Goal: Task Accomplishment & Management: Manage account settings

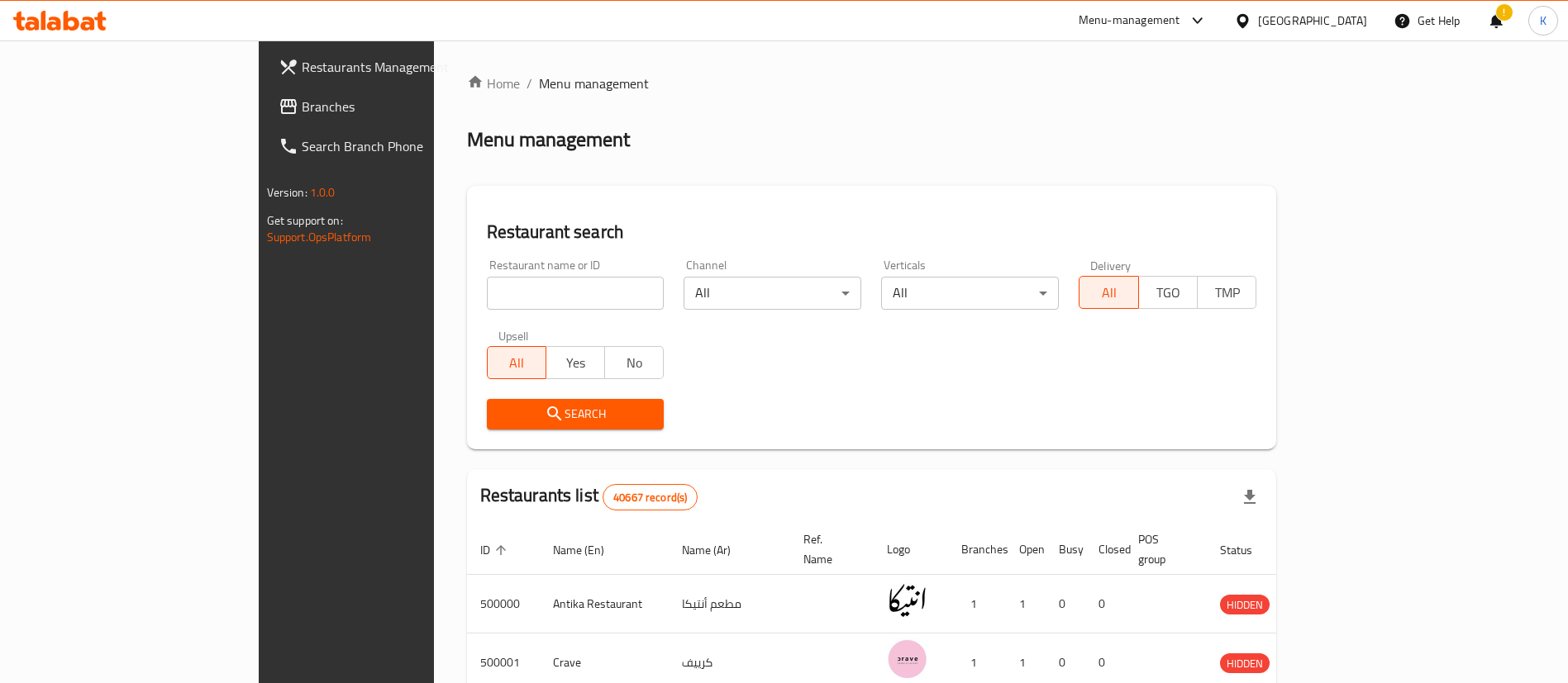
click at [487, 293] on input "search" at bounding box center [575, 293] width 178 height 33
type input "Cilantro"
click button "Search" at bounding box center [575, 415] width 178 height 31
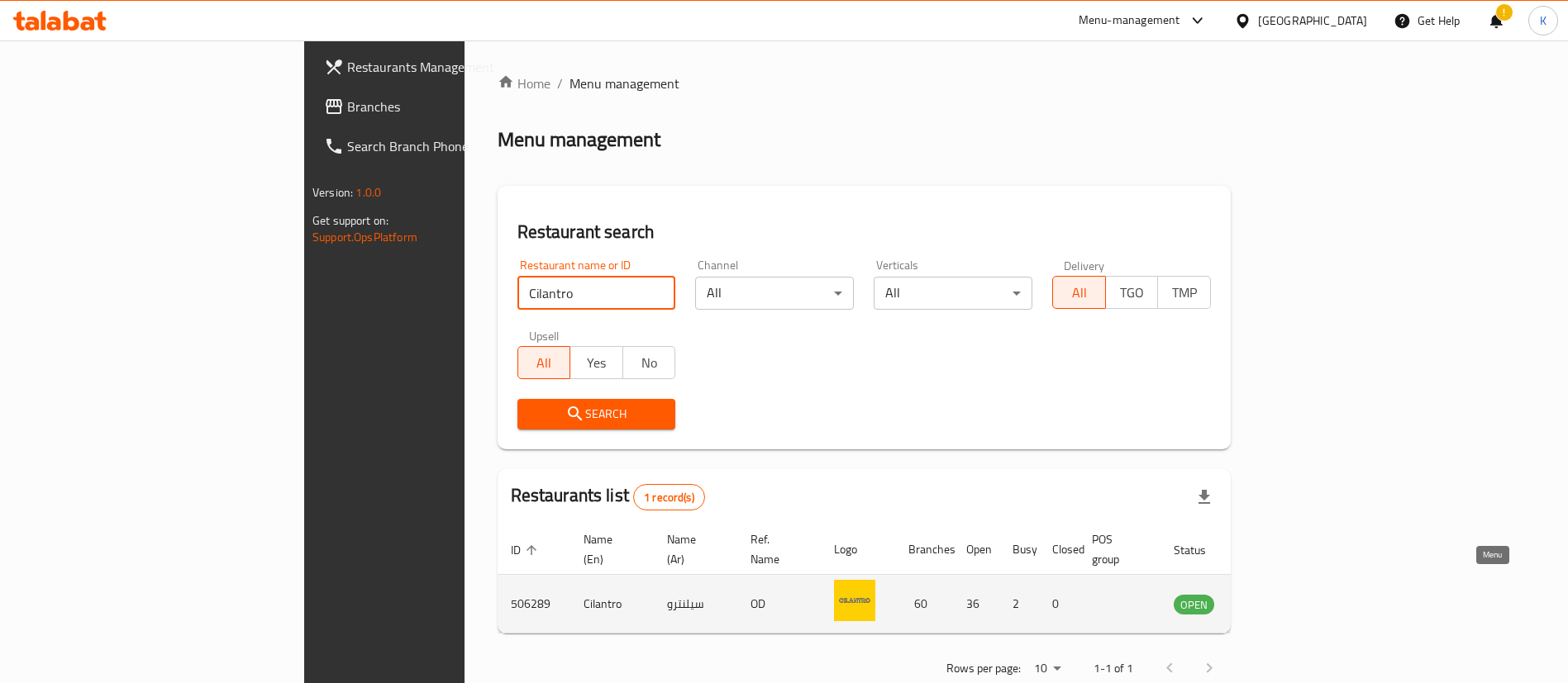
click at [1279, 598] on icon "enhanced table" at bounding box center [1270, 605] width 18 height 14
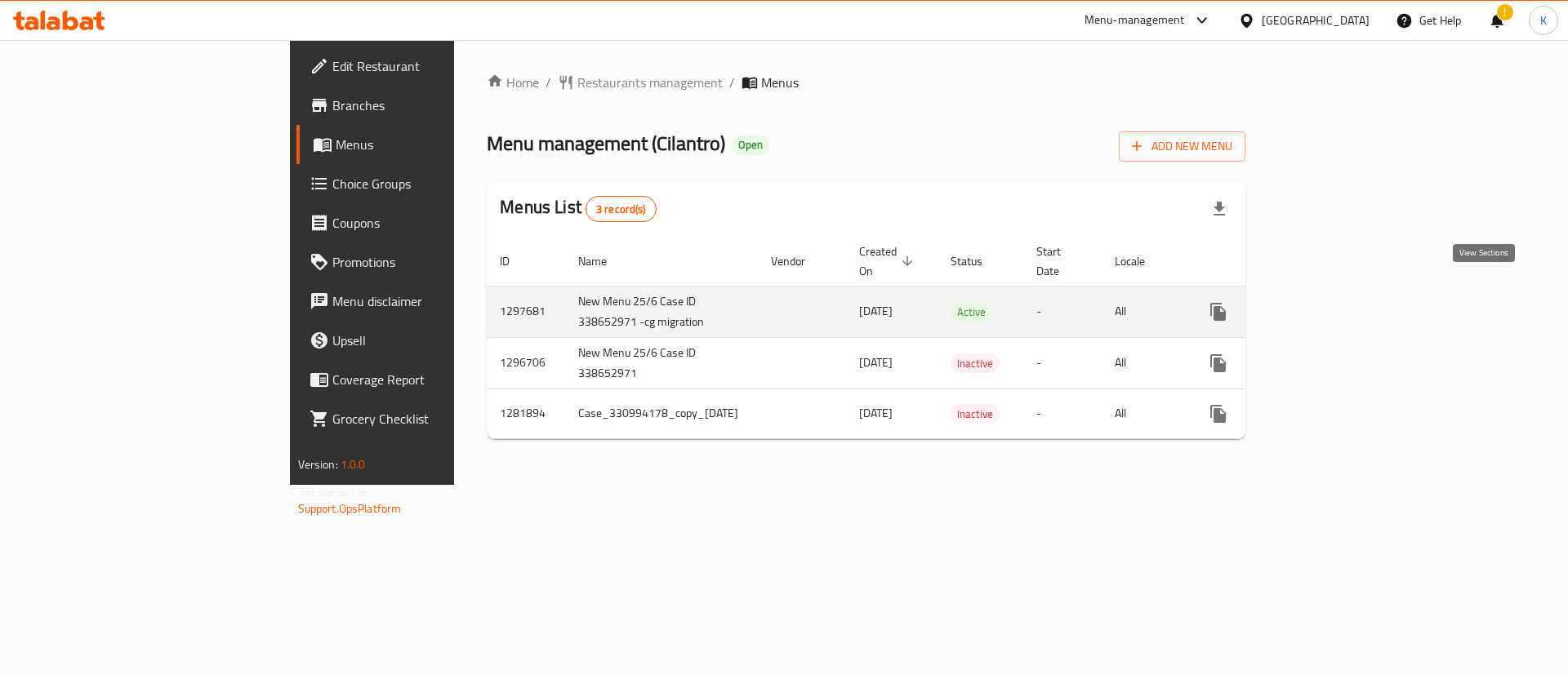
click at [1345, 302] on icon "enhanced table" at bounding box center [1335, 311] width 19 height 19
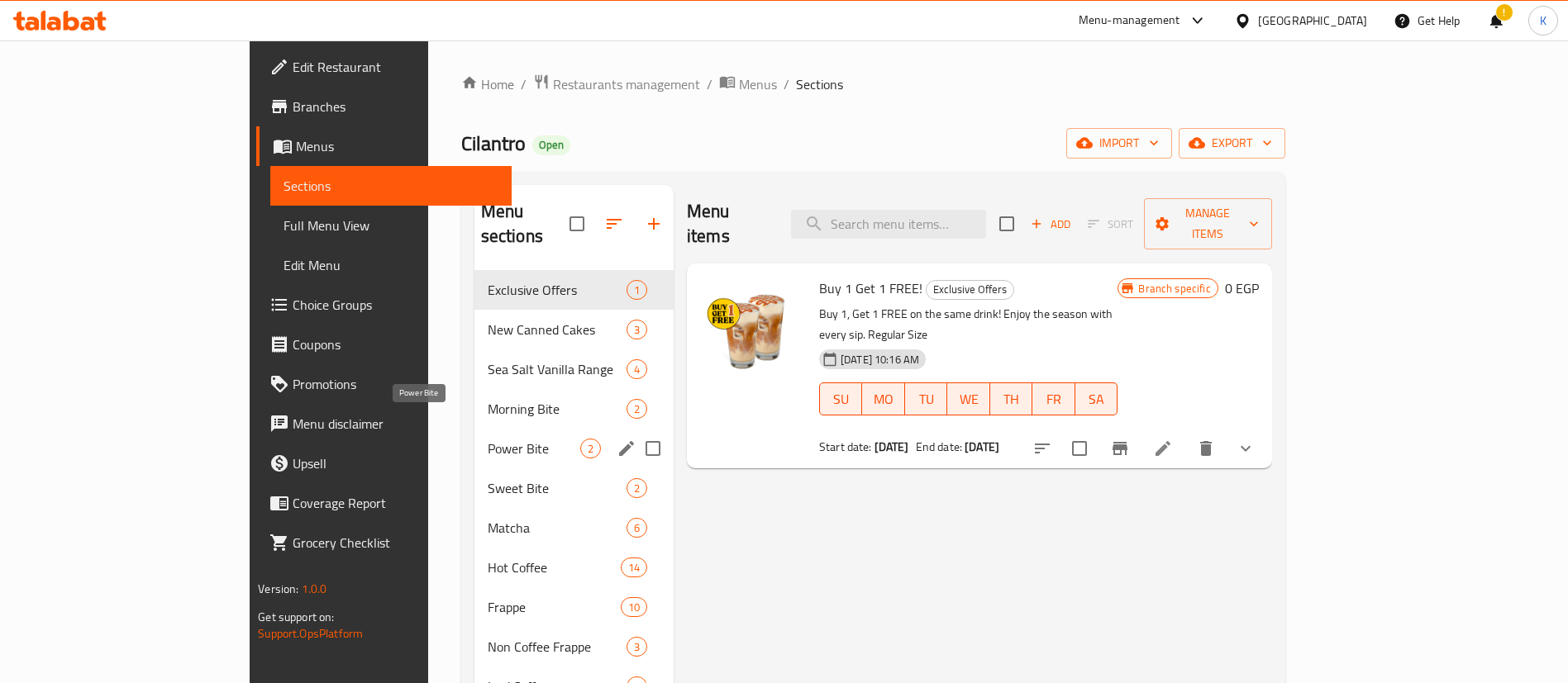
click at [488, 438] on span "Power Bite" at bounding box center [534, 448] width 93 height 20
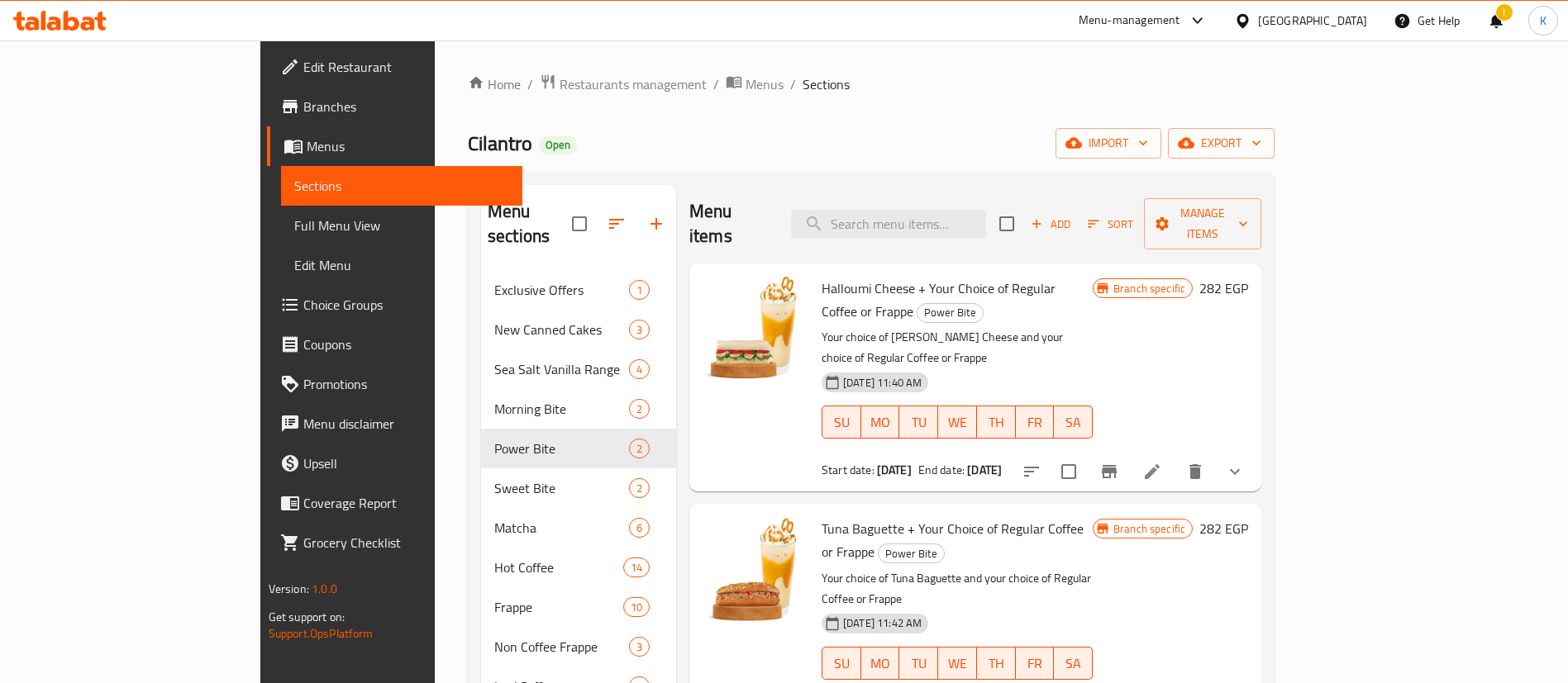
click at [821, 516] on span "Tuna Baguette + Your Choice of Regular Coffee or Frappe" at bounding box center [952, 540] width 262 height 48
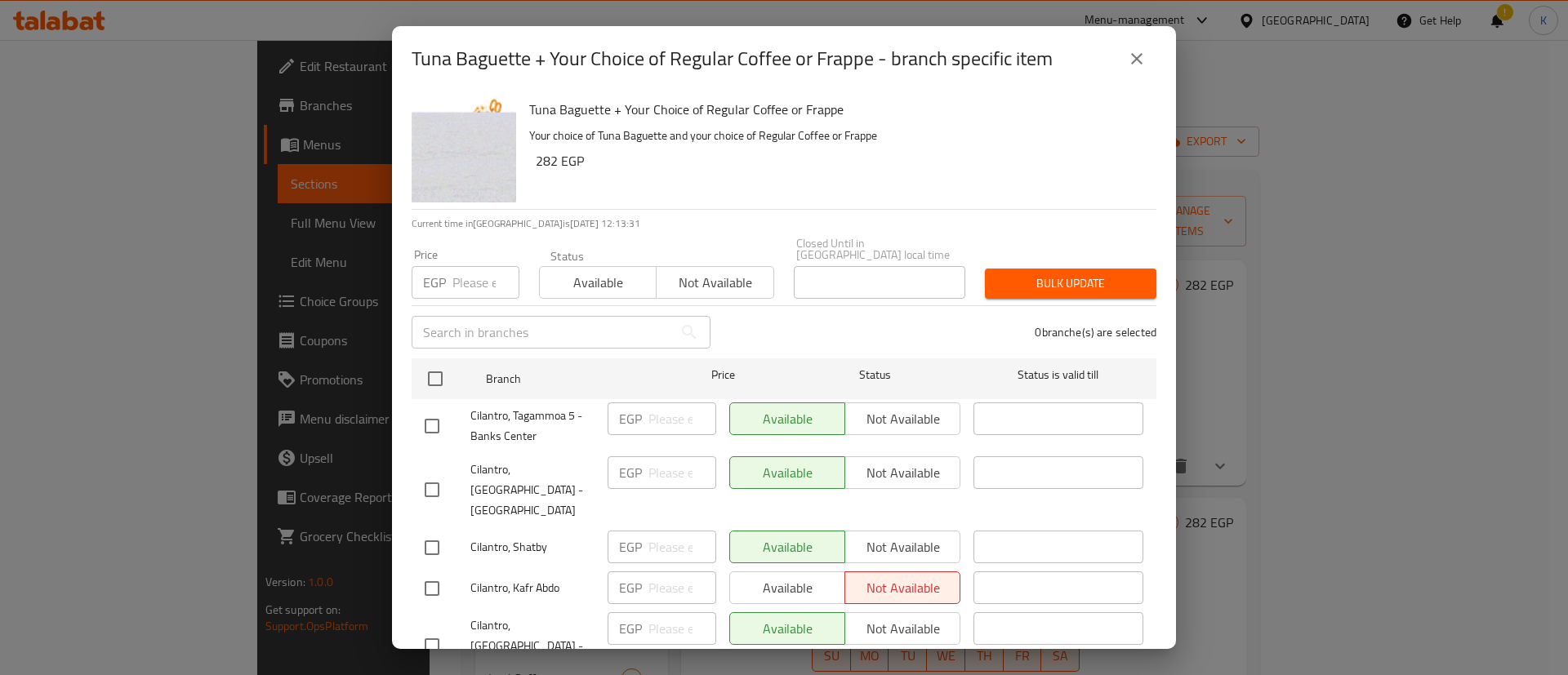
scroll to position [1855, 0]
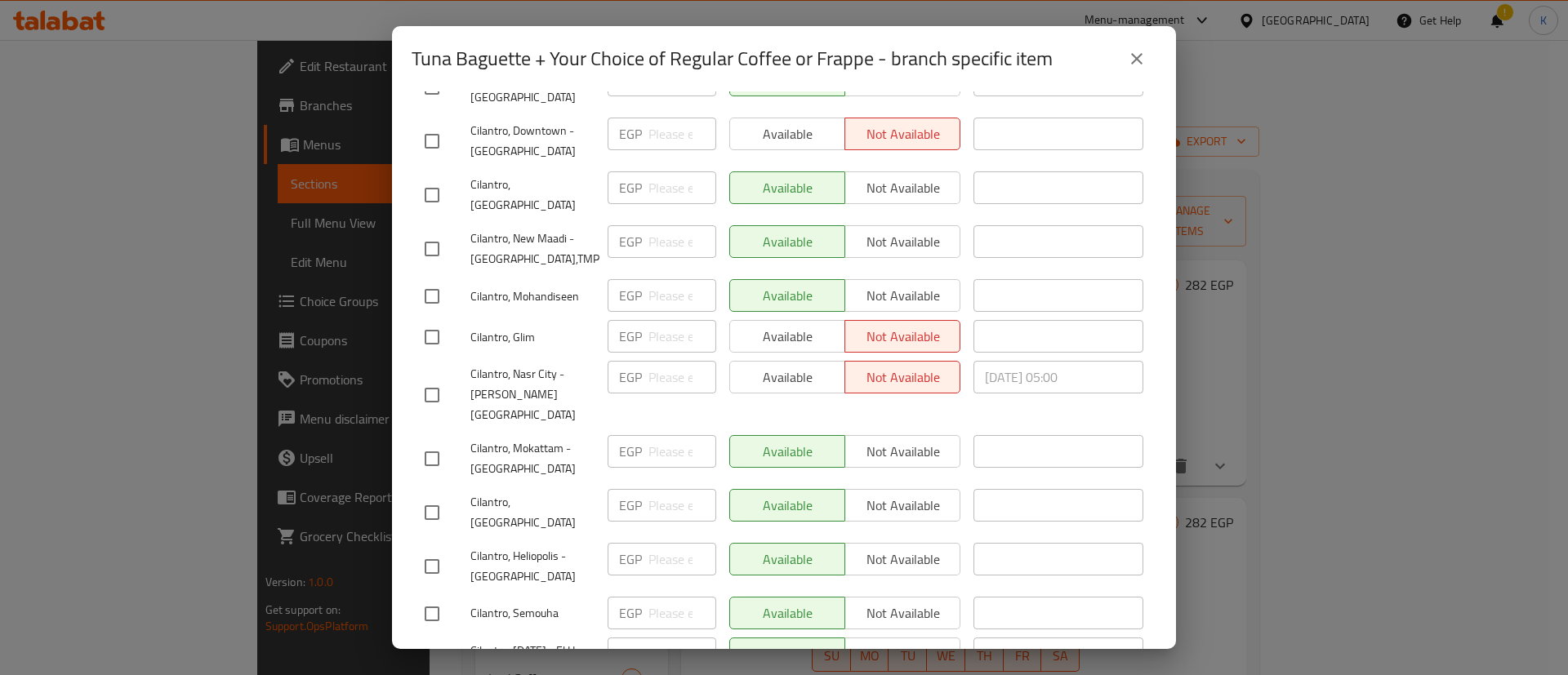
click at [417, 549] on input "checkbox" at bounding box center [432, 566] width 34 height 34
checkbox input "true"
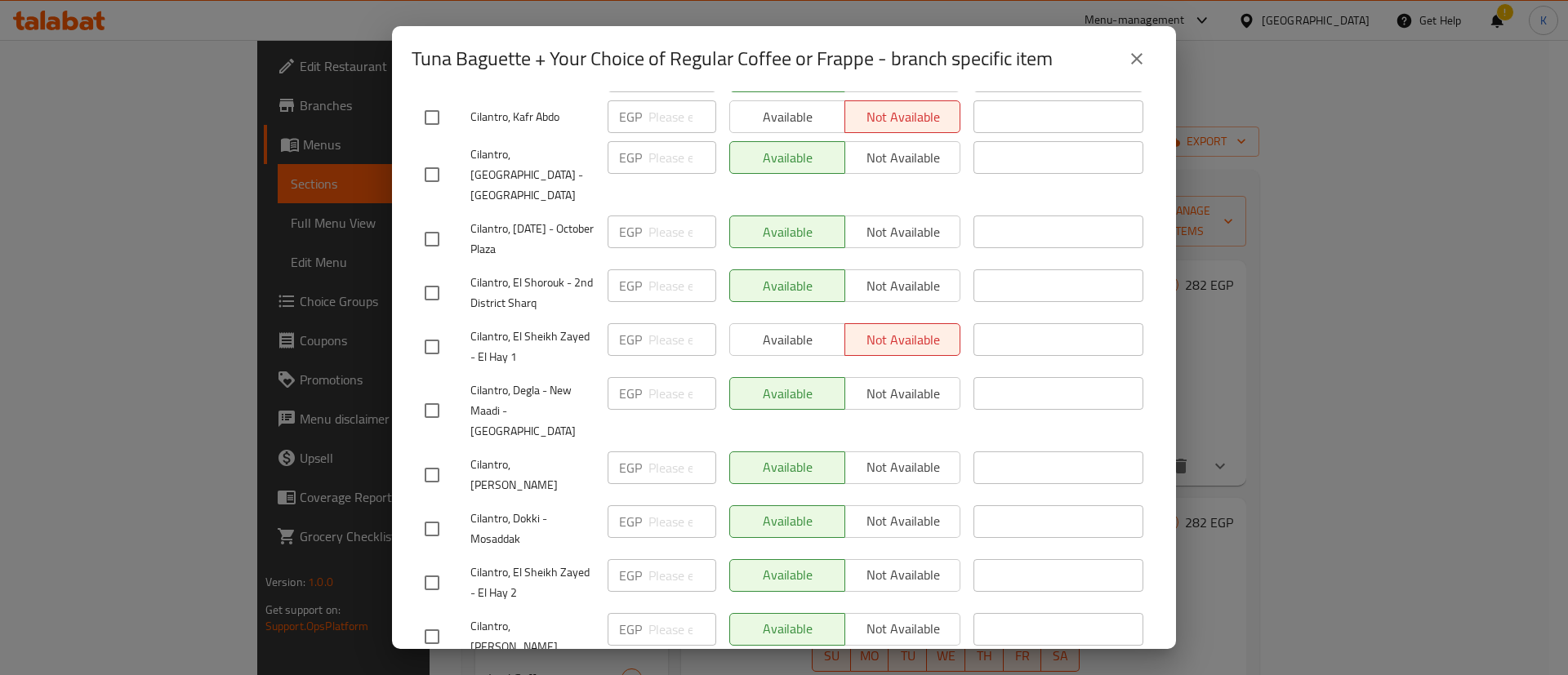
scroll to position [0, 0]
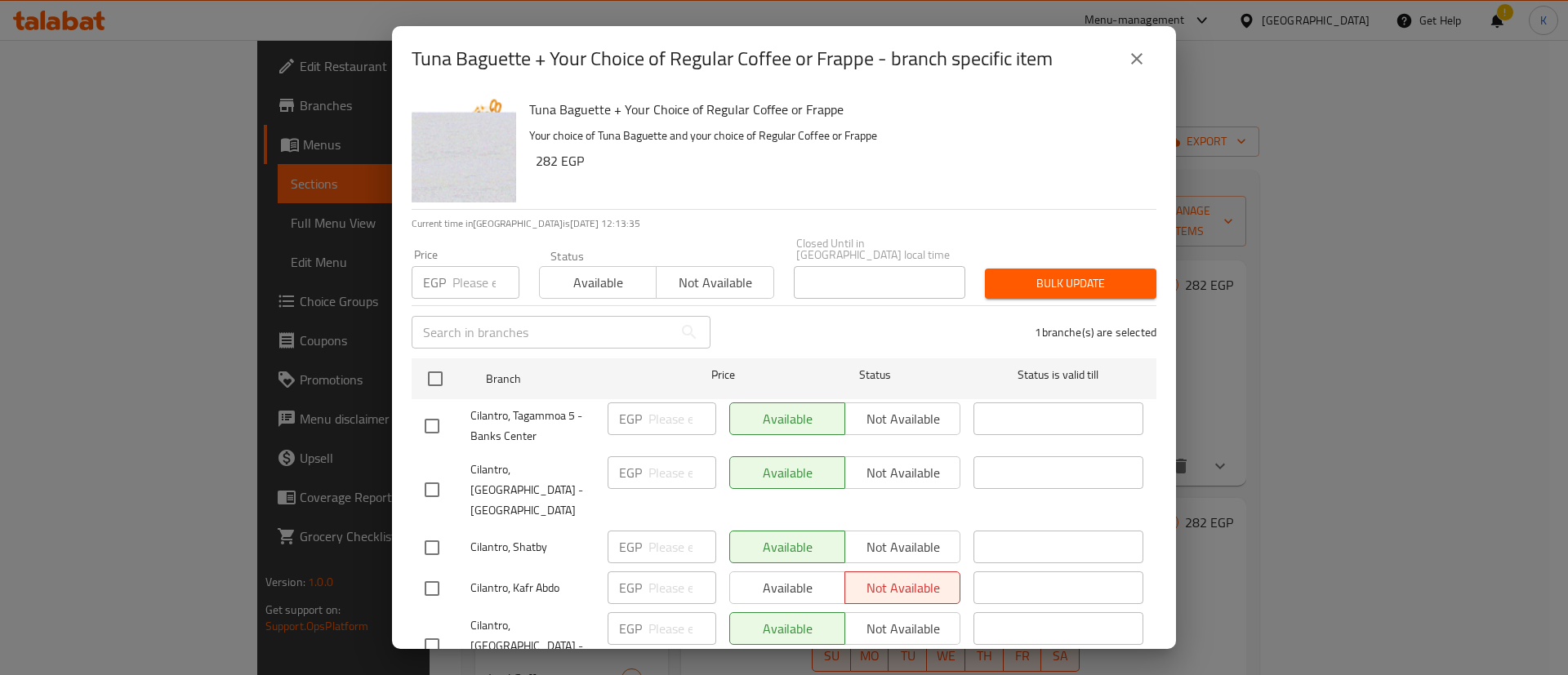
click at [705, 271] on span "Not available" at bounding box center [715, 283] width 103 height 24
click at [1078, 275] on span "Bulk update" at bounding box center [1070, 284] width 145 height 20
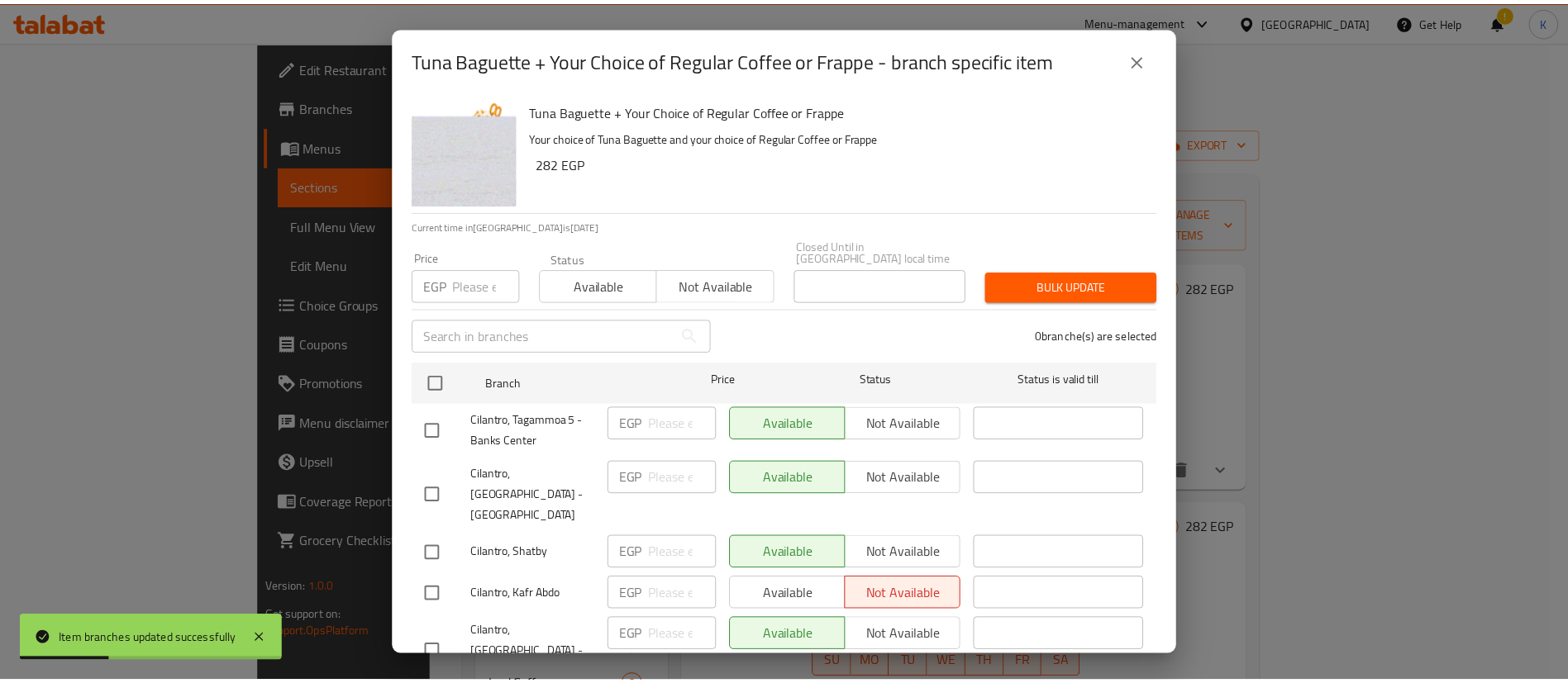
scroll to position [1877, 0]
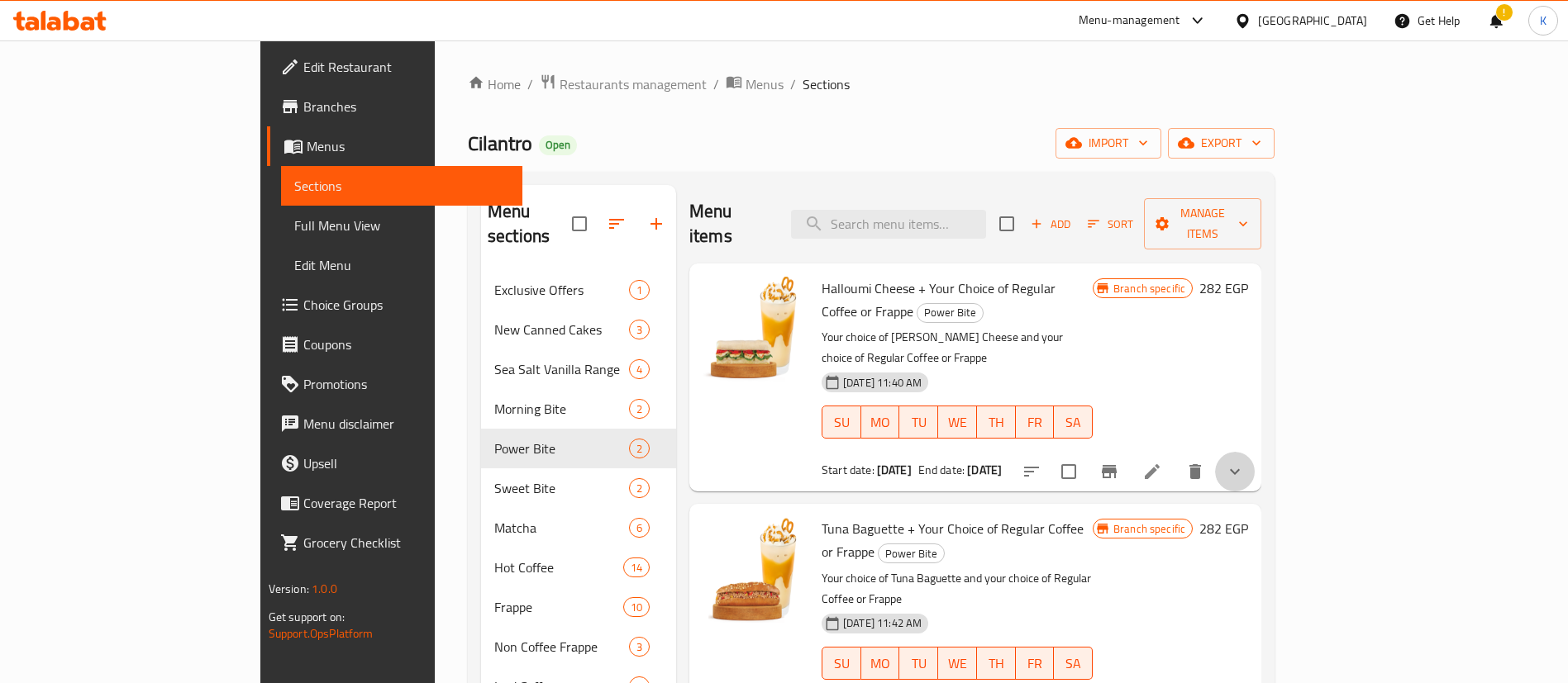
click at [1254, 452] on button "show more" at bounding box center [1234, 471] width 40 height 40
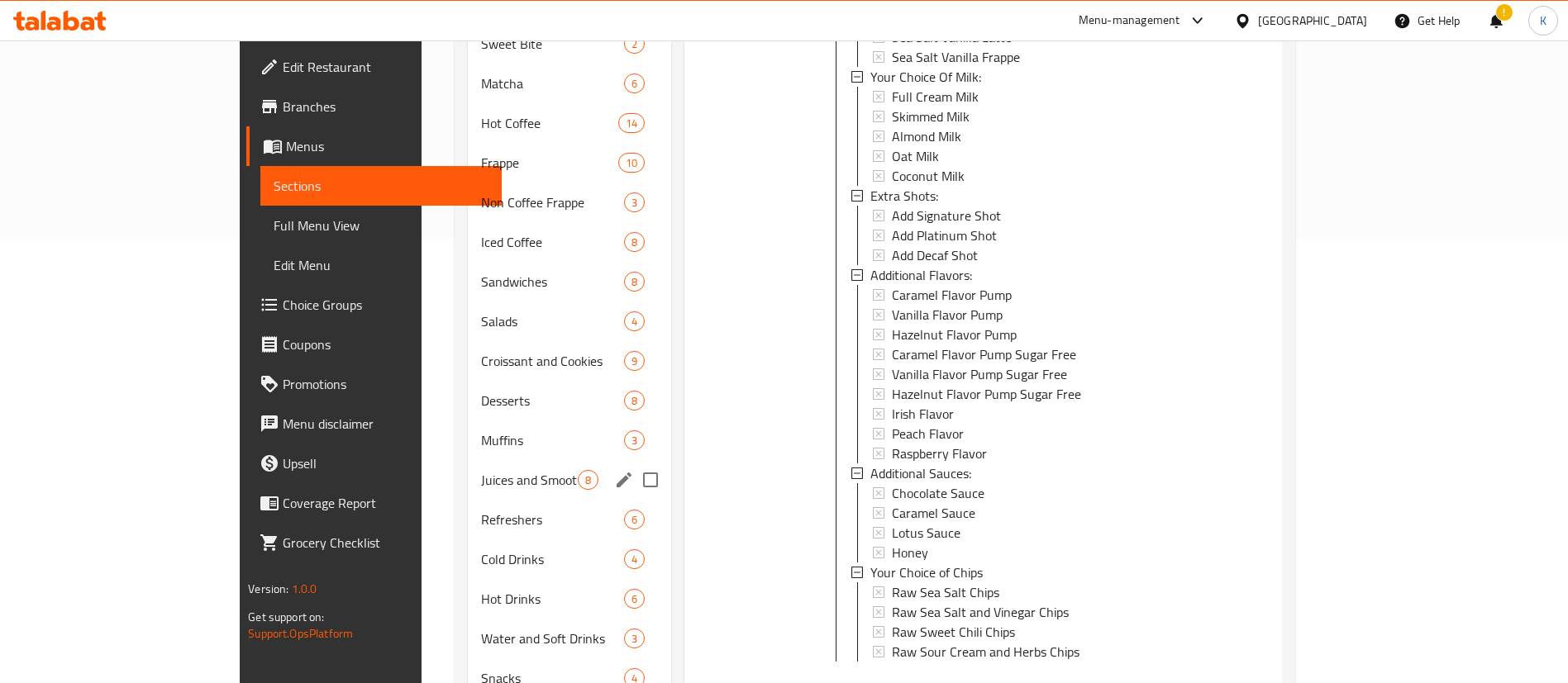
scroll to position [274, 0]
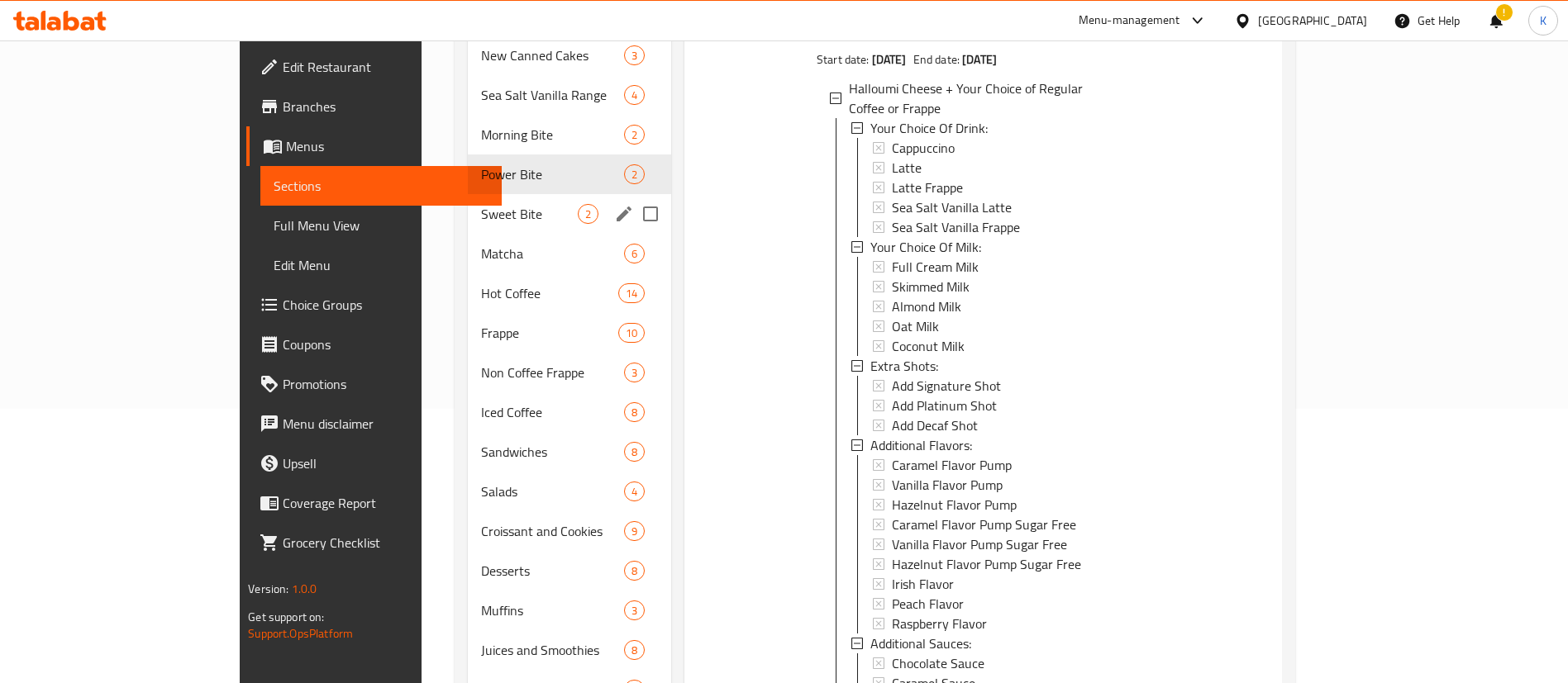
click at [481, 204] on span "Sweet Bite" at bounding box center [529, 213] width 97 height 20
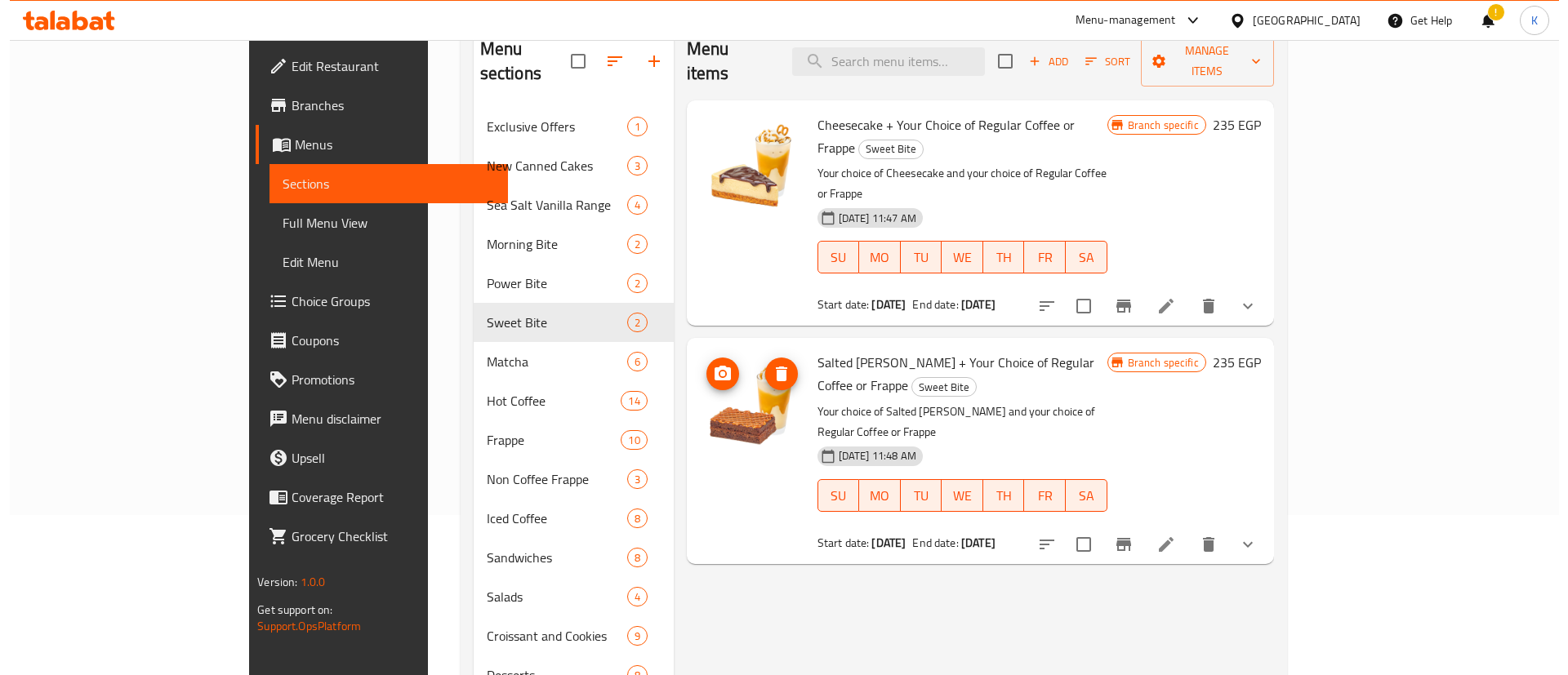
scroll to position [26, 0]
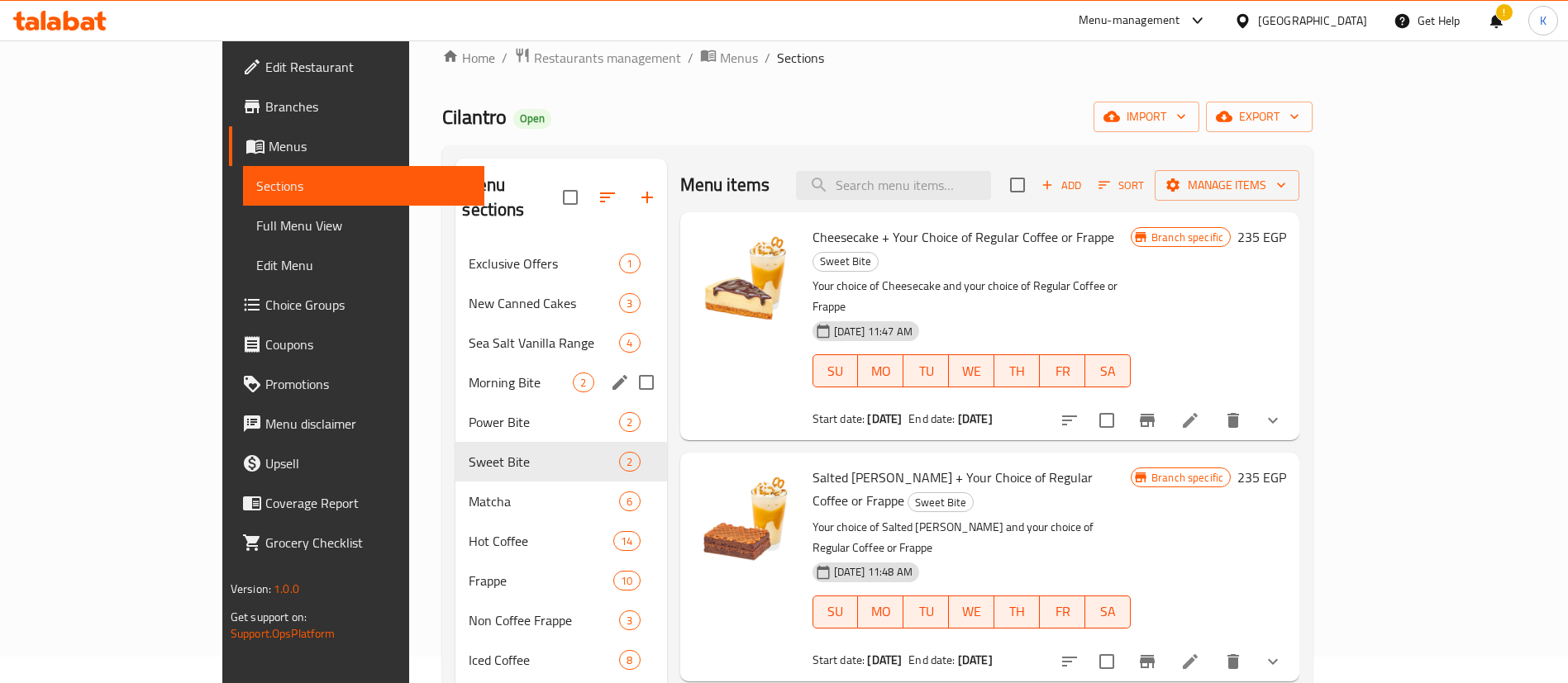
click at [468, 373] on span "Morning Bite" at bounding box center [520, 382] width 105 height 20
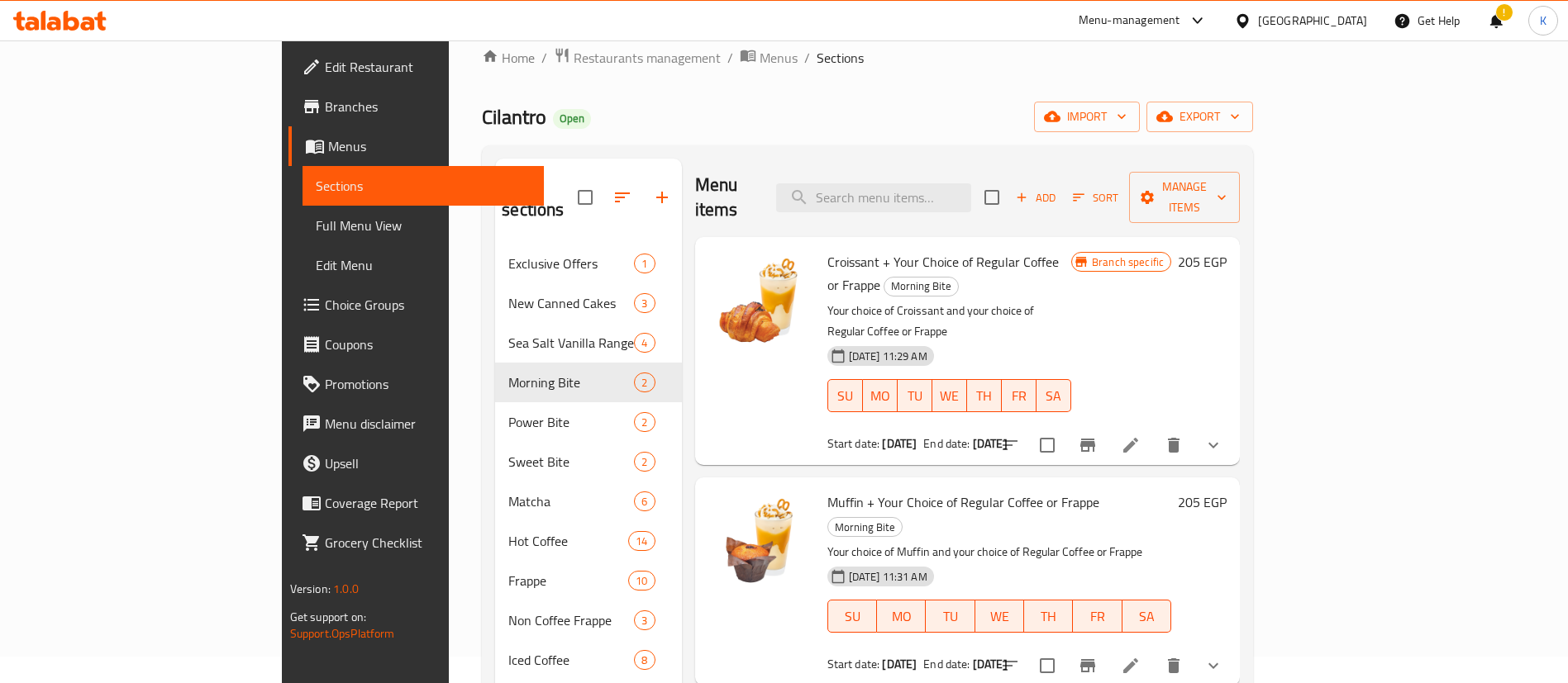
click at [1010, 168] on div "Menu items Add Sort Manage items" at bounding box center [968, 198] width 546 height 78
click at [971, 191] on input "search" at bounding box center [873, 198] width 195 height 29
paste input "Roast Turkey Delight"
type input "Roast Turkey Delight"
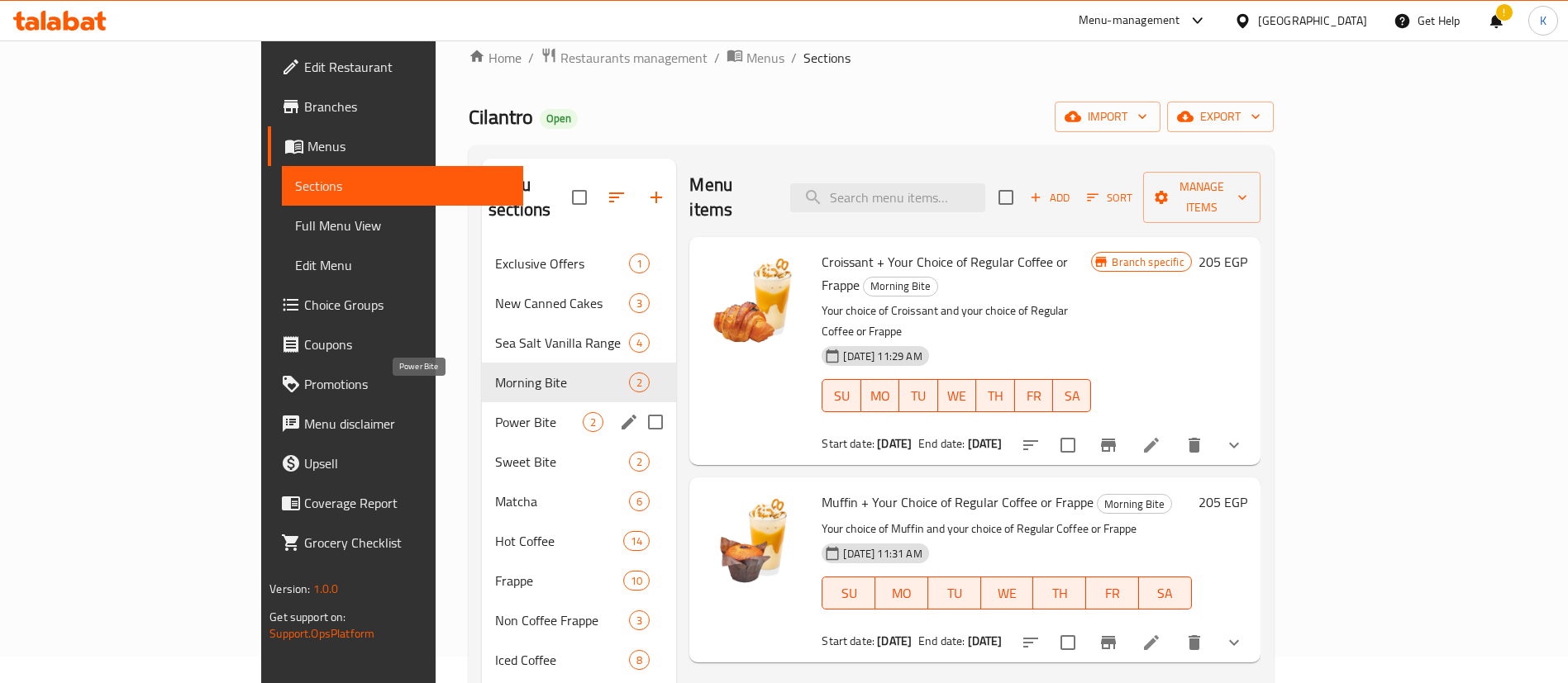
click at [495, 412] on span "Power Bite" at bounding box center [538, 421] width 88 height 20
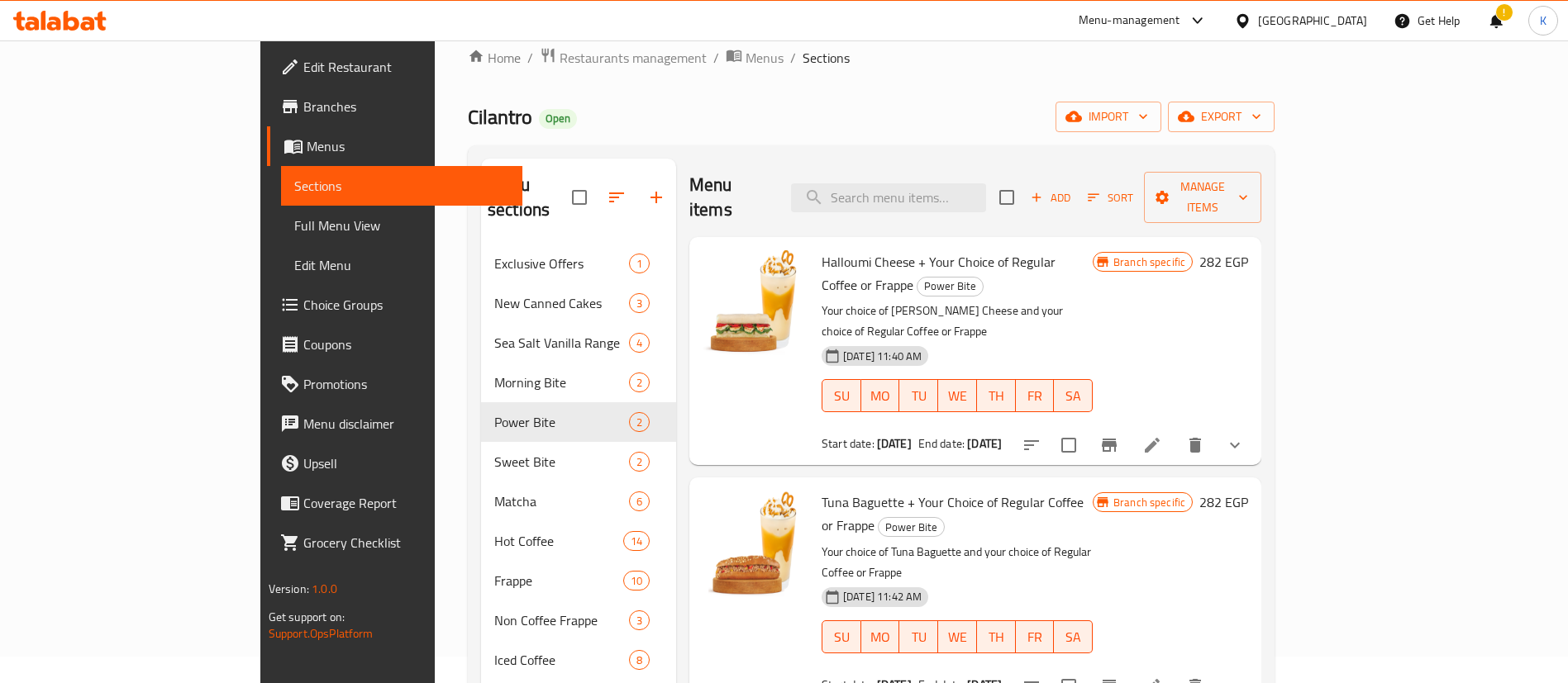
click at [821, 433] on span "Start date:" at bounding box center [847, 443] width 53 height 21
click at [1248, 177] on span "Manage items" at bounding box center [1203, 197] width 92 height 42
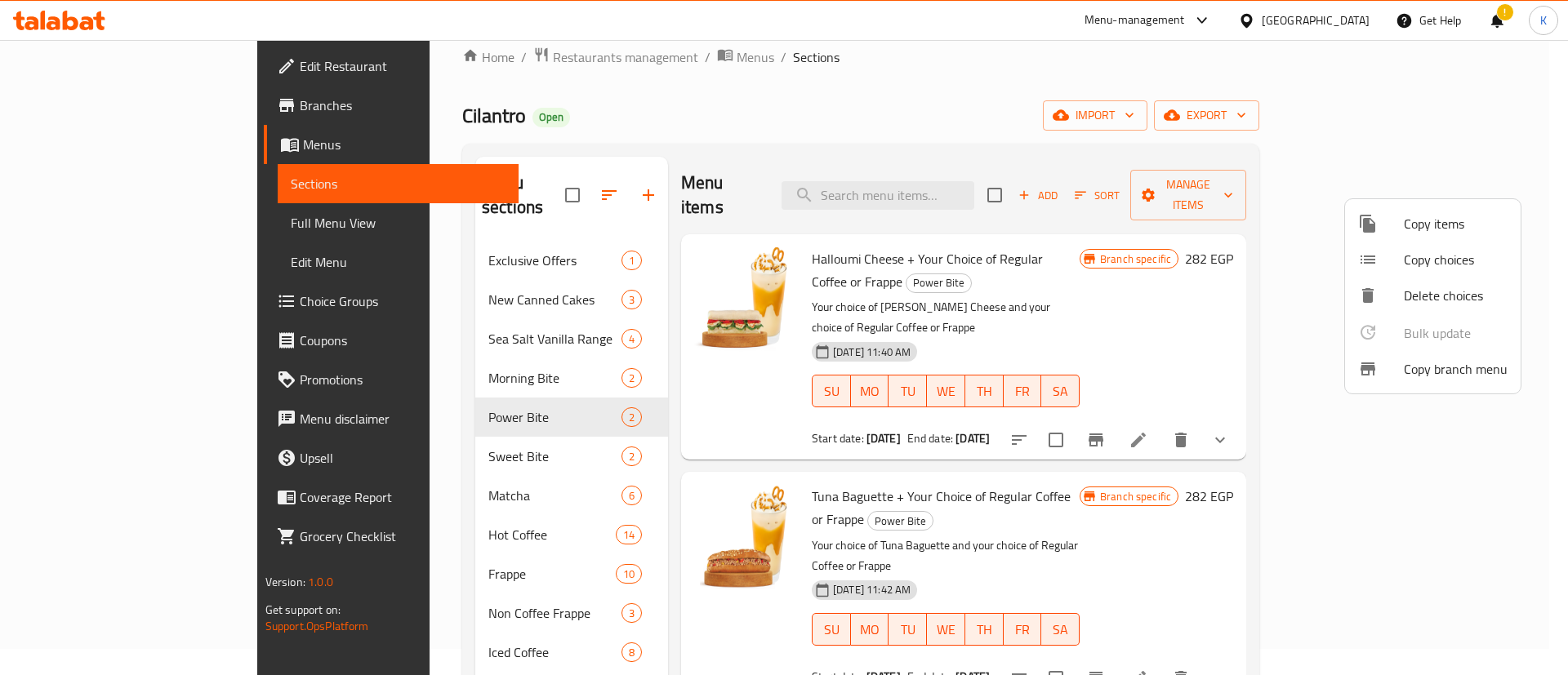
click at [1464, 228] on span "Copy items" at bounding box center [1455, 223] width 103 height 19
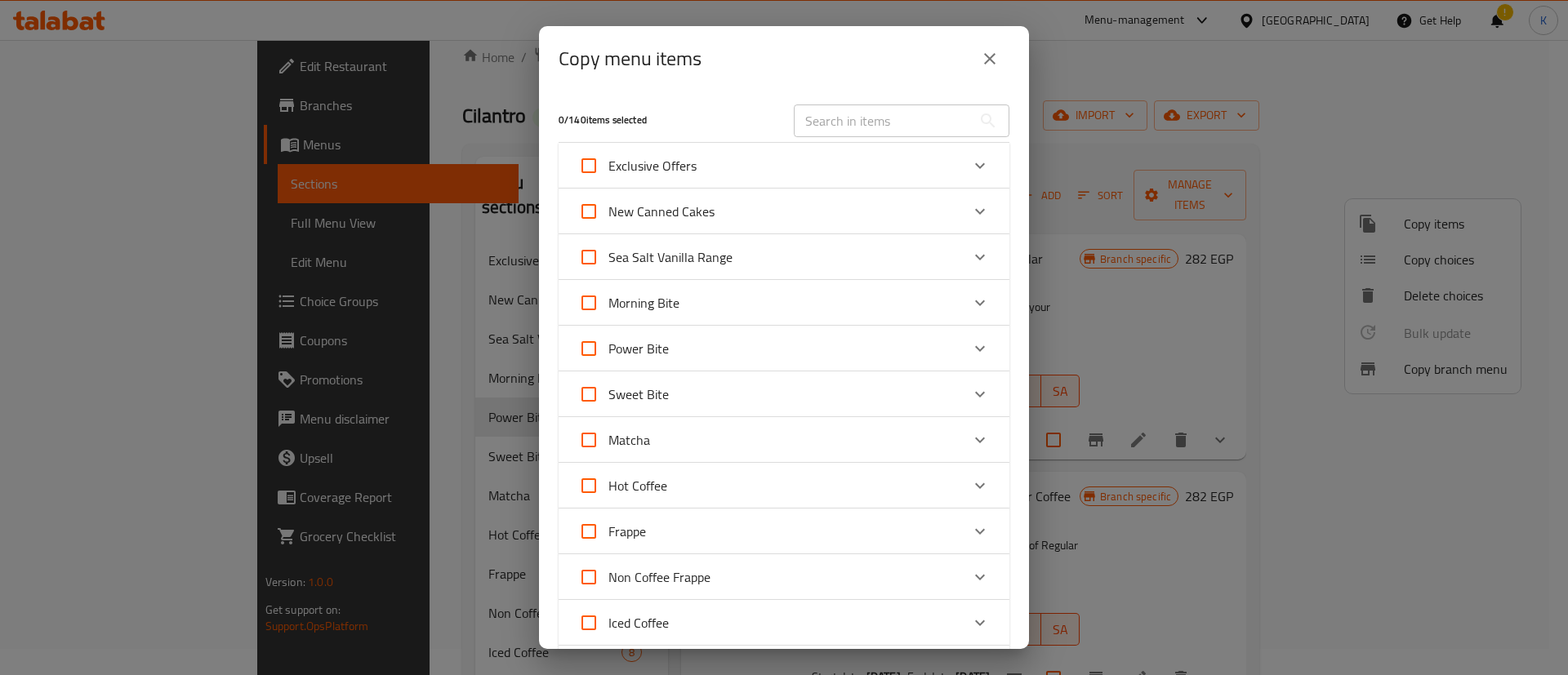
click at [970, 353] on icon "Expand" at bounding box center [979, 348] width 19 height 19
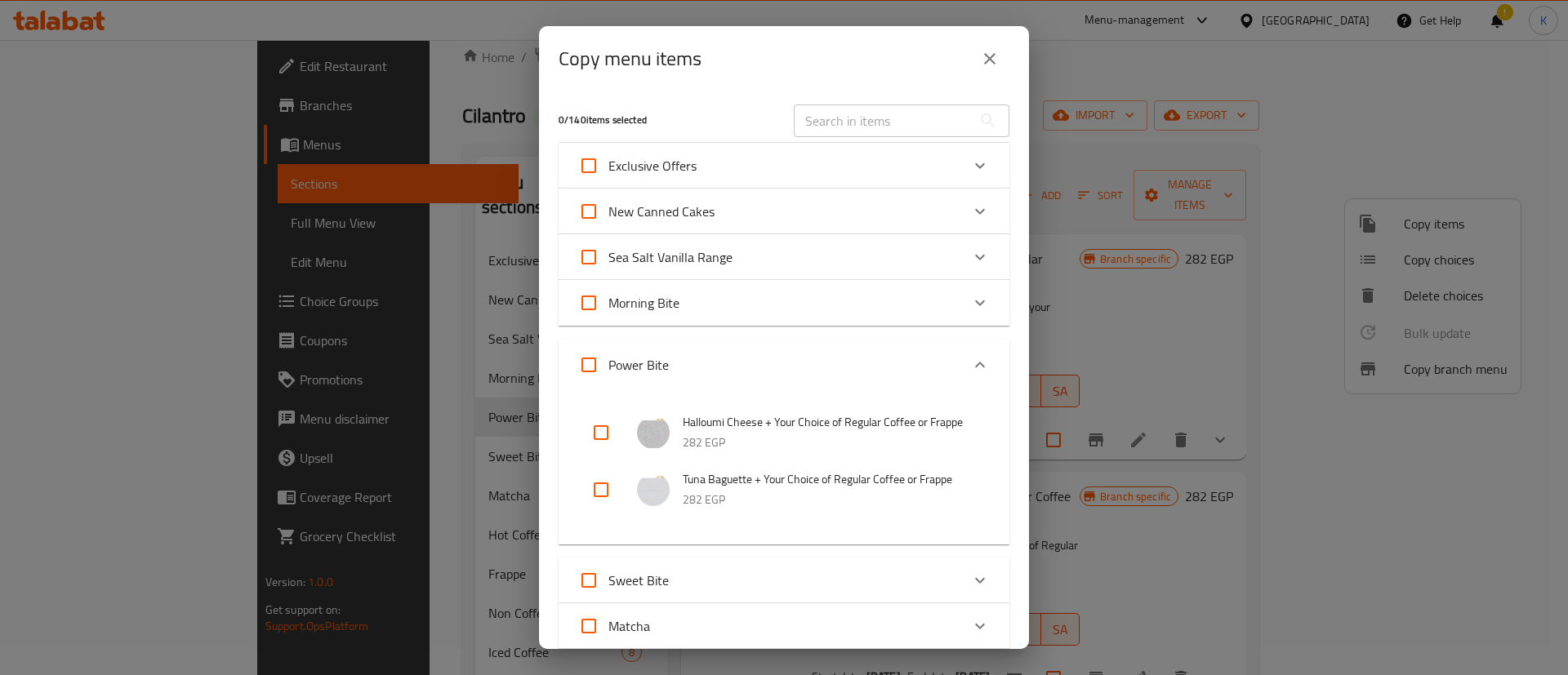
click at [594, 443] on input "checkbox" at bounding box center [600, 432] width 39 height 39
checkbox input "true"
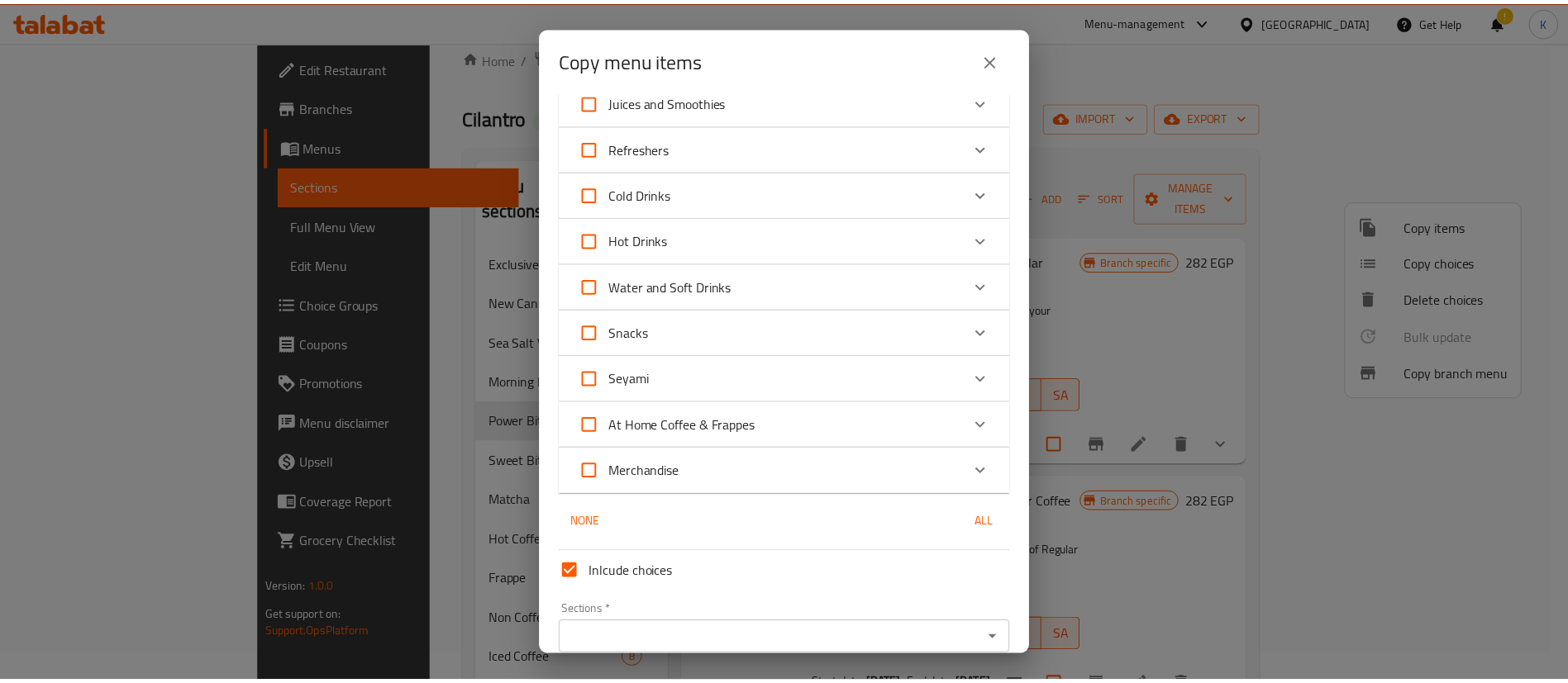
scroll to position [1091, 0]
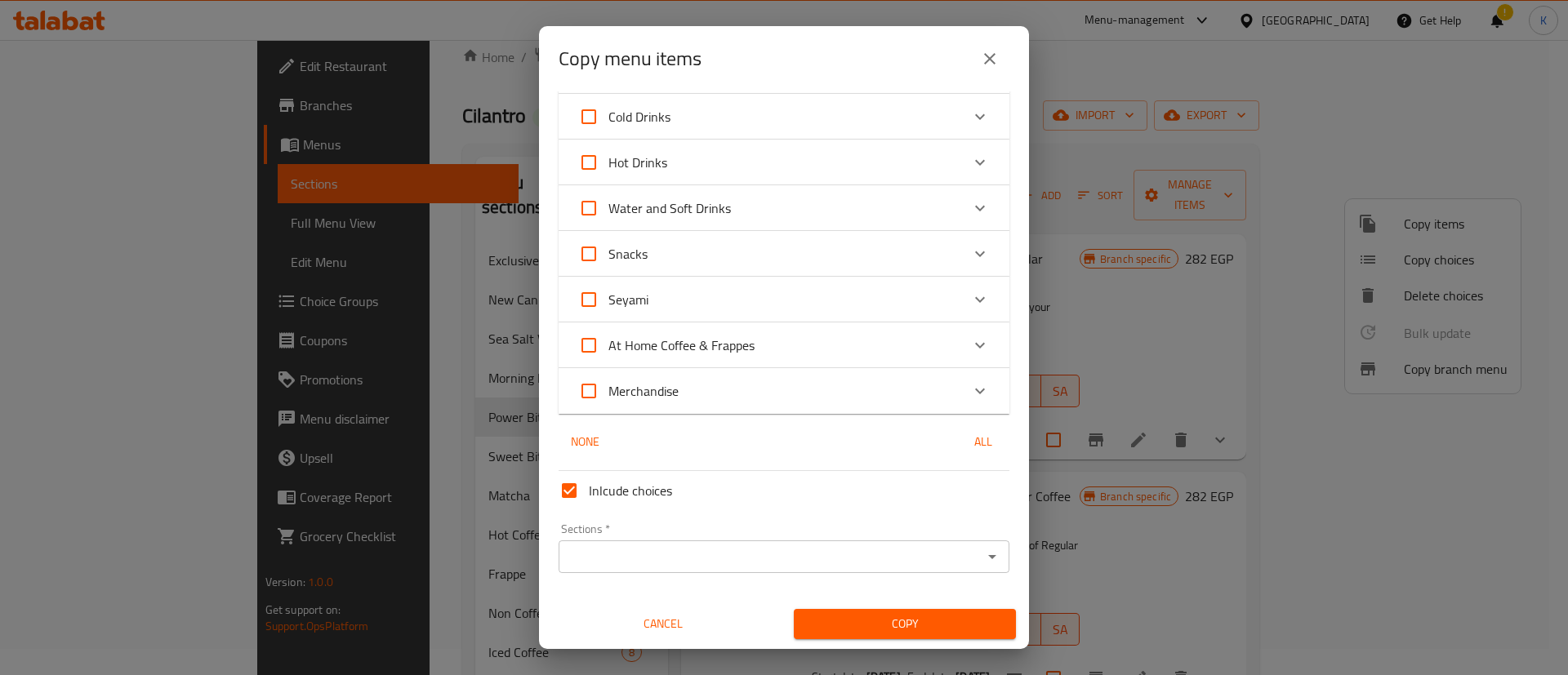
click at [989, 555] on icon "Open" at bounding box center [993, 557] width 8 height 4
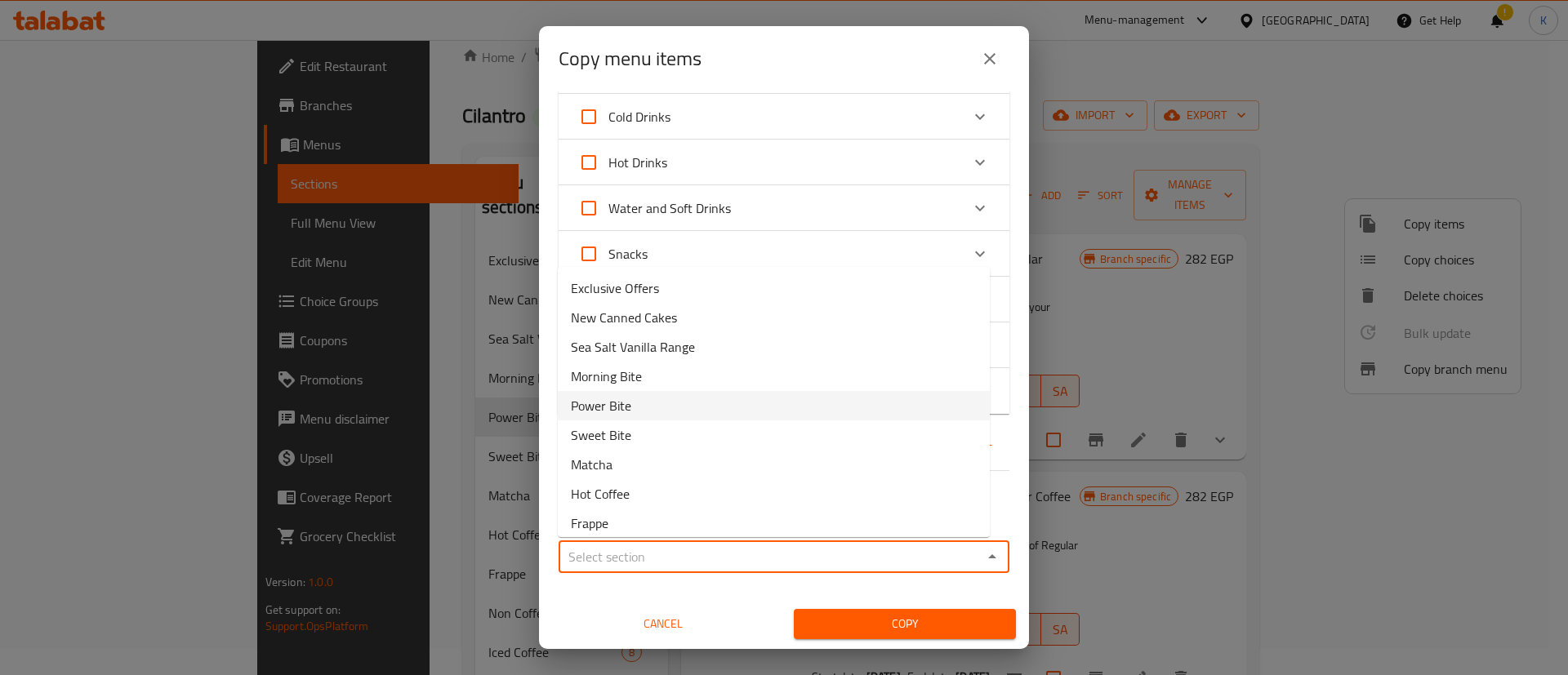
click at [653, 398] on li "Power Bite" at bounding box center [774, 406] width 432 height 29
type input "Power Bite"
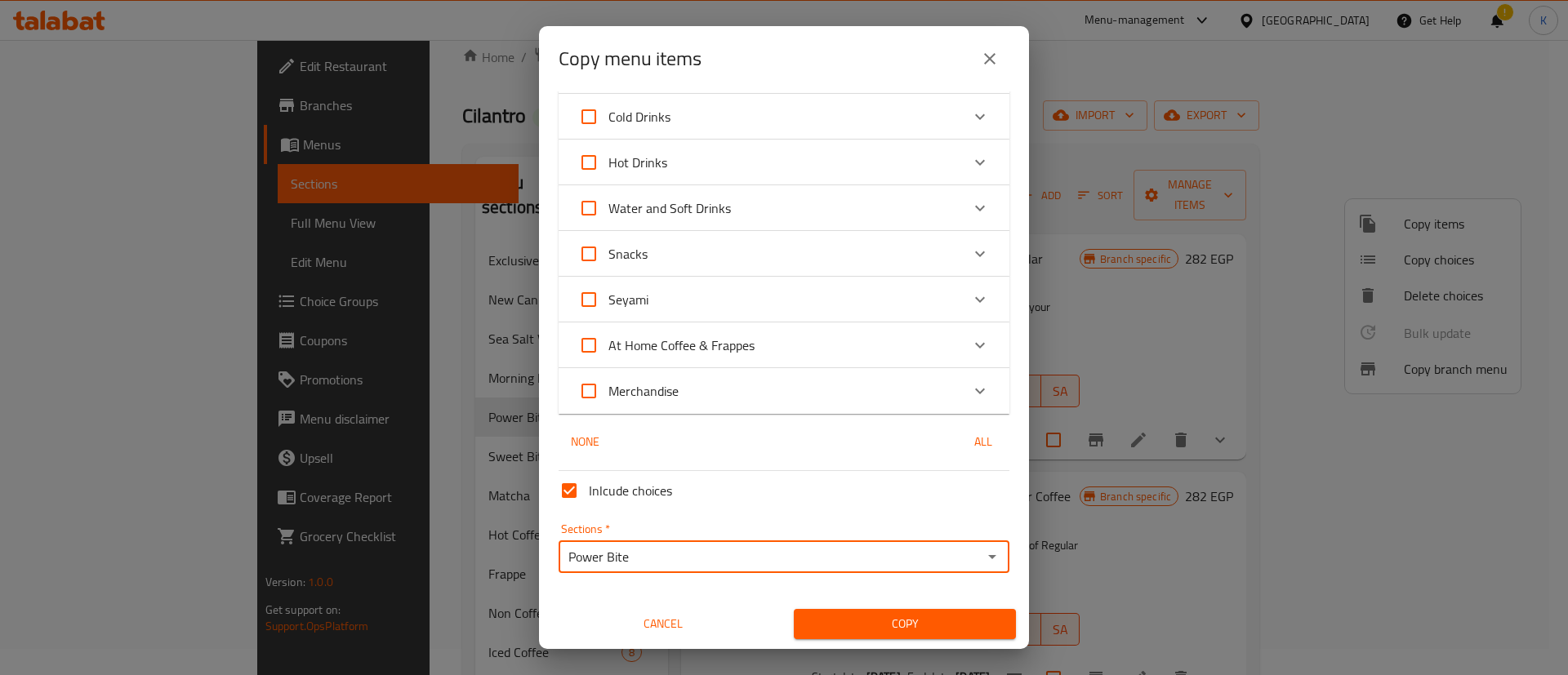
click at [838, 625] on span "Copy" at bounding box center [905, 624] width 196 height 20
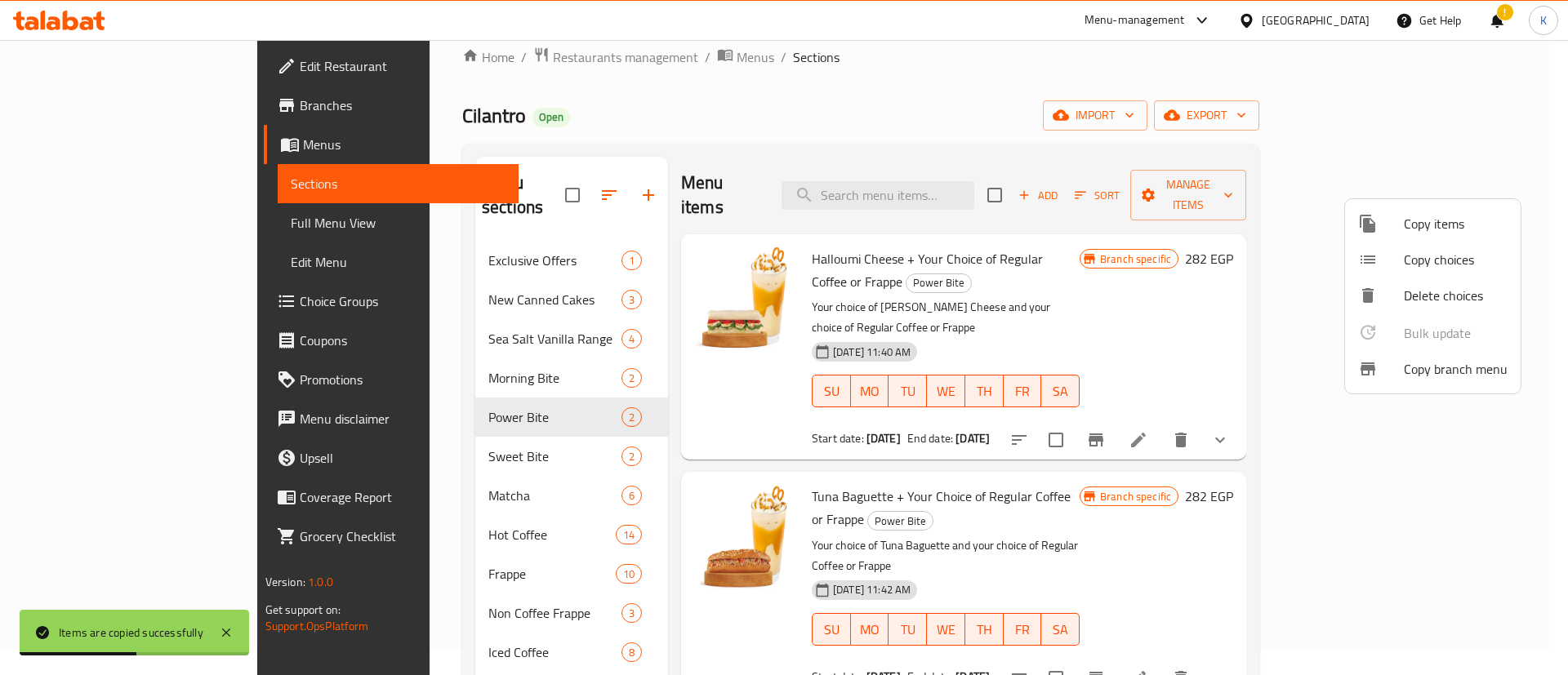
click at [430, 345] on div at bounding box center [784, 338] width 1568 height 675
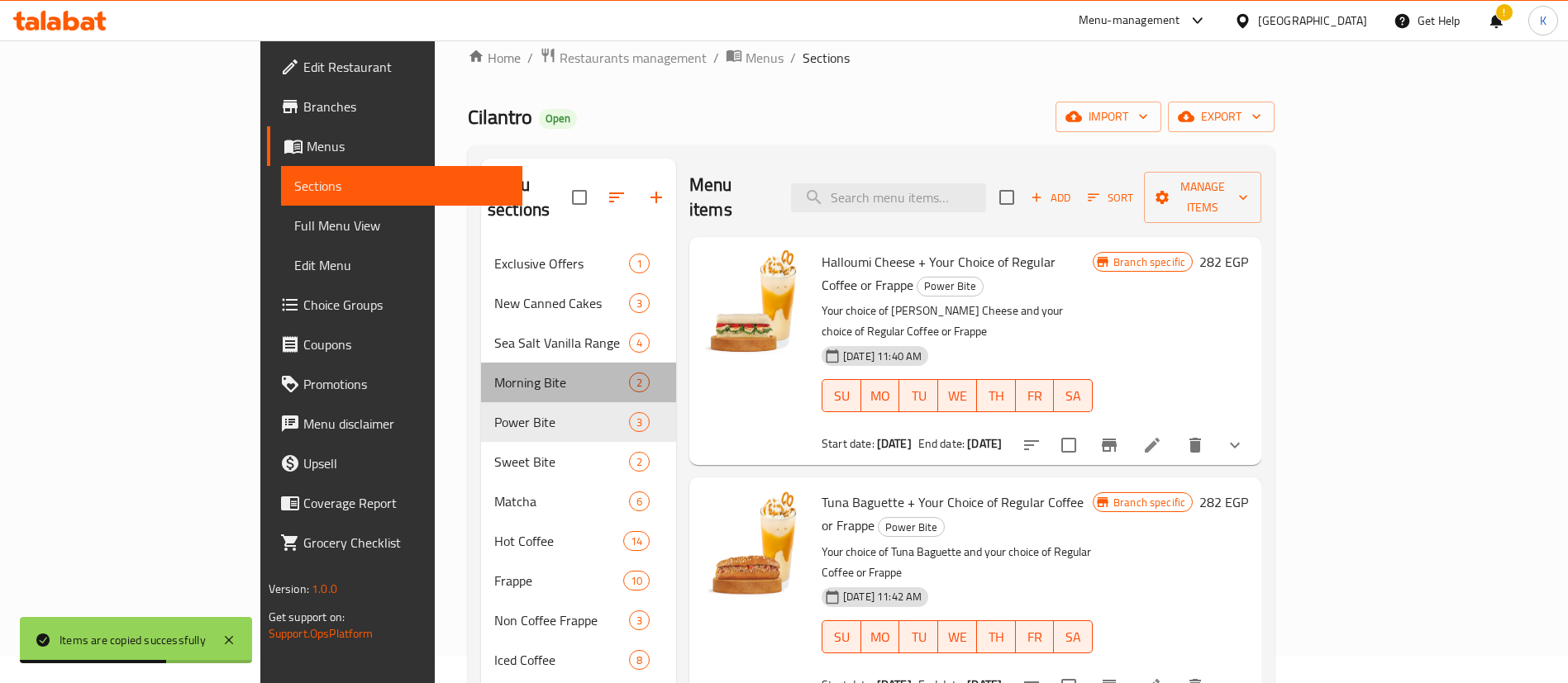
click at [481, 363] on div "Morning Bite 2" at bounding box center [578, 382] width 195 height 40
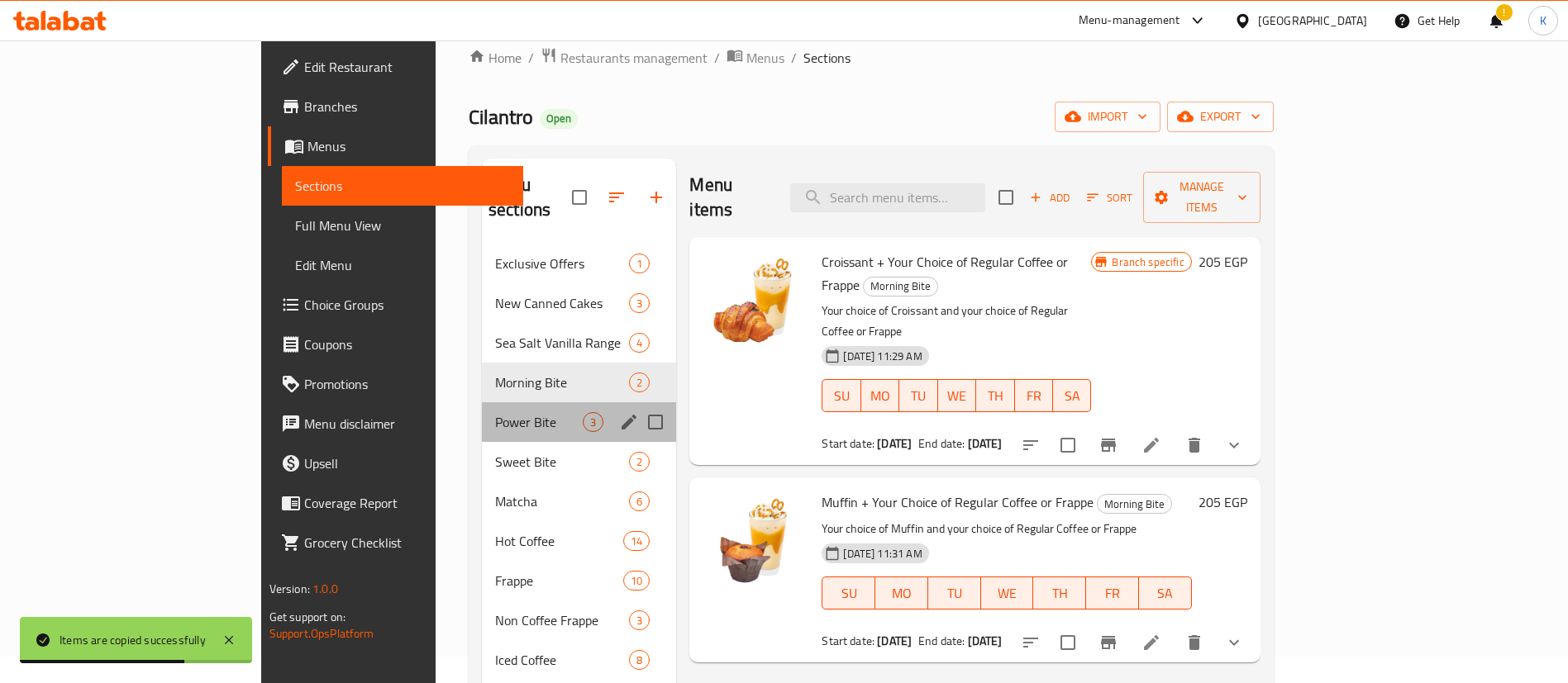
click at [495, 412] on span "Power Bite" at bounding box center [538, 421] width 88 height 20
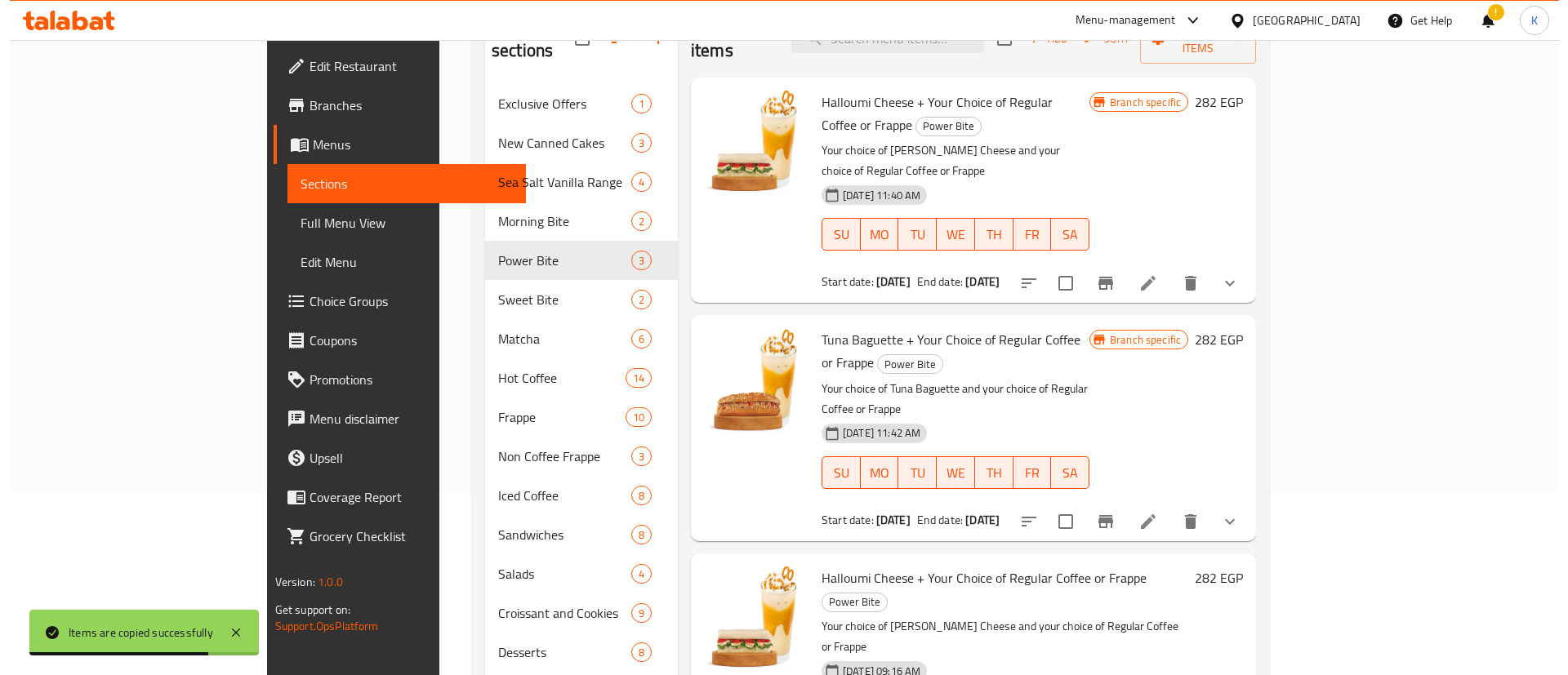
scroll to position [271, 0]
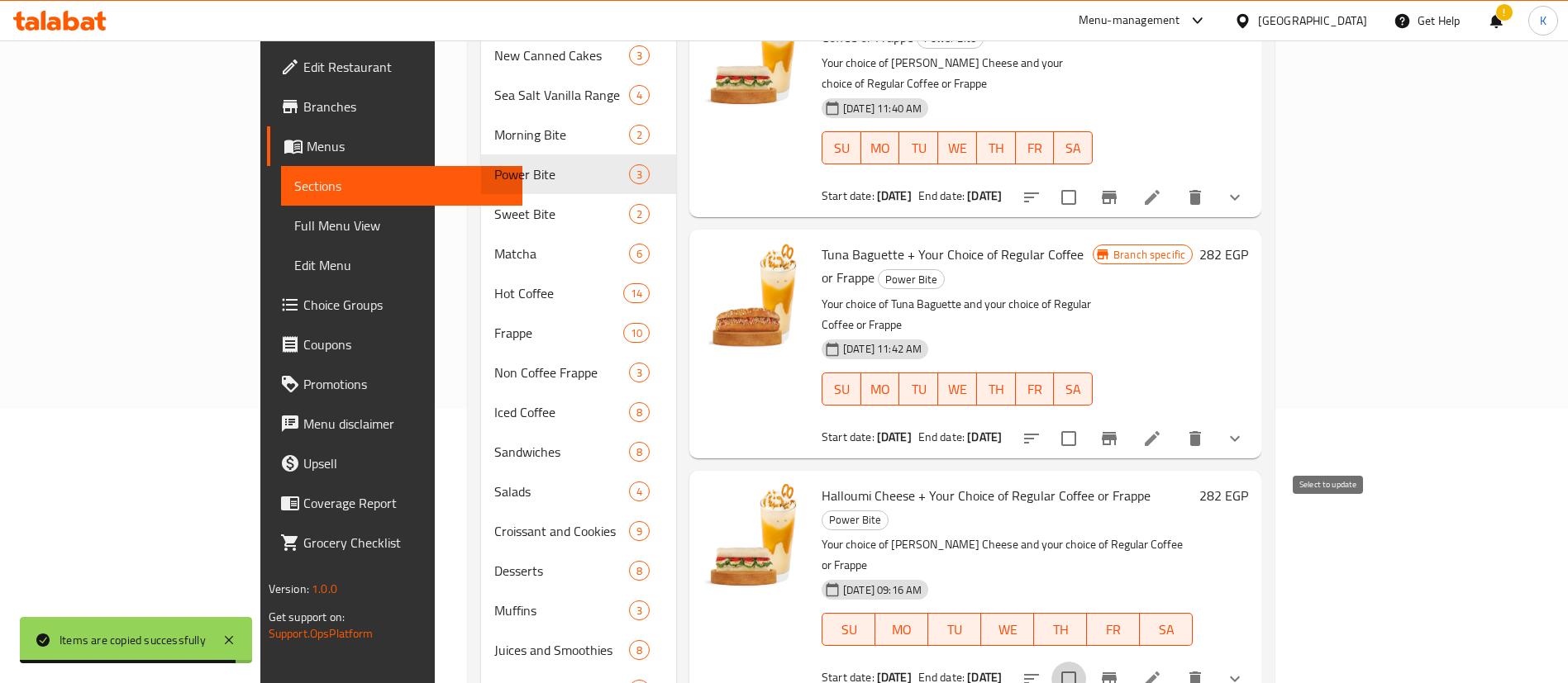
click at [1086, 662] on input "checkbox" at bounding box center [1068, 679] width 35 height 35
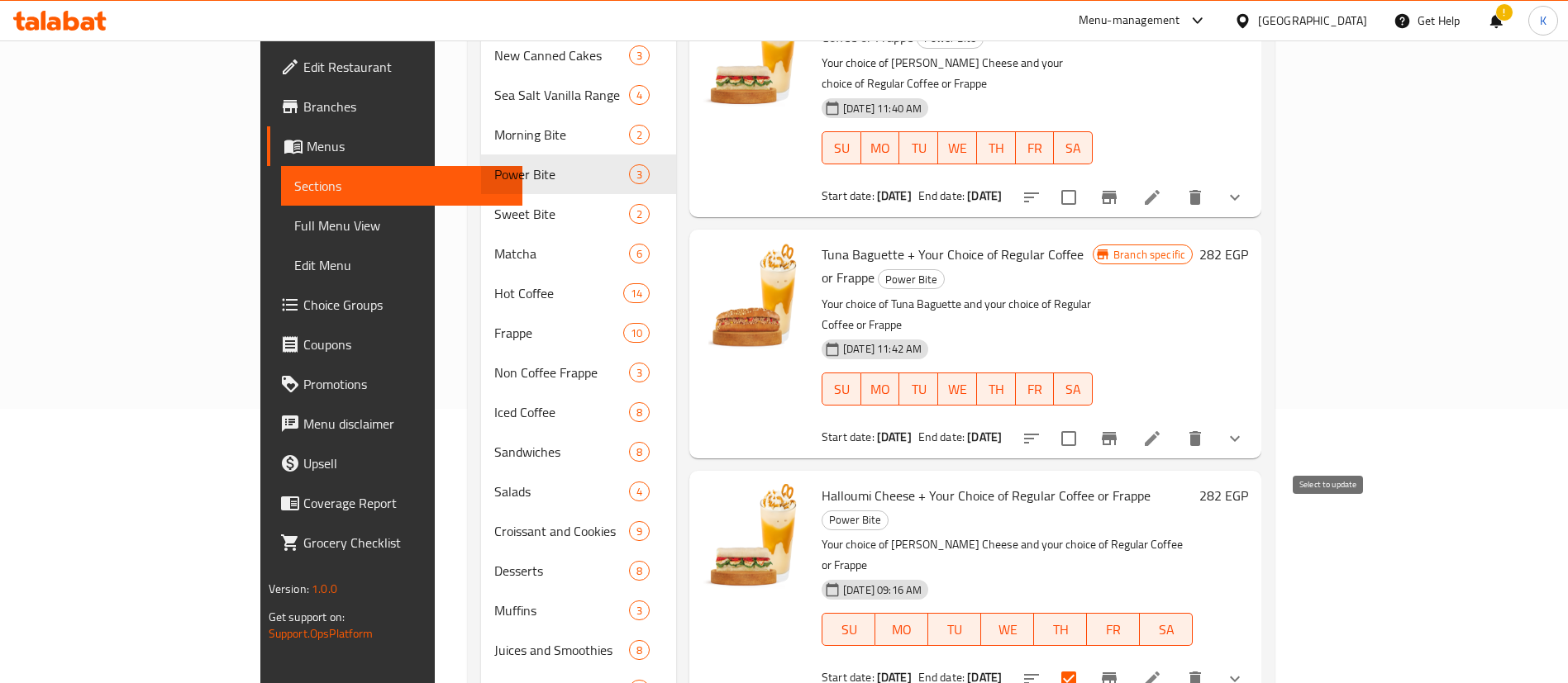
click at [1086, 662] on input "checkbox" at bounding box center [1068, 679] width 35 height 35
checkbox input "false"
click at [1119, 669] on icon "Branch-specific-item" at bounding box center [1108, 679] width 20 height 20
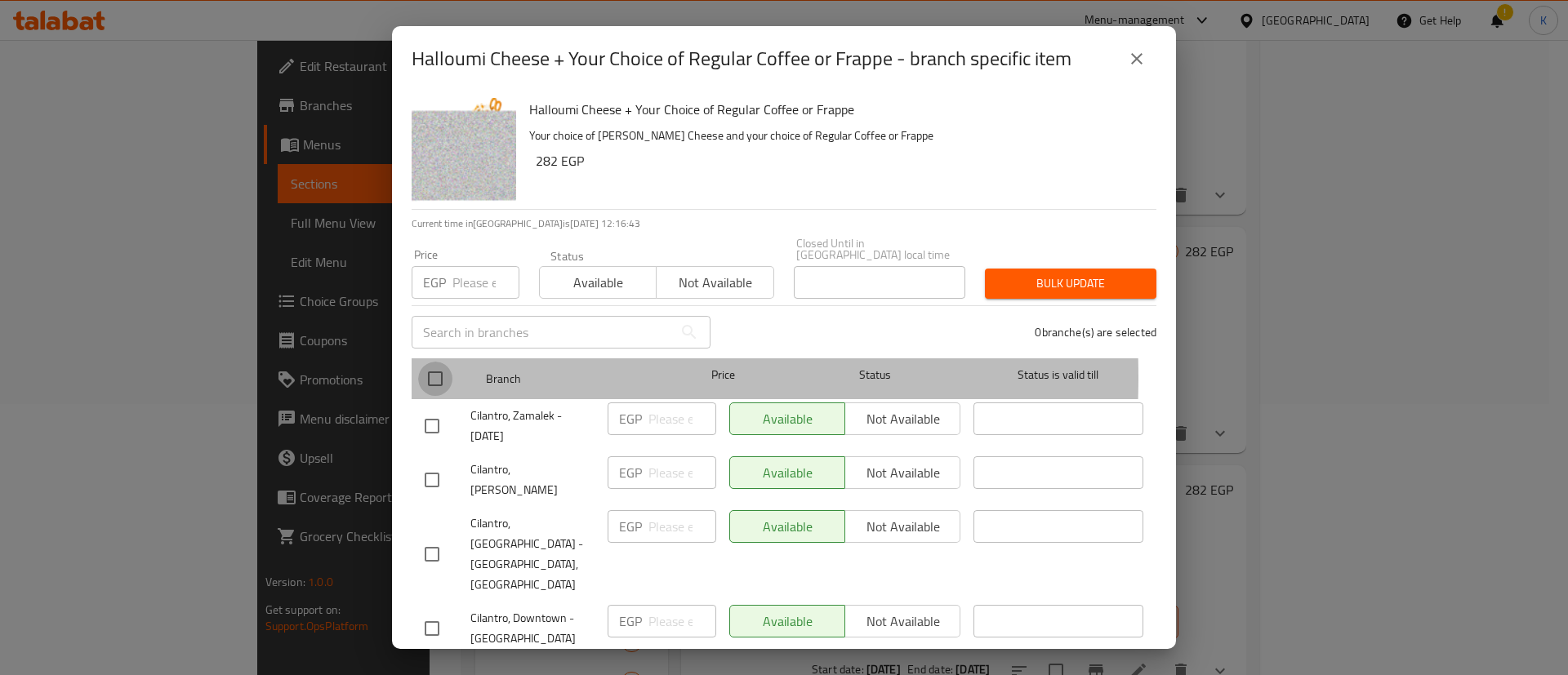
click at [428, 366] on input "checkbox" at bounding box center [435, 379] width 34 height 34
checkbox input "true"
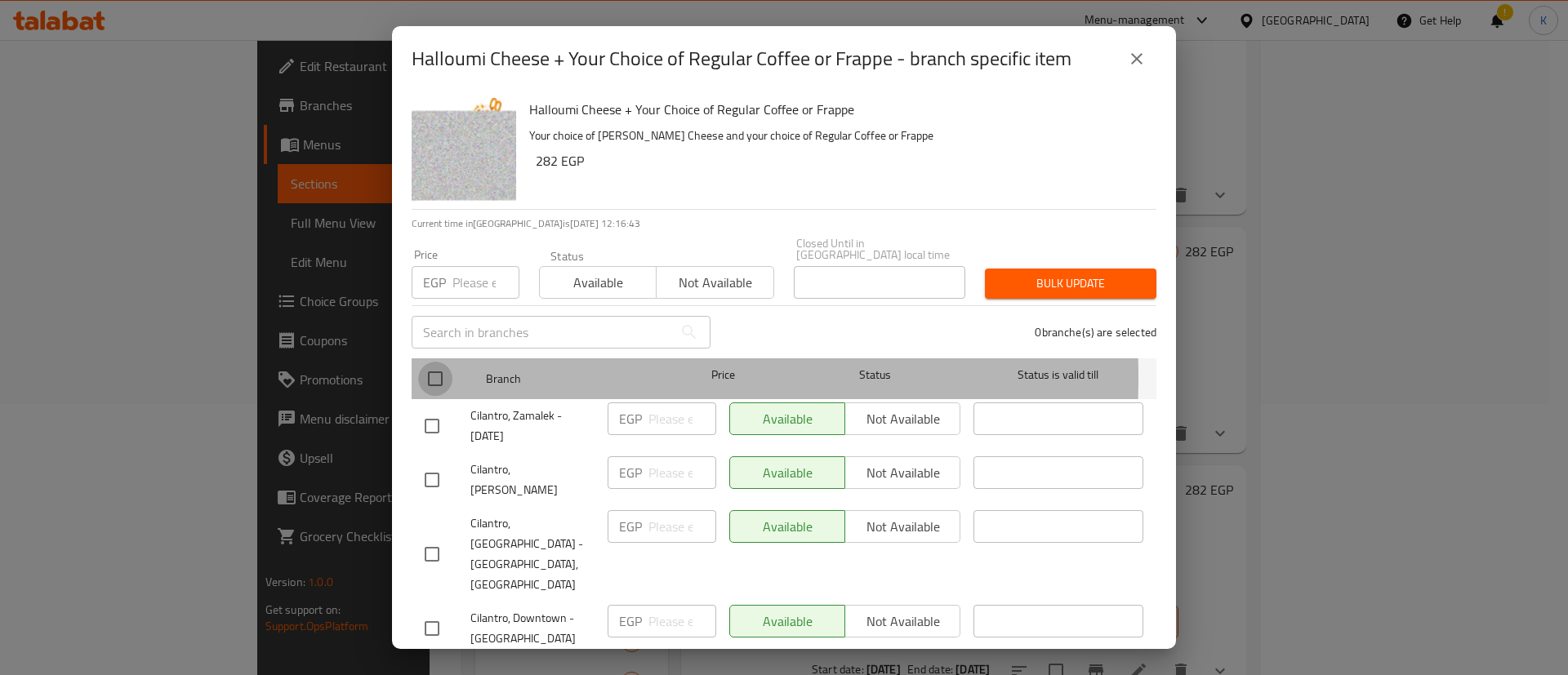
checkbox input "true"
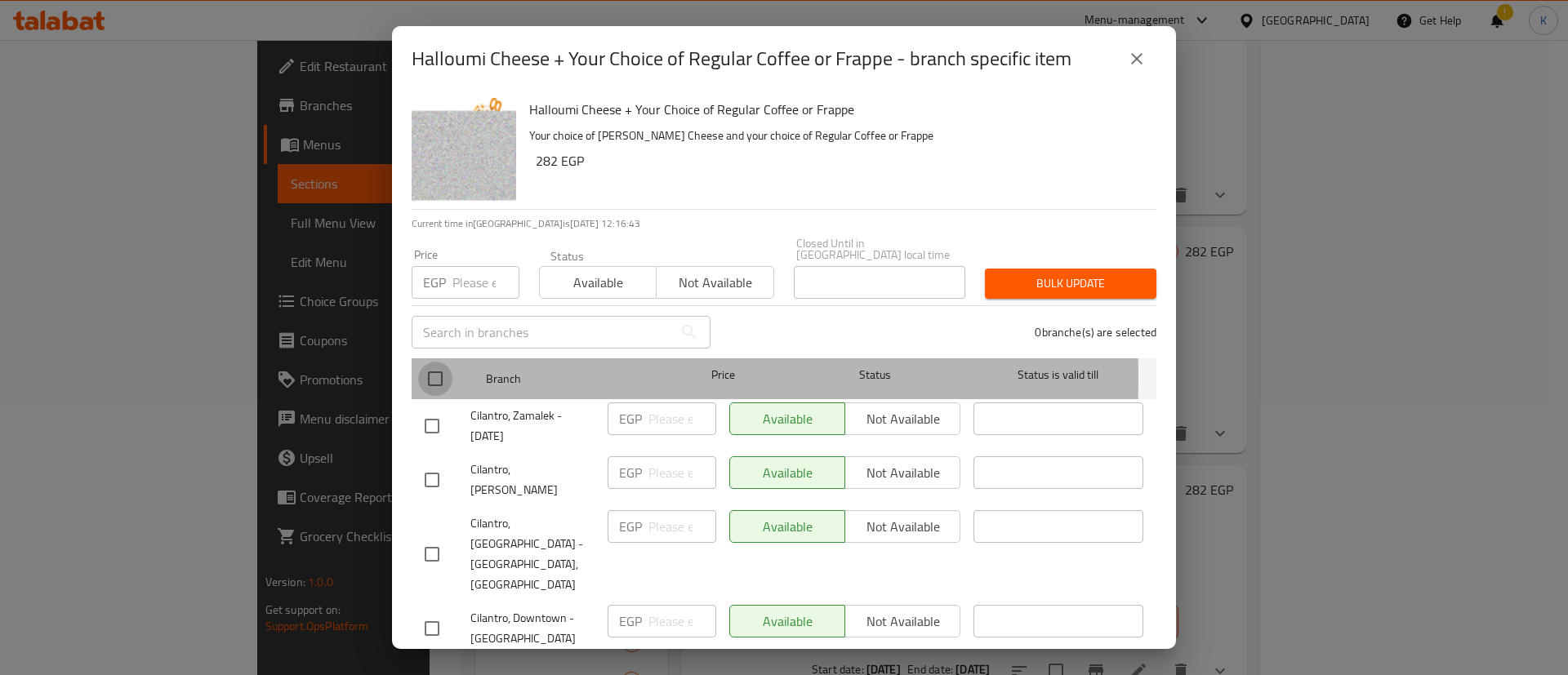
checkbox input "true"
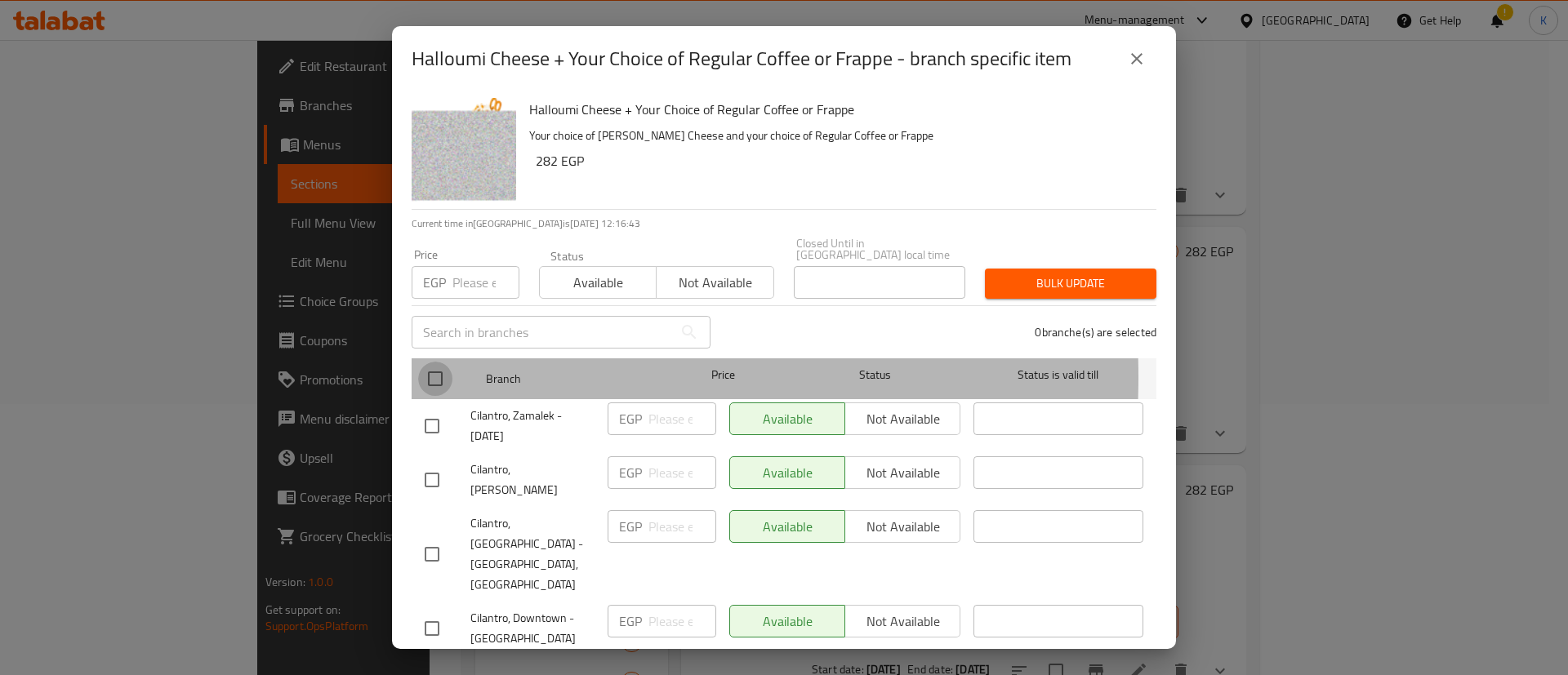
checkbox input "true"
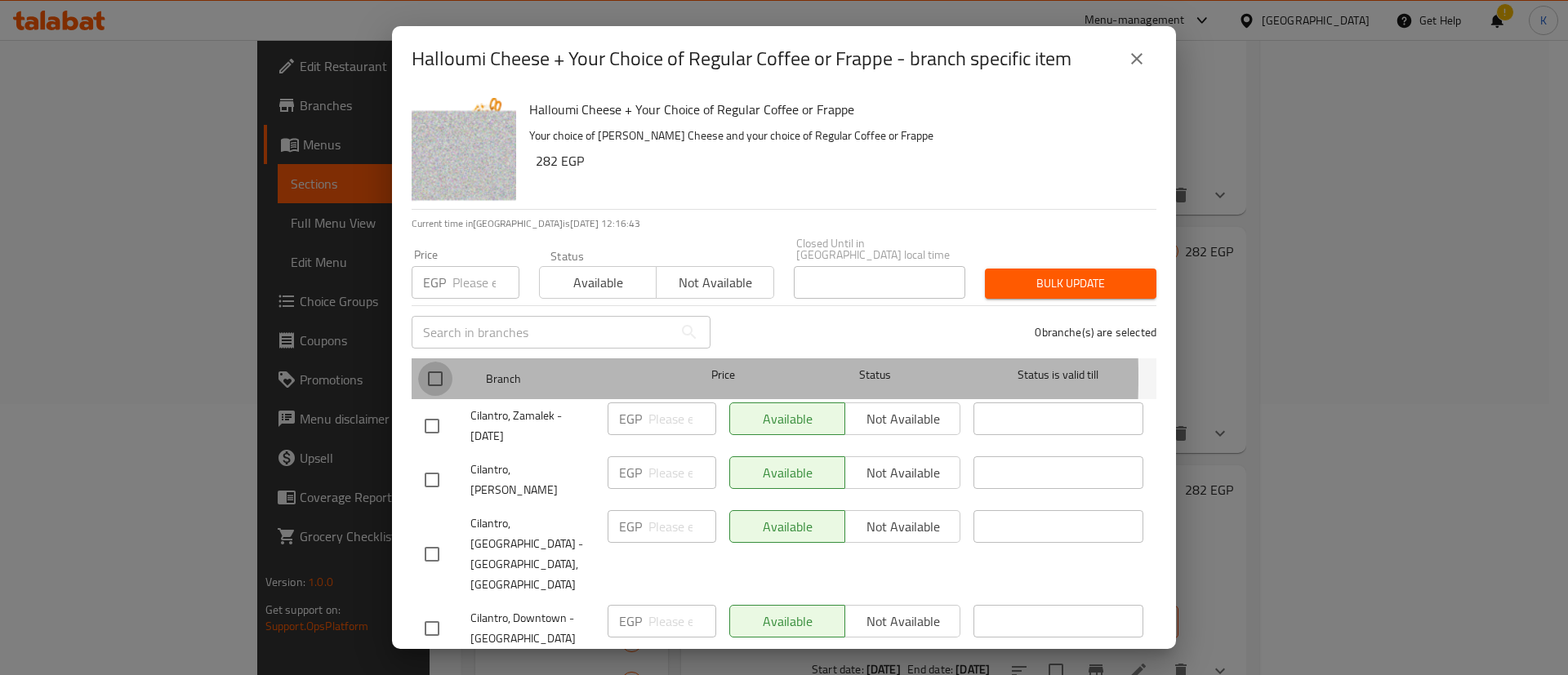
checkbox input "true"
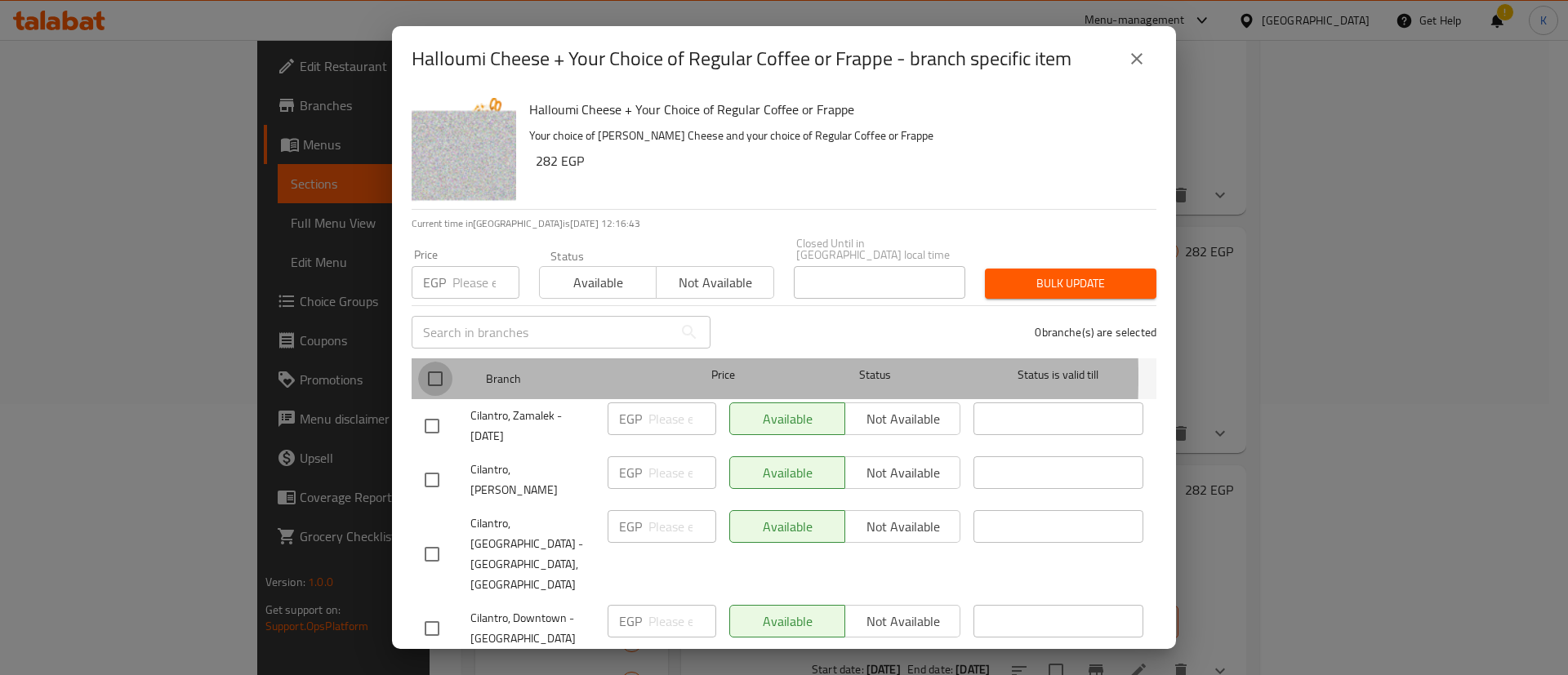
checkbox input "true"
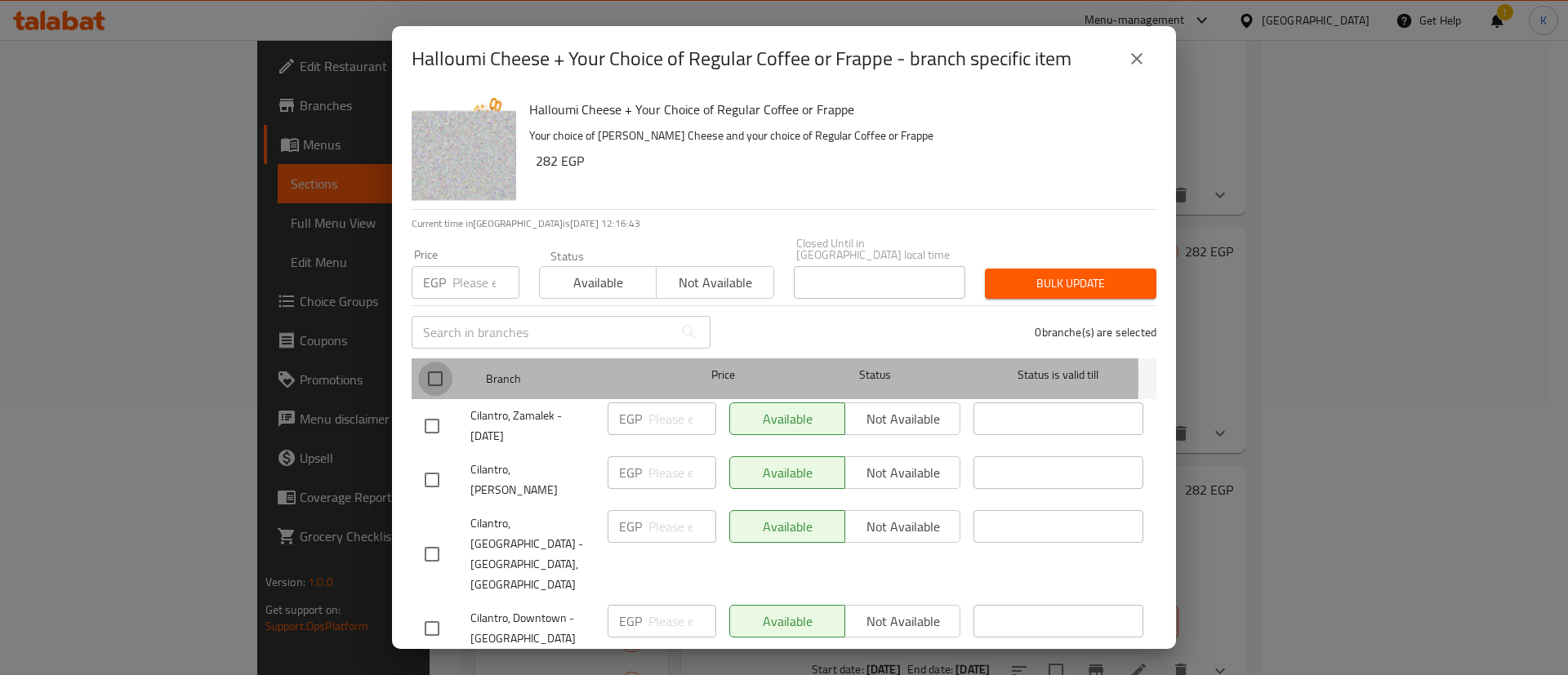
checkbox input "true"
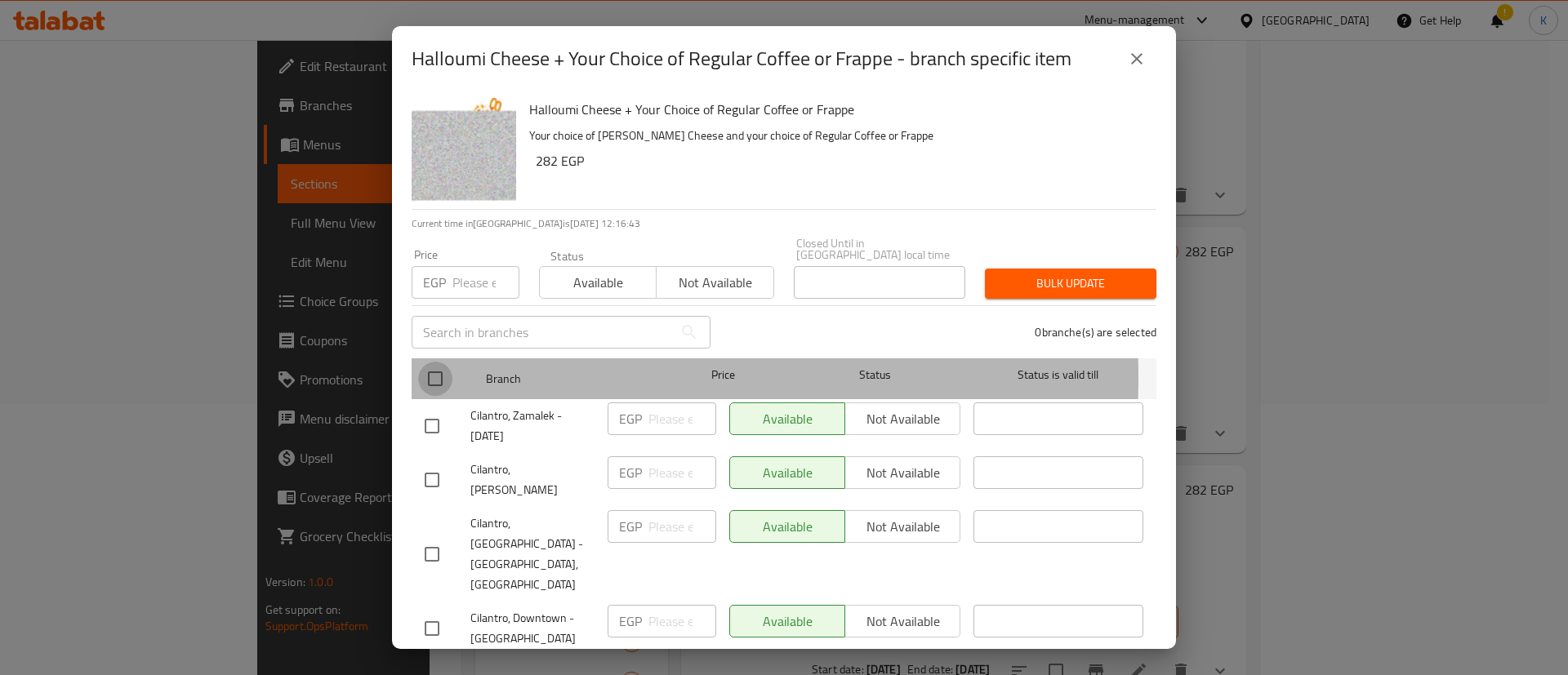
checkbox input "true"
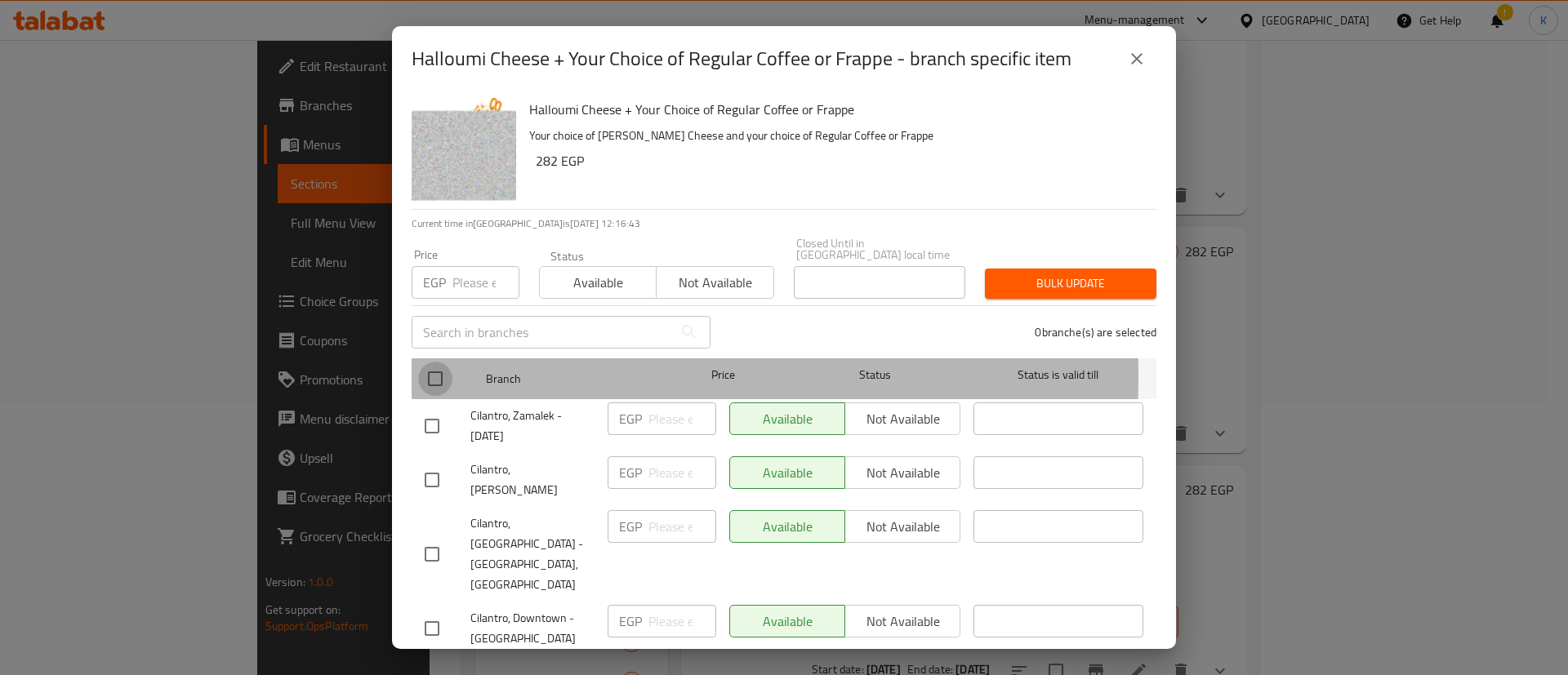
checkbox input "true"
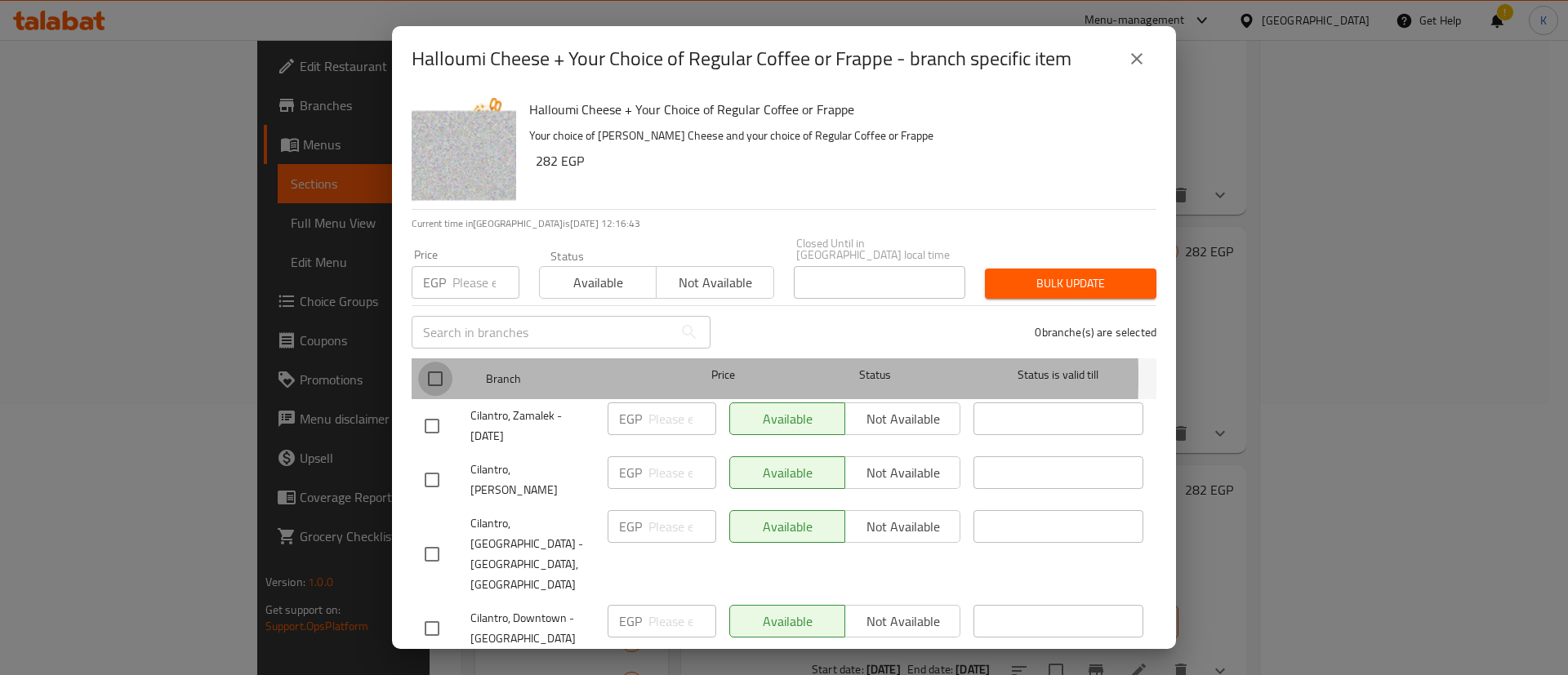
checkbox input "true"
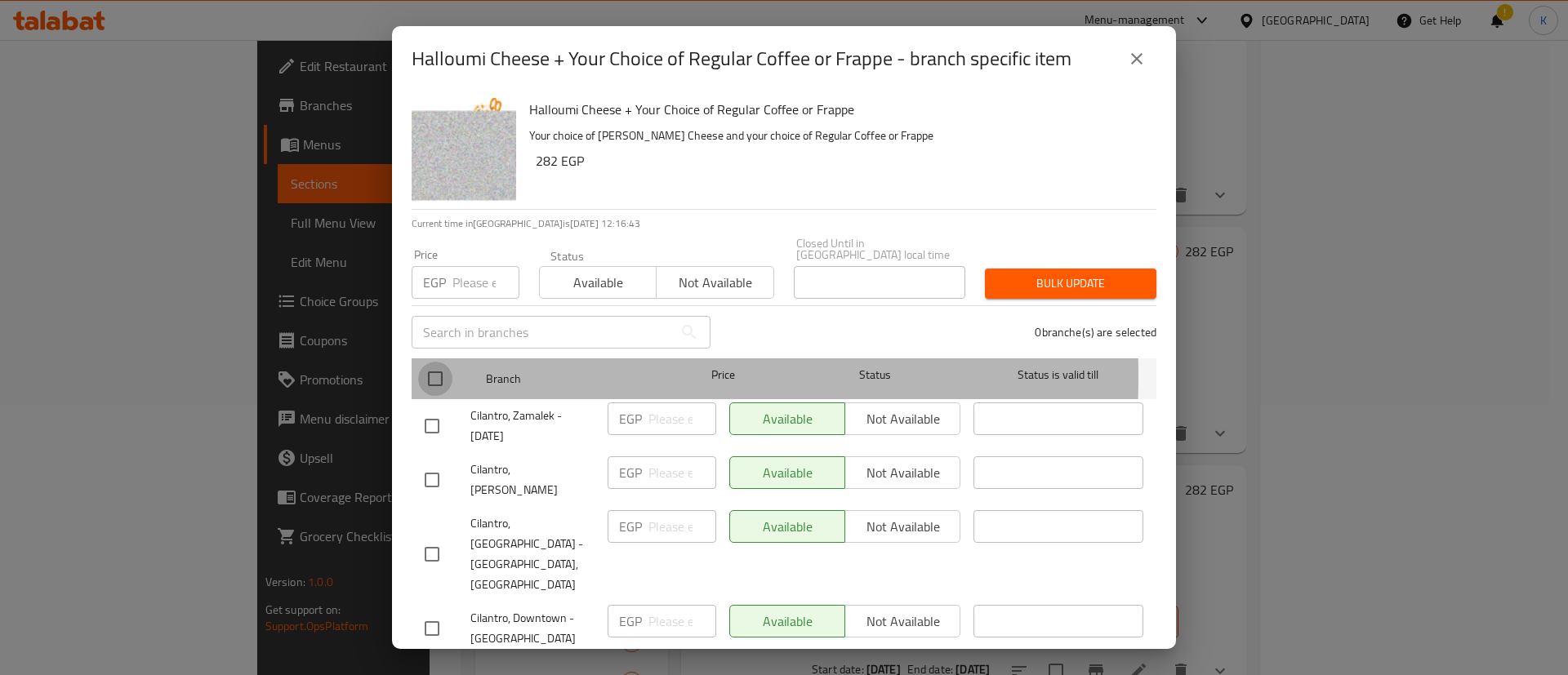
checkbox input "true"
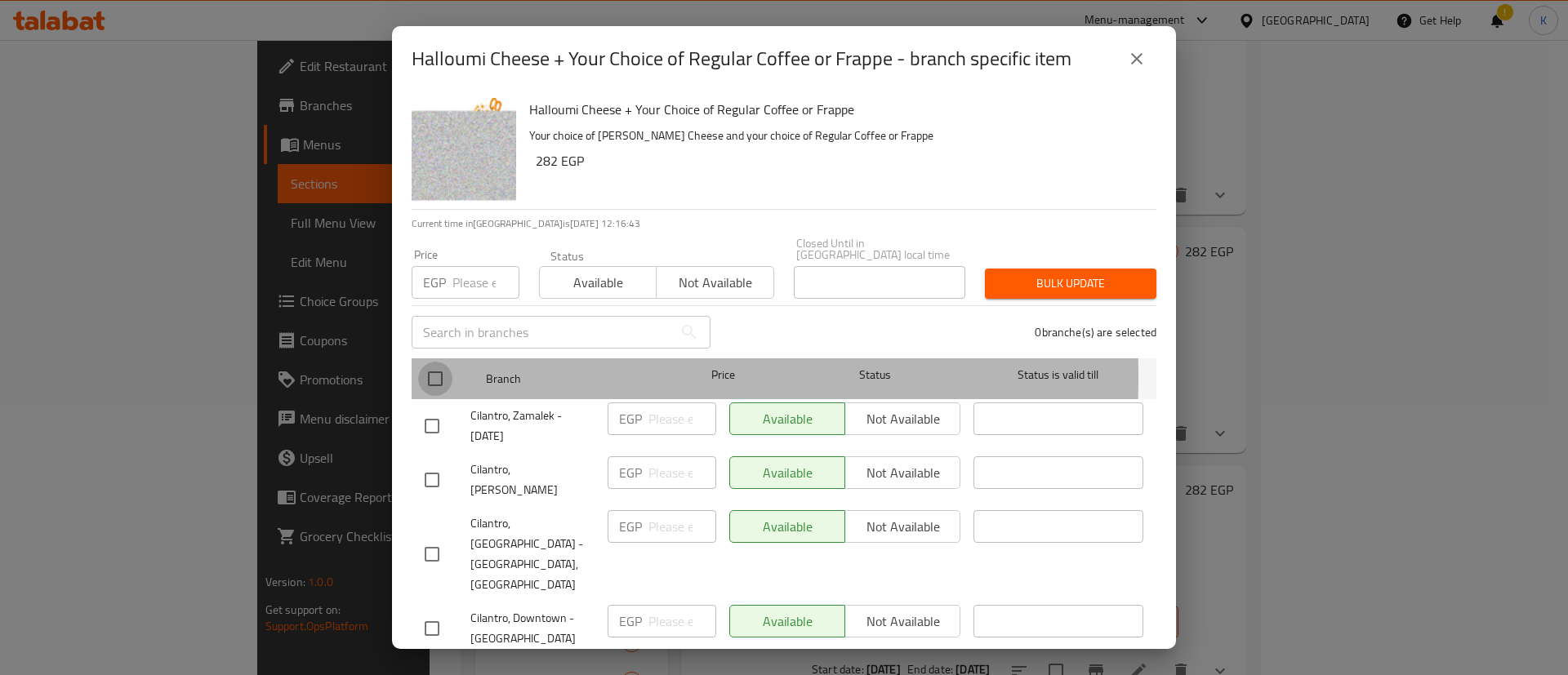
checkbox input "true"
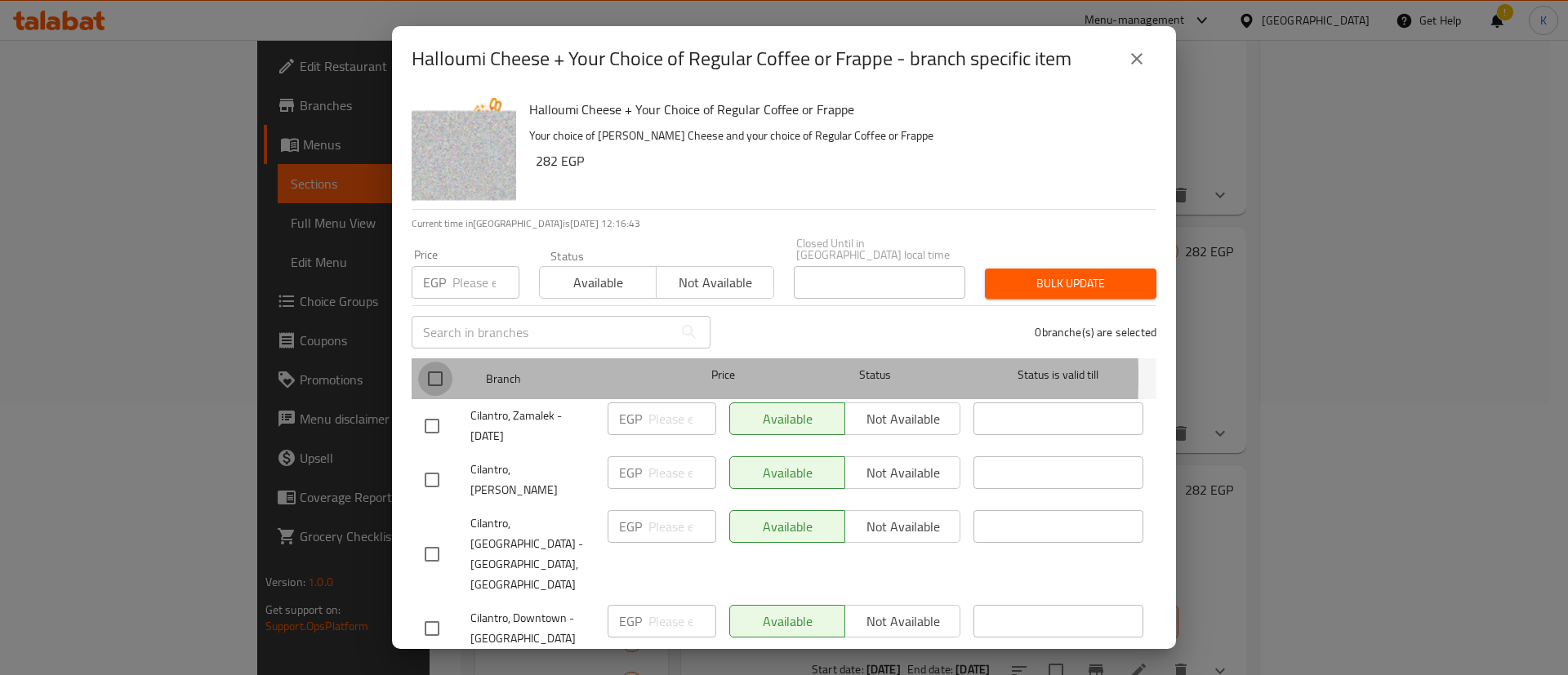
checkbox input "true"
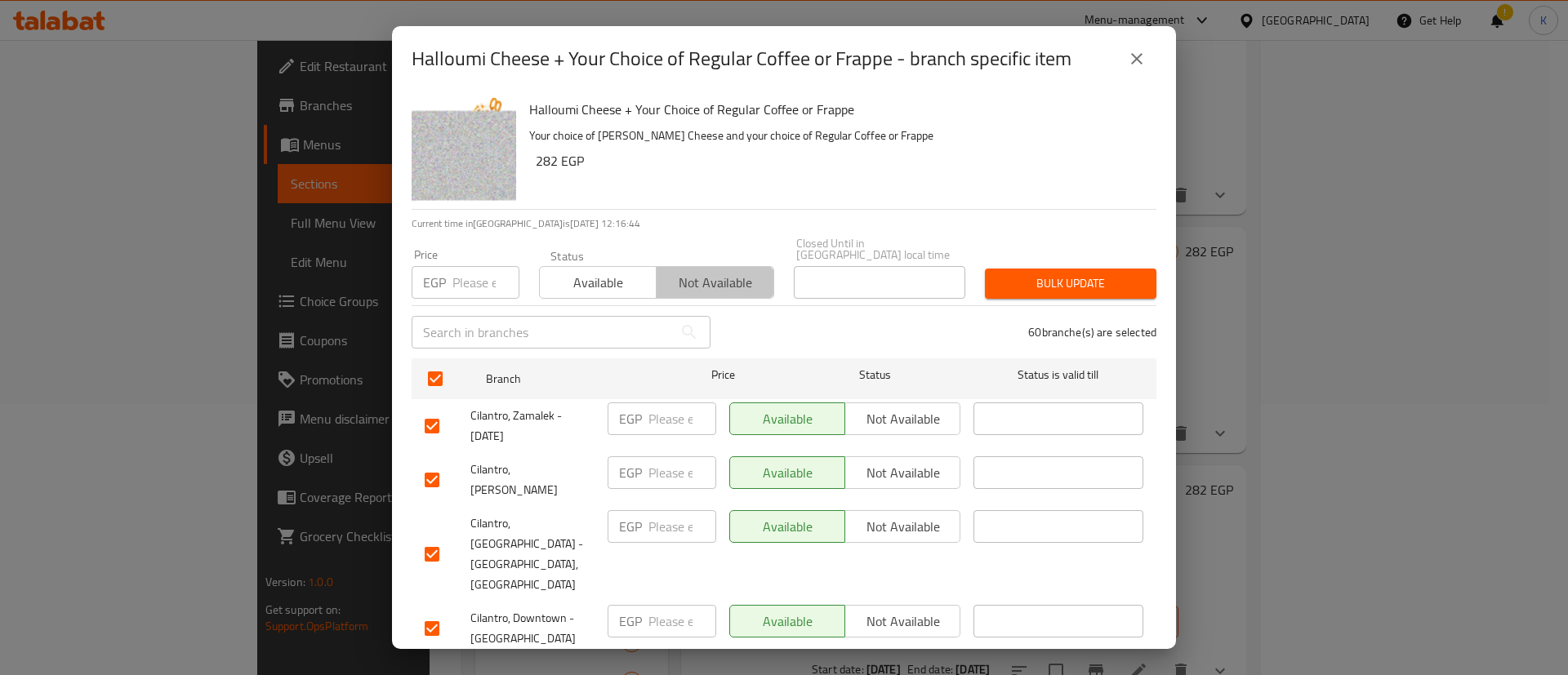
click at [711, 271] on span "Not available" at bounding box center [715, 283] width 103 height 24
click at [1046, 274] on span "Bulk update" at bounding box center [1070, 284] width 145 height 20
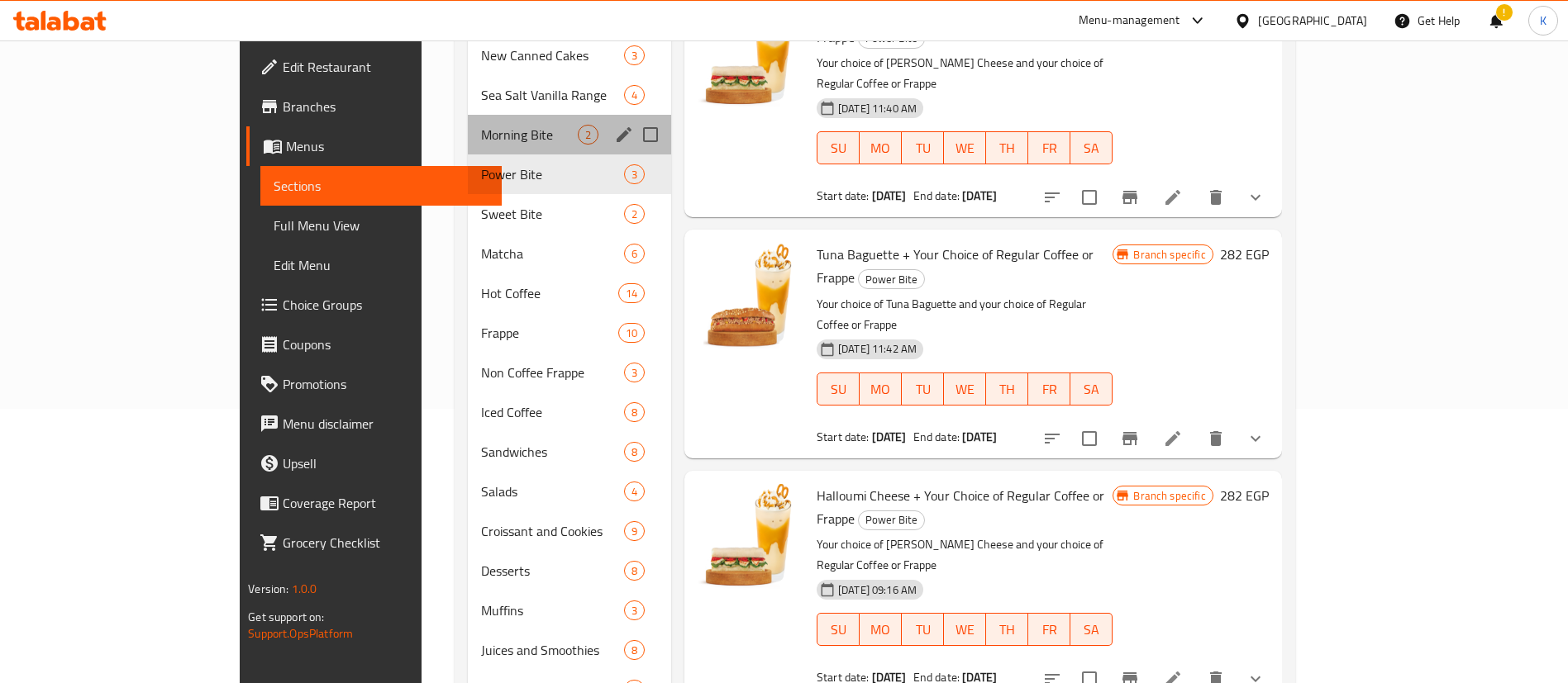
click at [467, 125] on div "Morning Bite 2" at bounding box center [569, 134] width 203 height 40
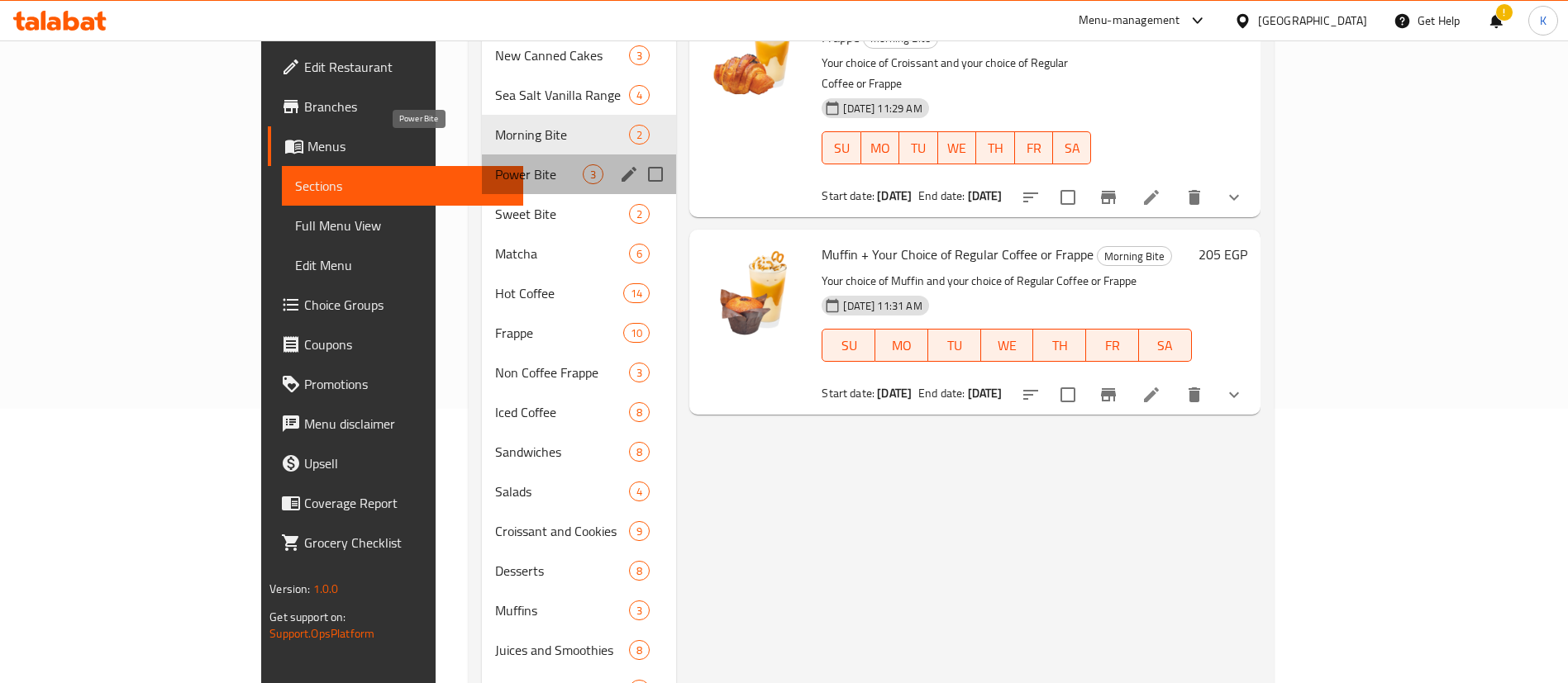
click at [495, 164] on span "Power Bite" at bounding box center [538, 173] width 88 height 20
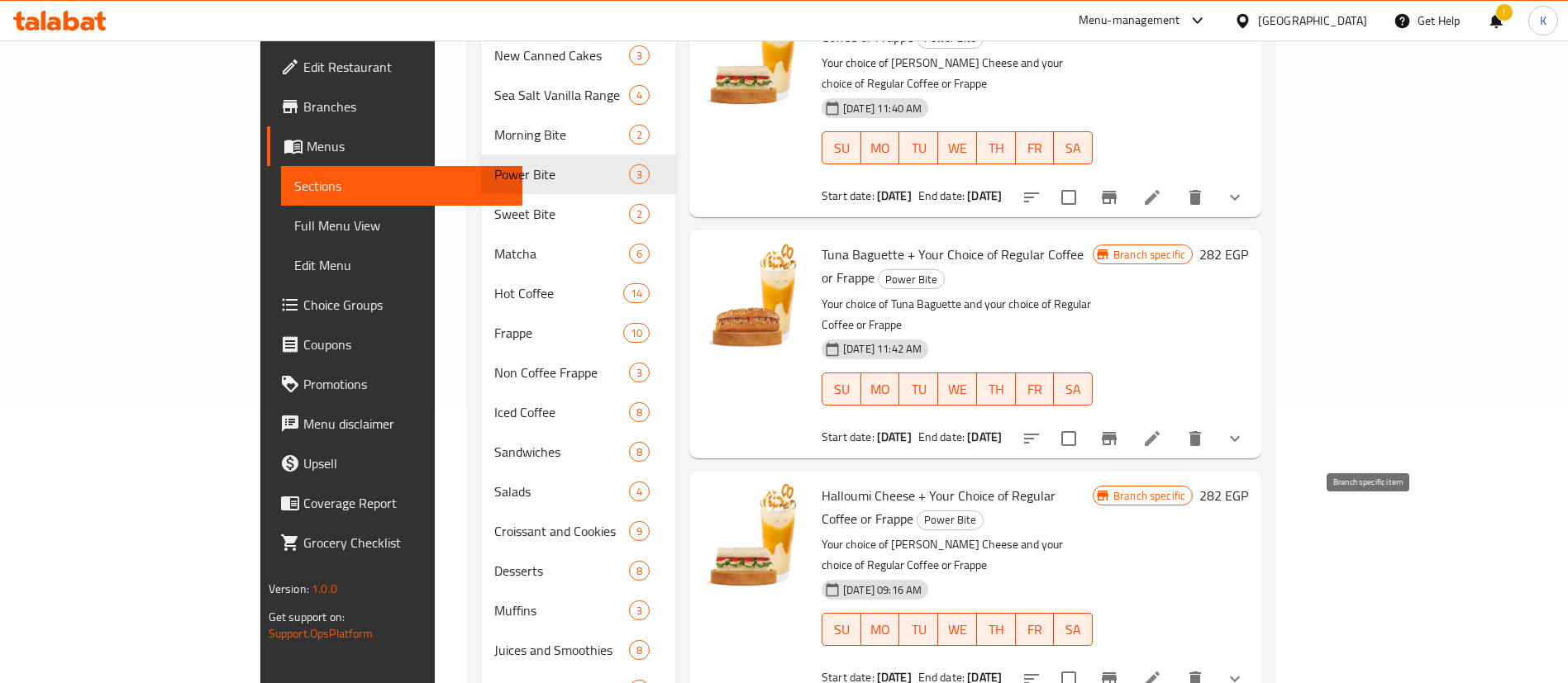
click at [1117, 672] on icon "Branch-specific-item" at bounding box center [1109, 679] width 15 height 14
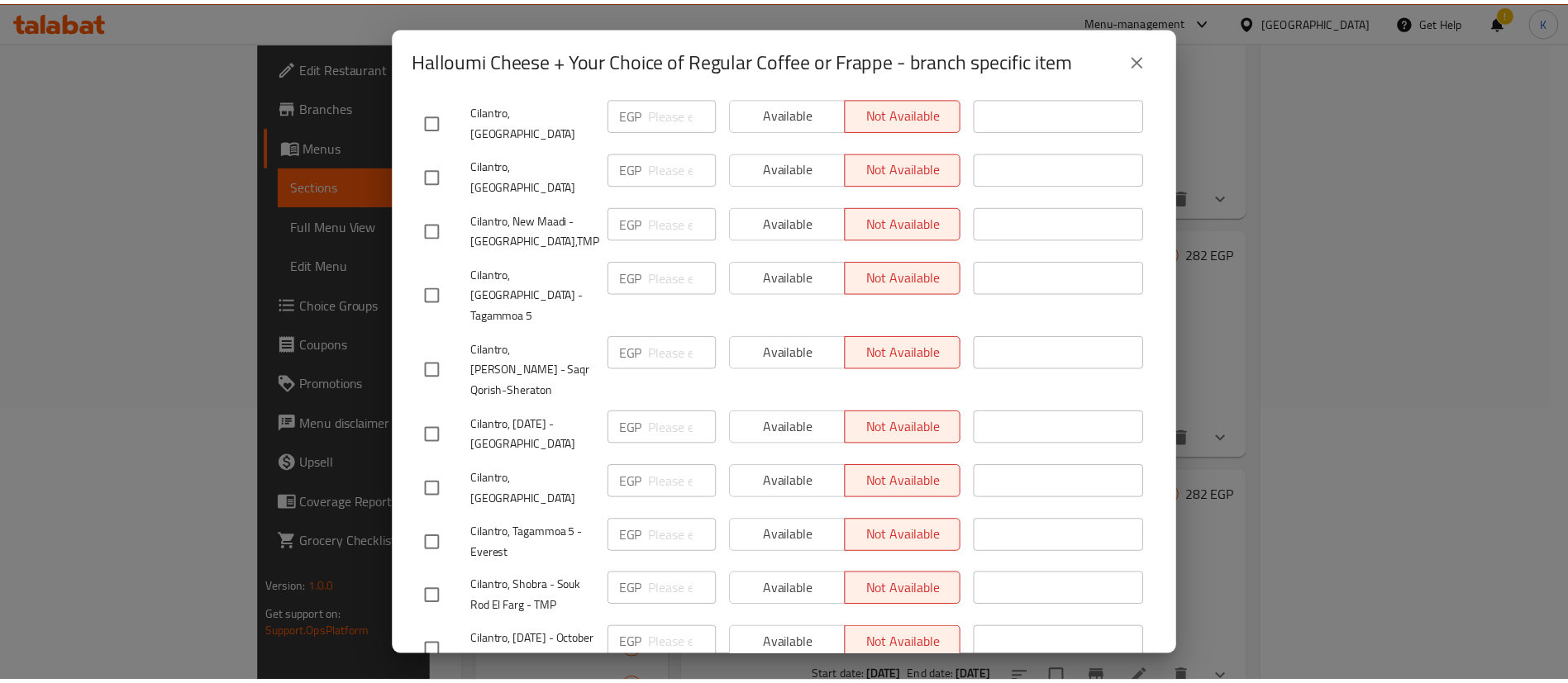
scroll to position [2934, 0]
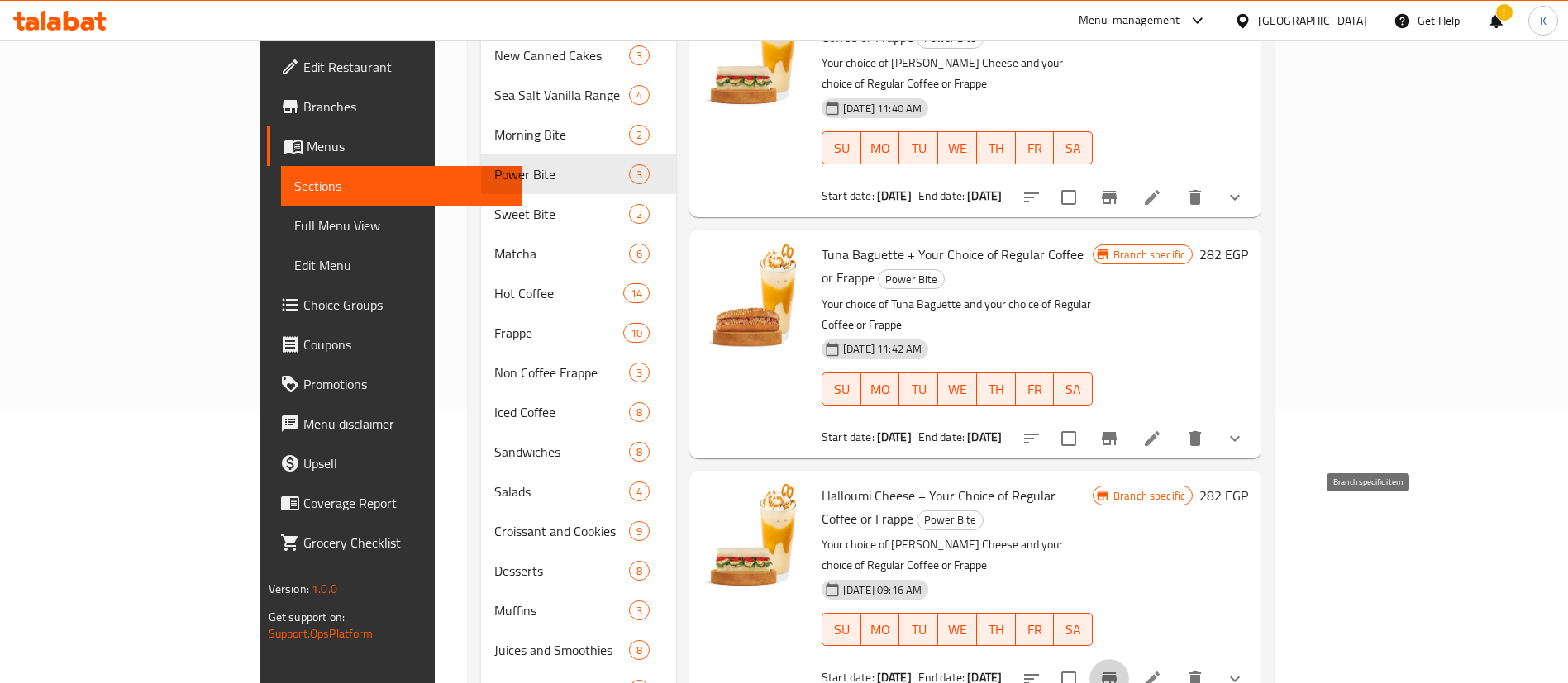
click at [1119, 669] on icon "Branch-specific-item" at bounding box center [1108, 679] width 20 height 20
click at [1248, 484] on h6 "282 EGP" at bounding box center [1223, 495] width 48 height 23
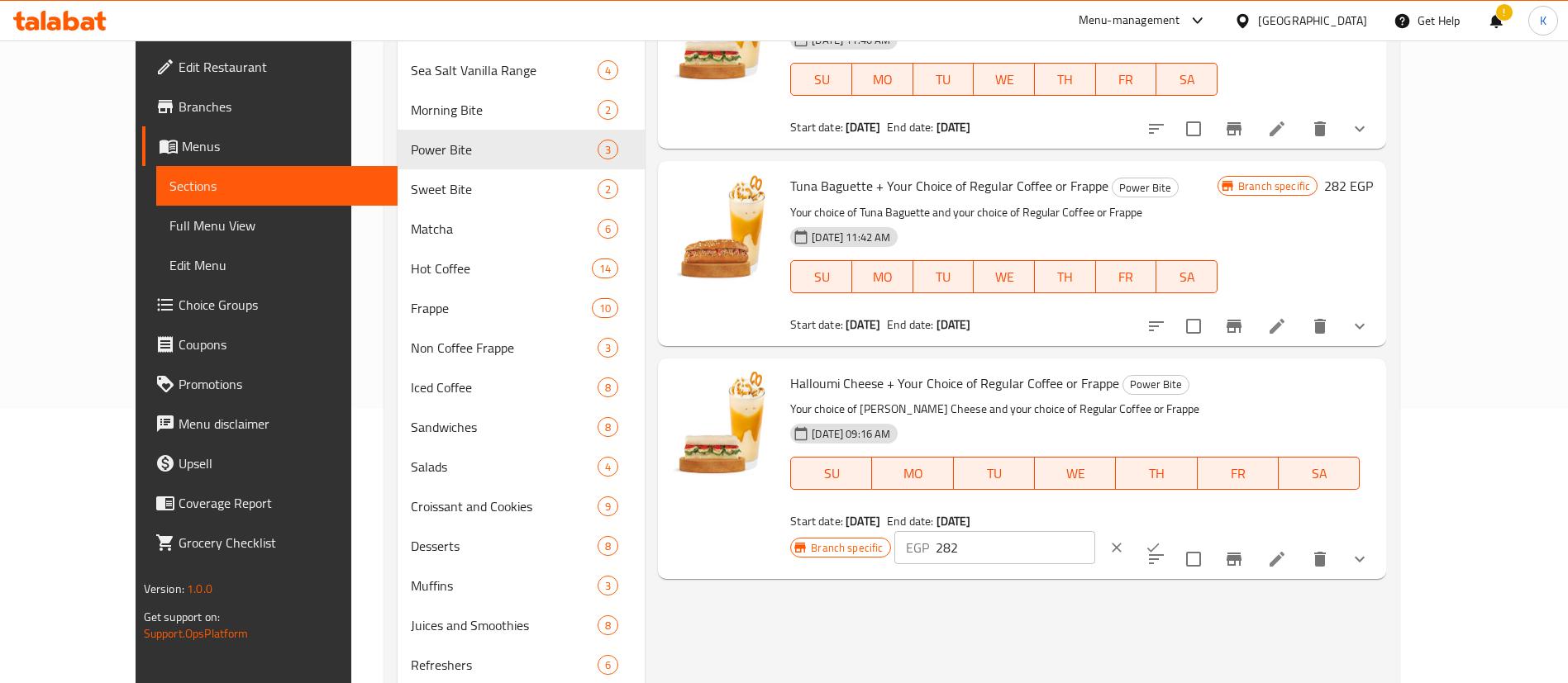
click at [1095, 531] on input "282" at bounding box center [1016, 547] width 160 height 33
paste input "7"
type input "272"
click at [1161, 539] on icon "ok" at bounding box center [1152, 547] width 16 height 16
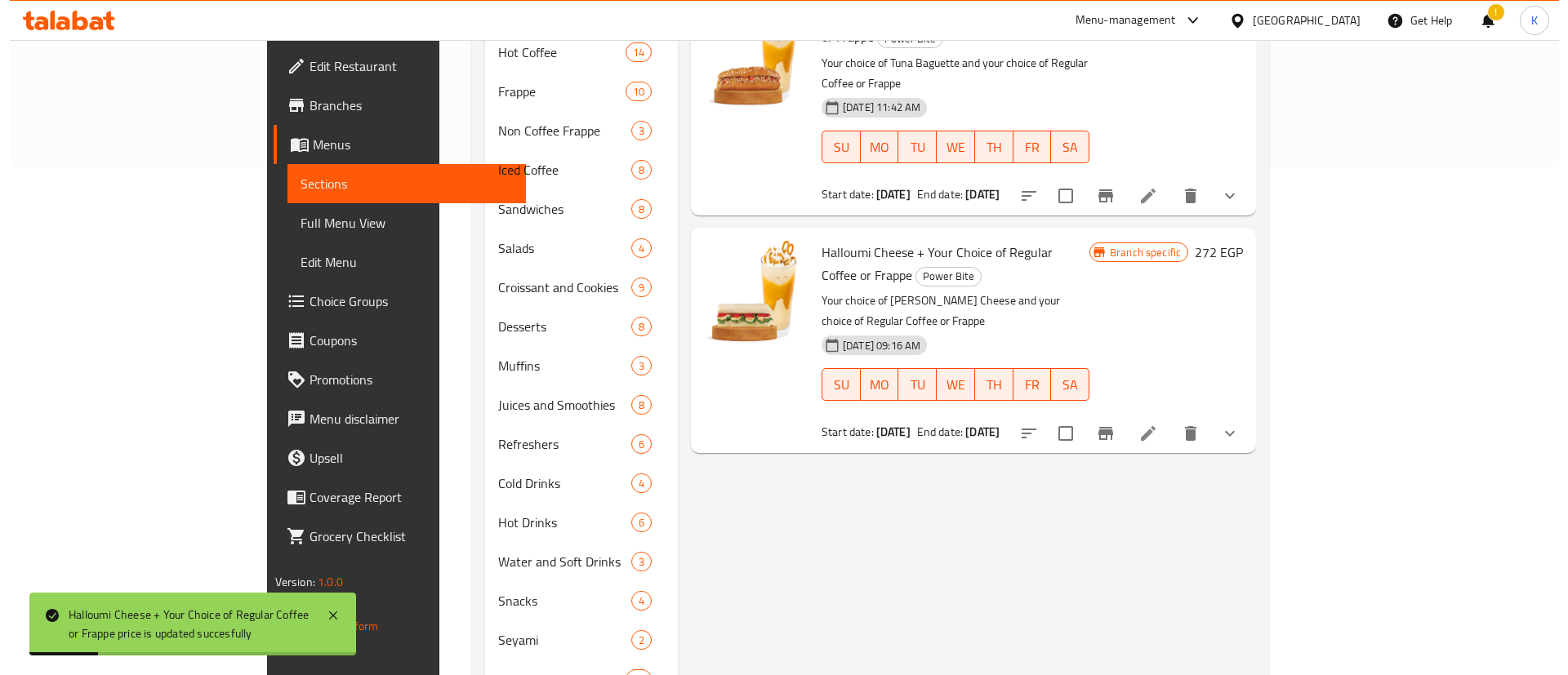
scroll to position [516, 0]
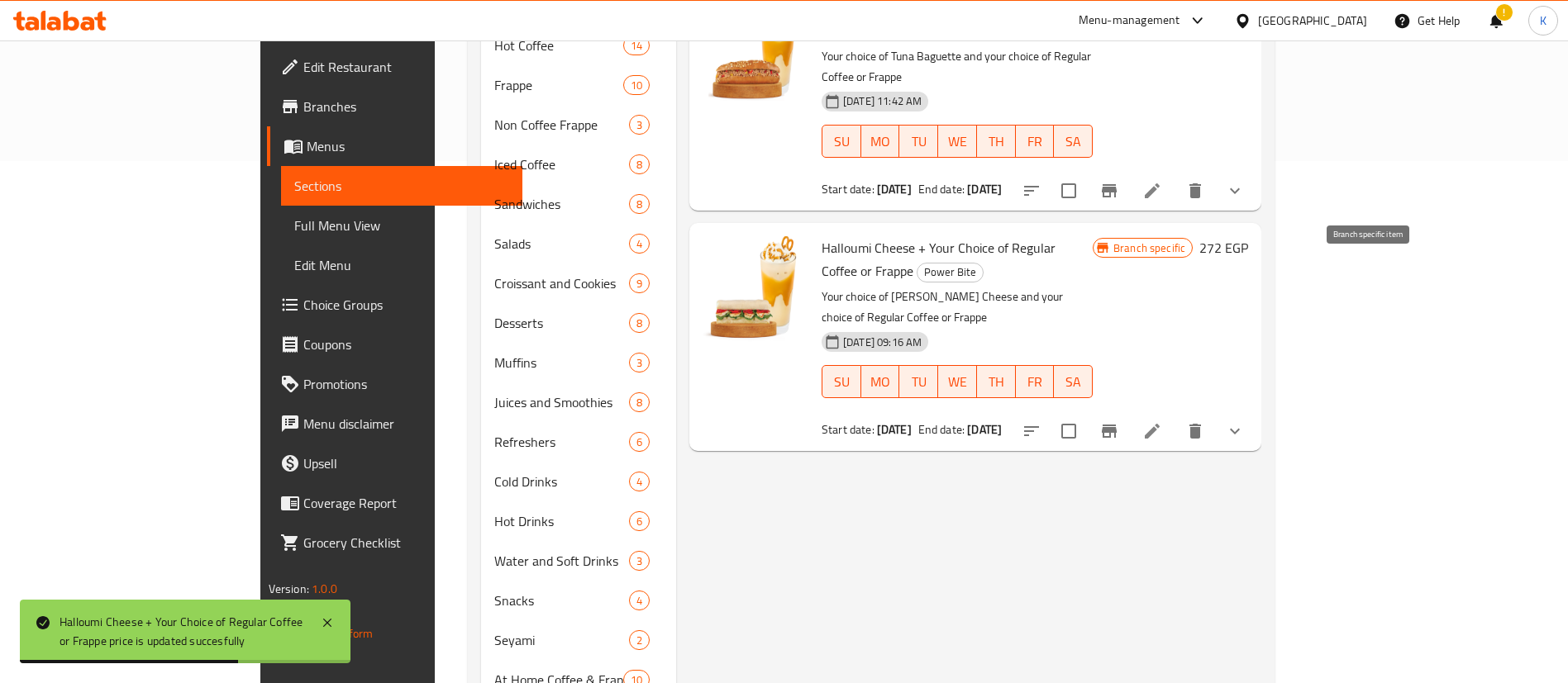
click at [1117, 425] on icon "Branch-specific-item" at bounding box center [1109, 432] width 15 height 14
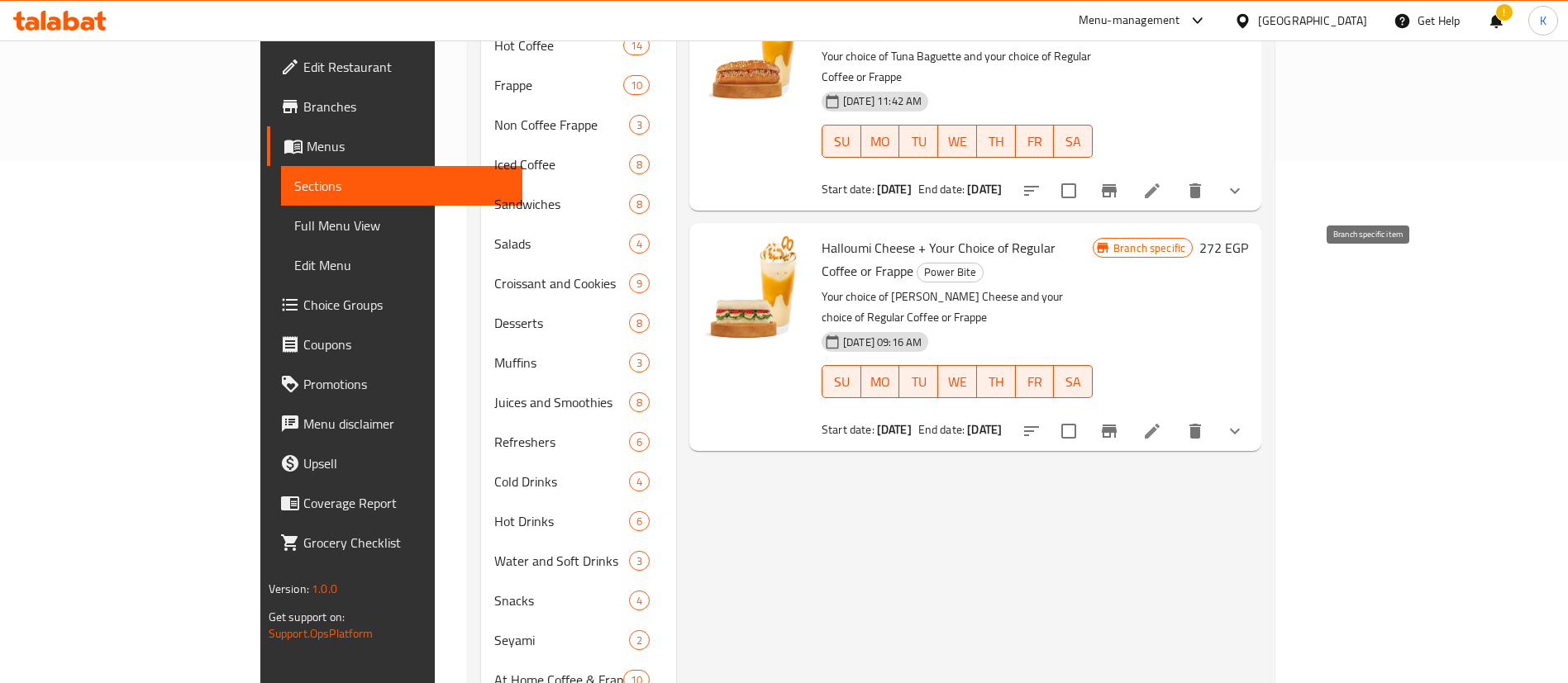
click at [1119, 421] on icon "Branch-specific-item" at bounding box center [1108, 431] width 20 height 20
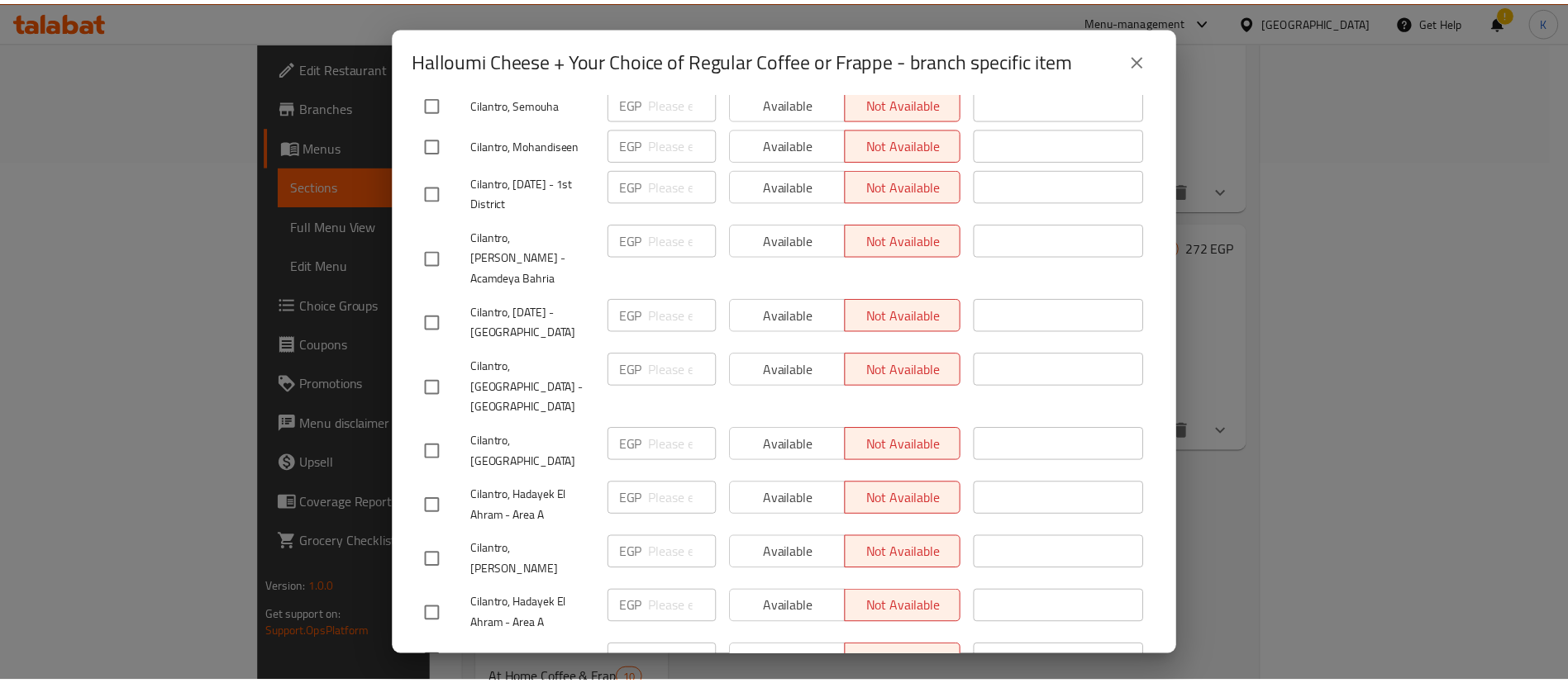
scroll to position [1611, 0]
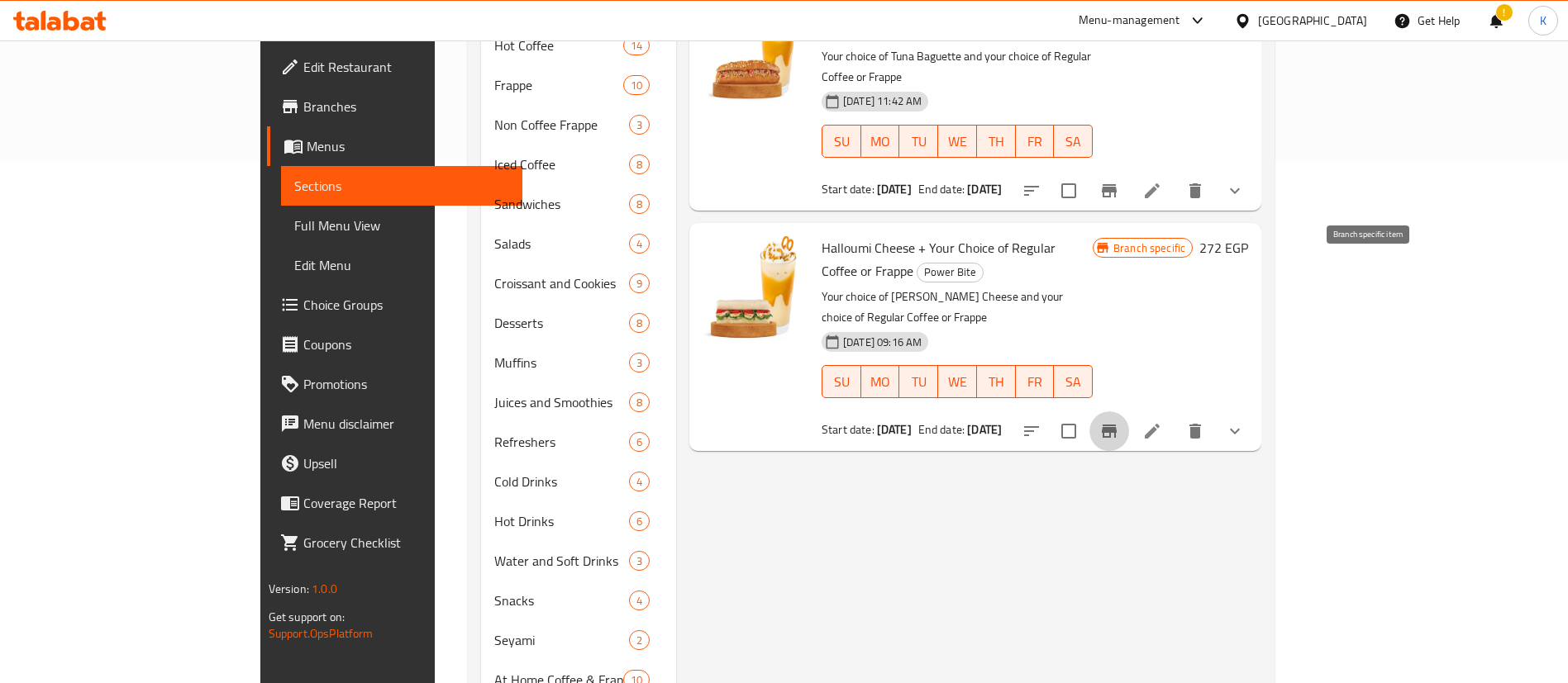
click at [971, 382] on div "Menu items Add Sort Manage items Halloumi Cheese + Your Choice of Regular Coffe…" at bounding box center [968, 223] width 585 height 1122
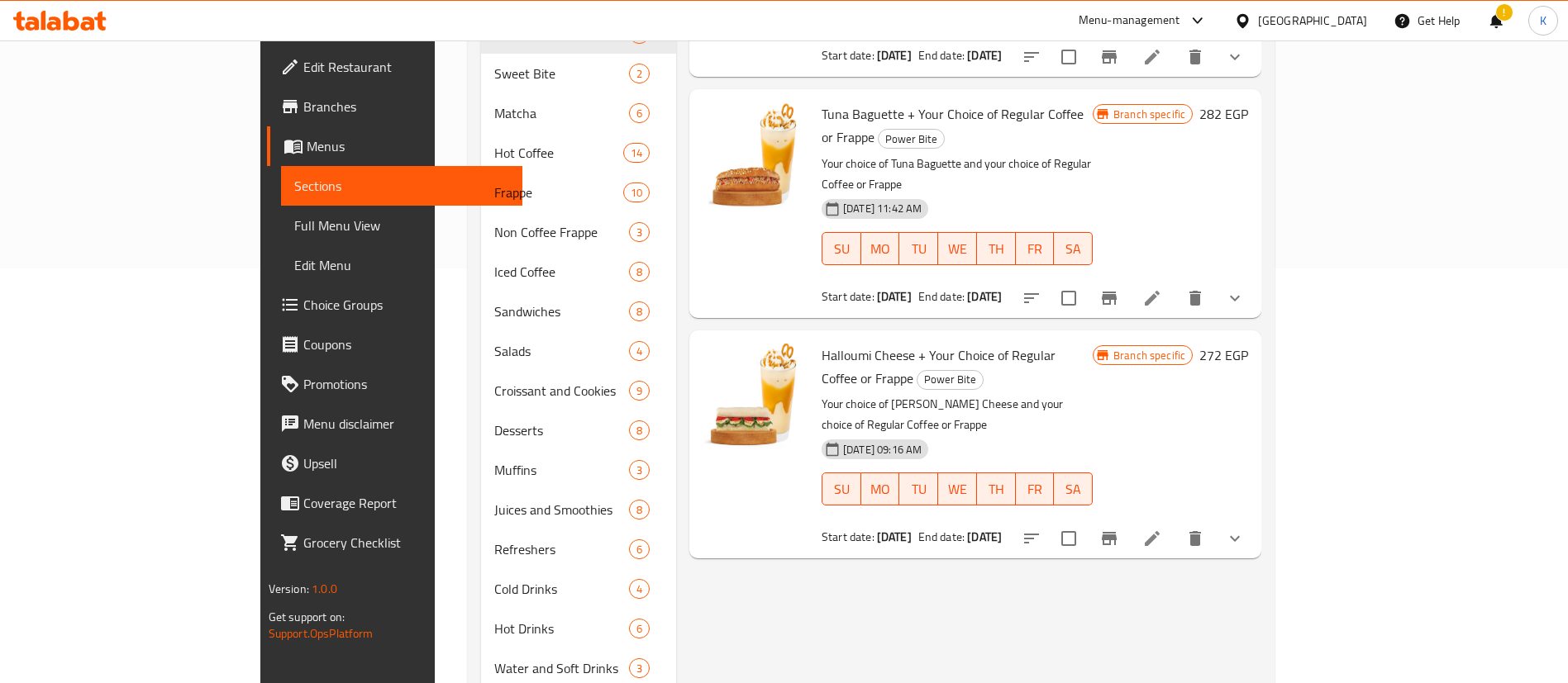
scroll to position [274, 0]
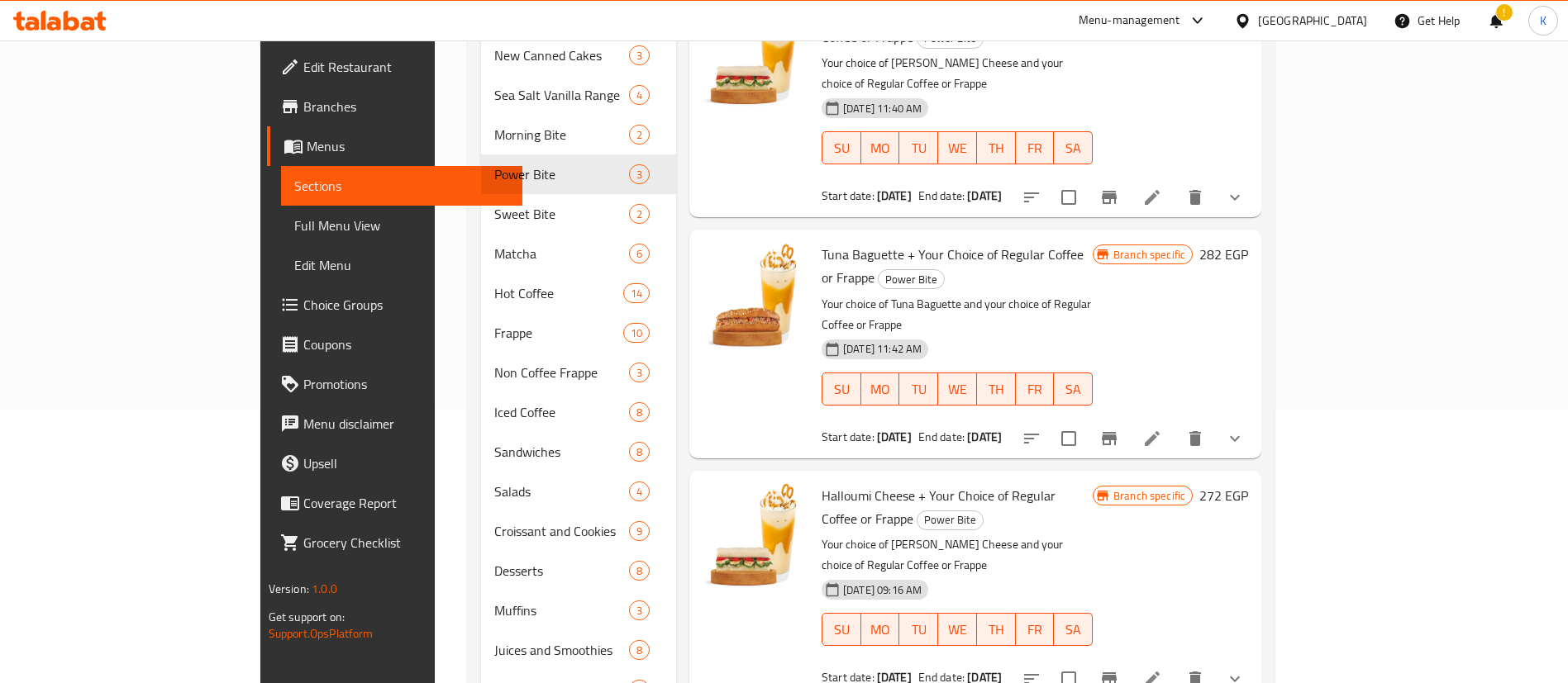
click at [1175, 664] on li at bounding box center [1152, 679] width 46 height 30
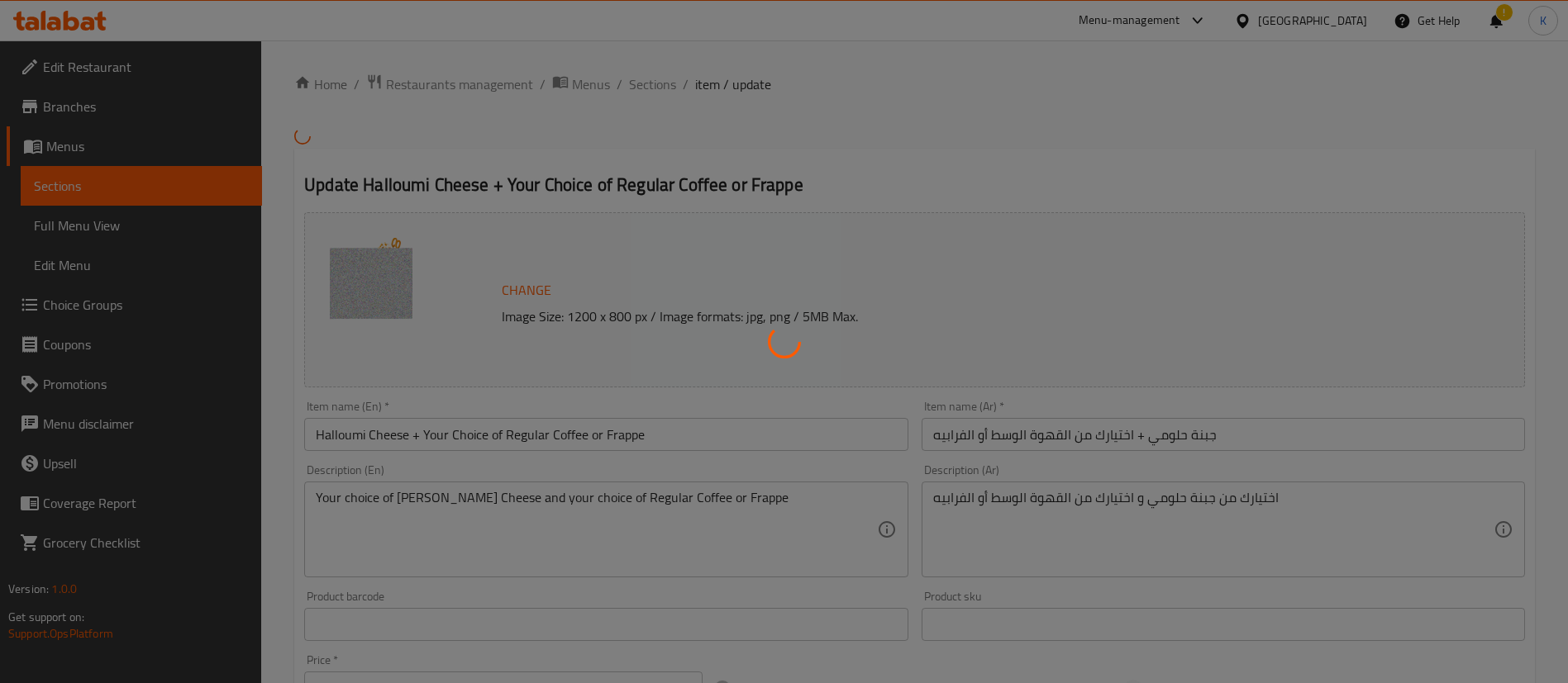
type input "أختيارك من المشروب"
type input "1"
type input "إختيارك من الحليب:"
type input "1"
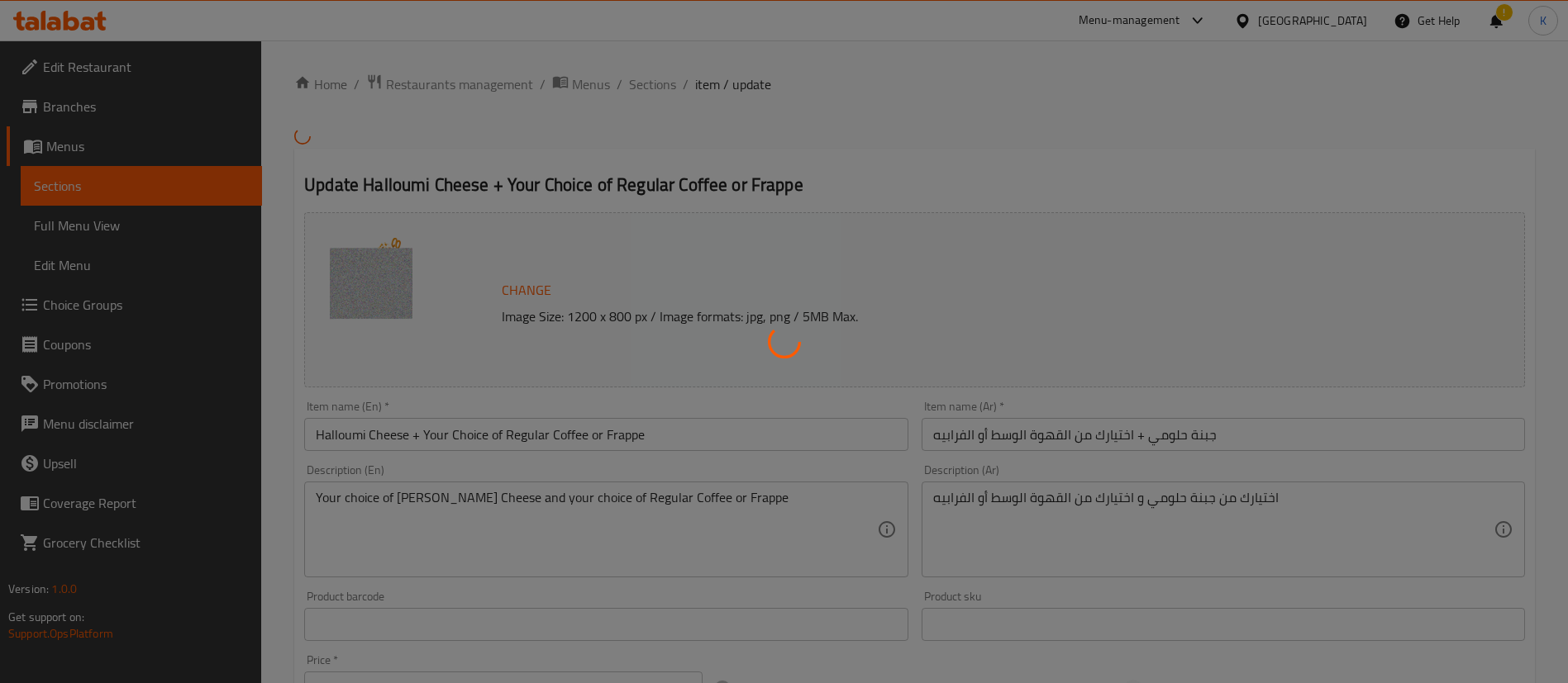
type input "1"
type input "شوت إضافية:"
type input "0"
type input "نكهات إضافية:"
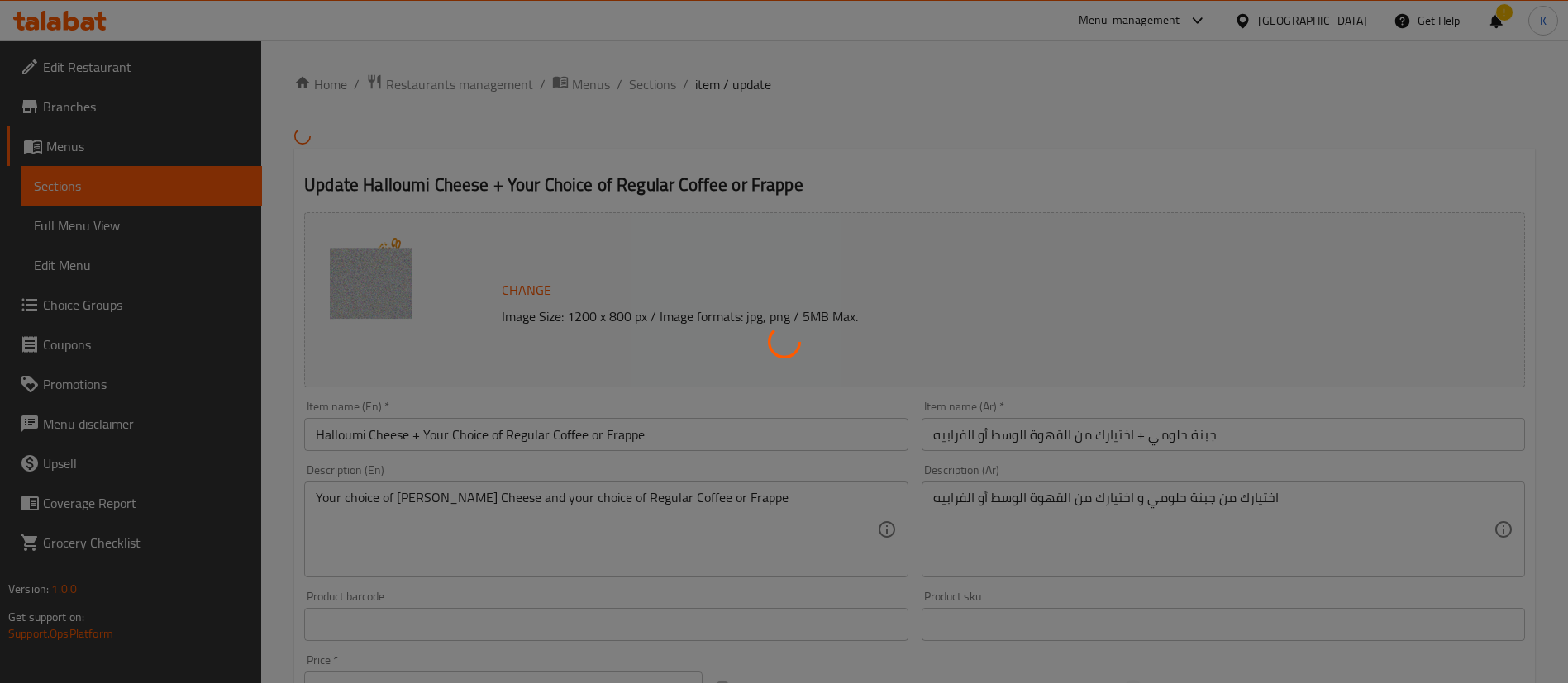
type input "0"
type input "صوصات إضافية:"
type input "0"
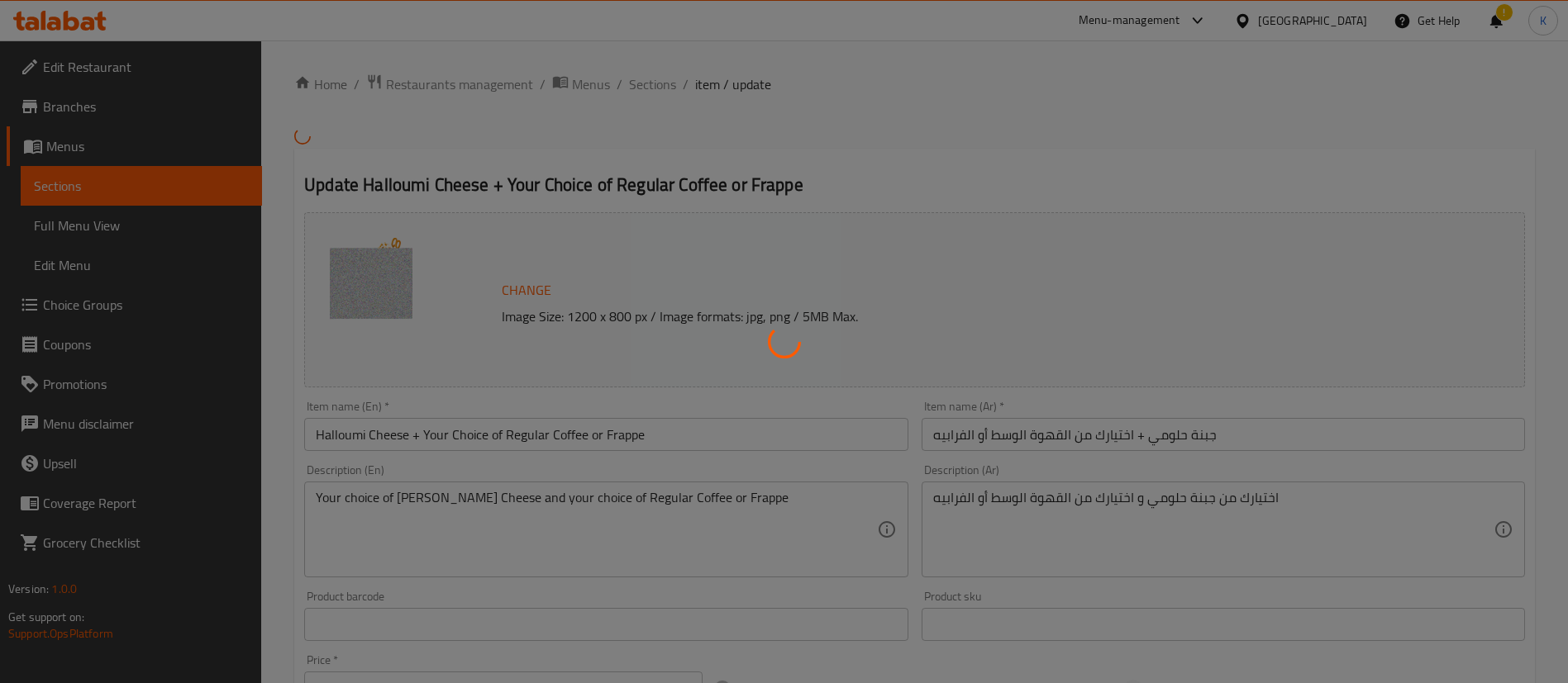
type input "اختيارك من الشيبسي"
type input "1"
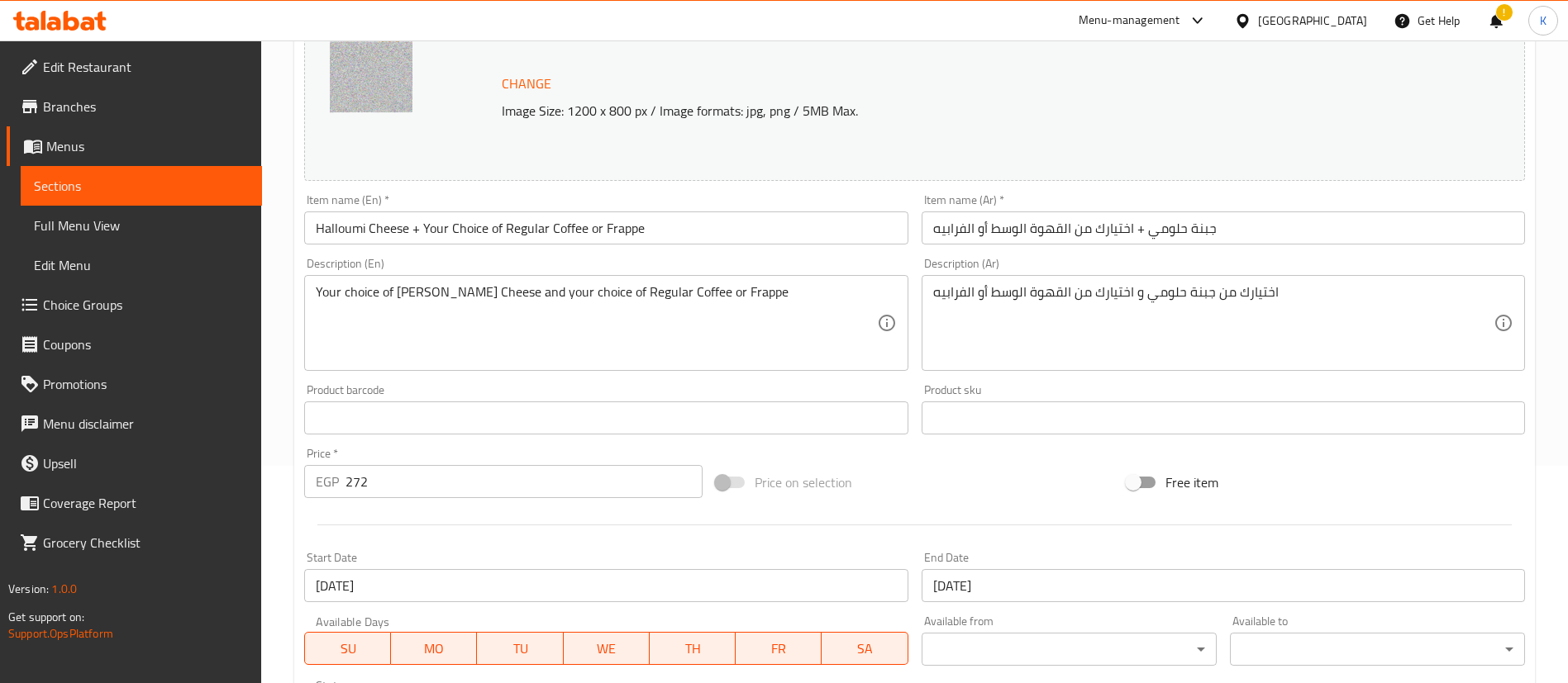
scroll to position [254, 0]
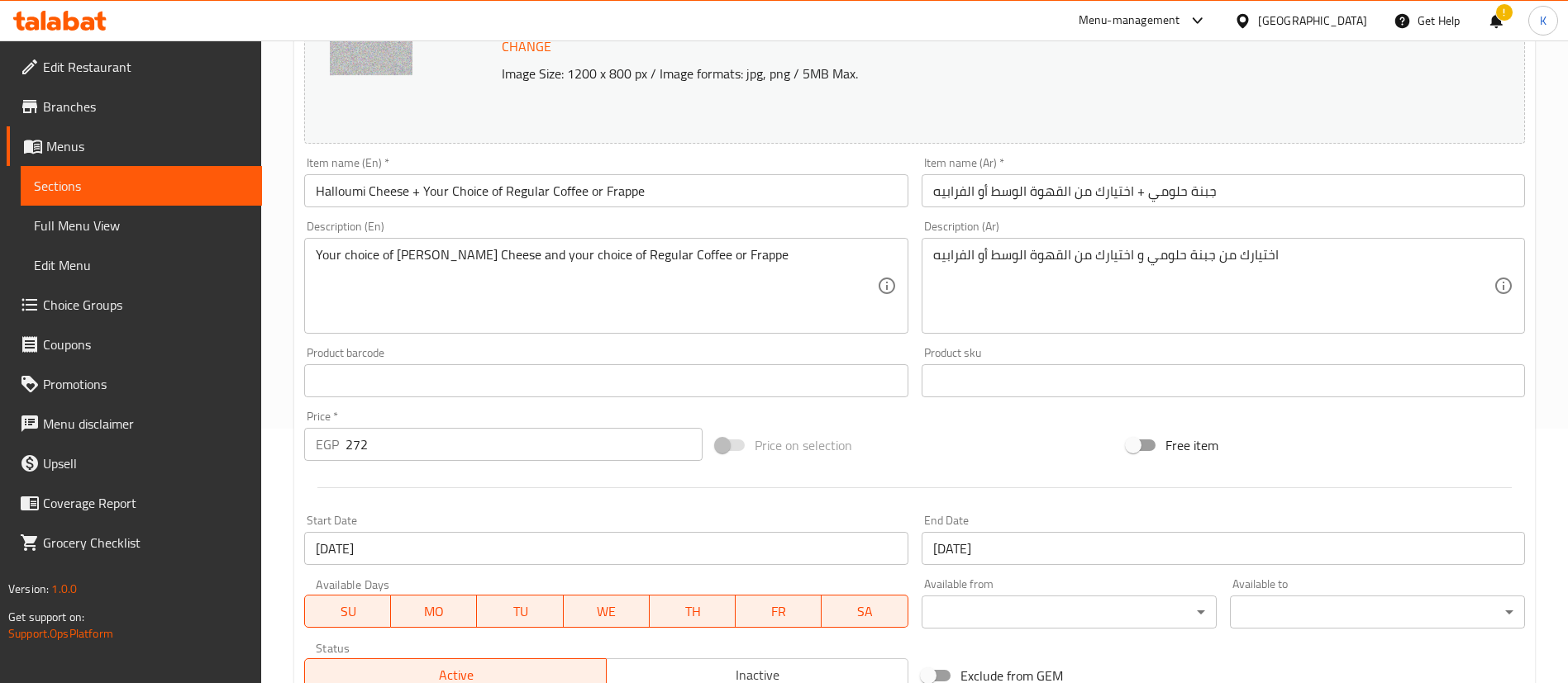
click at [410, 553] on input "13-07-2025" at bounding box center [606, 548] width 603 height 33
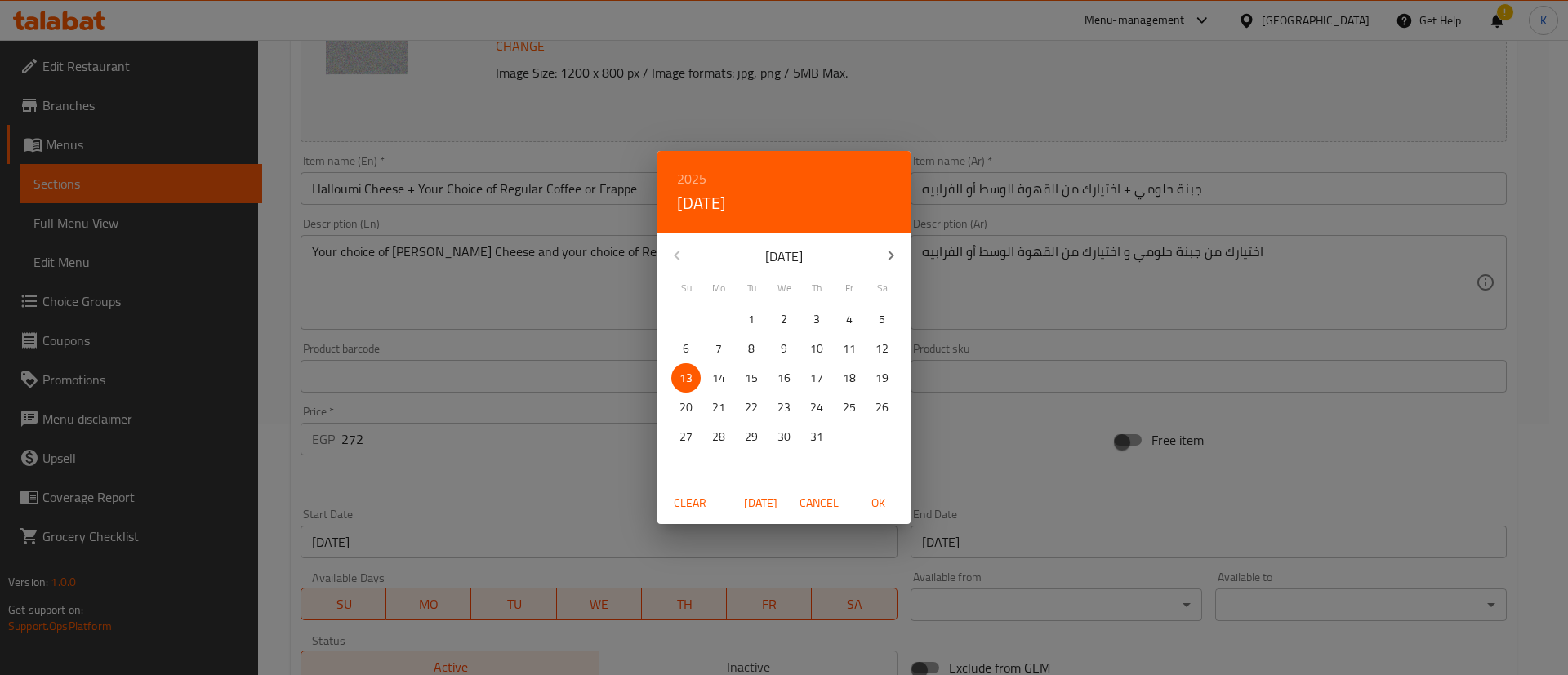
click at [885, 257] on icon "button" at bounding box center [890, 255] width 19 height 19
click at [818, 375] on p "14" at bounding box center [817, 379] width 13 height 20
click at [887, 505] on span "OK" at bounding box center [878, 503] width 39 height 20
type input "14-08-2025"
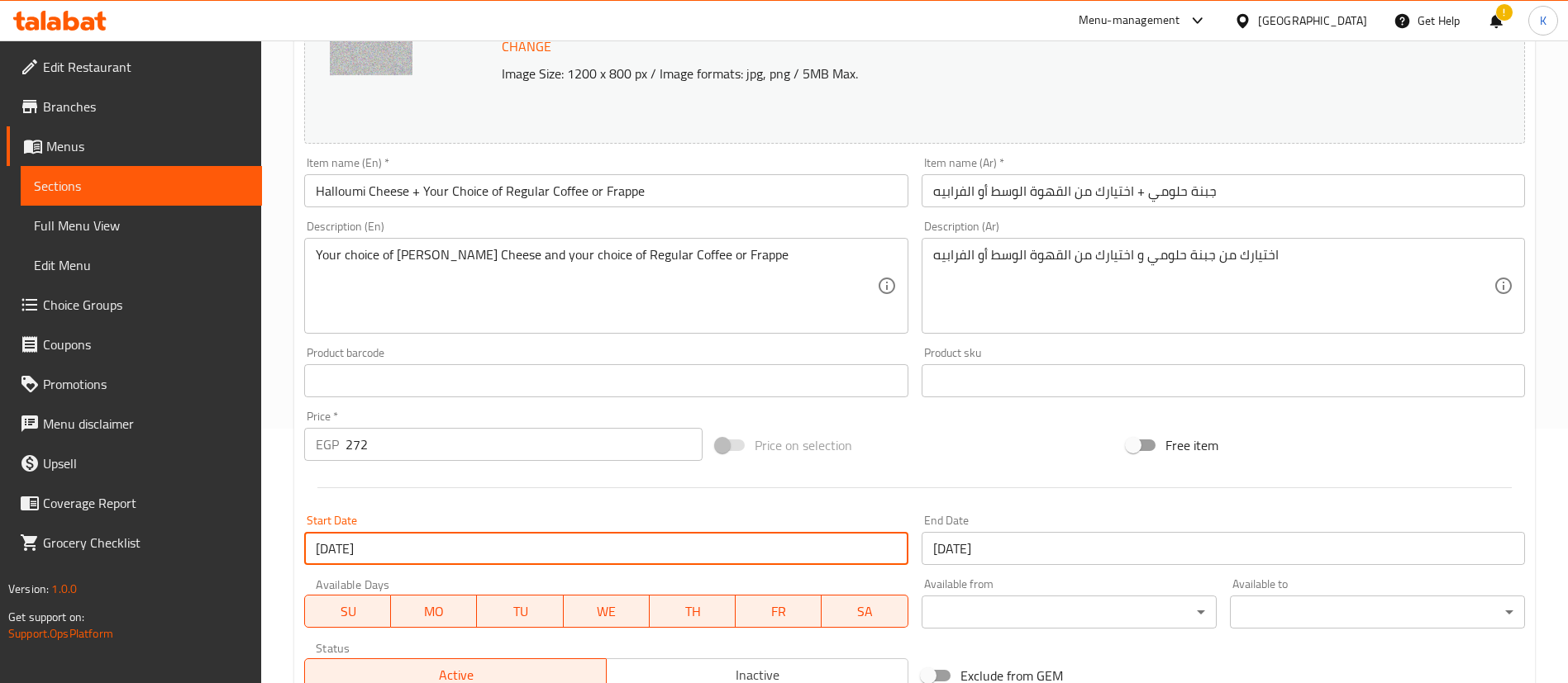
click at [1041, 545] on input "30-09-2025" at bounding box center [1223, 548] width 603 height 33
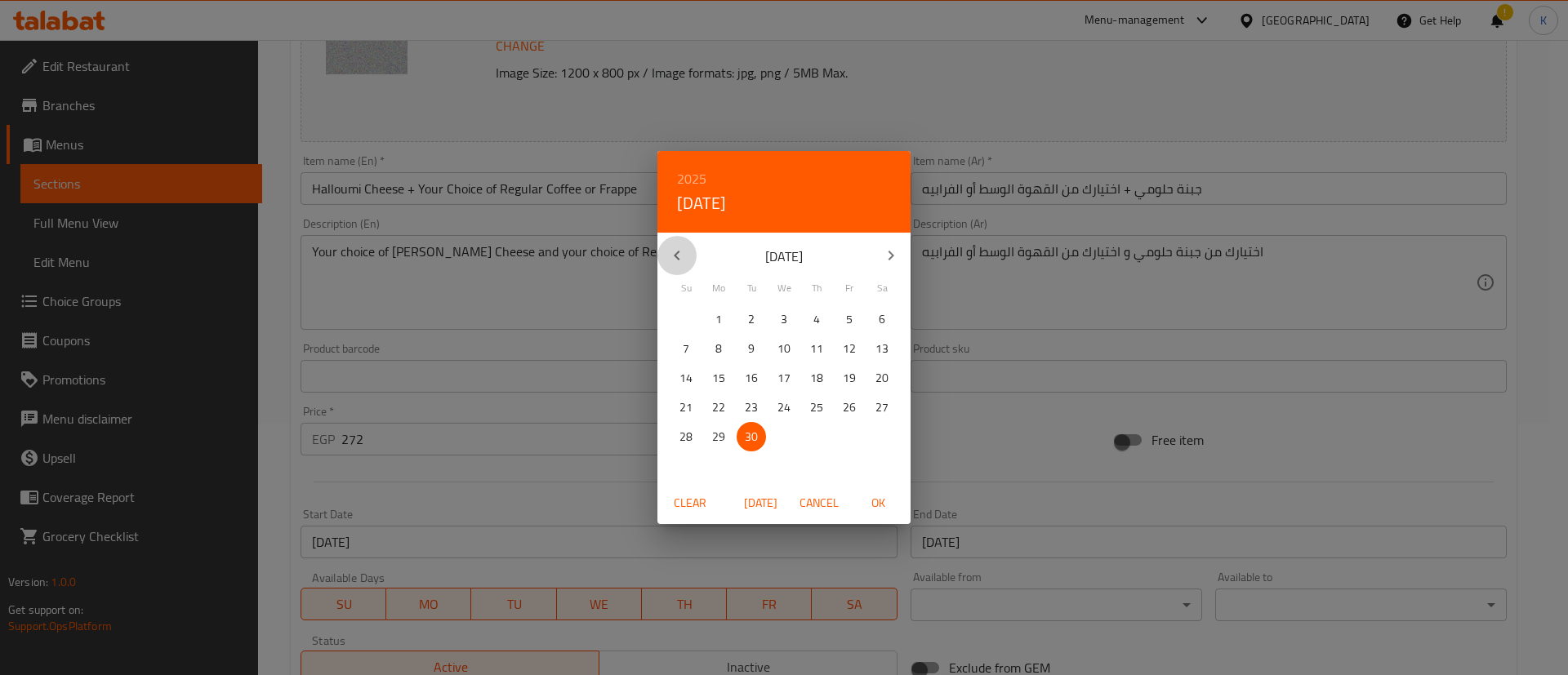
click at [671, 254] on icon "button" at bounding box center [676, 255] width 19 height 19
click at [821, 442] on p "28" at bounding box center [817, 437] width 13 height 20
click at [893, 495] on span "OK" at bounding box center [878, 503] width 39 height 20
type input "[DATE]"
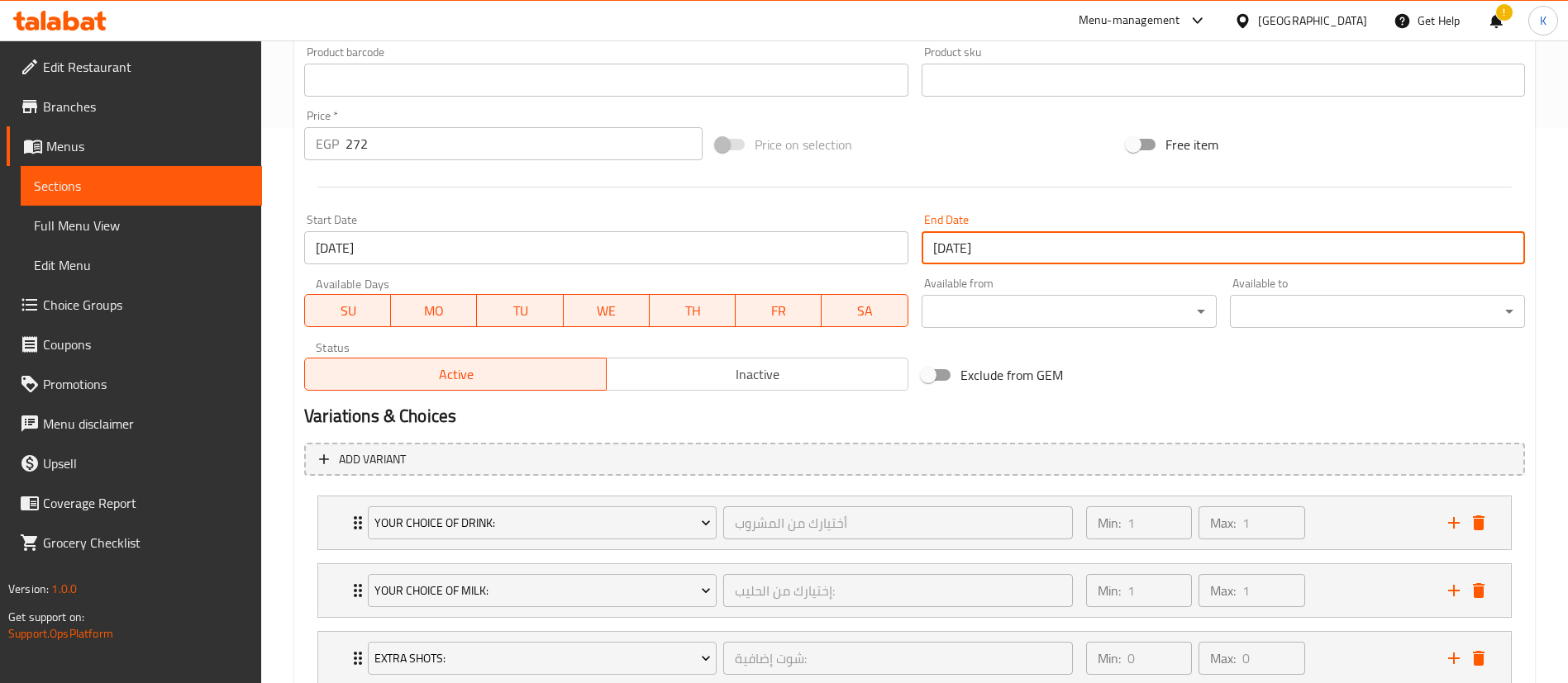
scroll to position [874, 0]
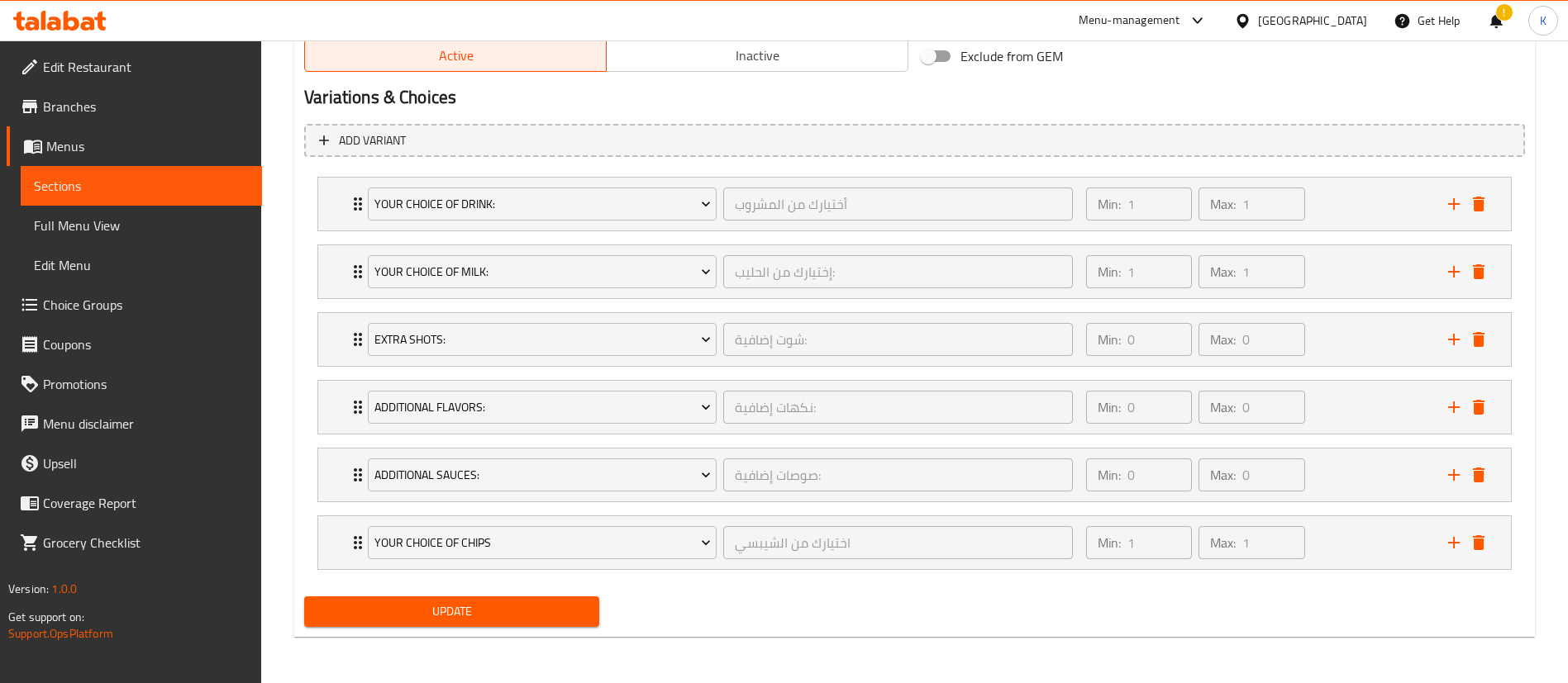
drag, startPoint x: 524, startPoint y: 598, endPoint x: 637, endPoint y: 453, distance: 183.8
click at [523, 598] on button "Update" at bounding box center [451, 612] width 295 height 31
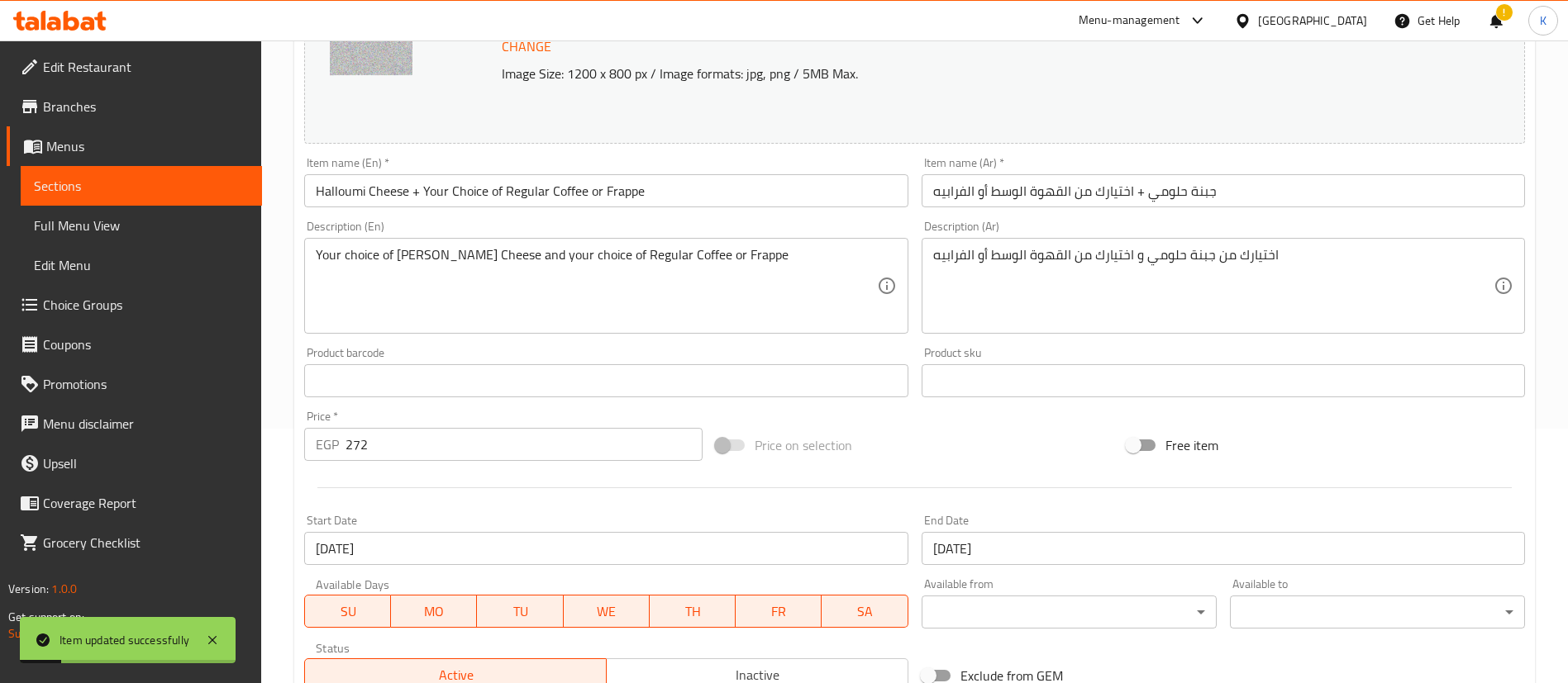
scroll to position [0, 0]
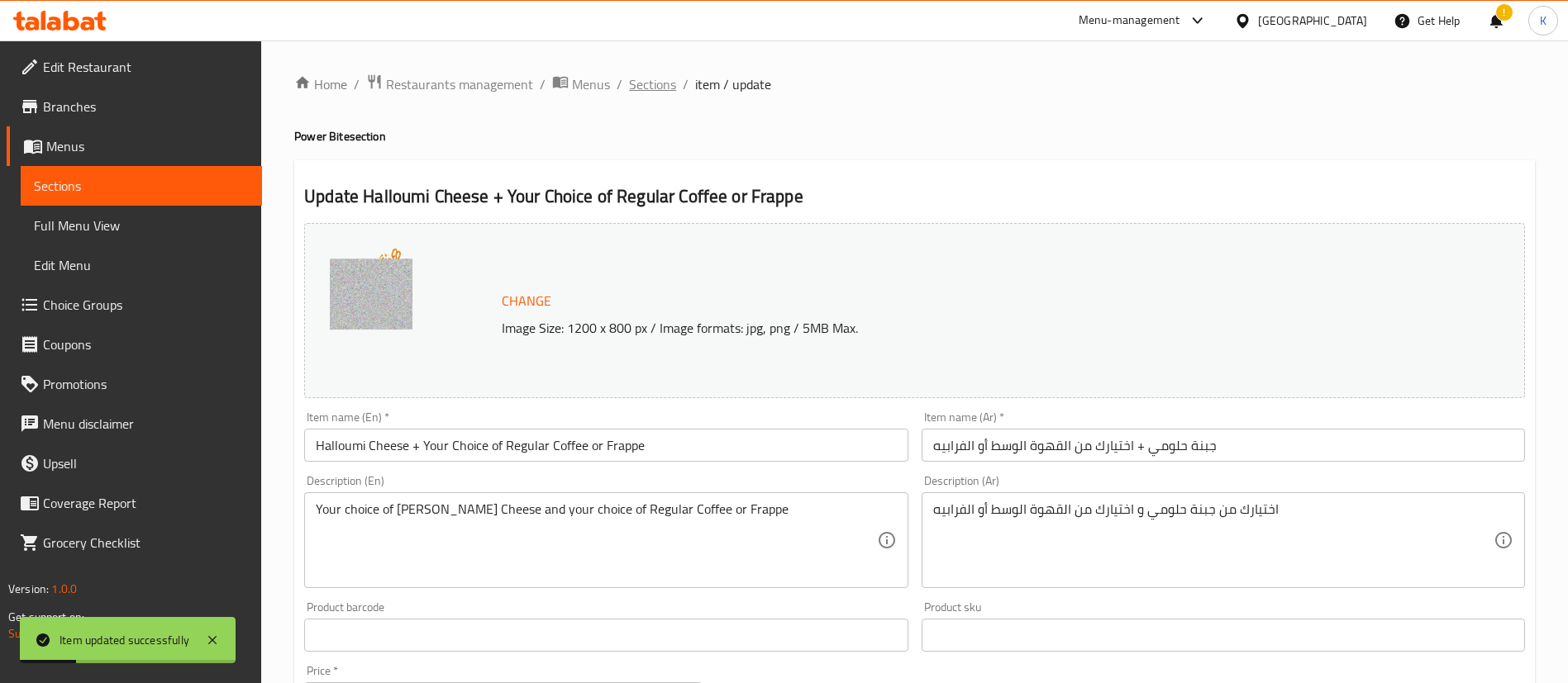
click at [670, 88] on span "Sections" at bounding box center [652, 84] width 47 height 20
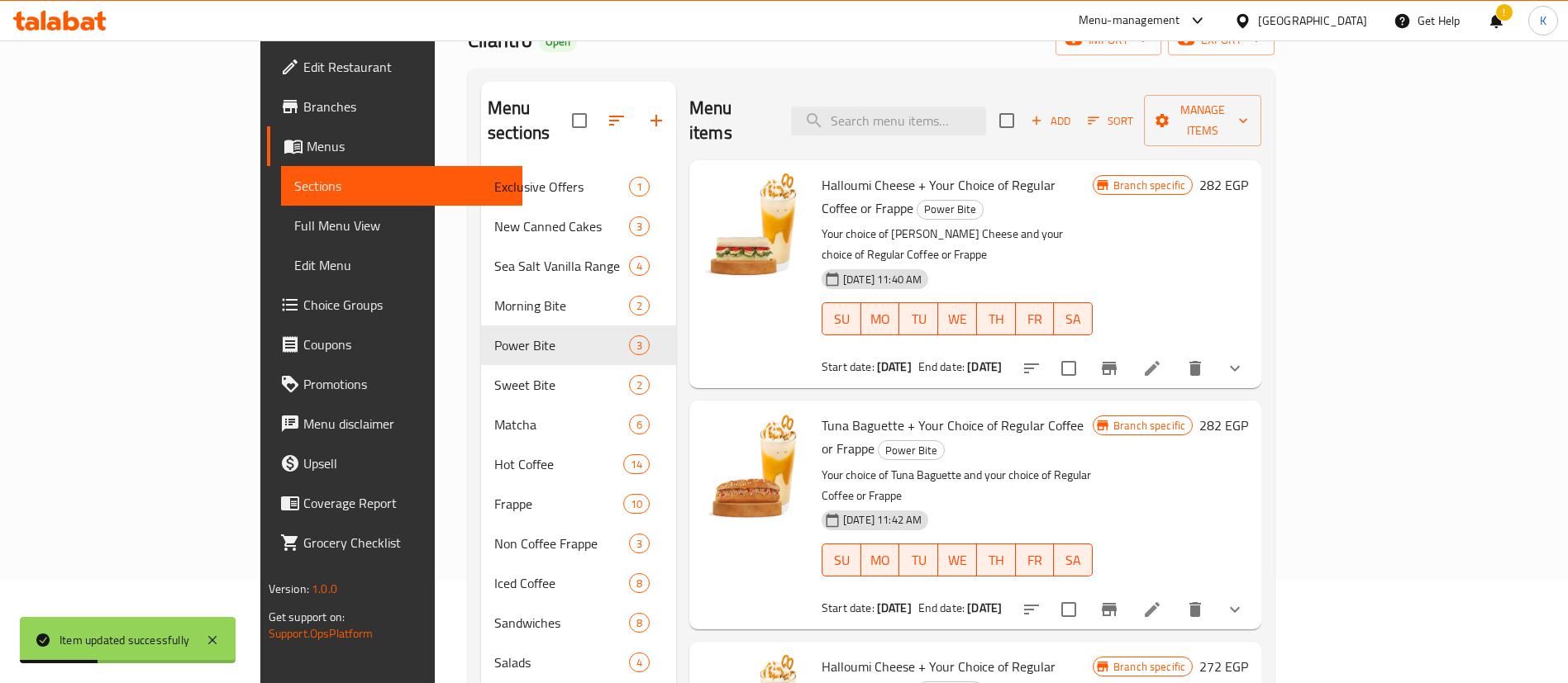
scroll to position [248, 0]
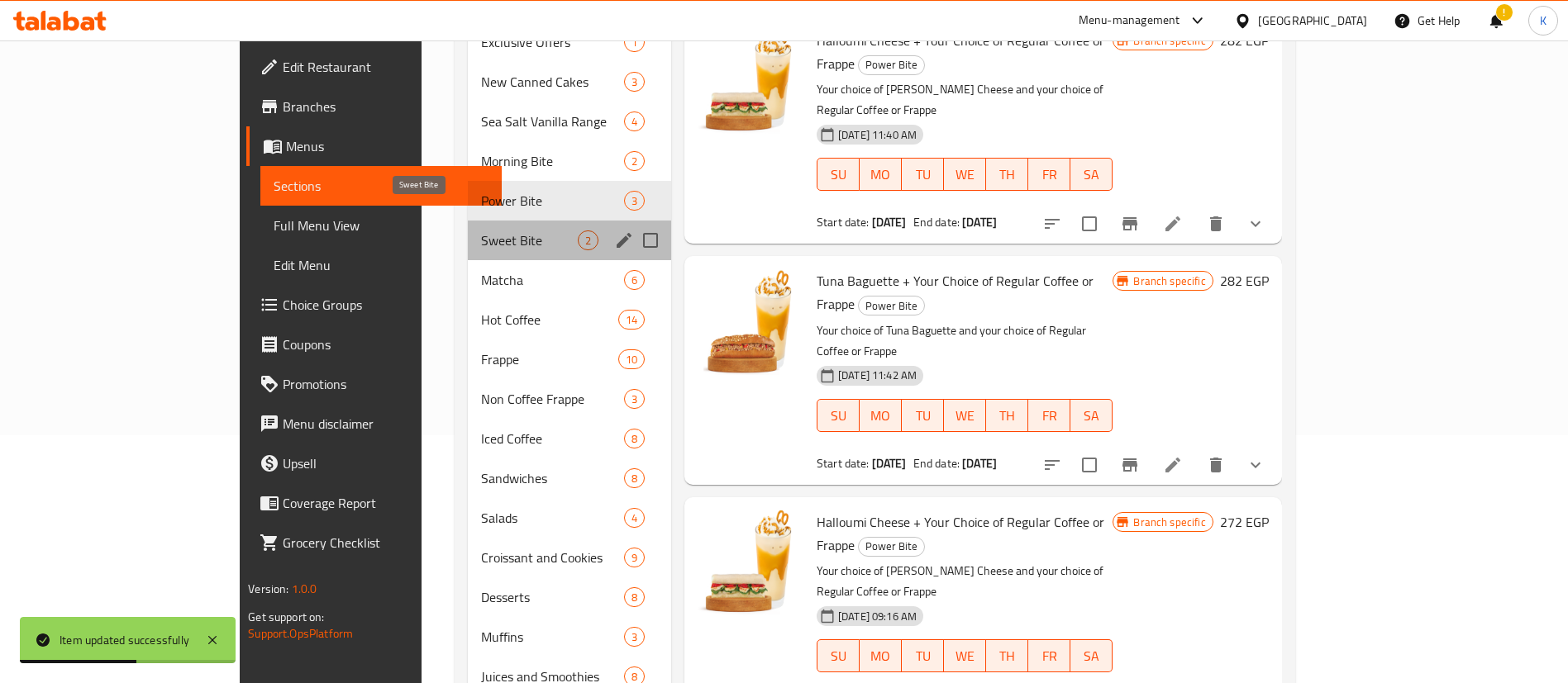
click at [481, 230] on span "Sweet Bite" at bounding box center [529, 240] width 97 height 20
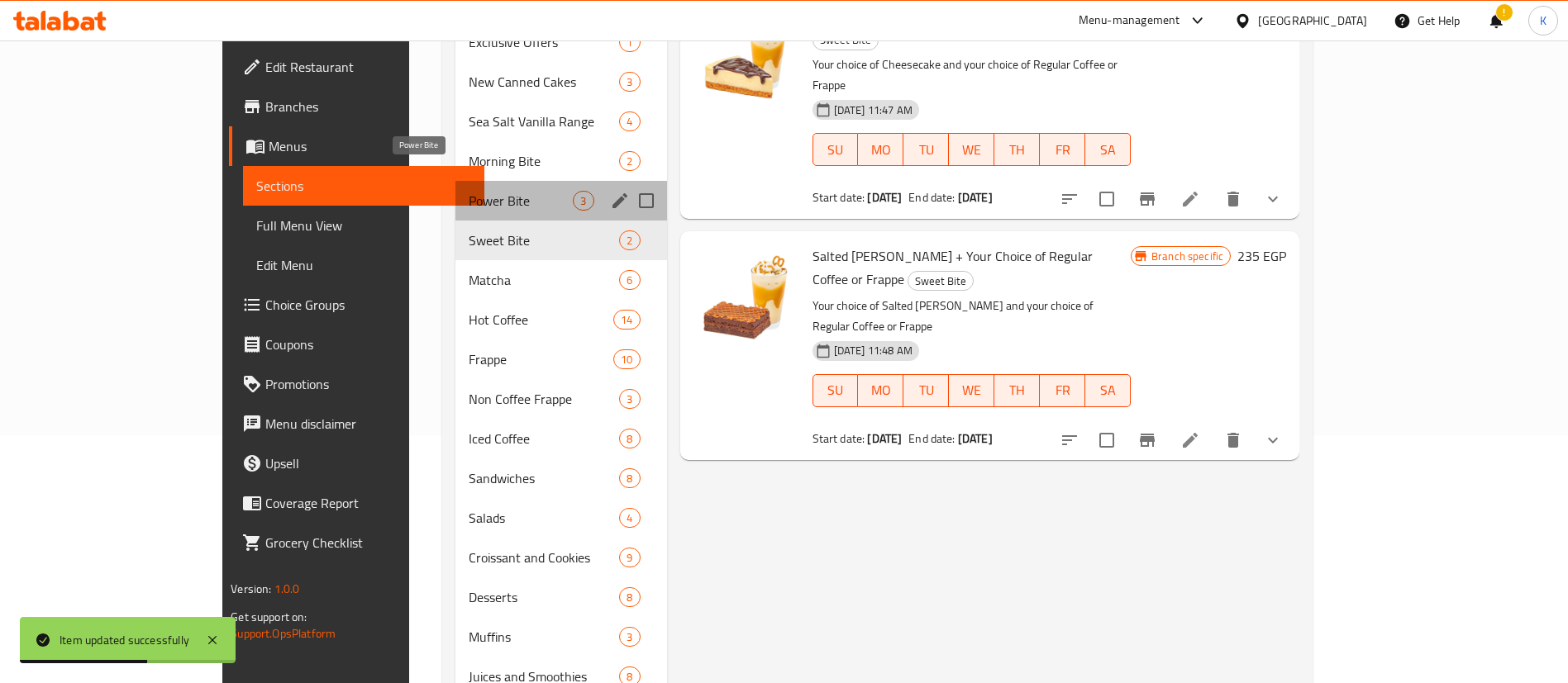
click at [468, 191] on span "Power Bite" at bounding box center [520, 200] width 105 height 20
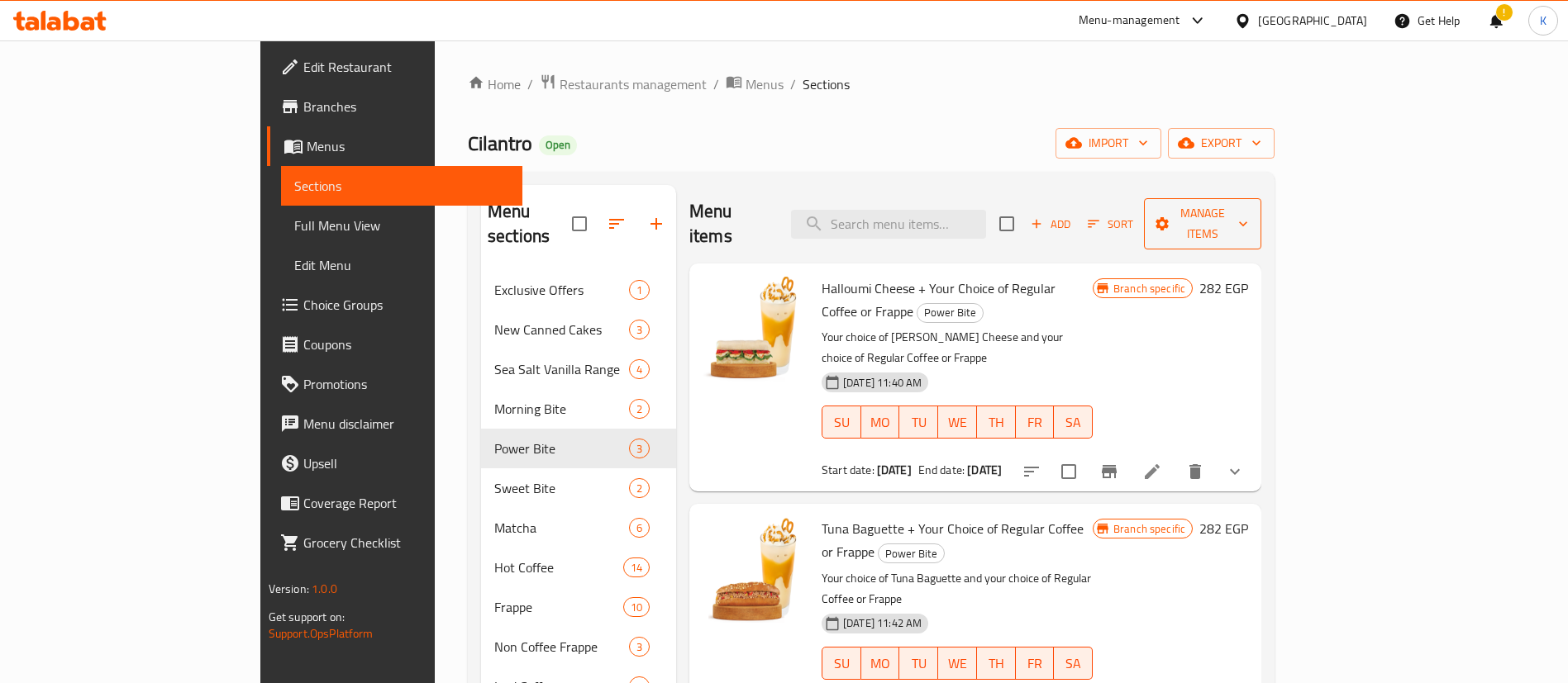
click at [1262, 225] on button "Manage items" at bounding box center [1203, 223] width 118 height 51
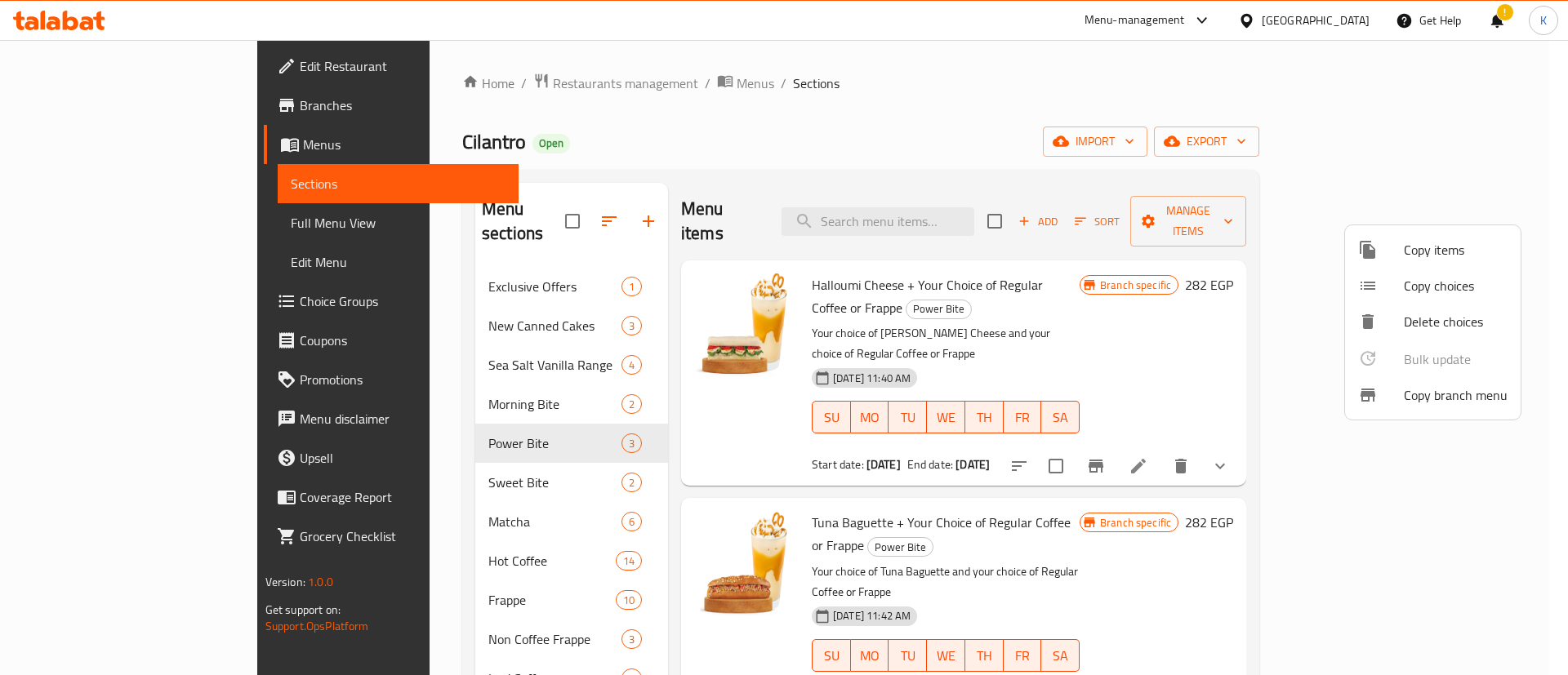
click at [1450, 253] on span "Copy items" at bounding box center [1455, 249] width 103 height 19
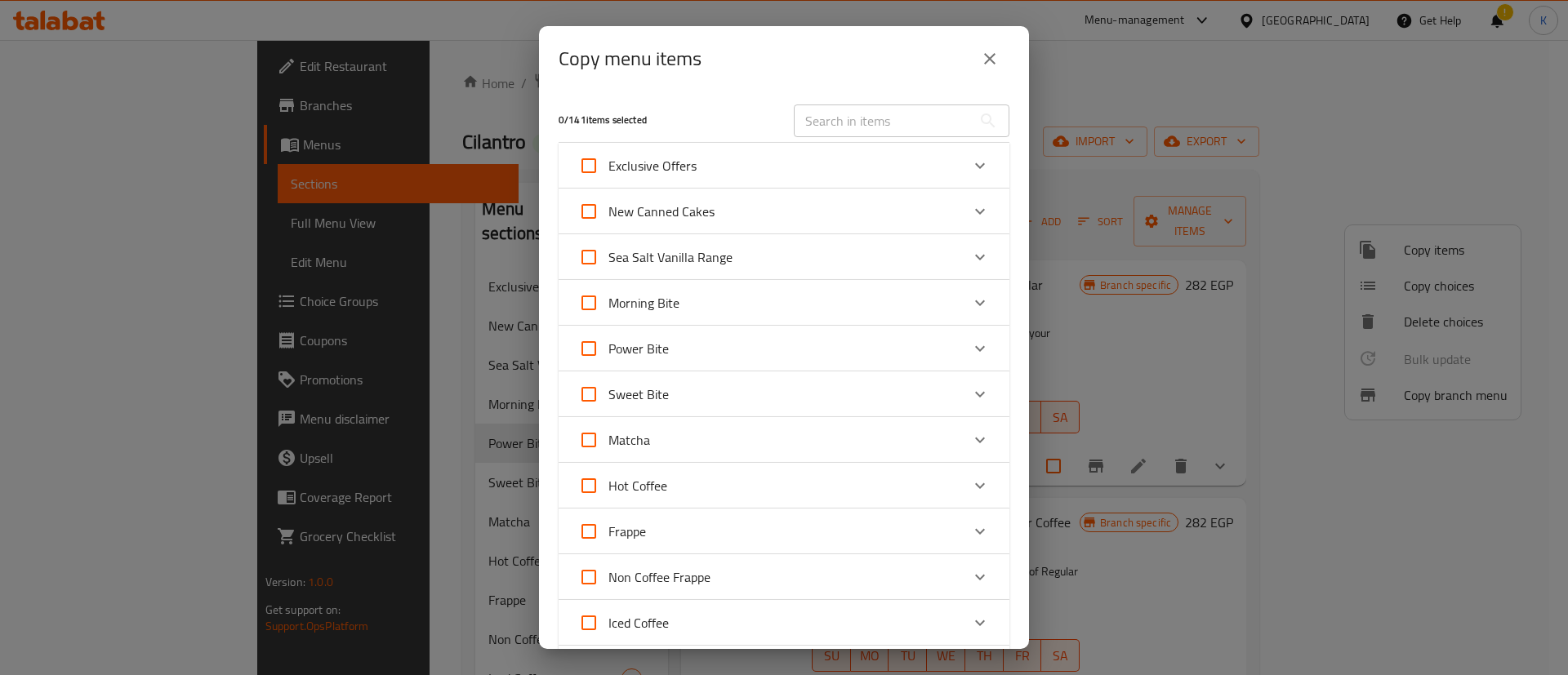
click at [960, 351] on div "Expand" at bounding box center [979, 348] width 39 height 39
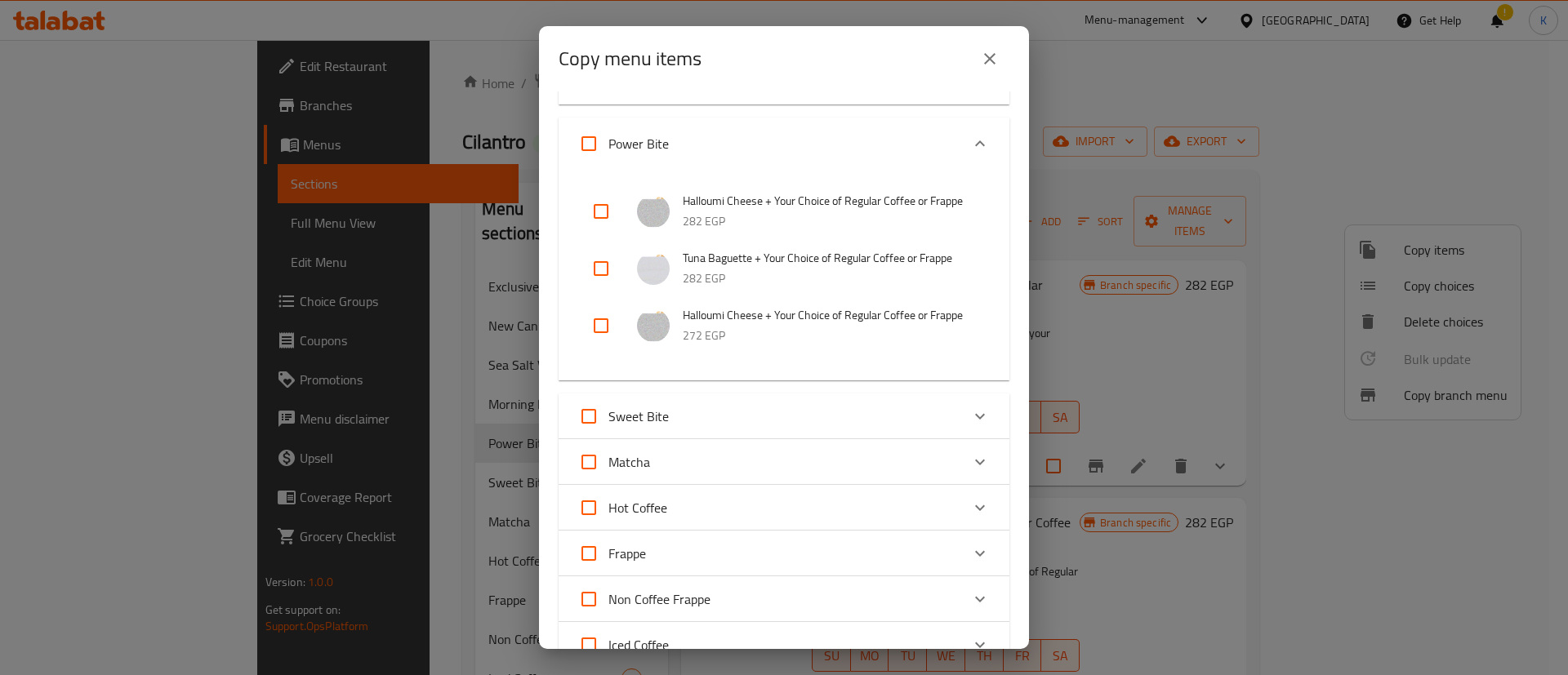
scroll to position [245, 0]
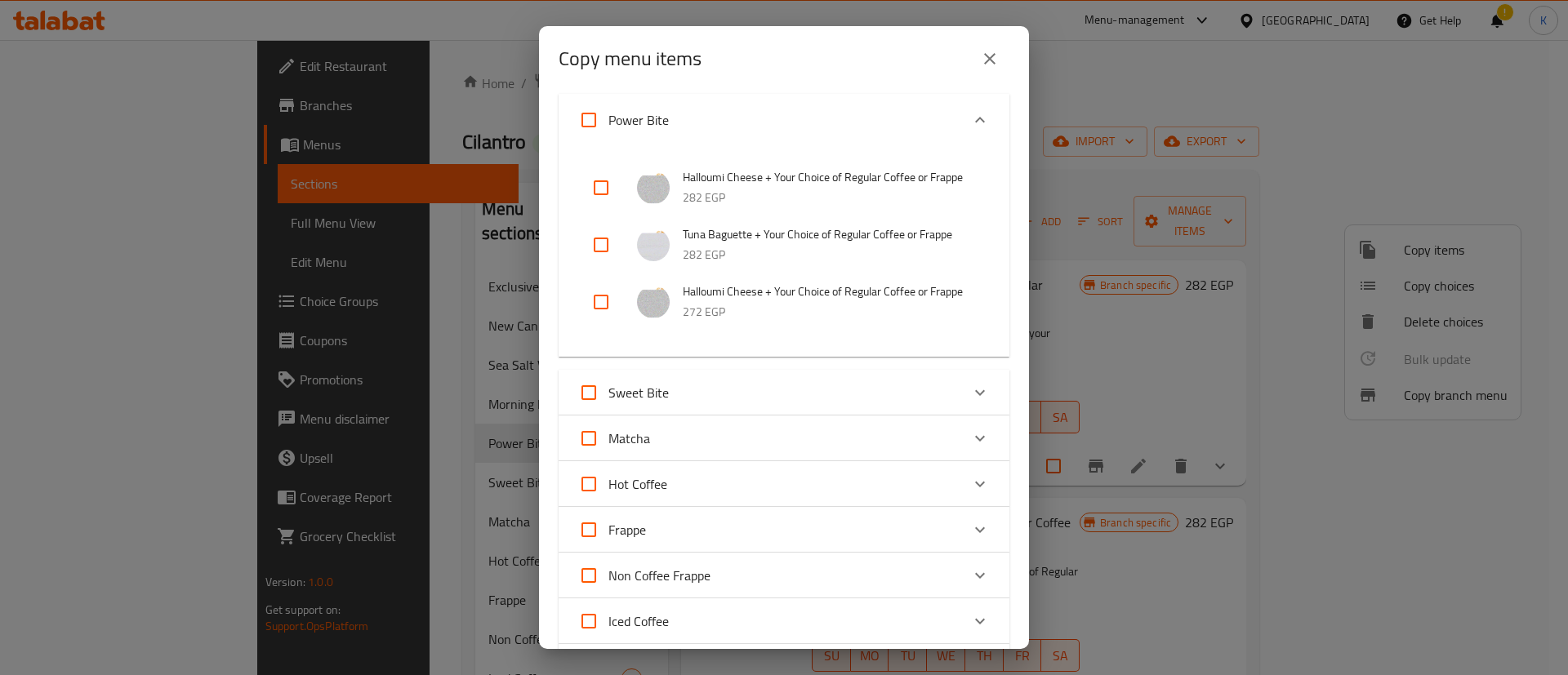
click at [600, 322] on input "checkbox" at bounding box center [600, 301] width 39 height 39
checkbox input "true"
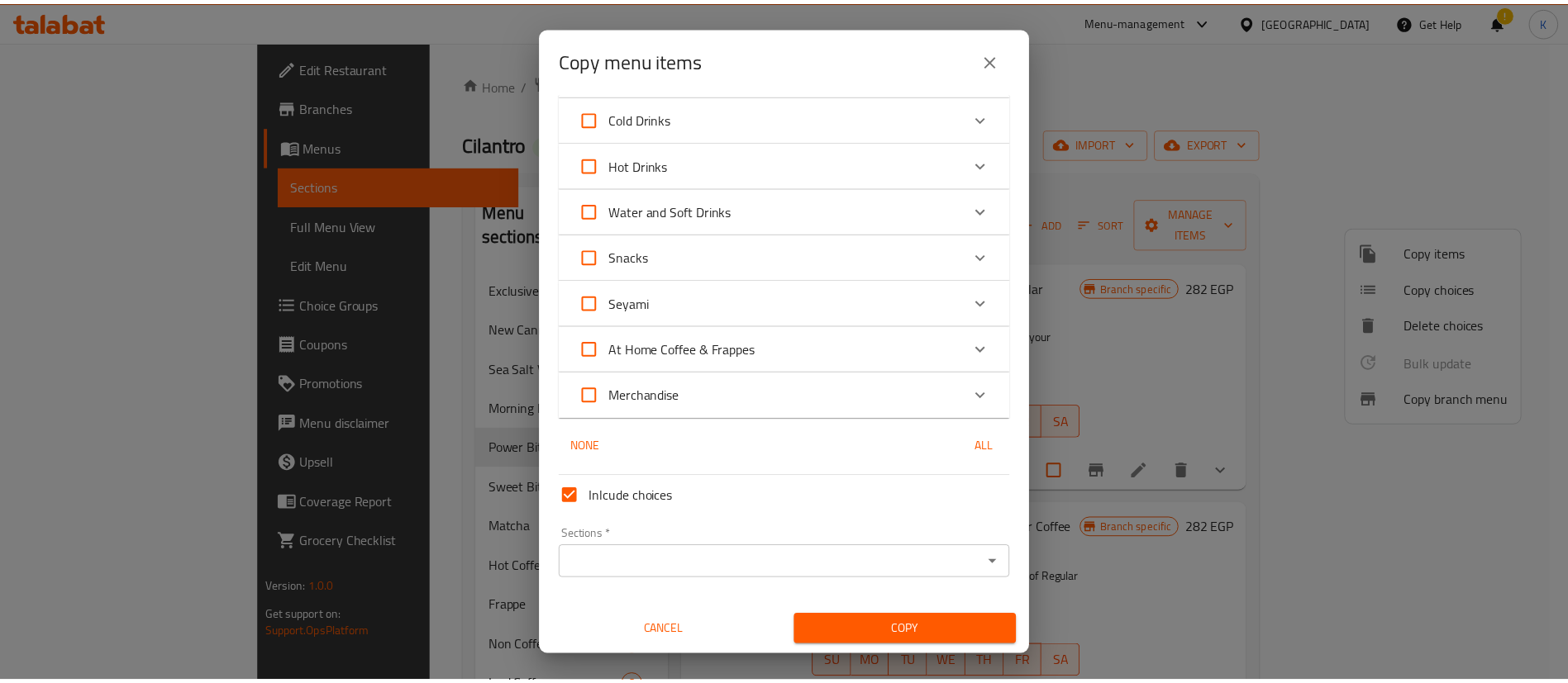
scroll to position [1170, 0]
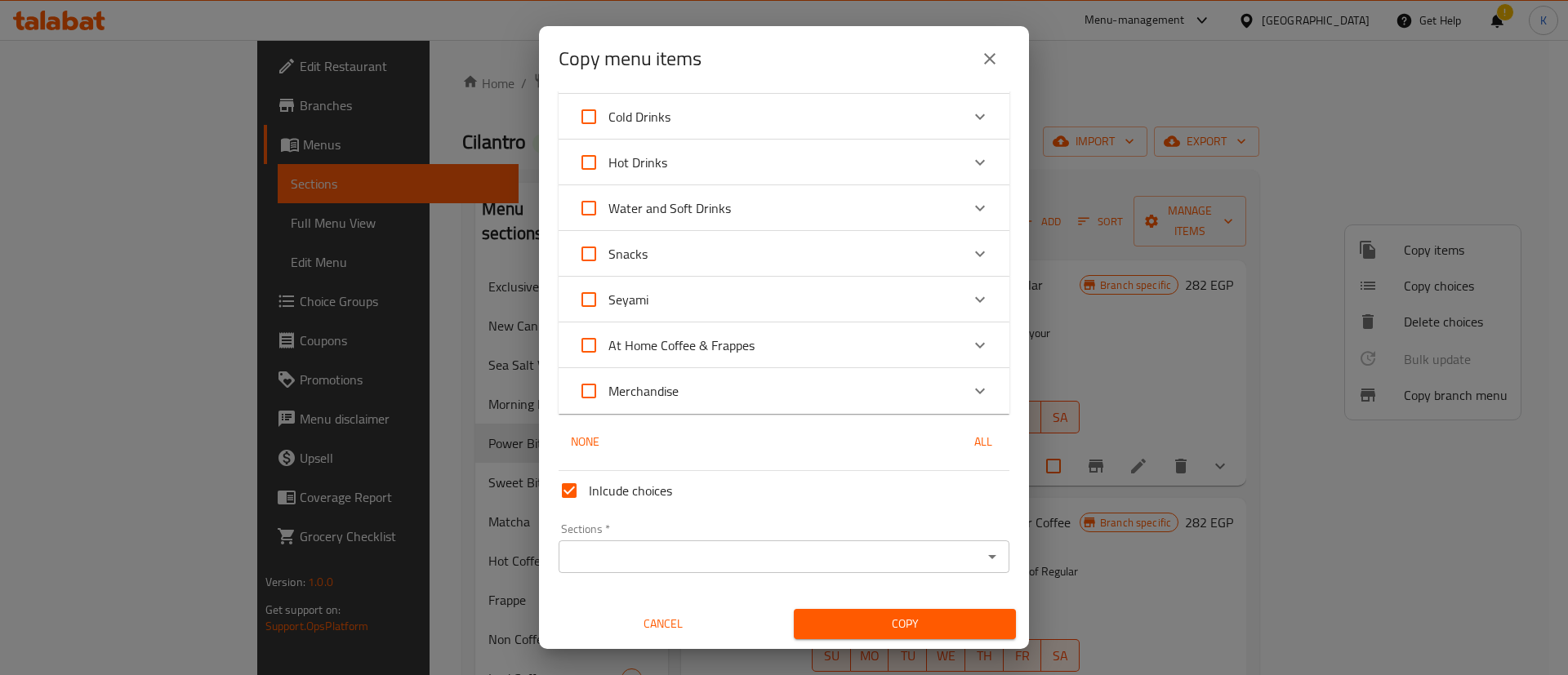
click at [845, 558] on input "Sections   *" at bounding box center [770, 557] width 414 height 23
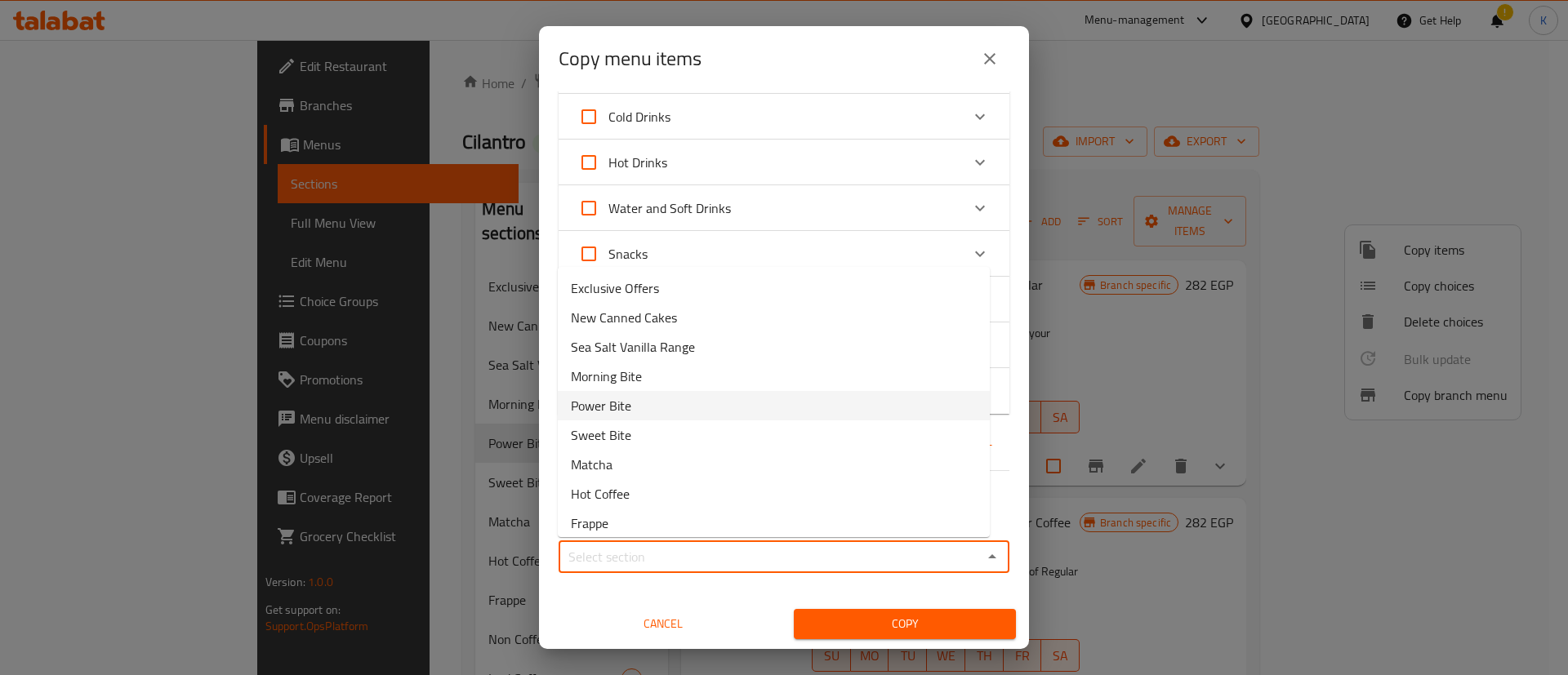
click at [634, 398] on li "Power Bite" at bounding box center [774, 406] width 432 height 29
type input "Power Bite"
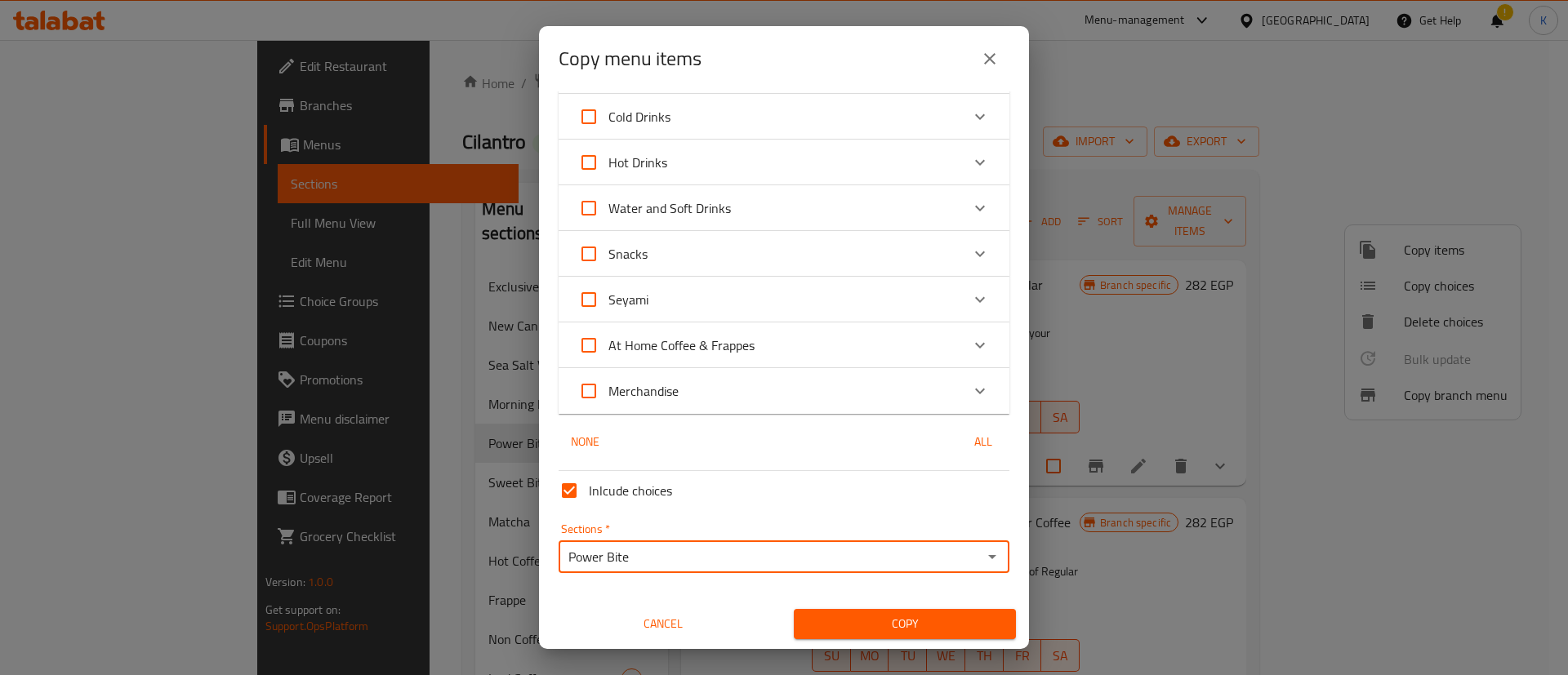
click at [848, 631] on span "Copy" at bounding box center [905, 624] width 196 height 20
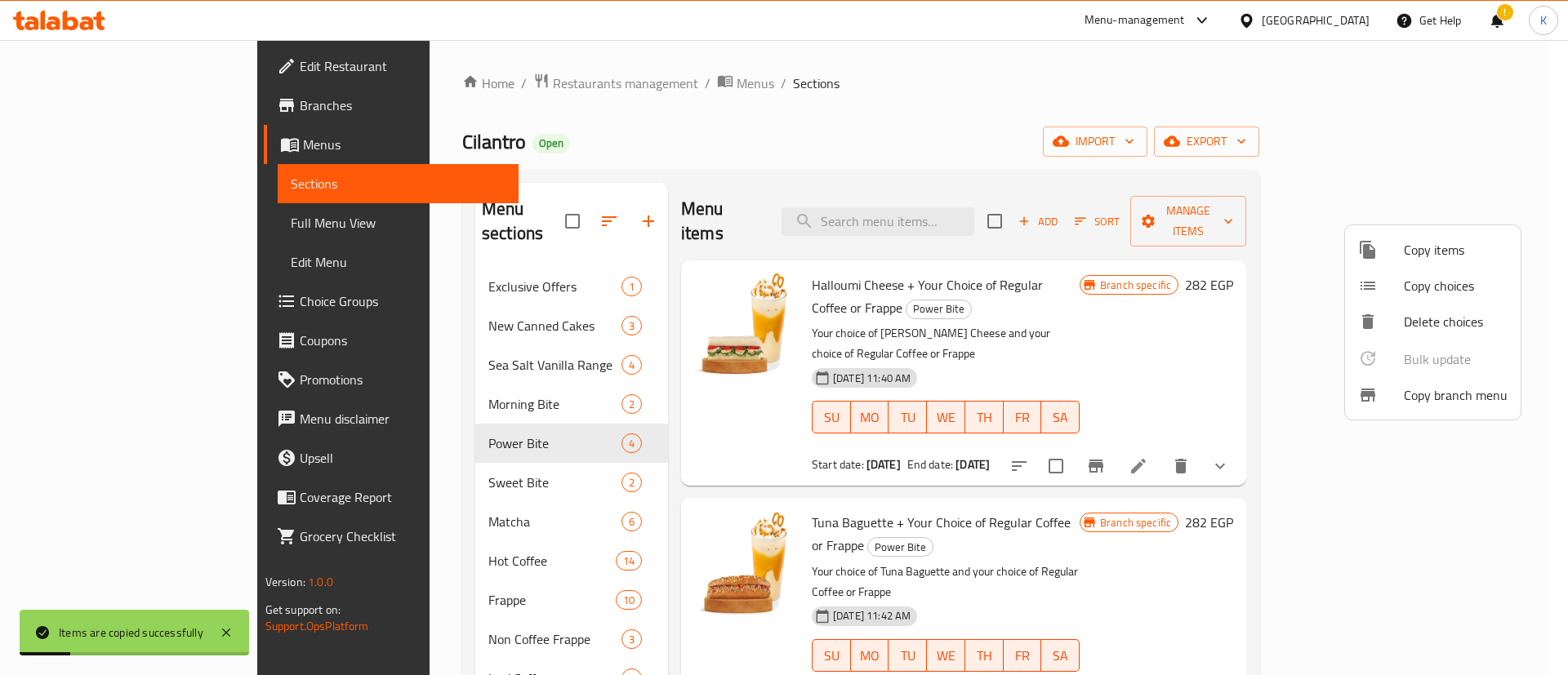
click at [1023, 76] on div at bounding box center [784, 338] width 1568 height 675
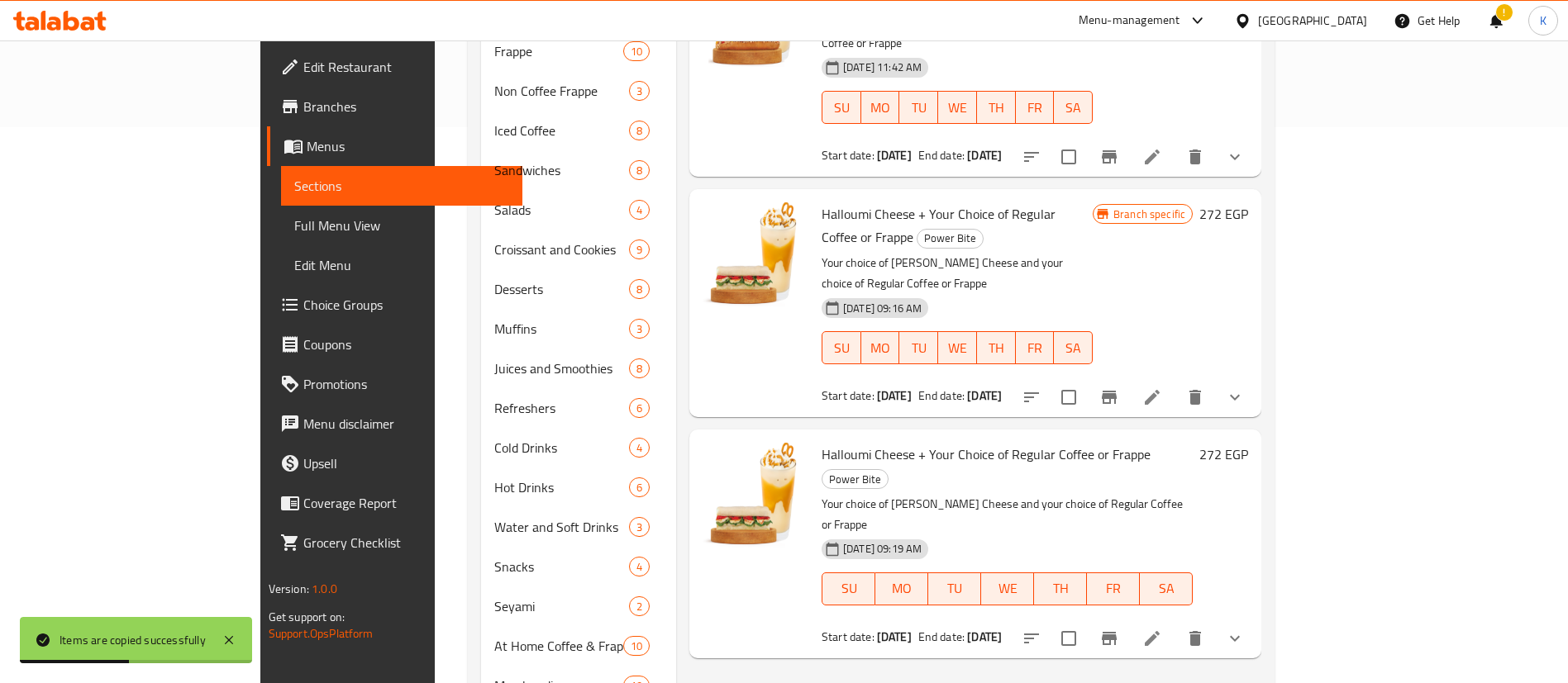
scroll to position [646, 0]
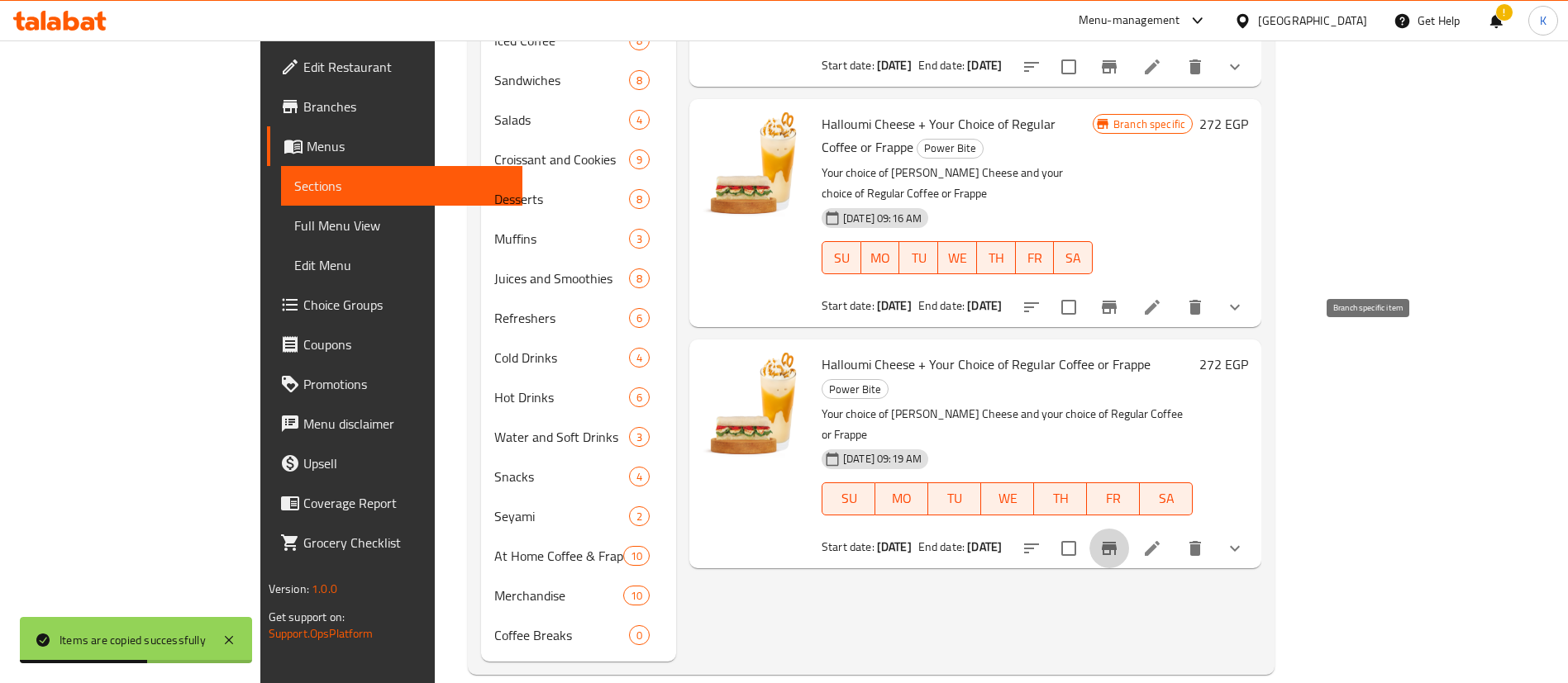
click at [1129, 528] on button "Branch-specific-item" at bounding box center [1109, 548] width 40 height 40
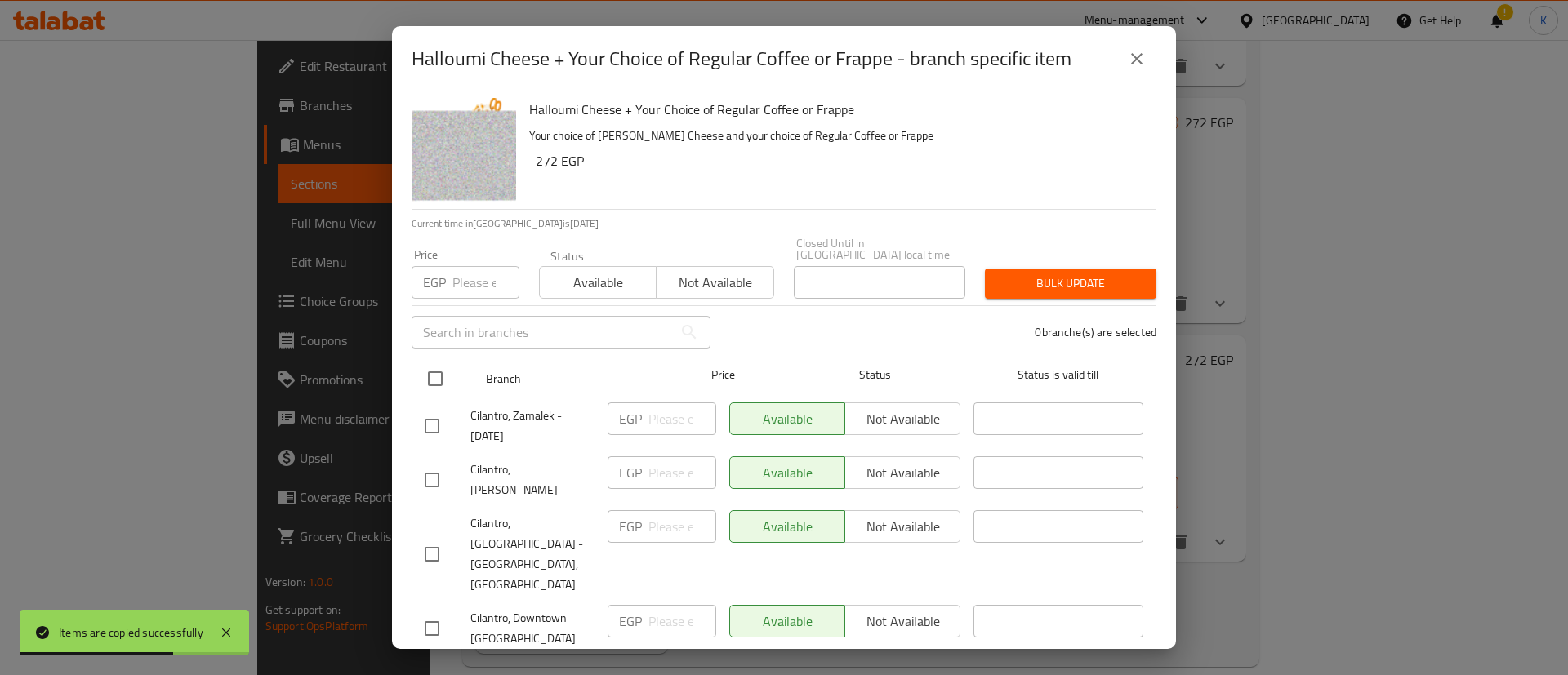
click at [429, 364] on input "checkbox" at bounding box center [435, 379] width 34 height 34
checkbox input "true"
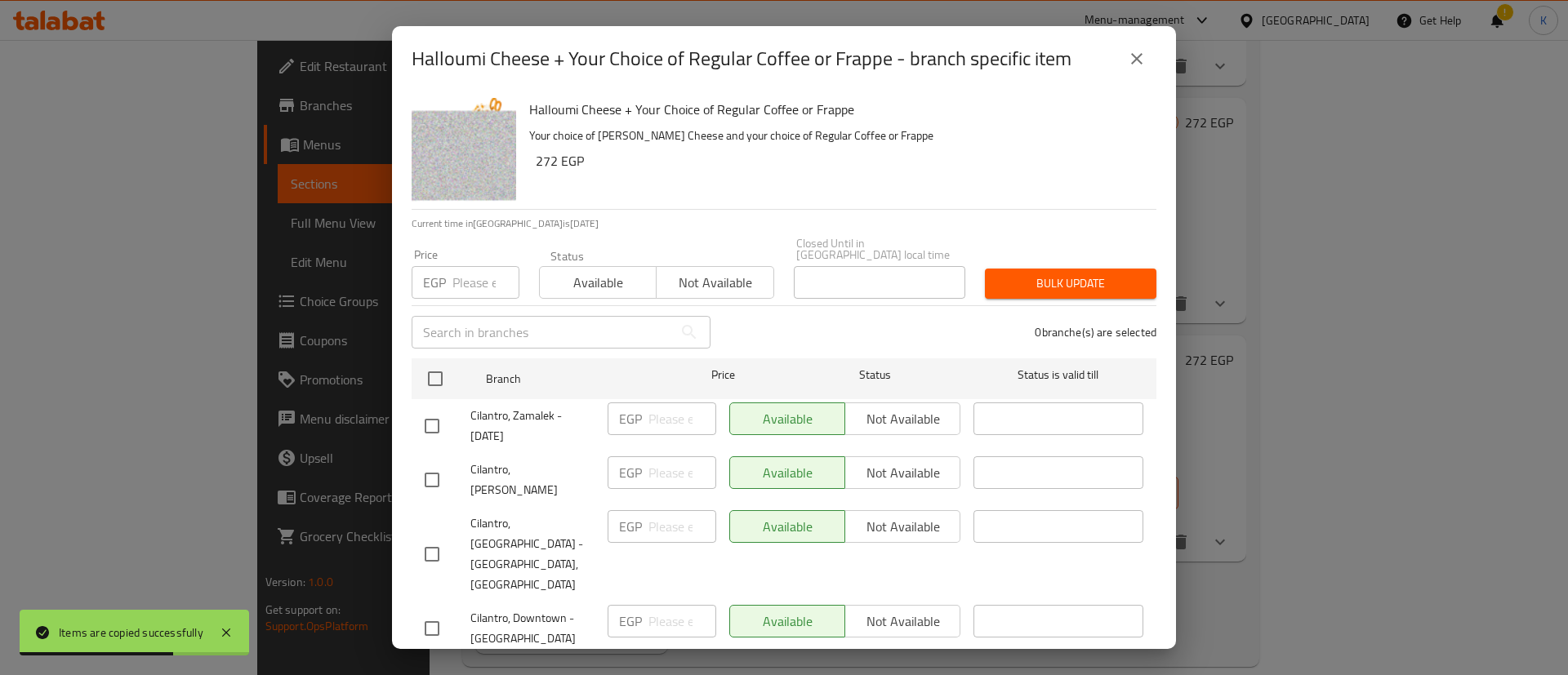
checkbox input "true"
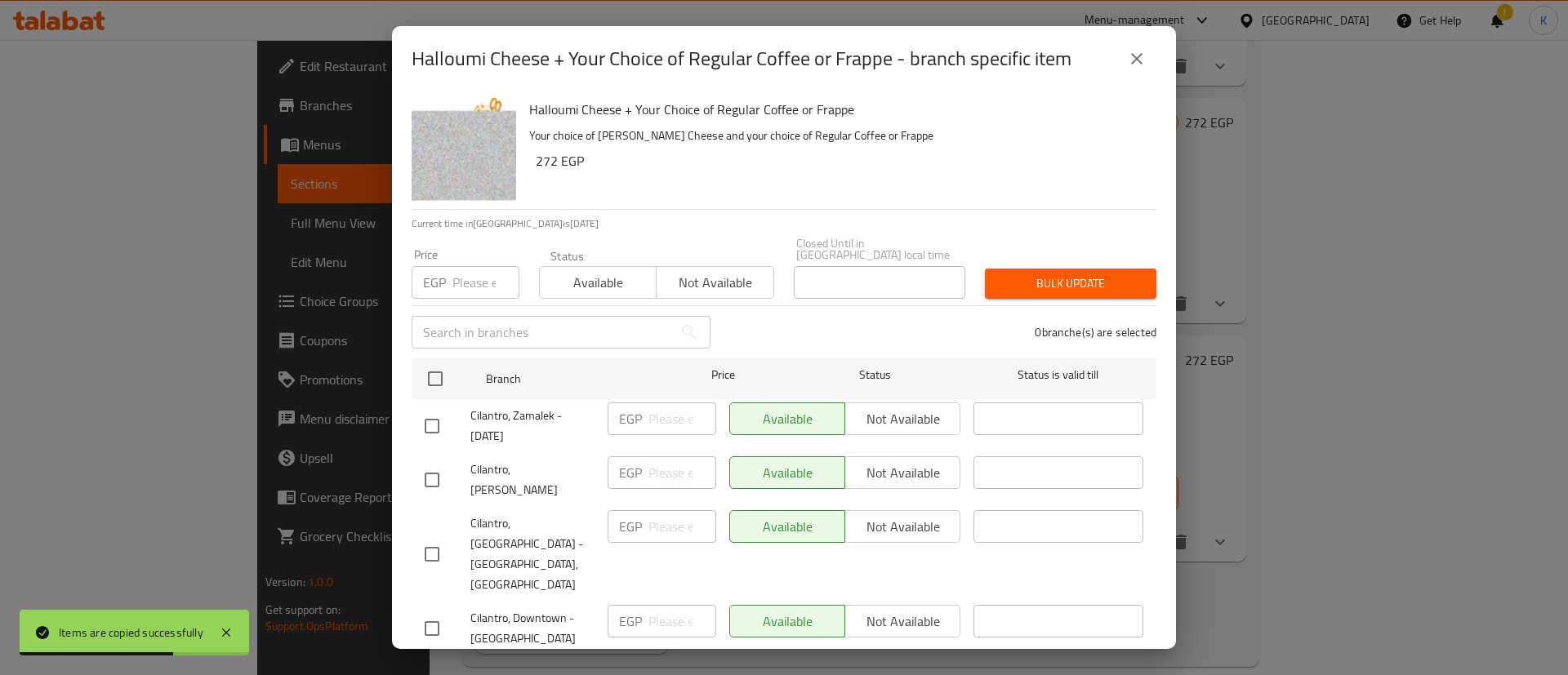
checkbox input "true"
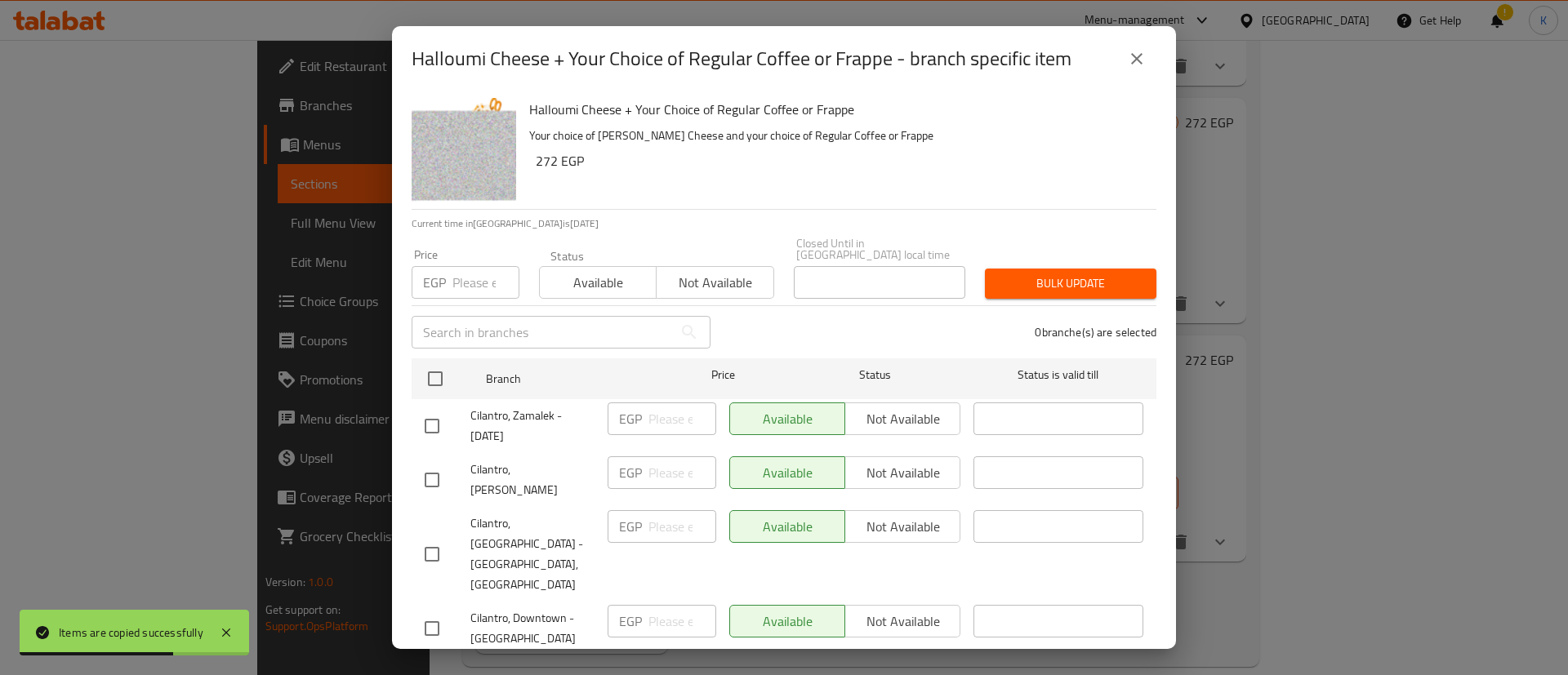
checkbox input "true"
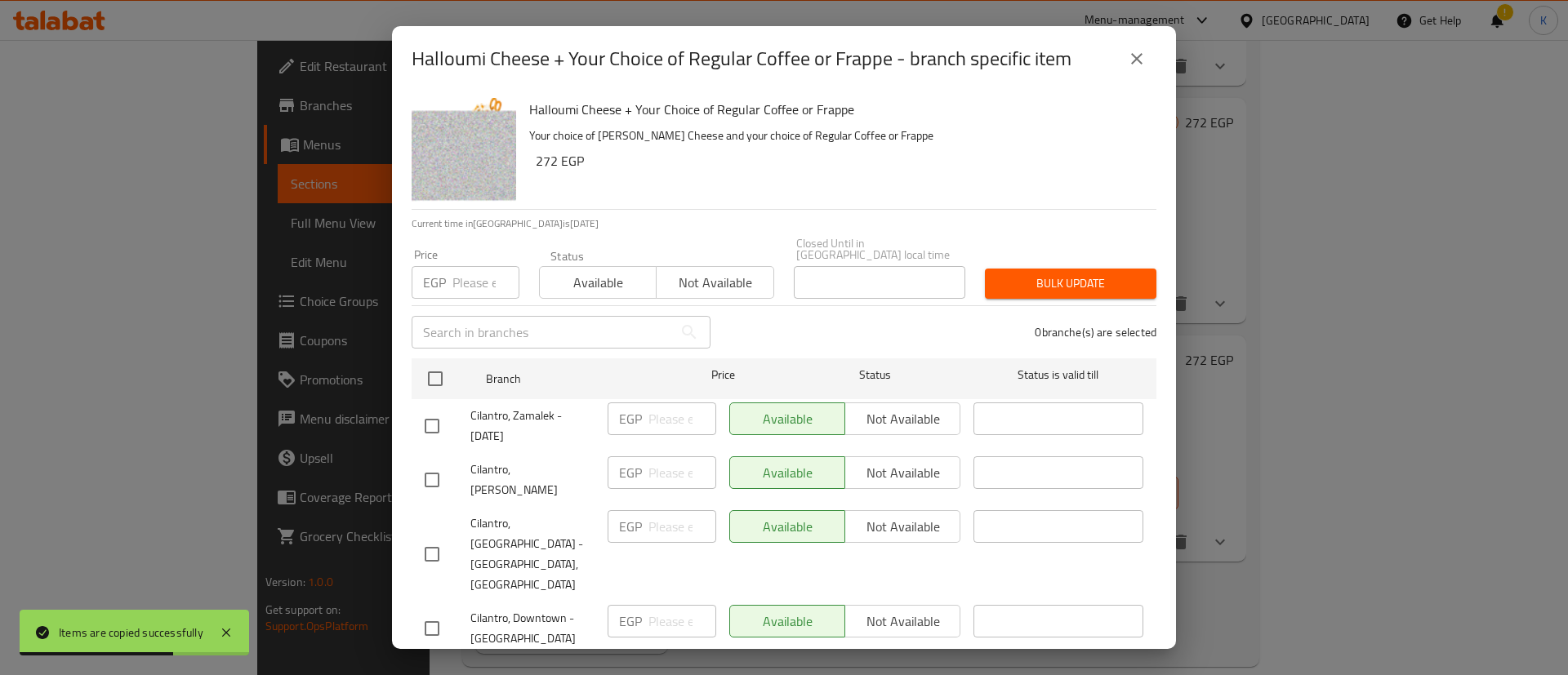
checkbox input "true"
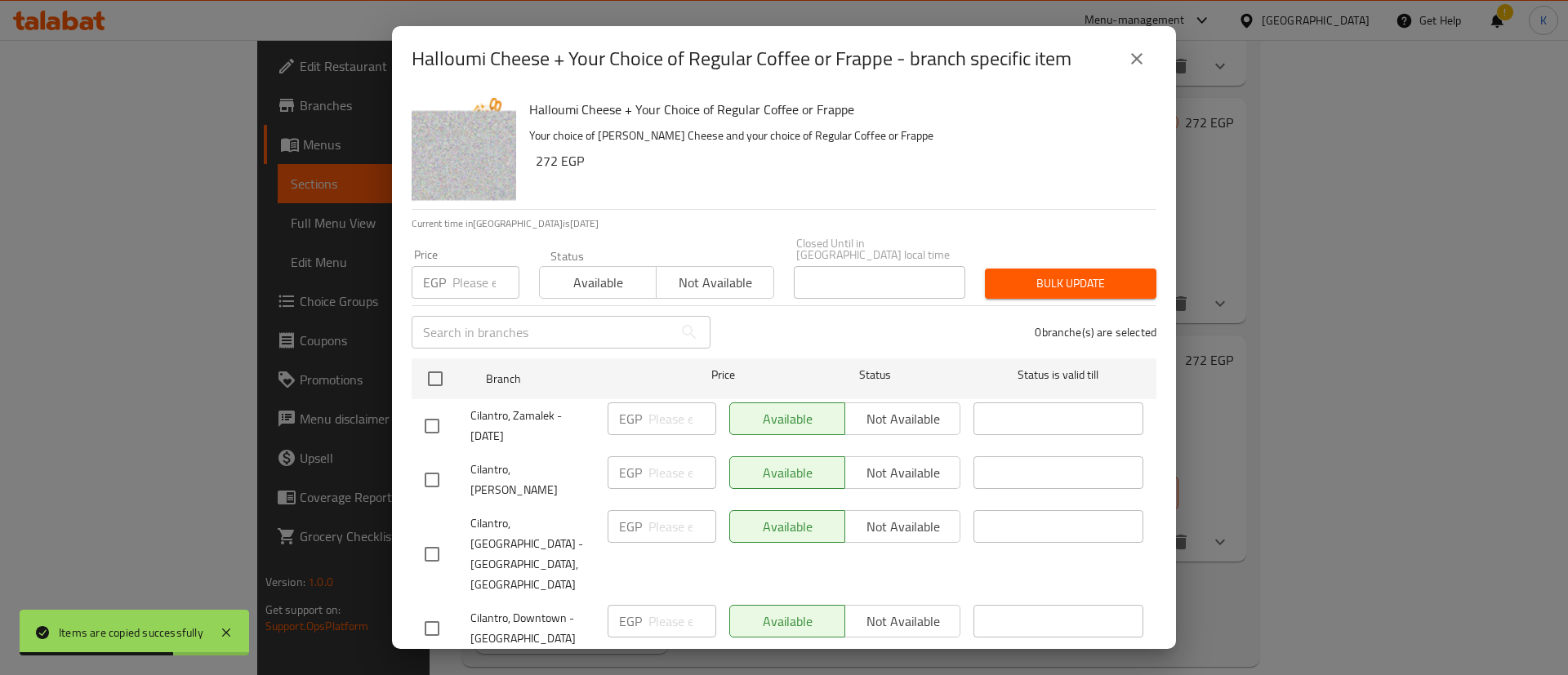
checkbox input "true"
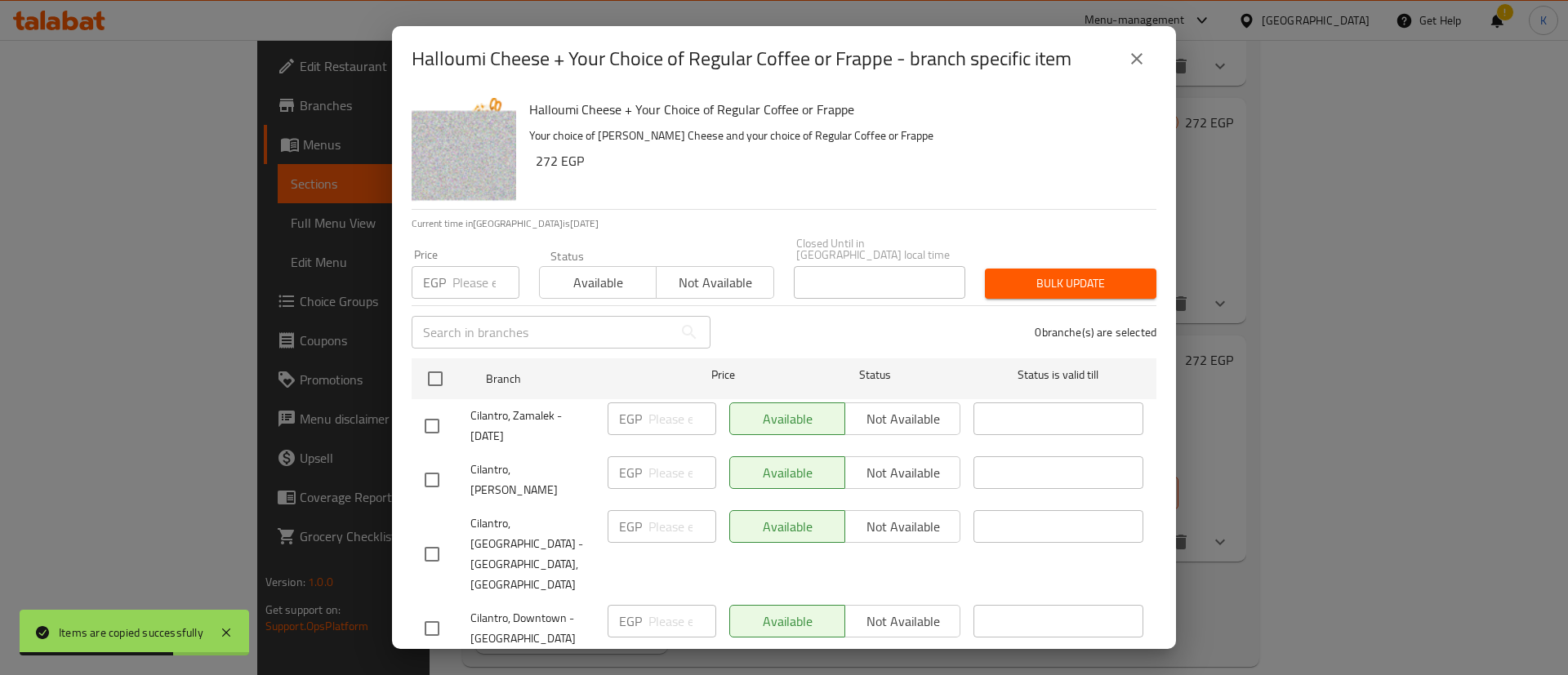
checkbox input "true"
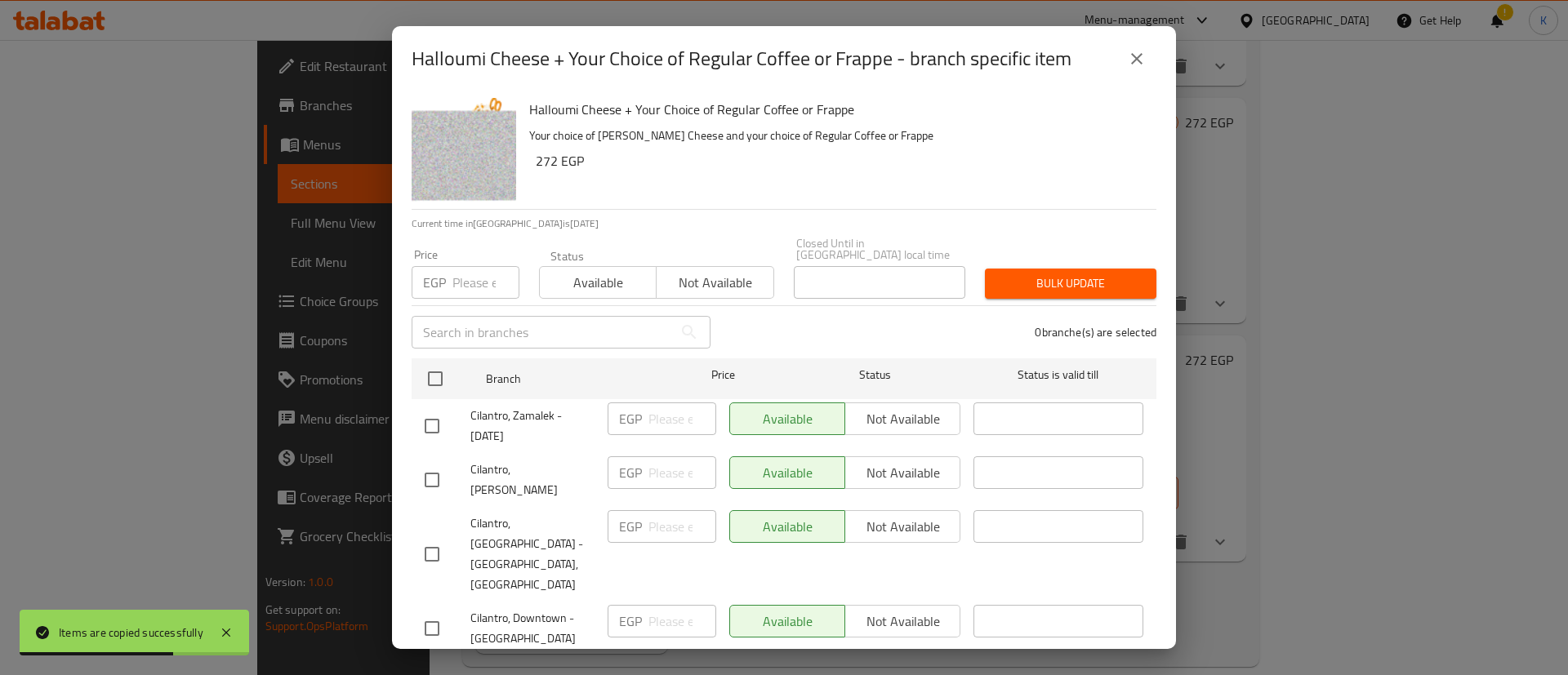
checkbox input "true"
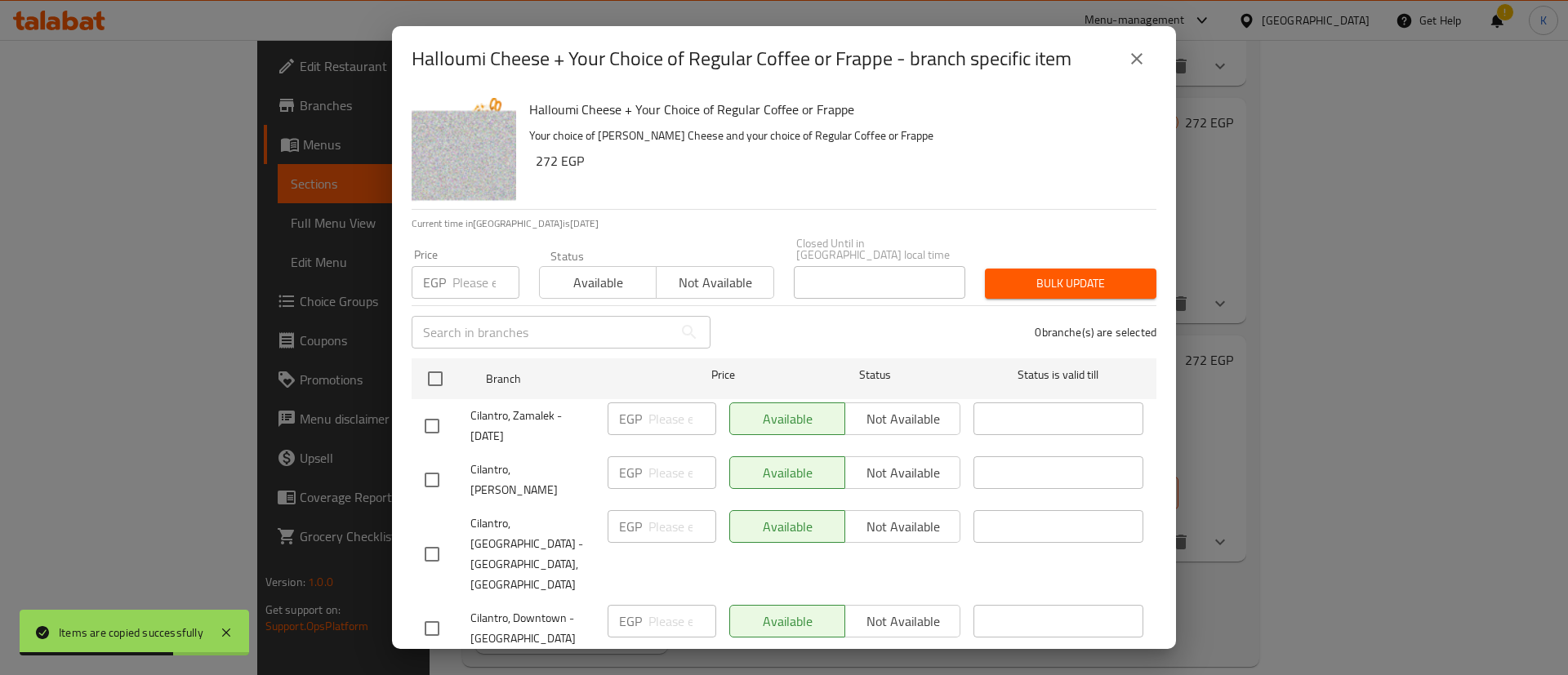
checkbox input "true"
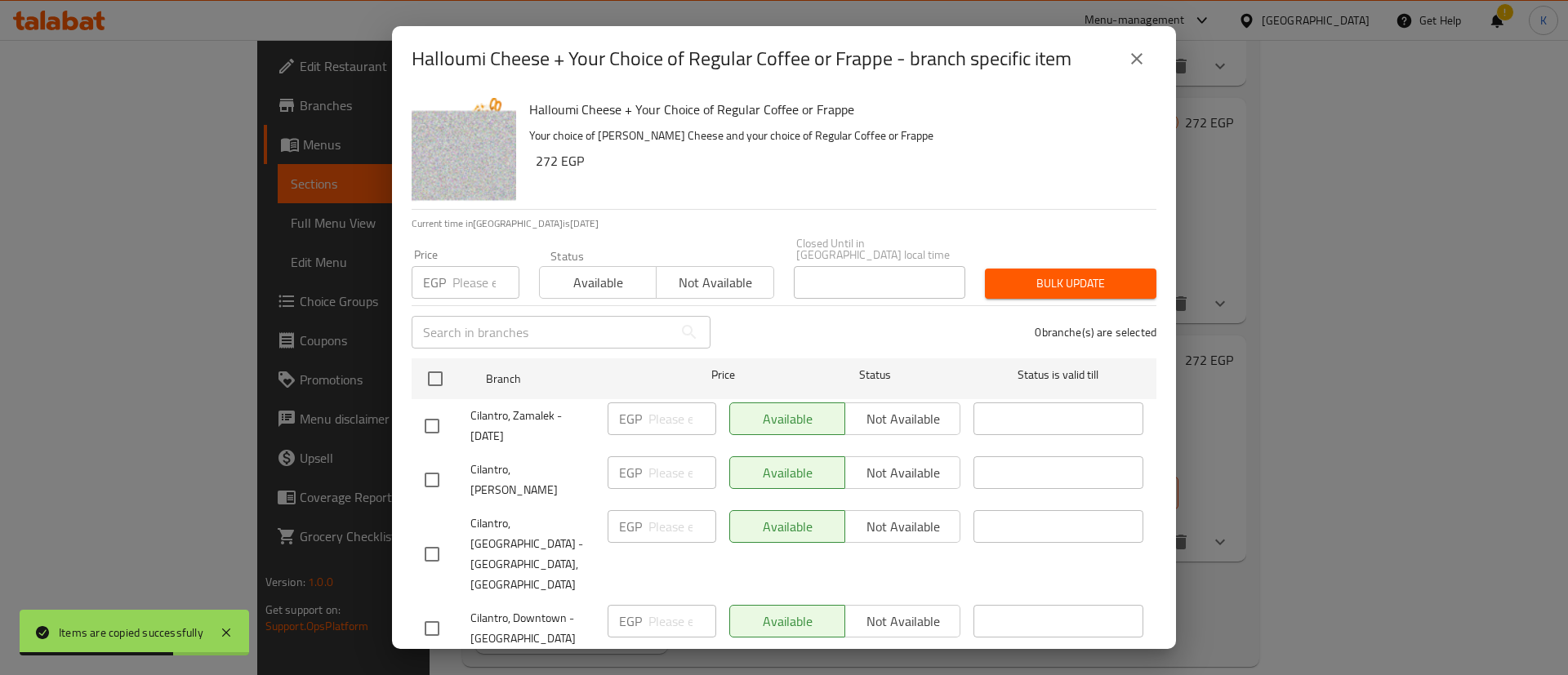
checkbox input "true"
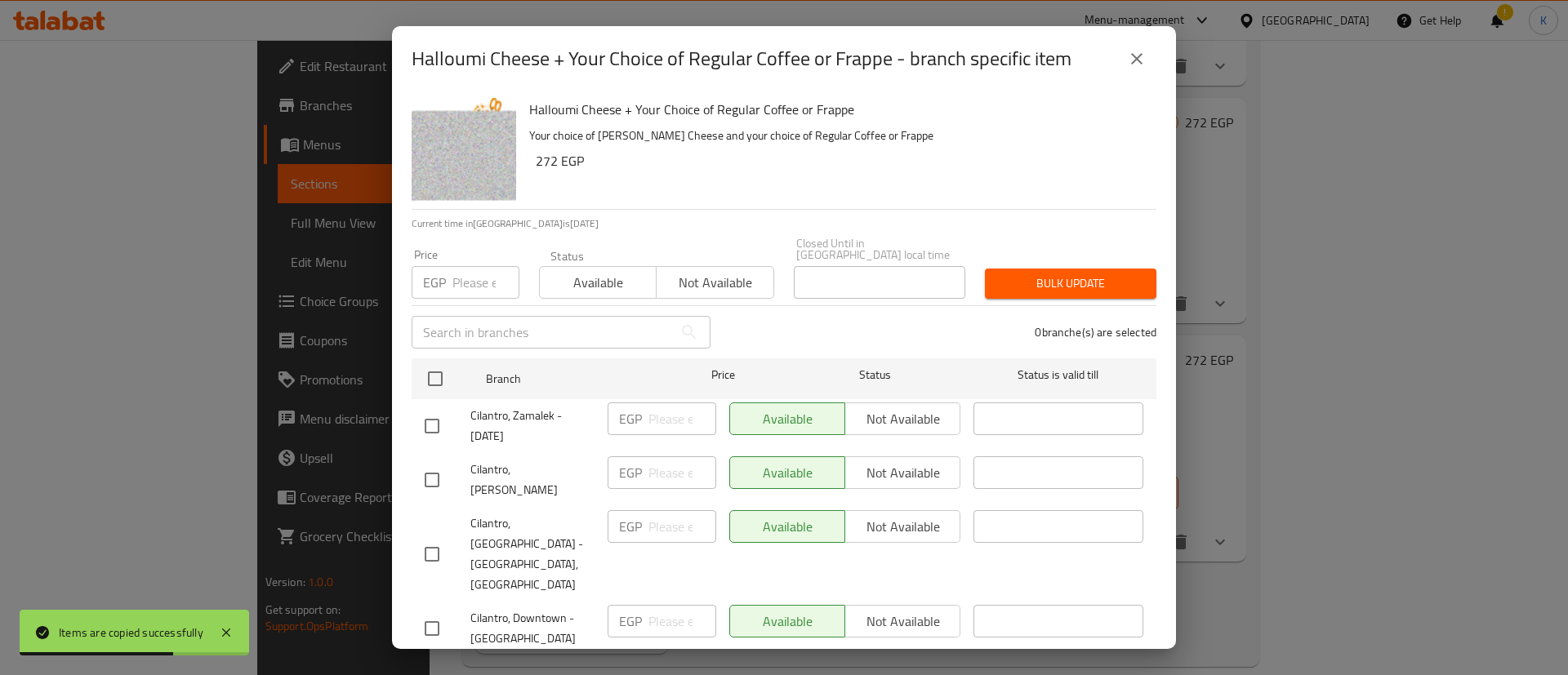
checkbox input "true"
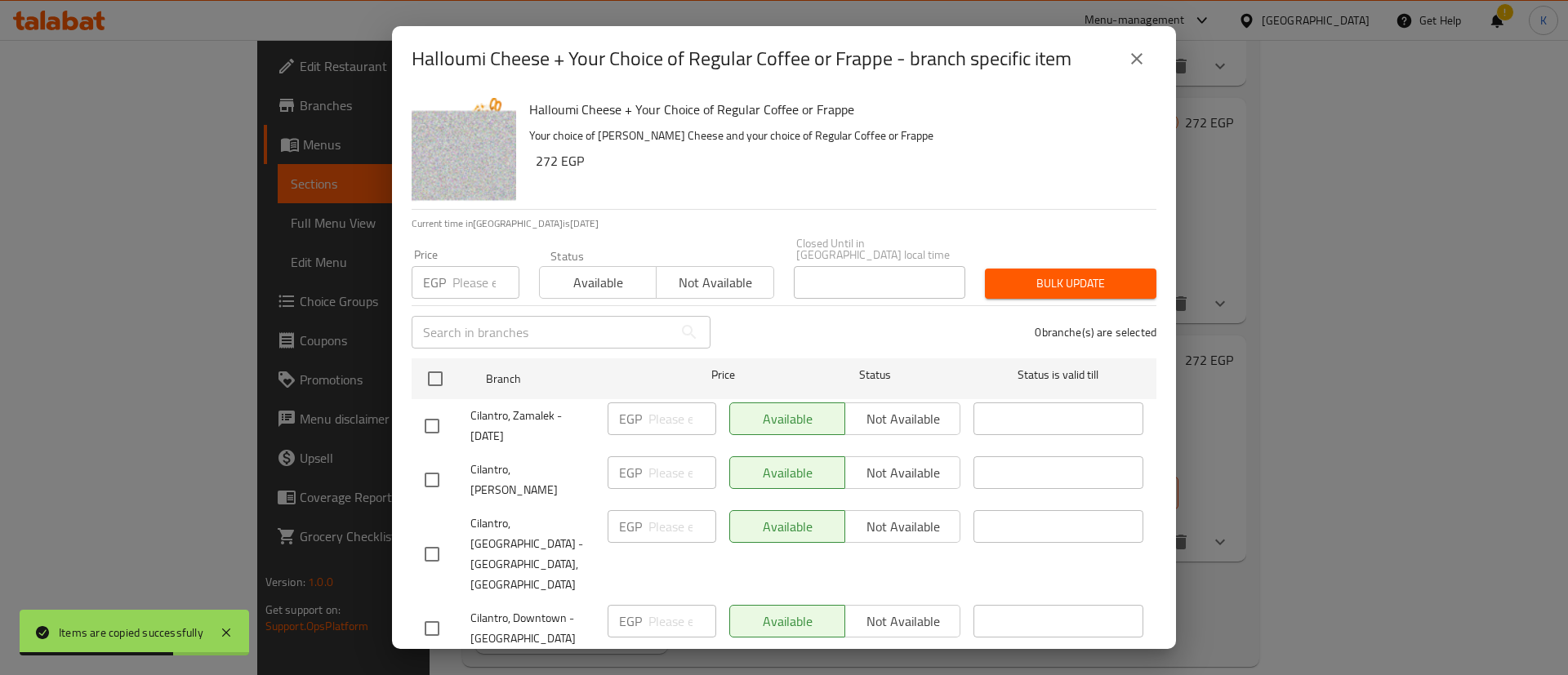
checkbox input "true"
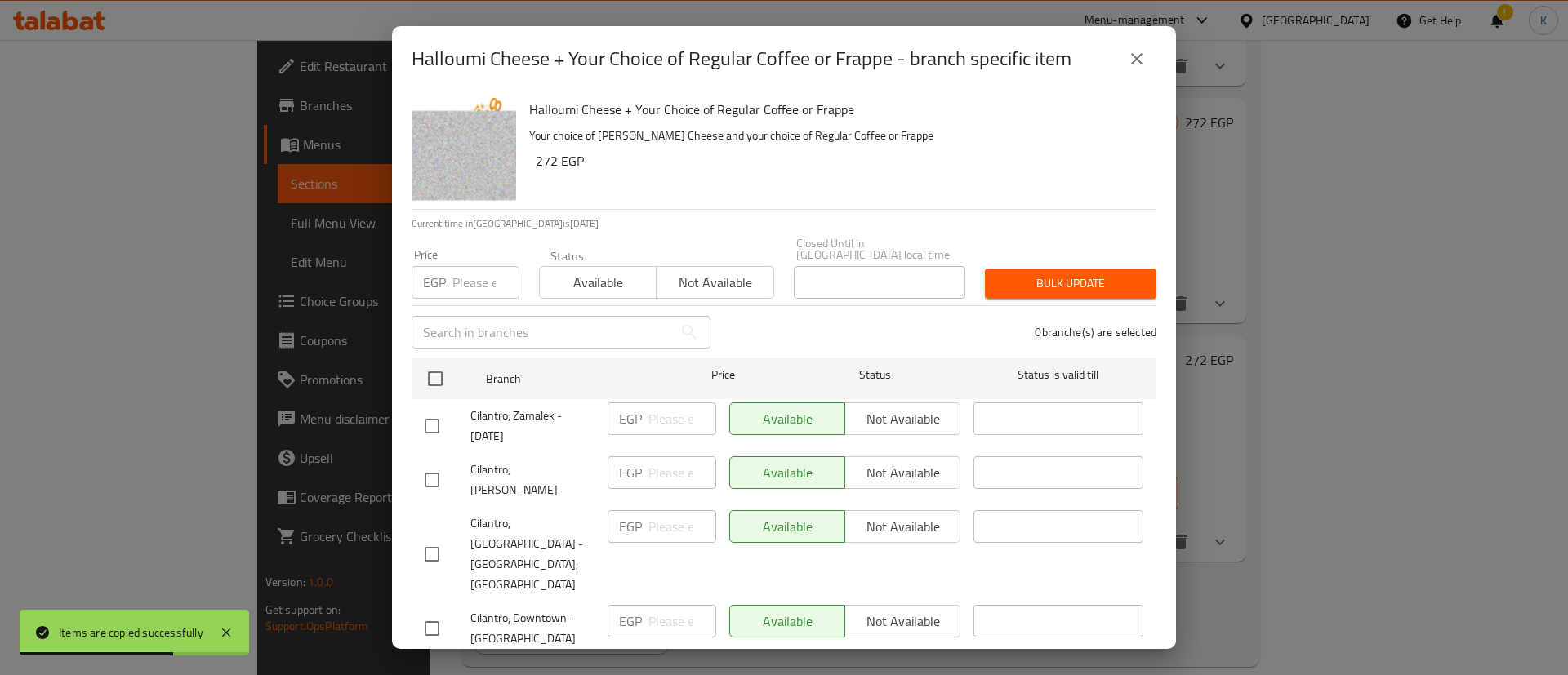
checkbox input "true"
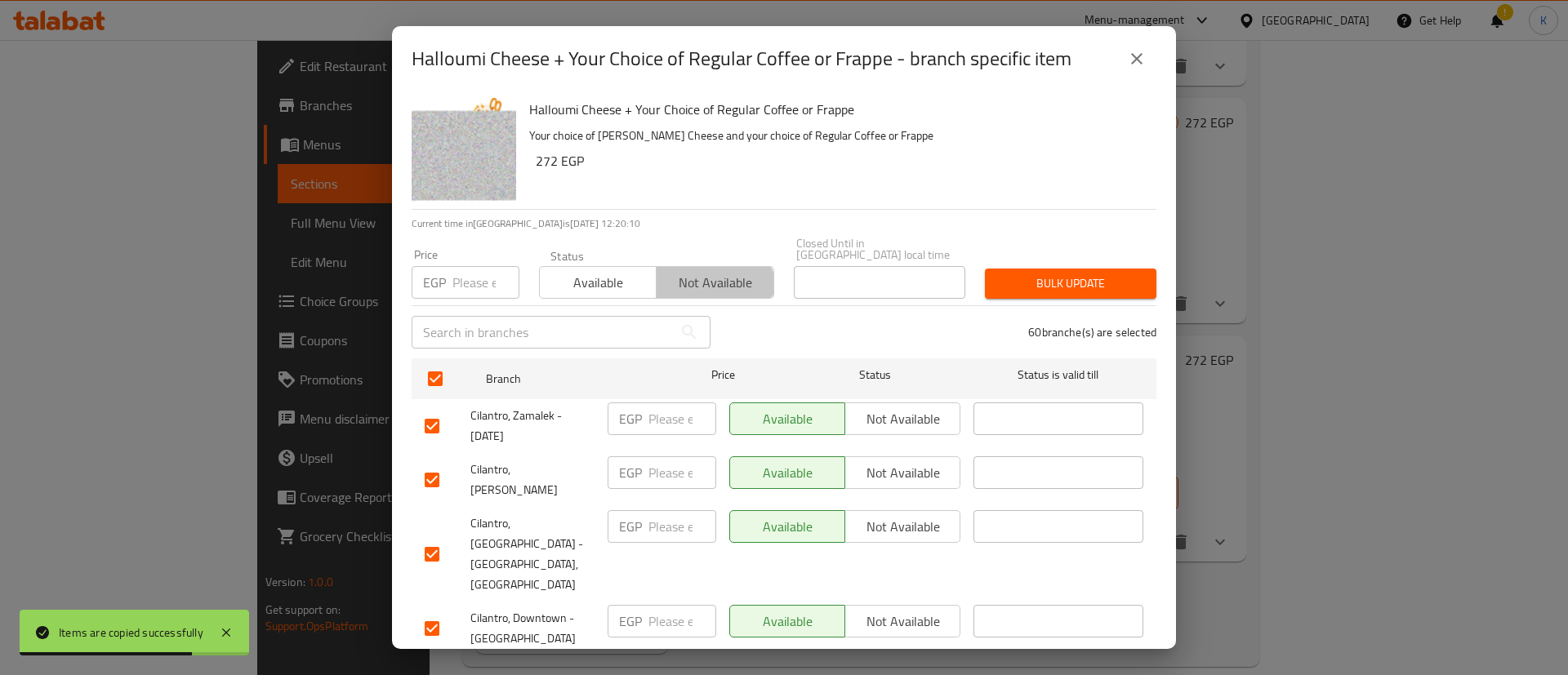
click at [690, 280] on span "Not available" at bounding box center [715, 283] width 103 height 24
click at [1026, 274] on span "Bulk update" at bounding box center [1070, 284] width 145 height 20
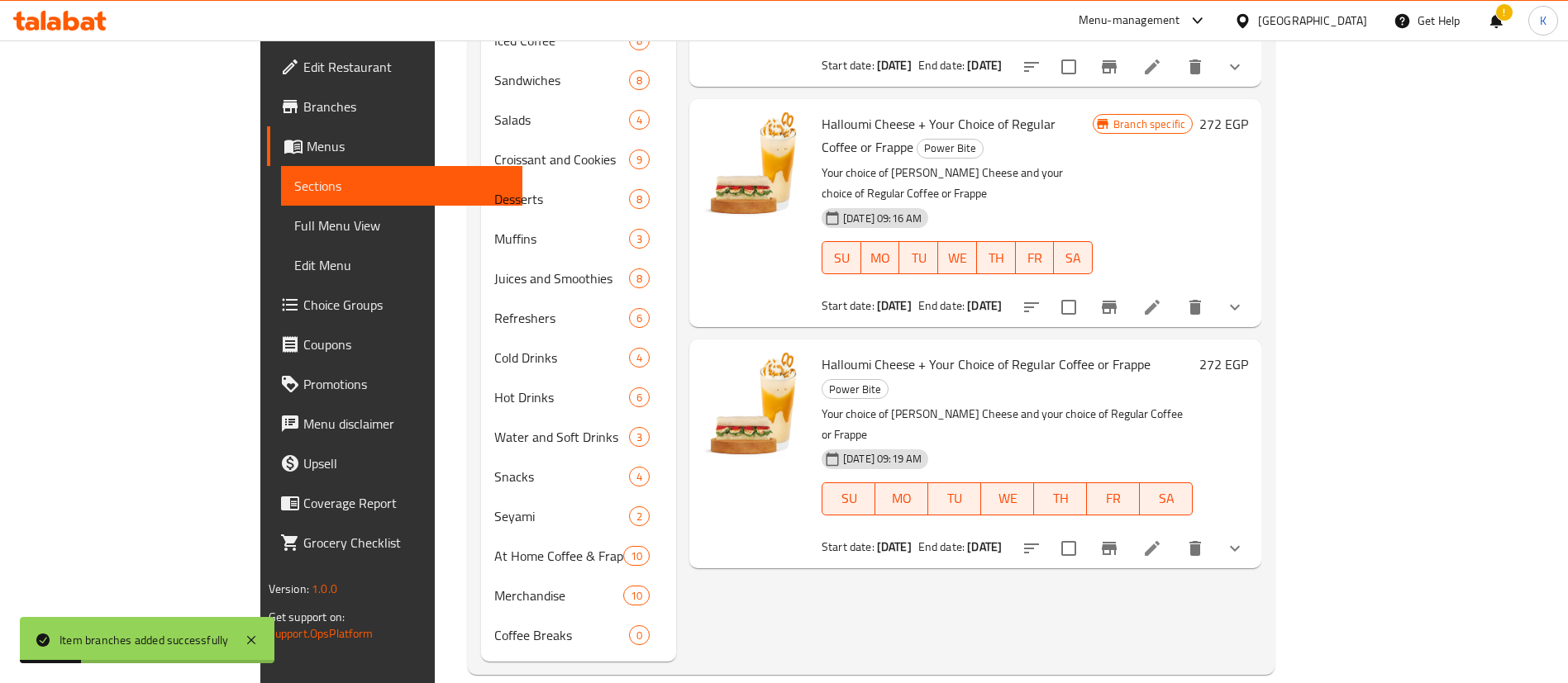
click at [1175, 533] on li at bounding box center [1152, 548] width 46 height 30
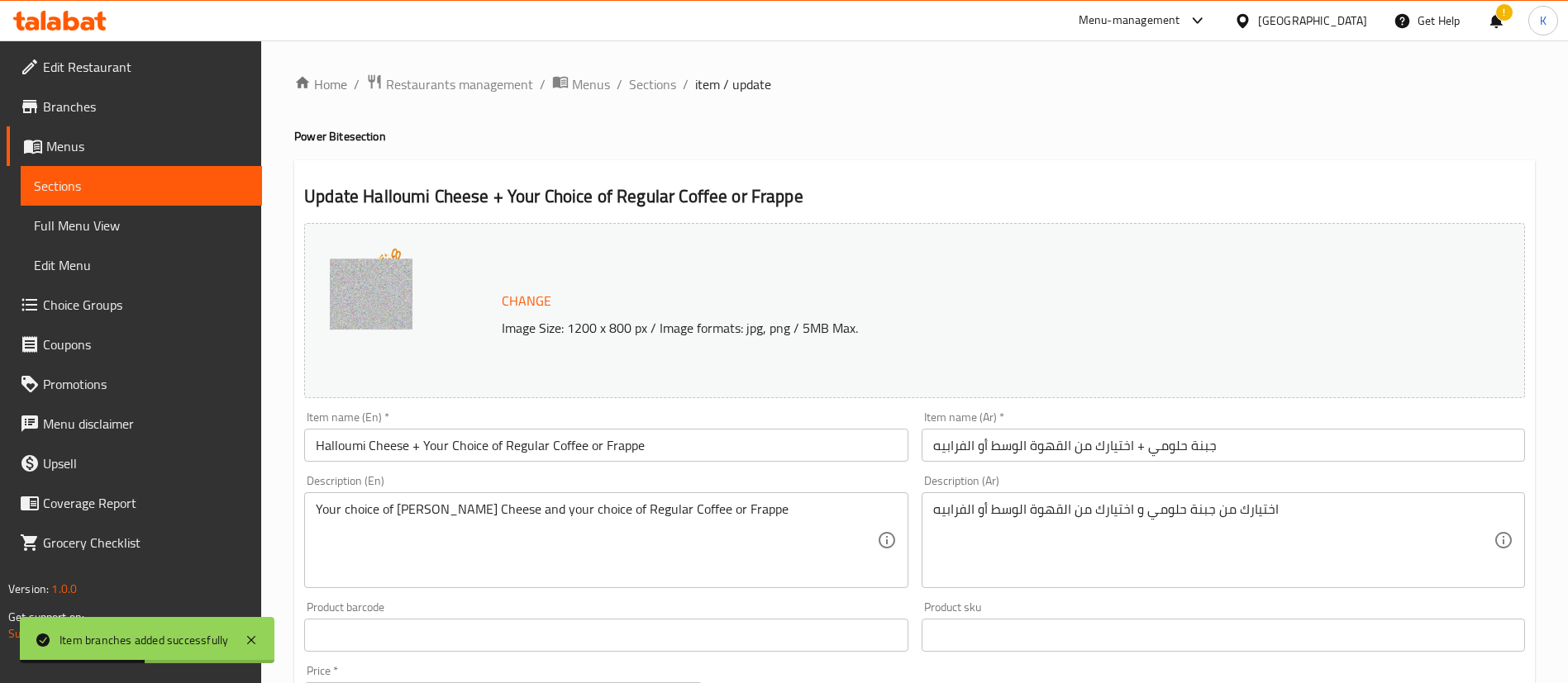
click at [348, 457] on input "Halloumi Cheese + Your Choice of Regular Coffee or Frappe" at bounding box center [606, 445] width 603 height 33
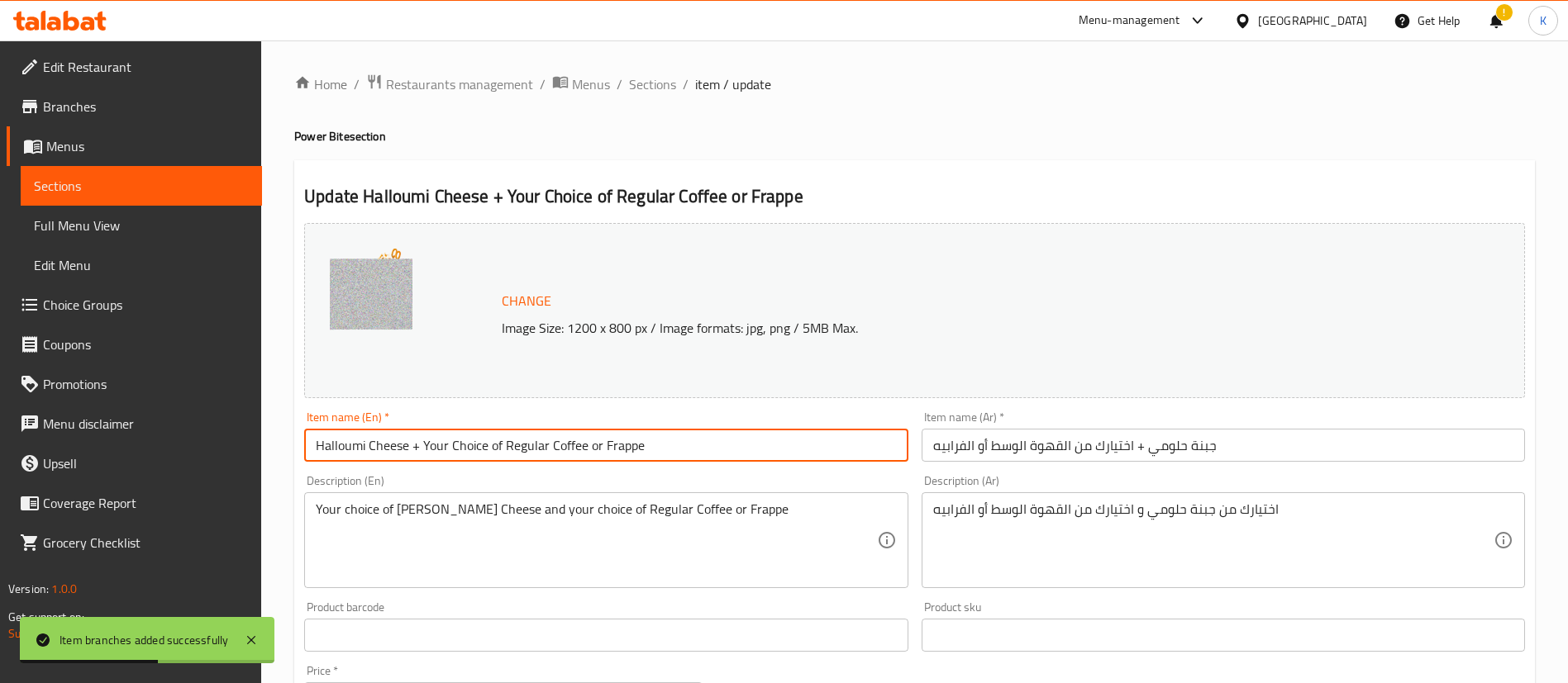
click at [319, 456] on input "Halloumi Cheese + Your Choice of Regular Coffee or Frappe" at bounding box center [606, 445] width 603 height 33
click at [373, 452] on input "Halloumi Cheese + Your Choice of Regular Coffee or Frappe" at bounding box center [606, 445] width 603 height 33
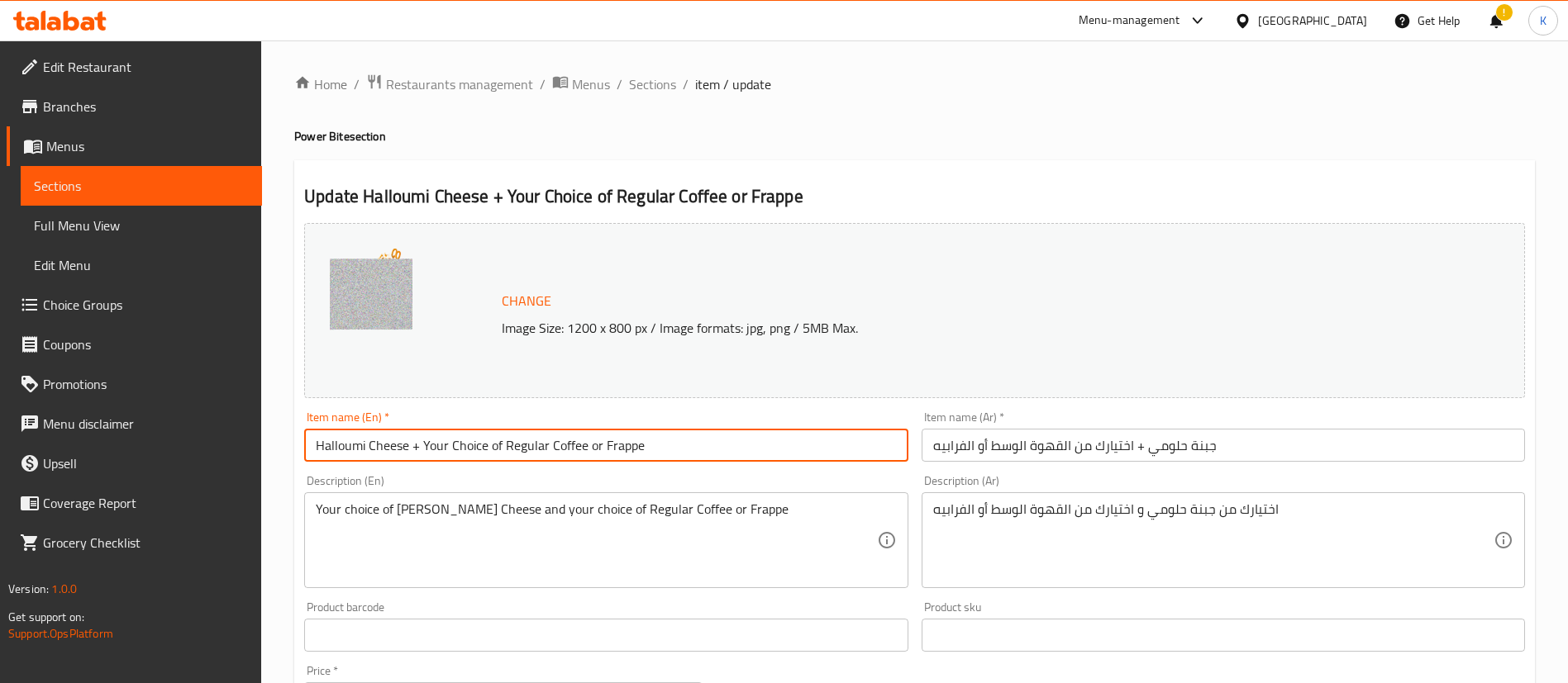
paste input "Roast Turkey Delight"
type input "Roast Turkey Delight + Your Choice of Regular Coffee or Frappe"
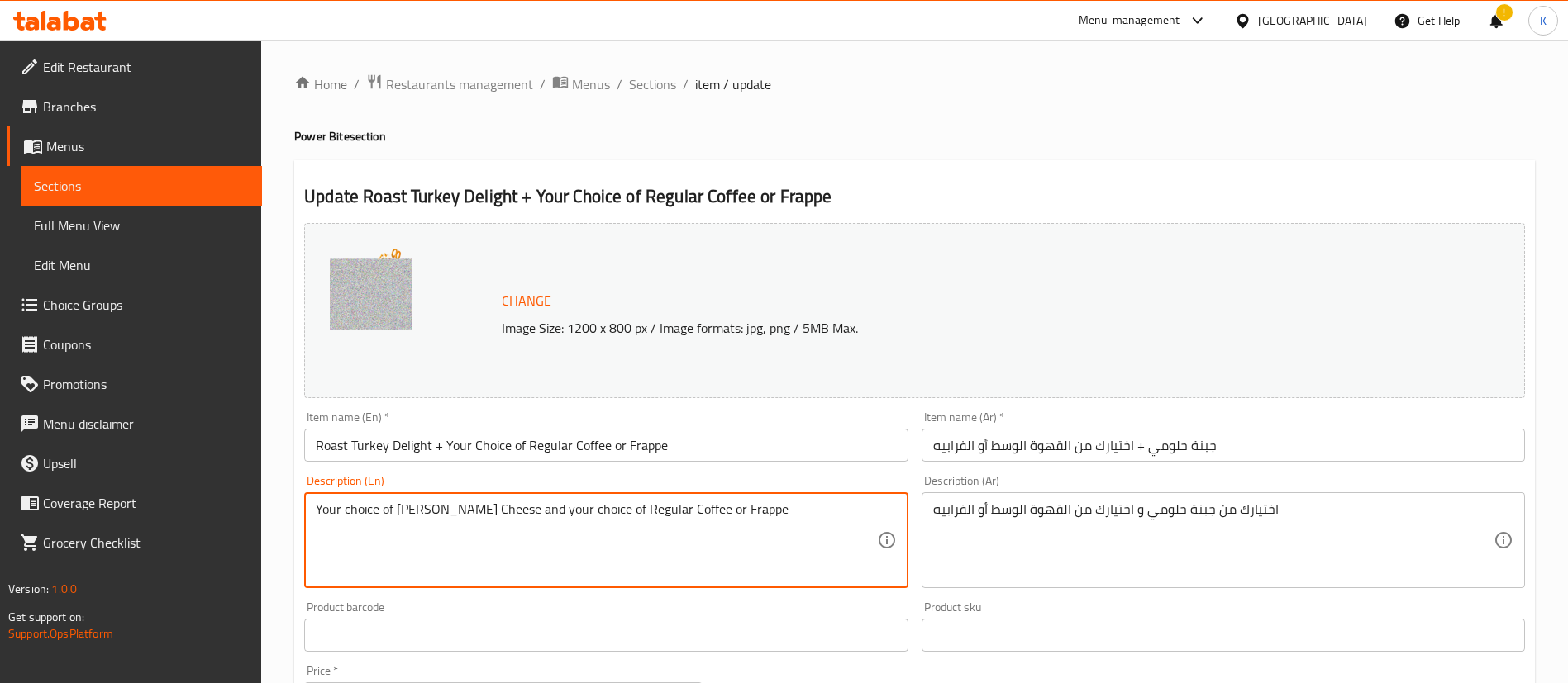
click at [422, 517] on textarea "Your choice of Halloumi Cheese and your choice of Regular Coffee or Frappe" at bounding box center [595, 540] width 560 height 78
click at [471, 511] on textarea "Your choice of Halloumi Cheese and your choice of Regular Coffee or Frappe" at bounding box center [595, 540] width 560 height 78
paste textarea "Roast Turkey Delight"
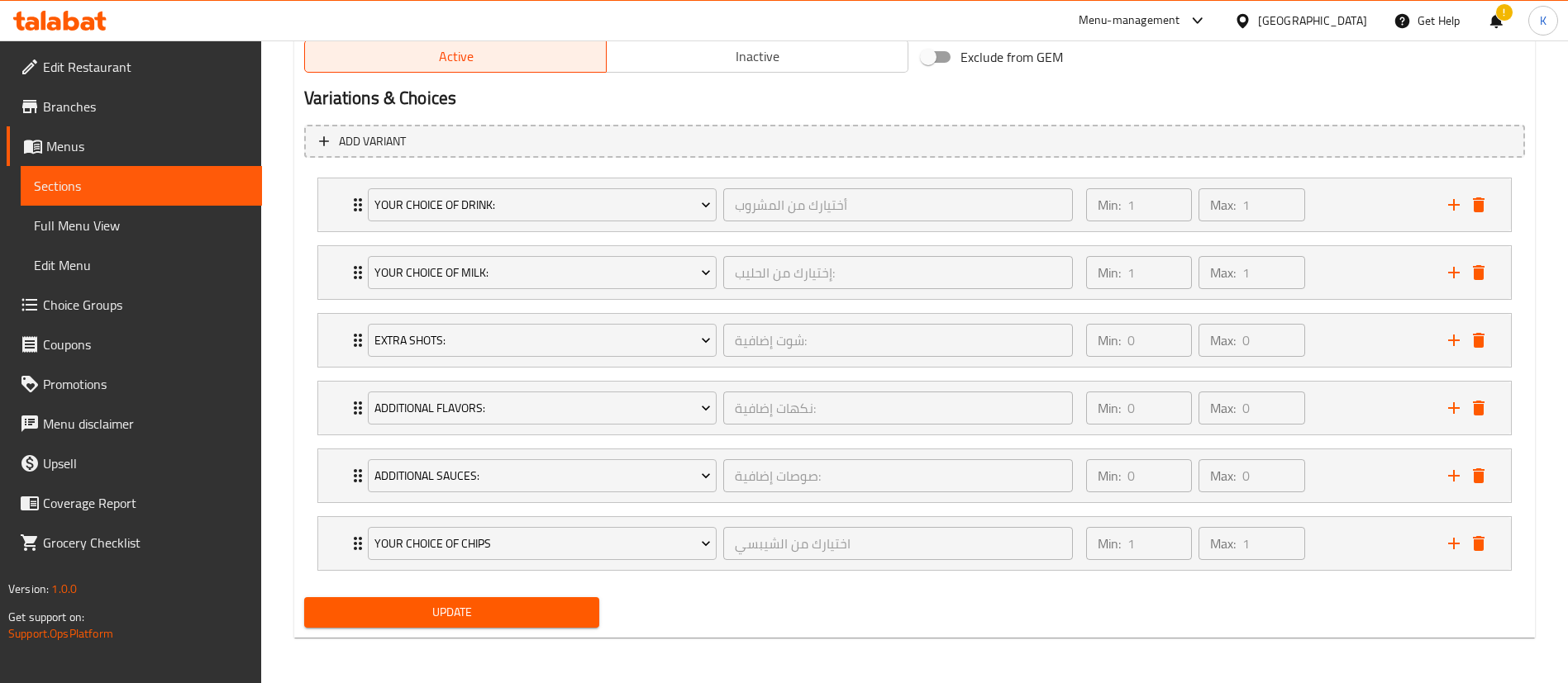
scroll to position [874, 0]
type textarea "Your choice of Roast Turkey Delight and your choice of Regular Coffee or Frappe"
click at [387, 625] on button "Update" at bounding box center [451, 612] width 295 height 31
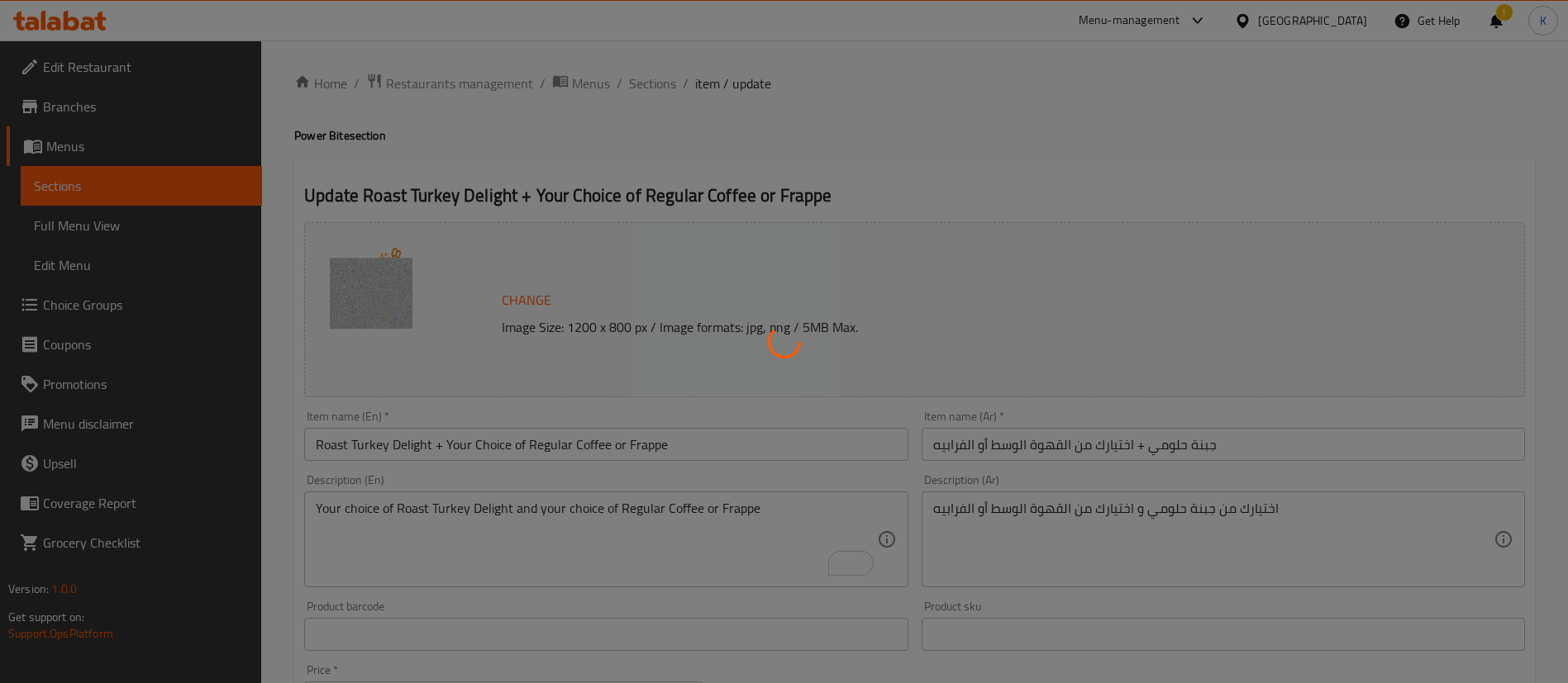
scroll to position [0, 0]
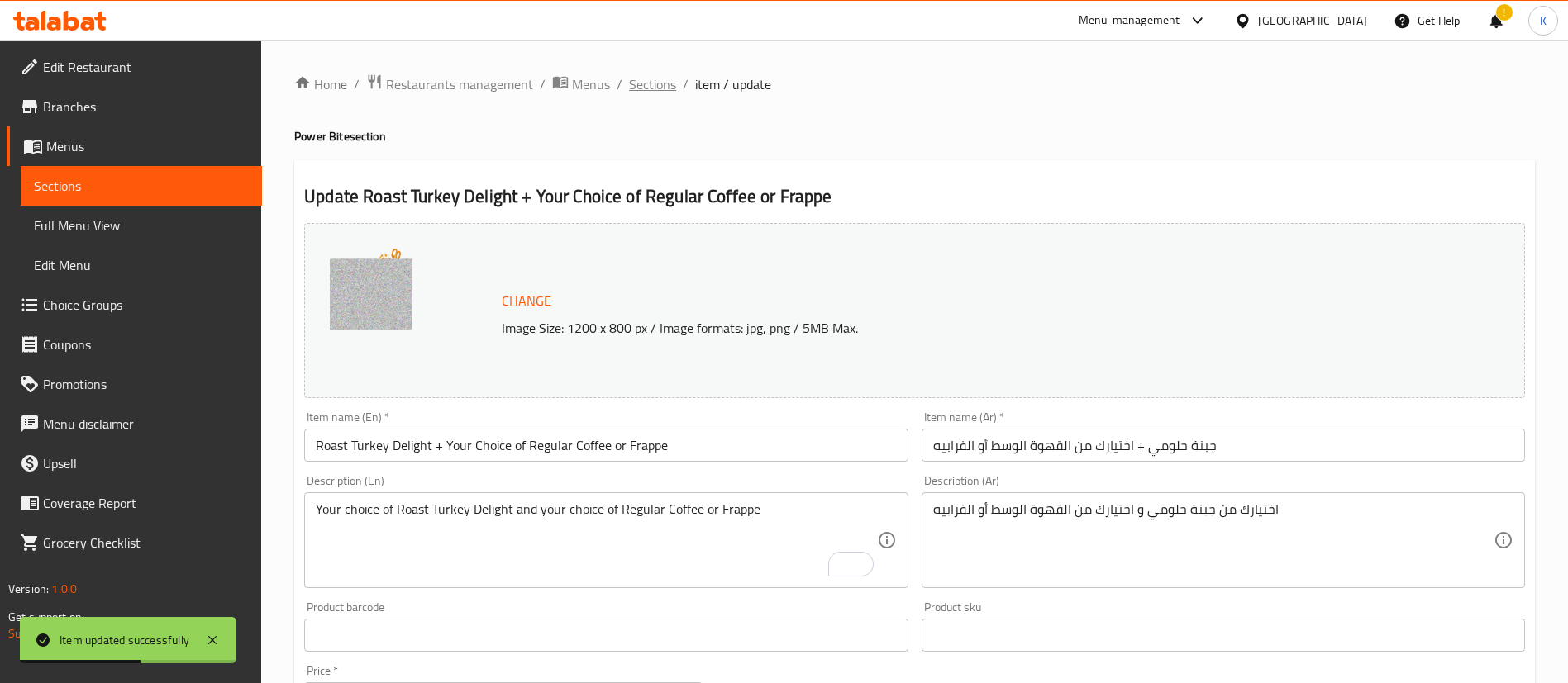
click at [666, 84] on span "Sections" at bounding box center [652, 84] width 47 height 20
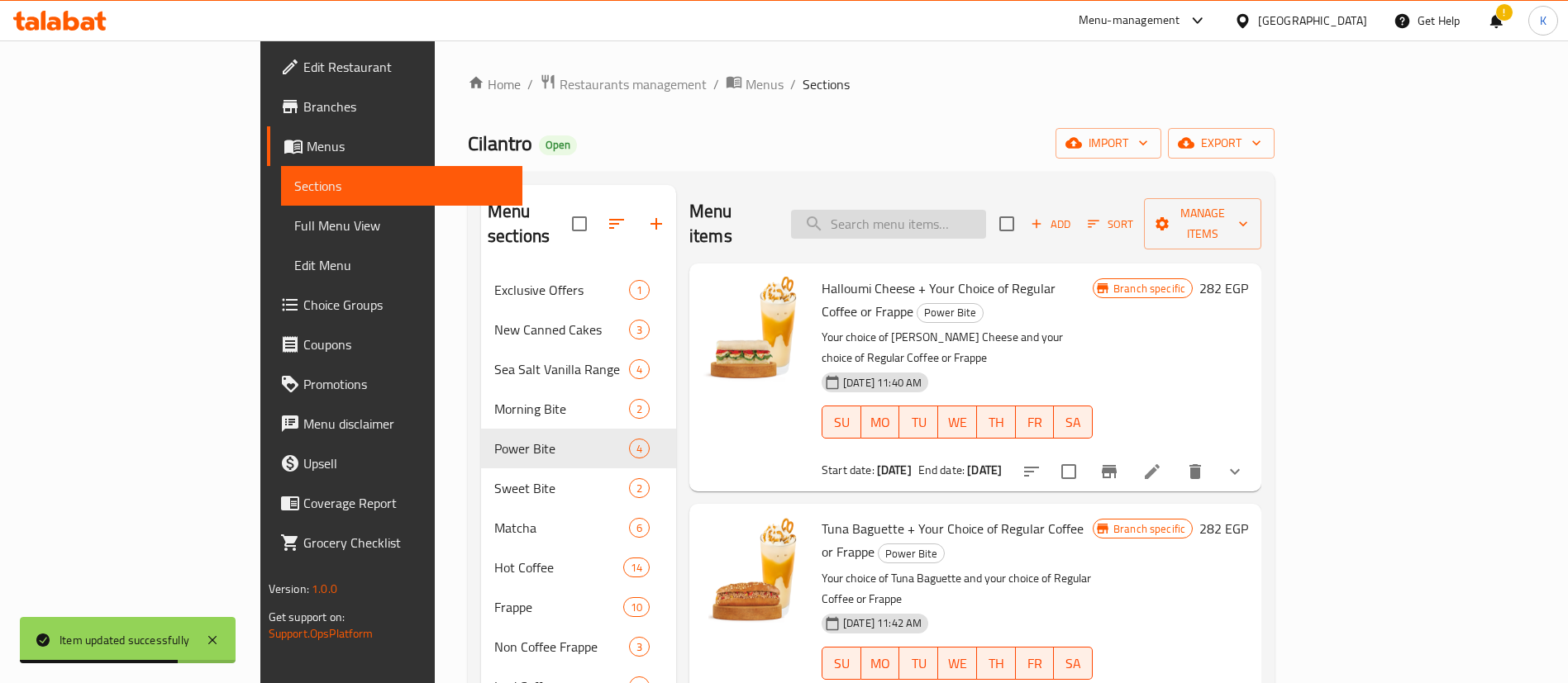
click at [986, 212] on input "search" at bounding box center [888, 224] width 195 height 29
paste input "Roast Turkey Delight"
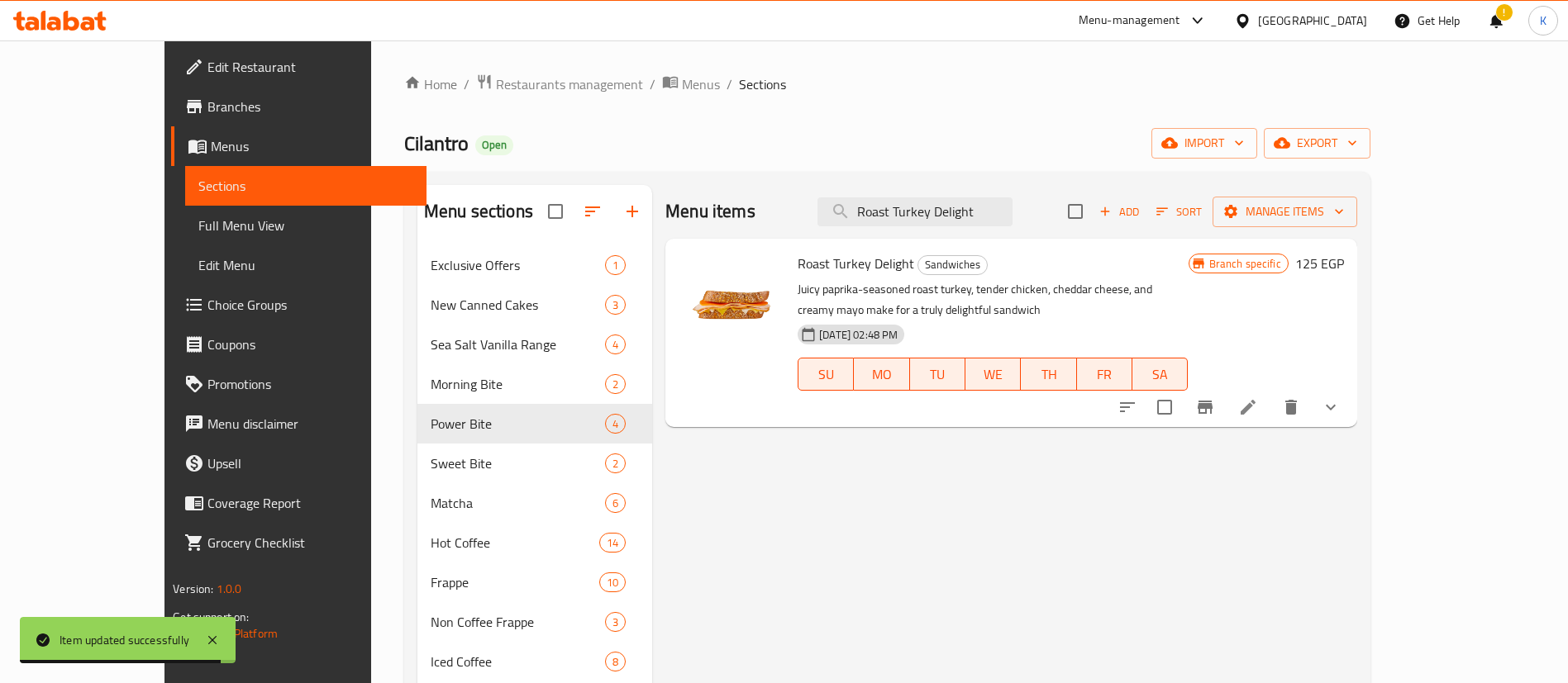
type input "Roast Turkey Delight"
click at [1271, 401] on li at bounding box center [1248, 407] width 46 height 30
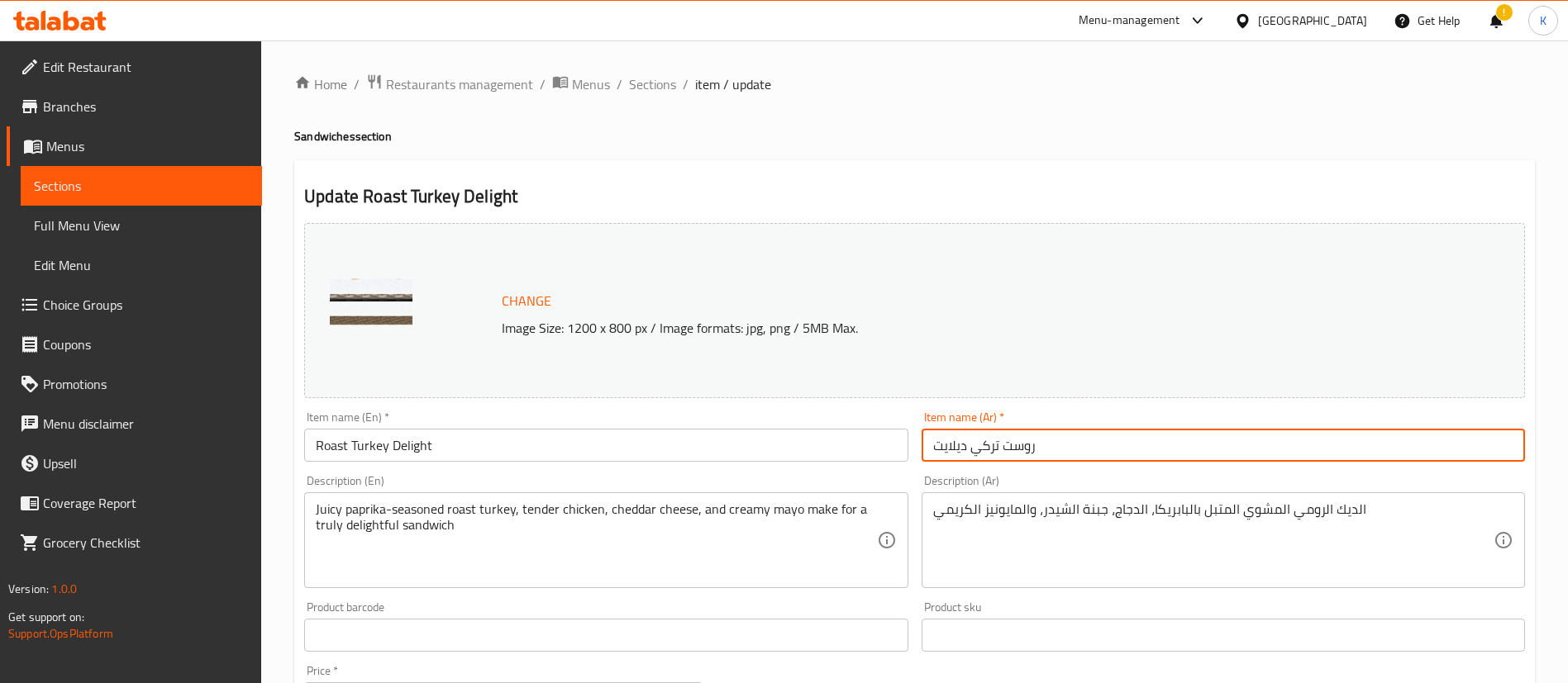
click at [1090, 460] on input "روست تركي ديلايت" at bounding box center [1223, 445] width 603 height 33
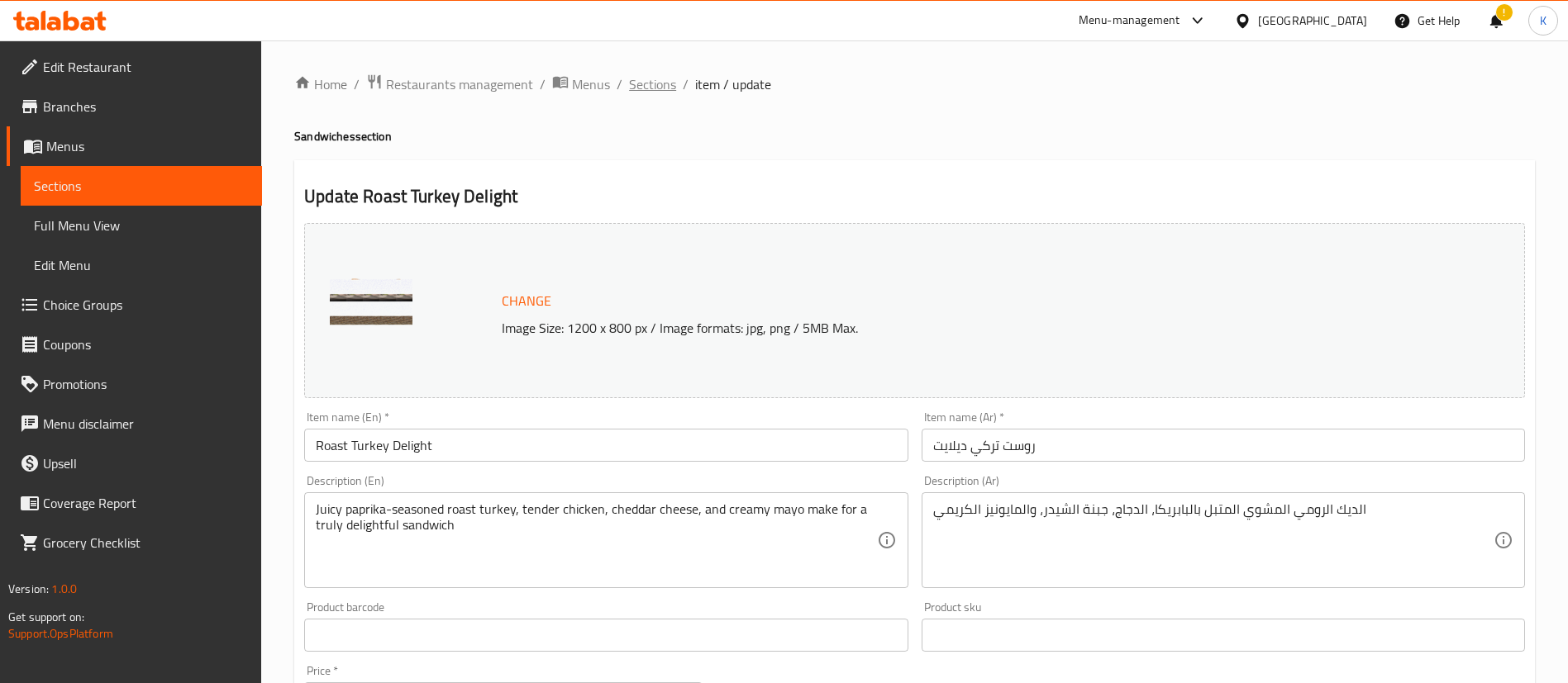
click at [665, 92] on span "Sections" at bounding box center [652, 84] width 47 height 20
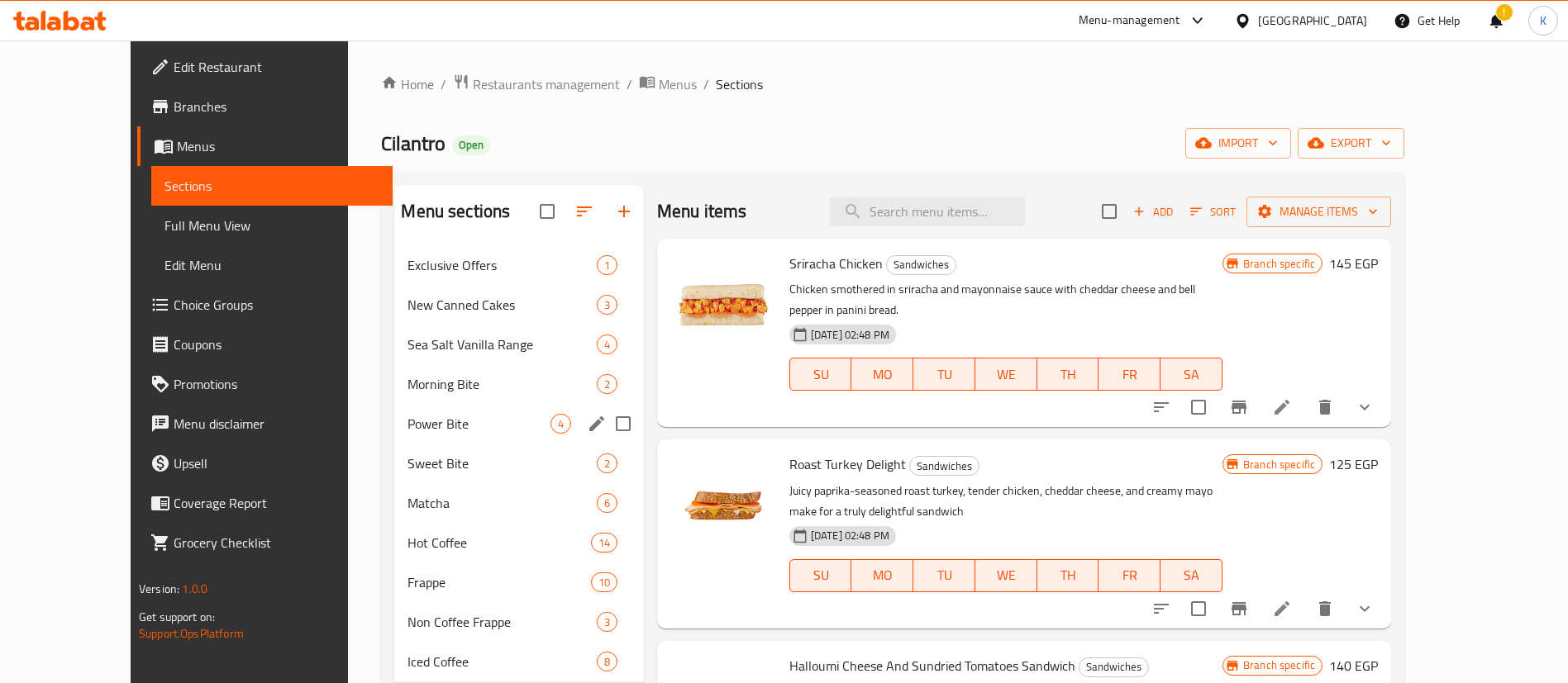
click at [431, 438] on div "Power Bite 4" at bounding box center [518, 423] width 249 height 40
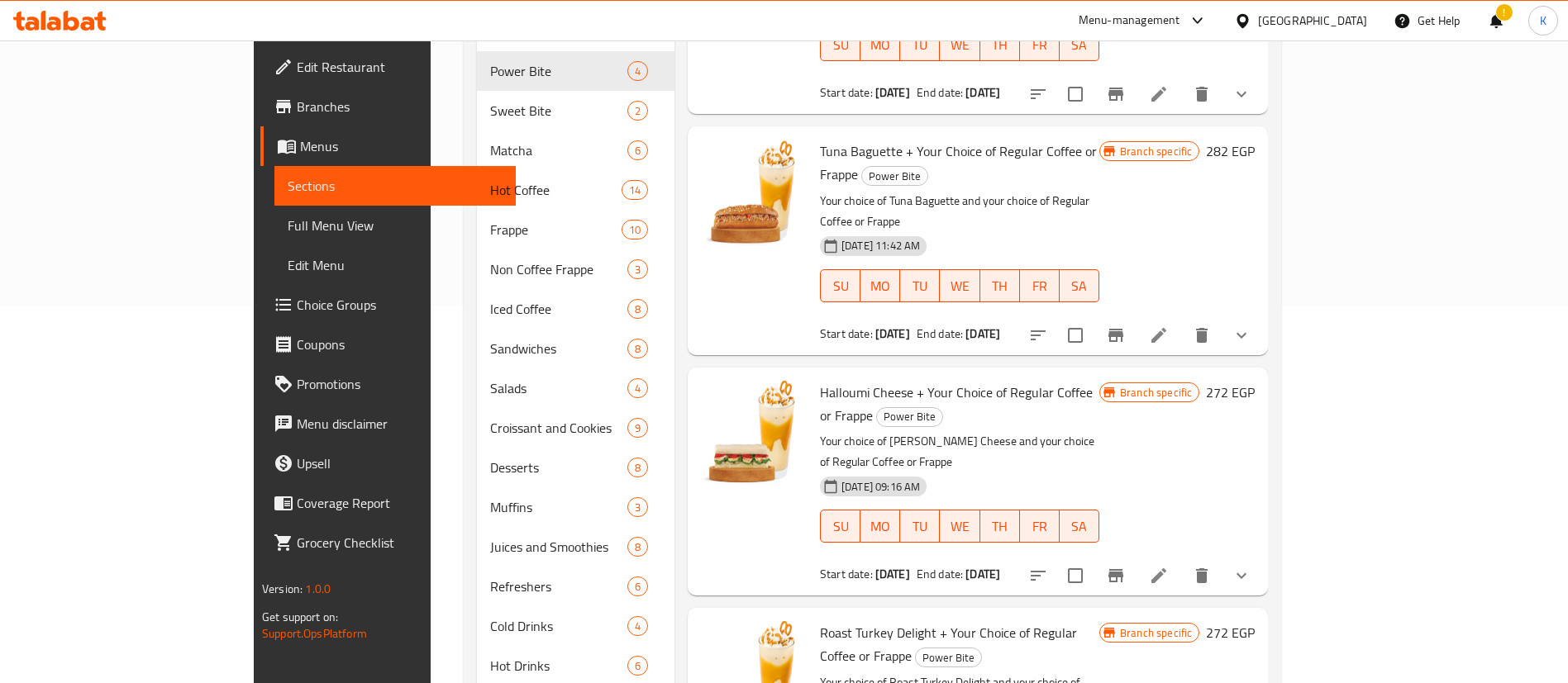
scroll to position [646, 0]
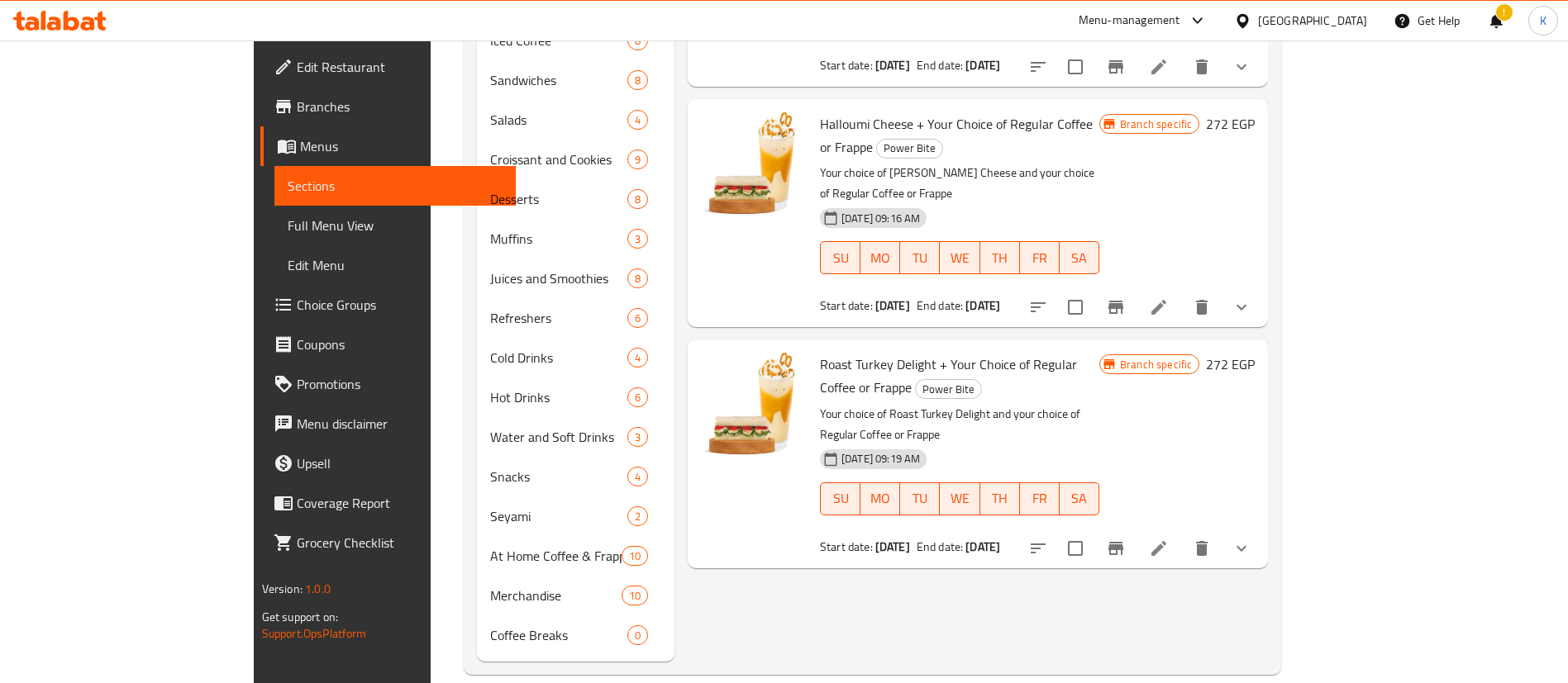
click at [1181, 533] on li at bounding box center [1158, 548] width 46 height 30
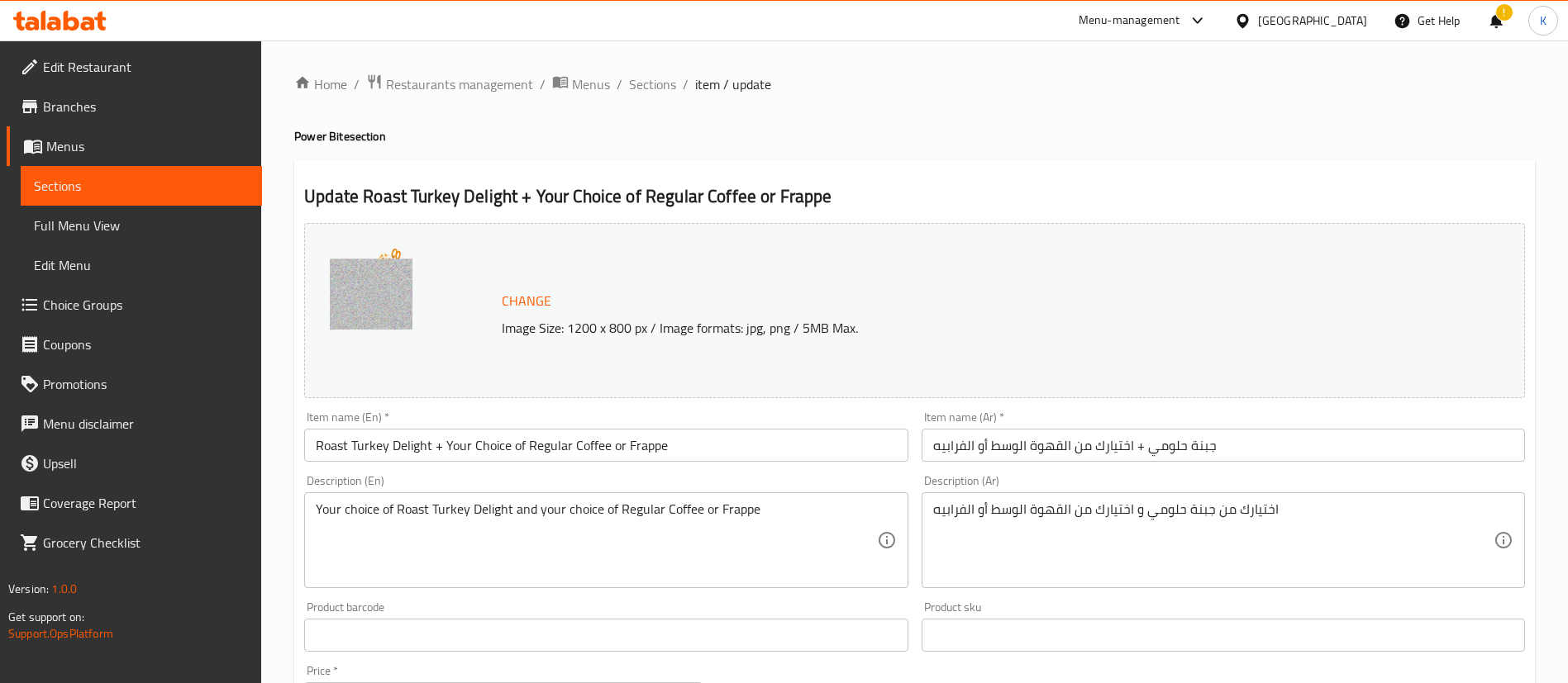
click at [1167, 447] on input "جبنة حلومي + اختيارك من القهوة الوسط أو الفرابيه" at bounding box center [1223, 445] width 603 height 33
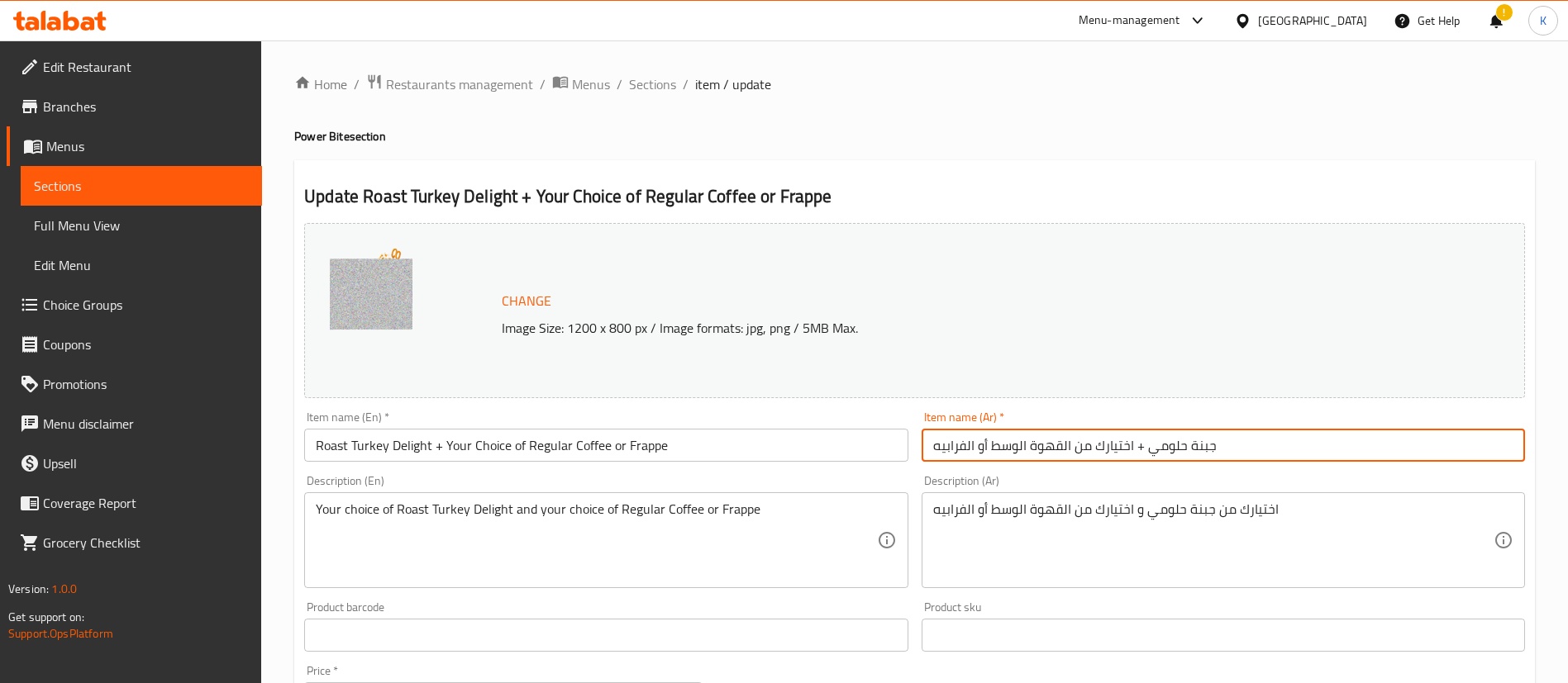
click at [1167, 447] on input "جبنة حلومي + اختيارك من القهوة الوسط أو الفرابيه" at bounding box center [1223, 445] width 603 height 33
click at [1202, 444] on input "جبنة حلومي + اختيارك من القهوة الوسط أو الفرابيه" at bounding box center [1223, 445] width 603 height 33
paste input "وست تركي ديلايت"
type input "روست تركي ديلايت + اختيارك من القهوة الوسط أو الفرابيه"
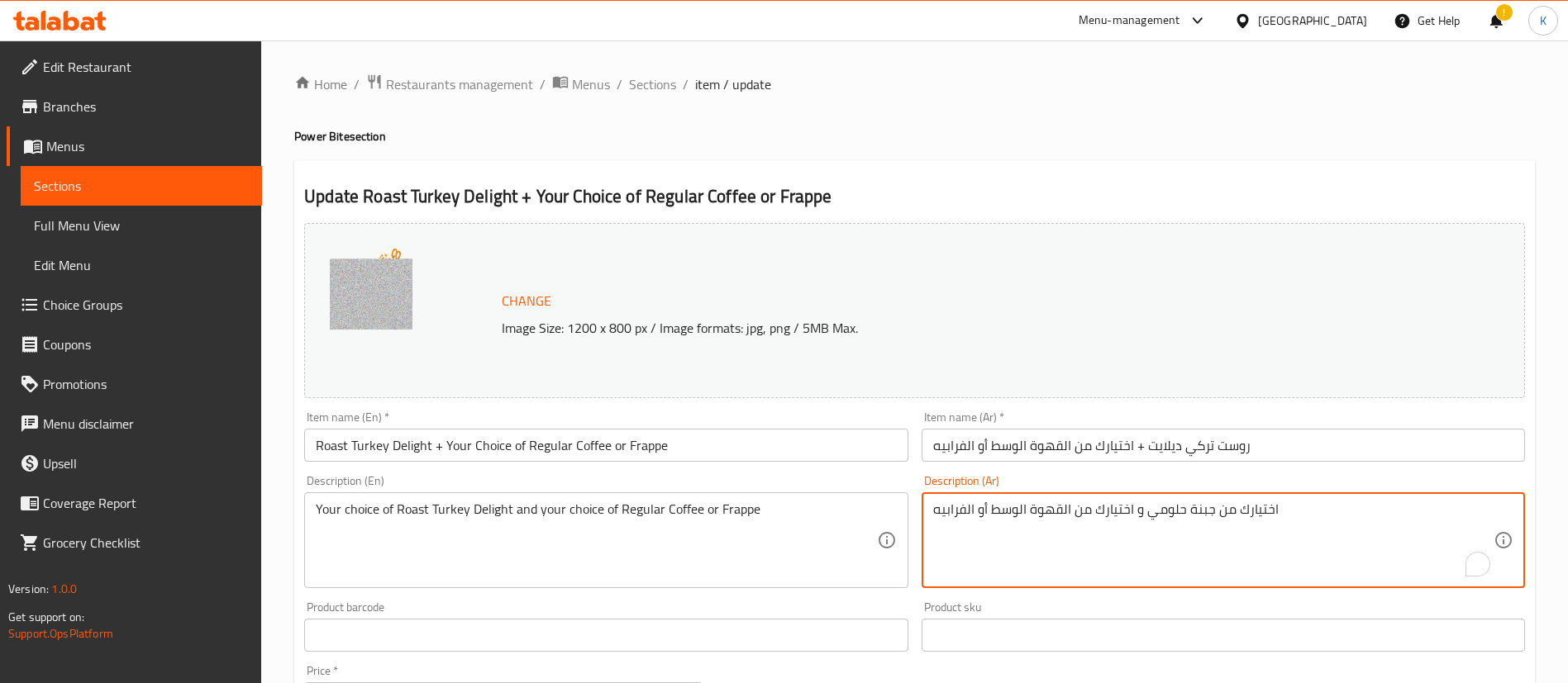
click at [1204, 515] on textarea "اختيارك من جبنة حلومي و اختيارك من القهوة الوسط أو الفرابيه" at bounding box center [1213, 540] width 560 height 78
click at [1161, 516] on textarea "اختيارك من جبنة حلومي و اختيارك من القهوة الوسط أو الفرابيه" at bounding box center [1213, 540] width 560 height 78
paste textarea "وست تركي ديلايت"
type textarea "اختيارك من روست تركي ديلايت و اختيارك من القهوة الوسط أو الفرابيه"
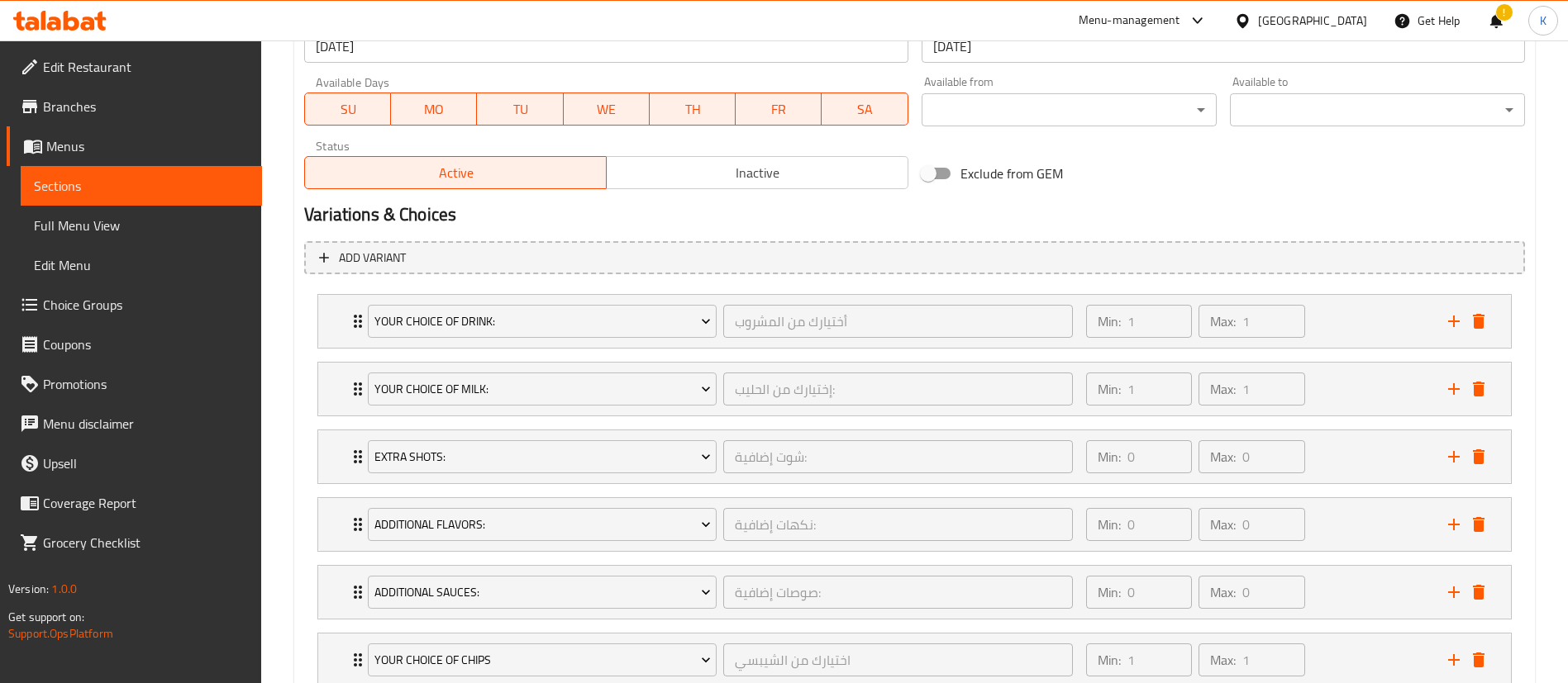
scroll to position [874, 0]
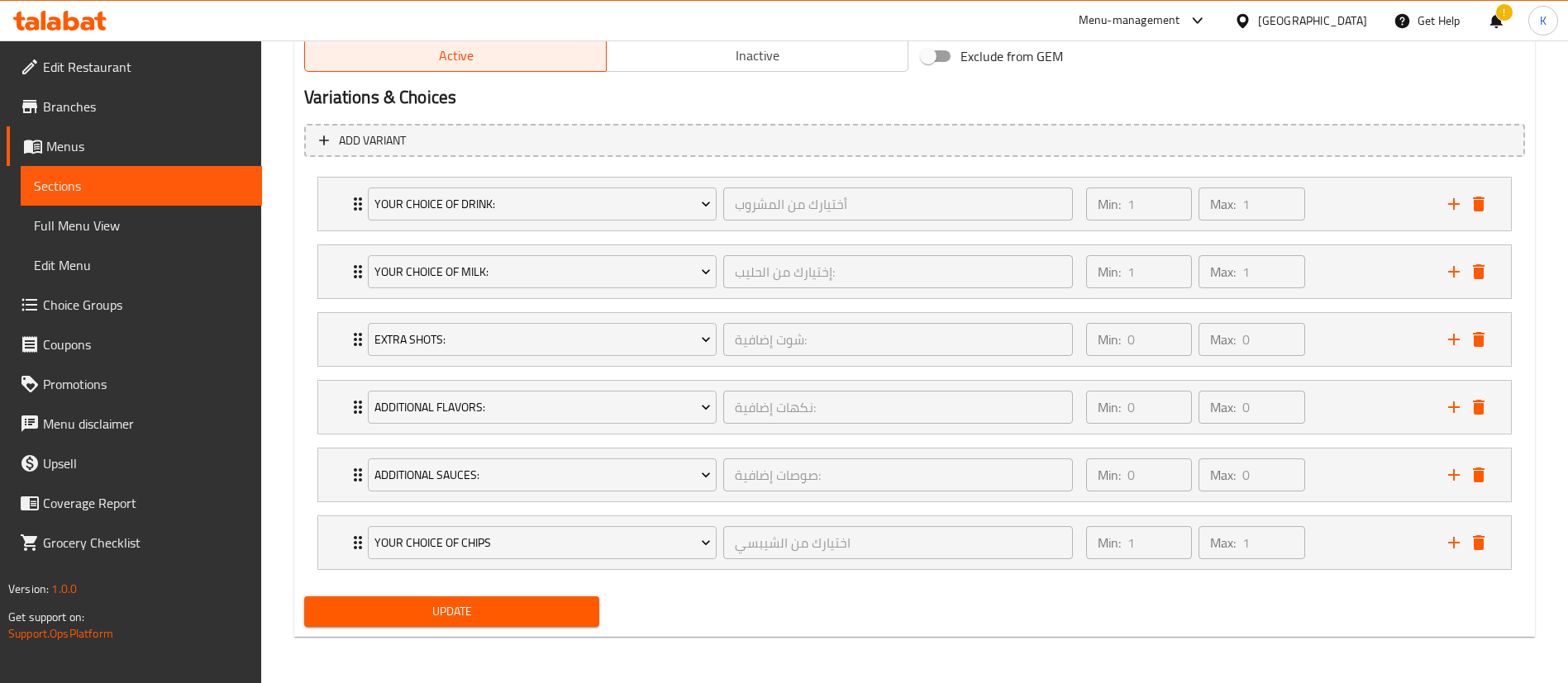
click at [467, 603] on span "Update" at bounding box center [451, 612] width 269 height 20
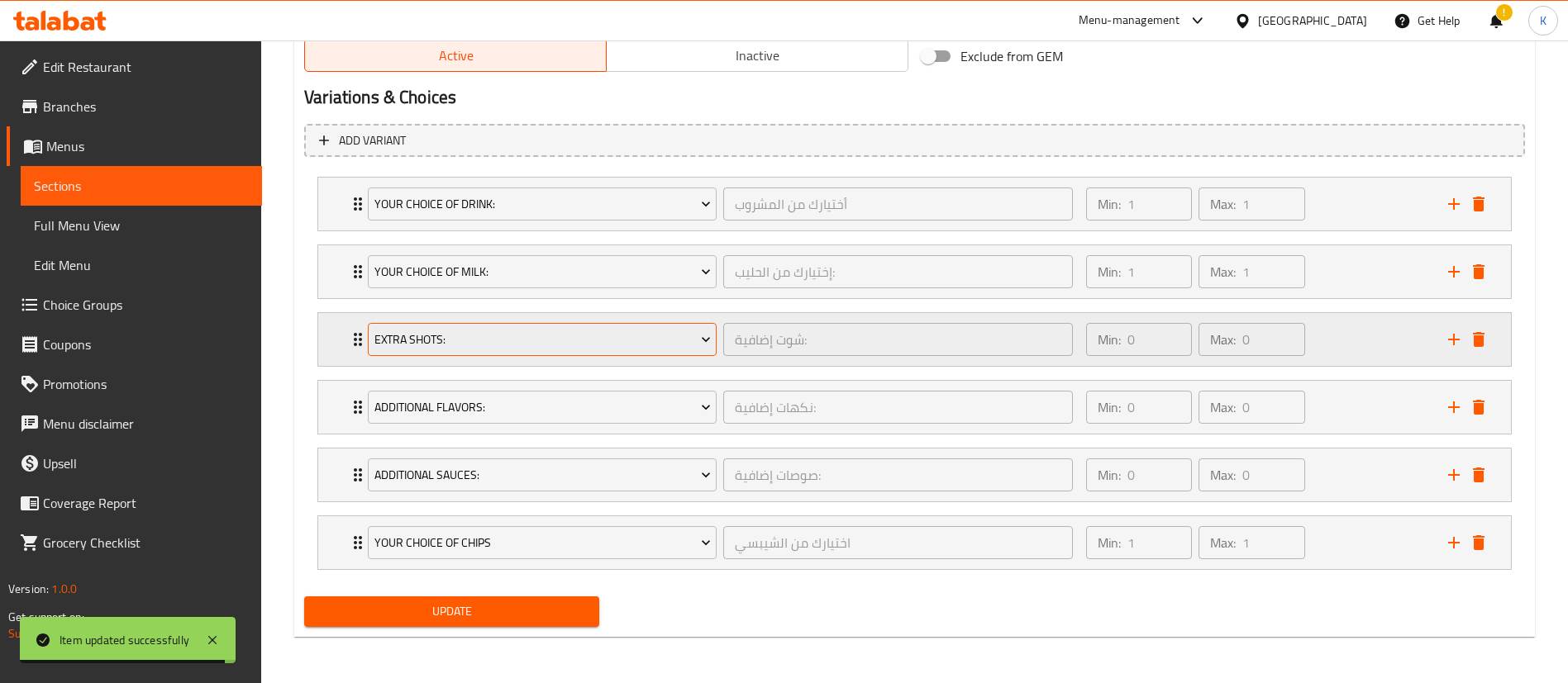
scroll to position [0, 0]
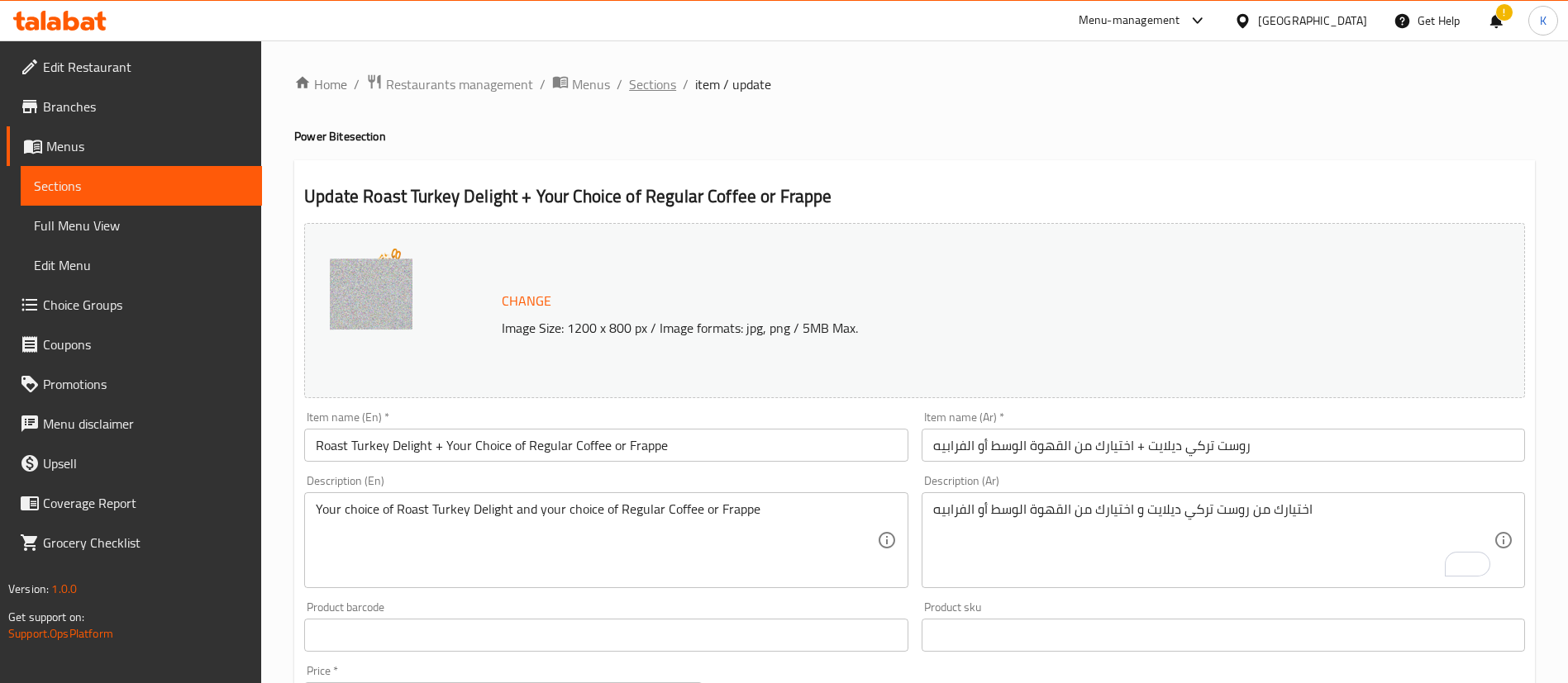
click at [654, 79] on span "Sections" at bounding box center [652, 84] width 47 height 20
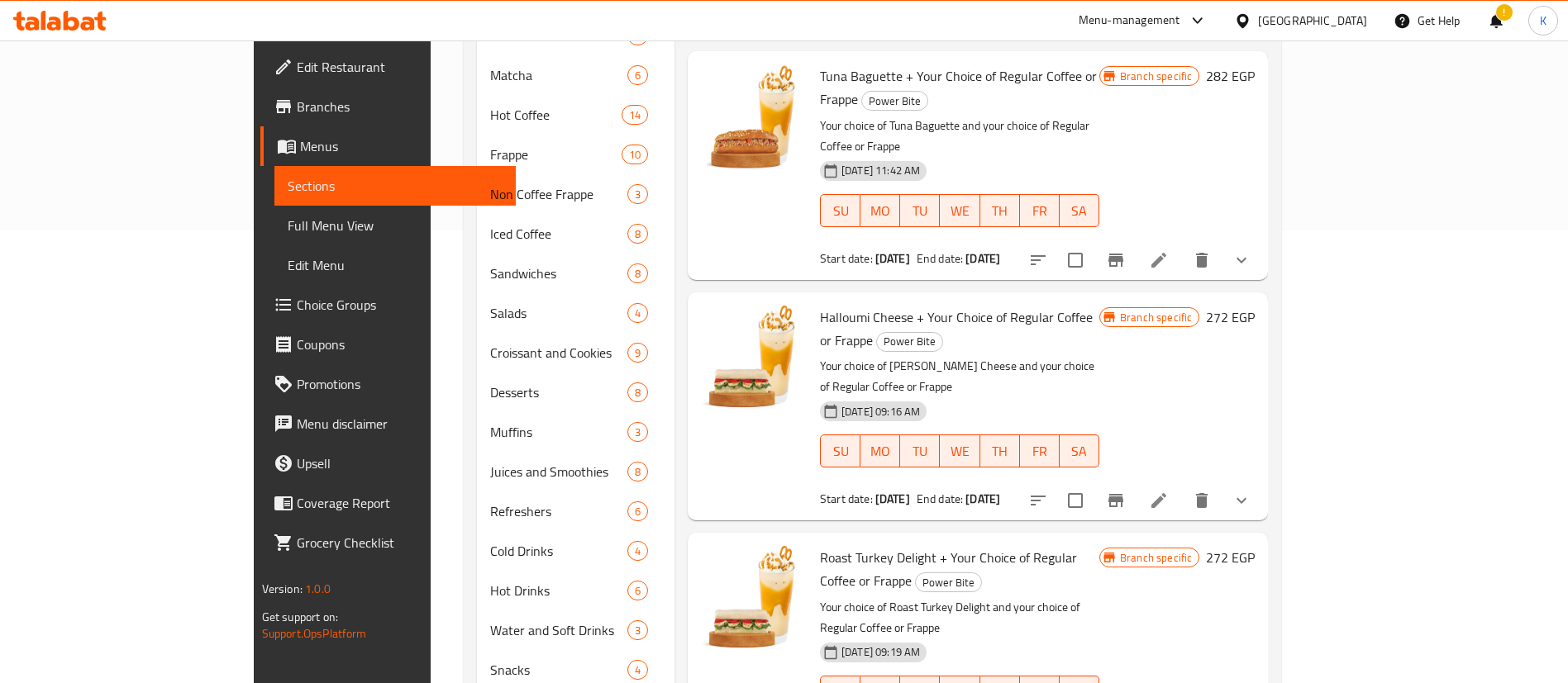
scroll to position [398, 0]
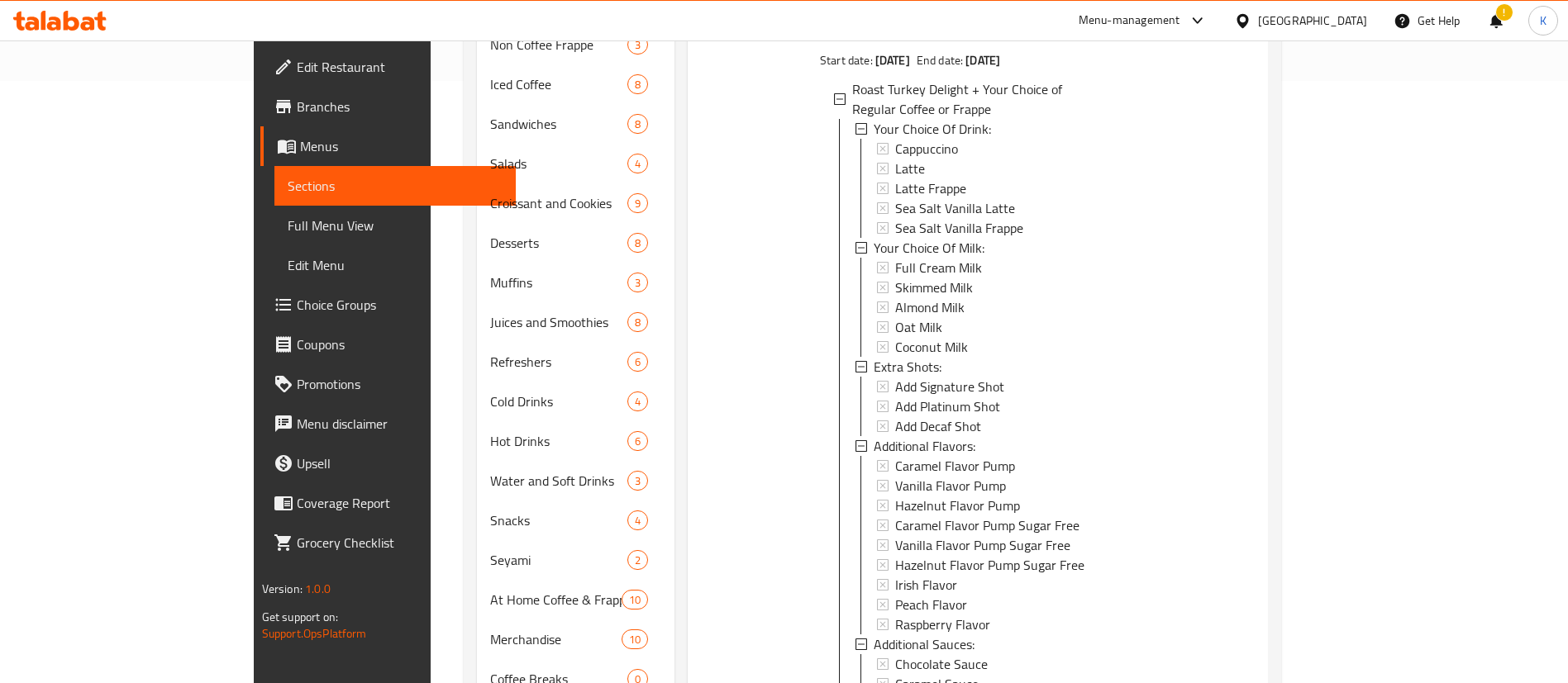
scroll to position [646, 0]
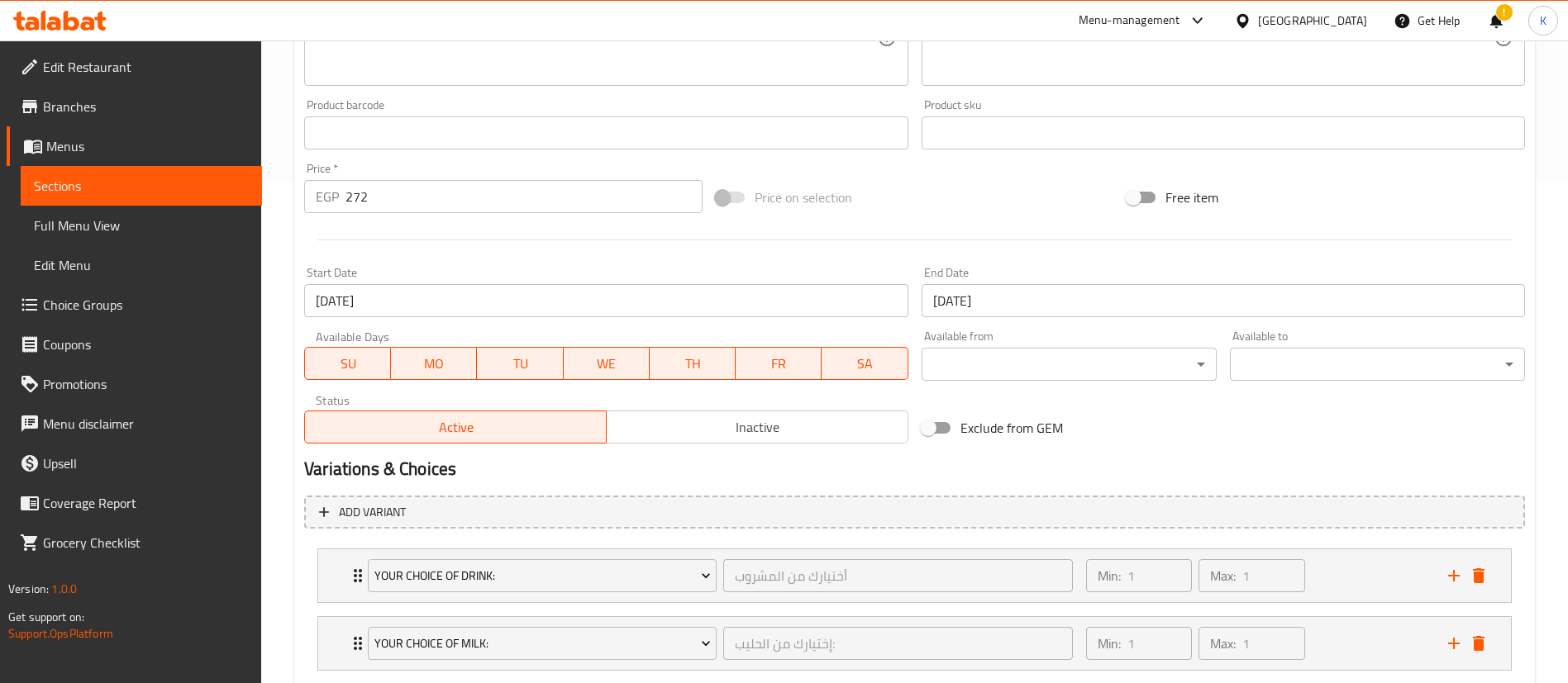
scroll to position [7, 0]
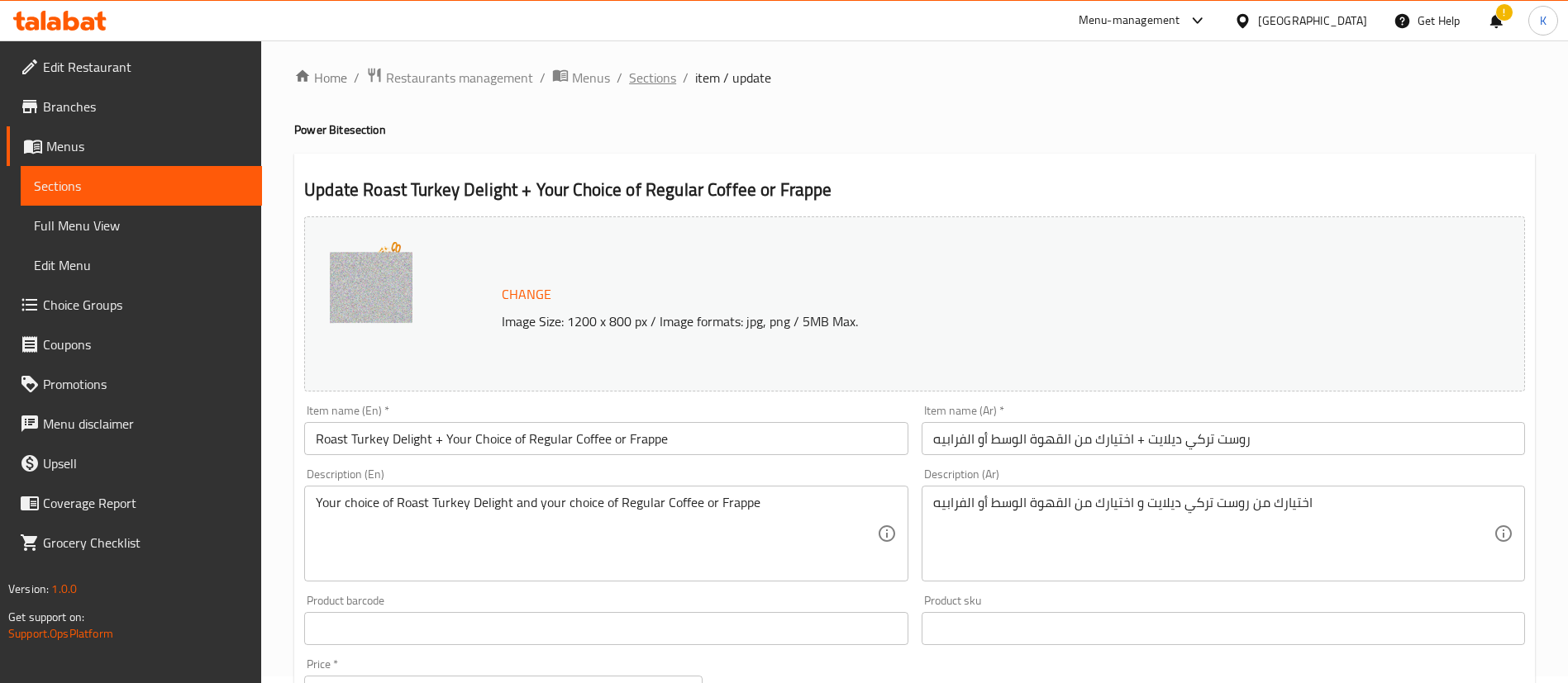
click at [642, 74] on span "Sections" at bounding box center [652, 77] width 47 height 20
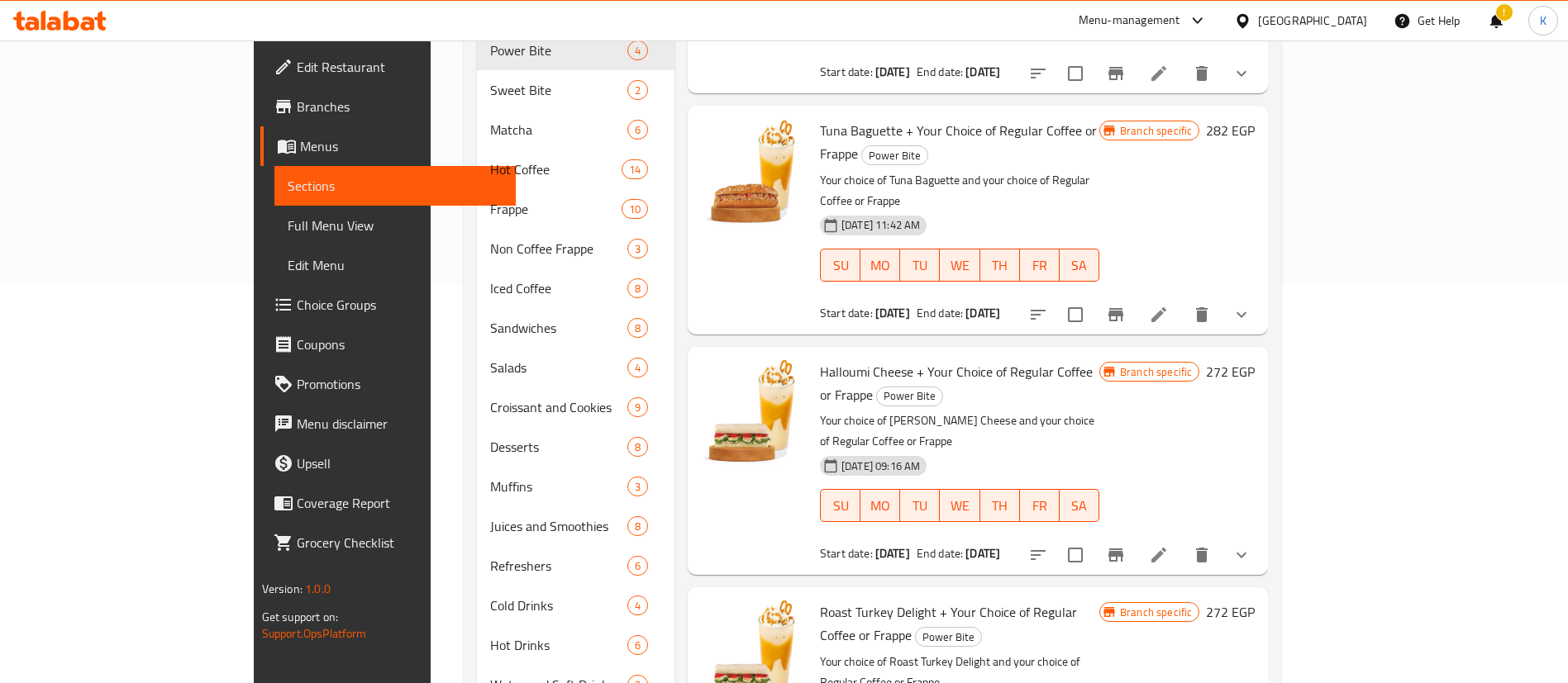
scroll to position [619, 0]
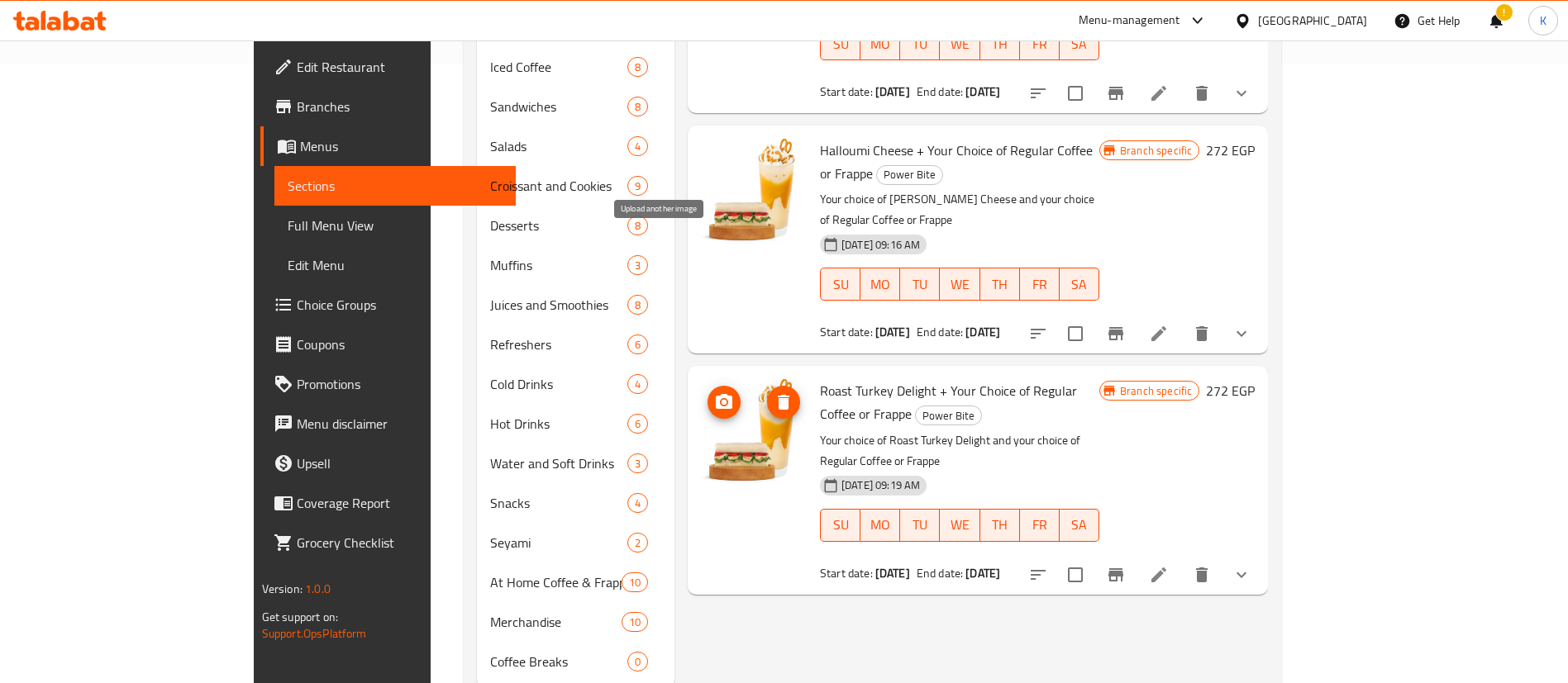
click at [714, 392] on icon "upload picture" at bounding box center [723, 402] width 20 height 20
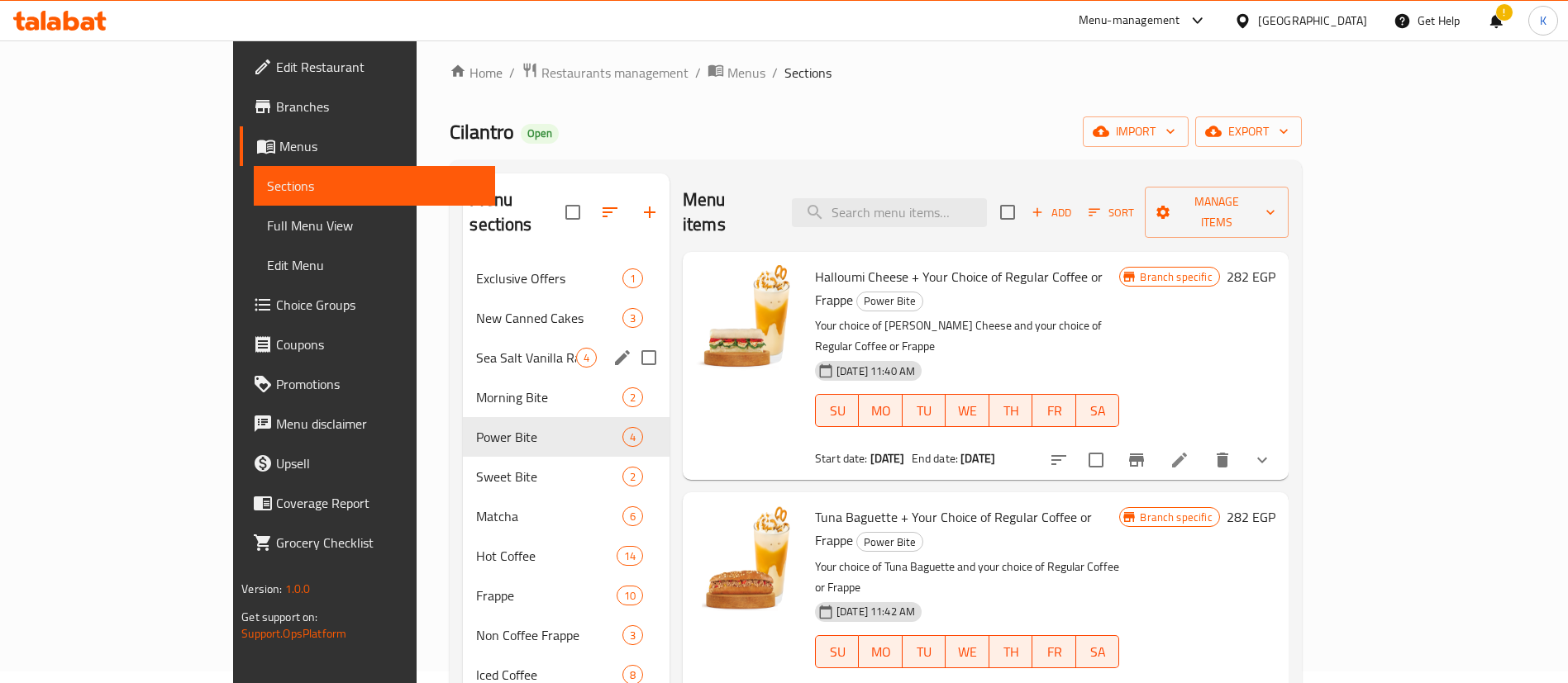
scroll to position [0, 0]
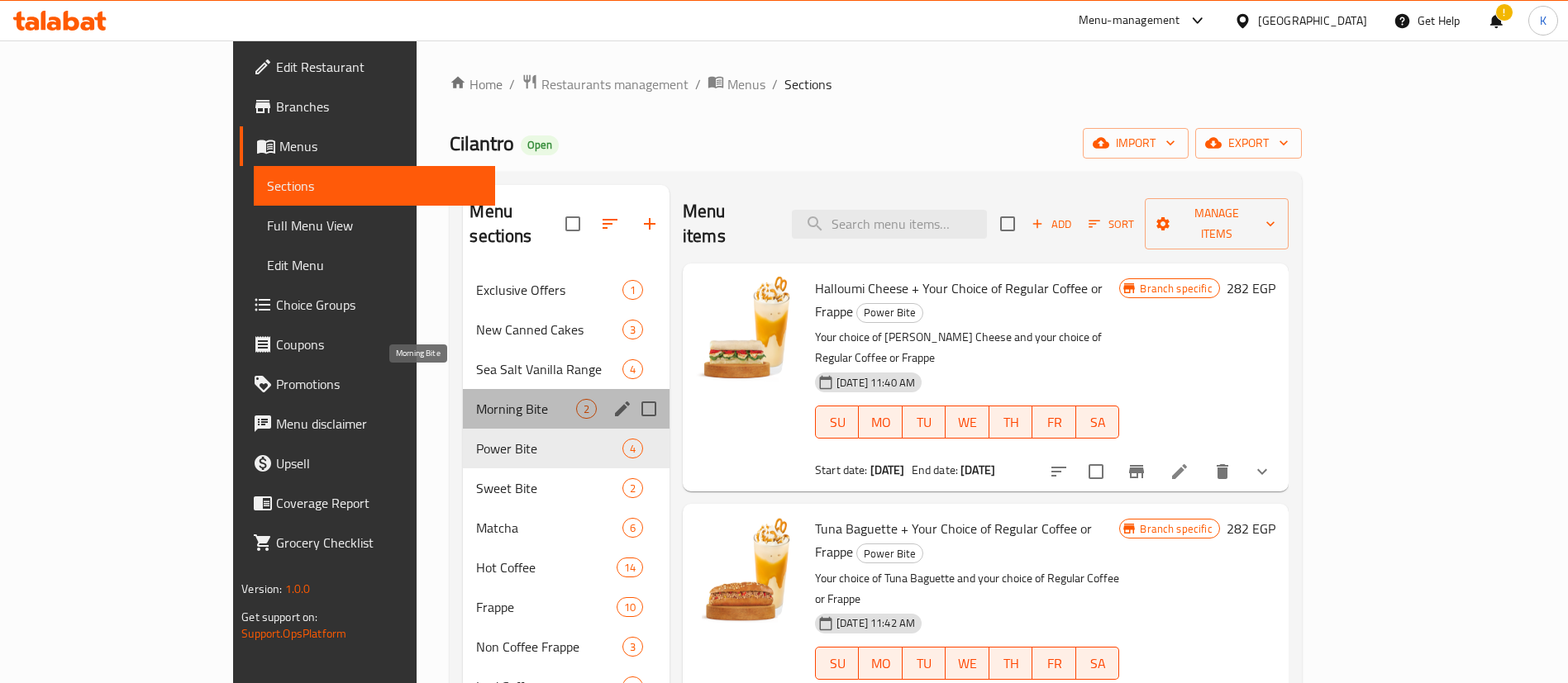
click at [476, 399] on span "Morning Bite" at bounding box center [525, 409] width 99 height 20
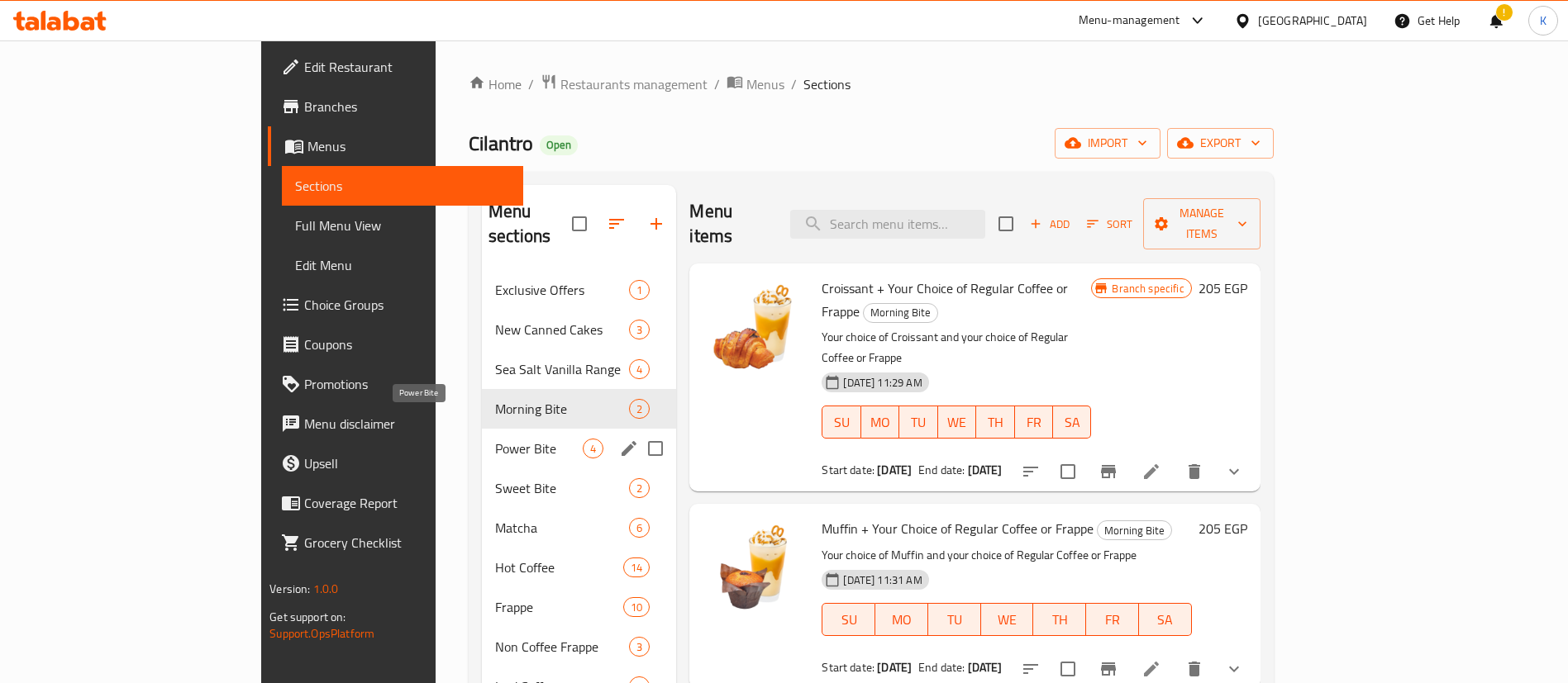
click at [495, 438] on span "Power Bite" at bounding box center [538, 448] width 88 height 20
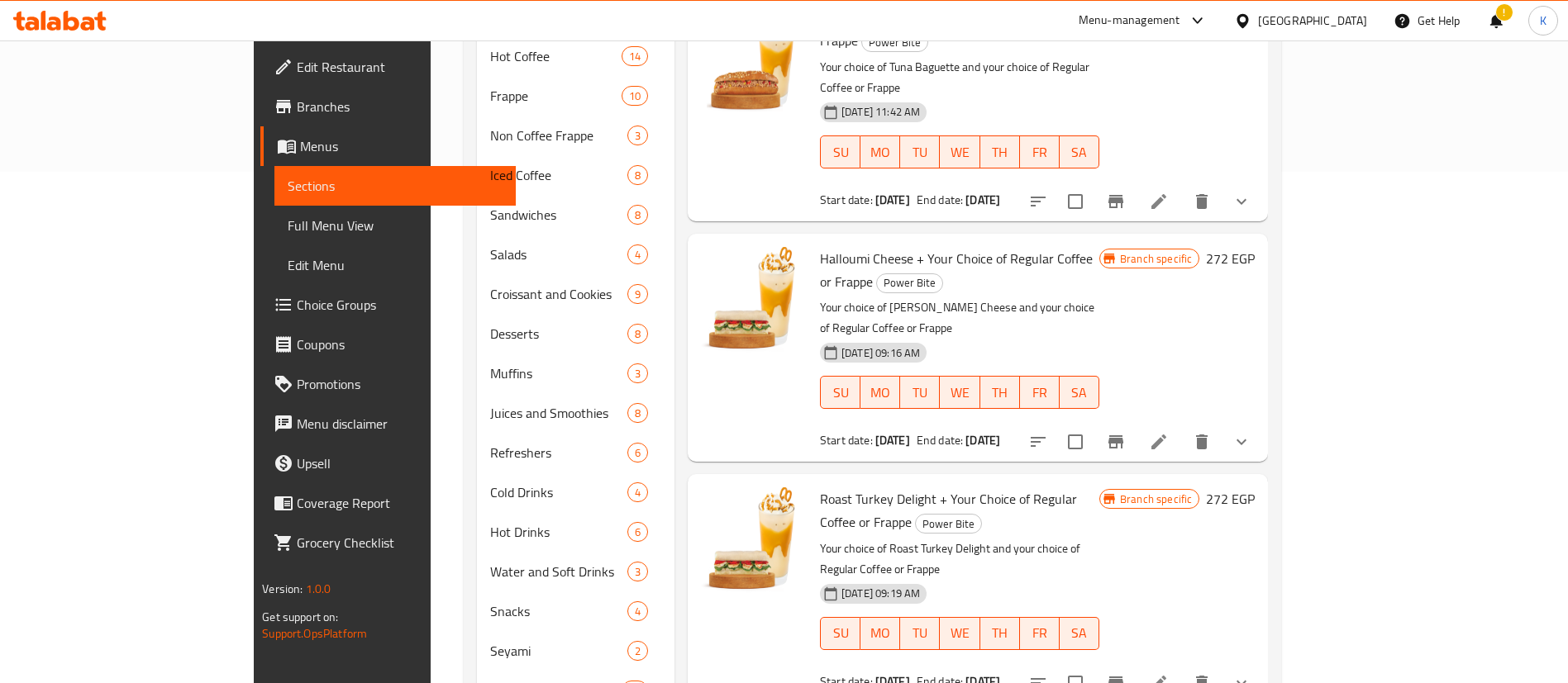
scroll to position [646, 0]
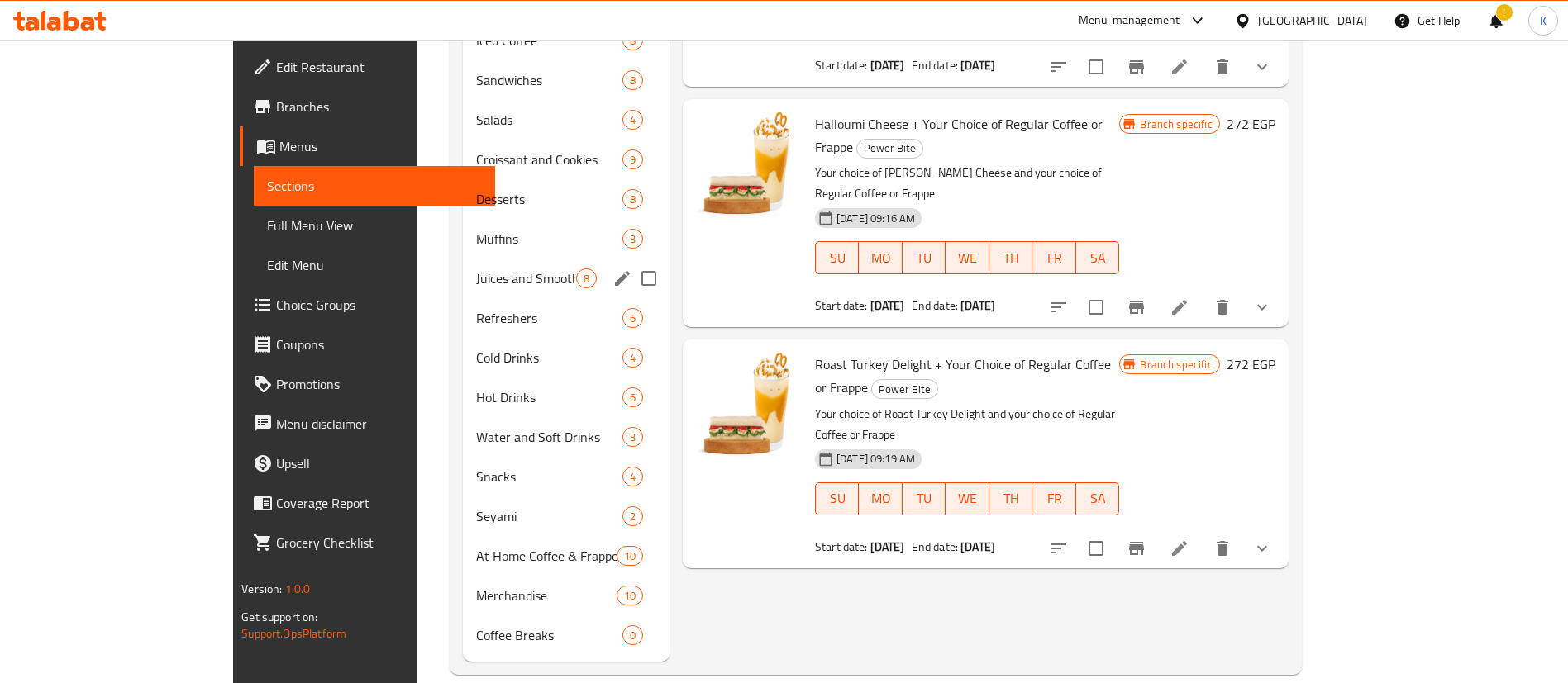
click at [463, 268] on div "Juices and Smoothies 8" at bounding box center [566, 278] width 207 height 40
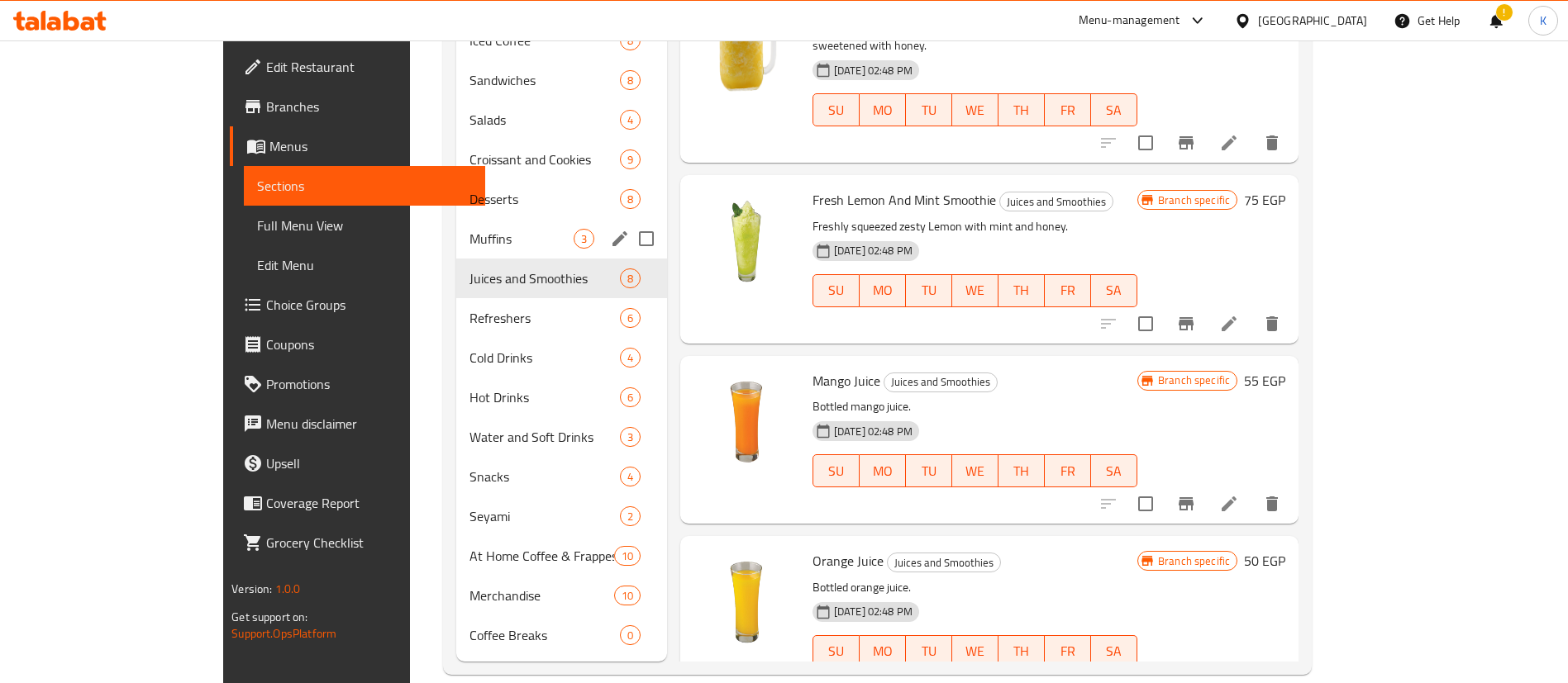
click at [456, 219] on div "Muffins 3" at bounding box center [562, 239] width 211 height 40
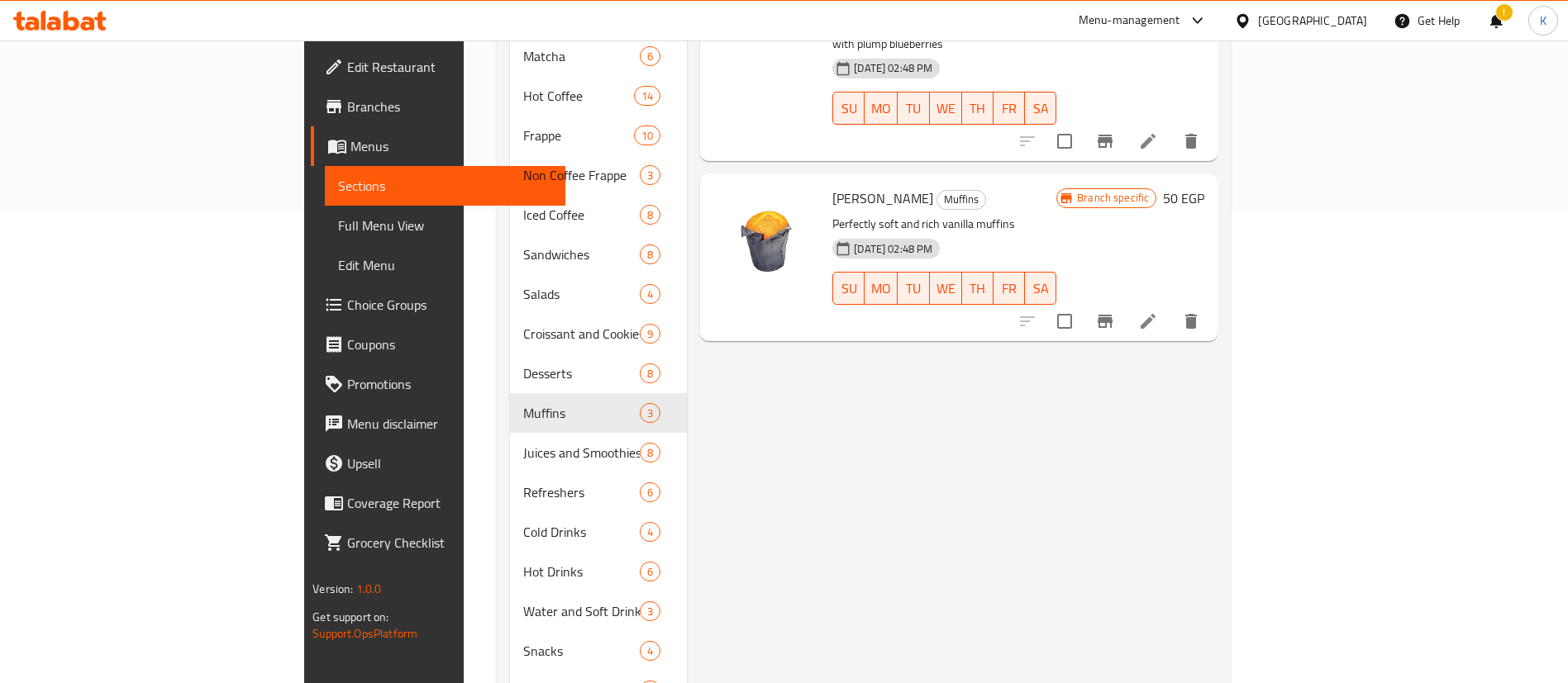
scroll to position [274, 0]
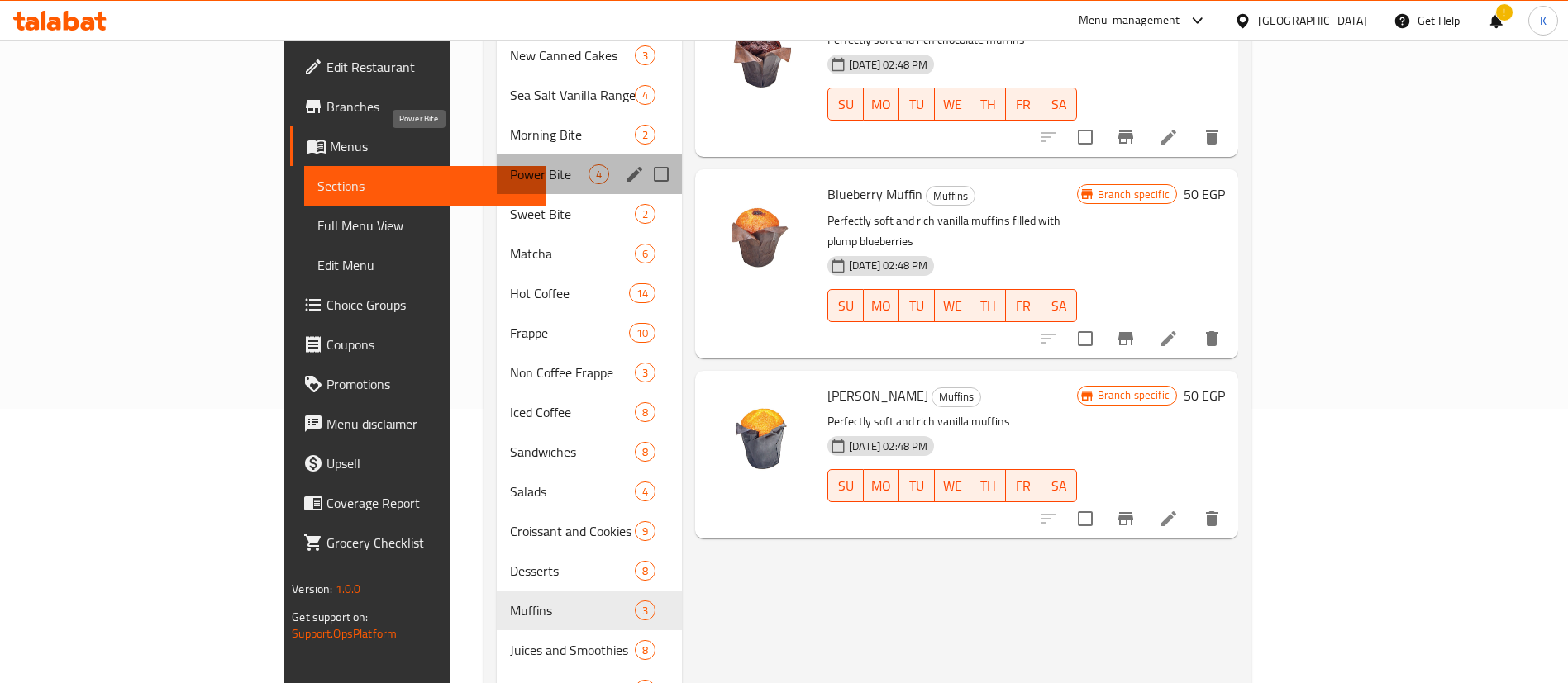
click at [510, 164] on span "Power Bite" at bounding box center [549, 173] width 78 height 20
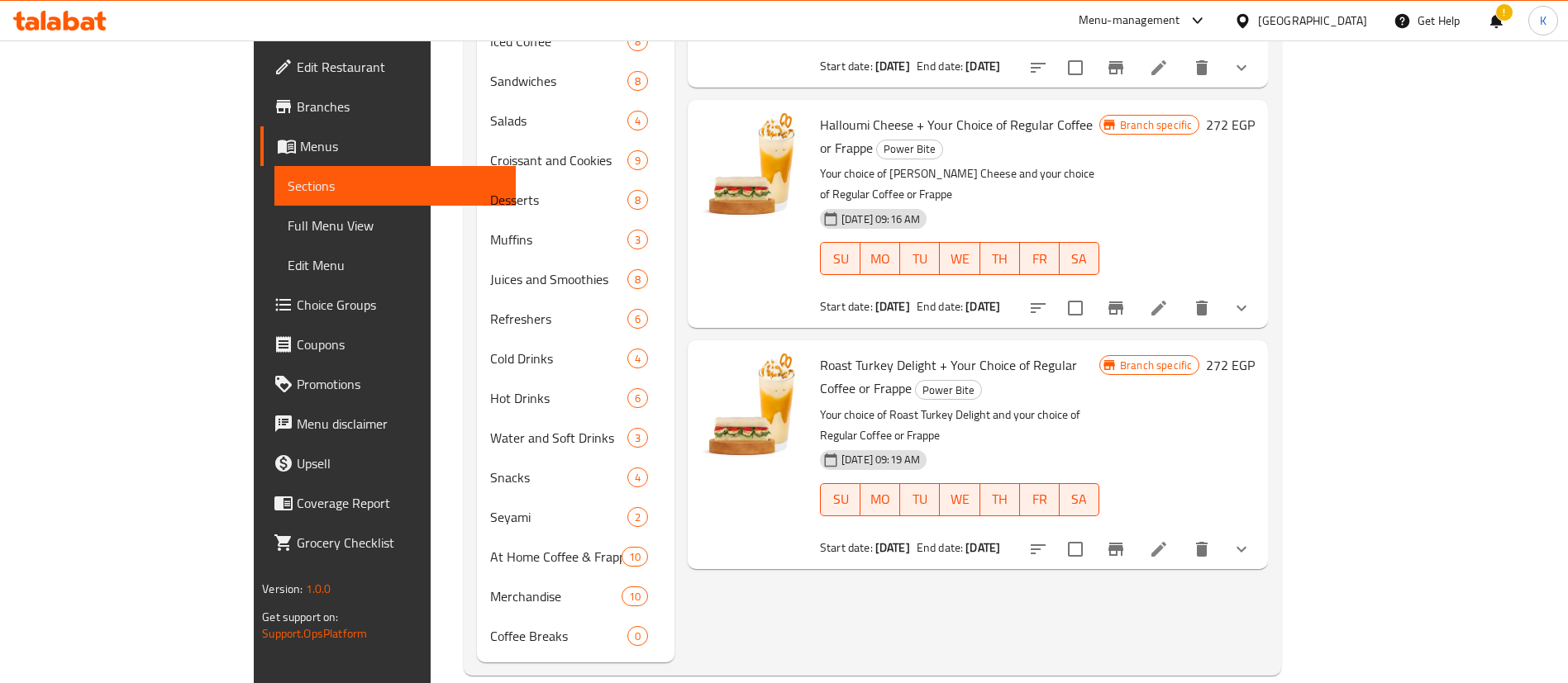
scroll to position [646, 0]
click at [707, 359] on button "upload picture" at bounding box center [723, 375] width 33 height 33
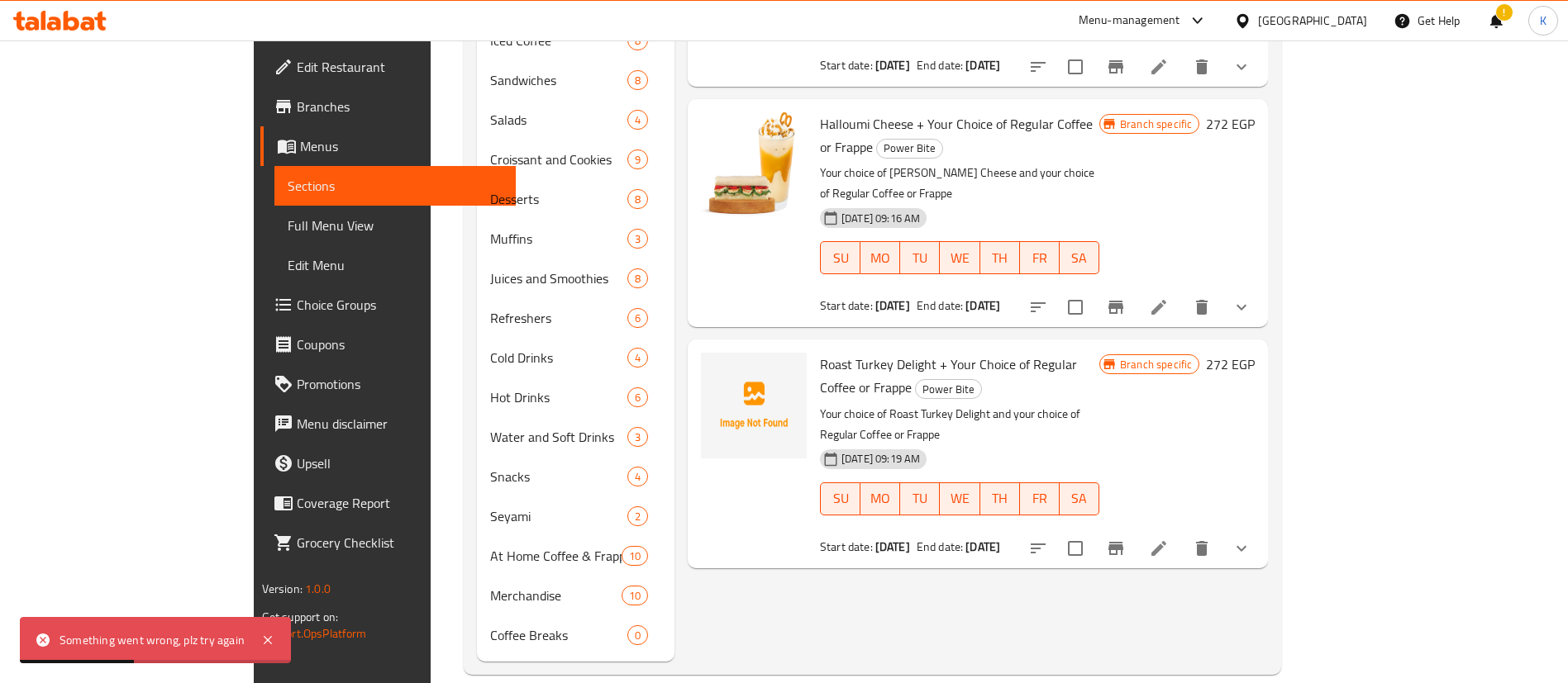
click at [1181, 533] on li at bounding box center [1158, 548] width 46 height 30
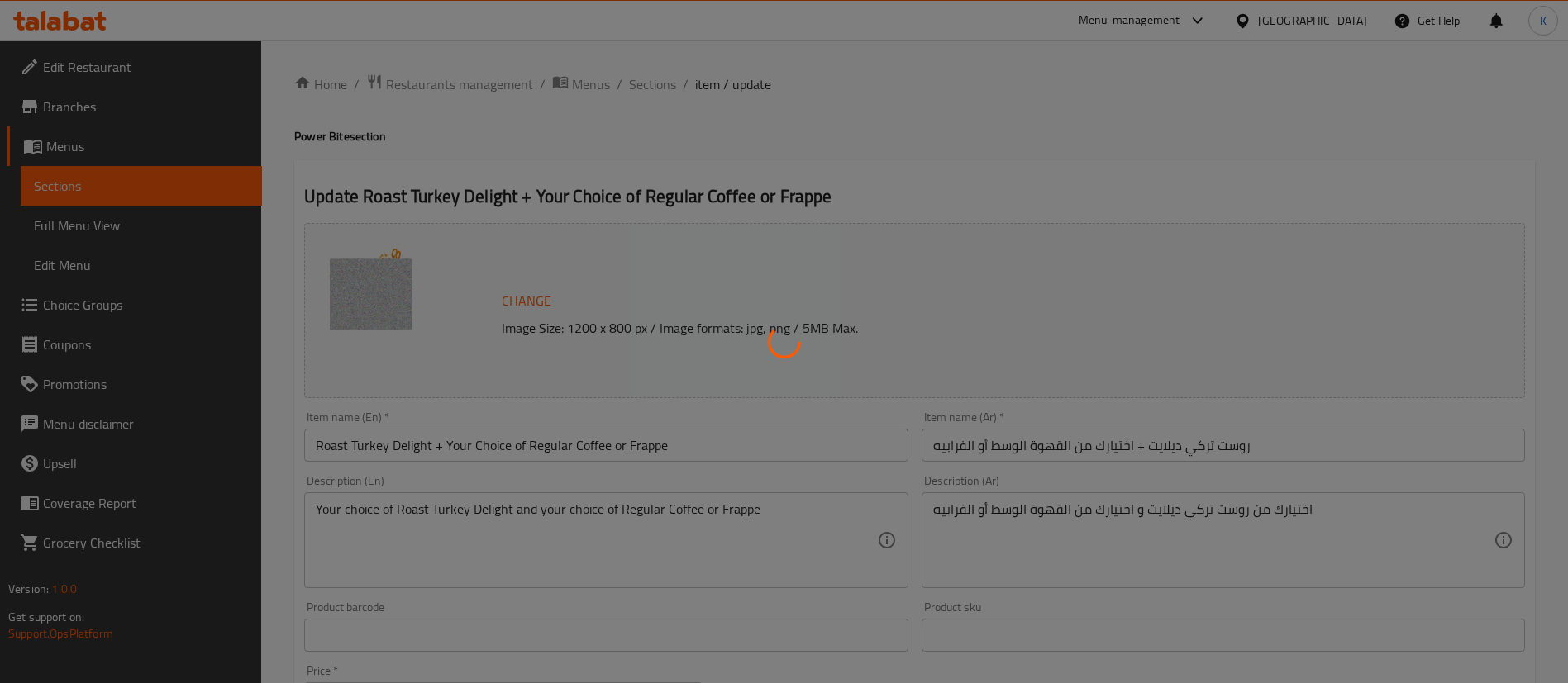
type input "أختيارك من المشروب"
type input "1"
type input "إختيارك من الحليب:"
type input "1"
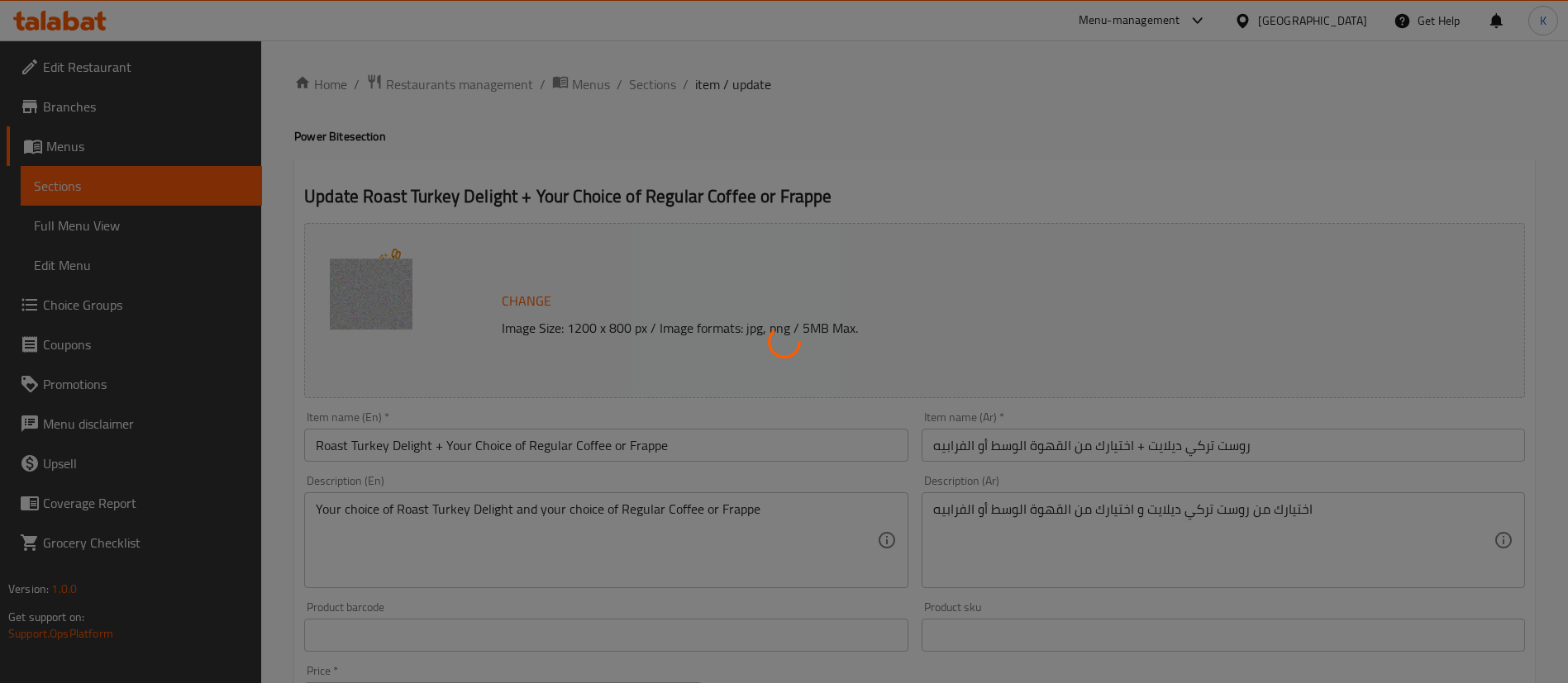
type input "1"
type input "شوت إضافية:"
type input "0"
type input "نكهات إضافية:"
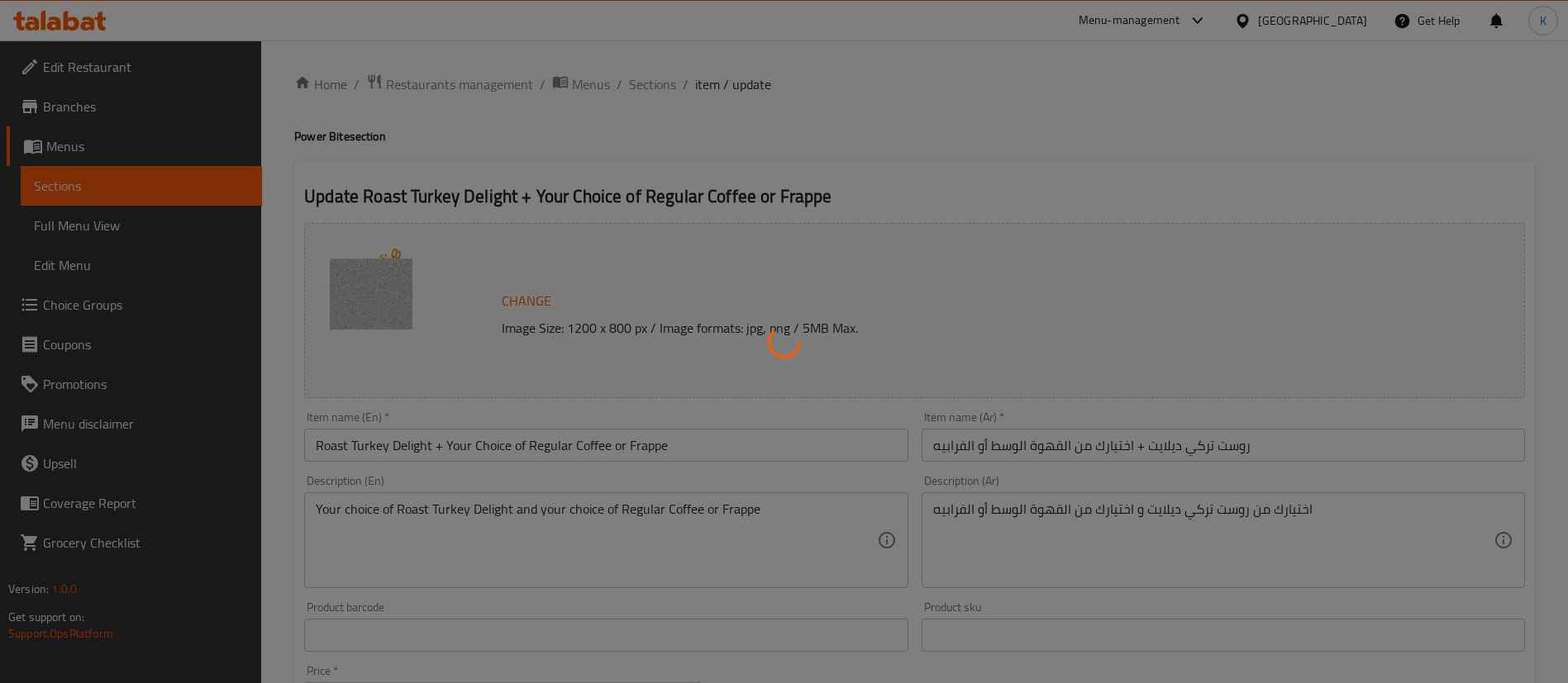
type input "0"
type input "صوصات إضافية:"
type input "0"
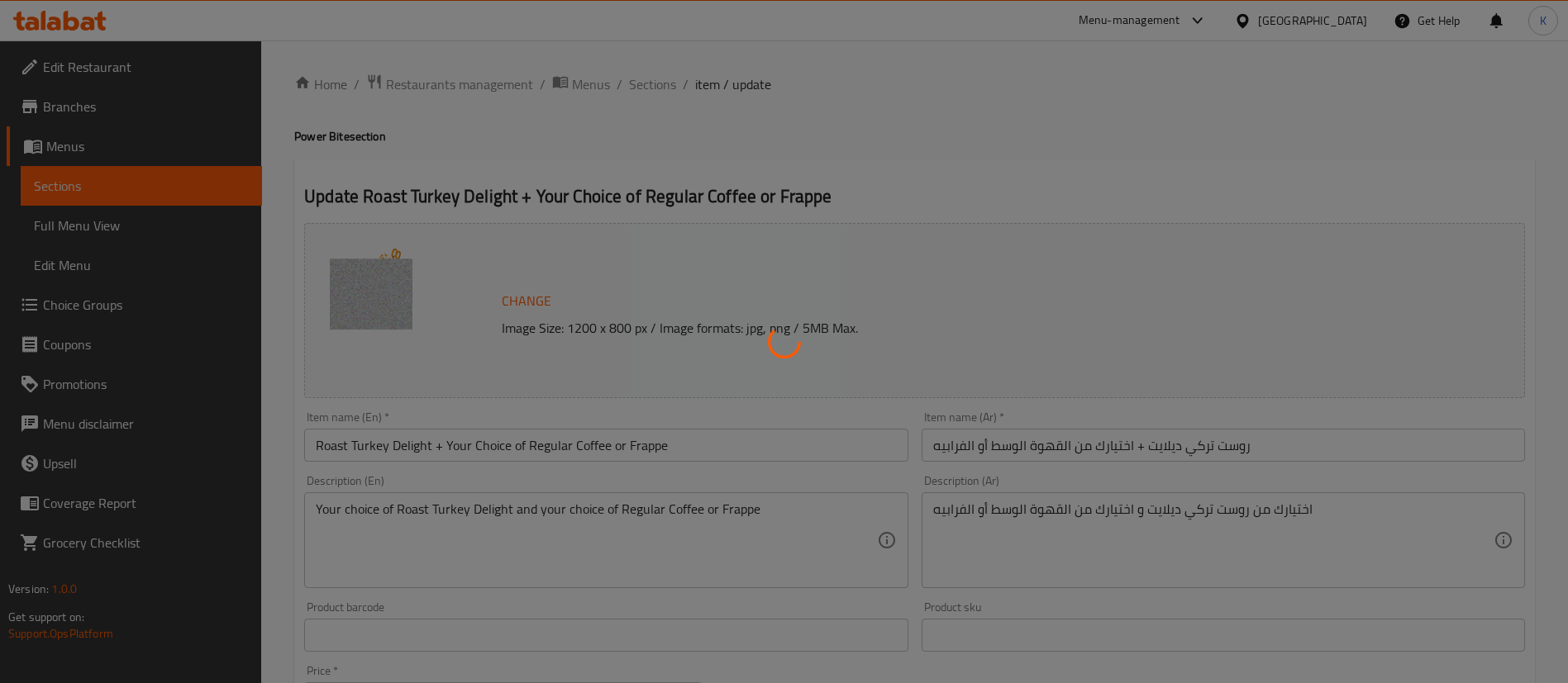
type input "اختيارك من الشيبسي"
type input "1"
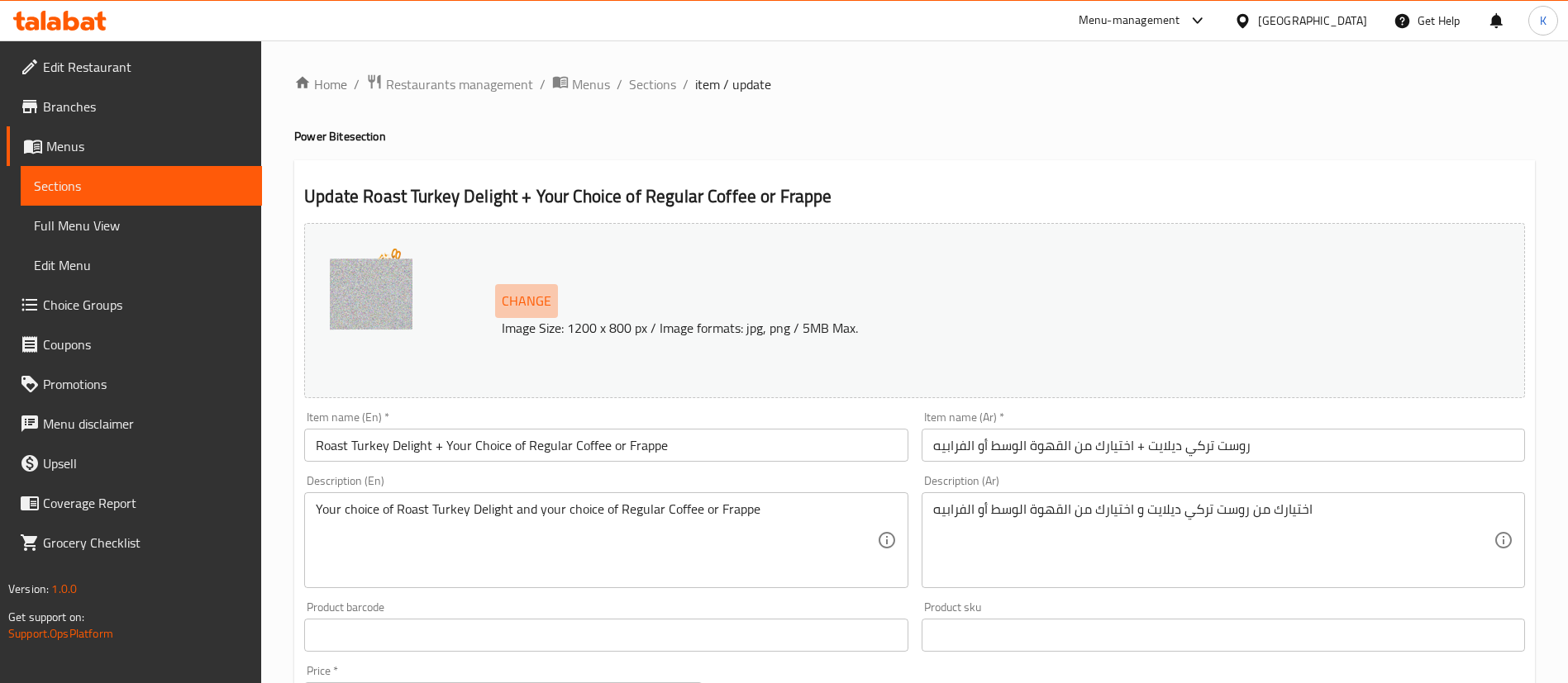
click at [522, 296] on span "Change" at bounding box center [526, 301] width 49 height 24
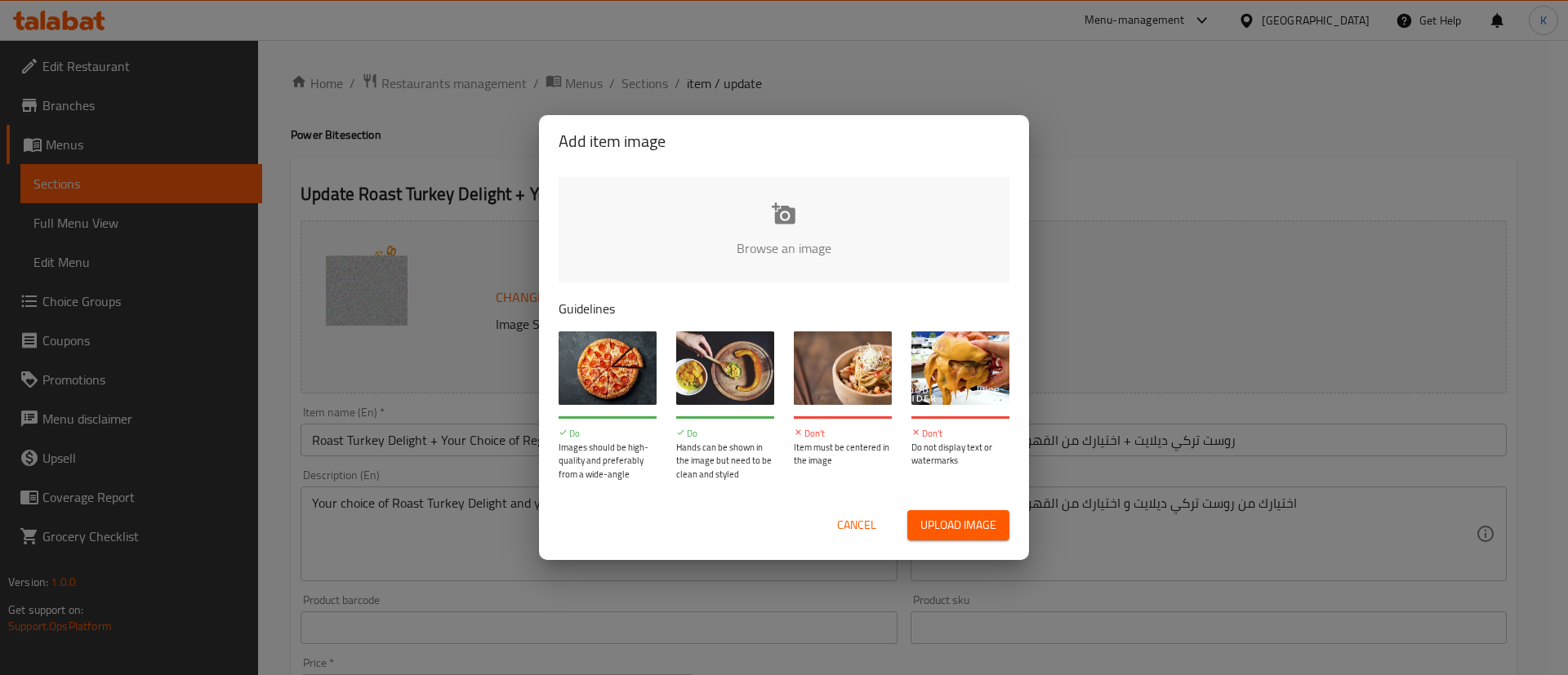
click at [801, 250] on input "file" at bounding box center [1335, 254] width 1555 height 153
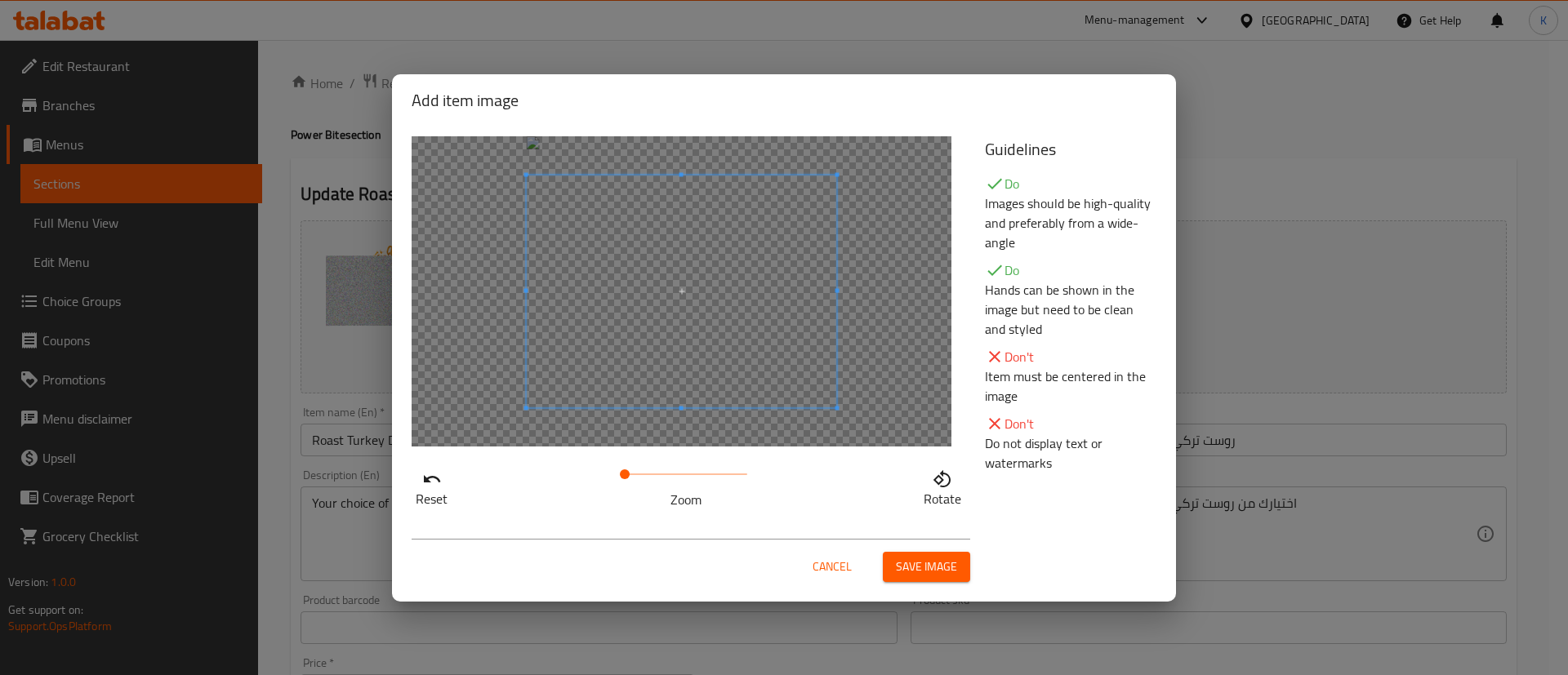
click at [716, 311] on span at bounding box center [681, 290] width 310 height 233
click at [819, 239] on span at bounding box center [681, 281] width 310 height 233
click at [939, 564] on span "Save image" at bounding box center [926, 567] width 61 height 20
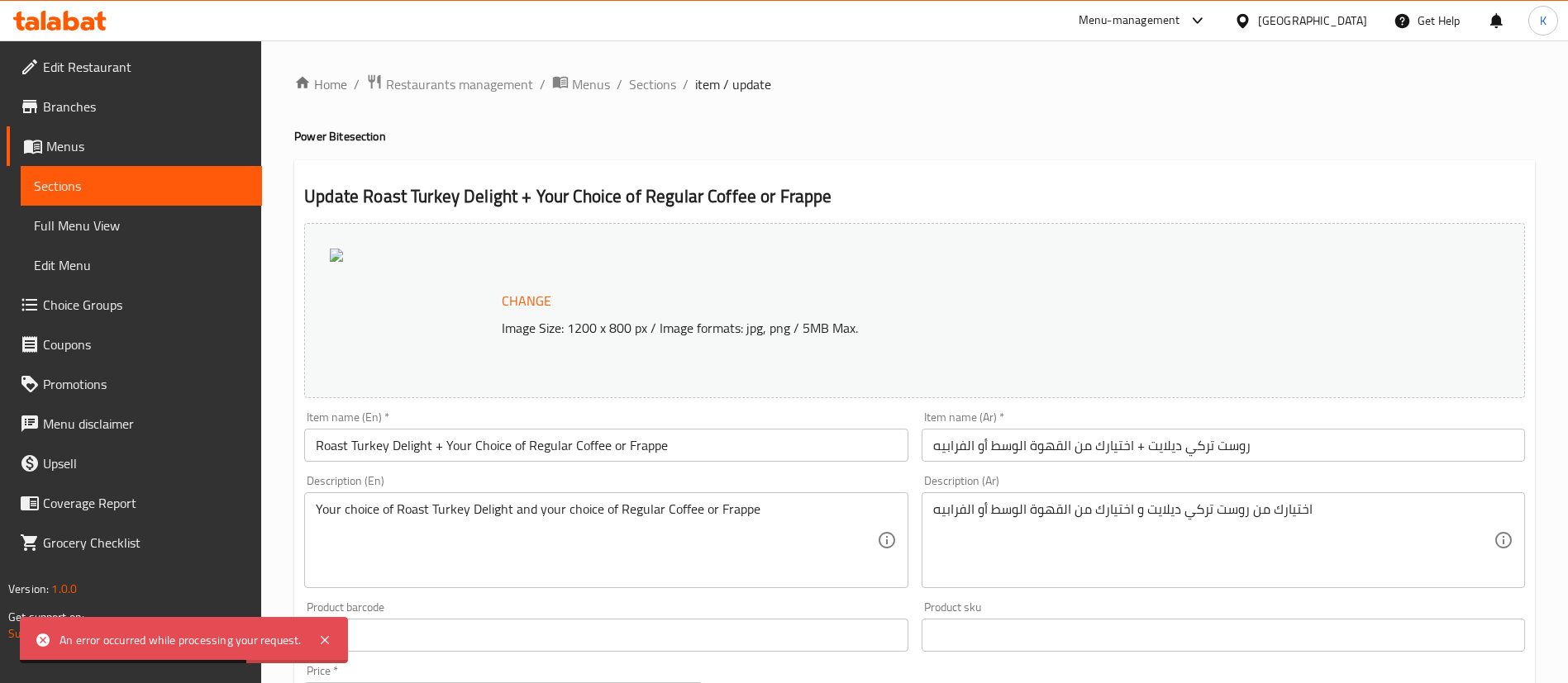
click at [375, 299] on div at bounding box center [412, 311] width 165 height 124
click at [495, 293] on button "Change" at bounding box center [526, 301] width 63 height 34
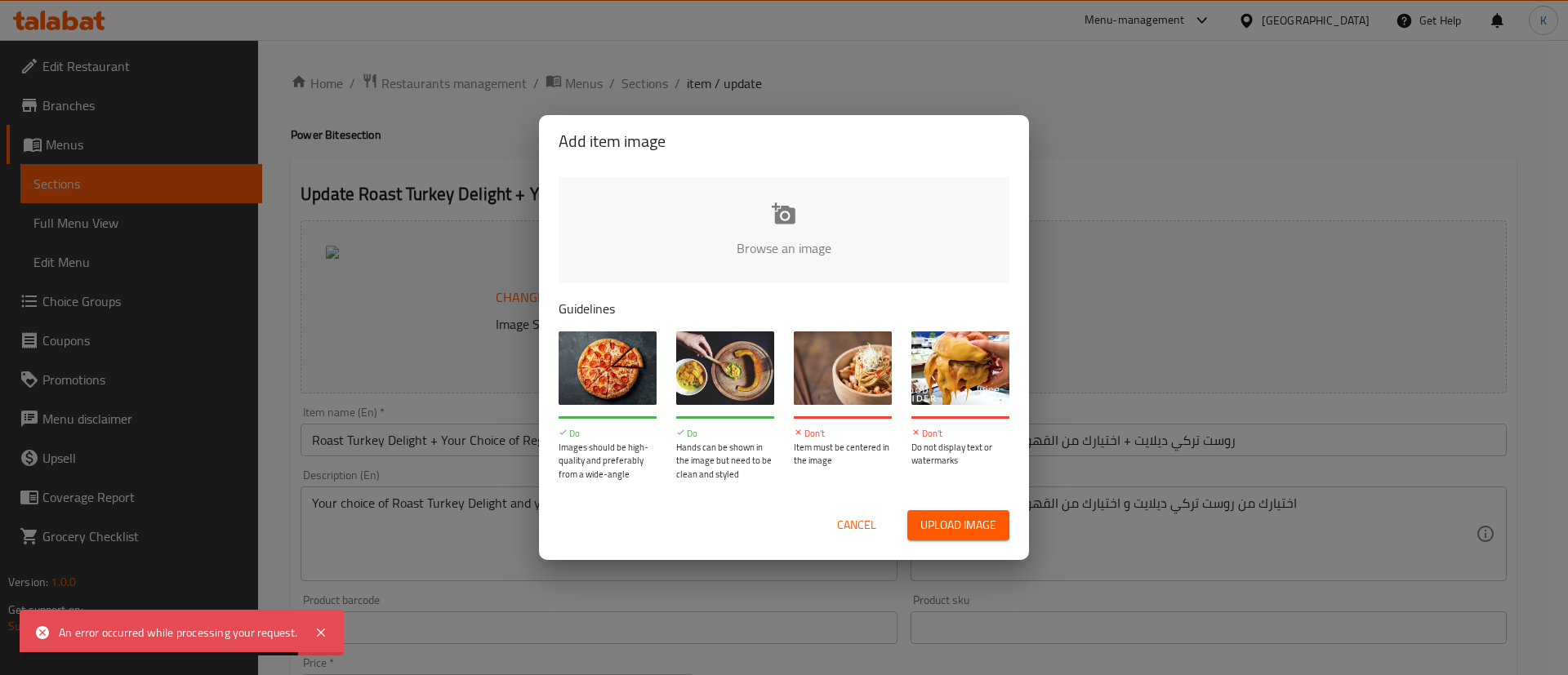
click at [758, 218] on input "file" at bounding box center [1335, 254] width 1555 height 153
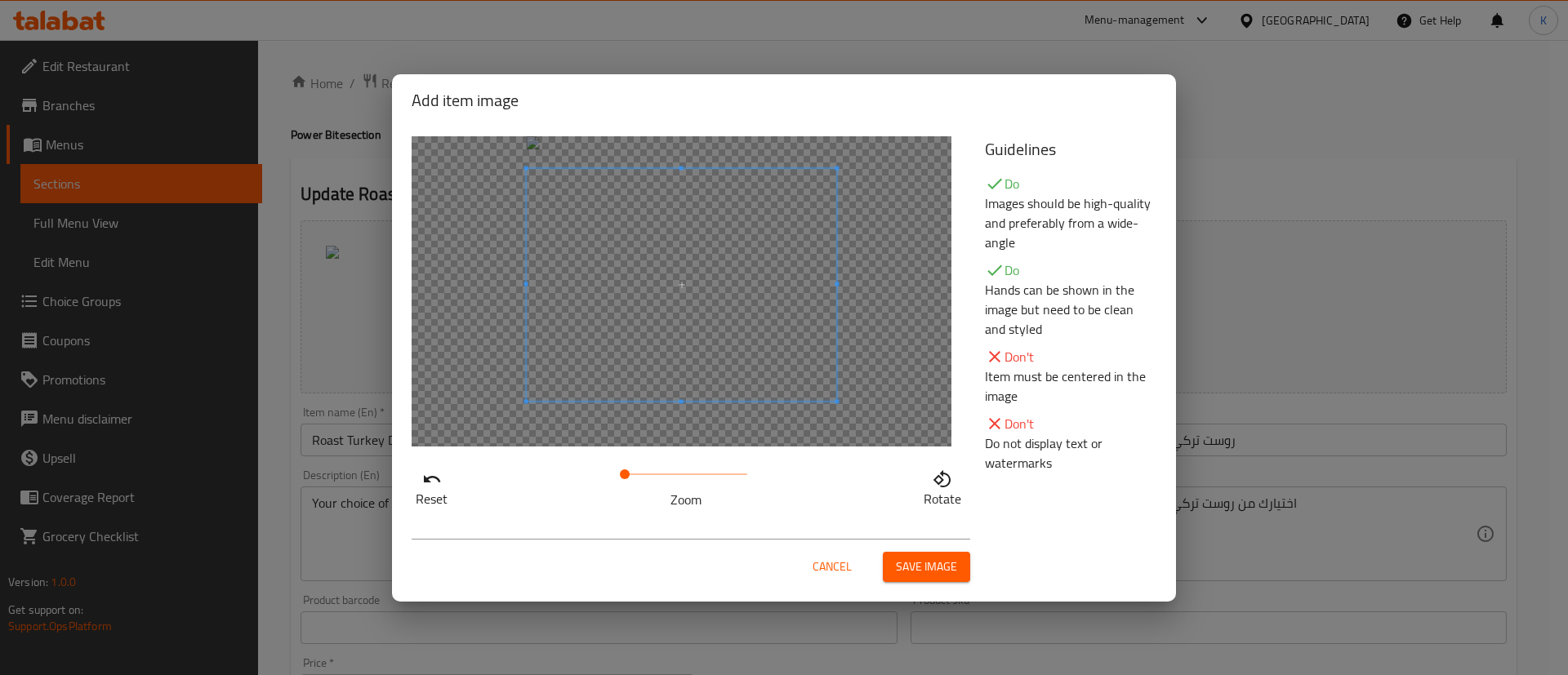
click at [776, 332] on span at bounding box center [681, 284] width 310 height 233
click at [930, 568] on span "Save image" at bounding box center [926, 567] width 61 height 20
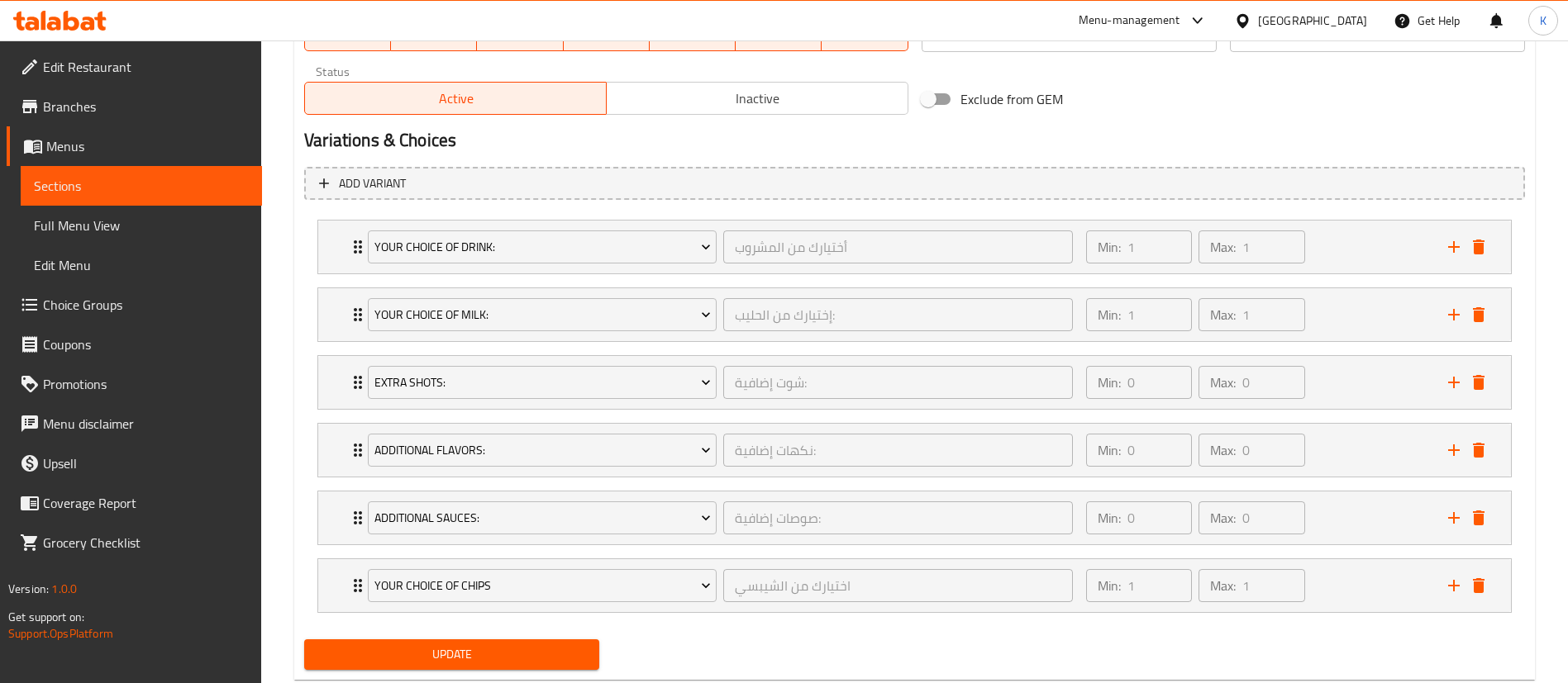
scroll to position [874, 0]
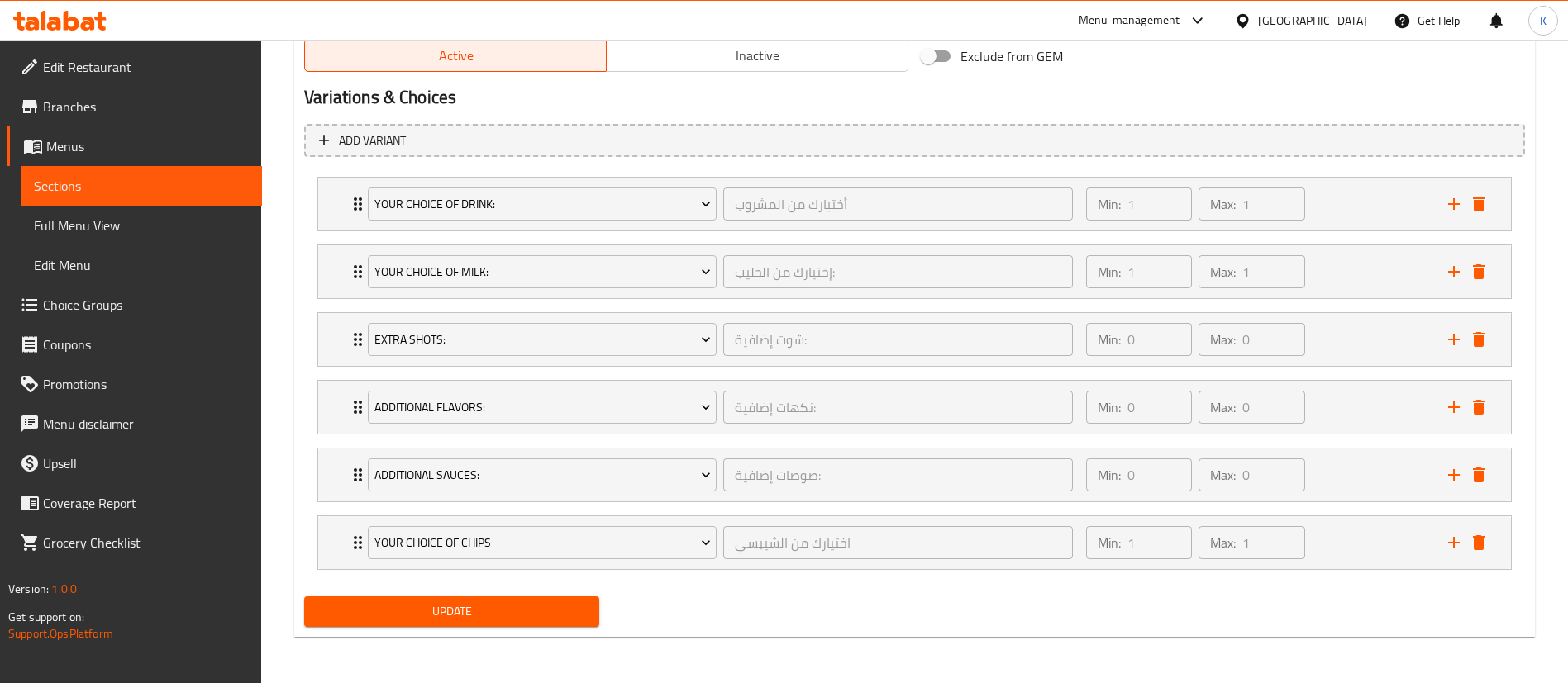
click at [347, 604] on span "Update" at bounding box center [451, 612] width 269 height 20
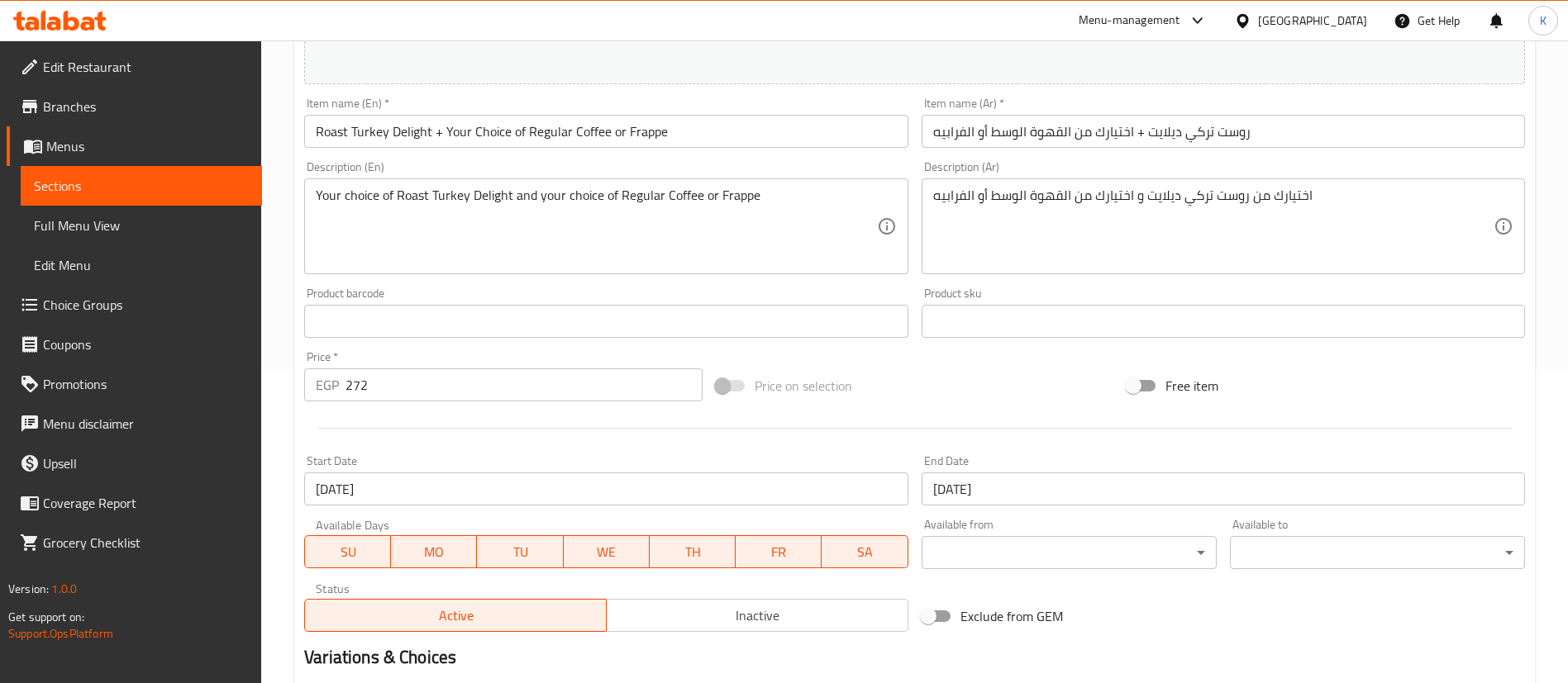
scroll to position [0, 0]
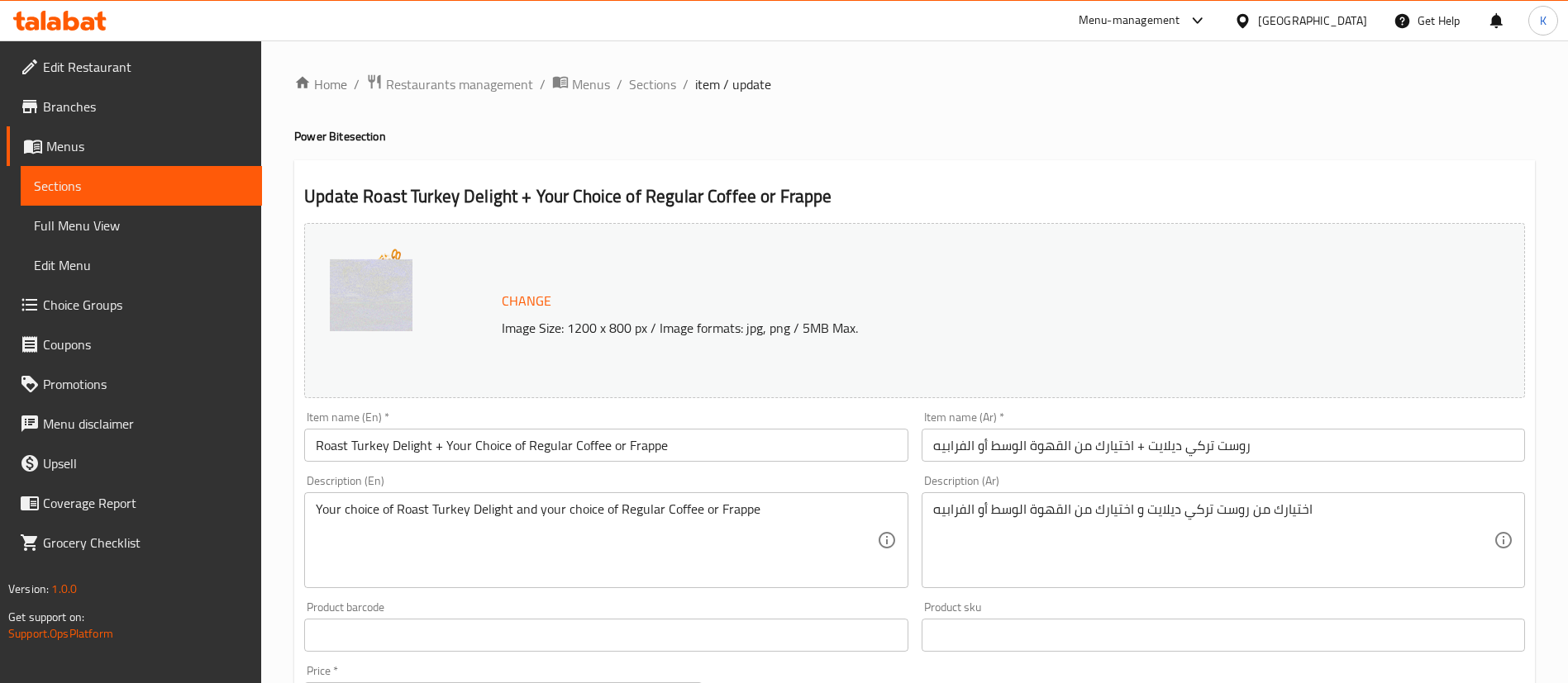
click at [653, 82] on span "Sections" at bounding box center [652, 84] width 47 height 20
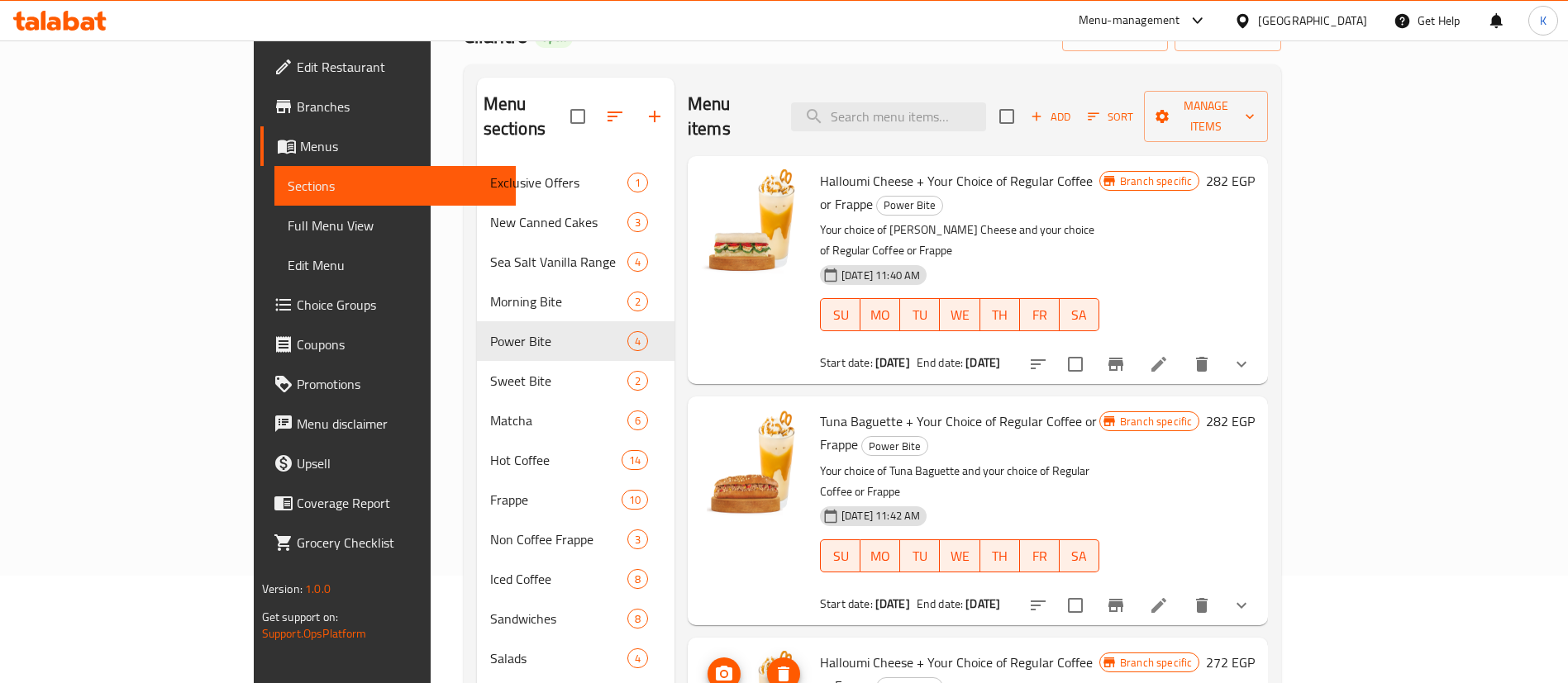
scroll to position [495, 0]
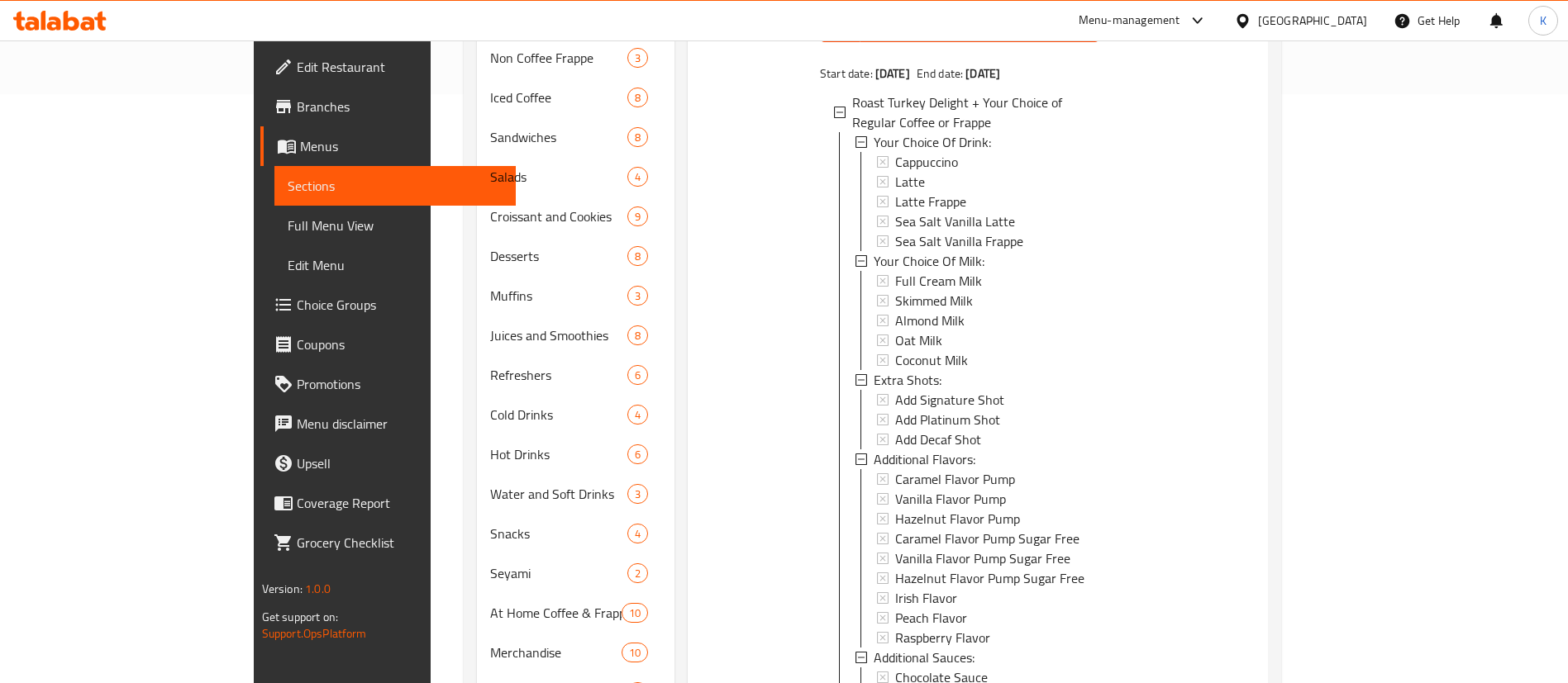
scroll to position [646, 0]
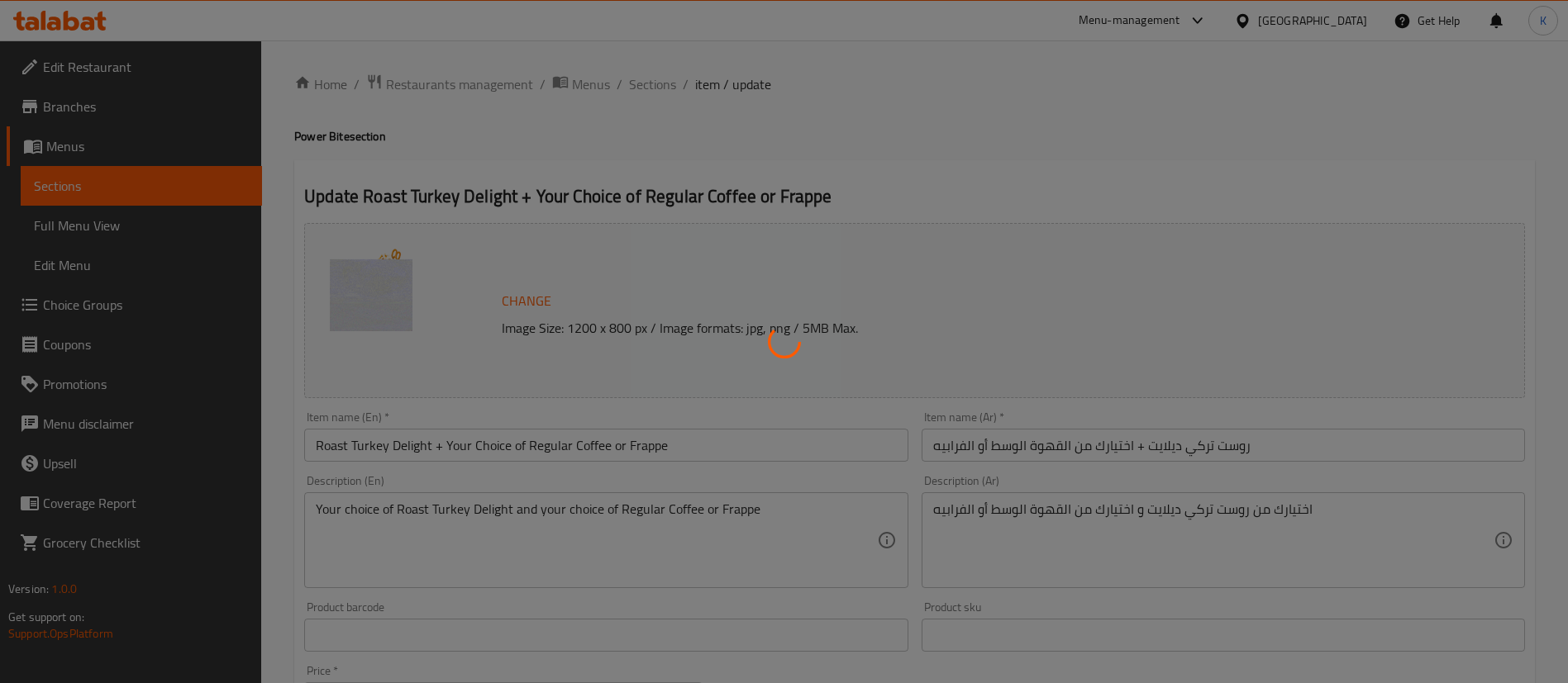
type input "أختيارك من المشروب"
type input "1"
type input "إختيارك من الحليب:"
type input "1"
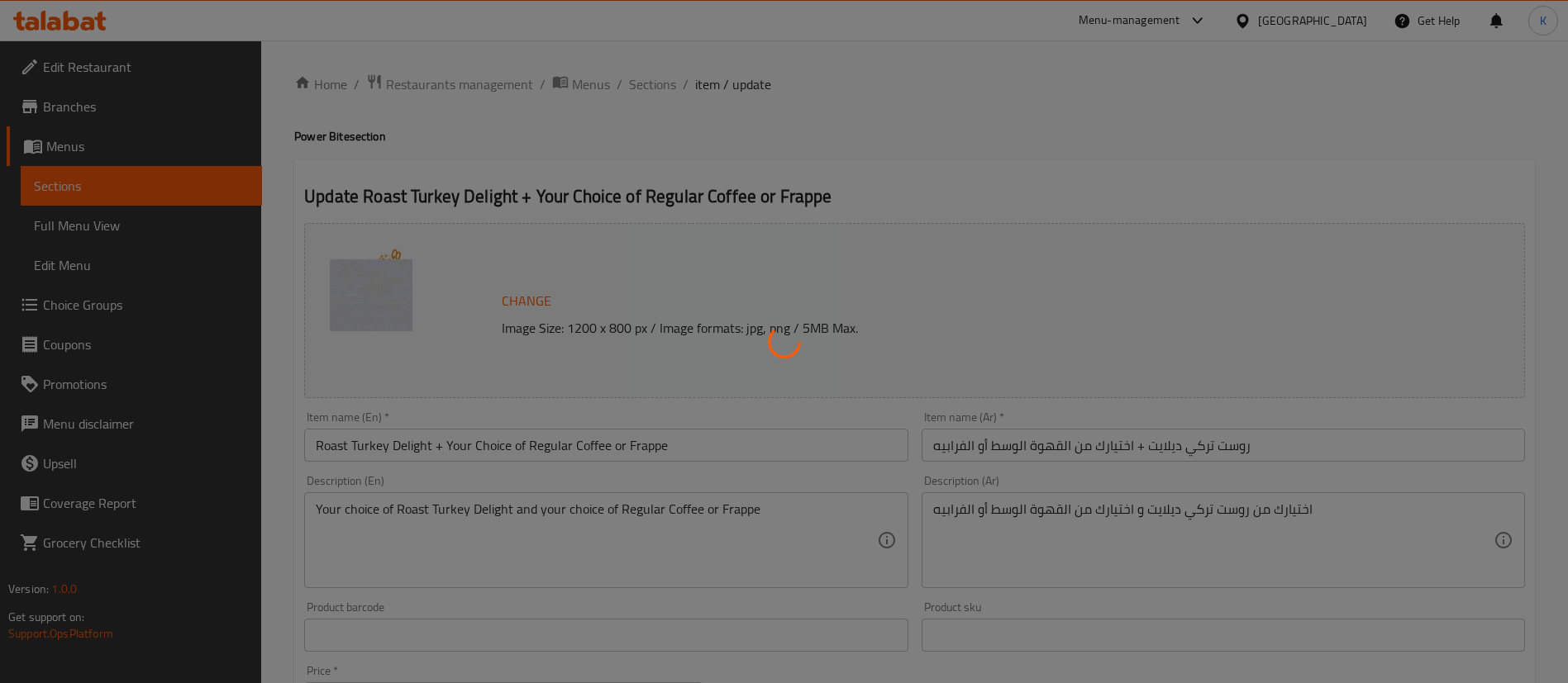
type input "1"
type input "شوت إضافية:"
type input "0"
type input "نكهات إضافية:"
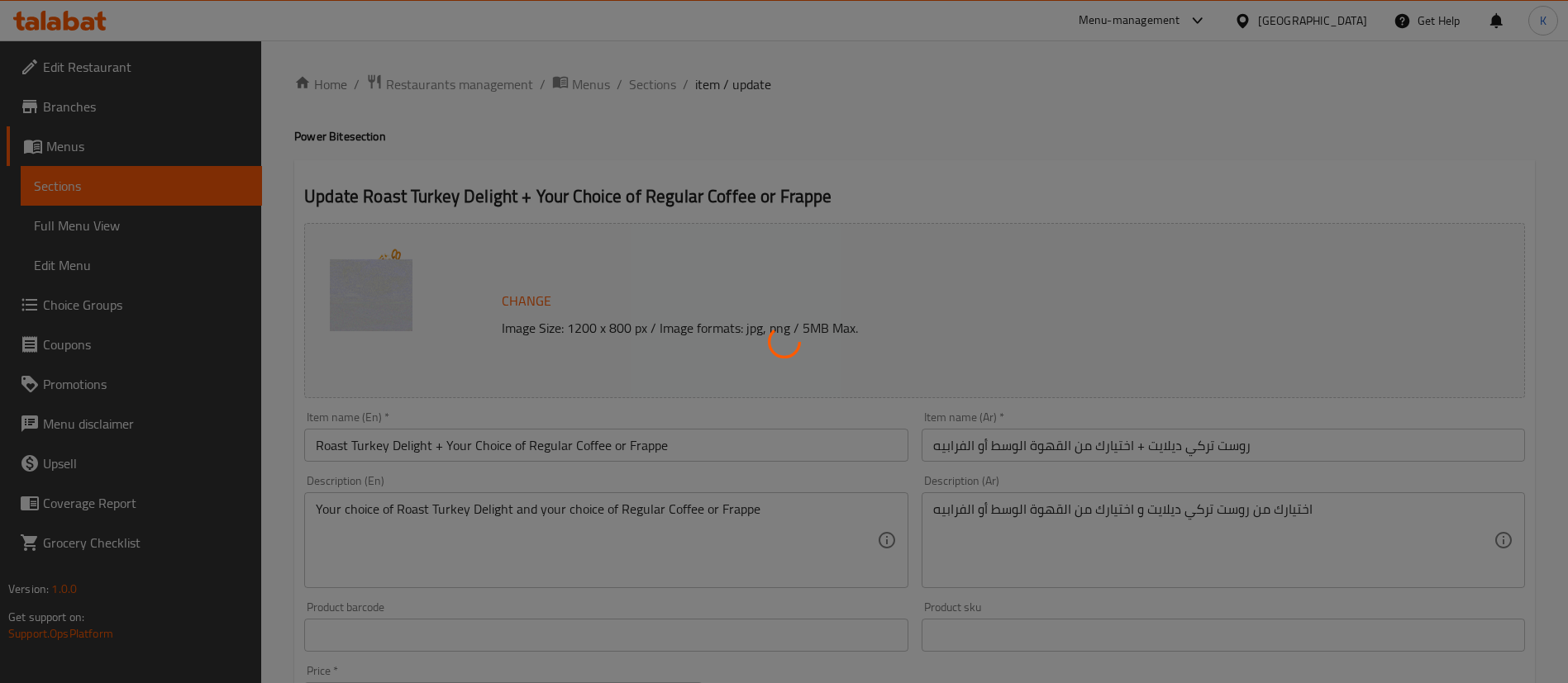
type input "0"
type input "صوصات إضافية:"
type input "0"
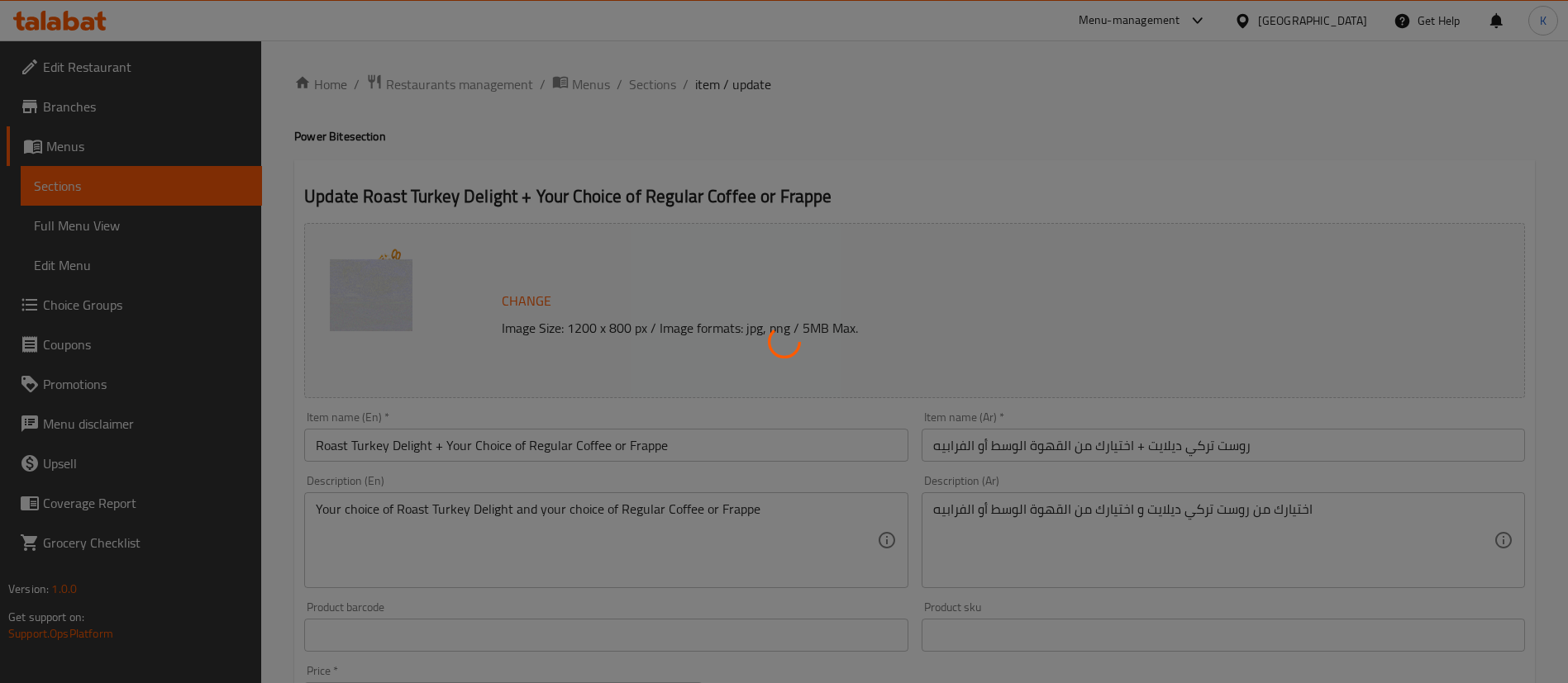
type input "اختيارك من الشيبسي"
type input "1"
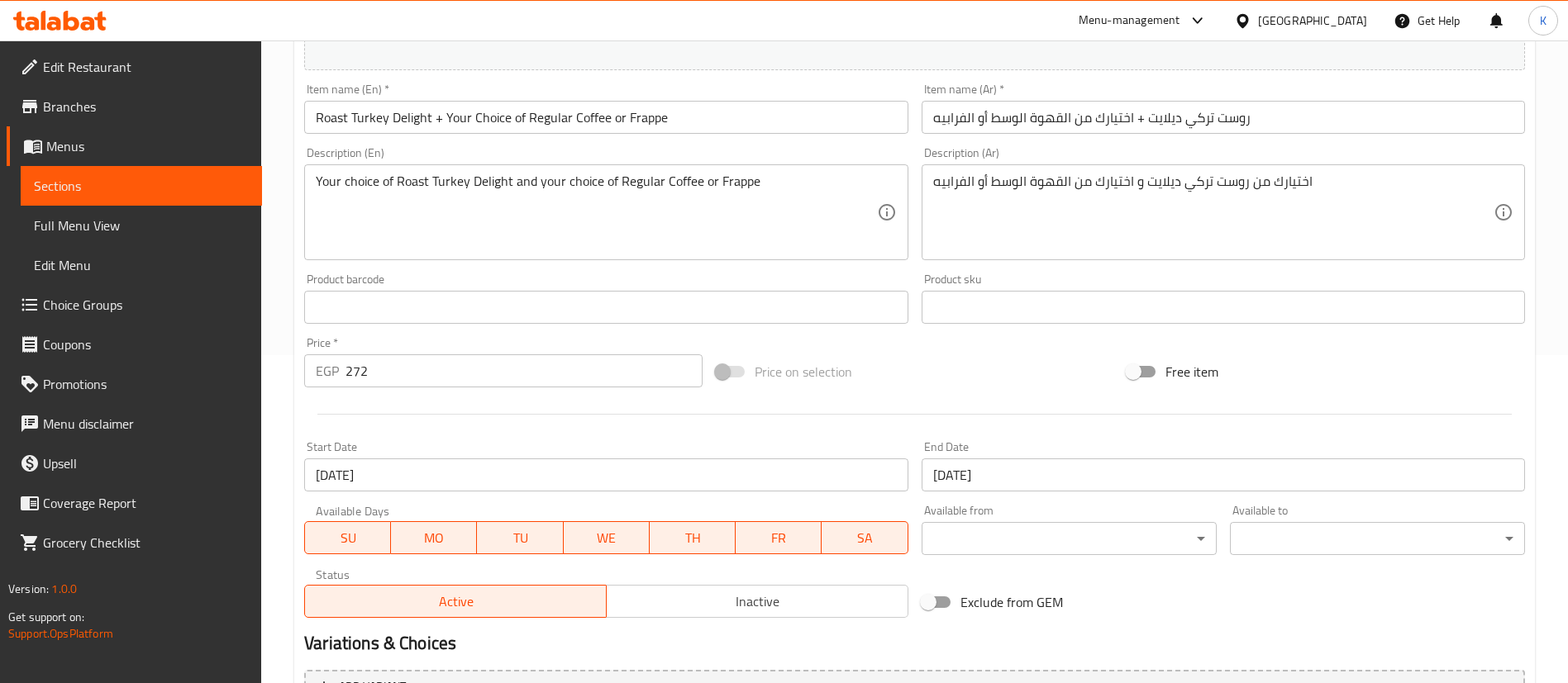
scroll to position [867, 0]
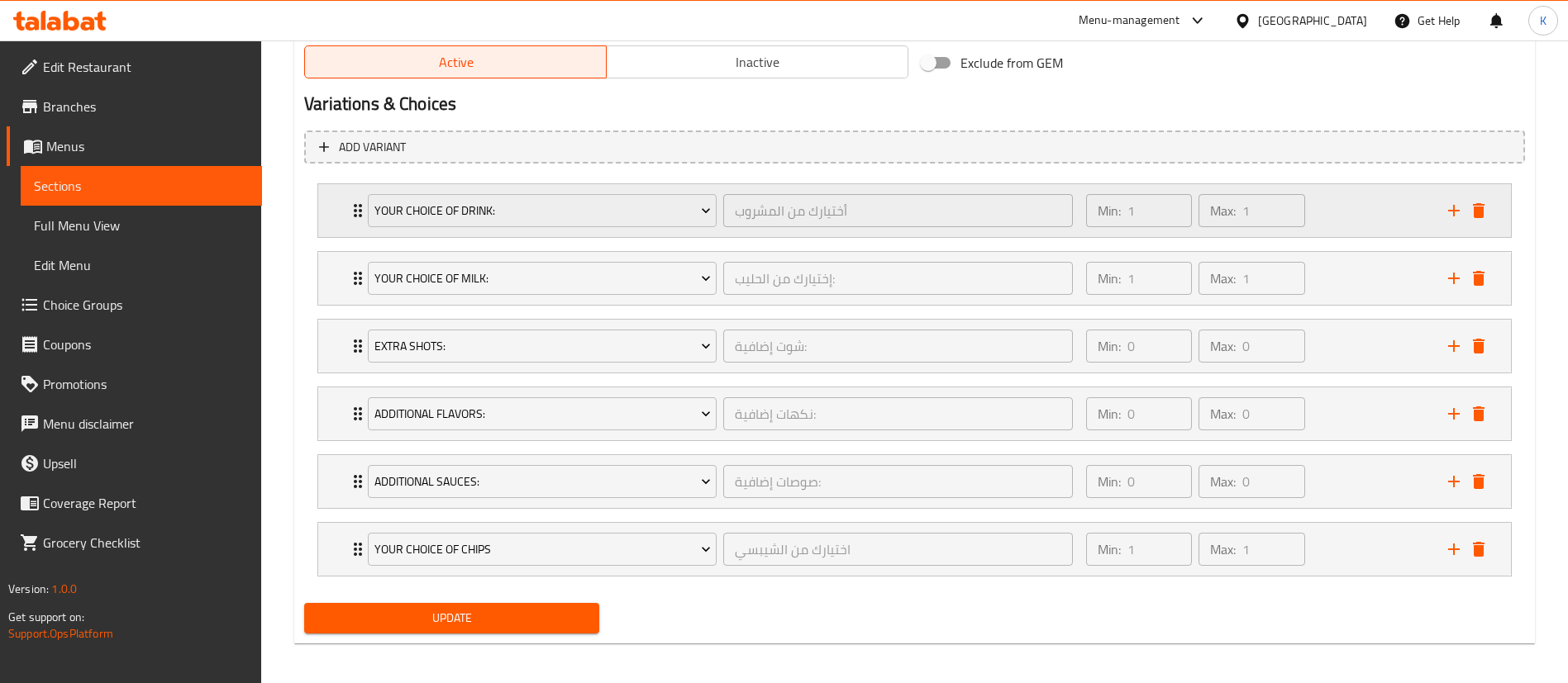
click at [1367, 228] on div "Min: 1 ​ Max: 1 ​" at bounding box center [1257, 211] width 362 height 53
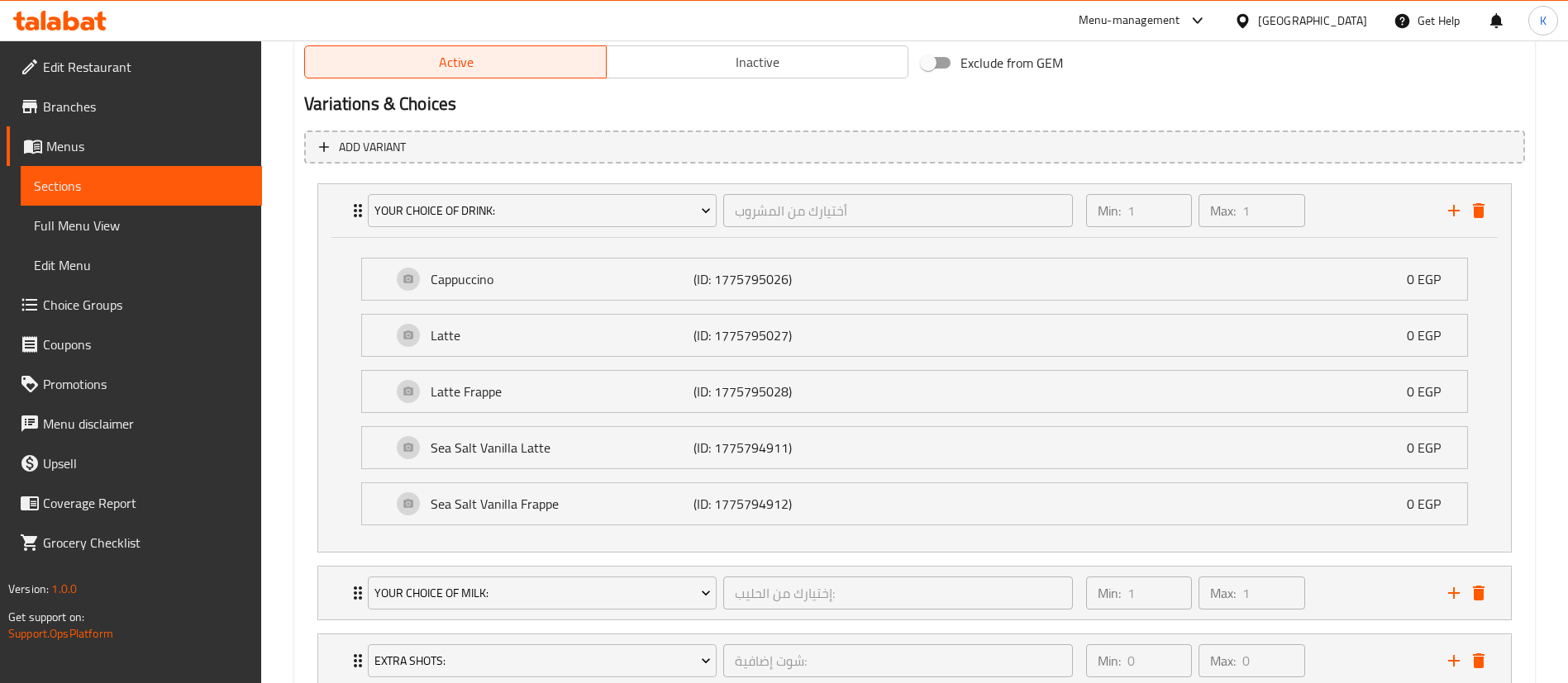
click at [113, 301] on span "Choice Groups" at bounding box center [146, 304] width 206 height 20
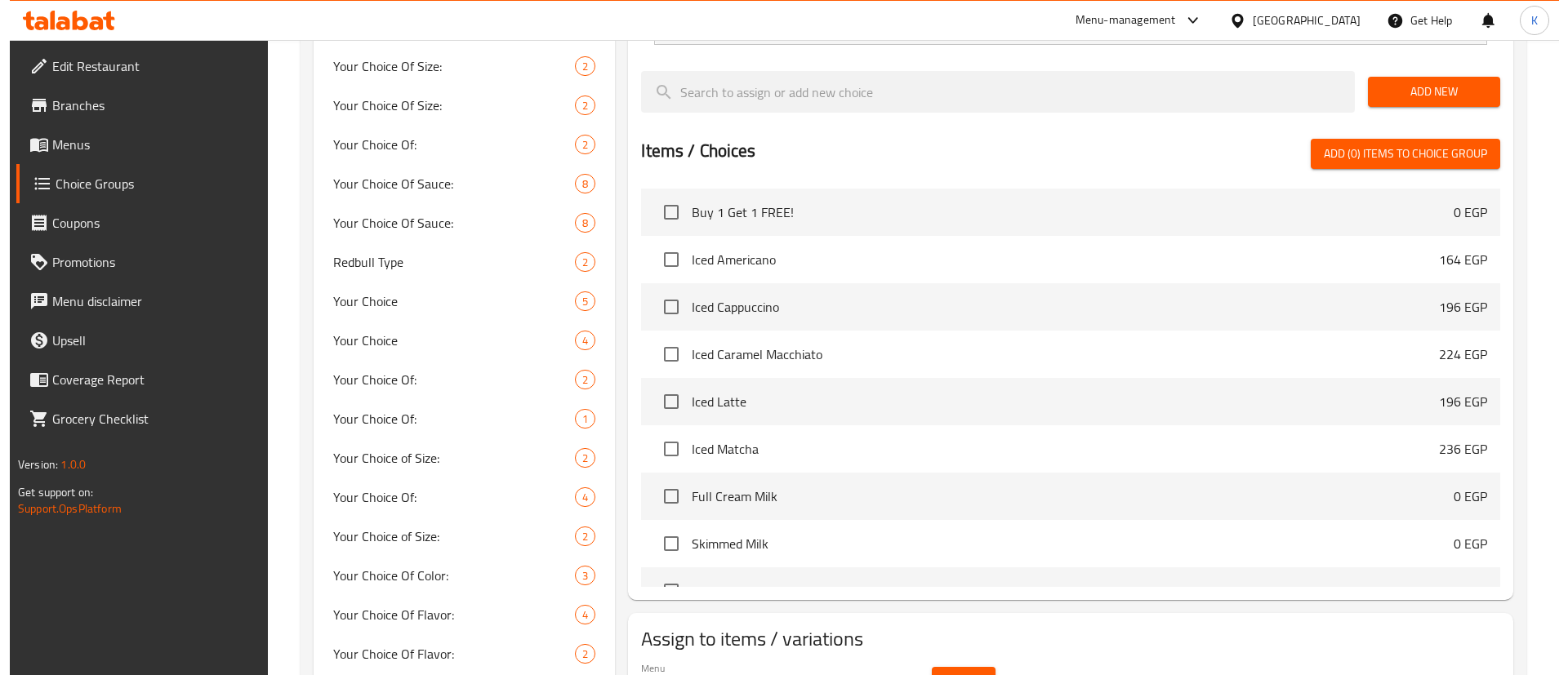
scroll to position [965, 0]
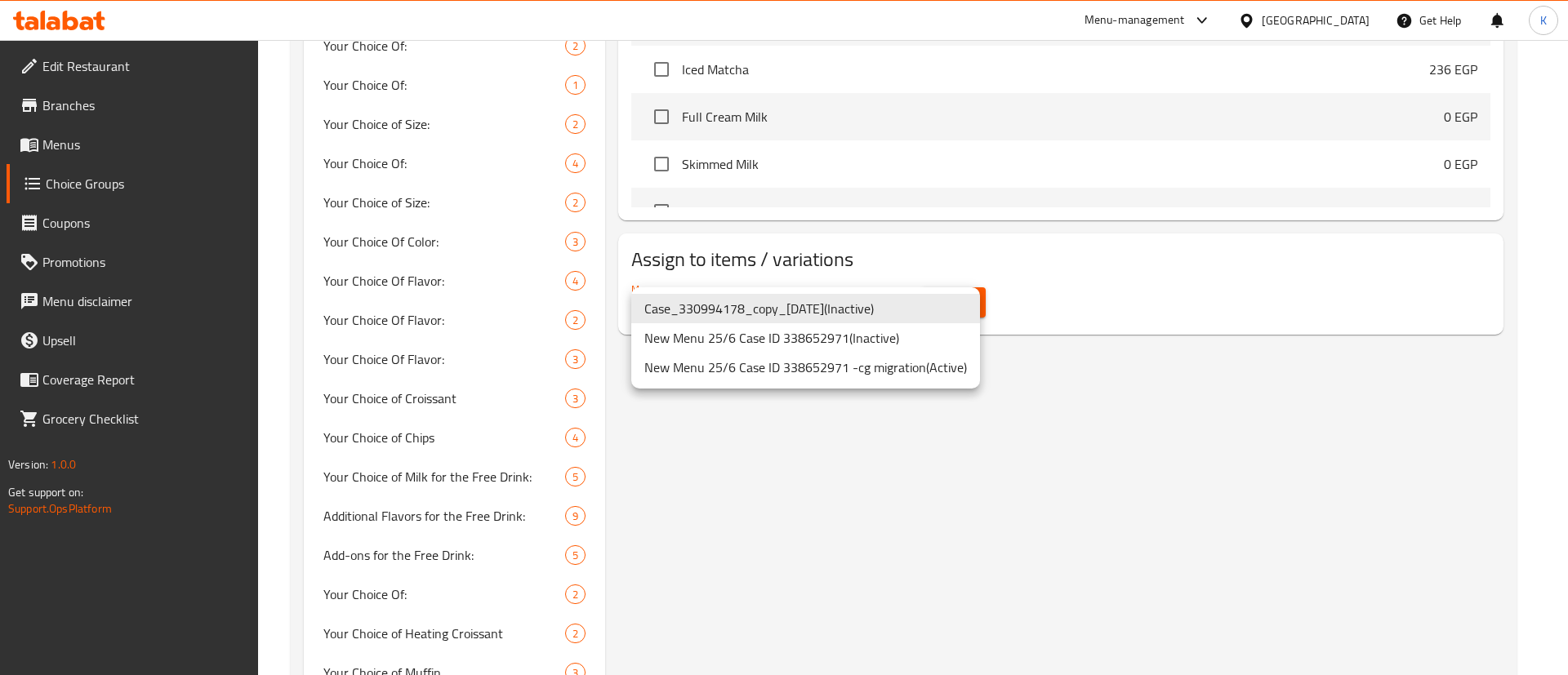
click at [866, 370] on li "New Menu 25/6 Case ID 338652971 -cg migration ( Active )" at bounding box center [805, 367] width 349 height 29
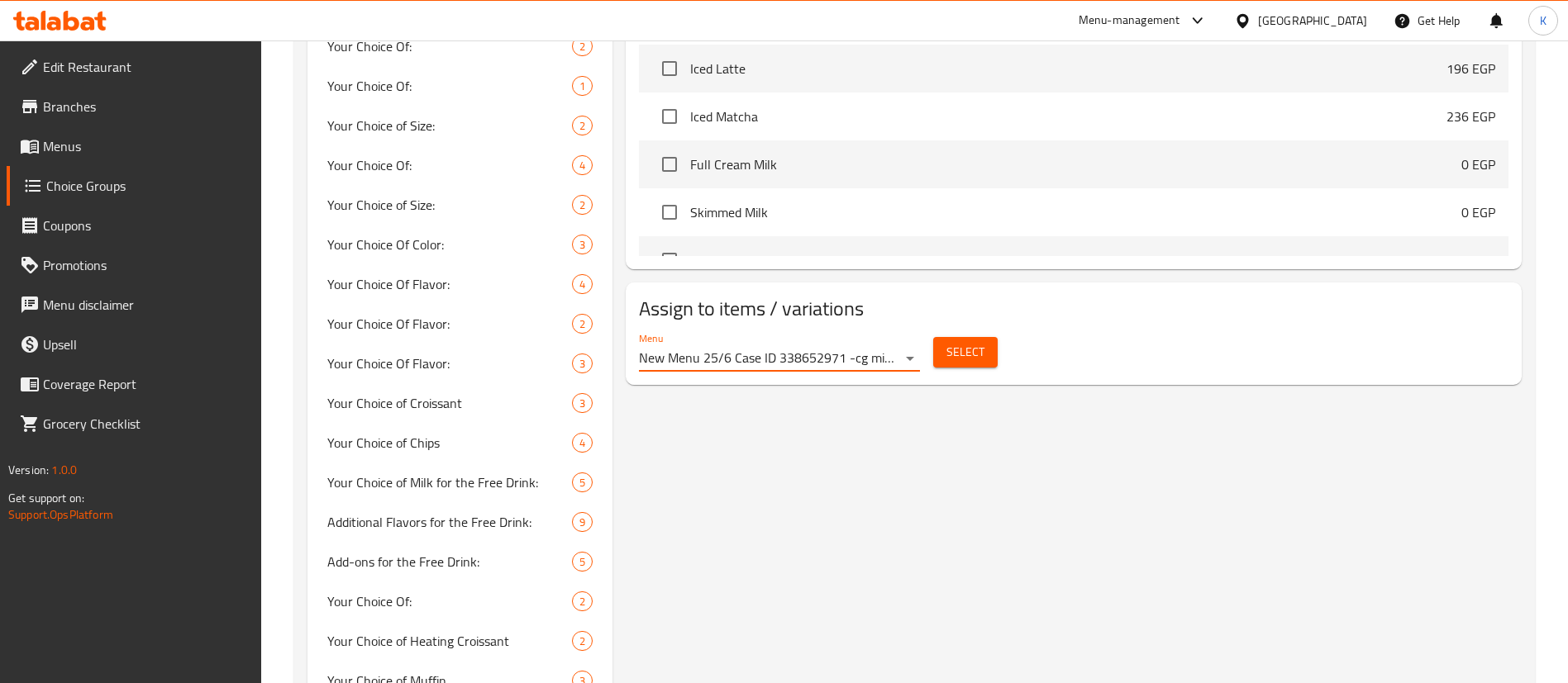
click at [971, 342] on span "Select" at bounding box center [965, 353] width 38 height 20
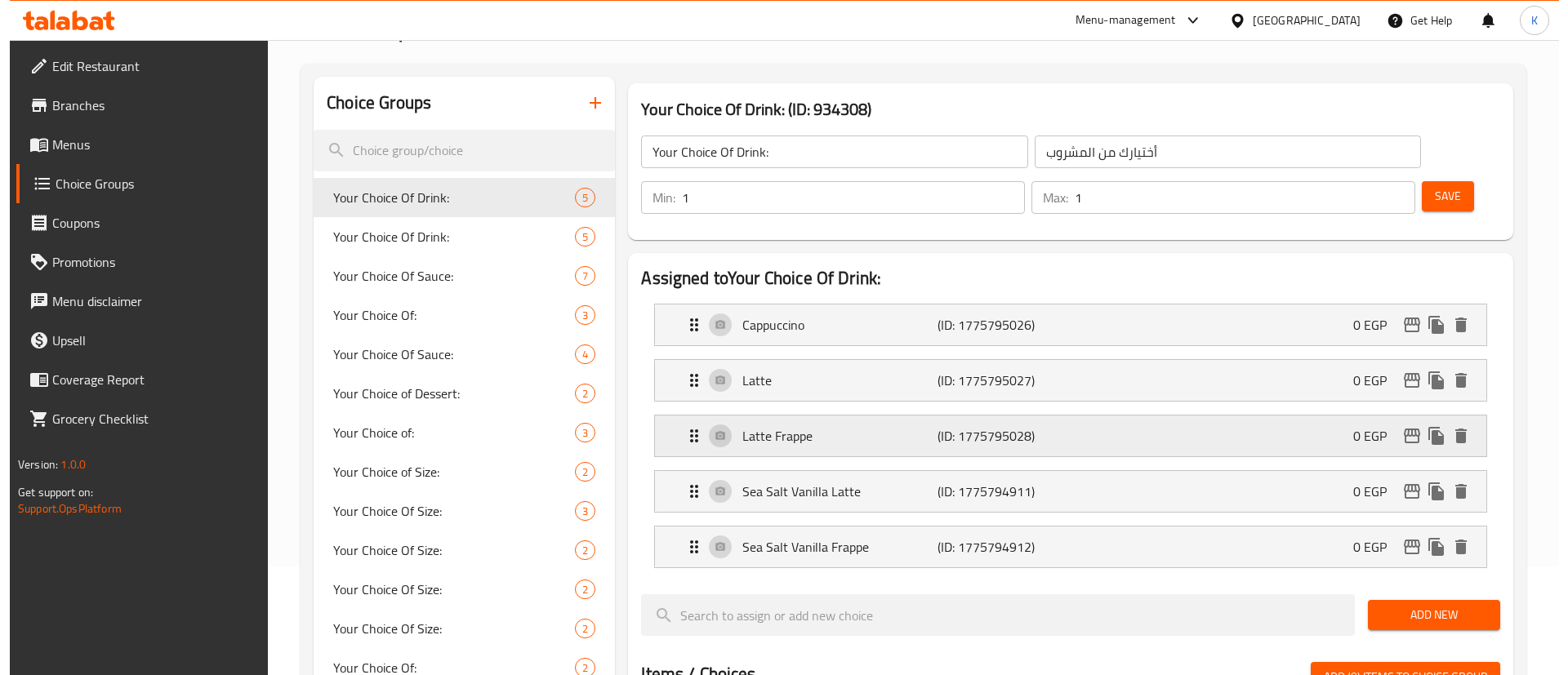
scroll to position [0, 0]
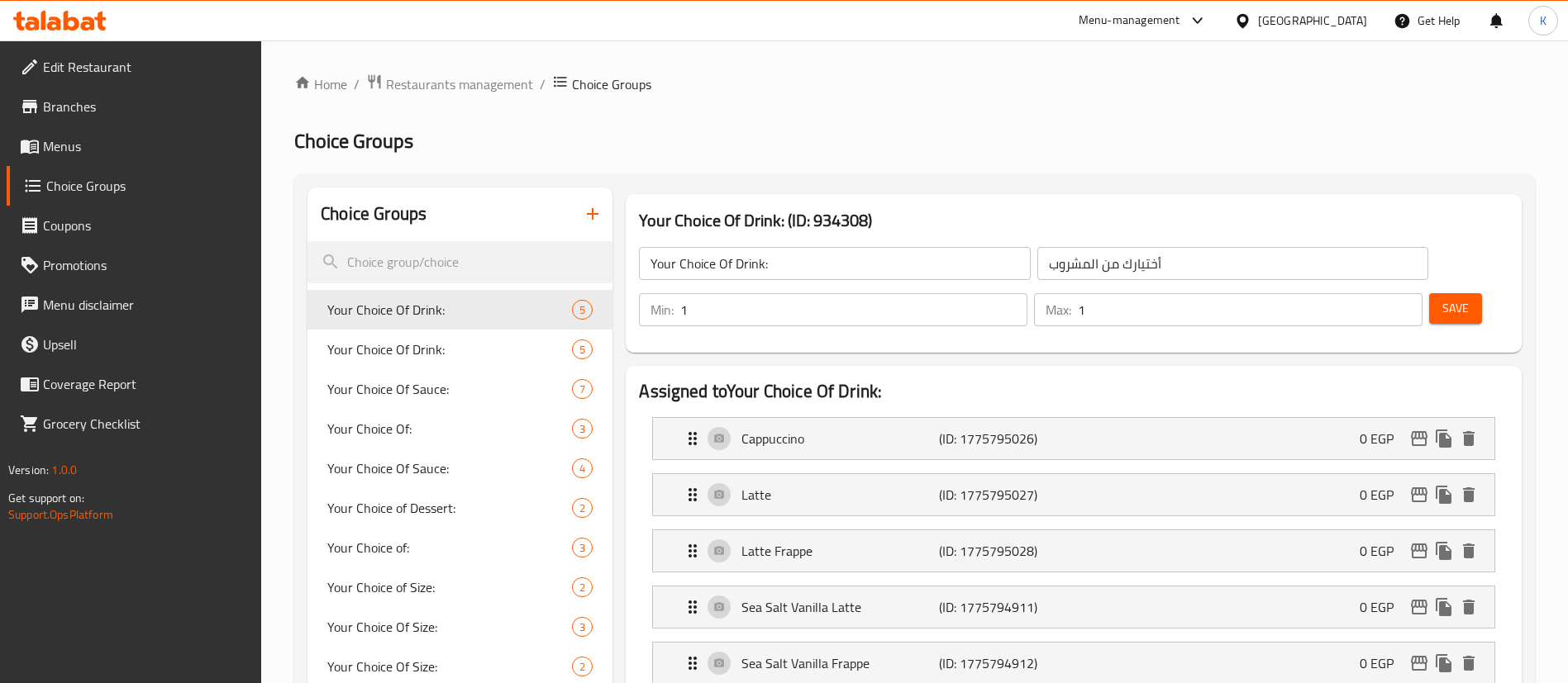
click at [853, 227] on h3 "Your Choice Of Drink: (ID: 934308)" at bounding box center [1073, 220] width 869 height 26
copy h3 "934308"
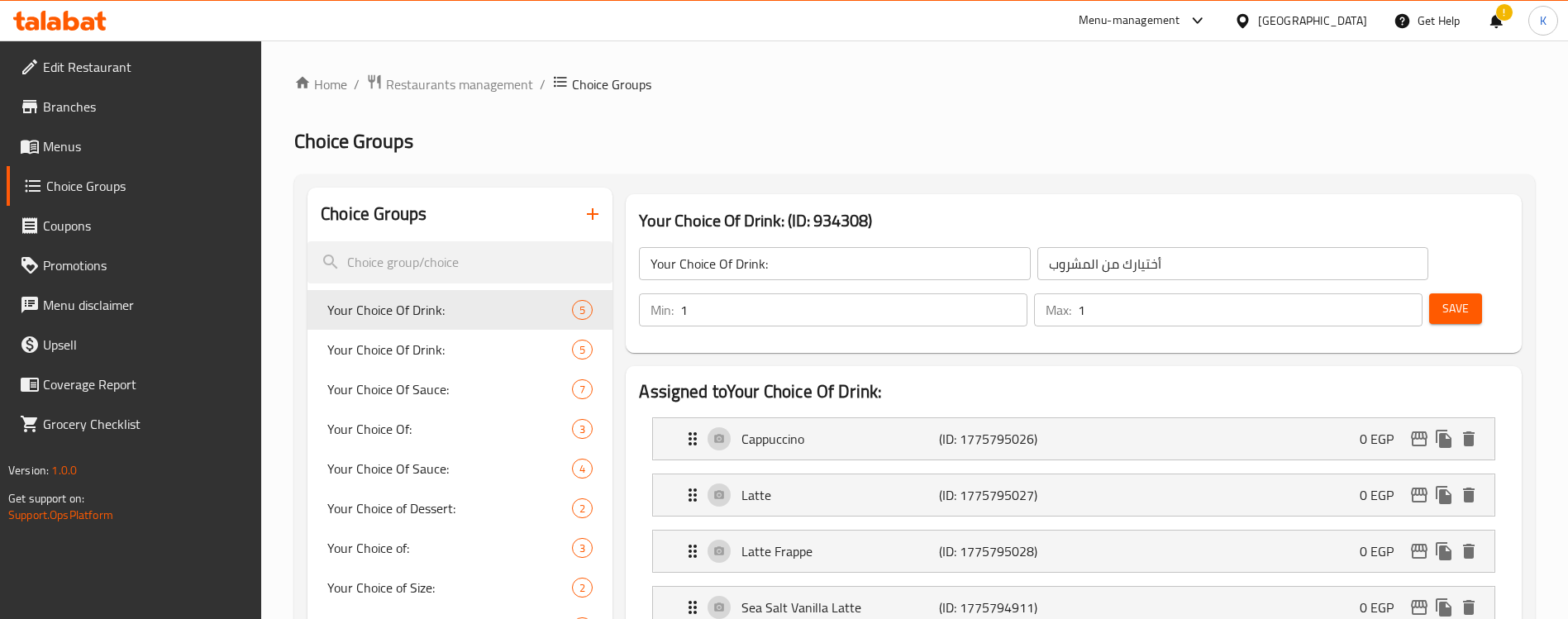
click at [848, 221] on h3 "Your Choice Of Drink: (ID: 934308)" at bounding box center [1073, 220] width 869 height 26
copy h3 "934308"
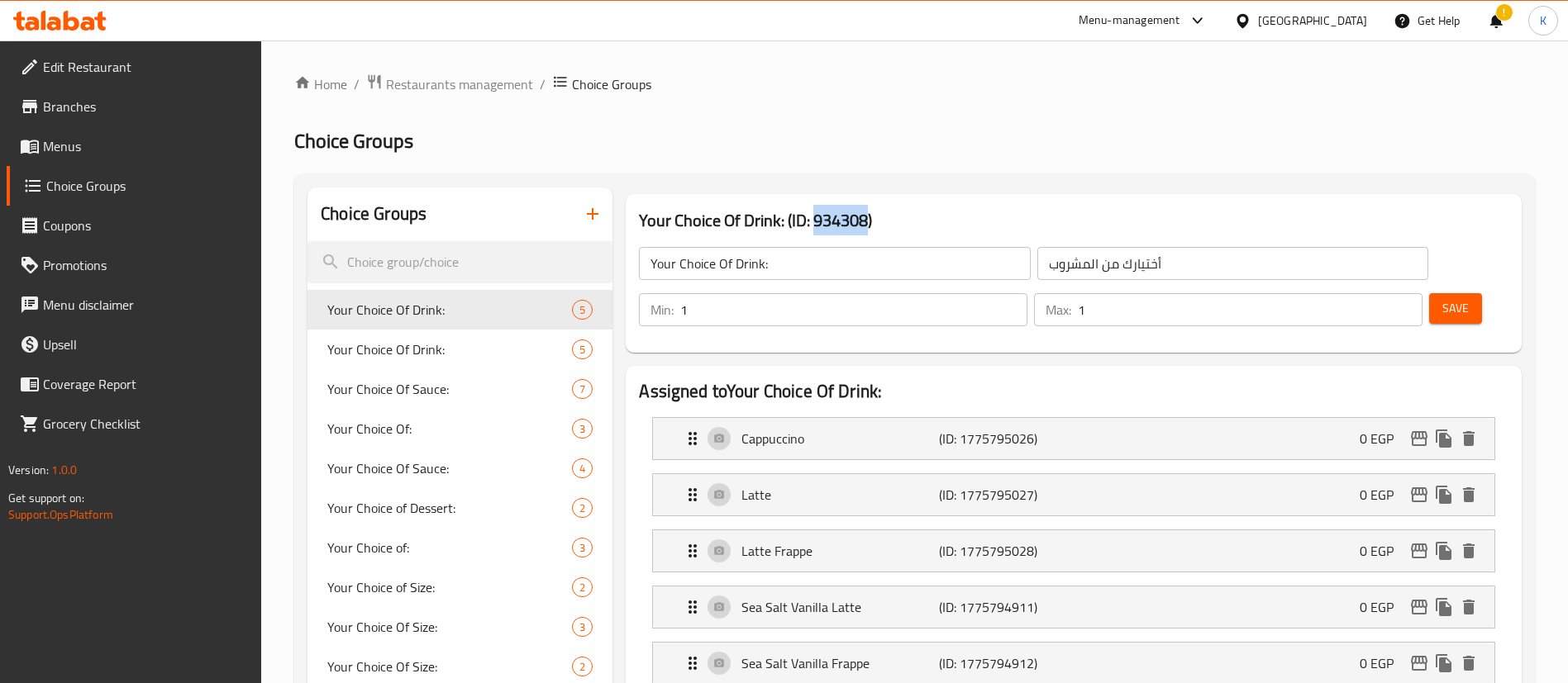
click at [85, 141] on span "Menus" at bounding box center [146, 145] width 206 height 20
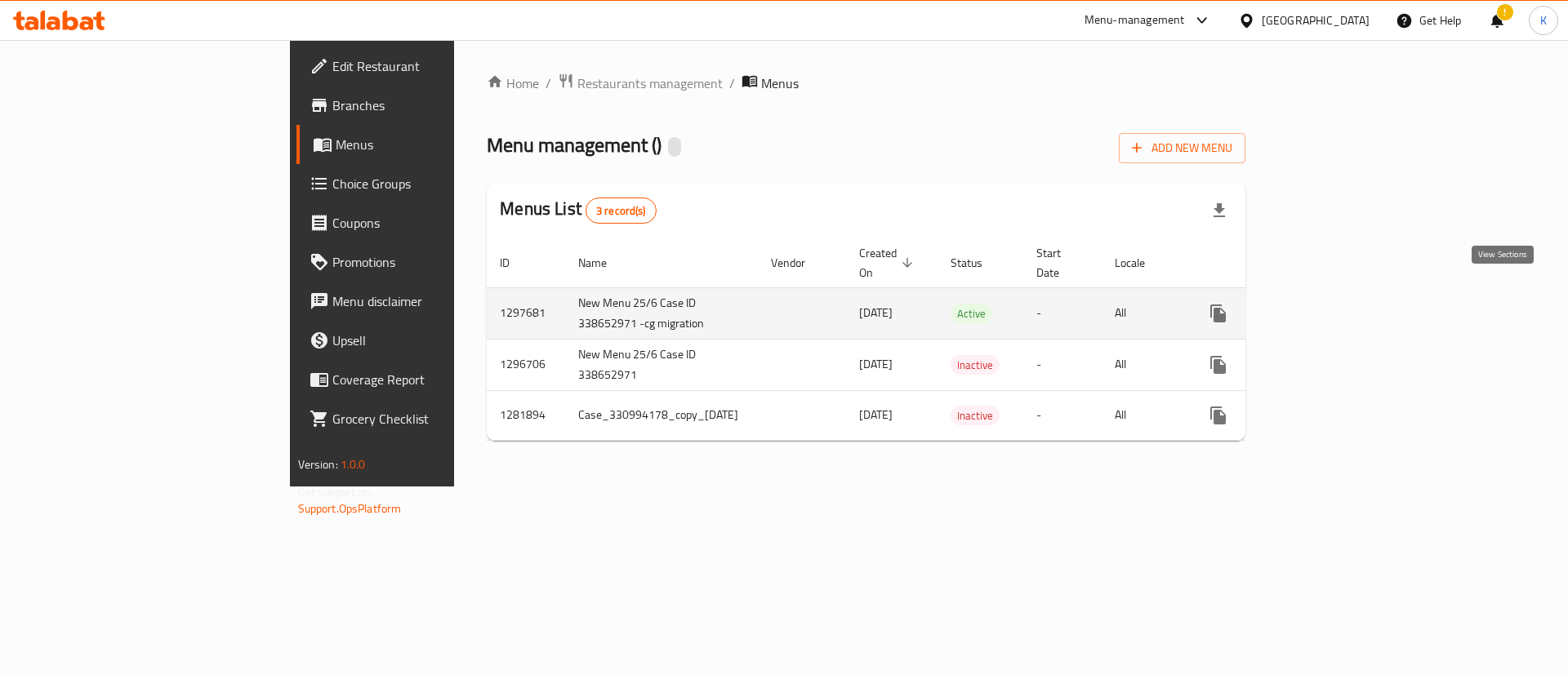
click at [1345, 304] on icon "enhanced table" at bounding box center [1335, 313] width 19 height 19
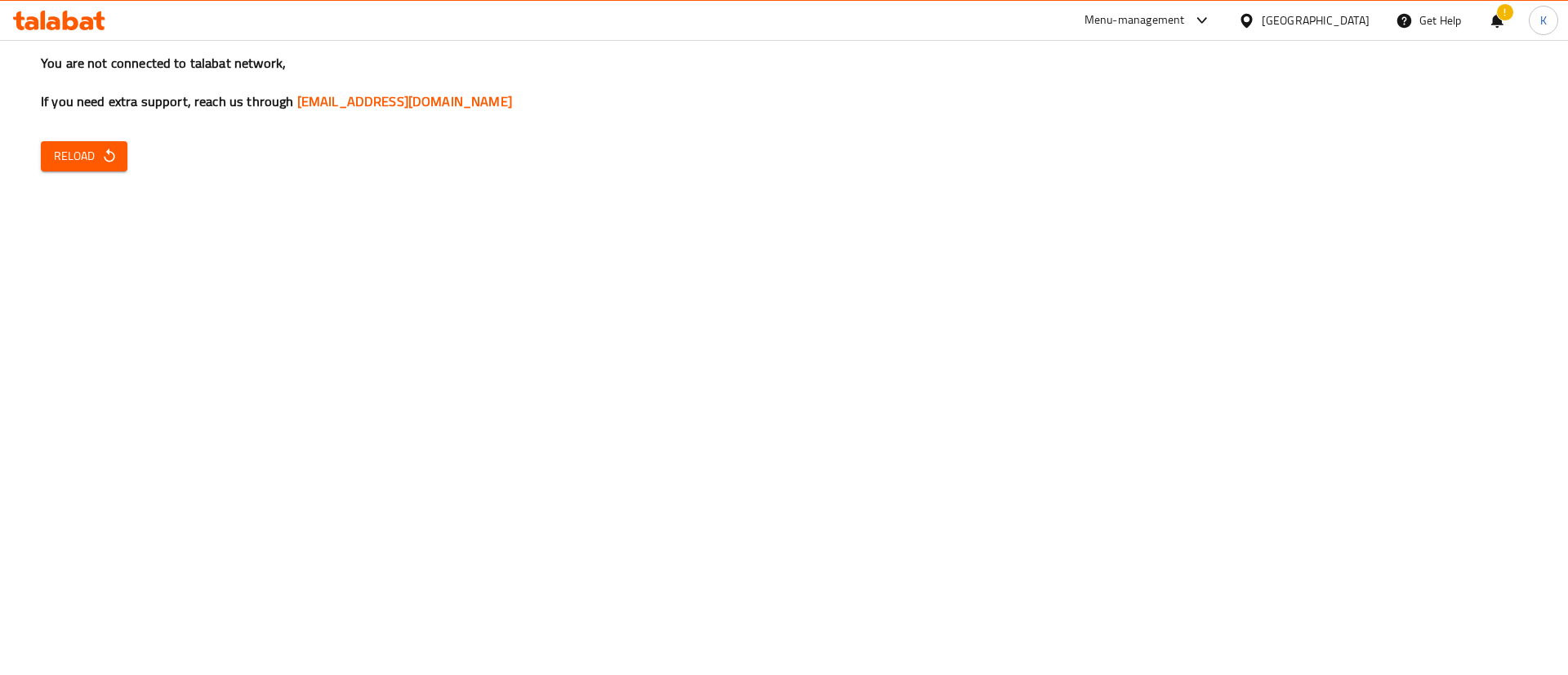
drag, startPoint x: 1500, startPoint y: 257, endPoint x: 1466, endPoint y: 140, distance: 121.8
click at [1499, 257] on div "You are not connected to talabat network, If you need extra support, reach us t…" at bounding box center [784, 338] width 1568 height 675
click at [74, 143] on button "Reload" at bounding box center [84, 156] width 87 height 30
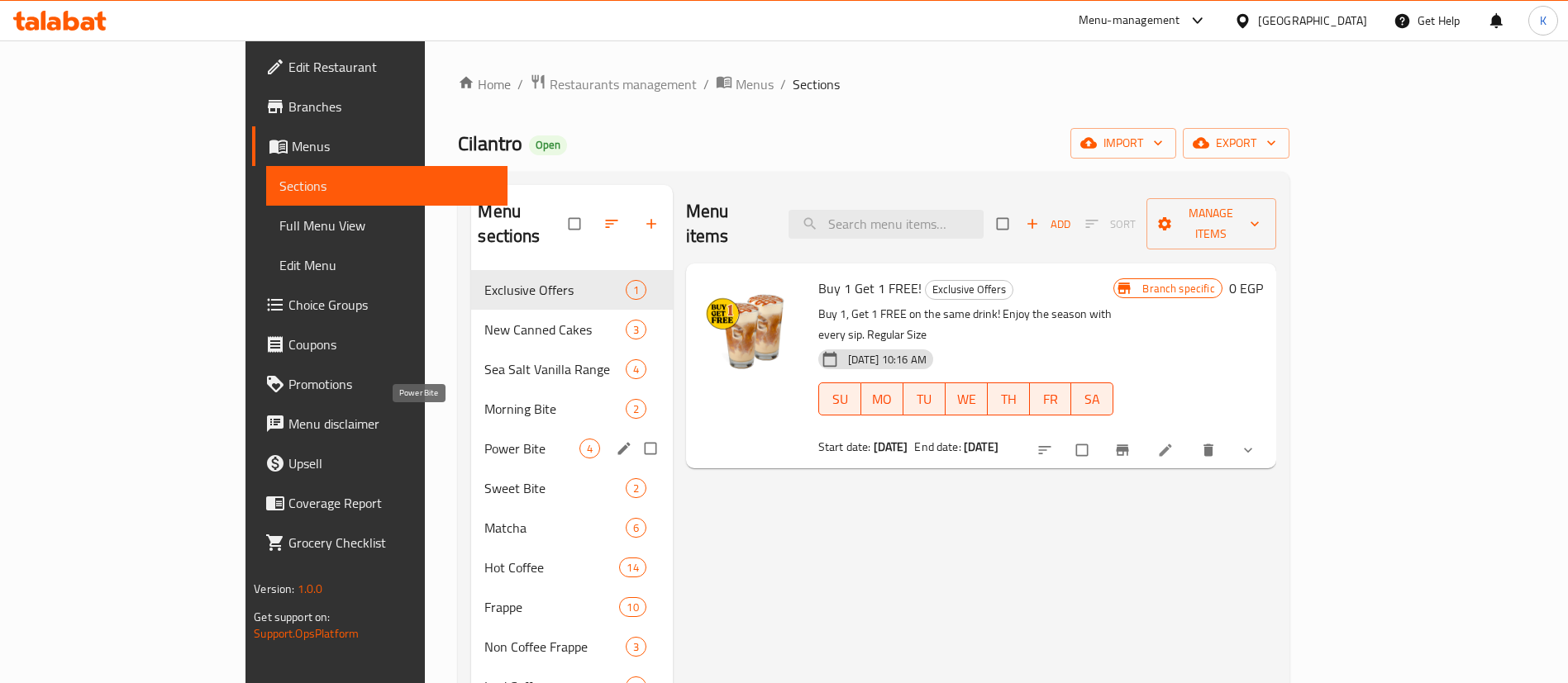
click at [484, 438] on span "Power Bite" at bounding box center [531, 448] width 94 height 20
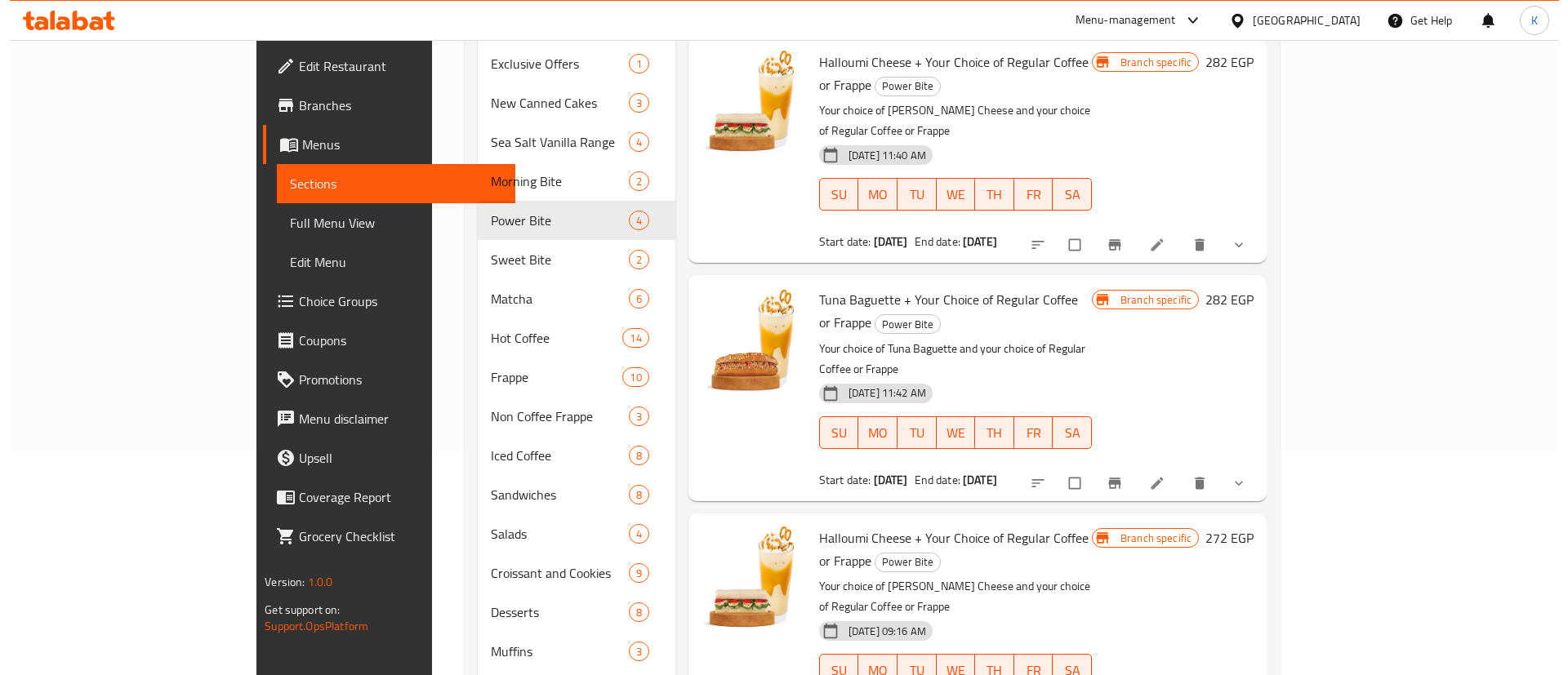
scroll to position [638, 0]
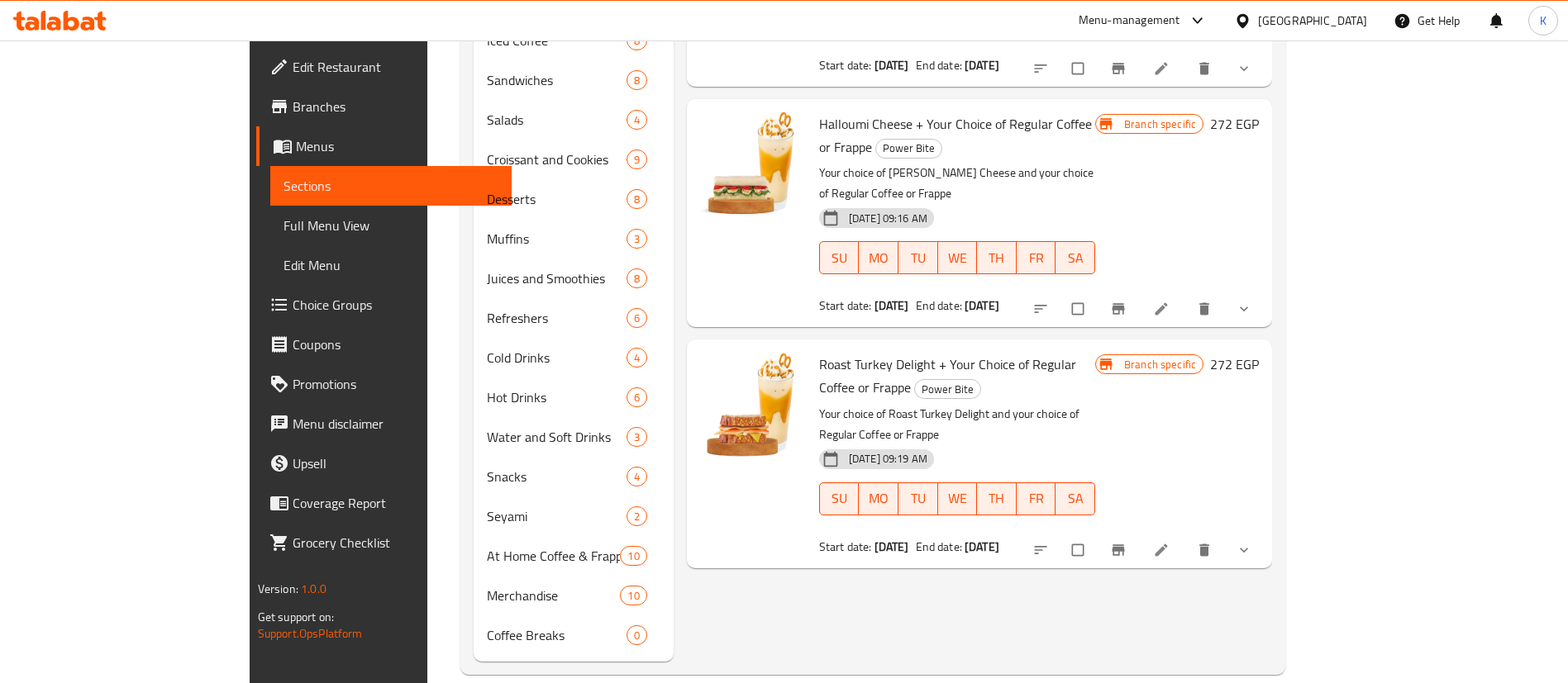
click at [1140, 291] on button "Branch-specific-item" at bounding box center [1119, 308] width 40 height 37
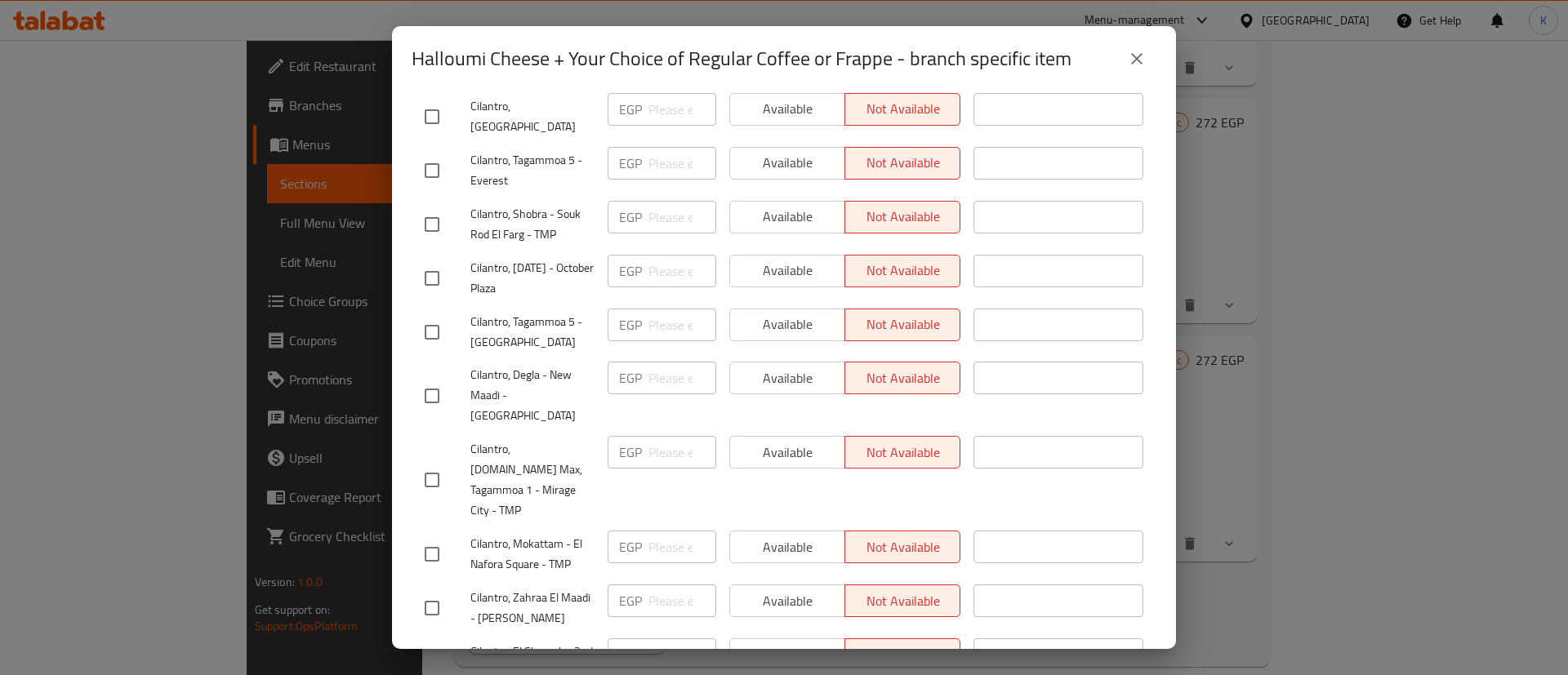
scroll to position [567, 0]
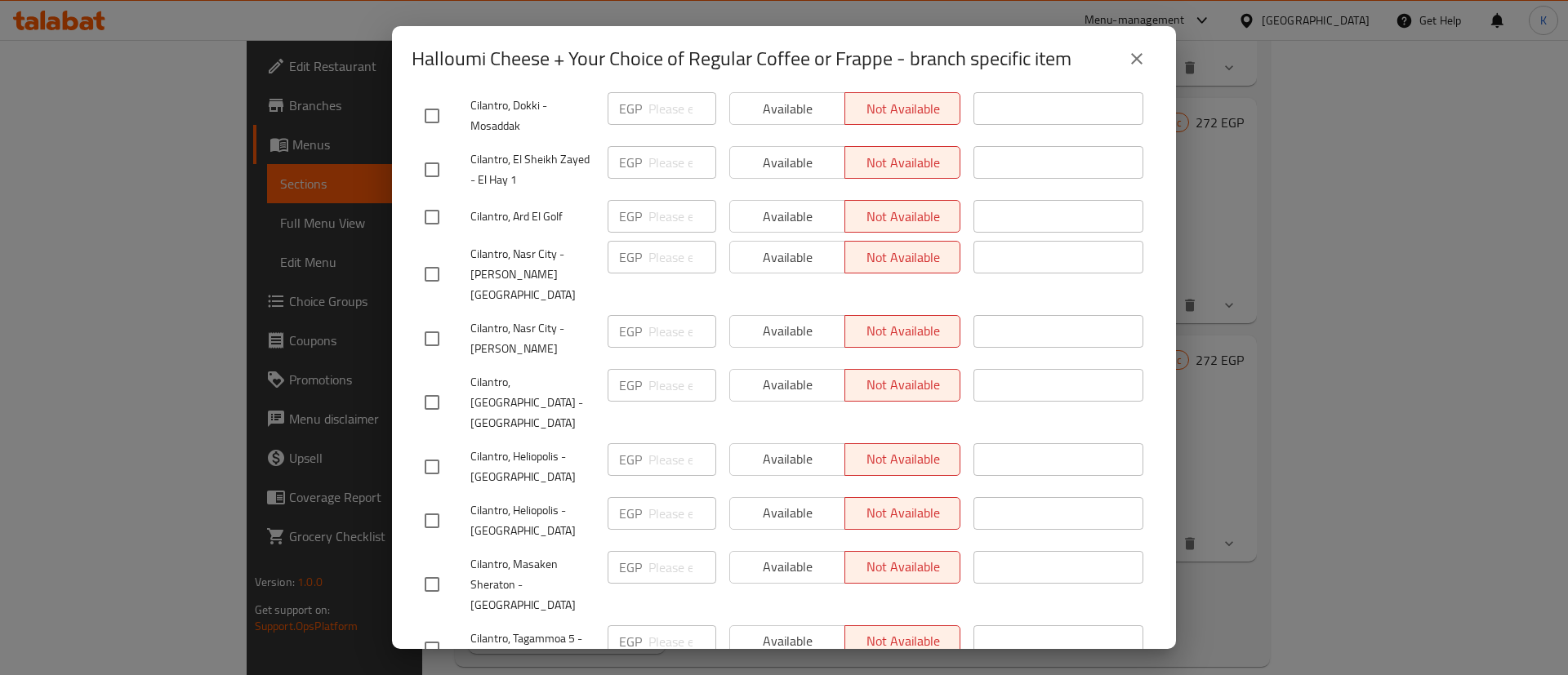
click at [433, 450] on input "checkbox" at bounding box center [432, 467] width 34 height 34
checkbox input "true"
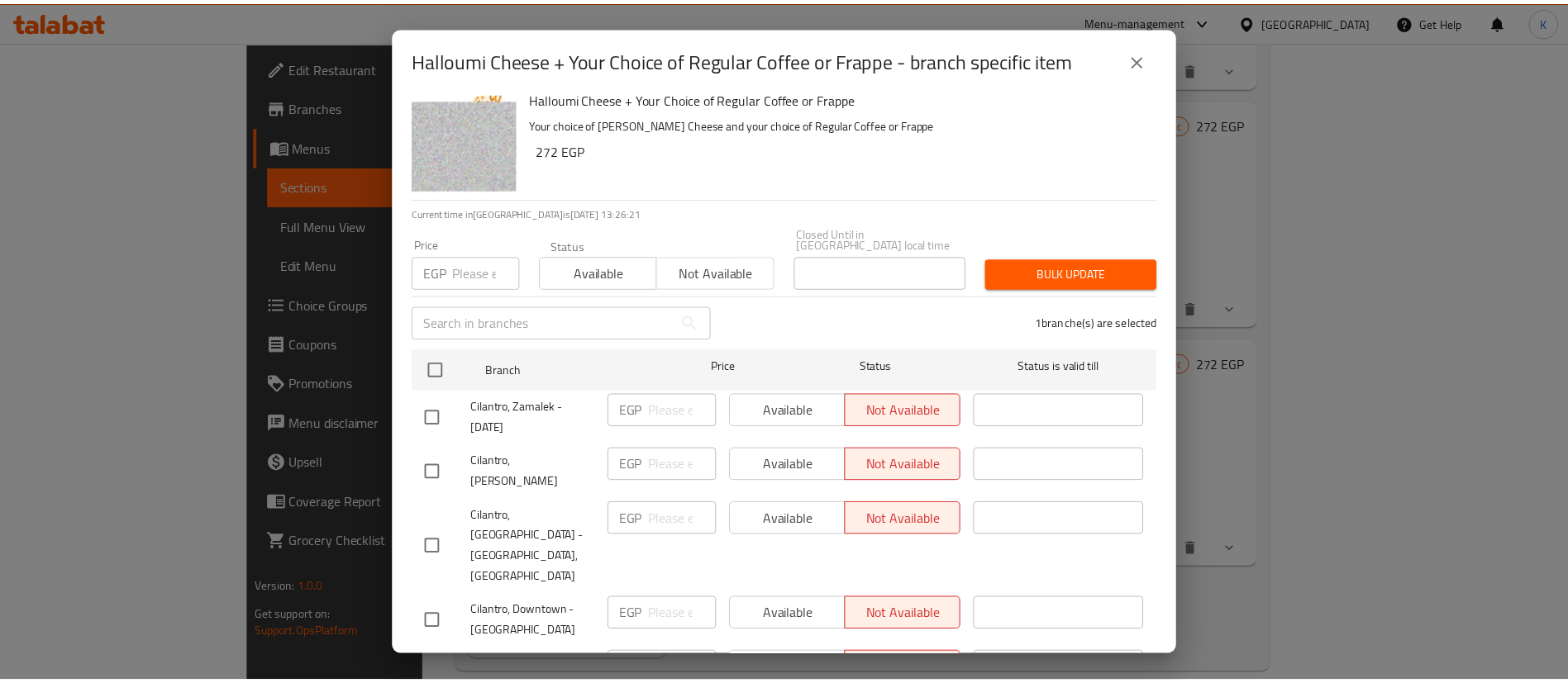
scroll to position [0, 0]
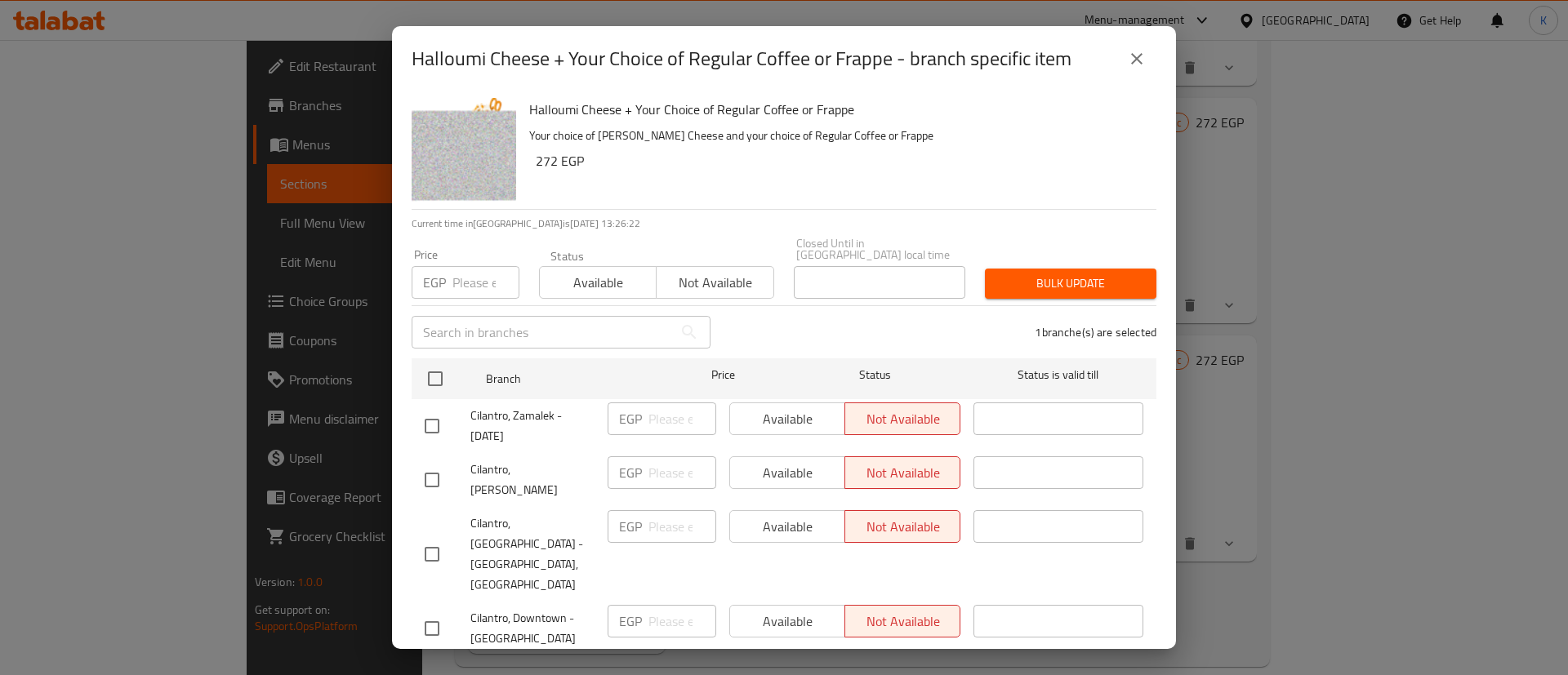
click at [607, 271] on span "Available" at bounding box center [597, 283] width 103 height 24
click at [1019, 274] on span "Bulk update" at bounding box center [1070, 284] width 145 height 20
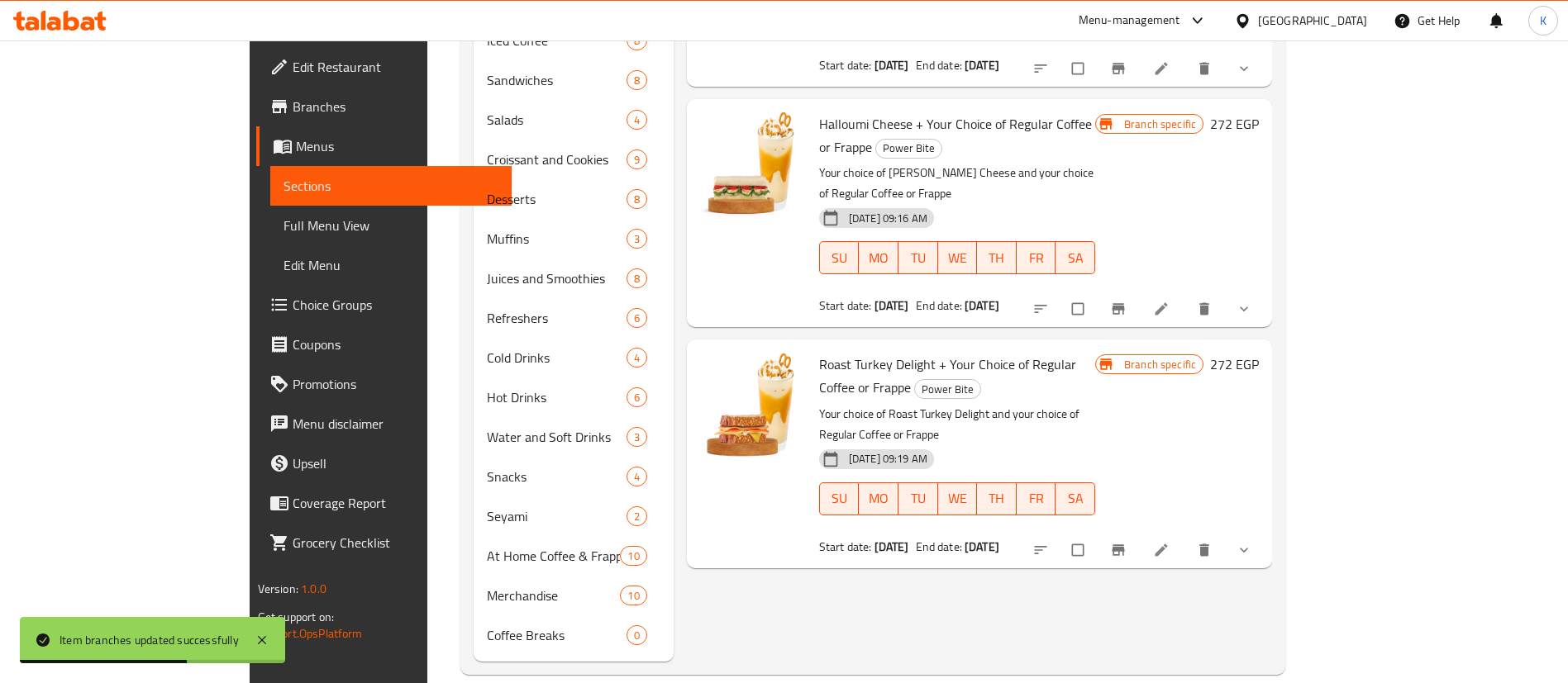
scroll to position [522, 0]
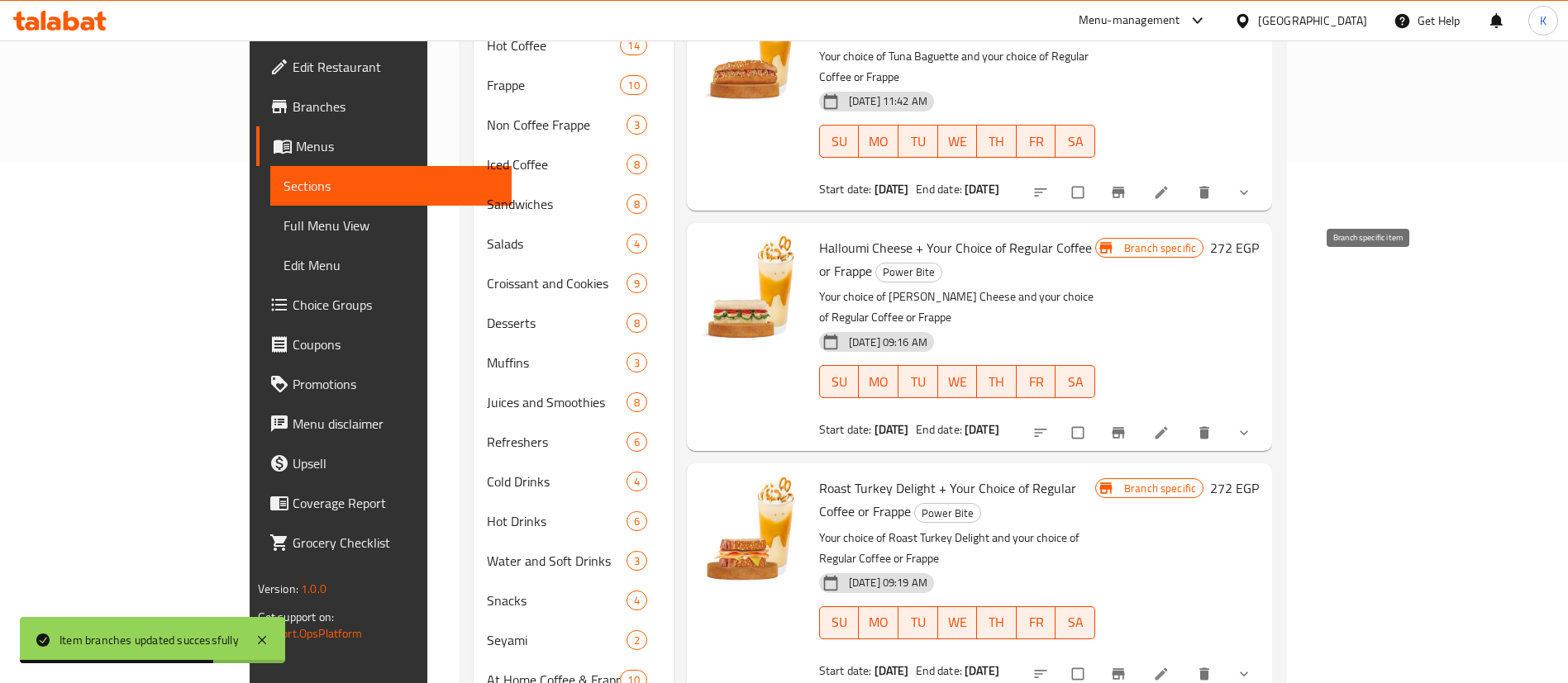
click at [1126, 425] on icon "Branch-specific-item" at bounding box center [1118, 432] width 16 height 16
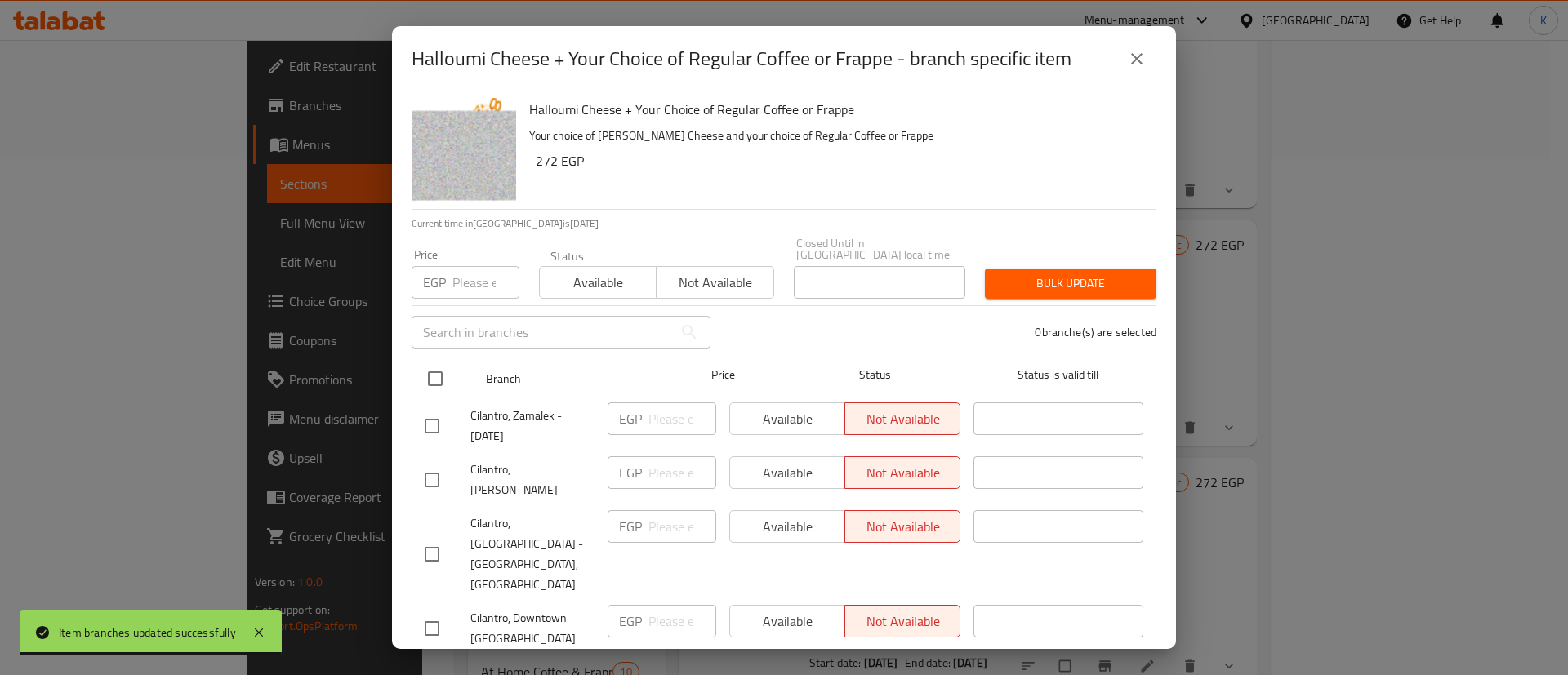
click at [443, 369] on input "checkbox" at bounding box center [435, 379] width 34 height 34
checkbox input "true"
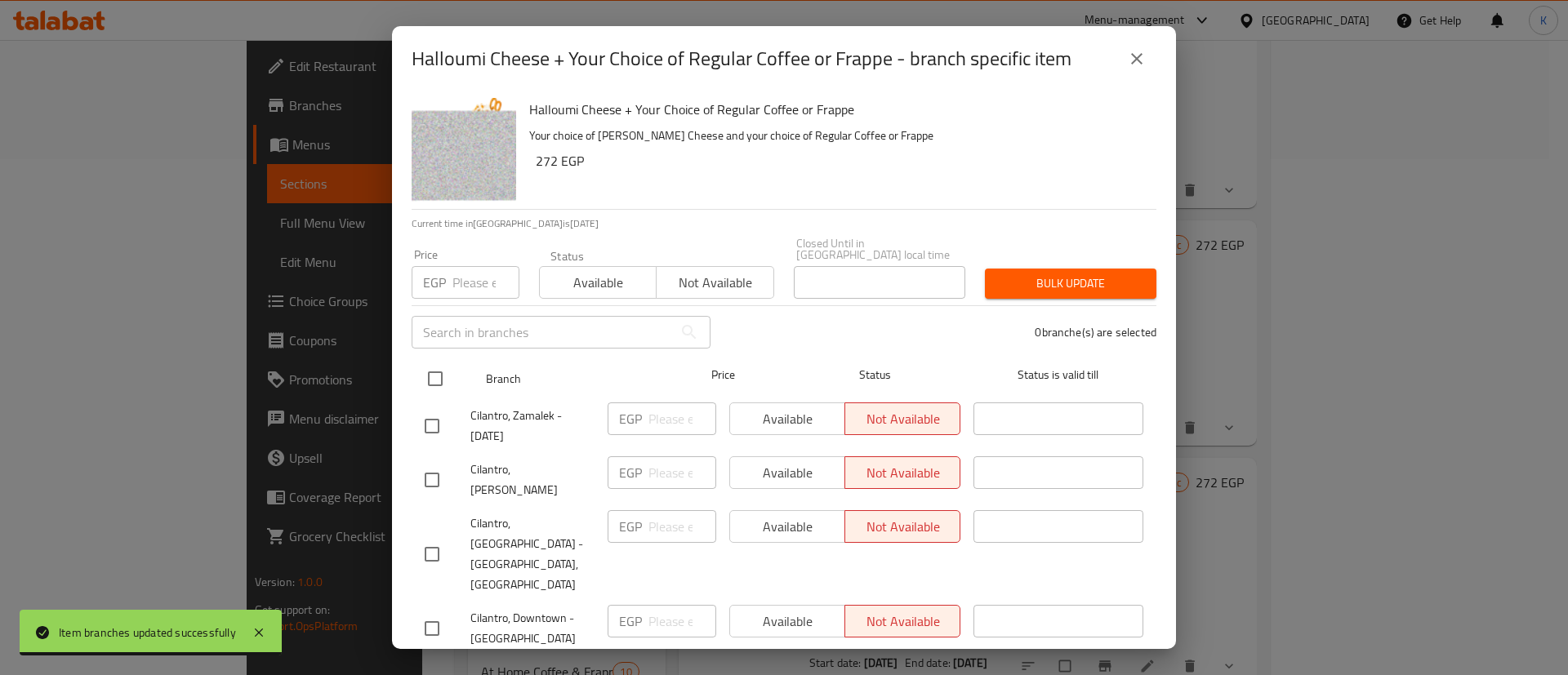
checkbox input "true"
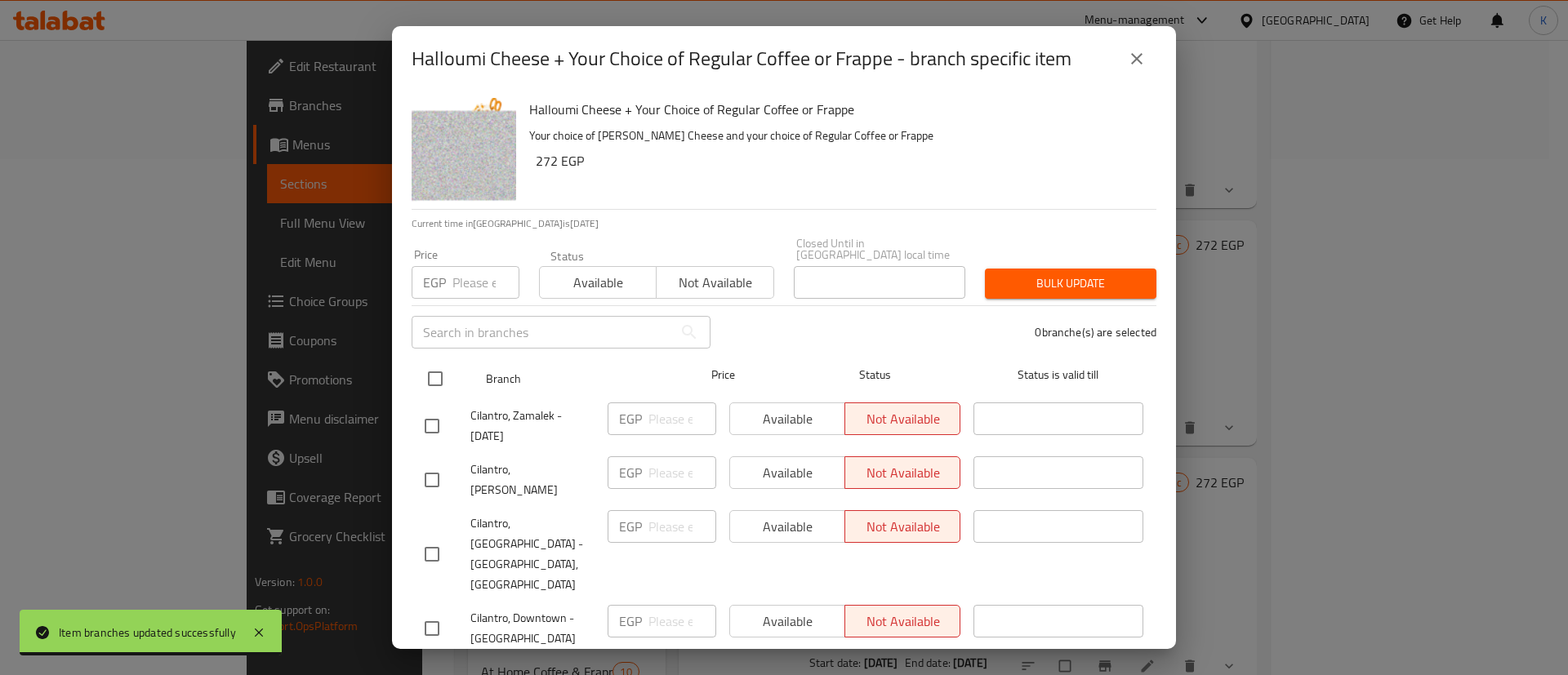
checkbox input "true"
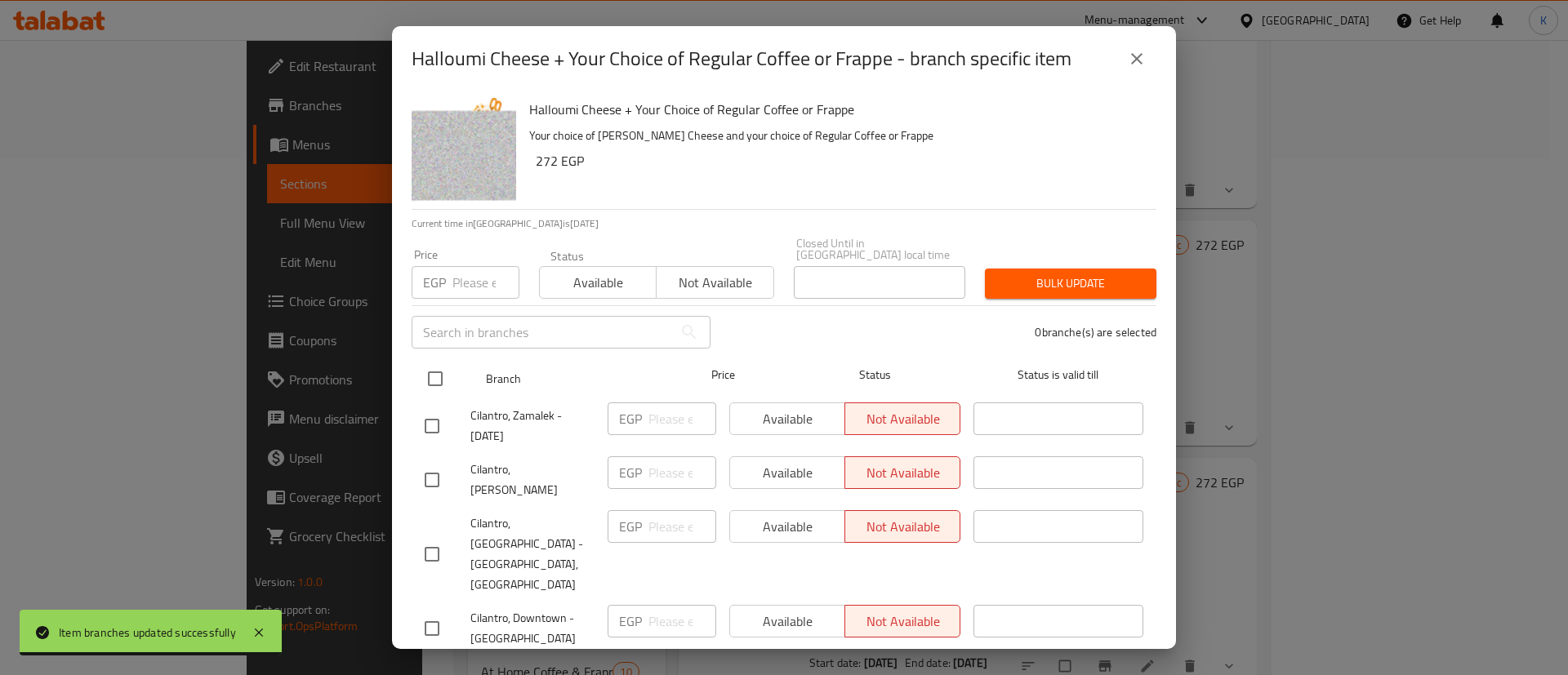
checkbox input "true"
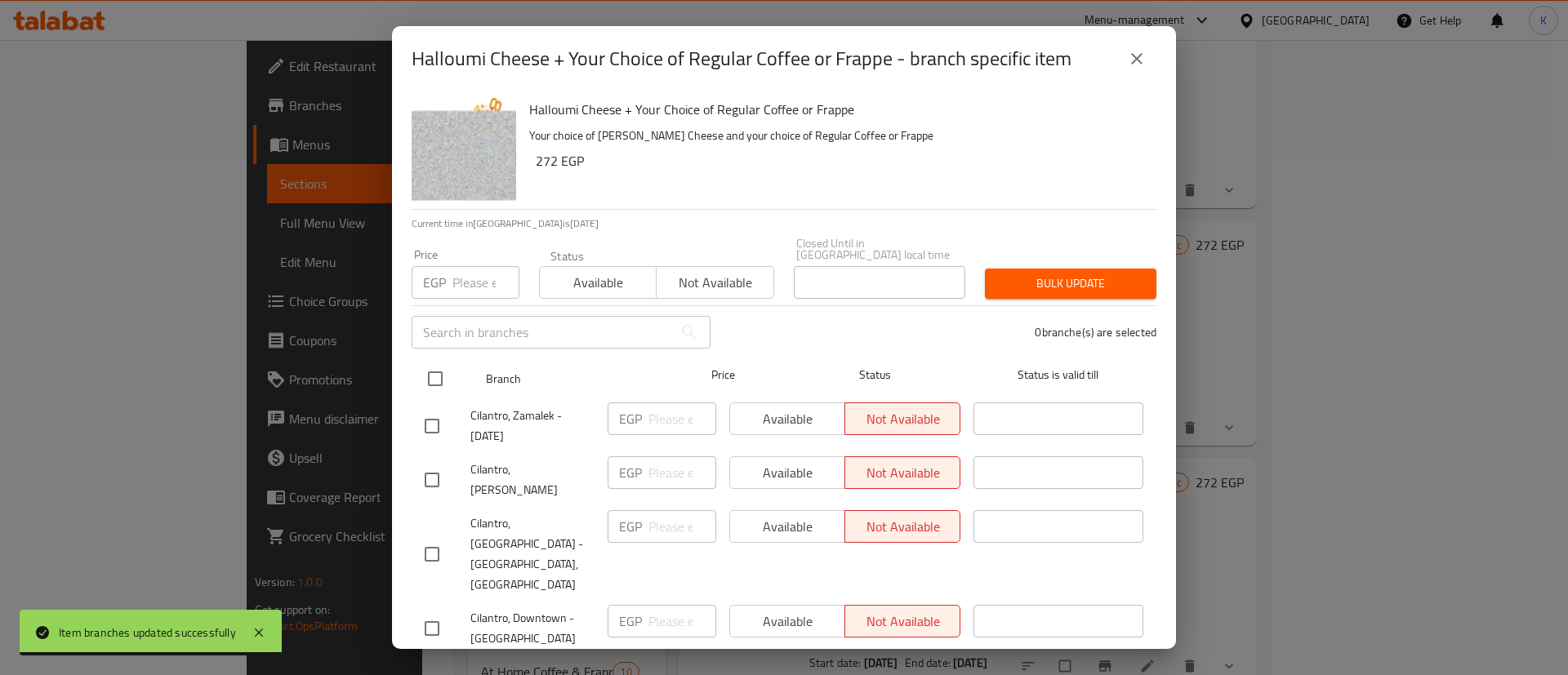
checkbox input "true"
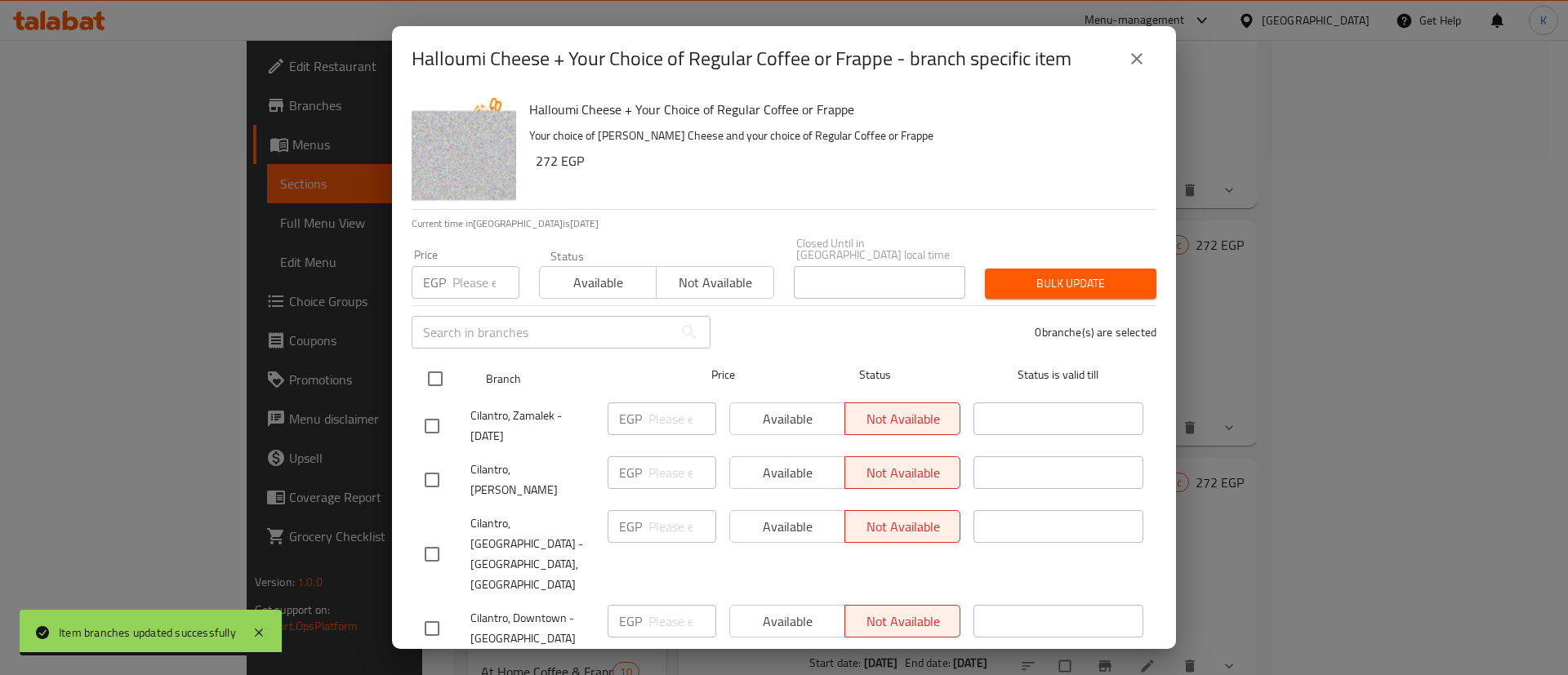
checkbox input "true"
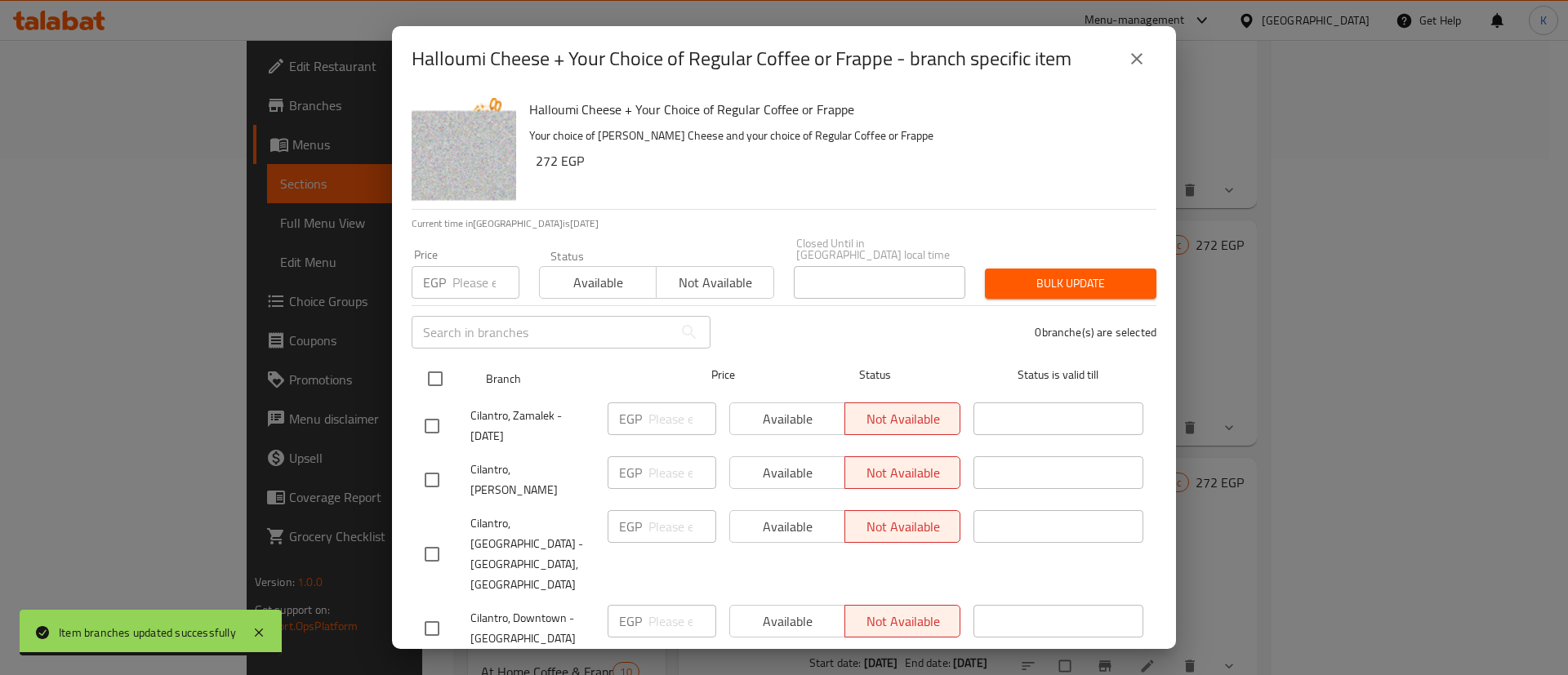
checkbox input "true"
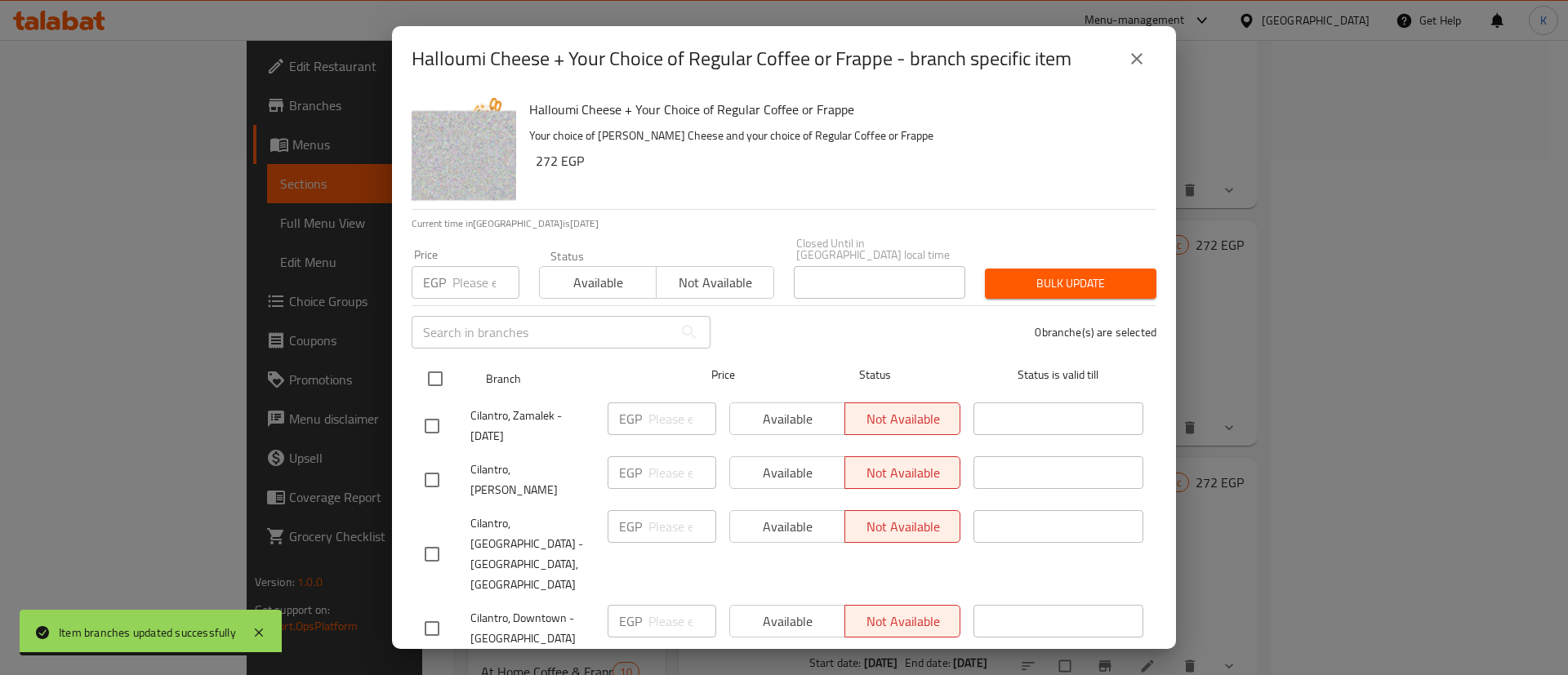
checkbox input "true"
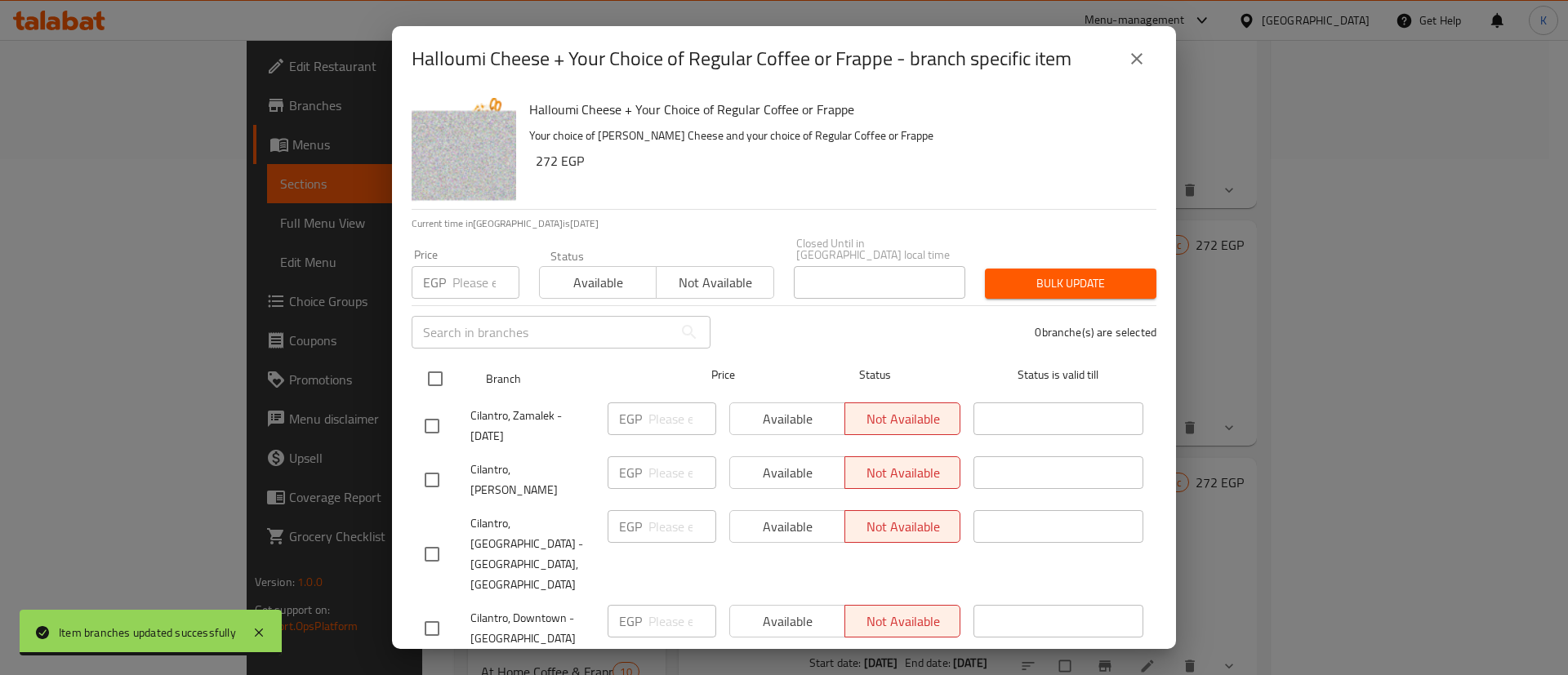
checkbox input "true"
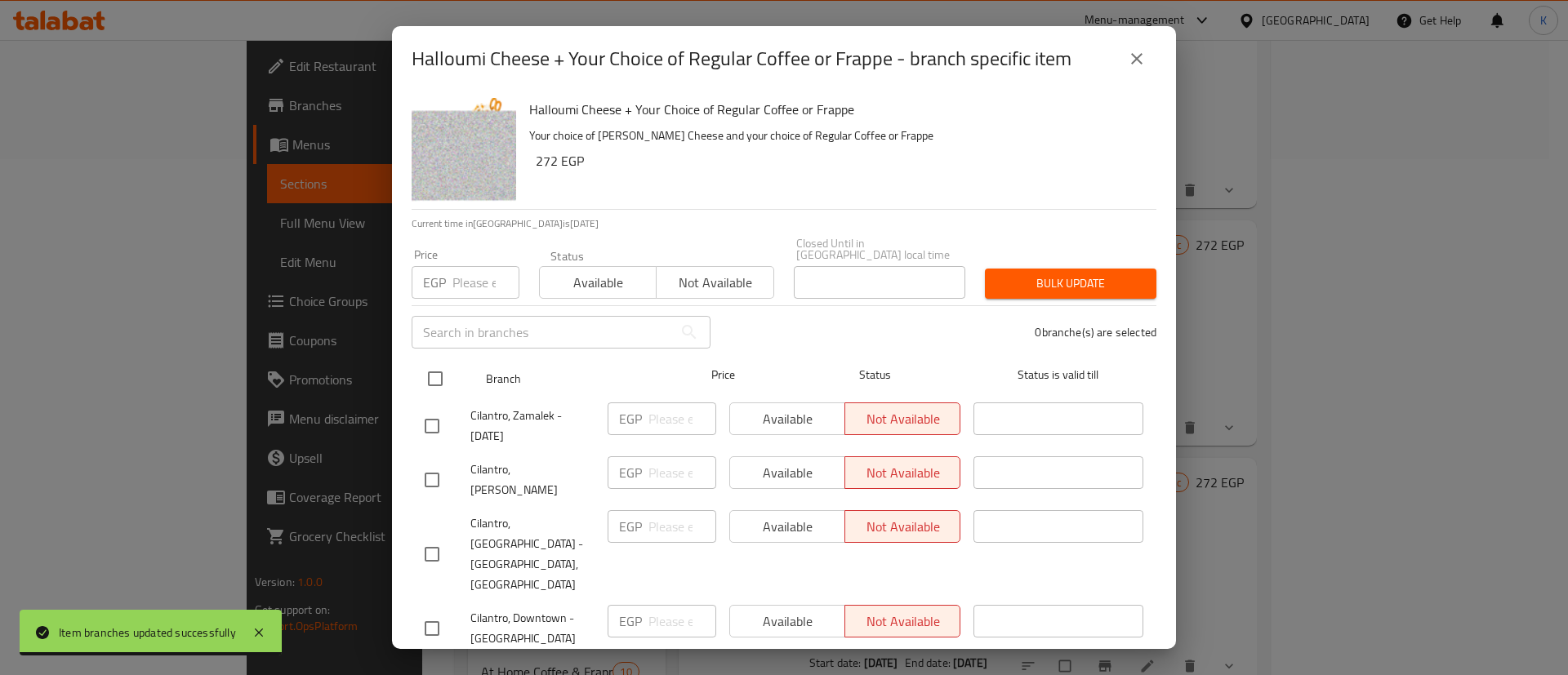
checkbox input "true"
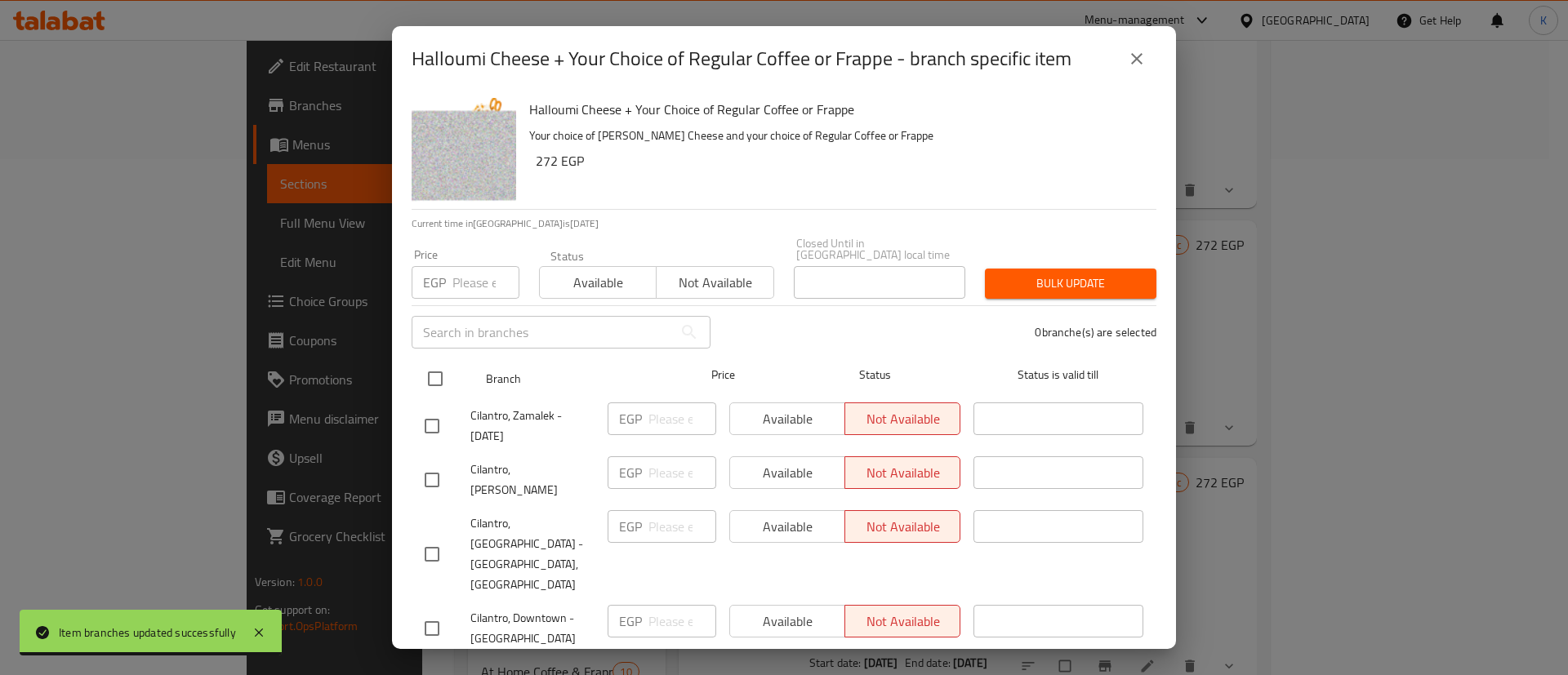
checkbox input "true"
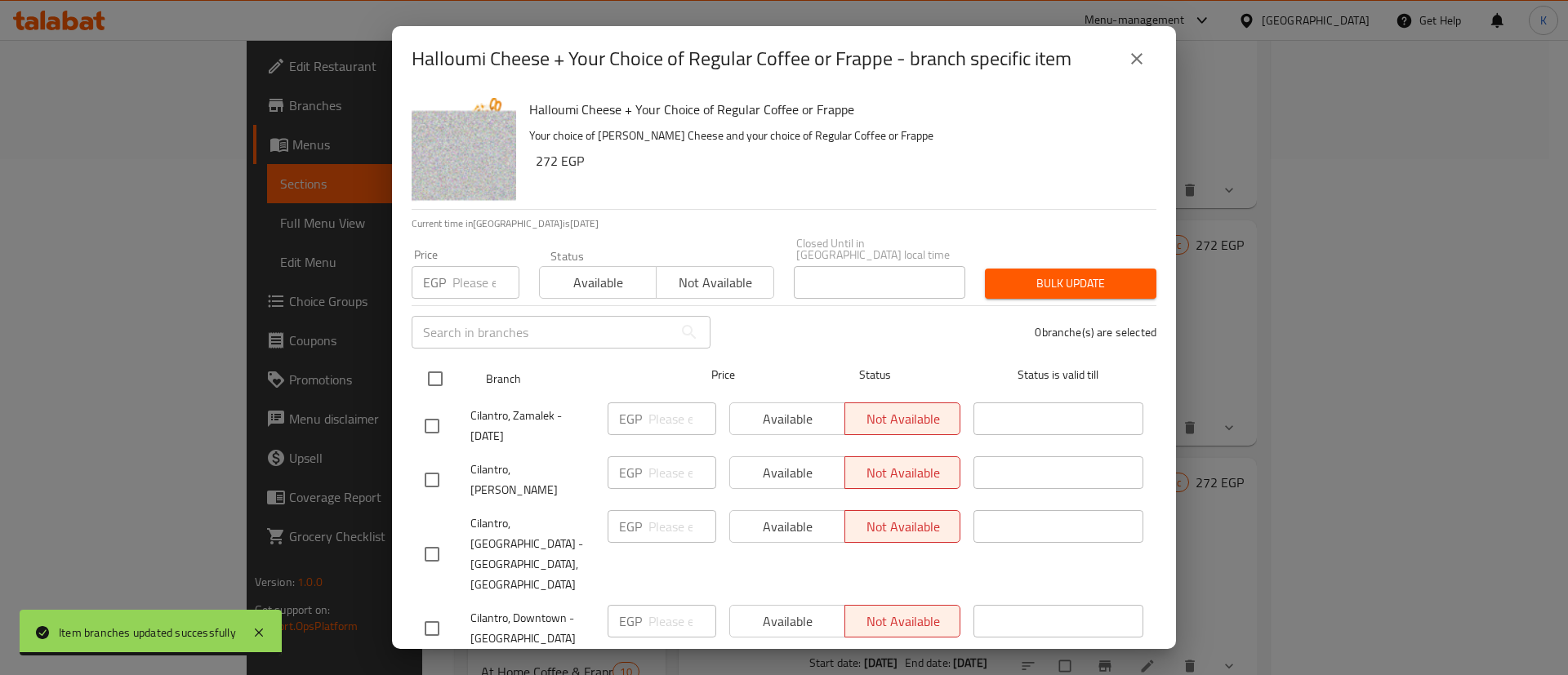
checkbox input "true"
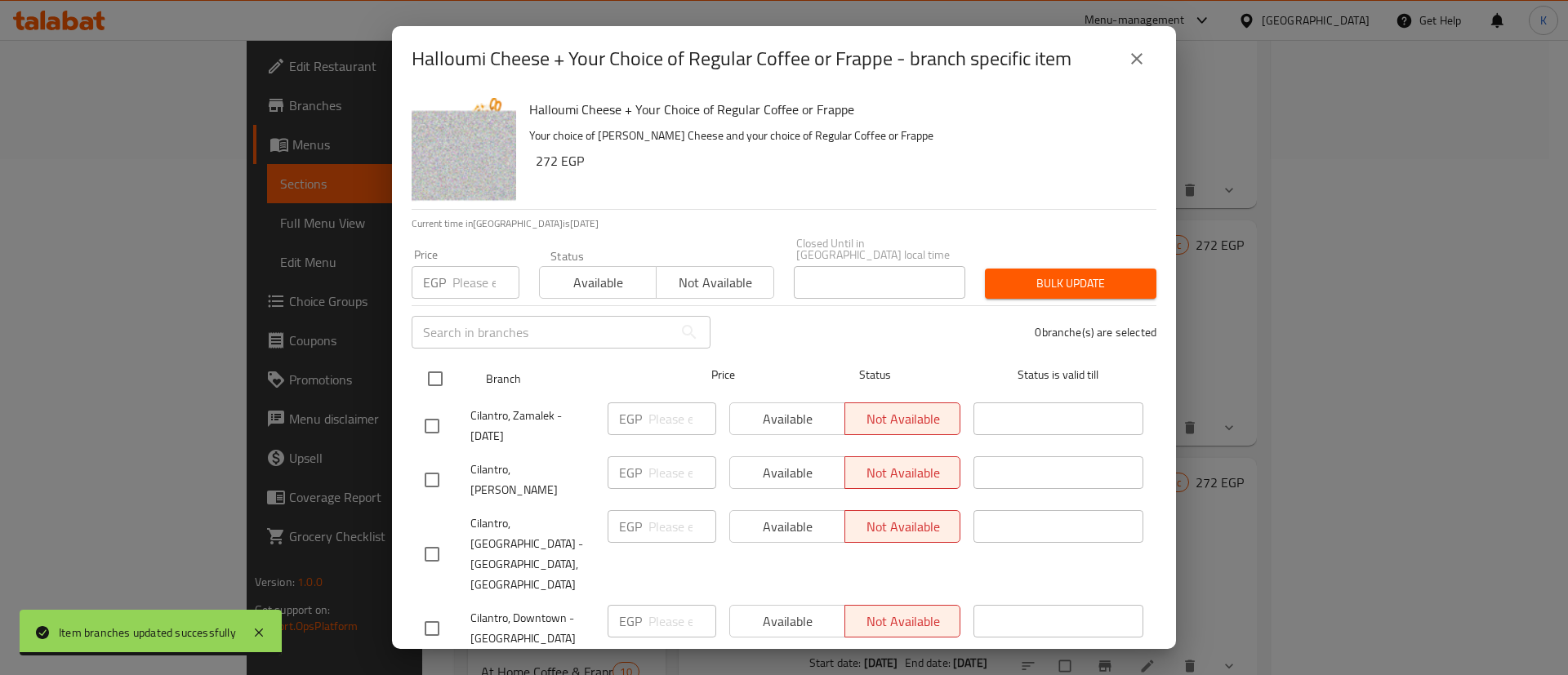
checkbox input "true"
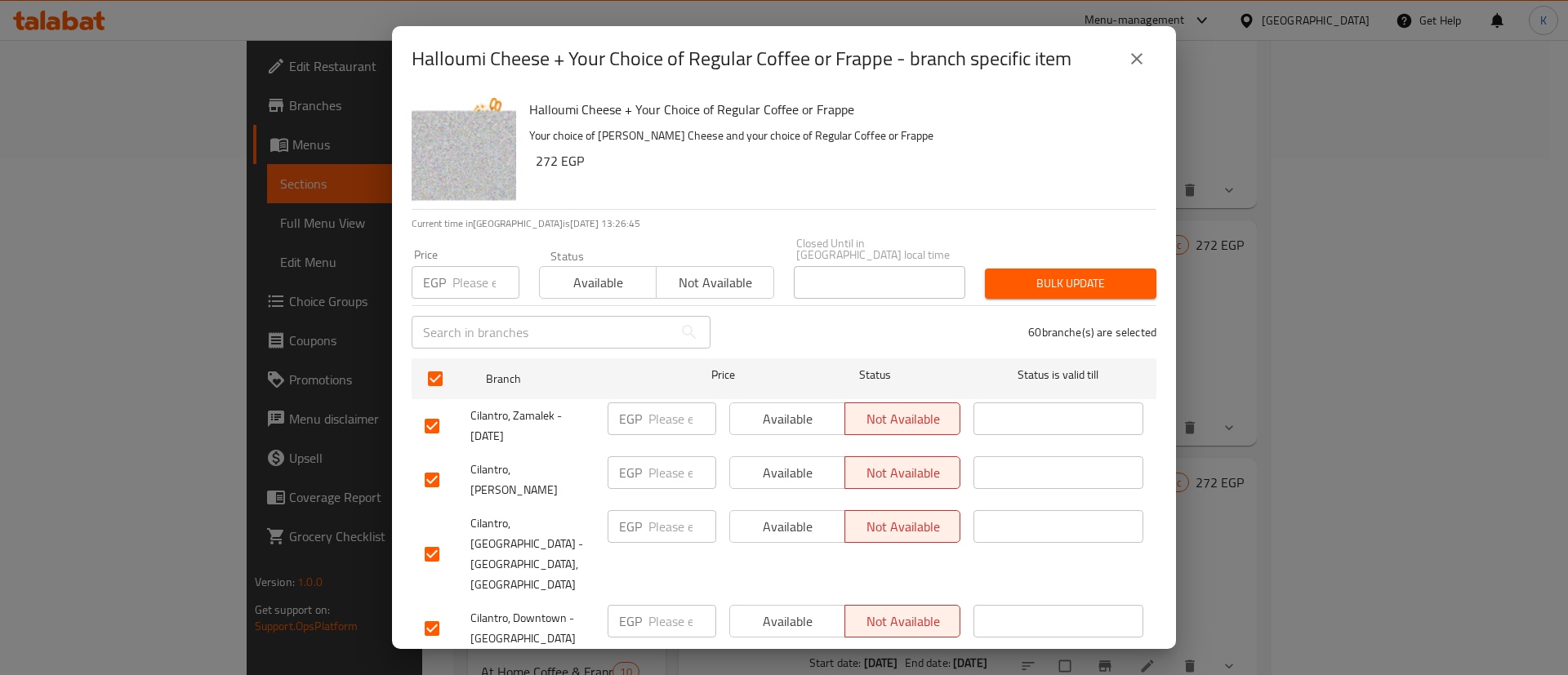
click at [702, 276] on span "Not available" at bounding box center [715, 283] width 103 height 24
click at [1079, 280] on span "Bulk update" at bounding box center [1070, 284] width 145 height 20
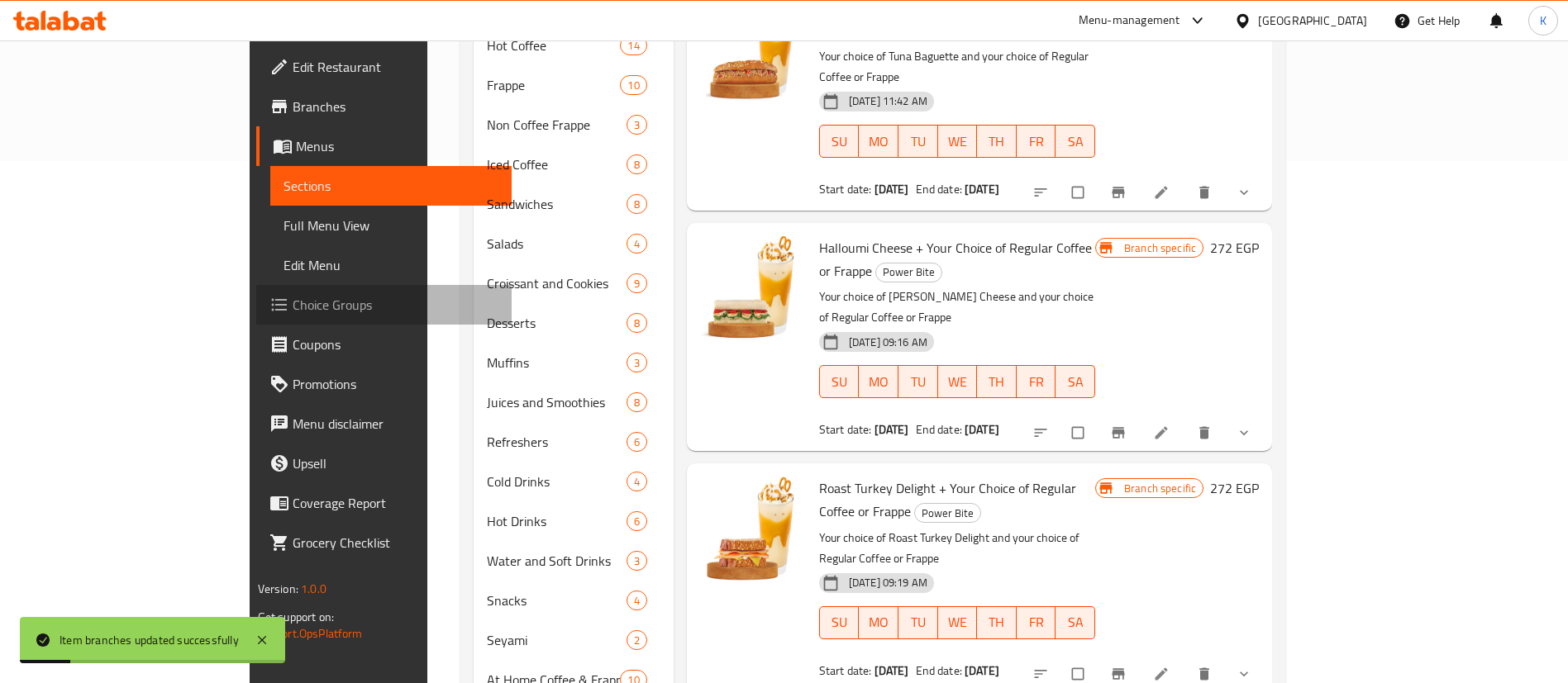
click at [256, 317] on link "Choice Groups" at bounding box center [383, 304] width 255 height 40
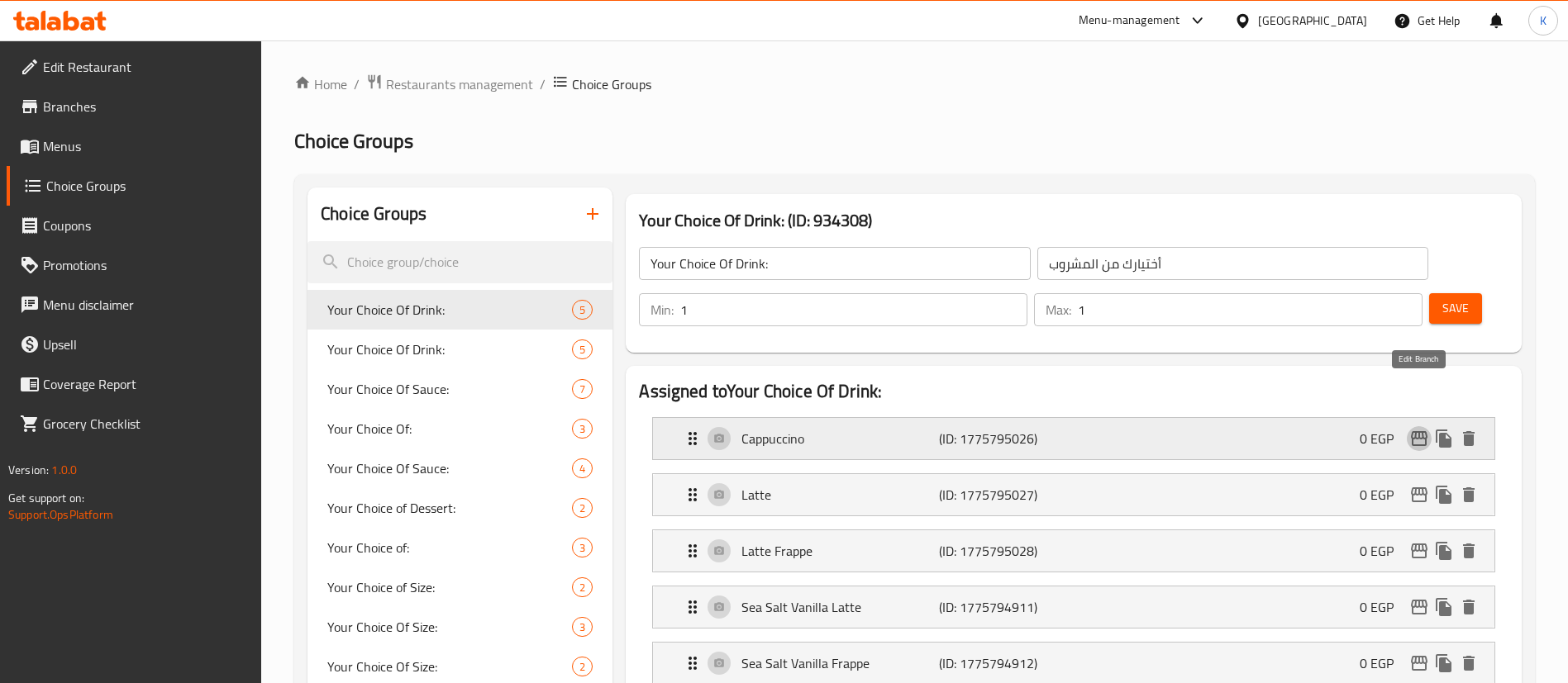
click at [1412, 432] on icon "edit" at bounding box center [1418, 439] width 16 height 15
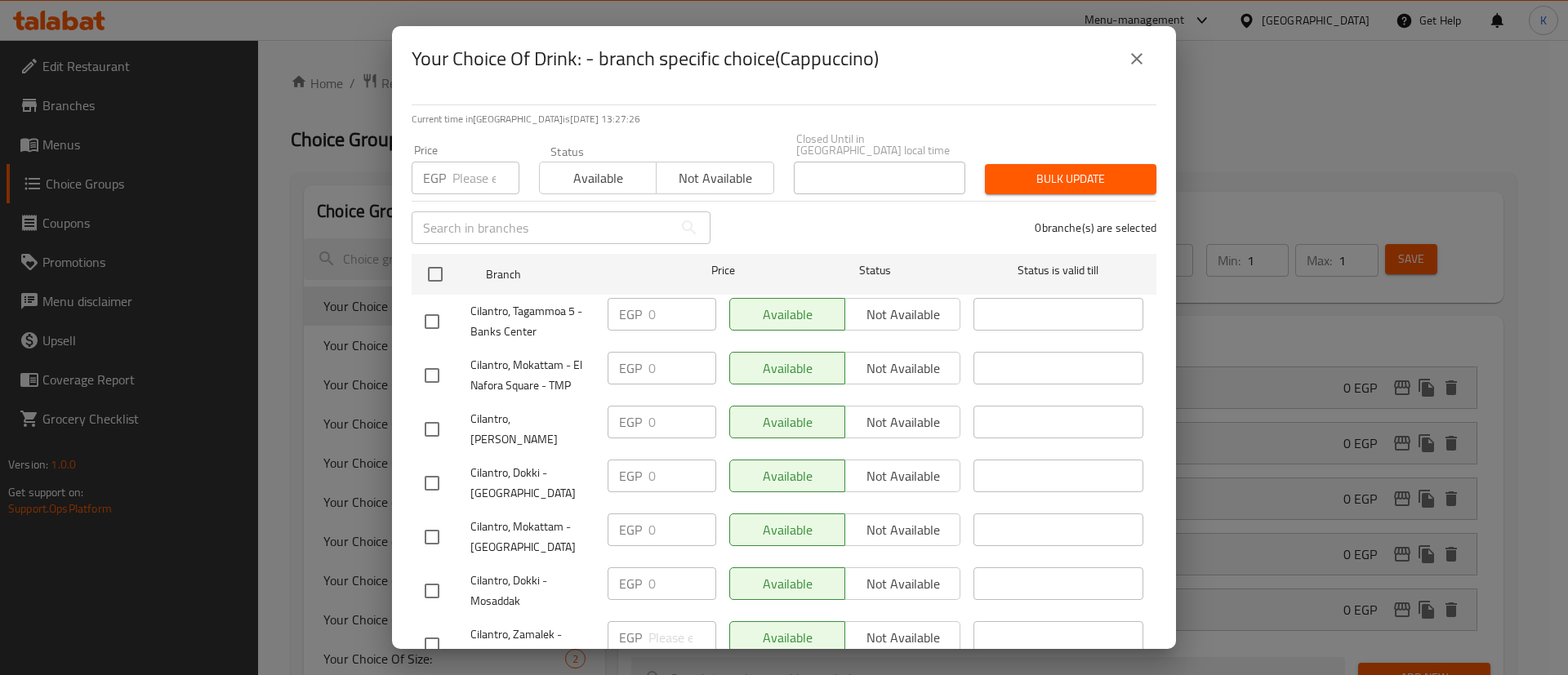
scroll to position [719, 0]
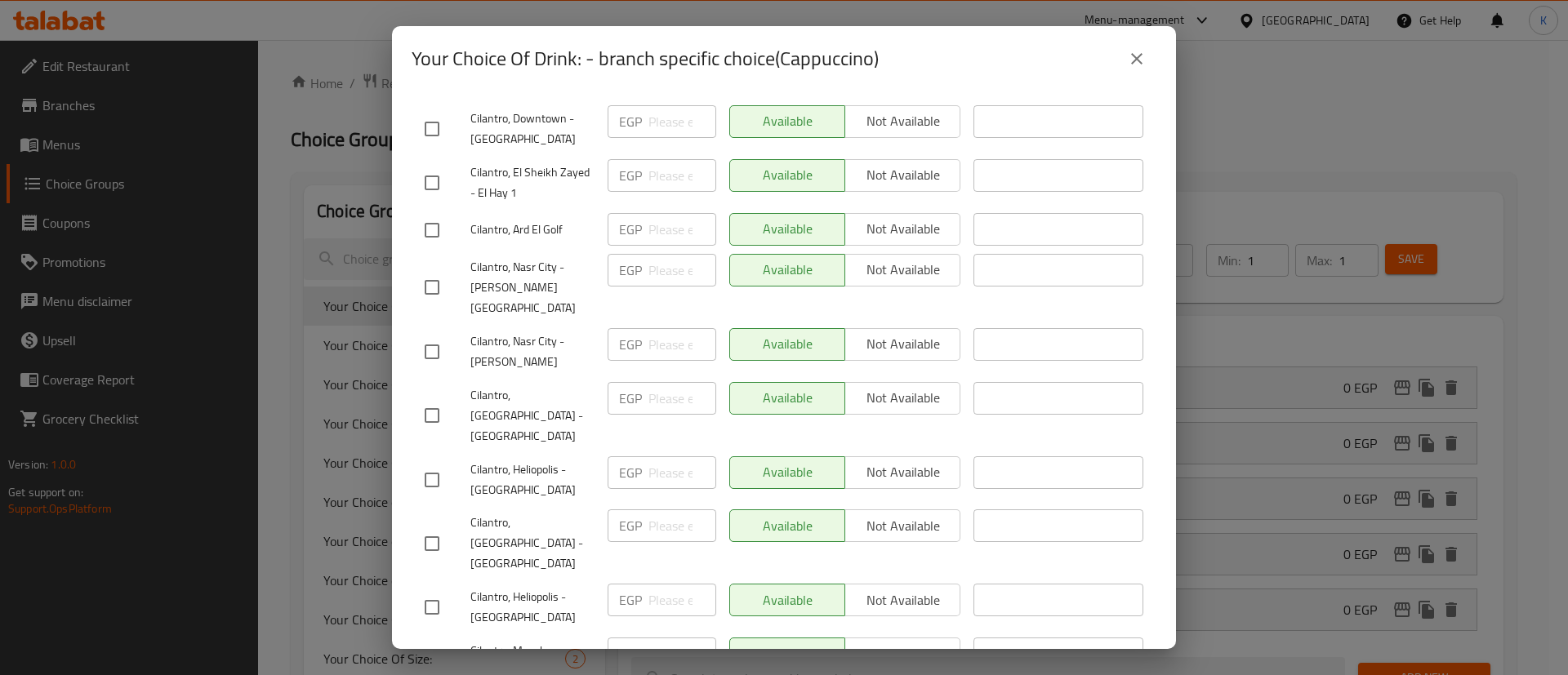
drag, startPoint x: 435, startPoint y: 364, endPoint x: 747, endPoint y: 439, distance: 320.9
click at [432, 463] on input "checkbox" at bounding box center [432, 479] width 34 height 34
checkbox input "true"
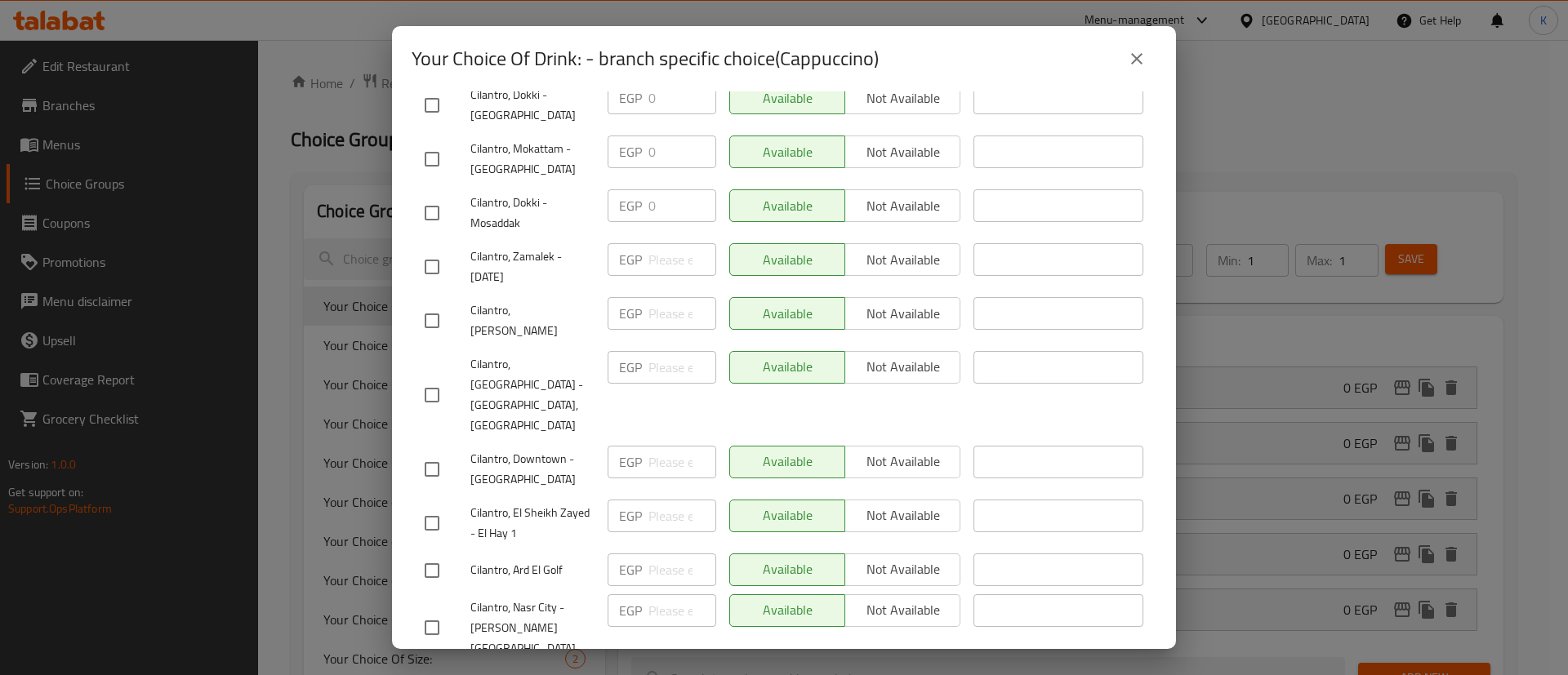
scroll to position [0, 0]
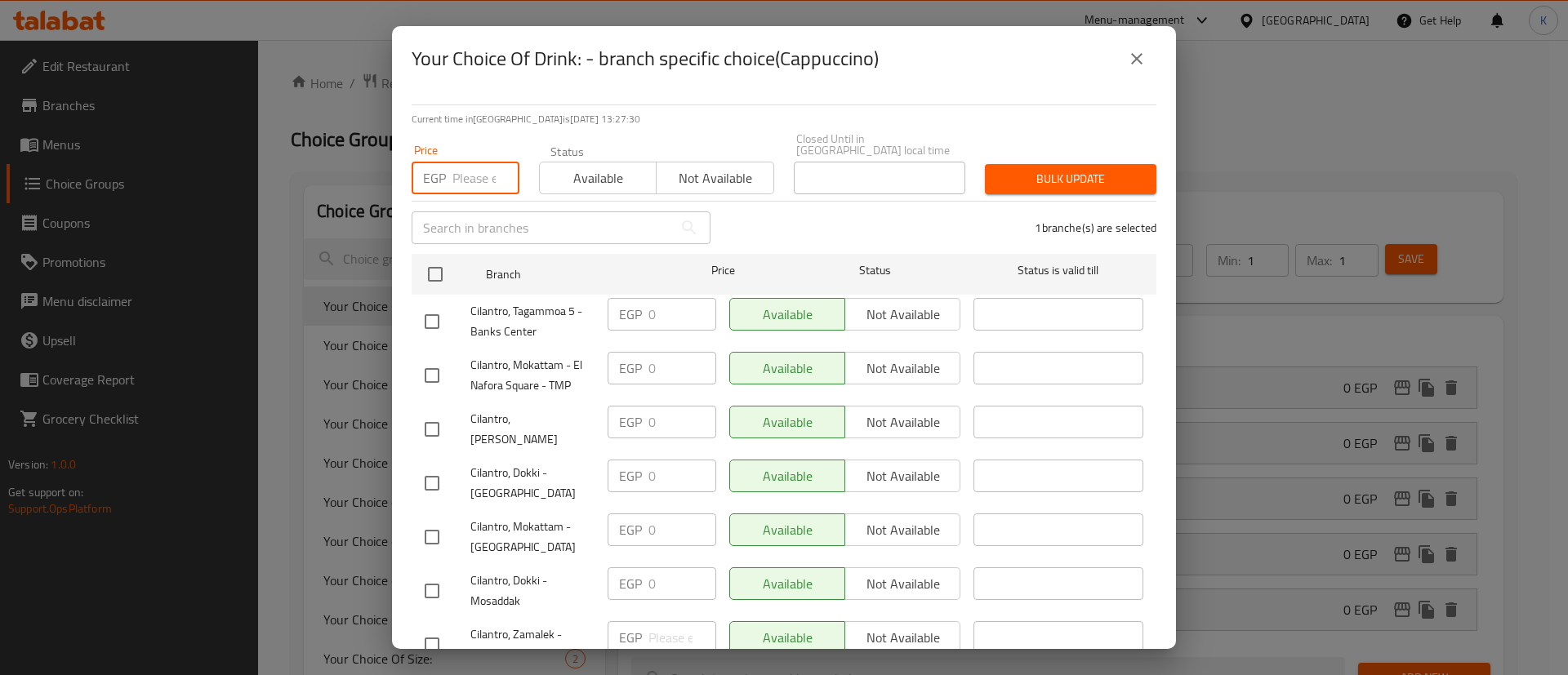
click at [477, 177] on input "number" at bounding box center [486, 178] width 67 height 33
paste input "272"
type input "272"
click at [1058, 173] on span "Bulk update" at bounding box center [1070, 179] width 145 height 20
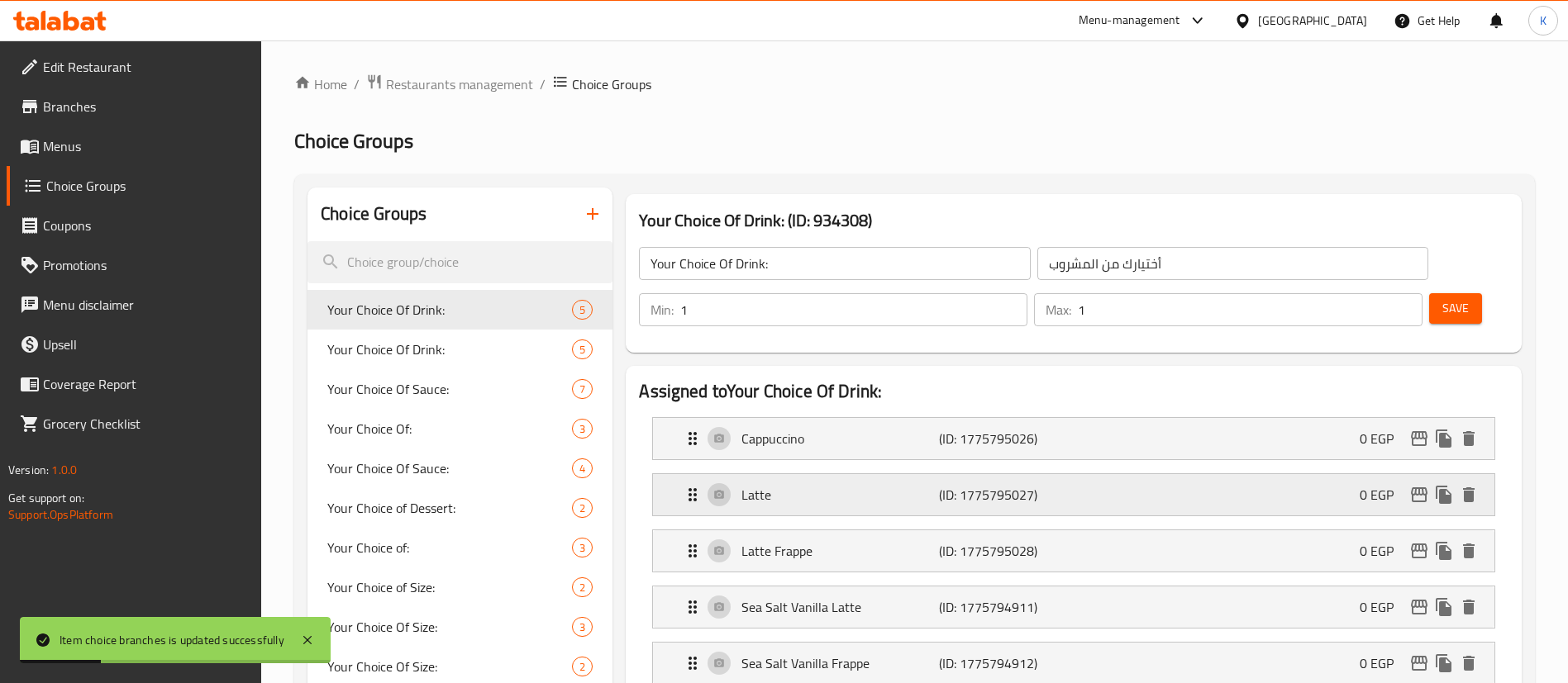
click at [1420, 485] on icon "edit" at bounding box center [1418, 494] width 20 height 20
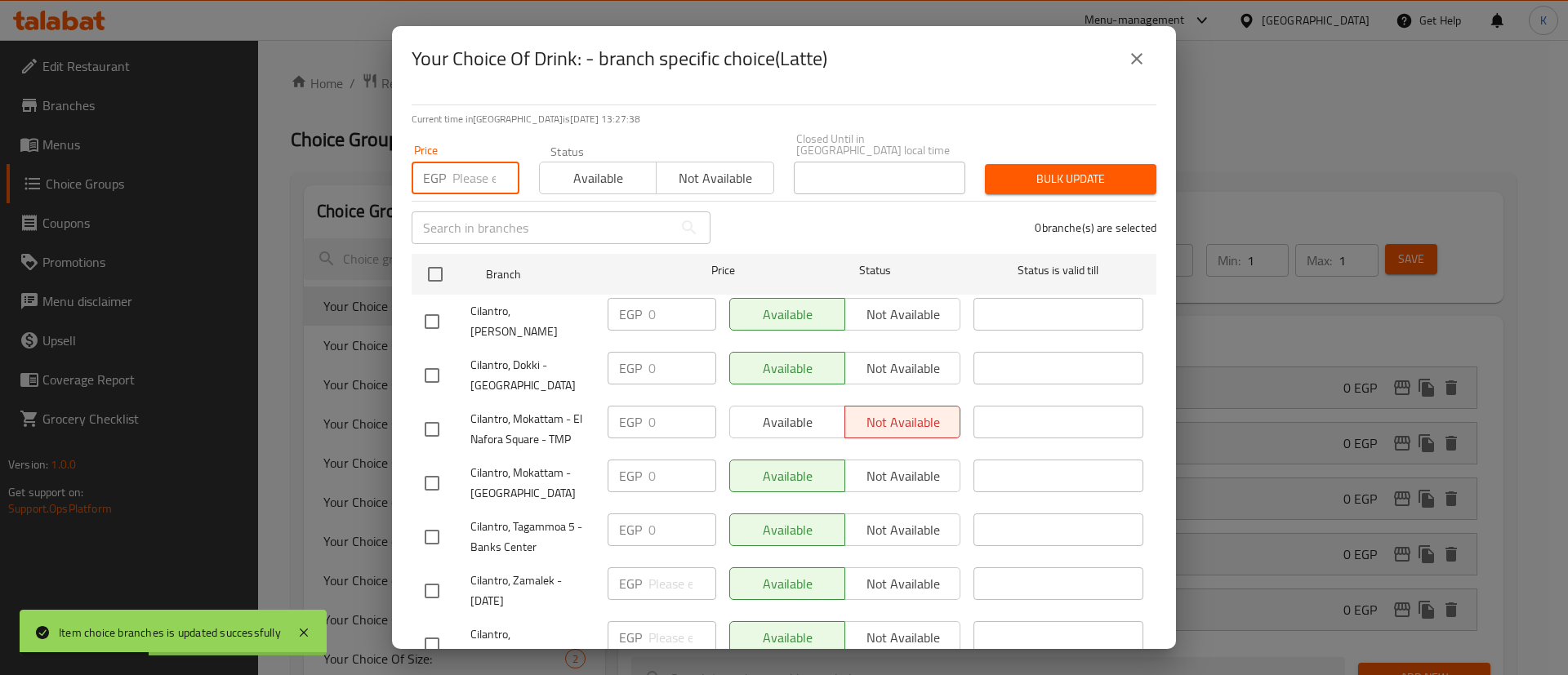
click at [463, 170] on input "number" at bounding box center [486, 178] width 67 height 33
paste input "272"
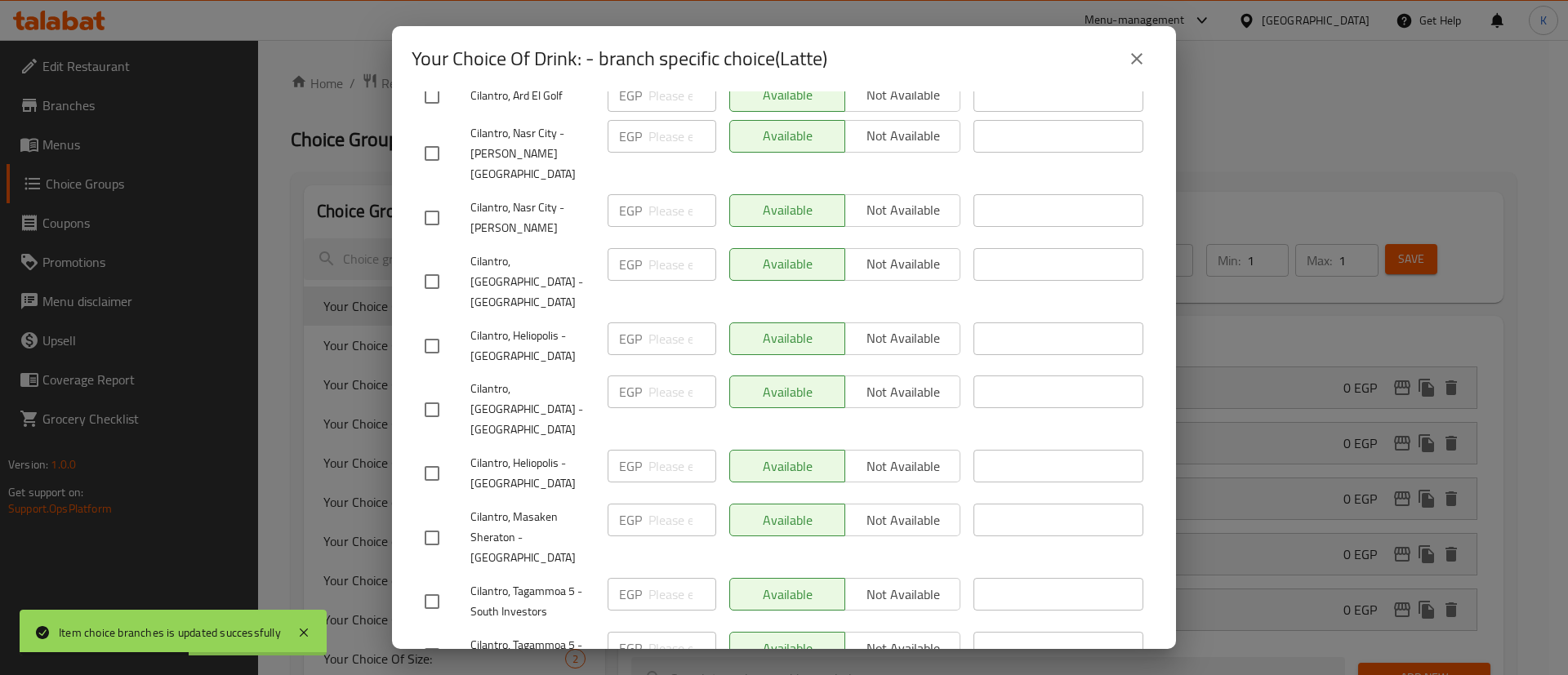
scroll to position [857, 0]
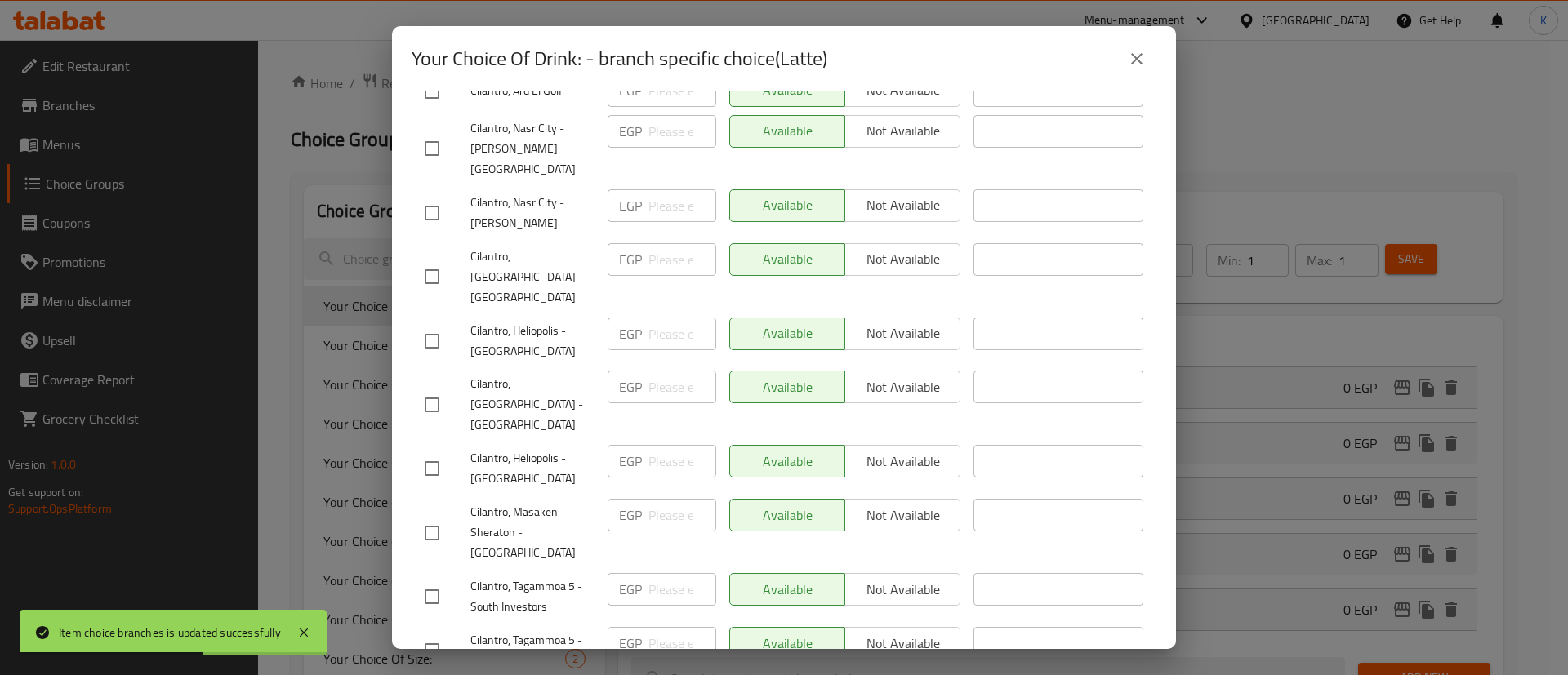
type input "272"
click at [432, 324] on input "checkbox" at bounding box center [432, 341] width 34 height 34
checkbox input "true"
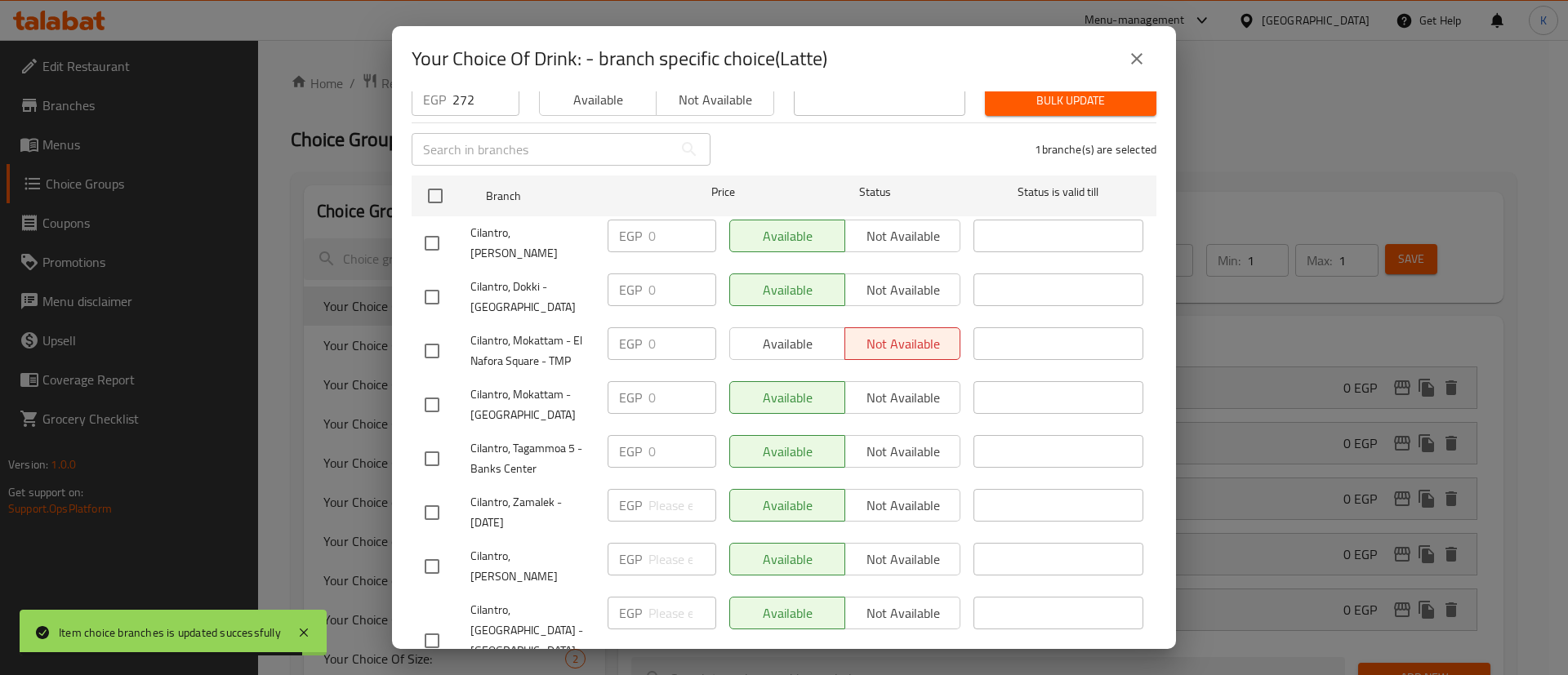
scroll to position [0, 0]
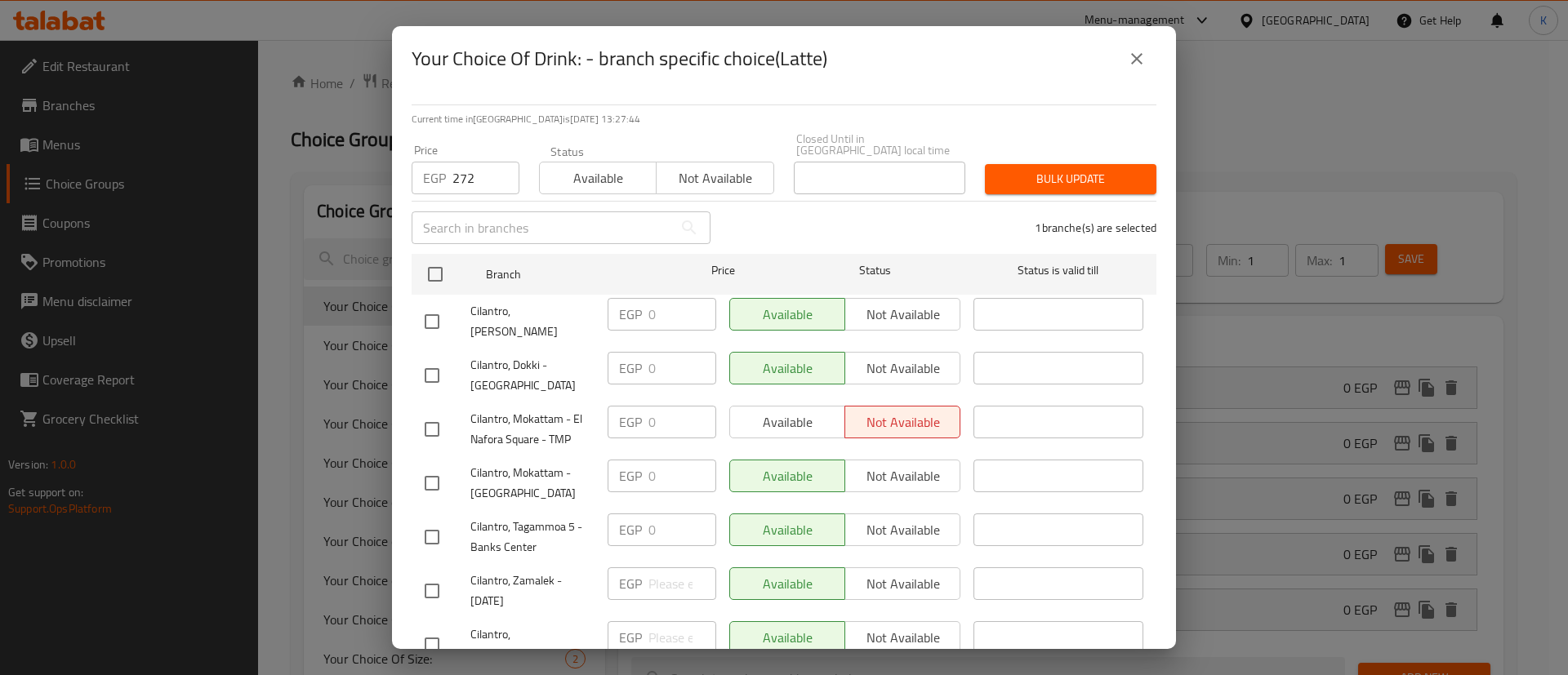
click at [1041, 169] on span "Bulk update" at bounding box center [1070, 179] width 145 height 20
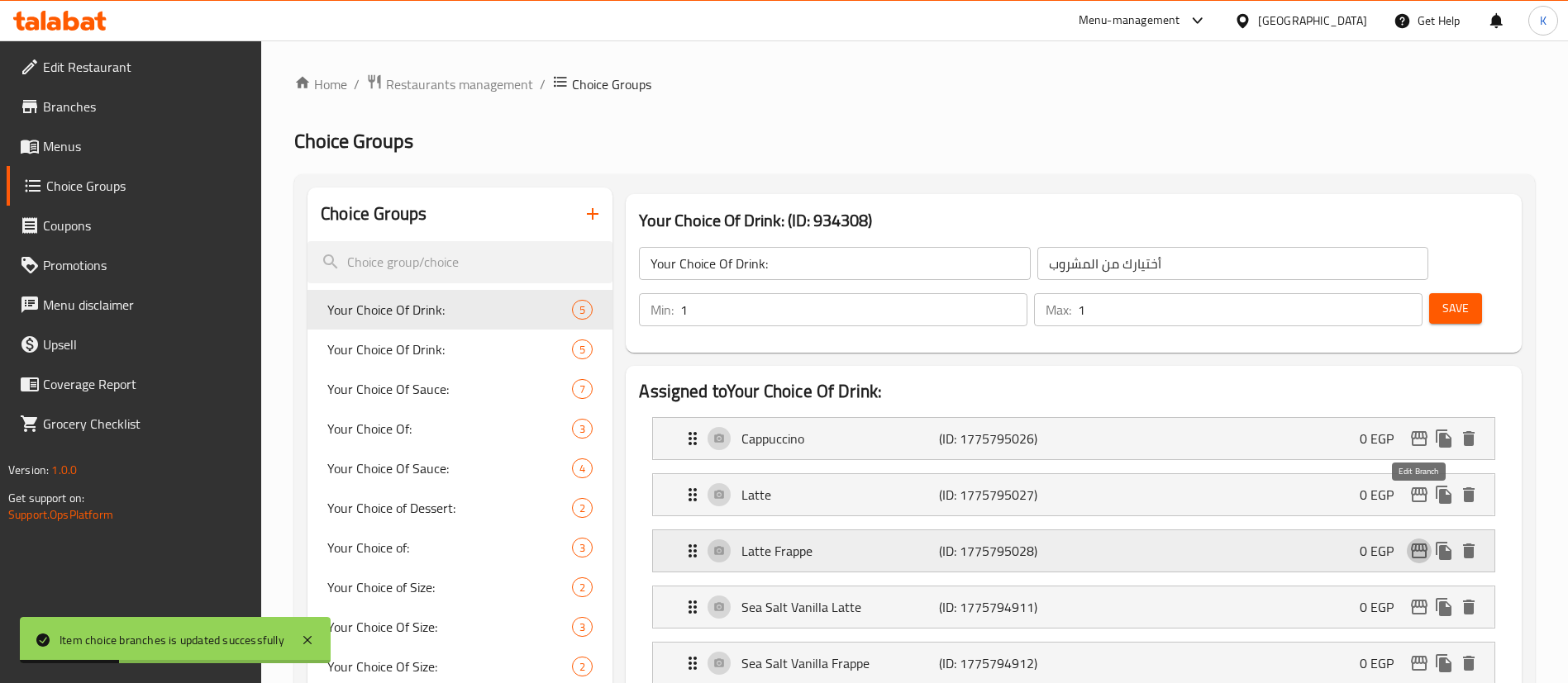
click at [1418, 544] on icon "edit" at bounding box center [1418, 551] width 16 height 15
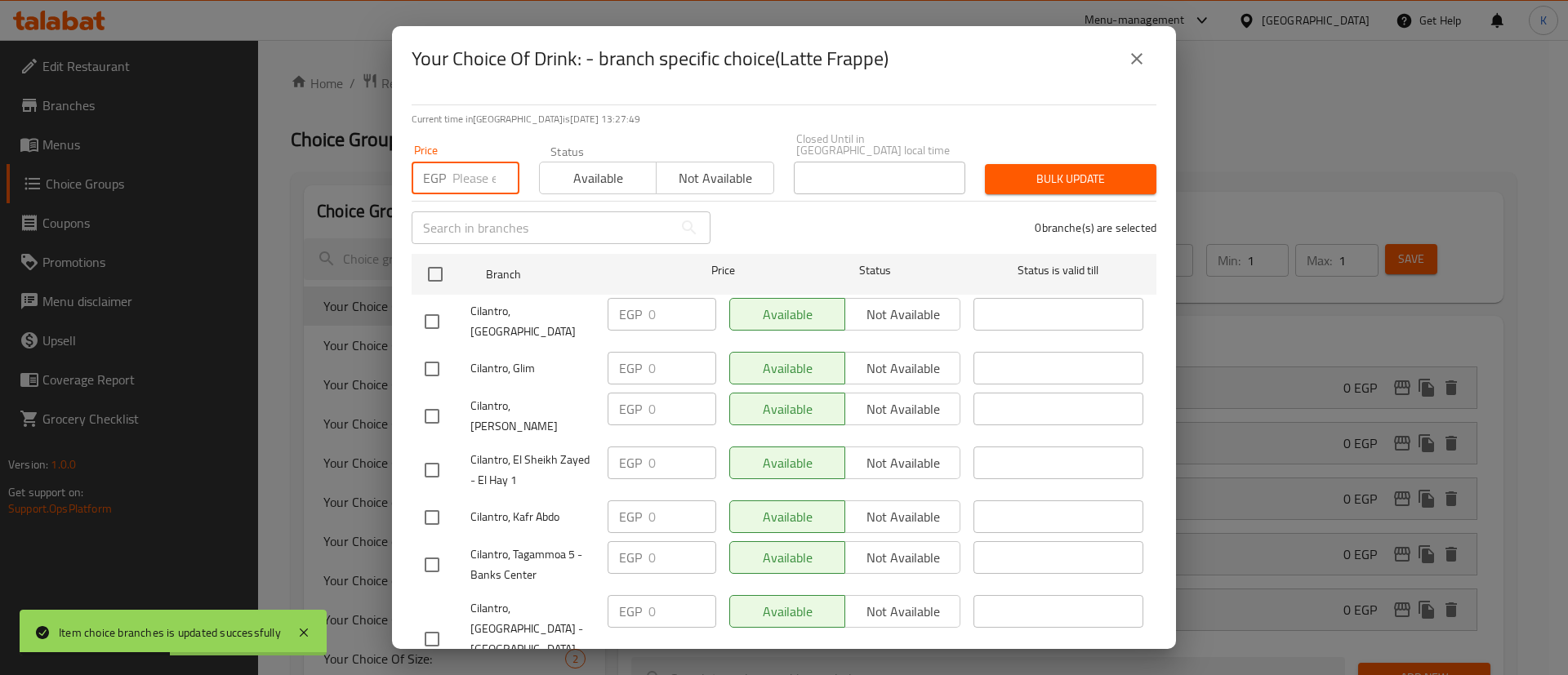
click at [457, 162] on input "number" at bounding box center [486, 178] width 67 height 33
paste input "272"
type input "272"
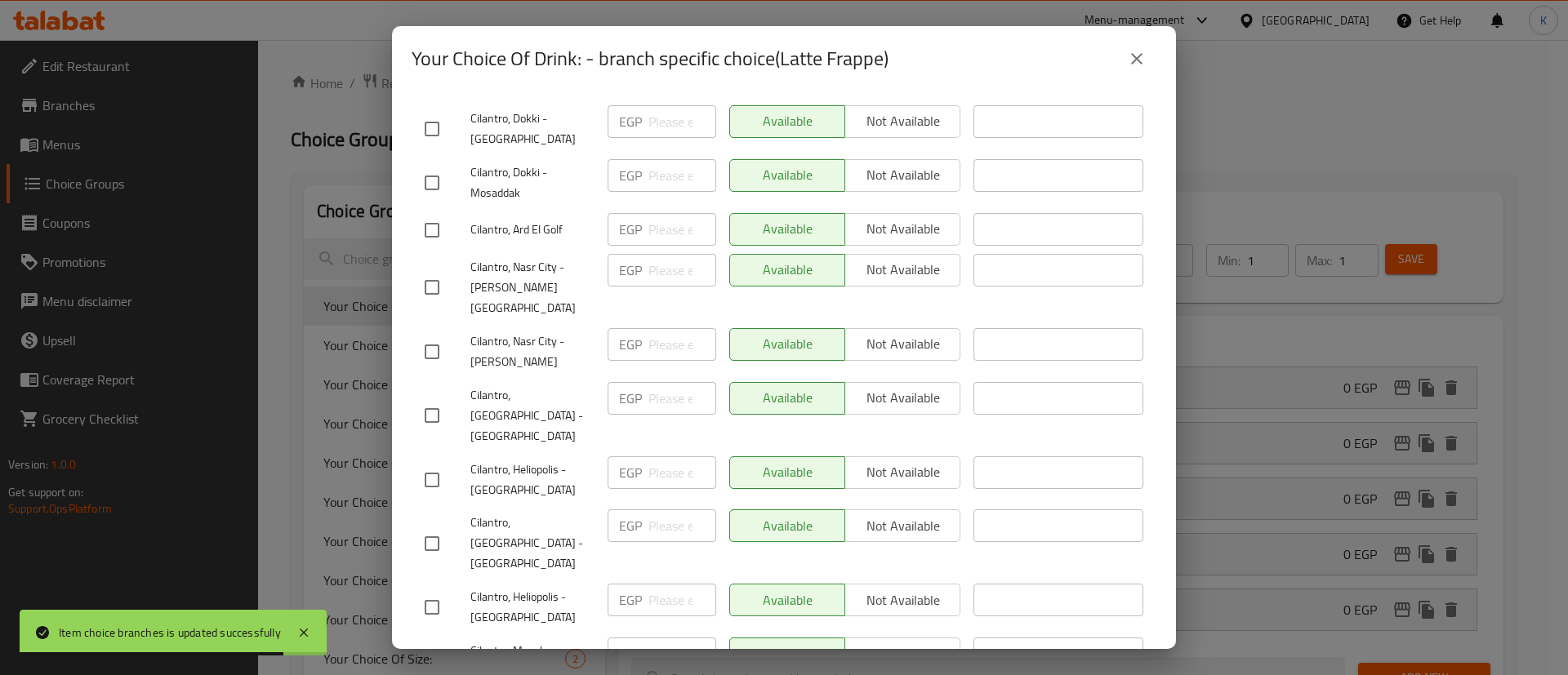
click at [433, 463] on input "checkbox" at bounding box center [432, 479] width 34 height 34
checkbox input "true"
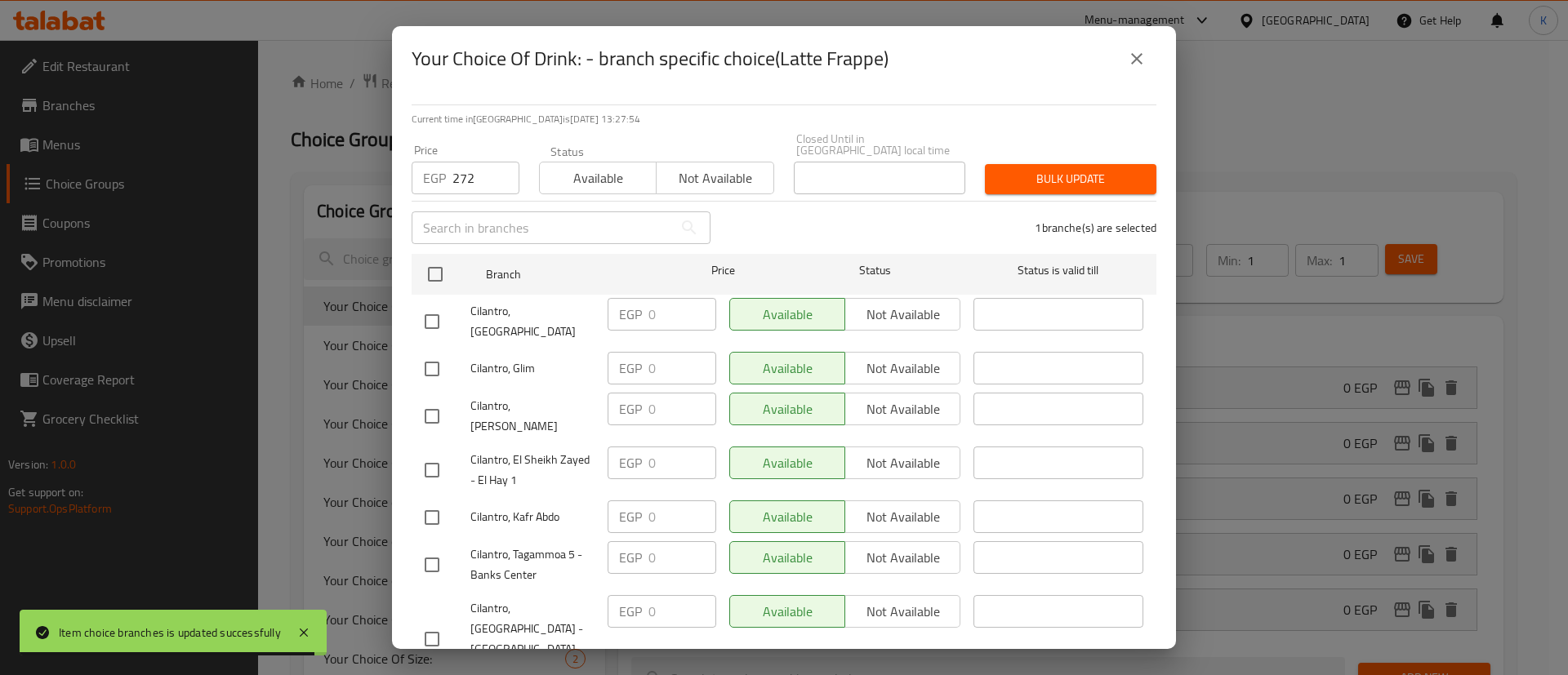
click at [1028, 182] on button "Bulk update" at bounding box center [1071, 179] width 171 height 30
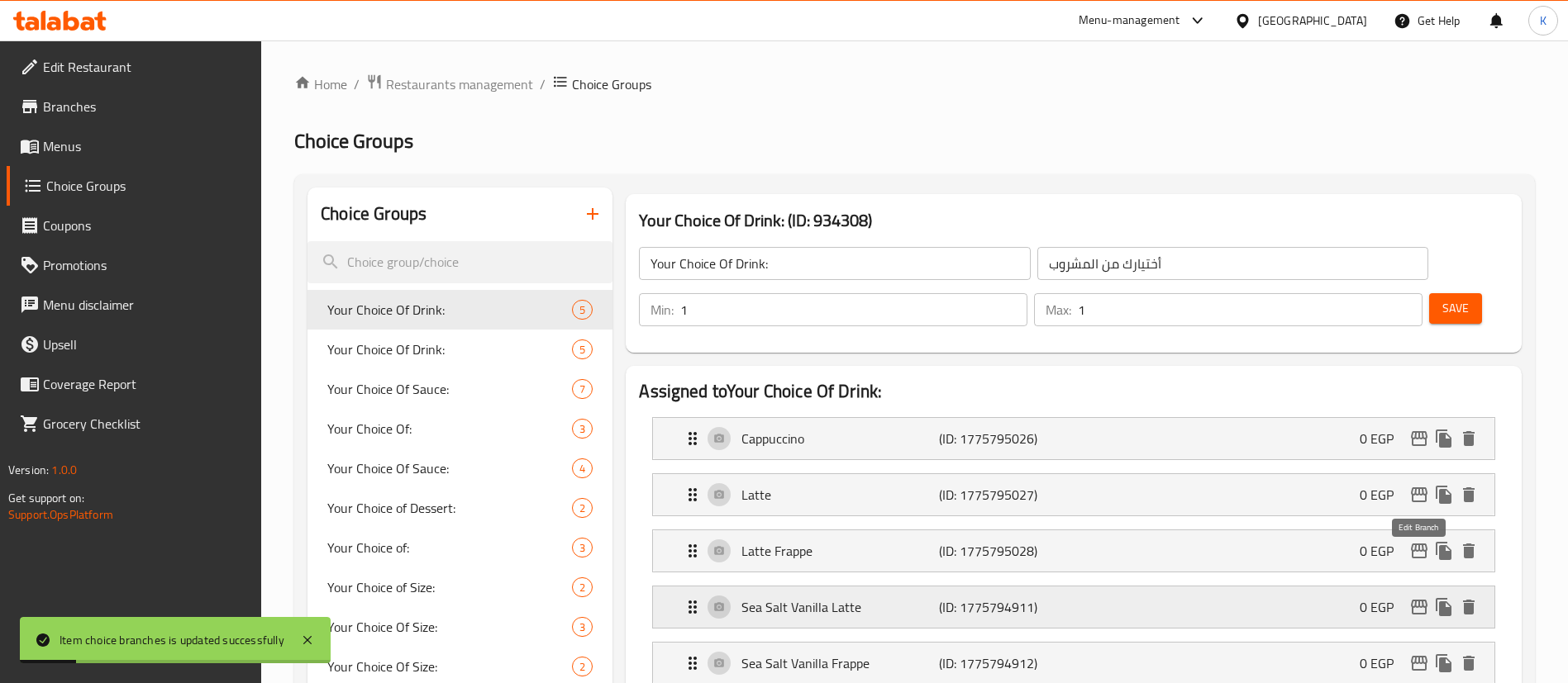
click at [1423, 597] on icon "edit" at bounding box center [1418, 607] width 20 height 20
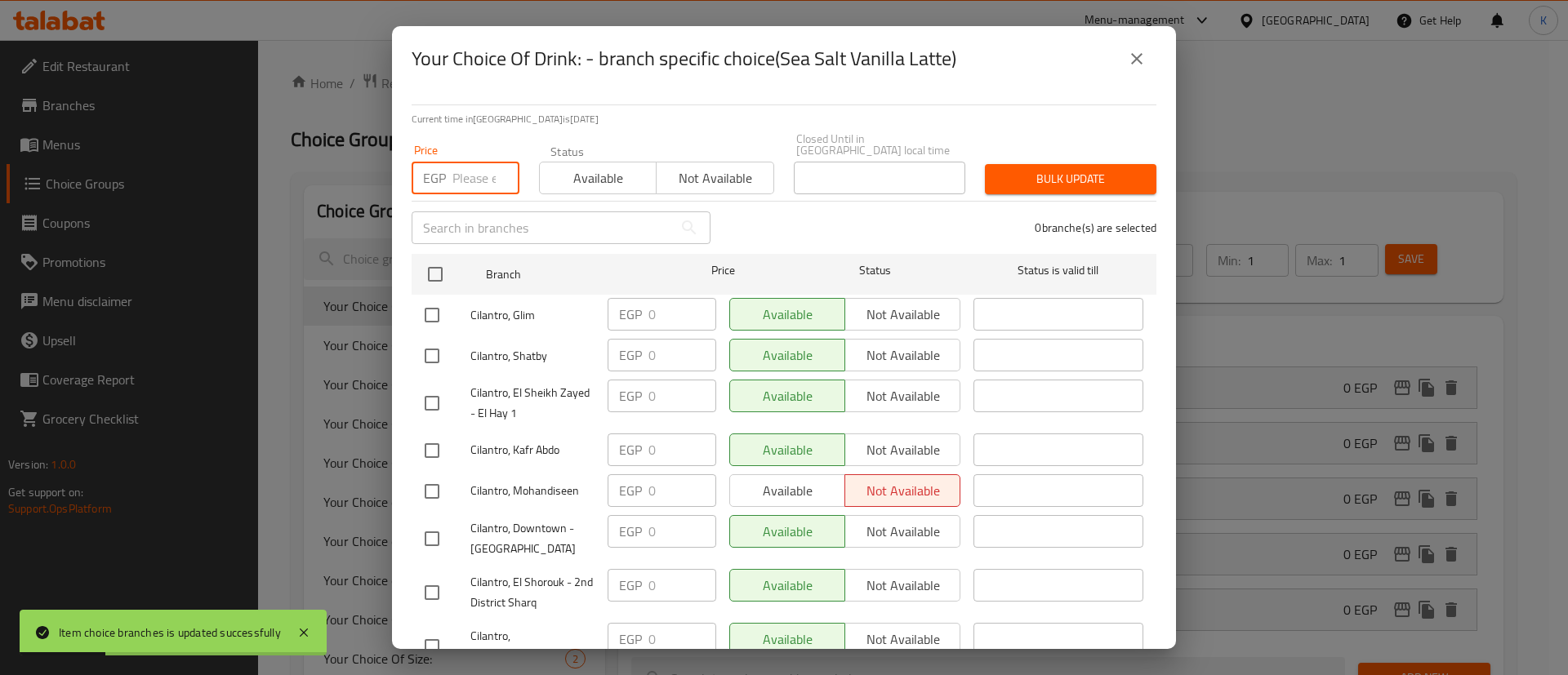
click at [476, 162] on input "number" at bounding box center [486, 178] width 67 height 33
paste input "272"
type input "272"
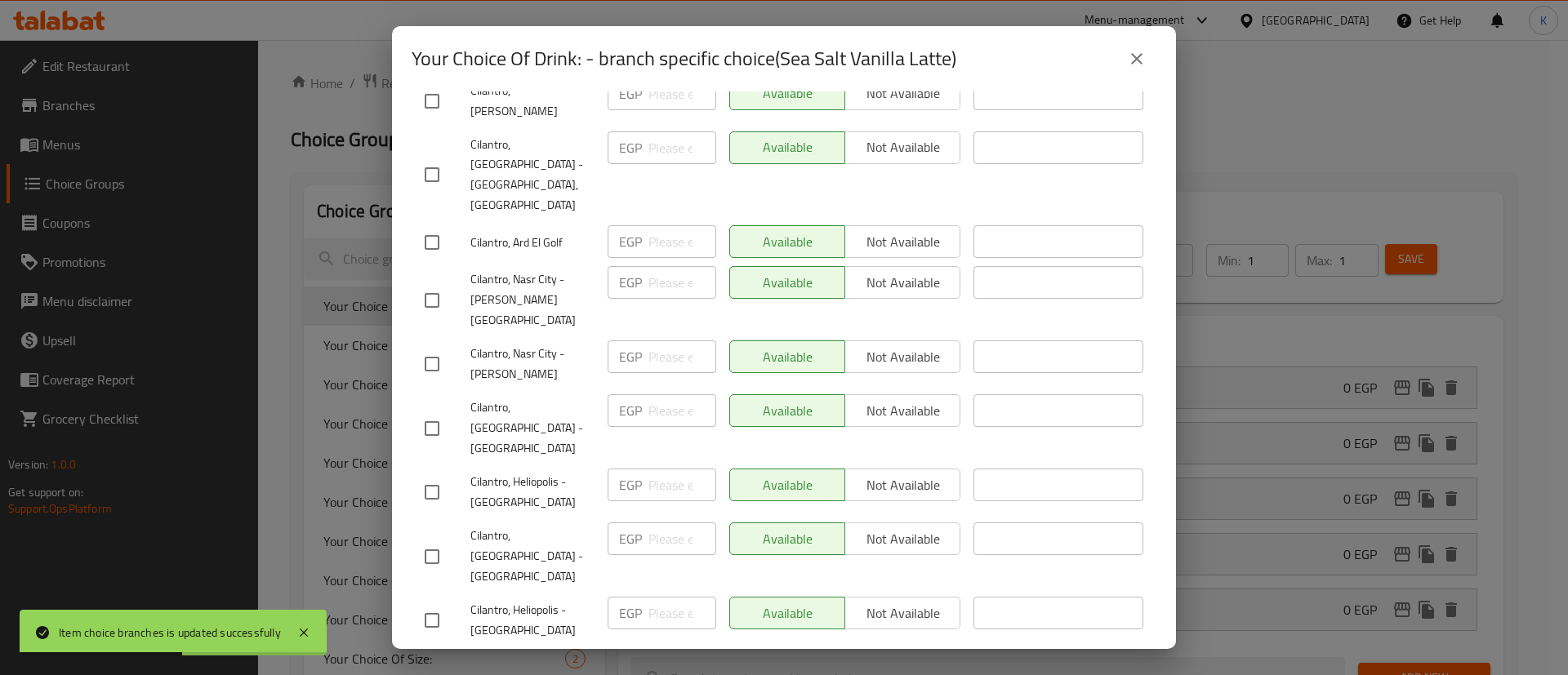
click at [428, 475] on input "checkbox" at bounding box center [432, 492] width 34 height 34
checkbox input "true"
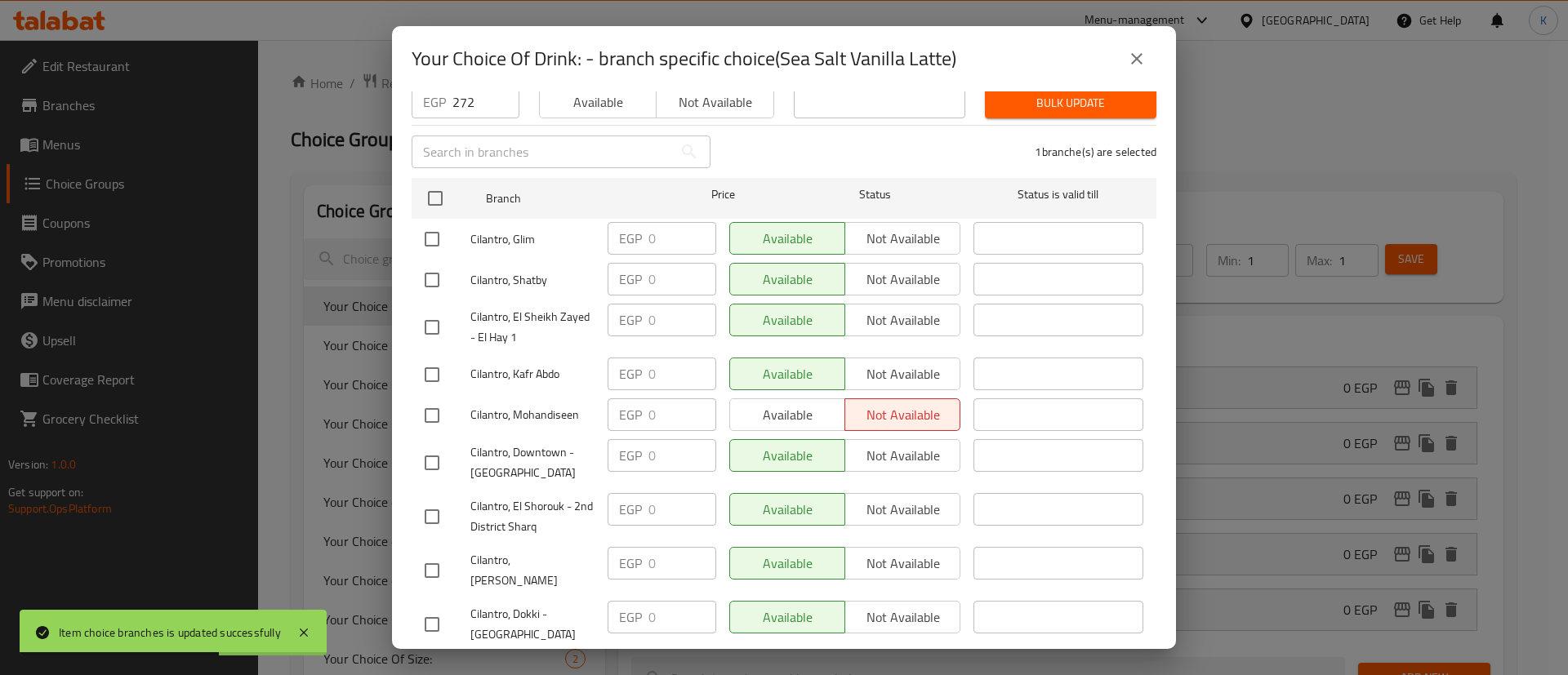
scroll to position [0, 0]
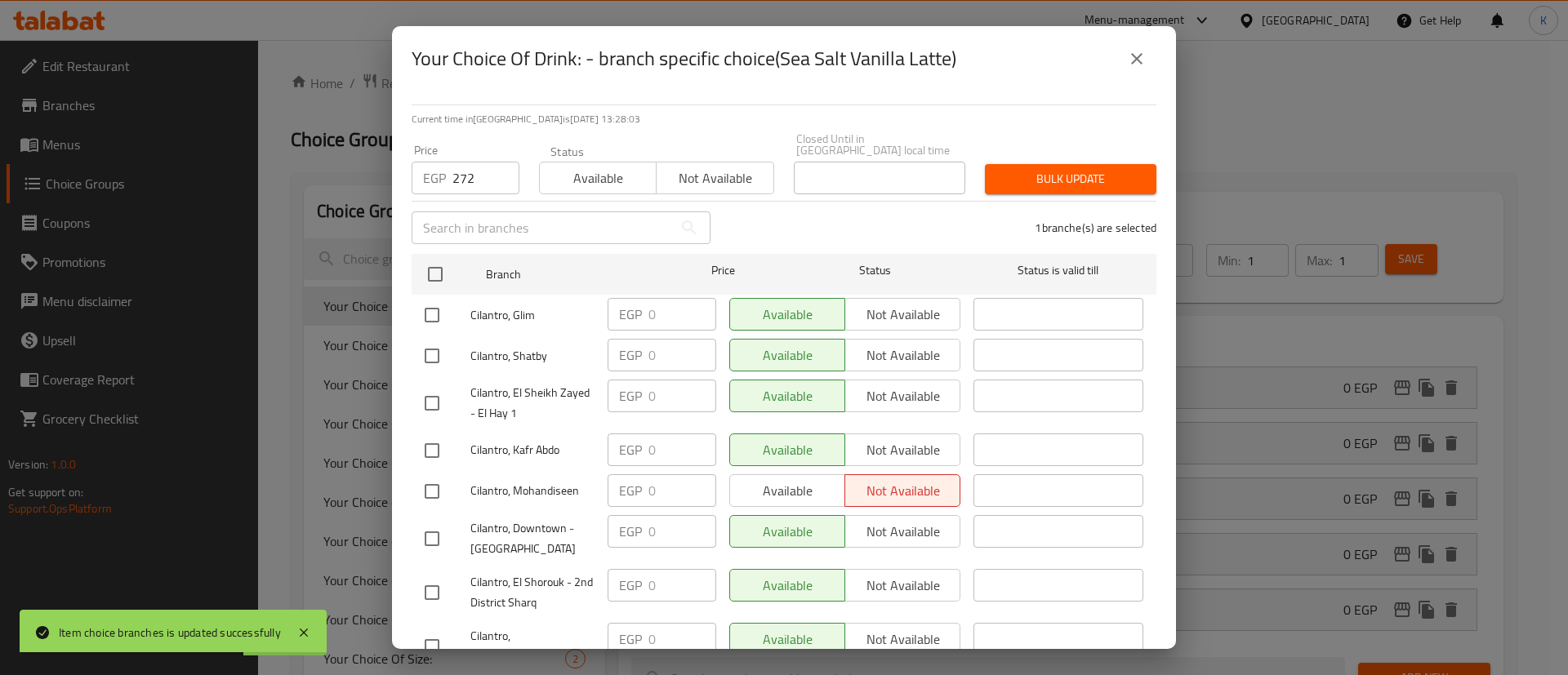
click at [523, 185] on div "Price EGP 272 Price" at bounding box center [465, 169] width 128 height 70
click at [1065, 169] on span "Bulk update" at bounding box center [1070, 179] width 145 height 20
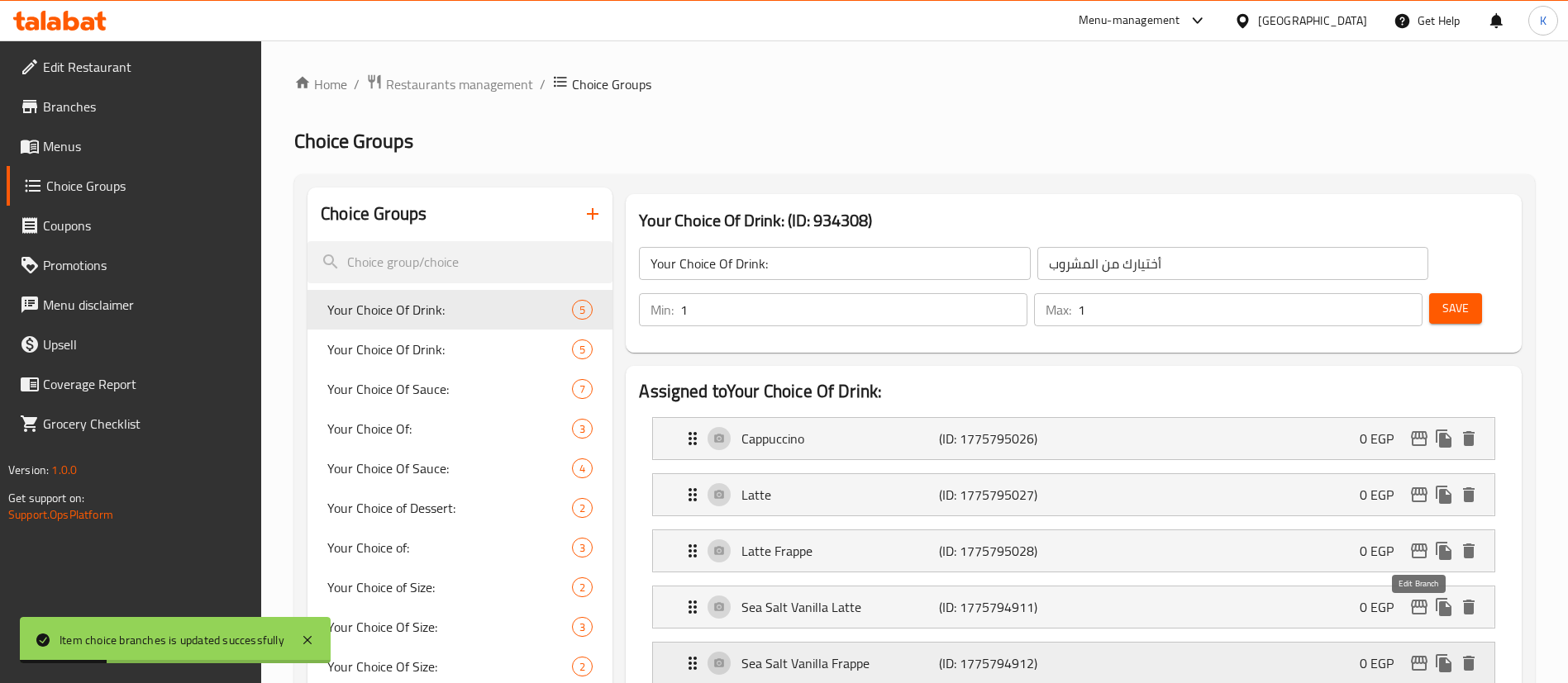
click at [1416, 653] on icon "edit" at bounding box center [1418, 663] width 20 height 20
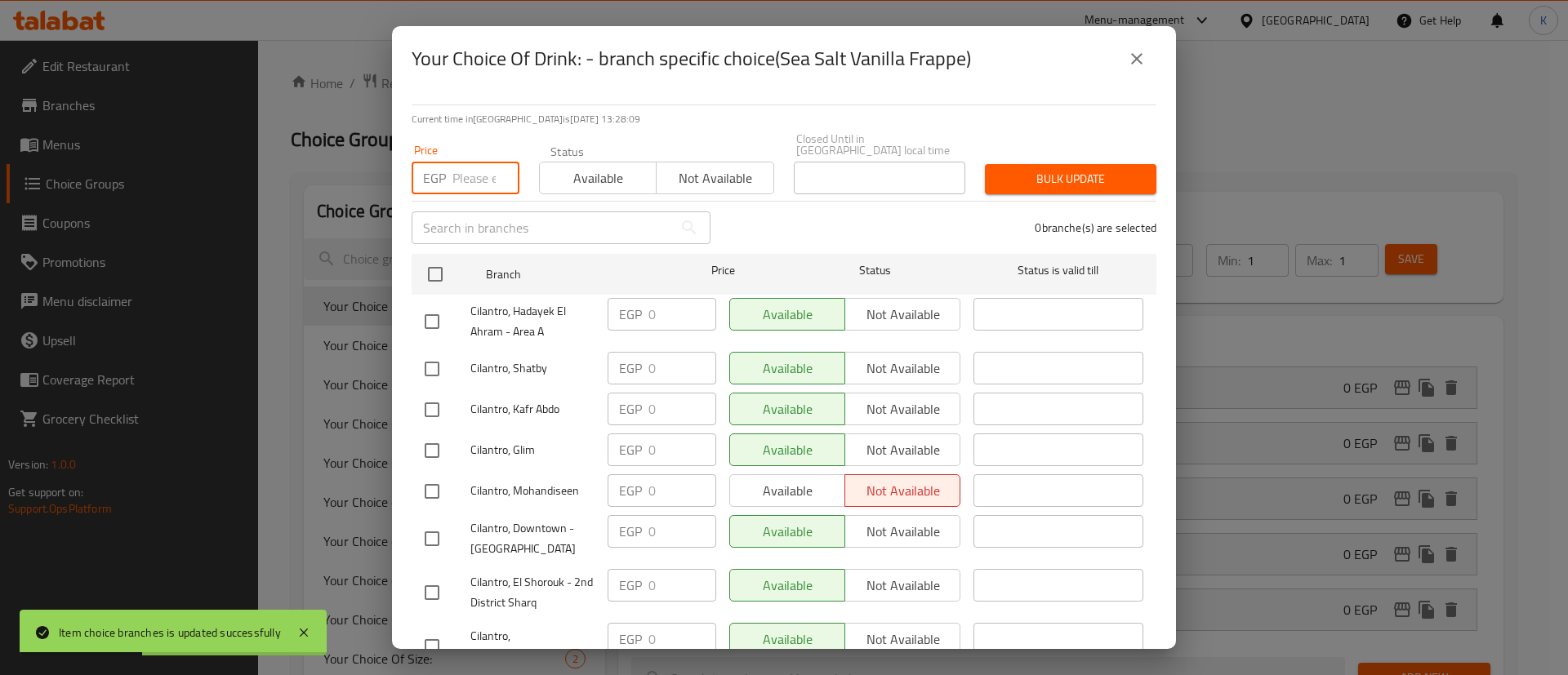
click at [469, 175] on input "number" at bounding box center [486, 178] width 67 height 33
paste input "272"
type input "272"
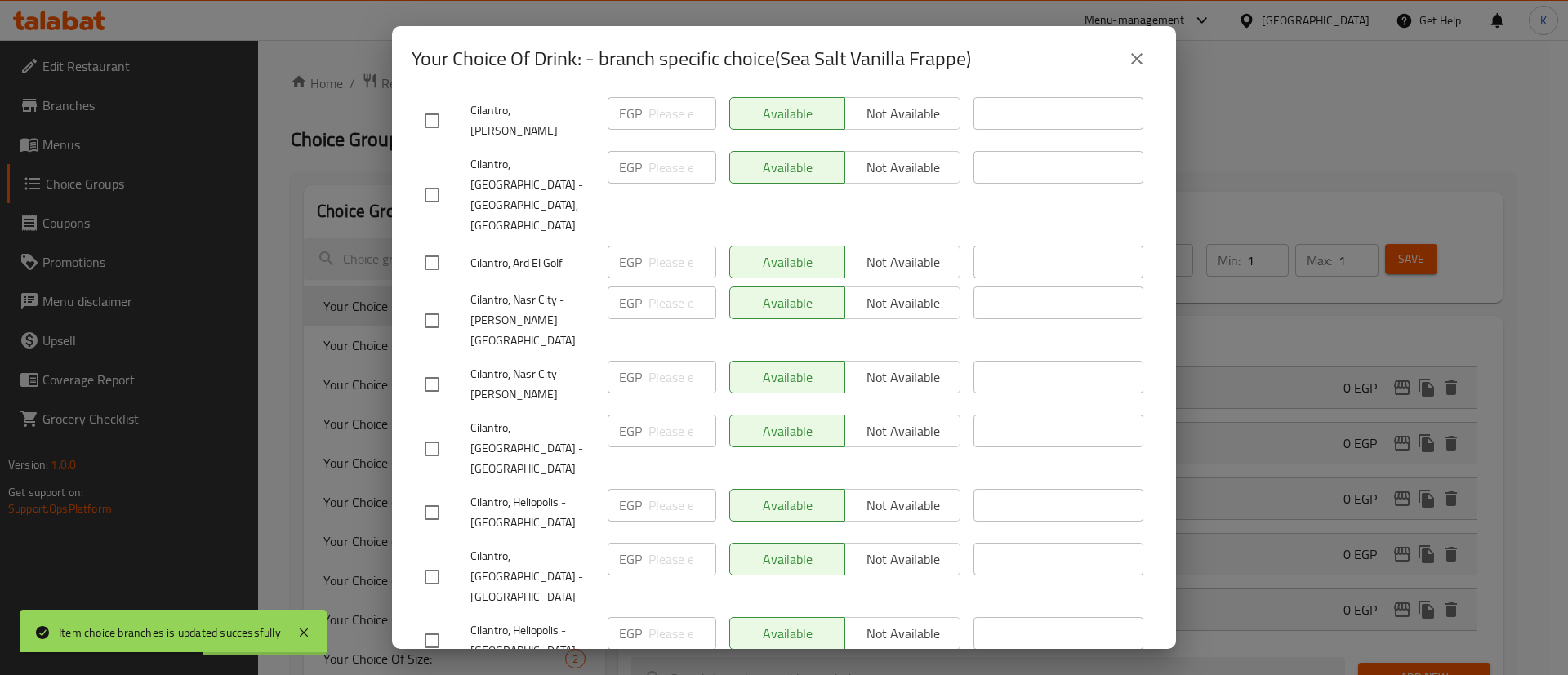
click at [434, 495] on input "checkbox" at bounding box center [432, 512] width 34 height 34
checkbox input "true"
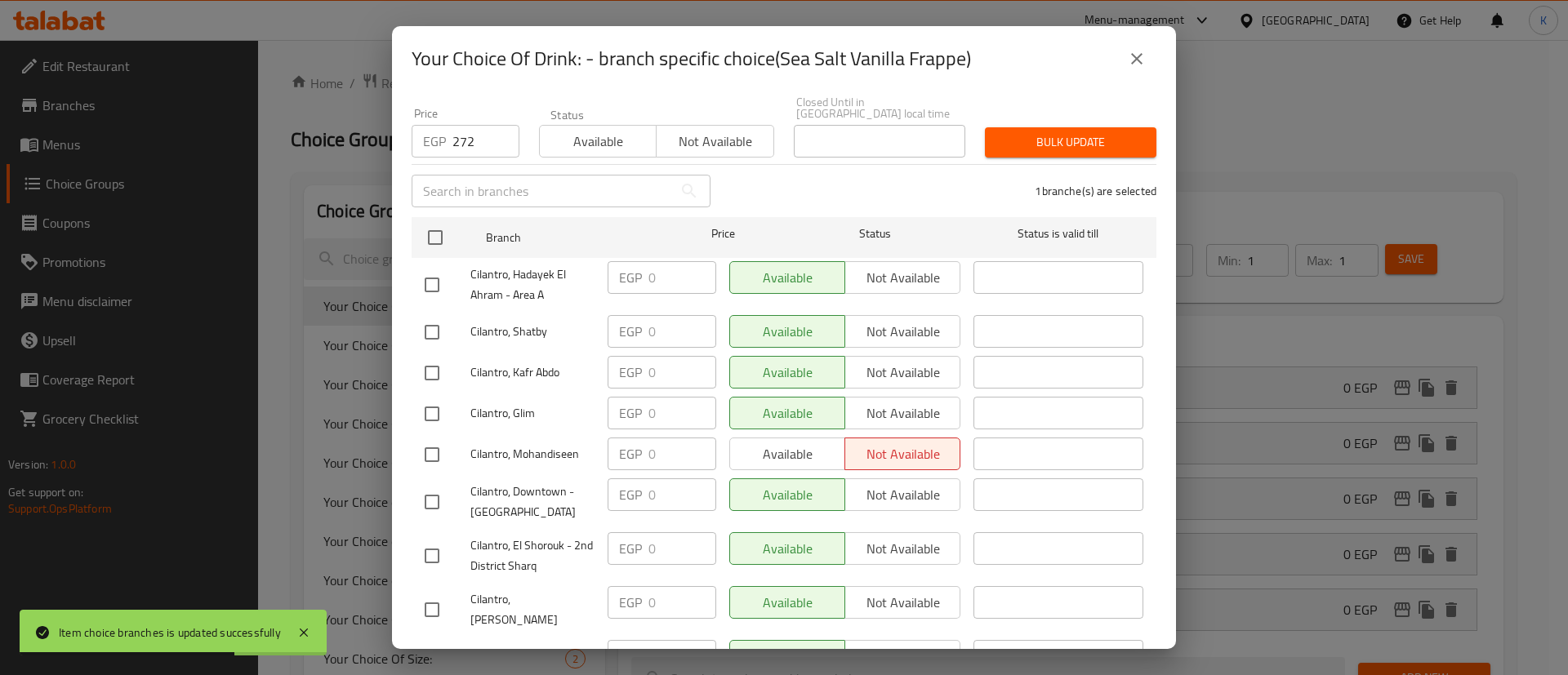
scroll to position [0, 0]
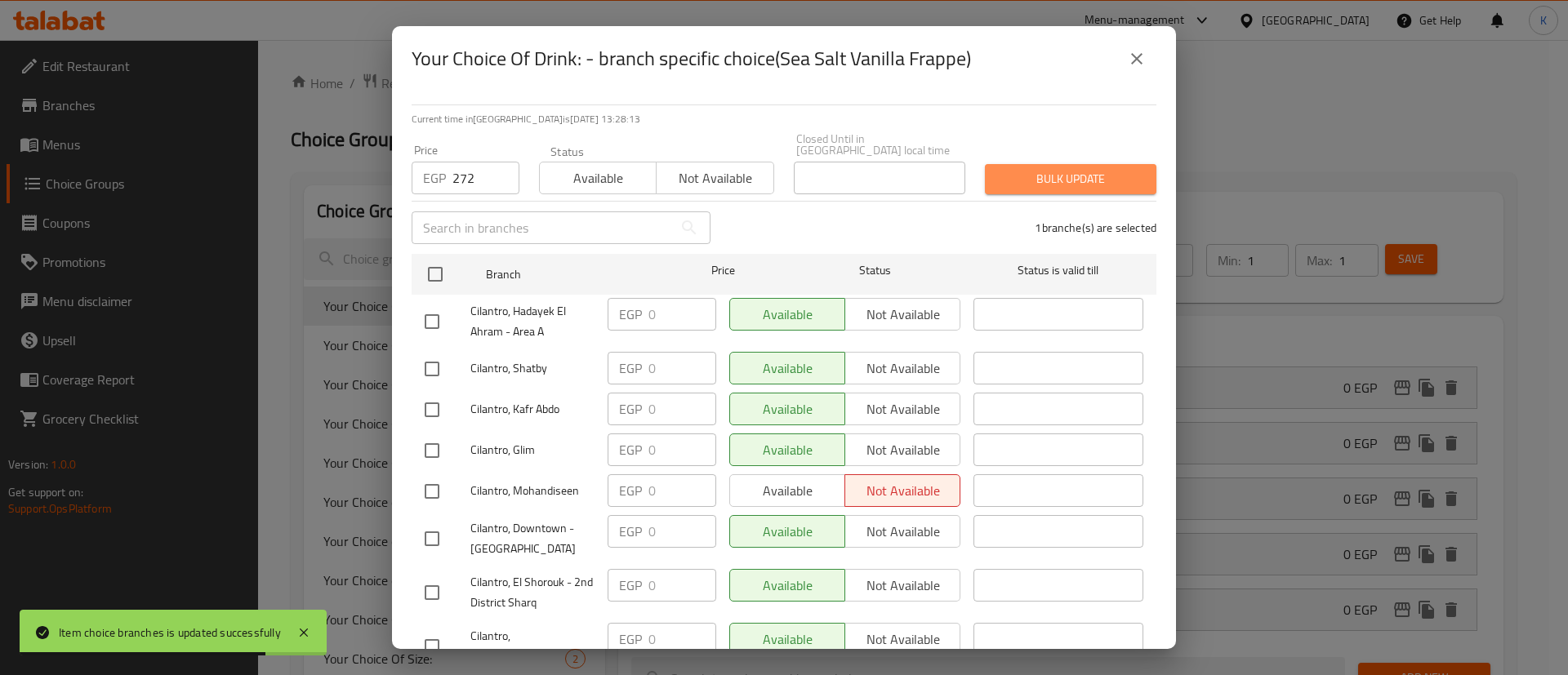
click at [1112, 169] on span "Bulk update" at bounding box center [1070, 179] width 145 height 20
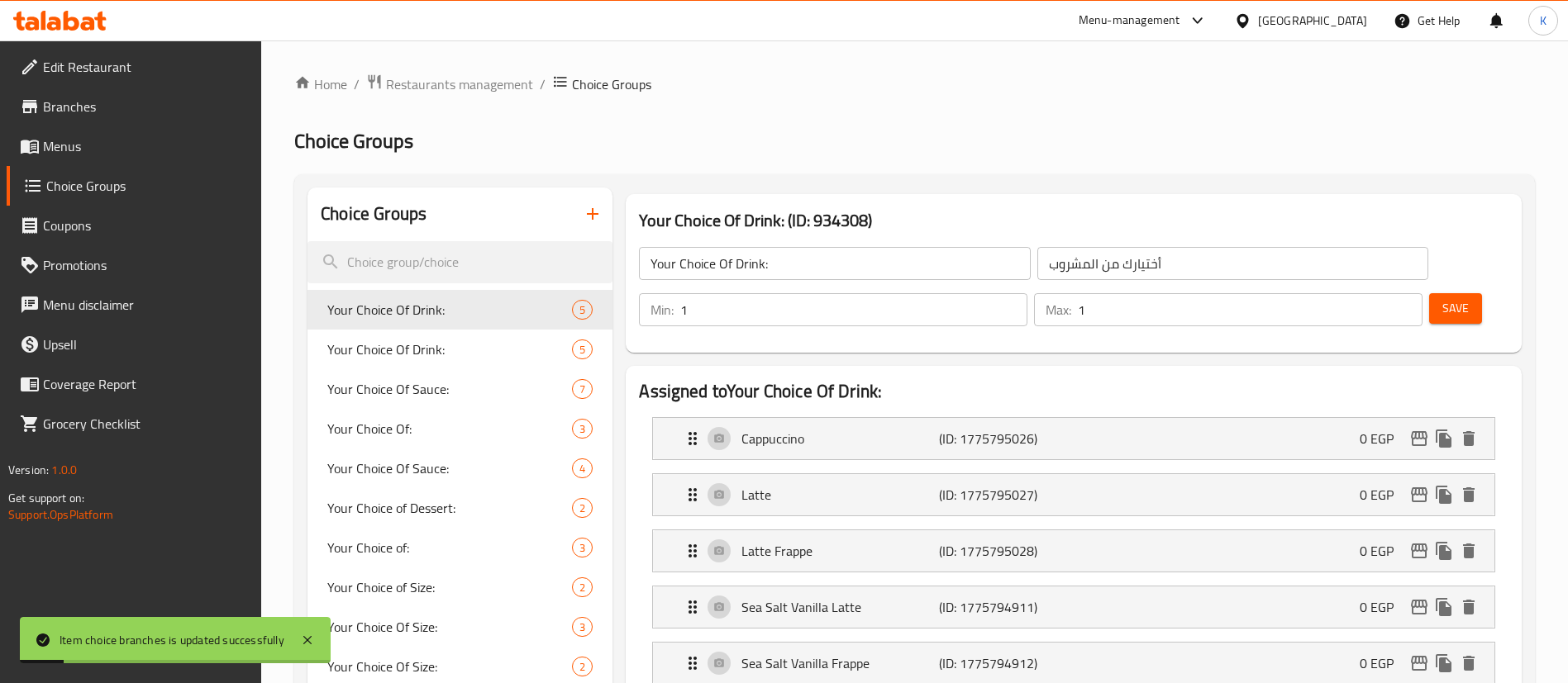
click at [1420, 418] on div "Cappuccino (ID: 1775795026) 0 EGP" at bounding box center [1078, 438] width 791 height 42
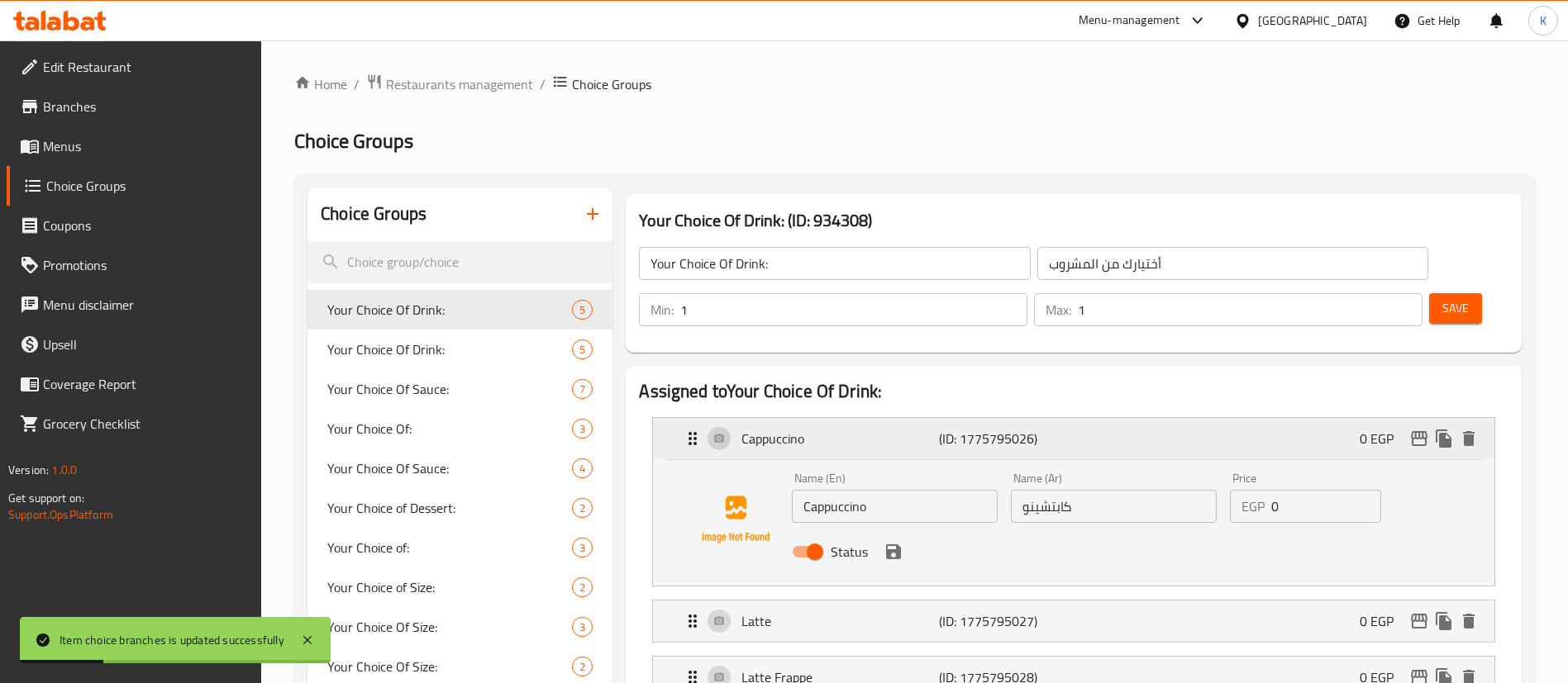
click at [1420, 432] on icon "edit" at bounding box center [1418, 439] width 16 height 15
click at [1420, 613] on icon "edit" at bounding box center [1418, 621] width 16 height 15
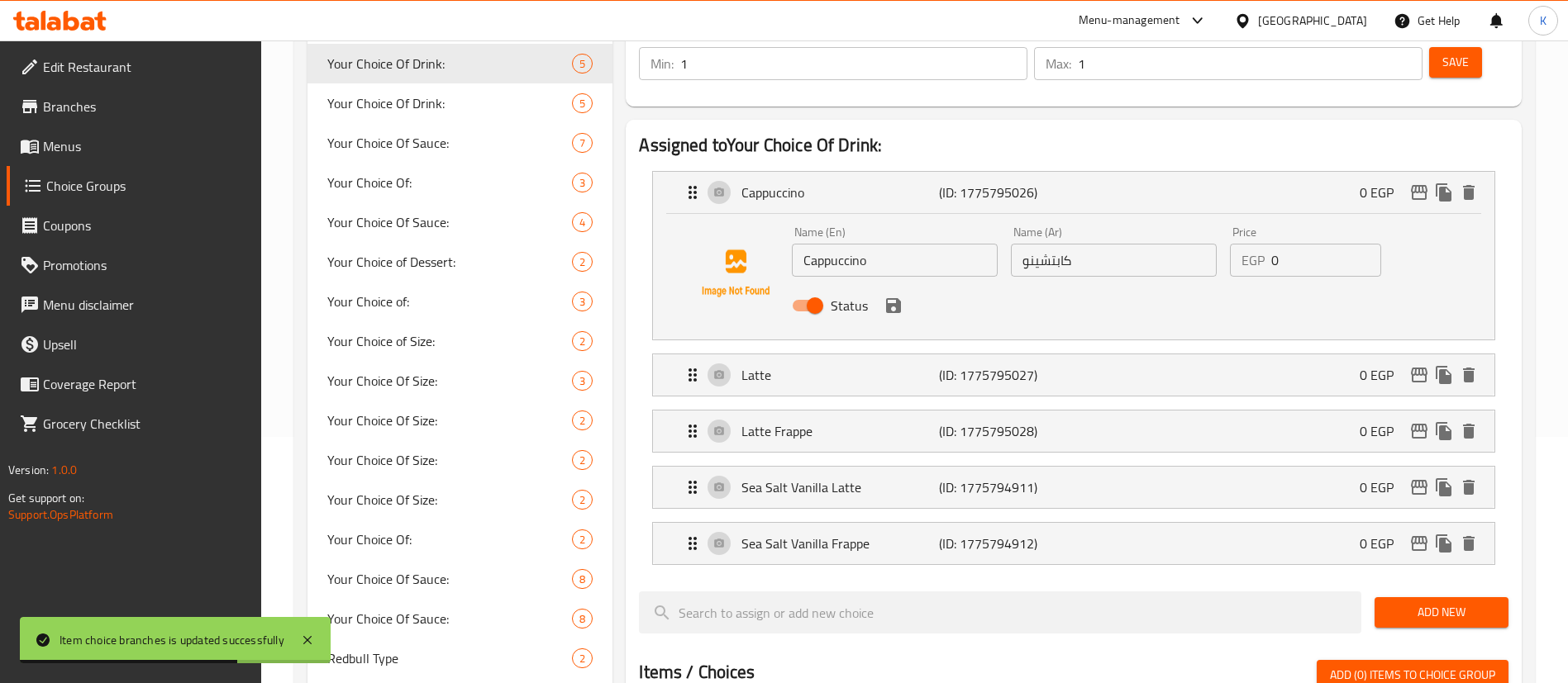
scroll to position [248, 0]
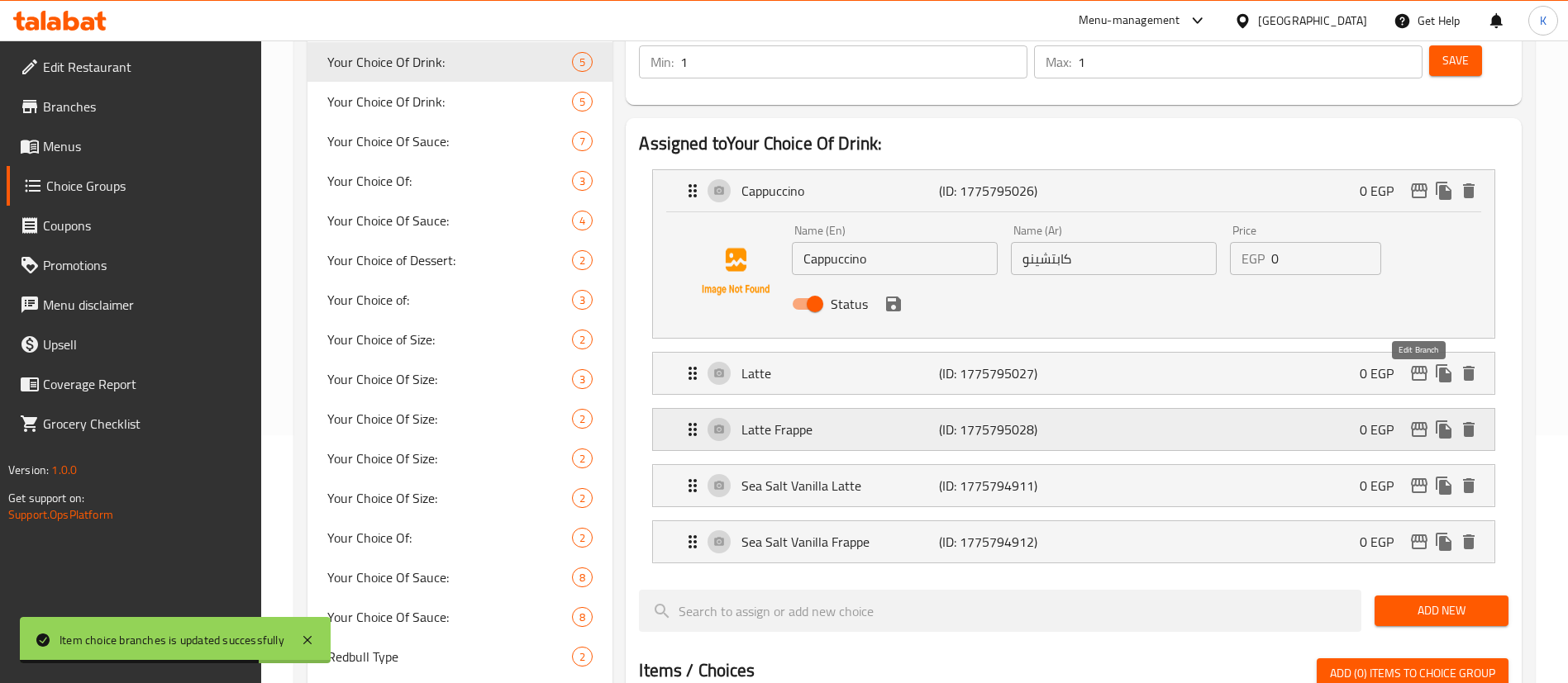
click at [1427, 420] on icon "edit" at bounding box center [1418, 429] width 20 height 20
click at [1419, 476] on icon "edit" at bounding box center [1418, 485] width 20 height 20
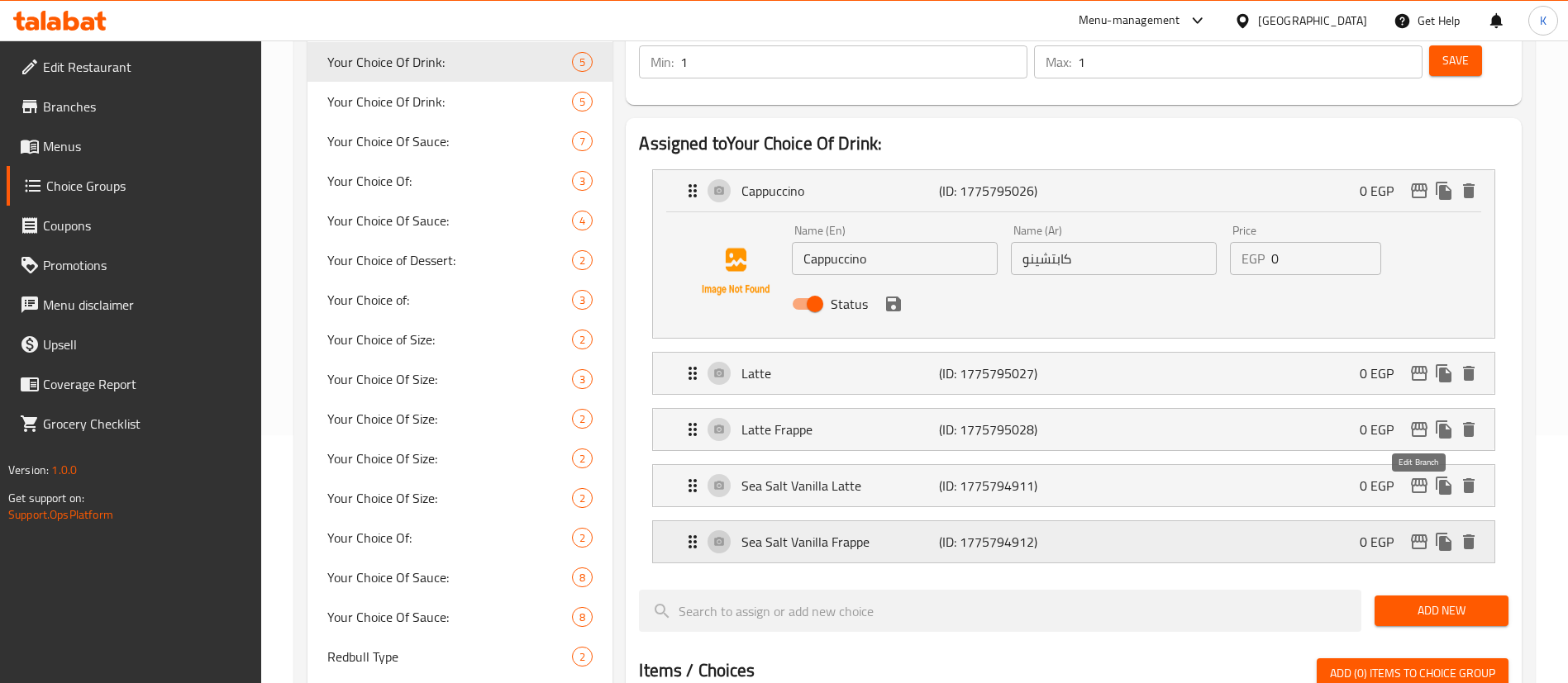
click at [1417, 532] on icon "edit" at bounding box center [1418, 541] width 20 height 20
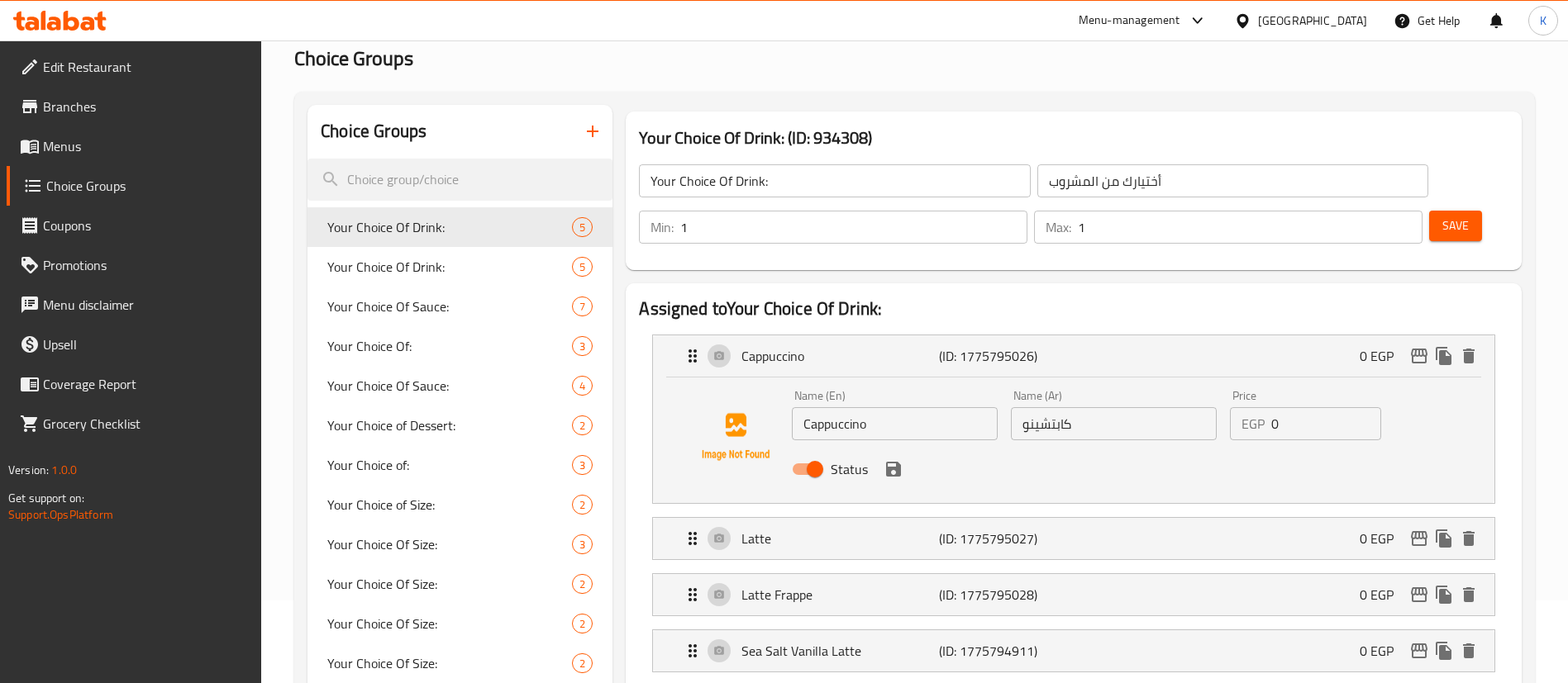
scroll to position [0, 0]
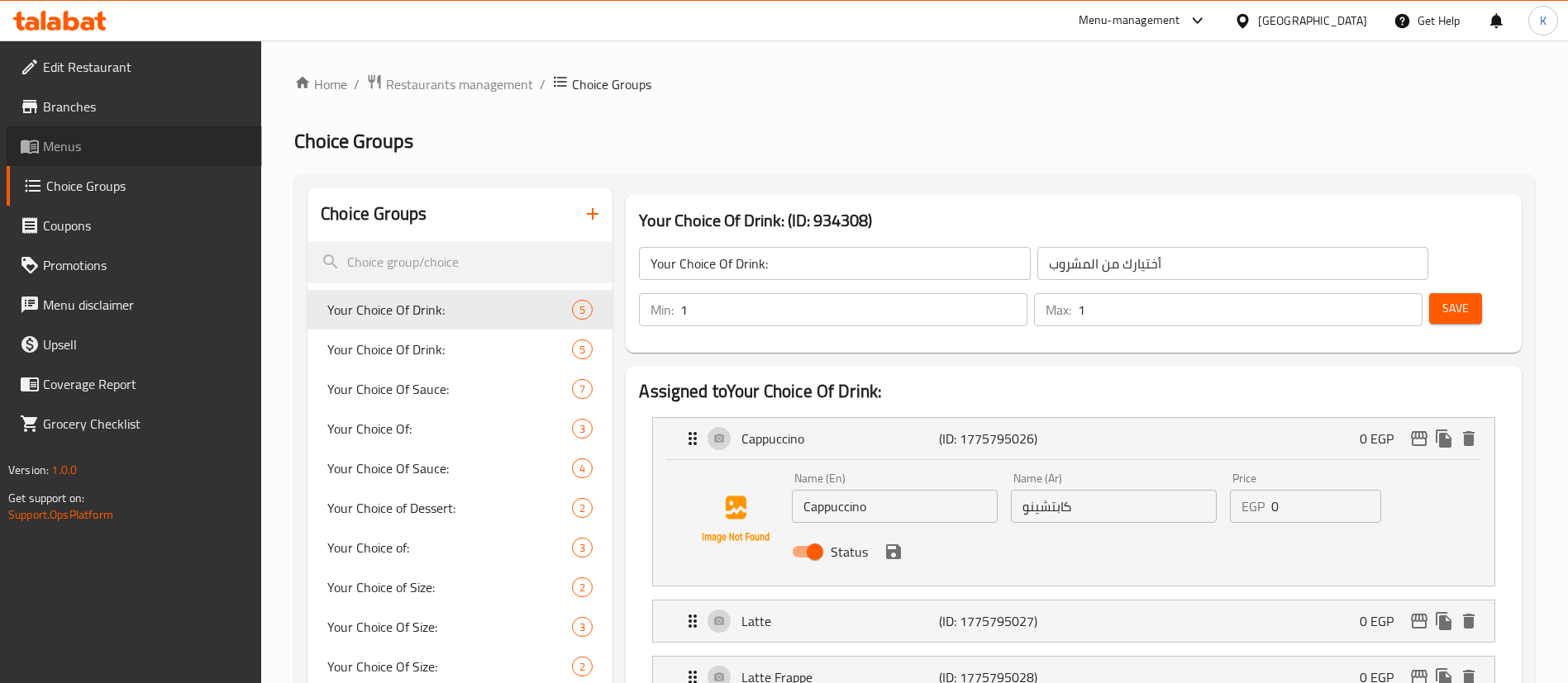
click at [61, 148] on span "Menus" at bounding box center [146, 145] width 206 height 20
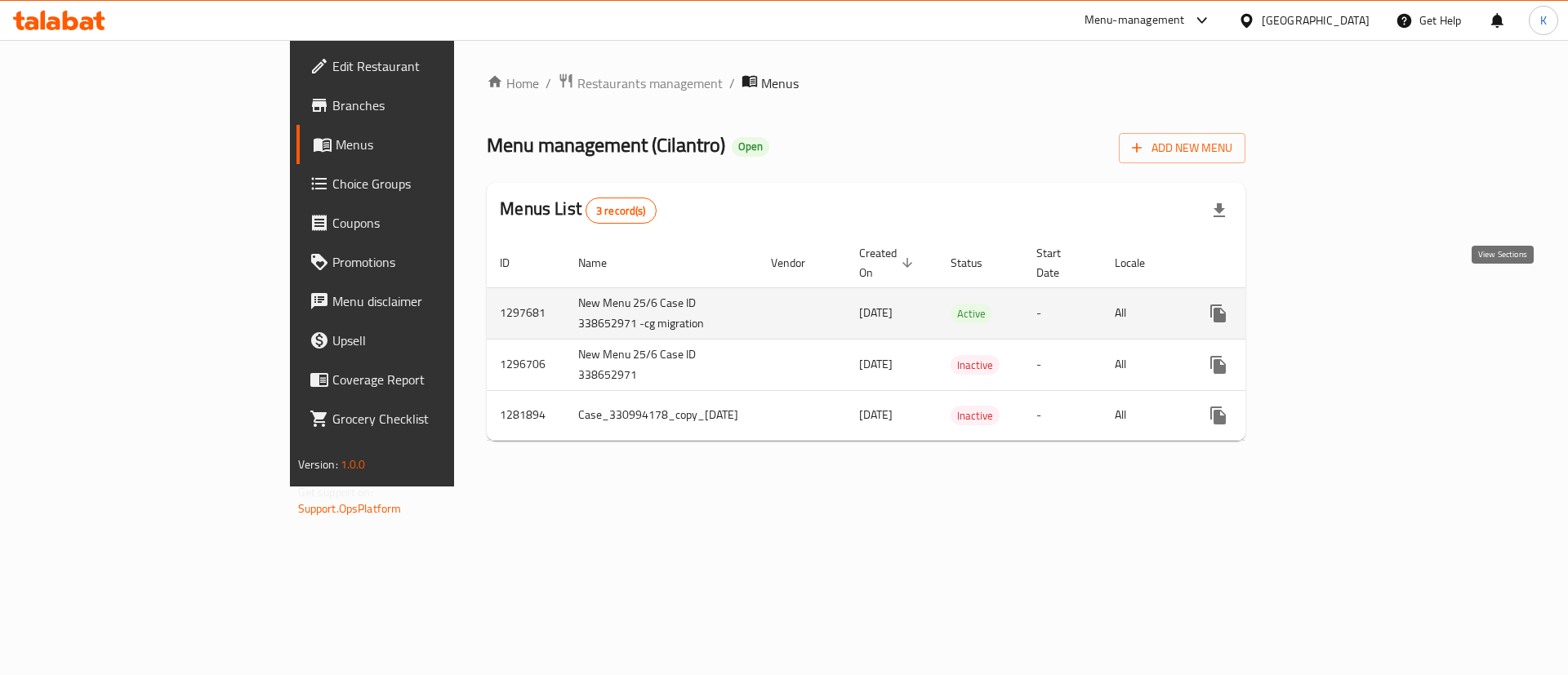
click at [1343, 306] on icon "enhanced table" at bounding box center [1336, 314] width 15 height 15
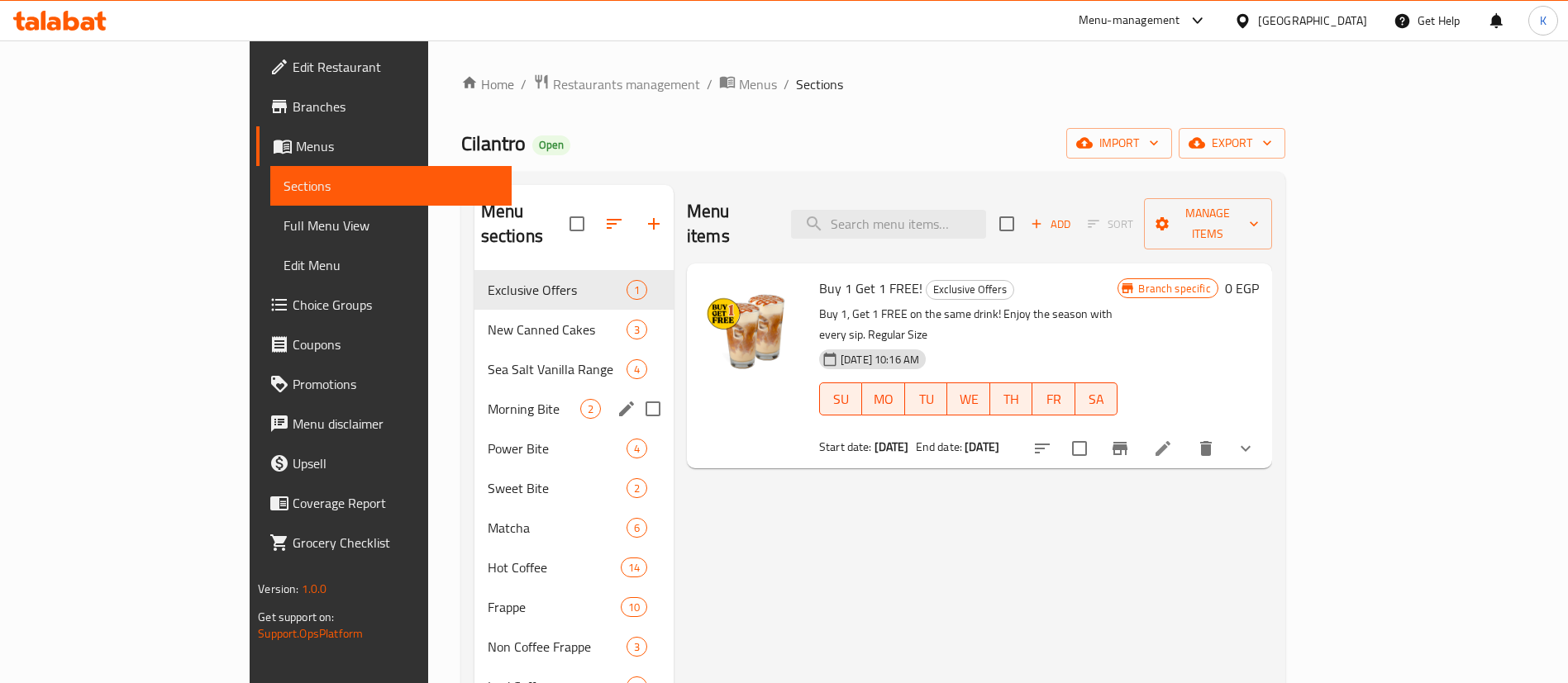
click at [488, 438] on span "Power Bite" at bounding box center [557, 448] width 139 height 20
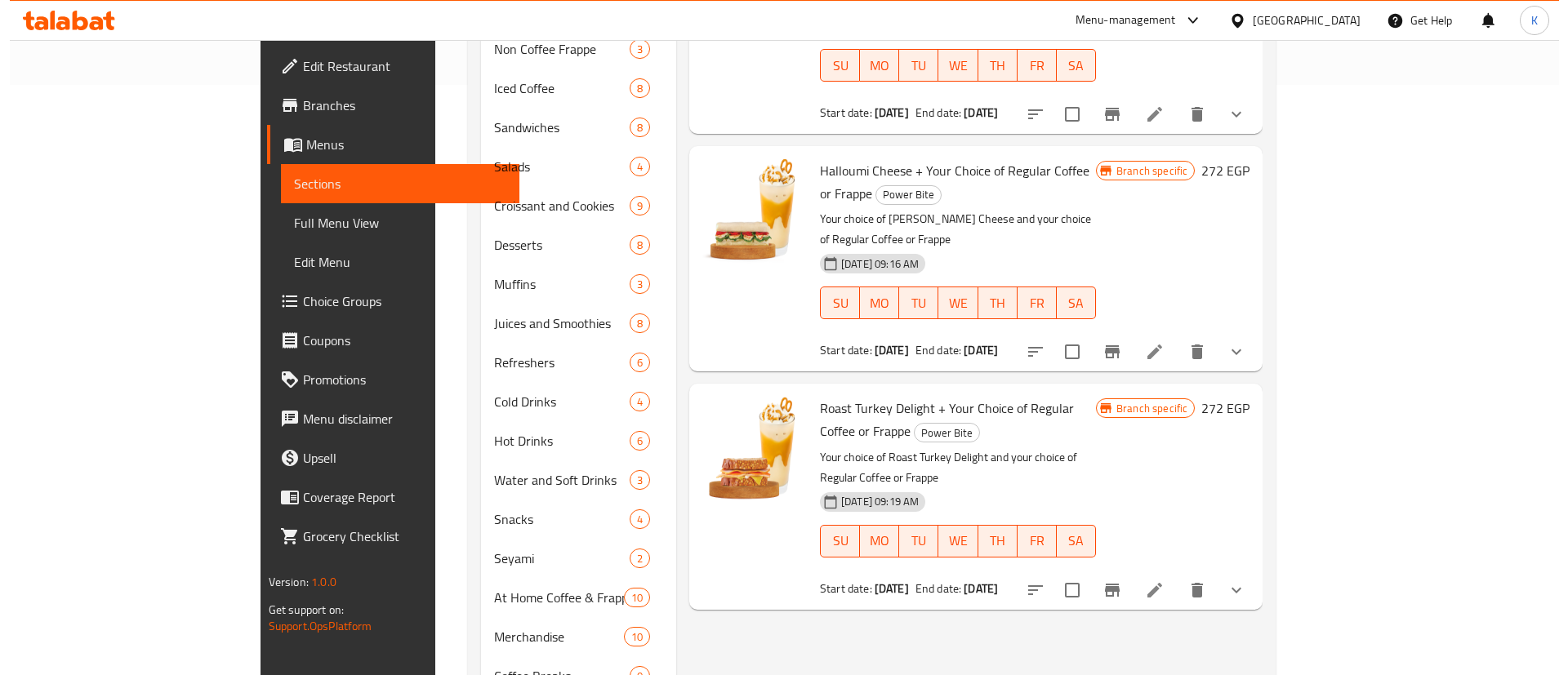
scroll to position [612, 0]
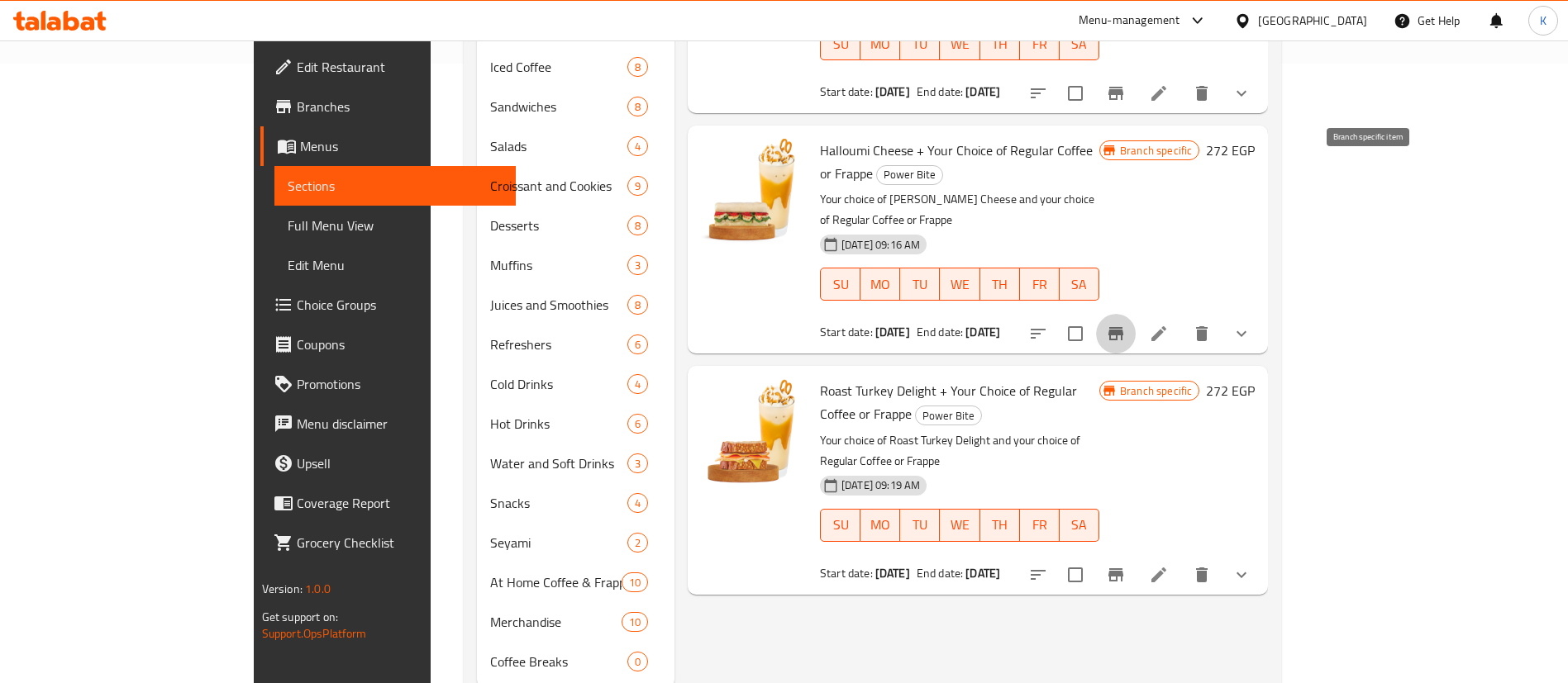
click at [1125, 324] on icon "Branch-specific-item" at bounding box center [1115, 333] width 20 height 20
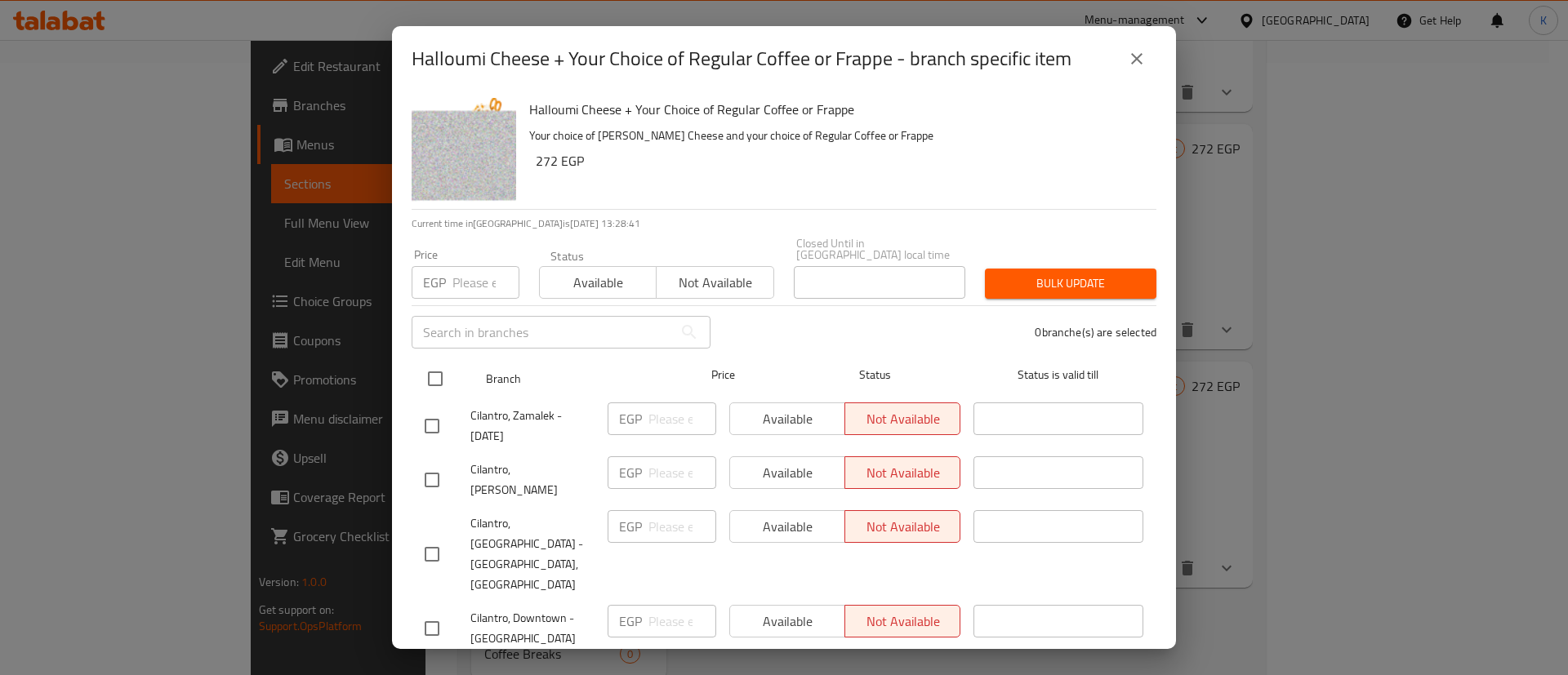
scroll to position [567, 0]
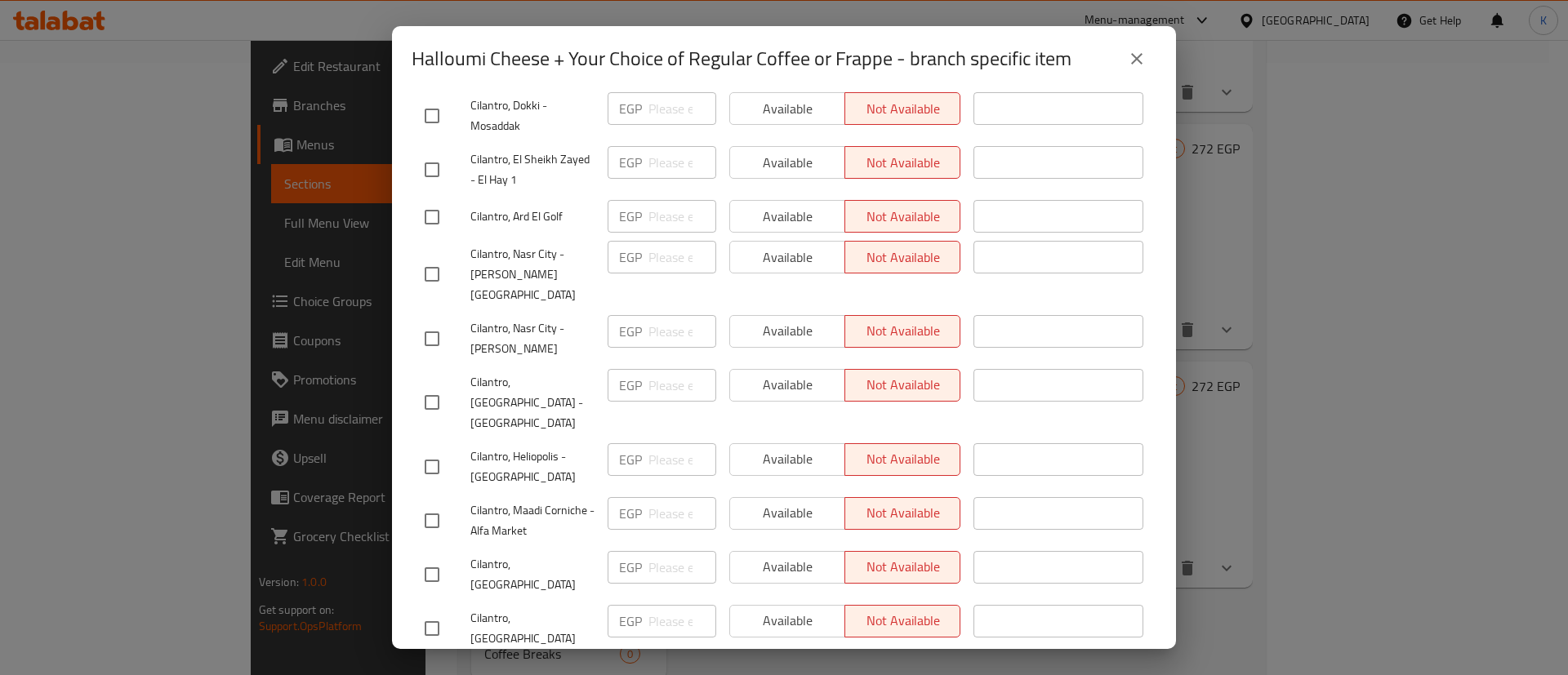
click at [434, 450] on input "checkbox" at bounding box center [432, 467] width 34 height 34
checkbox input "true"
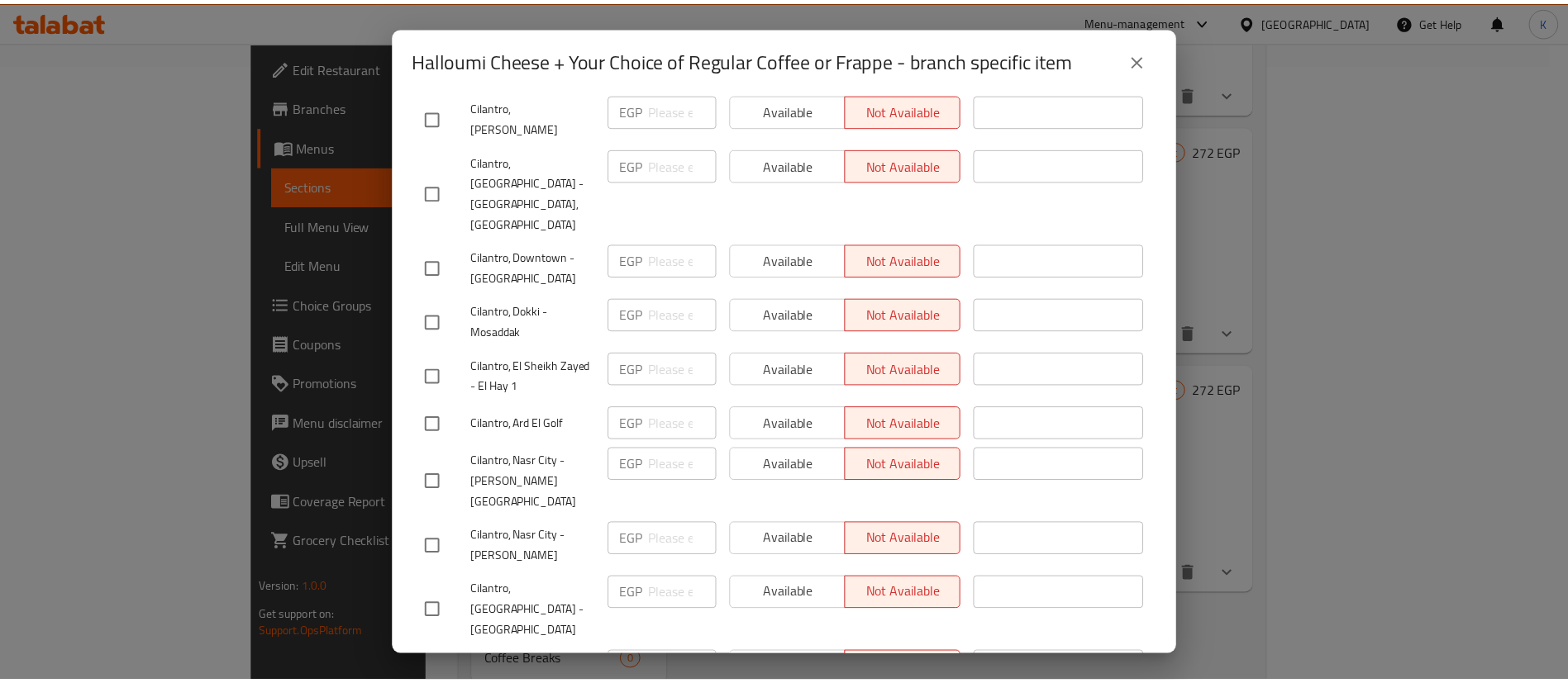
scroll to position [0, 0]
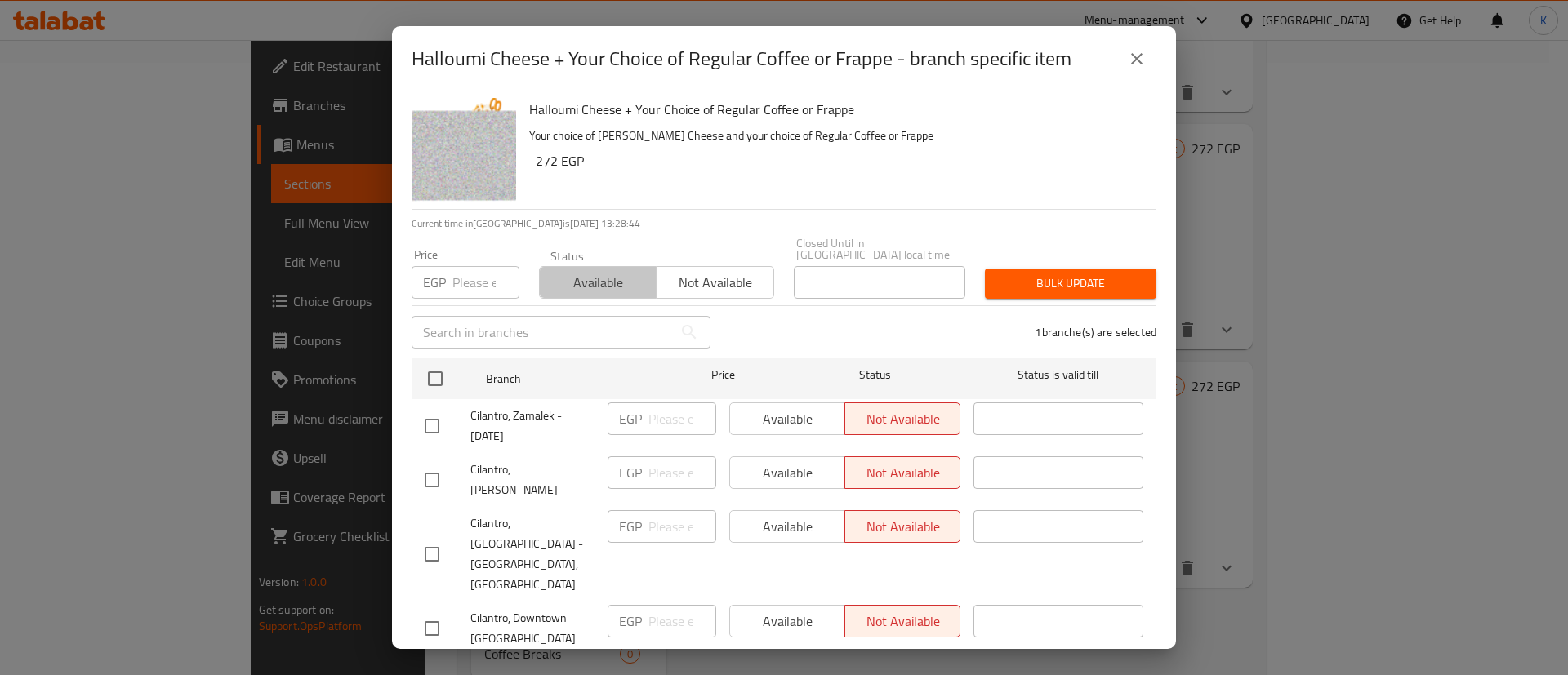
click at [595, 271] on span "Available" at bounding box center [597, 283] width 103 height 24
click at [1062, 274] on span "Bulk update" at bounding box center [1070, 284] width 145 height 20
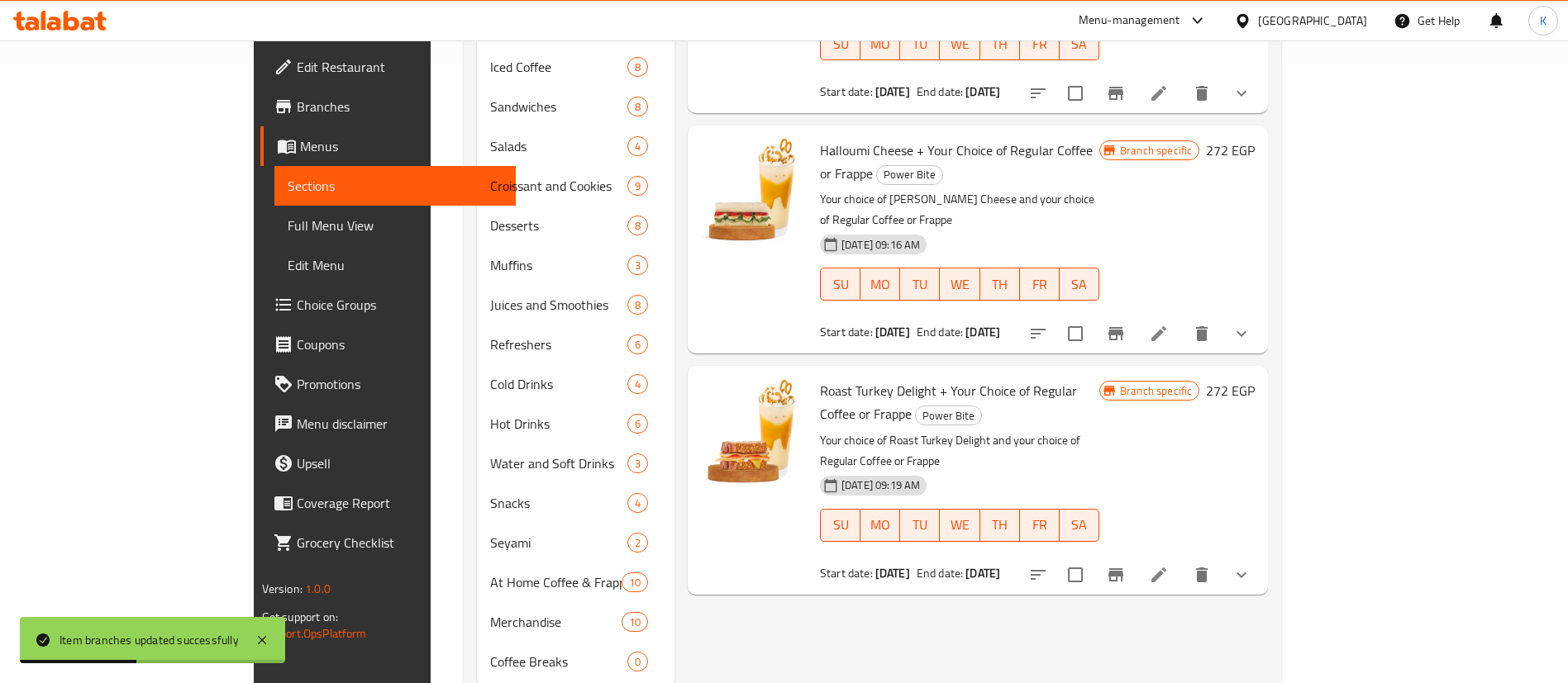
click at [1106, 228] on div "14-08-2025 09:16 AM SU MO TU WE TH FR SA" at bounding box center [959, 272] width 292 height 89
click at [1123, 327] on icon "Branch-specific-item" at bounding box center [1116, 334] width 15 height 14
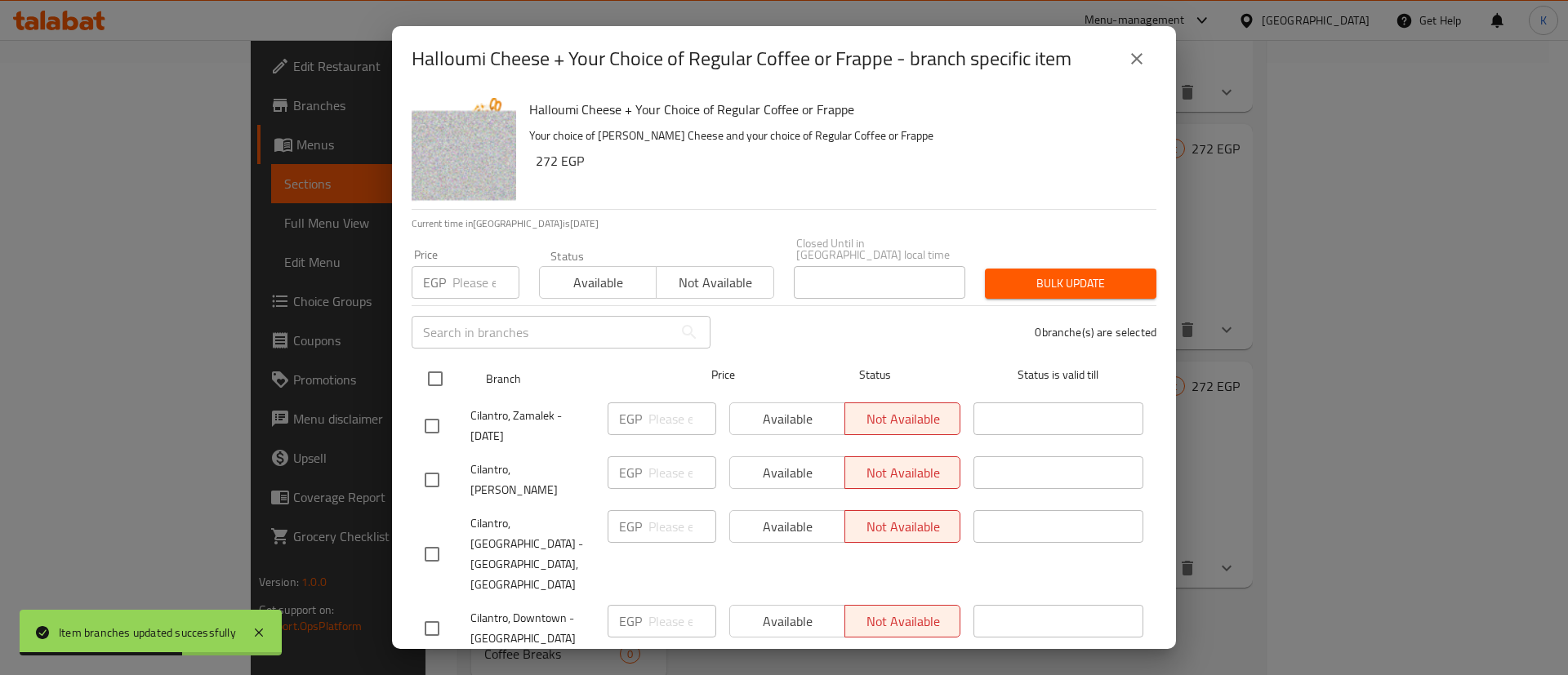
click at [422, 355] on div at bounding box center [448, 379] width 61 height 47
click at [420, 370] on input "checkbox" at bounding box center [435, 379] width 34 height 34
checkbox input "true"
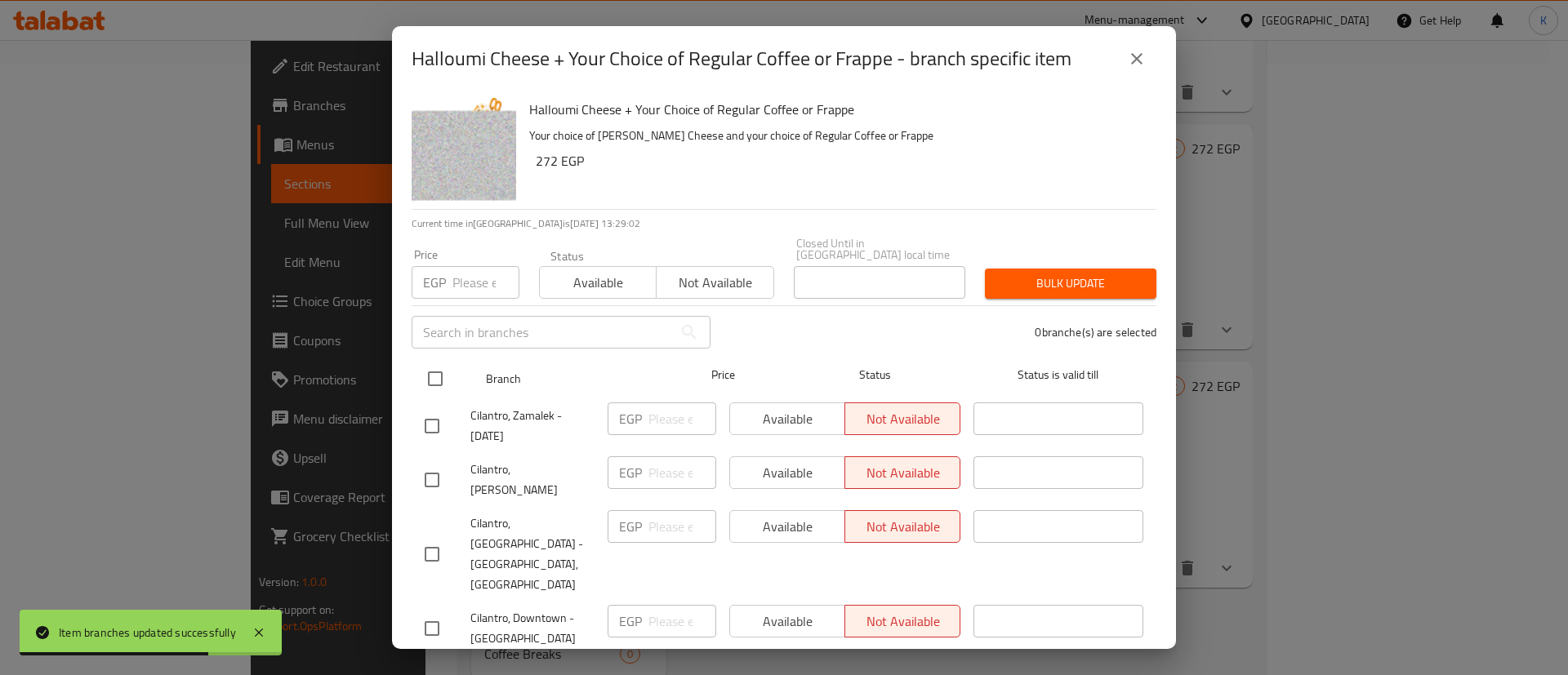
checkbox input "true"
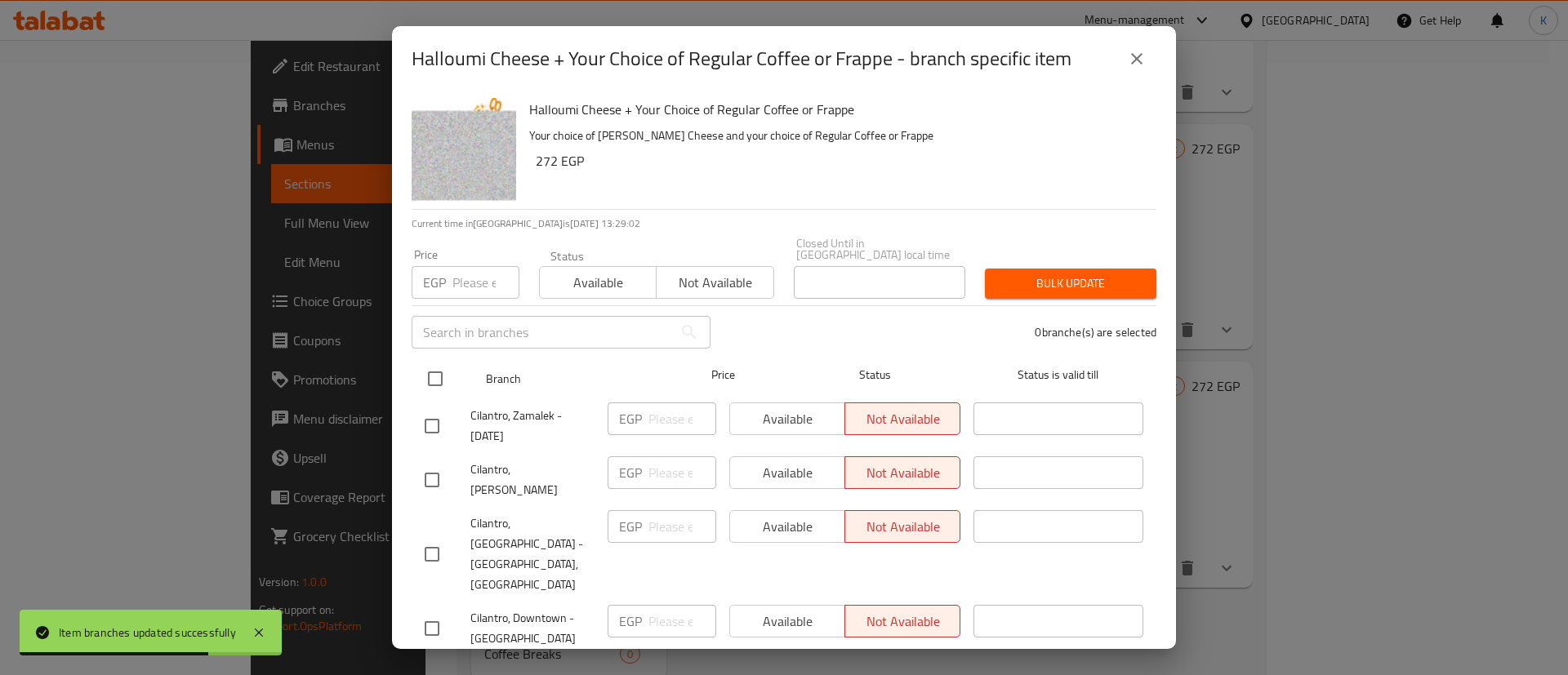
checkbox input "true"
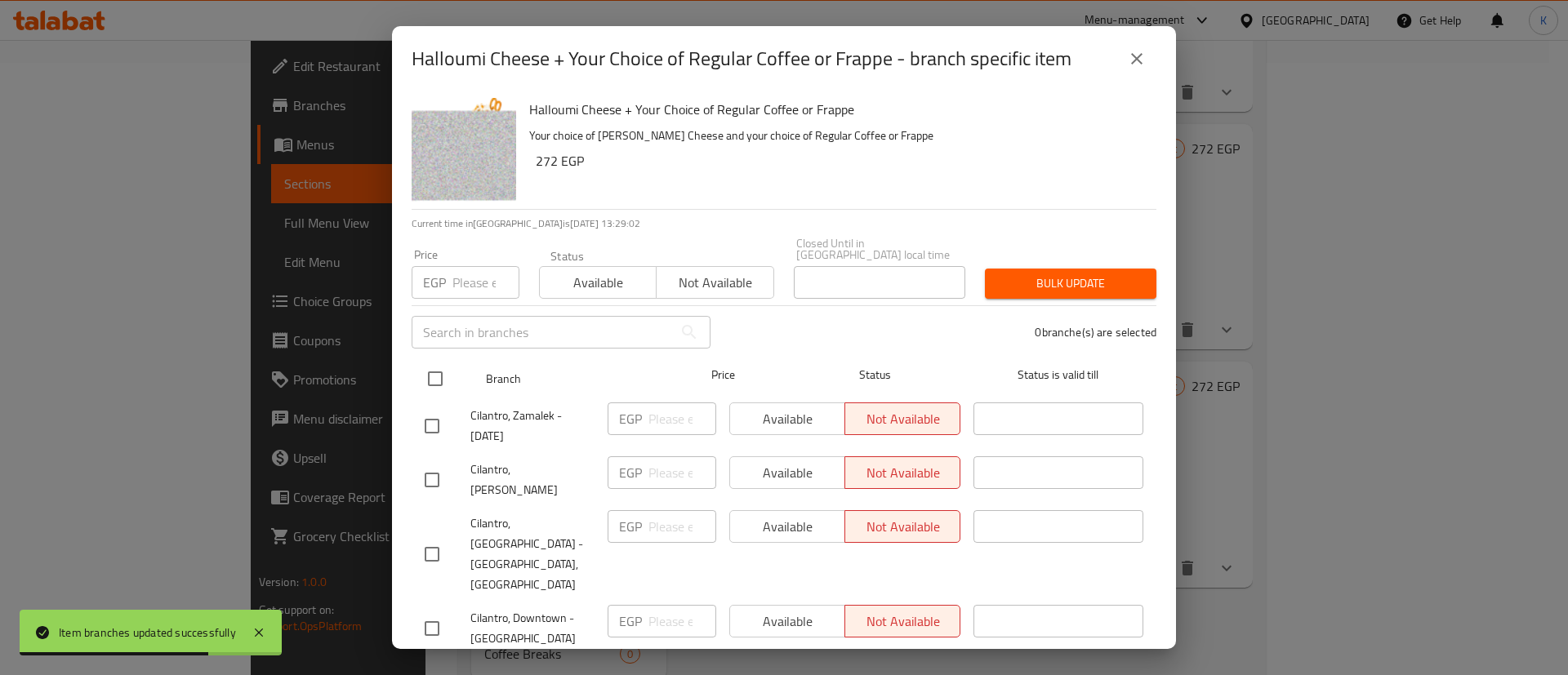
checkbox input "true"
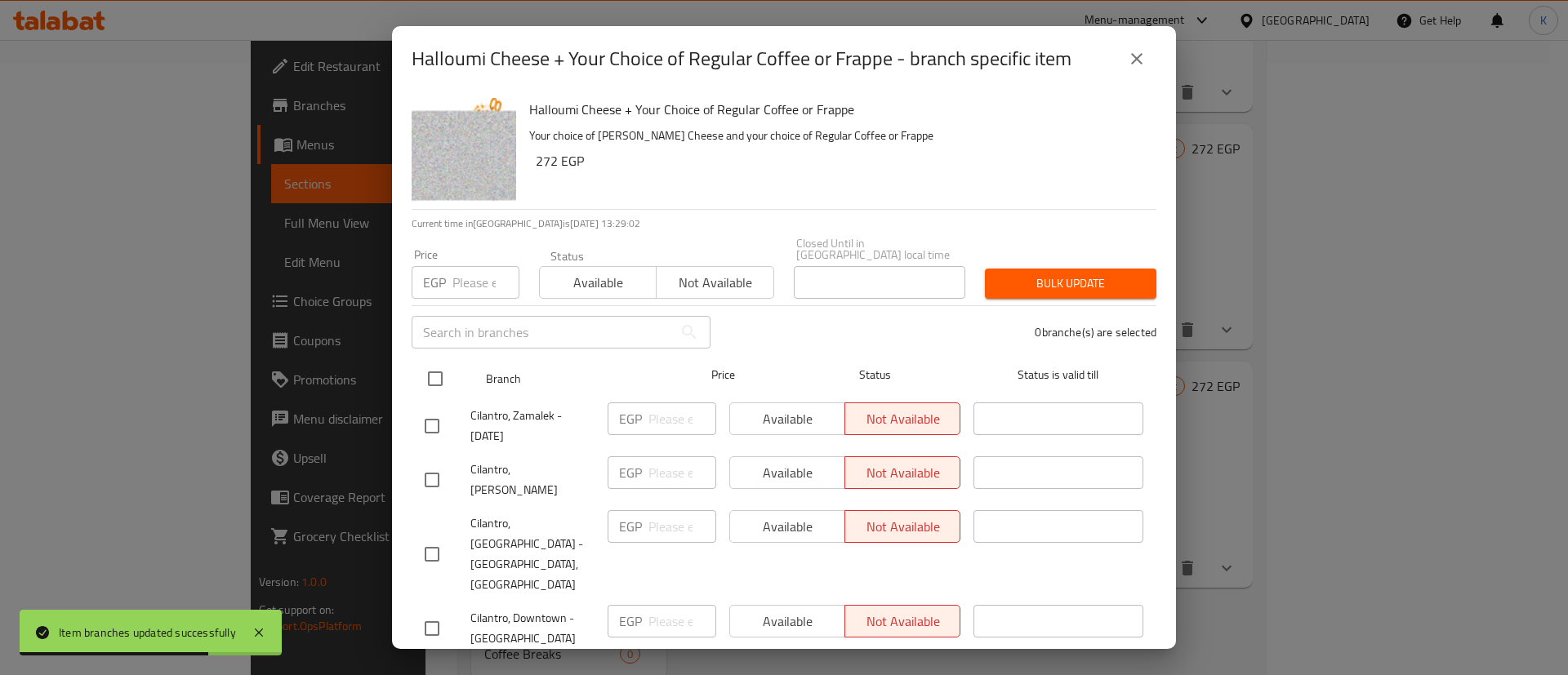
checkbox input "true"
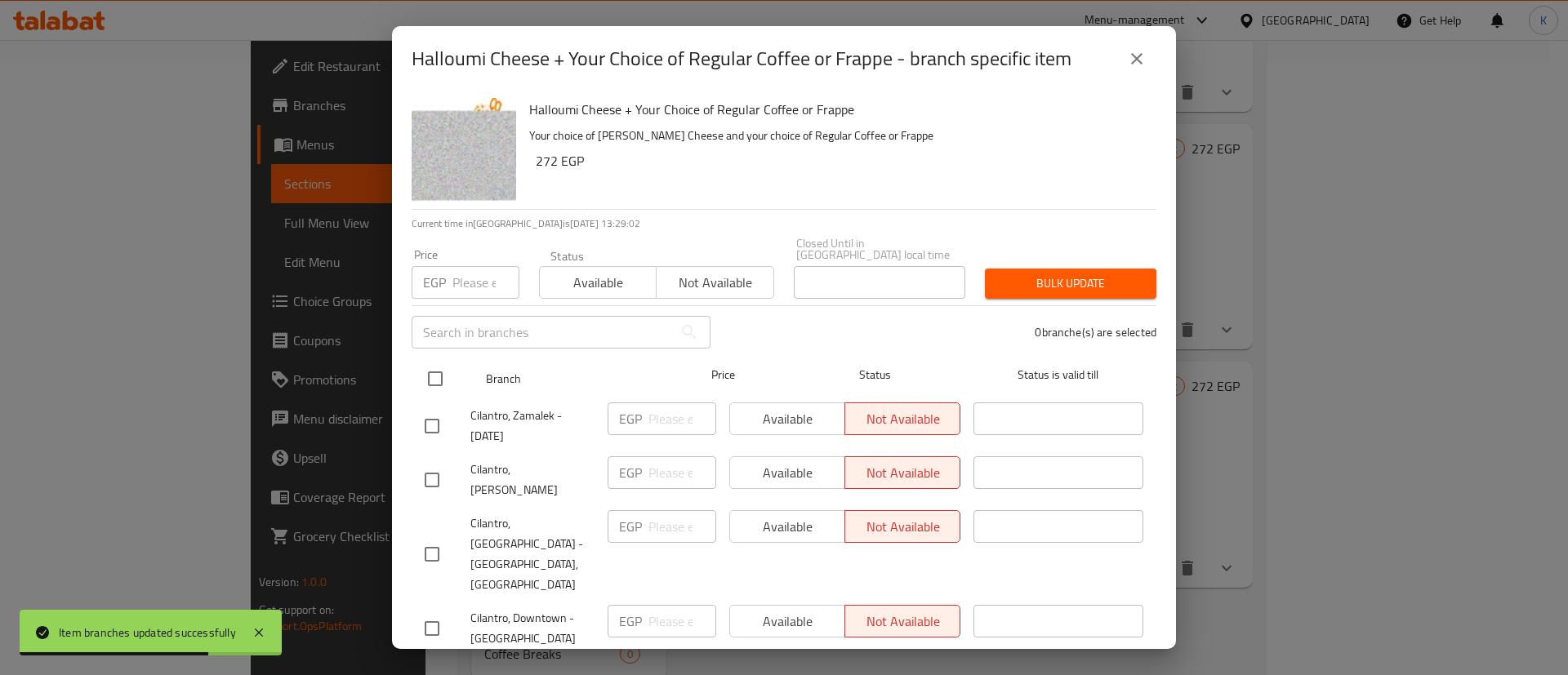
checkbox input "true"
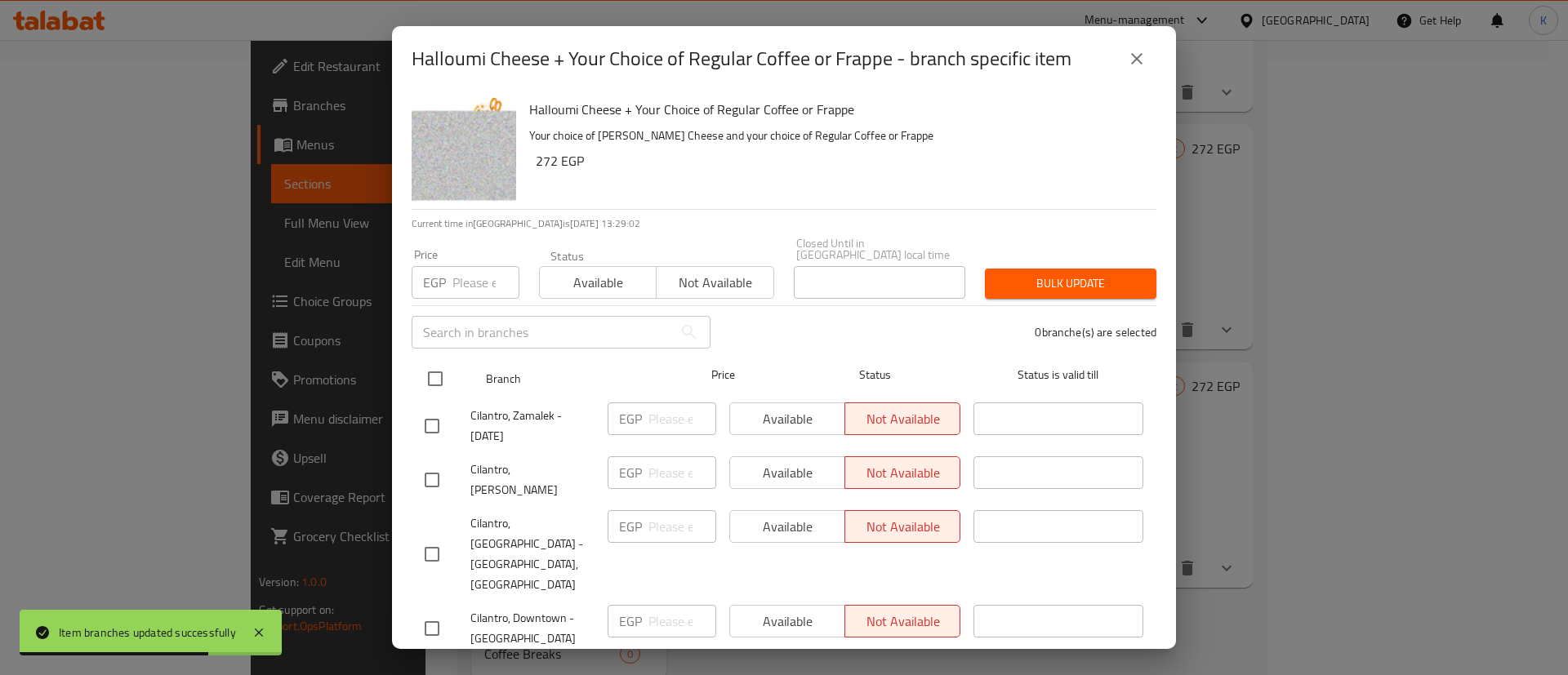
checkbox input "true"
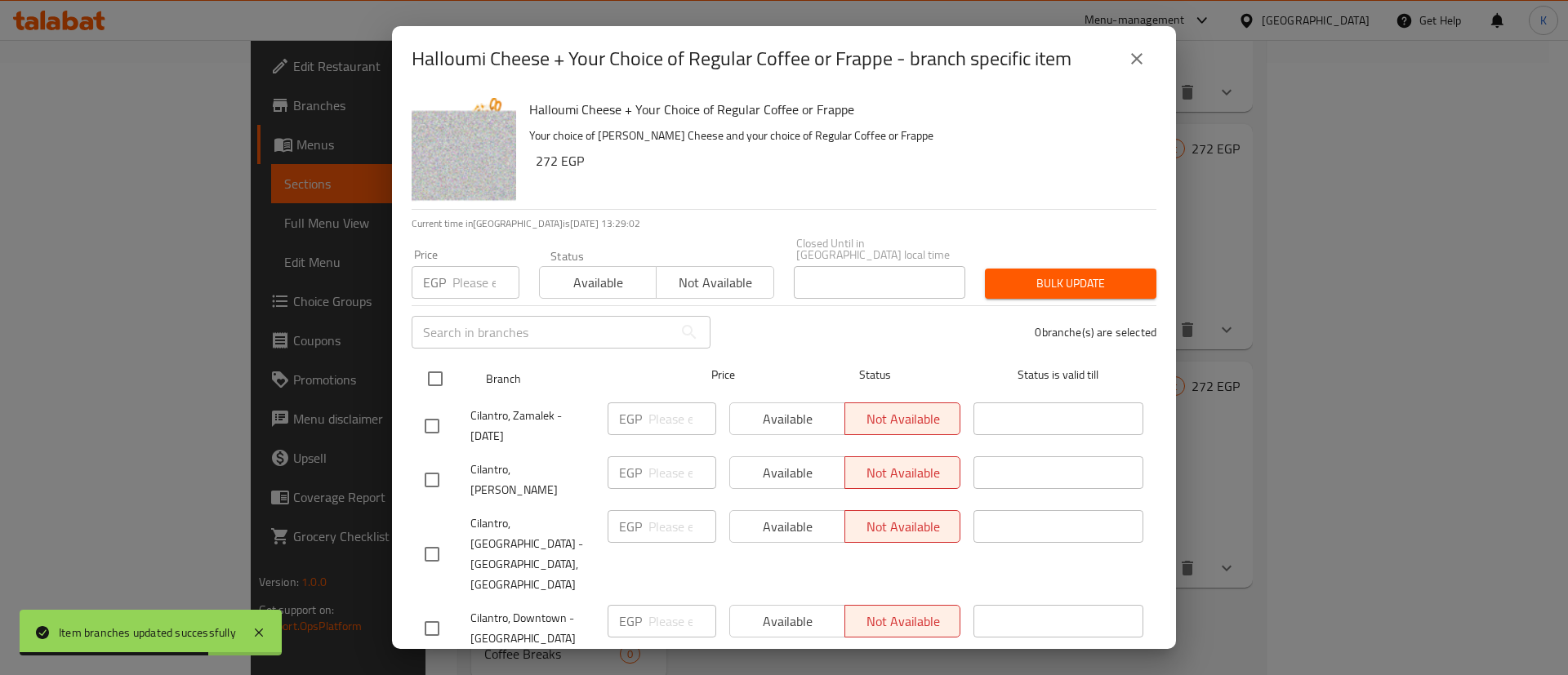
checkbox input "true"
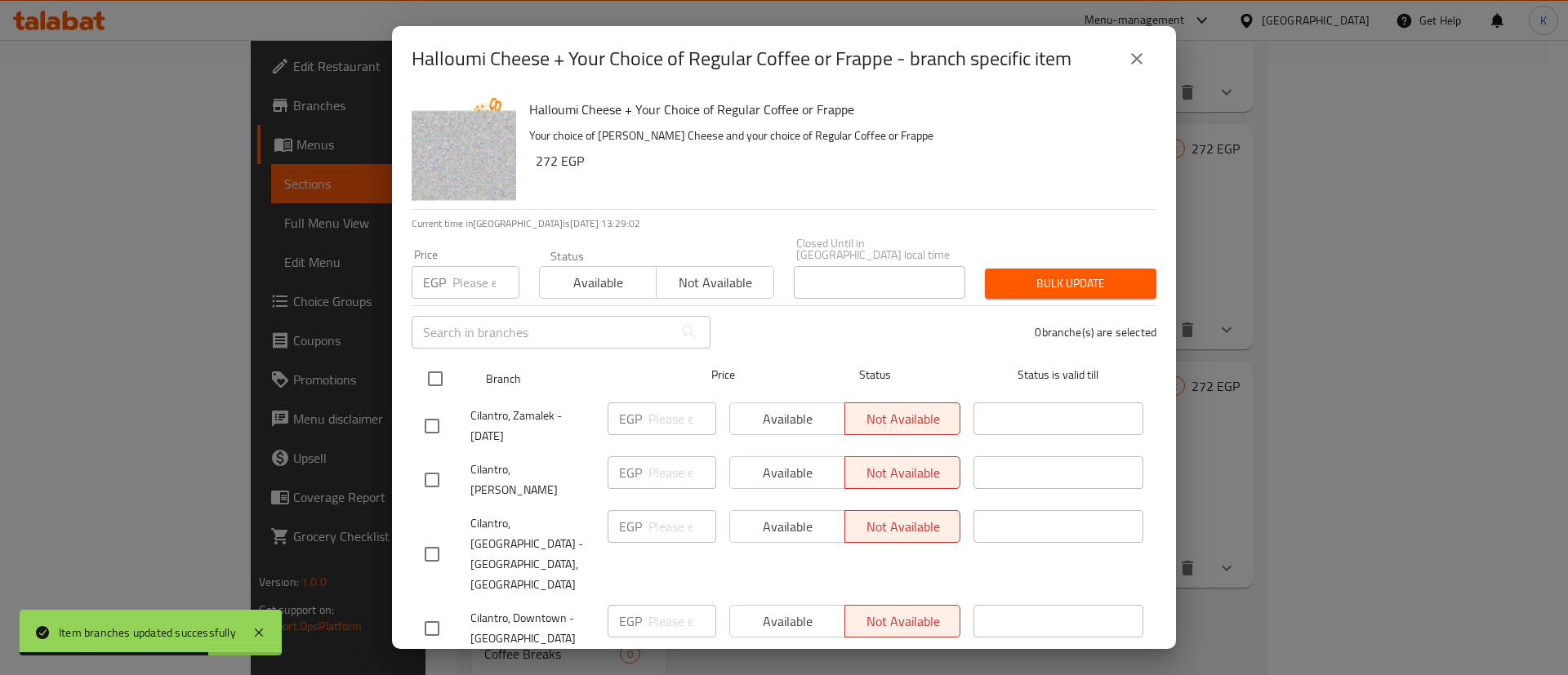
checkbox input "true"
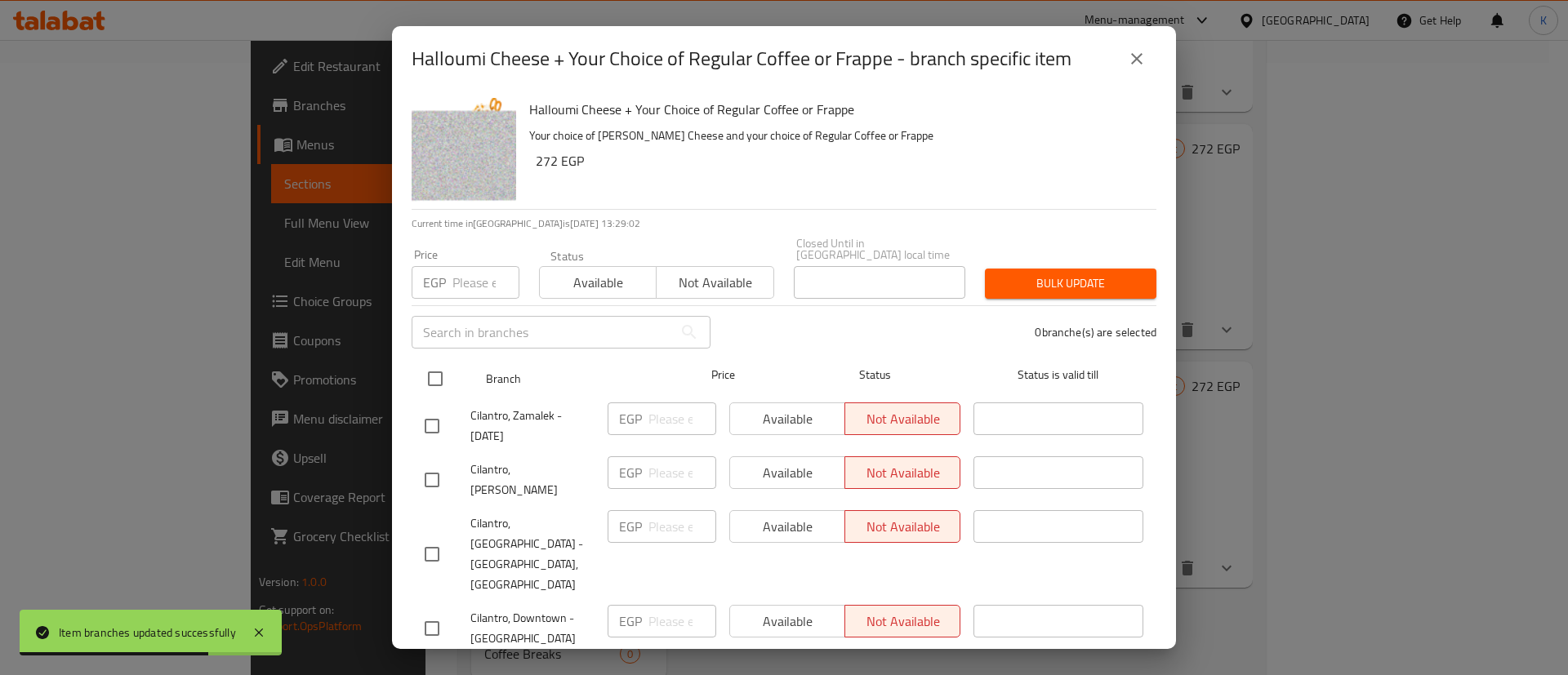
checkbox input "true"
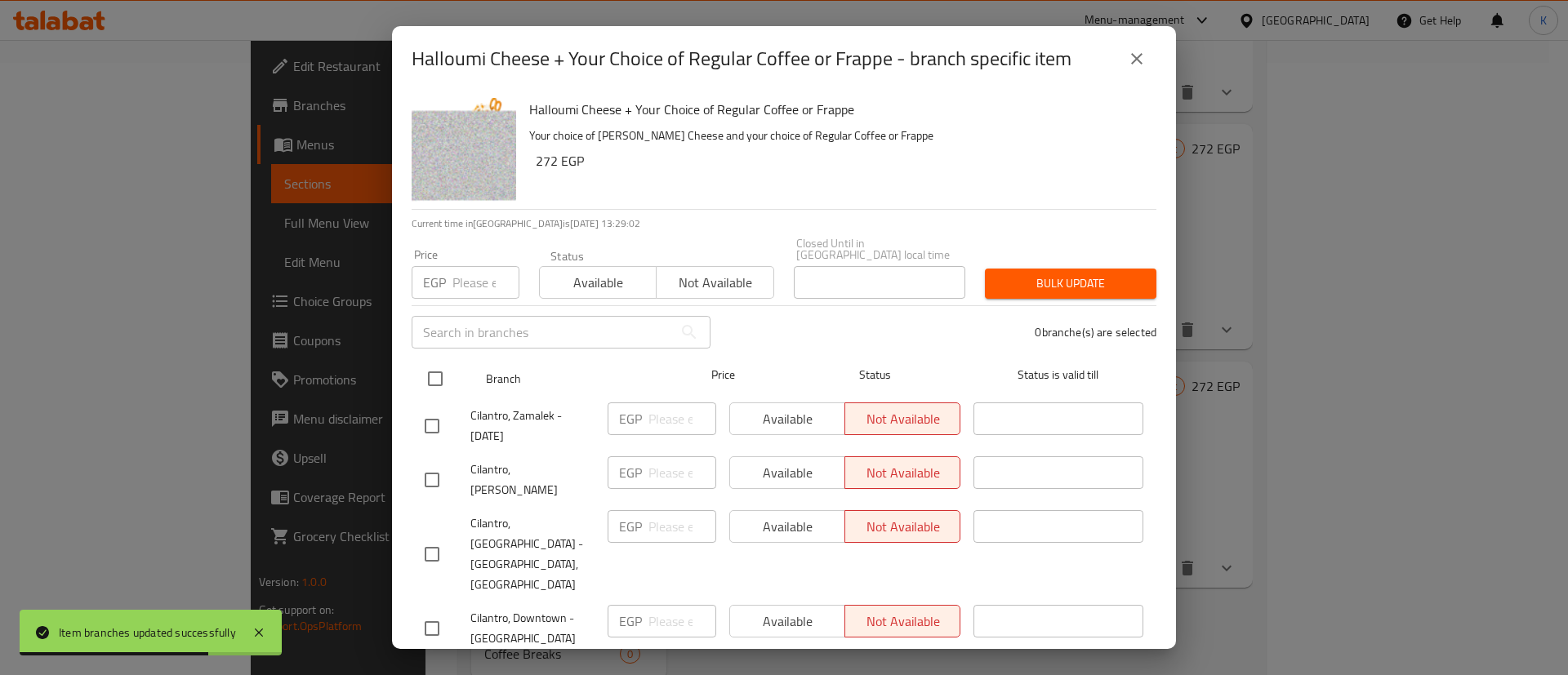
checkbox input "true"
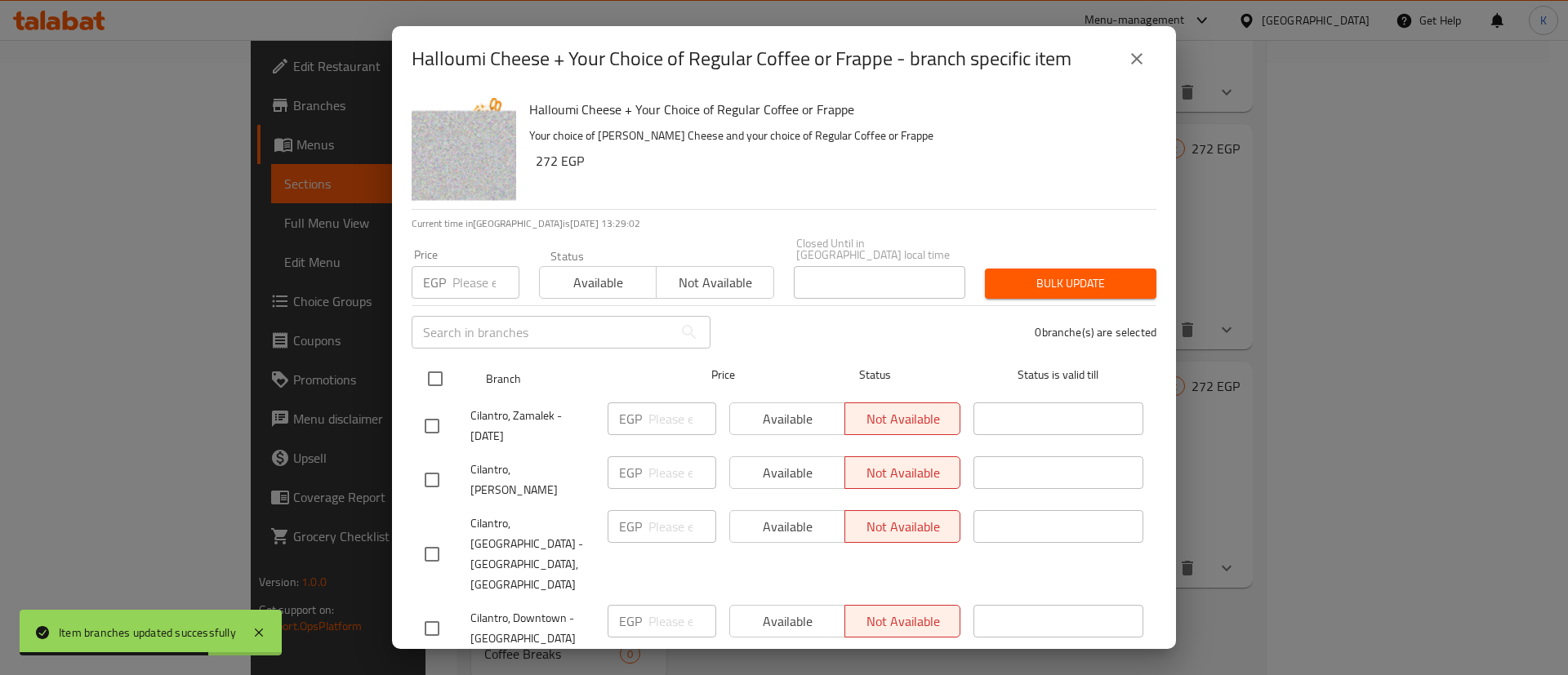
checkbox input "true"
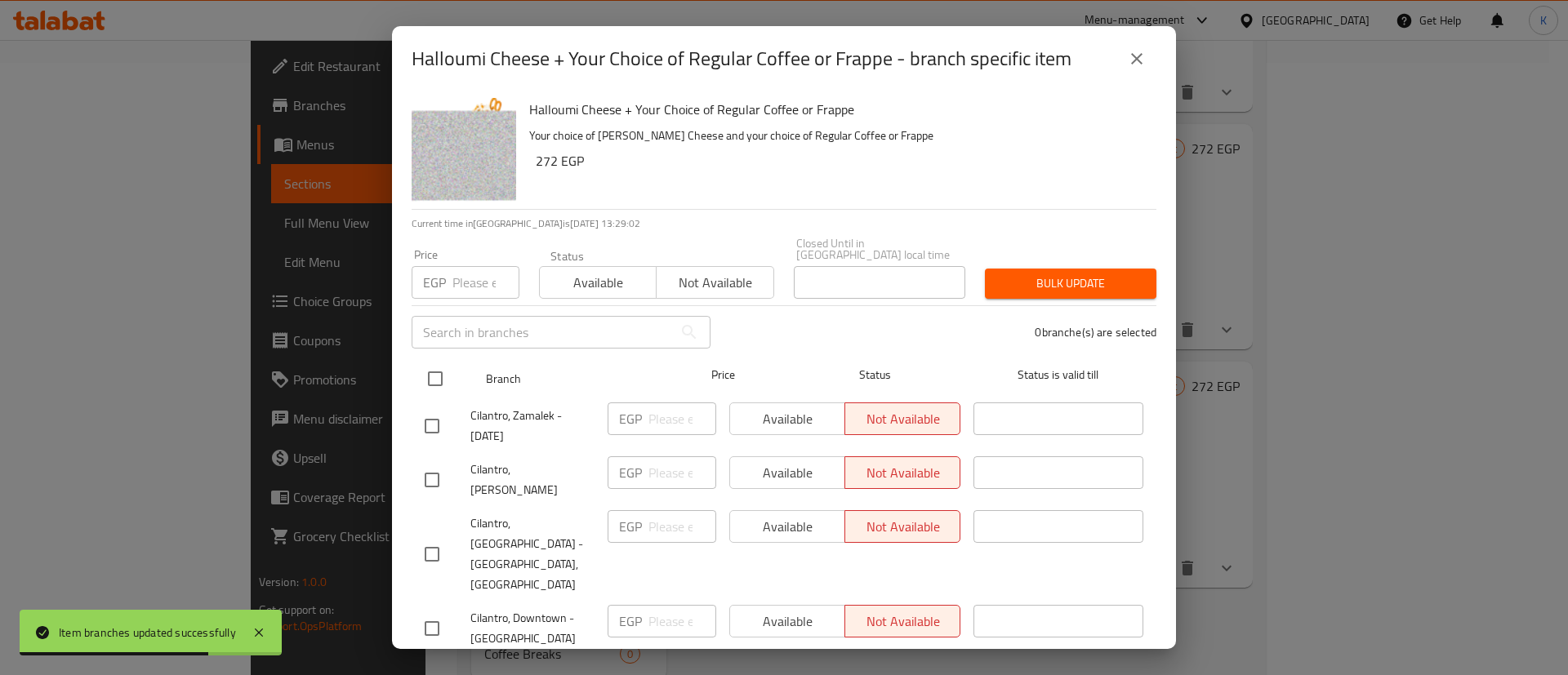
checkbox input "true"
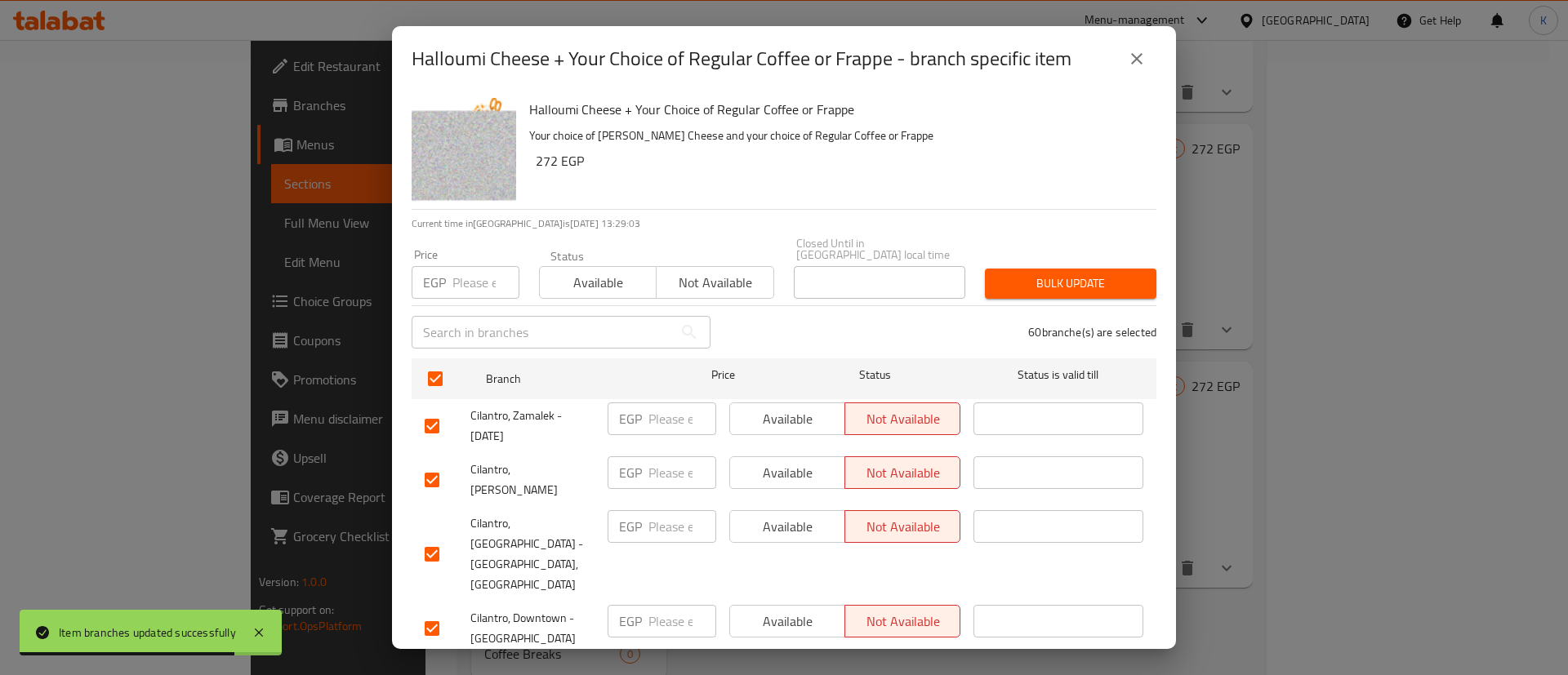
click at [684, 279] on span "Not available" at bounding box center [715, 283] width 103 height 24
click at [1032, 274] on span "Bulk update" at bounding box center [1070, 284] width 145 height 20
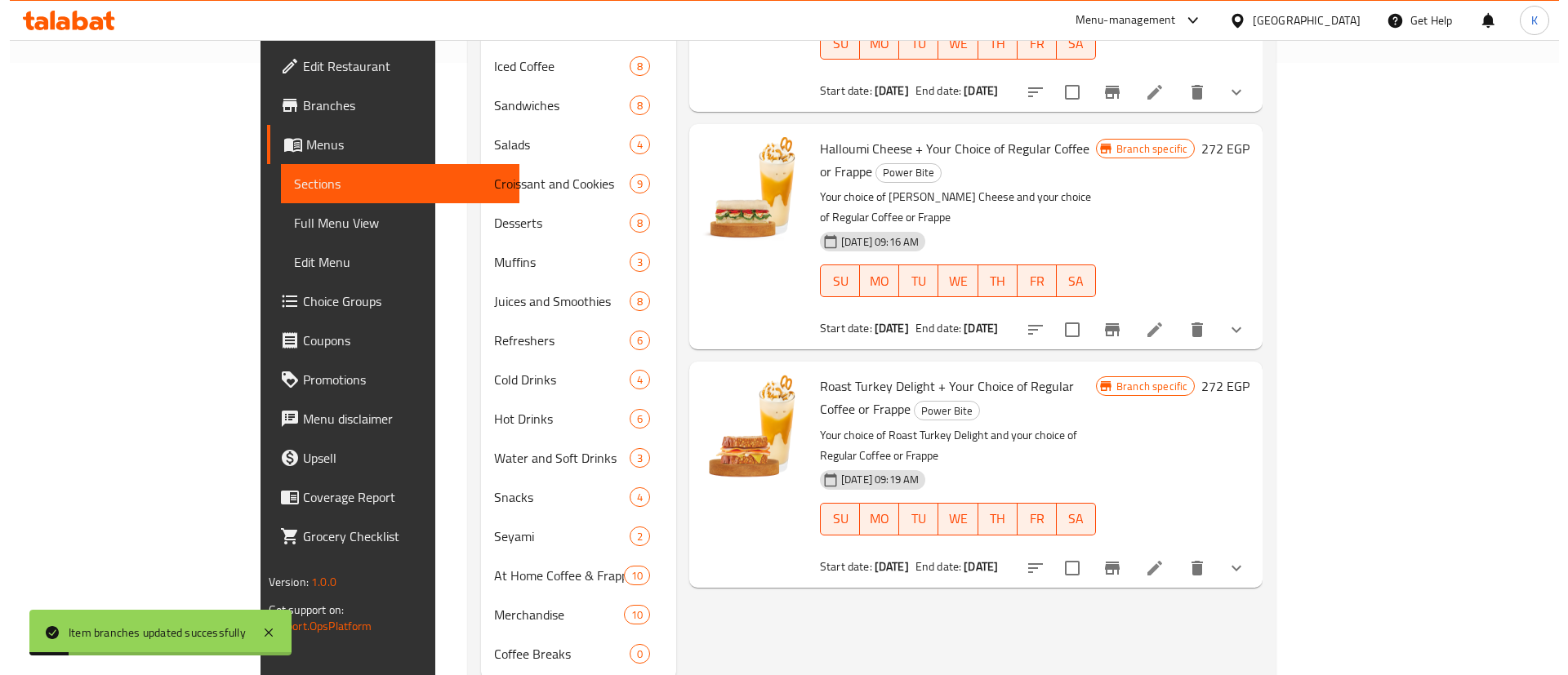
scroll to position [489, 0]
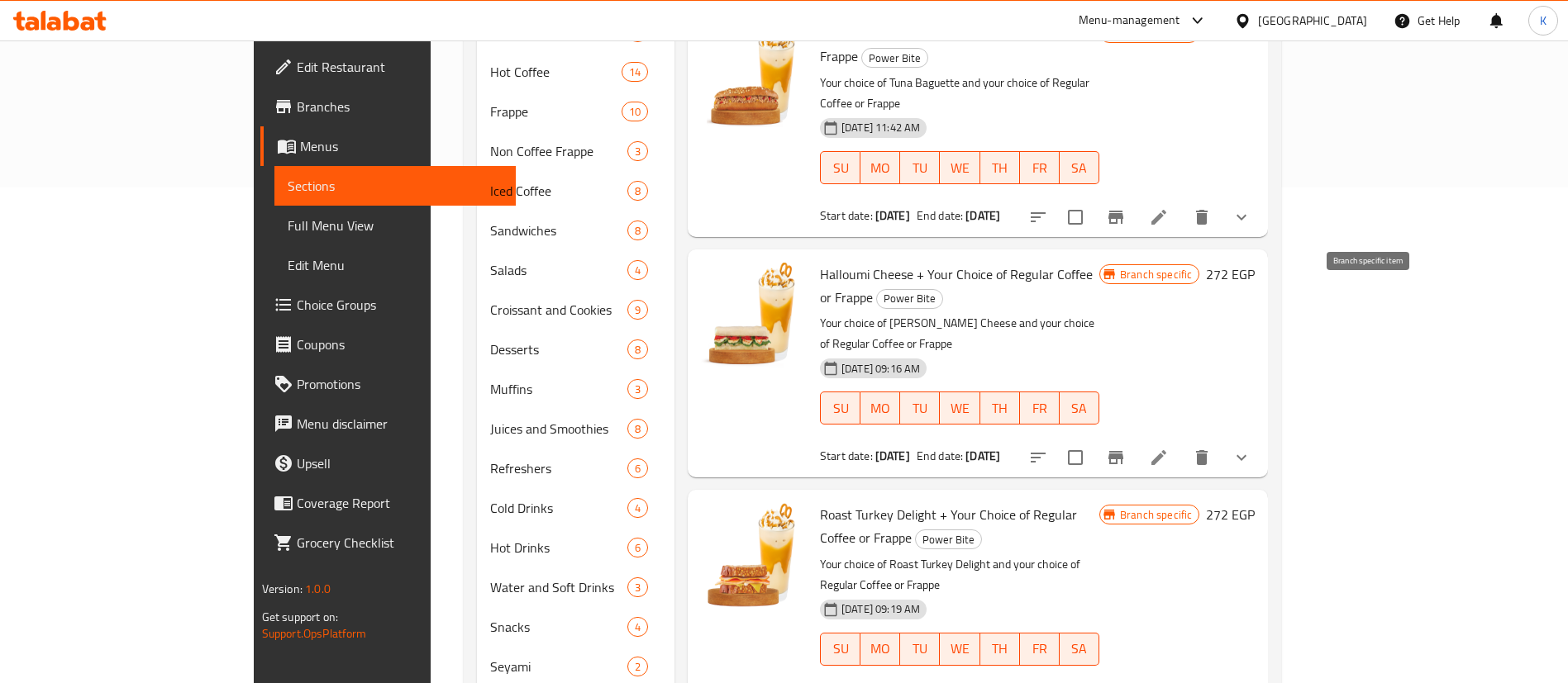
click at [1125, 448] on icon "Branch-specific-item" at bounding box center [1115, 457] width 20 height 20
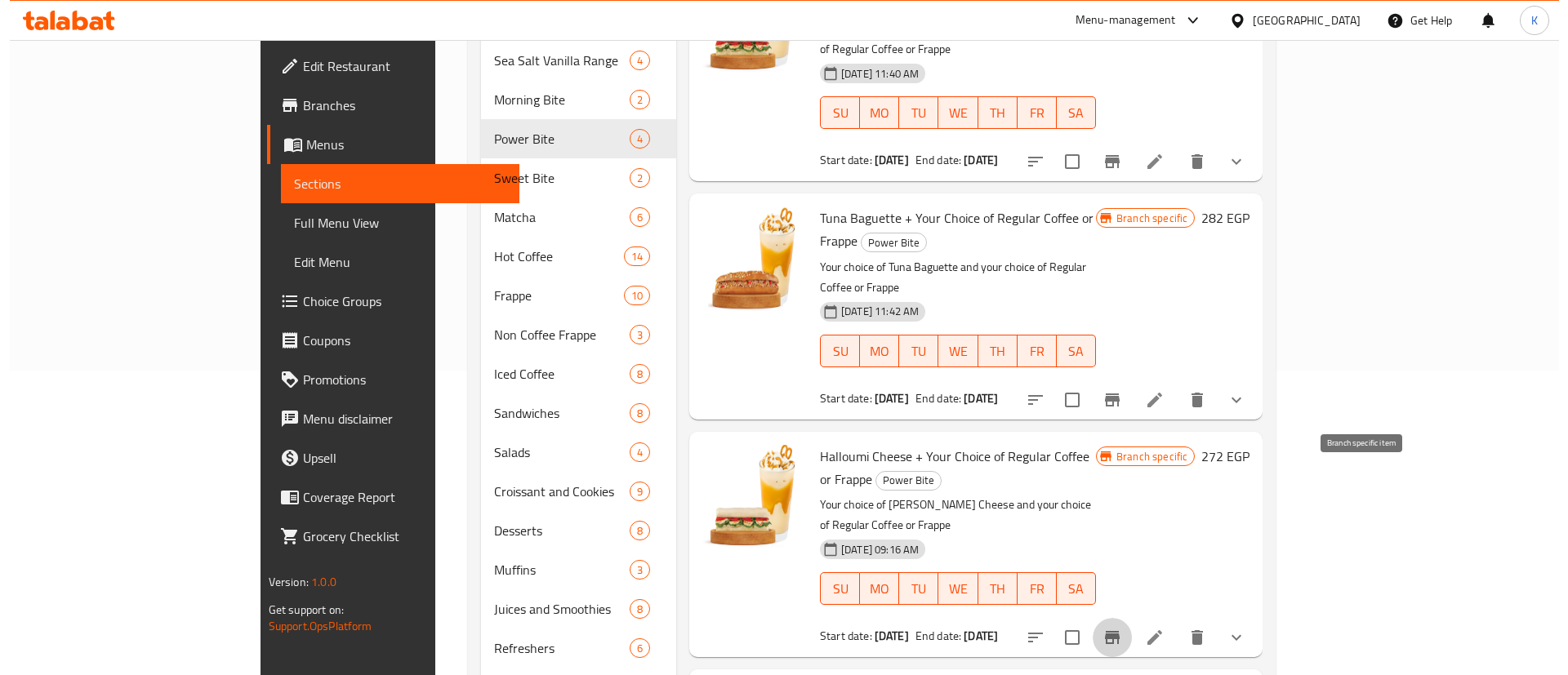
scroll to position [638, 0]
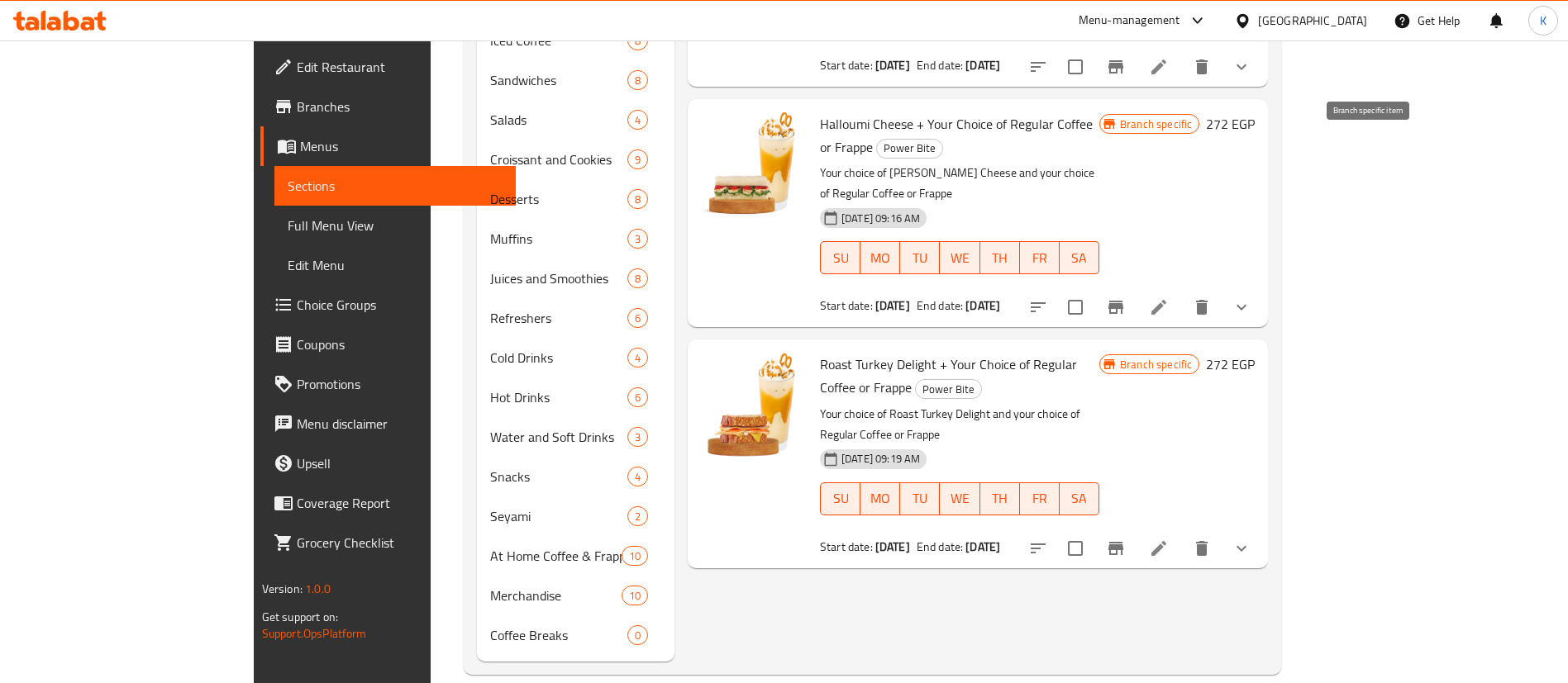
click at [1123, 301] on icon "Branch-specific-item" at bounding box center [1116, 308] width 15 height 14
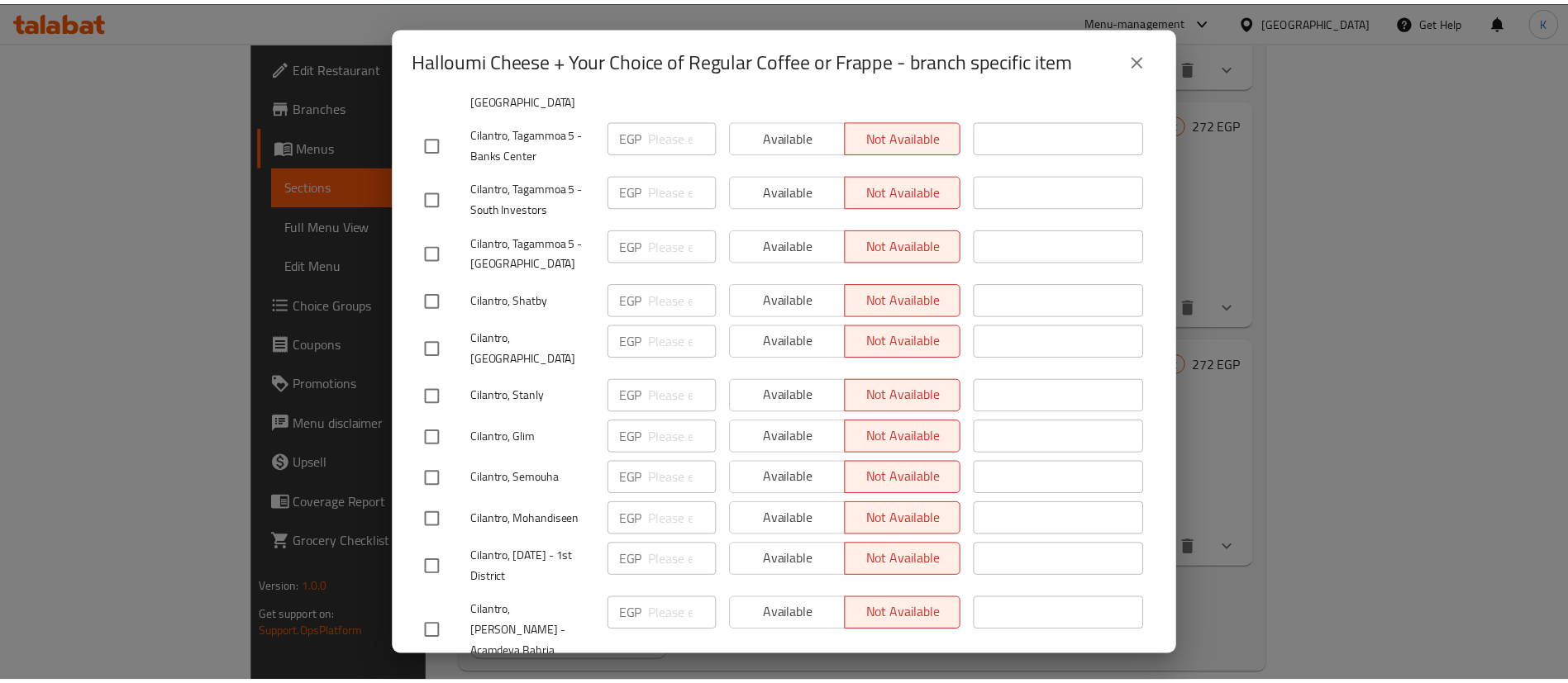
scroll to position [2934, 0]
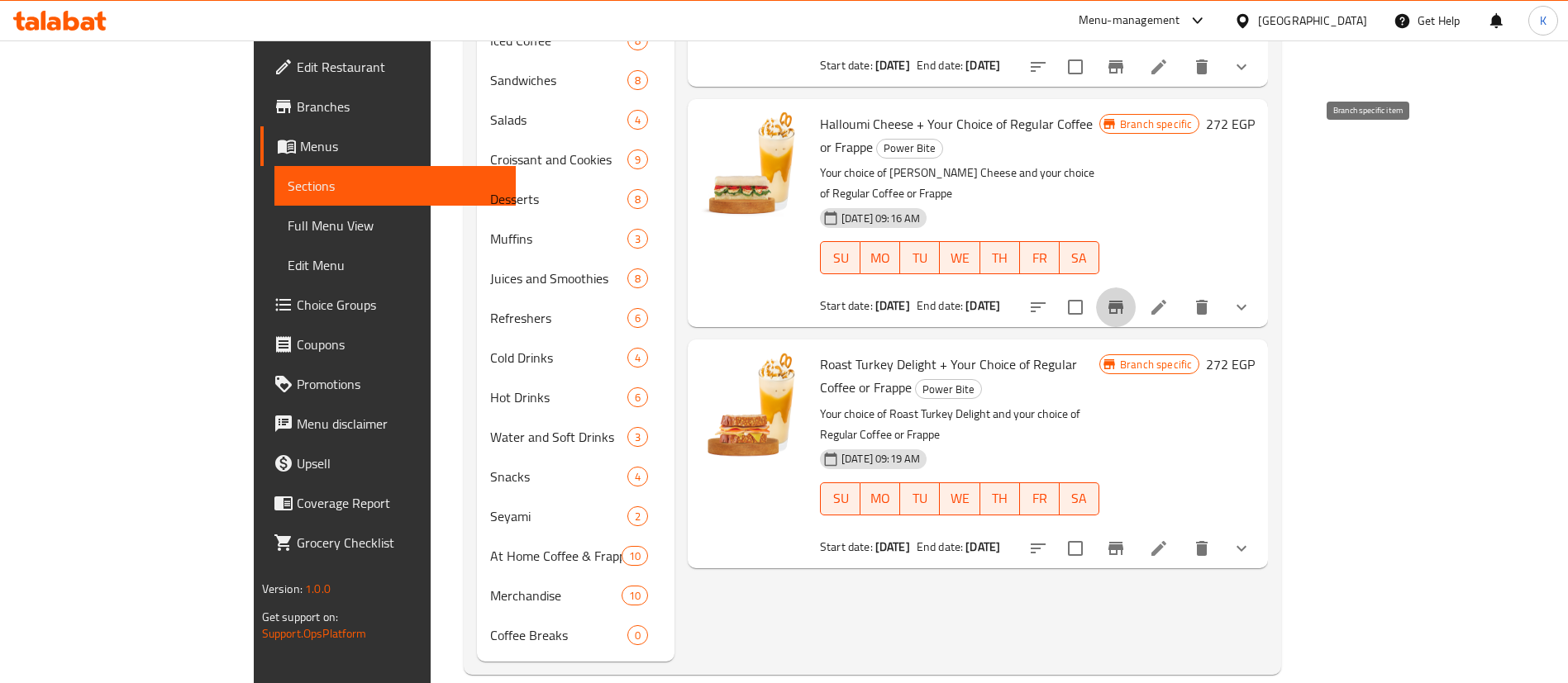
click at [297, 313] on span "Choice Groups" at bounding box center [399, 304] width 206 height 20
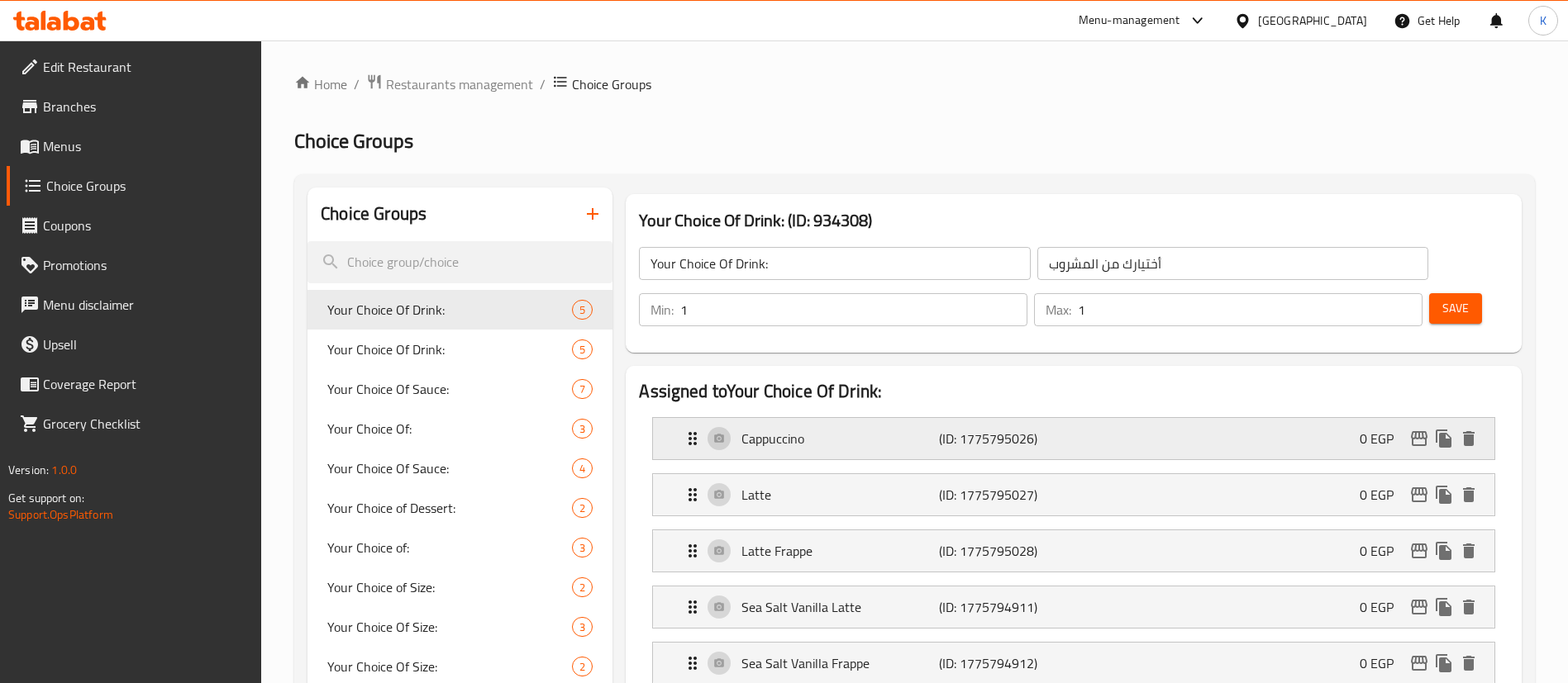
click at [1413, 418] on div "Cappuccino (ID: 1775795026) 0 EGP" at bounding box center [1078, 438] width 791 height 42
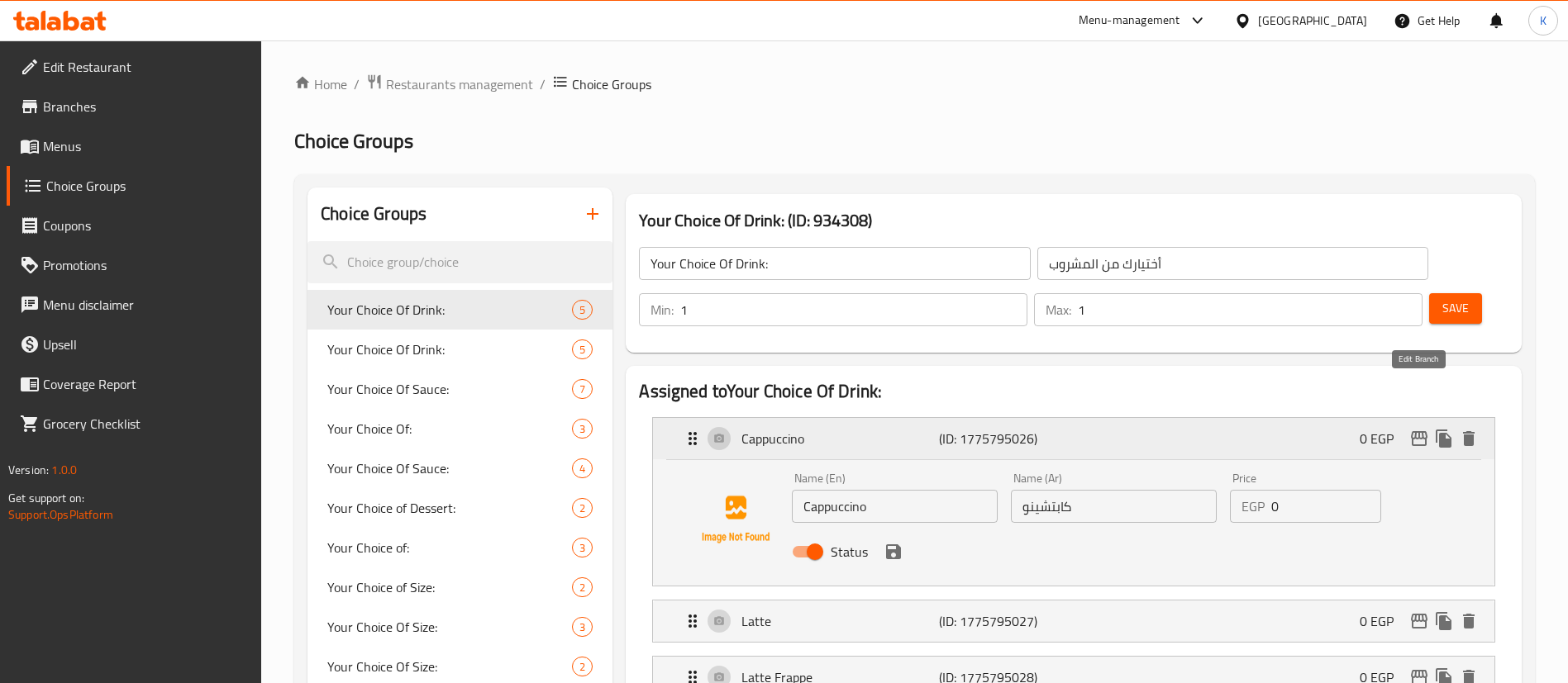
click at [1418, 432] on icon "edit" at bounding box center [1418, 439] width 16 height 15
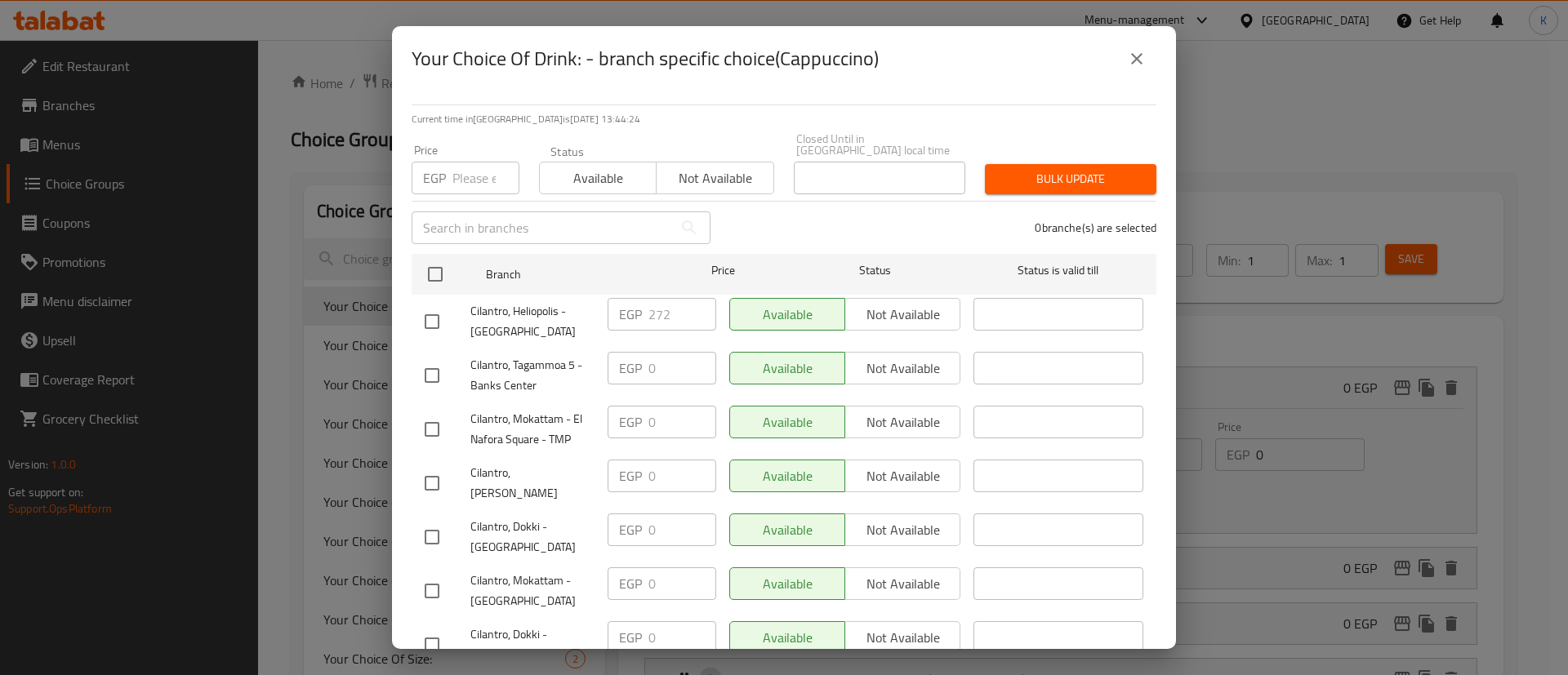
click at [464, 186] on div "Price EGP Price" at bounding box center [465, 169] width 128 height 70
click at [473, 166] on input "number" at bounding box center [486, 178] width 67 height 33
type input "0"
click at [436, 311] on input "checkbox" at bounding box center [432, 322] width 34 height 34
checkbox input "true"
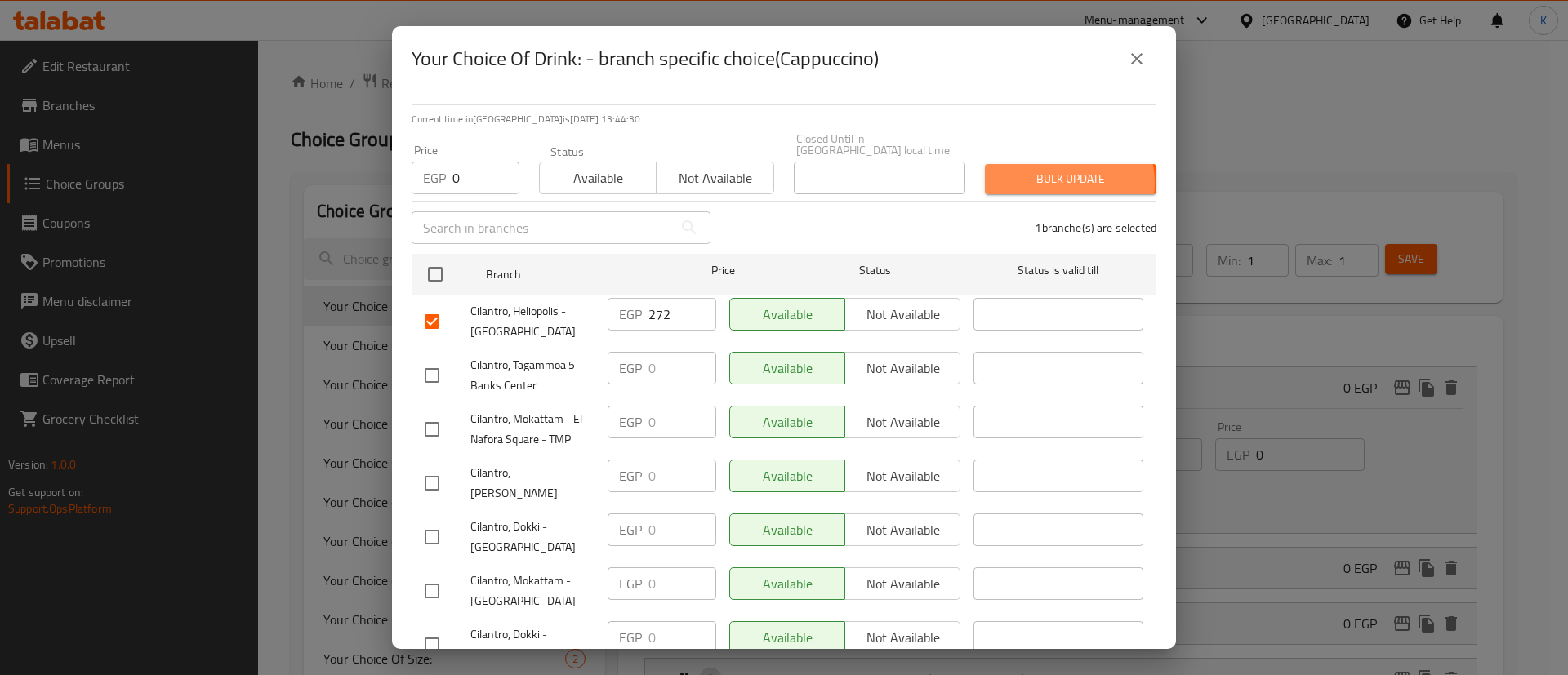
click at [1049, 171] on span "Bulk update" at bounding box center [1070, 179] width 145 height 20
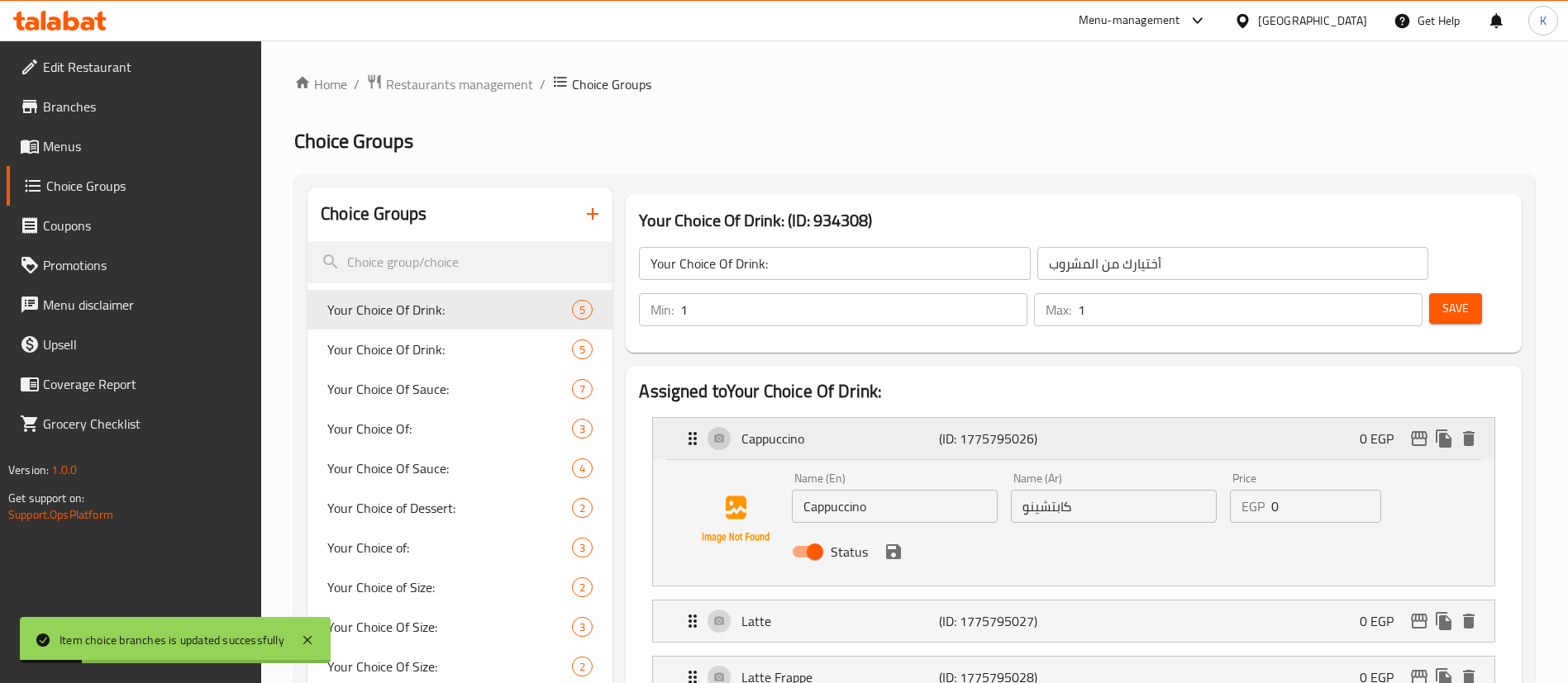
click at [1056, 429] on p "(ID: 1775795026)" at bounding box center [1005, 438] width 132 height 20
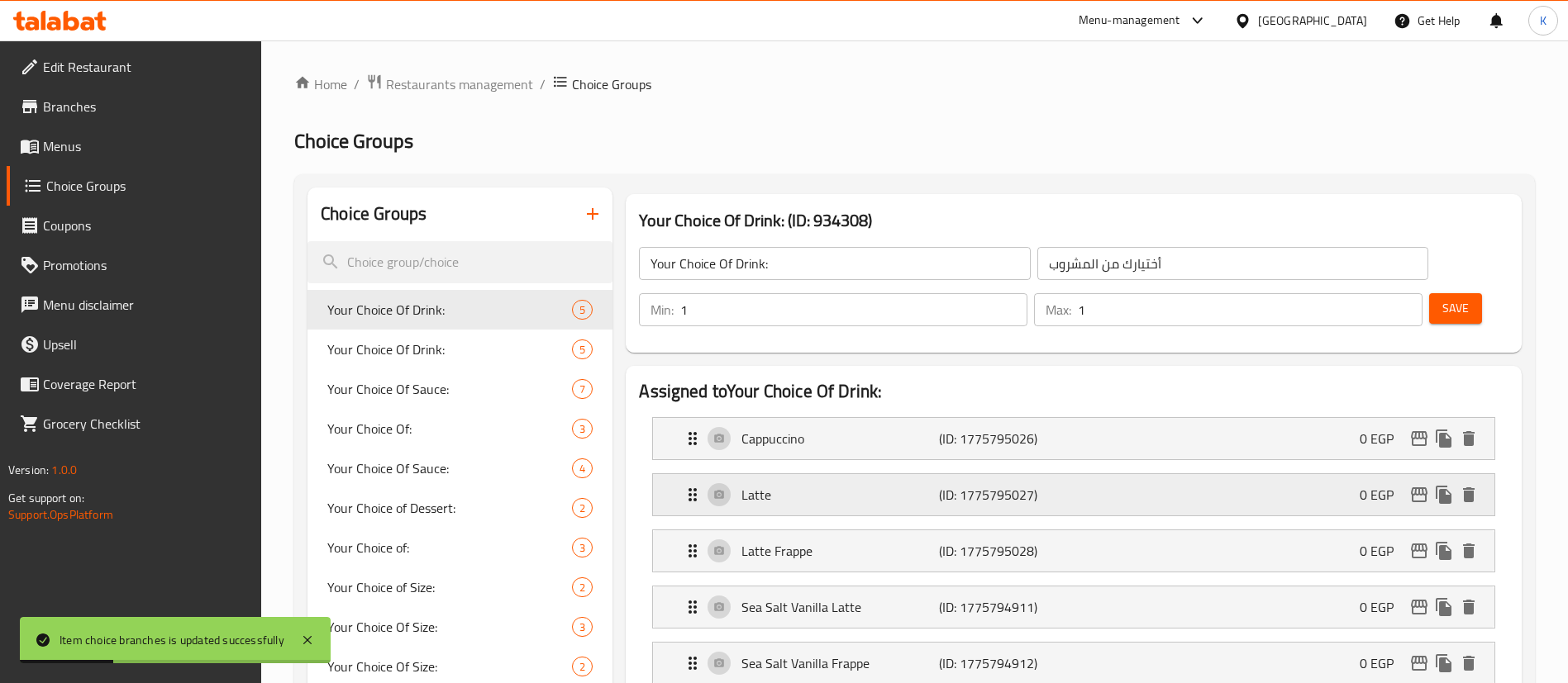
click at [1419, 488] on icon "edit" at bounding box center [1418, 495] width 16 height 15
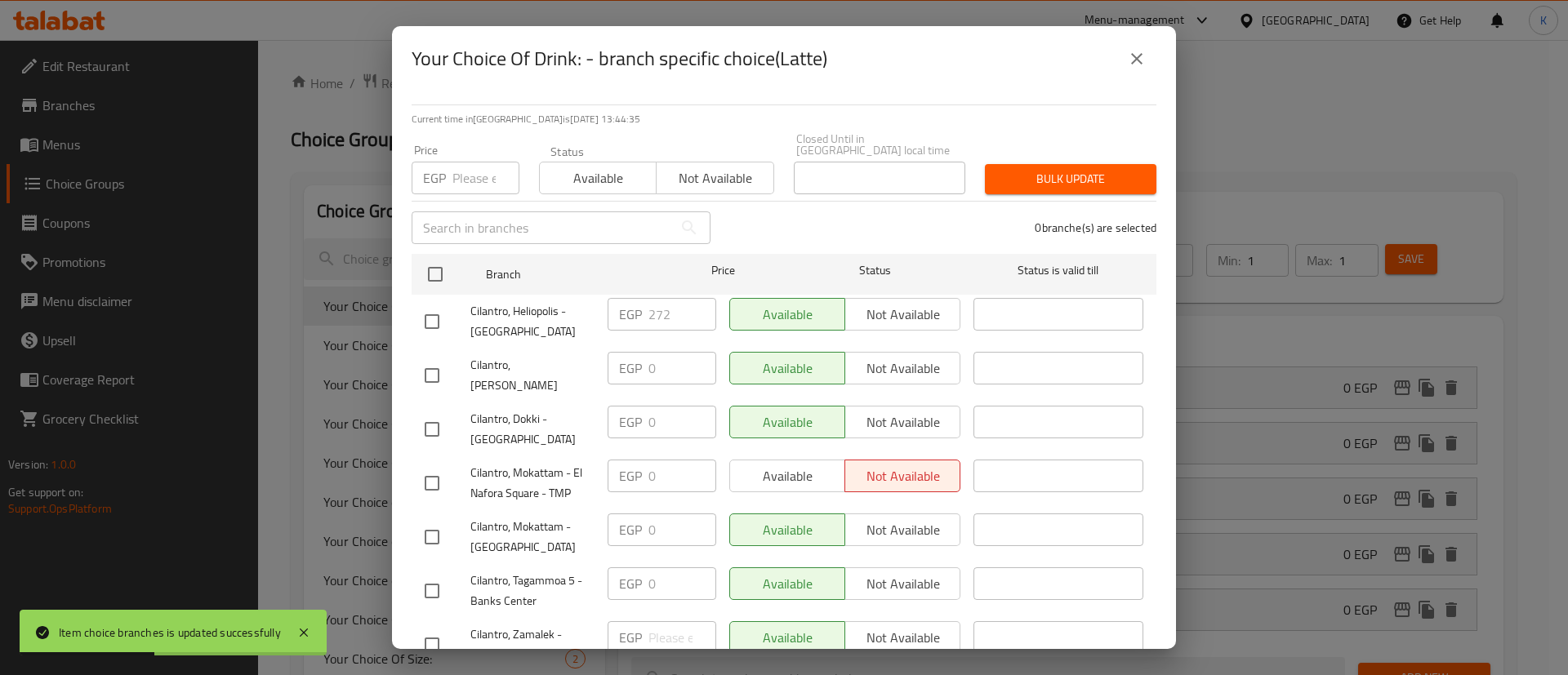
click at [459, 147] on div "Price EGP Price" at bounding box center [465, 169] width 108 height 50
click at [457, 162] on input "number" at bounding box center [486, 178] width 67 height 33
type input "0"
click at [428, 314] on input "checkbox" at bounding box center [432, 322] width 34 height 34
checkbox input "true"
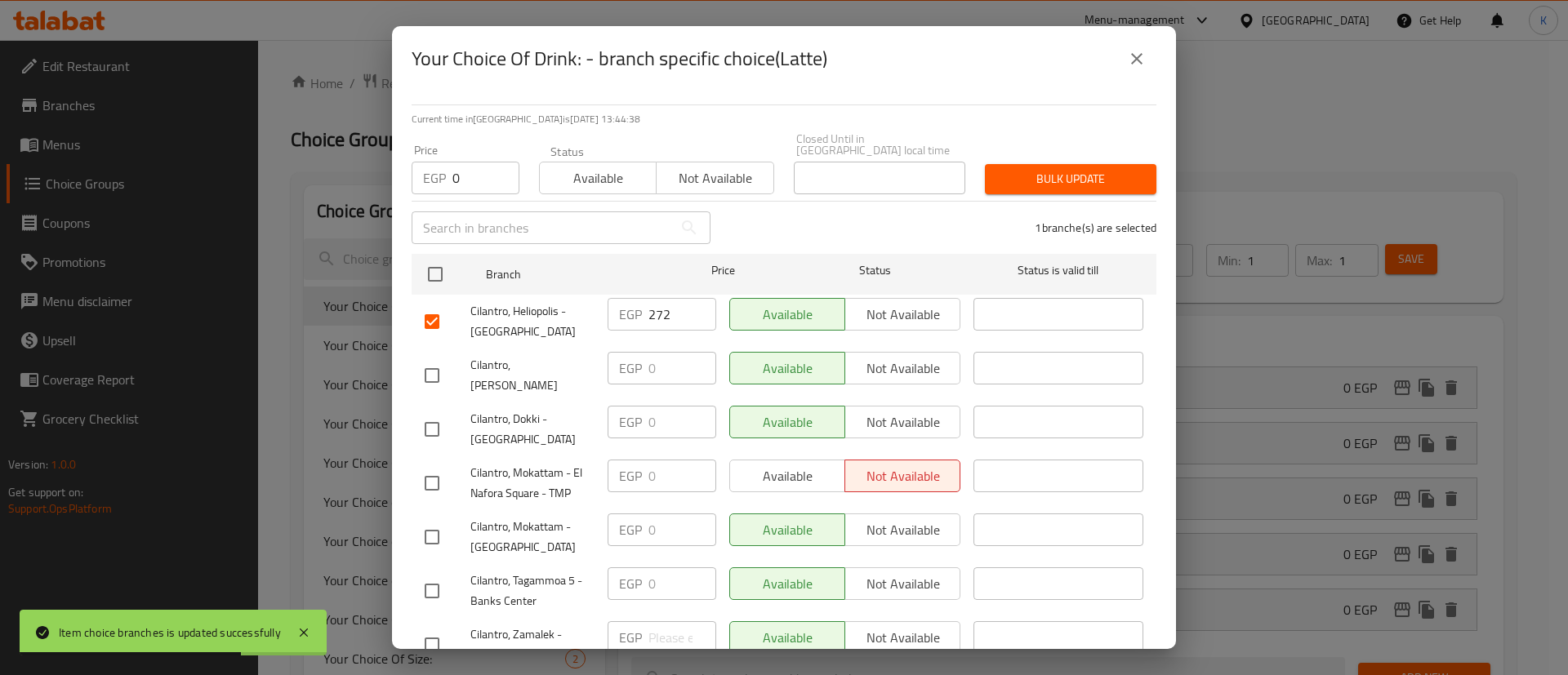
click at [1057, 183] on div "Bulk update" at bounding box center [1071, 179] width 191 height 50
click at [1020, 170] on span "Bulk update" at bounding box center [1070, 179] width 145 height 20
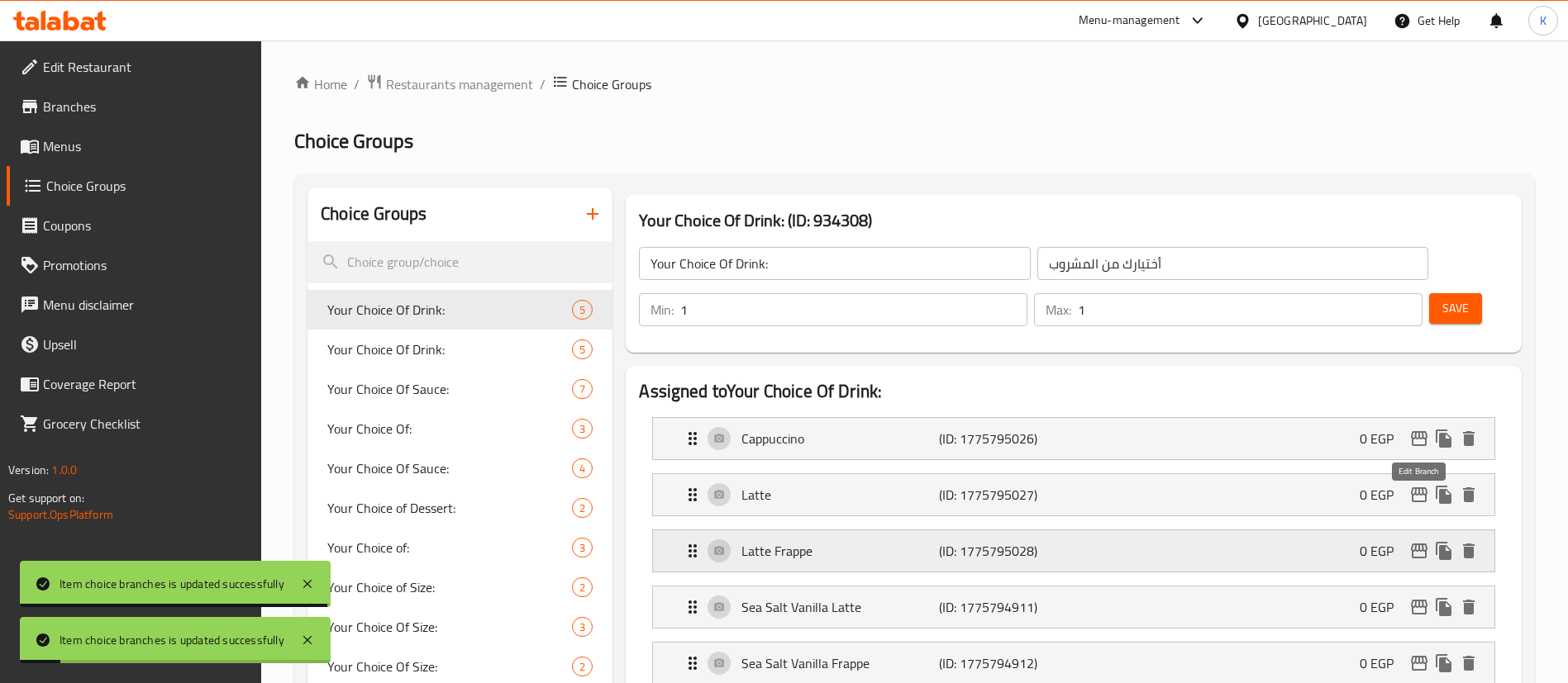
click at [1418, 539] on button "edit" at bounding box center [1418, 550] width 25 height 25
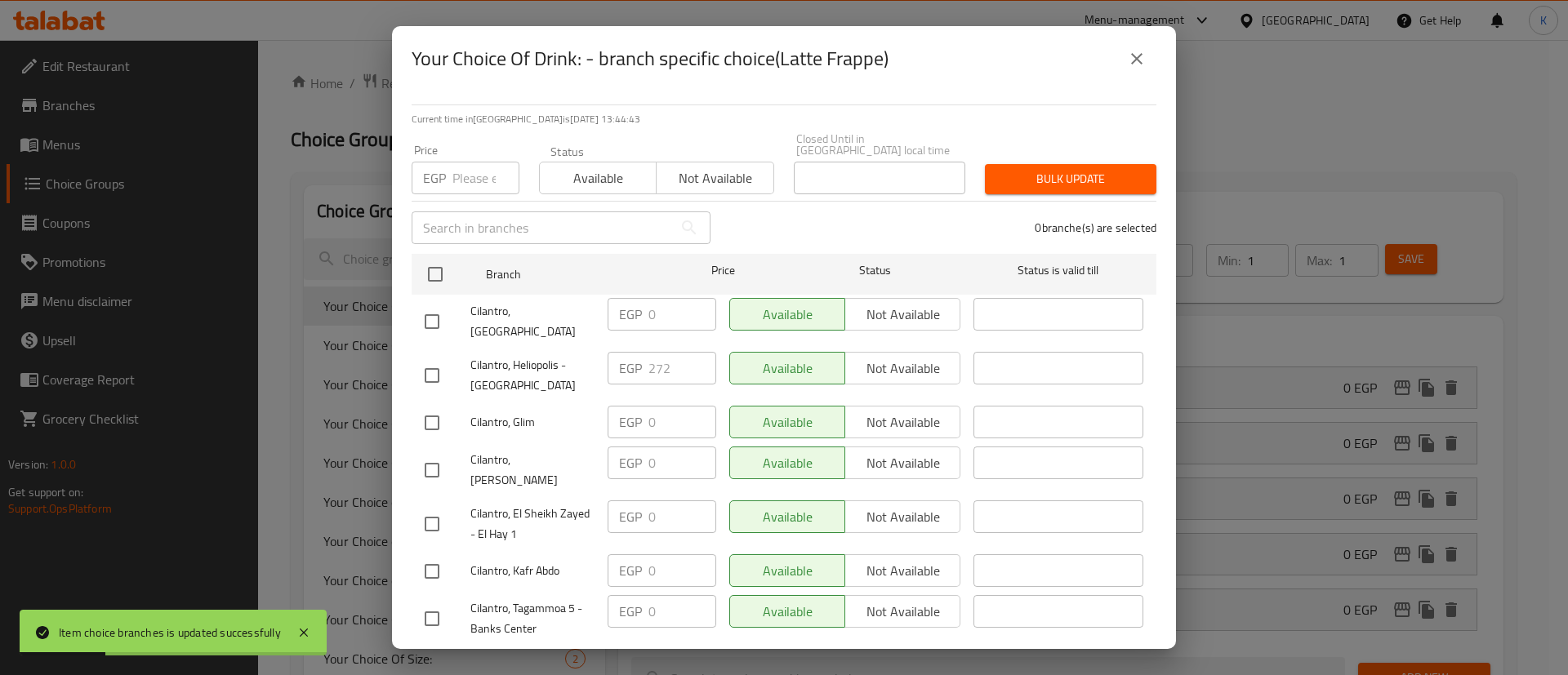
click at [428, 363] on input "checkbox" at bounding box center [432, 375] width 34 height 34
checkbox input "true"
click at [487, 162] on input "number" at bounding box center [486, 178] width 67 height 33
type input "0"
click at [1057, 169] on span "Bulk update" at bounding box center [1070, 179] width 145 height 20
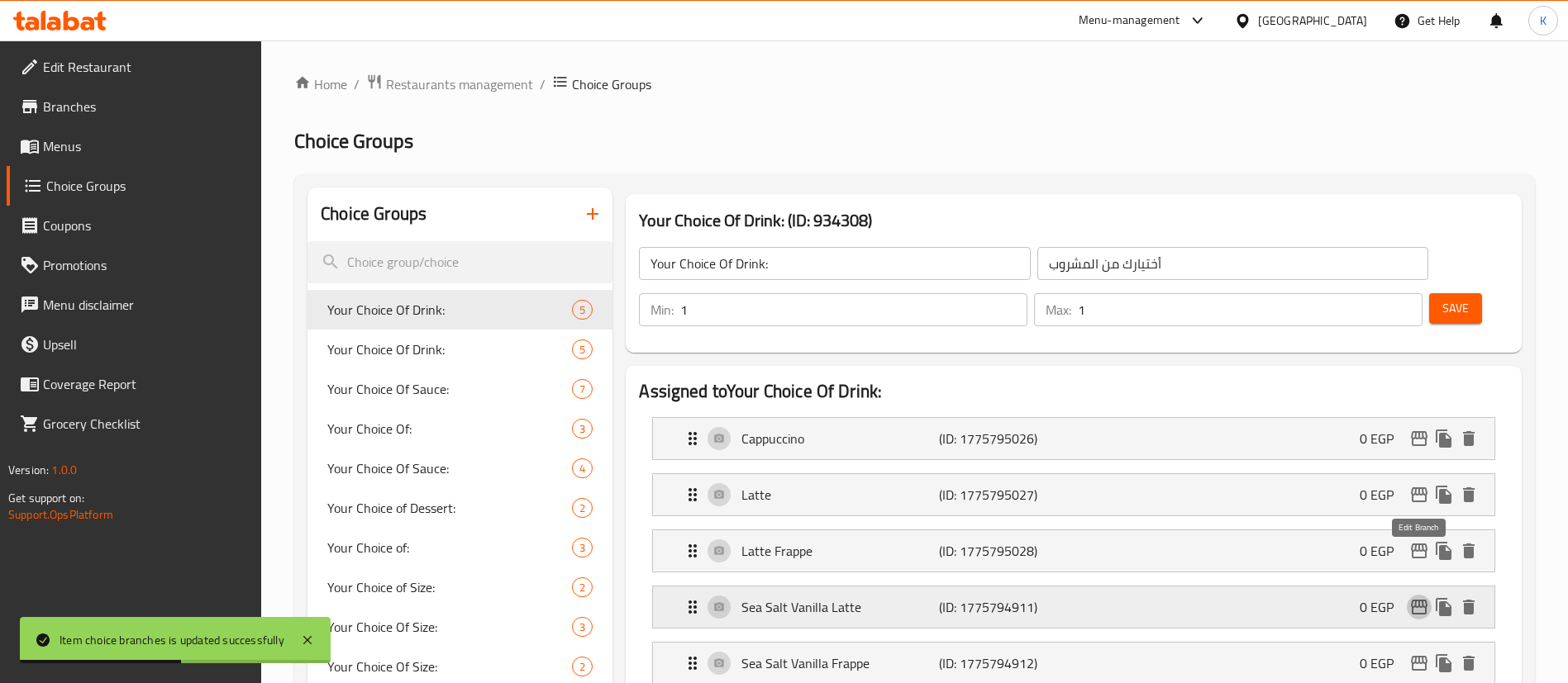
click at [1418, 597] on icon "edit" at bounding box center [1418, 607] width 20 height 20
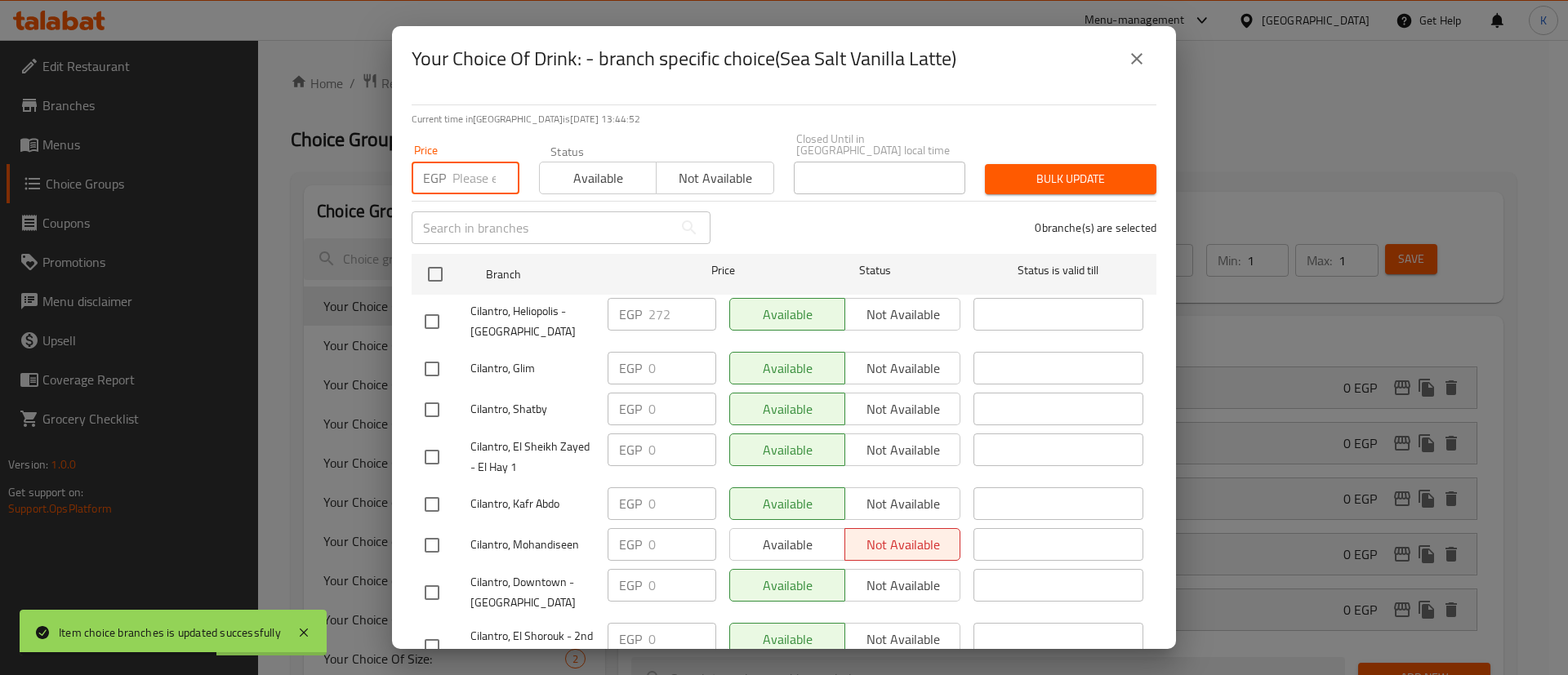
click at [457, 163] on input "number" at bounding box center [486, 178] width 67 height 33
type input "0"
click at [427, 313] on input "checkbox" at bounding box center [432, 322] width 34 height 34
checkbox input "true"
click at [1009, 169] on span "Bulk update" at bounding box center [1070, 179] width 145 height 20
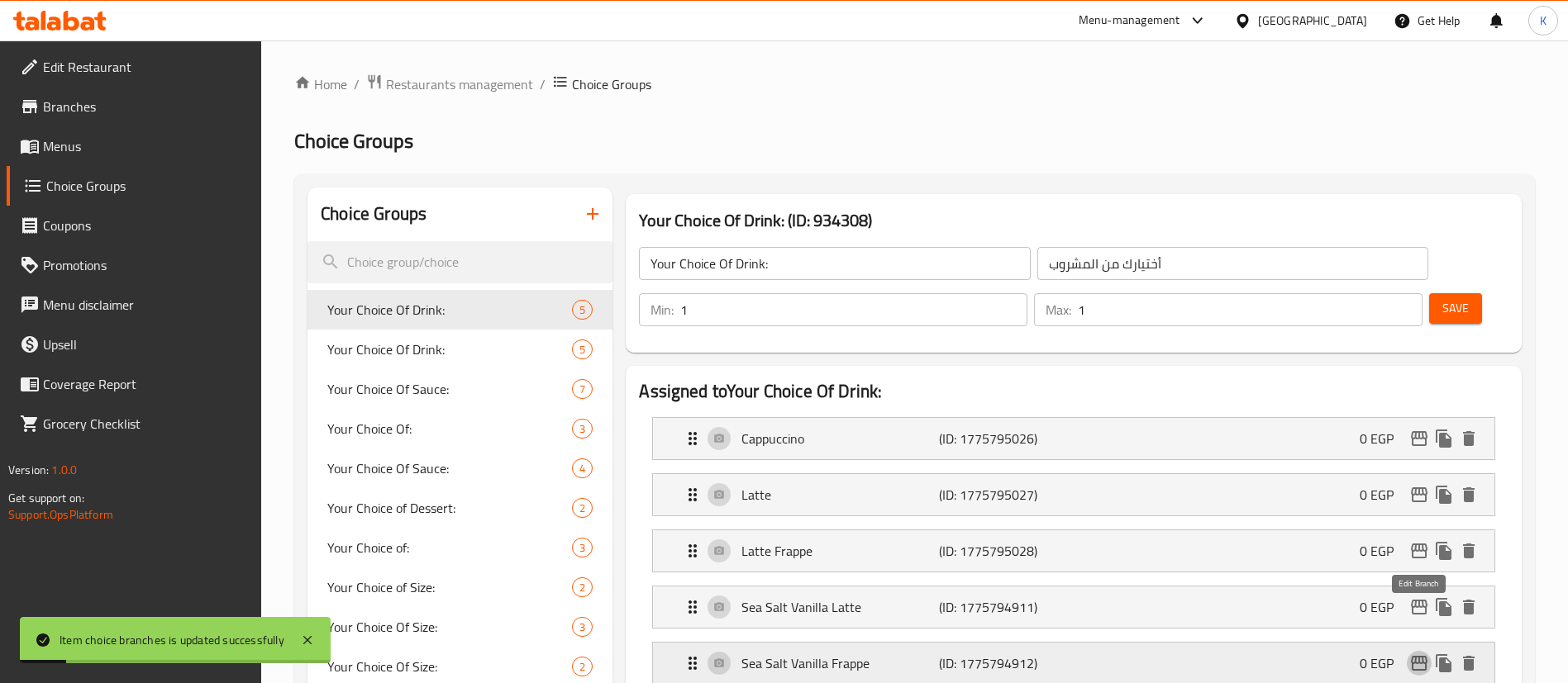
click at [1412, 653] on icon "edit" at bounding box center [1418, 663] width 20 height 20
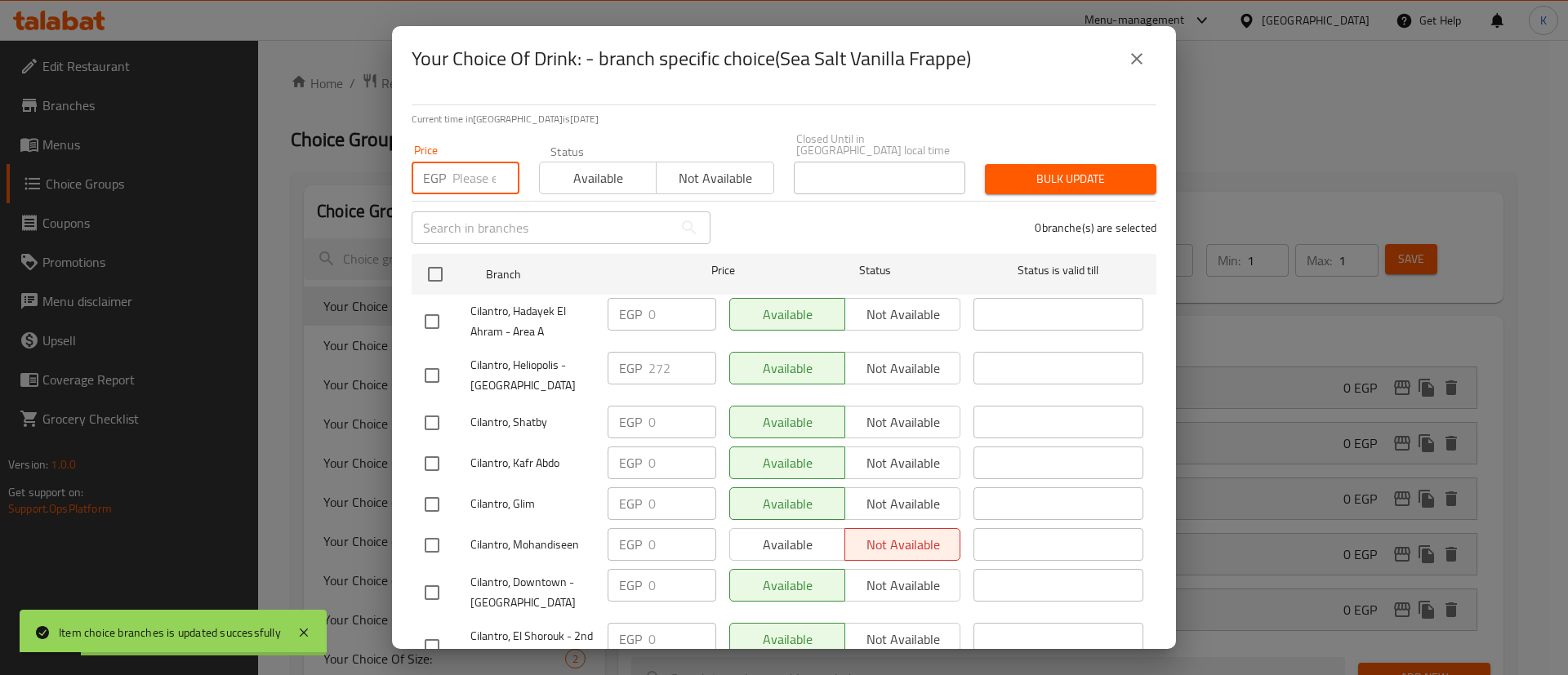
click at [469, 174] on input "number" at bounding box center [486, 178] width 67 height 33
type input "0"
click at [428, 358] on input "checkbox" at bounding box center [432, 375] width 34 height 34
checkbox input "true"
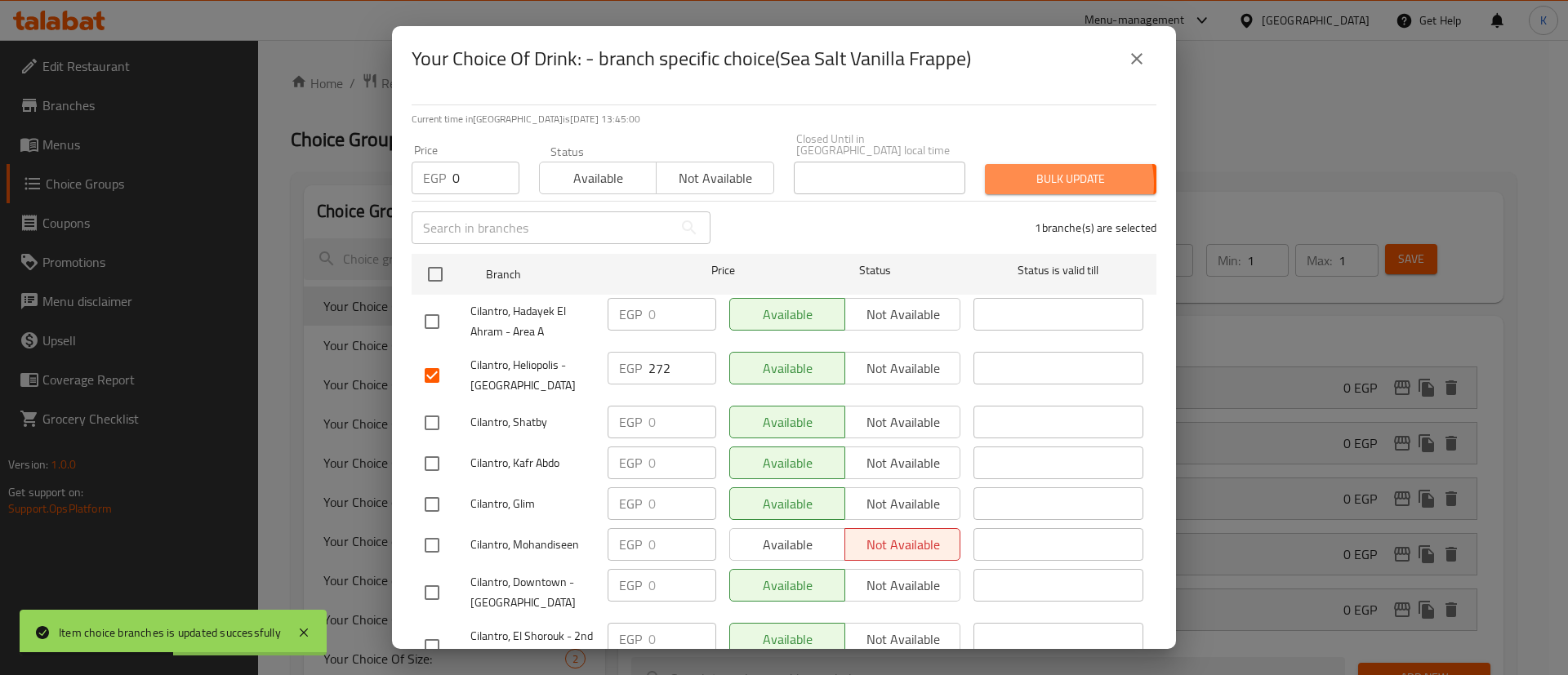
click at [1035, 172] on span "Bulk update" at bounding box center [1070, 179] width 145 height 20
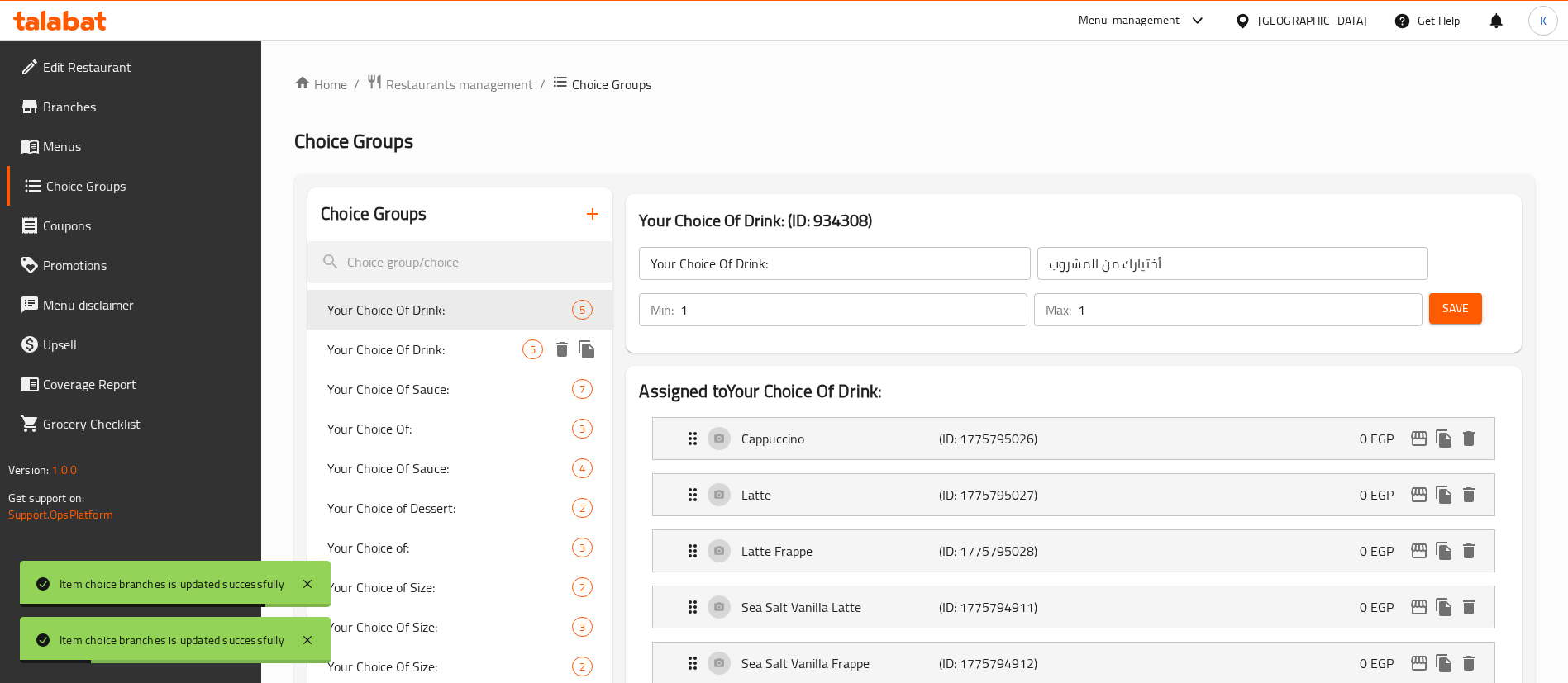
click at [447, 347] on span "Your Choice Of Drink:" at bounding box center [424, 349] width 195 height 20
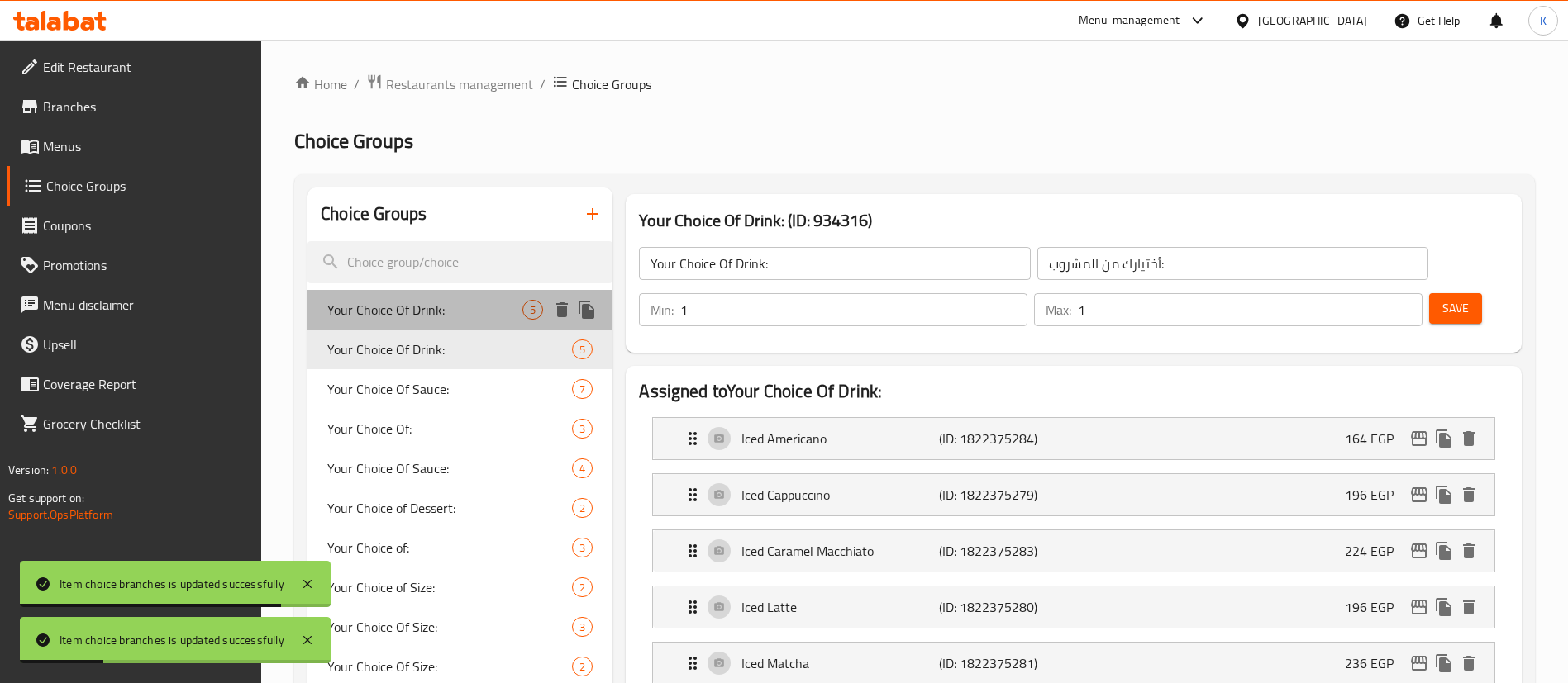
click at [447, 308] on span "Your Choice Of Drink:" at bounding box center [424, 309] width 195 height 20
type input "أختيارك من المشروب"
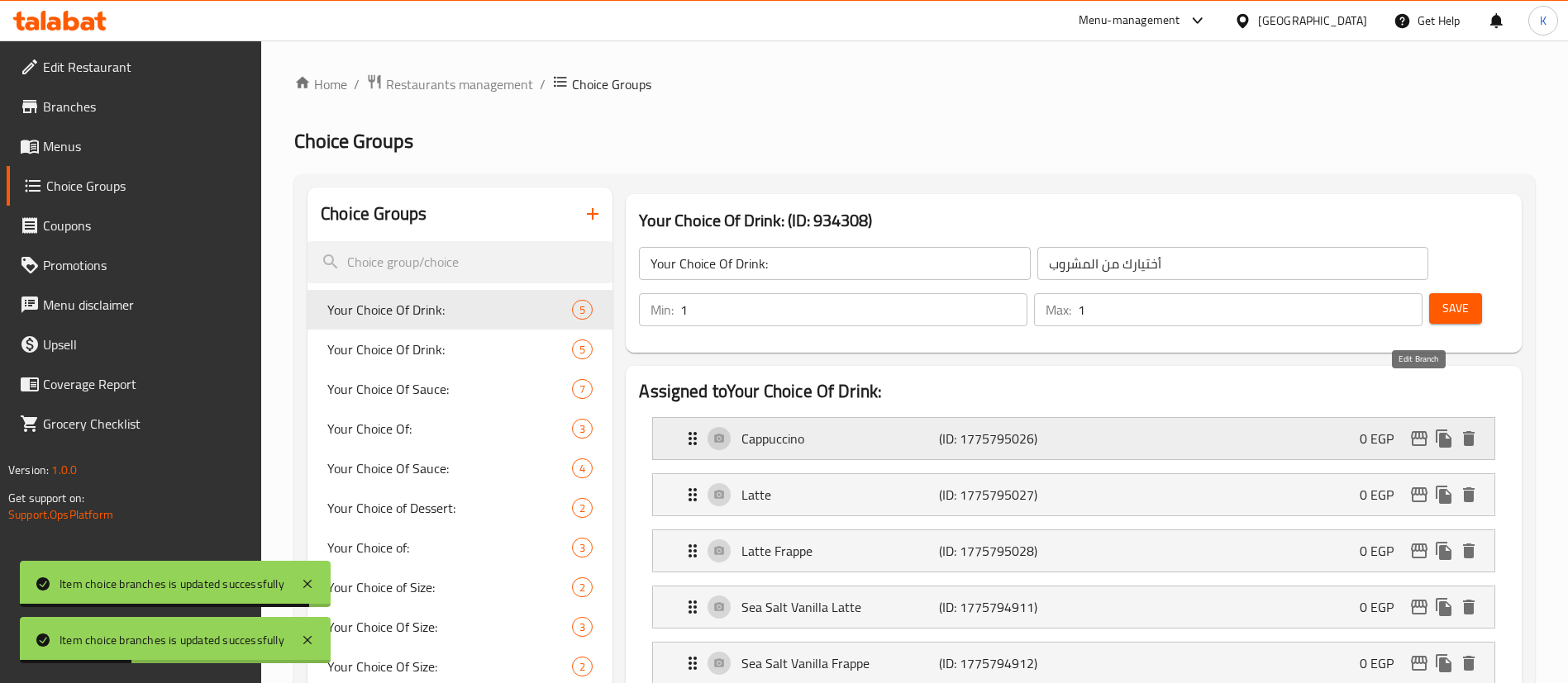
click at [1418, 432] on icon "edit" at bounding box center [1418, 439] width 16 height 15
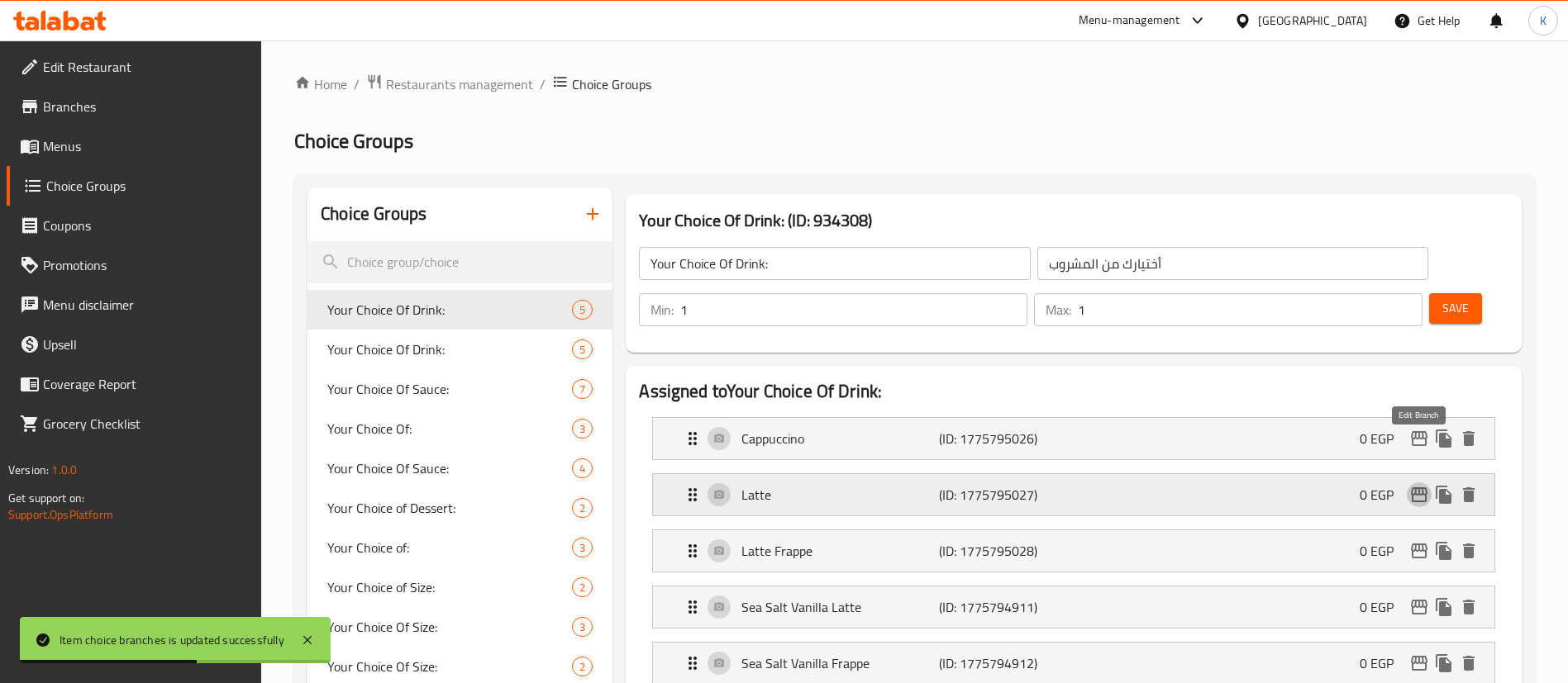
click at [1410, 485] on icon "edit" at bounding box center [1418, 494] width 20 height 20
click at [1419, 541] on icon "edit" at bounding box center [1418, 550] width 20 height 20
click at [1418, 597] on icon "edit" at bounding box center [1418, 607] width 20 height 20
click at [1418, 653] on icon "edit" at bounding box center [1418, 663] width 20 height 20
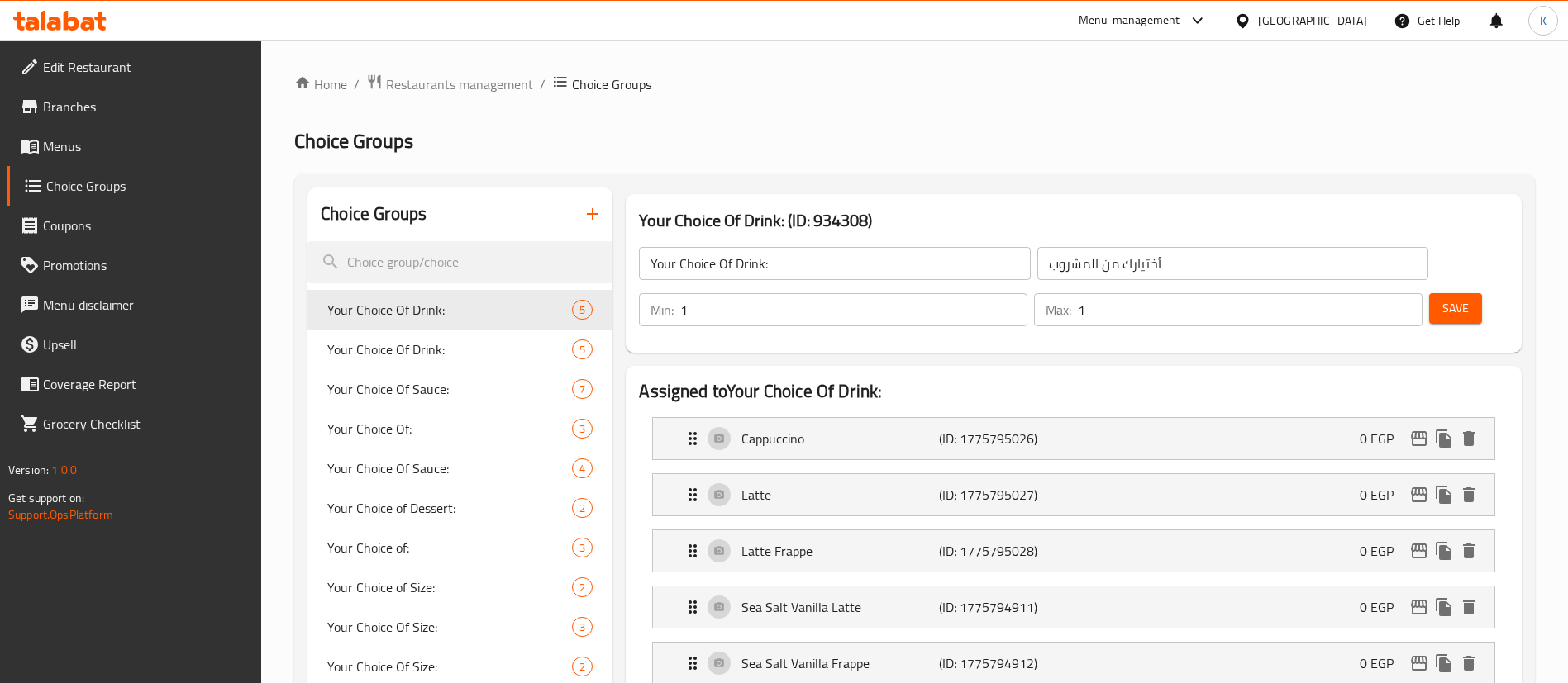
click at [80, 136] on span "Menus" at bounding box center [146, 145] width 206 height 20
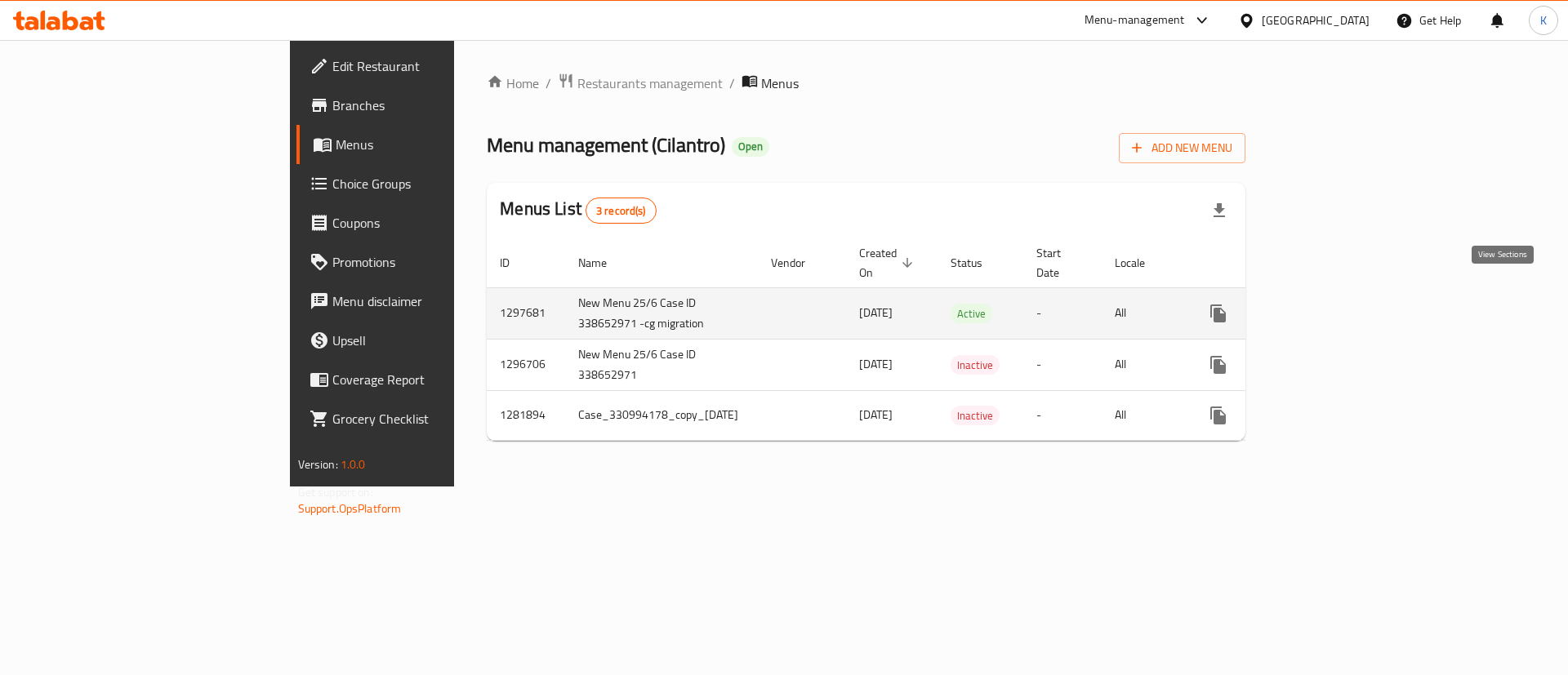
click at [1356, 295] on link "enhanced table" at bounding box center [1335, 313] width 39 height 39
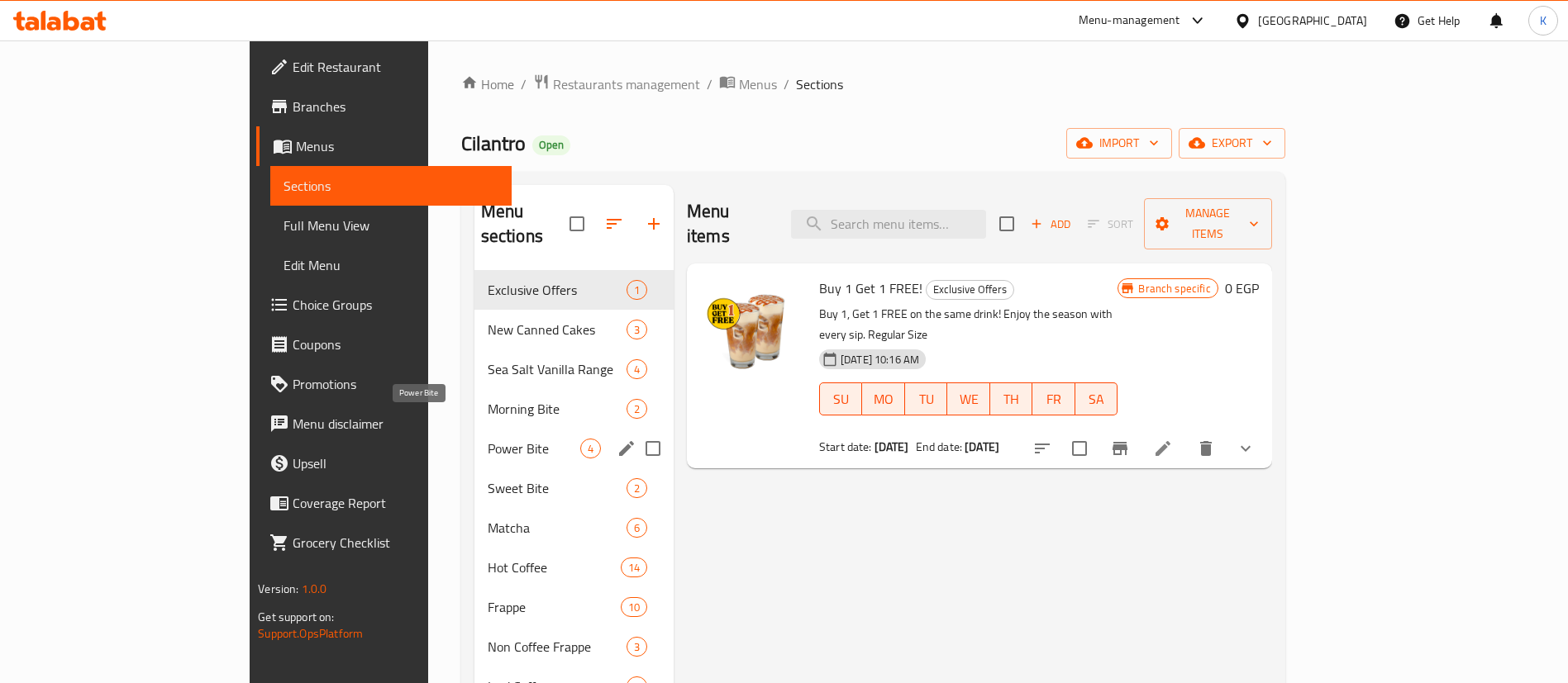
click at [488, 438] on span "Power Bite" at bounding box center [534, 448] width 93 height 20
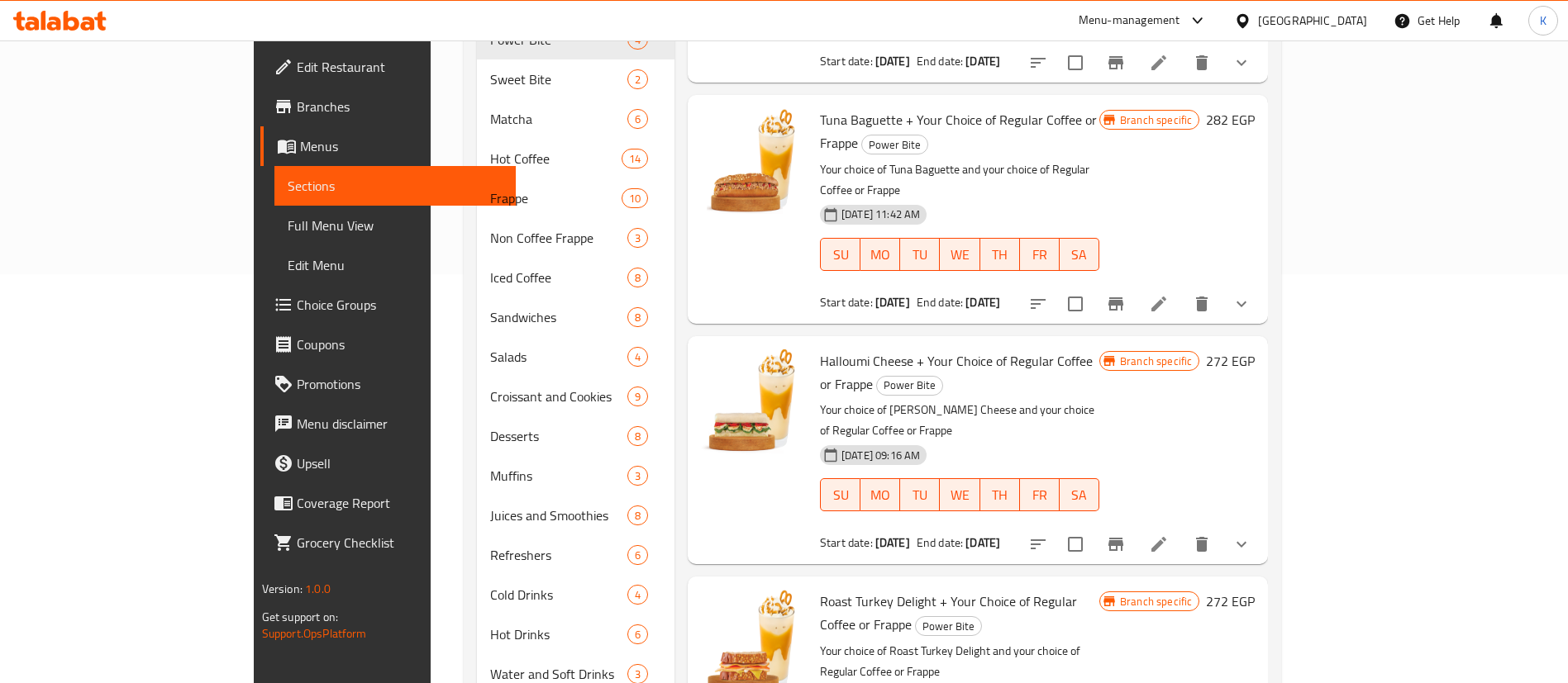
scroll to position [398, 0]
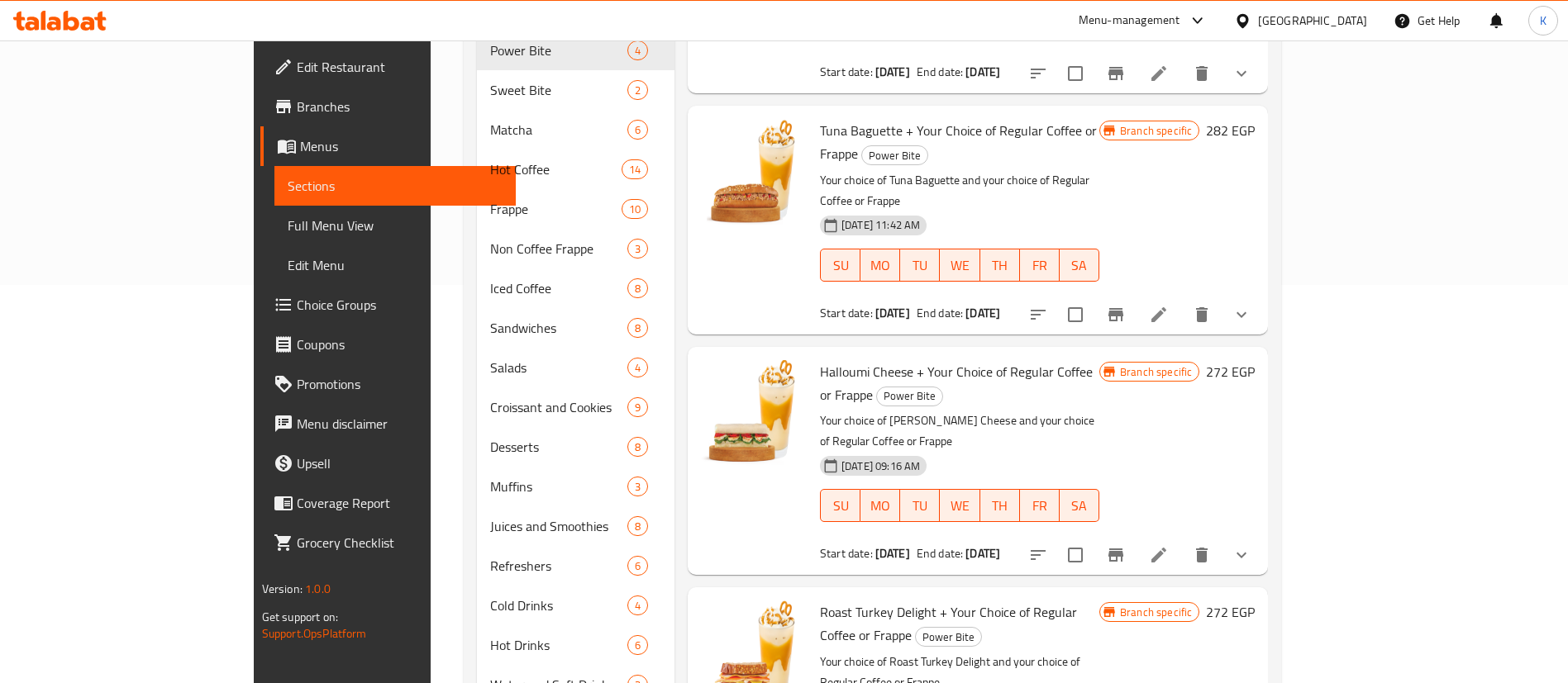
click at [1181, 540] on li at bounding box center [1158, 555] width 46 height 30
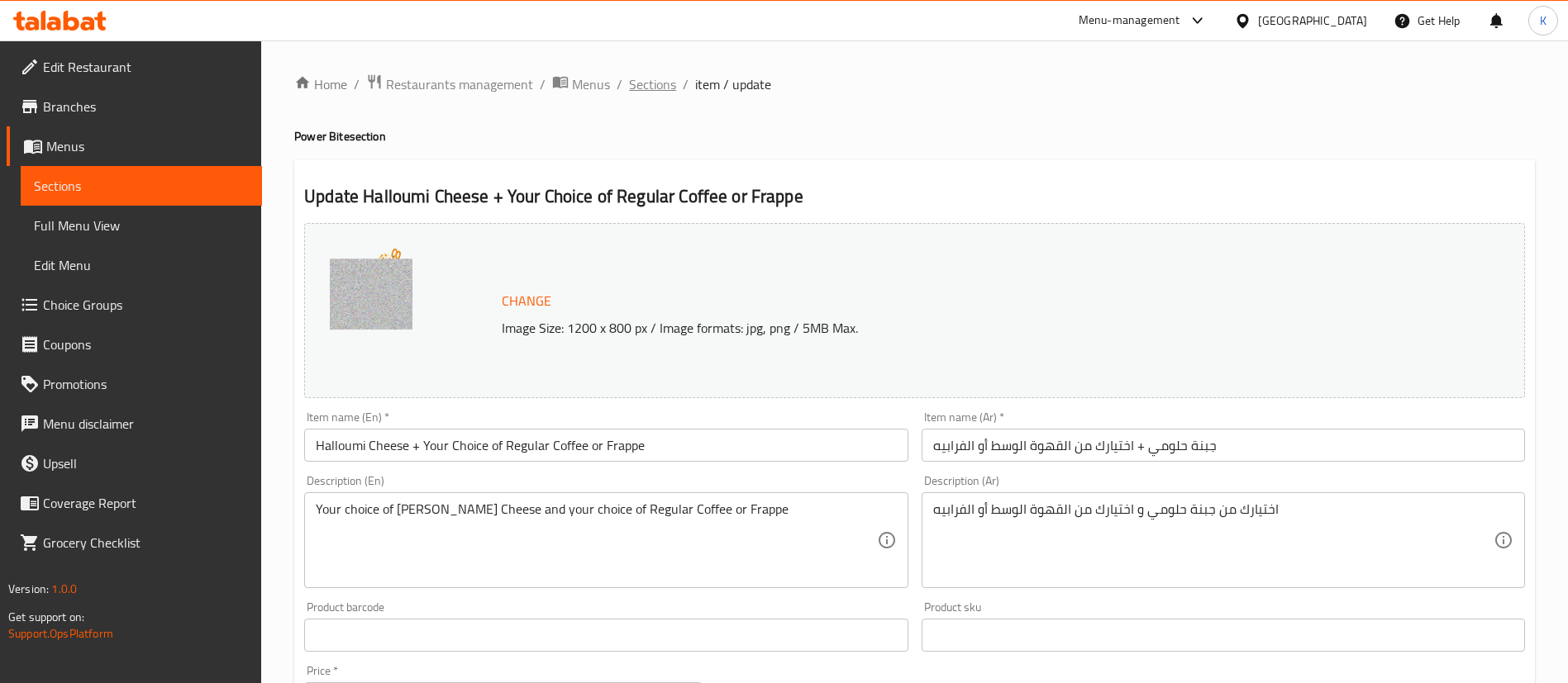
click at [648, 87] on span "Sections" at bounding box center [652, 84] width 47 height 20
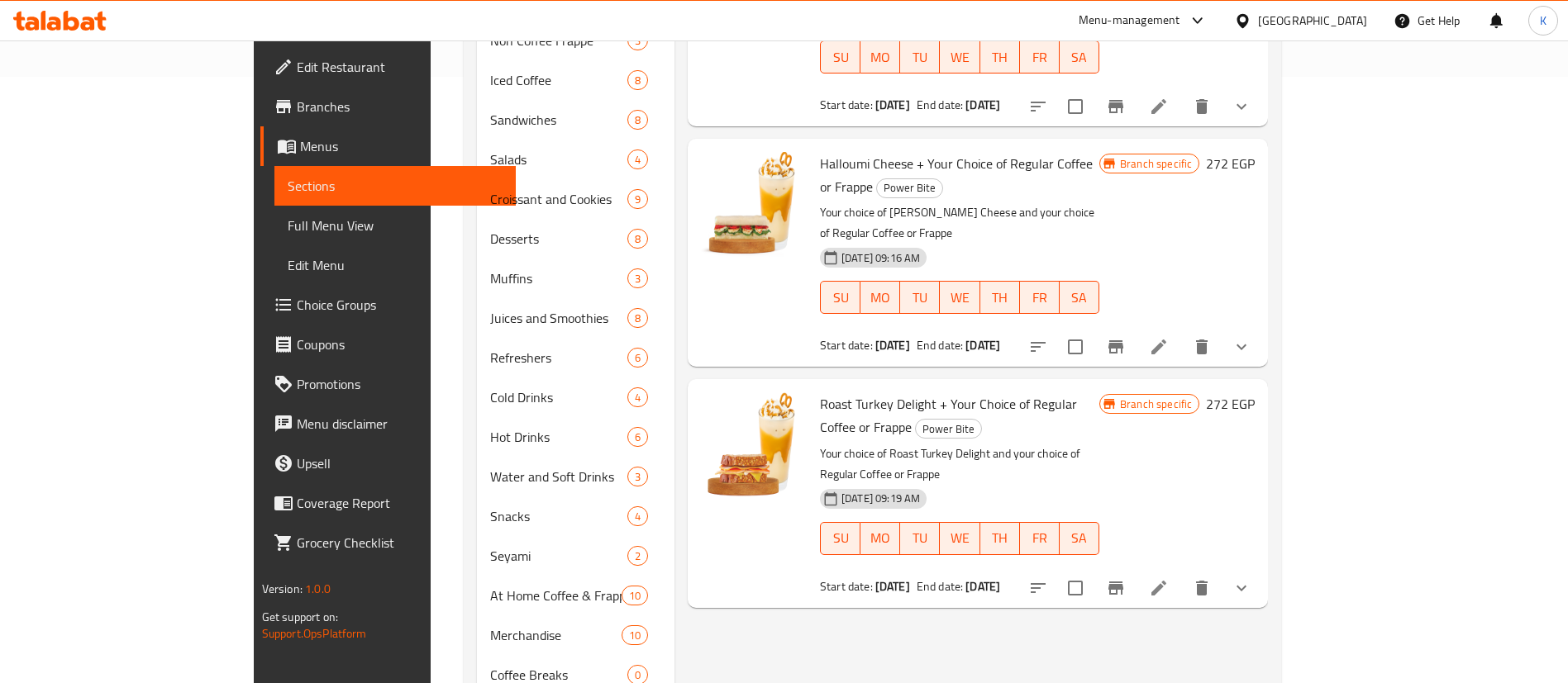
scroll to position [619, 0]
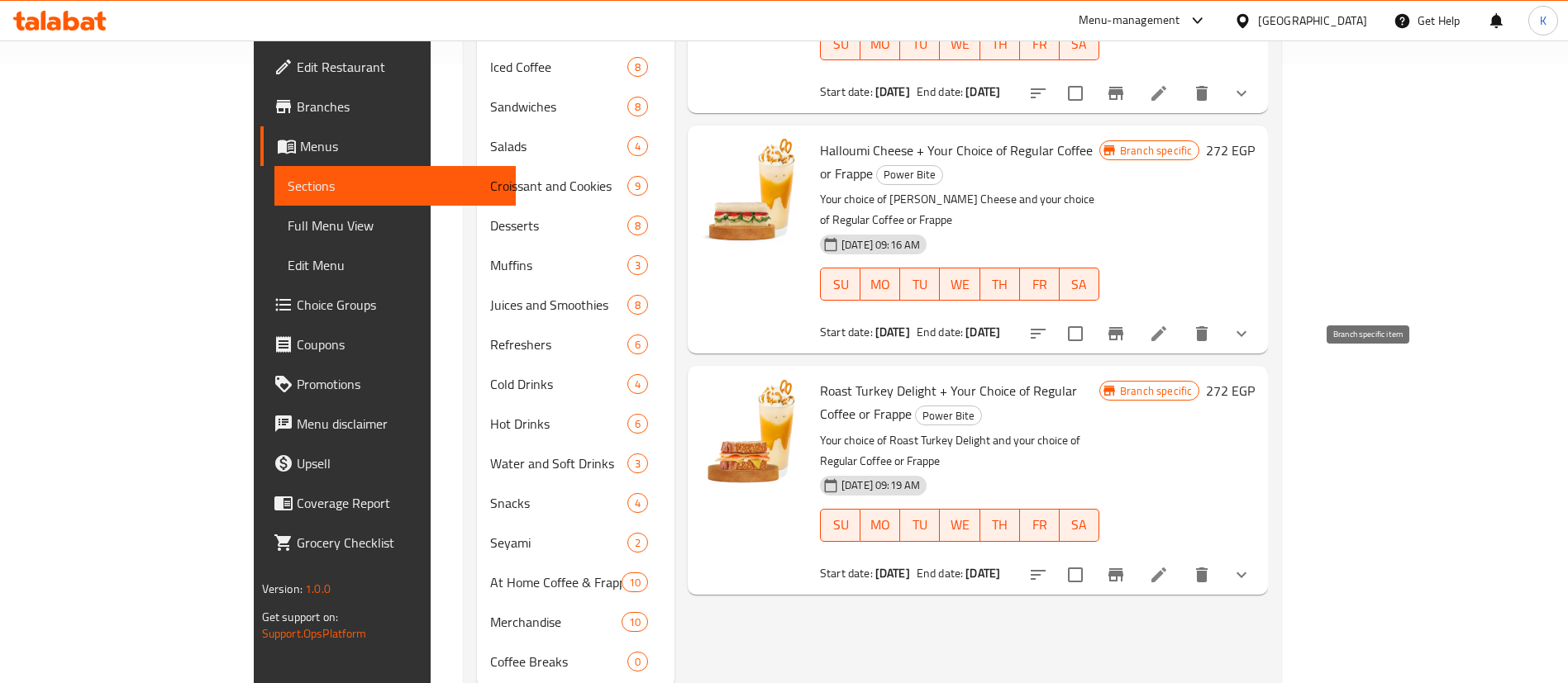
click at [1135, 555] on button "Branch-specific-item" at bounding box center [1115, 574] width 40 height 40
click at [1123, 568] on icon "Branch-specific-item" at bounding box center [1116, 575] width 15 height 14
click at [1169, 565] on icon at bounding box center [1158, 574] width 20 height 20
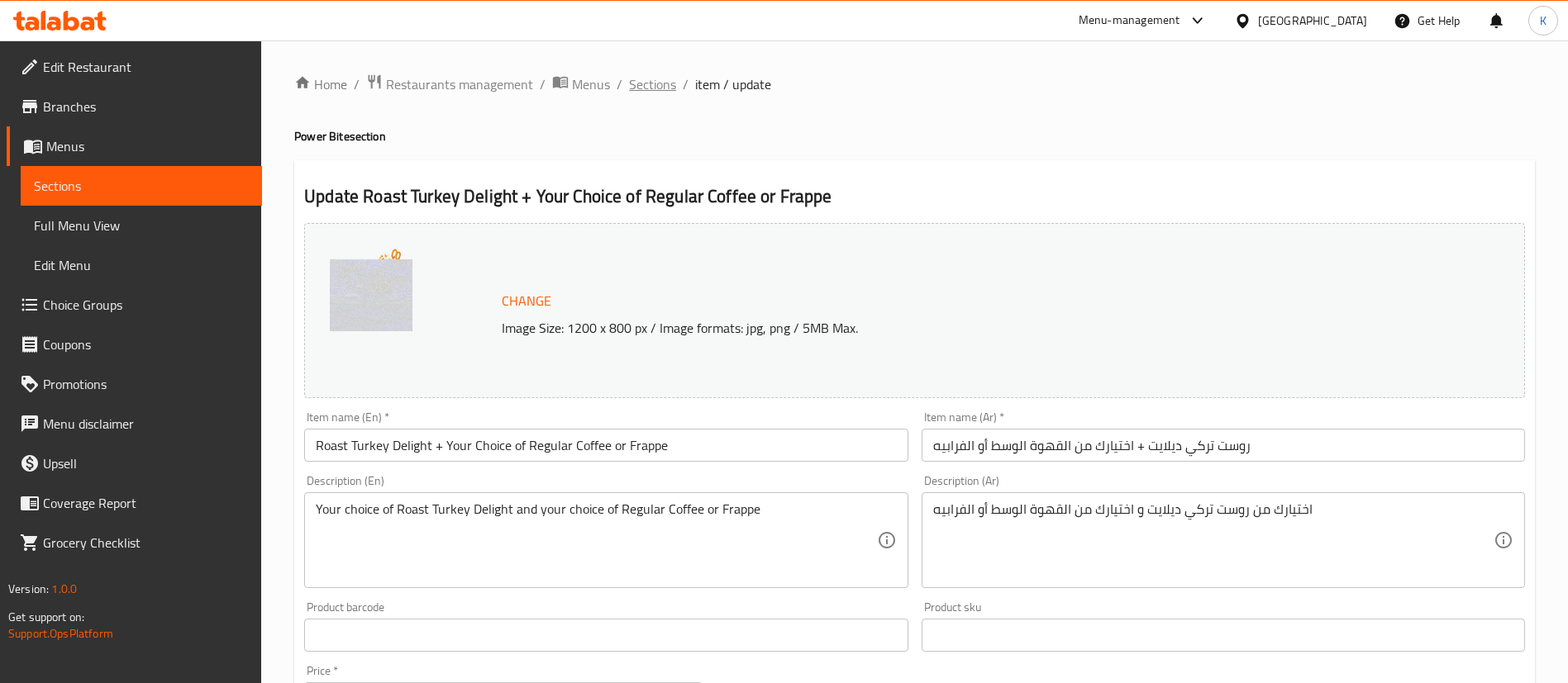
click at [651, 92] on span "Sections" at bounding box center [652, 84] width 47 height 20
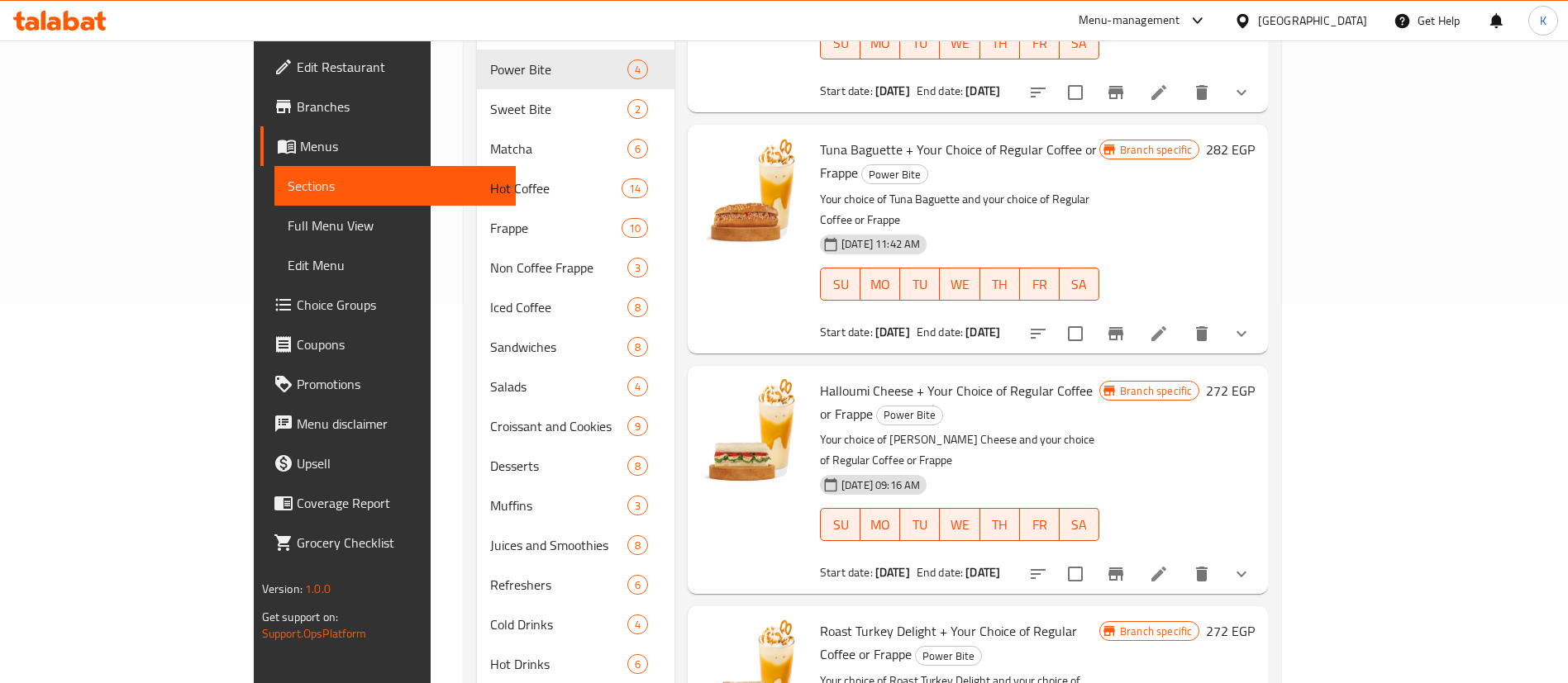
scroll to position [646, 0]
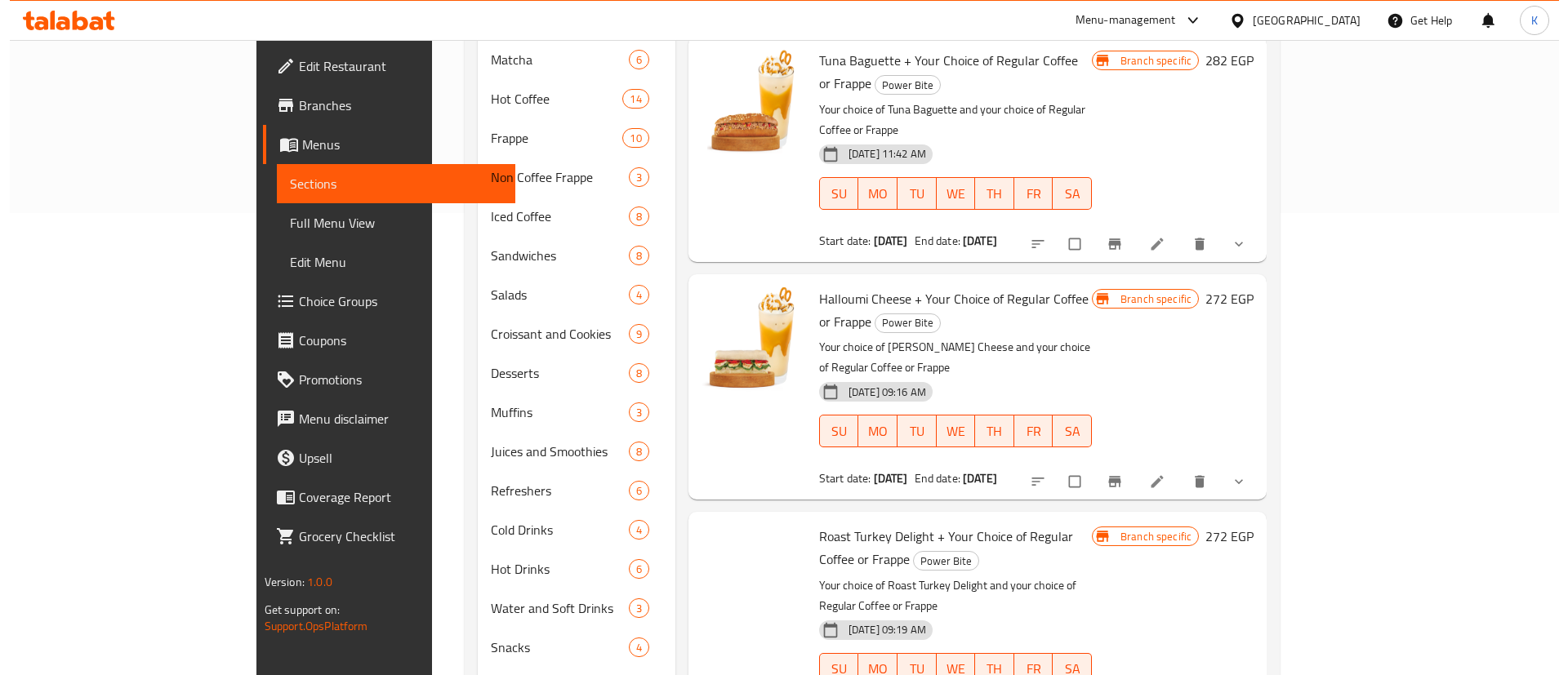
scroll to position [638, 0]
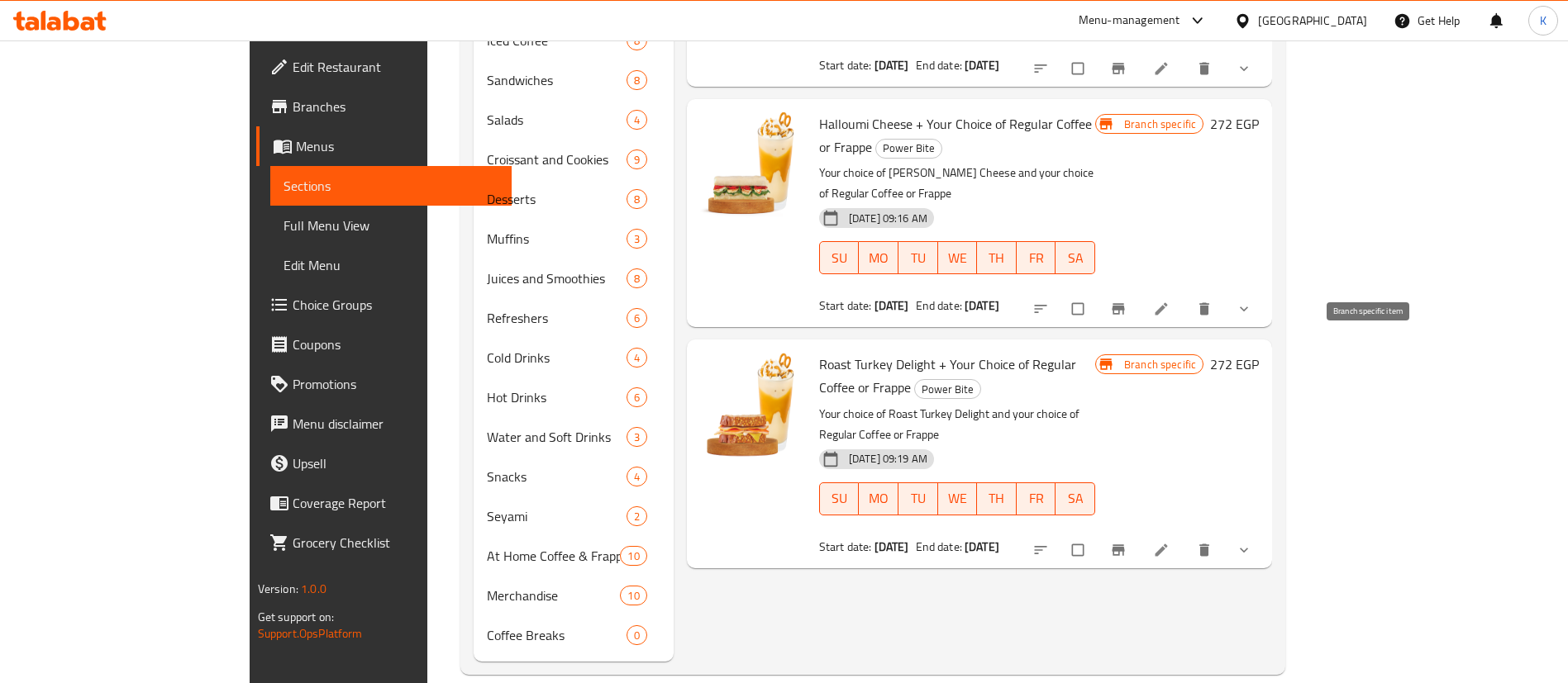
click at [1129, 542] on span "Branch-specific-item" at bounding box center [1119, 550] width 20 height 16
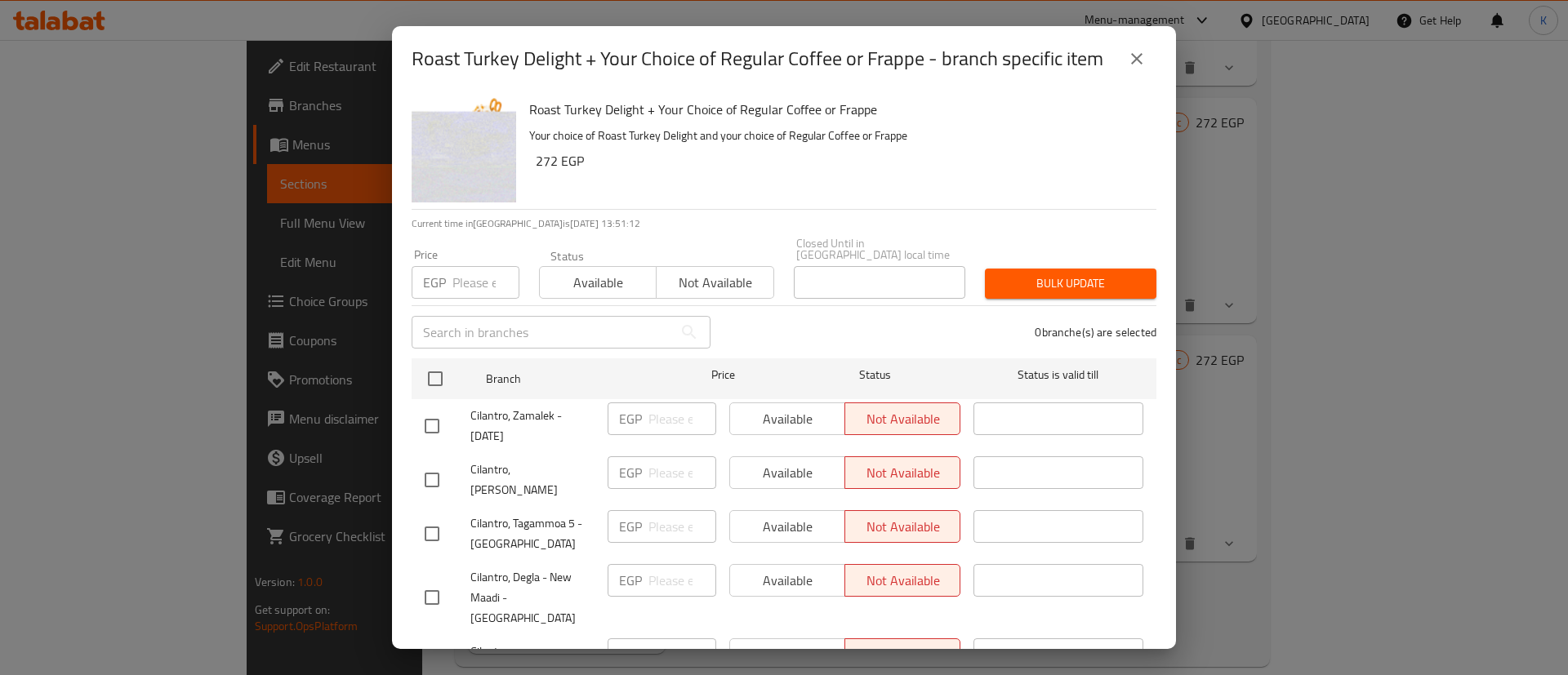
scroll to position [2848, 0]
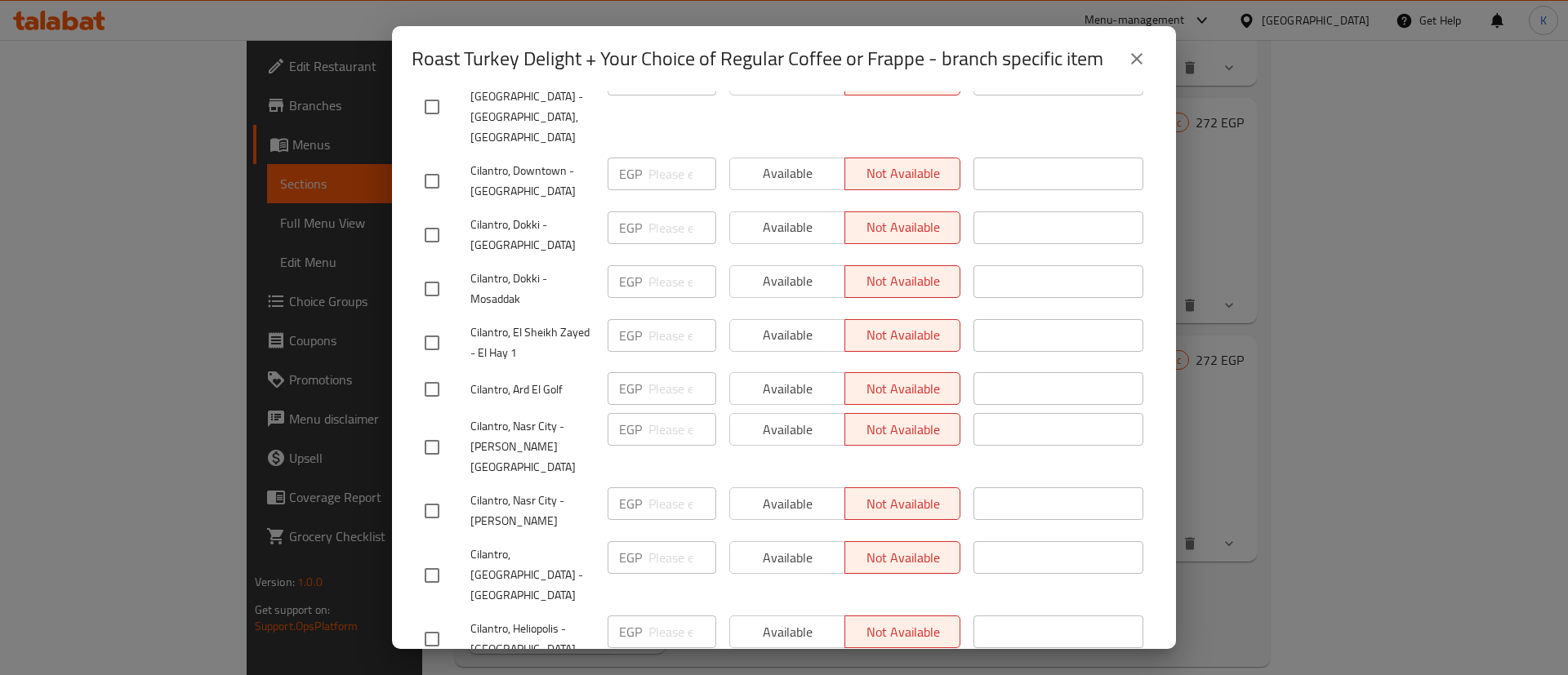
click at [427, 622] on input "checkbox" at bounding box center [432, 639] width 34 height 34
checkbox input "true"
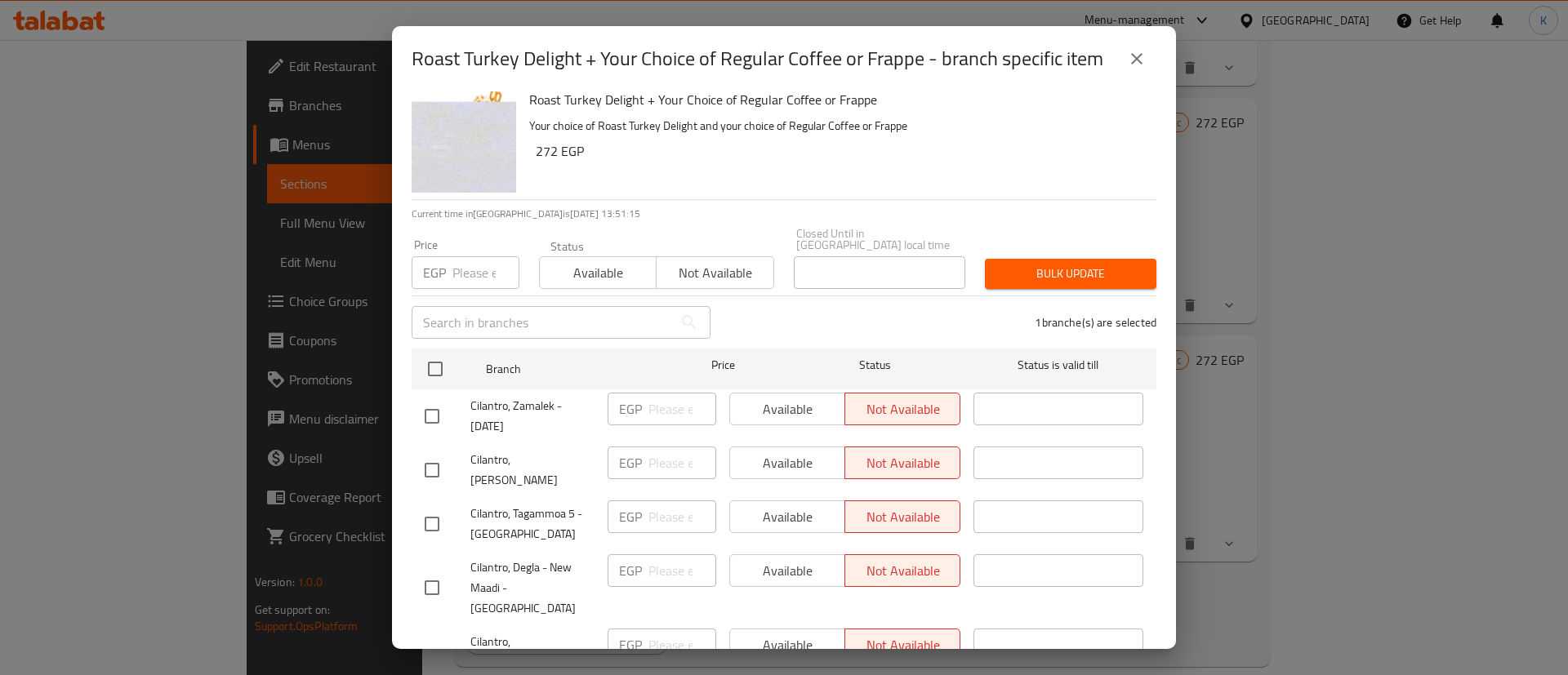
scroll to position [0, 0]
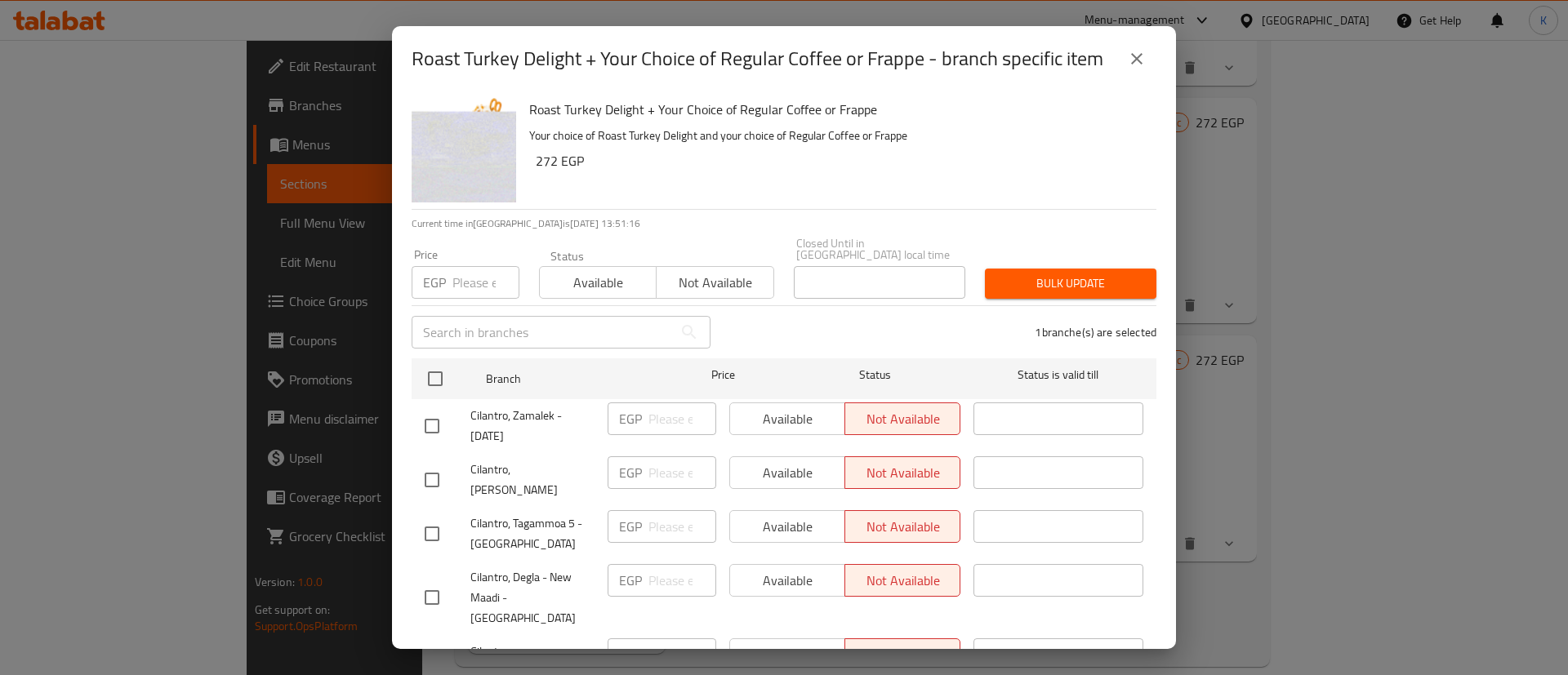
click at [591, 280] on span "Available" at bounding box center [597, 283] width 103 height 24
click at [1004, 280] on span "Bulk update" at bounding box center [1070, 284] width 145 height 20
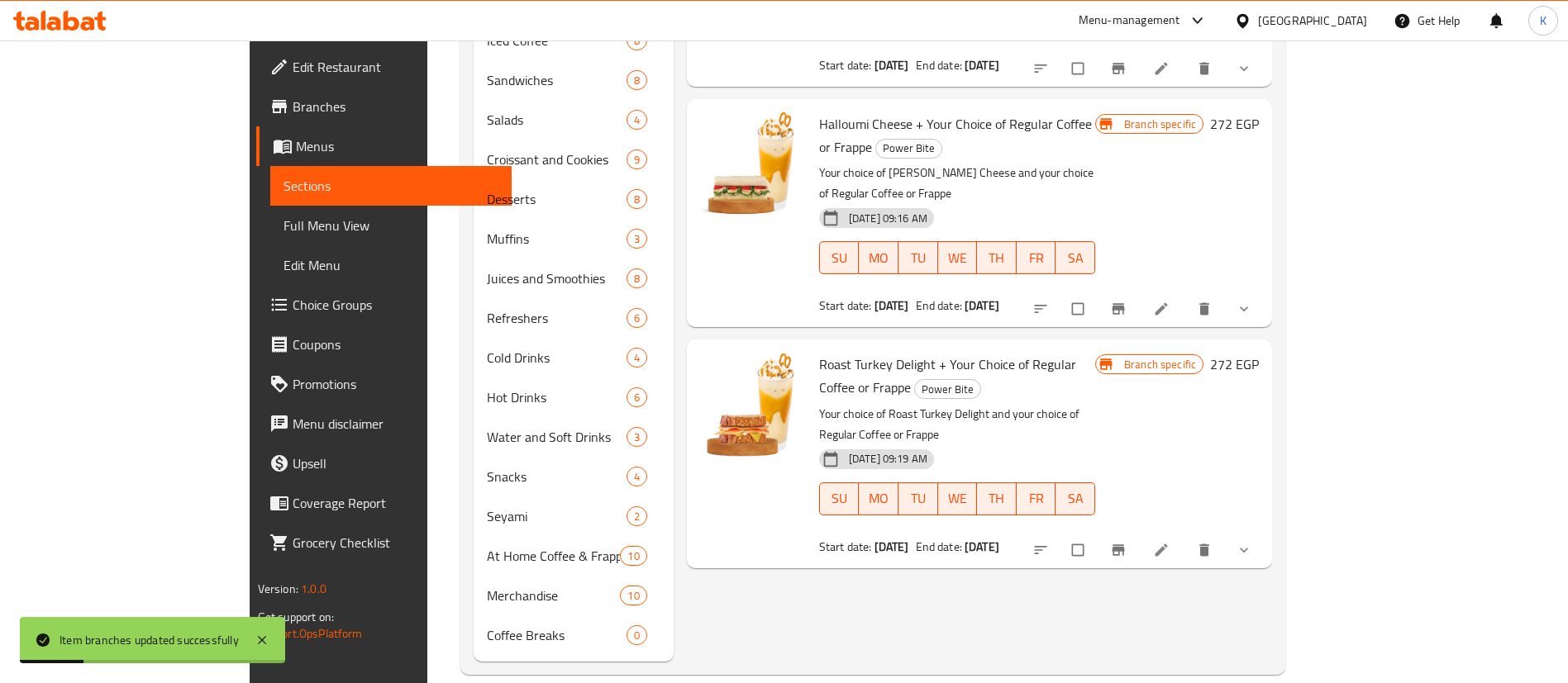
click at [1124, 304] on icon "Branch-specific-item" at bounding box center [1118, 309] width 13 height 11
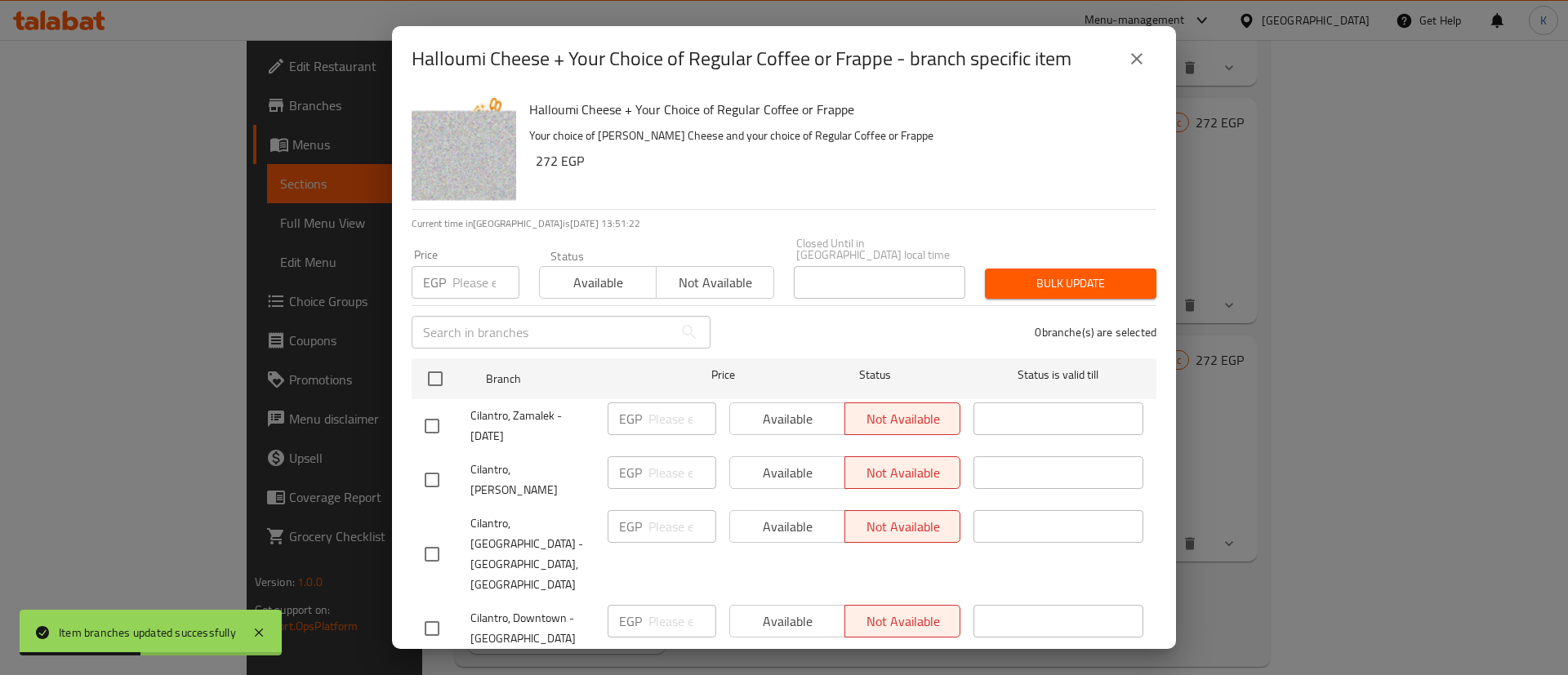
scroll to position [1619, 0]
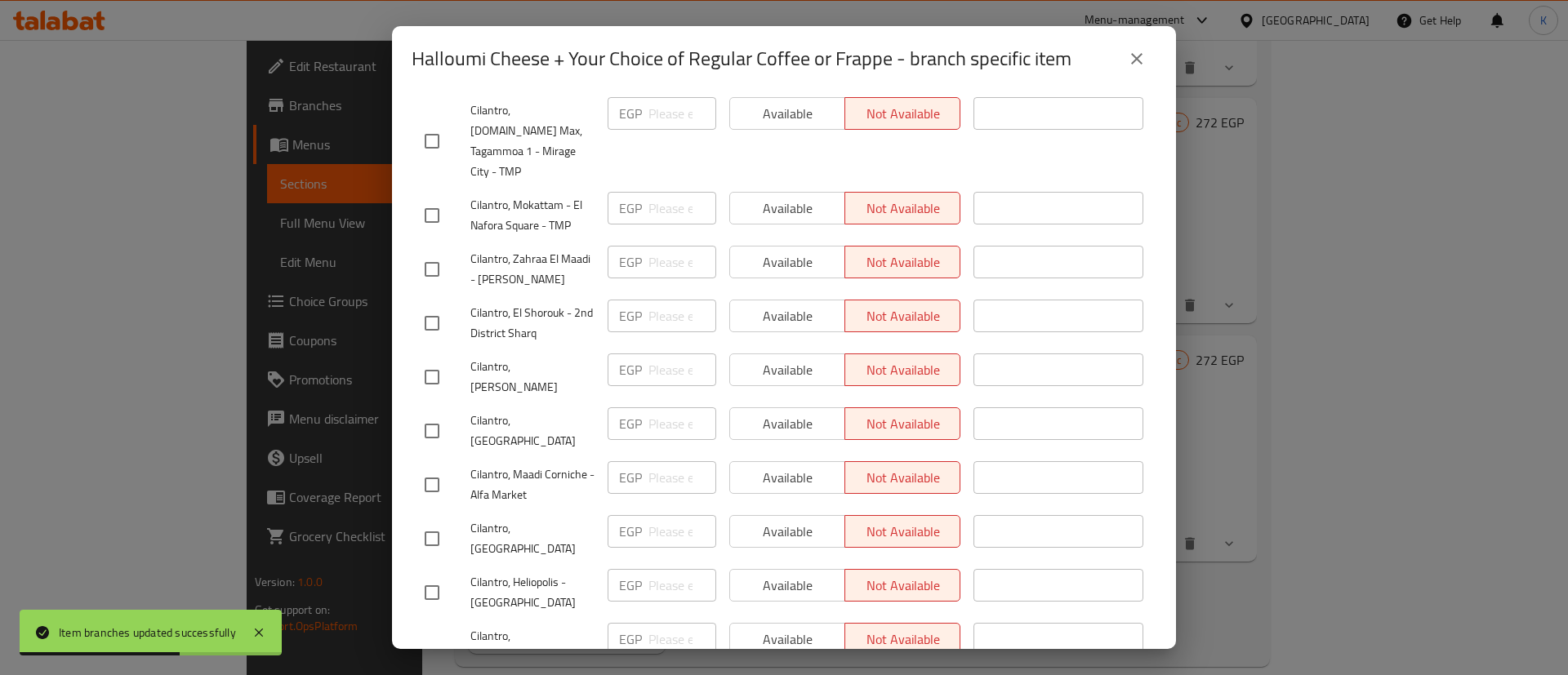
drag, startPoint x: 439, startPoint y: 363, endPoint x: 544, endPoint y: 333, distance: 109.2
click at [437, 575] on input "checkbox" at bounding box center [432, 592] width 34 height 34
checkbox input "true"
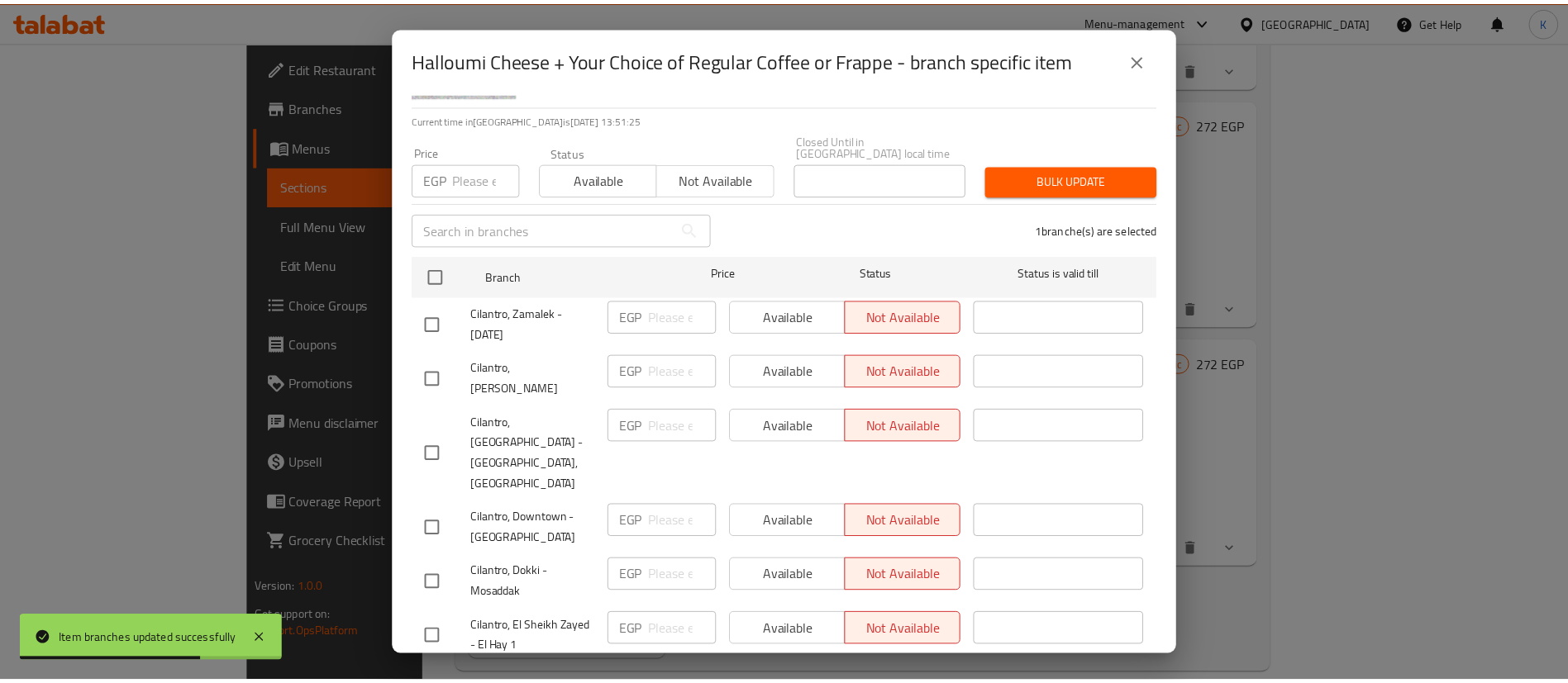
scroll to position [0, 0]
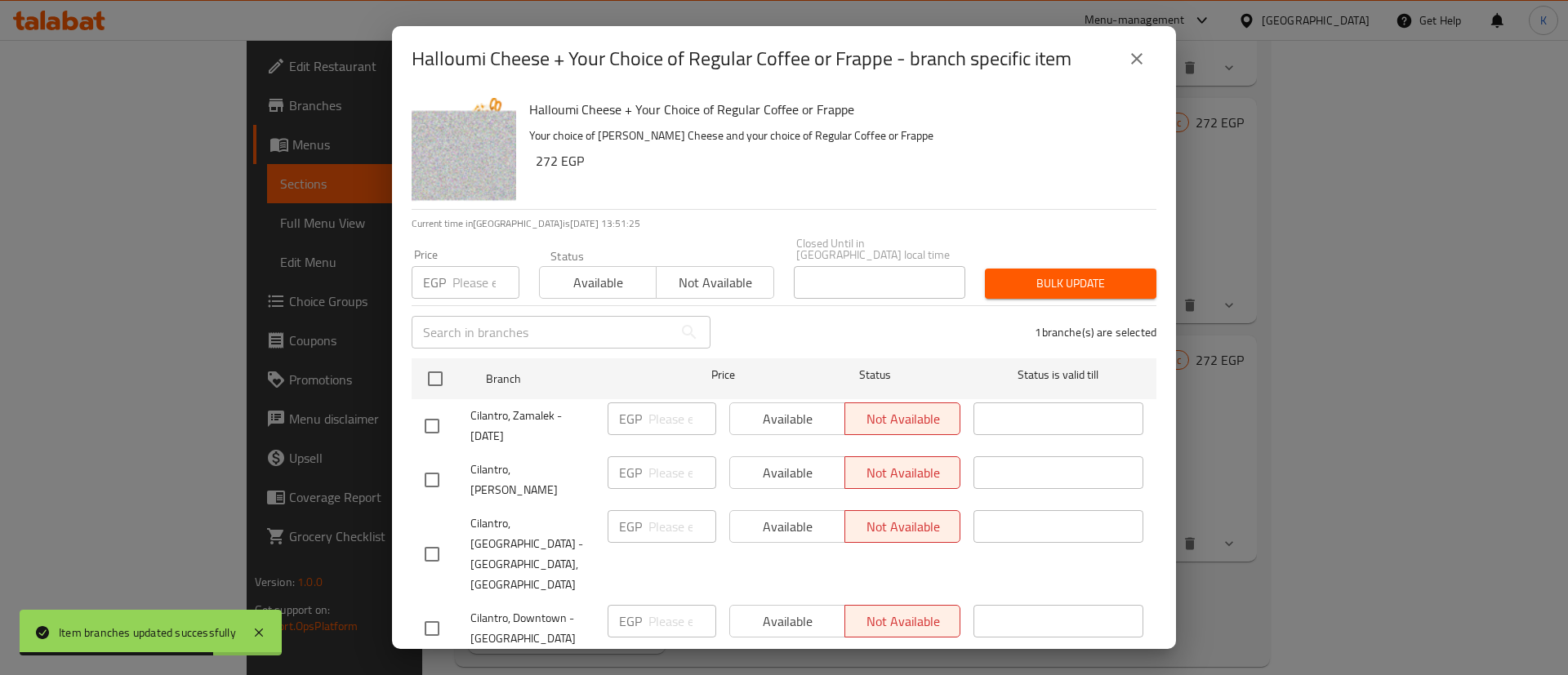
click at [577, 287] on div "Status Available Not available" at bounding box center [656, 275] width 254 height 69
click at [598, 271] on span "Available" at bounding box center [597, 283] width 103 height 24
click at [1067, 259] on div "Bulk update" at bounding box center [1071, 283] width 191 height 50
click at [1063, 275] on span "Bulk update" at bounding box center [1070, 284] width 145 height 20
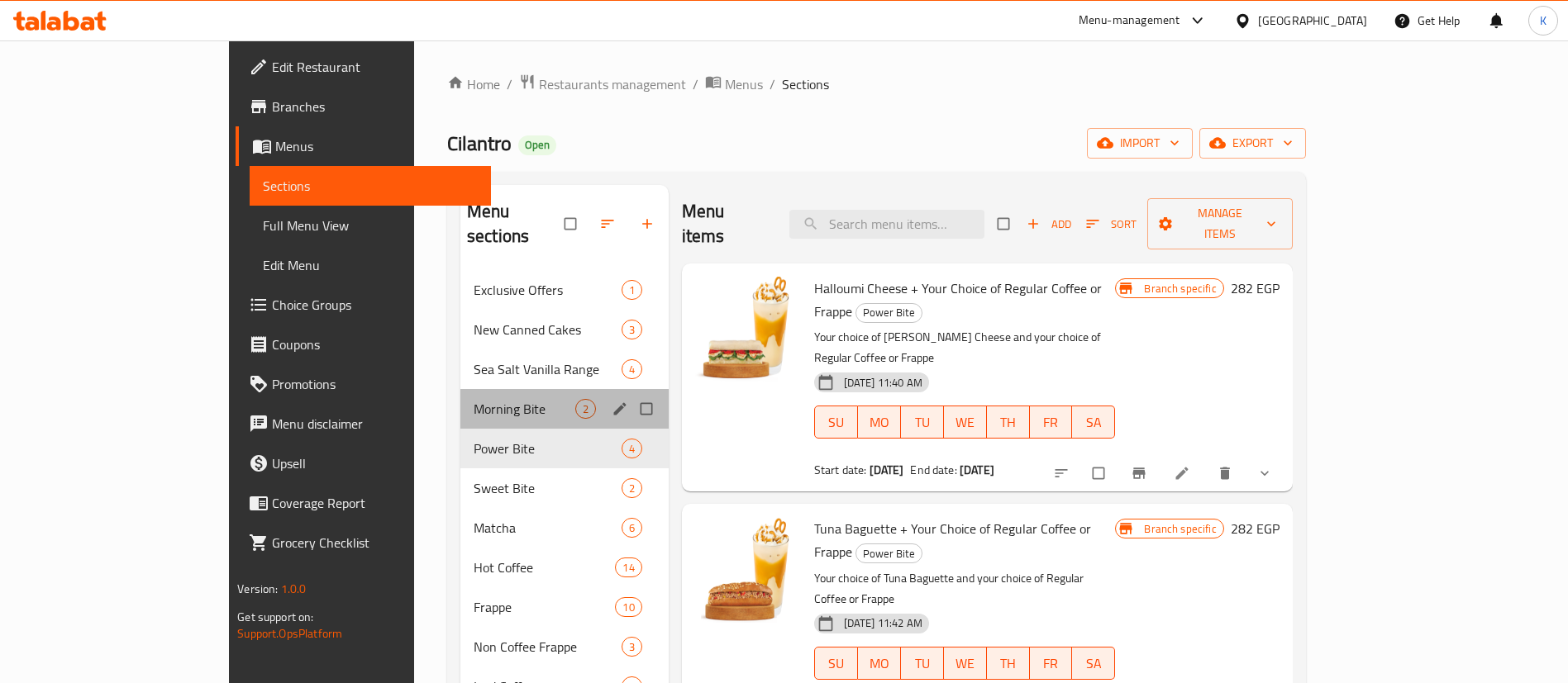
click at [473, 399] on span "Morning Bite" at bounding box center [524, 409] width 102 height 20
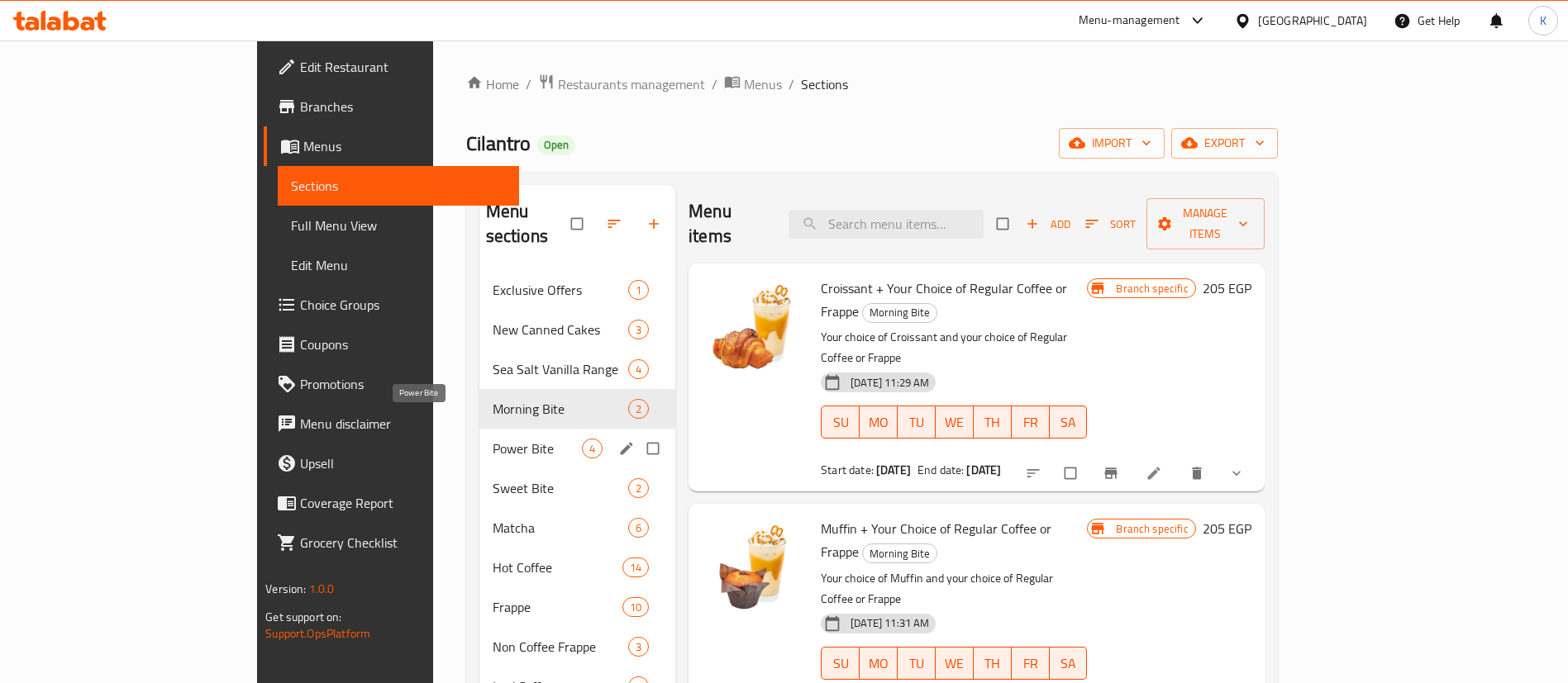
click at [493, 438] on span "Power Bite" at bounding box center [537, 448] width 89 height 20
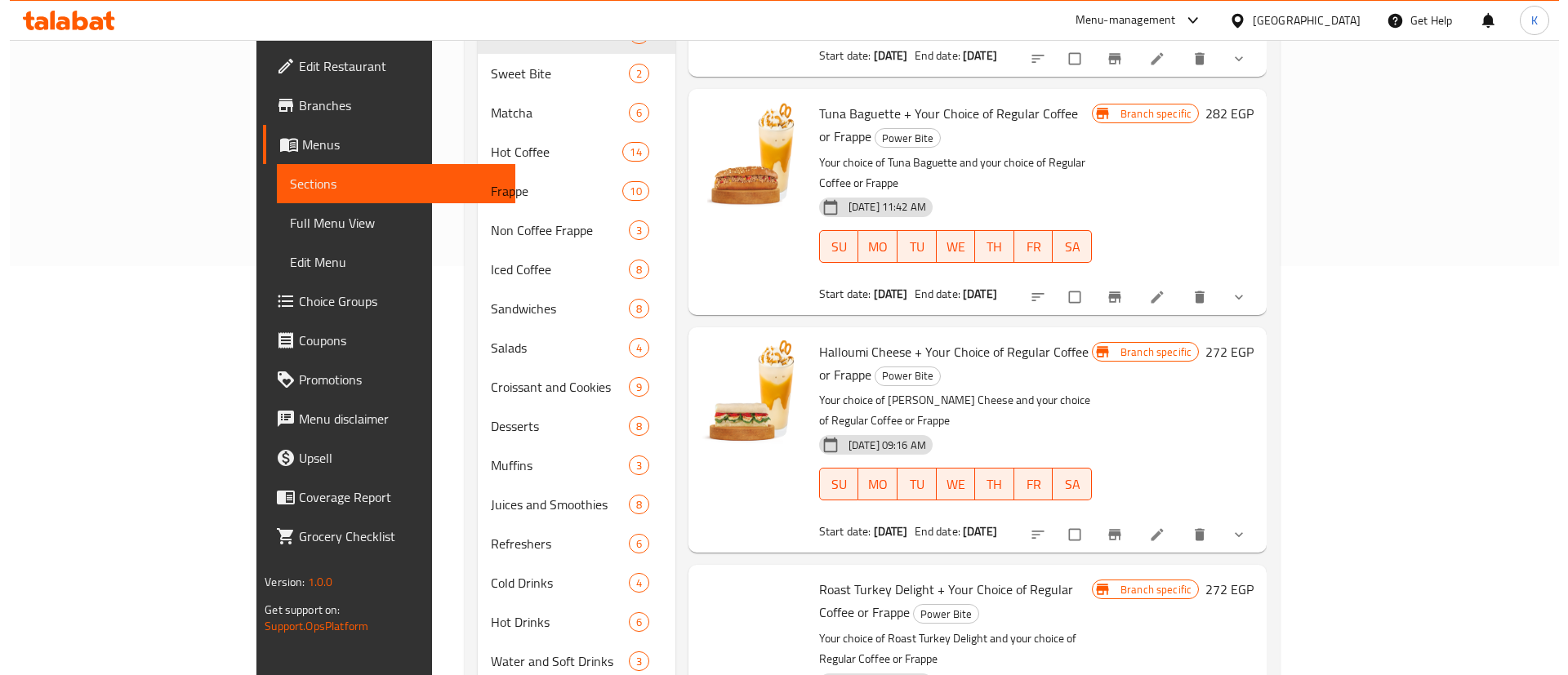
scroll to position [638, 0]
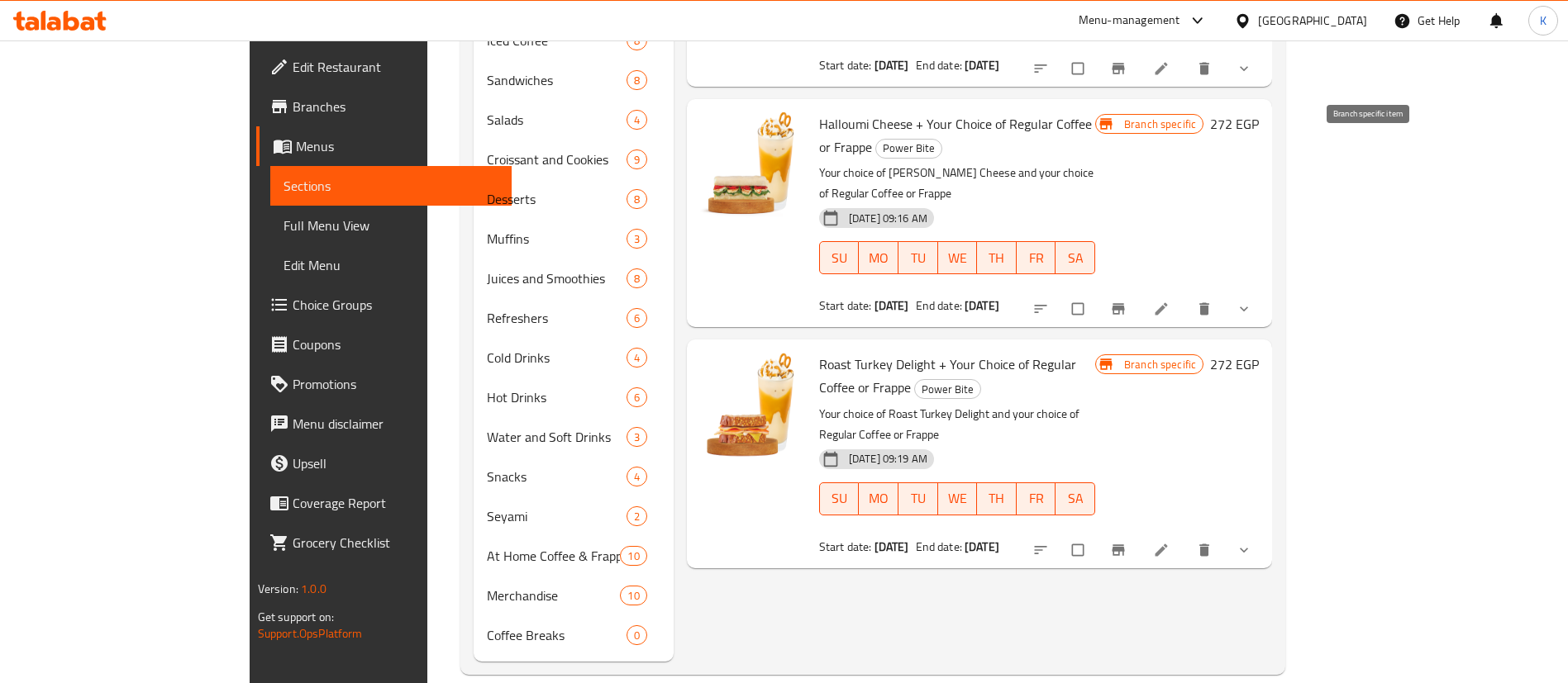
click at [1140, 291] on button "Branch-specific-item" at bounding box center [1119, 308] width 40 height 37
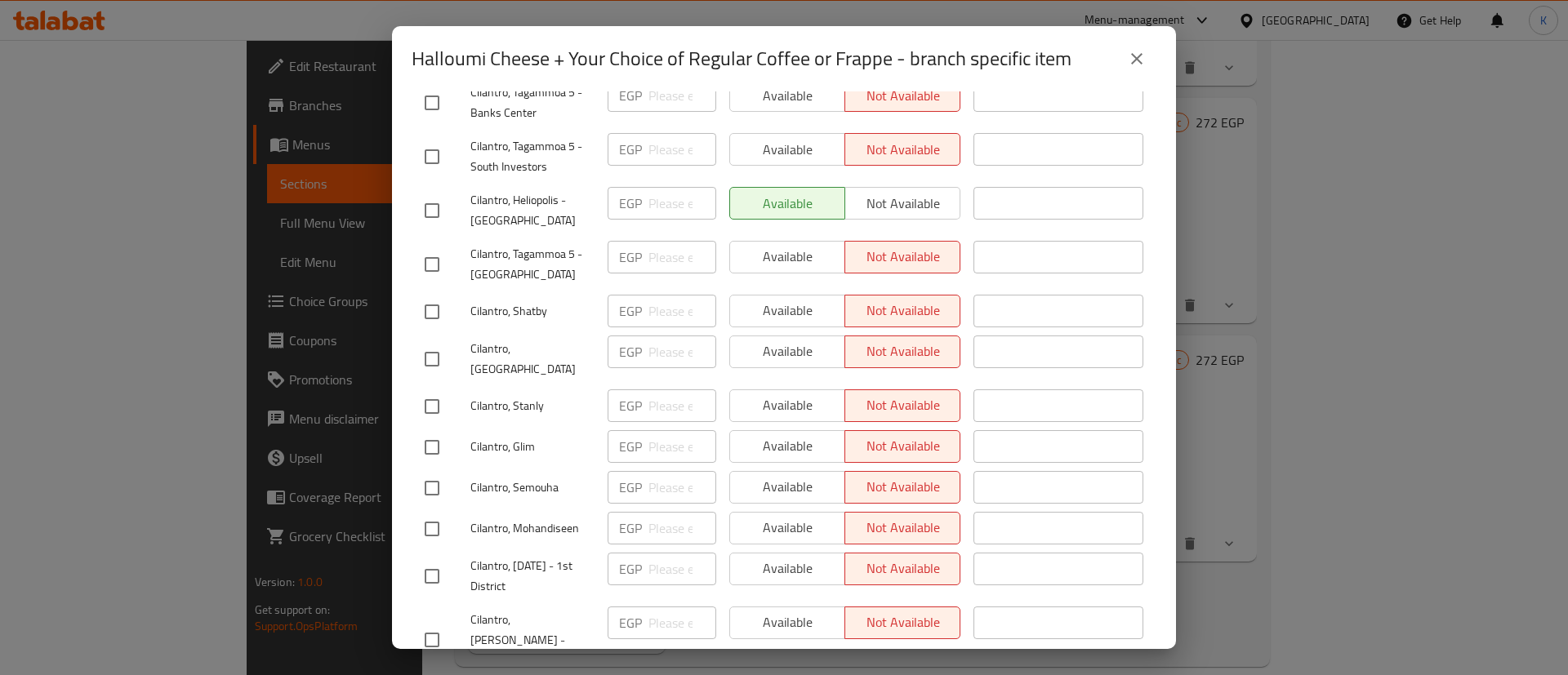
scroll to position [2081, 0]
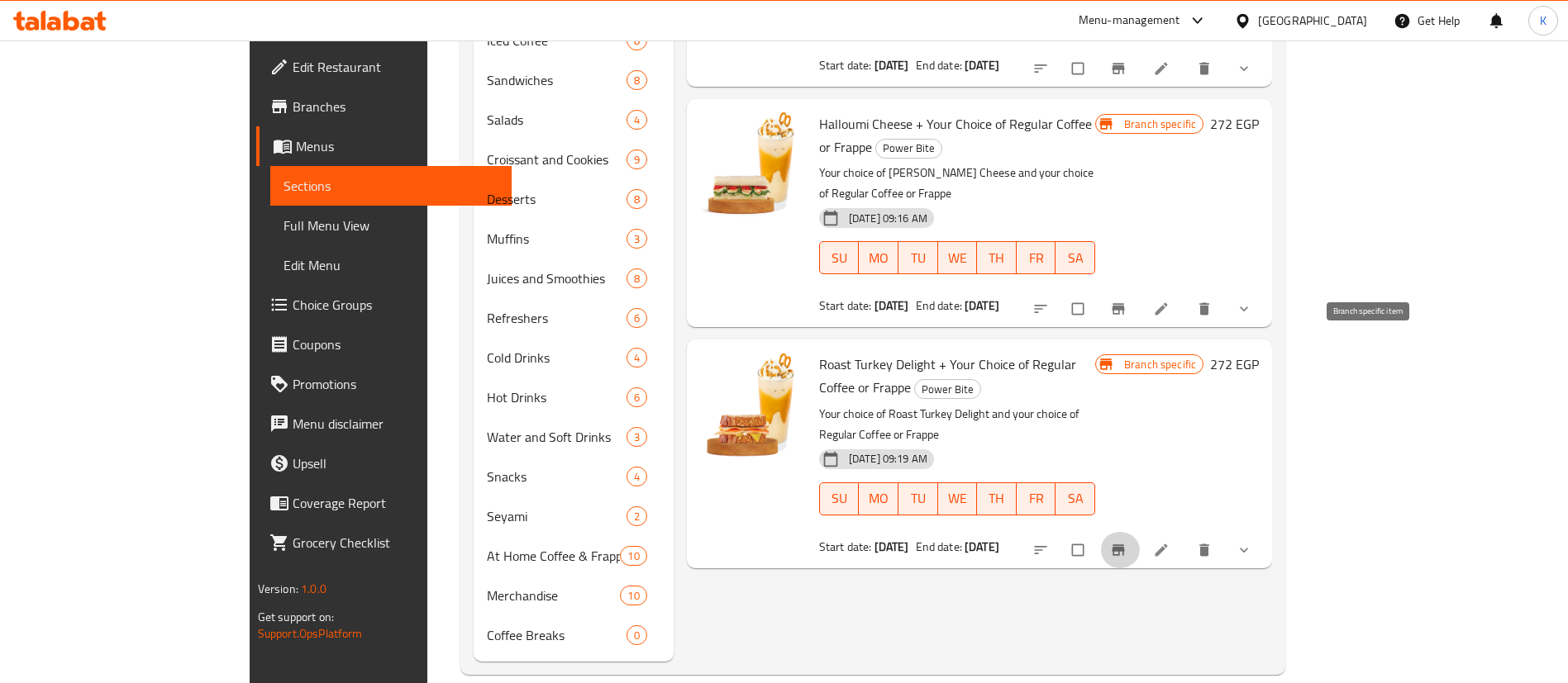
click at [1126, 542] on icon "Branch-specific-item" at bounding box center [1118, 550] width 16 height 16
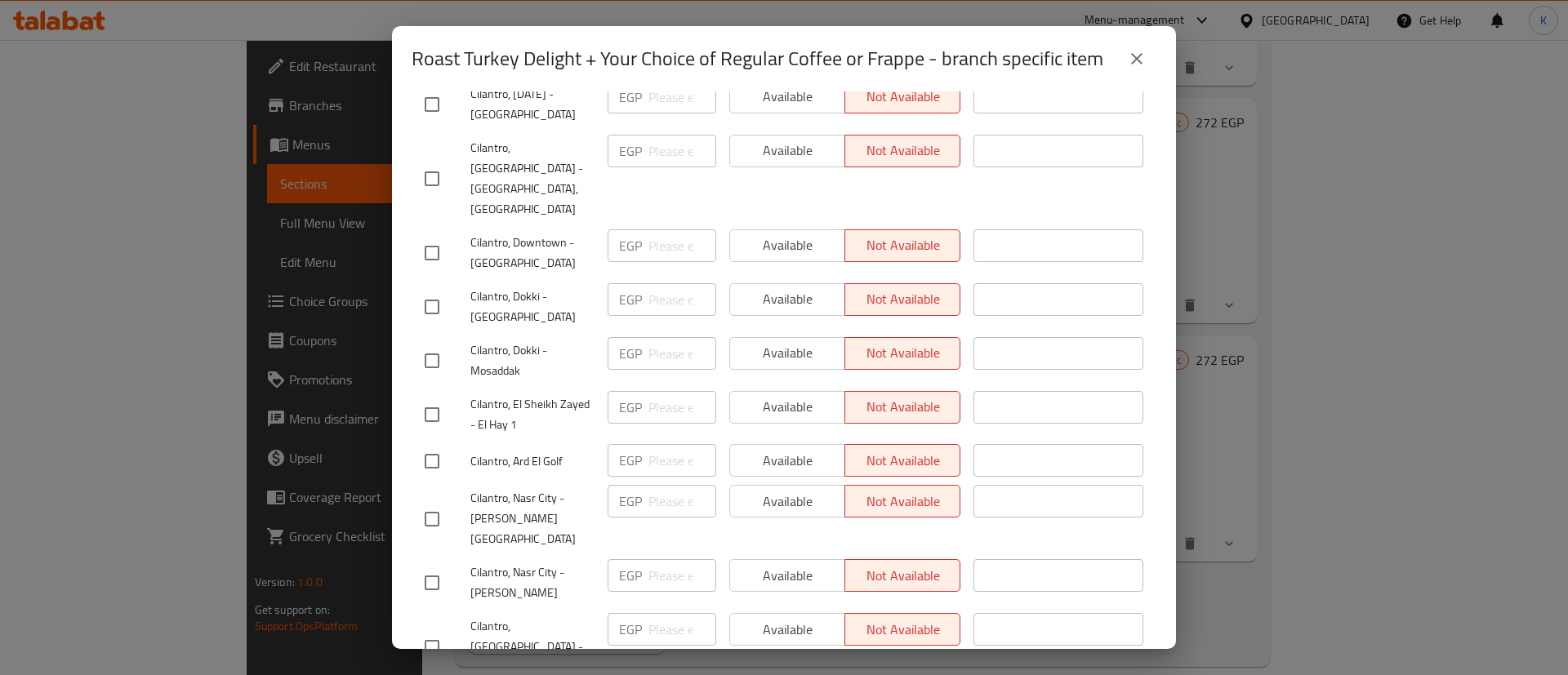
scroll to position [2900, 0]
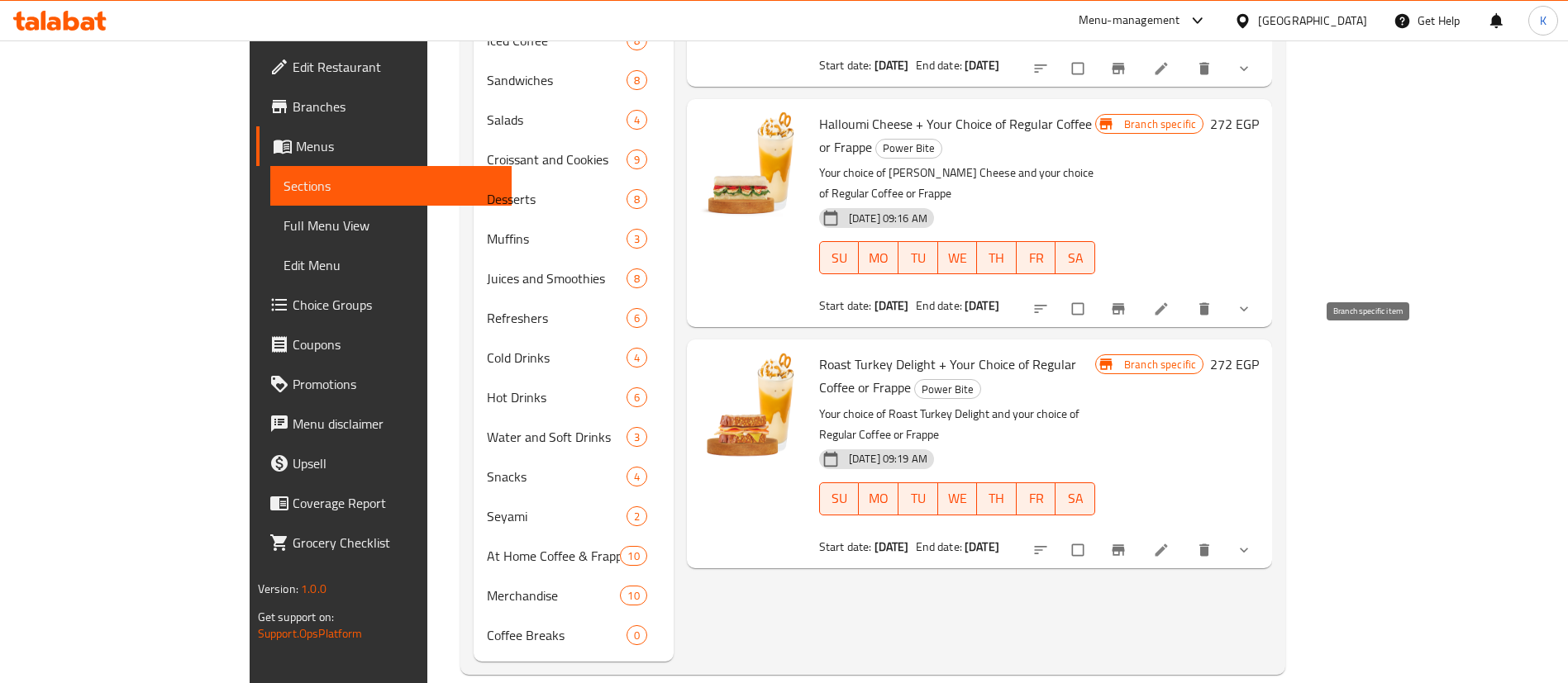
click at [1271, 172] on div "Menu items Add Sort Manage items Halloumi Cheese + Your Choice of Regular Coffe…" at bounding box center [972, 99] width 598 height 1122
click at [1265, 291] on div at bounding box center [1144, 308] width 243 height 37
click at [1259, 130] on div "Branch specific 272 EGP" at bounding box center [1176, 212] width 164 height 201
click at [1140, 291] on button "Branch-specific-item" at bounding box center [1119, 308] width 40 height 37
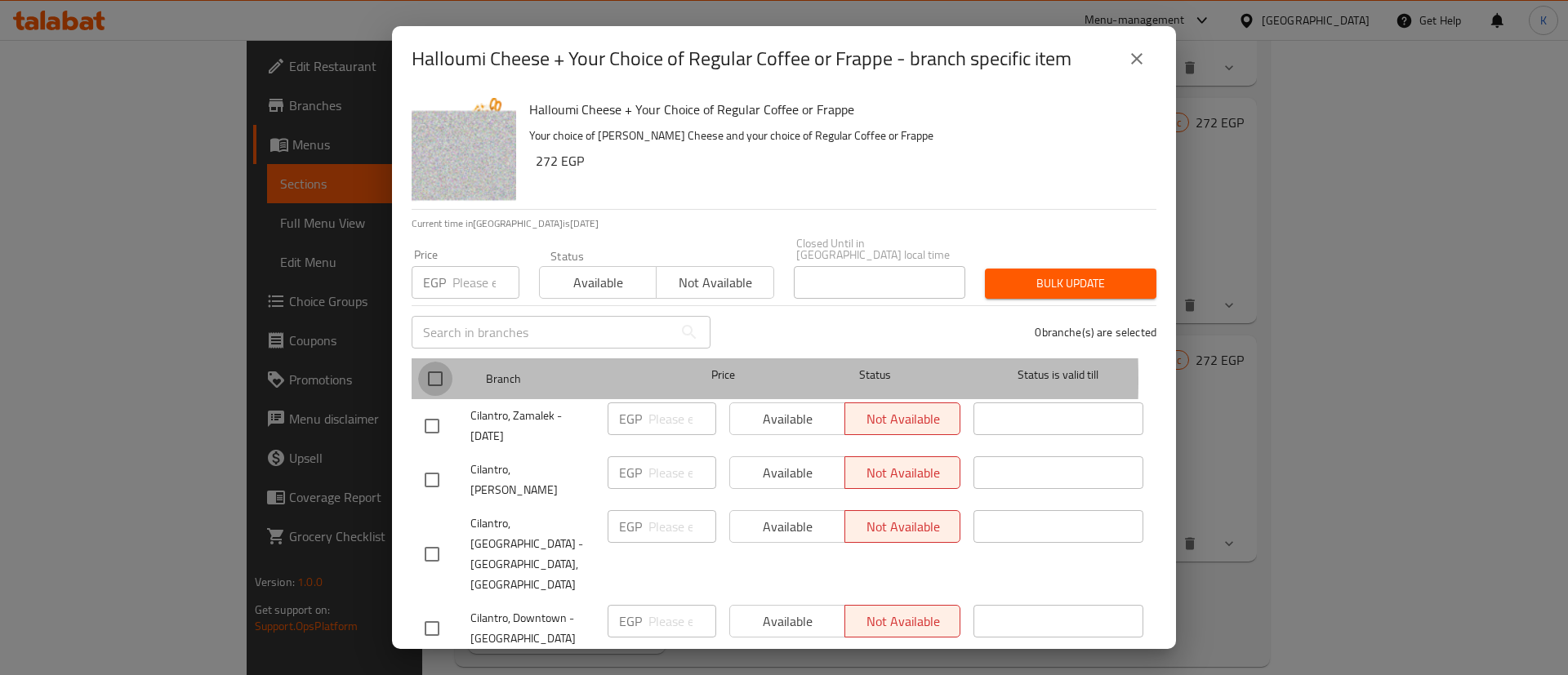
click at [436, 369] on input "checkbox" at bounding box center [435, 379] width 34 height 34
checkbox input "true"
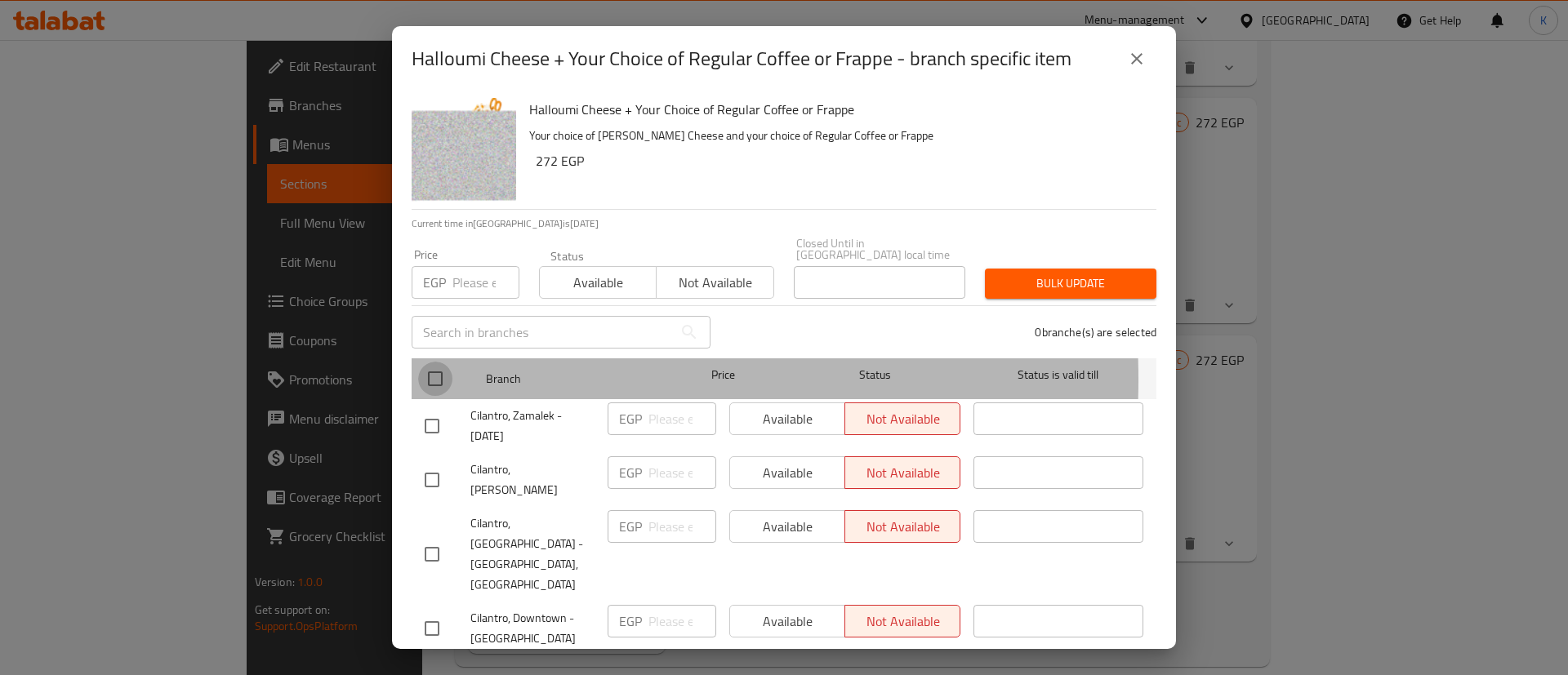
checkbox input "true"
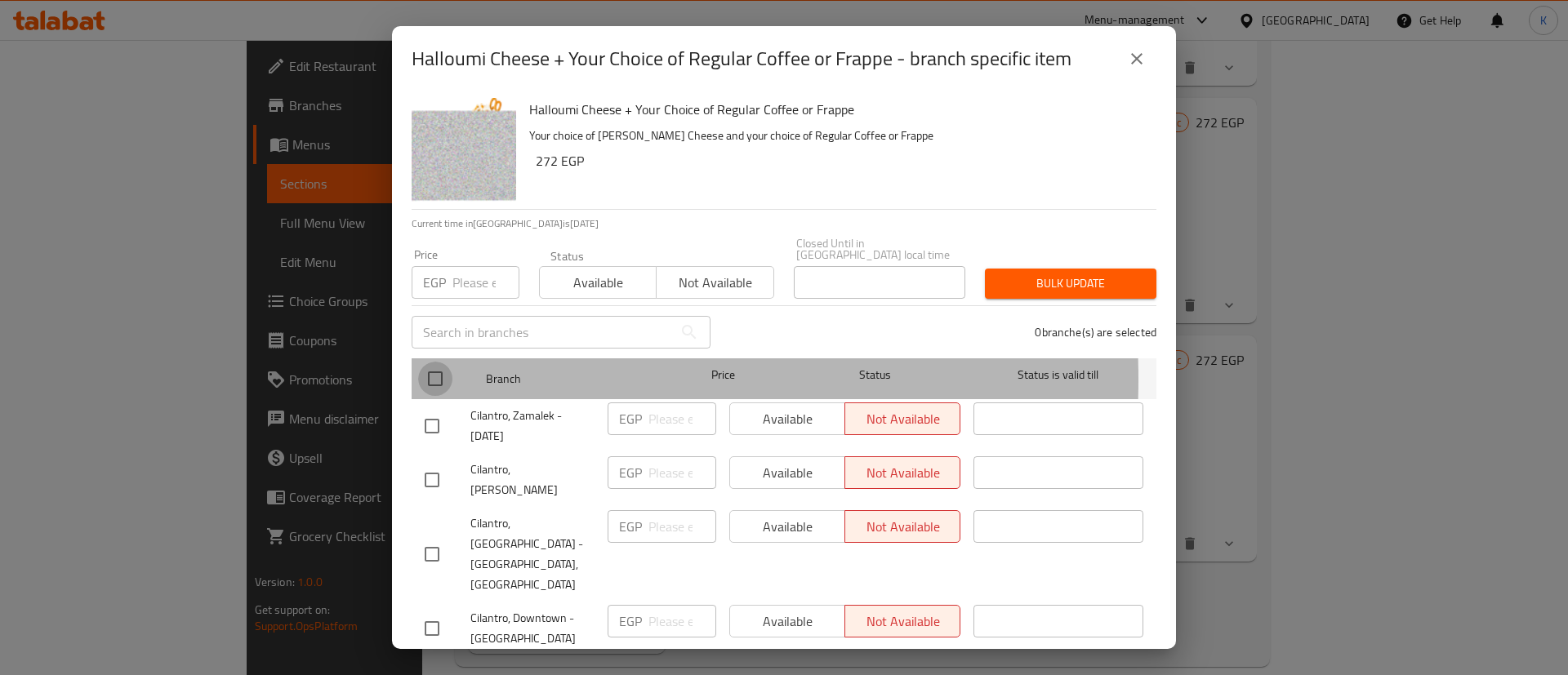
checkbox input "true"
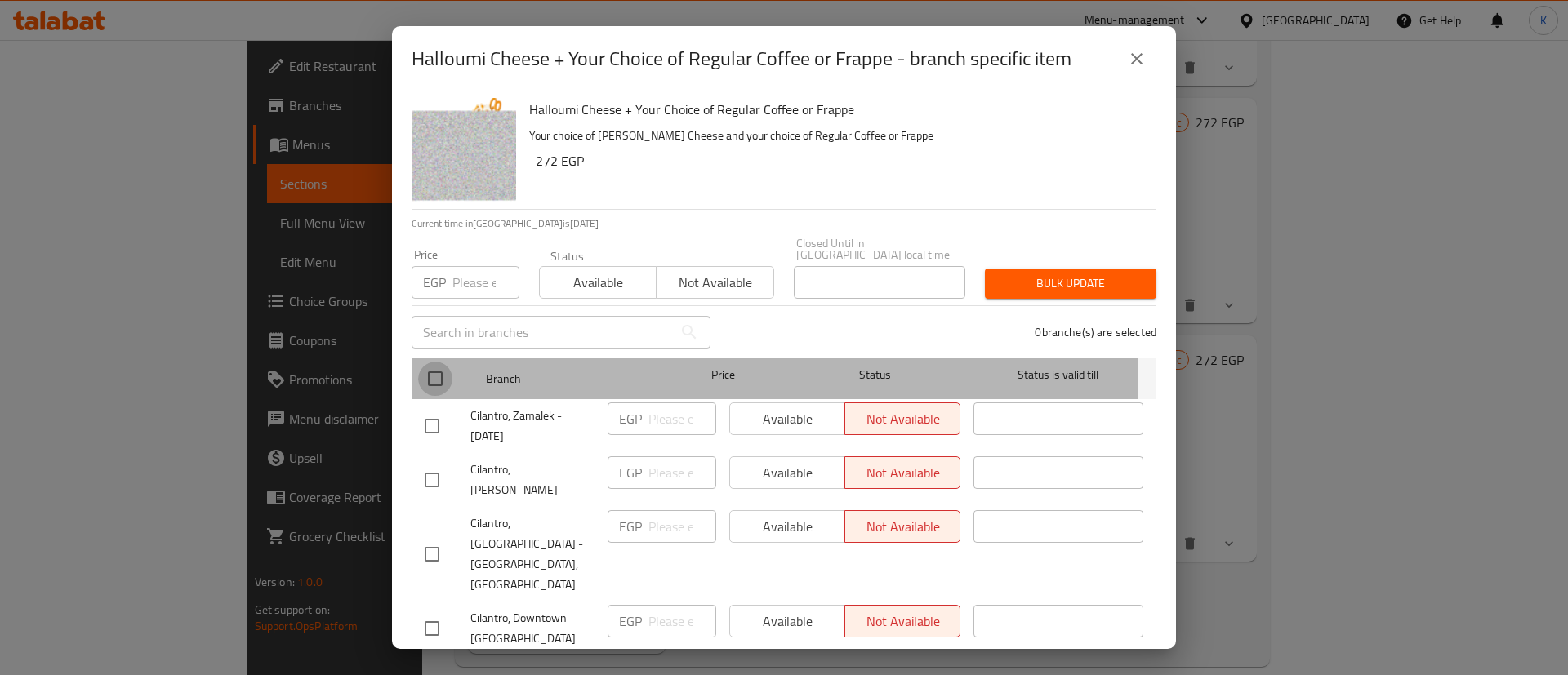
checkbox input "true"
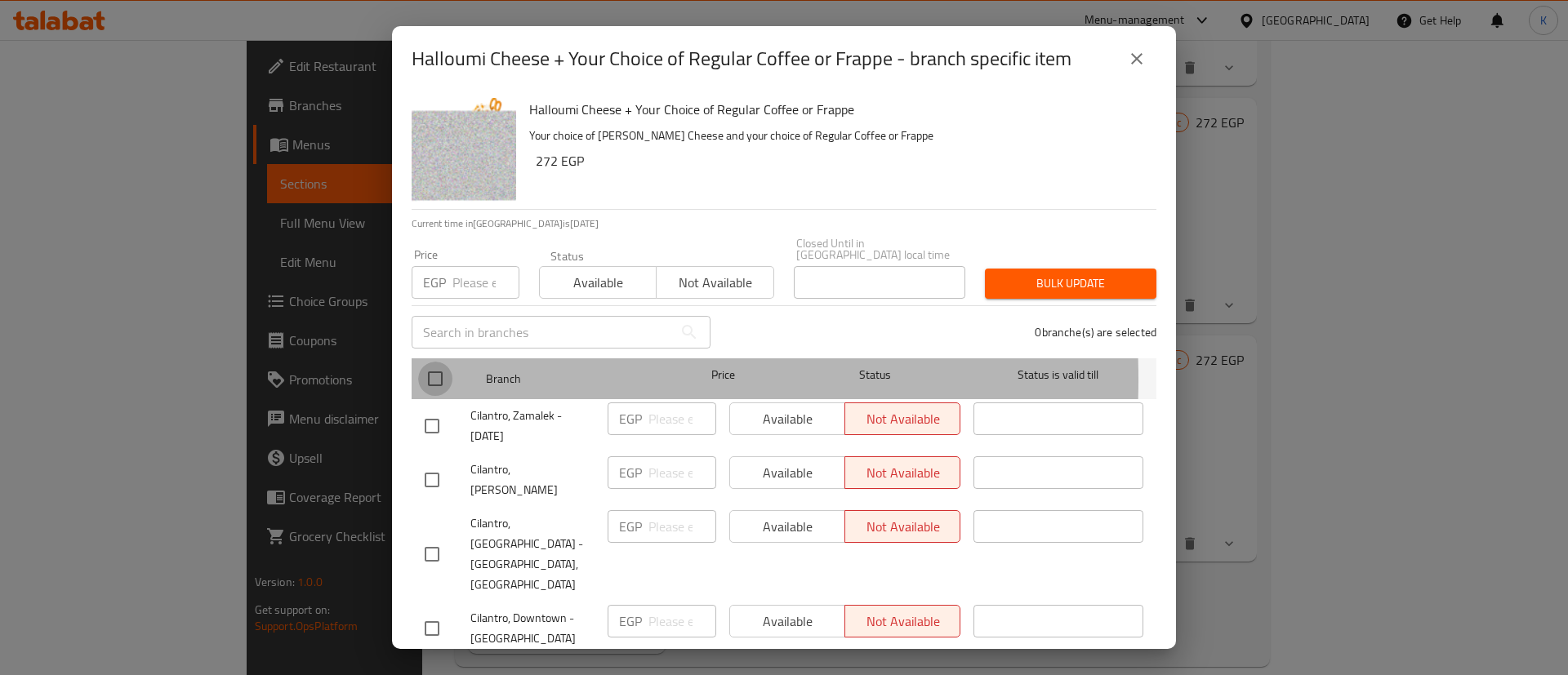
checkbox input "true"
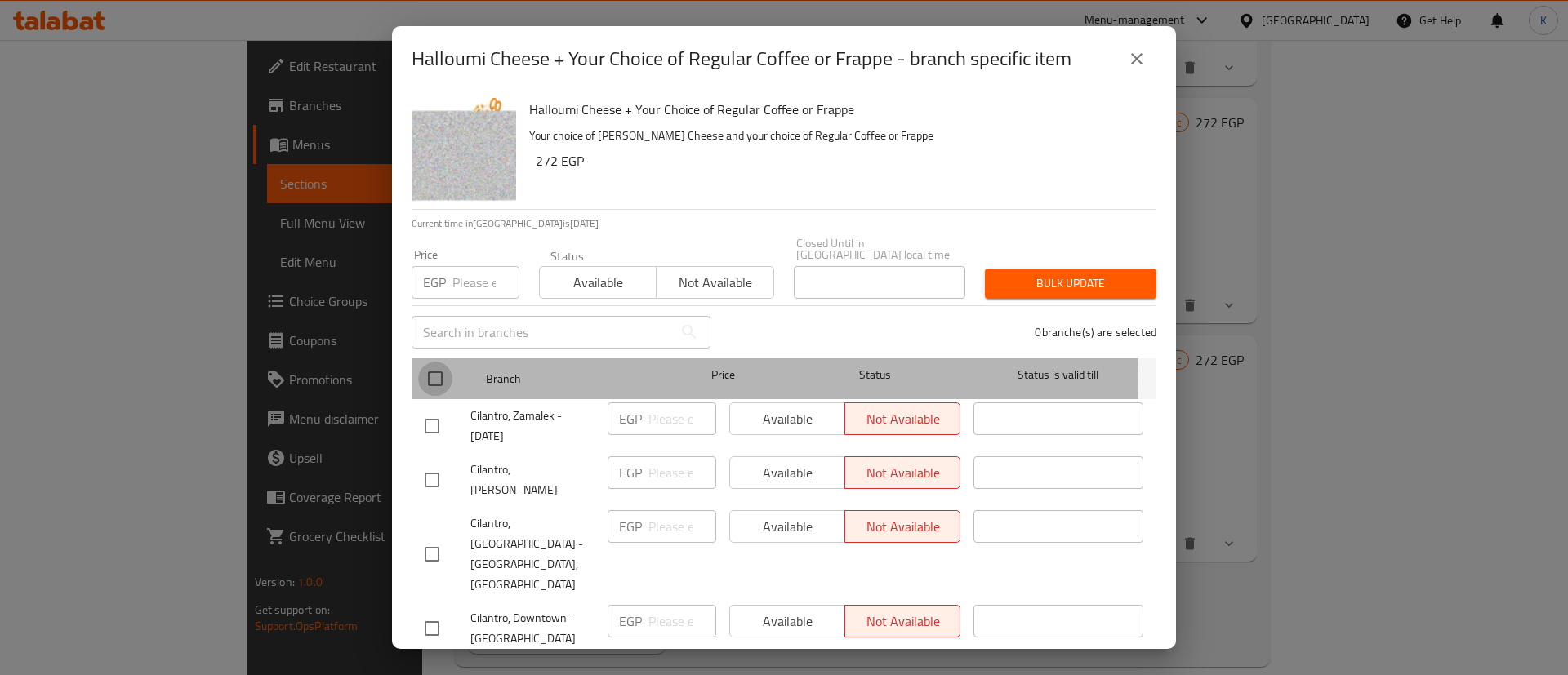
checkbox input "true"
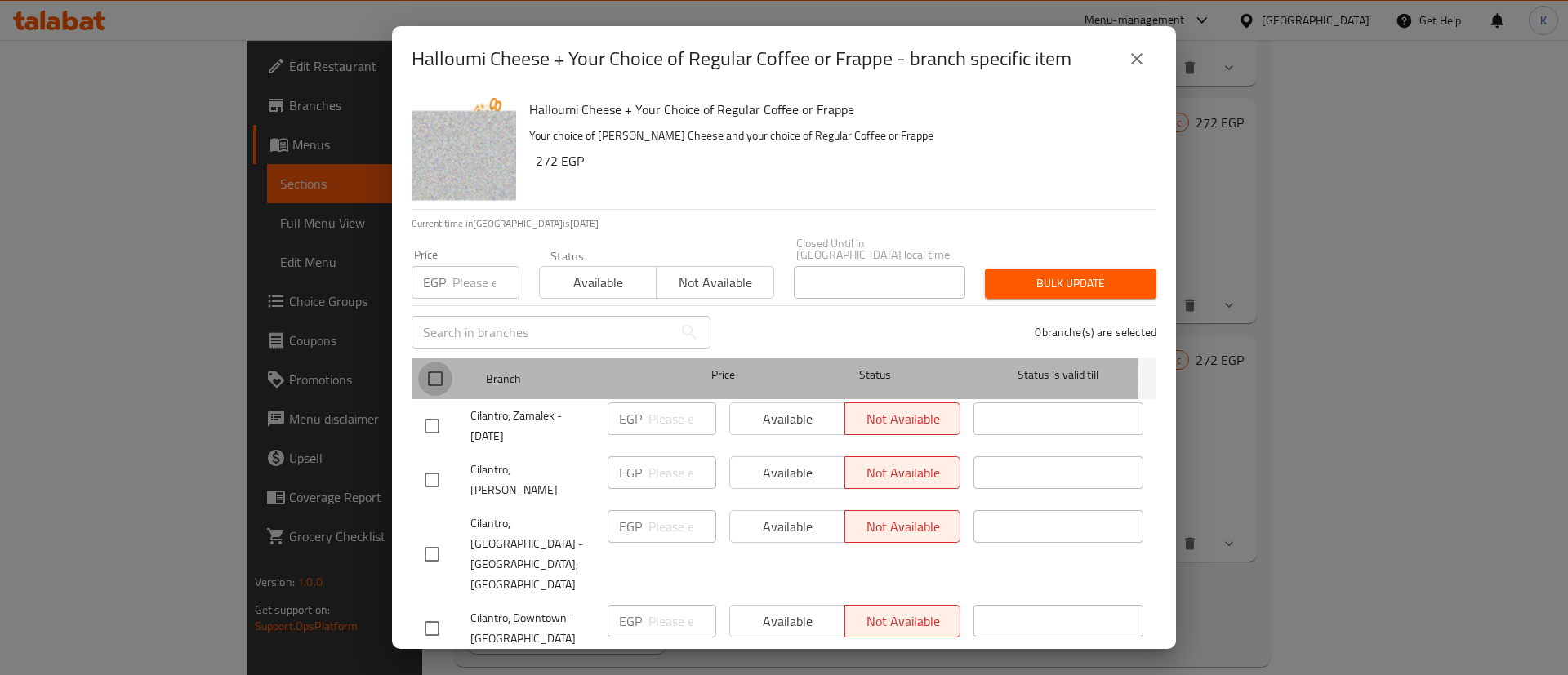
checkbox input "true"
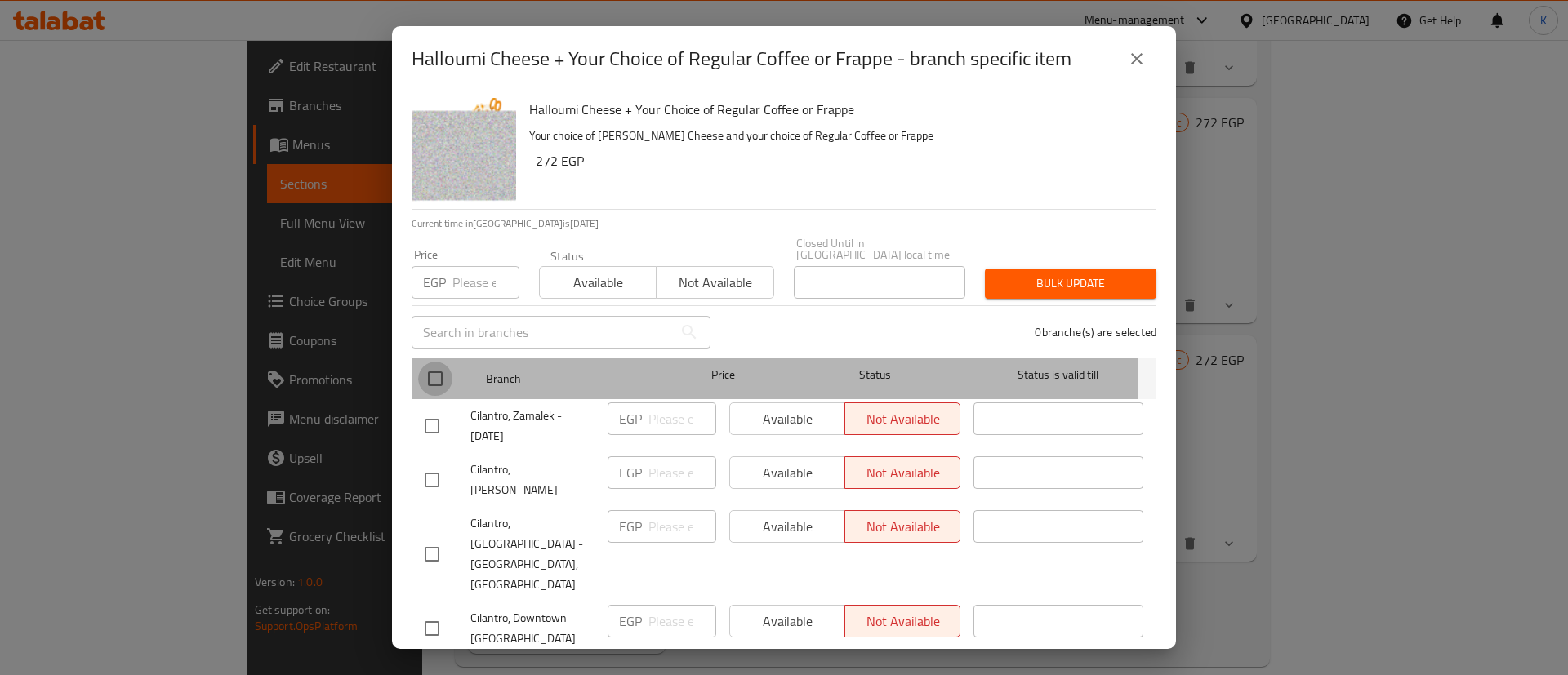
checkbox input "true"
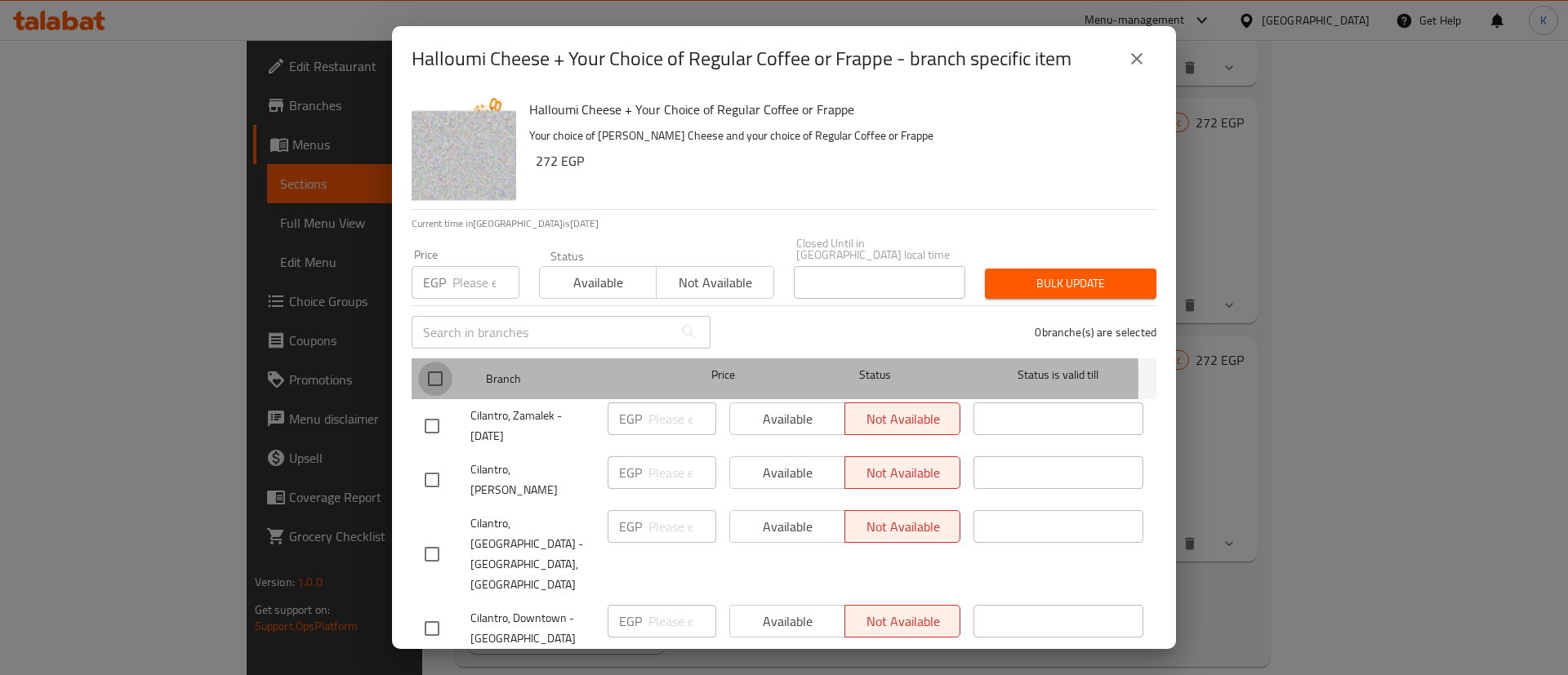
checkbox input "true"
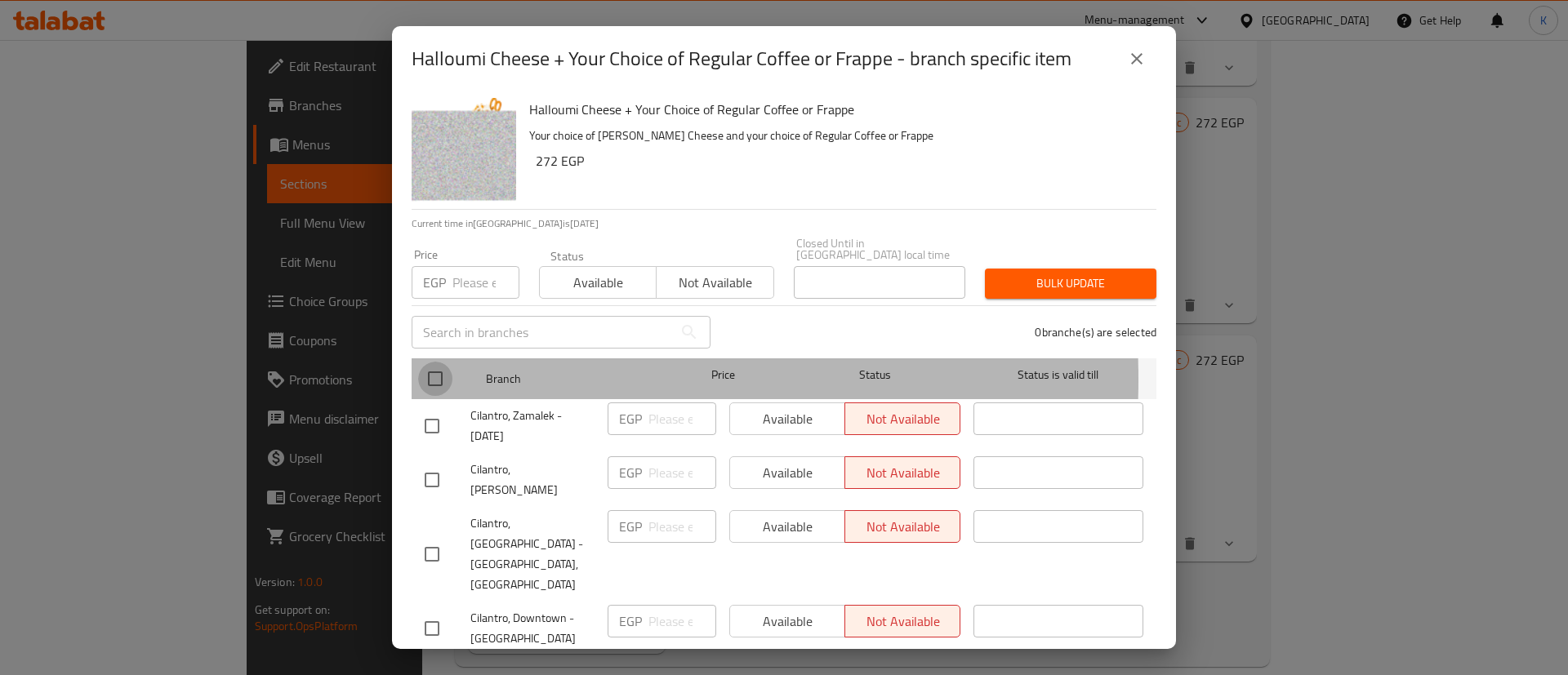
checkbox input "true"
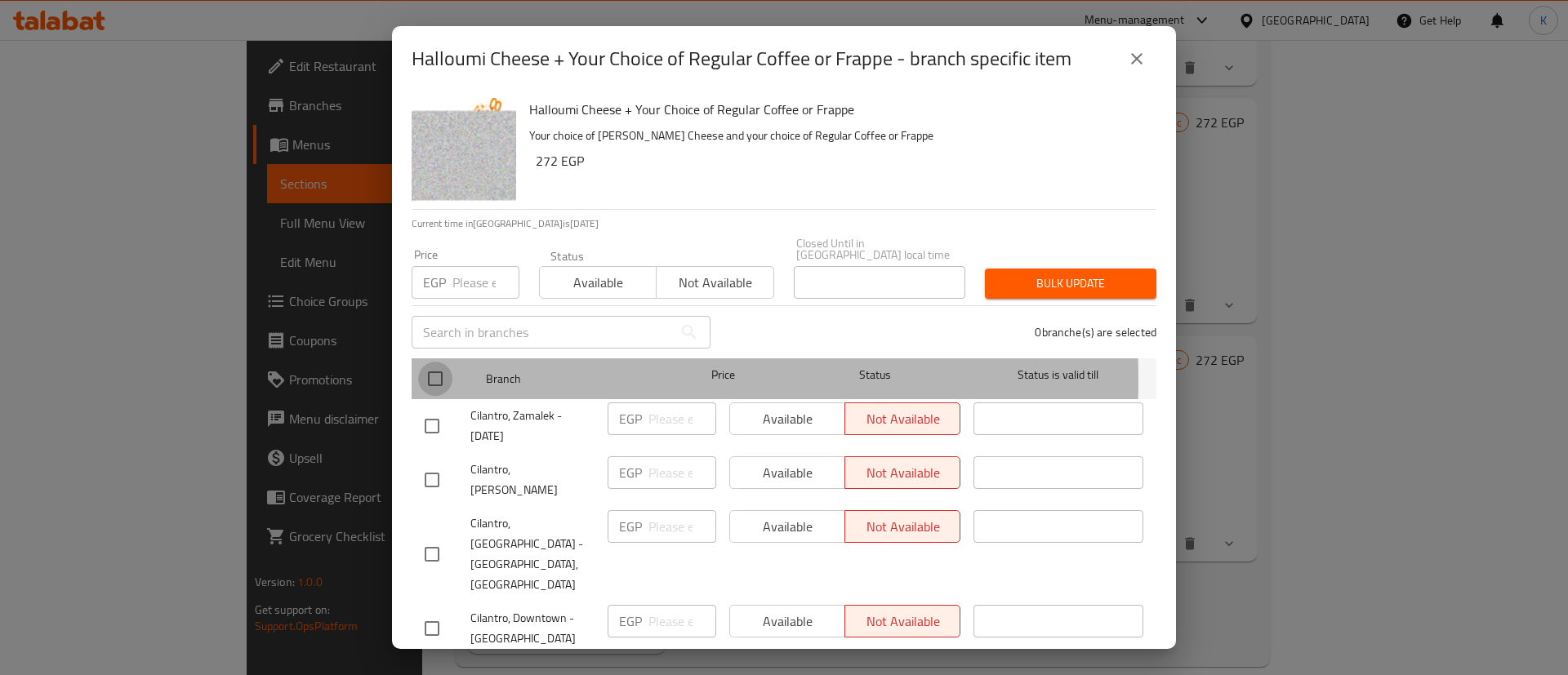
checkbox input "true"
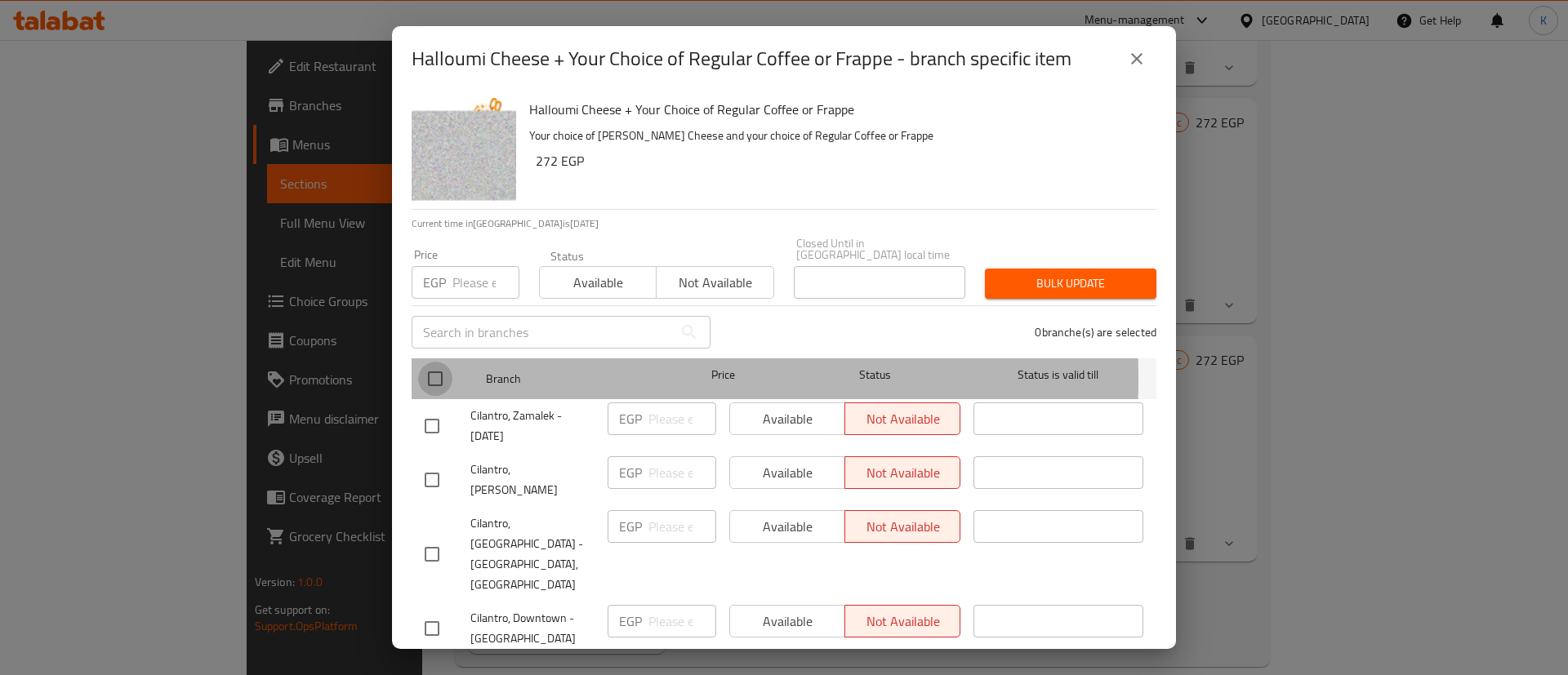
checkbox input "true"
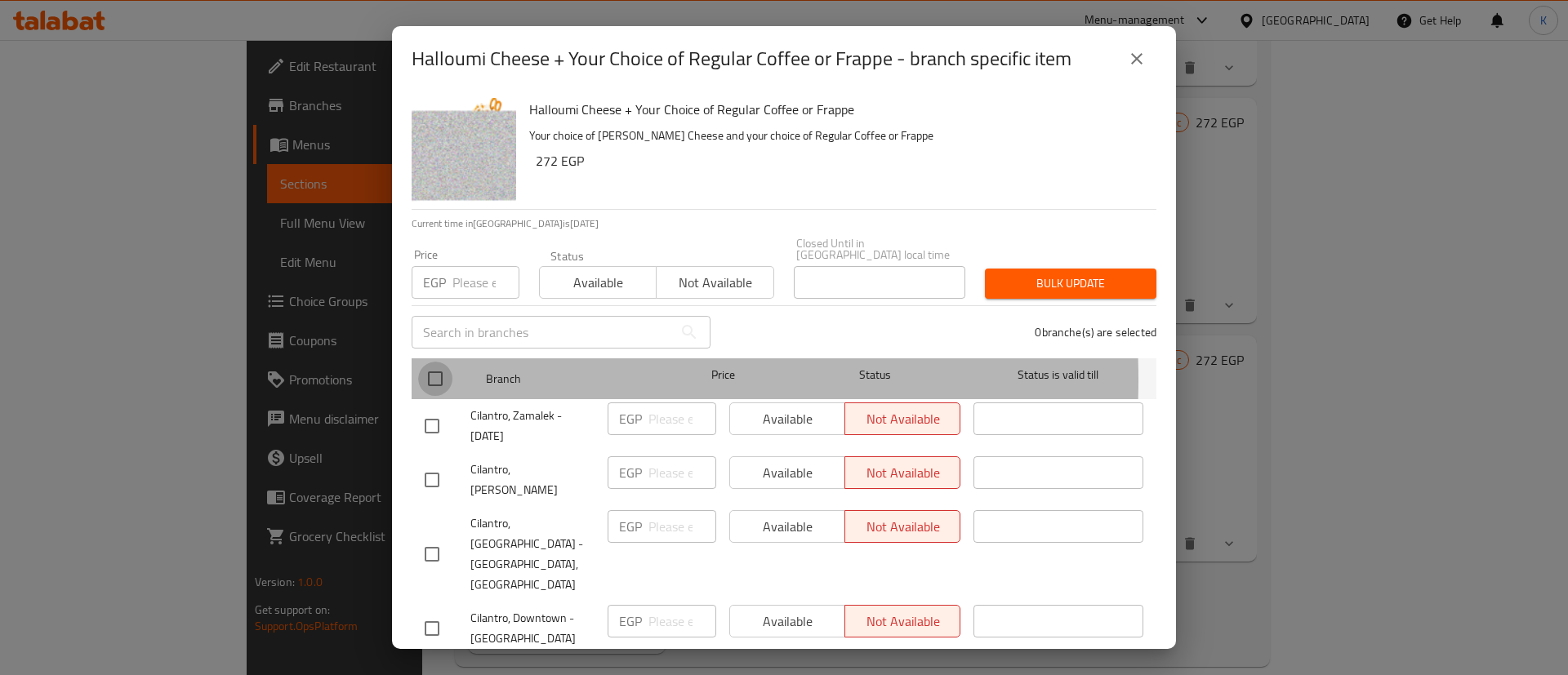
checkbox input "true"
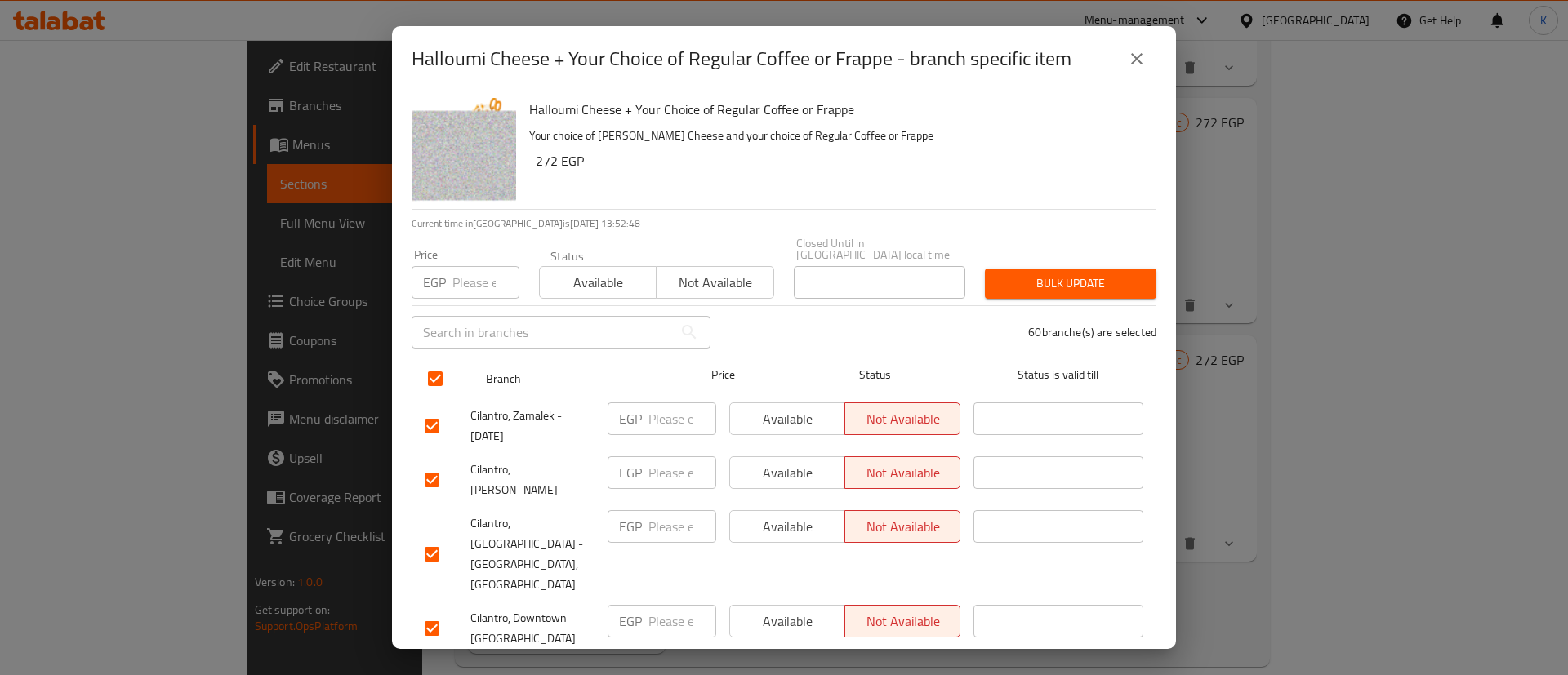
click at [435, 374] on input "checkbox" at bounding box center [435, 379] width 34 height 34
checkbox input "false"
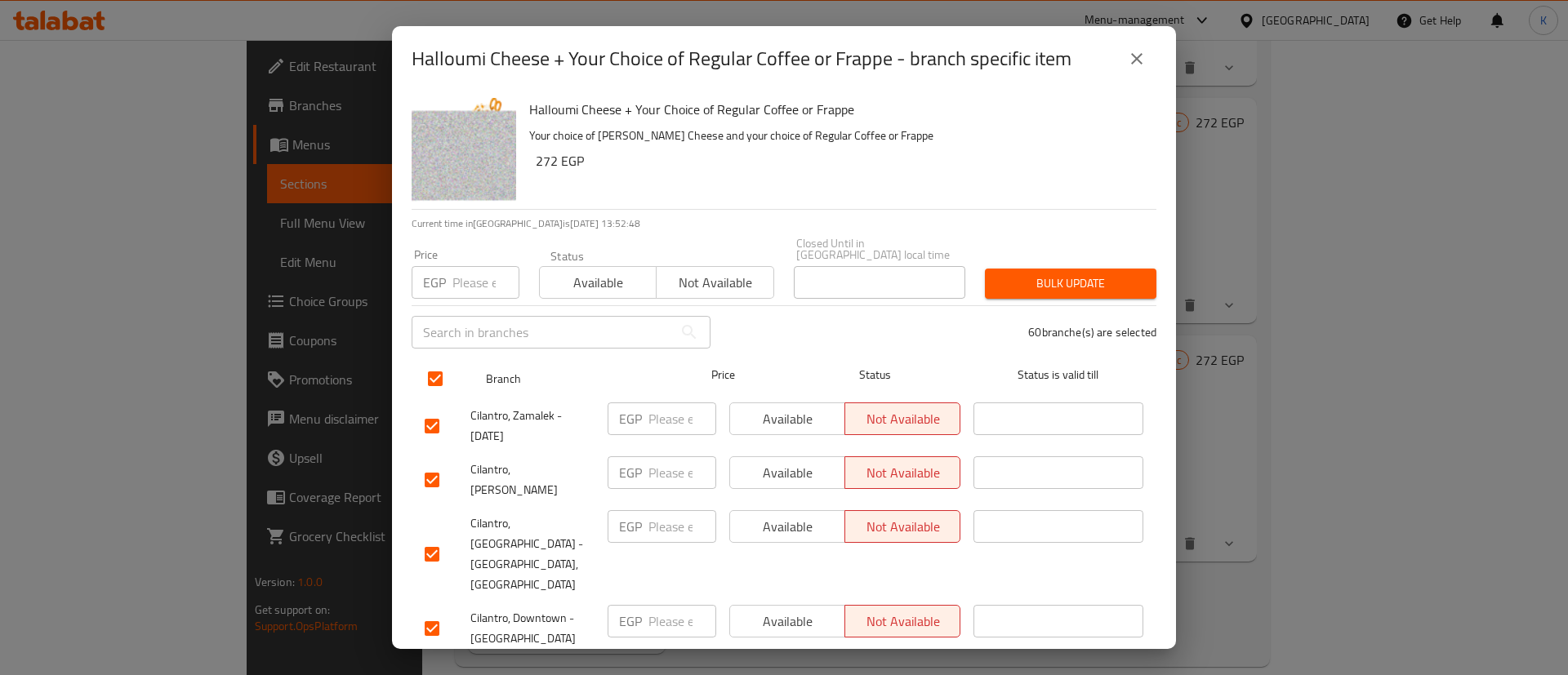
checkbox input "false"
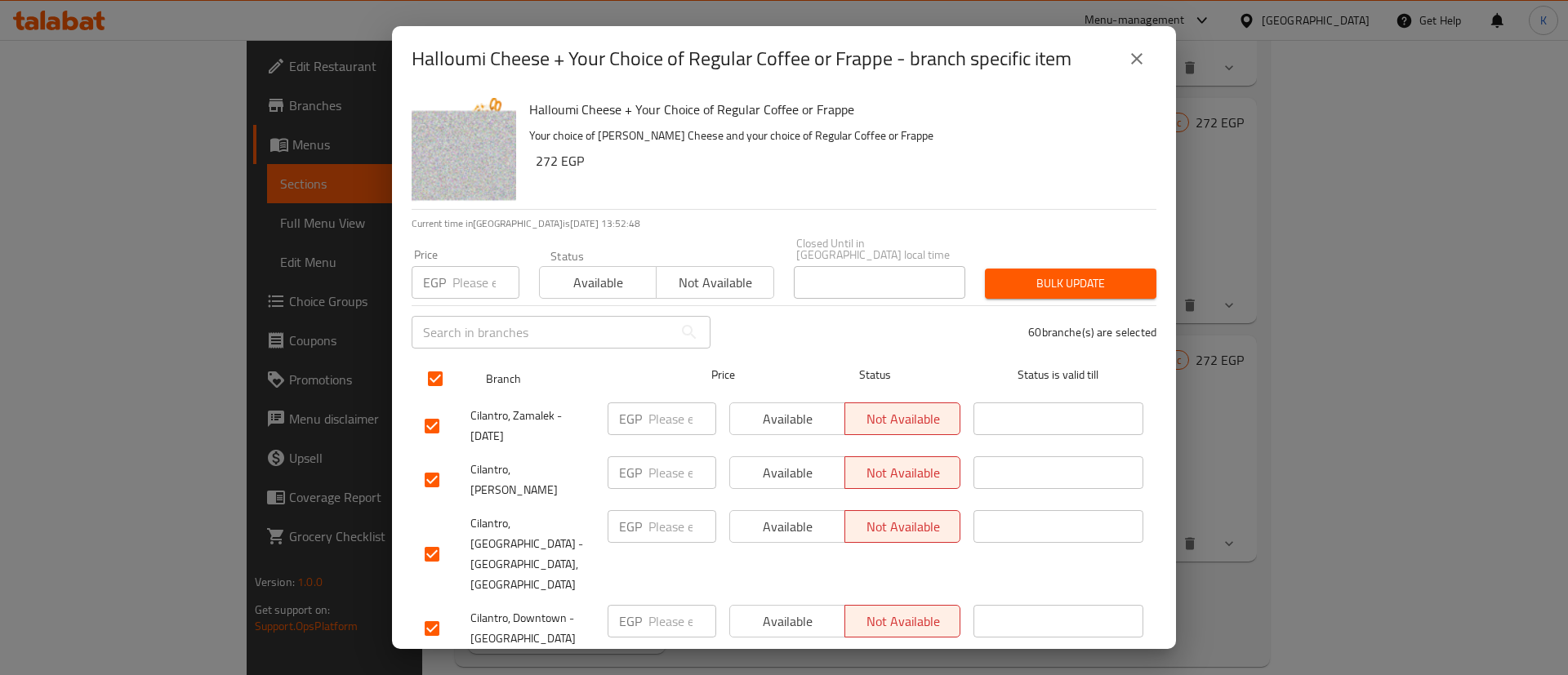
checkbox input "false"
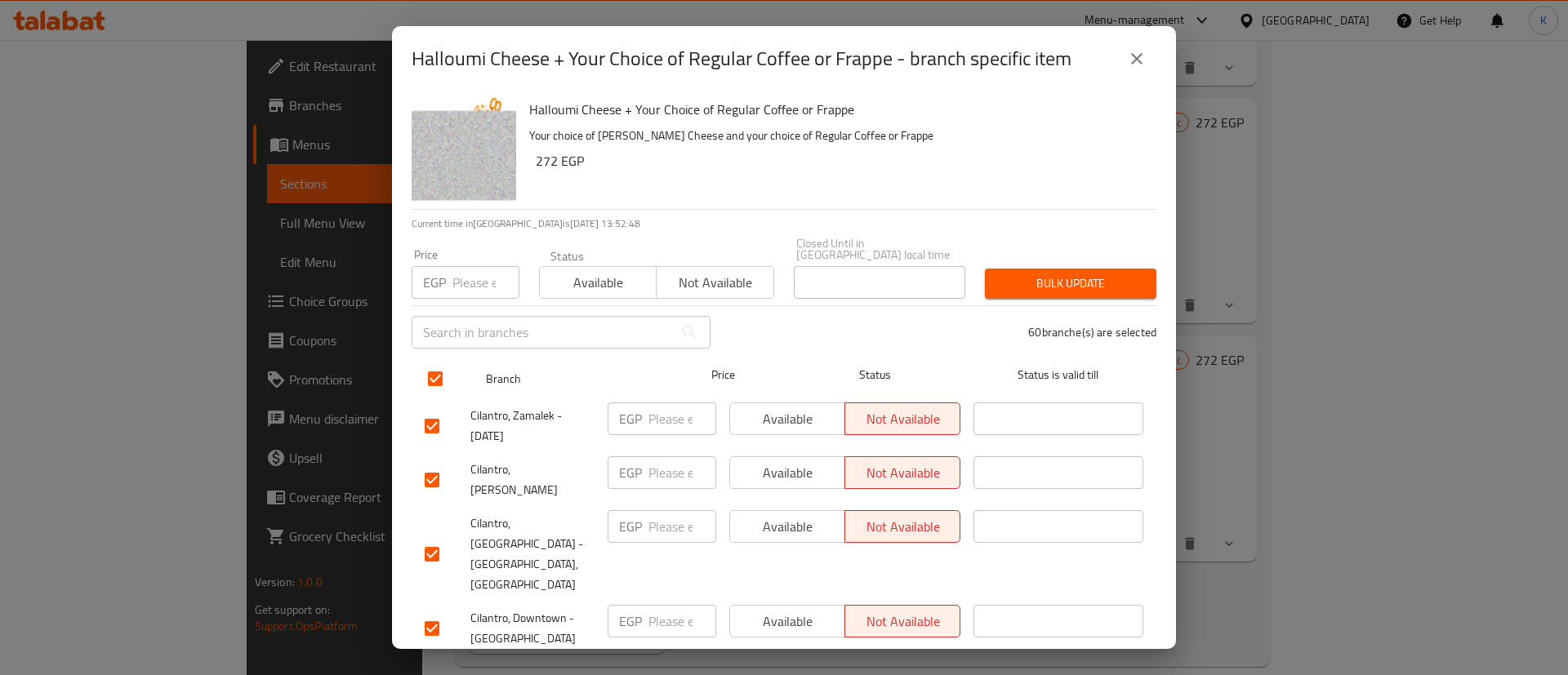
checkbox input "false"
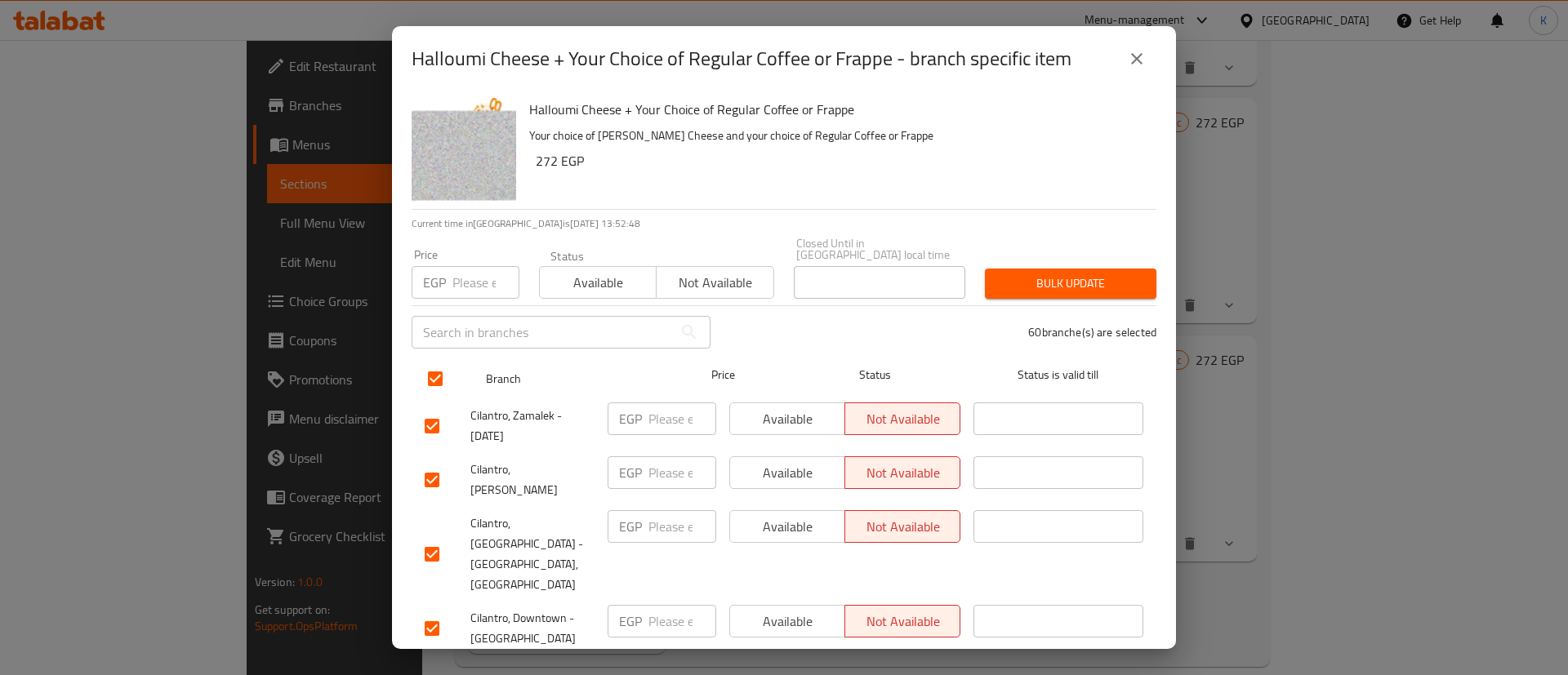
checkbox input "false"
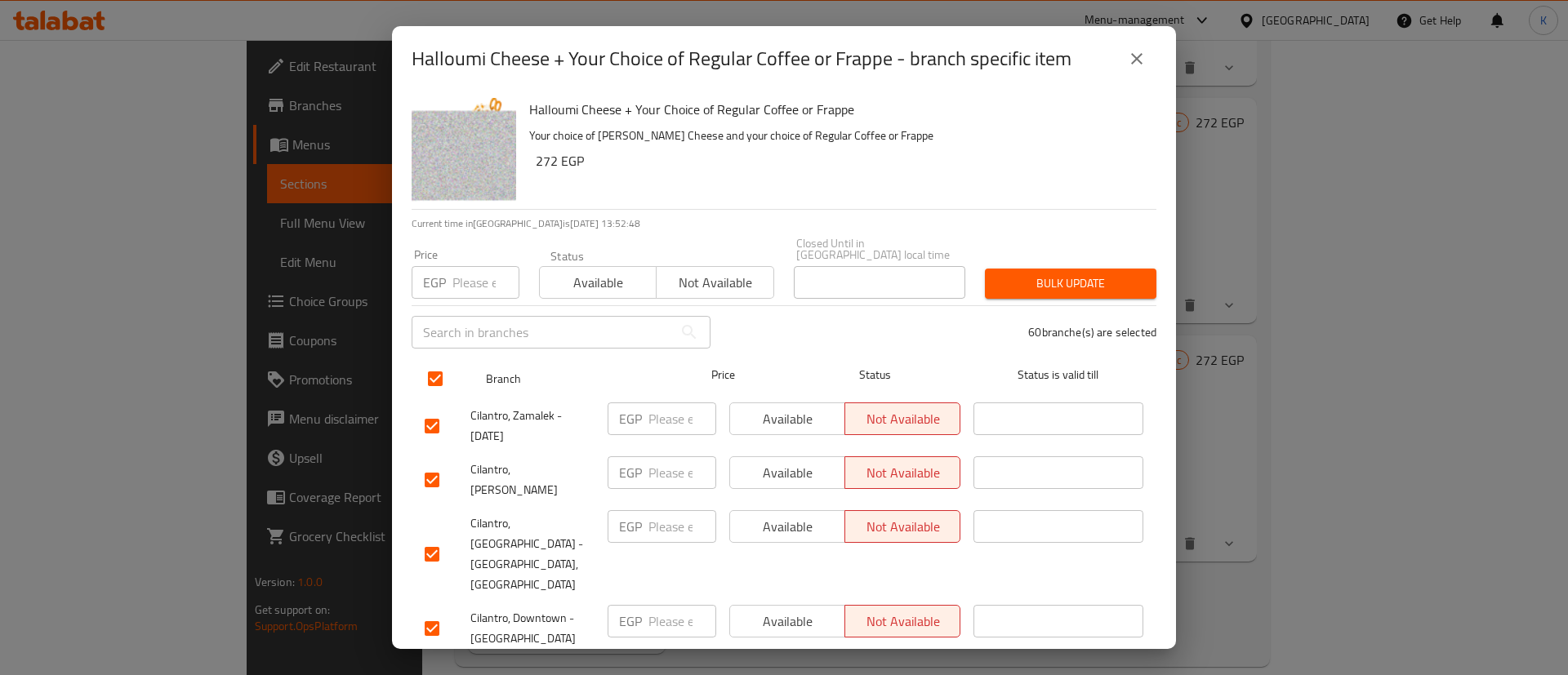
checkbox input "false"
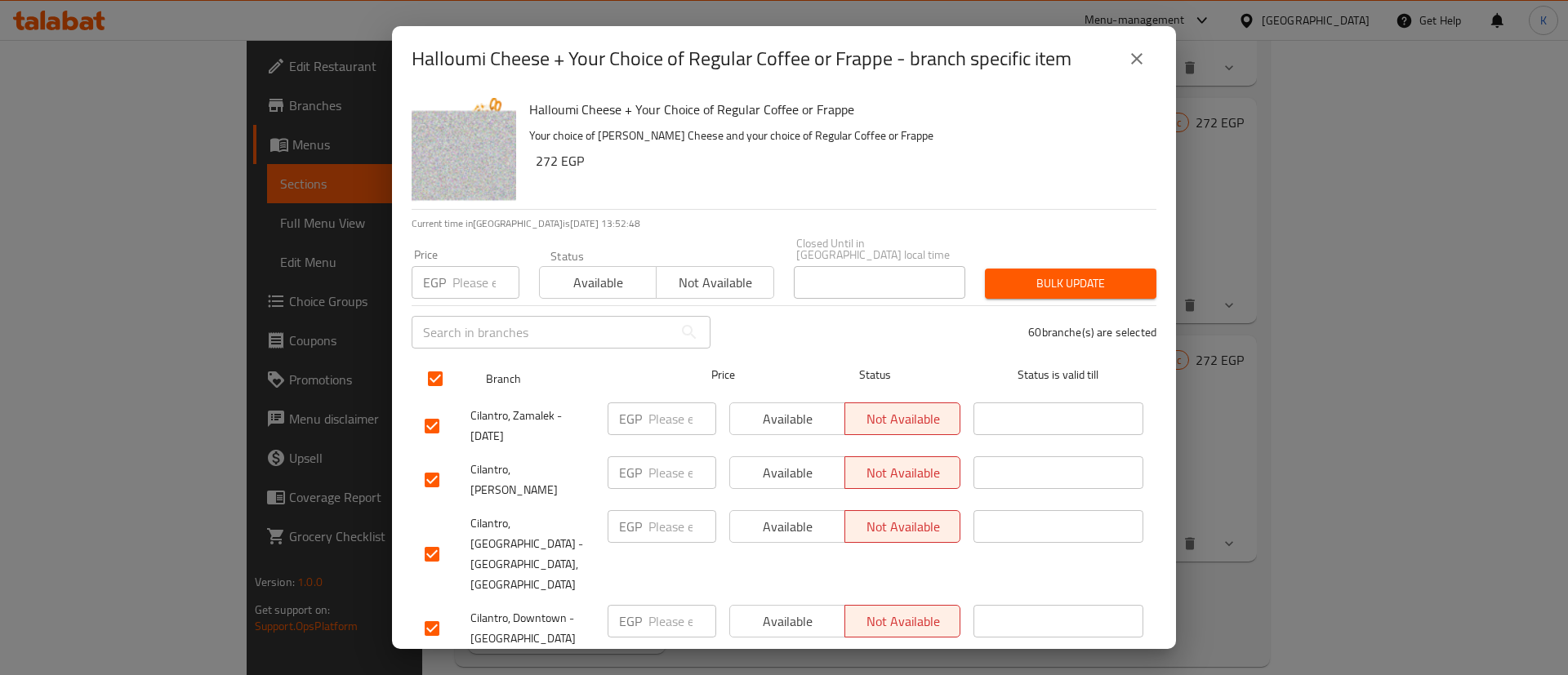
checkbox input "false"
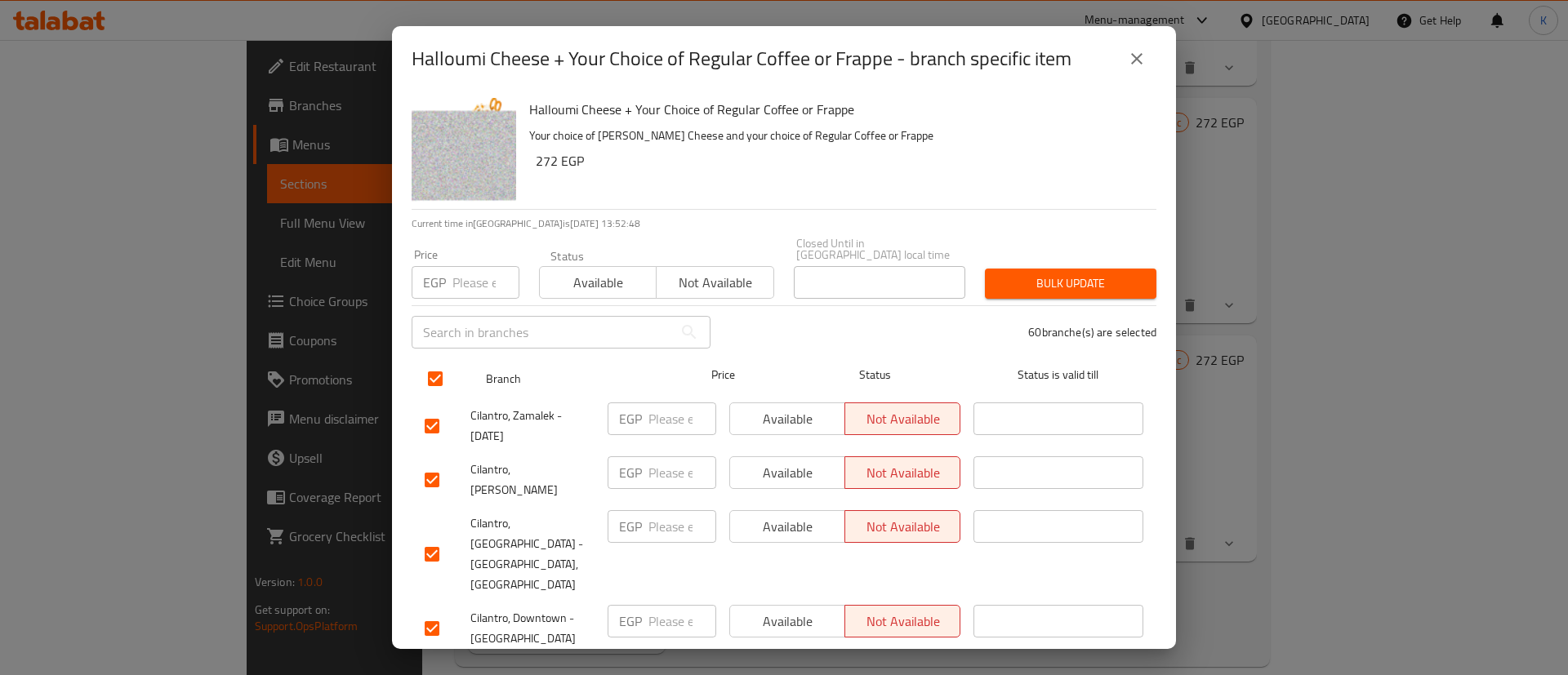
checkbox input "false"
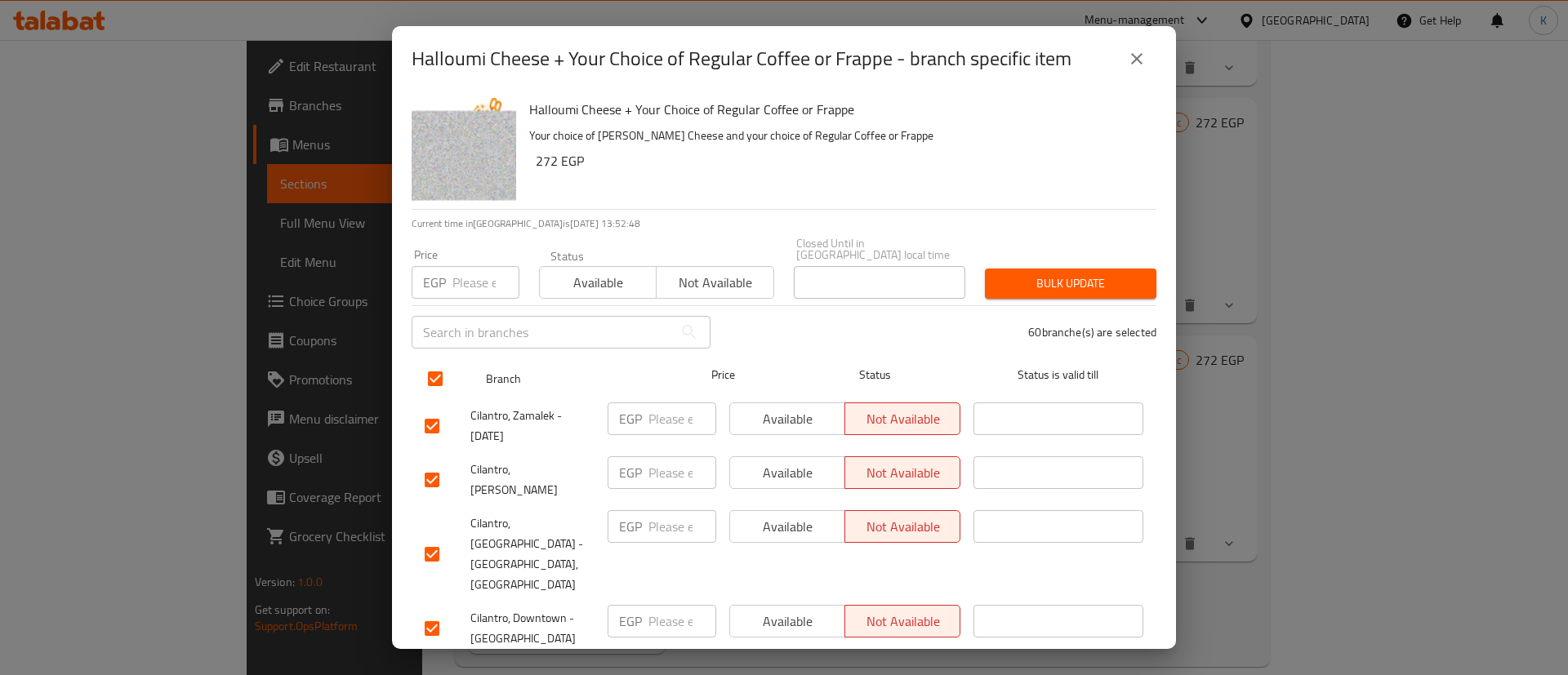
checkbox input "false"
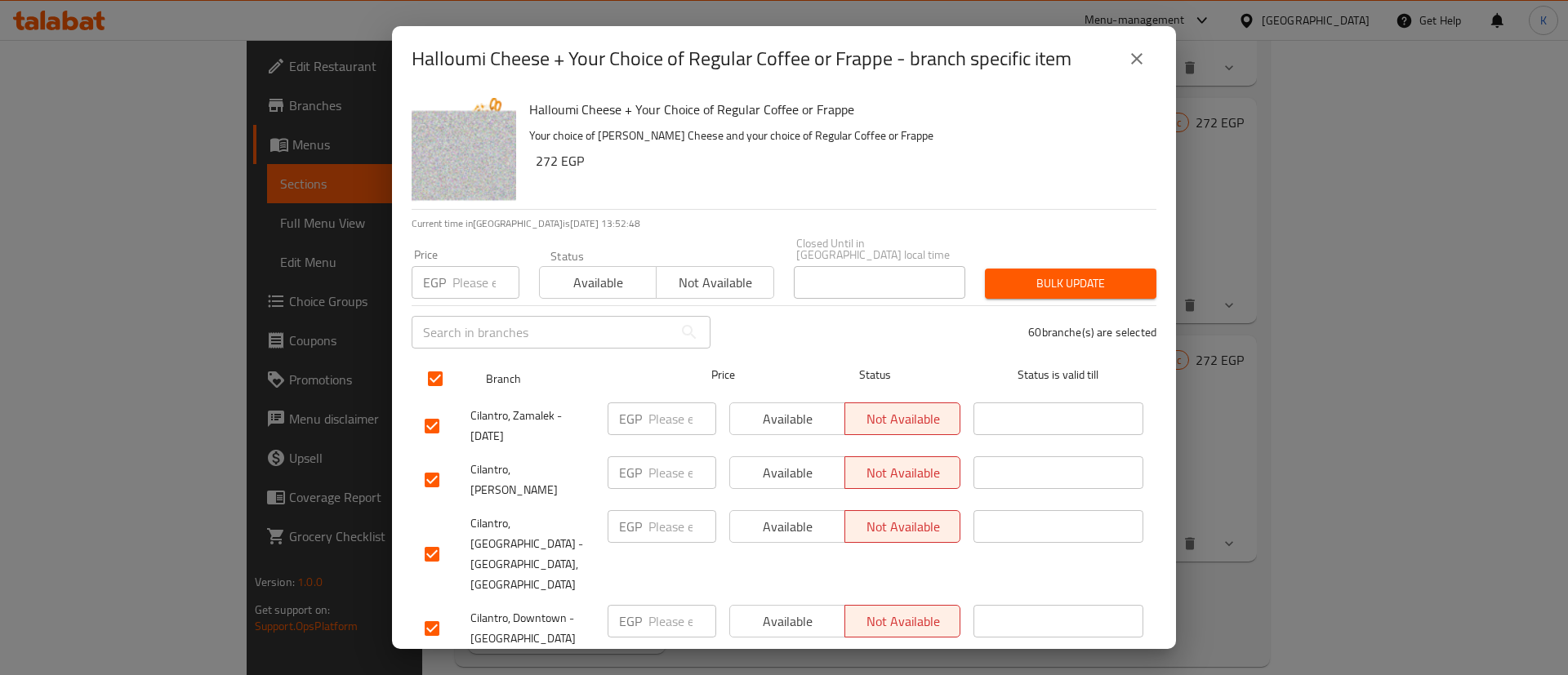
checkbox input "false"
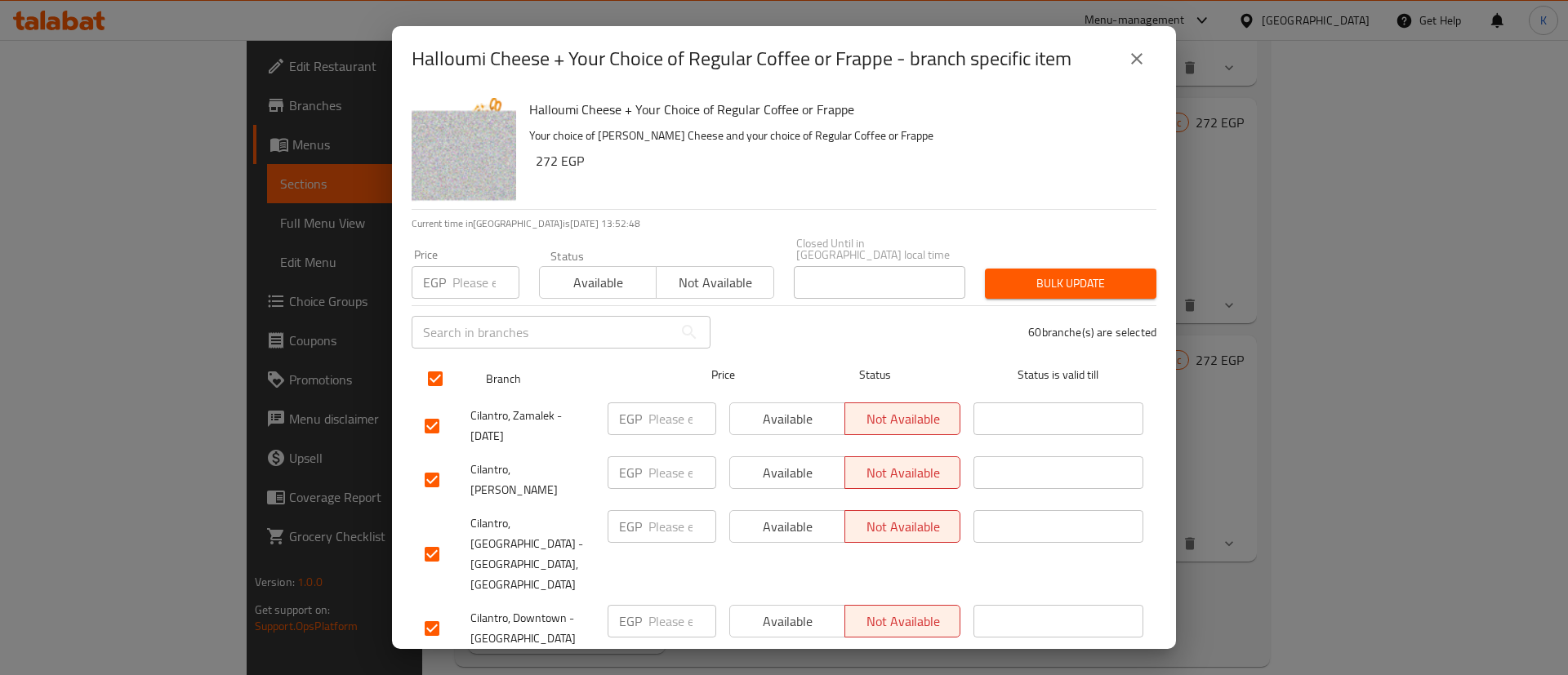
checkbox input "false"
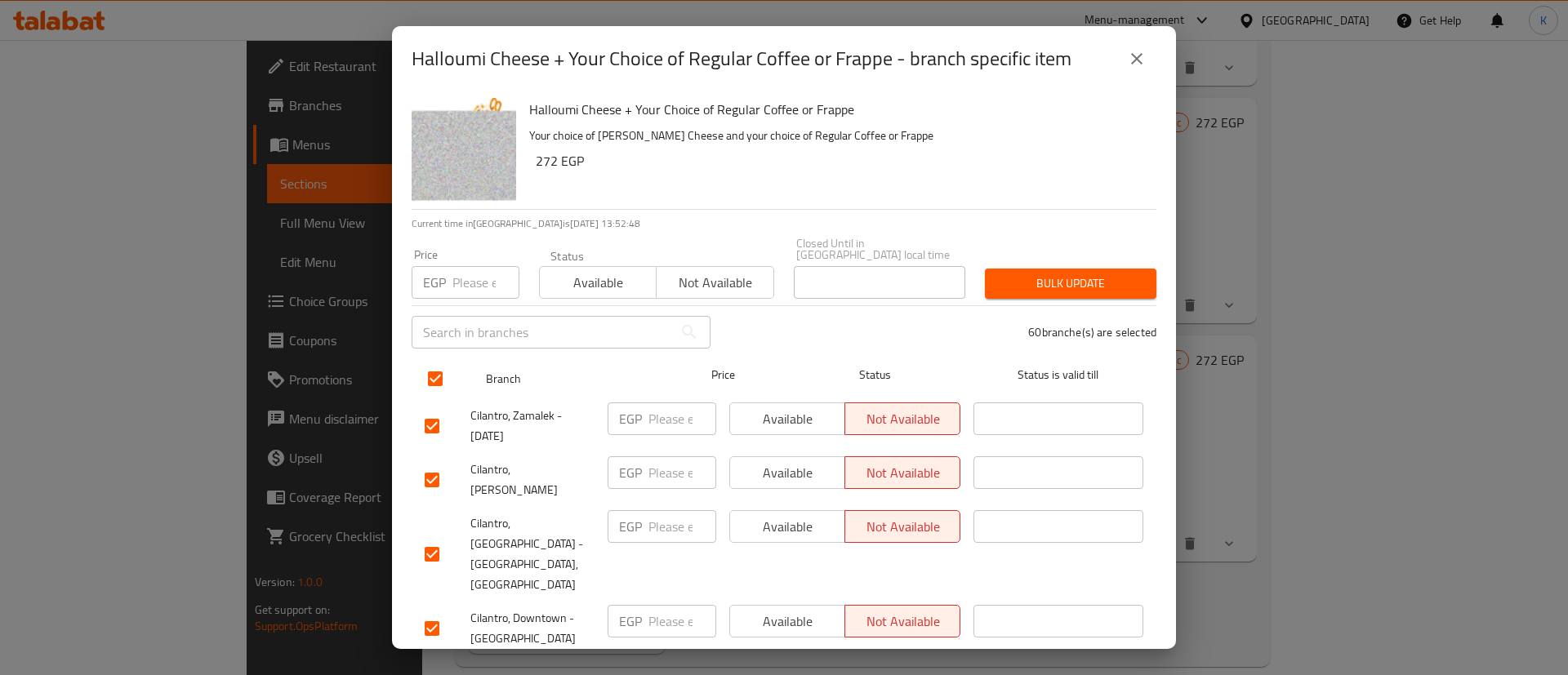
checkbox input "false"
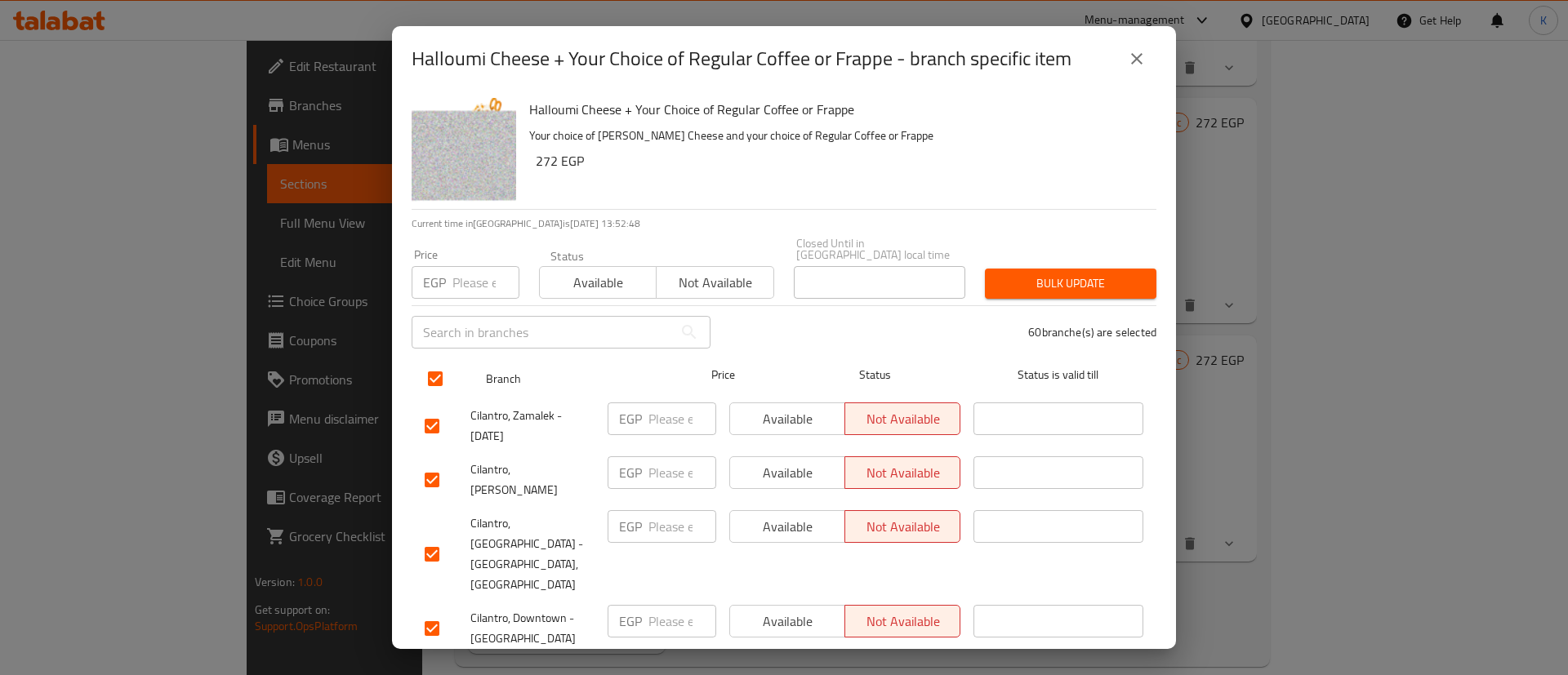
checkbox input "false"
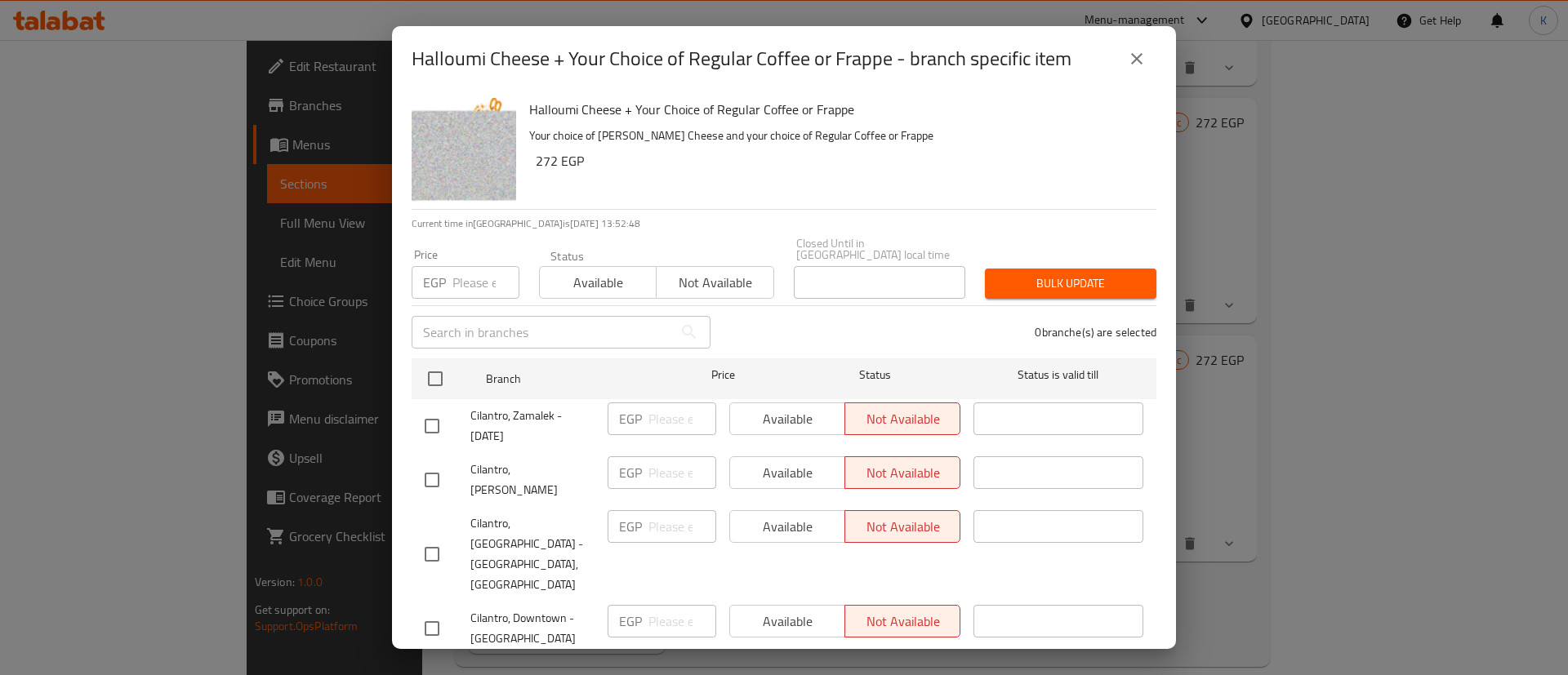
click at [753, 175] on div "Halloumi Cheese + Your Choice of Regular Coffee or Frappe Your choice of Hallou…" at bounding box center [836, 150] width 627 height 118
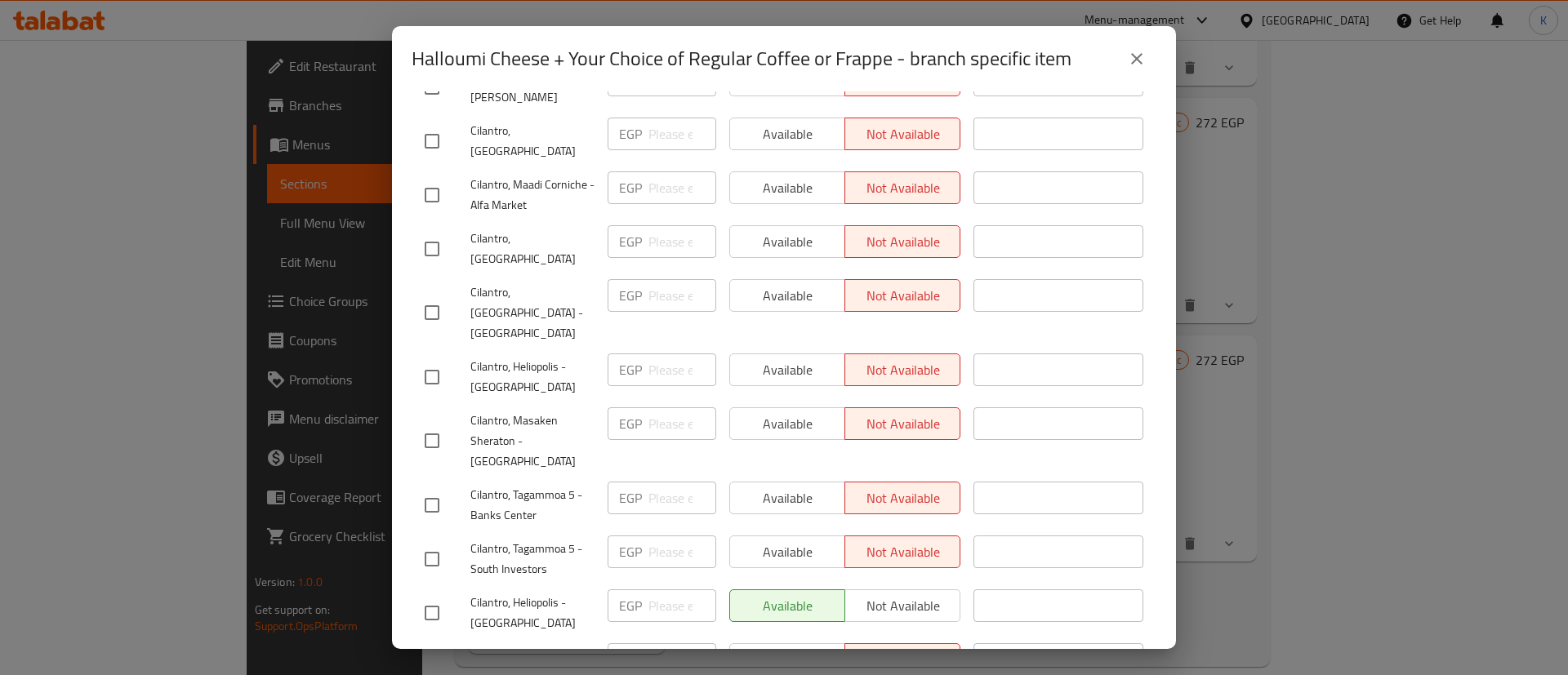
click at [425, 596] on input "checkbox" at bounding box center [432, 613] width 34 height 34
checkbox input "true"
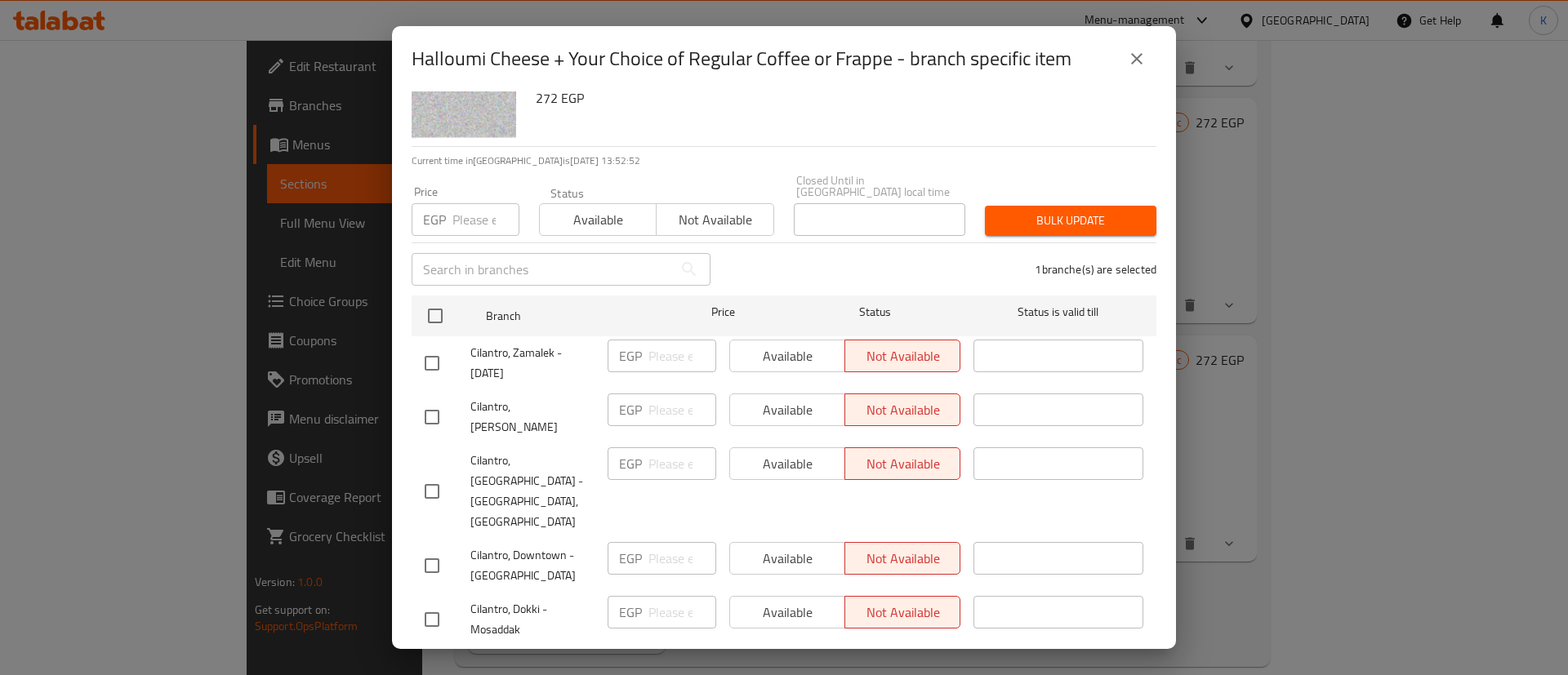
scroll to position [0, 0]
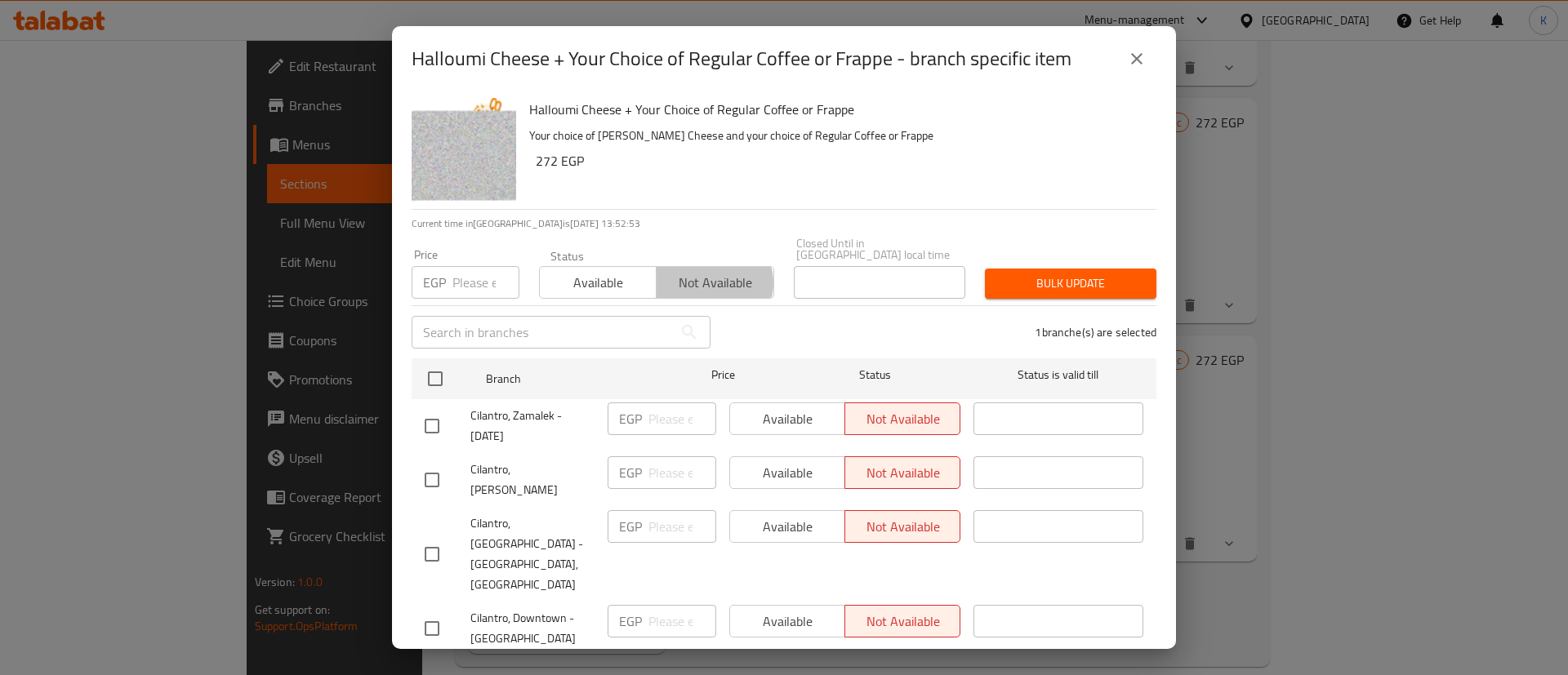
click at [704, 272] on span "Not available" at bounding box center [715, 283] width 103 height 24
click at [1074, 274] on span "Bulk update" at bounding box center [1070, 284] width 145 height 20
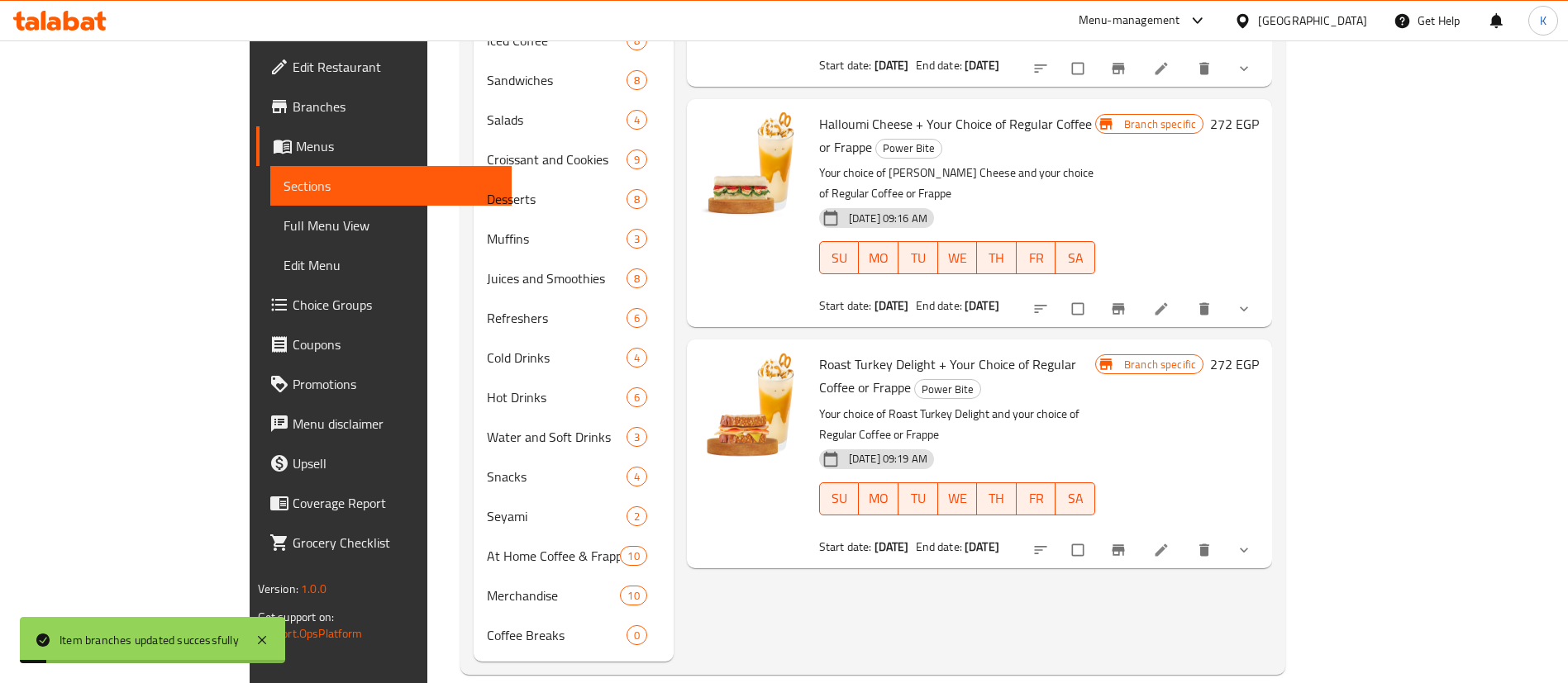
click at [1124, 545] on icon "Branch-specific-item" at bounding box center [1118, 550] width 13 height 11
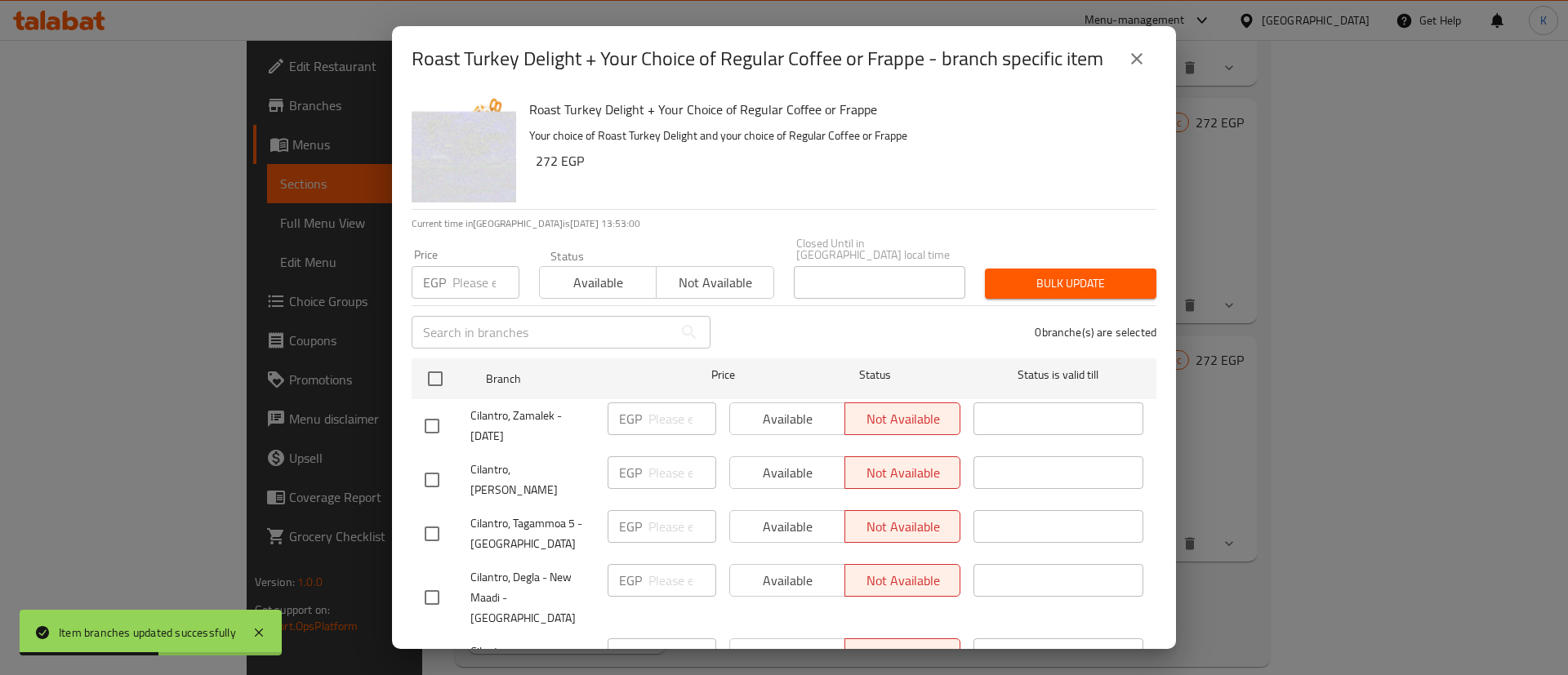
scroll to position [2900, 0]
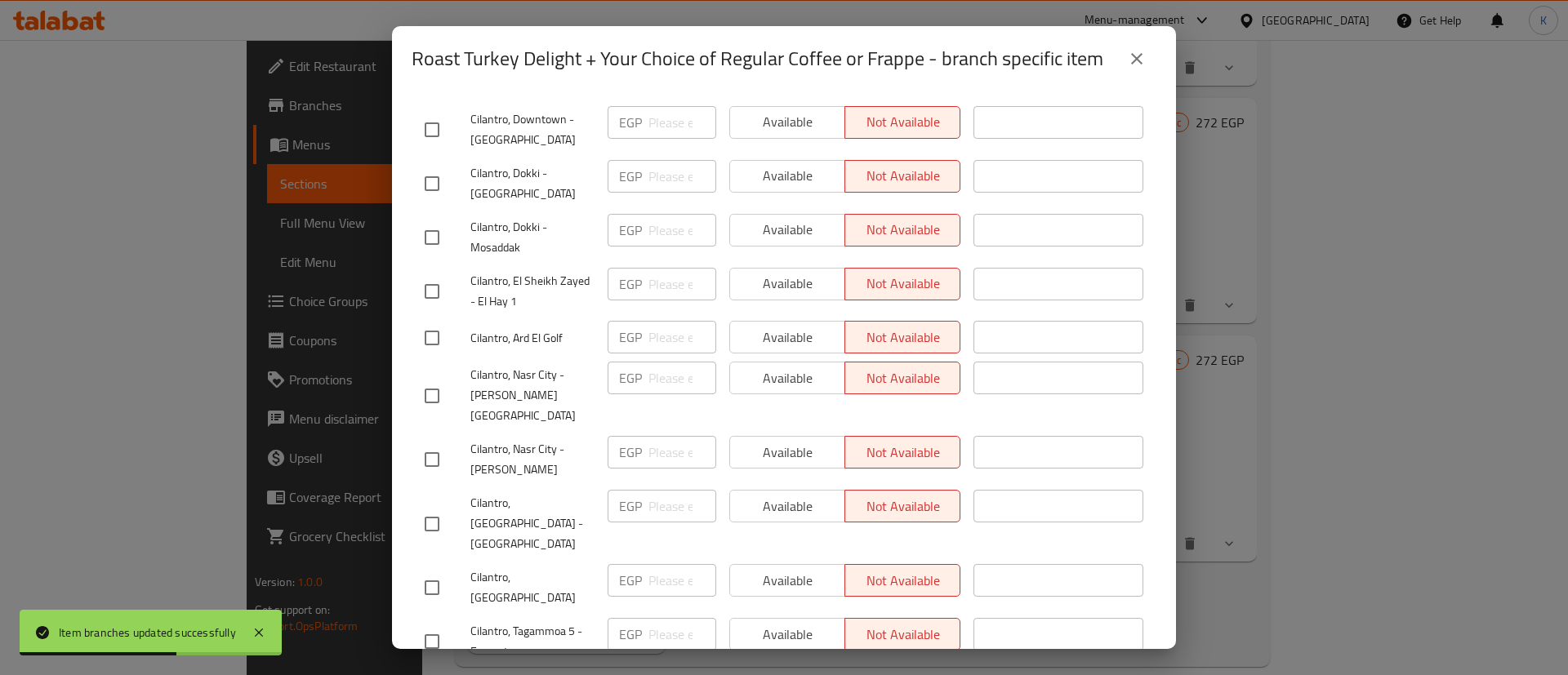
checkbox input "true"
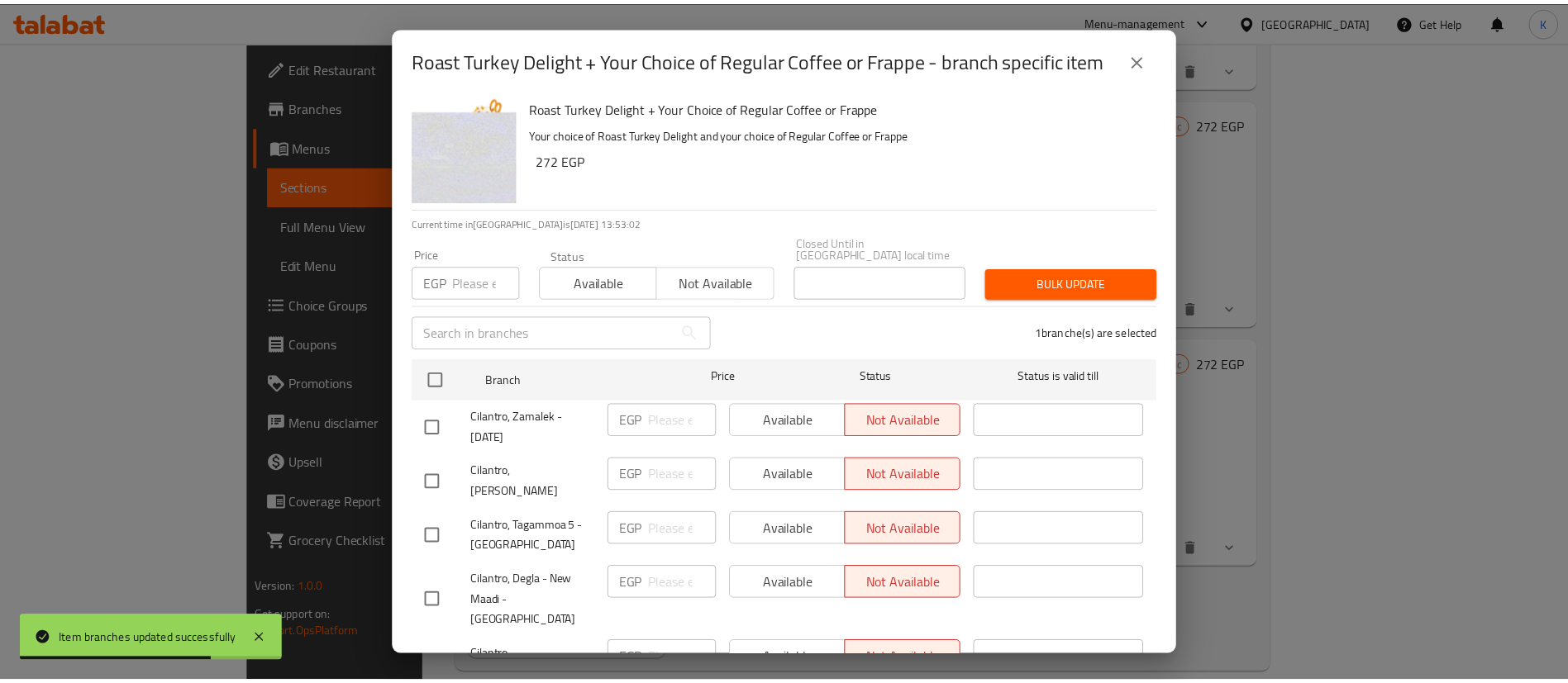
scroll to position [0, 0]
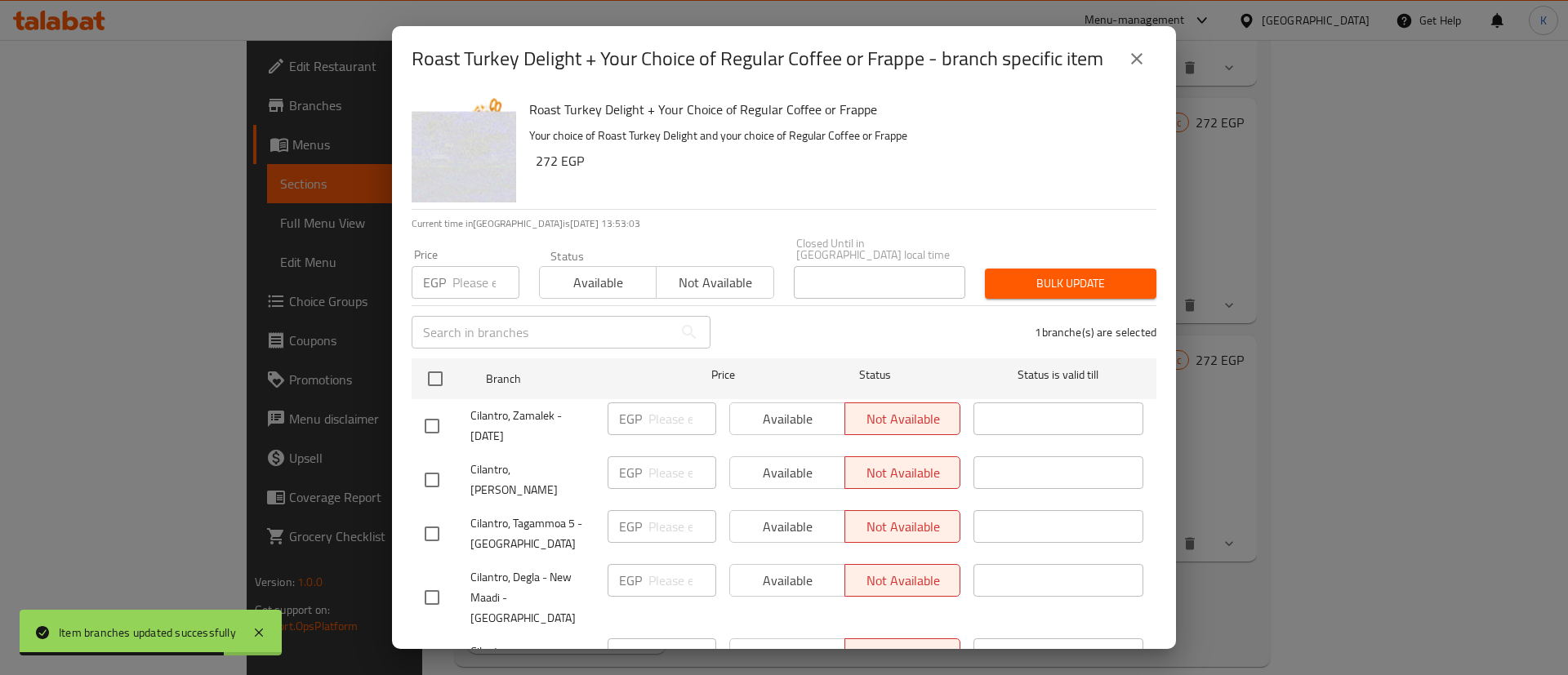
click at [749, 276] on span "Not available" at bounding box center [715, 283] width 103 height 24
click at [1092, 274] on span "Bulk update" at bounding box center [1070, 284] width 145 height 20
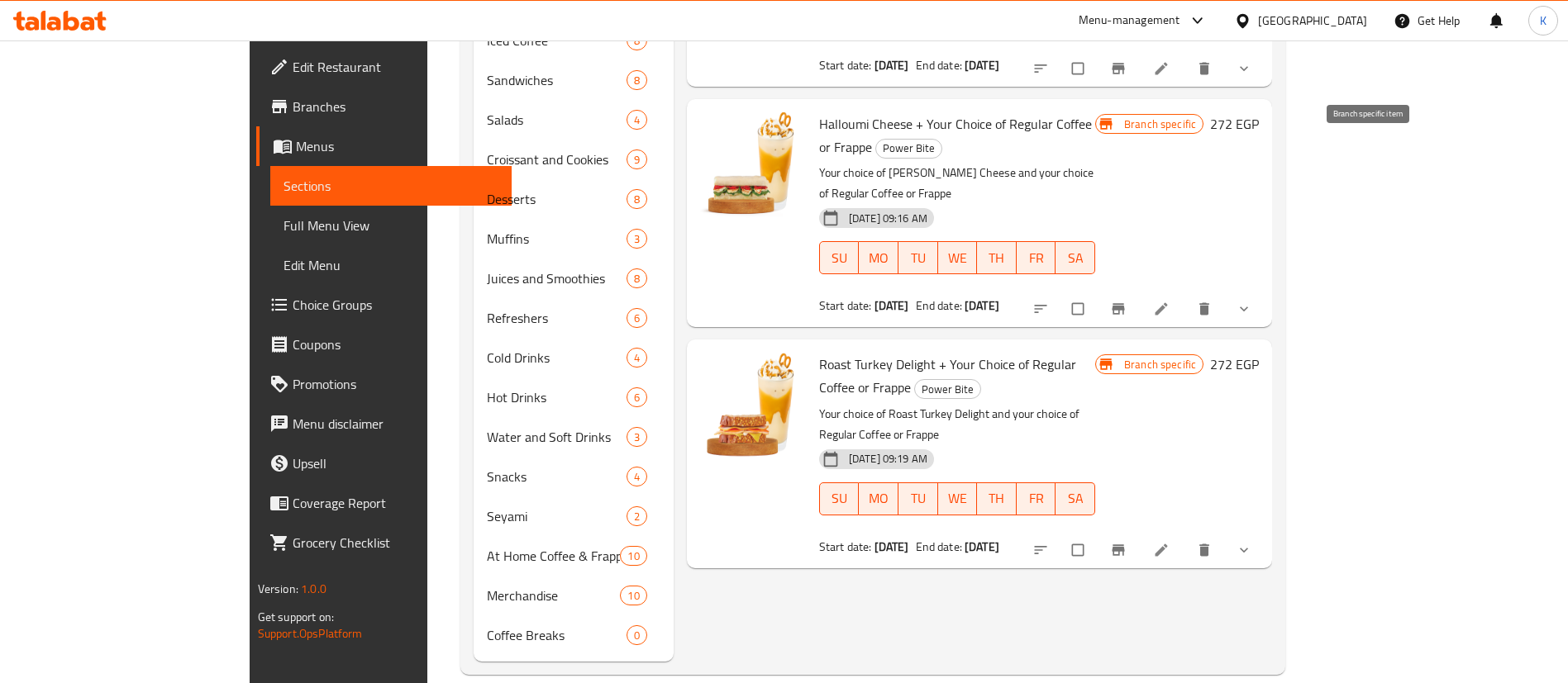
click at [1140, 291] on button "Branch-specific-item" at bounding box center [1119, 308] width 40 height 37
click at [1186, 296] on li at bounding box center [1163, 308] width 46 height 26
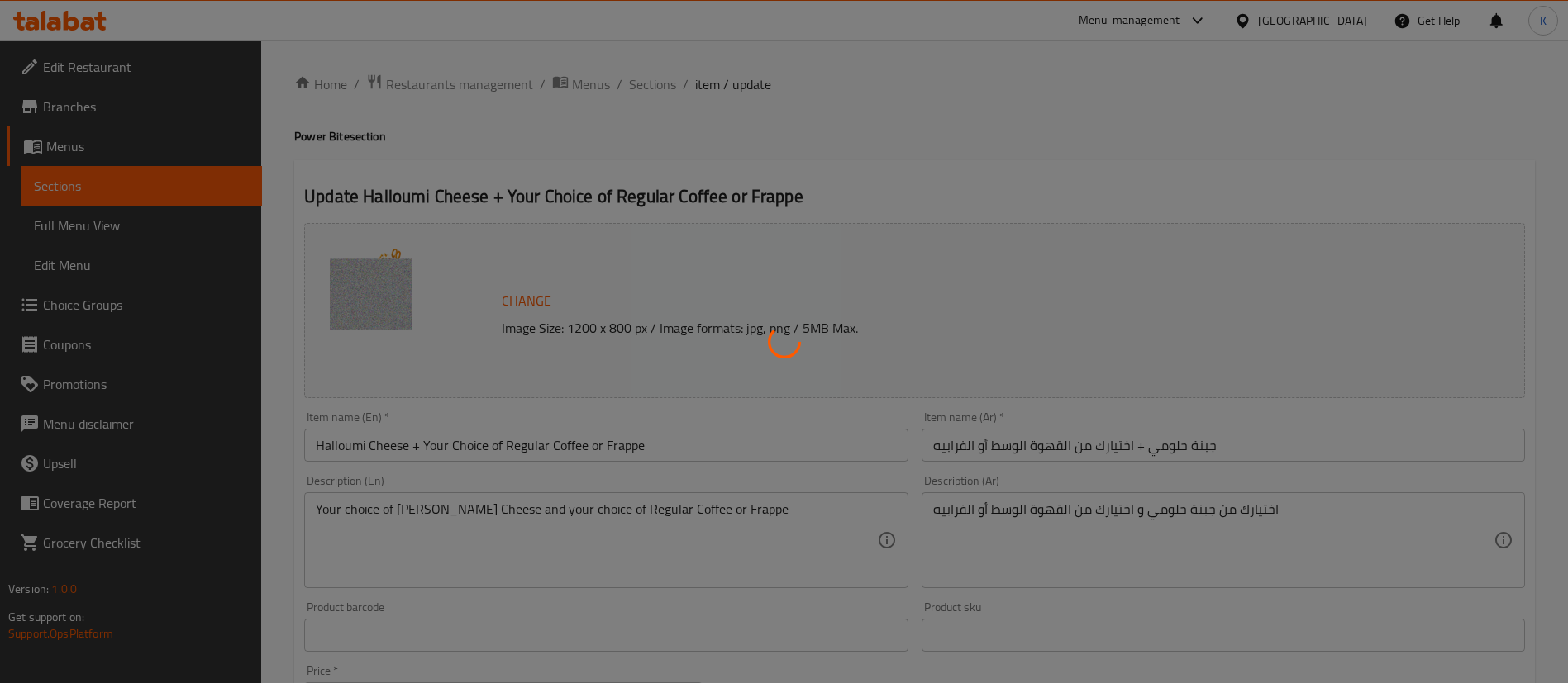
type input "أختيارك من المشروب"
type input "1"
type input "إختيارك من الحليب:"
type input "1"
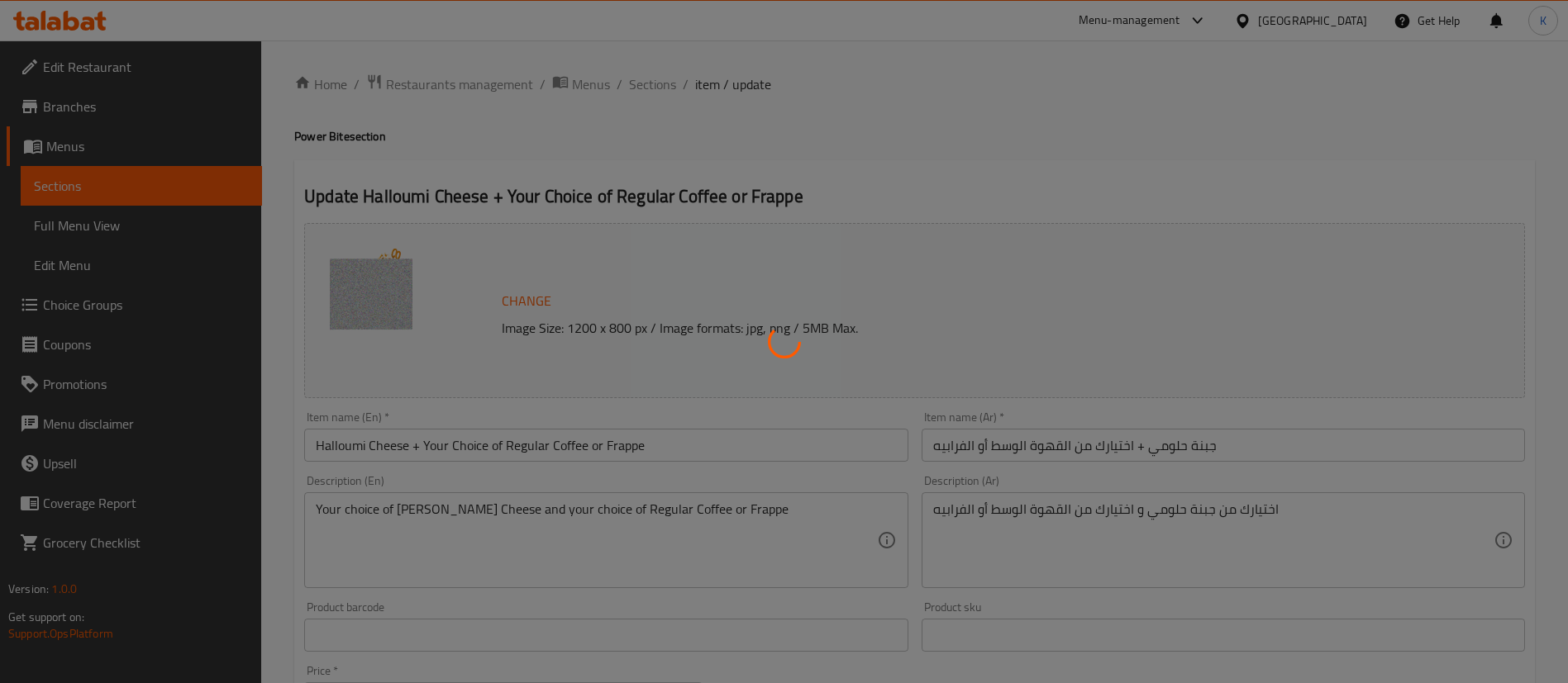
type input "1"
type input "شوت إضافية:"
type input "0"
type input "نكهات إضافية:"
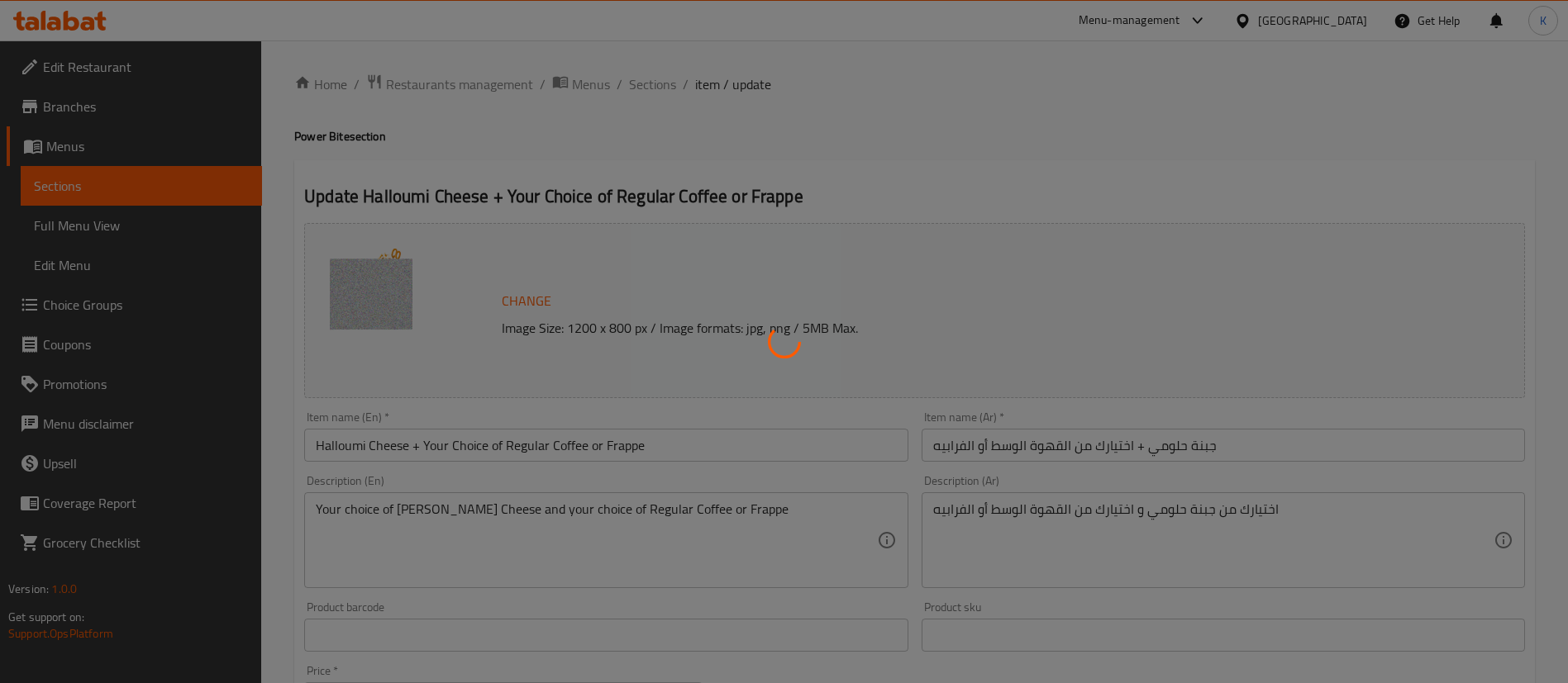
type input "0"
type input "صوصات إضافية:"
type input "0"
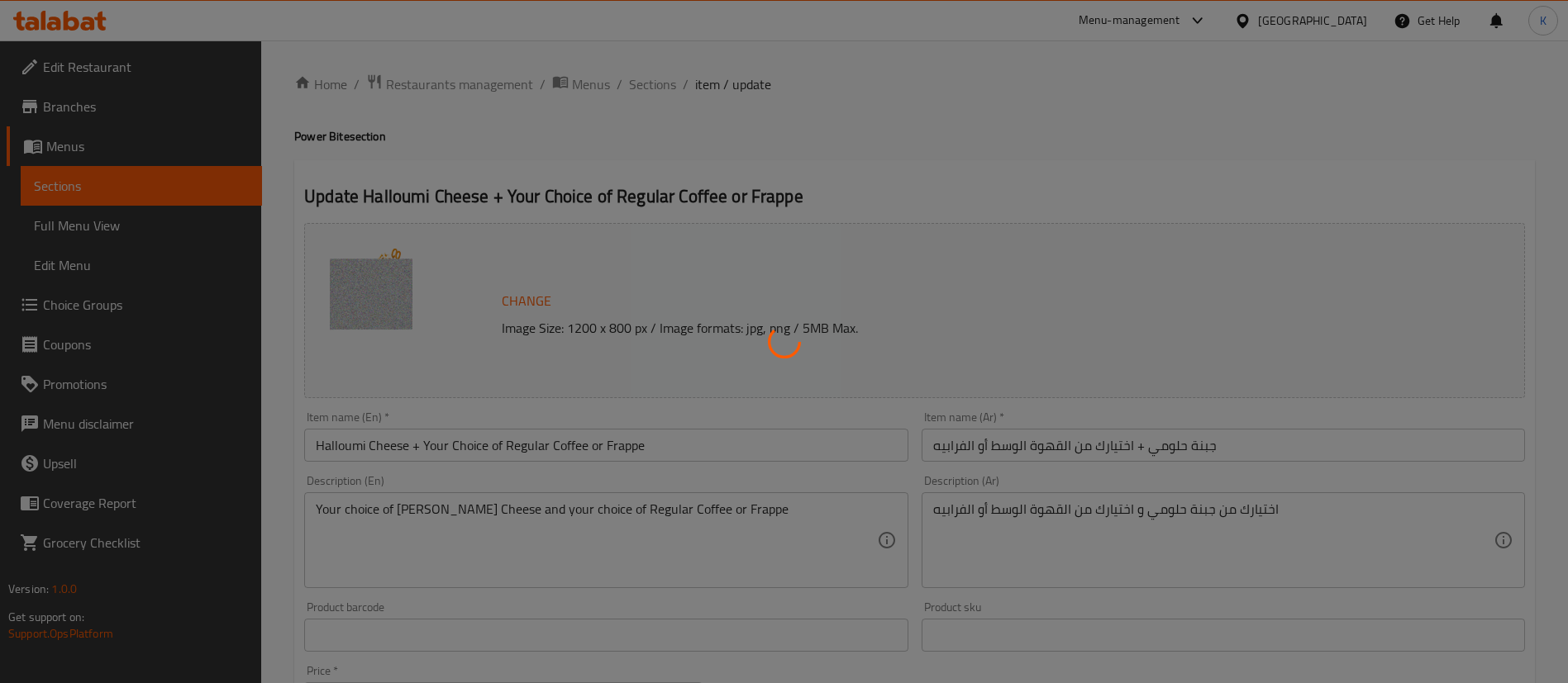
type input "اختيارك من الشيبسي"
type input "1"
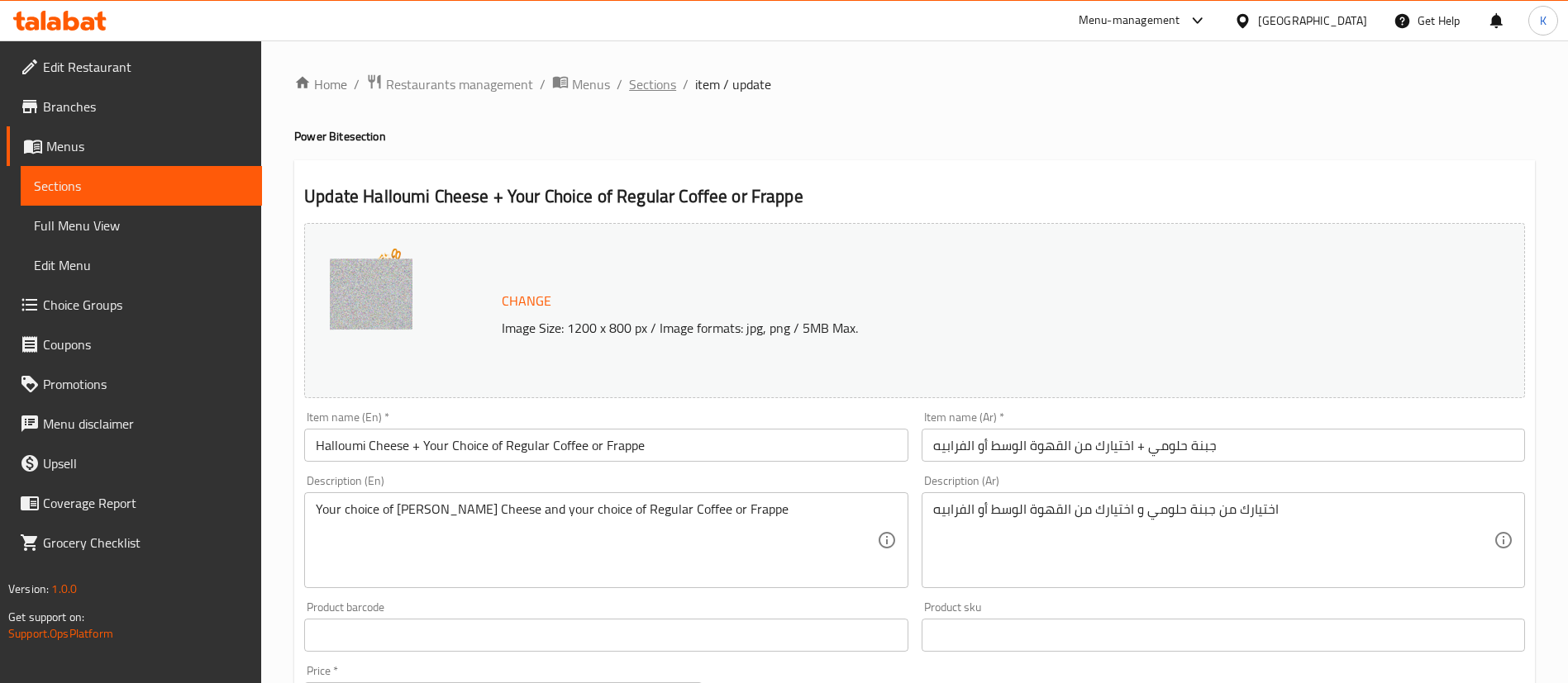
click at [654, 86] on span "Sections" at bounding box center [652, 84] width 47 height 20
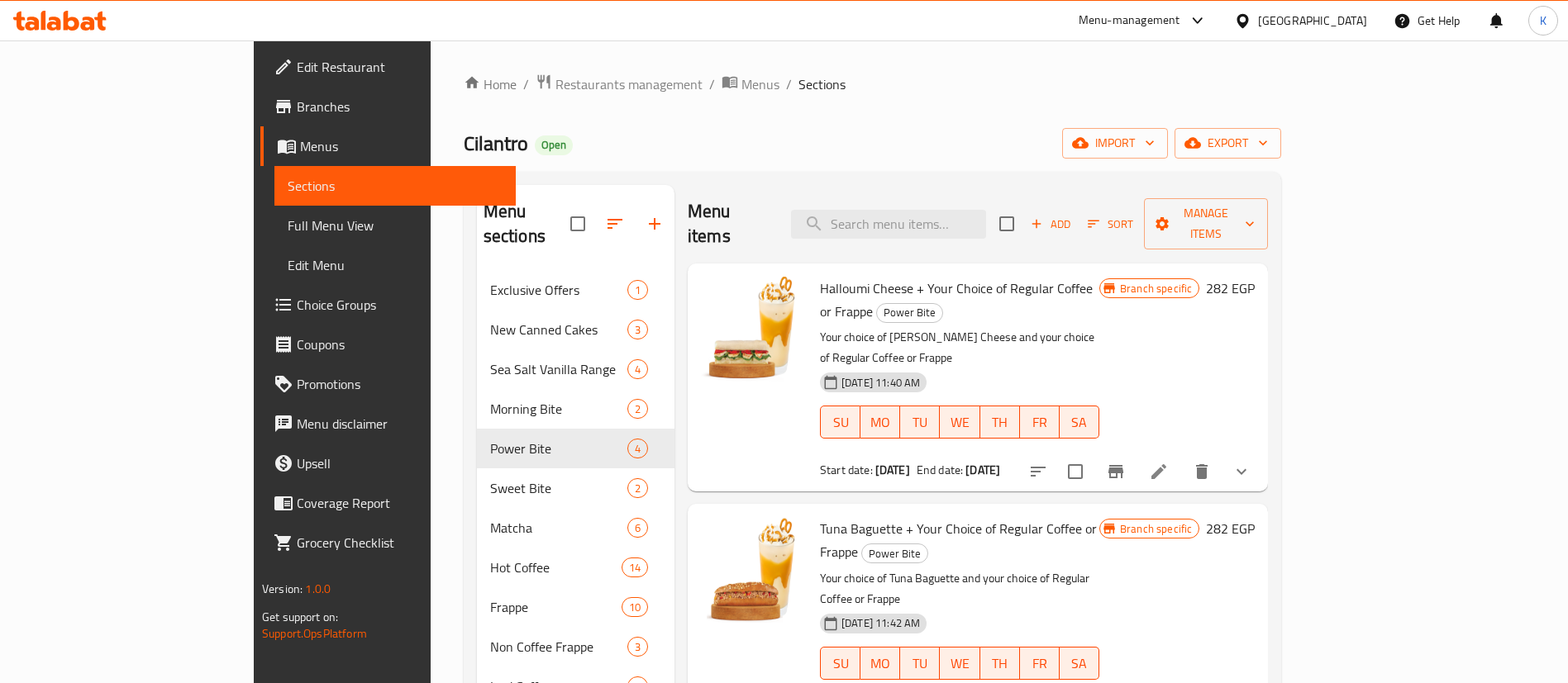
scroll to position [646, 0]
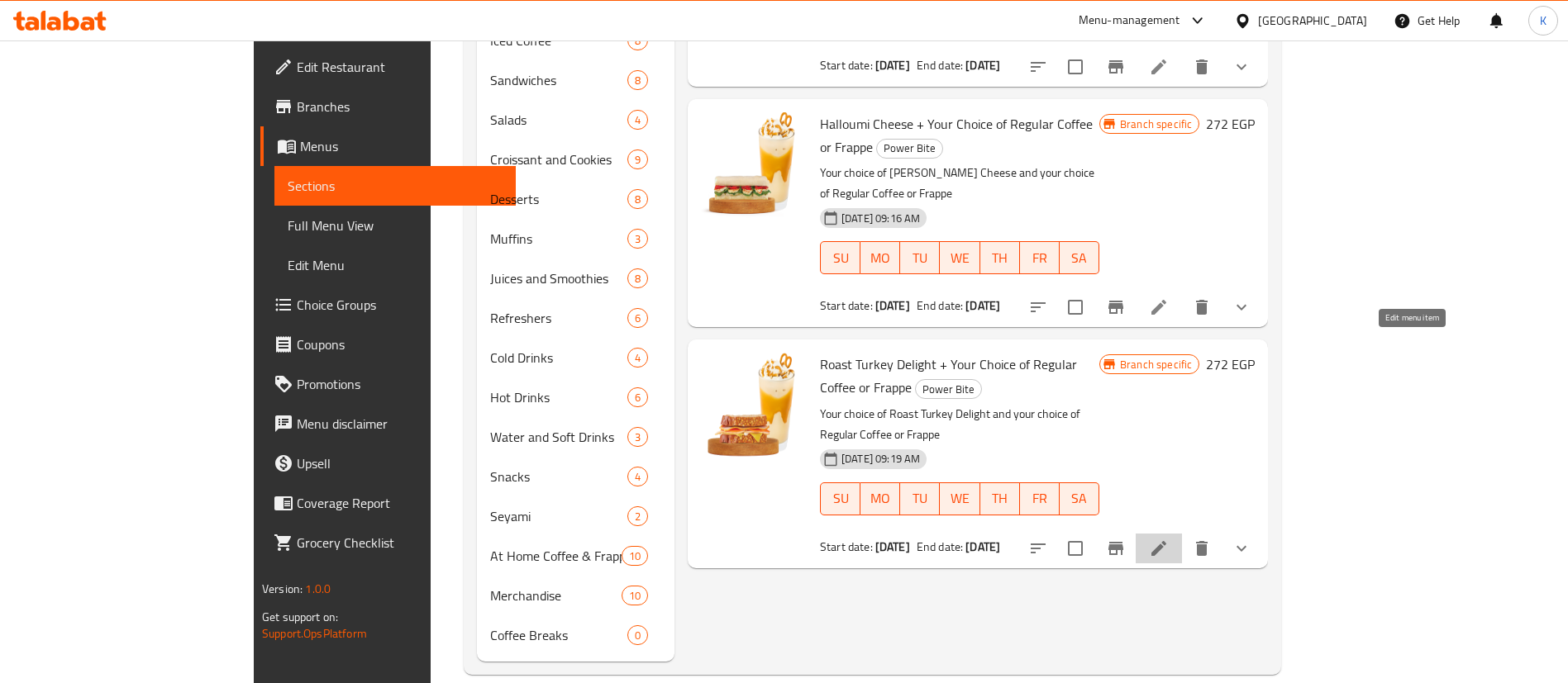
click at [1169, 539] on icon at bounding box center [1158, 548] width 20 height 20
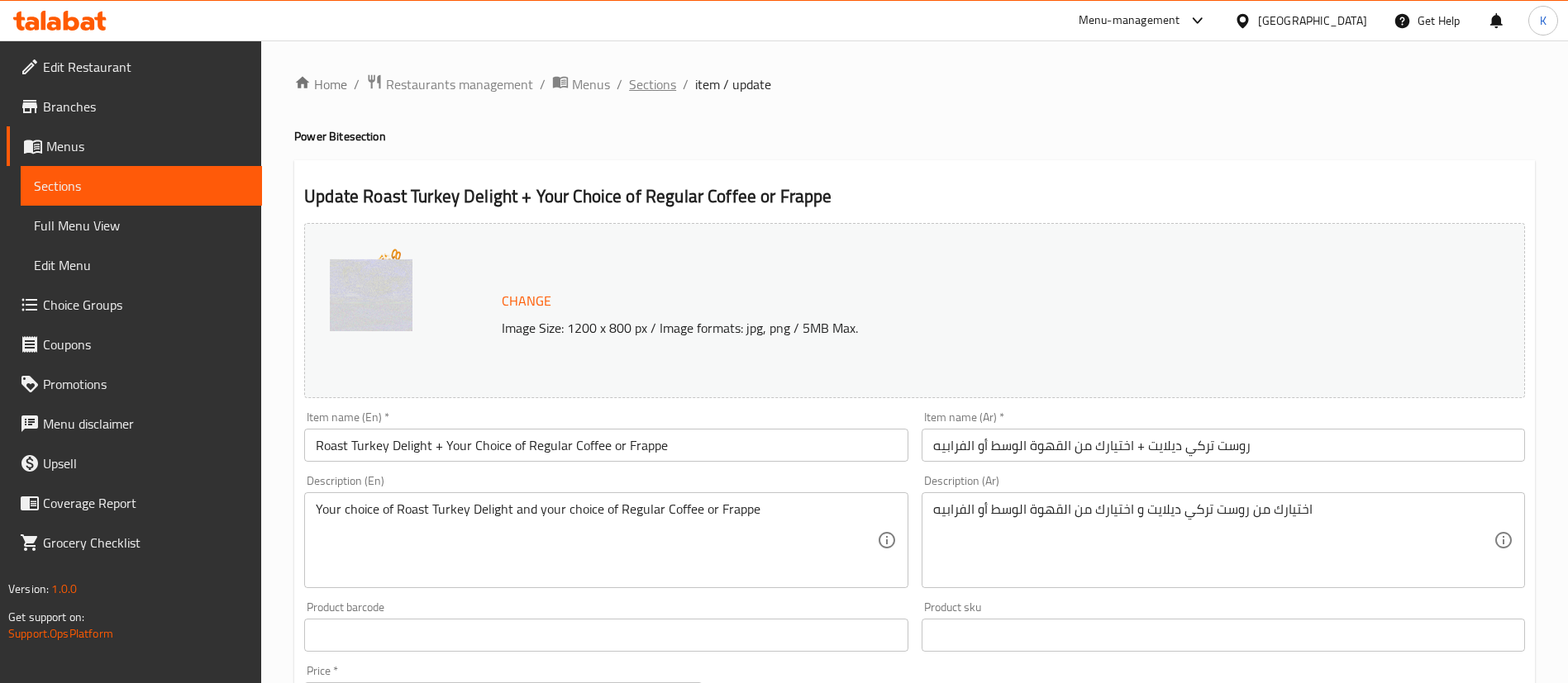
click at [648, 77] on span "Sections" at bounding box center [652, 84] width 47 height 20
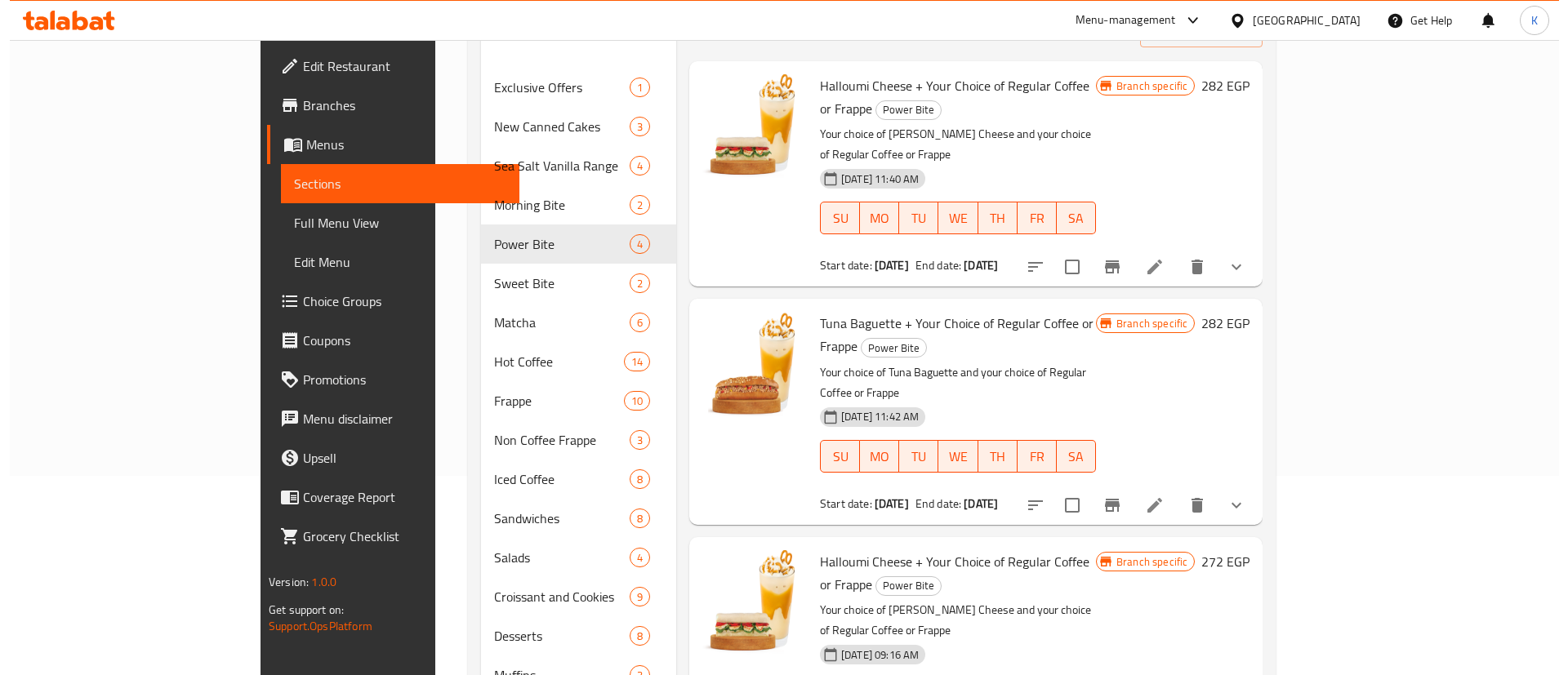
scroll to position [638, 0]
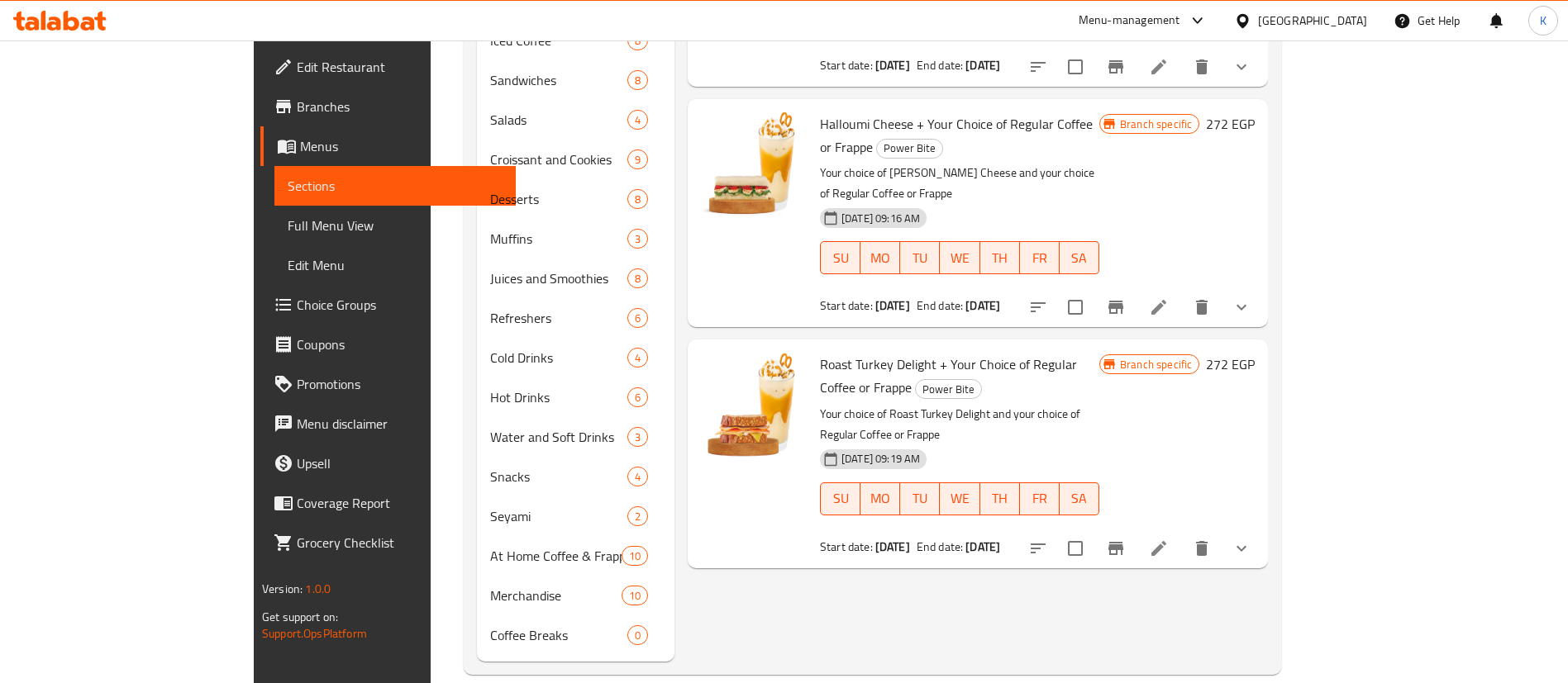
click at [1135, 287] on button "Branch-specific-item" at bounding box center [1115, 307] width 40 height 40
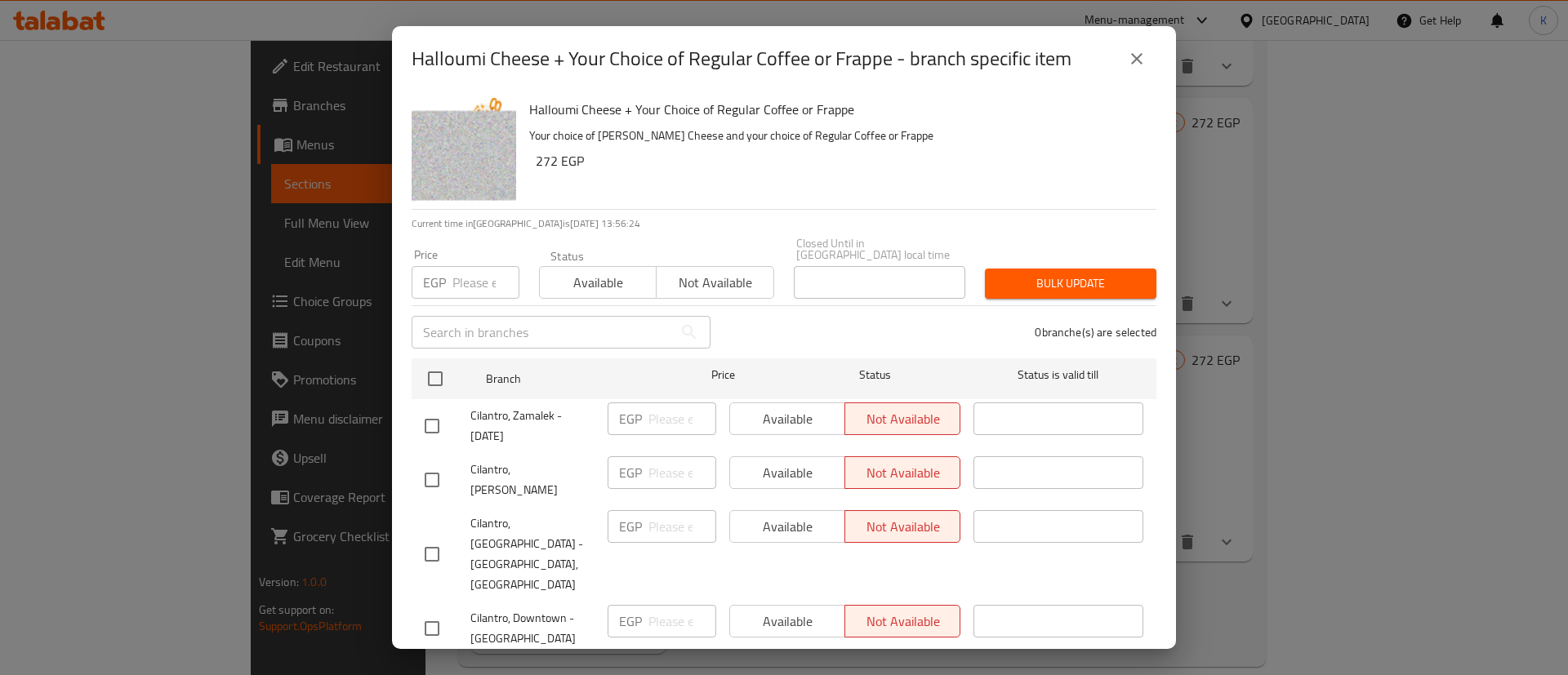
scroll to position [1909, 0]
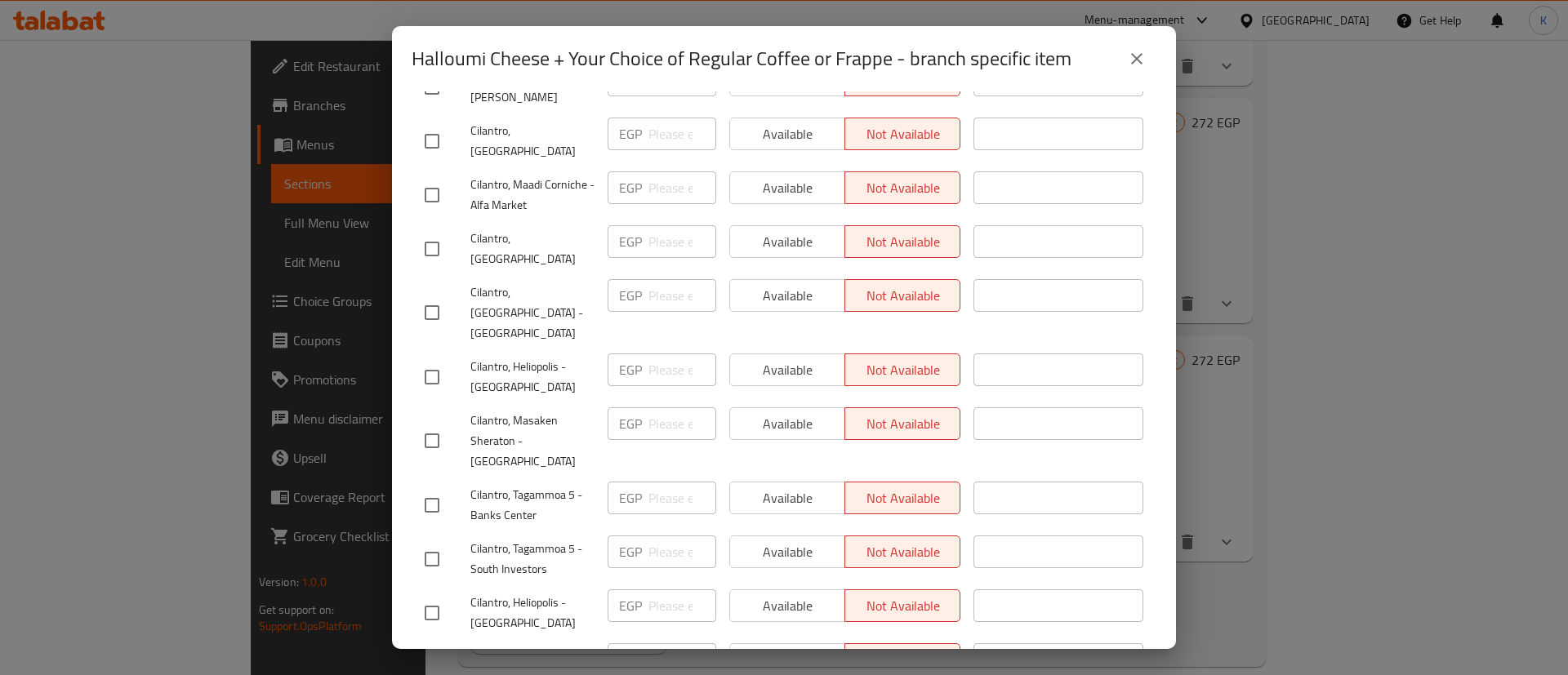
click at [438, 596] on input "checkbox" at bounding box center [432, 613] width 34 height 34
checkbox input "true"
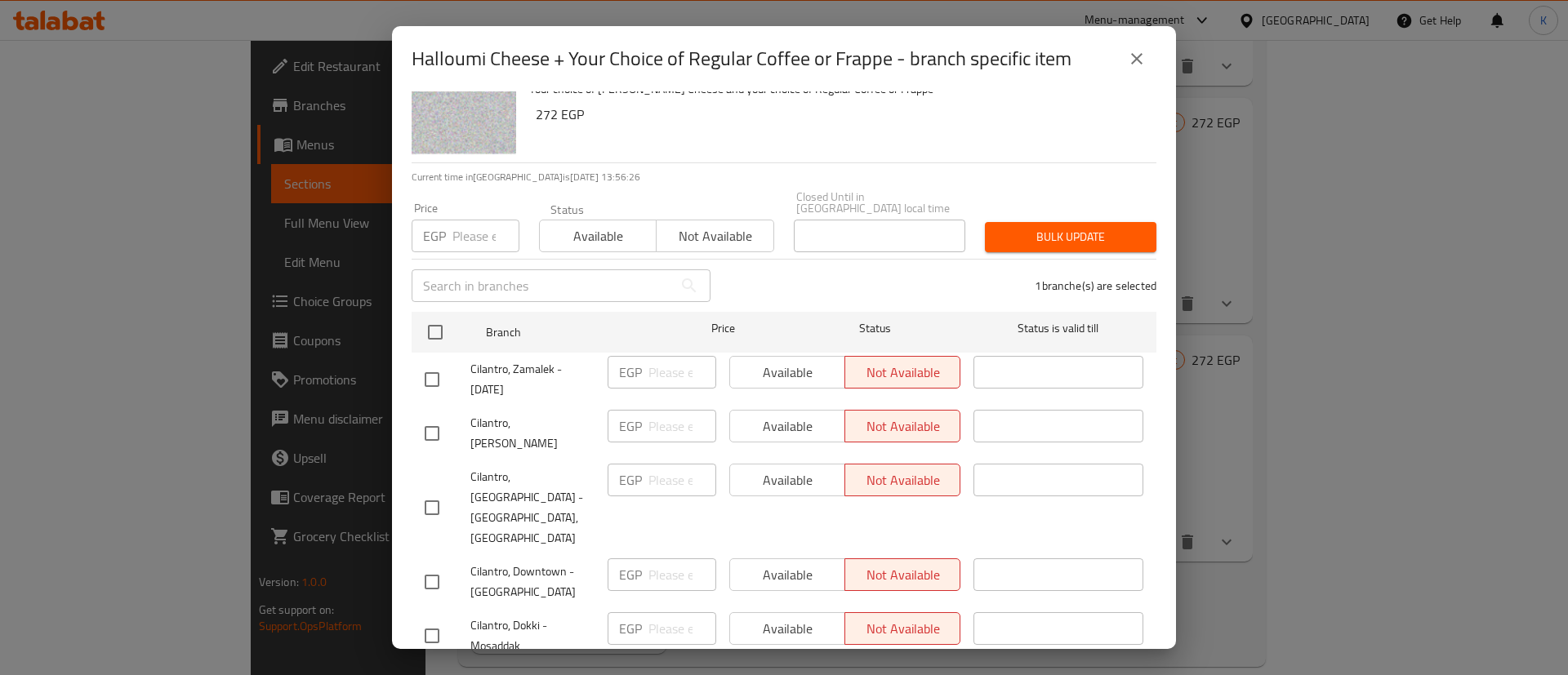
scroll to position [0, 0]
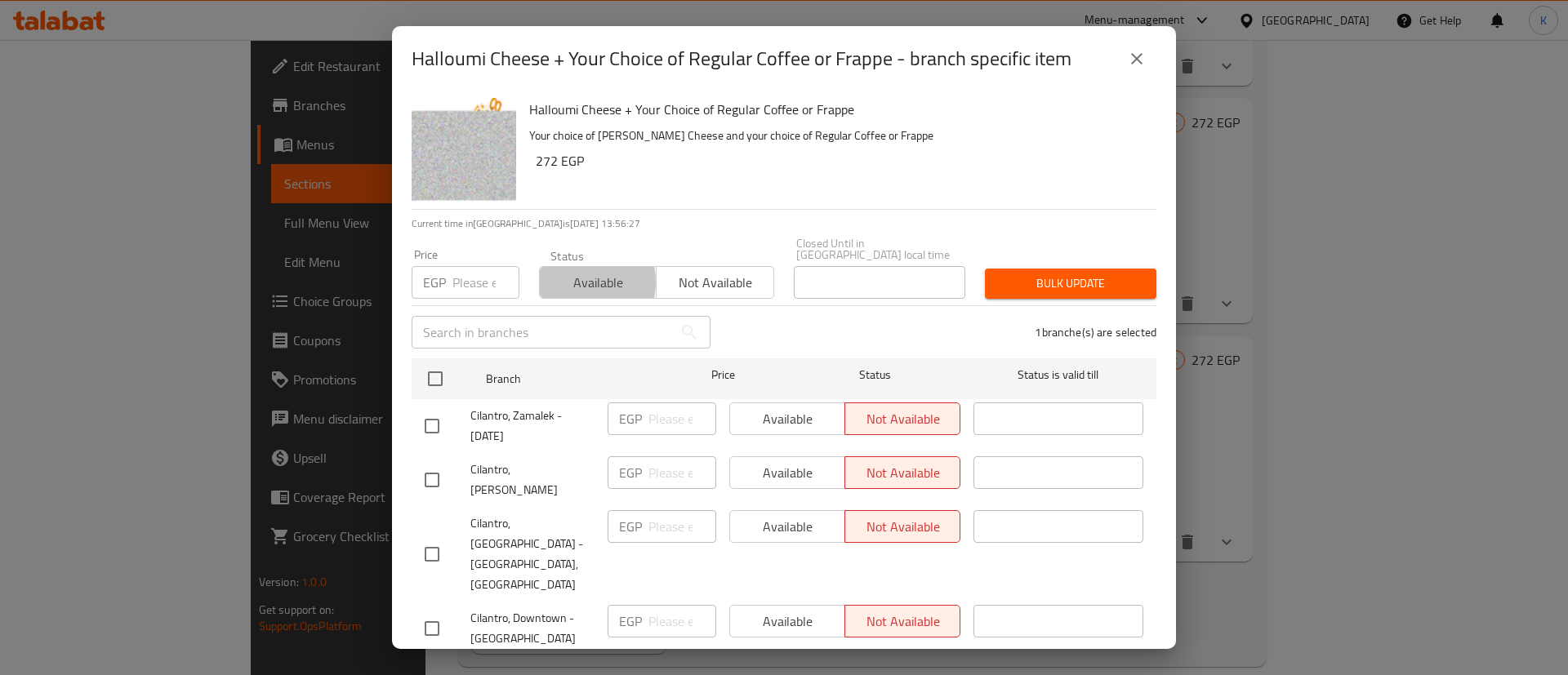
click at [565, 271] on span "Available" at bounding box center [597, 283] width 103 height 24
click at [1066, 274] on span "Bulk update" at bounding box center [1070, 284] width 145 height 20
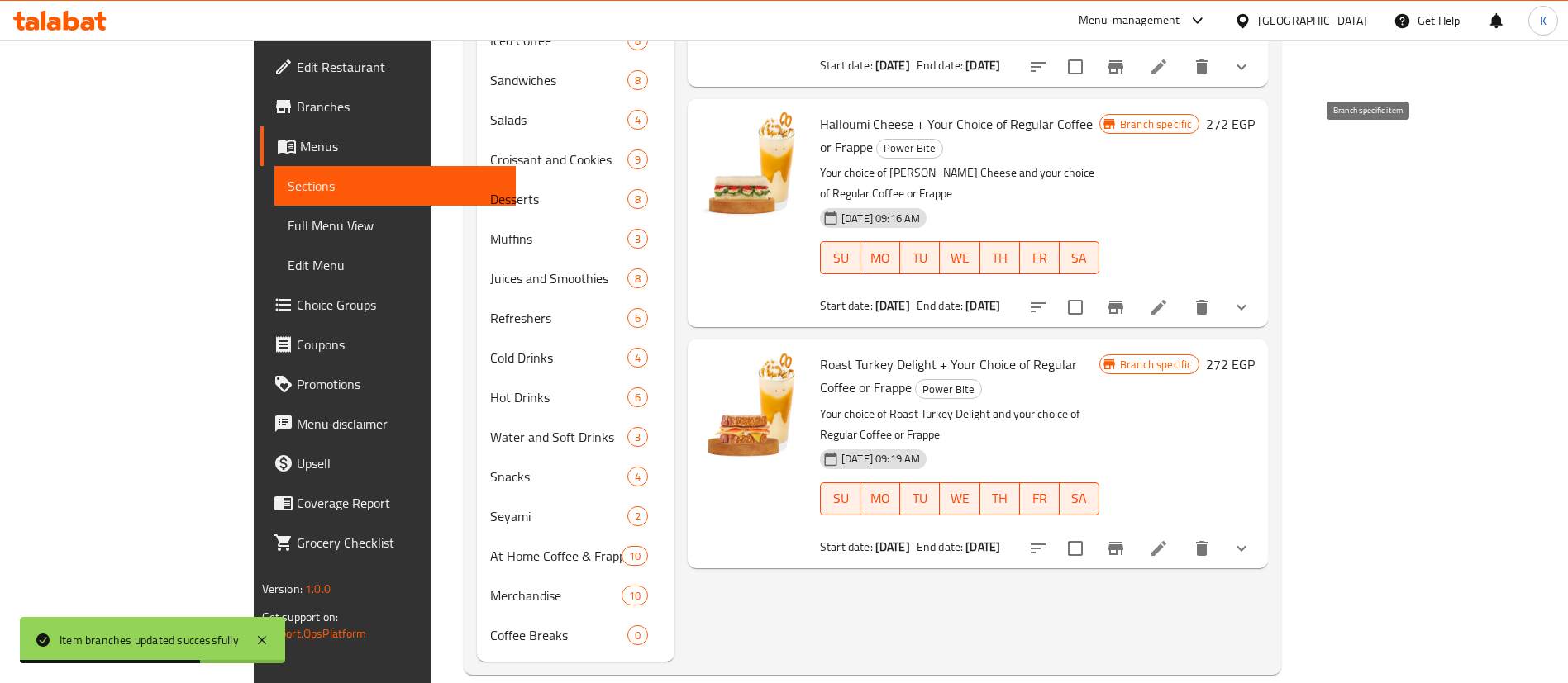
click at [1135, 287] on button "Branch-specific-item" at bounding box center [1115, 307] width 40 height 40
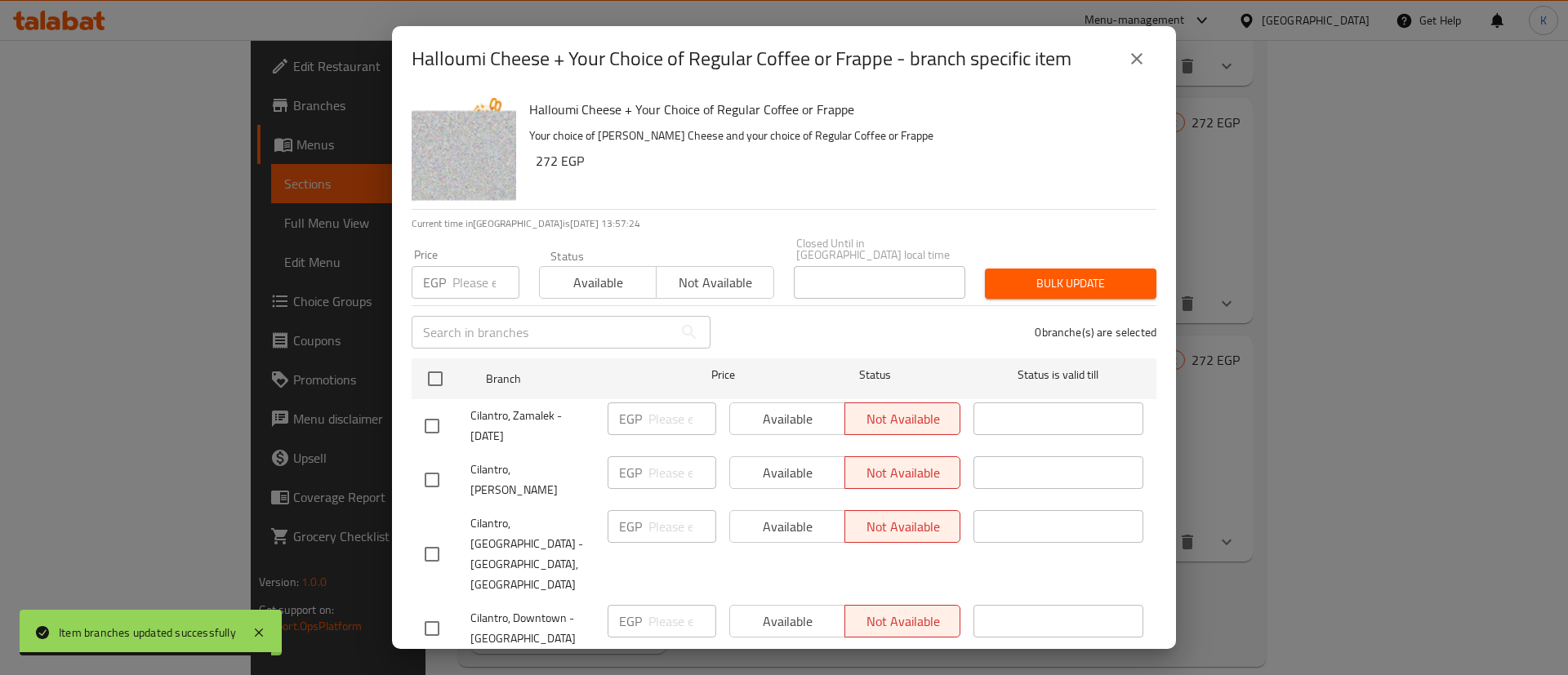
scroll to position [1909, 0]
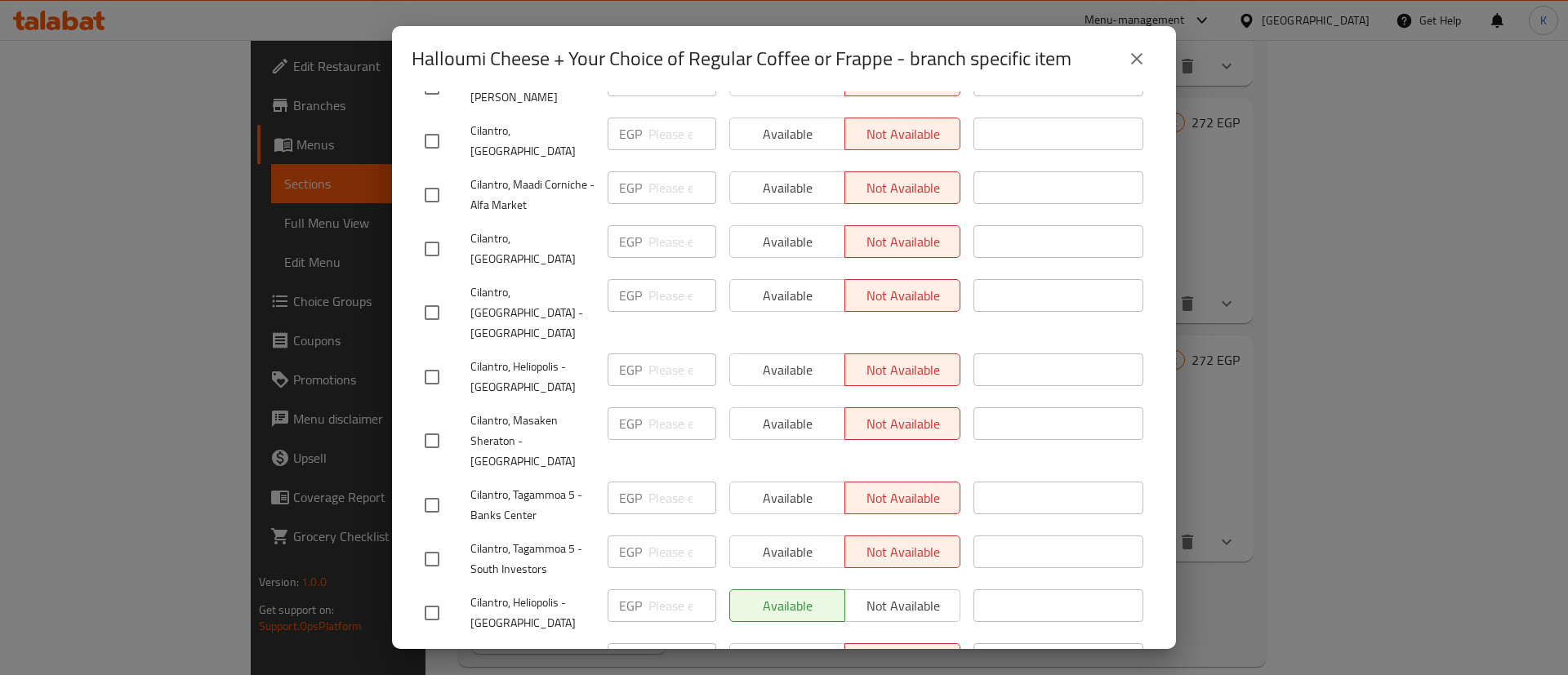
click at [426, 596] on input "checkbox" at bounding box center [432, 613] width 34 height 34
checkbox input "true"
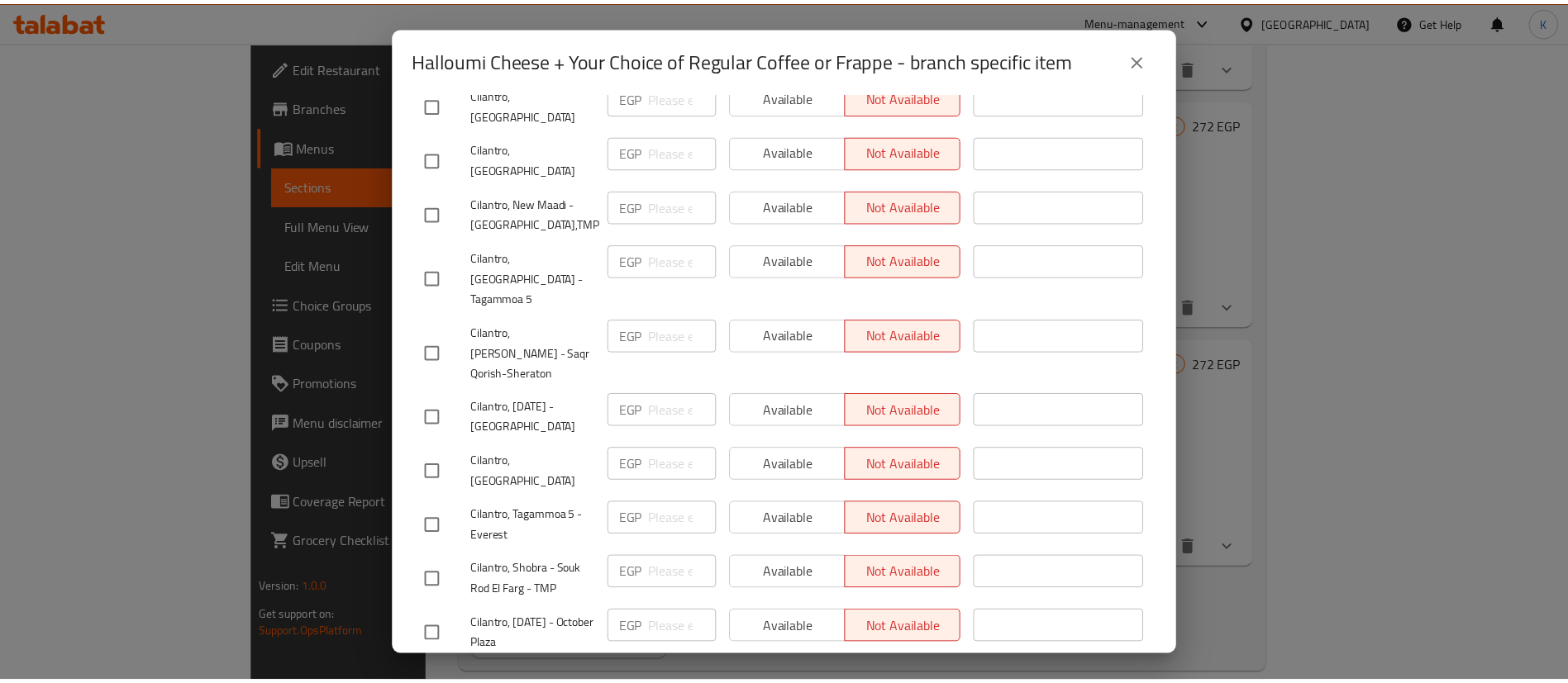
scroll to position [0, 0]
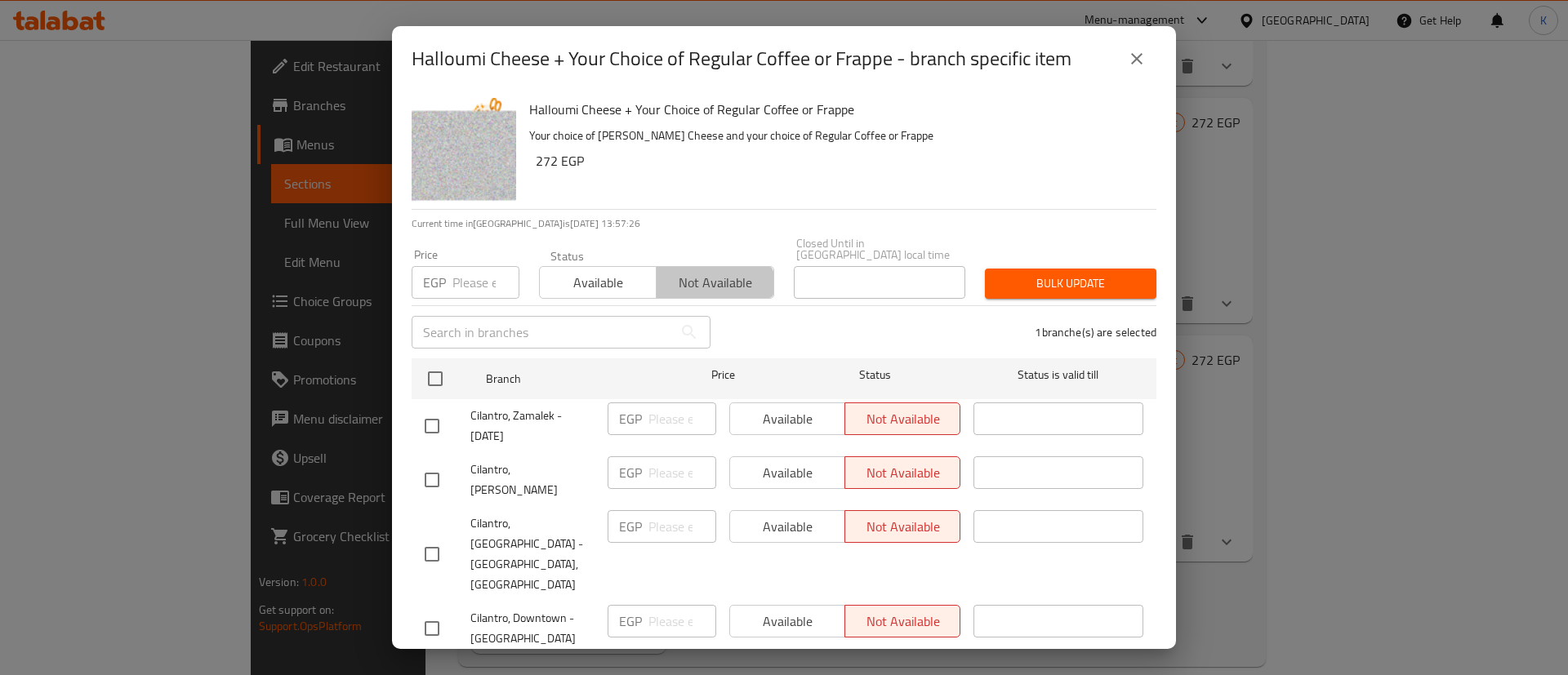
drag, startPoint x: 705, startPoint y: 280, endPoint x: 767, endPoint y: 277, distance: 62.1
click at [707, 280] on span "Not available" at bounding box center [715, 283] width 103 height 24
click at [1018, 285] on button "Bulk update" at bounding box center [1071, 284] width 171 height 30
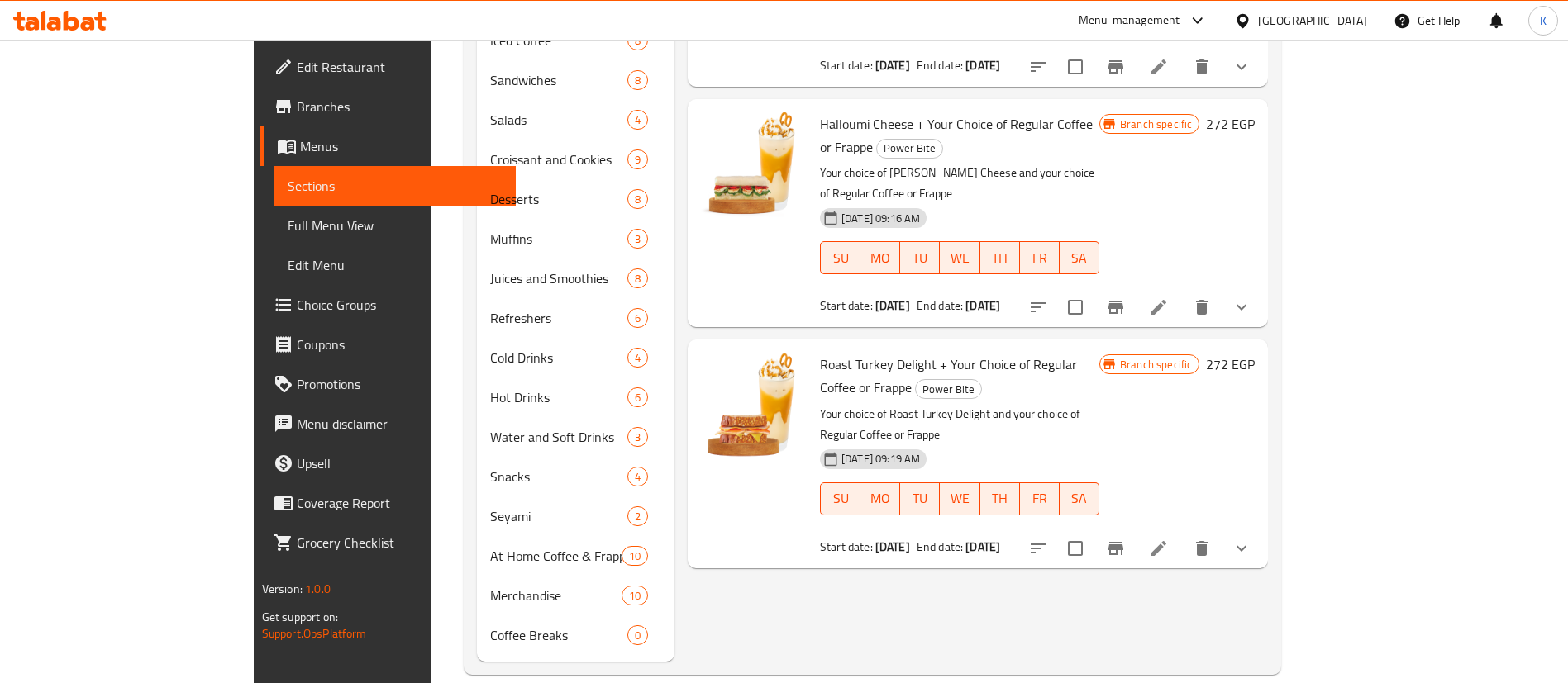
click at [946, 435] on div "Menu items Add Sort Manage items Halloumi Cheese + Your Choice of Regular Coffe…" at bounding box center [971, 99] width 593 height 1122
click at [947, 495] on div "Menu items Add Sort Manage items Halloumi Cheese + Your Choice of Regular Coffe…" at bounding box center [971, 99] width 593 height 1122
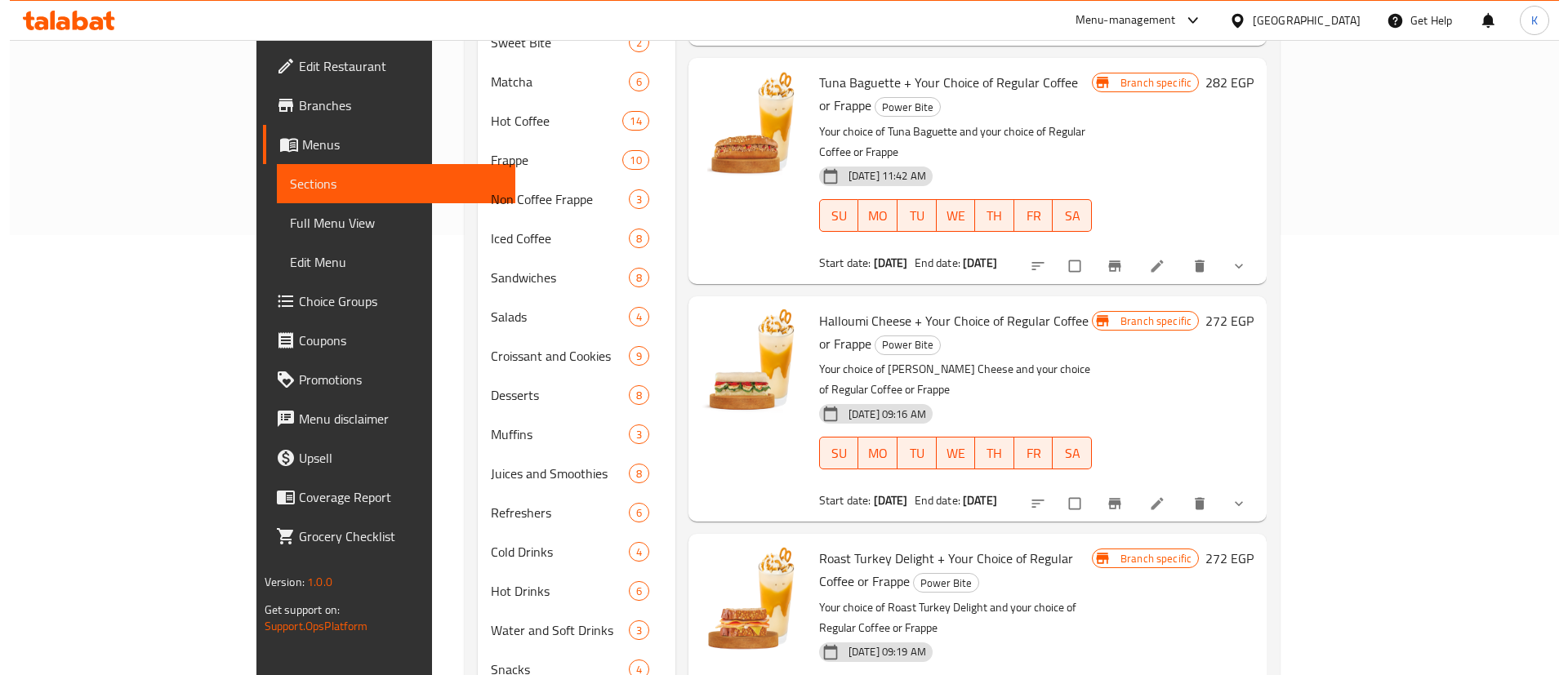
scroll to position [394, 0]
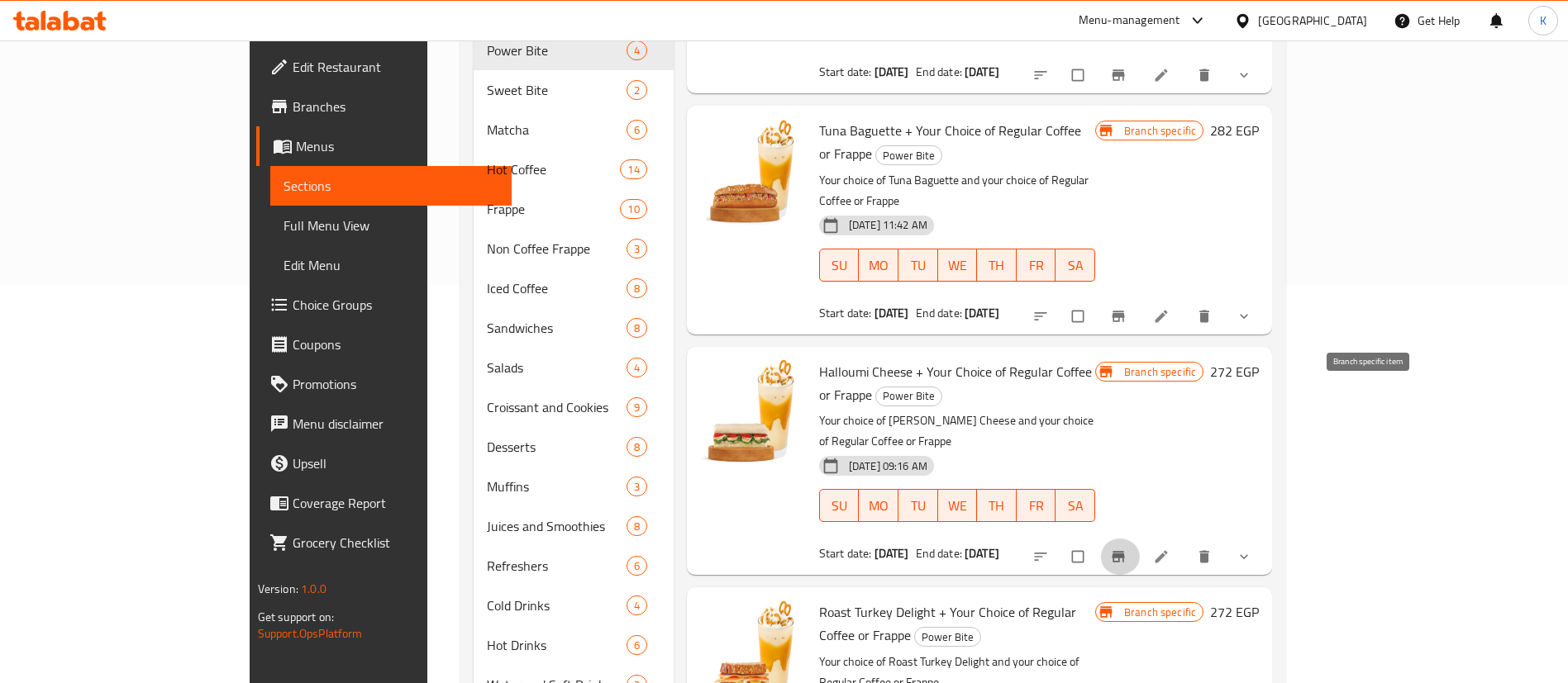
click at [1140, 539] on button "Branch-specific-item" at bounding box center [1119, 556] width 40 height 37
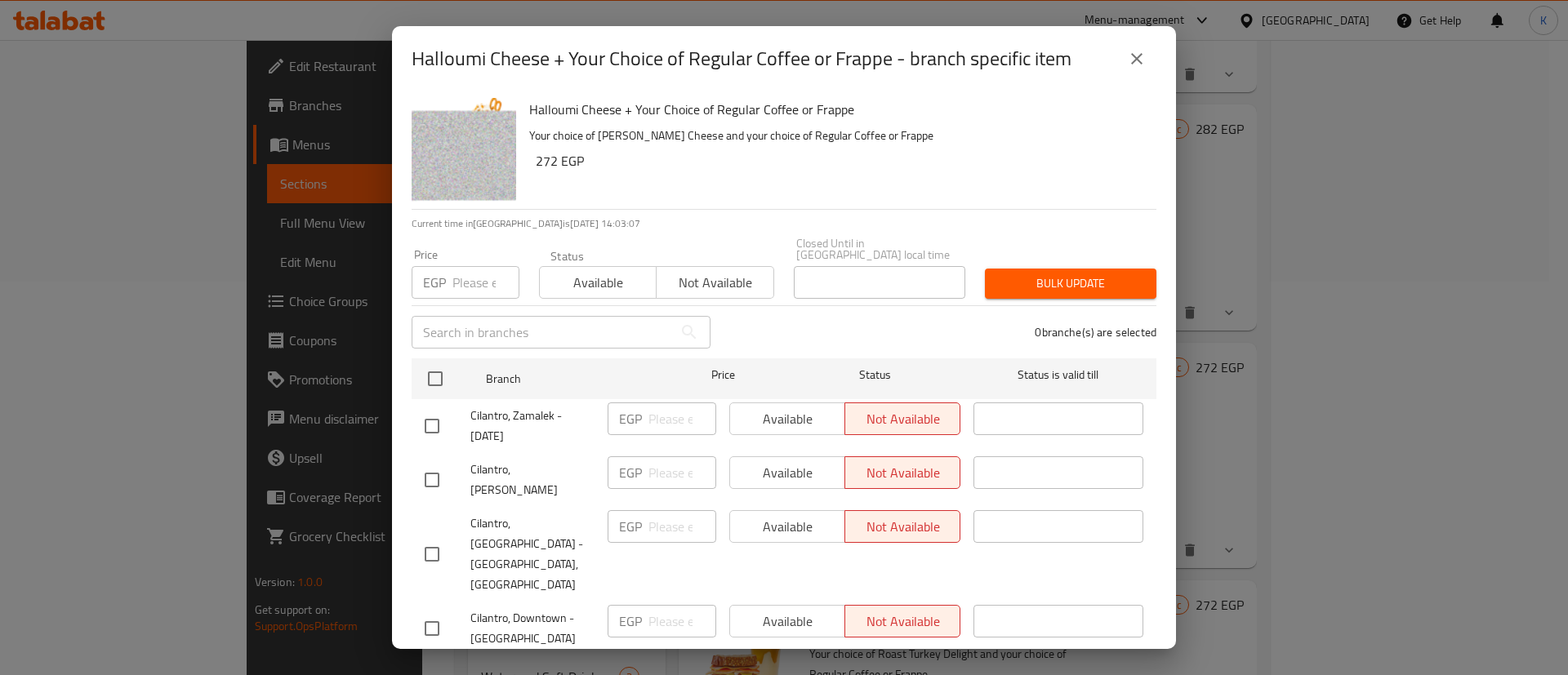
click at [885, 149] on h6 "272 EGP" at bounding box center [839, 160] width 607 height 23
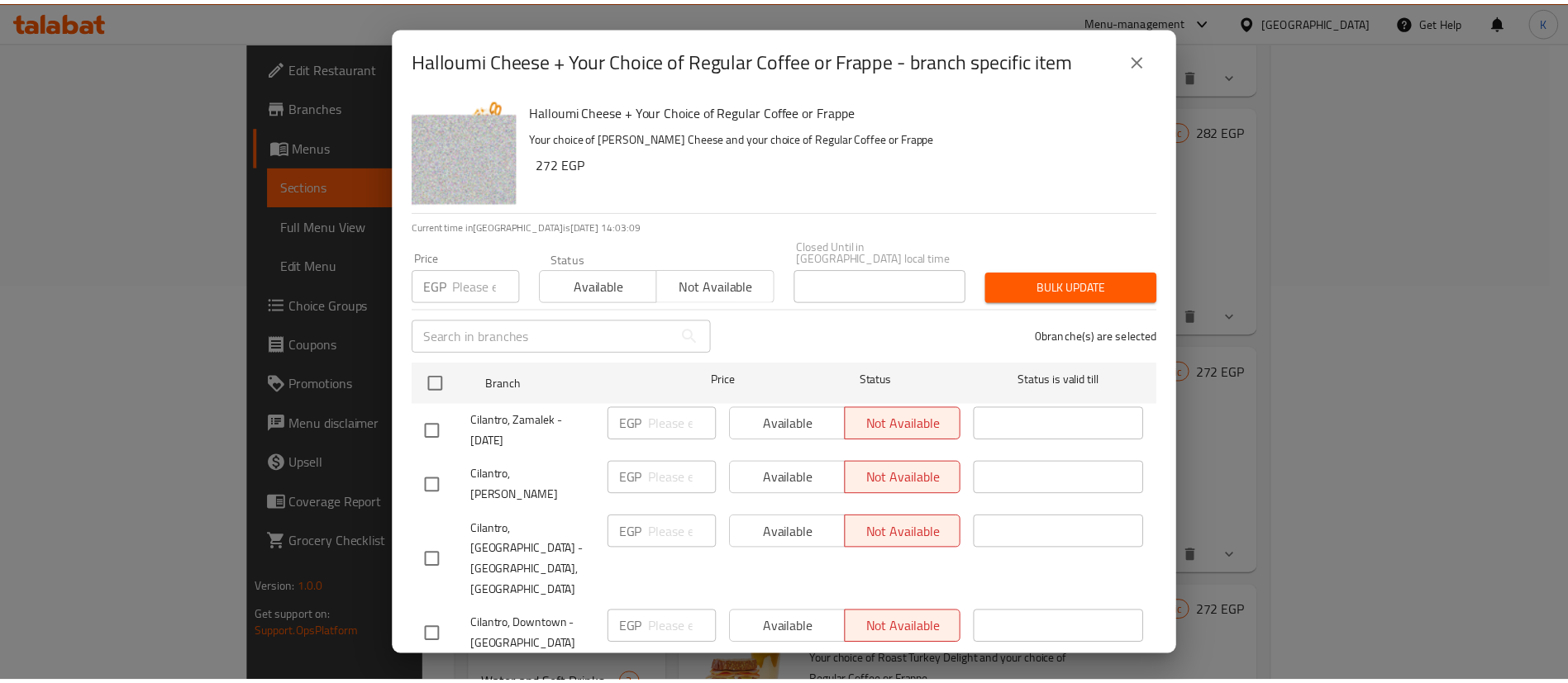
scroll to position [1932, 0]
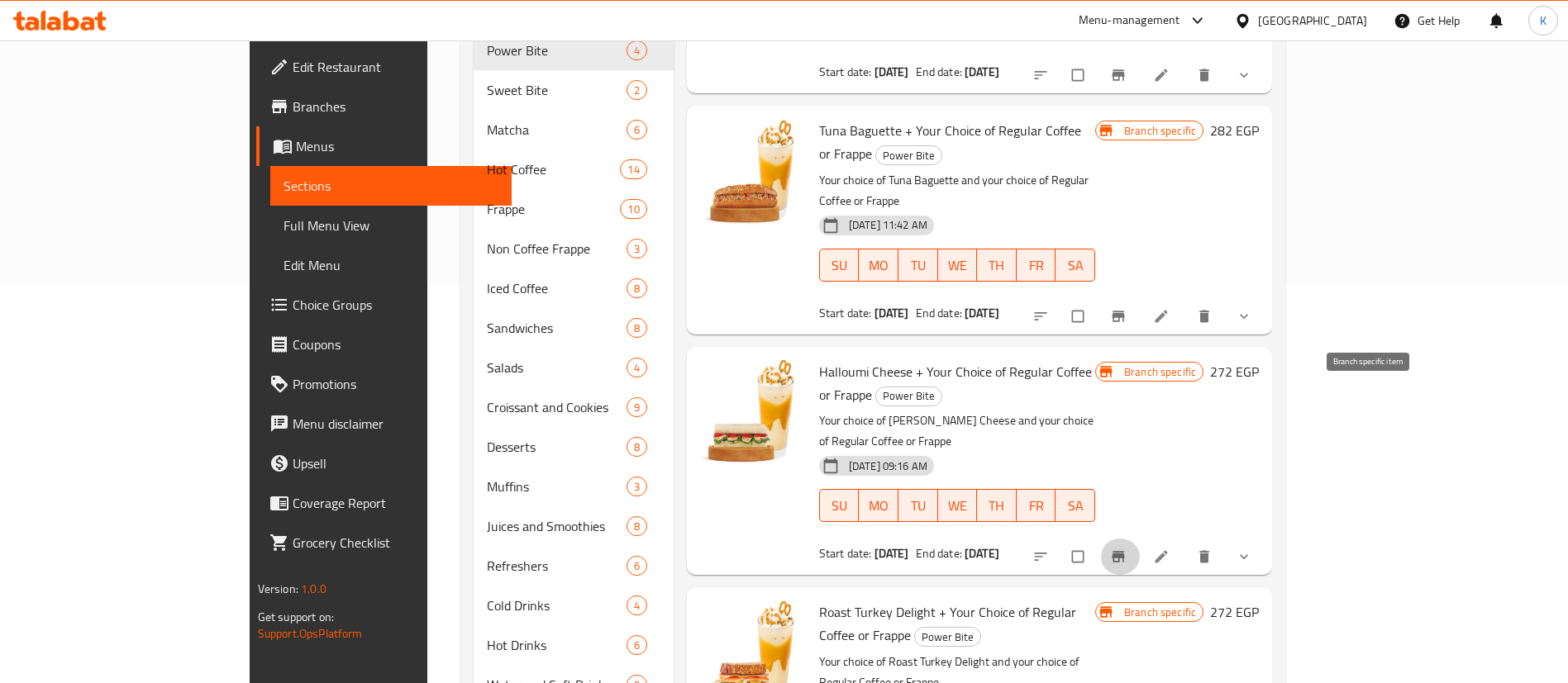
click at [1318, 305] on div "Home / Restaurants management / Menus / Sections Cilantro Open import export Me…" at bounding box center [873, 299] width 891 height 1313
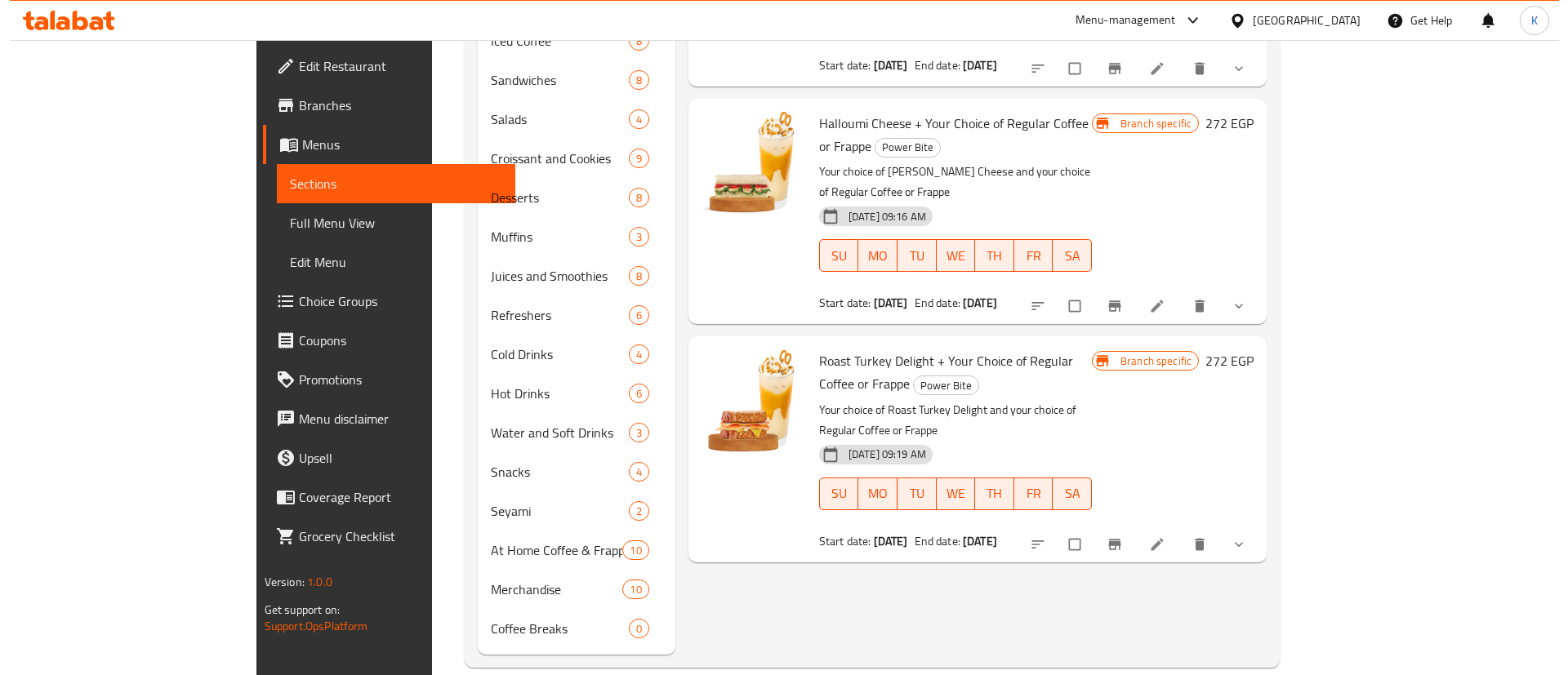
scroll to position [638, 0]
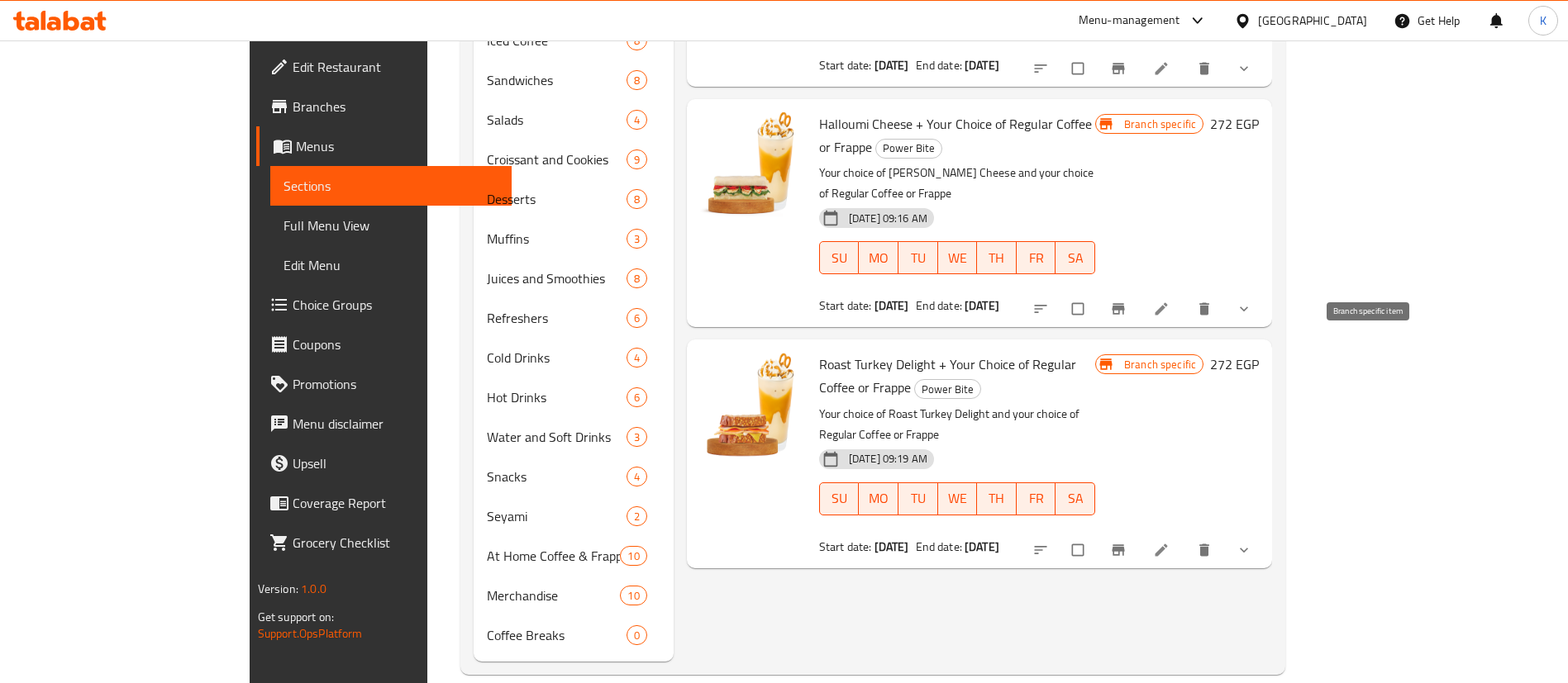
click at [1124, 545] on icon "Branch-specific-item" at bounding box center [1118, 550] width 13 height 11
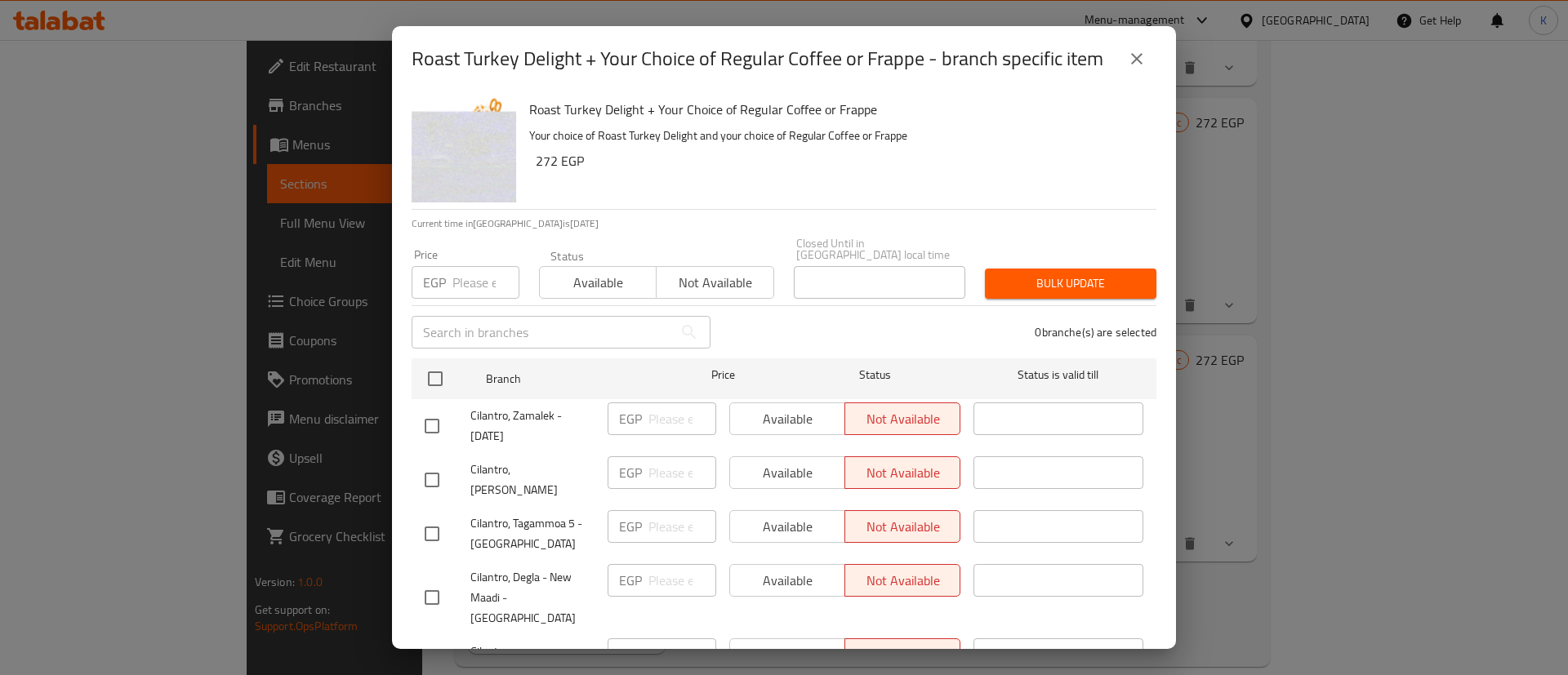
click at [749, 172] on div "Roast Turkey Delight + Your Choice of Regular Coffee or Frappe Your choice of R…" at bounding box center [836, 150] width 627 height 118
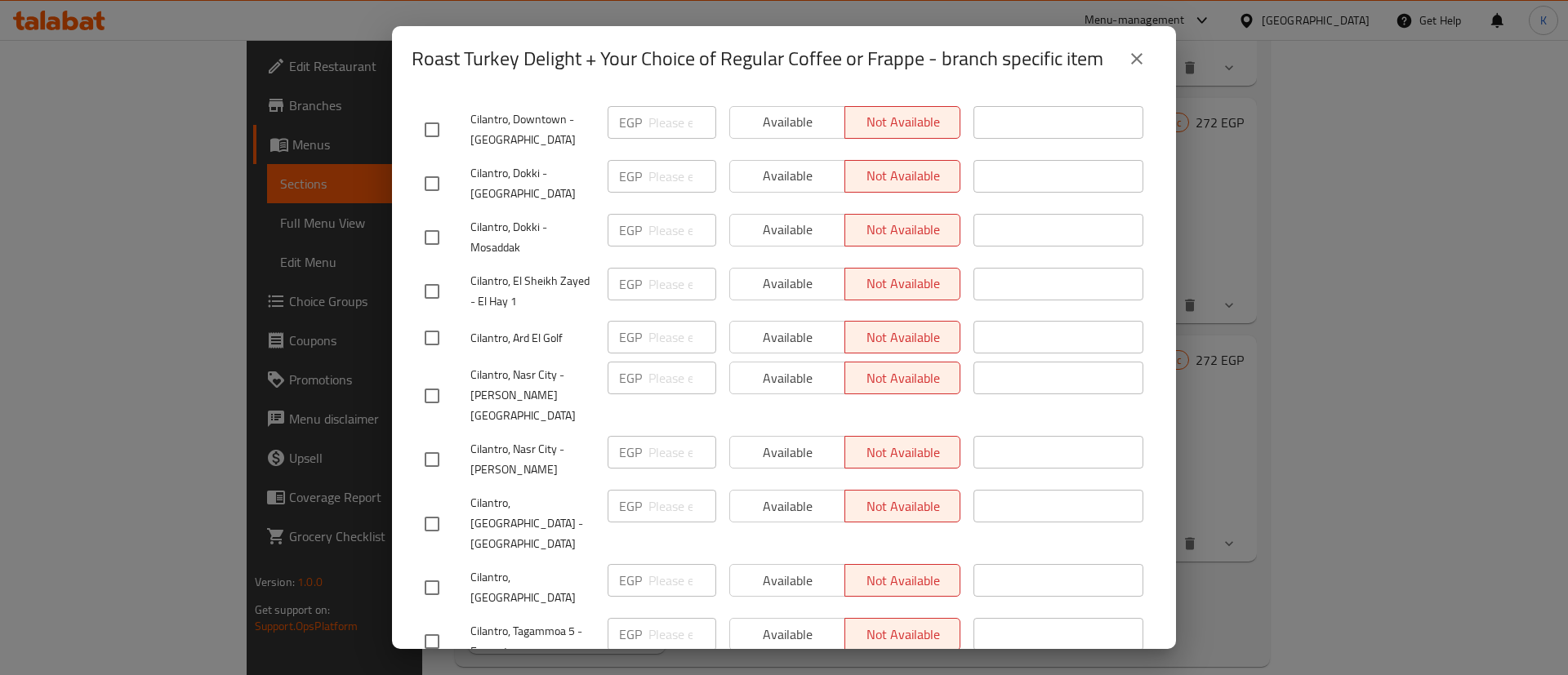
checkbox input "true"
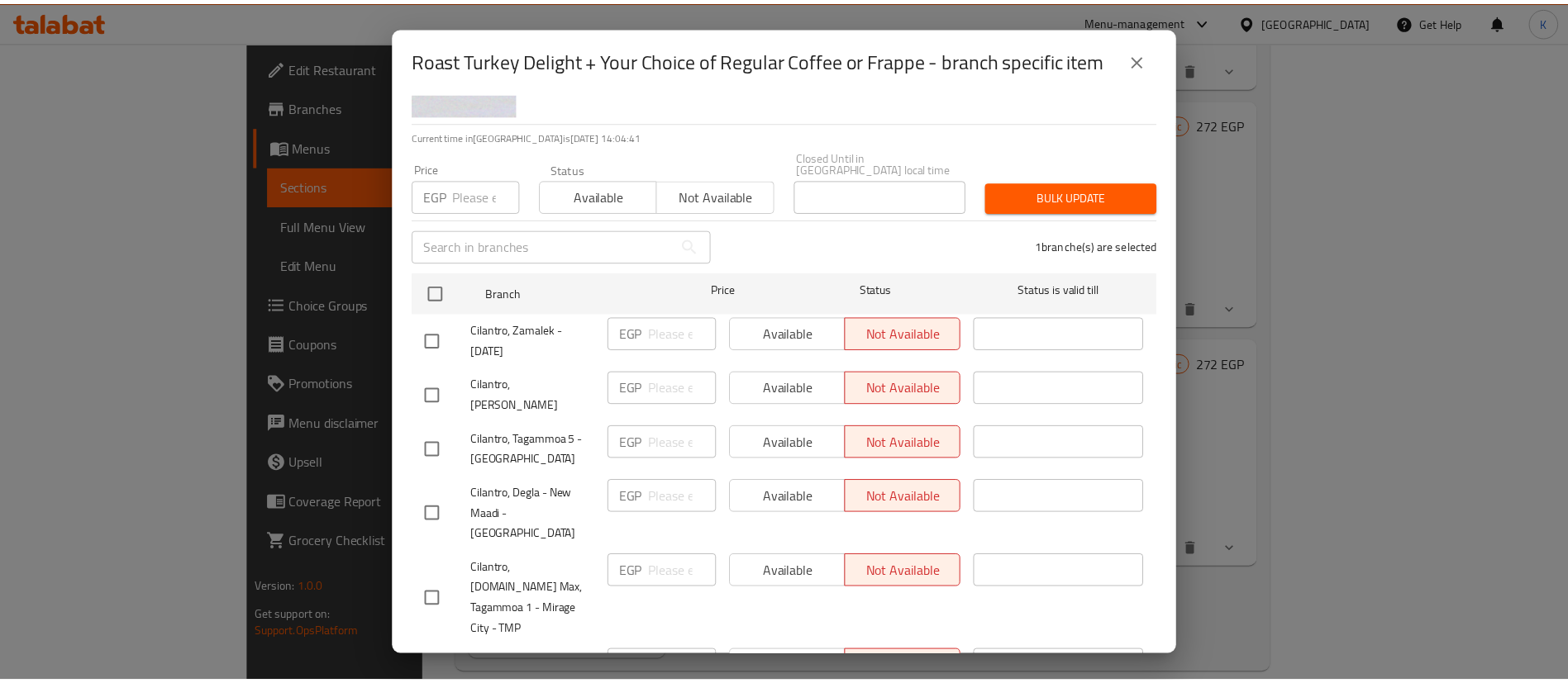
scroll to position [0, 0]
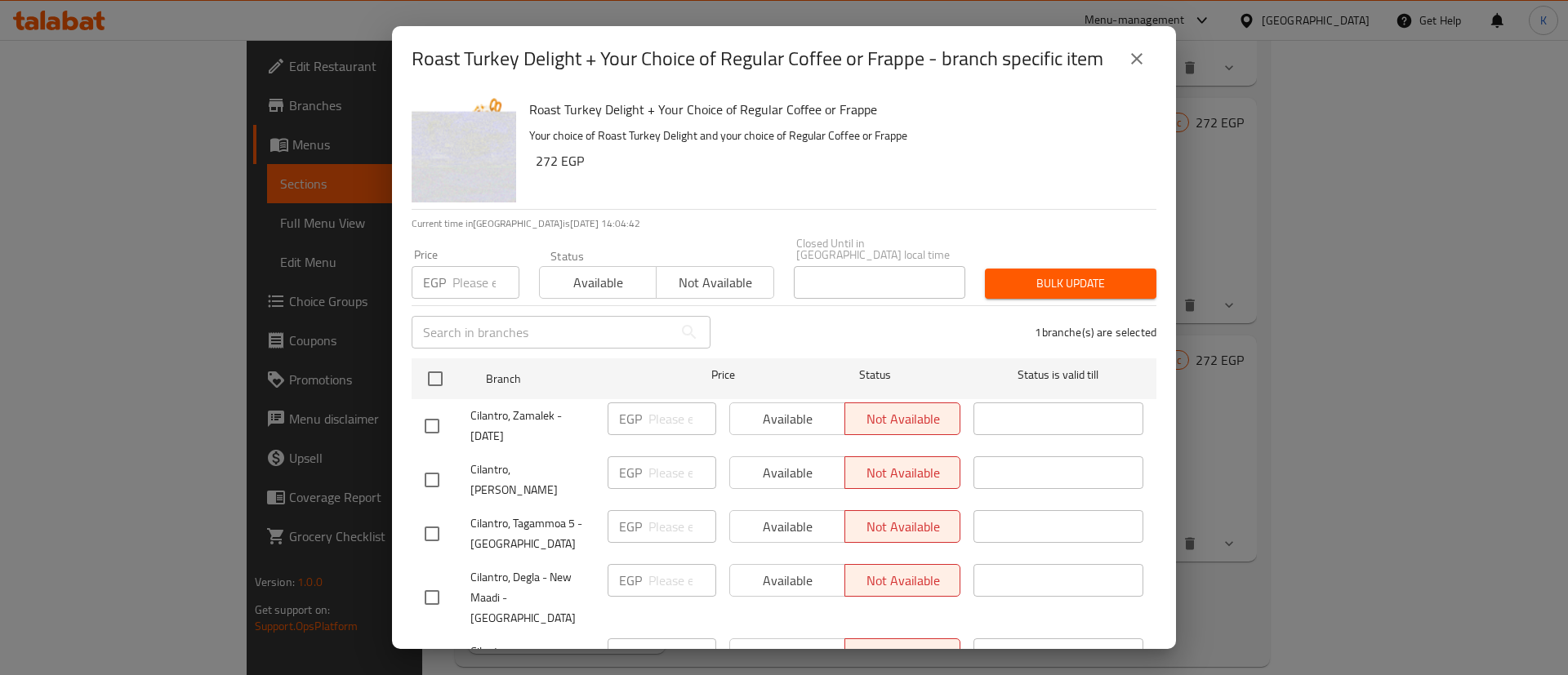
click at [595, 274] on span "Available" at bounding box center [597, 283] width 103 height 24
click at [1028, 274] on span "Bulk update" at bounding box center [1070, 284] width 145 height 20
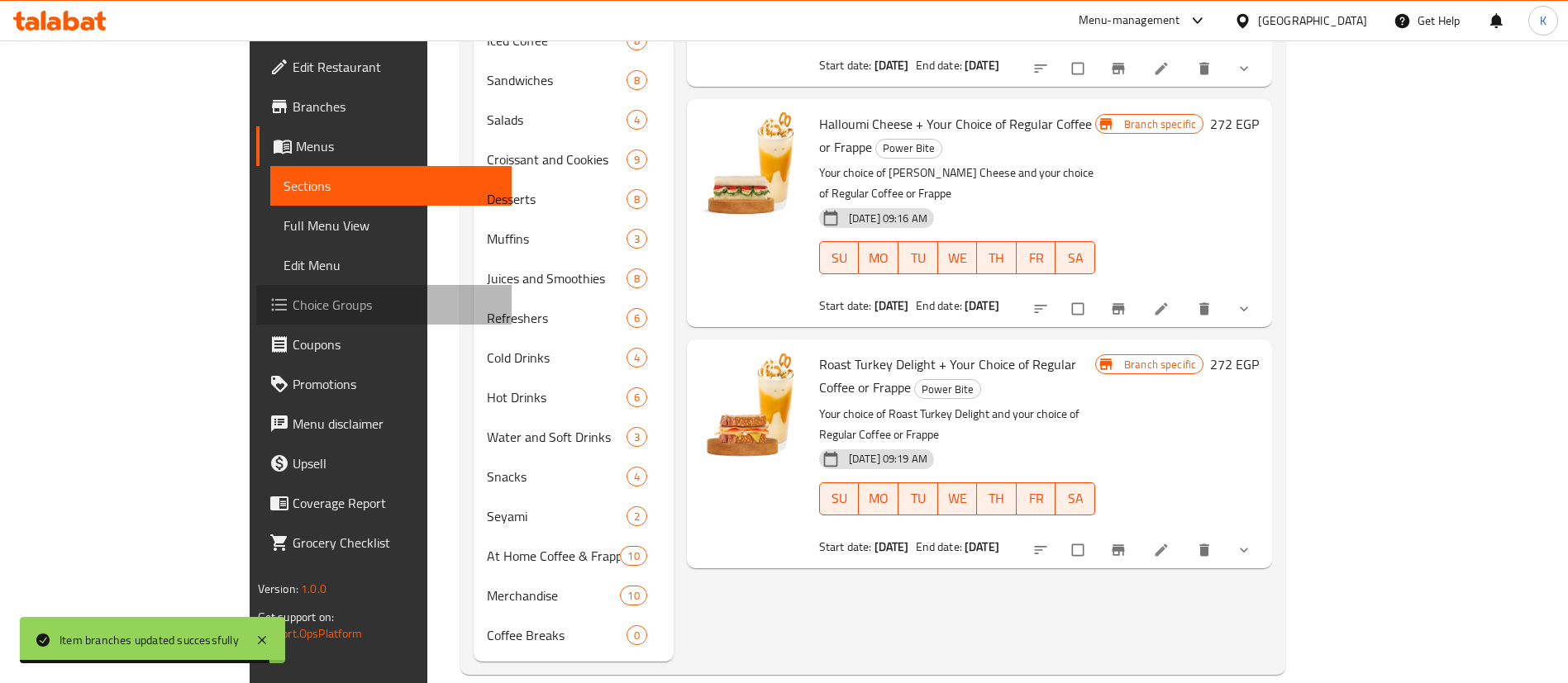
click at [292, 313] on span "Choice Groups" at bounding box center [395, 304] width 206 height 20
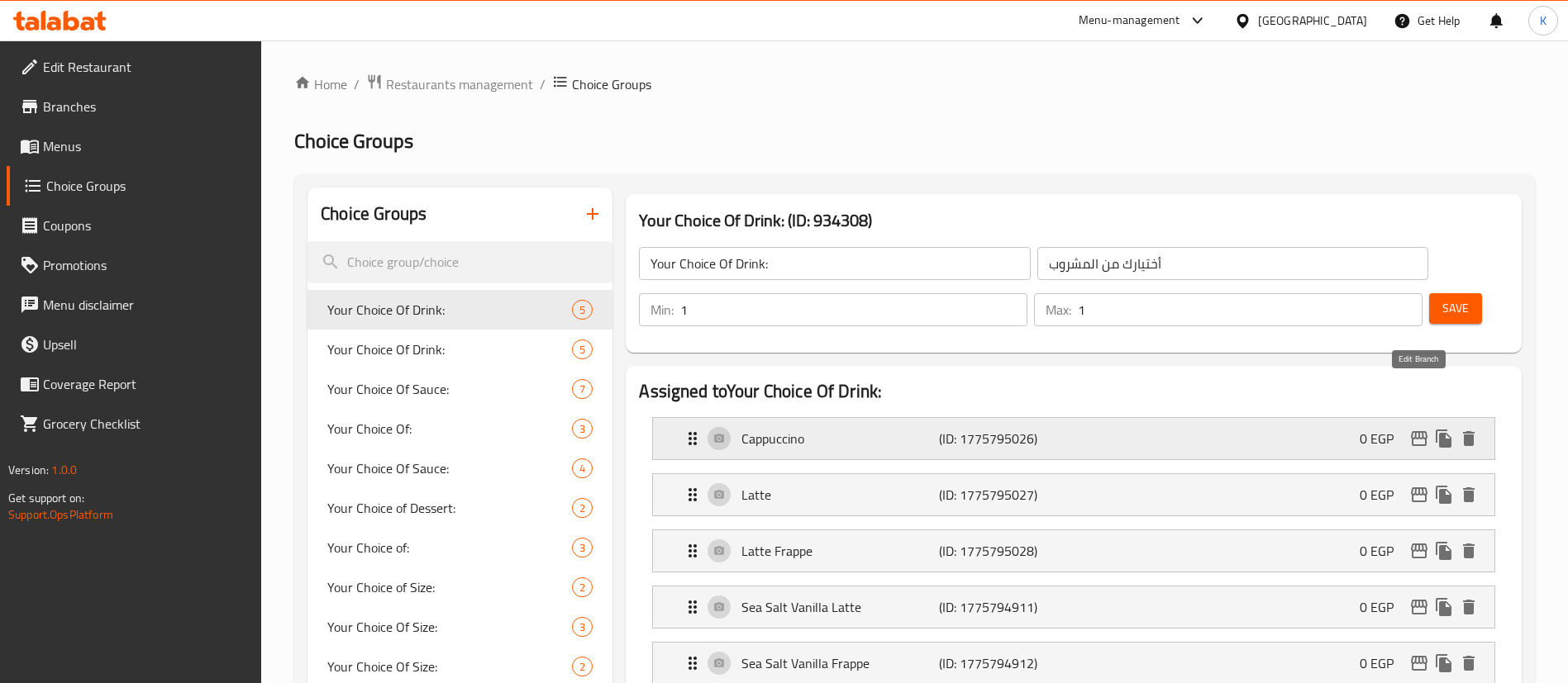
click at [1424, 432] on icon "edit" at bounding box center [1418, 439] width 16 height 15
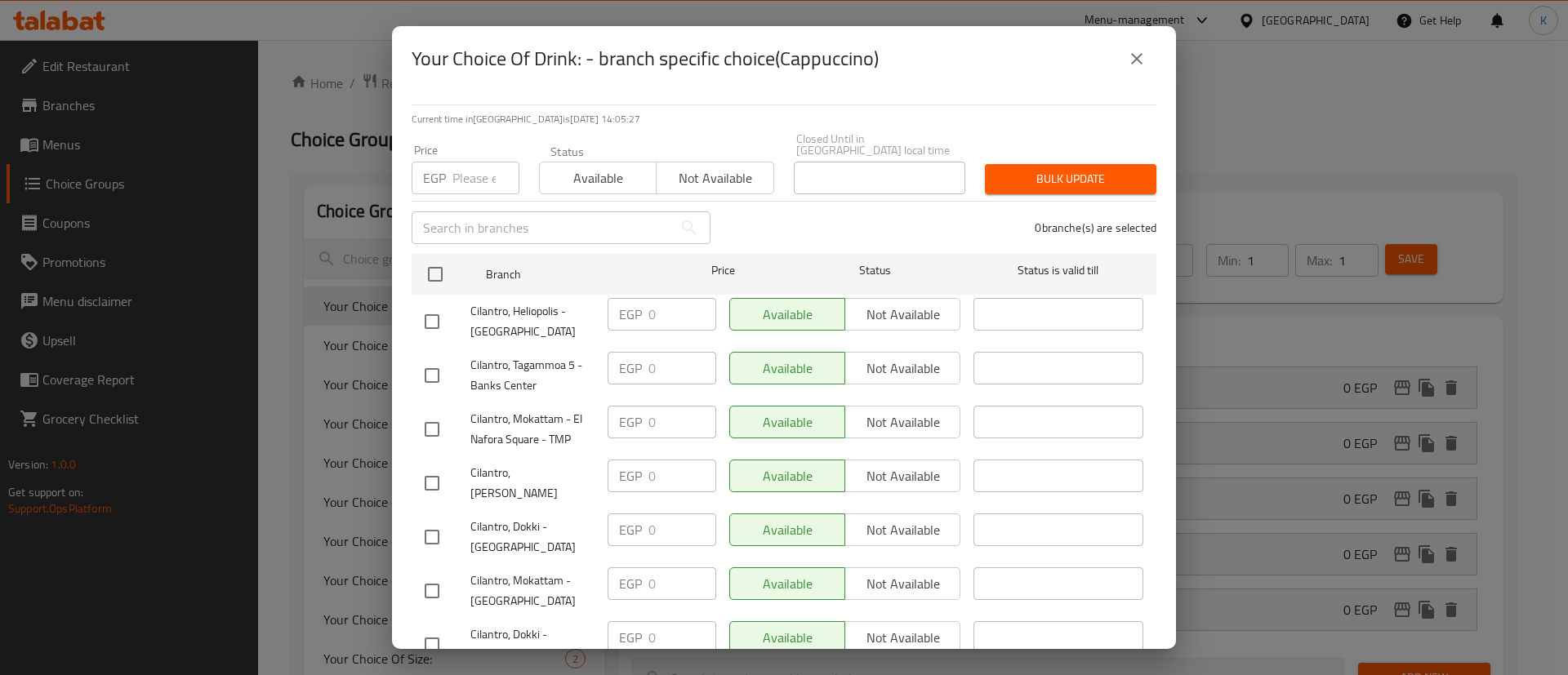
click at [451, 162] on div "EGP Price" at bounding box center [465, 178] width 108 height 33
type input "272"
click at [442, 313] on input "checkbox" at bounding box center [432, 322] width 34 height 34
checkbox input "true"
click at [1056, 169] on span "Bulk update" at bounding box center [1070, 179] width 145 height 20
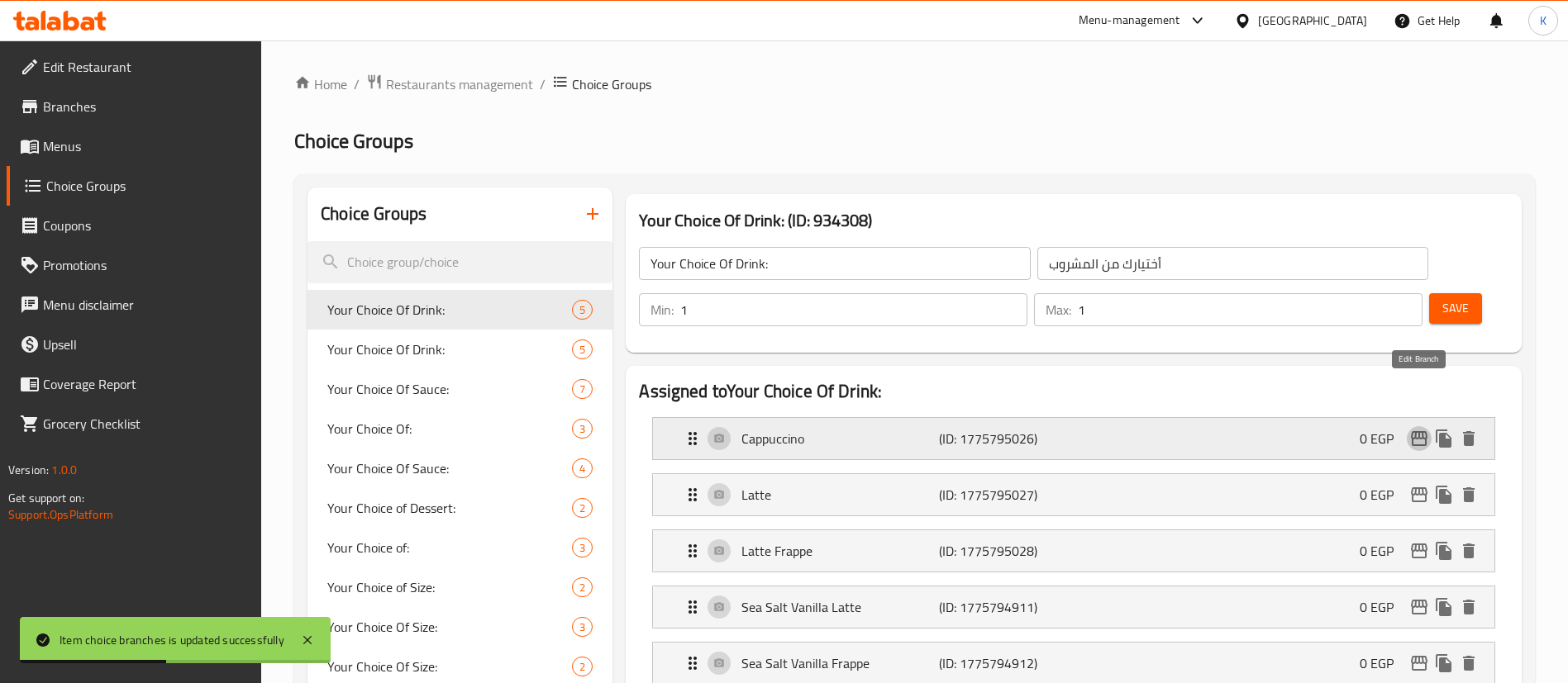
click at [1417, 426] on button "edit" at bounding box center [1418, 438] width 25 height 25
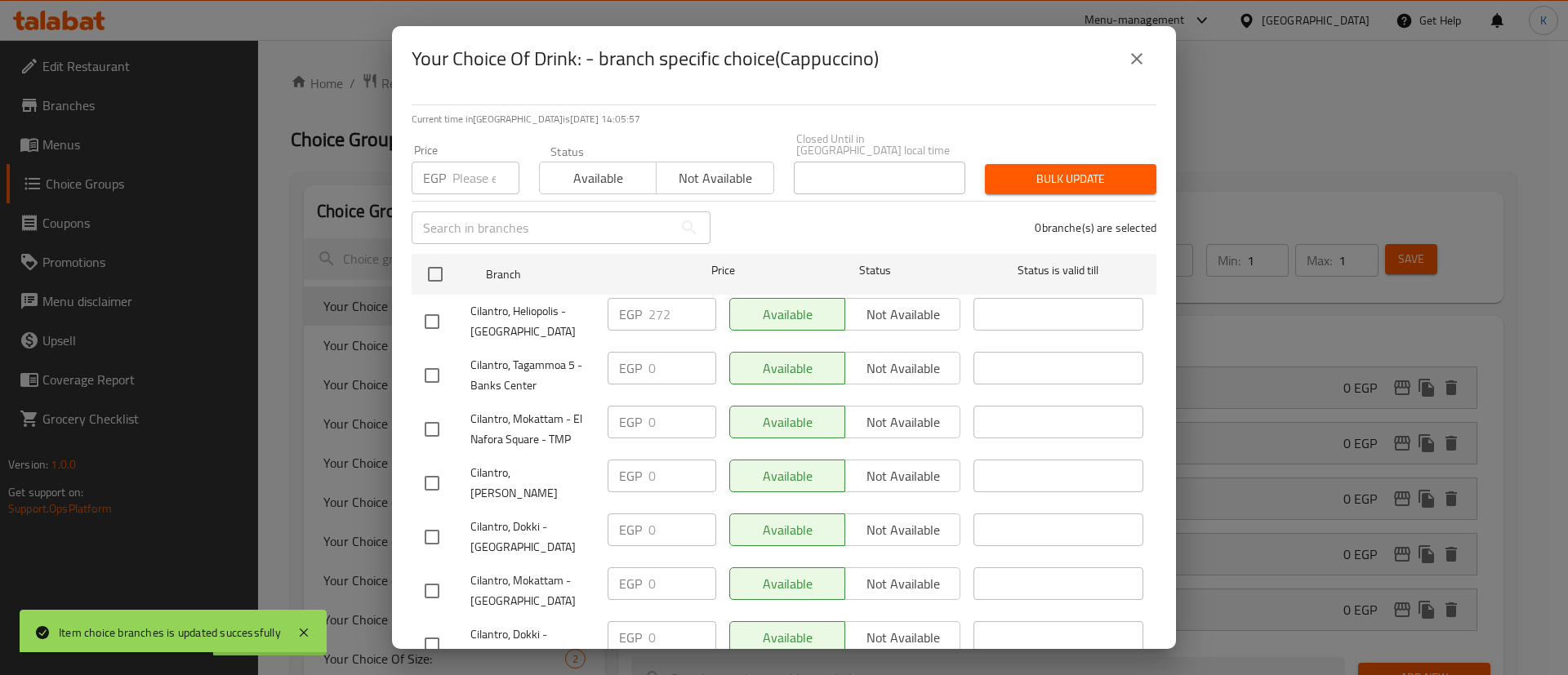
click at [439, 170] on p "EGP" at bounding box center [434, 177] width 23 height 19
click at [480, 162] on input "number" at bounding box center [486, 178] width 67 height 33
type input "0"
click at [429, 313] on input "checkbox" at bounding box center [432, 322] width 34 height 34
checkbox input "true"
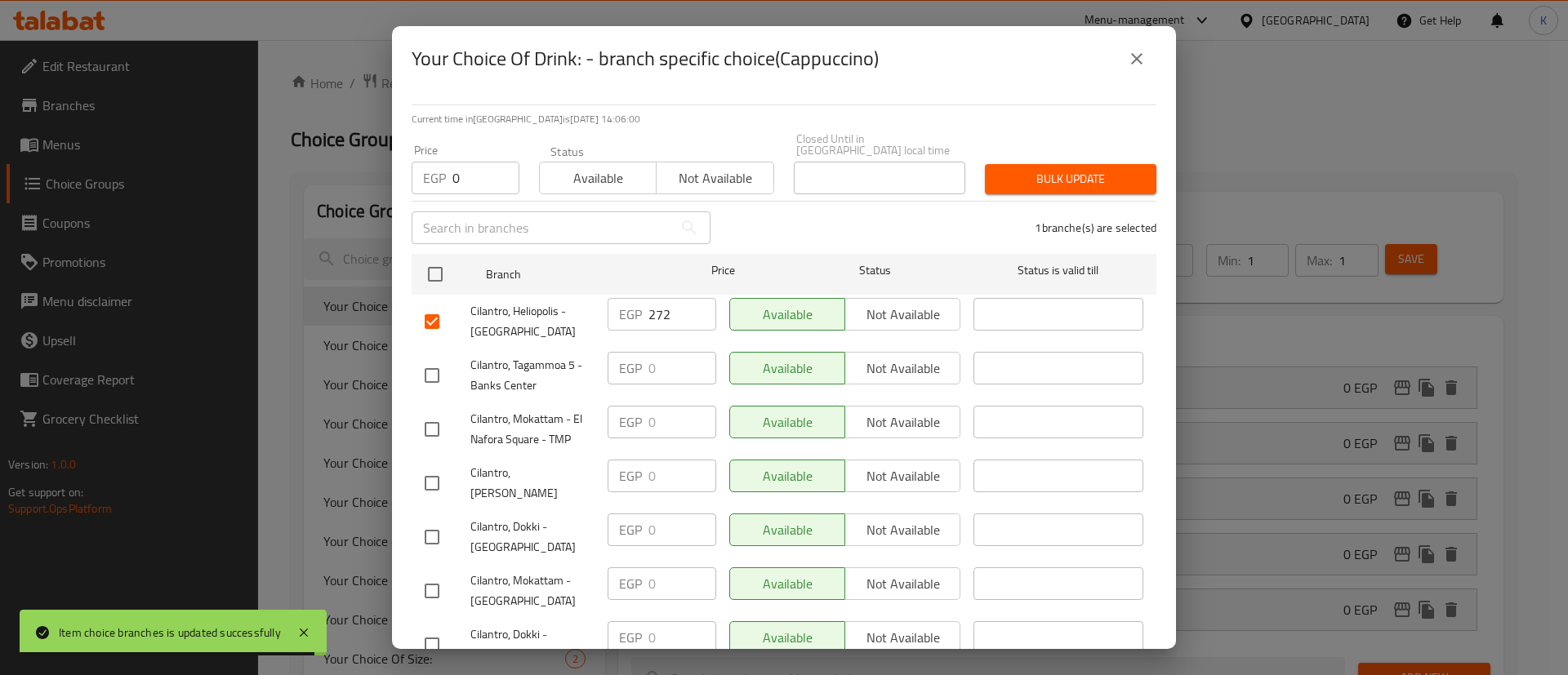
click at [1023, 169] on span "Bulk update" at bounding box center [1070, 179] width 145 height 20
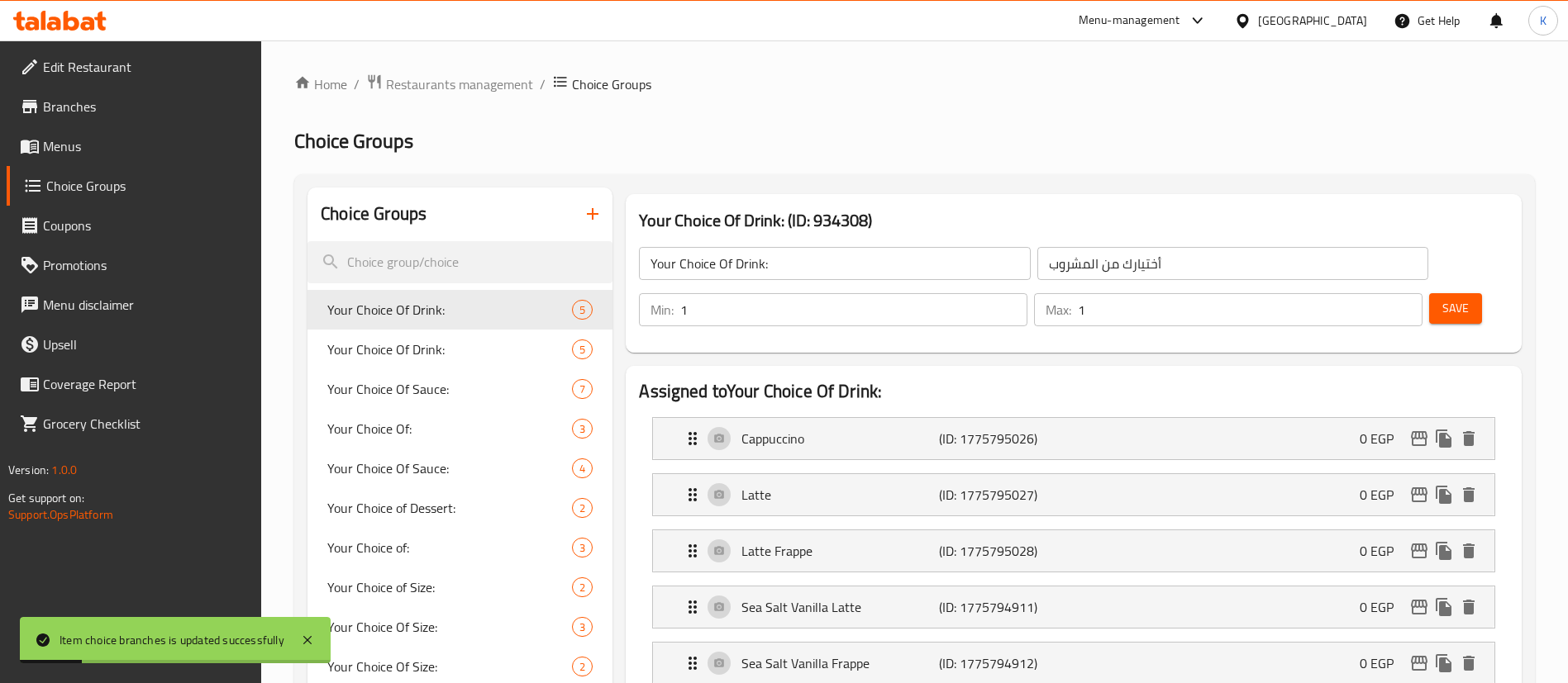
click at [100, 140] on span "Menus" at bounding box center [146, 145] width 206 height 20
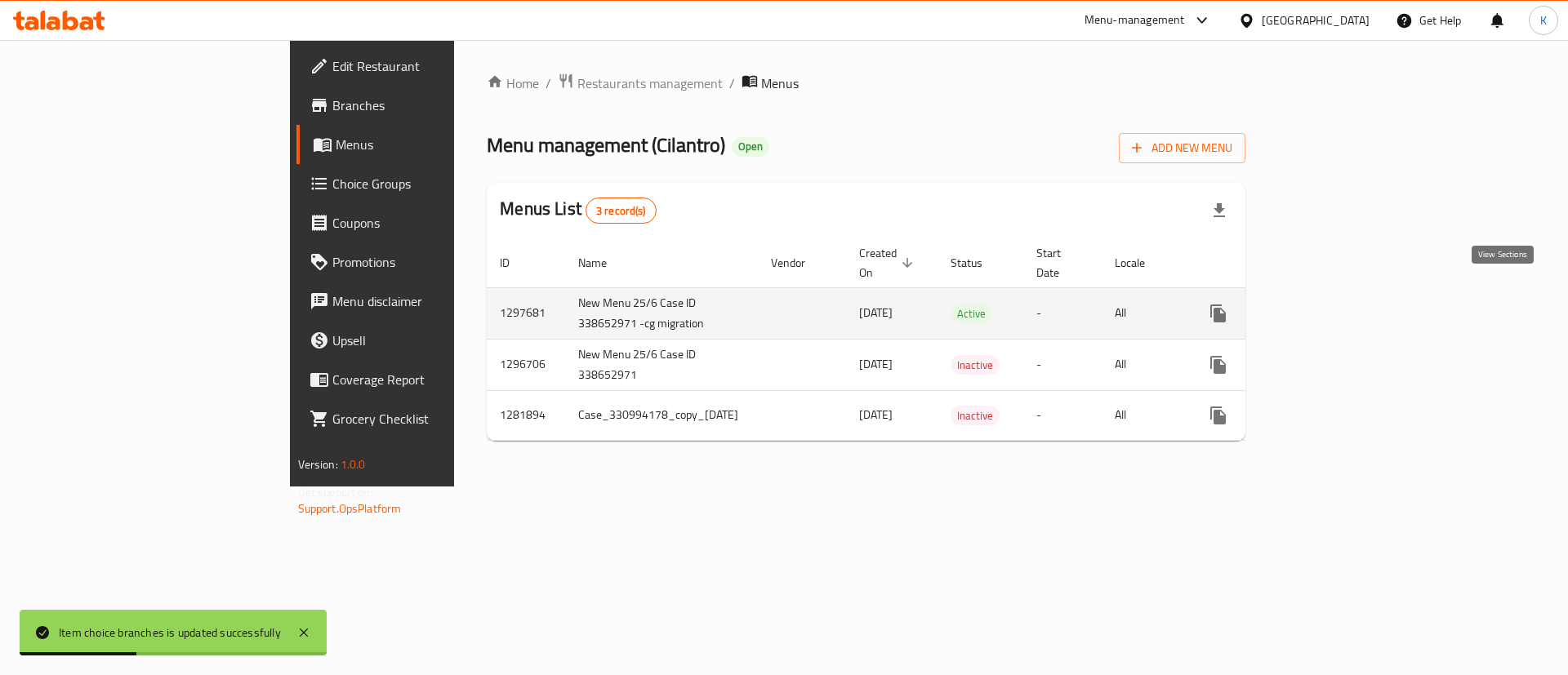
click at [1356, 294] on link "enhanced table" at bounding box center [1335, 313] width 39 height 39
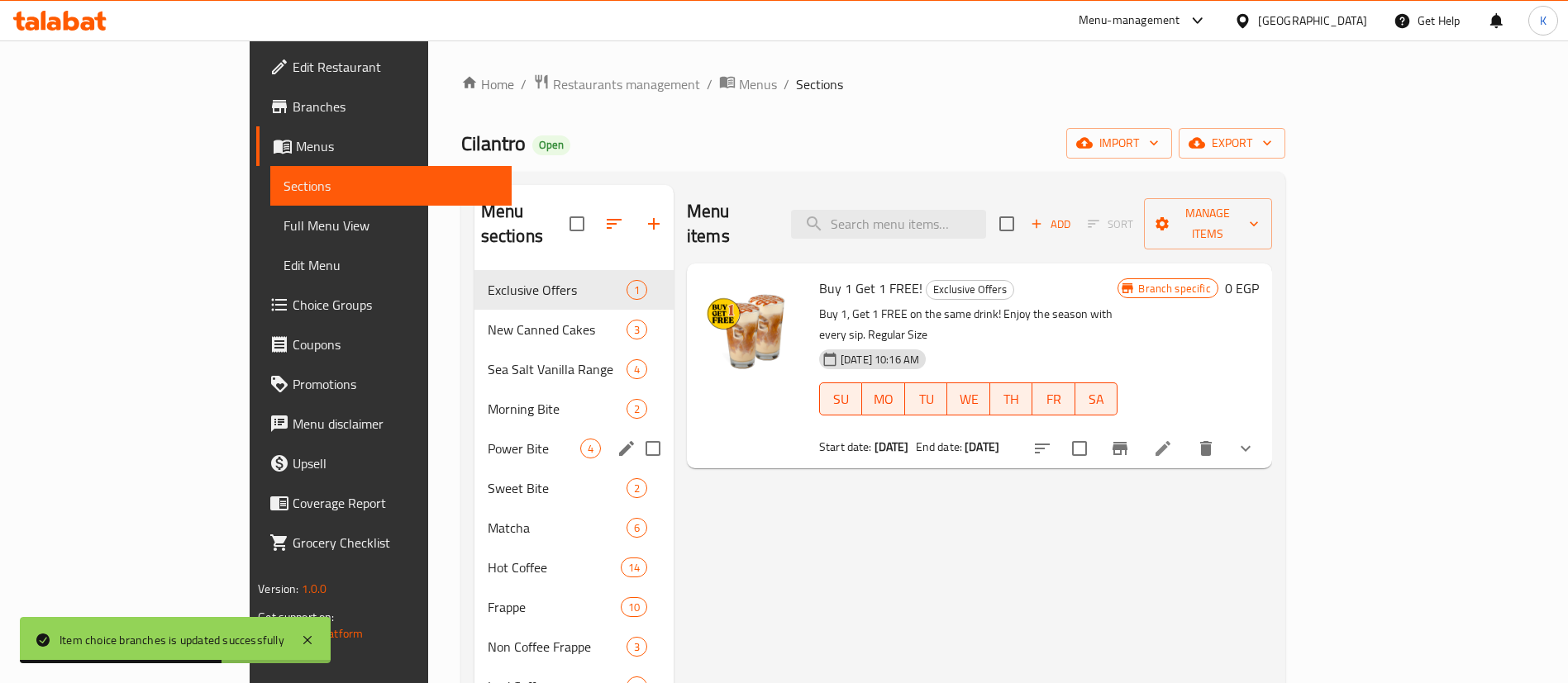
click at [474, 429] on div "Power Bite 4" at bounding box center [574, 449] width 199 height 40
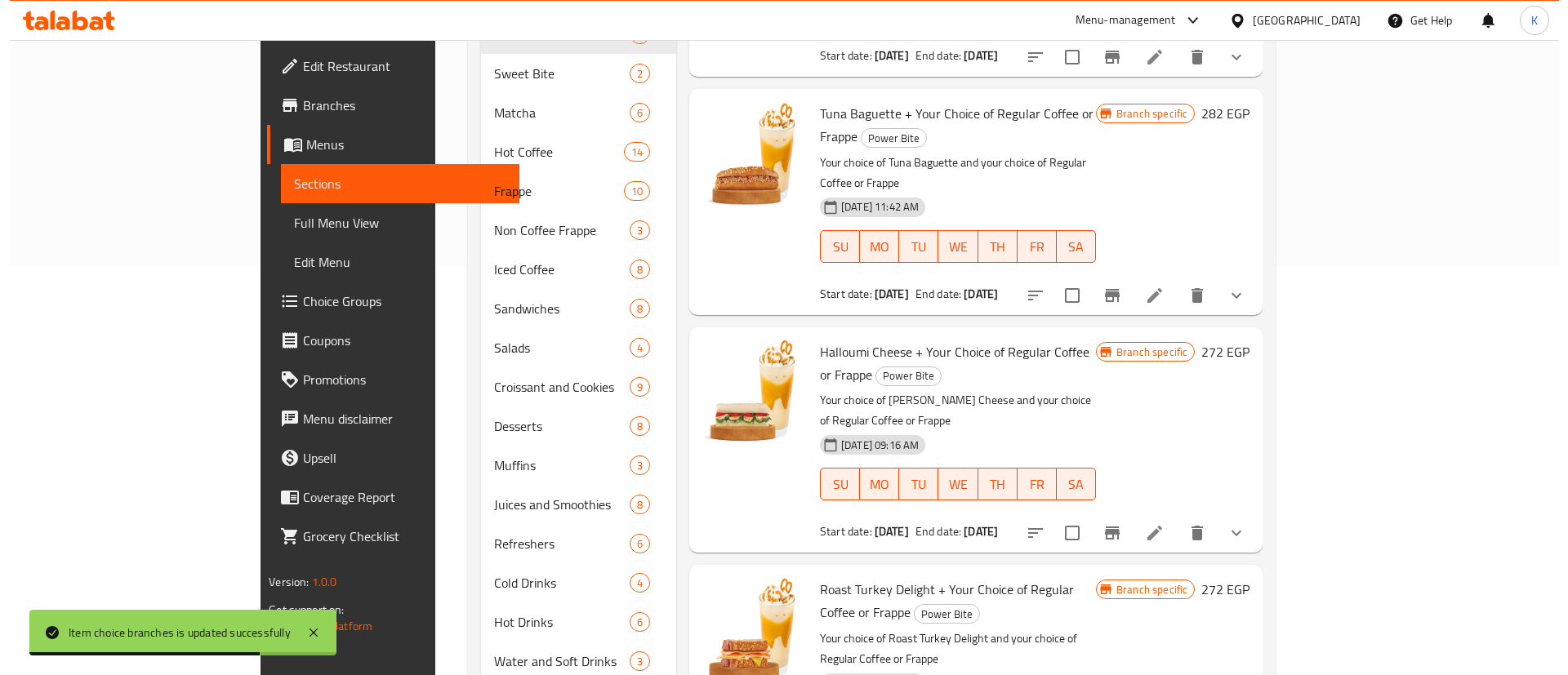
scroll to position [638, 0]
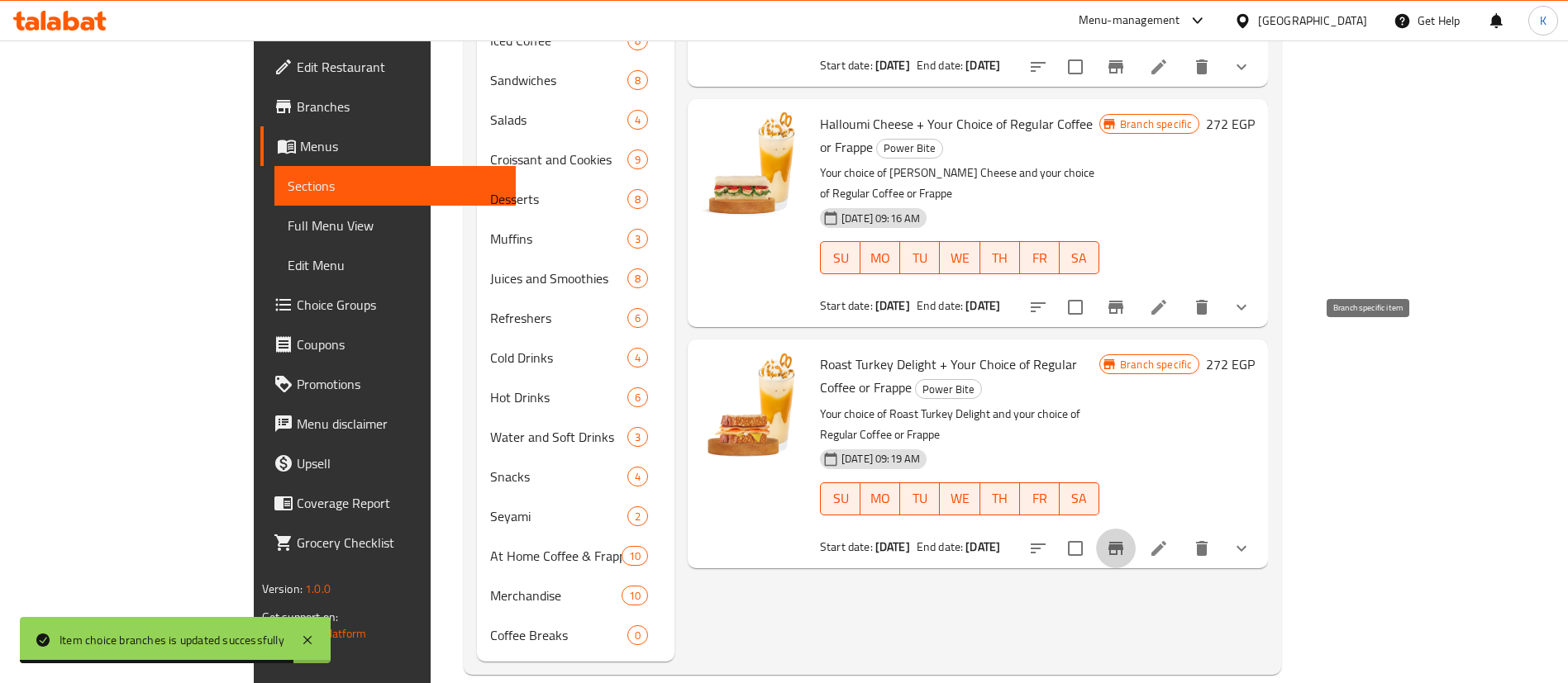
click at [1135, 528] on button "Branch-specific-item" at bounding box center [1115, 548] width 40 height 40
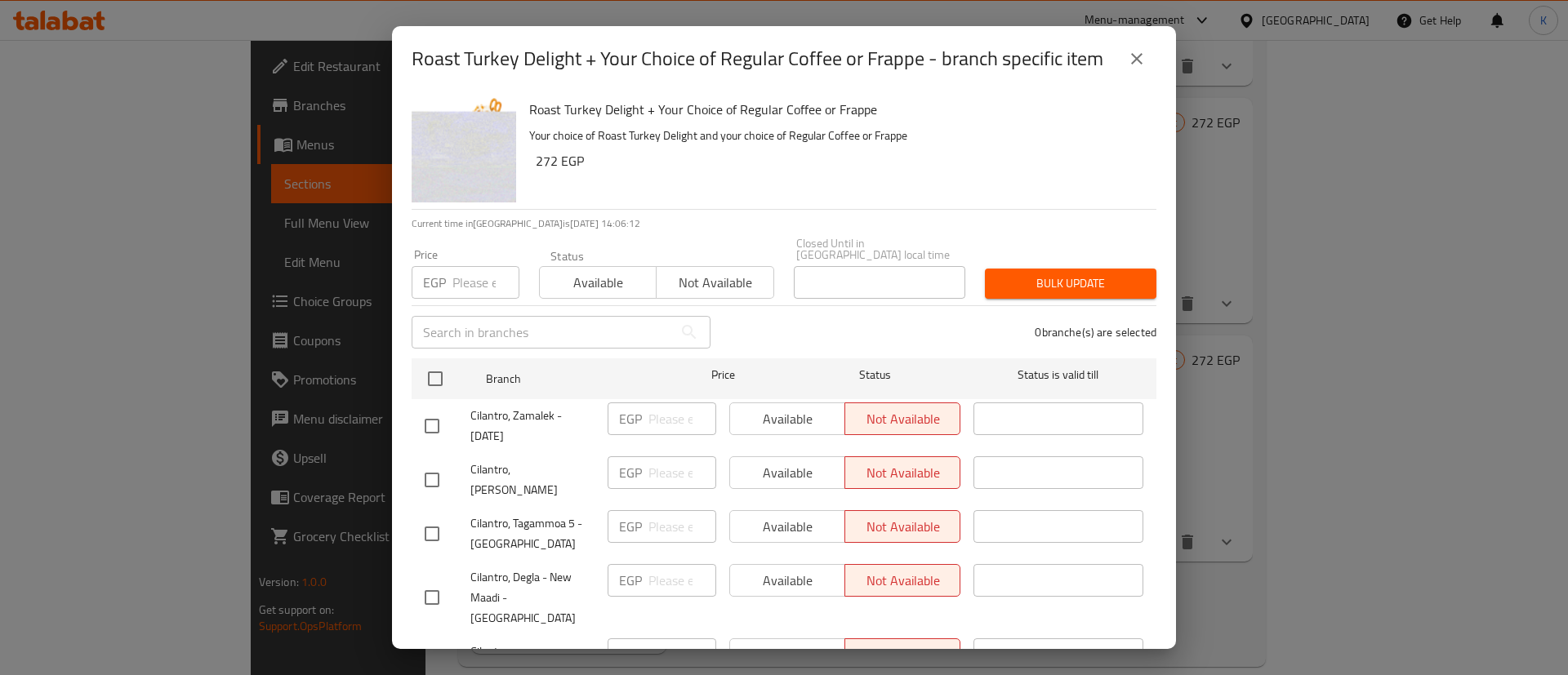
click at [790, 141] on p "Your choice of Roast Turkey Delight and your choice of Regular Coffee or Frappe" at bounding box center [836, 136] width 614 height 20
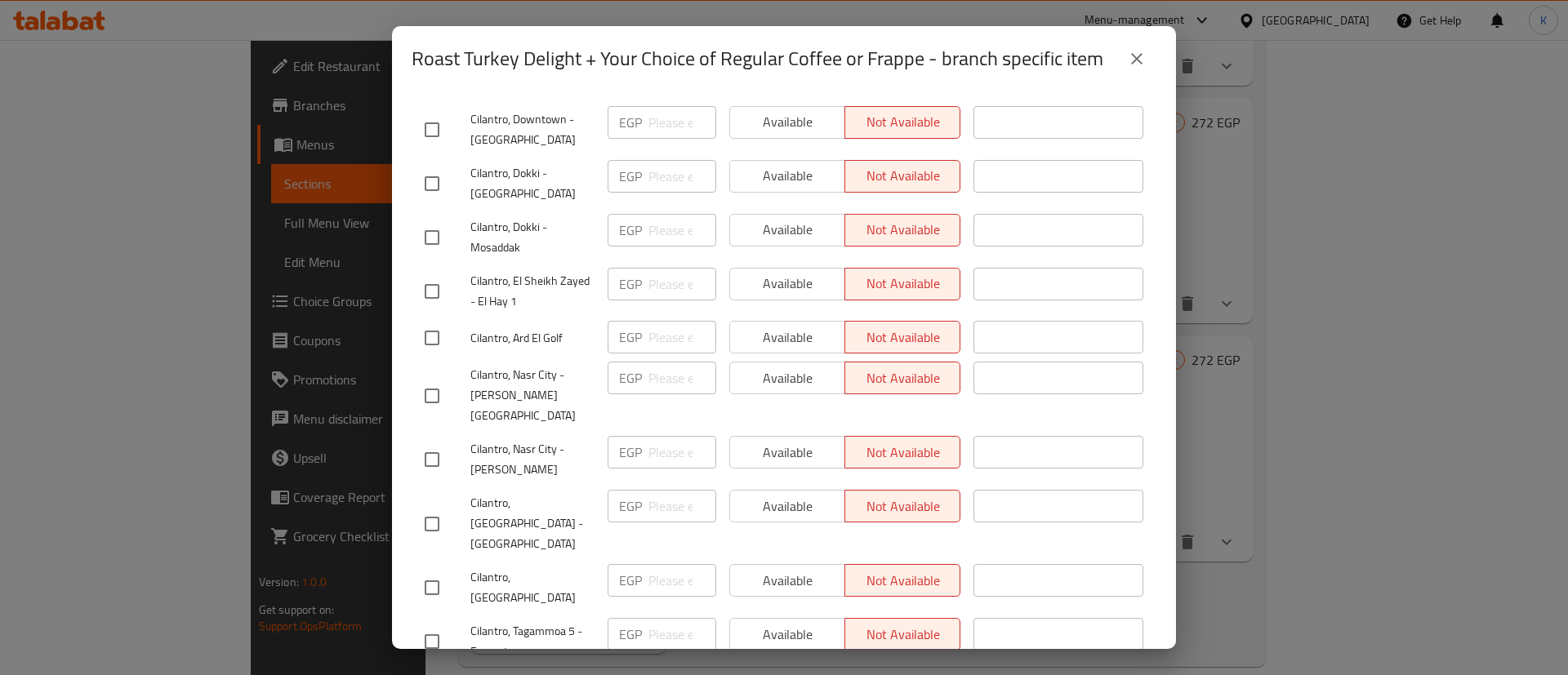
checkbox input "true"
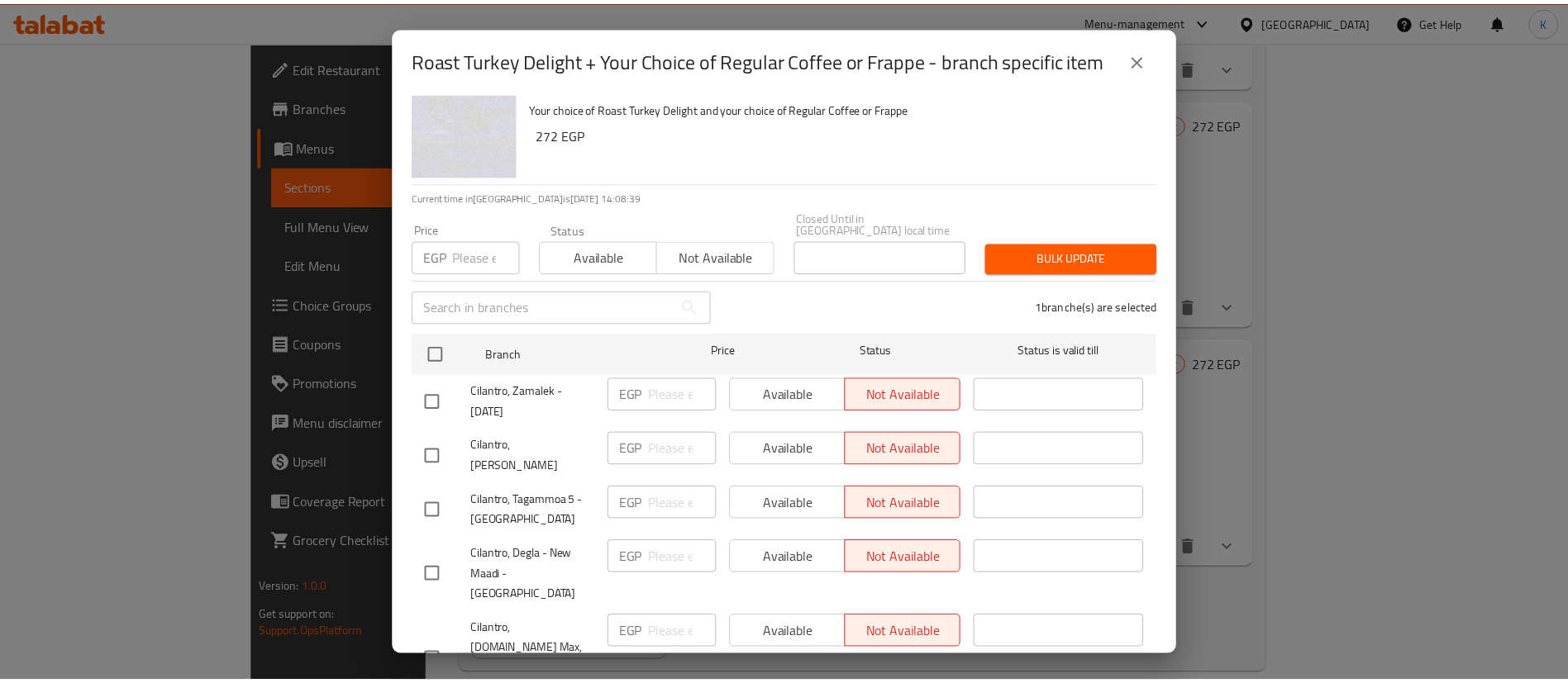
scroll to position [0, 0]
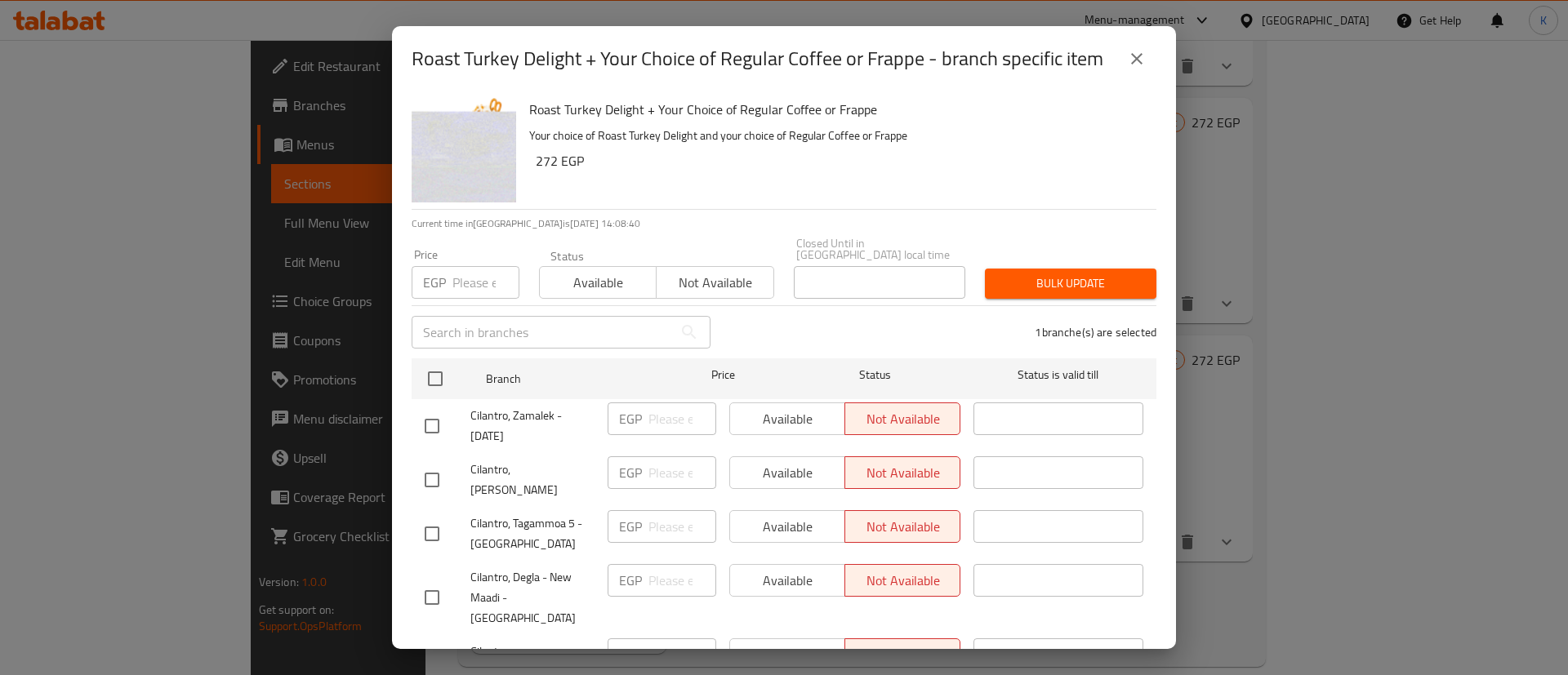
click at [725, 271] on span "Not available" at bounding box center [715, 283] width 103 height 24
click at [1088, 274] on span "Bulk update" at bounding box center [1070, 284] width 145 height 20
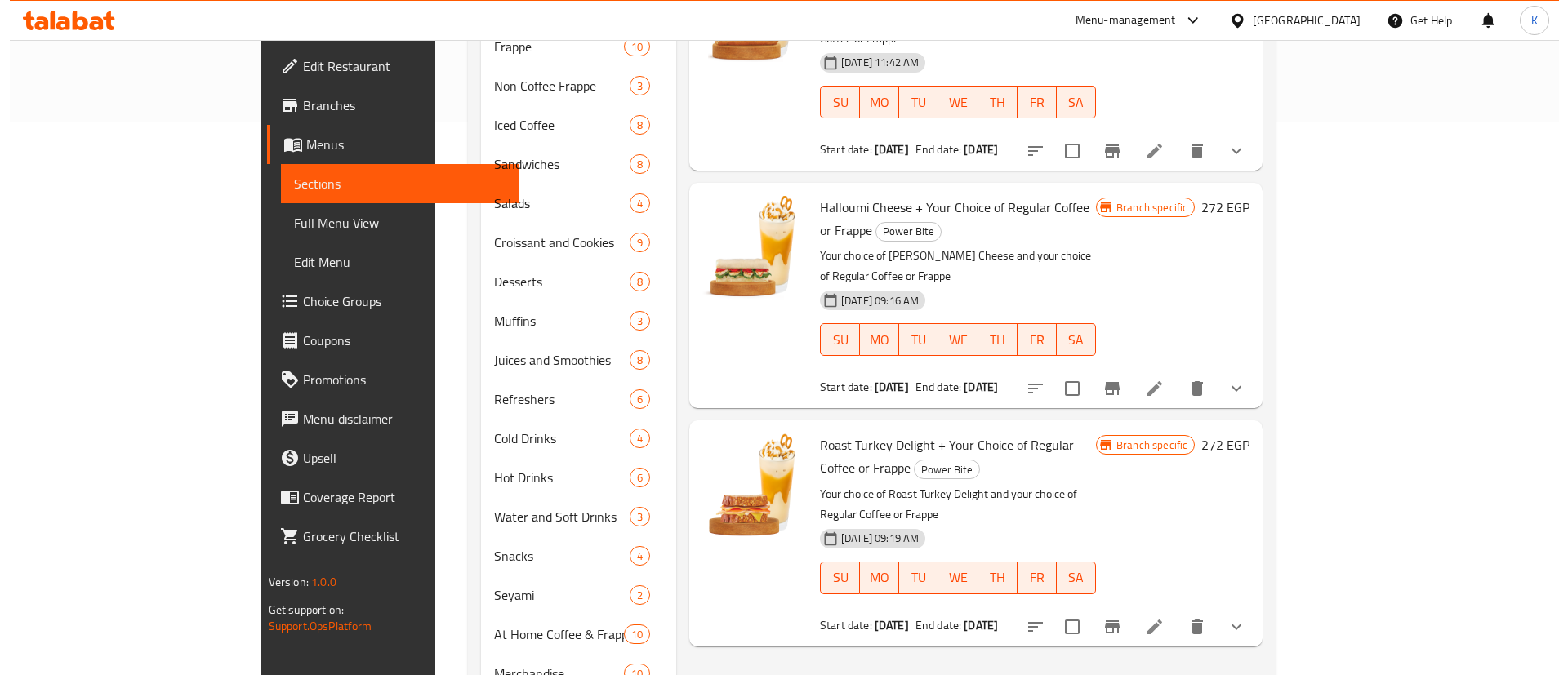
scroll to position [516, 0]
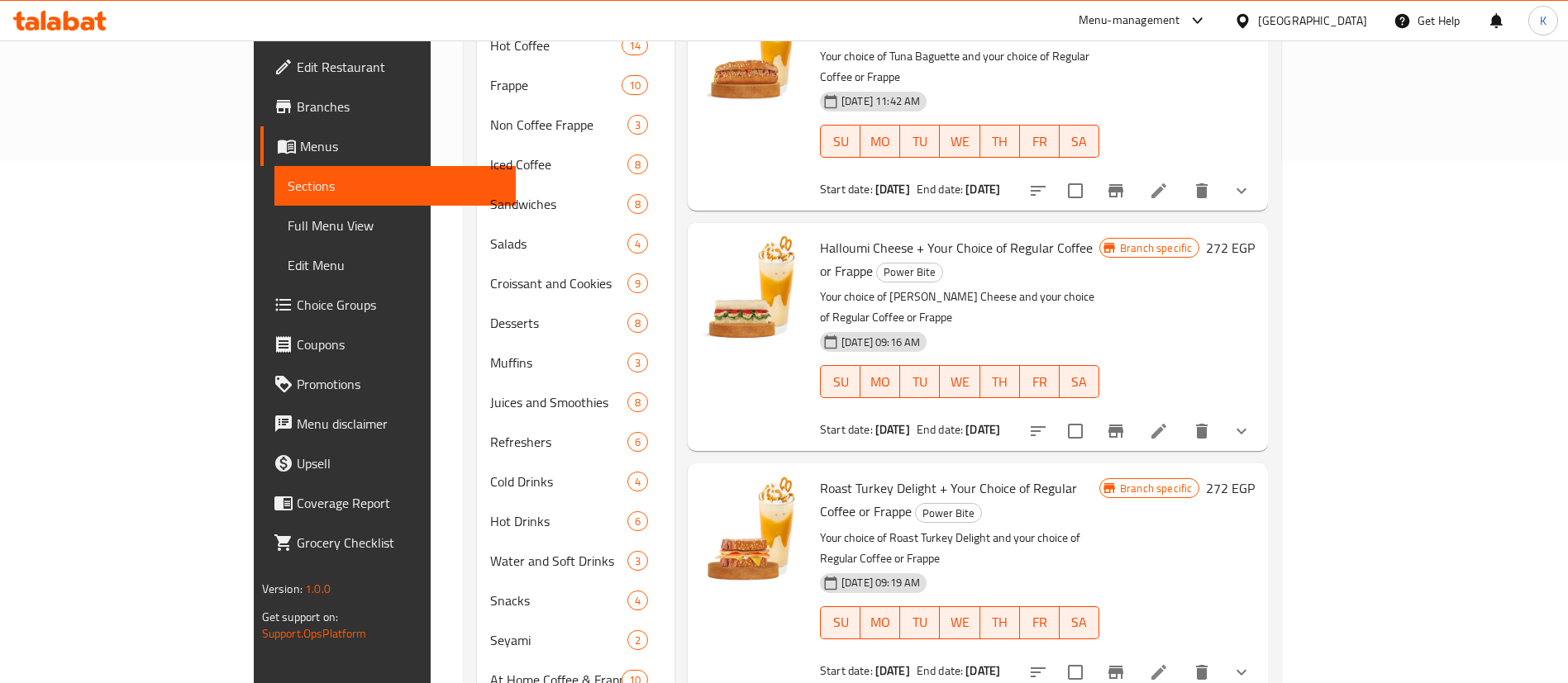
click at [1135, 411] on button "Branch-specific-item" at bounding box center [1115, 431] width 40 height 40
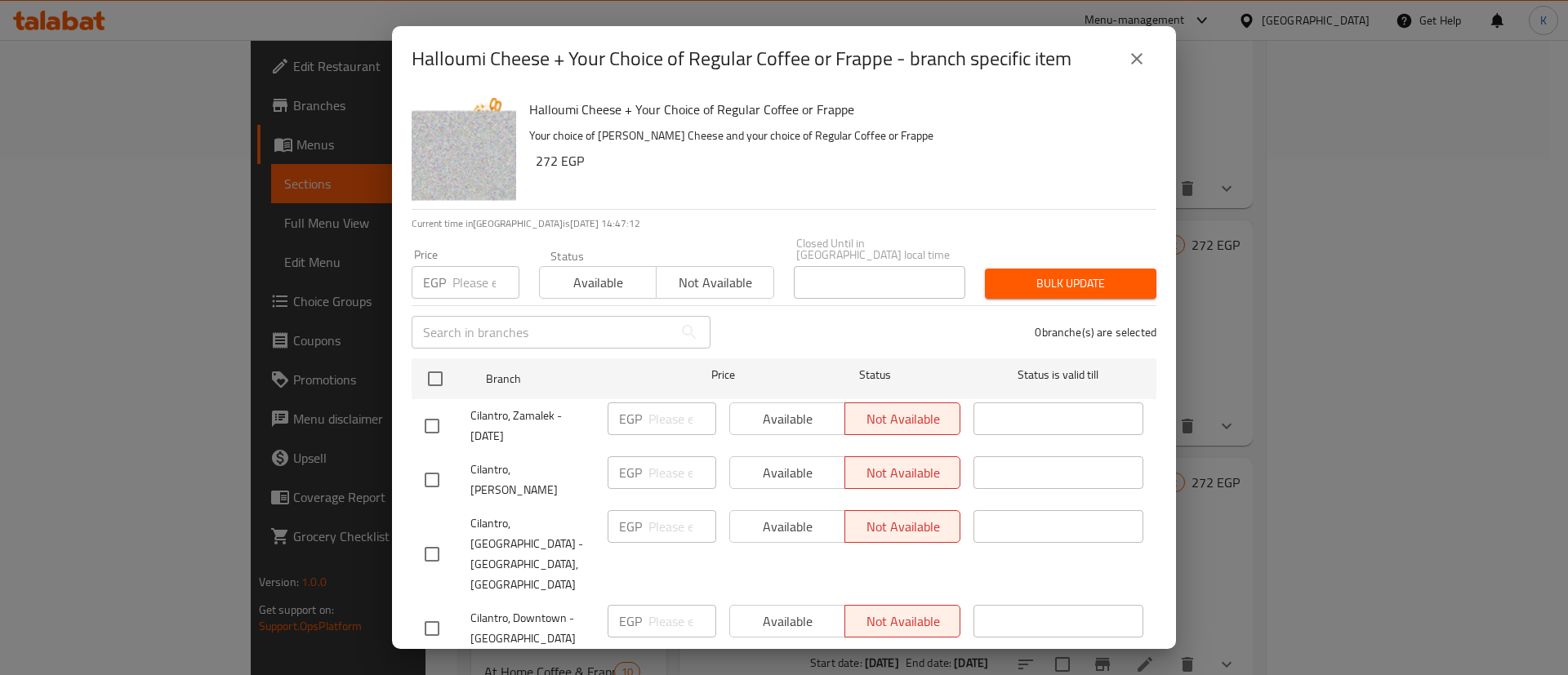
scroll to position [1909, 0]
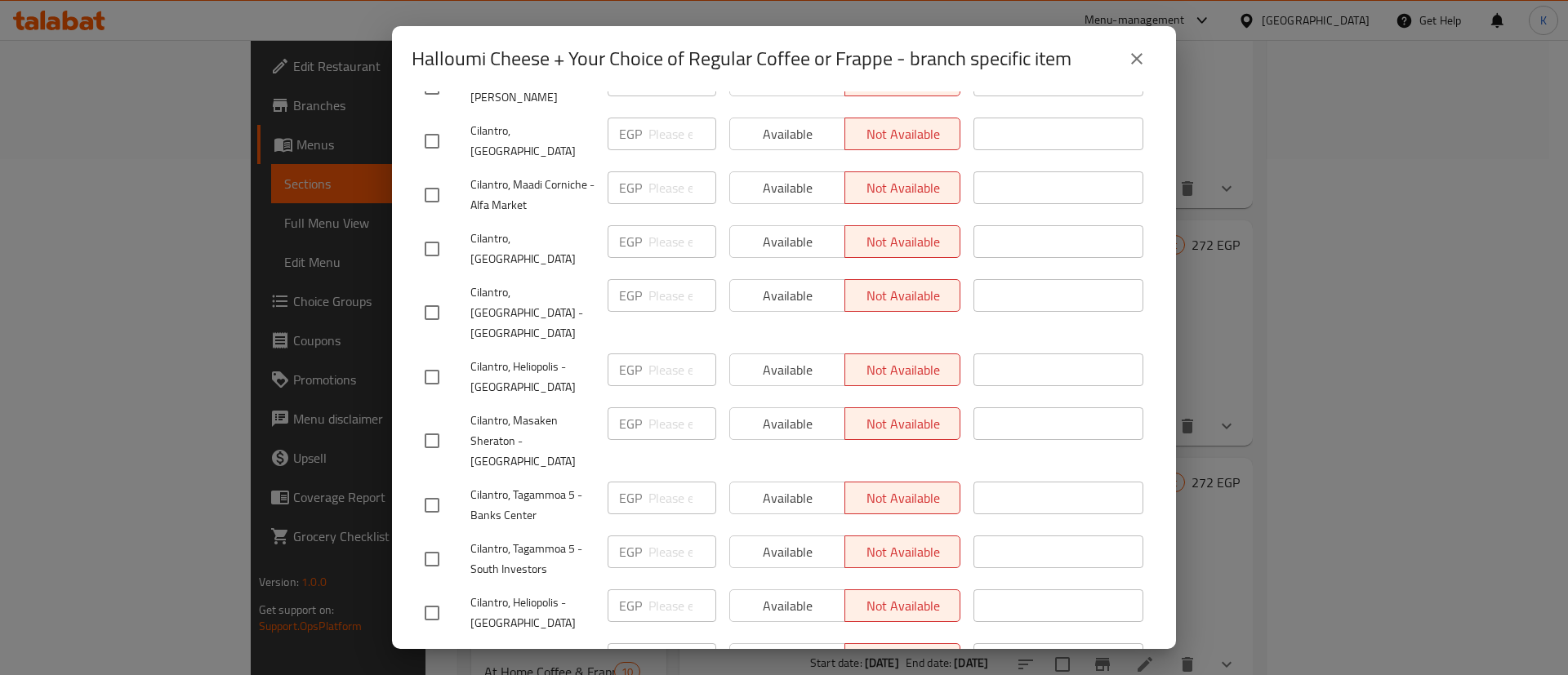
click at [437, 596] on input "checkbox" at bounding box center [432, 613] width 34 height 34
checkbox input "true"
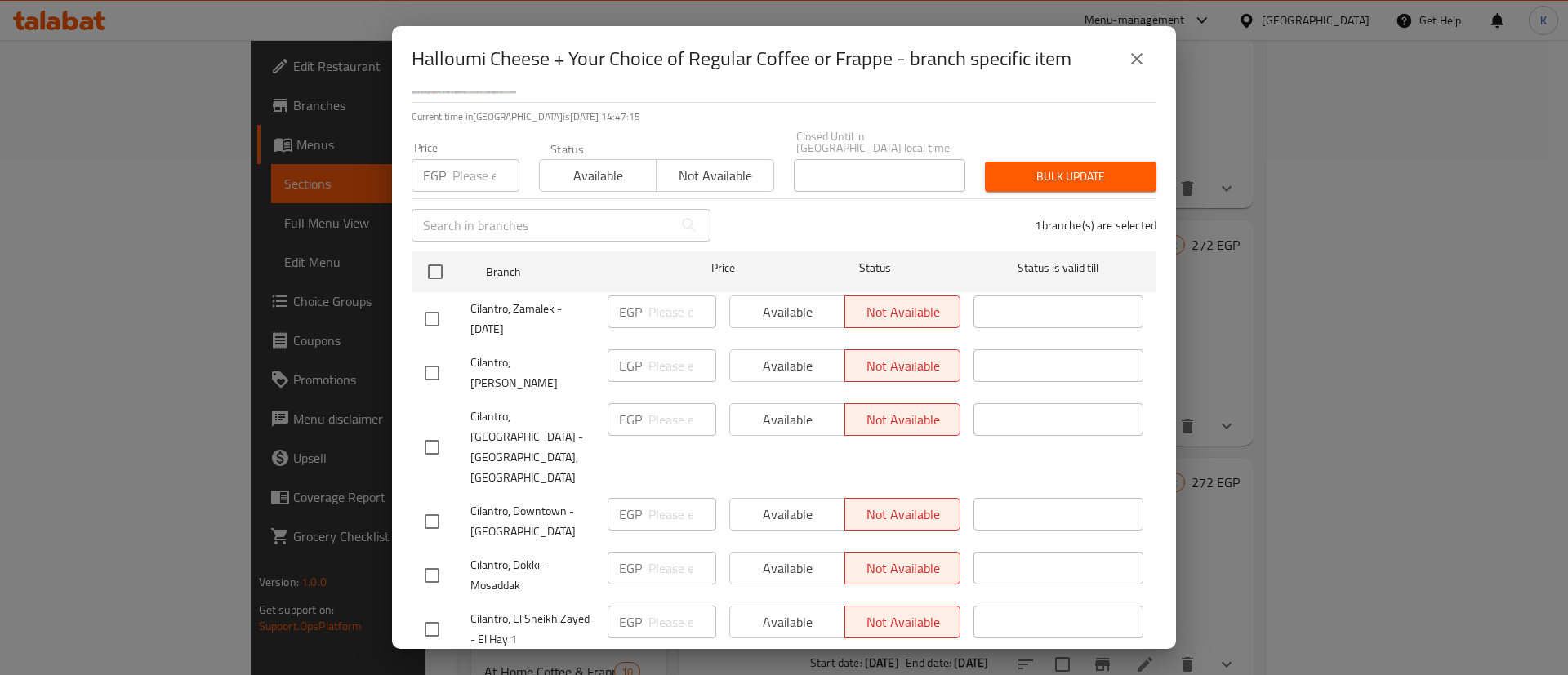
scroll to position [0, 0]
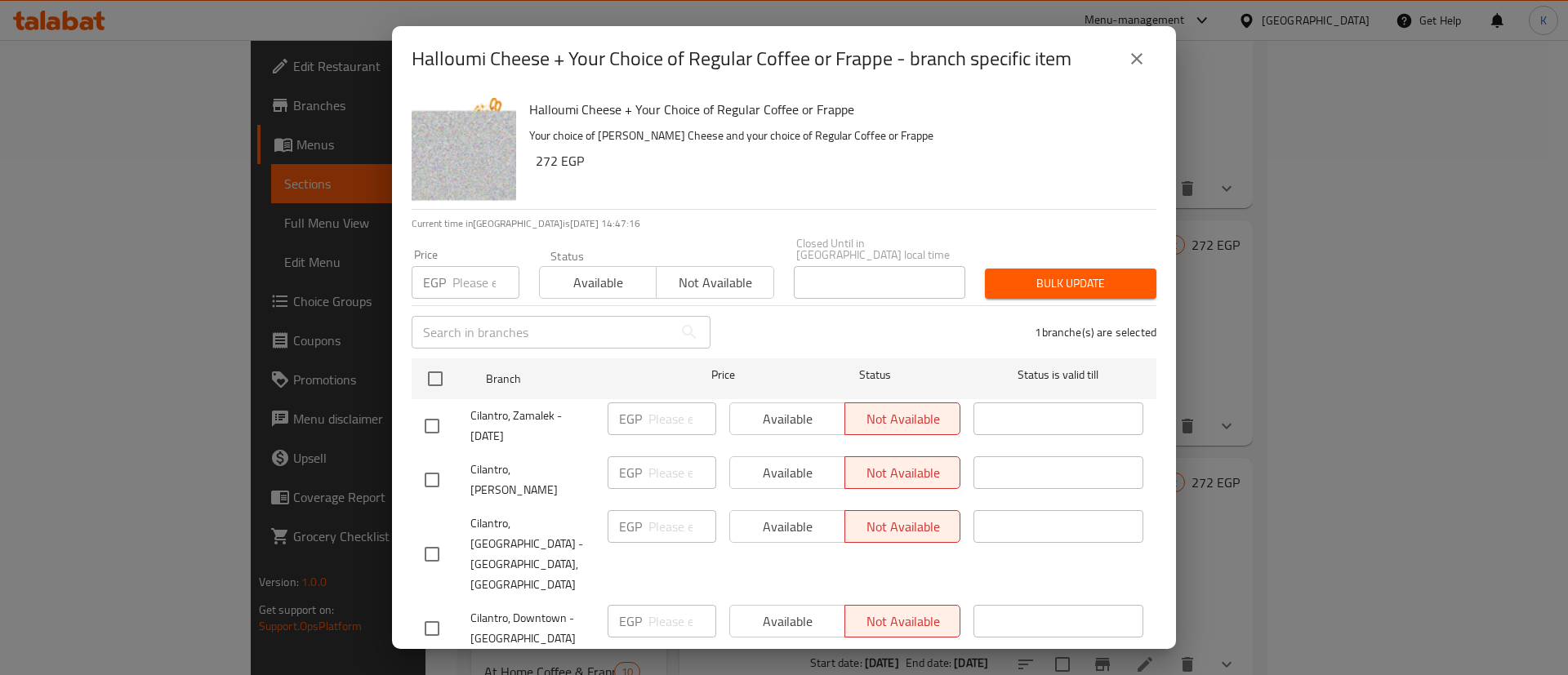
click at [611, 285] on button "Available" at bounding box center [598, 282] width 118 height 33
click at [1089, 277] on span "Bulk update" at bounding box center [1070, 284] width 145 height 20
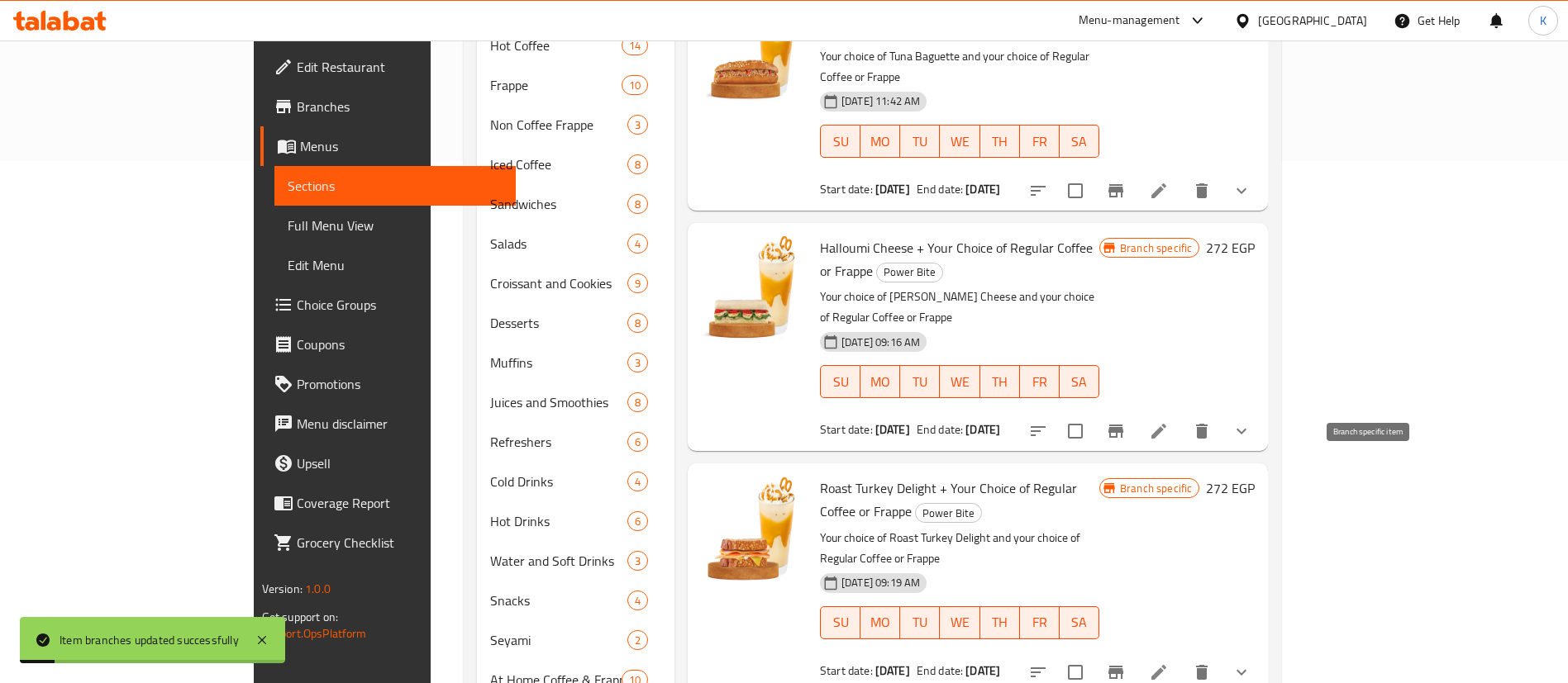
click at [1135, 652] on button "Branch-specific-item" at bounding box center [1115, 672] width 40 height 40
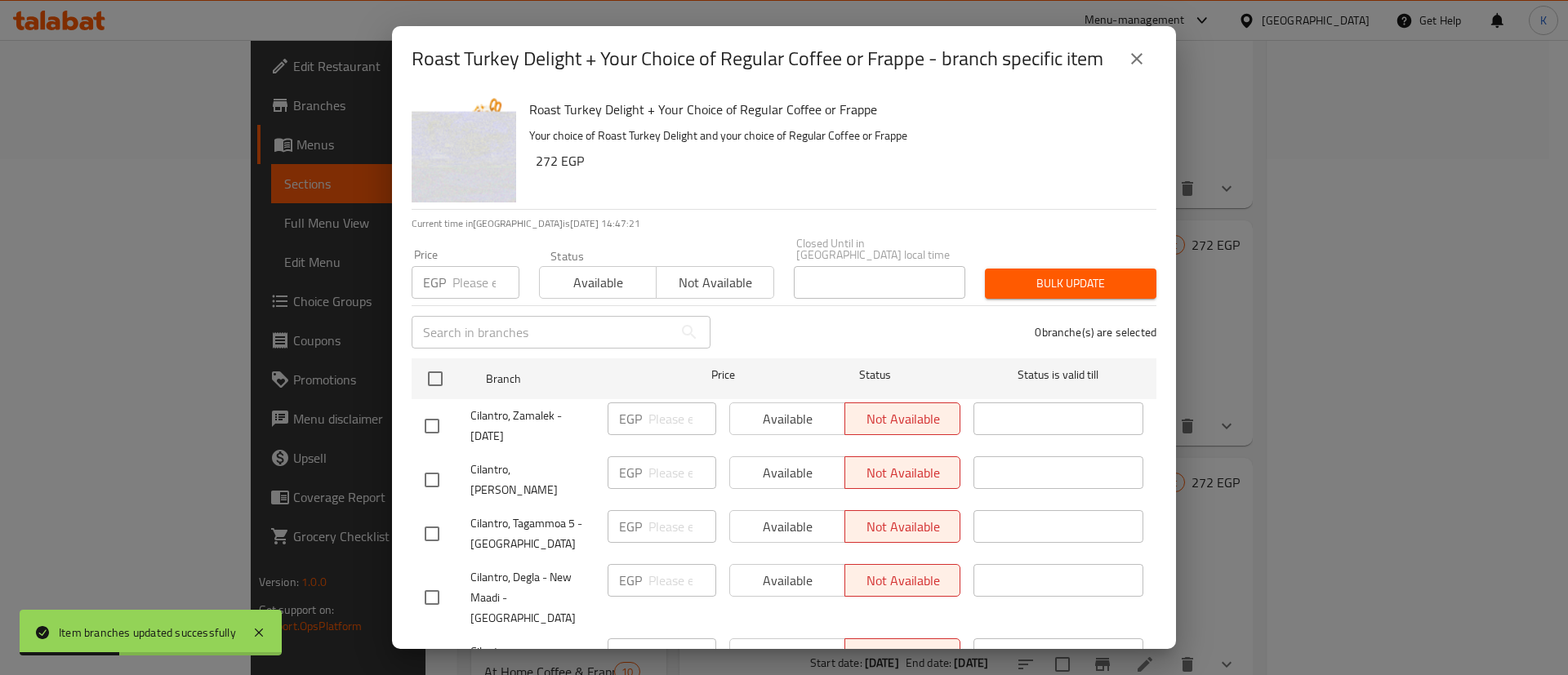
scroll to position [2900, 0]
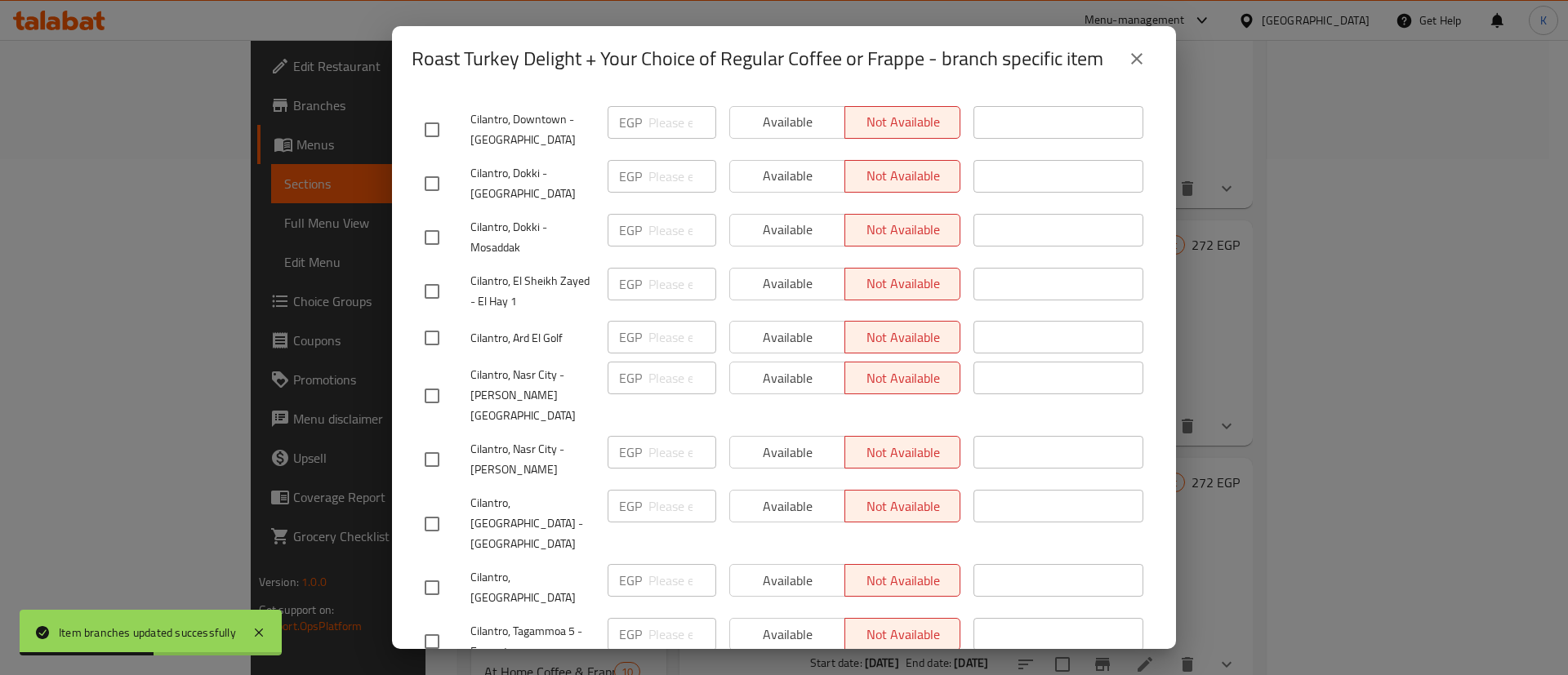
checkbox input "true"
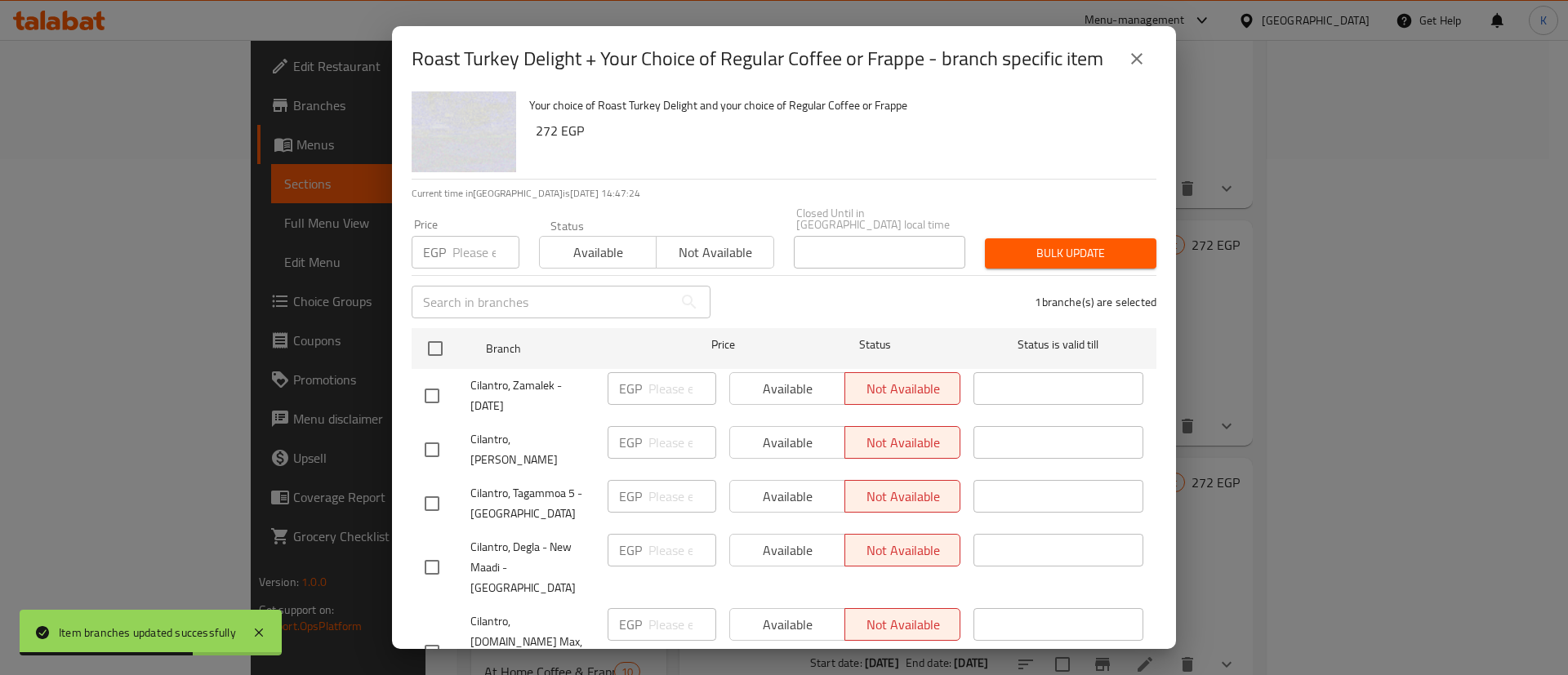
scroll to position [0, 0]
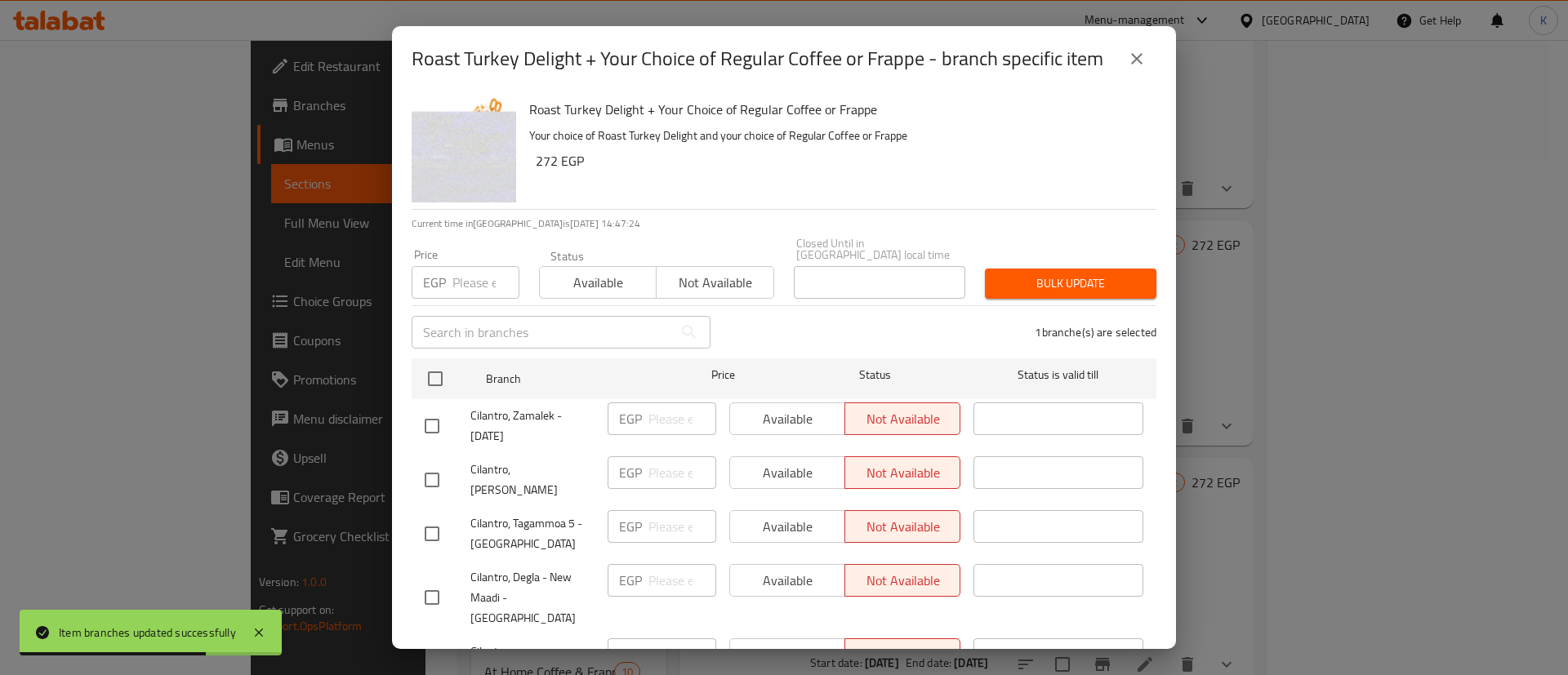
click at [623, 277] on span "Available" at bounding box center [597, 283] width 103 height 24
click at [1018, 274] on span "Bulk update" at bounding box center [1070, 284] width 145 height 20
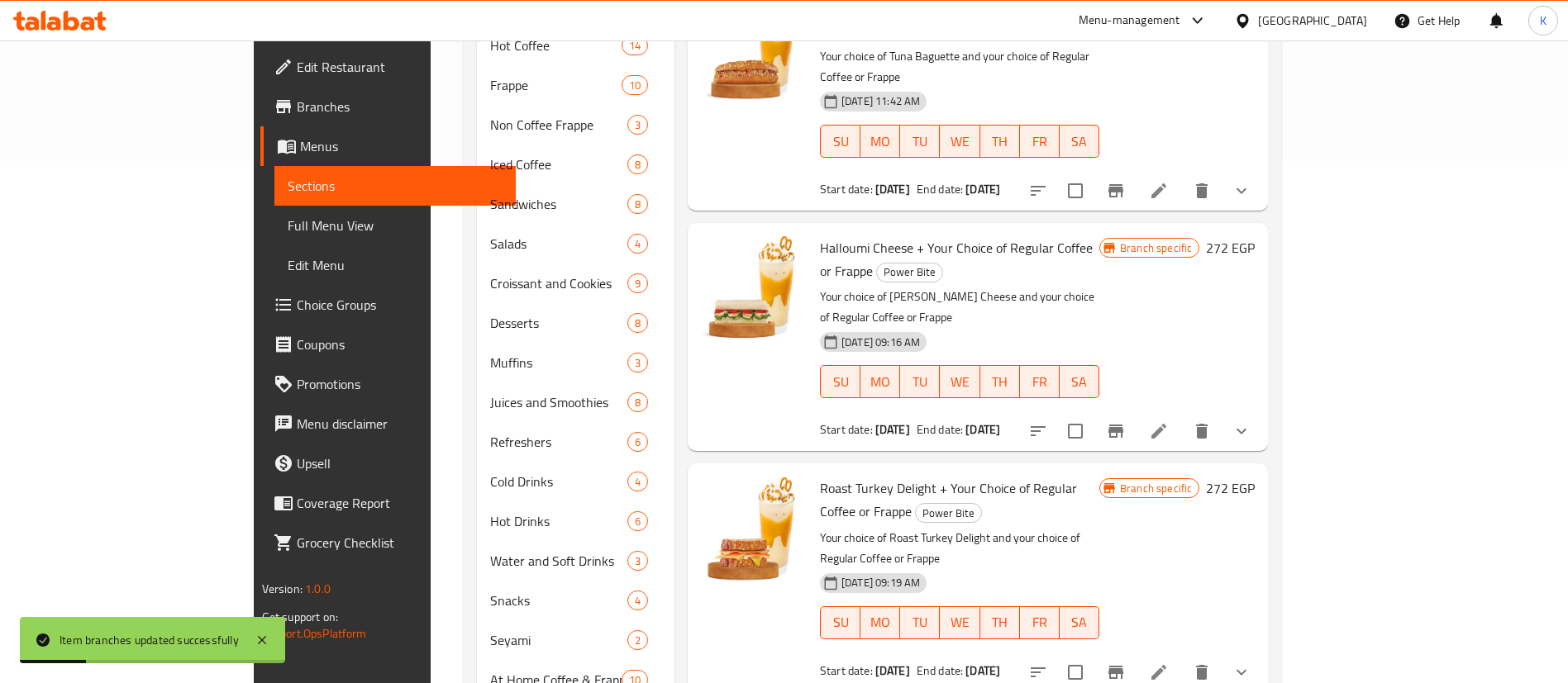
click at [1135, 411] on button "Branch-specific-item" at bounding box center [1115, 431] width 40 height 40
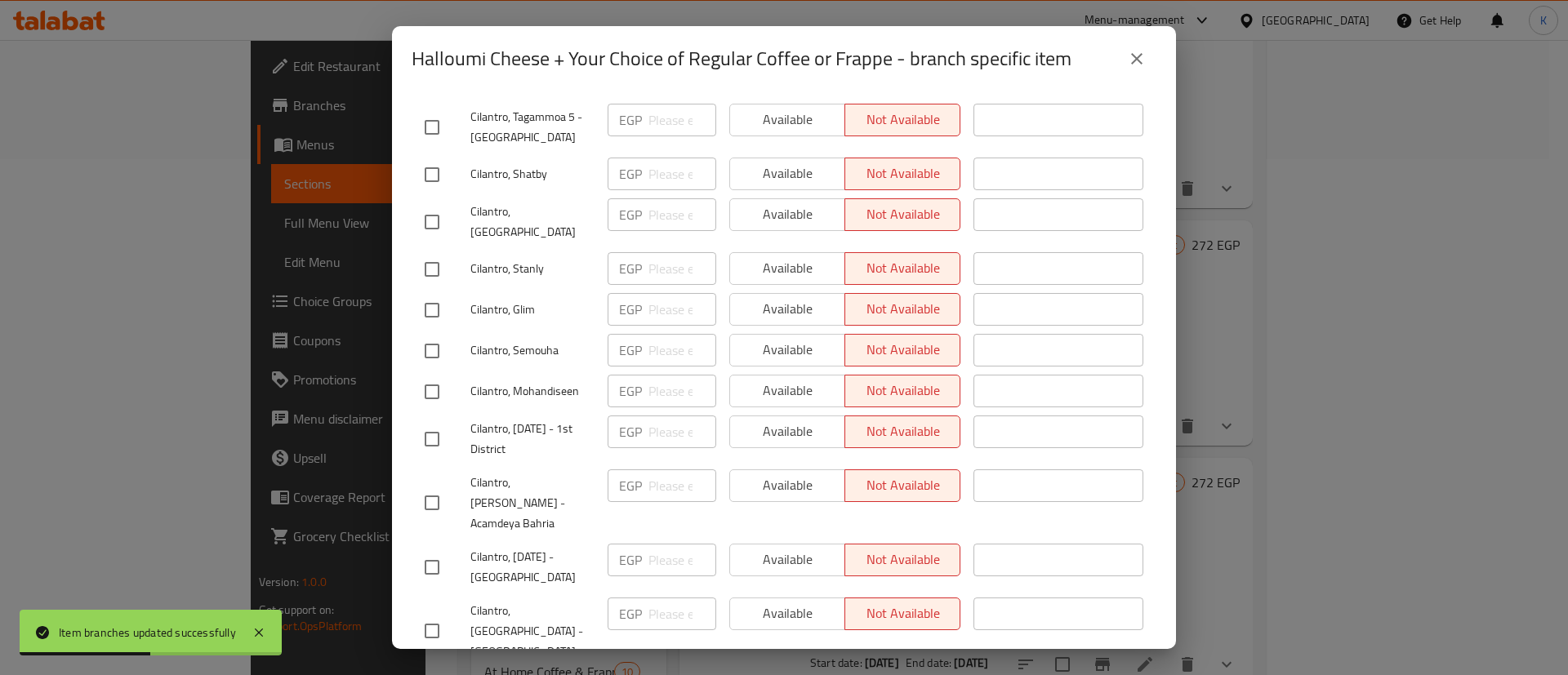
scroll to position [1960, 0]
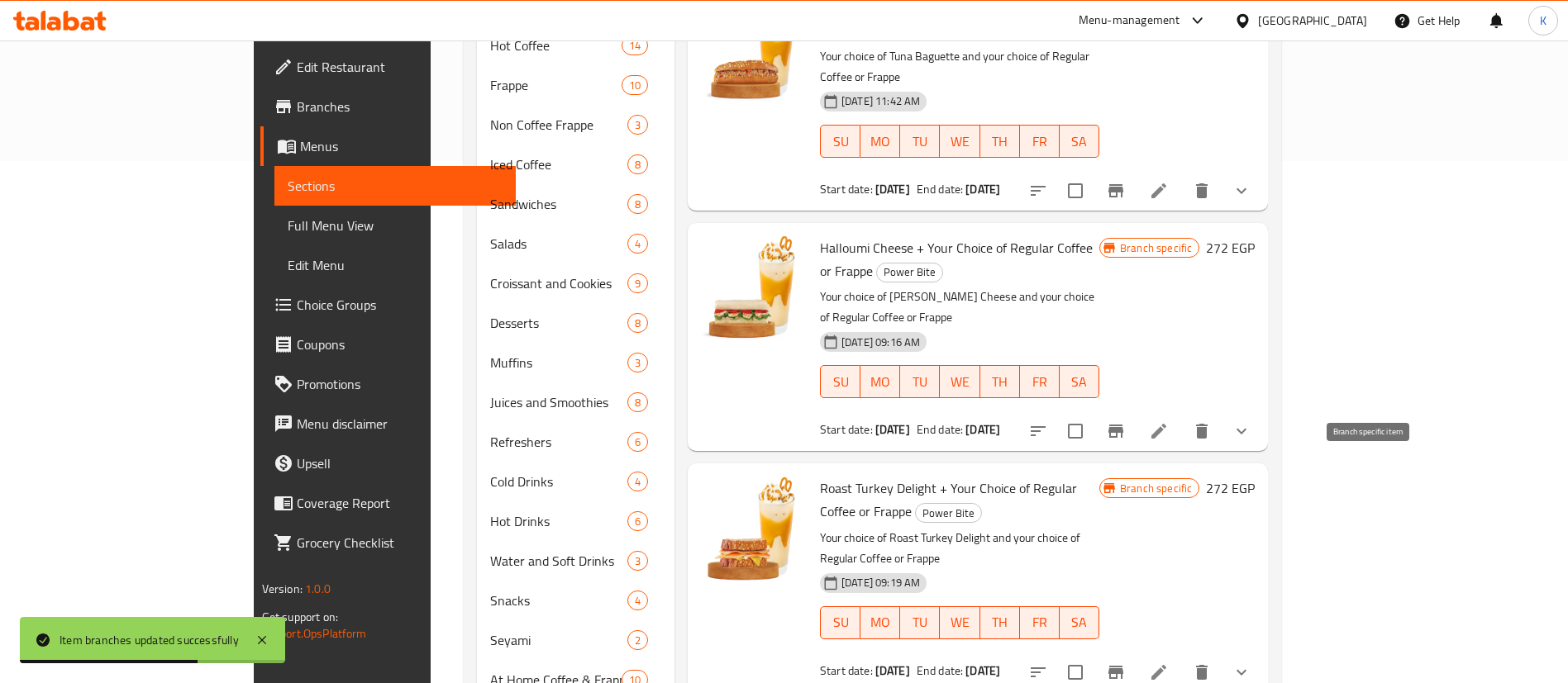
click at [1125, 663] on icon "Branch-specific-item" at bounding box center [1115, 672] width 20 height 20
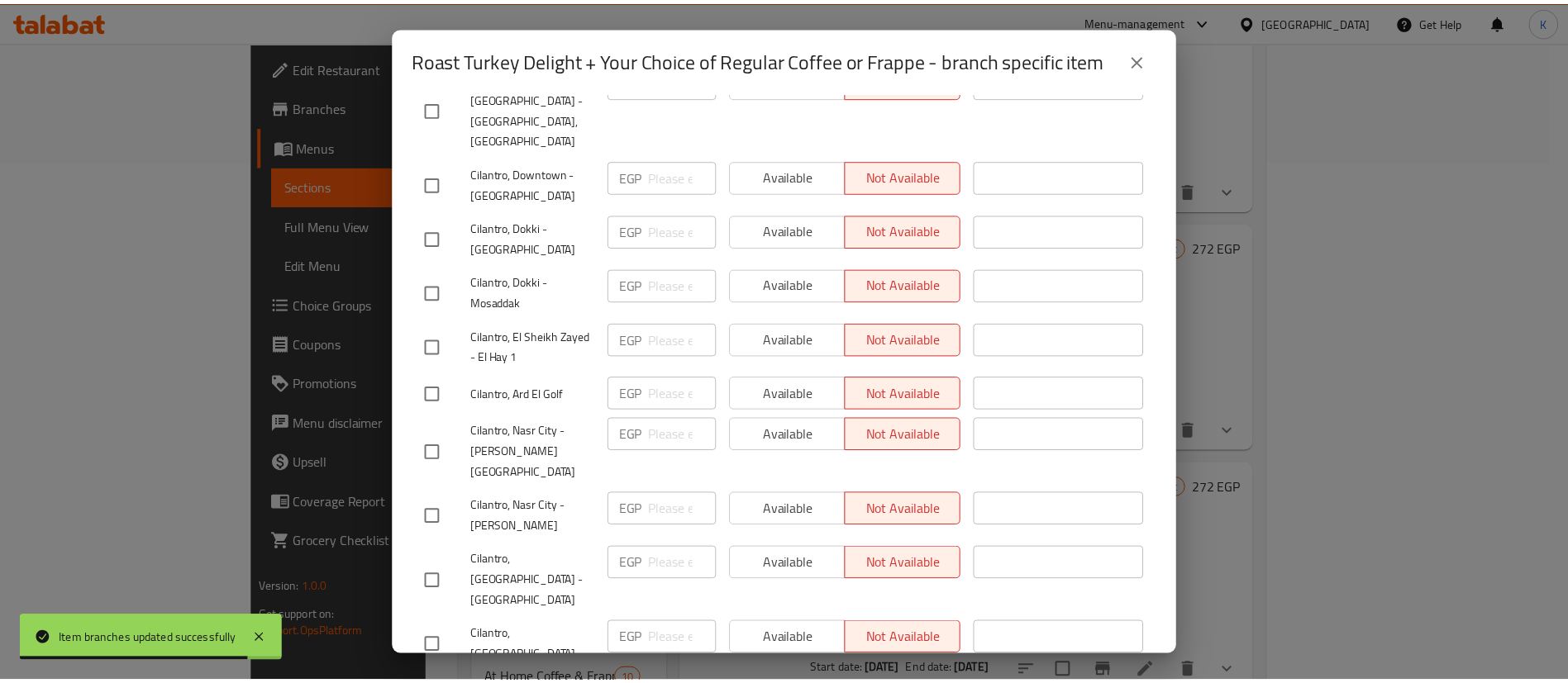
scroll to position [2934, 0]
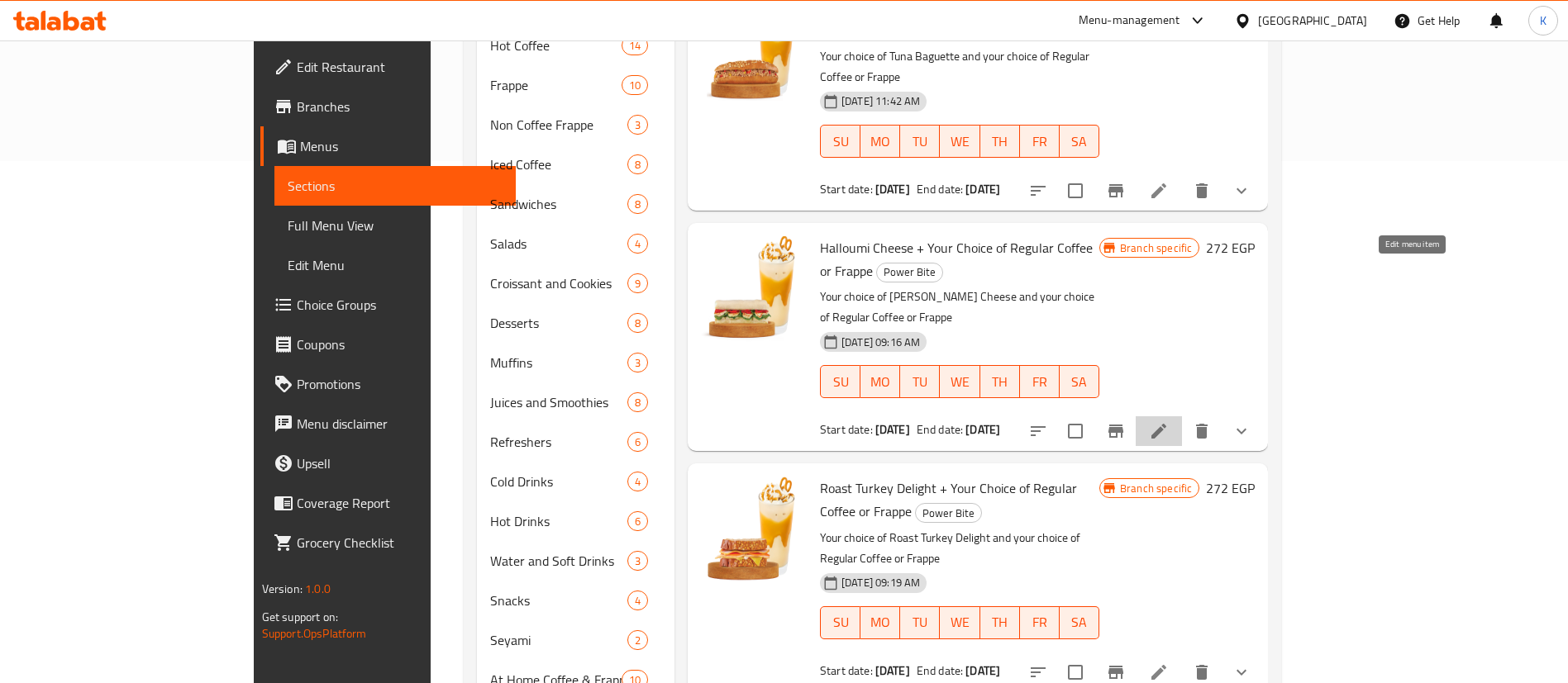
click at [1166, 424] on icon at bounding box center [1158, 432] width 15 height 15
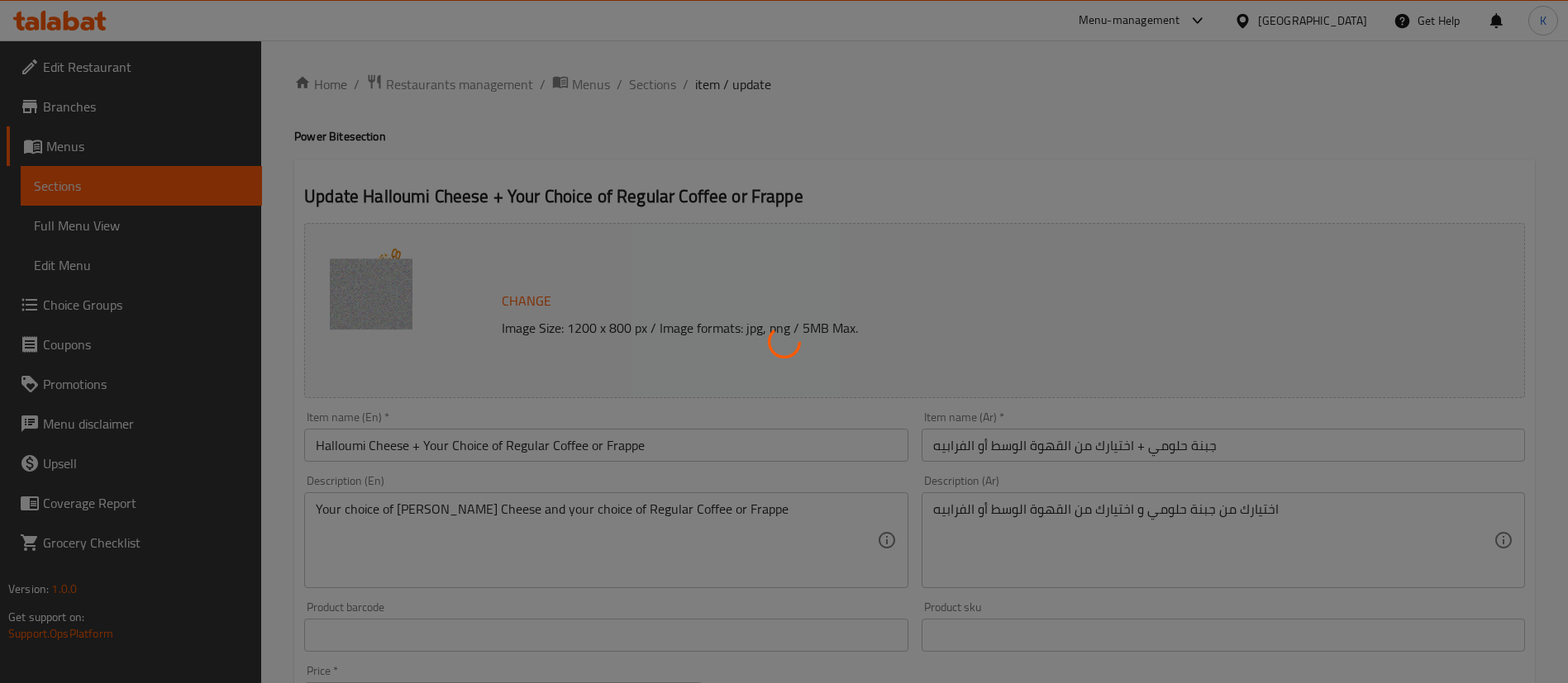
type input "أختيارك من المشروب"
type input "1"
type input "إختيارك من الحليب:"
type input "1"
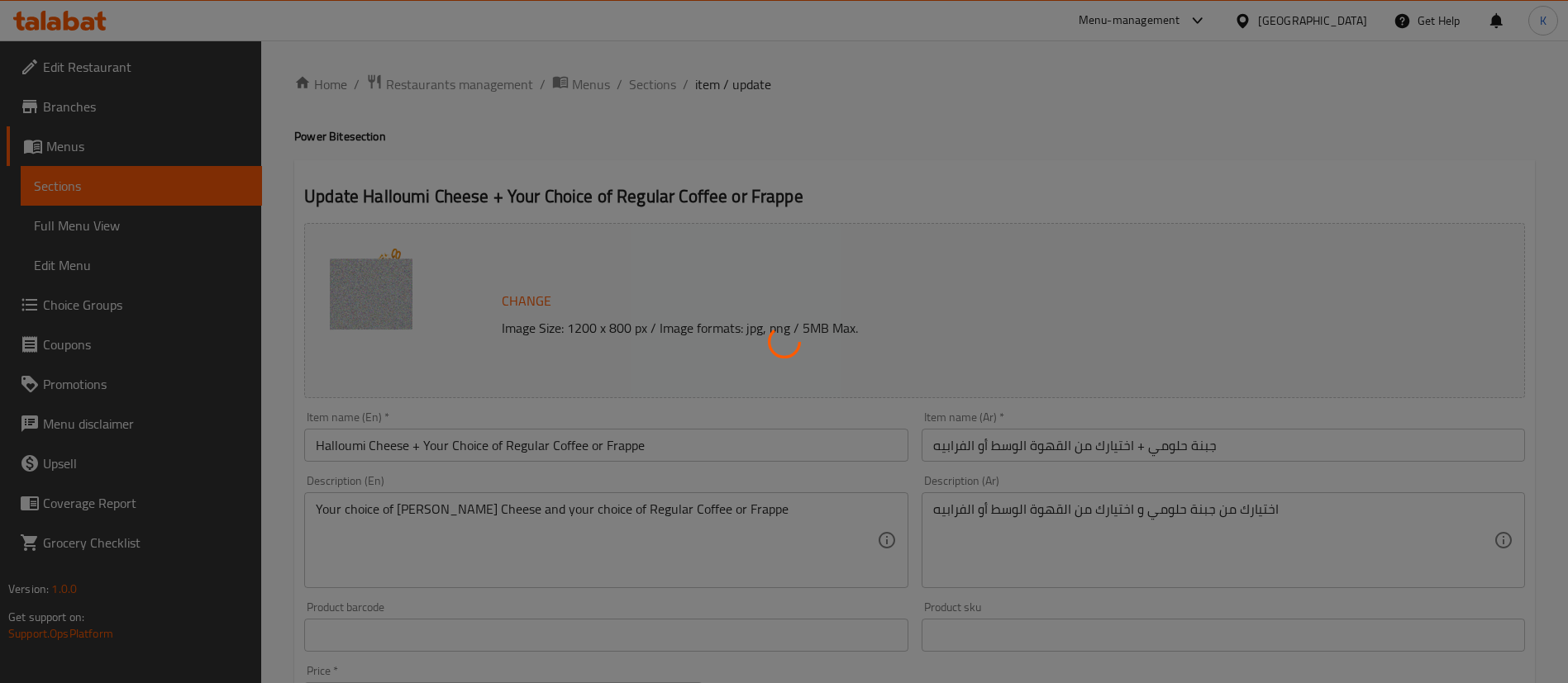
type input "1"
type input "شوت إضافية:"
type input "0"
type input "نكهات إضافية:"
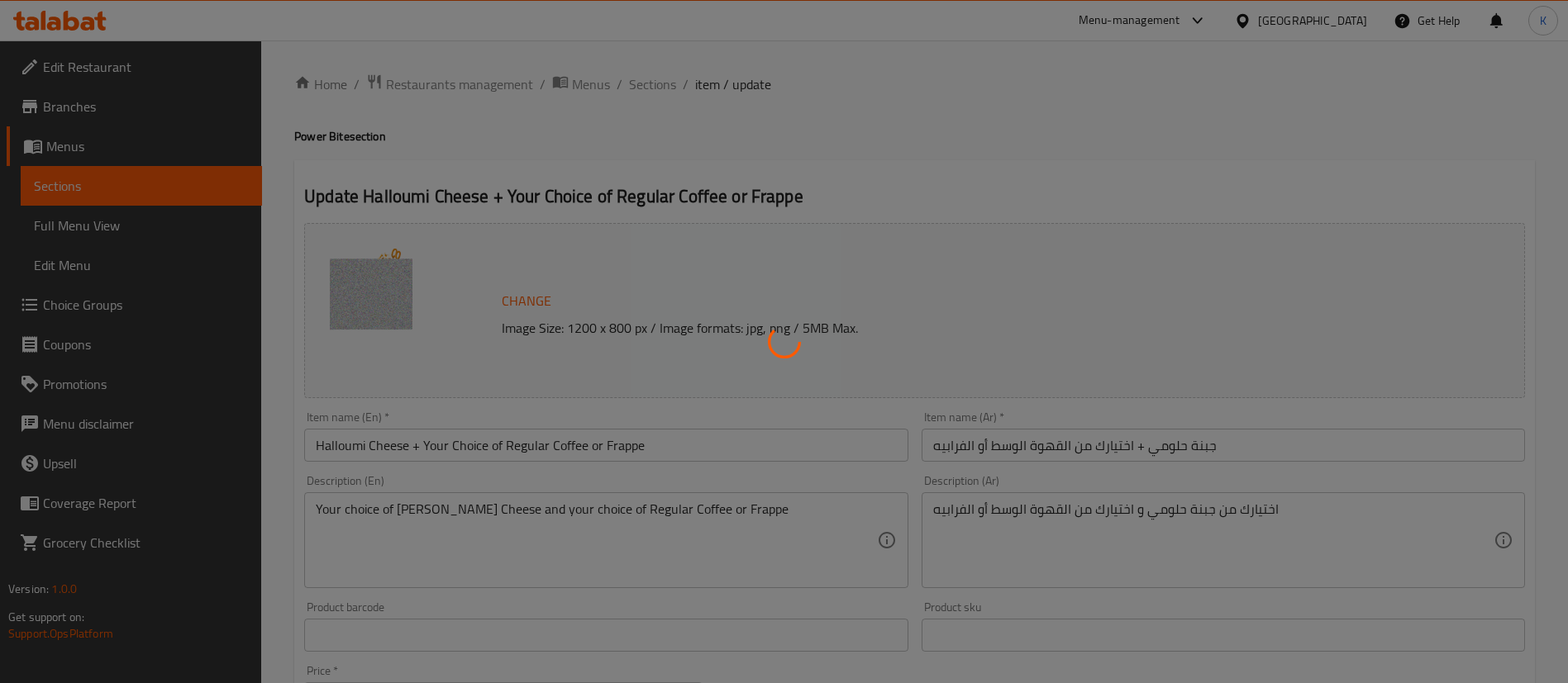
type input "0"
type input "صوصات إضافية:"
type input "0"
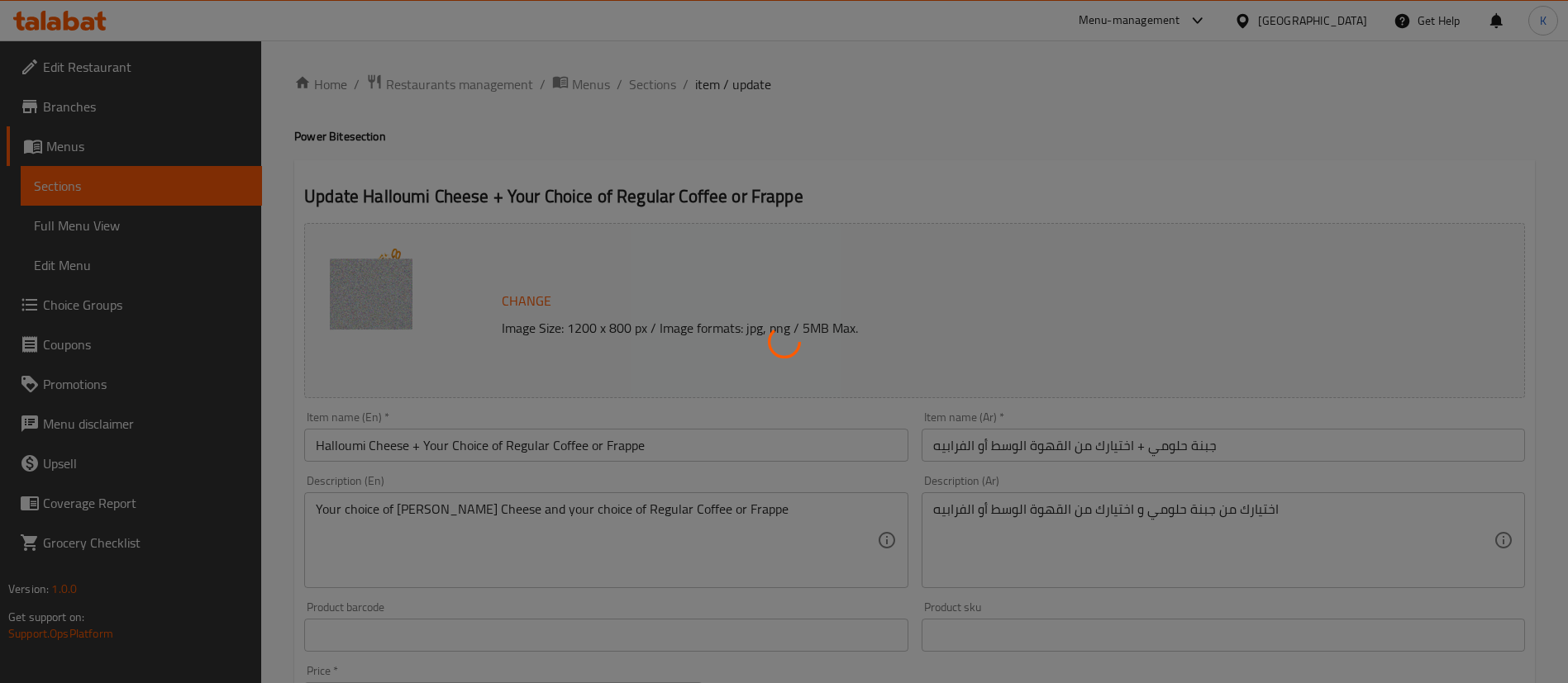
type input "اختيارك من الشيبسي"
type input "1"
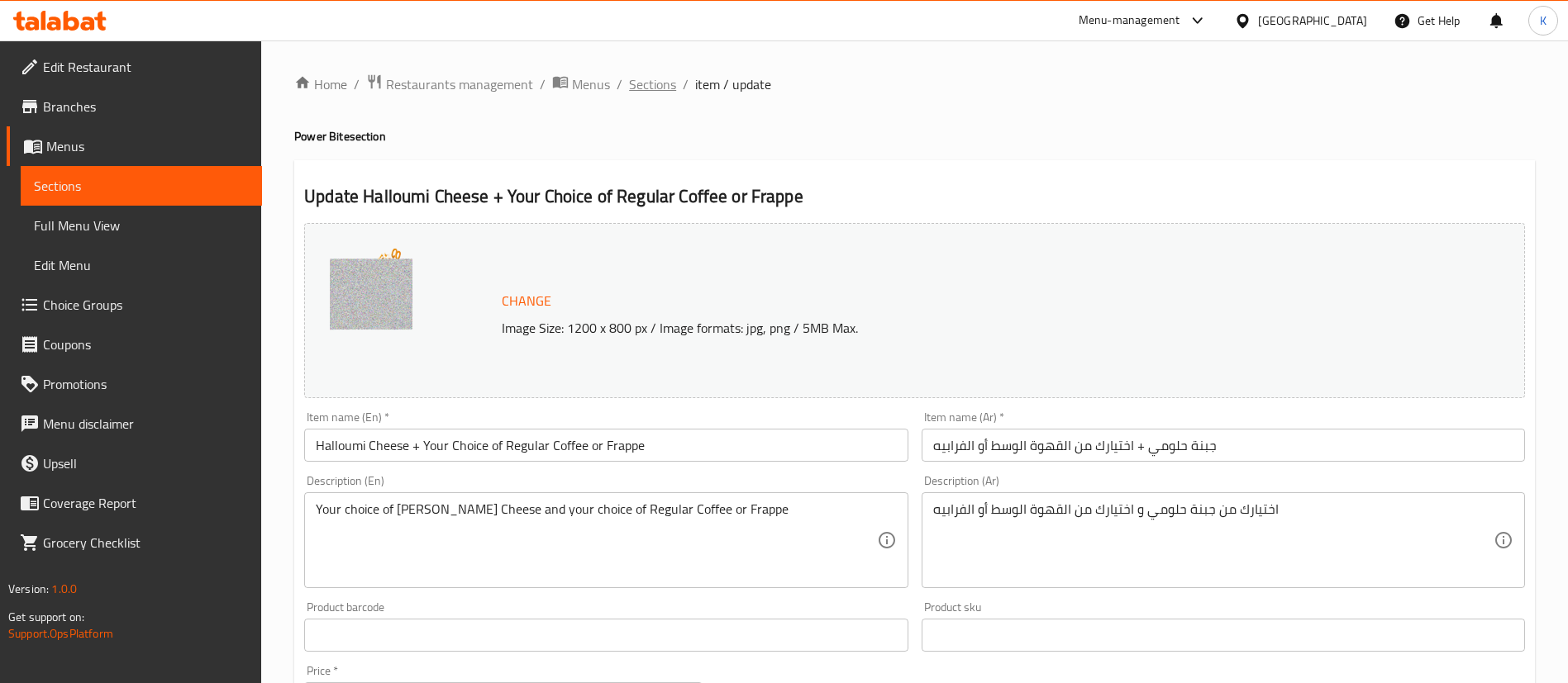
click at [668, 75] on span "Sections" at bounding box center [652, 84] width 47 height 20
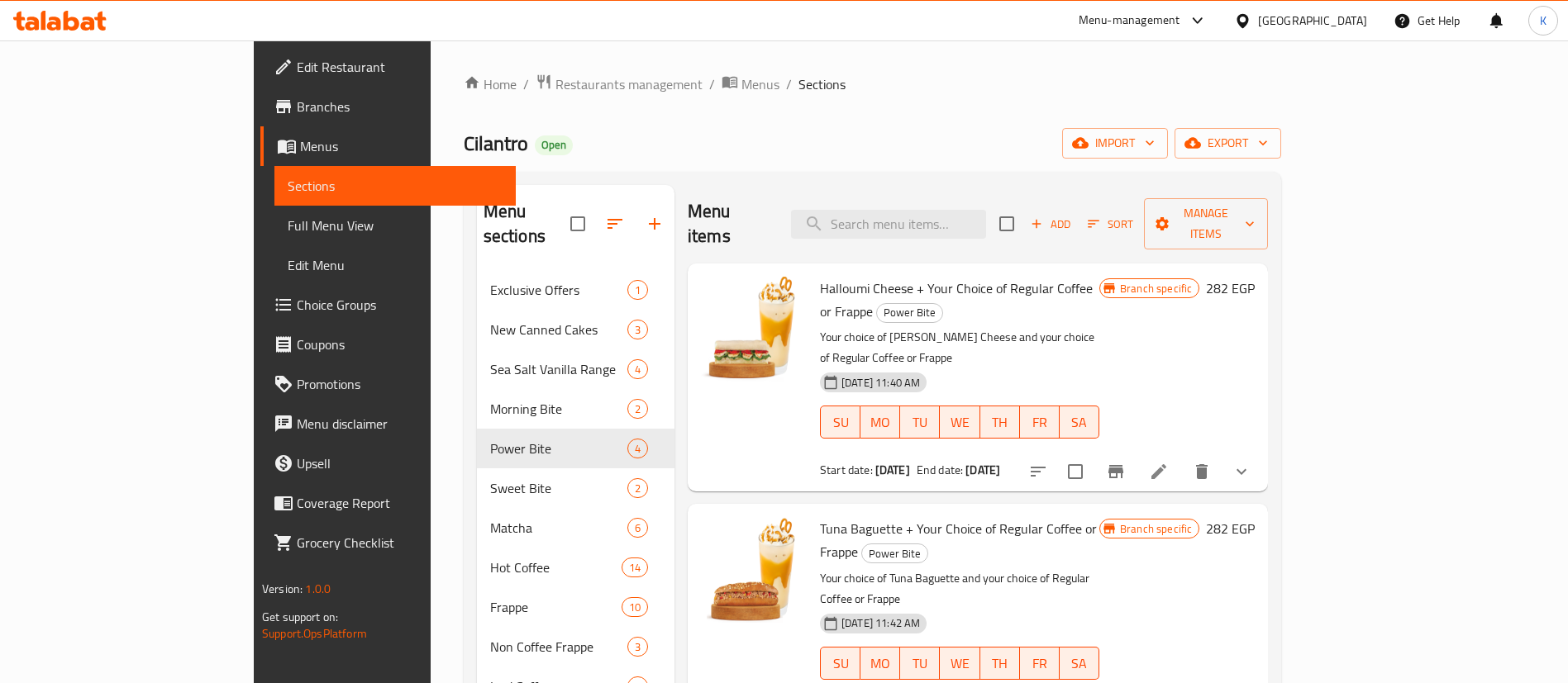
click at [798, 79] on span "Sections" at bounding box center [821, 84] width 47 height 20
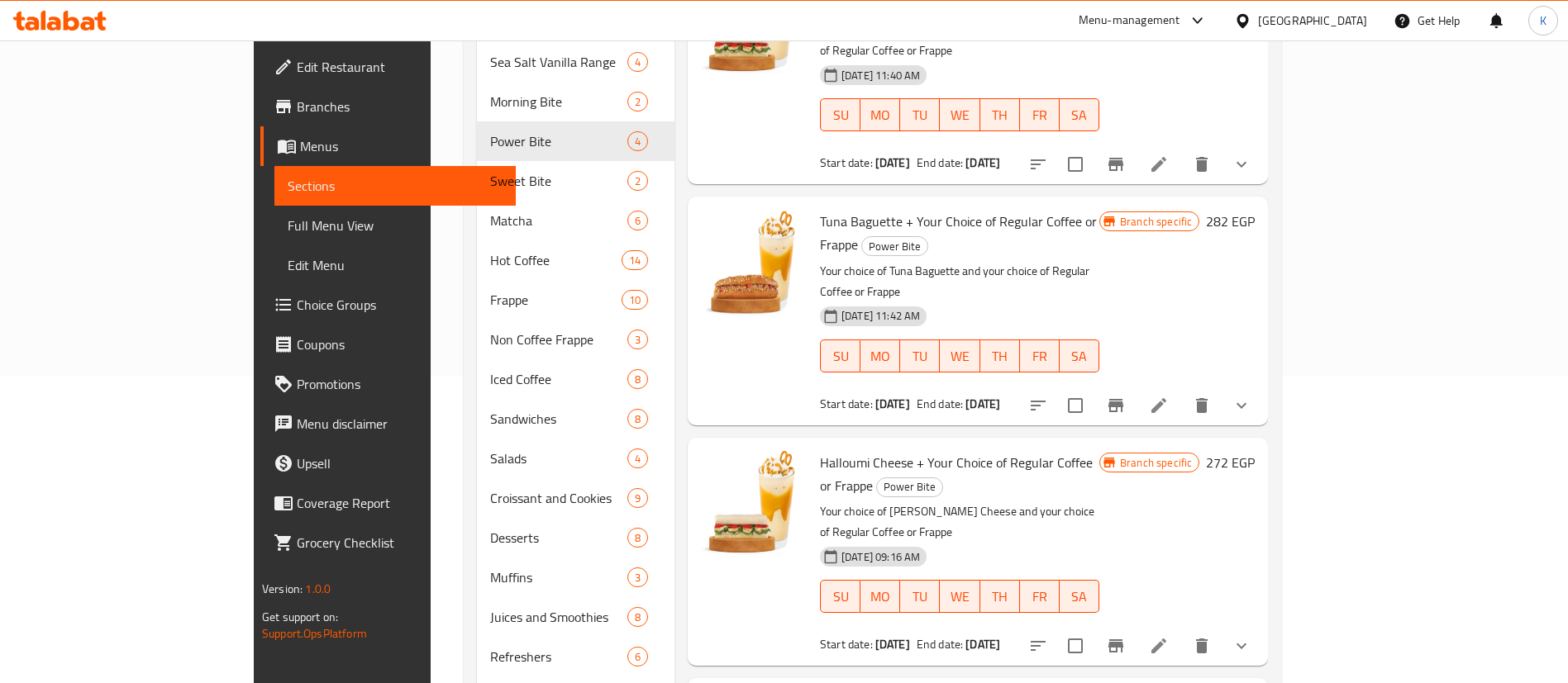
scroll to position [646, 0]
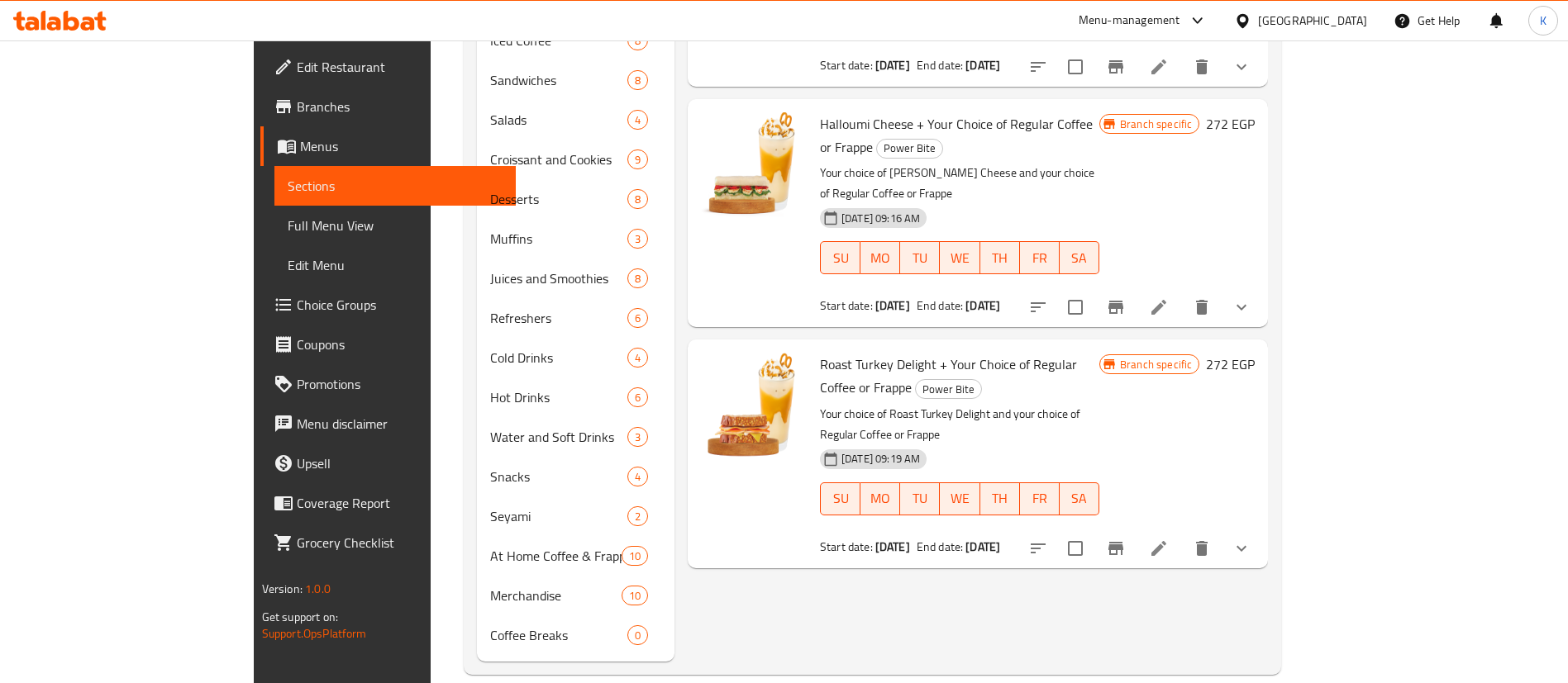
click at [1181, 533] on li at bounding box center [1158, 548] width 46 height 30
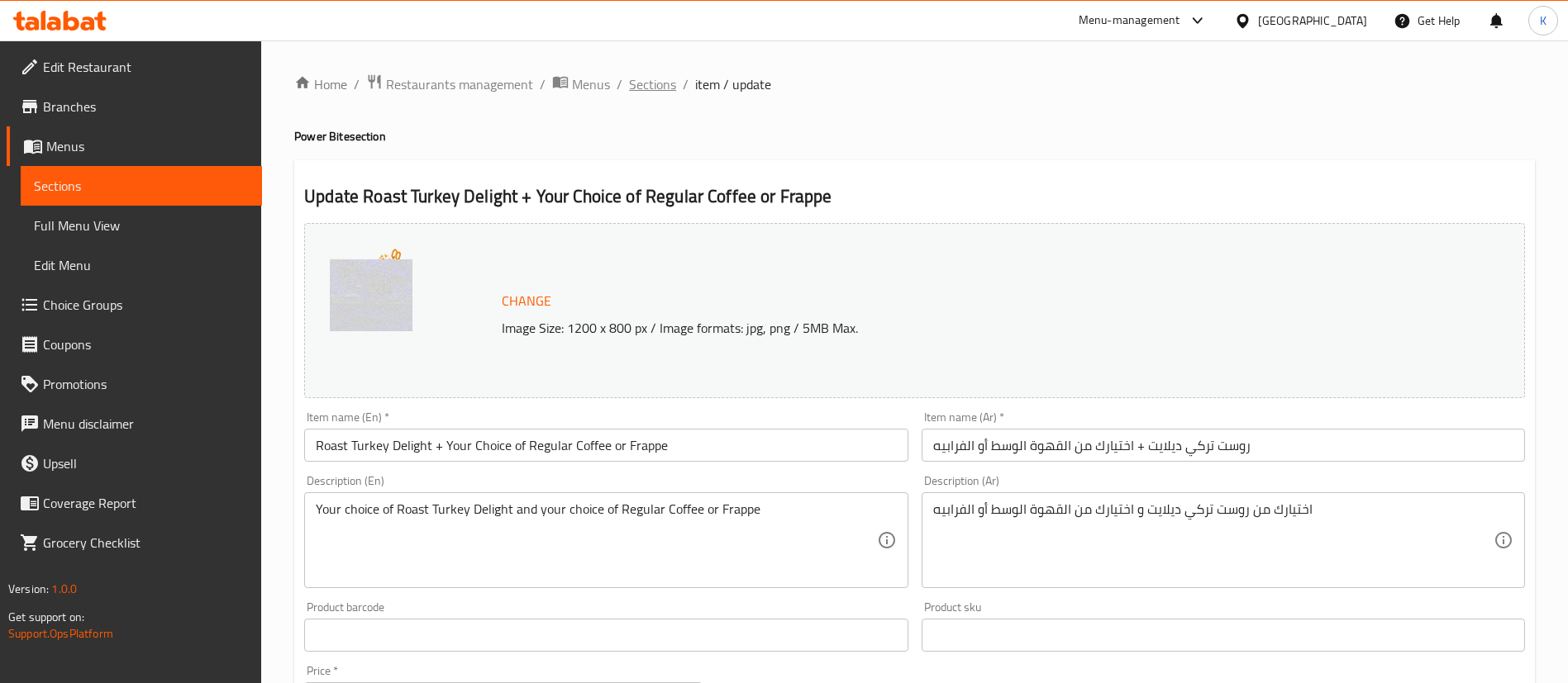
click at [637, 90] on span "Sections" at bounding box center [652, 84] width 47 height 20
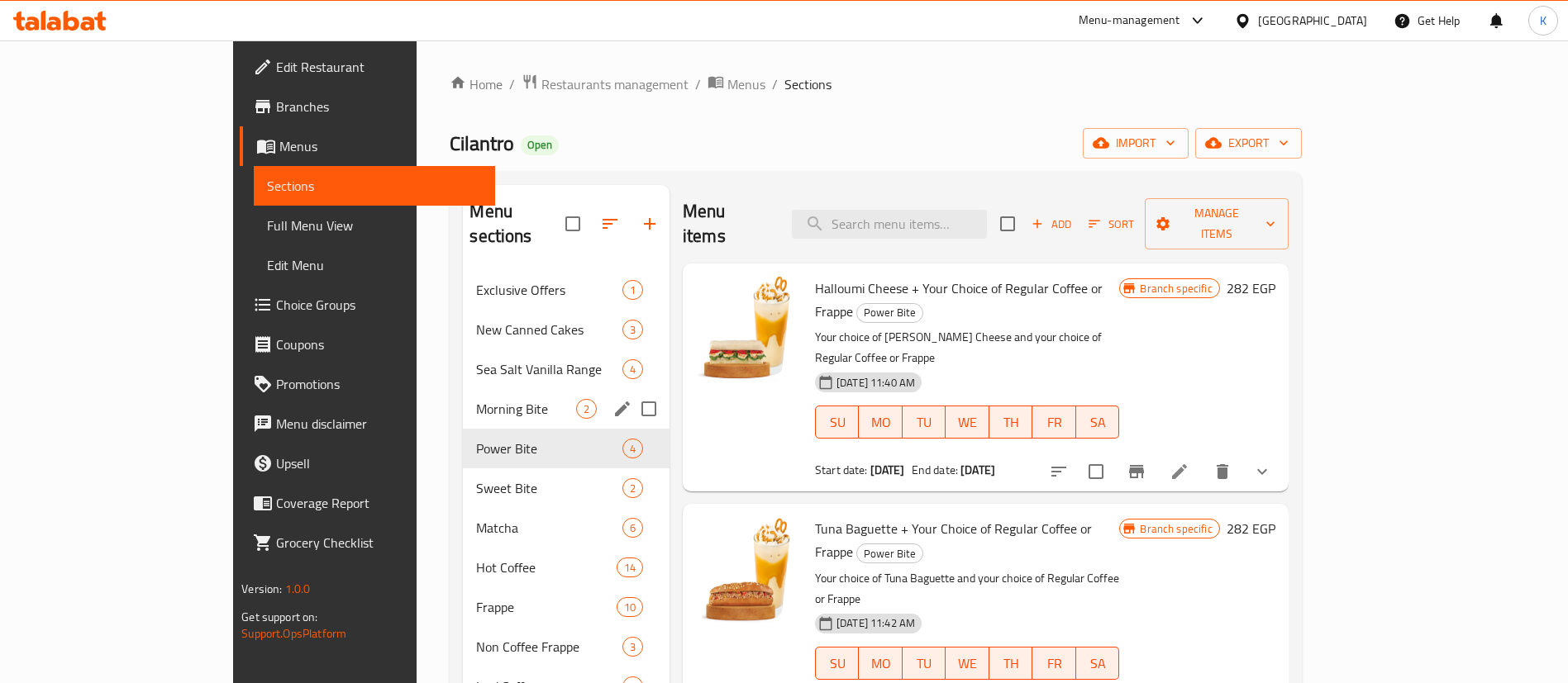
click at [463, 389] on div "Morning Bite 2" at bounding box center [566, 409] width 207 height 40
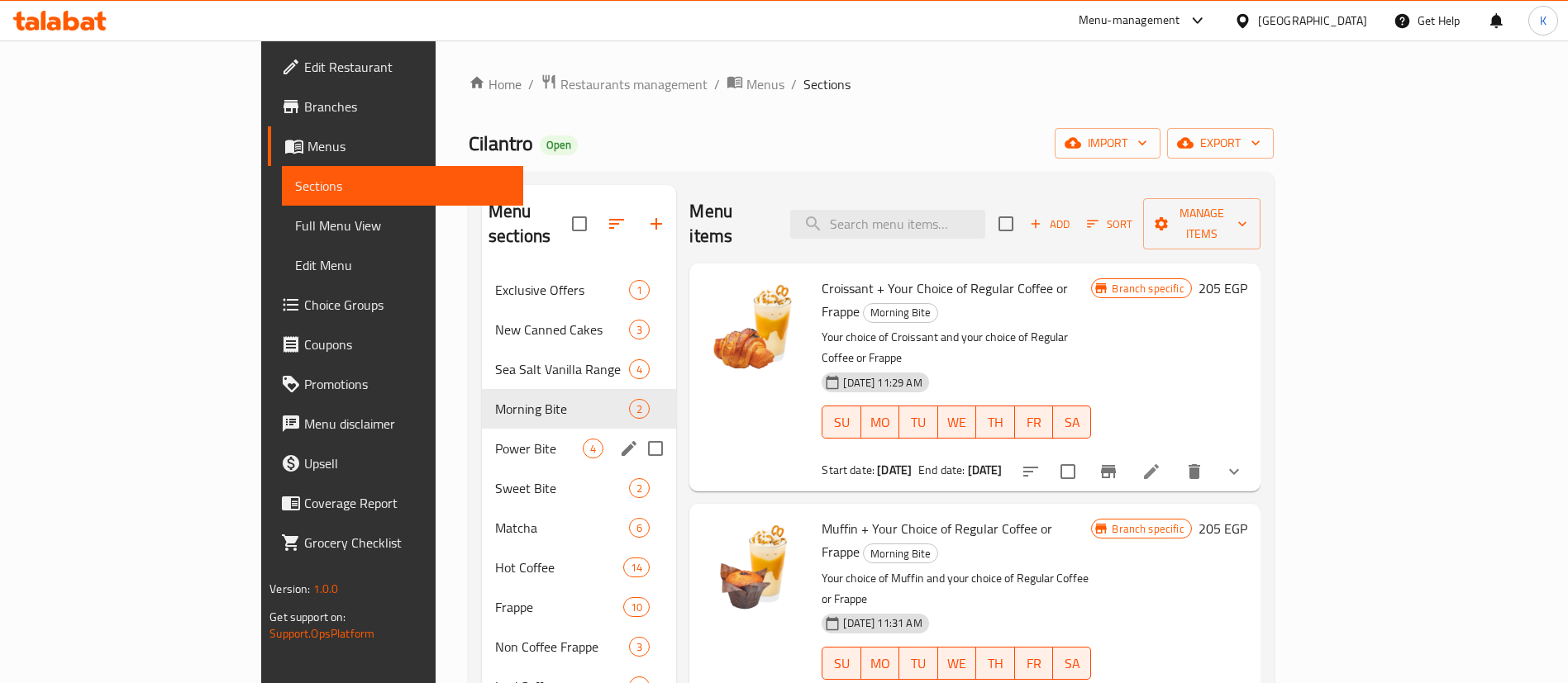
click at [495, 438] on span "Power Bite" at bounding box center [538, 448] width 88 height 20
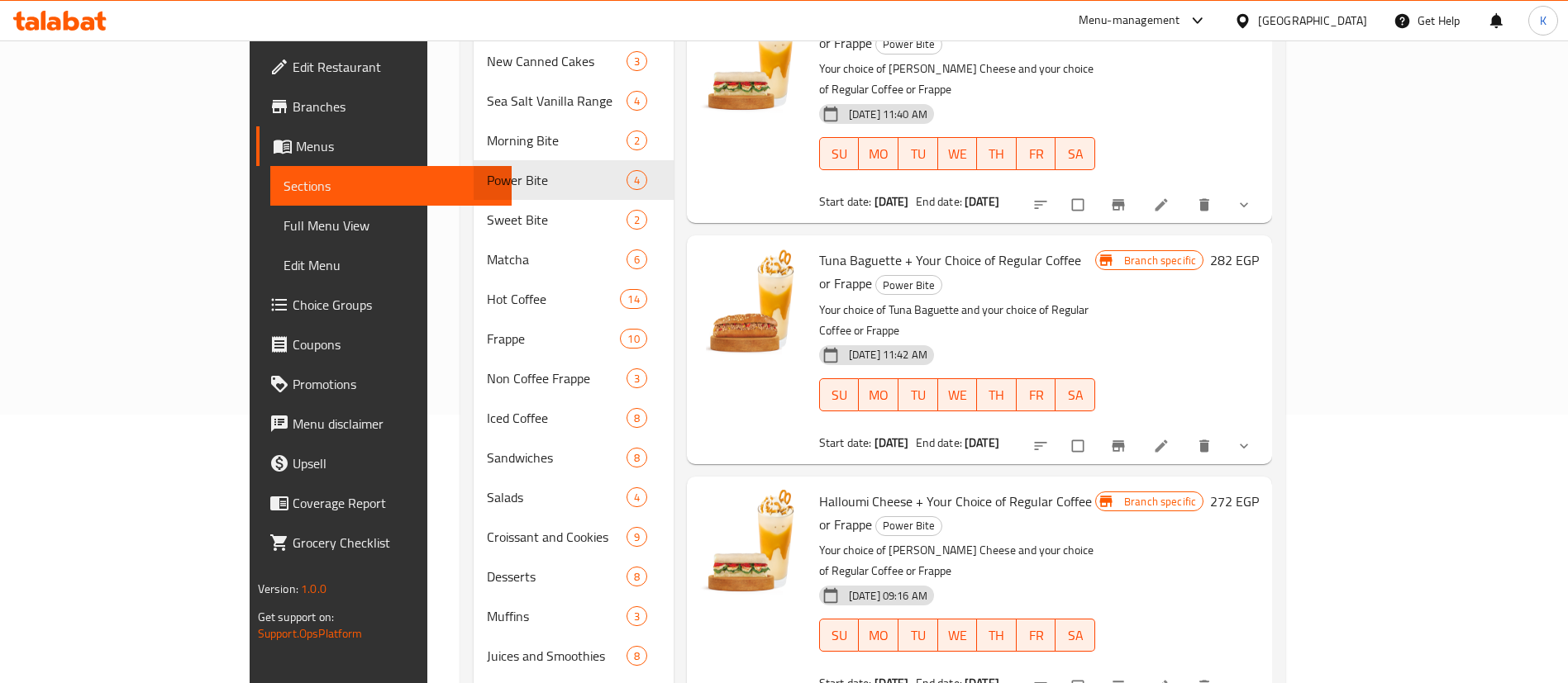
scroll to position [495, 0]
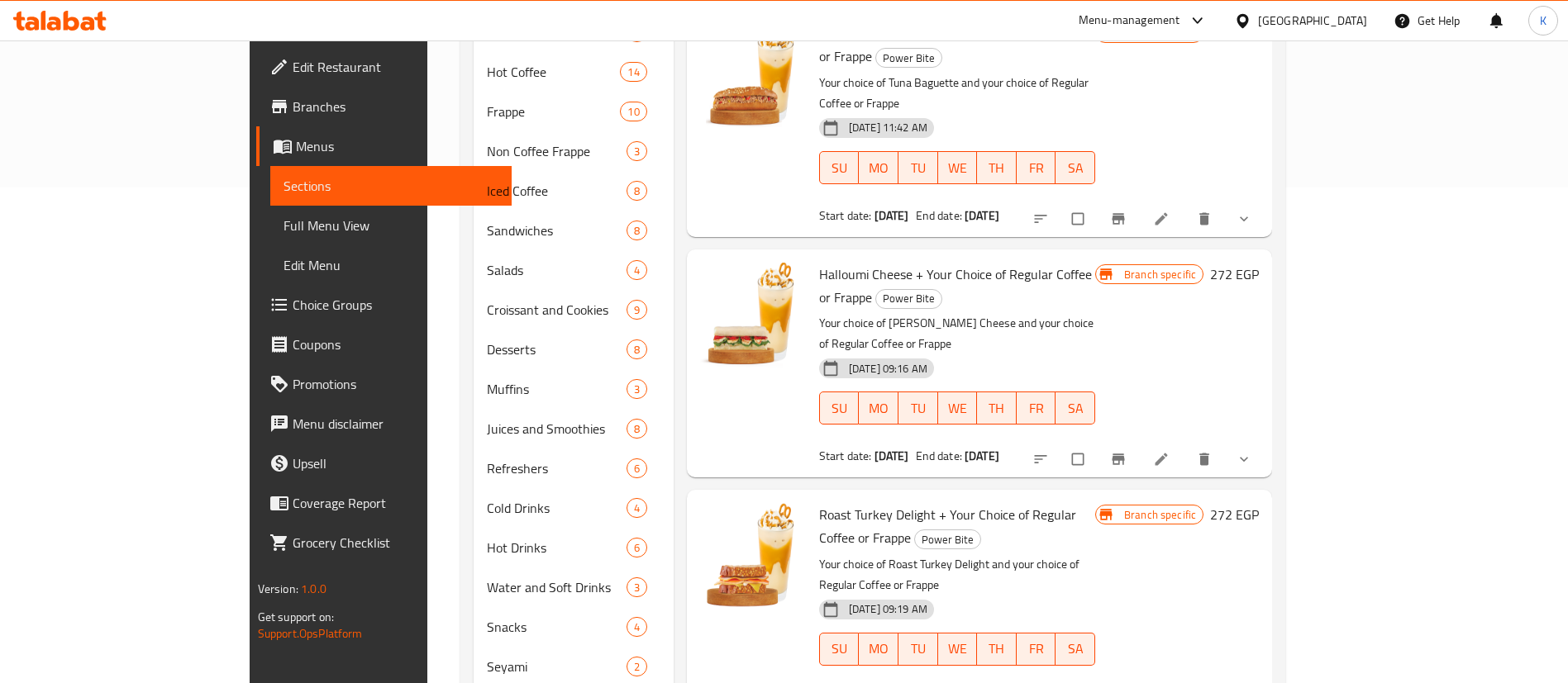
click at [1169, 451] on icon at bounding box center [1160, 459] width 16 height 16
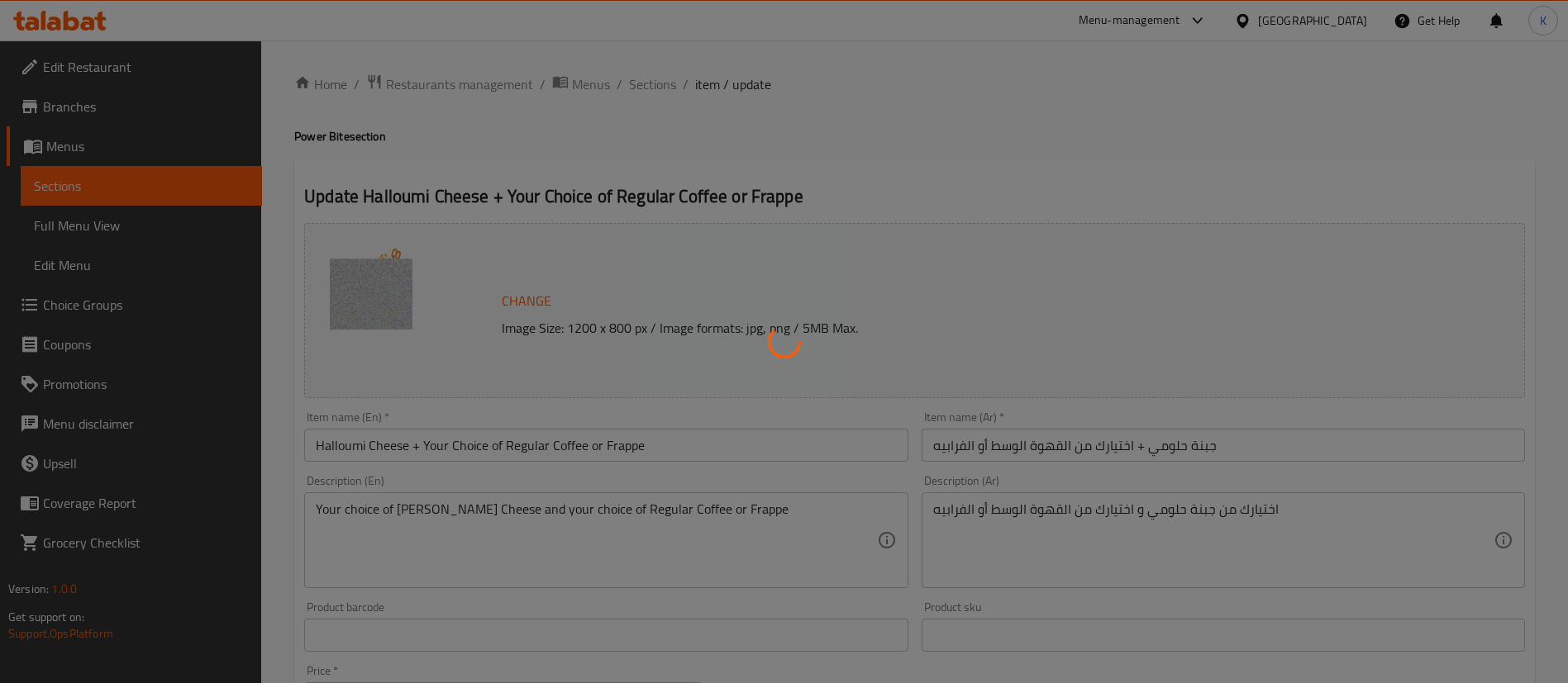
type input "أختيارك من المشروب"
type input "1"
type input "إختيارك من الحليب:"
type input "1"
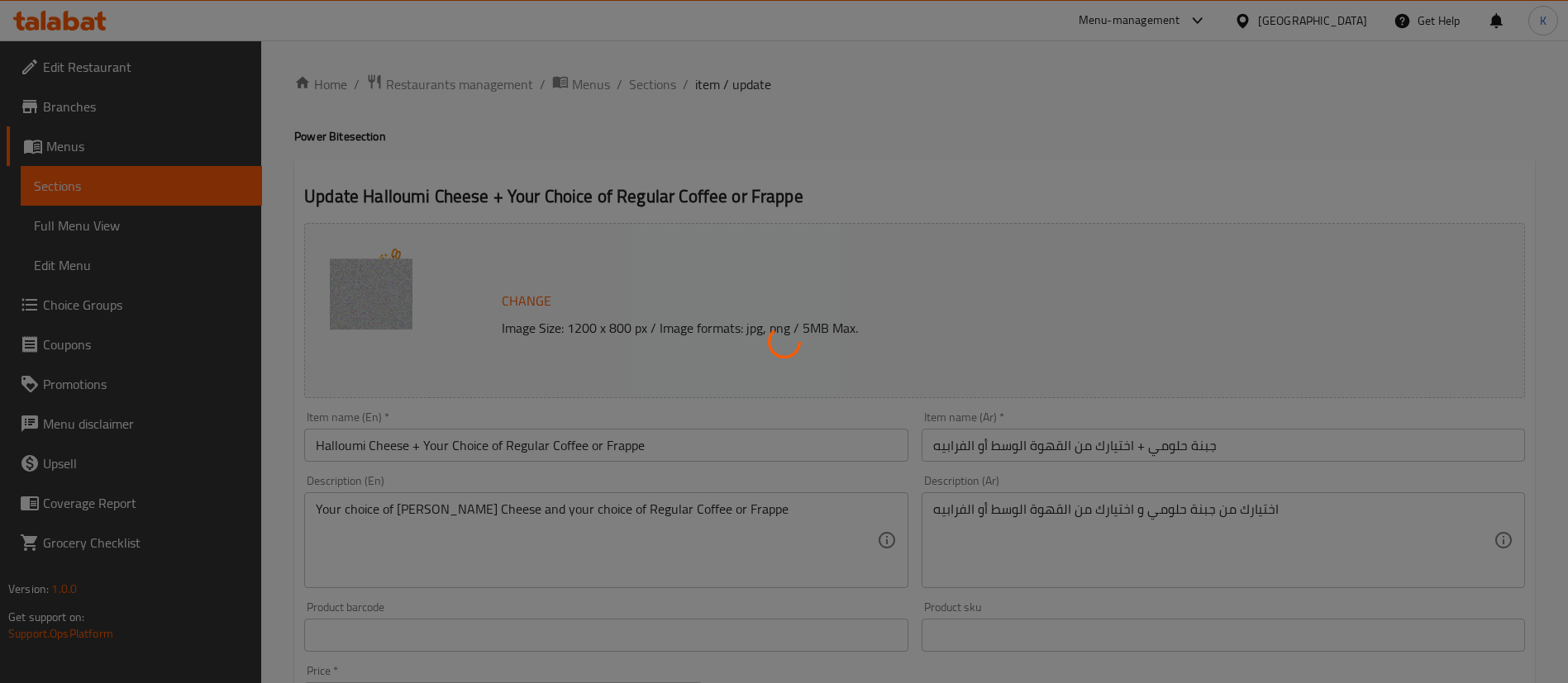
type input "1"
type input "شوت إضافية:"
type input "0"
type input "نكهات إضافية:"
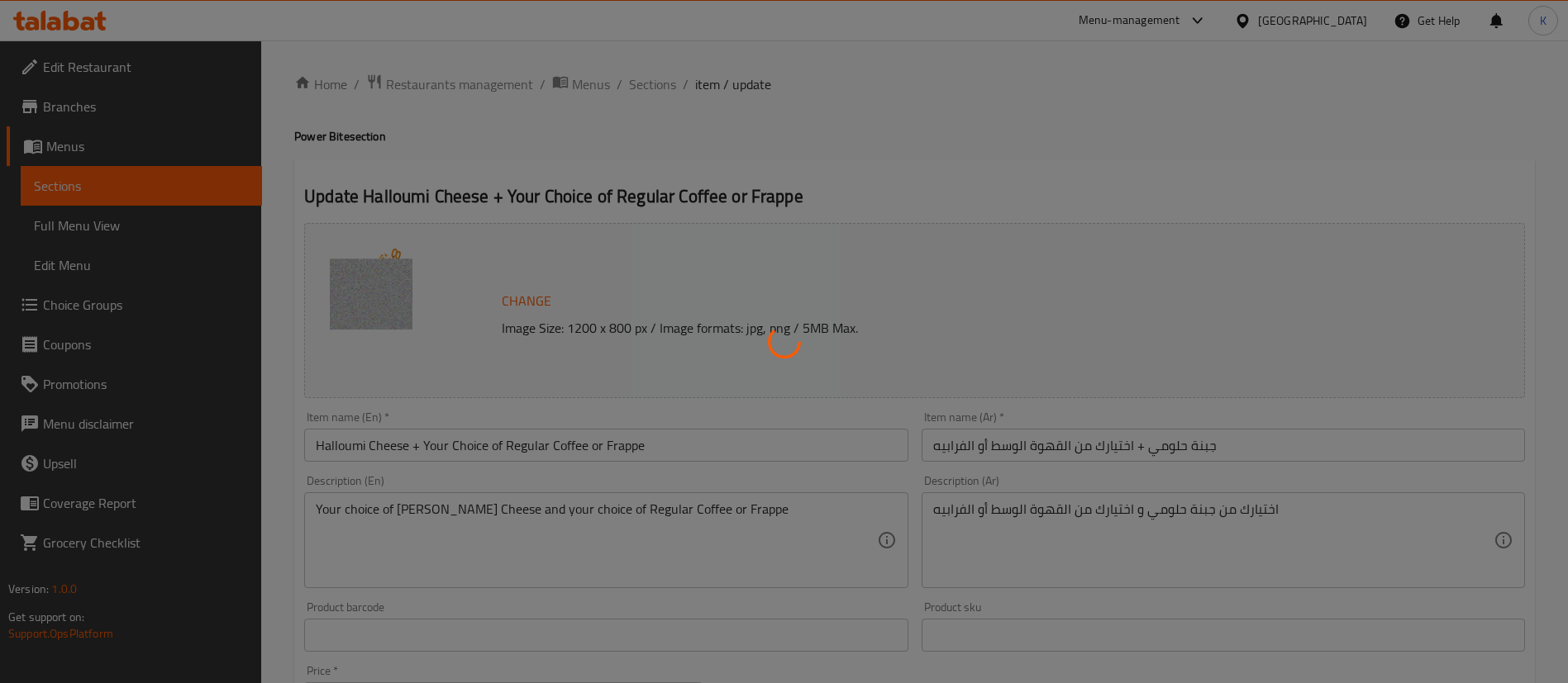
type input "0"
type input "صوصات إضافية:"
type input "0"
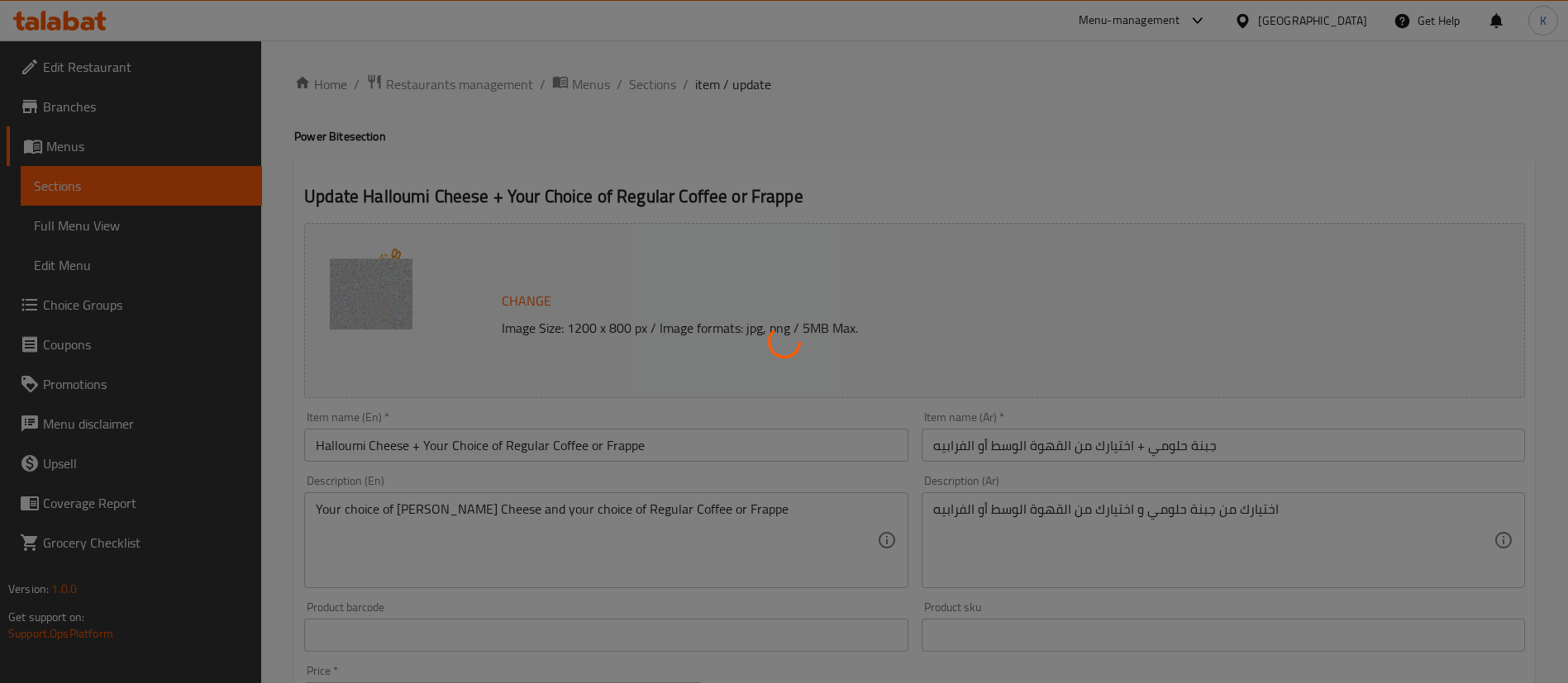
type input "اختيارك من الشيبسي"
type input "1"
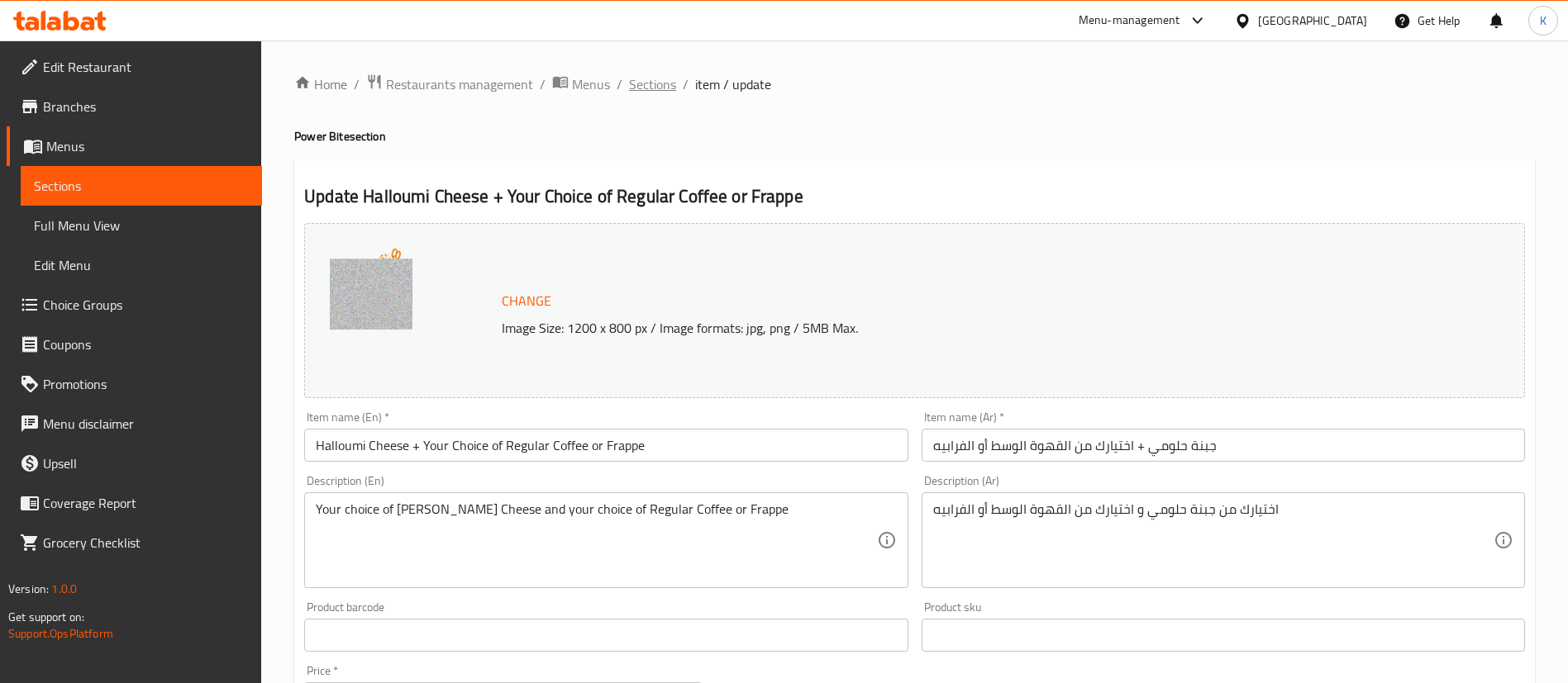
click at [633, 76] on span "Sections" at bounding box center [652, 84] width 47 height 20
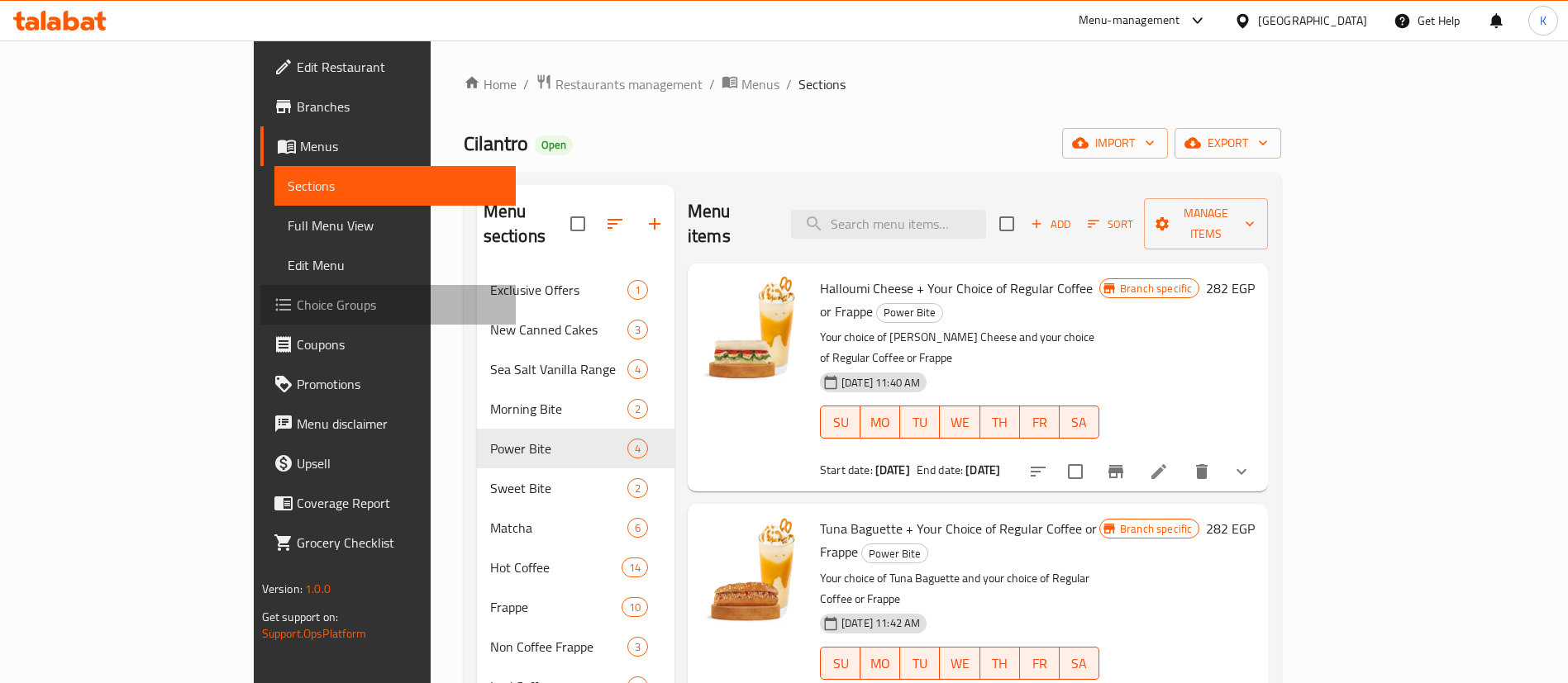
click at [297, 311] on span "Choice Groups" at bounding box center [399, 304] width 206 height 20
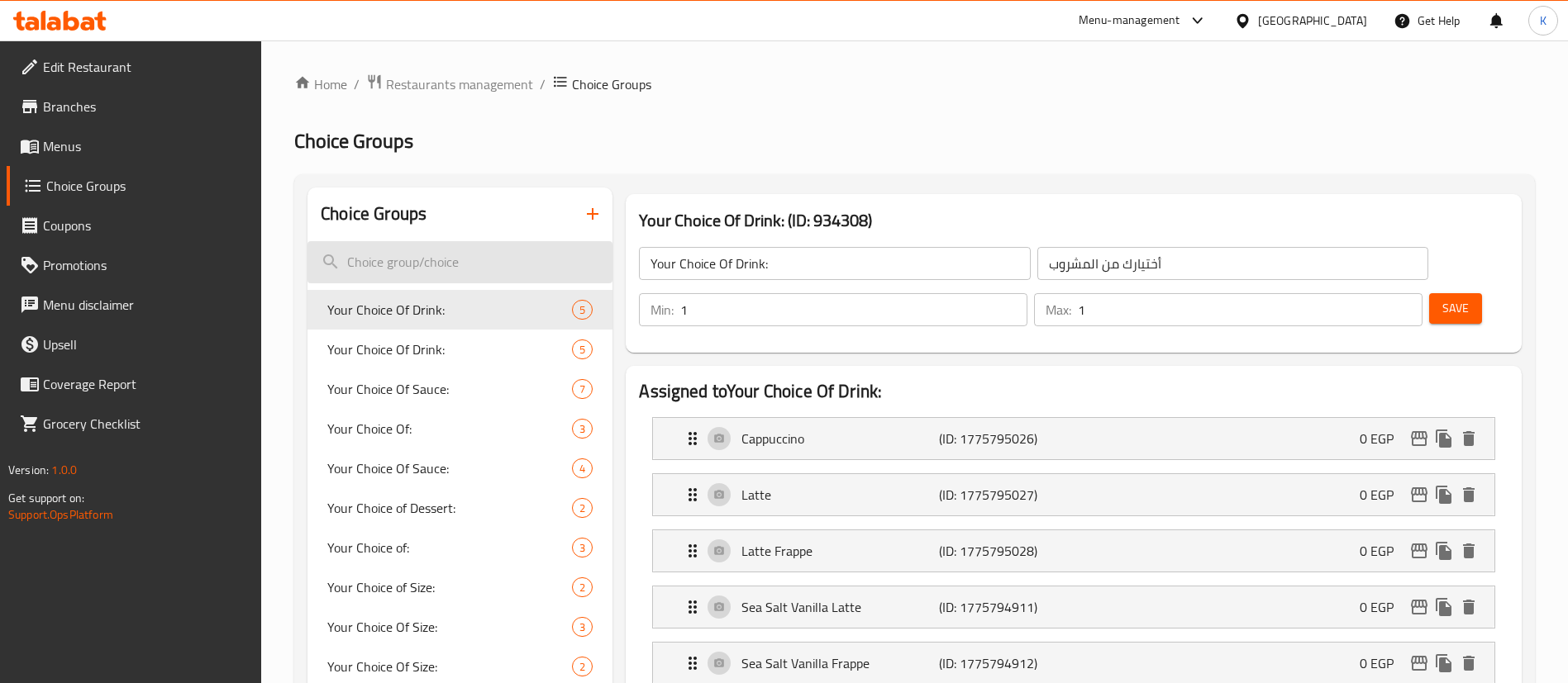
click at [508, 253] on input "search" at bounding box center [460, 262] width 305 height 42
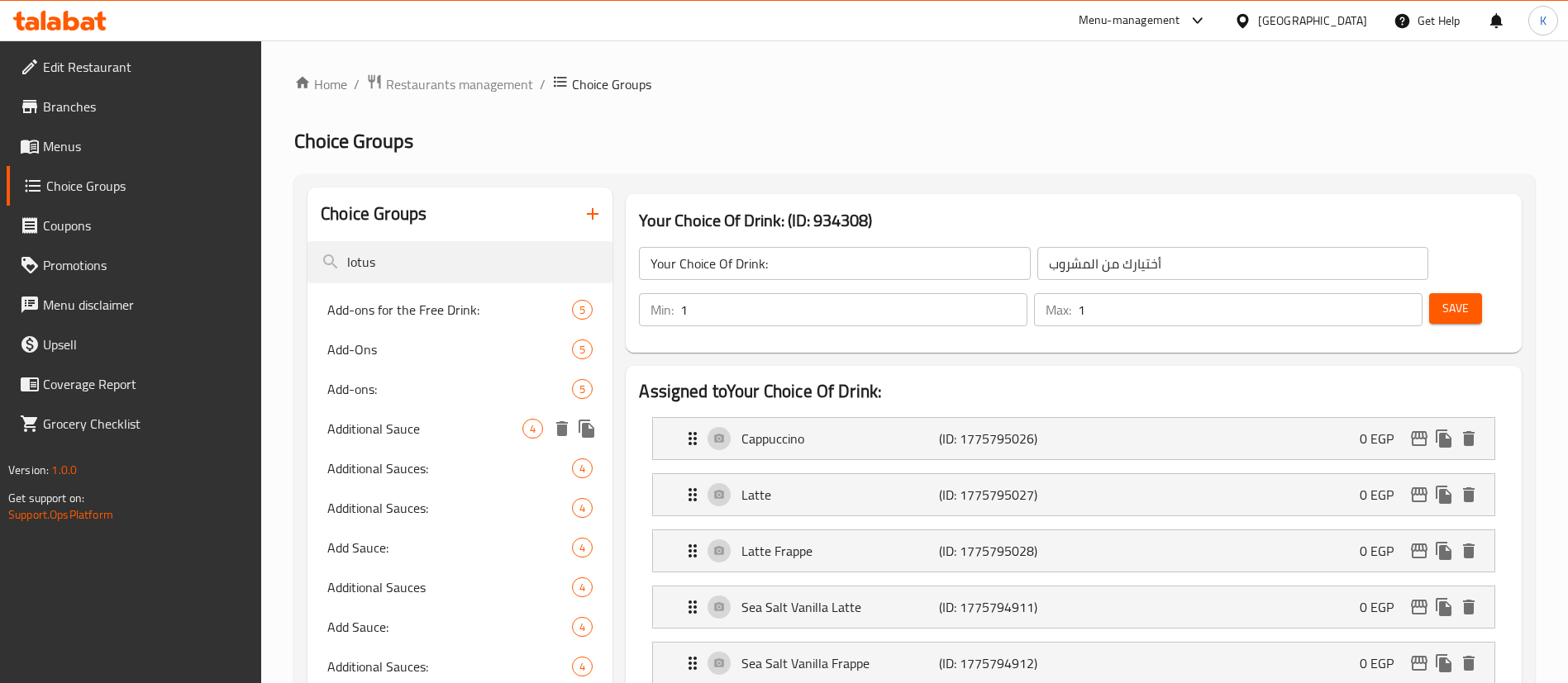
type input "lotus"
click at [372, 428] on span "Additional Sauce" at bounding box center [424, 428] width 195 height 20
type input "Additional Sauce"
type input "صوص إضافى"
type input "0"
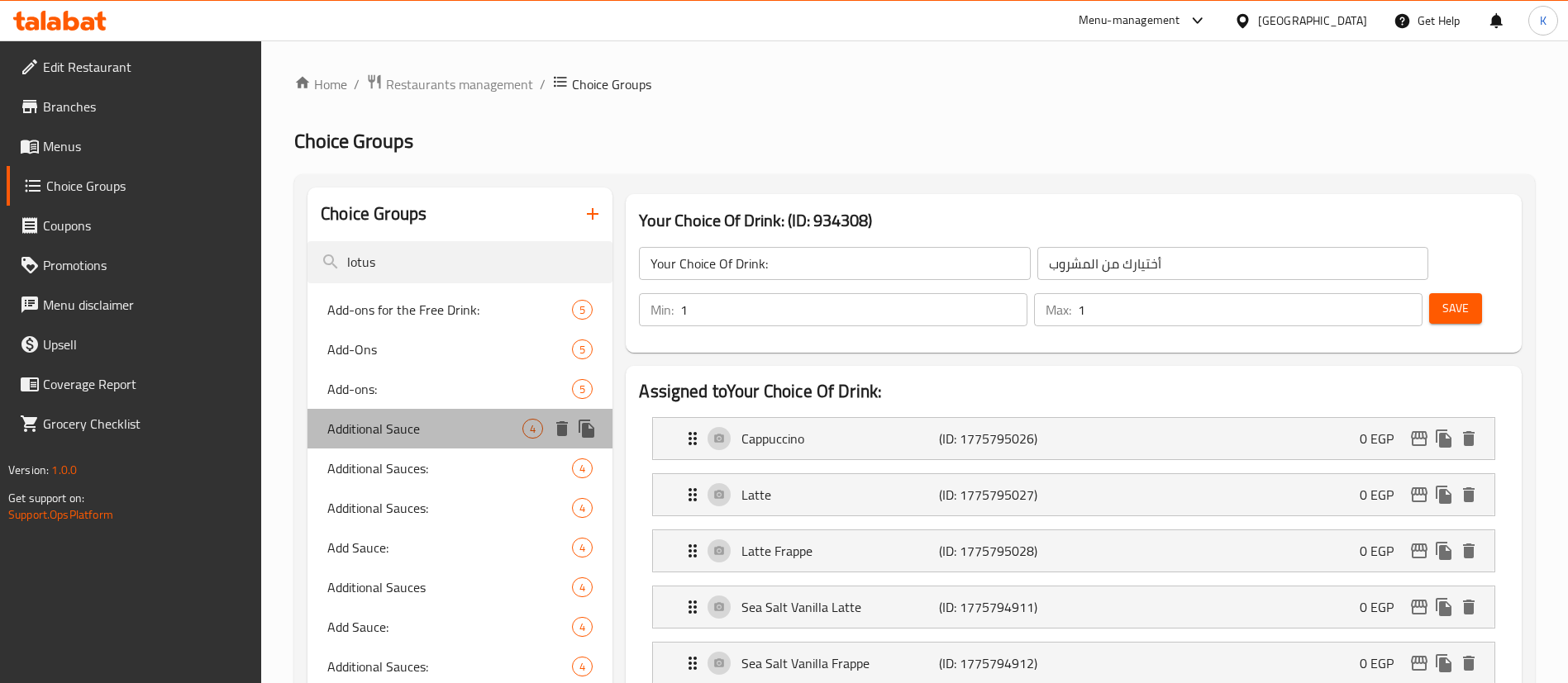
type input "0"
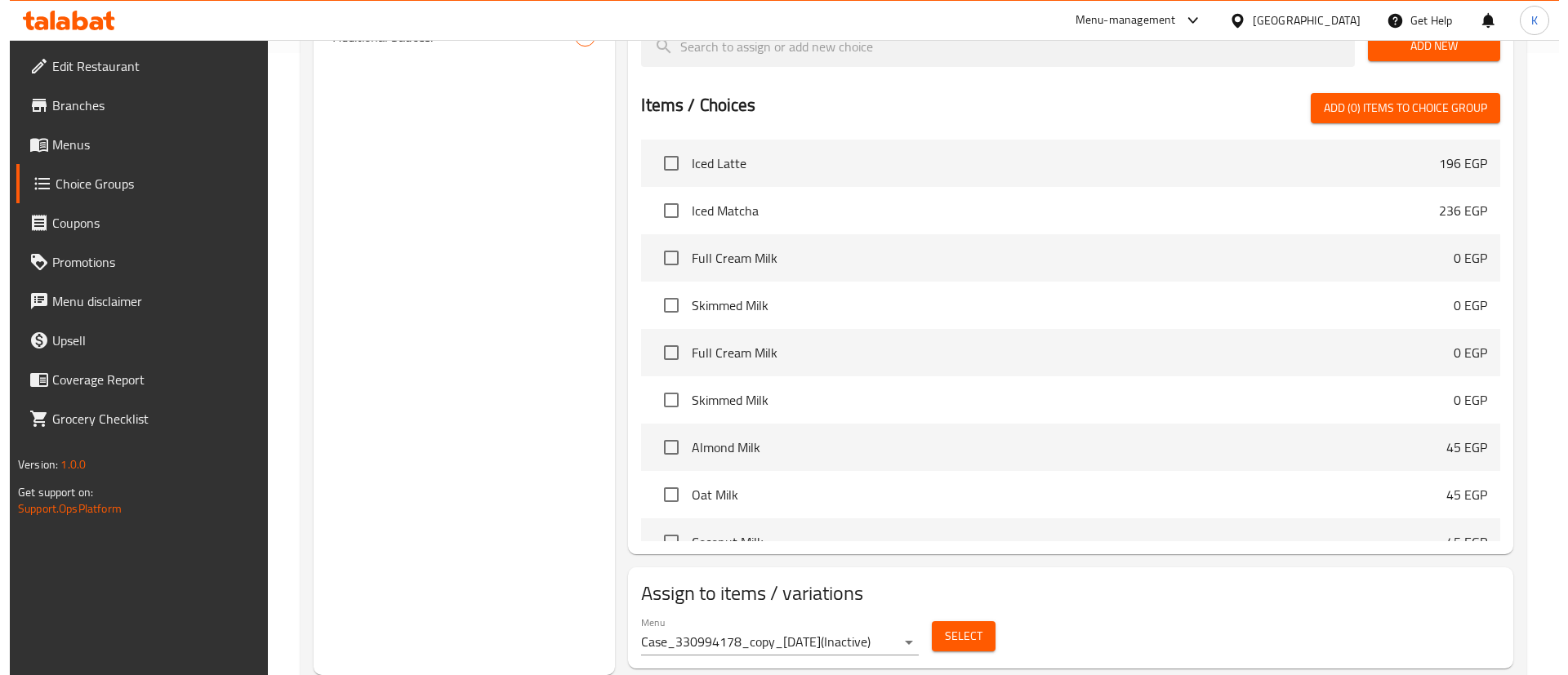
scroll to position [245, 0]
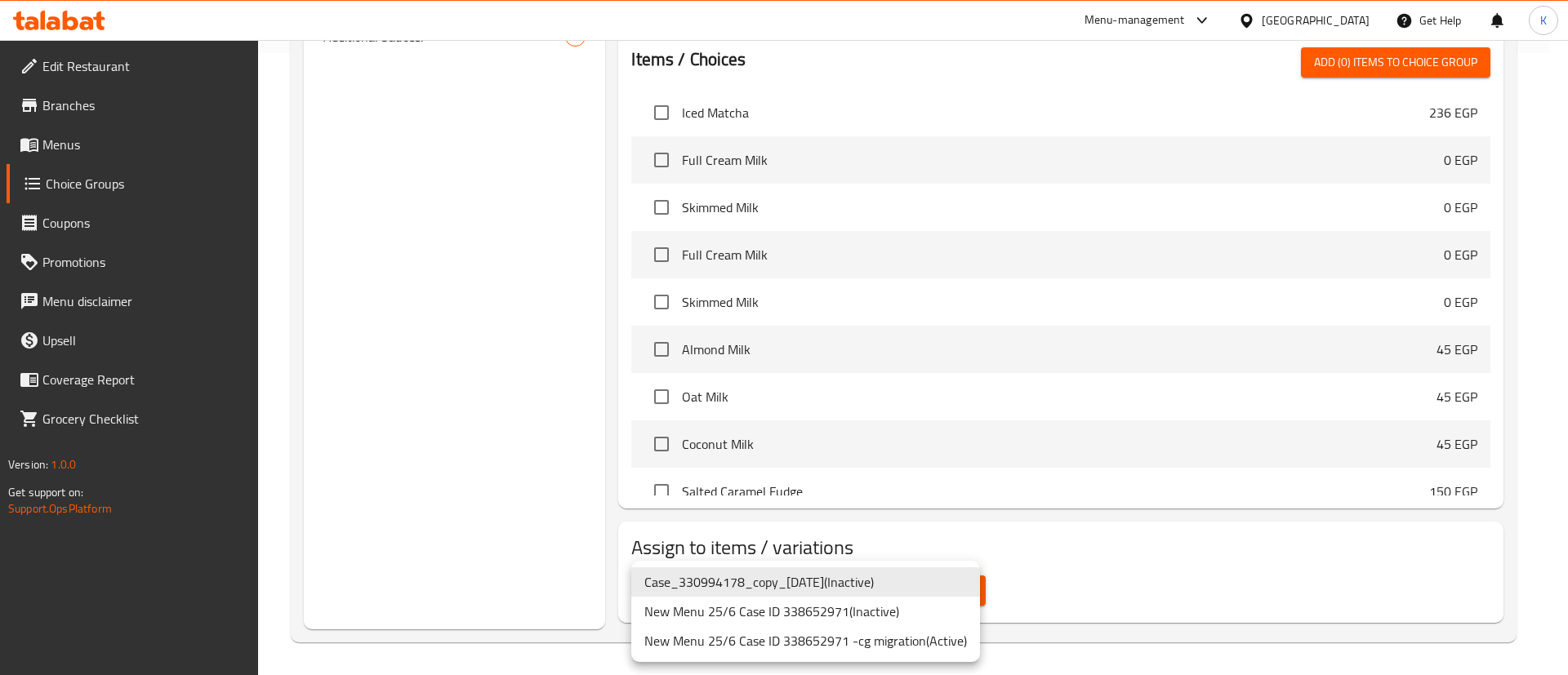
click at [858, 635] on li "New Menu 25/6 Case ID 338652971 -cg migration ( Active )" at bounding box center [805, 641] width 349 height 29
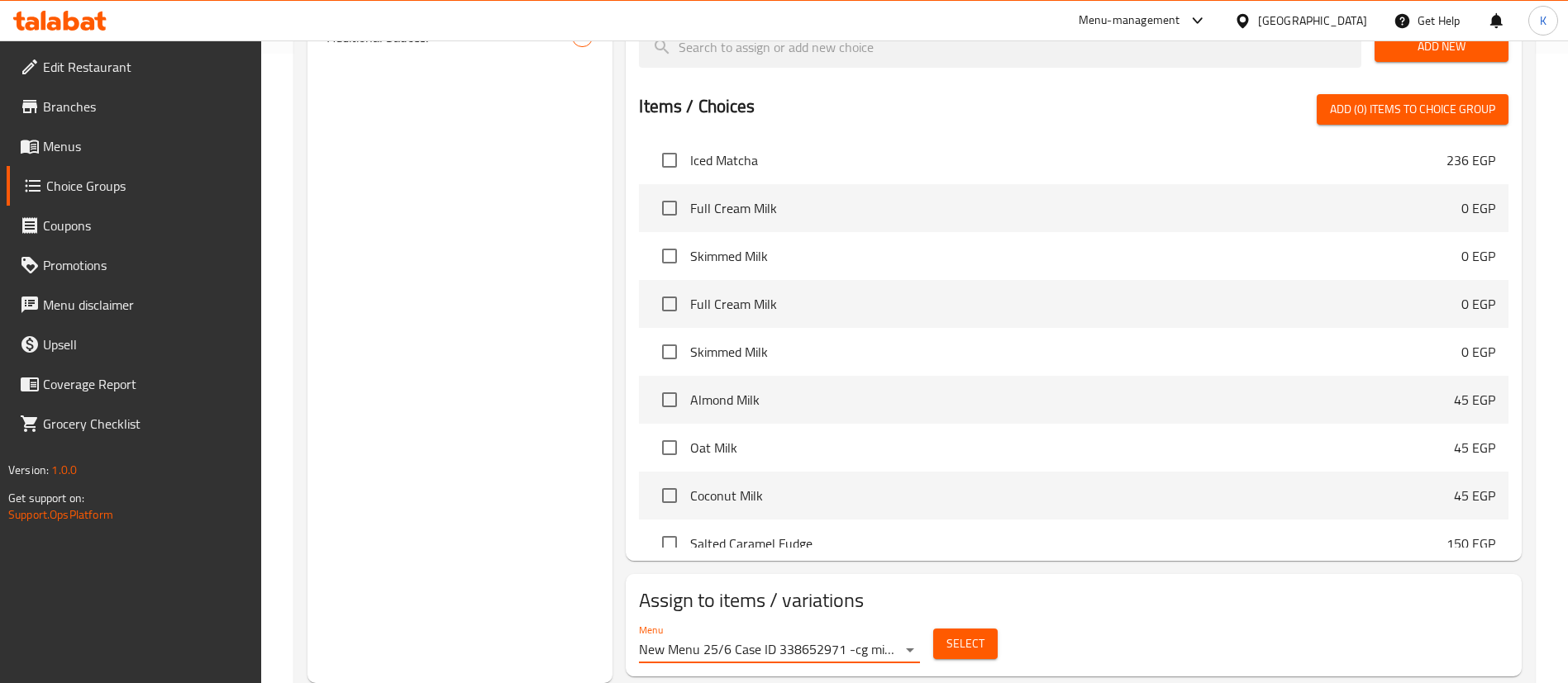
click at [985, 629] on button "Select" at bounding box center [965, 644] width 65 height 31
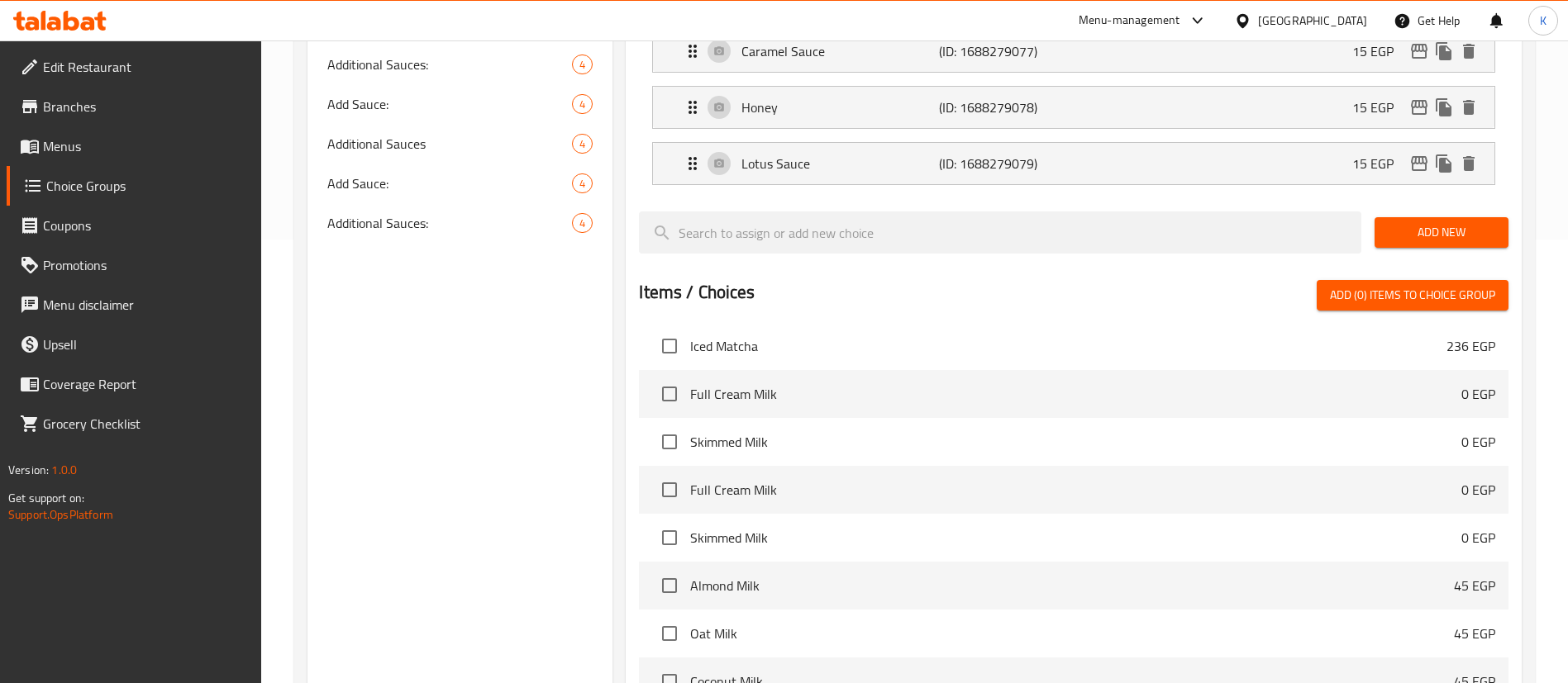
scroll to position [134, 0]
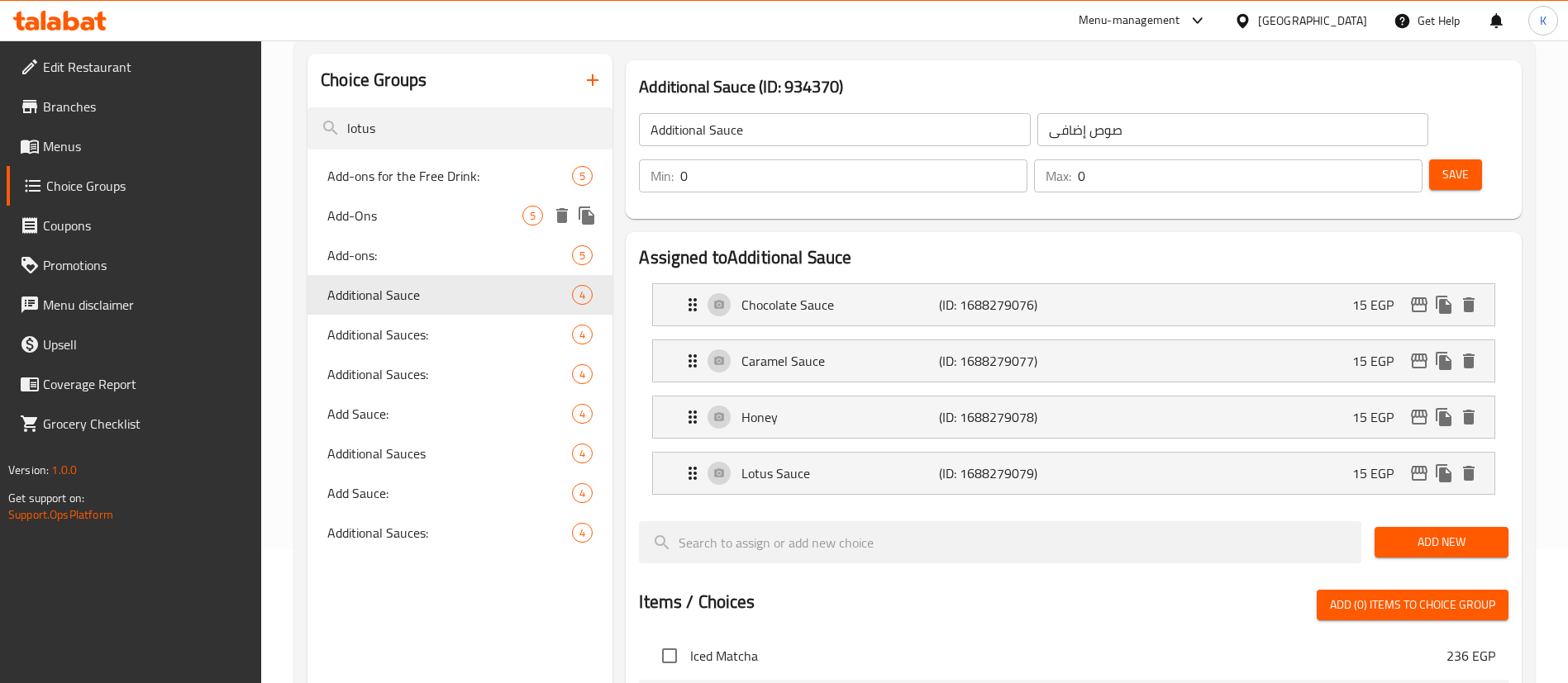
click at [450, 224] on span "Add-Ons" at bounding box center [424, 215] width 195 height 20
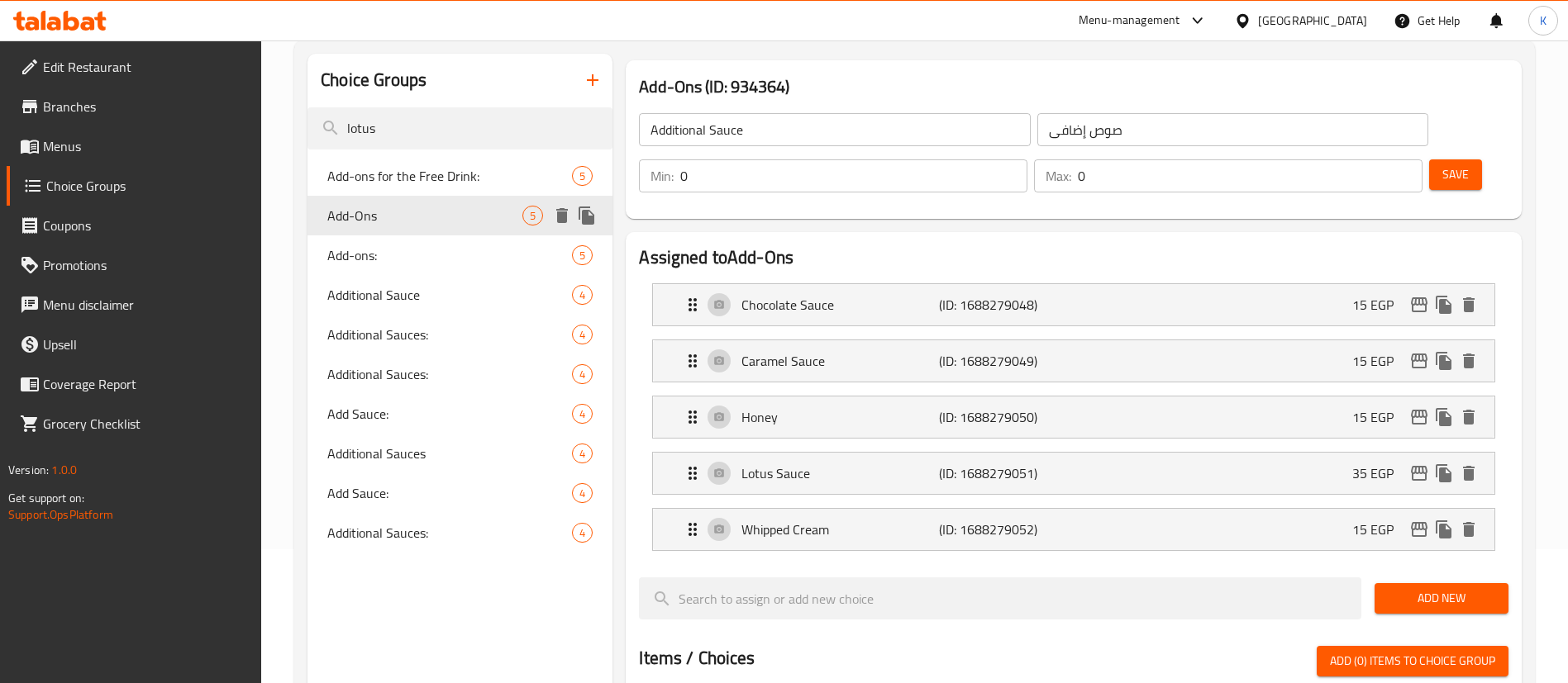
type input "Add-Ons"
type input "إضافات"
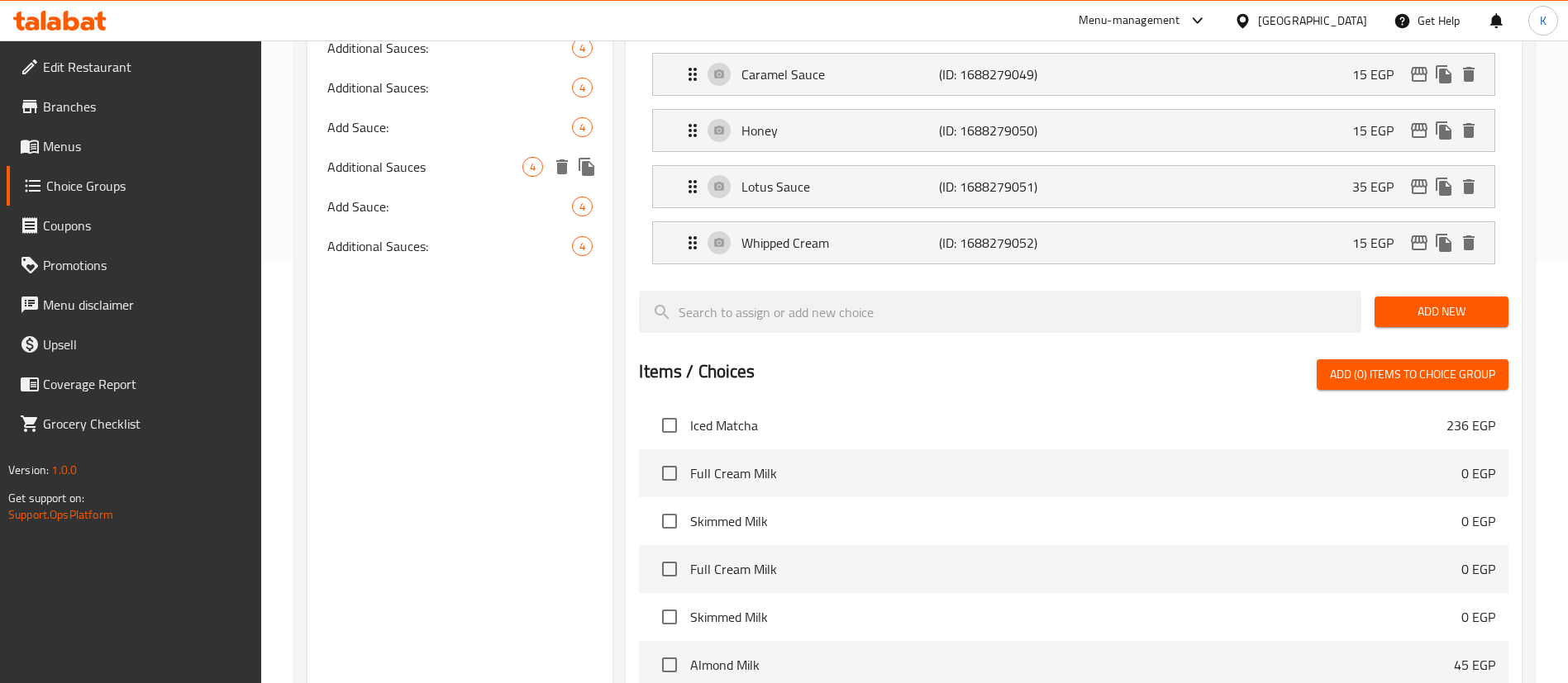
scroll to position [381, 0]
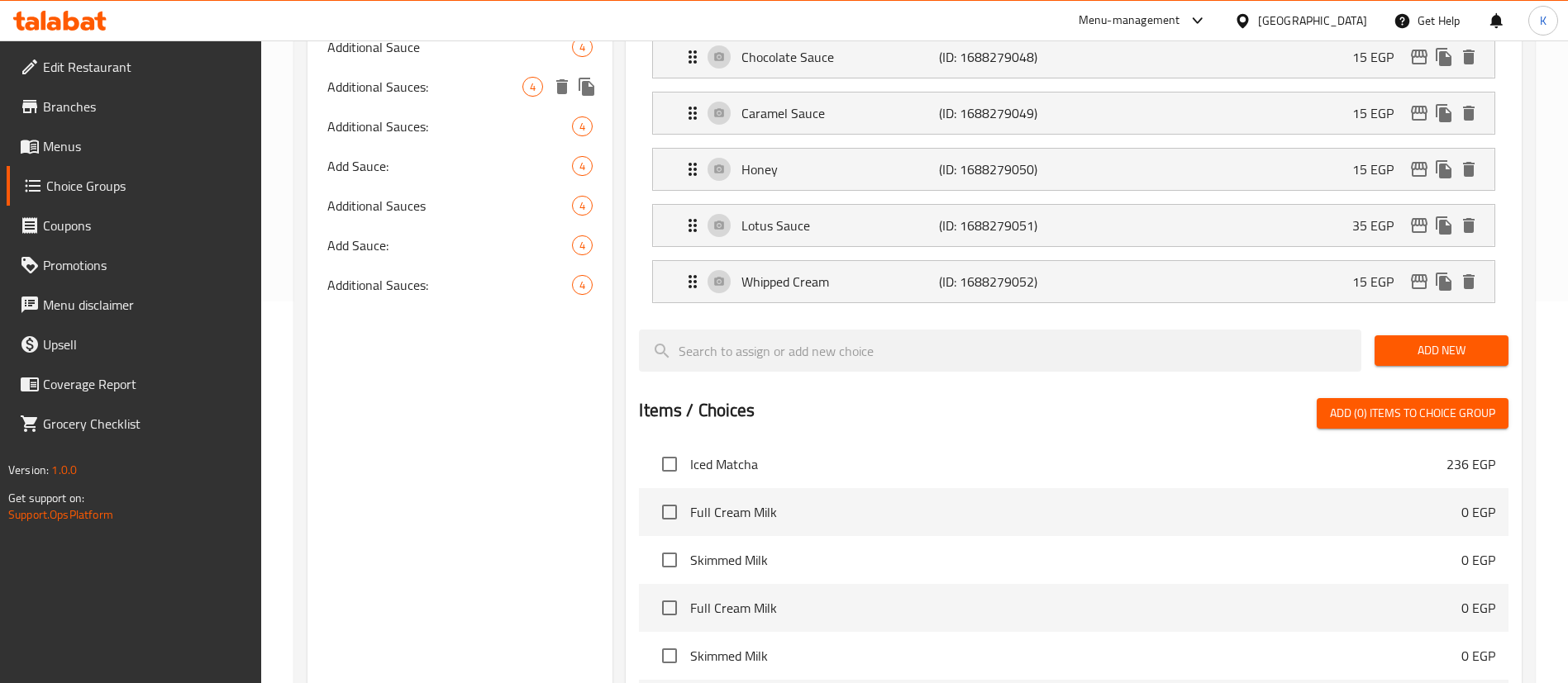
click at [403, 84] on span "Additional Sauces:" at bounding box center [424, 86] width 195 height 20
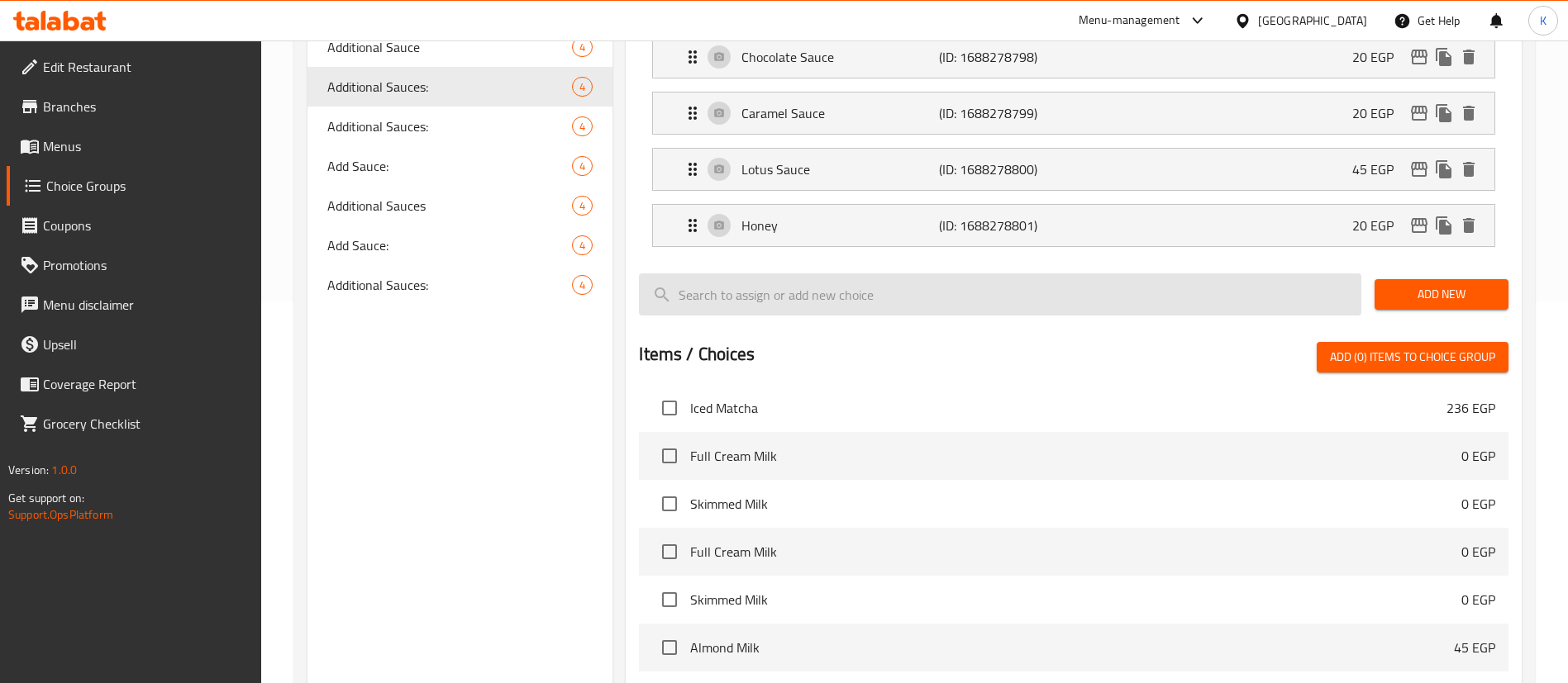
type input "Additional Sauces:"
type input "صوصات إضافية:"
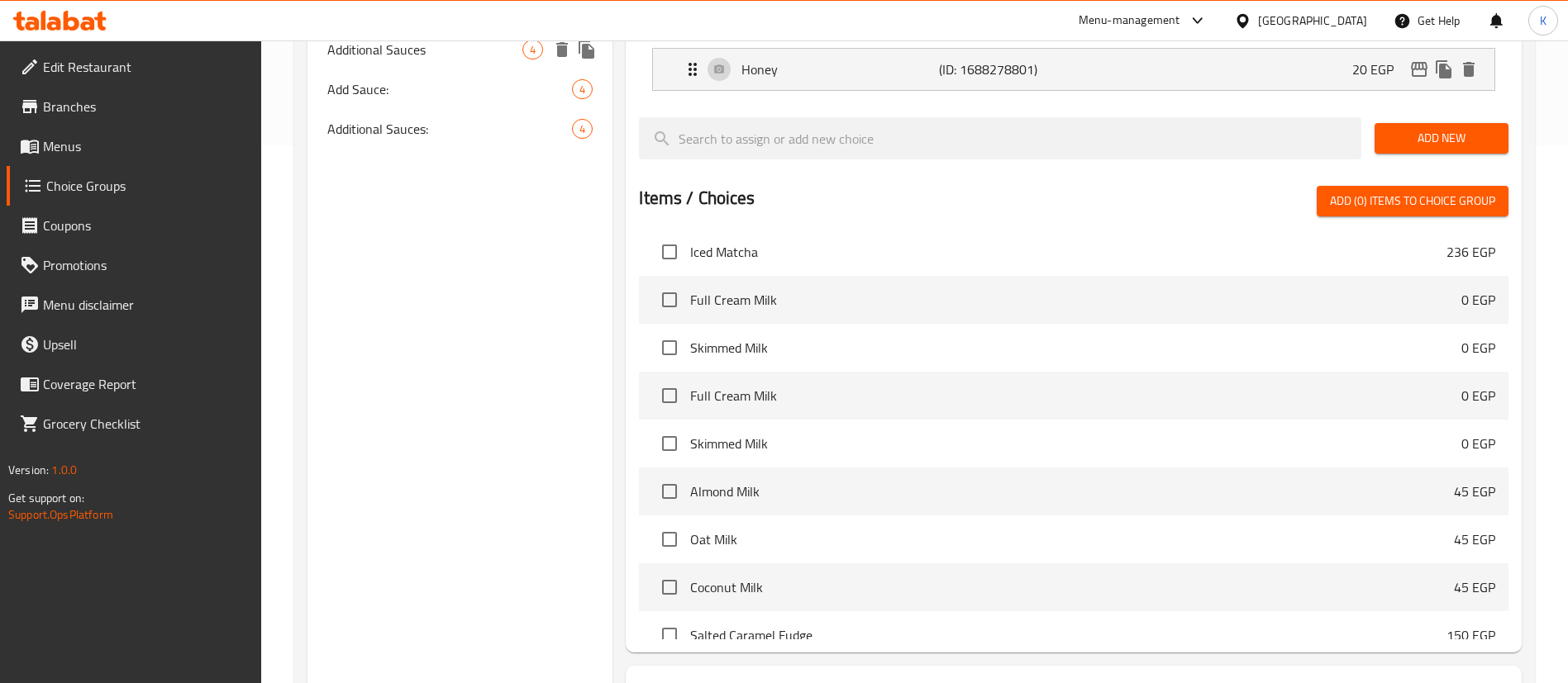
scroll to position [629, 0]
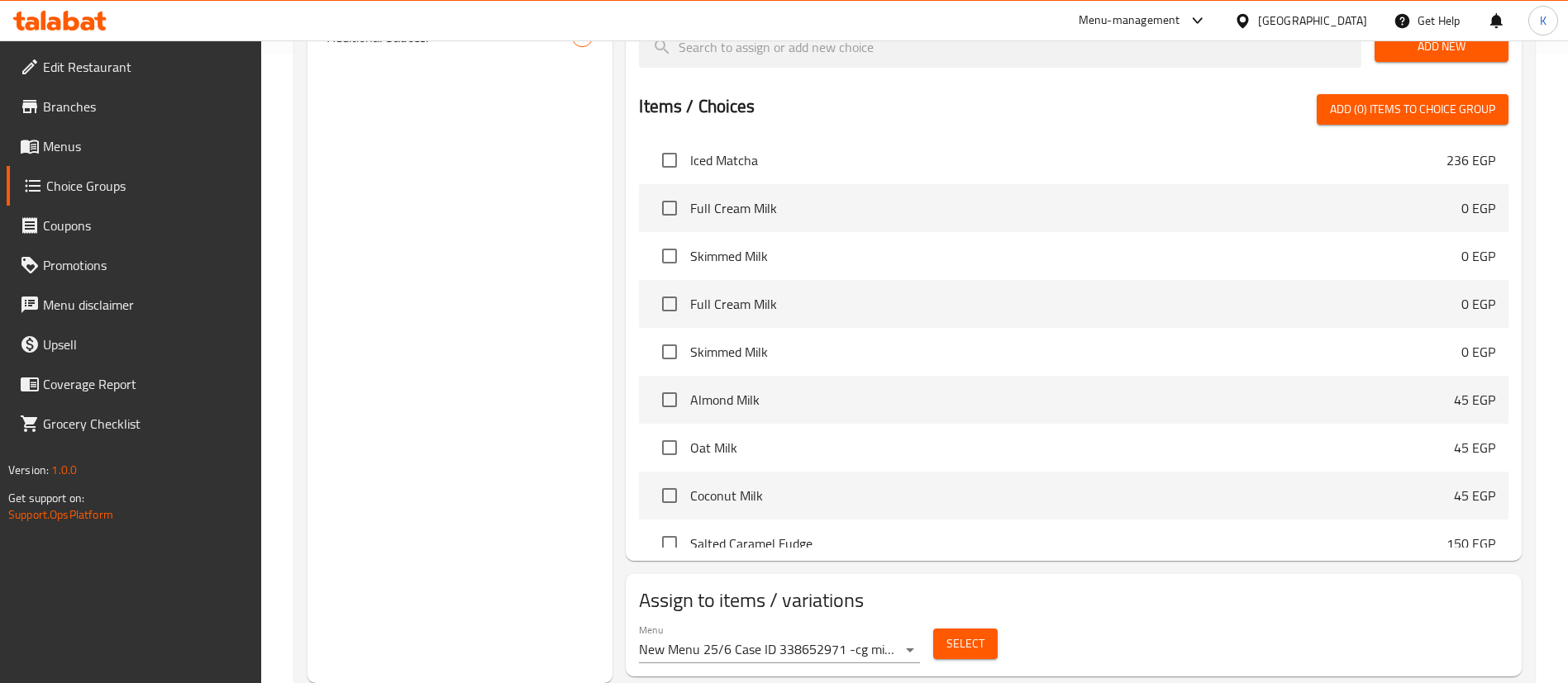
click at [985, 629] on button "Select" at bounding box center [965, 644] width 65 height 31
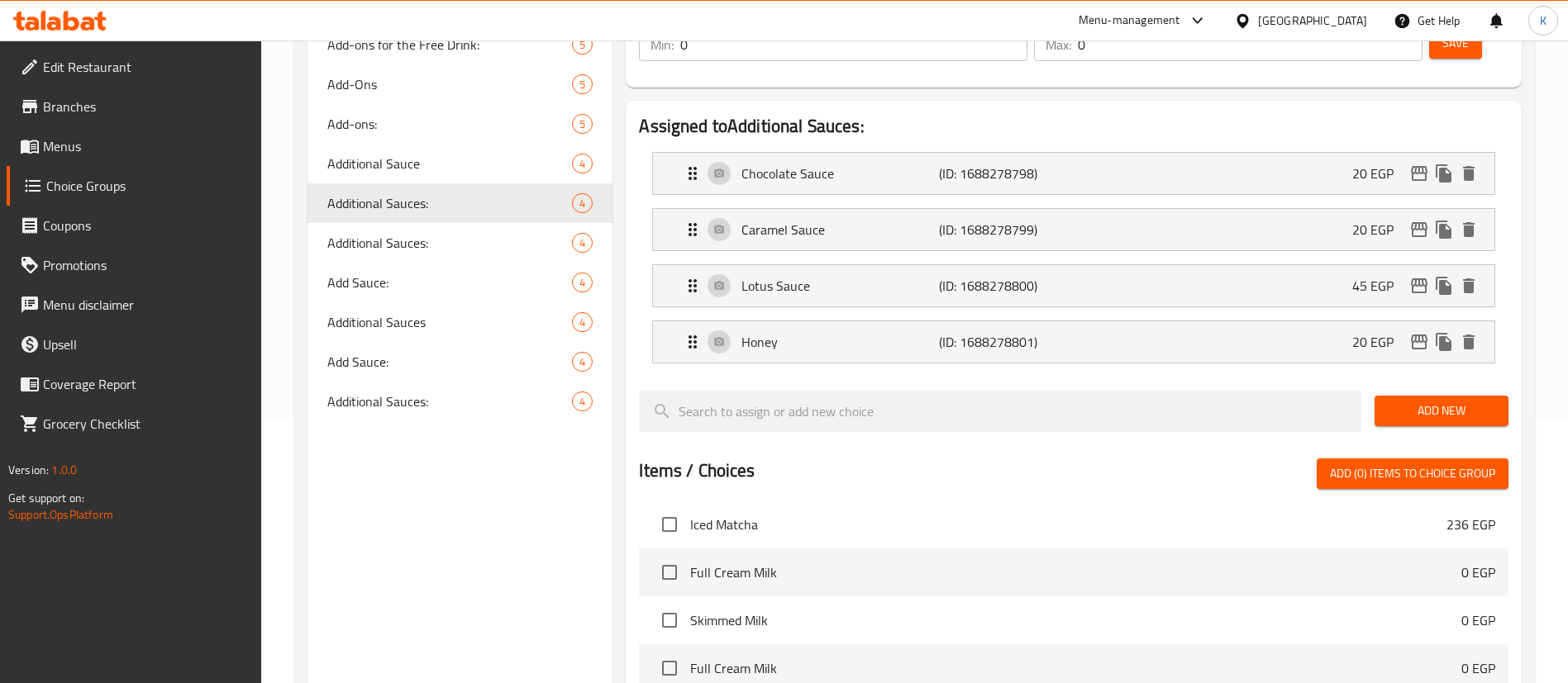
scroll to position [257, 0]
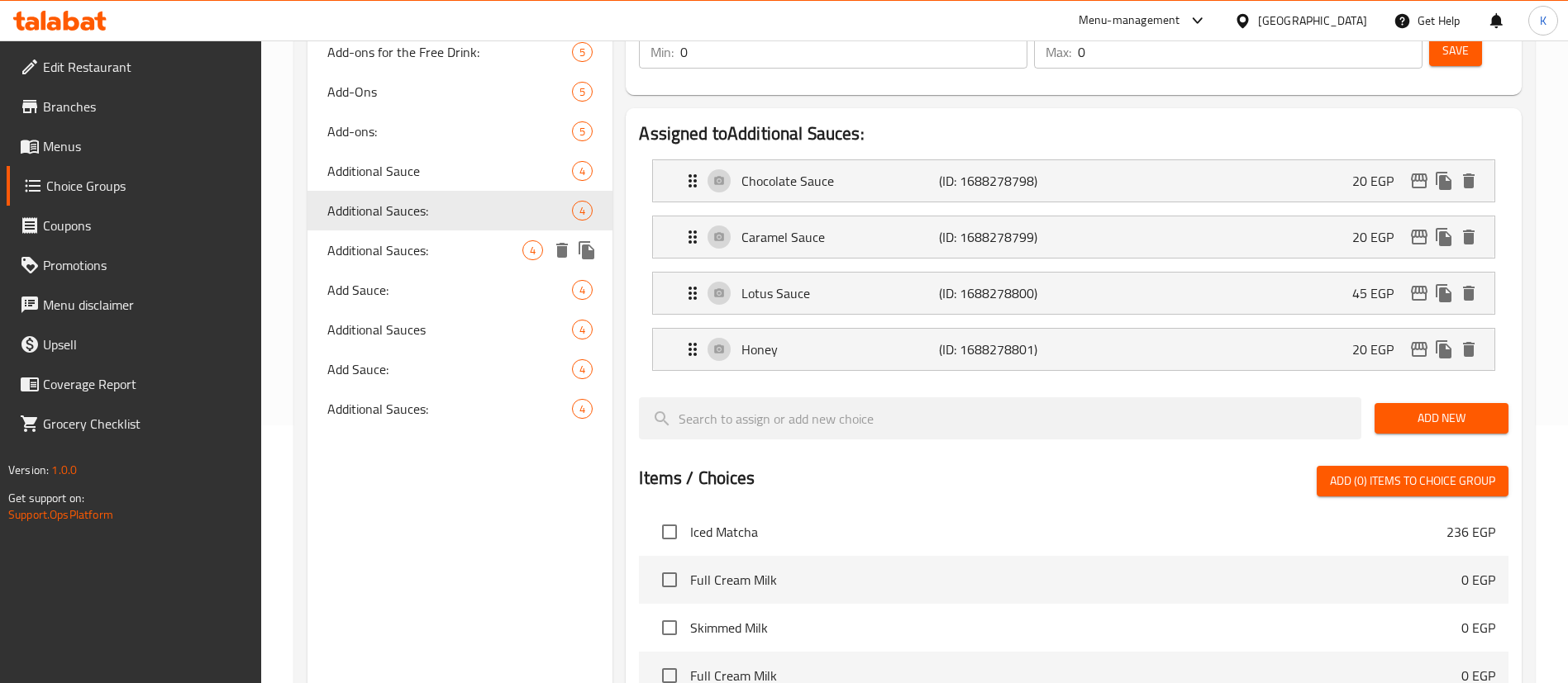
click at [455, 250] on span "Additional Sauces:" at bounding box center [424, 250] width 195 height 20
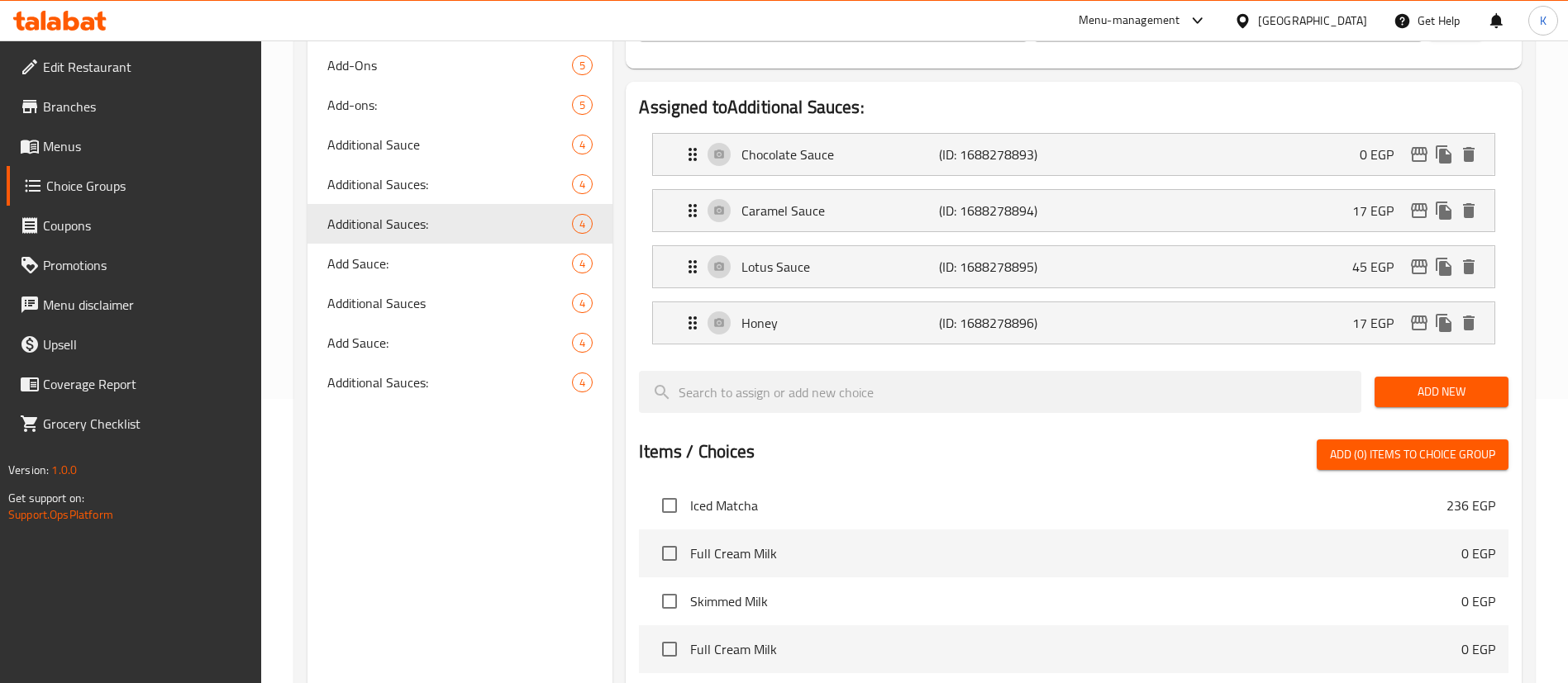
scroll to position [629, 0]
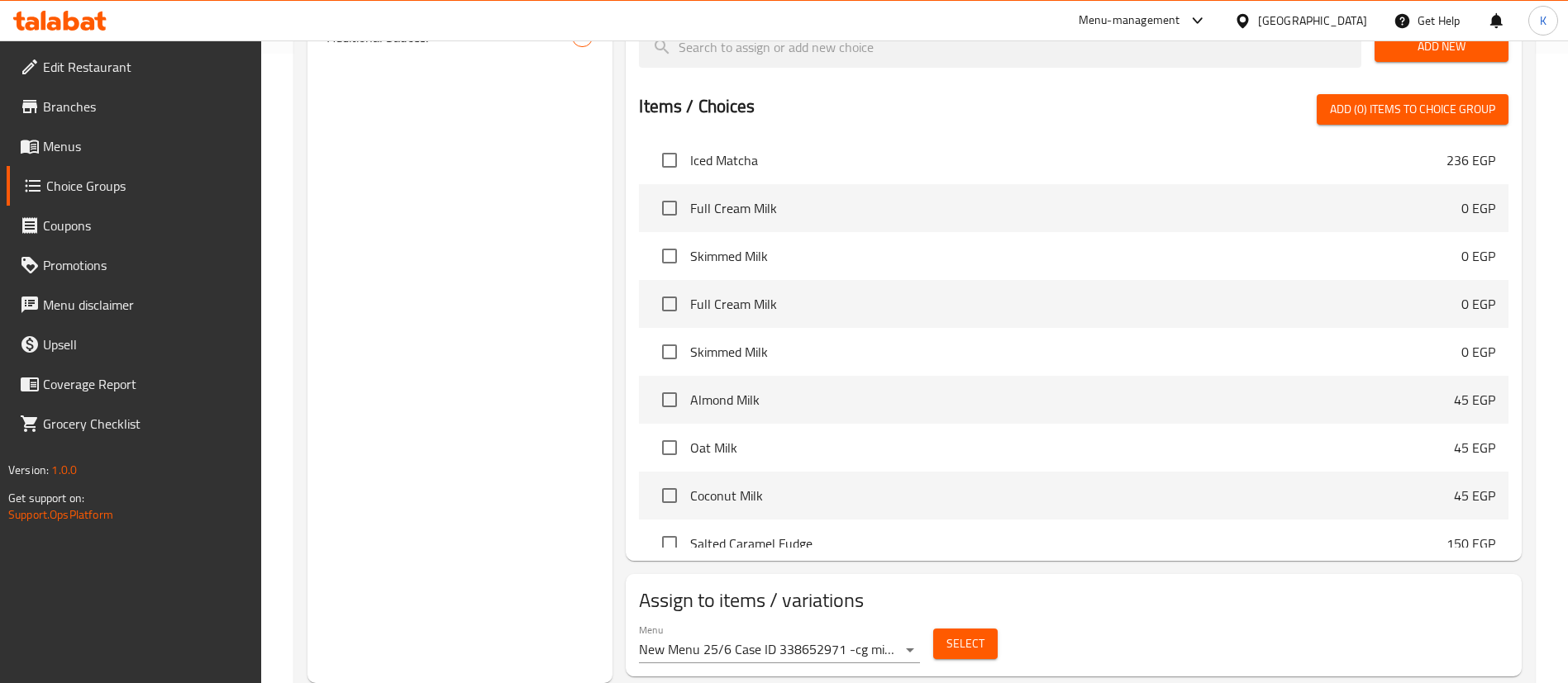
click at [956, 634] on span "Select" at bounding box center [965, 644] width 38 height 20
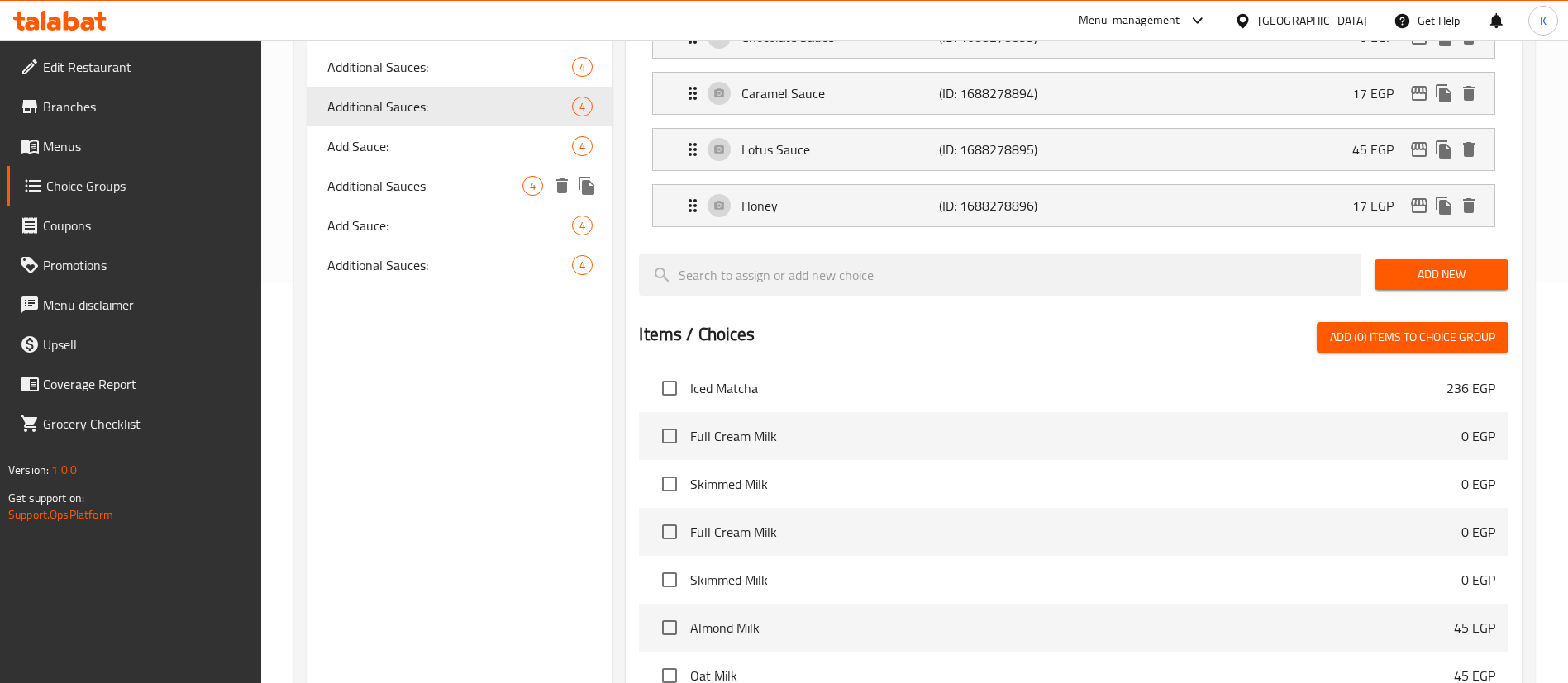
scroll to position [257, 0]
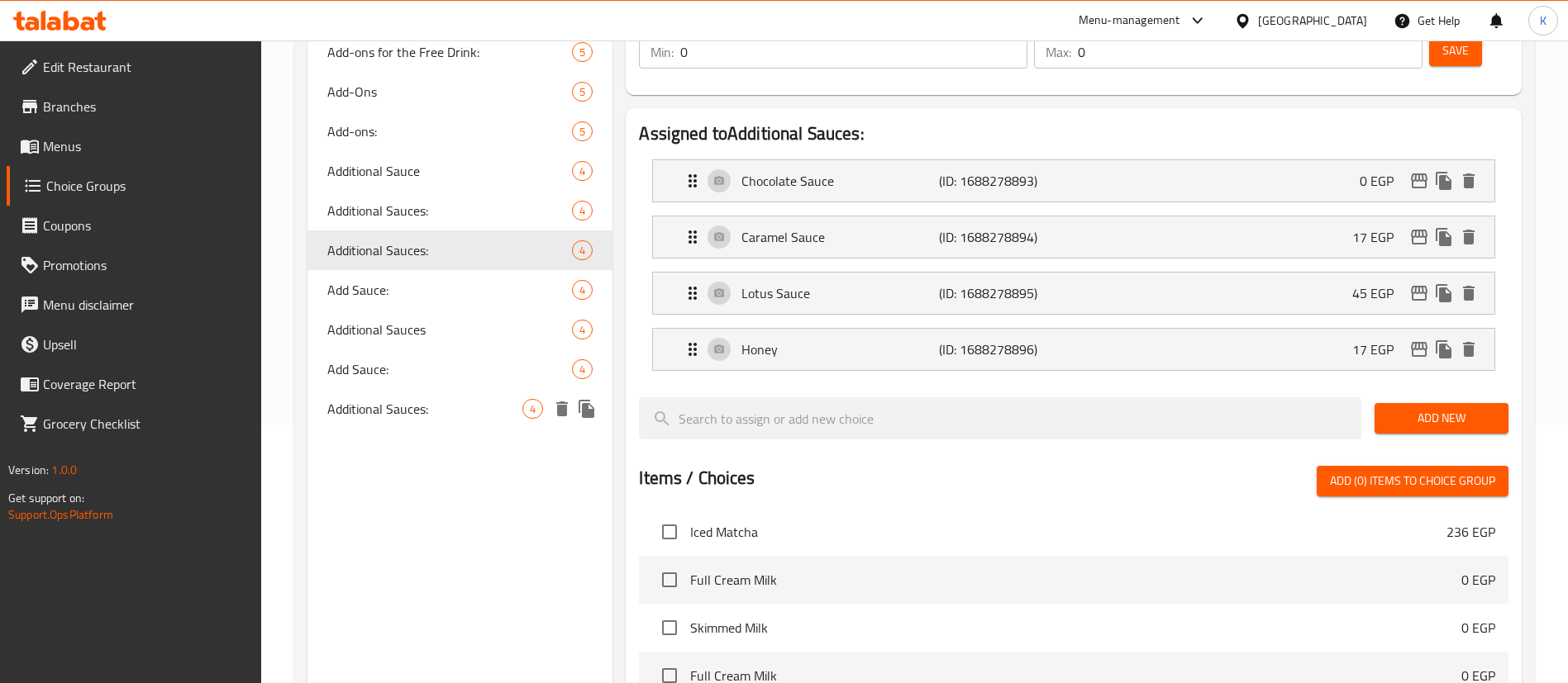
click at [388, 403] on span "Additional Sauces:" at bounding box center [424, 409] width 195 height 20
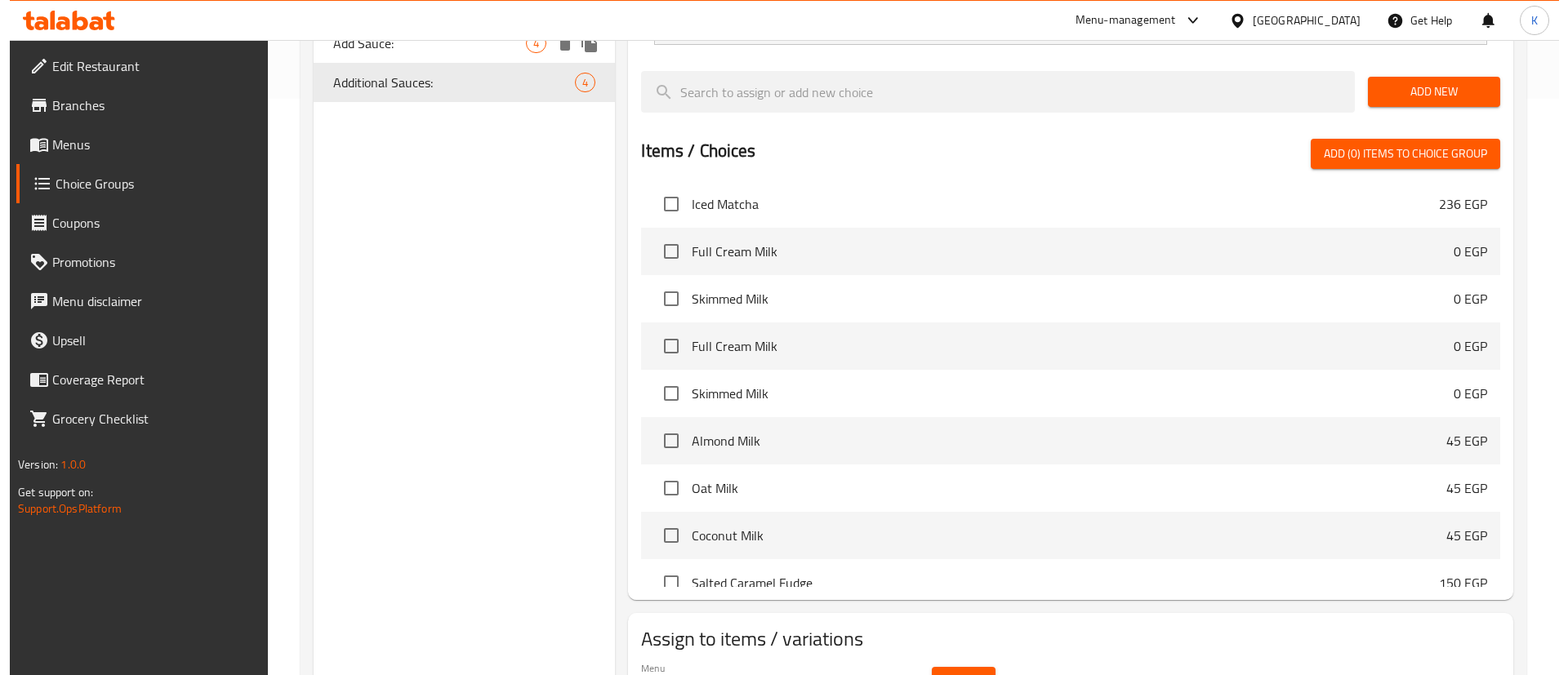
scroll to position [622, 0]
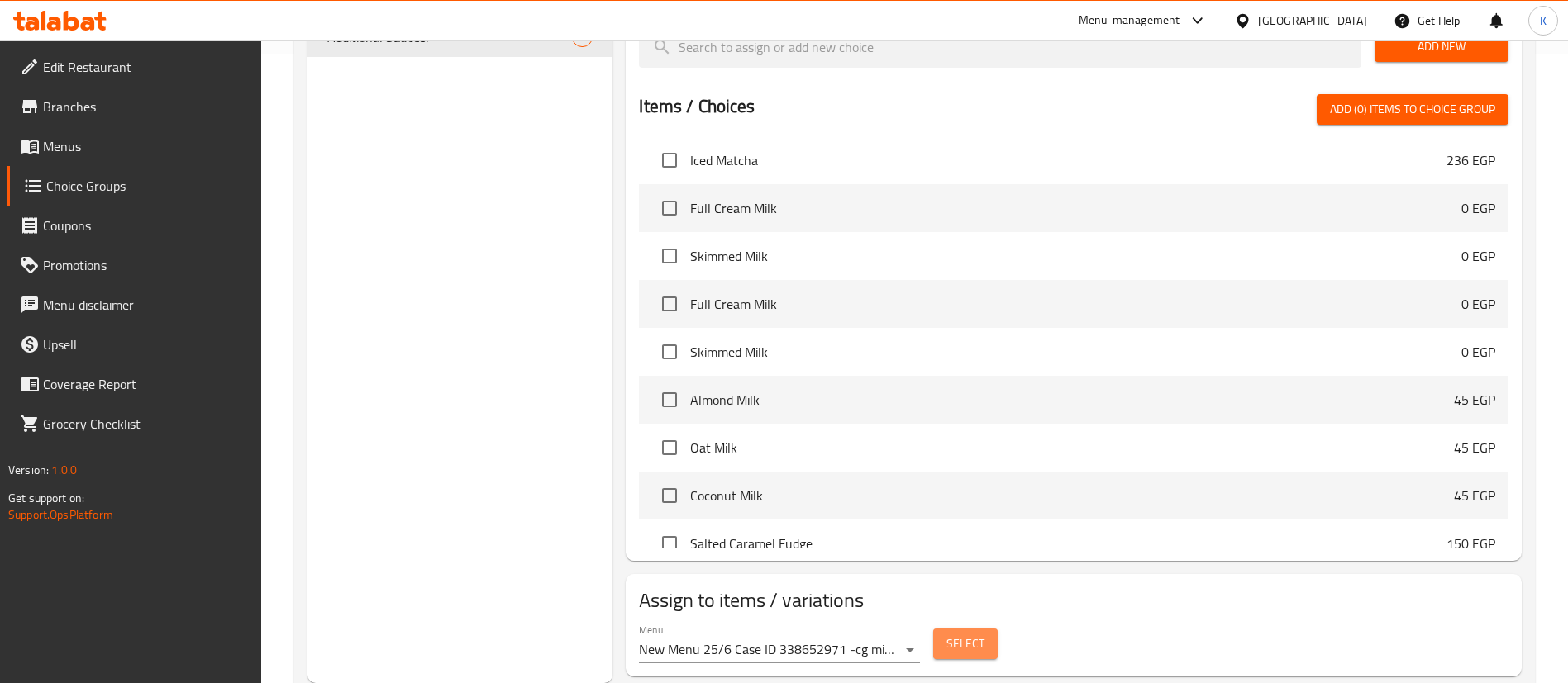
click at [963, 634] on span "Select" at bounding box center [965, 644] width 38 height 20
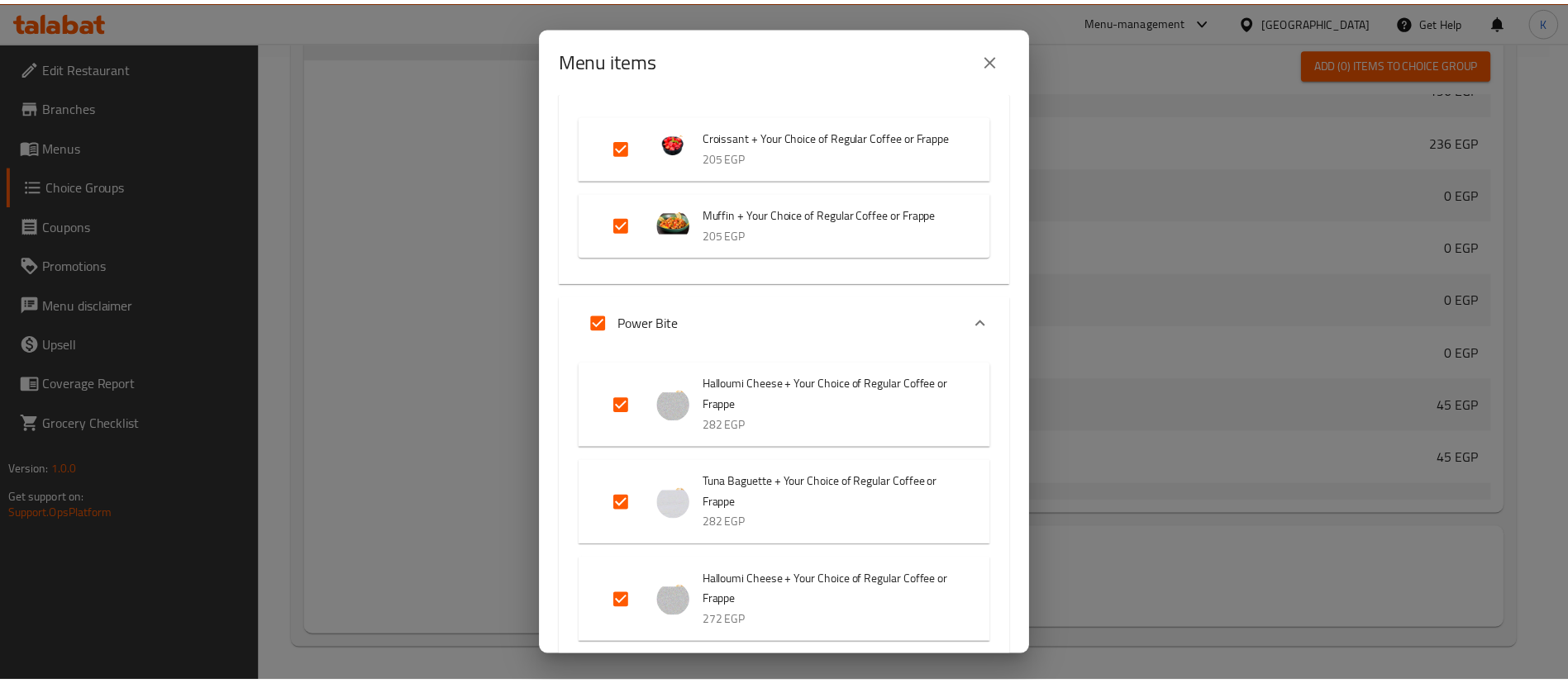
scroll to position [372, 0]
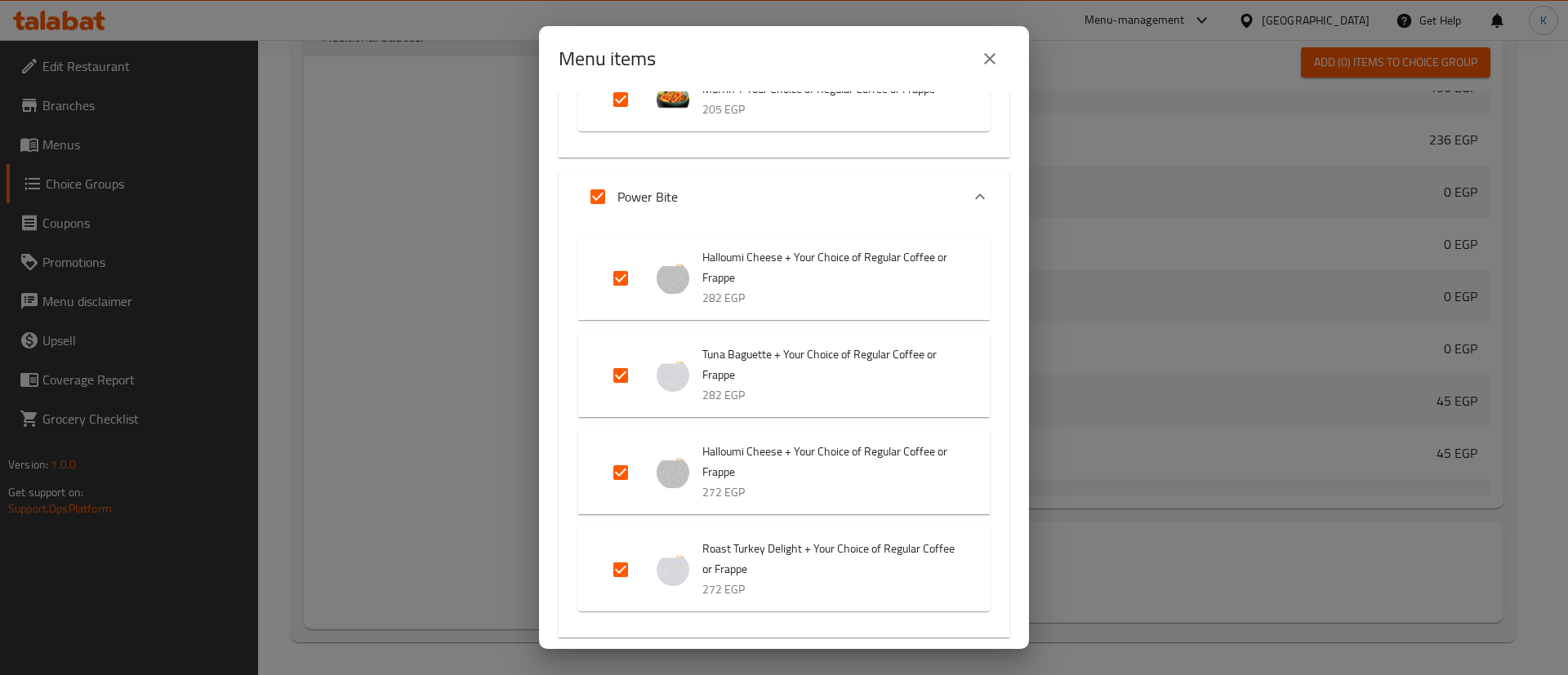
click at [989, 60] on icon "close" at bounding box center [990, 59] width 12 height 12
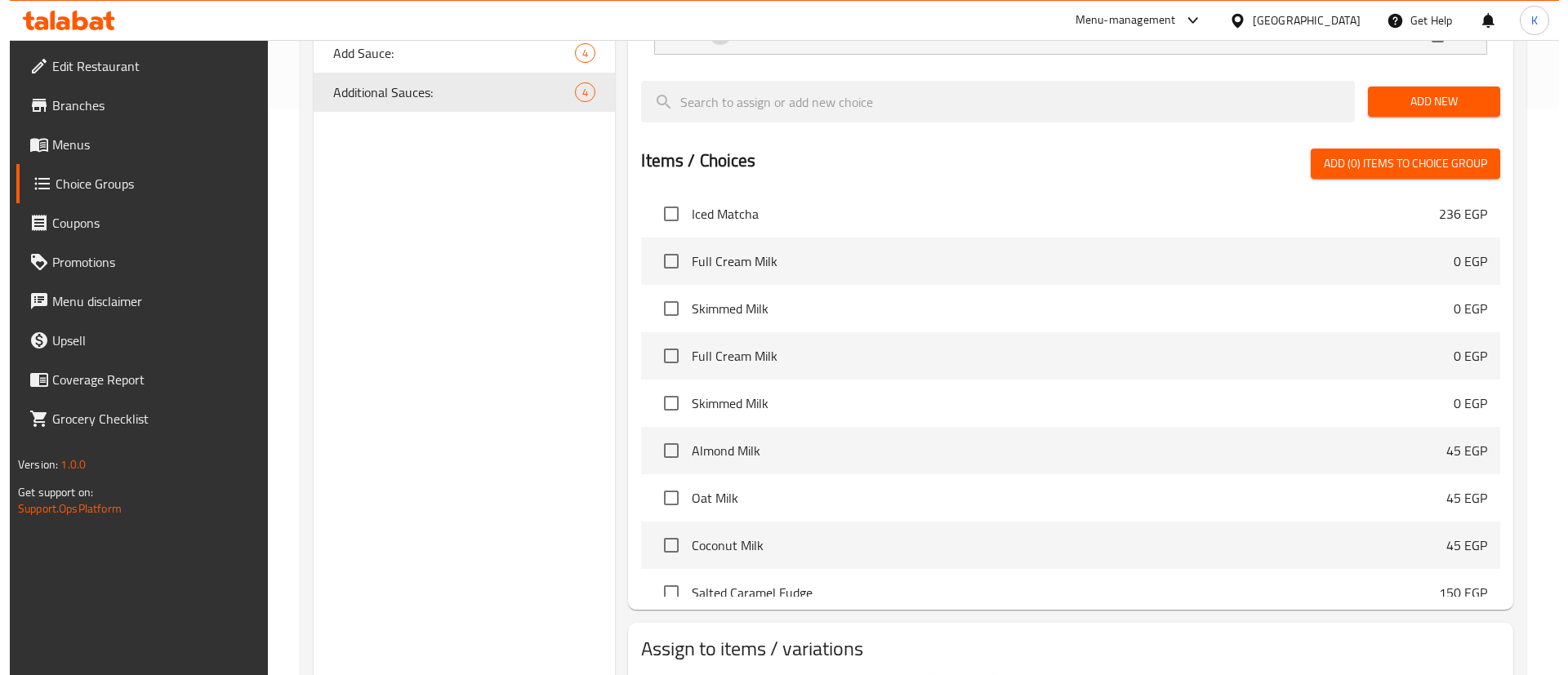
scroll to position [622, 0]
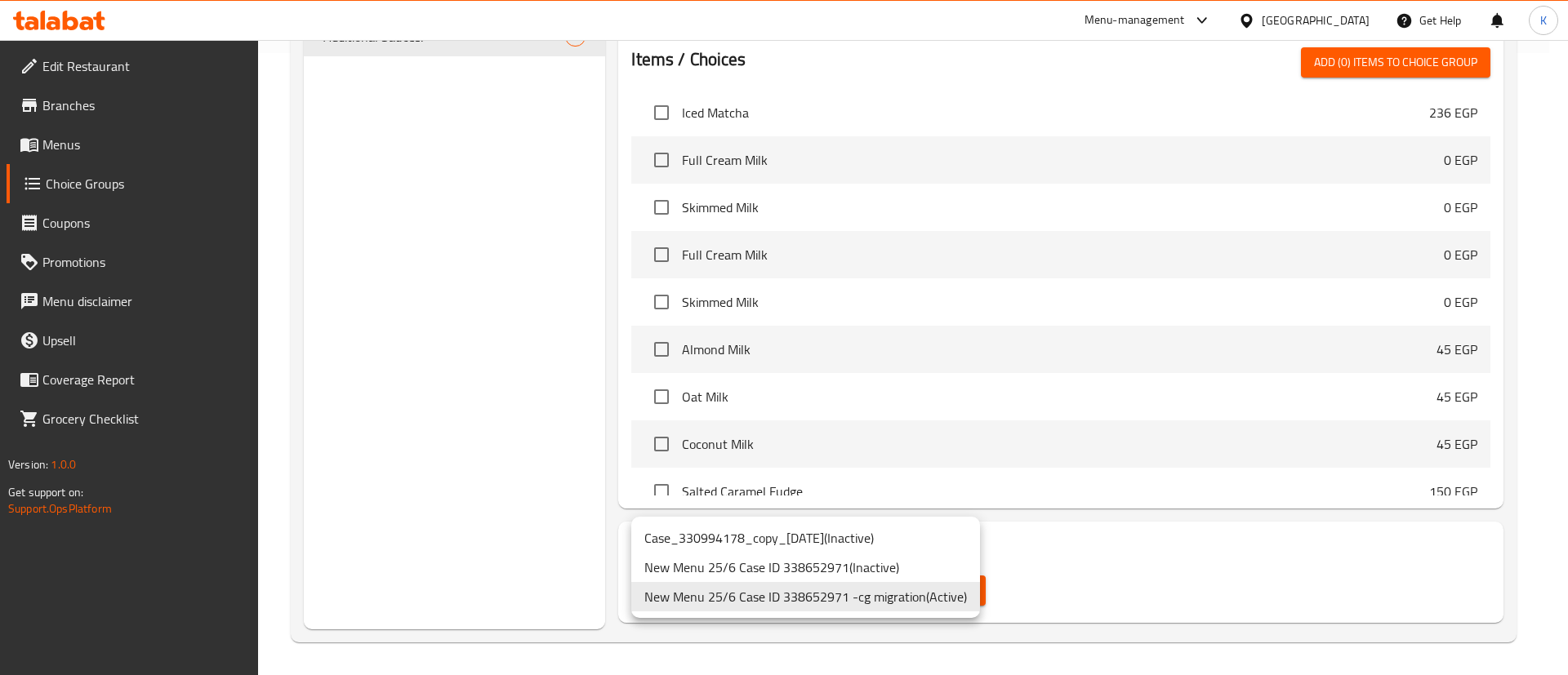
click at [1141, 553] on div at bounding box center [784, 338] width 1568 height 675
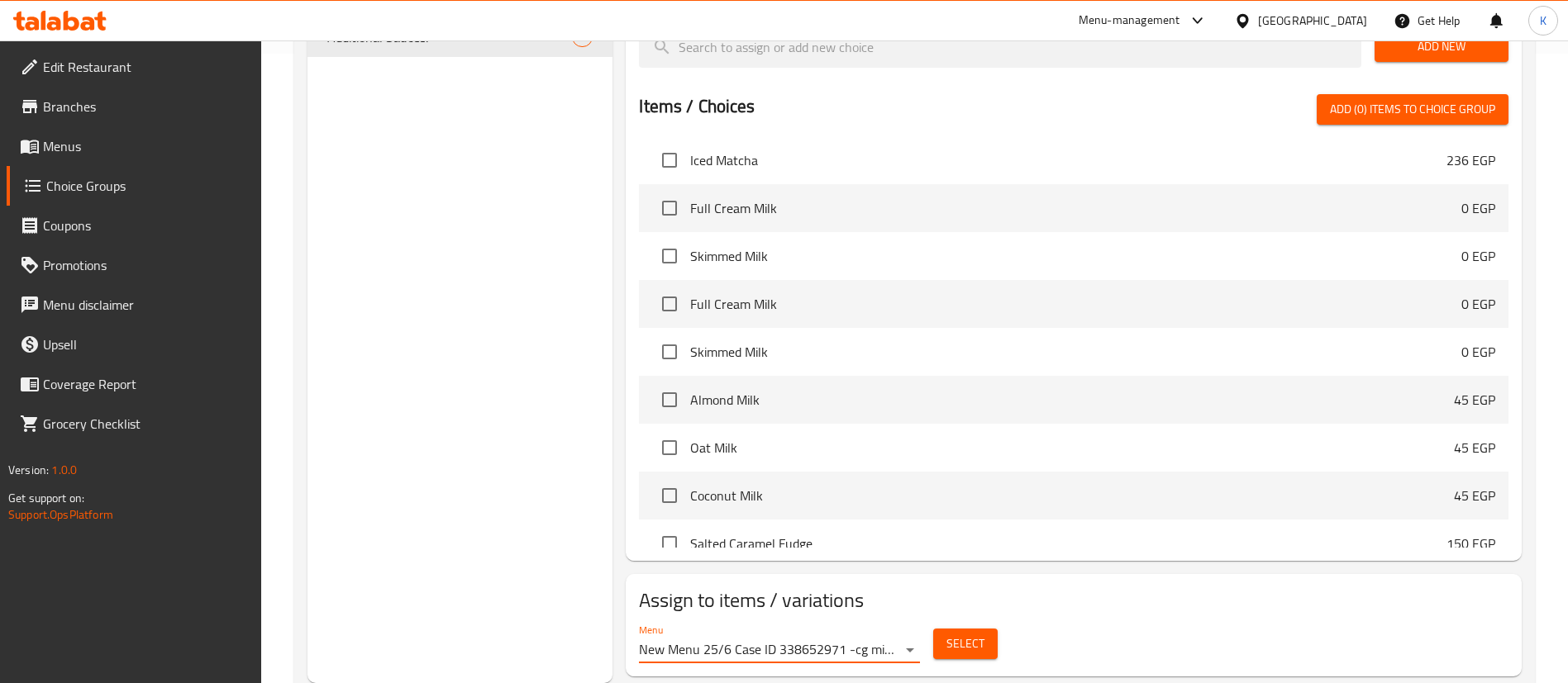
click at [977, 634] on span "Select" at bounding box center [965, 644] width 38 height 20
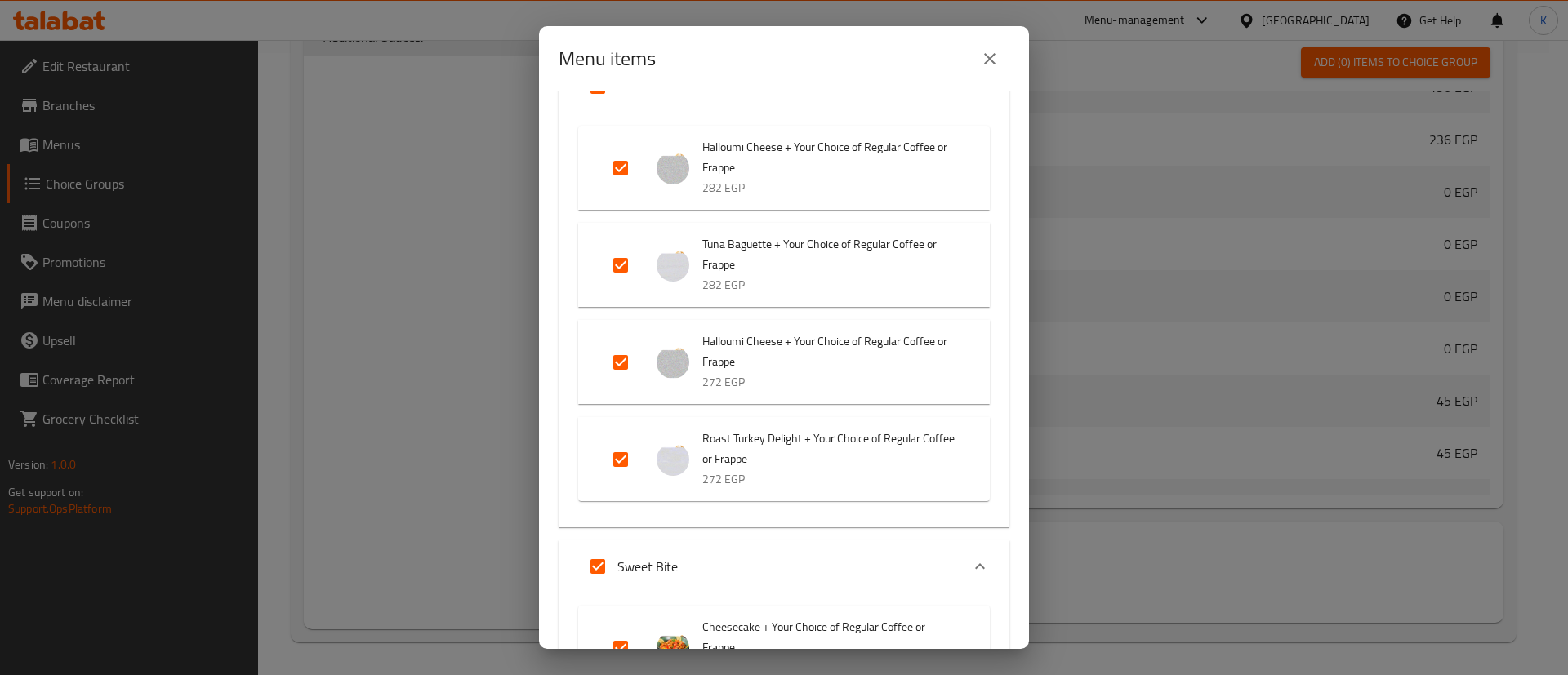
scroll to position [612, 0]
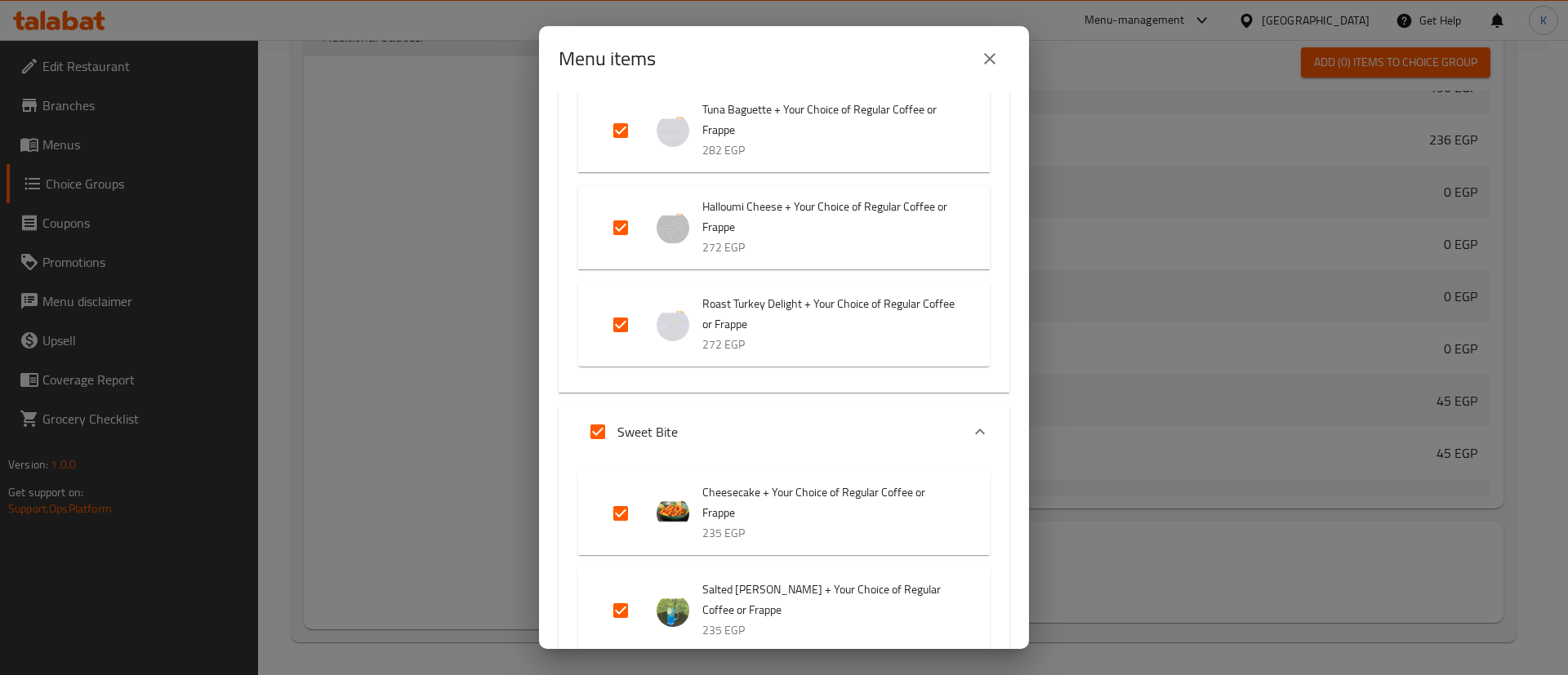
click at [612, 344] on input "Expand" at bounding box center [621, 325] width 39 height 39
checkbox input "false"
click at [616, 248] on input "Expand" at bounding box center [621, 228] width 39 height 39
checkbox input "false"
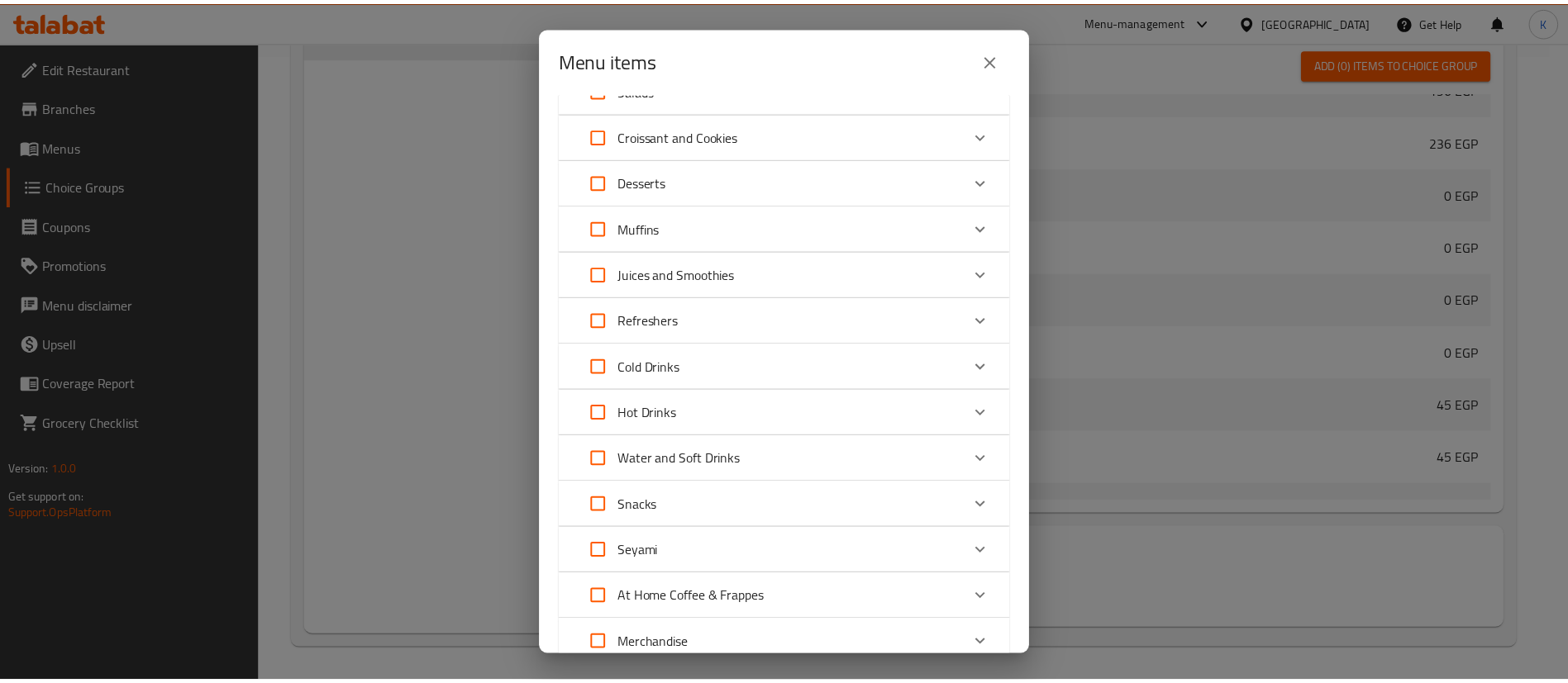
scroll to position [4613, 0]
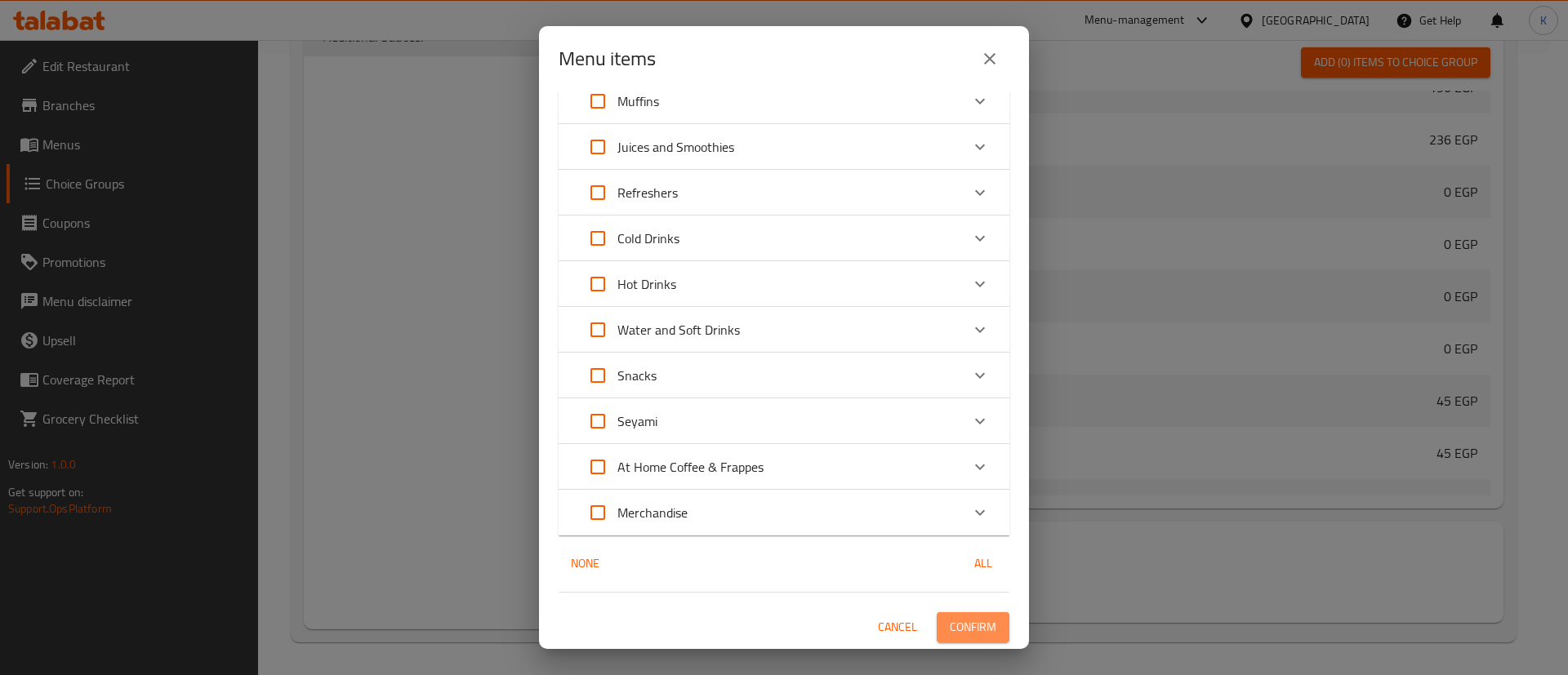
click at [966, 630] on span "Confirm" at bounding box center [973, 627] width 46 height 20
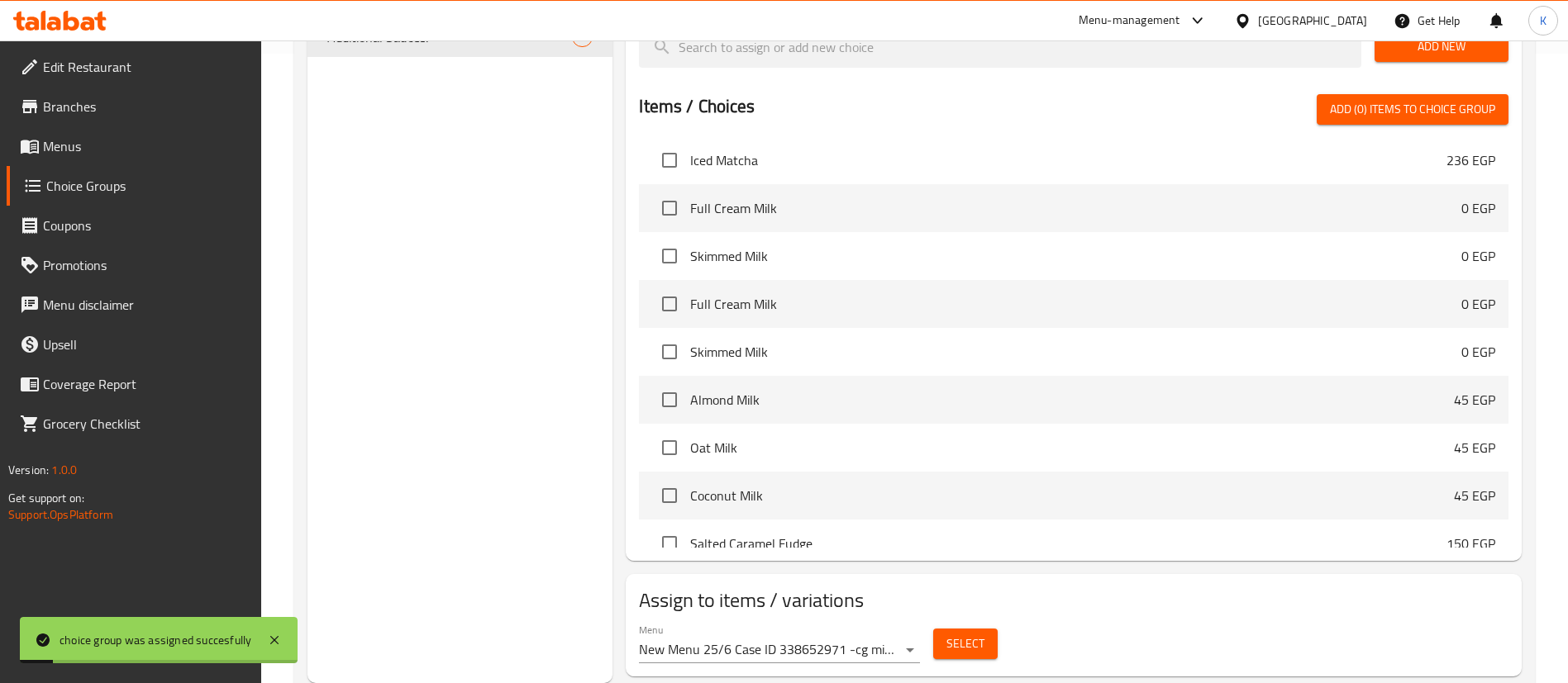
scroll to position [0, 0]
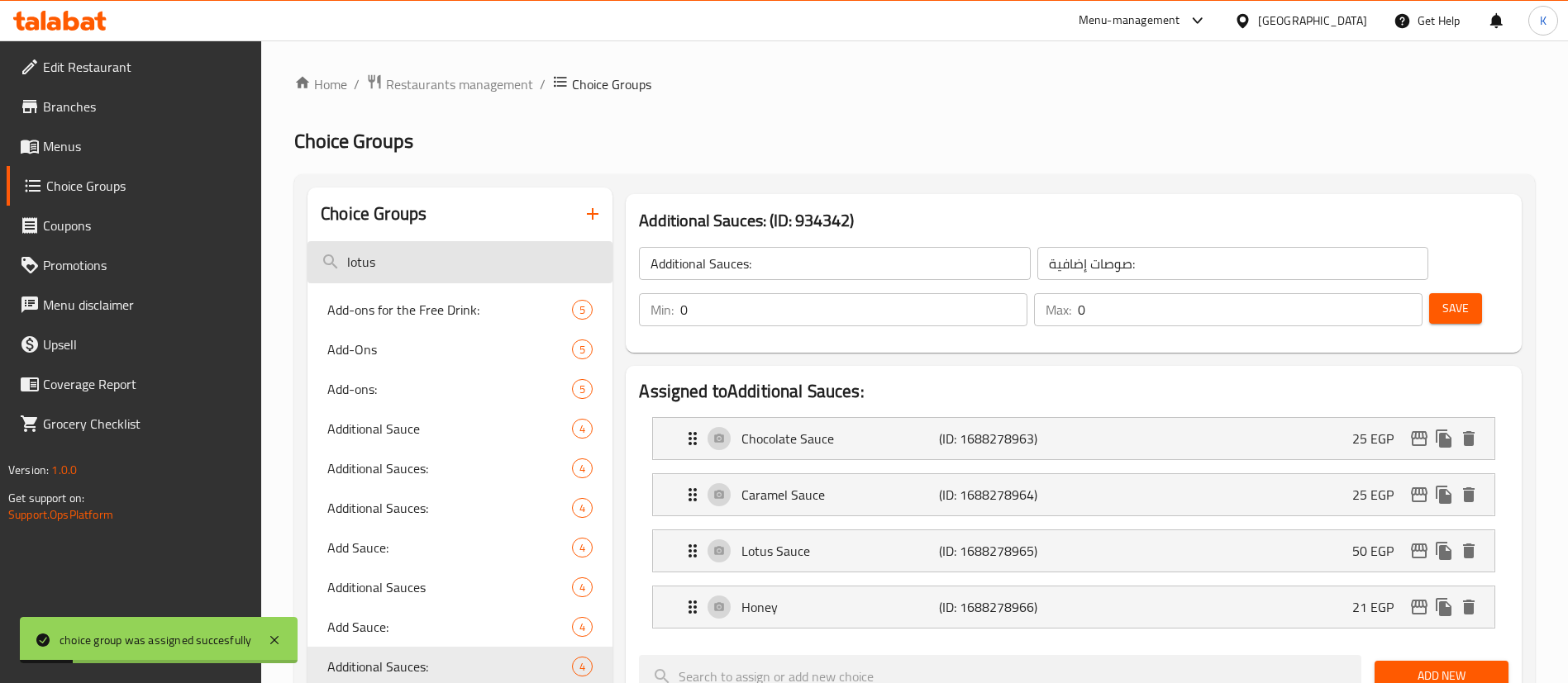
click at [478, 251] on input "lotus" at bounding box center [460, 262] width 305 height 42
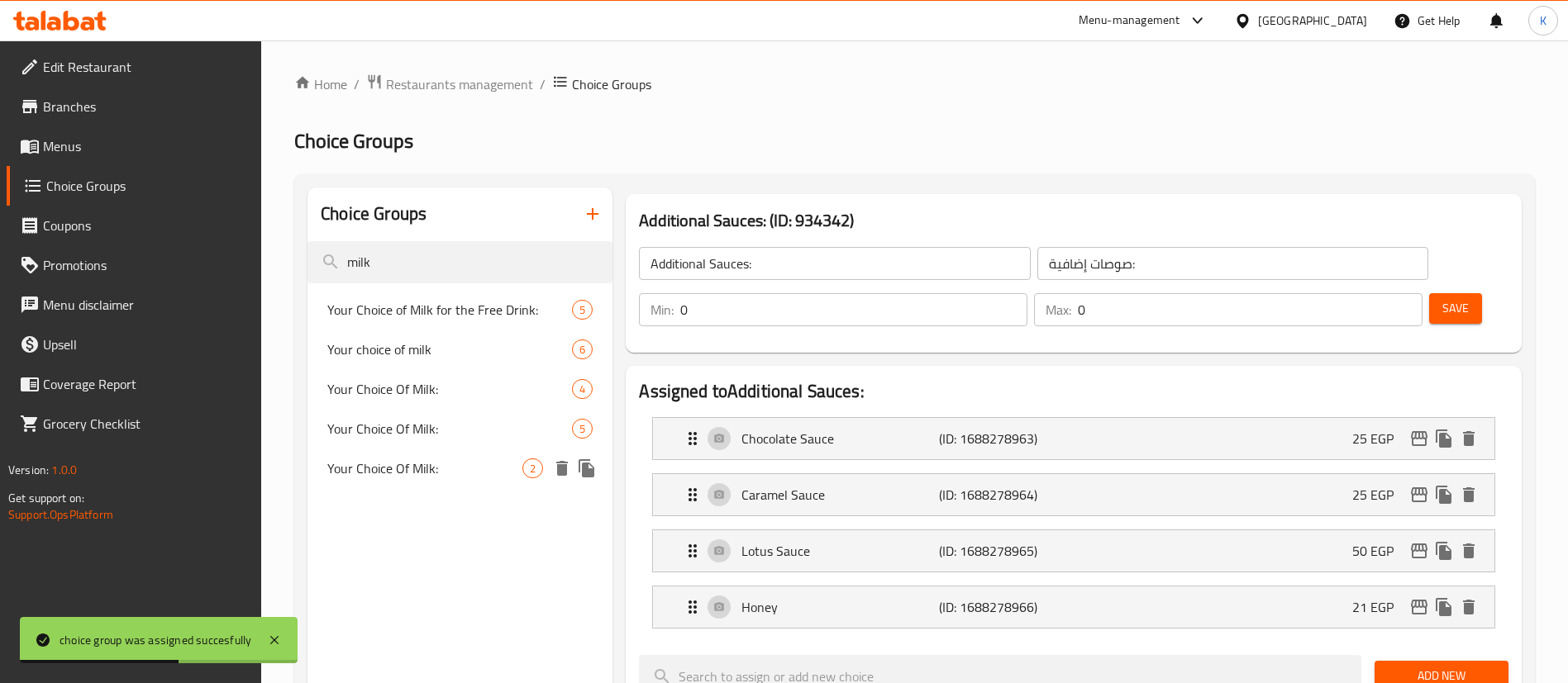
type input "milk"
click at [429, 472] on span "Your Choice Of Milk:" at bounding box center [424, 468] width 195 height 20
type input "Your Choice Of Milk:"
type input "إختيارك من الحليب:"
type input "1"
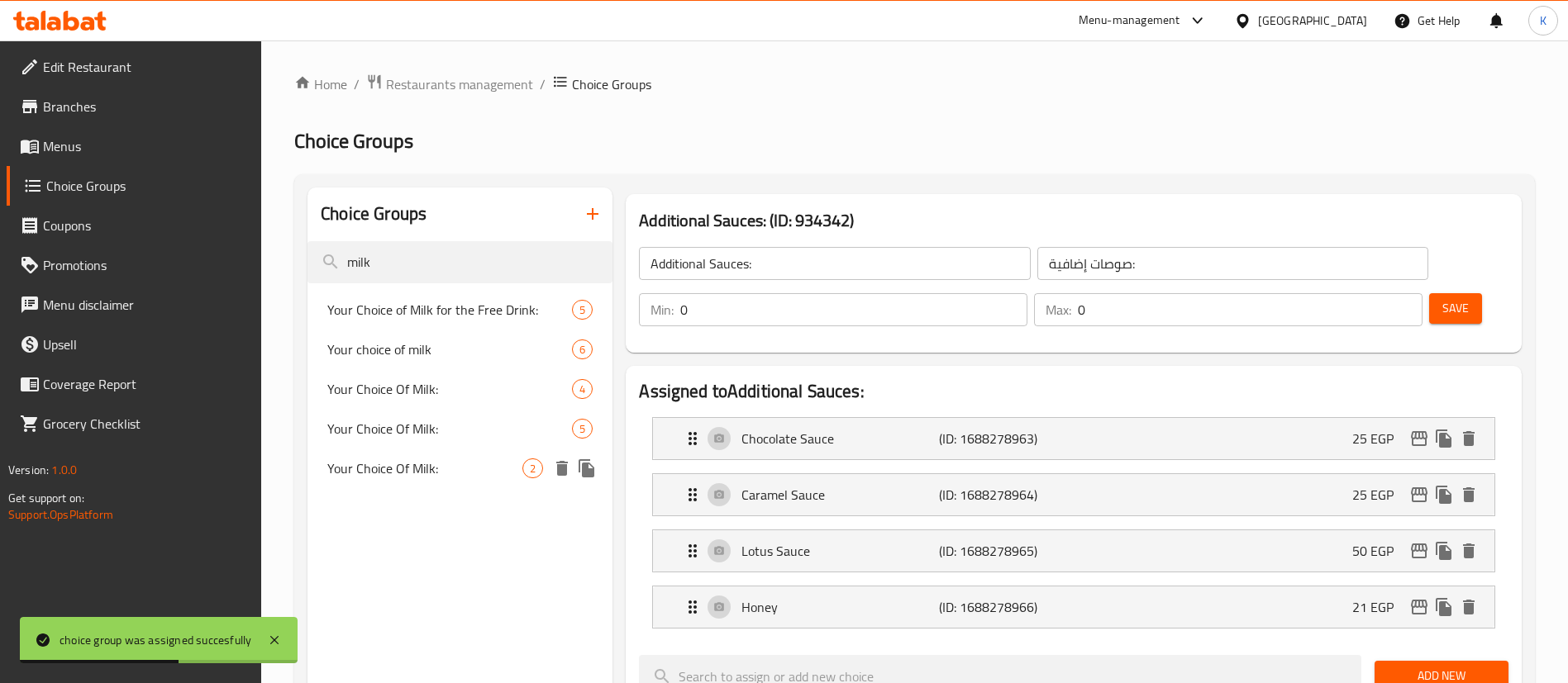
type input "1"
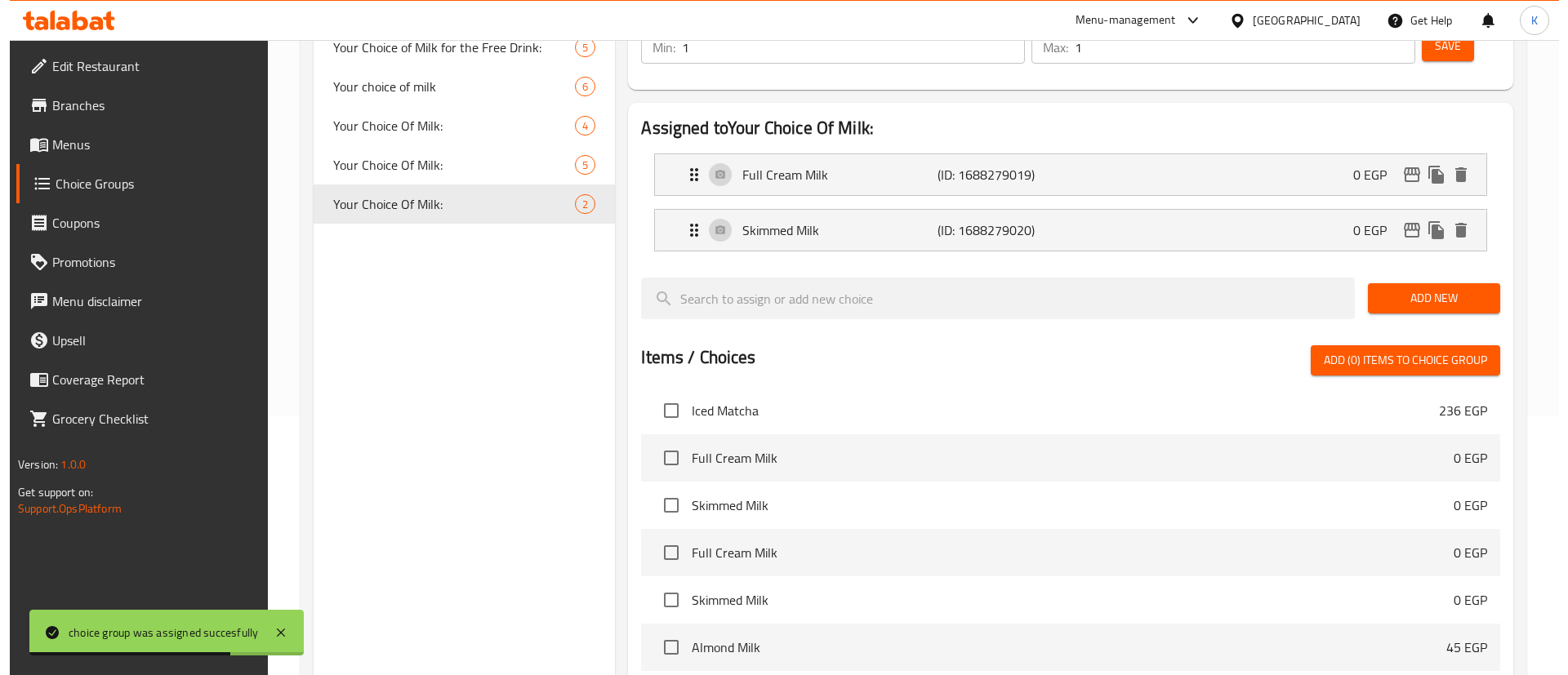
scroll to position [511, 0]
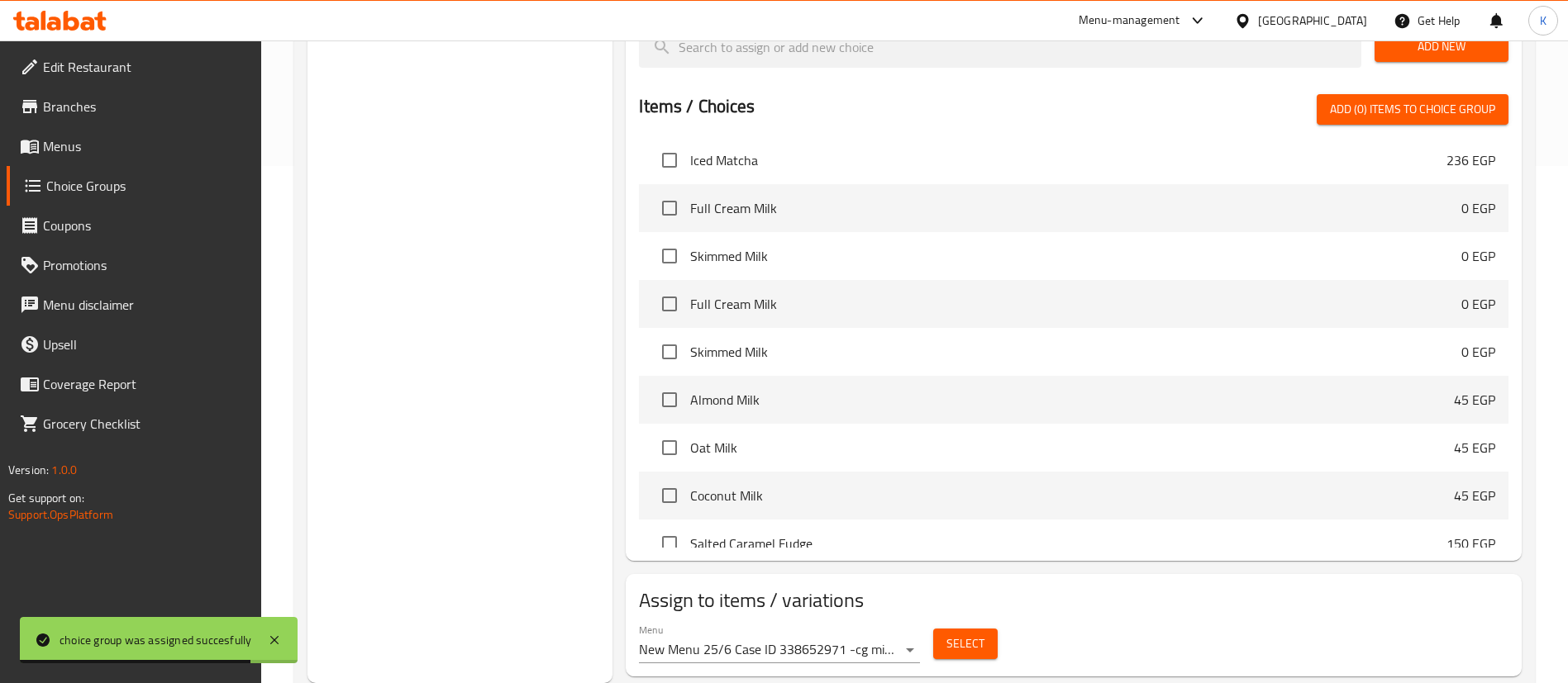
click at [852, 622] on div "Menu New Menu 25/6 Case ID 338652971 -cg migration ( Active )" at bounding box center [779, 643] width 294 height 53
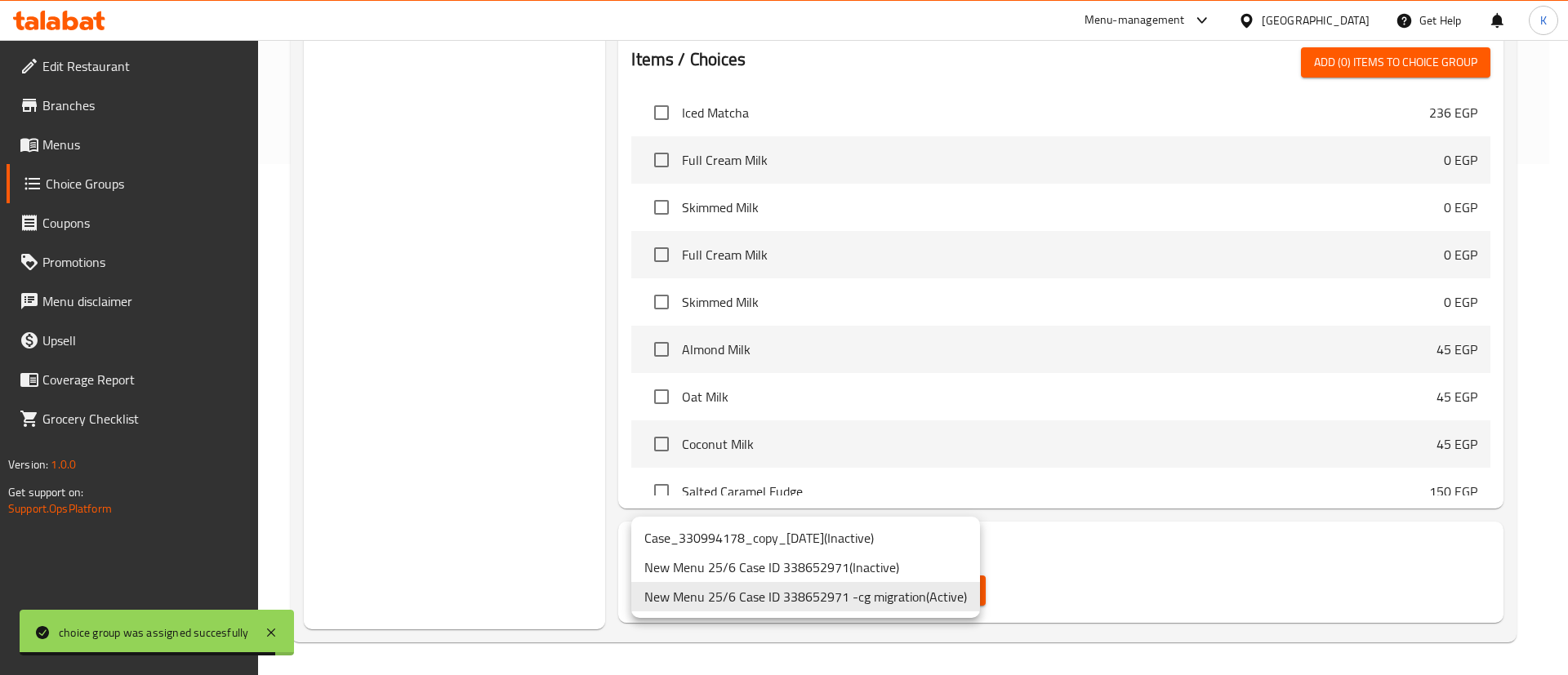
click at [1095, 583] on div at bounding box center [784, 338] width 1568 height 675
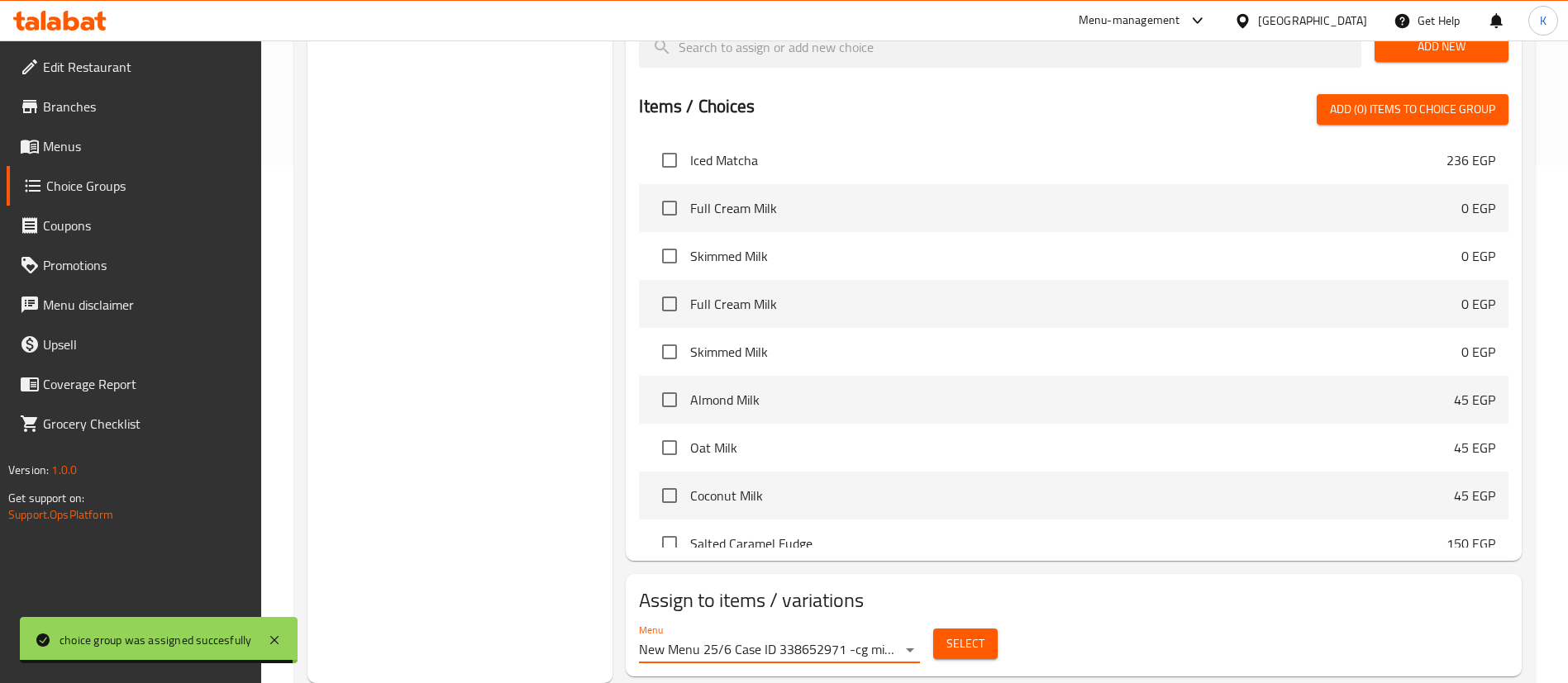
click at [972, 634] on span "Select" at bounding box center [965, 644] width 38 height 20
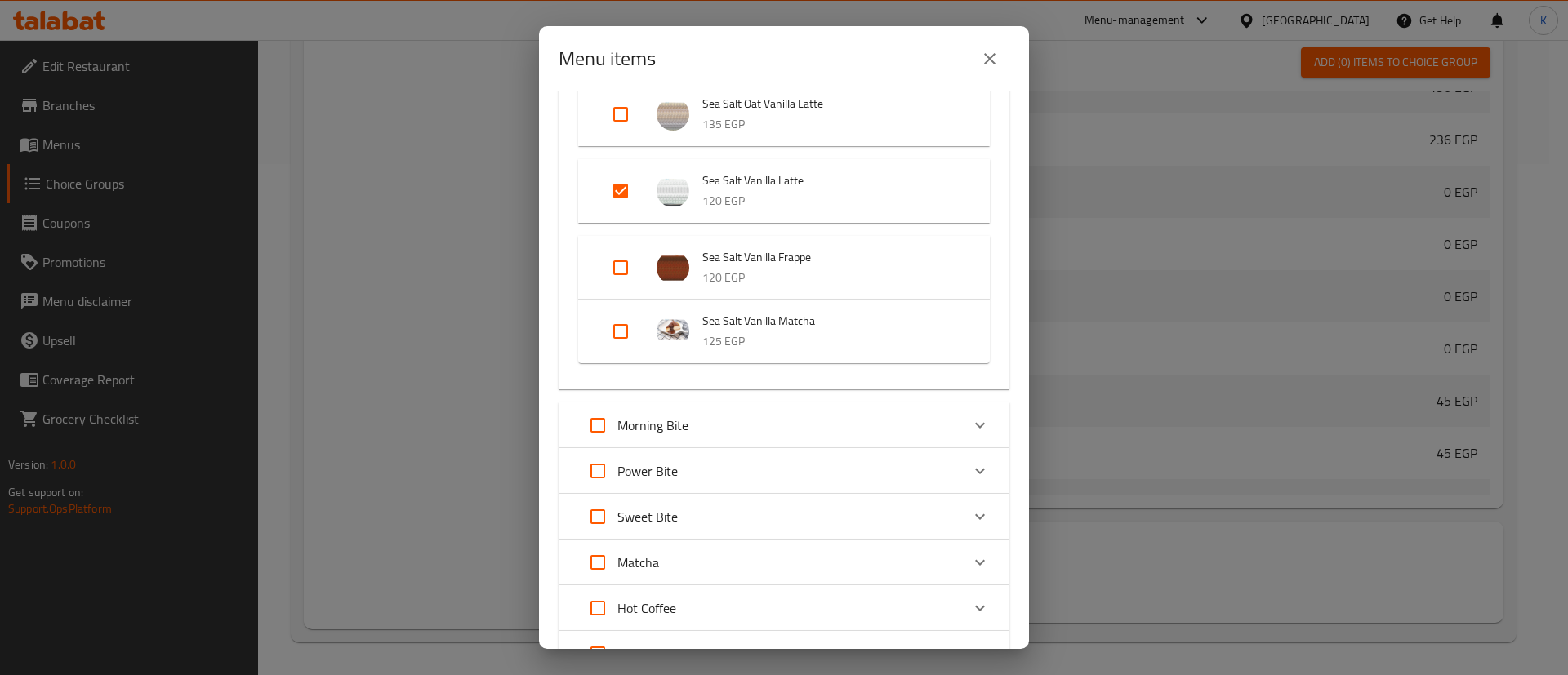
scroll to position [368, 0]
click at [982, 463] on div "Power Bite" at bounding box center [784, 469] width 451 height 45
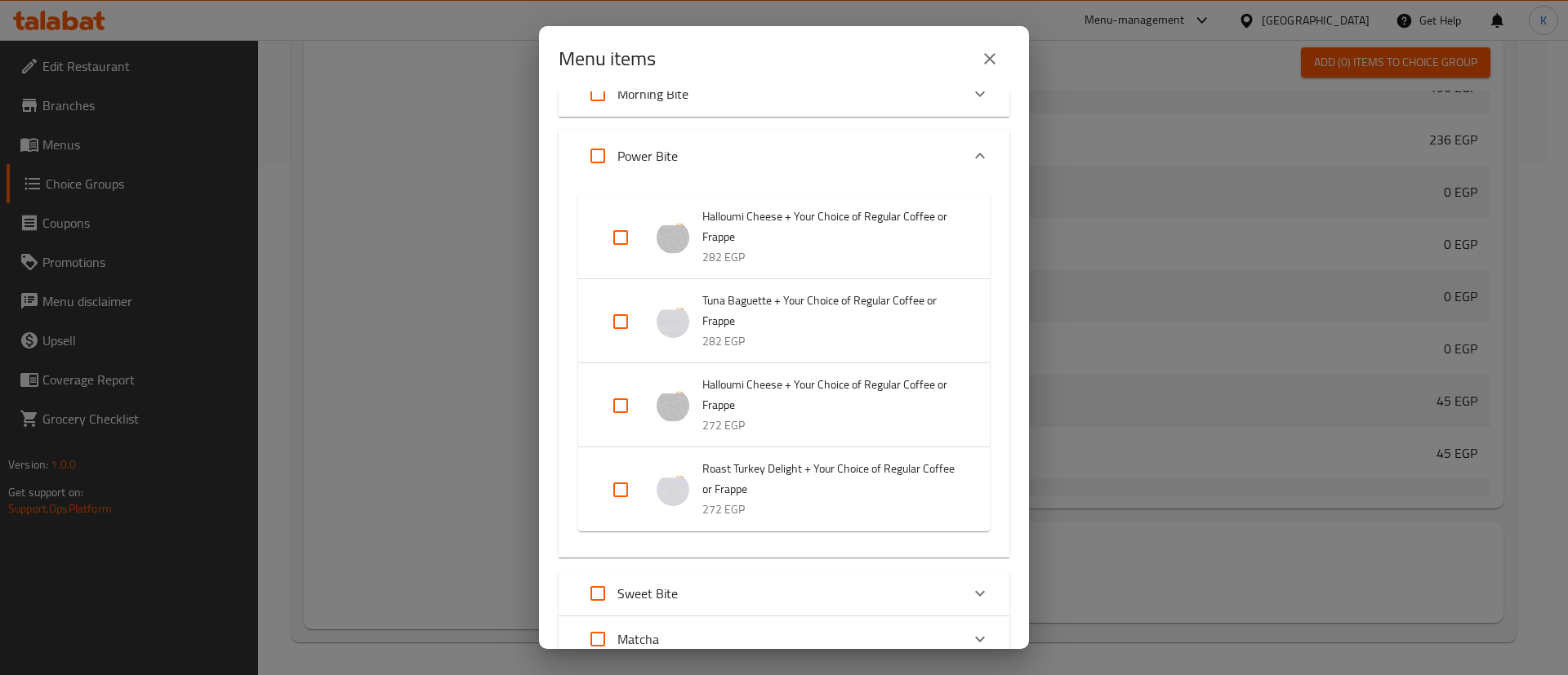
scroll to position [735, 0]
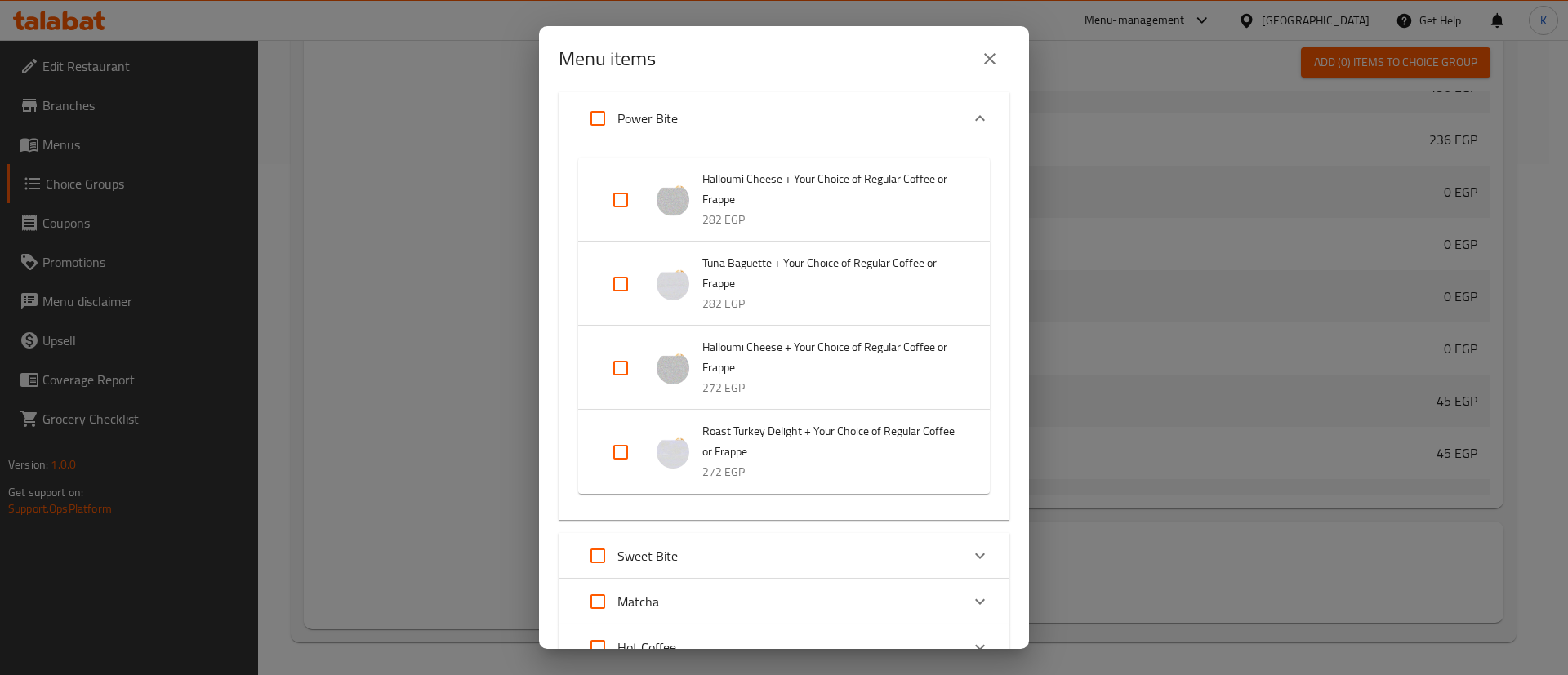
click at [626, 451] on input "Expand" at bounding box center [621, 452] width 39 height 39
checkbox input "true"
click at [615, 366] on input "Expand" at bounding box center [621, 368] width 39 height 39
checkbox input "true"
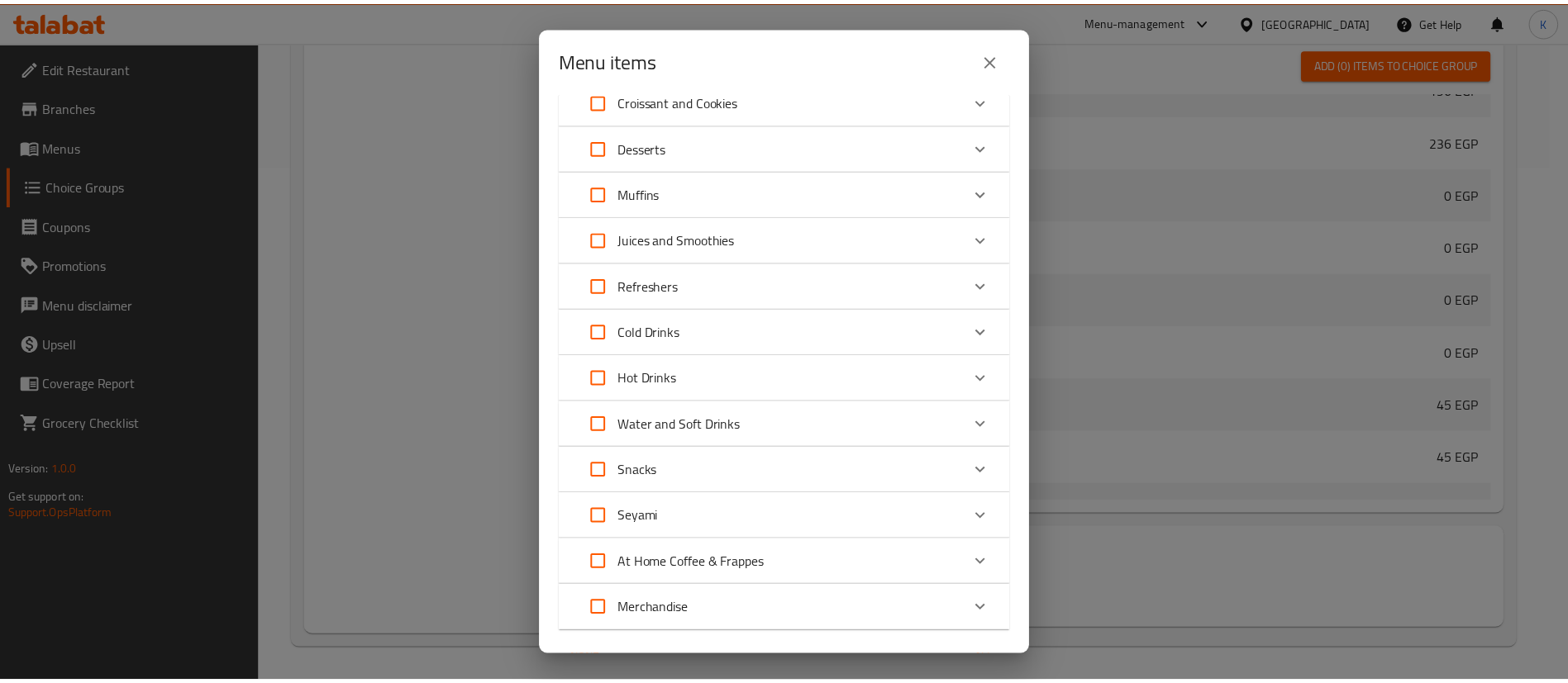
scroll to position [1692, 0]
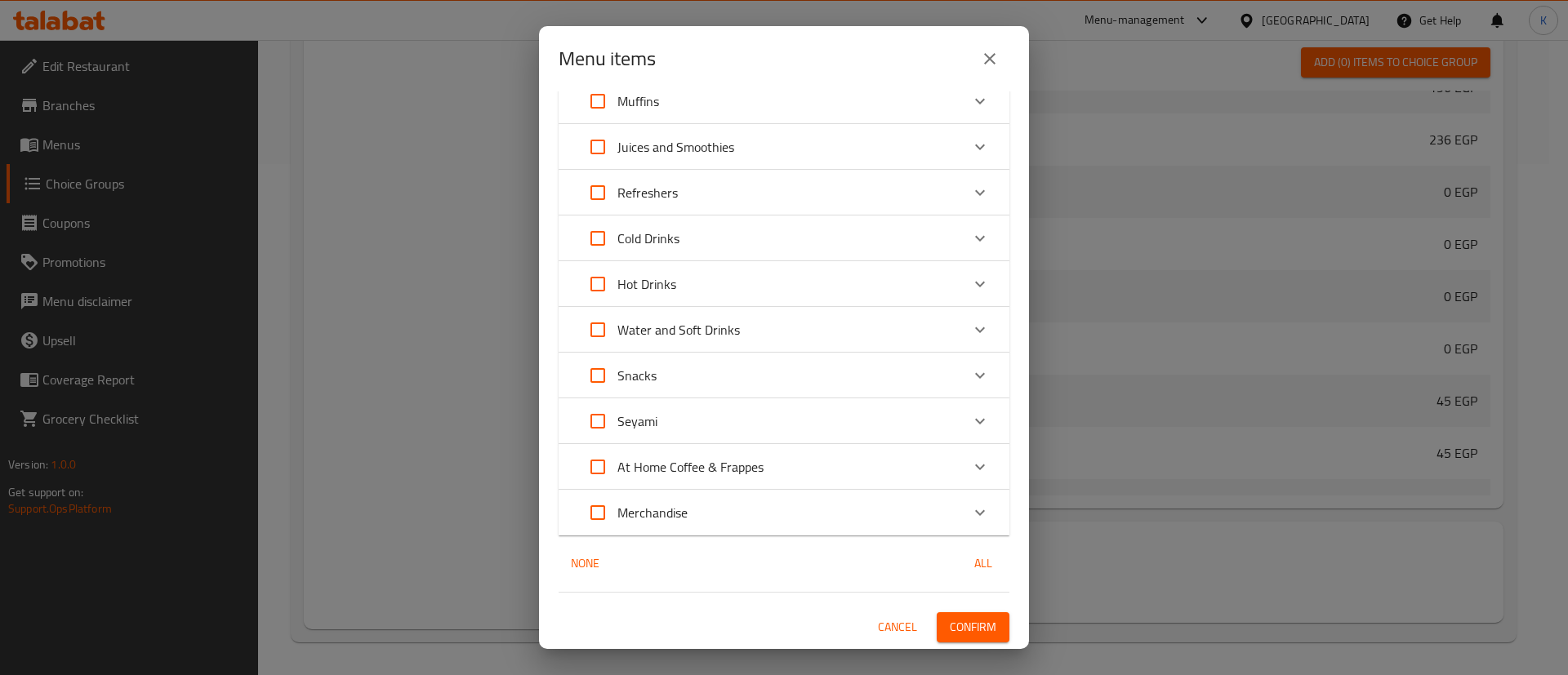
click at [985, 613] on button "Confirm" at bounding box center [973, 627] width 73 height 30
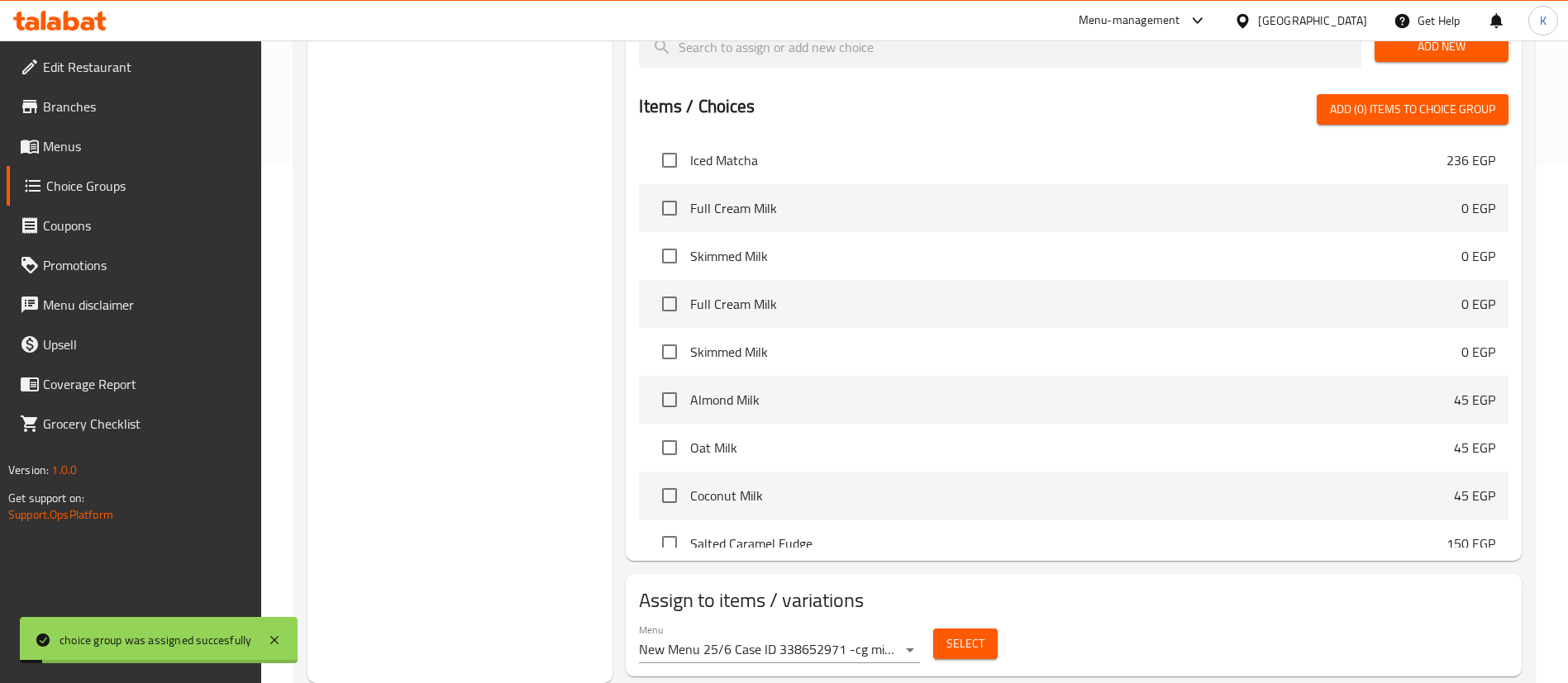
scroll to position [0, 0]
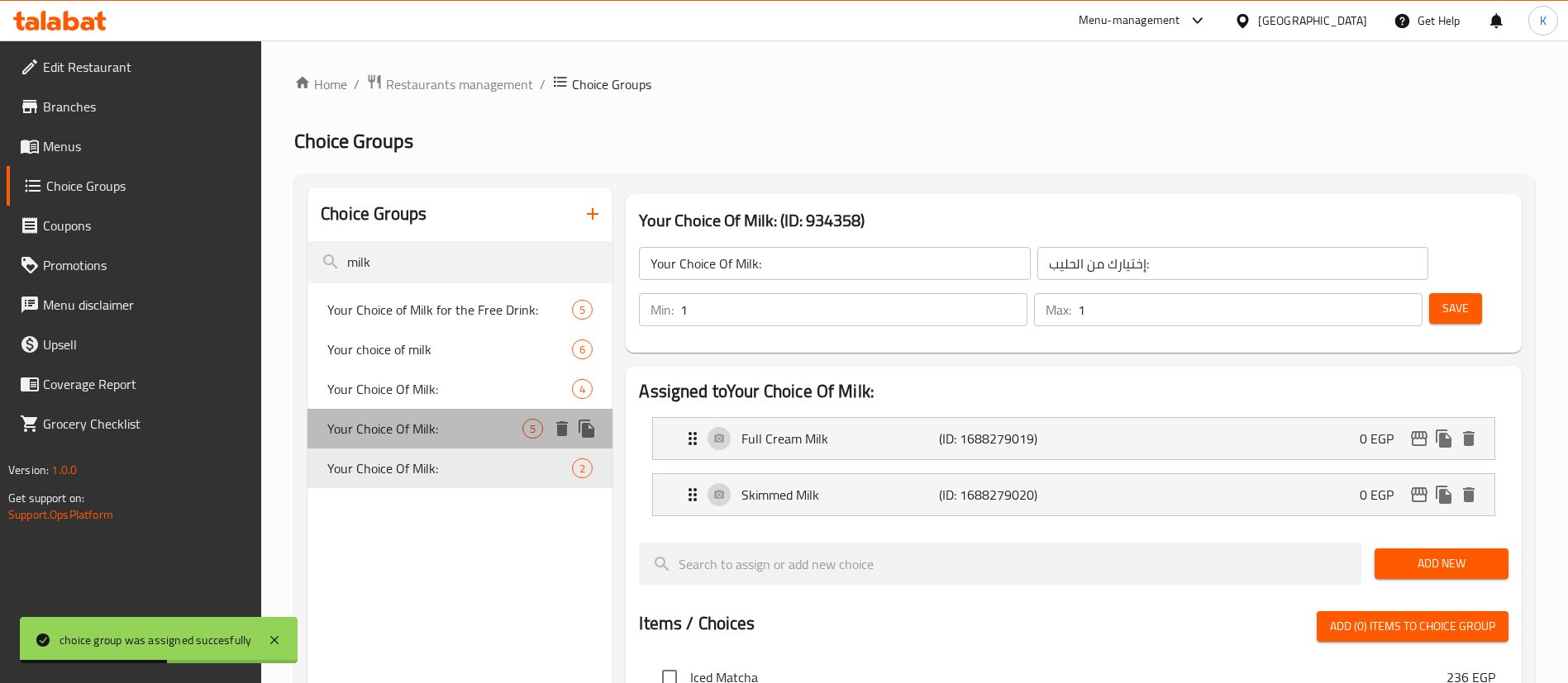
click at [426, 425] on span "Your Choice Of Milk:" at bounding box center [424, 428] width 195 height 20
type input "إختيارك من الحليب:"
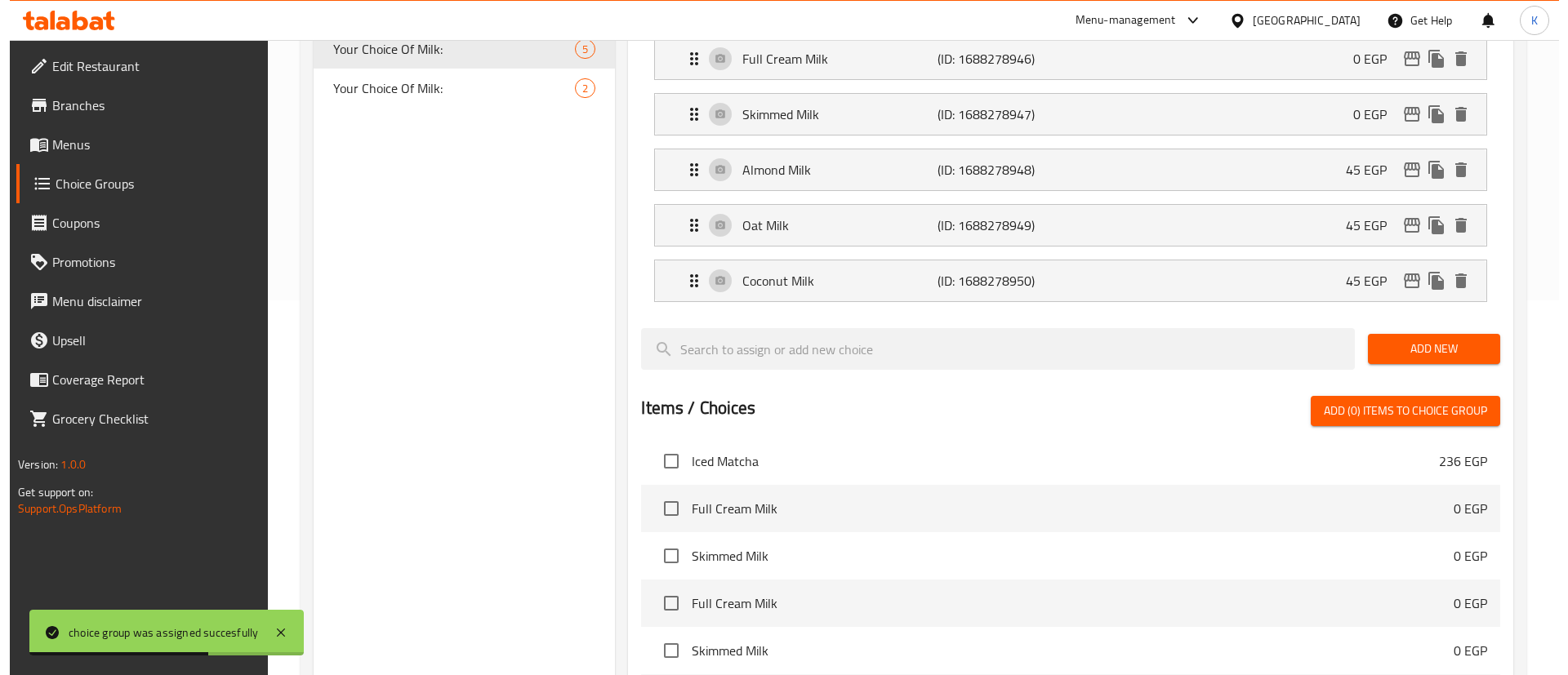
scroll to position [678, 0]
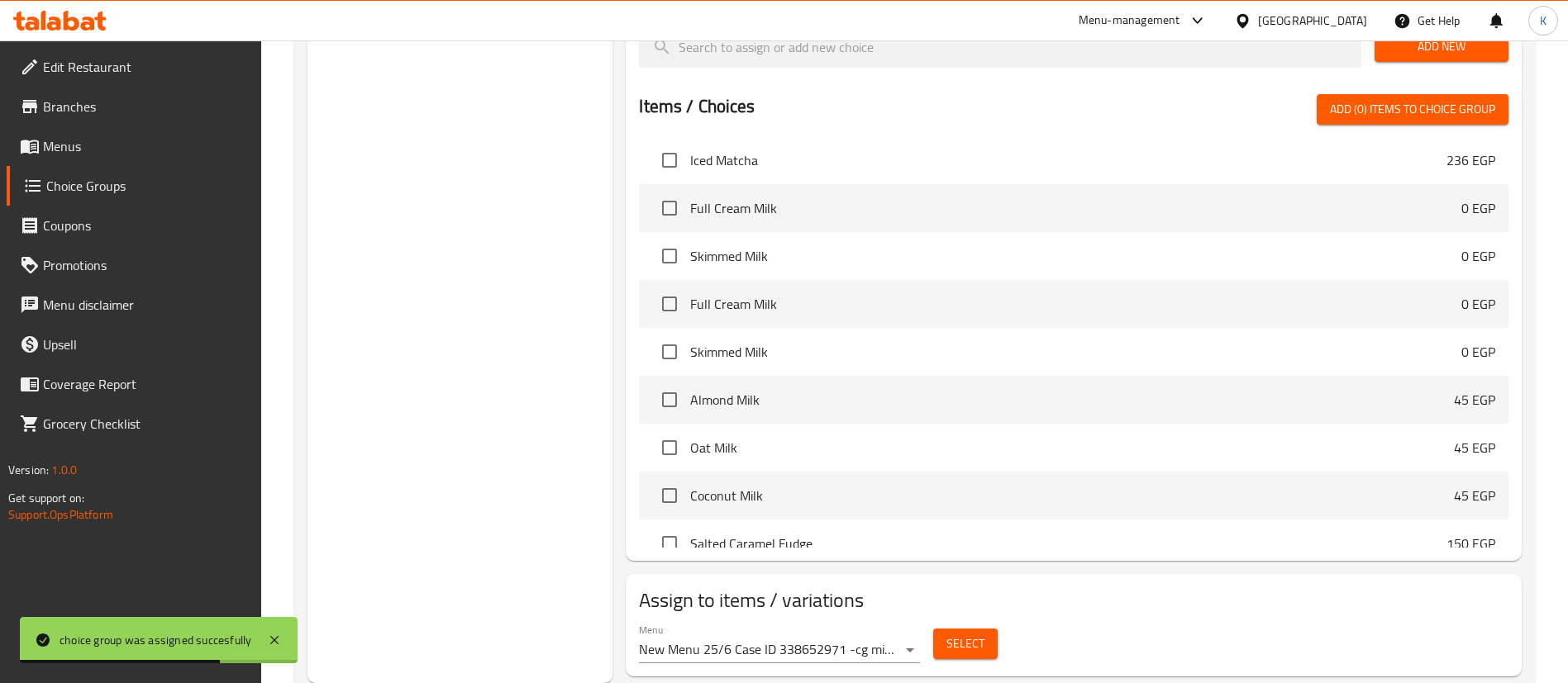
click at [959, 634] on span "Select" at bounding box center [965, 644] width 38 height 20
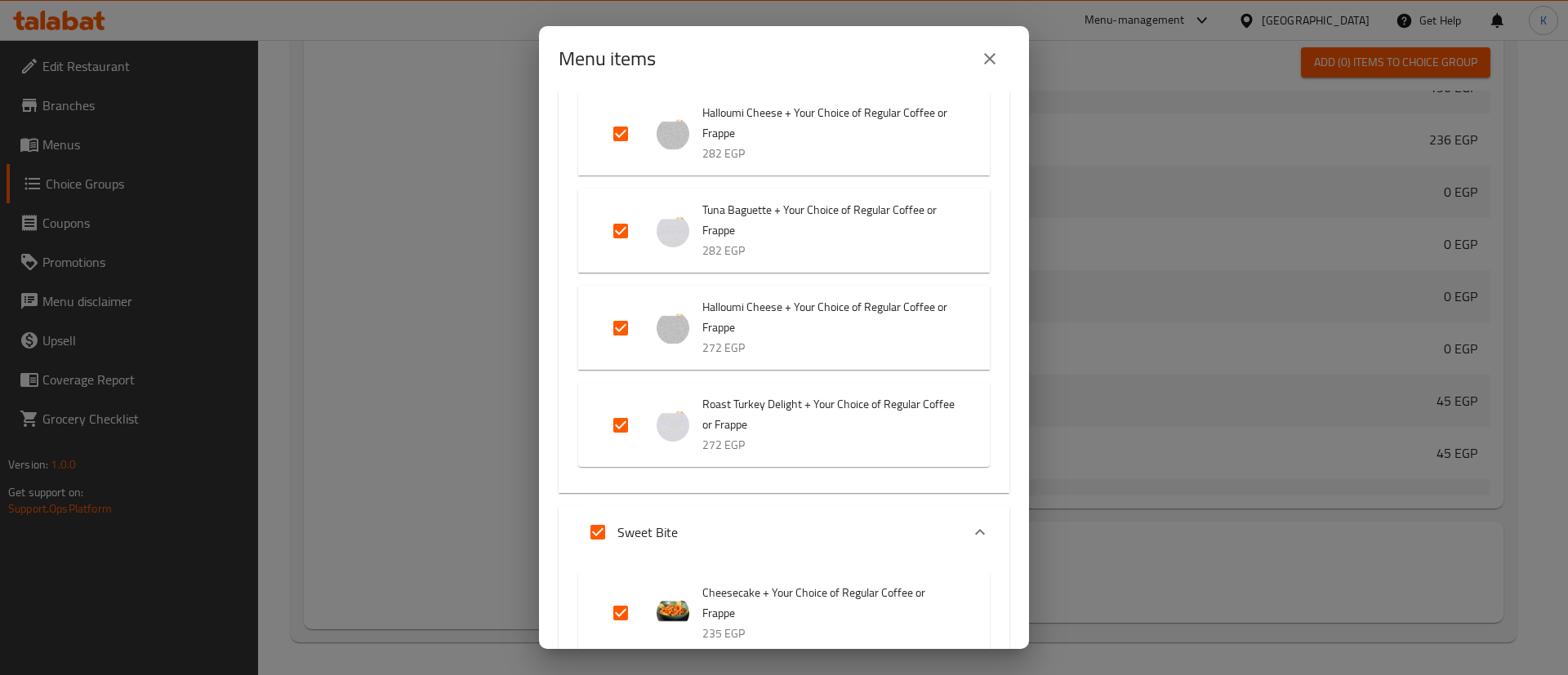
scroll to position [857, 0]
click at [624, 437] on input "Expand" at bounding box center [621, 419] width 39 height 39
checkbox input "false"
click at [624, 336] on input "Expand" at bounding box center [621, 322] width 39 height 39
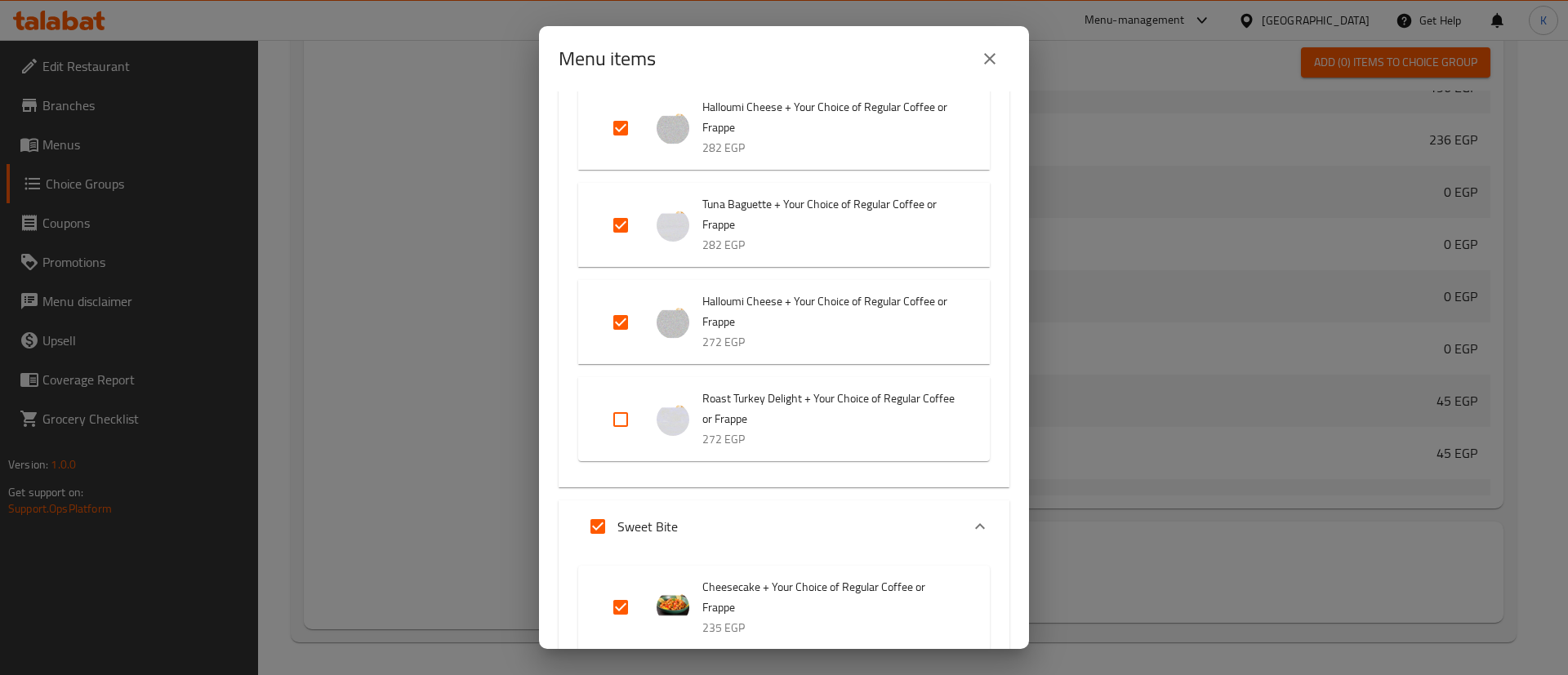
checkbox input "false"
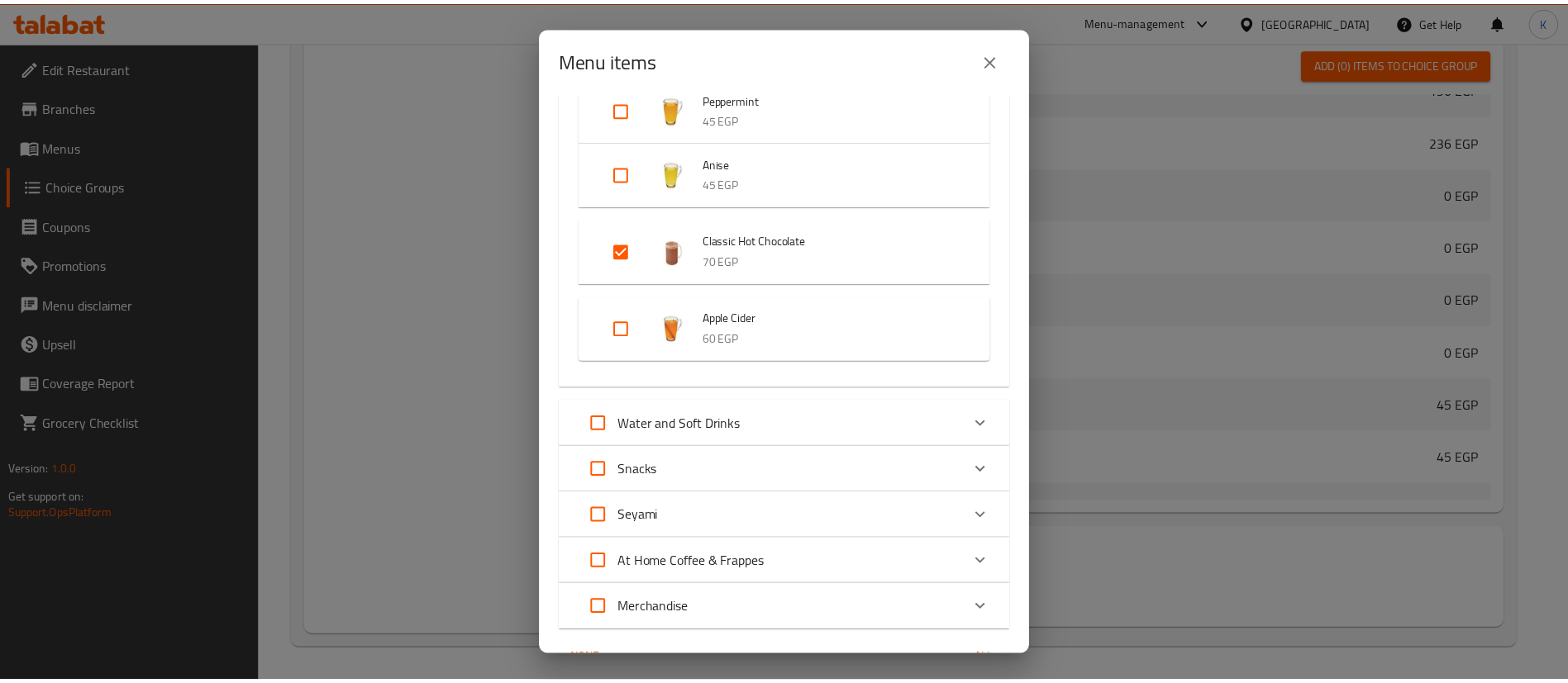
scroll to position [6289, 0]
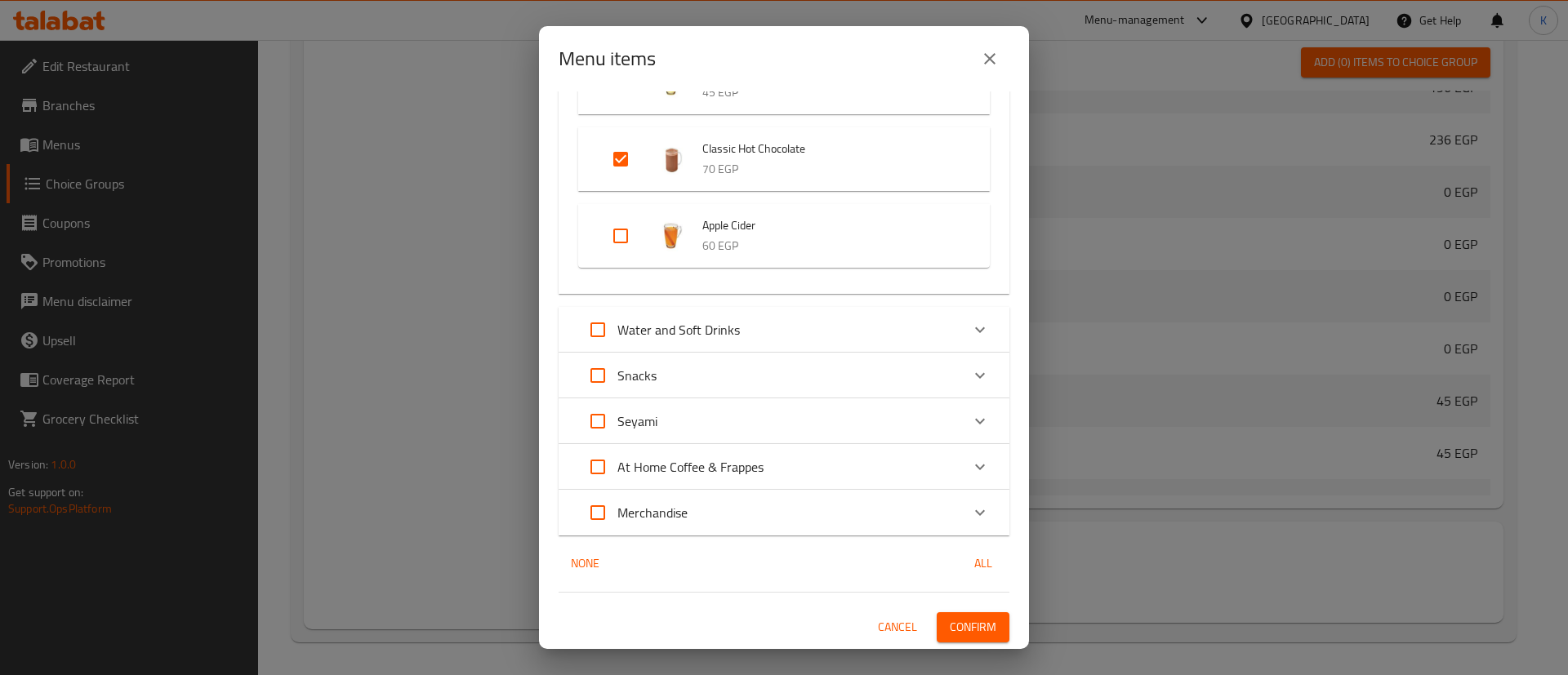
click at [949, 641] on button "Confirm" at bounding box center [973, 627] width 73 height 30
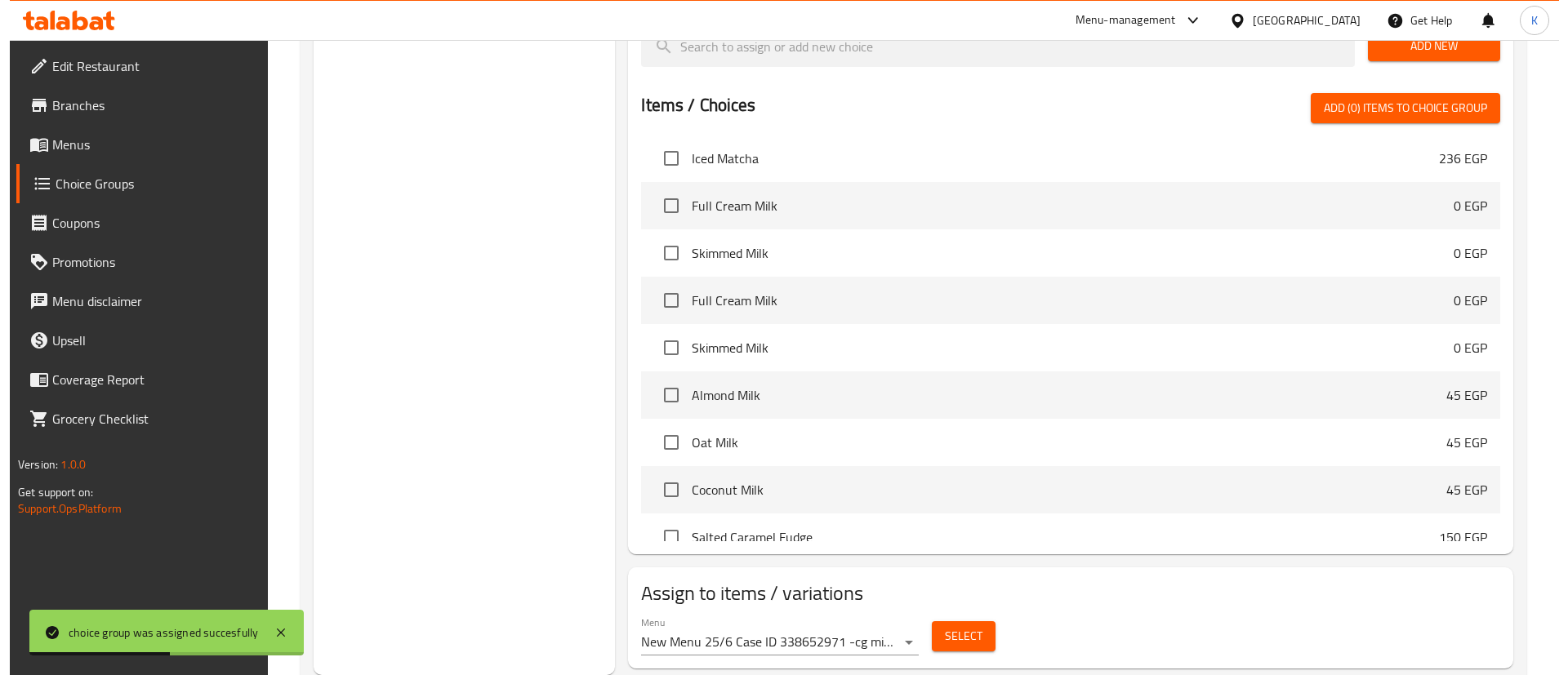
scroll to position [0, 0]
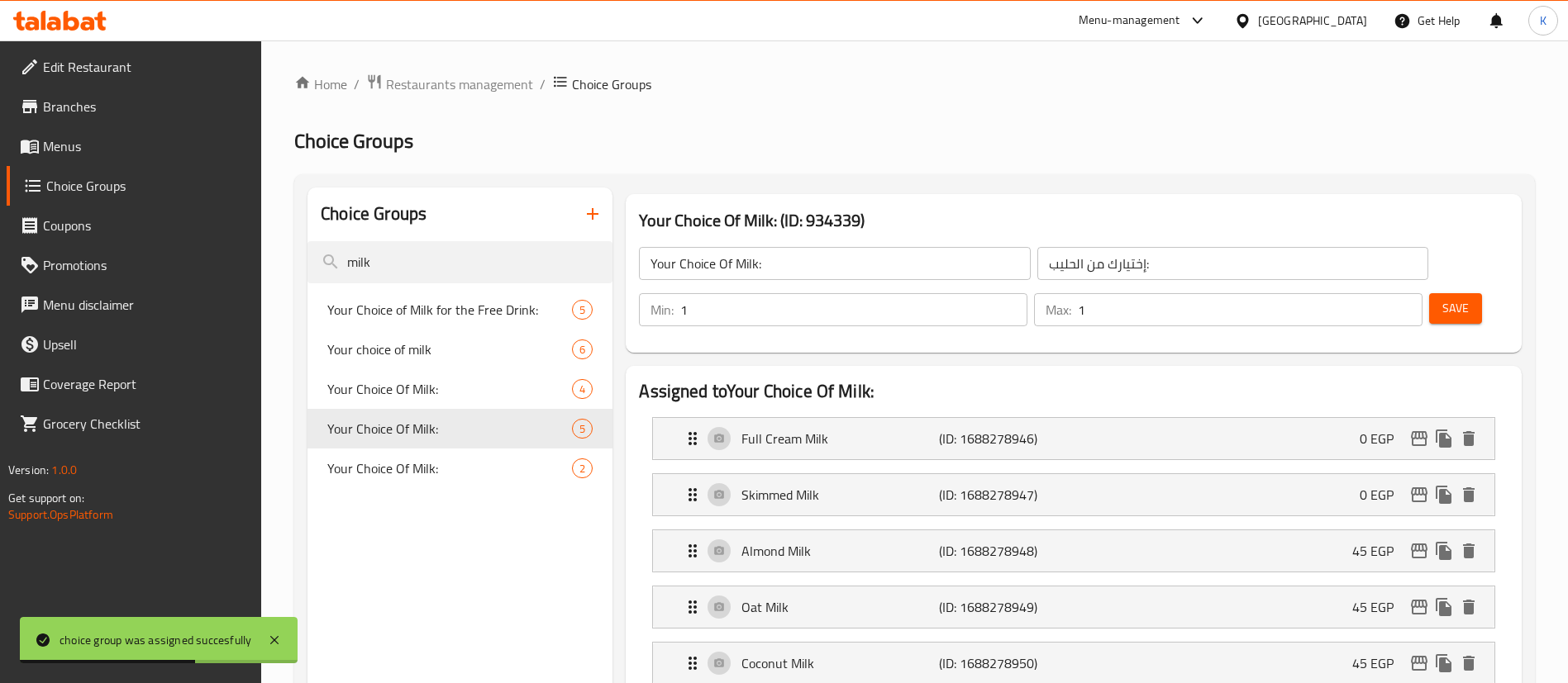
click at [503, 235] on div "Choice Groups" at bounding box center [460, 214] width 305 height 54
click at [494, 251] on input "milk" at bounding box center [460, 262] width 305 height 42
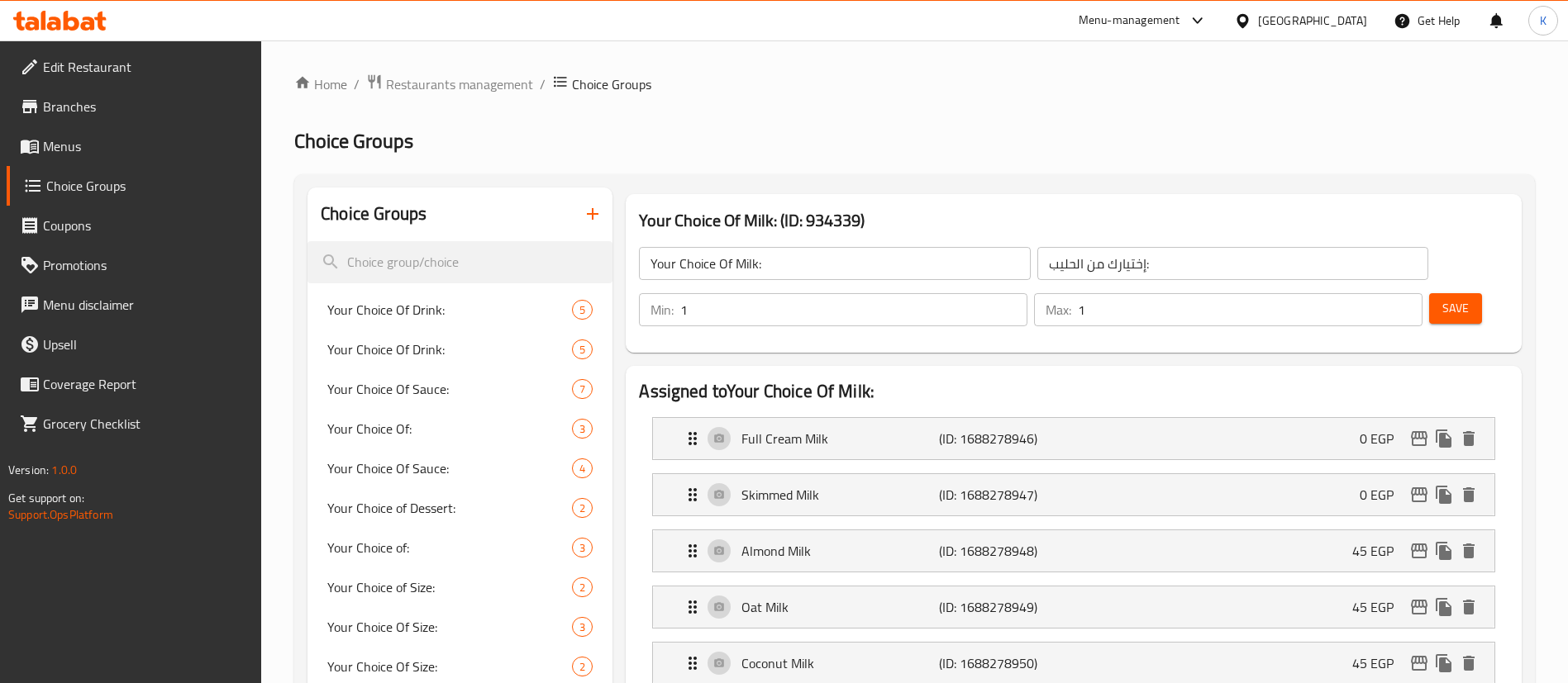
click at [75, 156] on span "Menus" at bounding box center [146, 145] width 206 height 20
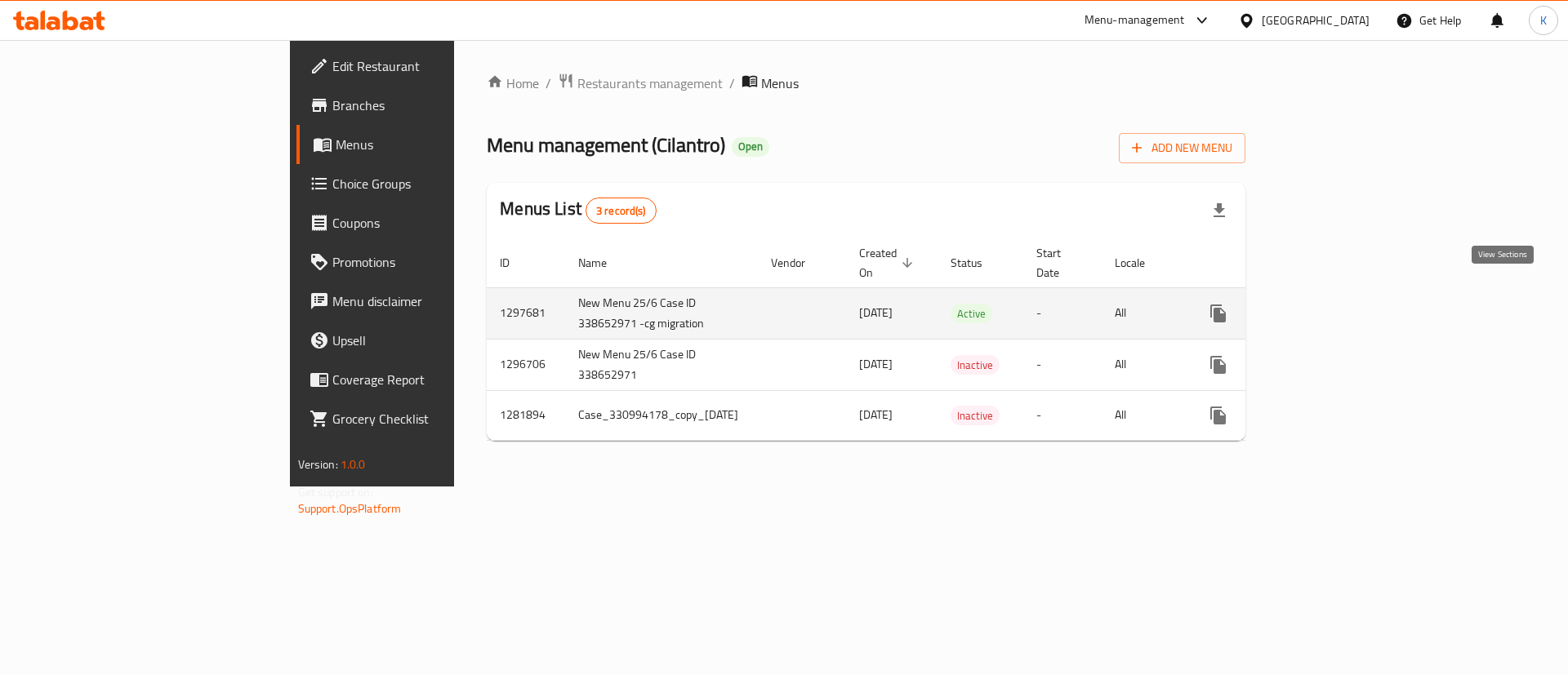
click at [1345, 304] on icon "enhanced table" at bounding box center [1335, 313] width 19 height 19
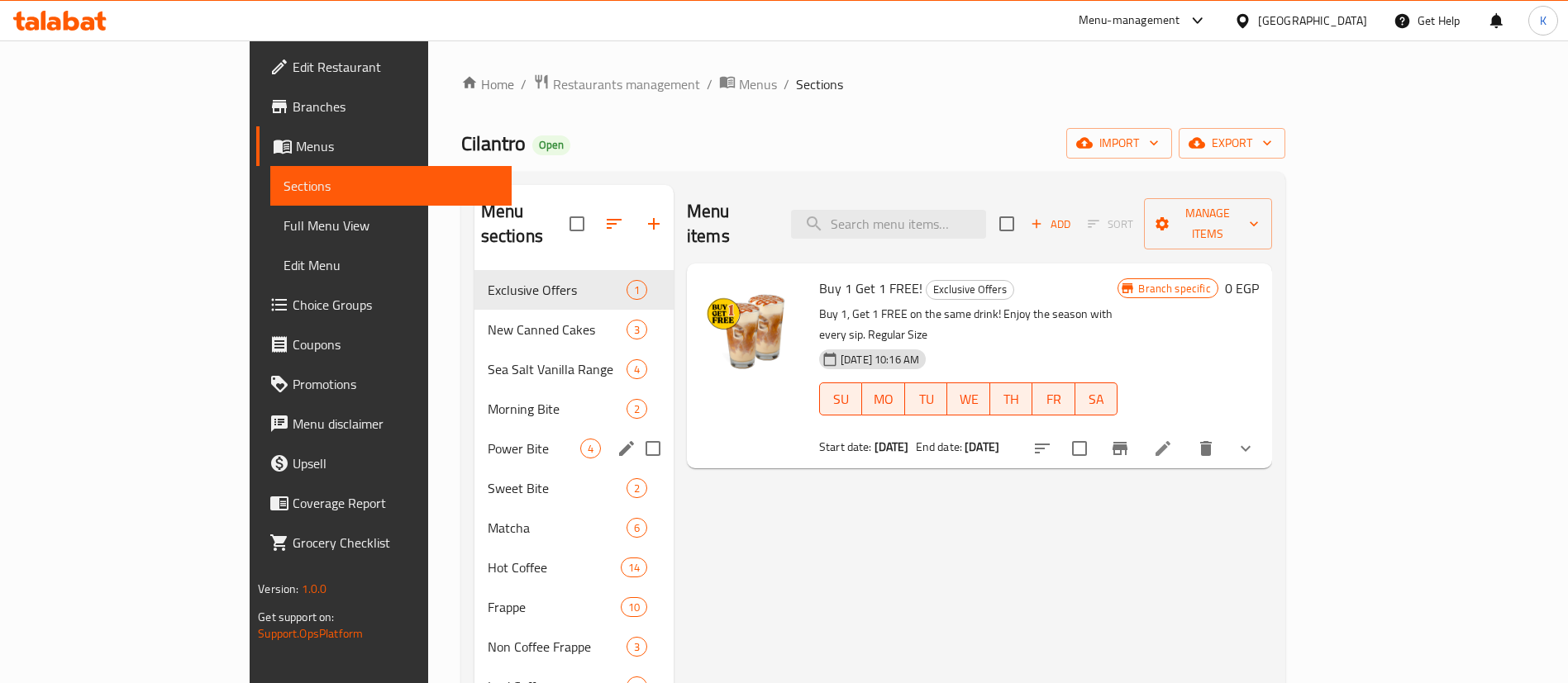
click at [488, 438] on span "Power Bite" at bounding box center [534, 448] width 93 height 20
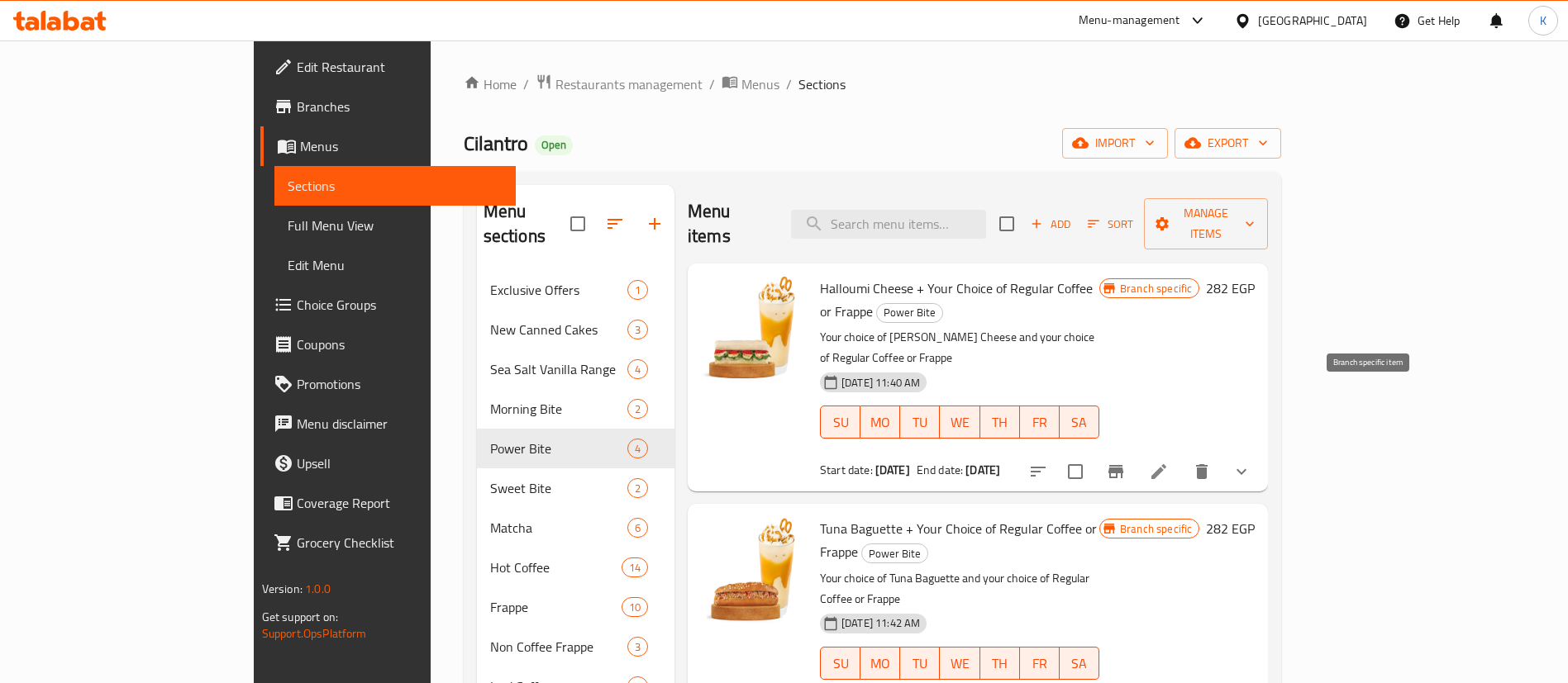
click at [1123, 465] on icon "Branch-specific-item" at bounding box center [1116, 471] width 15 height 14
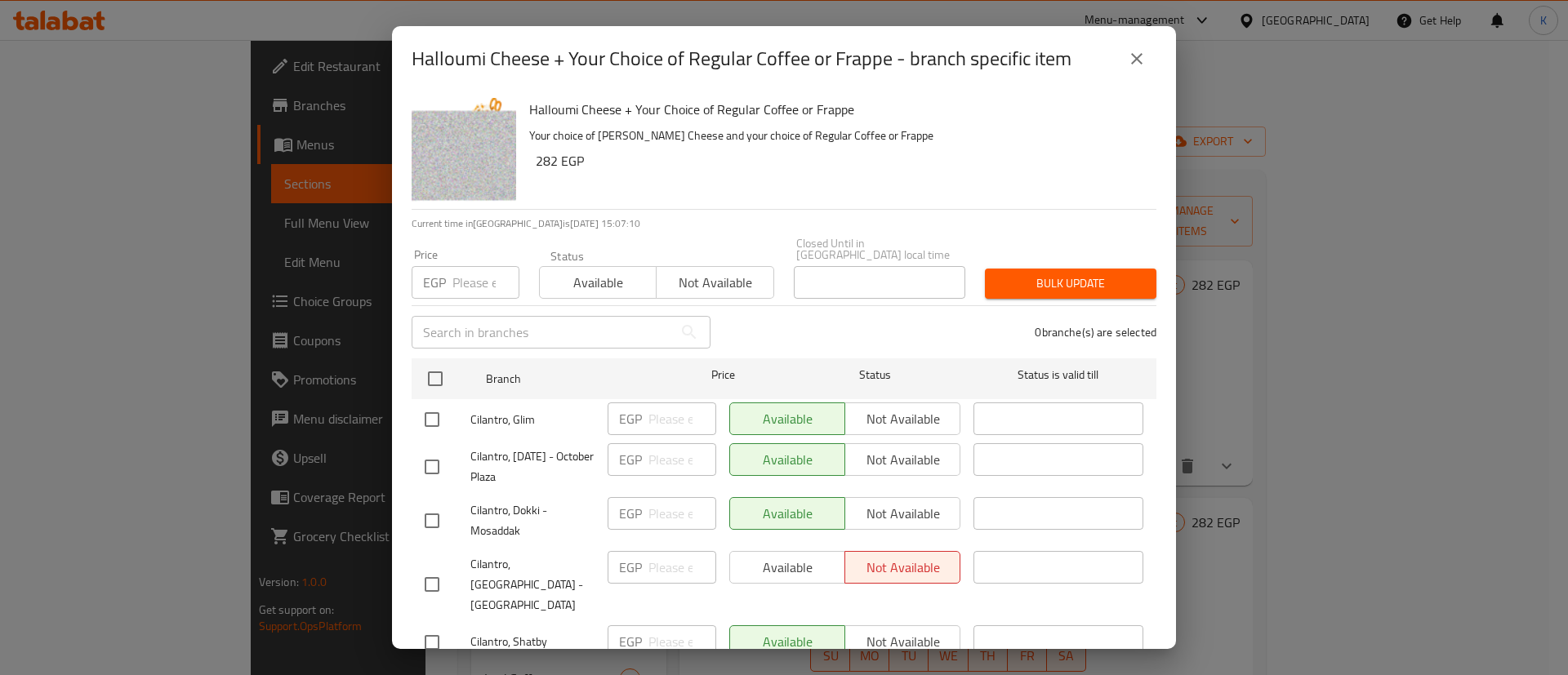
scroll to position [412, 0]
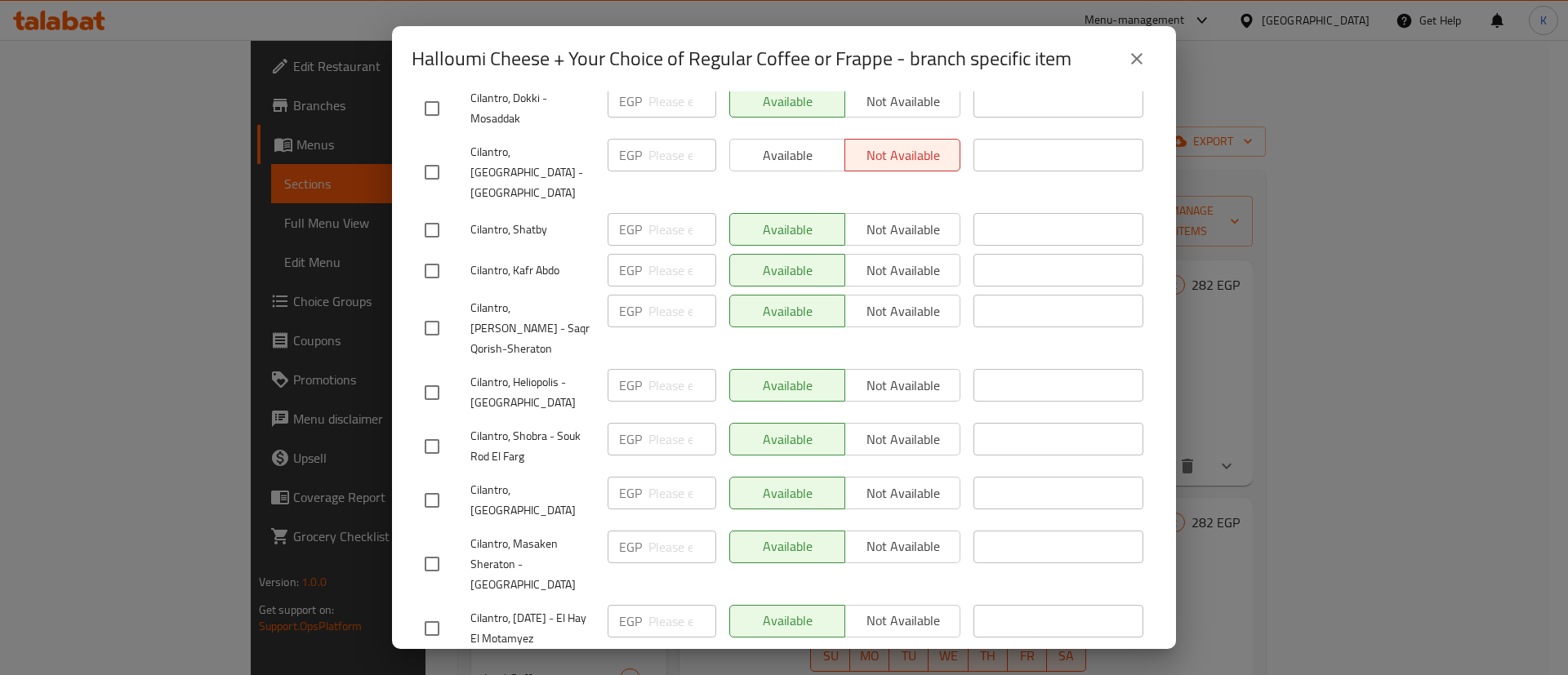
click at [432, 375] on input "checkbox" at bounding box center [432, 392] width 34 height 34
checkbox input "true"
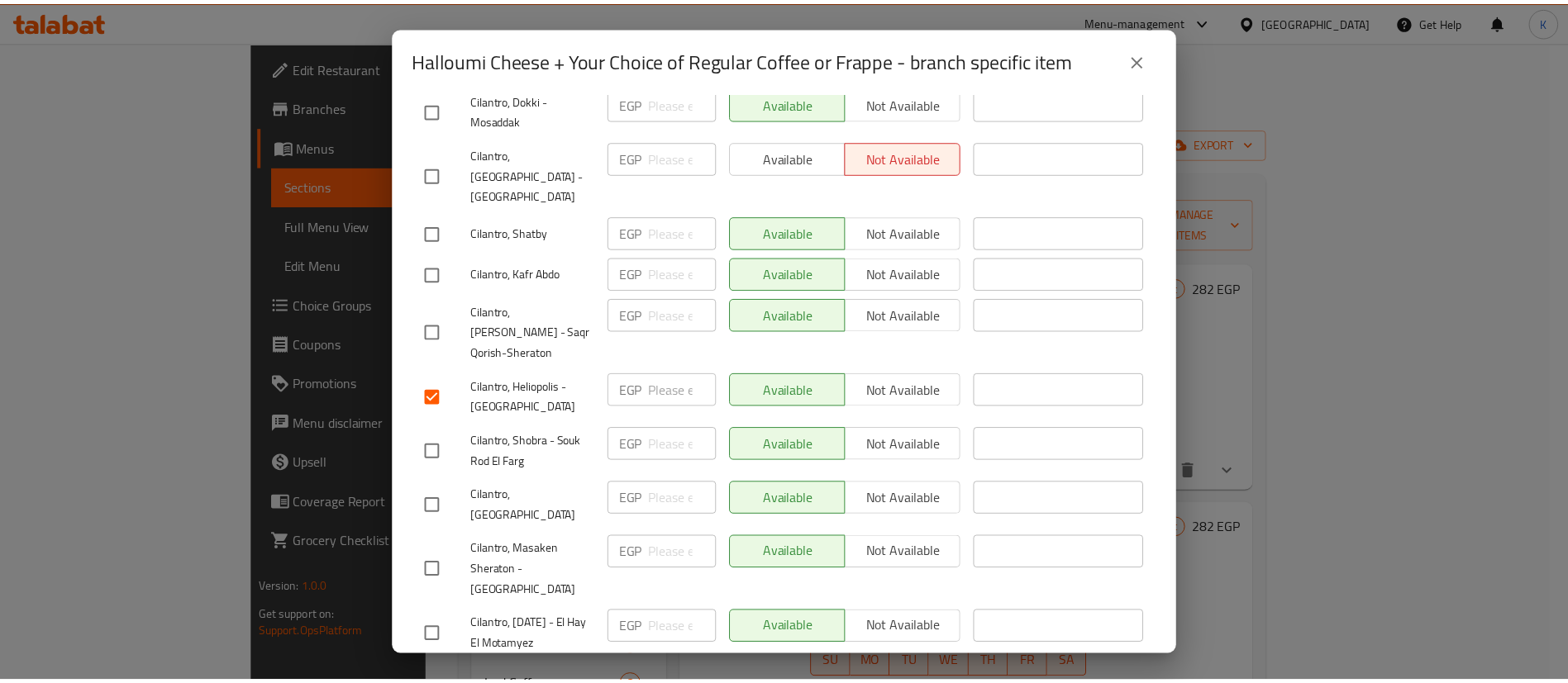
scroll to position [0, 0]
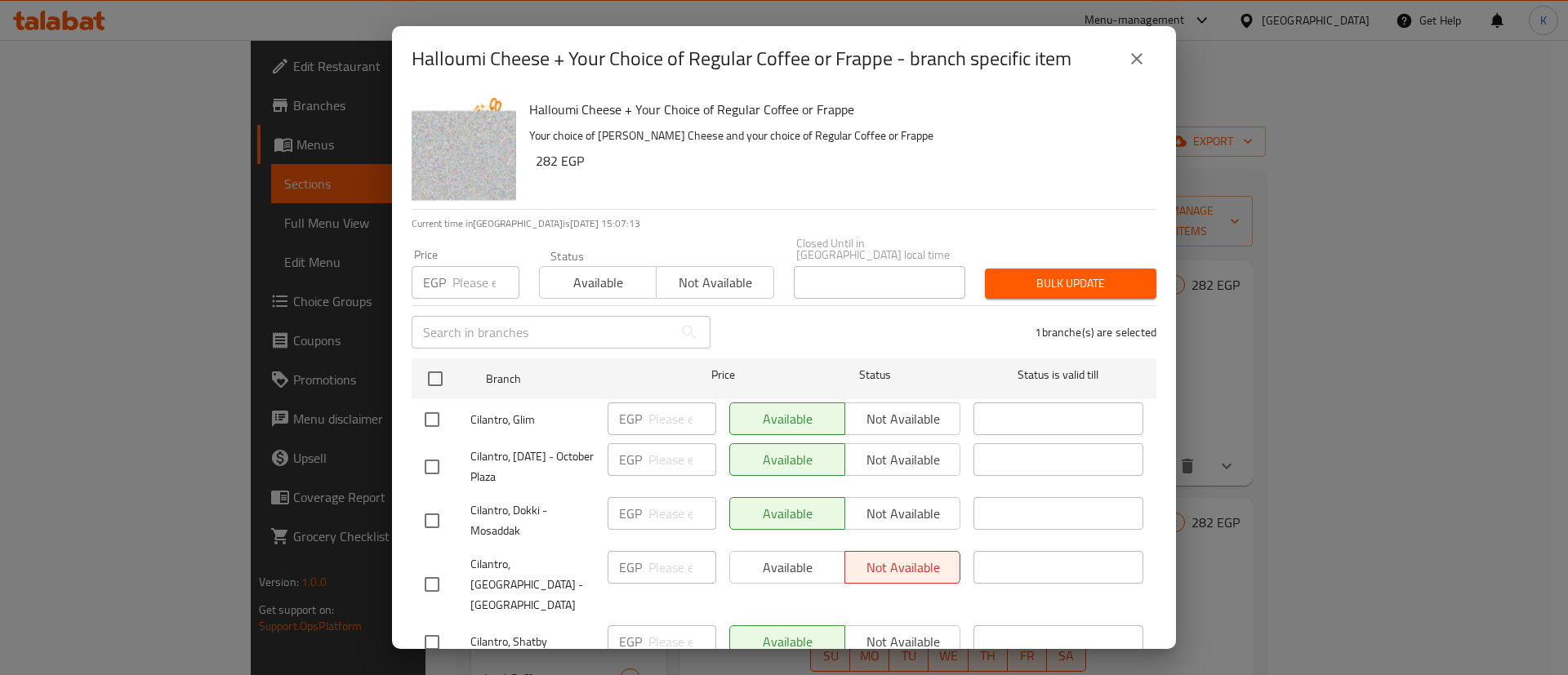
click at [712, 275] on span "Not available" at bounding box center [715, 283] width 103 height 24
click at [1084, 274] on span "Bulk update" at bounding box center [1070, 284] width 145 height 20
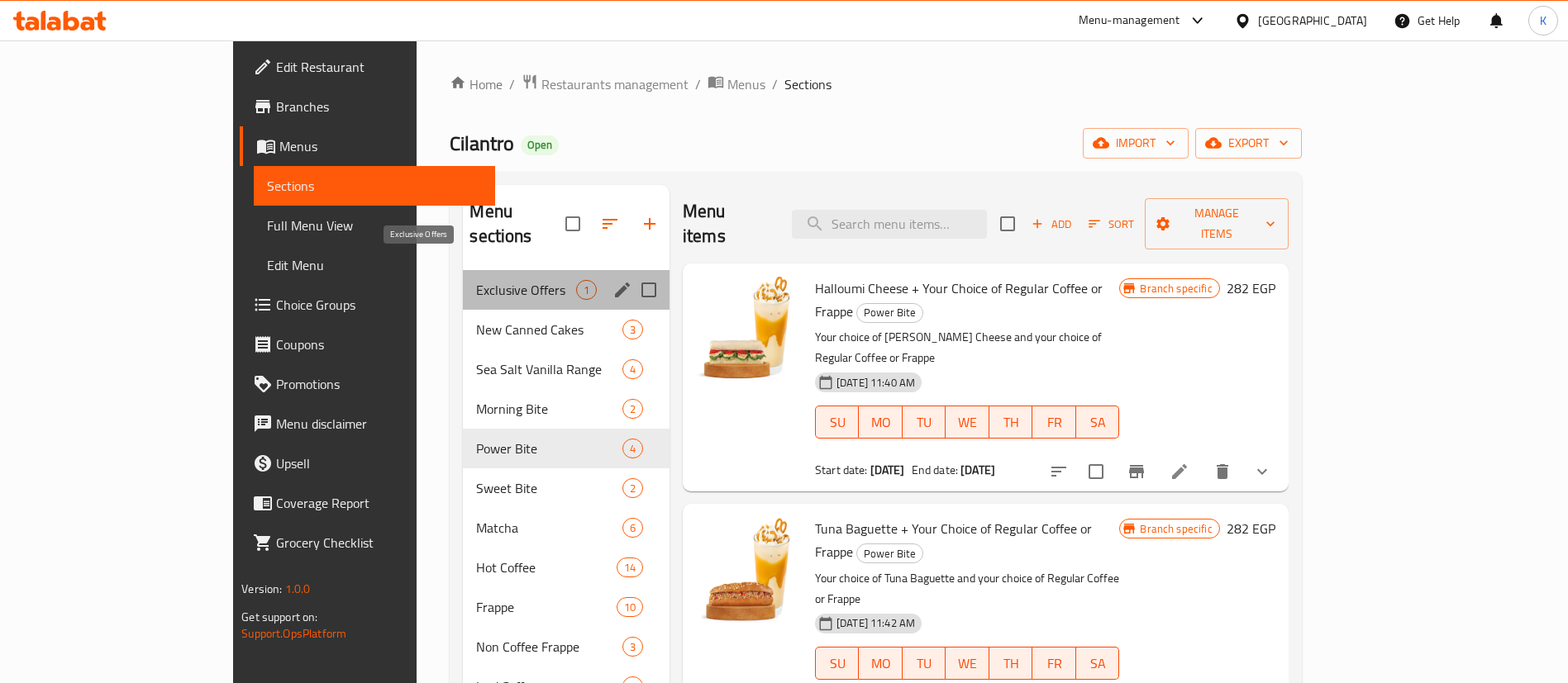
click at [476, 280] on span "Exclusive Offers" at bounding box center [525, 290] width 99 height 20
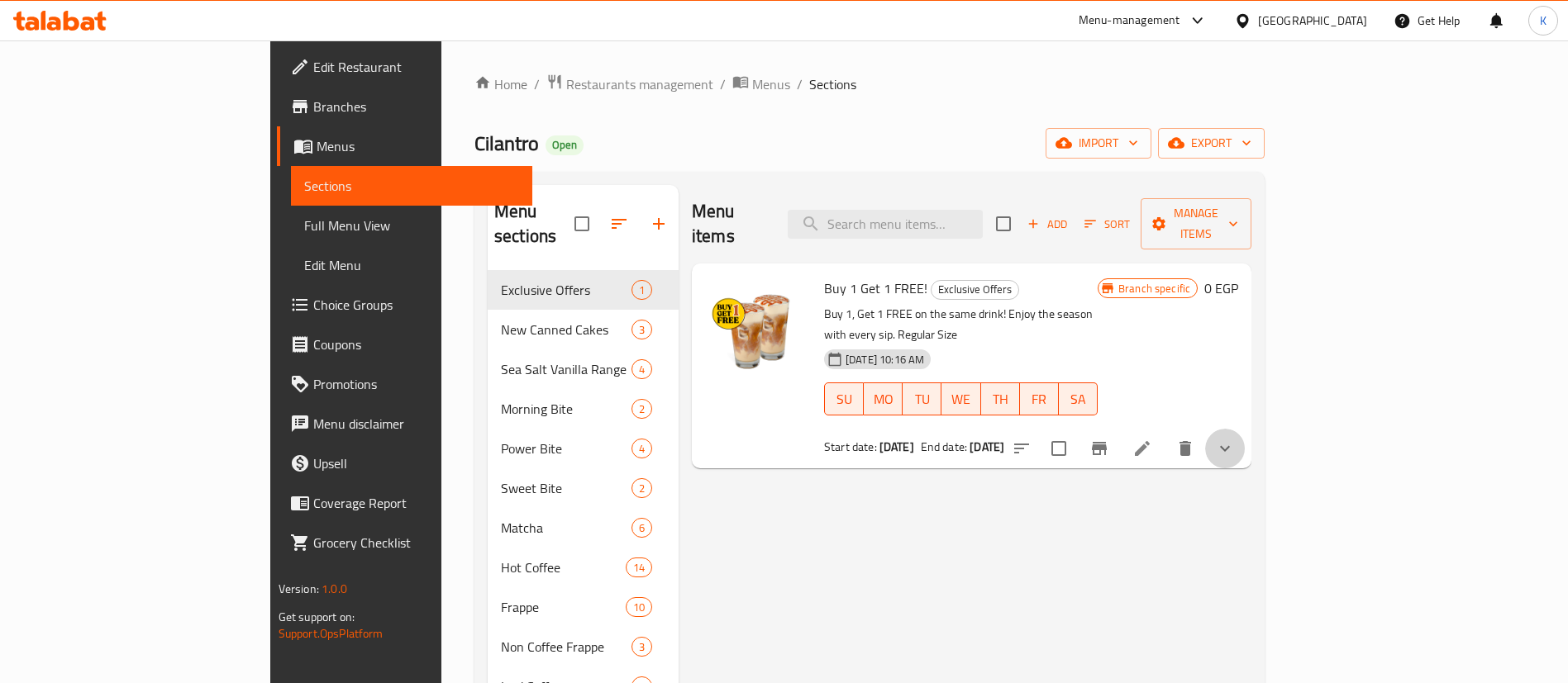
click at [1244, 429] on button "show more" at bounding box center [1225, 449] width 40 height 40
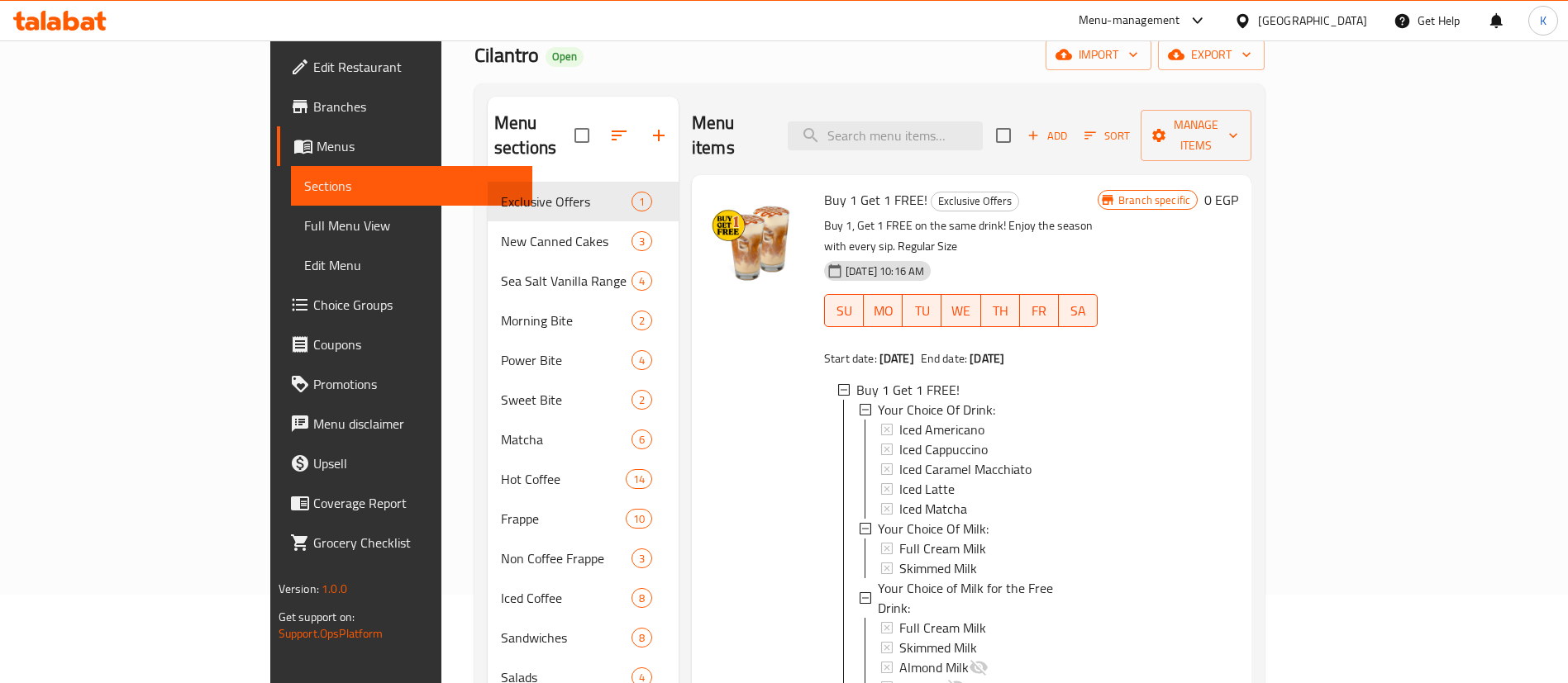
scroll to position [124, 0]
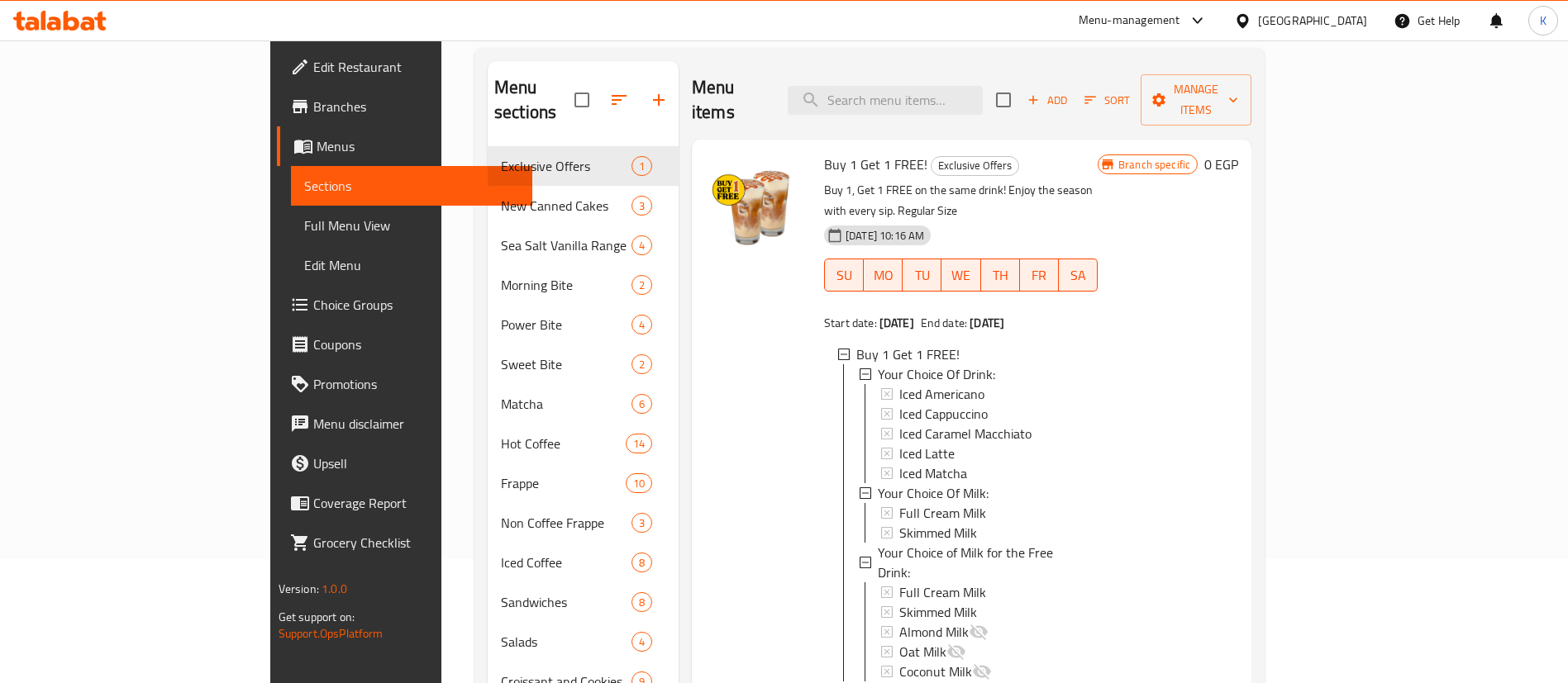
click at [314, 311] on span "Choice Groups" at bounding box center [416, 304] width 206 height 20
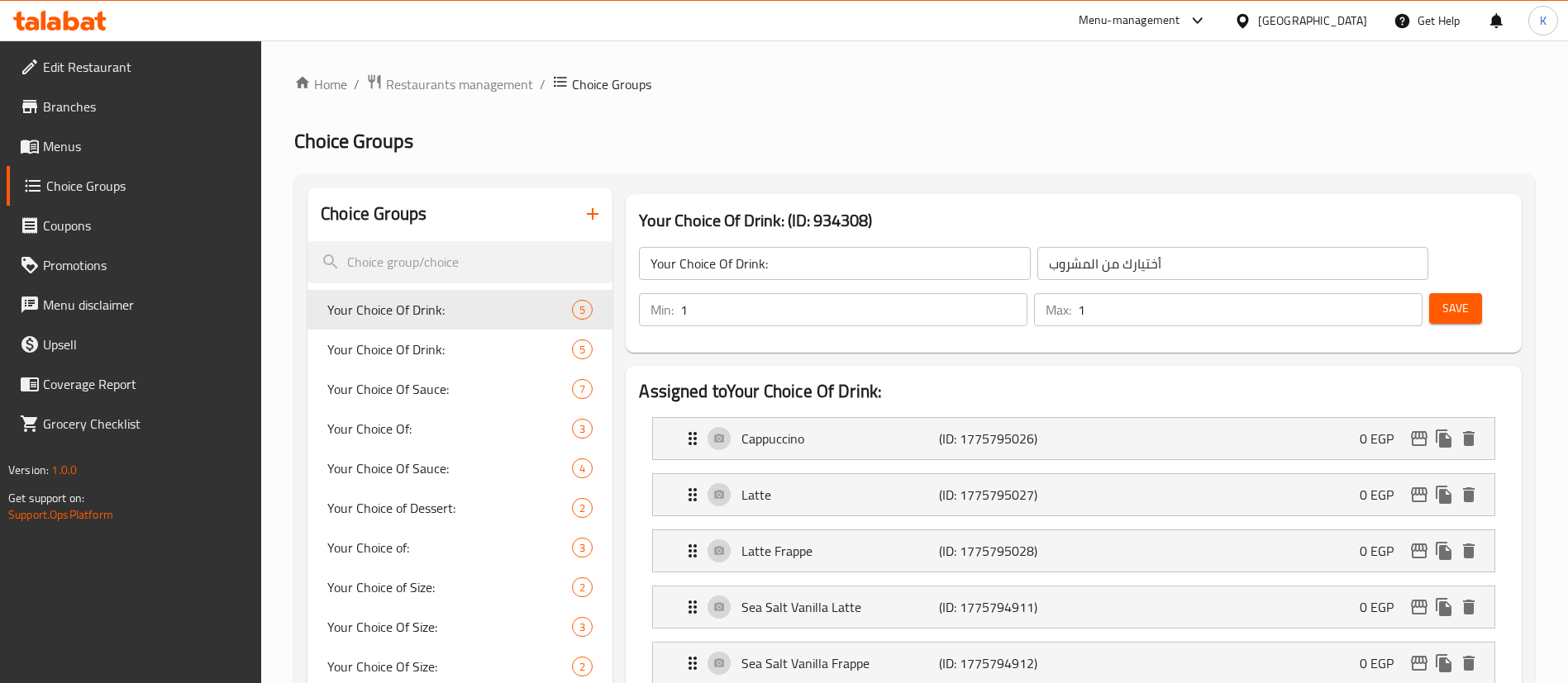
click at [1366, 136] on h2 "Choice Groups" at bounding box center [914, 141] width 1240 height 26
click at [489, 358] on span "Your Choice Of Drink:" at bounding box center [424, 349] width 195 height 20
type input "أختيارك من المشروب:"
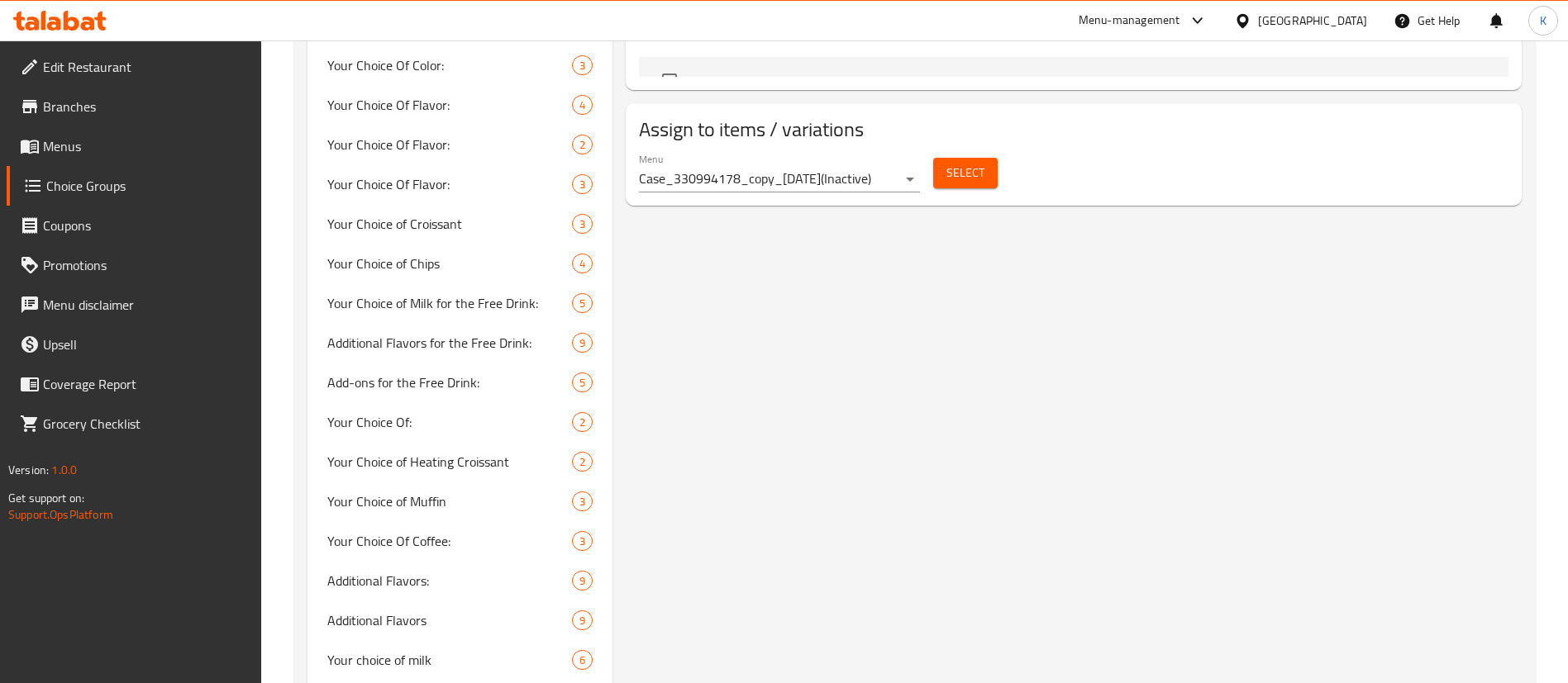
scroll to position [867, 0]
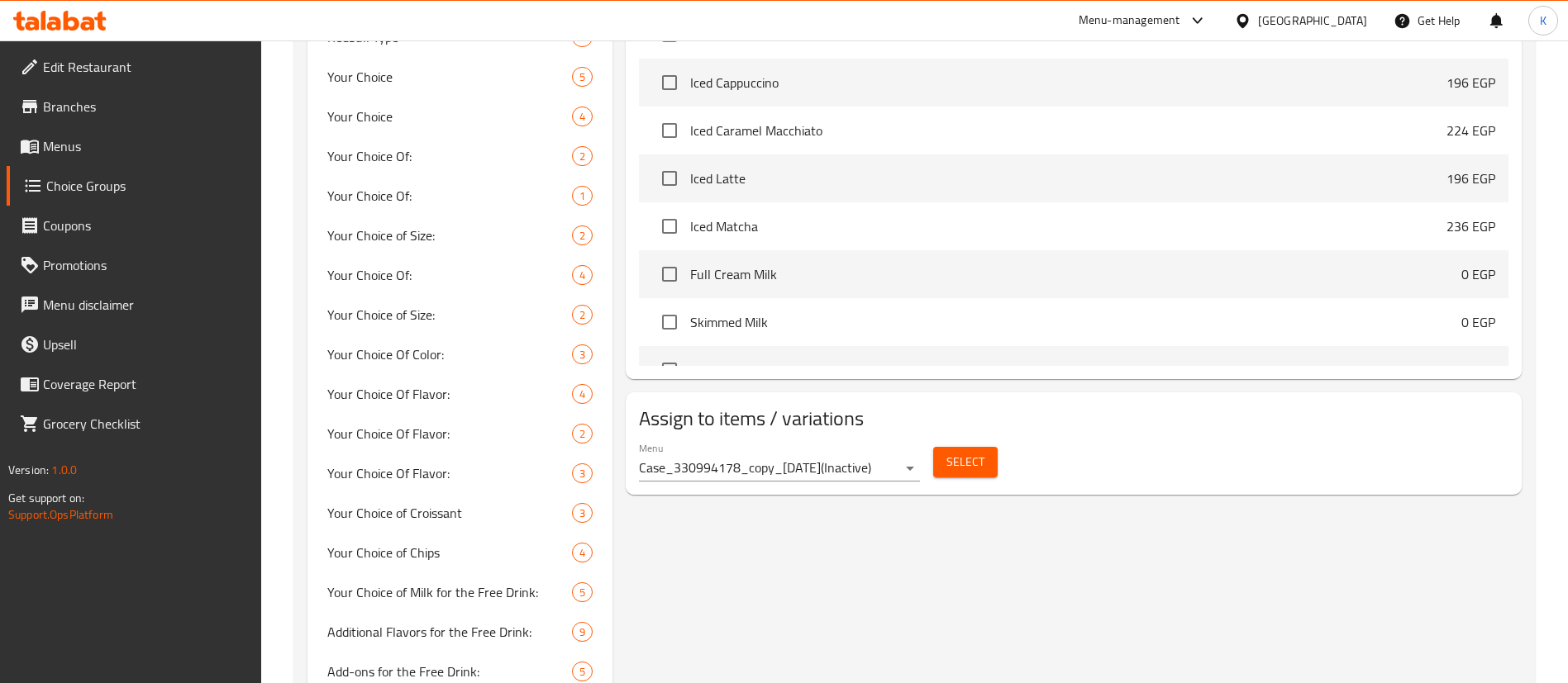
click at [922, 435] on div "Menu Case_330994178_copy_28/03/2025 ( Inactive )" at bounding box center [779, 461] width 294 height 53
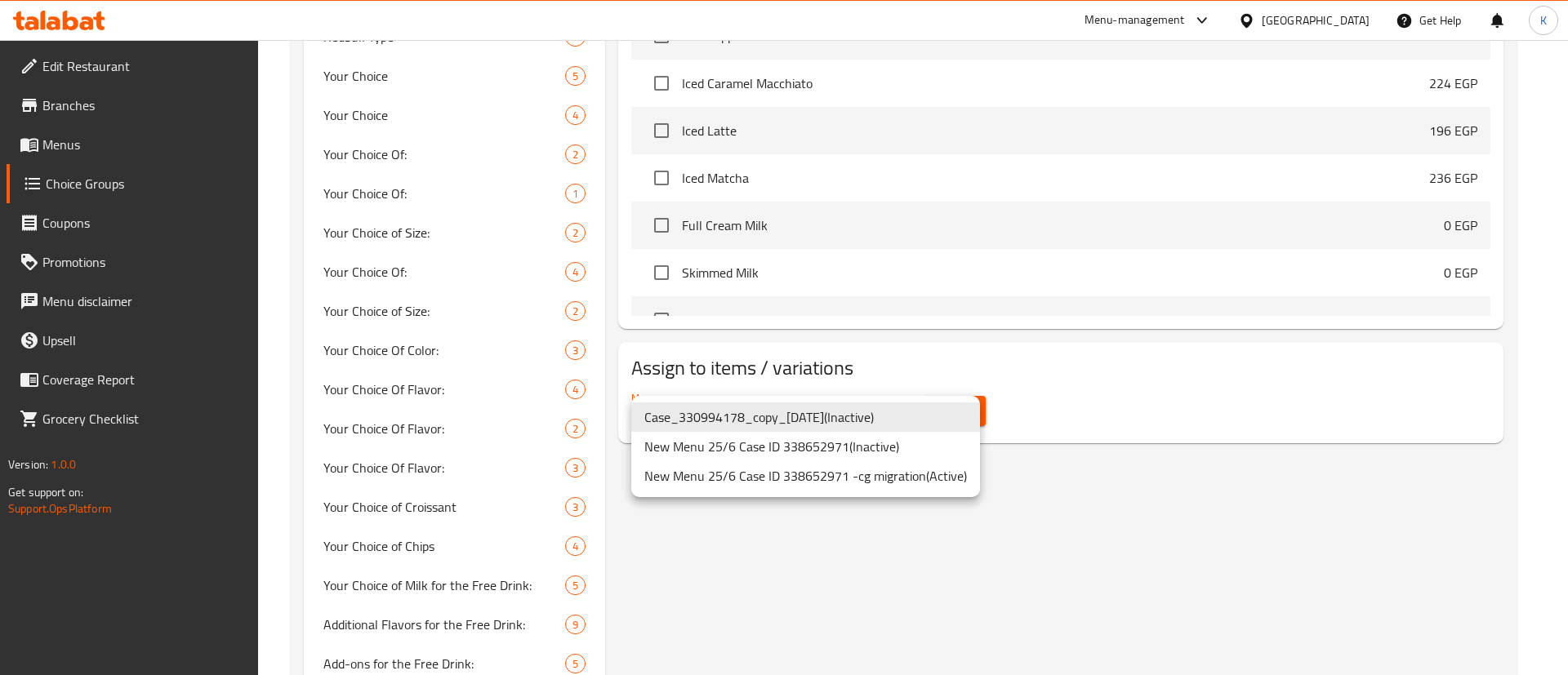
click at [860, 474] on li "New Menu 25/6 Case ID 338652971 -cg migration ( Active )" at bounding box center [805, 475] width 349 height 29
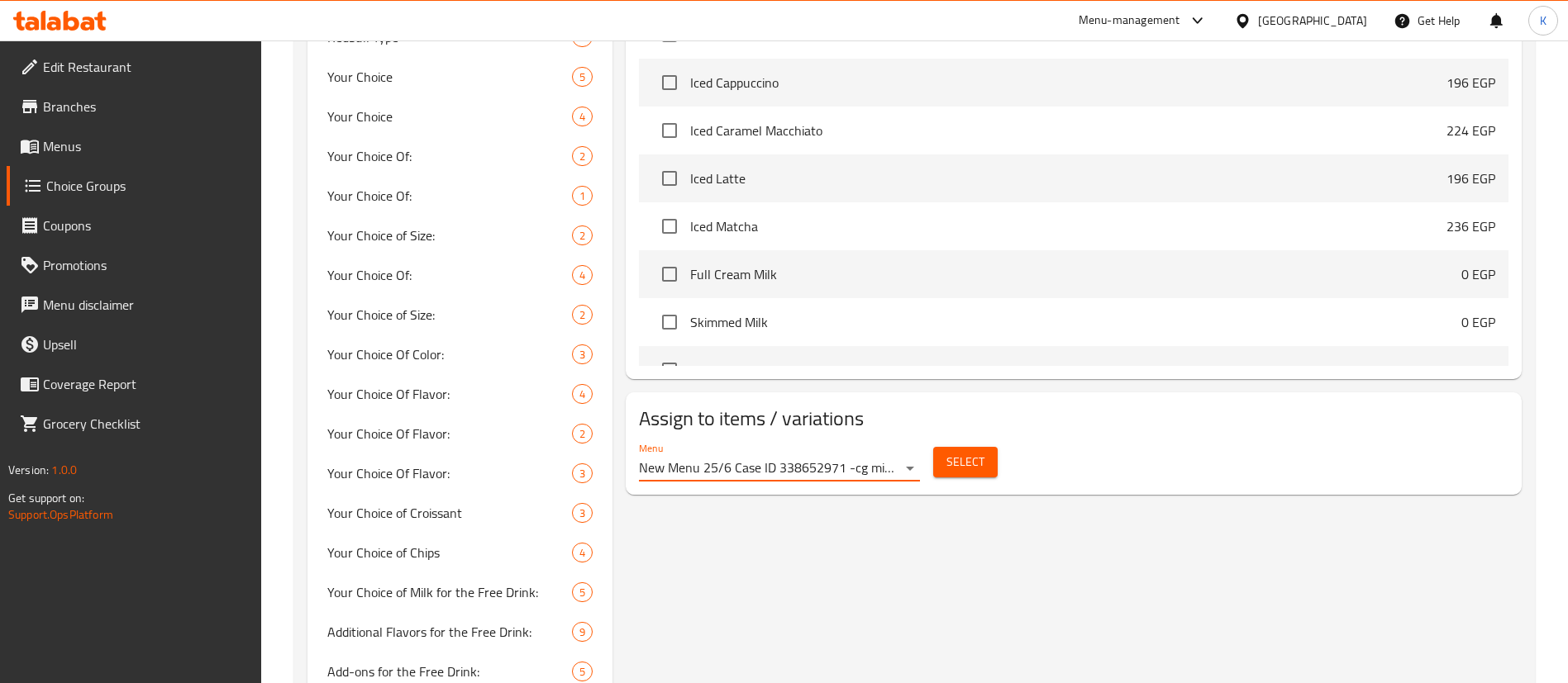
click at [959, 452] on span "Select" at bounding box center [965, 462] width 38 height 20
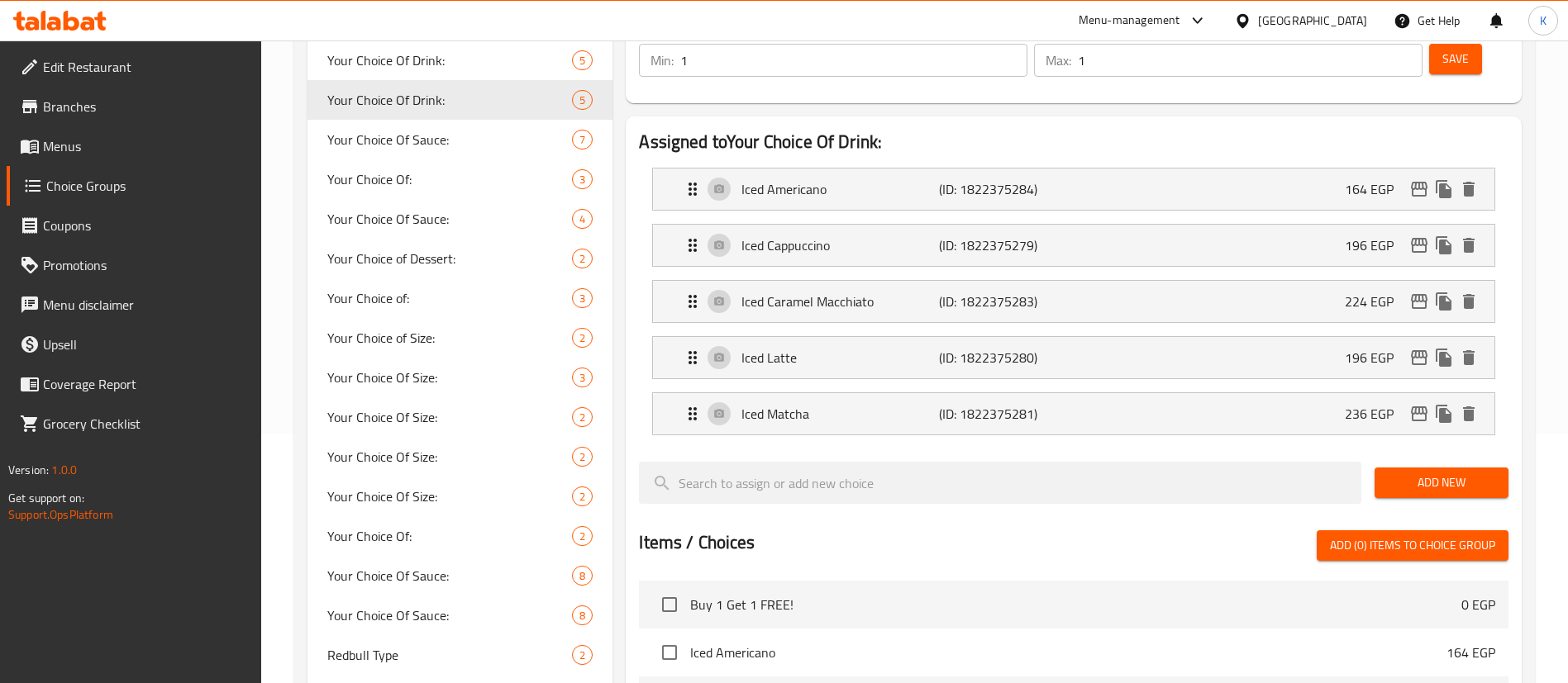
scroll to position [248, 0]
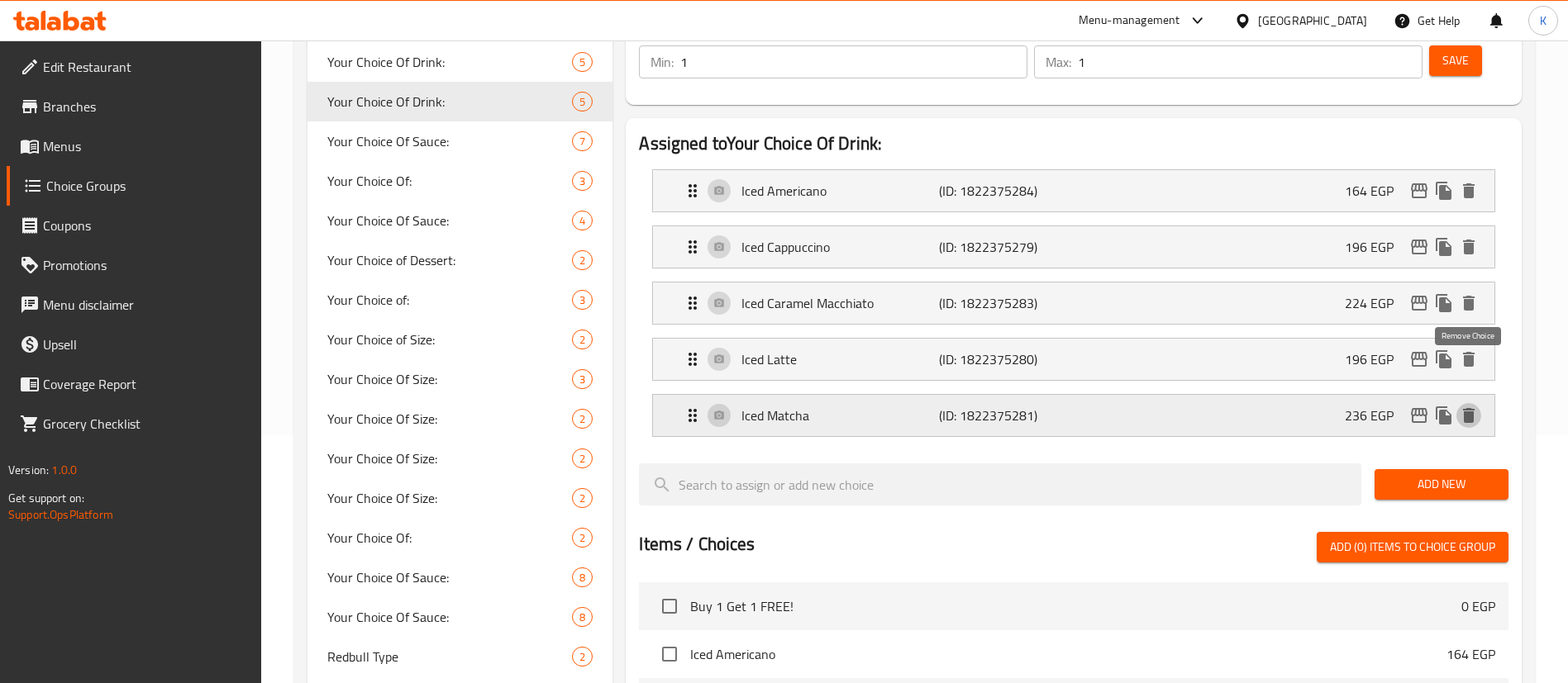
click at [1472, 408] on icon "delete" at bounding box center [1469, 415] width 12 height 15
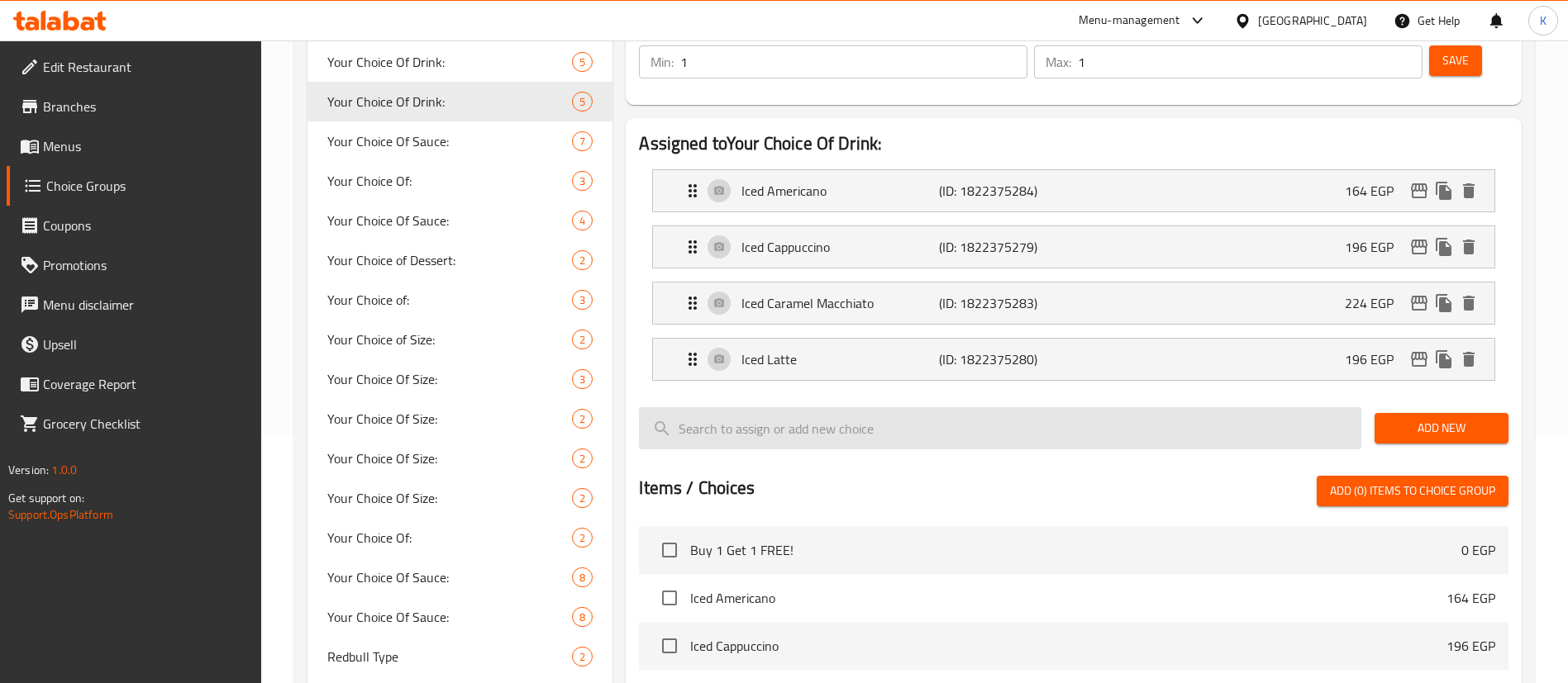
click at [886, 407] on input "search" at bounding box center [1000, 428] width 722 height 42
paste input "Latte Frappe"
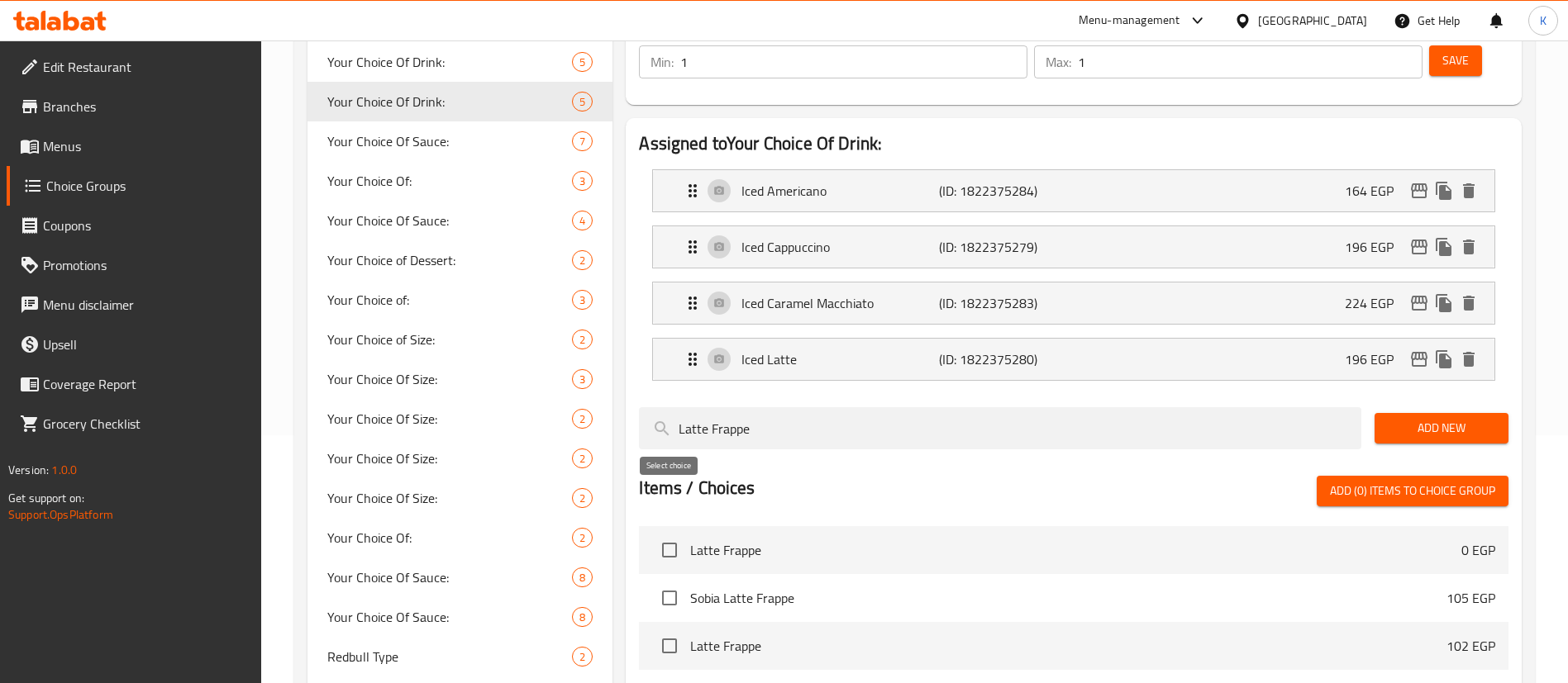
type input "Latte Frappe"
click at [674, 533] on input "checkbox" at bounding box center [669, 550] width 35 height 35
checkbox input "true"
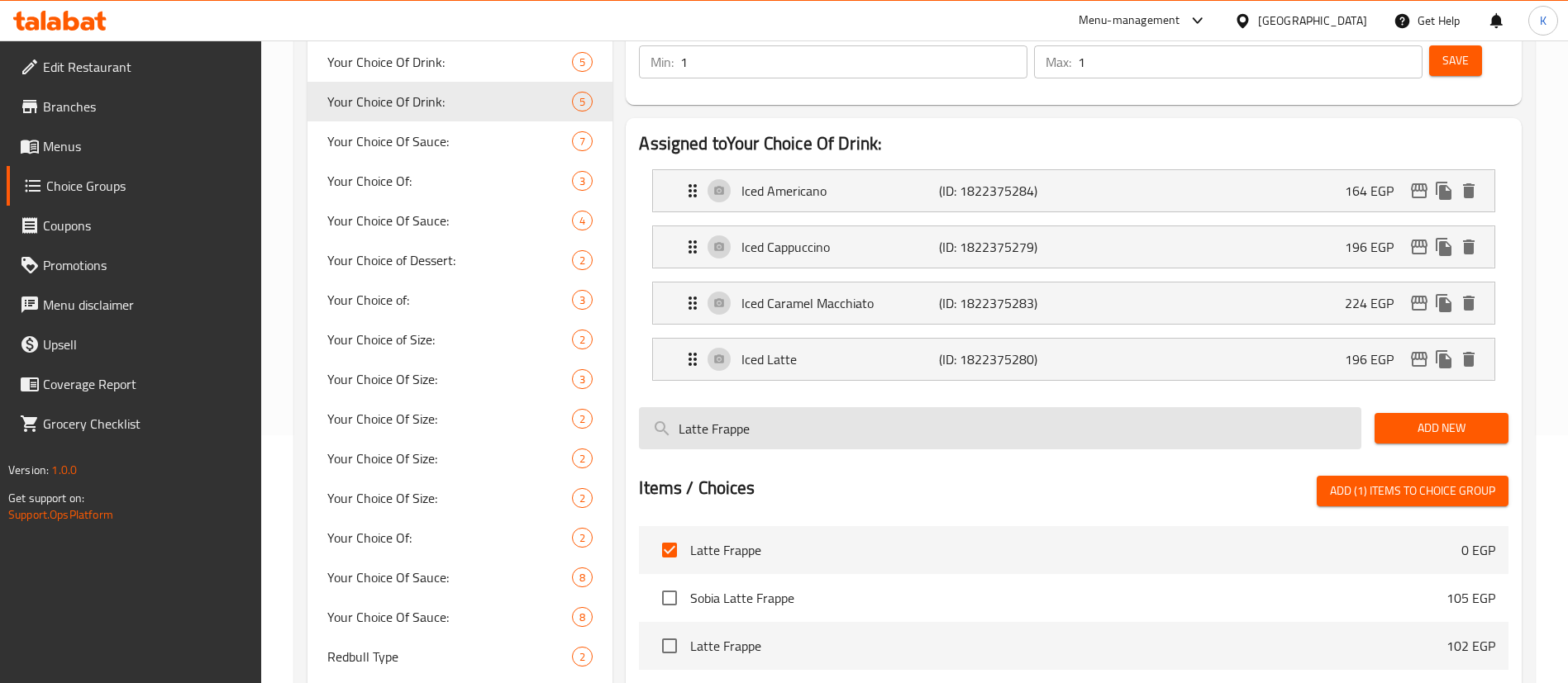
click at [804, 407] on input "Latte Frappe" at bounding box center [1000, 428] width 722 height 42
paste input "Mocha"
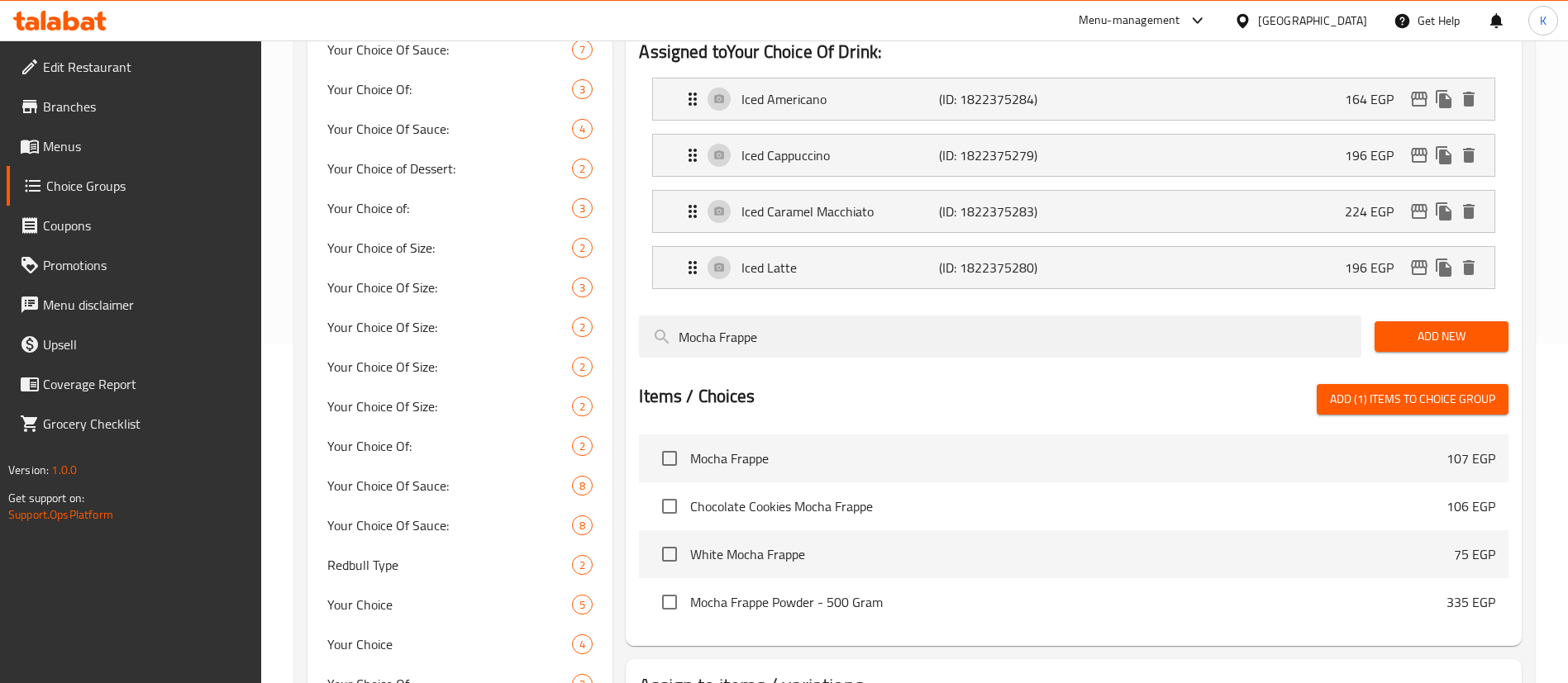
scroll to position [495, 0]
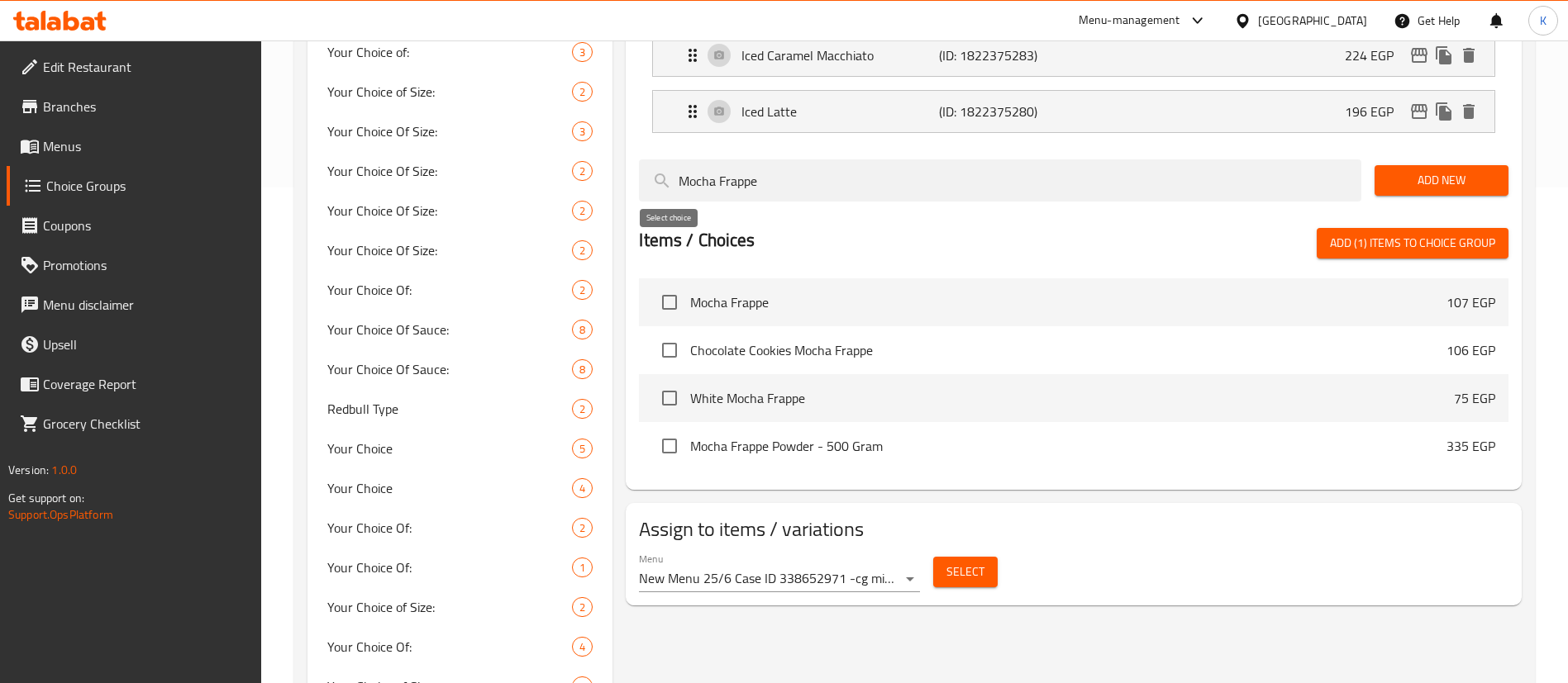
type input "Mocha Frappe"
click at [671, 285] on input "checkbox" at bounding box center [669, 302] width 35 height 35
checkbox input "true"
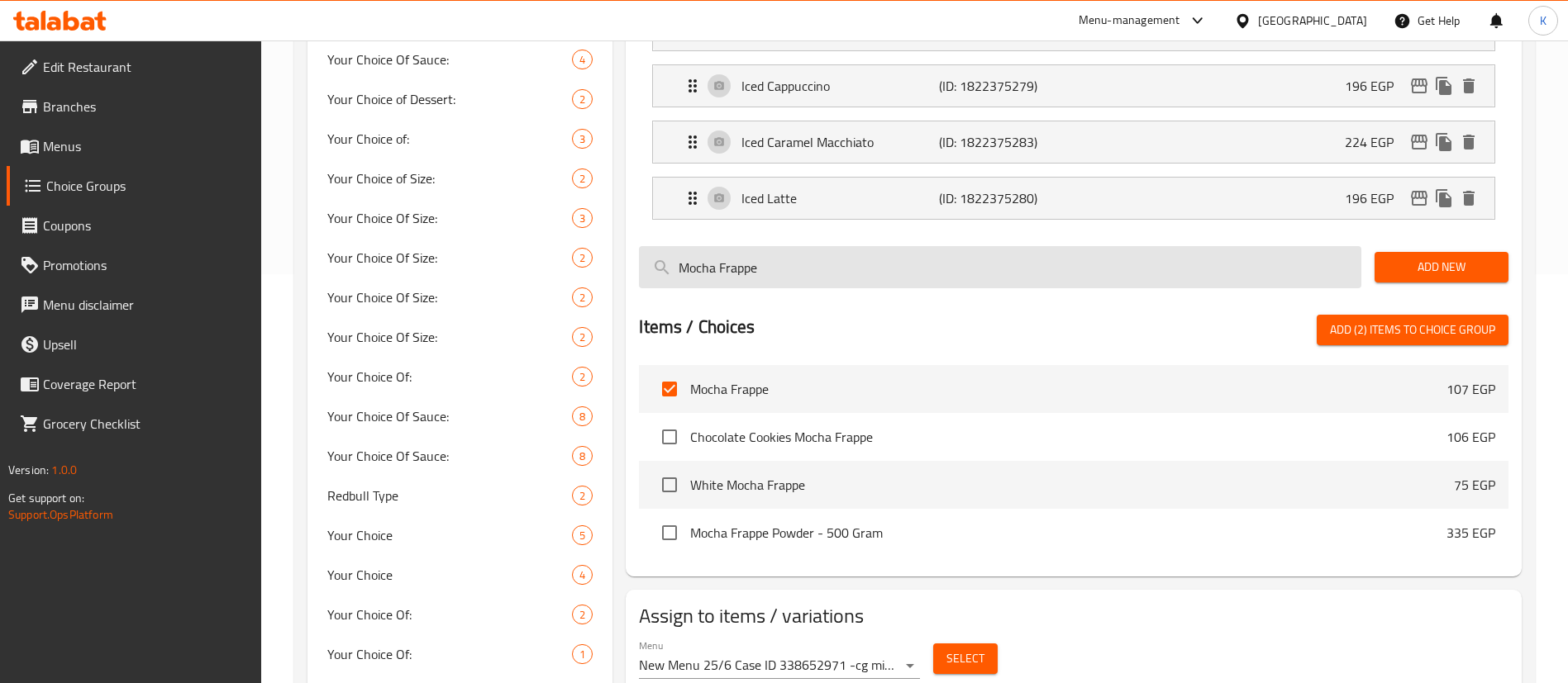
scroll to position [372, 0]
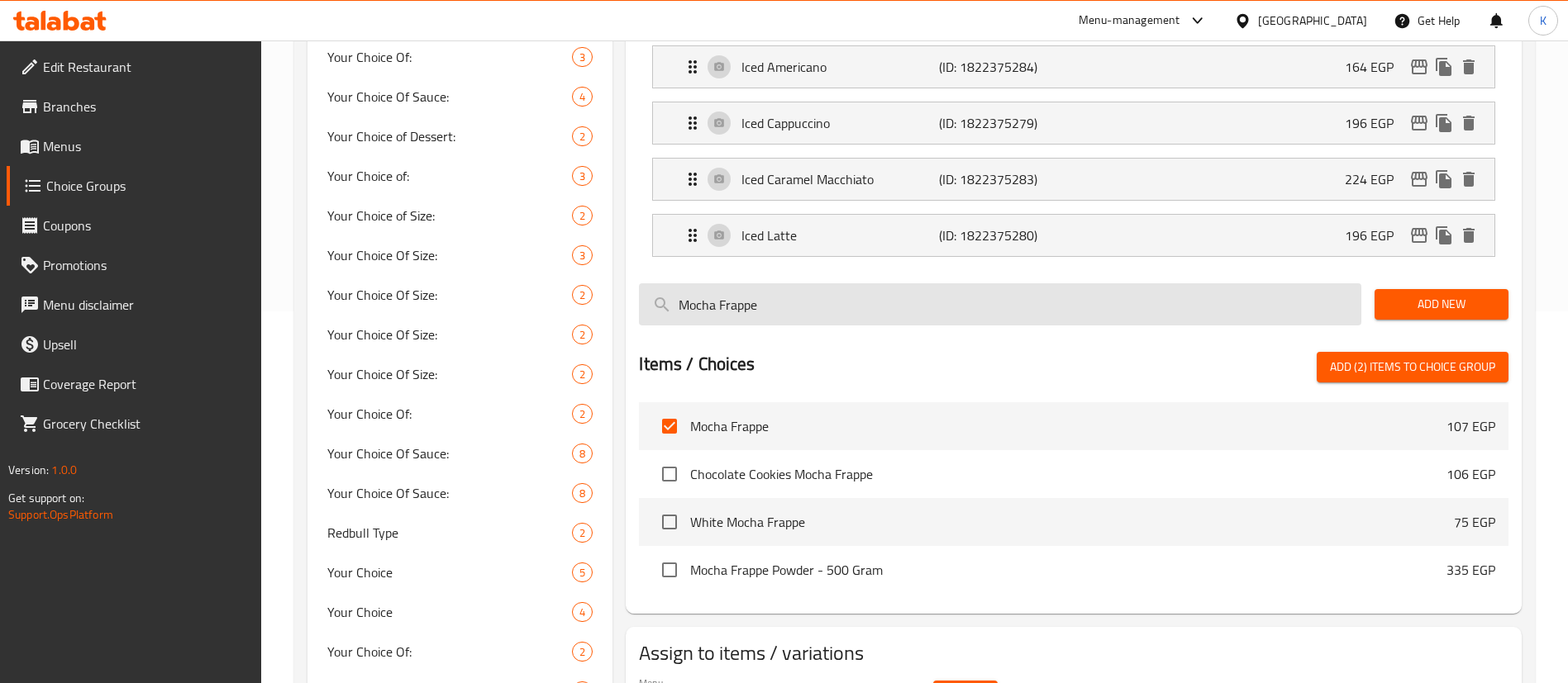
click at [809, 280] on div "Mocha Frappe" at bounding box center [999, 304] width 735 height 55
click at [821, 284] on input "Mocha Frappe" at bounding box center [1000, 305] width 722 height 42
paste input "White"
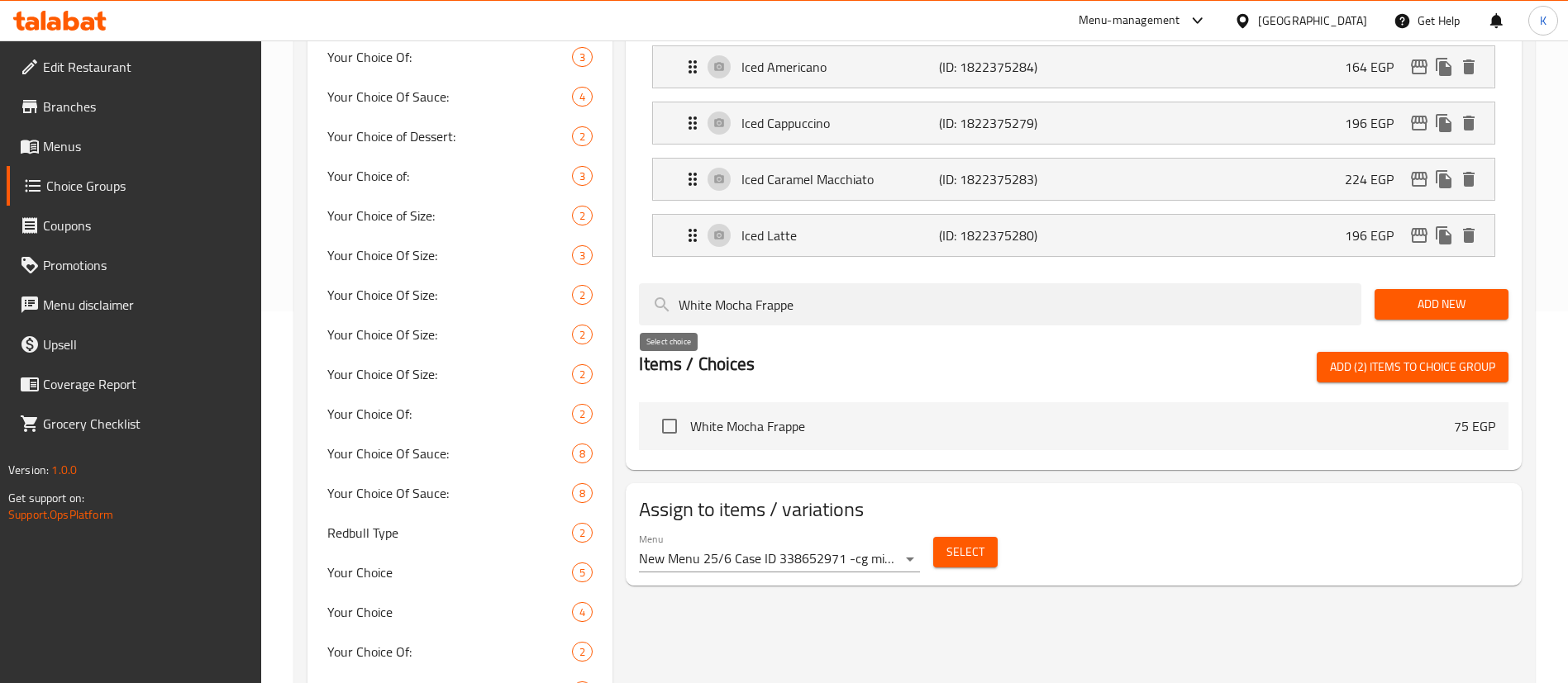
type input "White Mocha Frappe"
click at [666, 409] on input "checkbox" at bounding box center [669, 426] width 35 height 35
click at [1480, 357] on span "Add (3) items to choice group" at bounding box center [1412, 367] width 165 height 20
checkbox input "false"
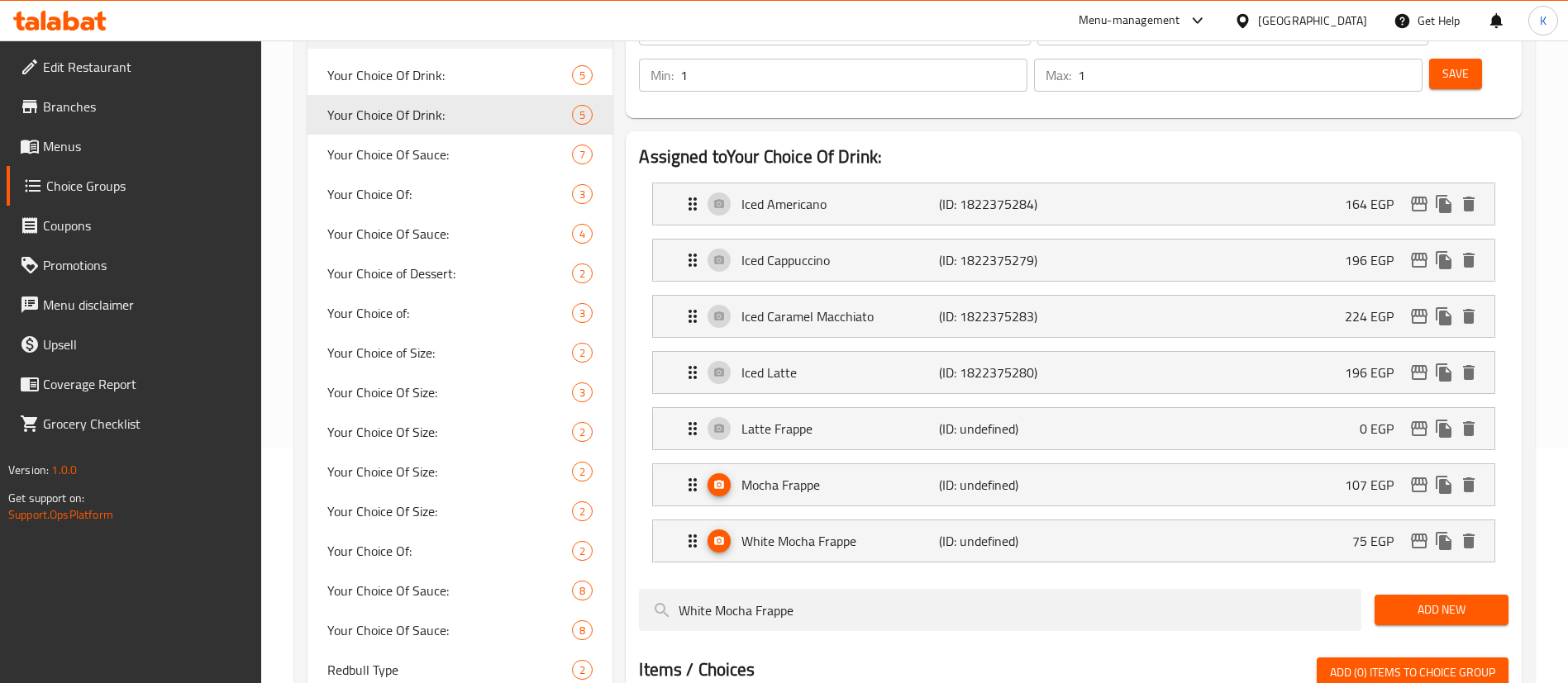
scroll to position [124, 0]
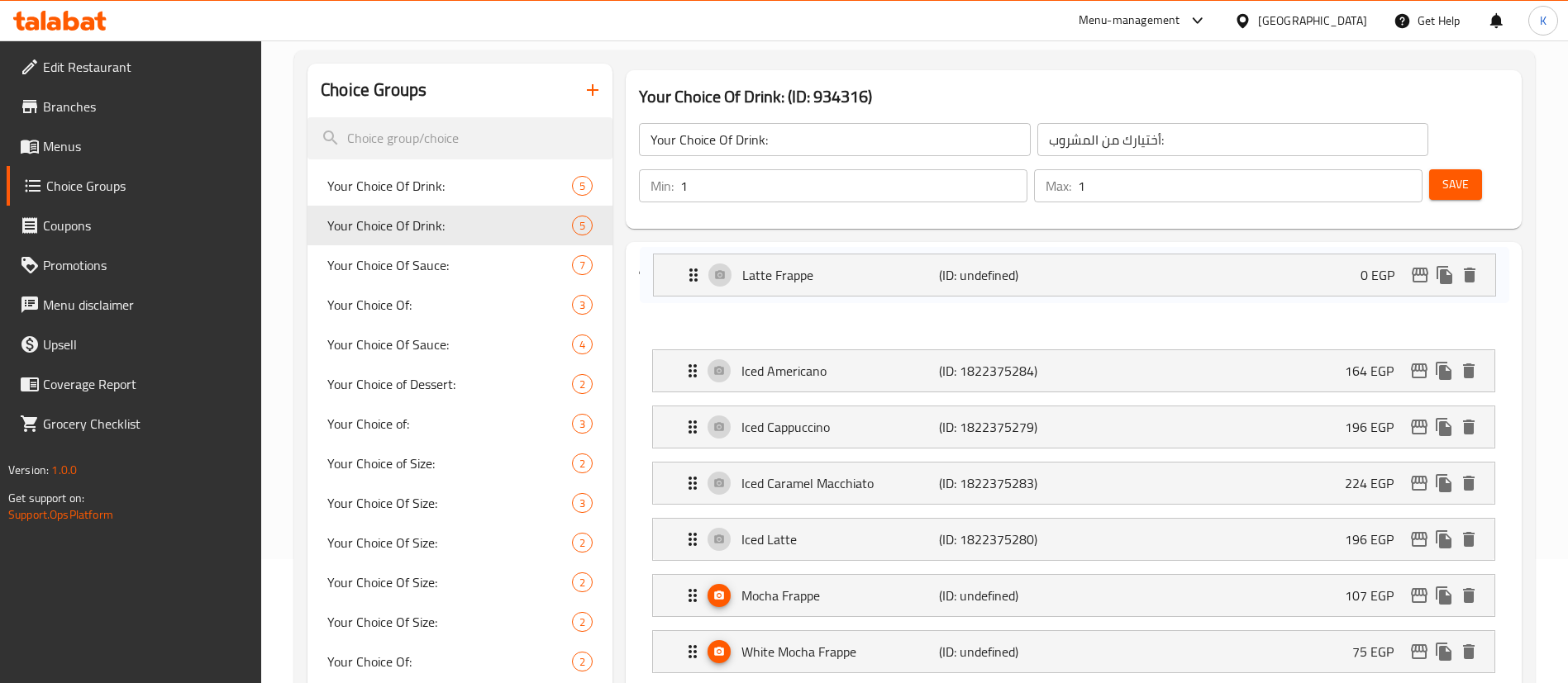
drag, startPoint x: 684, startPoint y: 494, endPoint x: 683, endPoint y: 266, distance: 228.0
click at [683, 280] on nav "Iced Americano (ID: 1822375284) 164 EGP Name (En) Iced Americano Name (En) Name…" at bounding box center [1073, 483] width 869 height 406
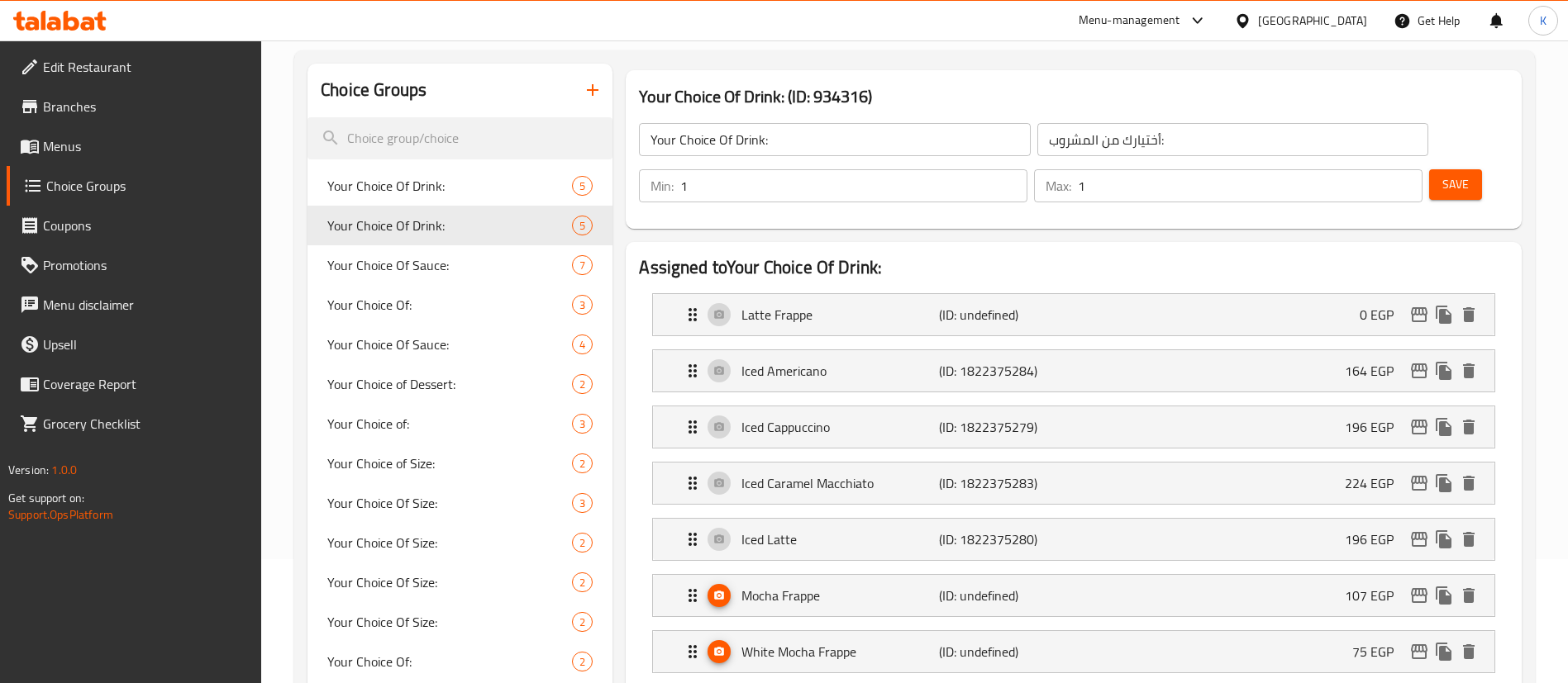
scroll to position [127, 0]
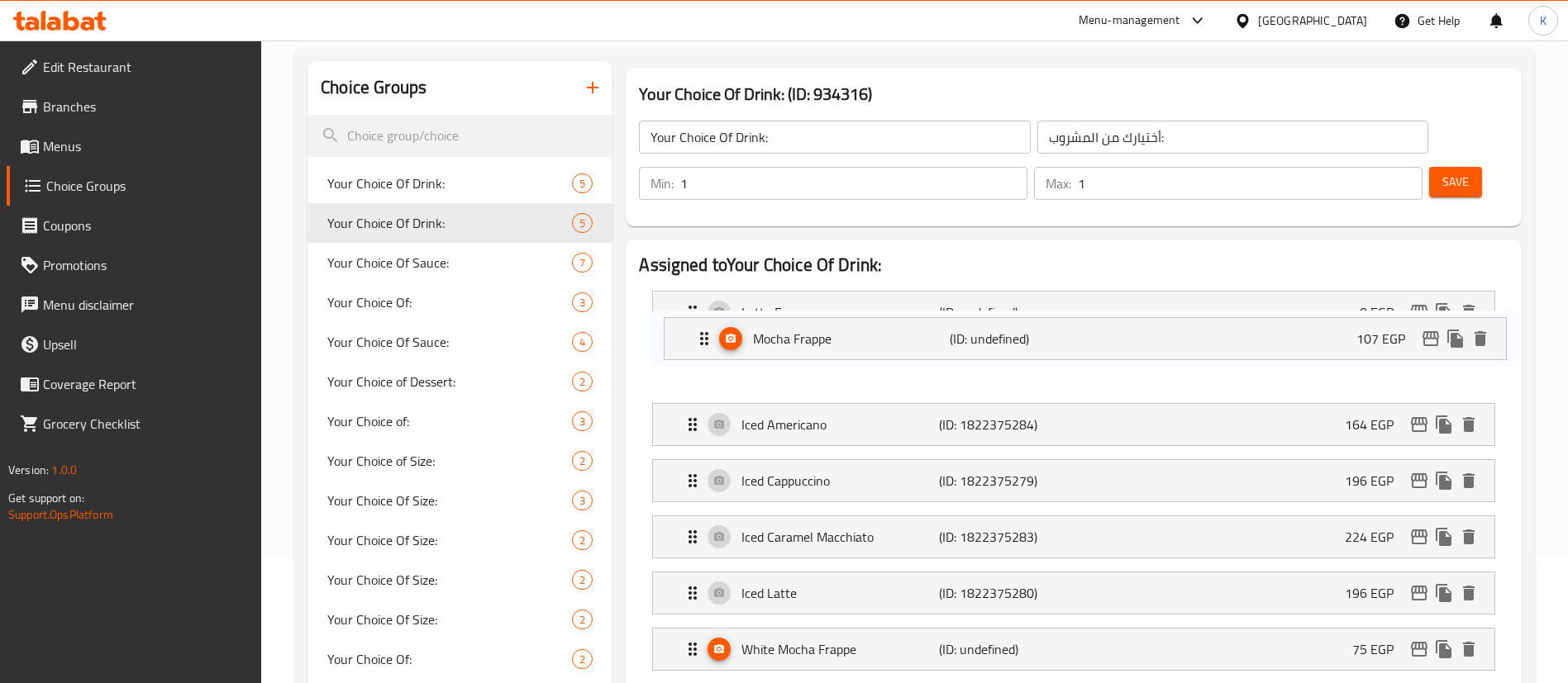
drag, startPoint x: 687, startPoint y: 549, endPoint x: 697, endPoint y: 334, distance: 215.2
click at [697, 334] on nav "Latte Frappe (ID: undefined) 0 EGP Name (En) Latte Frappe Name (En) Name (Ar) ل…" at bounding box center [1073, 481] width 869 height 406
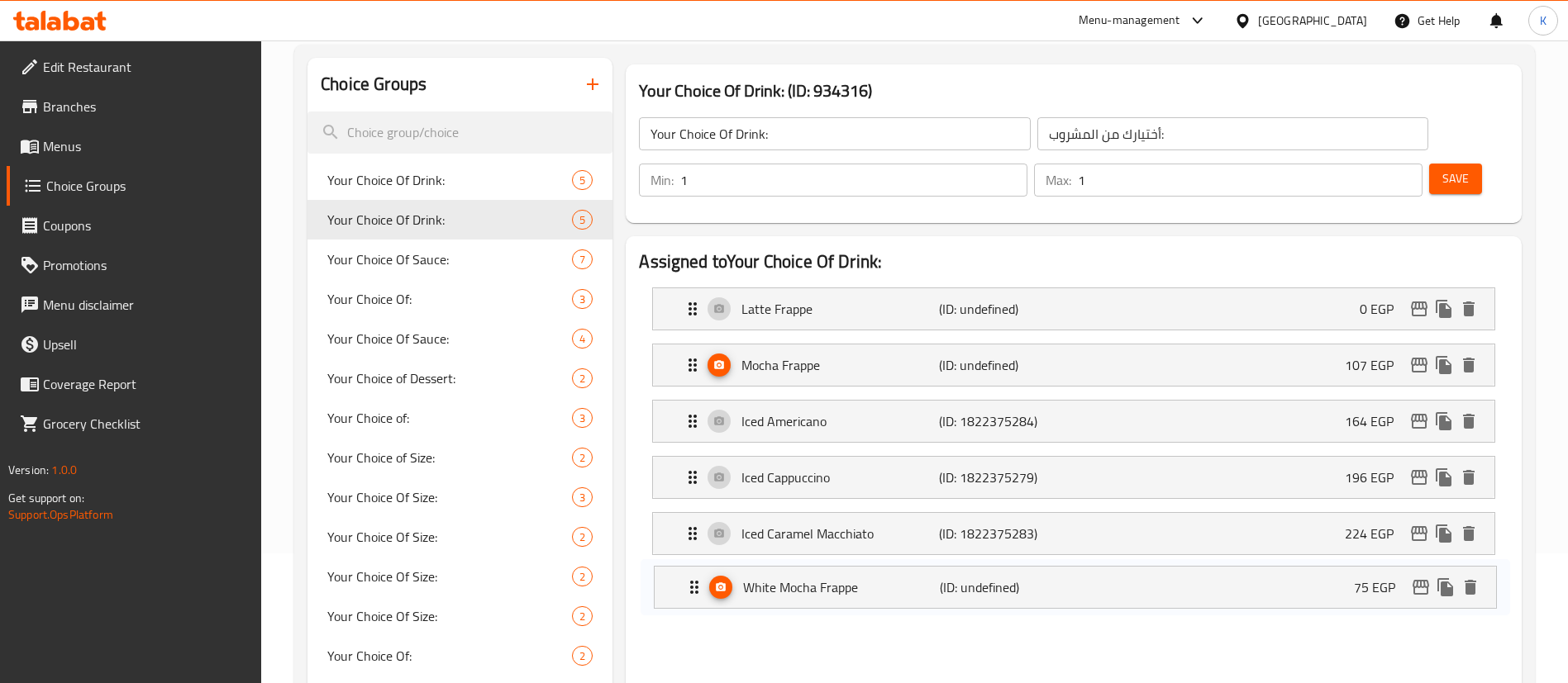
scroll to position [134, 0]
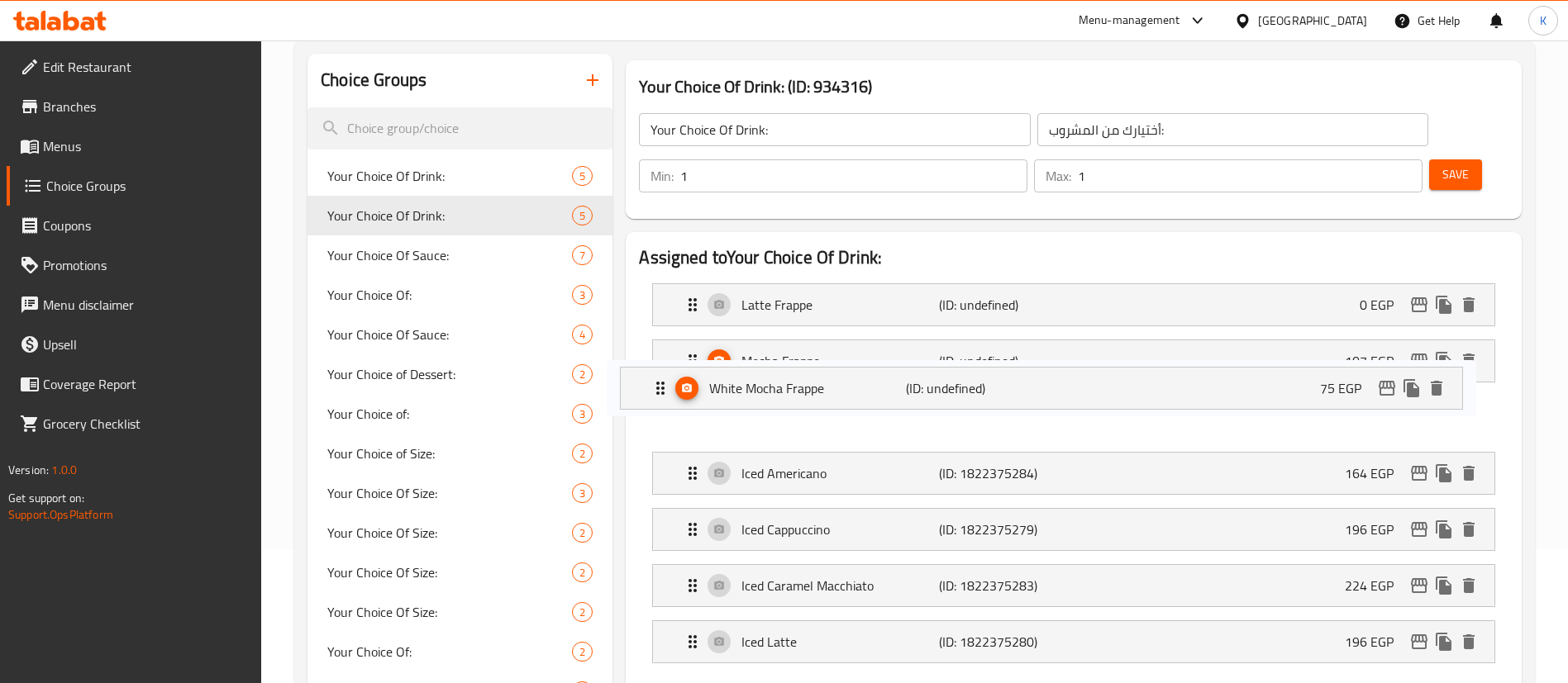
drag, startPoint x: 694, startPoint y: 605, endPoint x: 663, endPoint y: 378, distance: 229.1
click at [663, 378] on nav "Latte Frappe (ID: undefined) 0 EGP Name (En) Latte Frappe Name (En) Name (Ar) ل…" at bounding box center [1073, 473] width 869 height 406
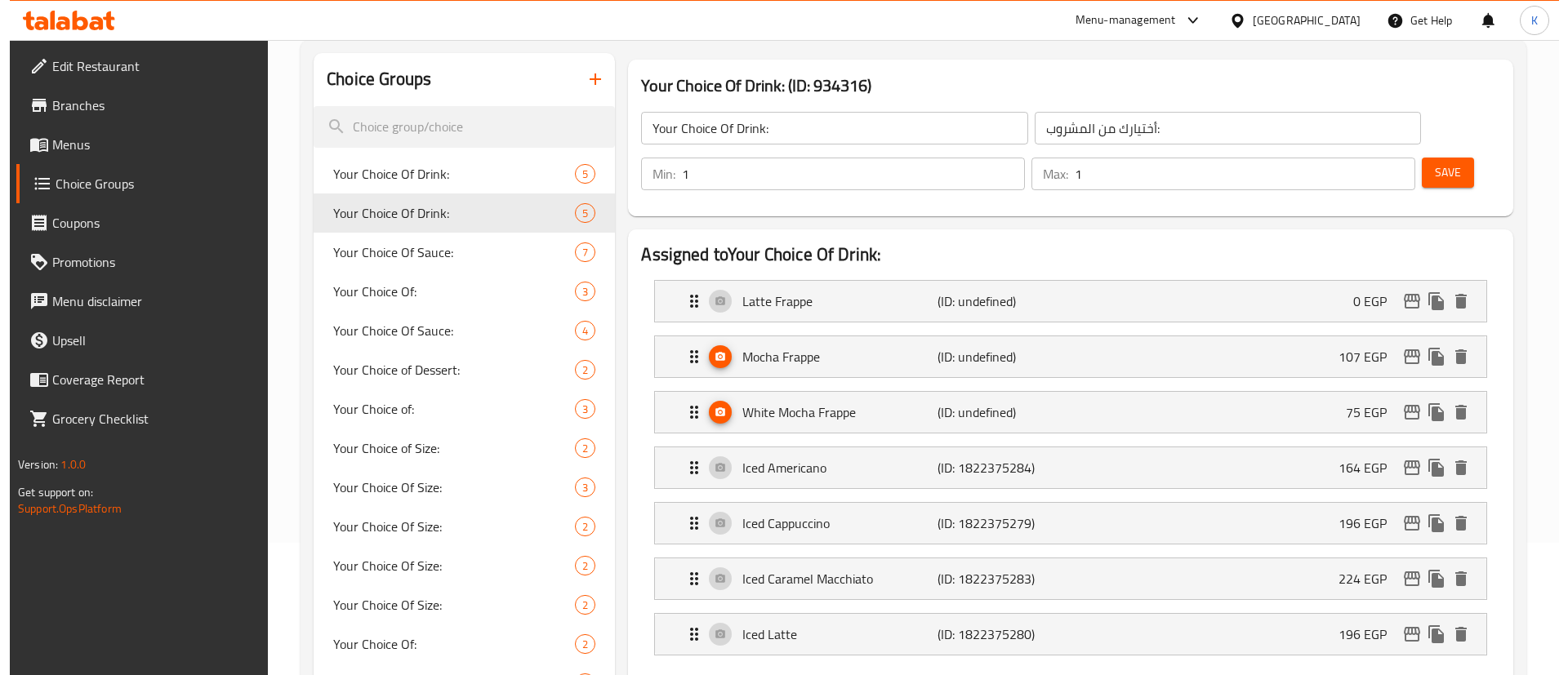
scroll to position [133, 0]
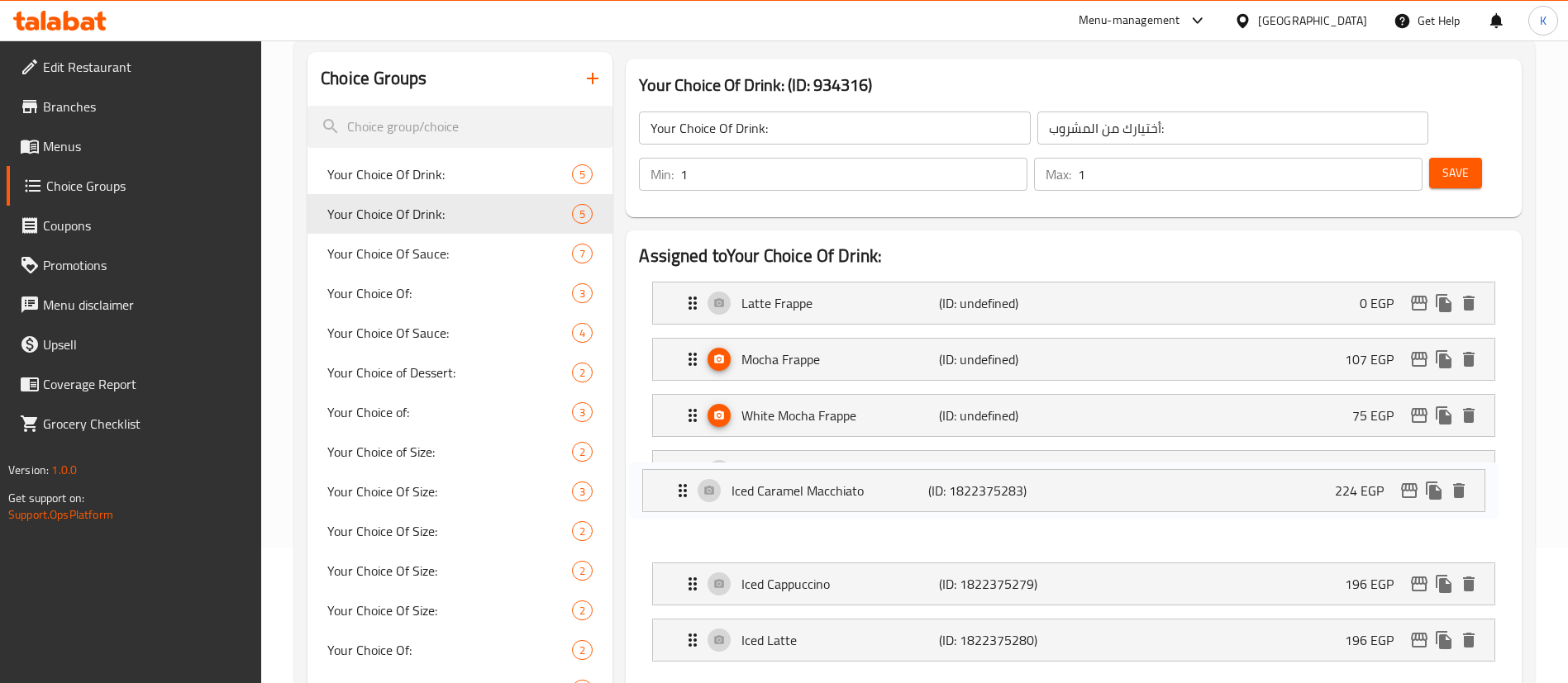
drag, startPoint x: 689, startPoint y: 542, endPoint x: 680, endPoint y: 477, distance: 65.6
click at [680, 477] on nav "Latte Frappe (ID: undefined) 0 EGP Name (En) Latte Frappe Name (En) Name (Ar) ل…" at bounding box center [1073, 471] width 869 height 406
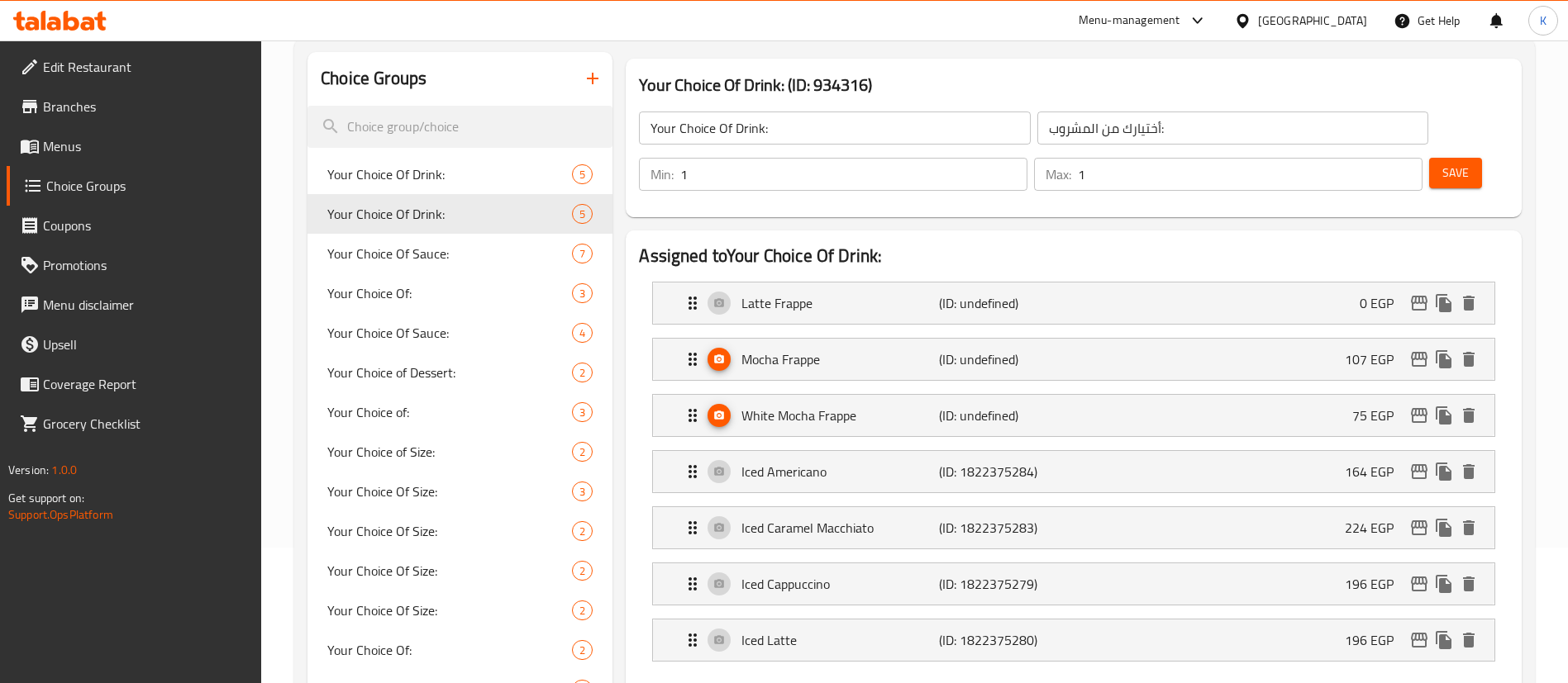
click at [1442, 163] on span "Save" at bounding box center [1455, 173] width 26 height 20
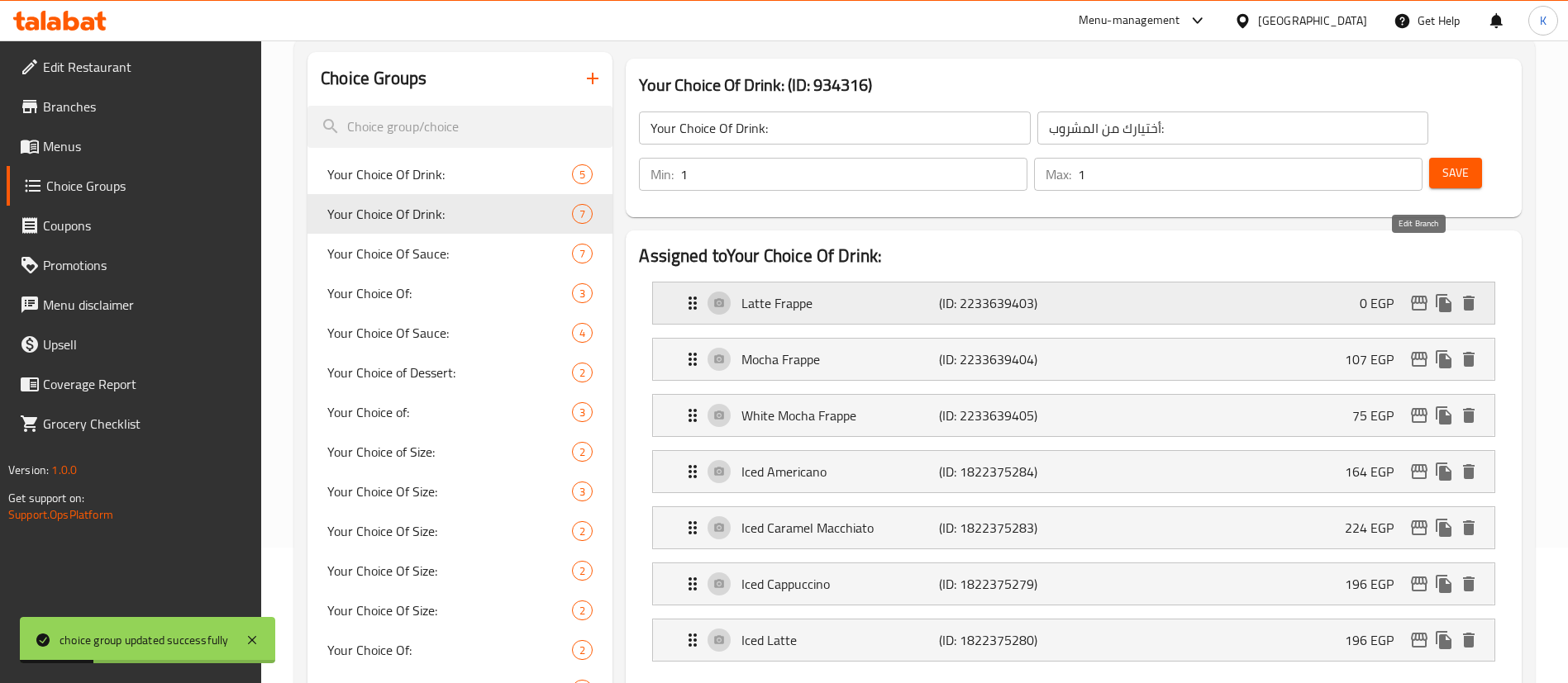
click at [1418, 293] on icon "edit" at bounding box center [1418, 302] width 20 height 20
click at [1335, 283] on div "Latte Frappe (ID: 2233639403) 0 EGP" at bounding box center [1078, 303] width 791 height 42
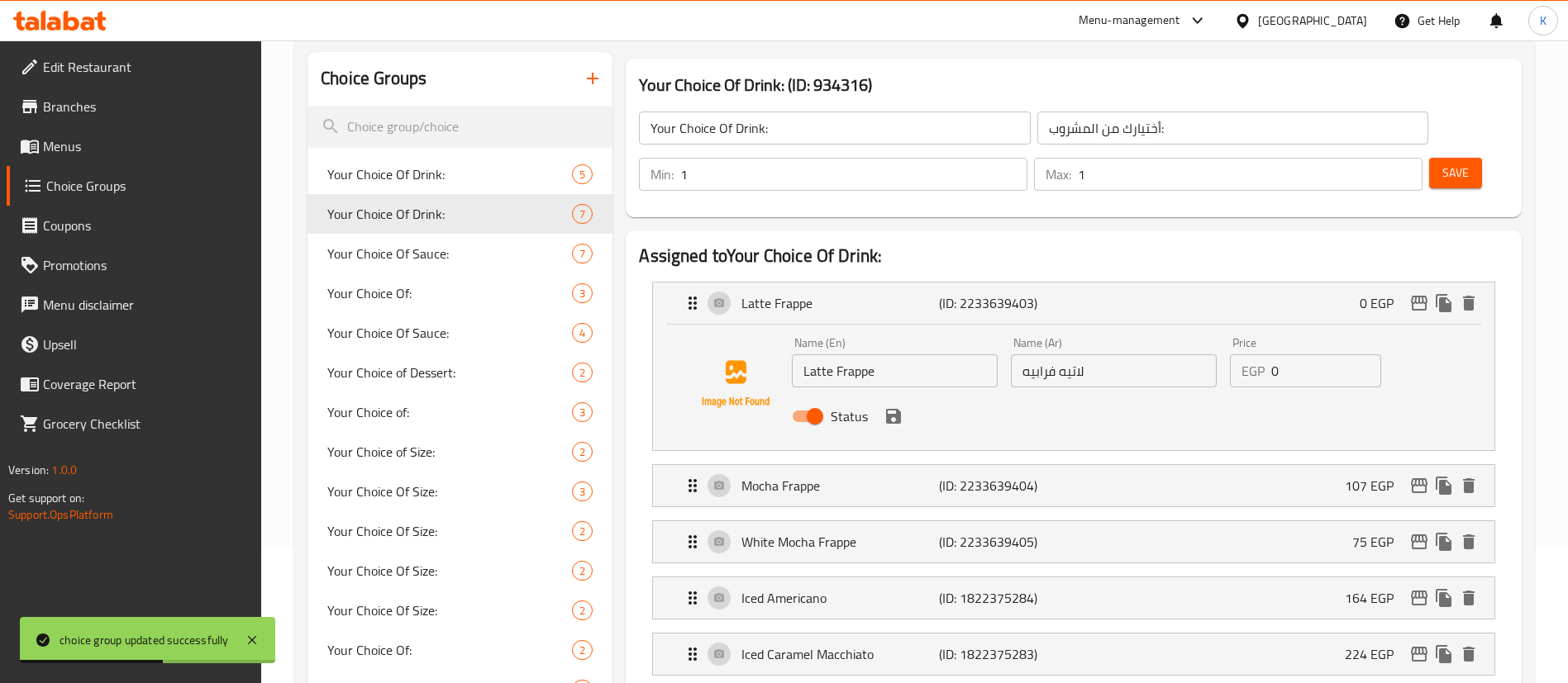
drag, startPoint x: 1286, startPoint y: 327, endPoint x: 1180, endPoint y: 322, distance: 106.1
click at [1181, 330] on div "Name (En) Latte Frappe Name (En) Name (Ar) لاتيه فرابيه Name (Ar) Price EGP 0 P…" at bounding box center [1113, 384] width 657 height 108
paste input "112"
type input "112"
click at [887, 404] on button "save" at bounding box center [893, 415] width 25 height 25
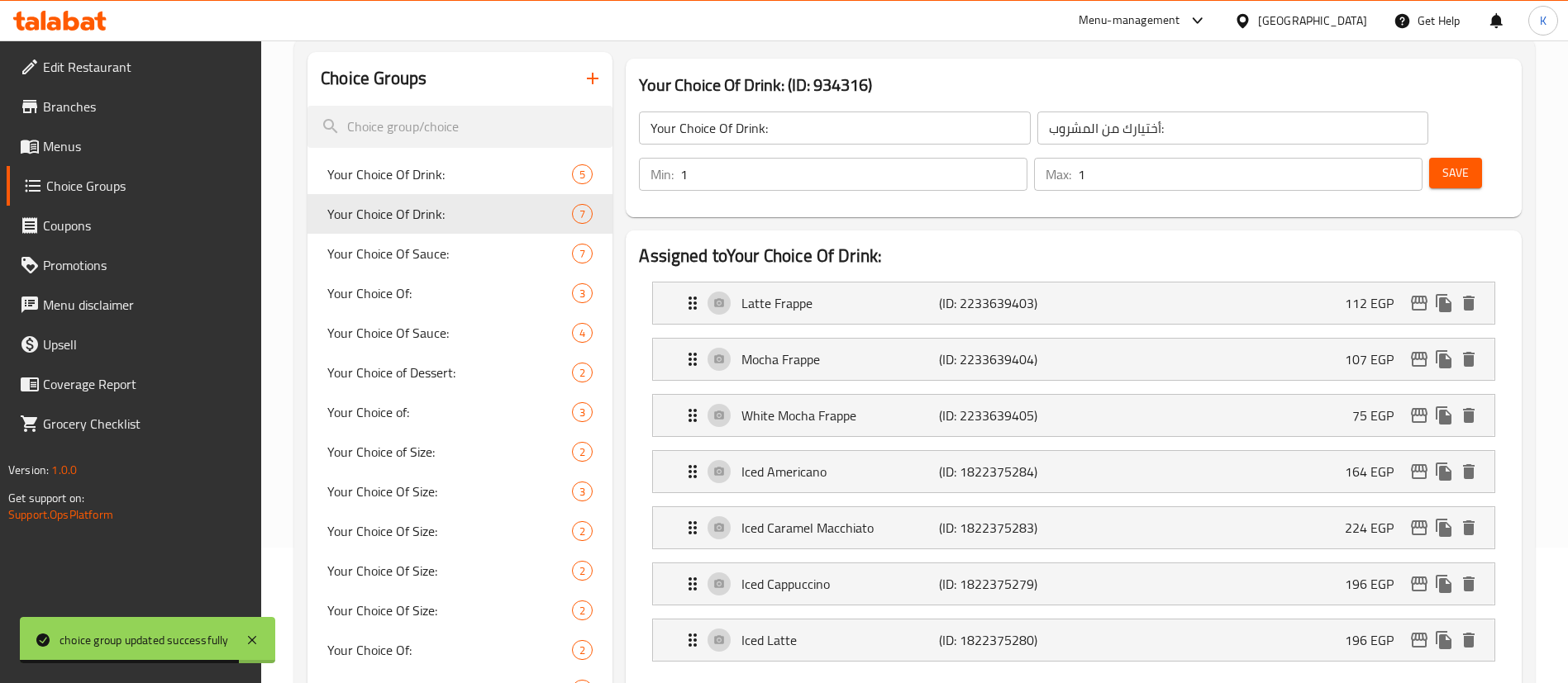
click at [1441, 158] on button "Save" at bounding box center [1455, 173] width 53 height 31
click at [1228, 283] on div "Latte Frappe (ID: 2233639403) 112 EGP" at bounding box center [1078, 303] width 791 height 42
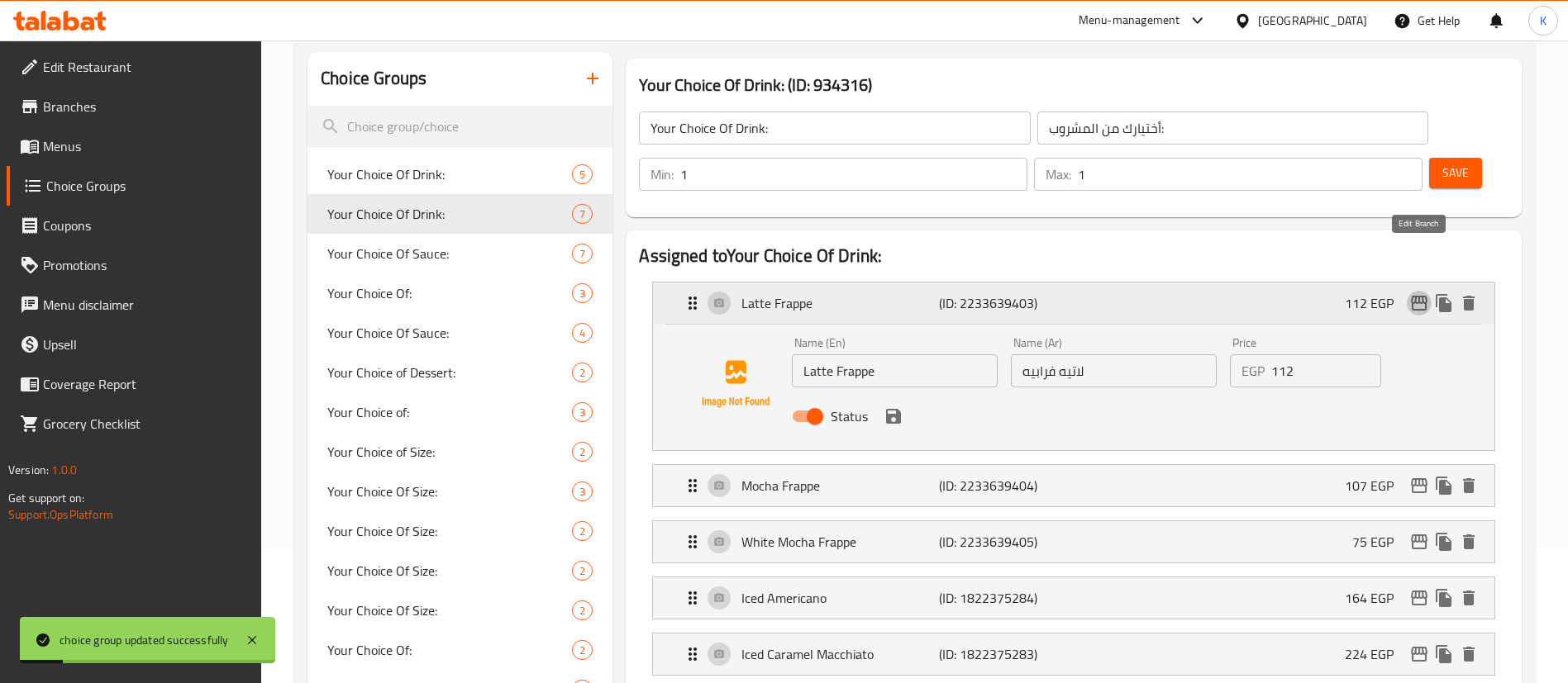
click at [1409, 293] on icon "edit" at bounding box center [1418, 302] width 20 height 20
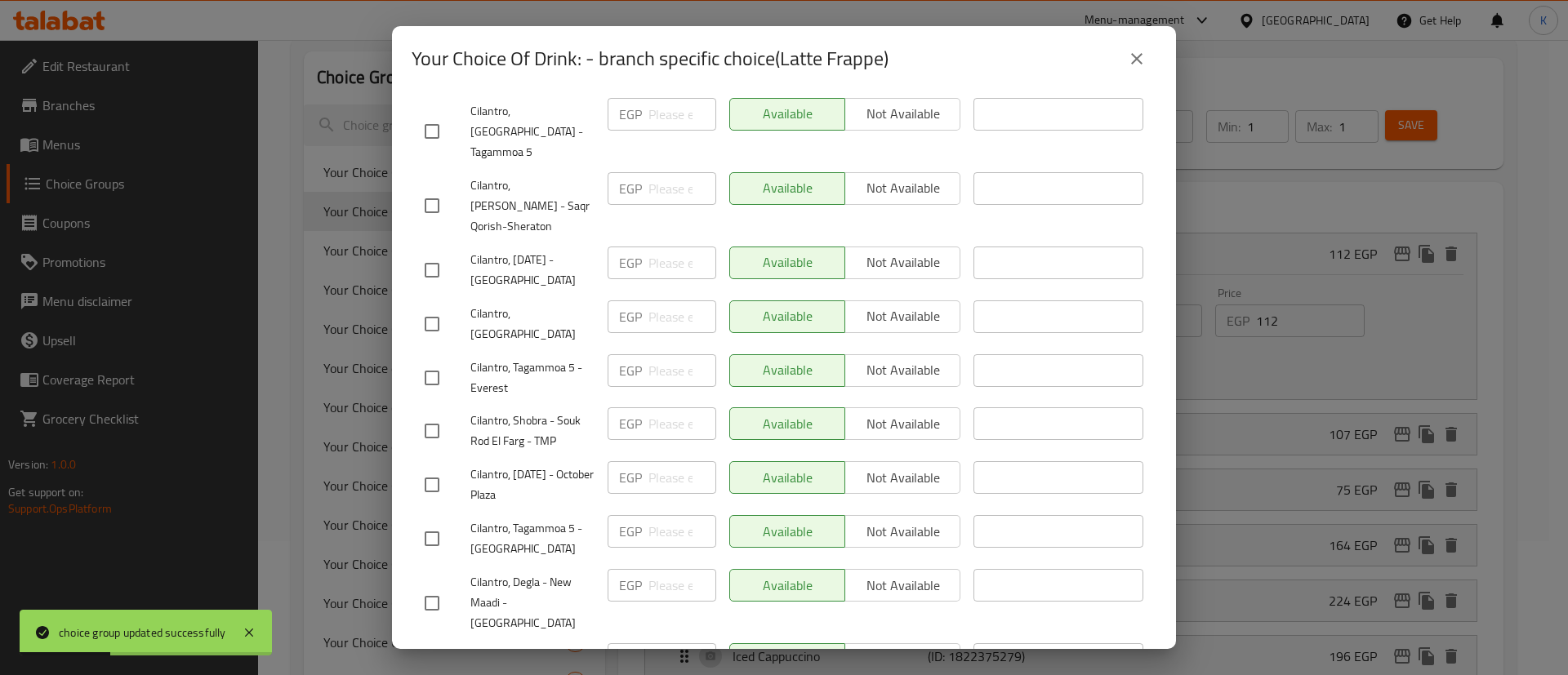
scroll to position [2795, 0]
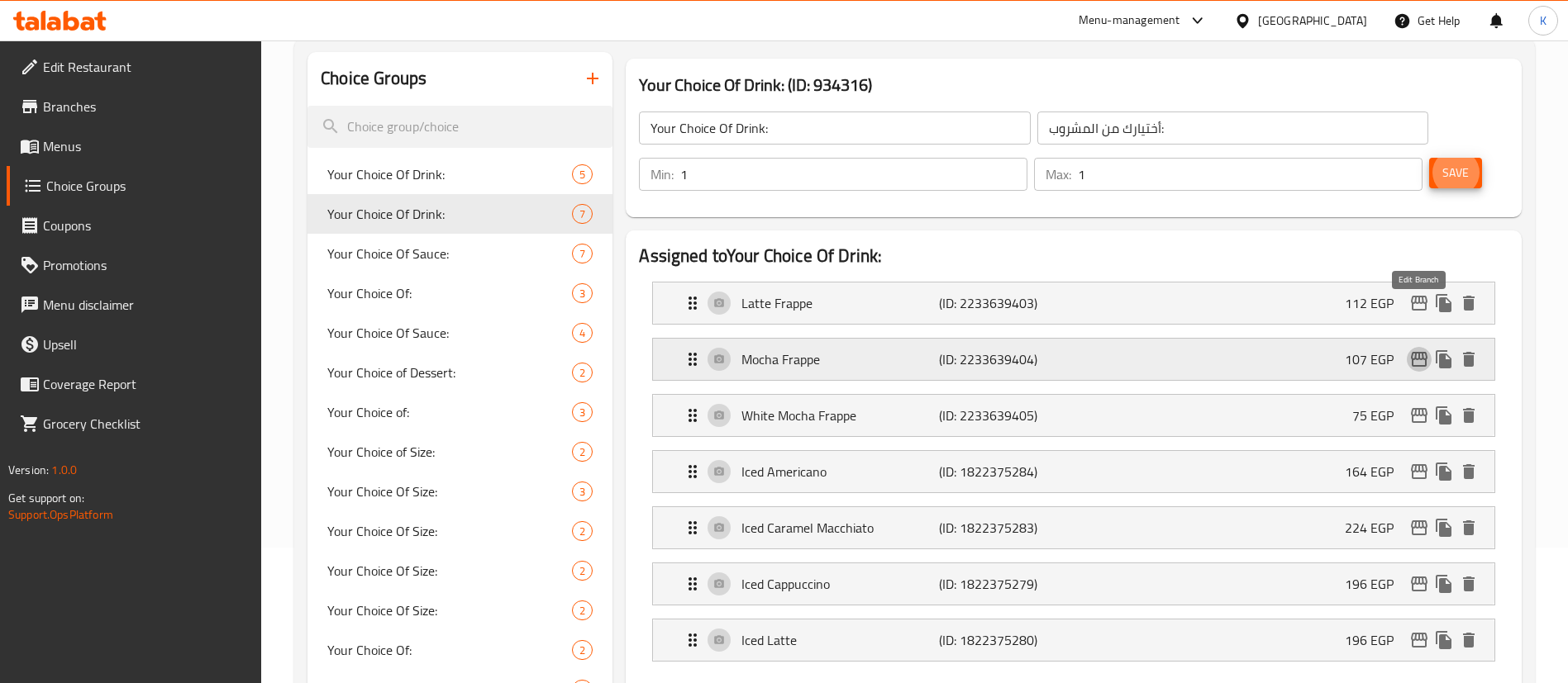
click at [1419, 352] on icon "edit" at bounding box center [1418, 359] width 16 height 15
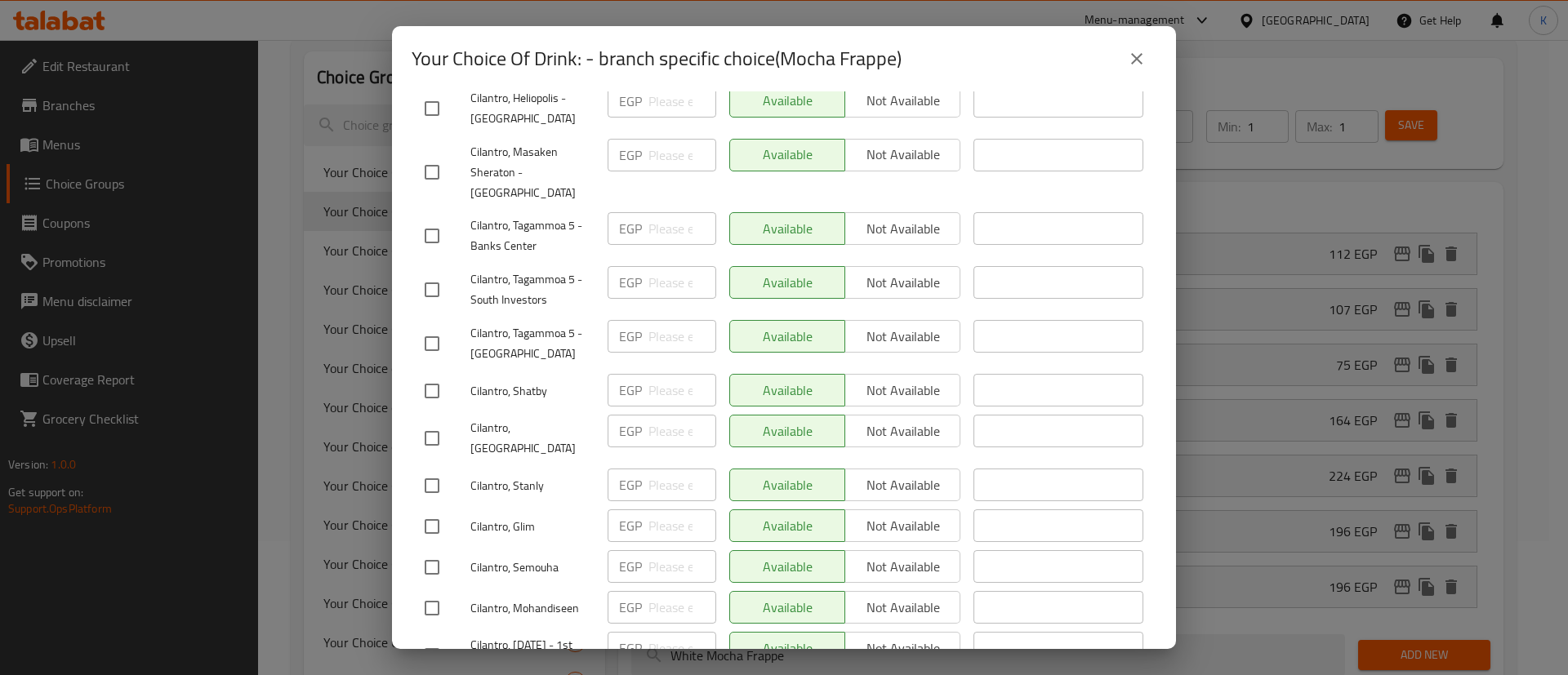
scroll to position [1469, 0]
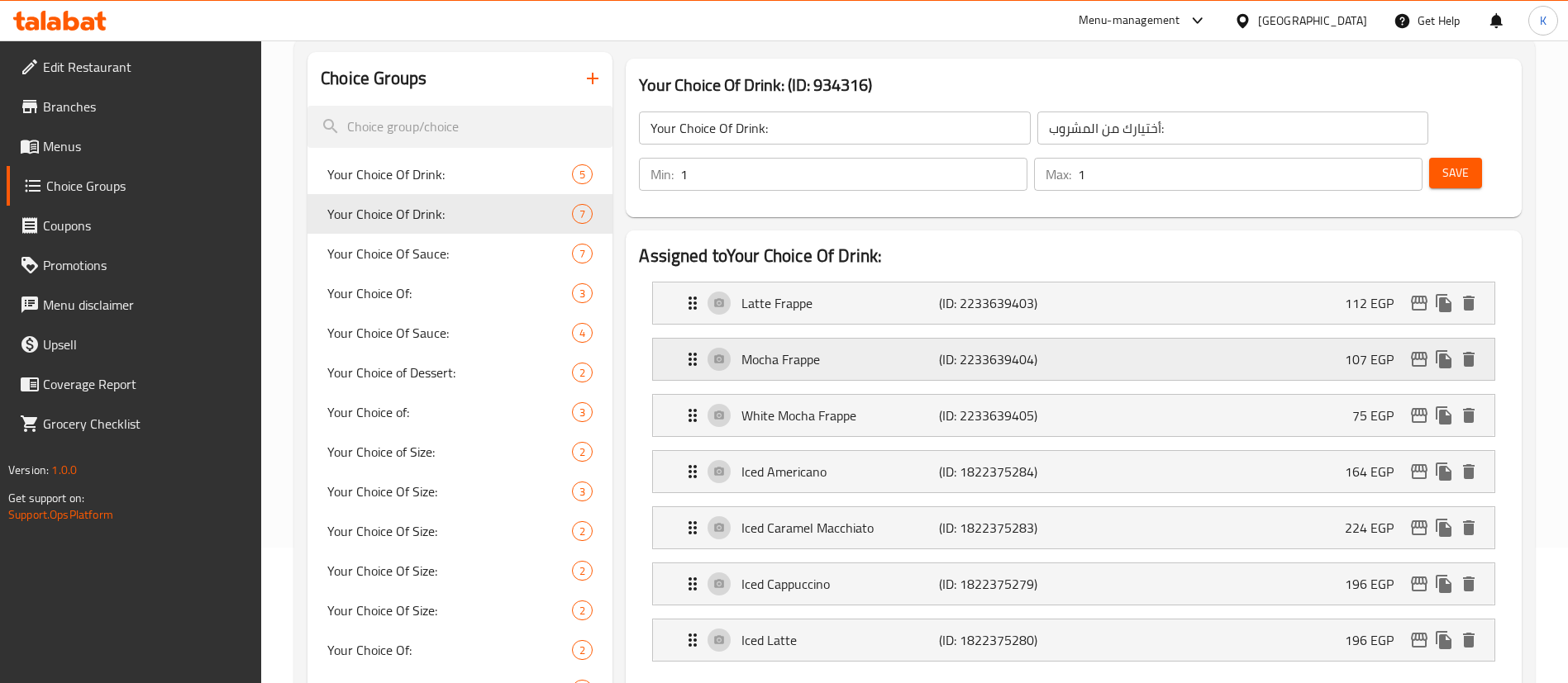
click at [1098, 339] on div "Mocha Frappe (ID: 2233639404) 107 EGP" at bounding box center [1078, 359] width 791 height 42
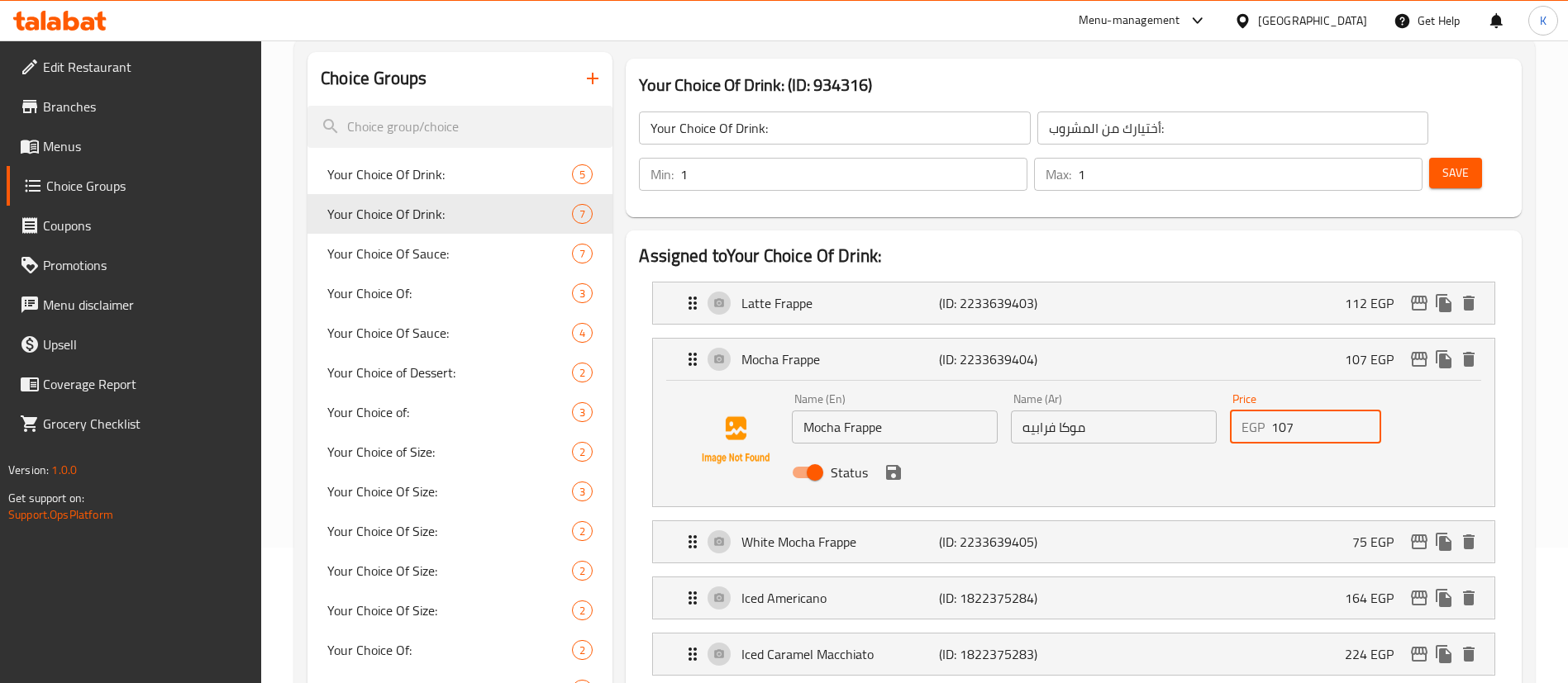
drag, startPoint x: 1316, startPoint y: 392, endPoint x: 1180, endPoint y: 373, distance: 137.3
click at [1174, 387] on div "Name (En) Mocha Frappe Name (En) Name (Ar) موكا فرابيه Name (Ar) Price EGP 107 …" at bounding box center [1113, 440] width 657 height 108
paste input "18"
click at [889, 463] on icon "save" at bounding box center [892, 472] width 20 height 20
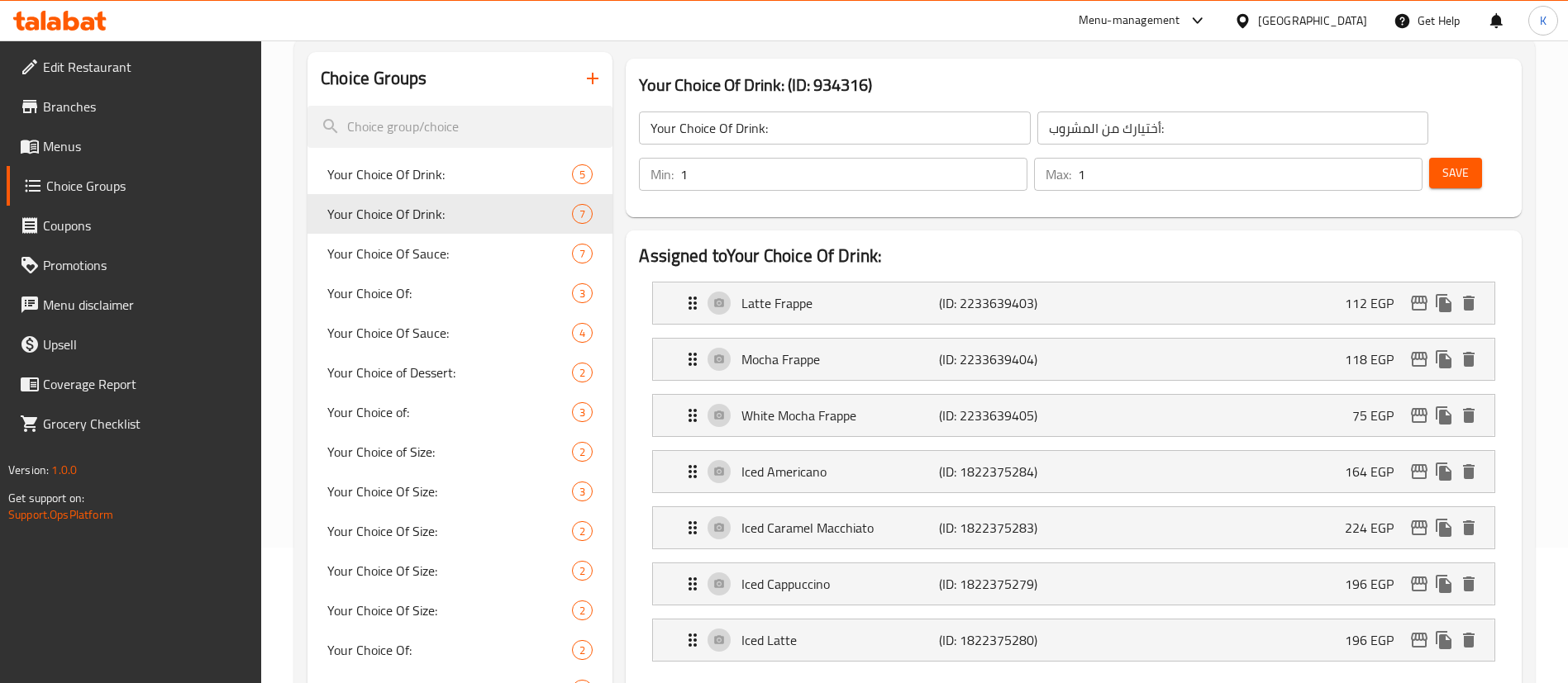
type input "118"
click at [1013, 405] on p "(ID: 2233639405)" at bounding box center [1005, 415] width 132 height 20
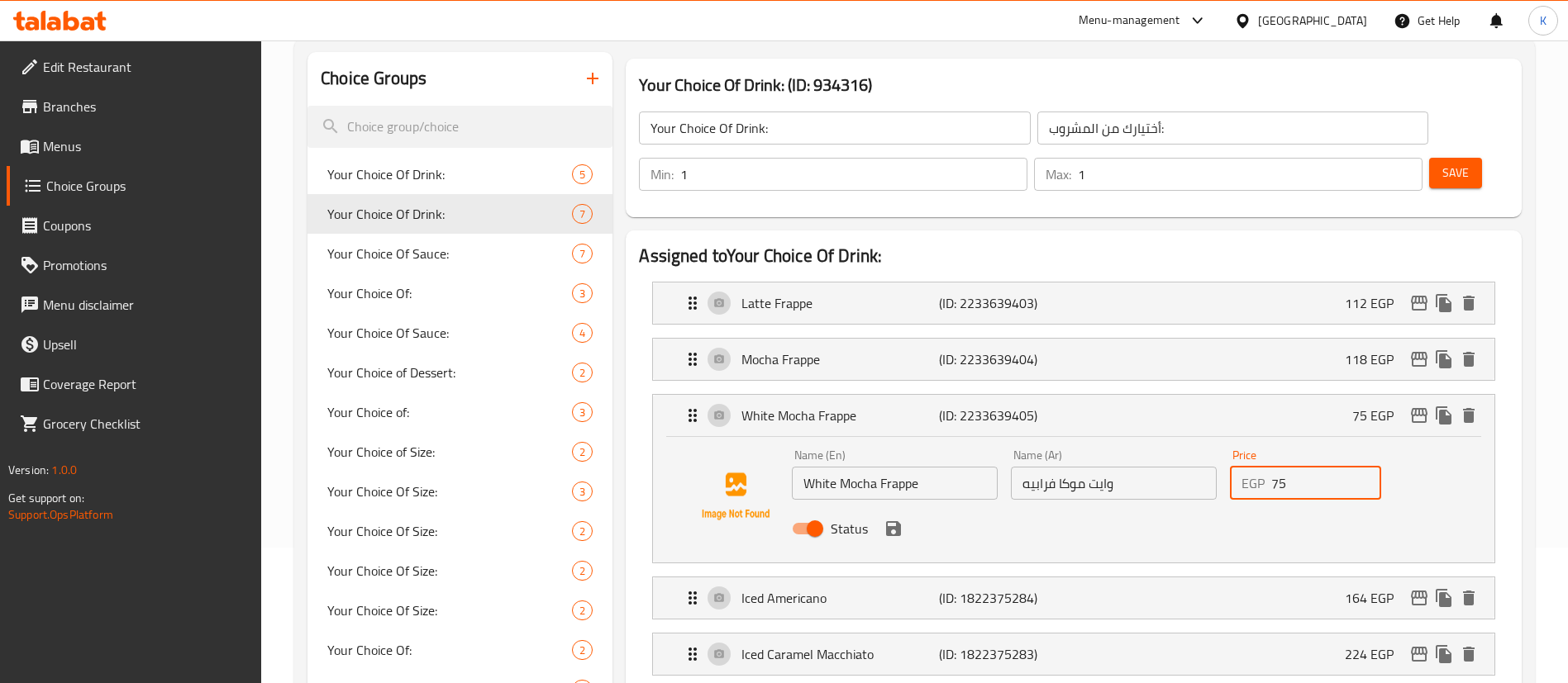
drag, startPoint x: 1289, startPoint y: 433, endPoint x: 1166, endPoint y: 434, distance: 123.0
click at [1166, 443] on div "Name (En) White Mocha Frappe Name (En) Name (Ar) وايت موكا فرابيه Name (Ar) Pri…" at bounding box center [1113, 496] width 657 height 108
paste input "123"
click at [895, 522] on icon "save" at bounding box center [893, 529] width 15 height 15
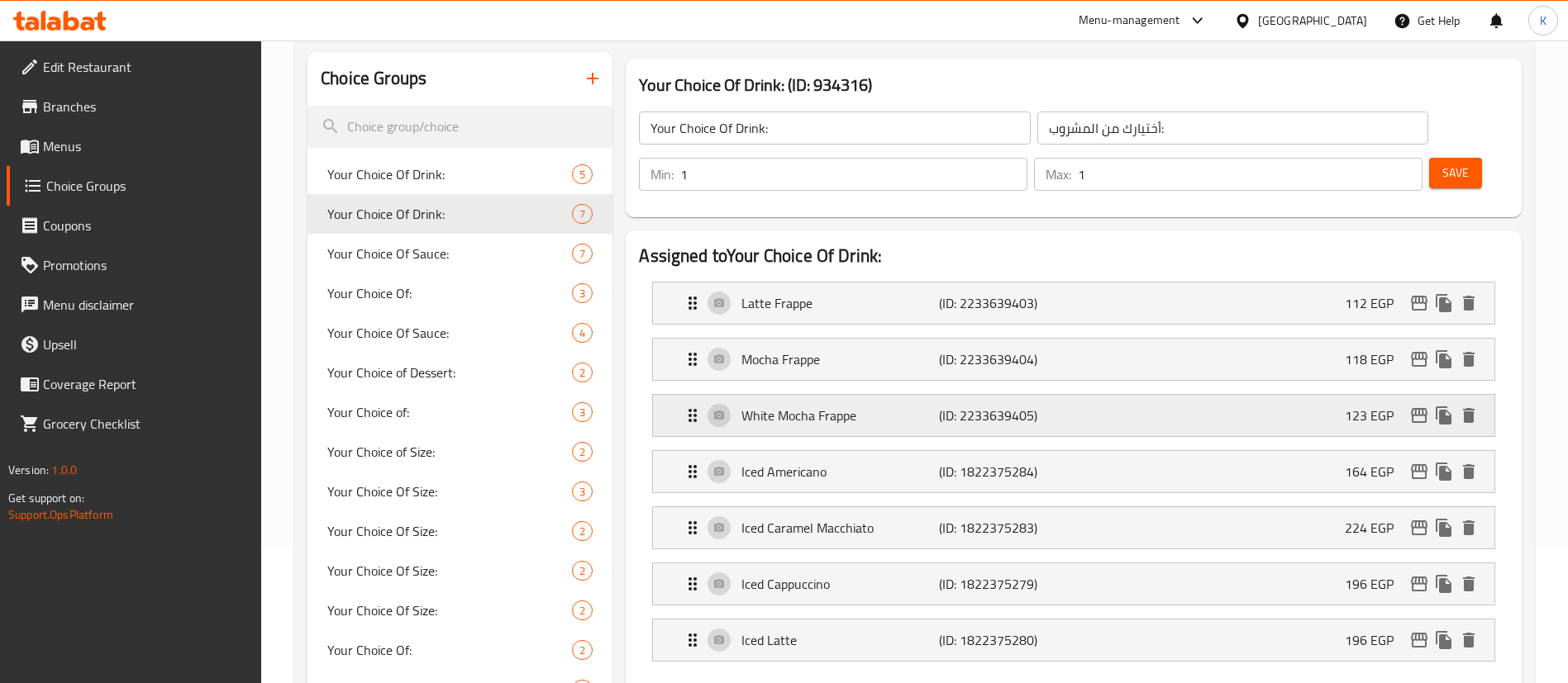
type input "123"
click at [1423, 405] on icon "edit" at bounding box center [1418, 415] width 20 height 20
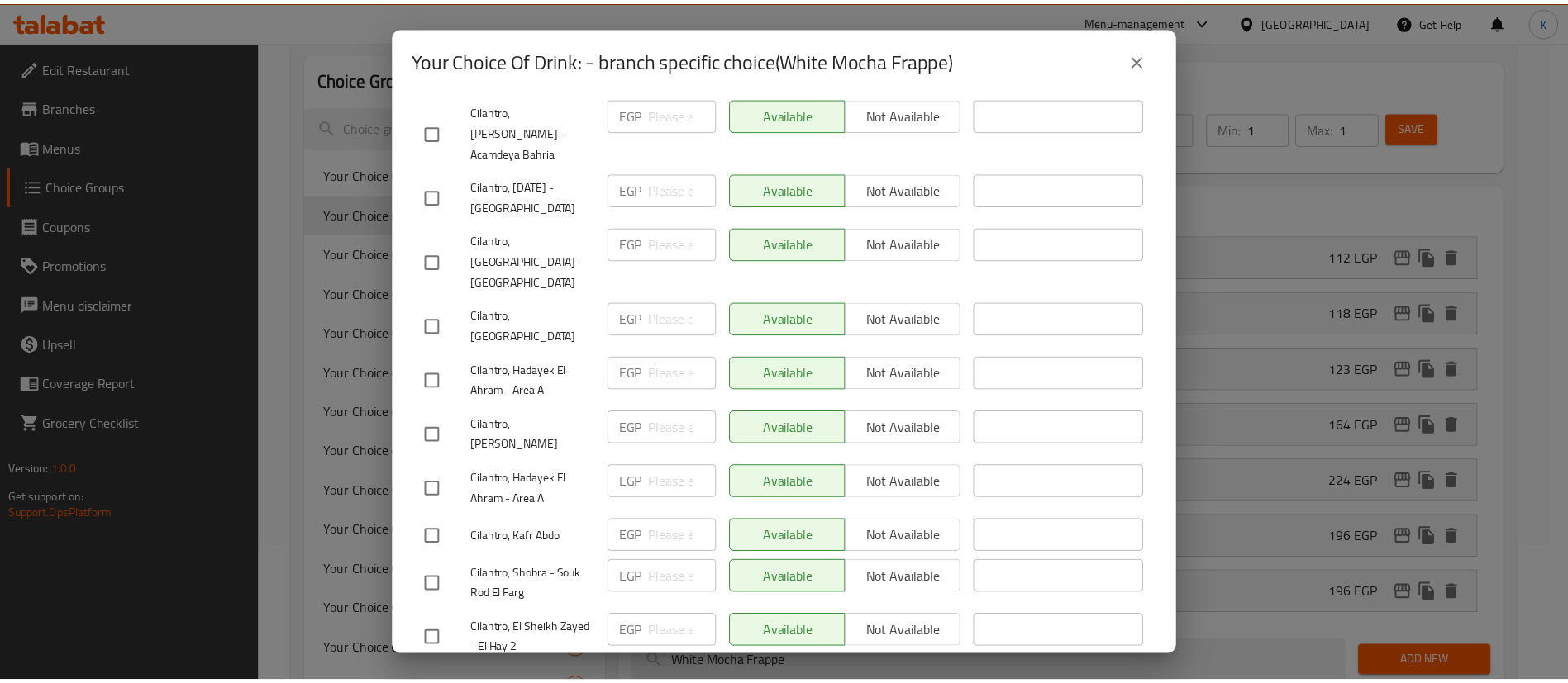
scroll to position [2230, 0]
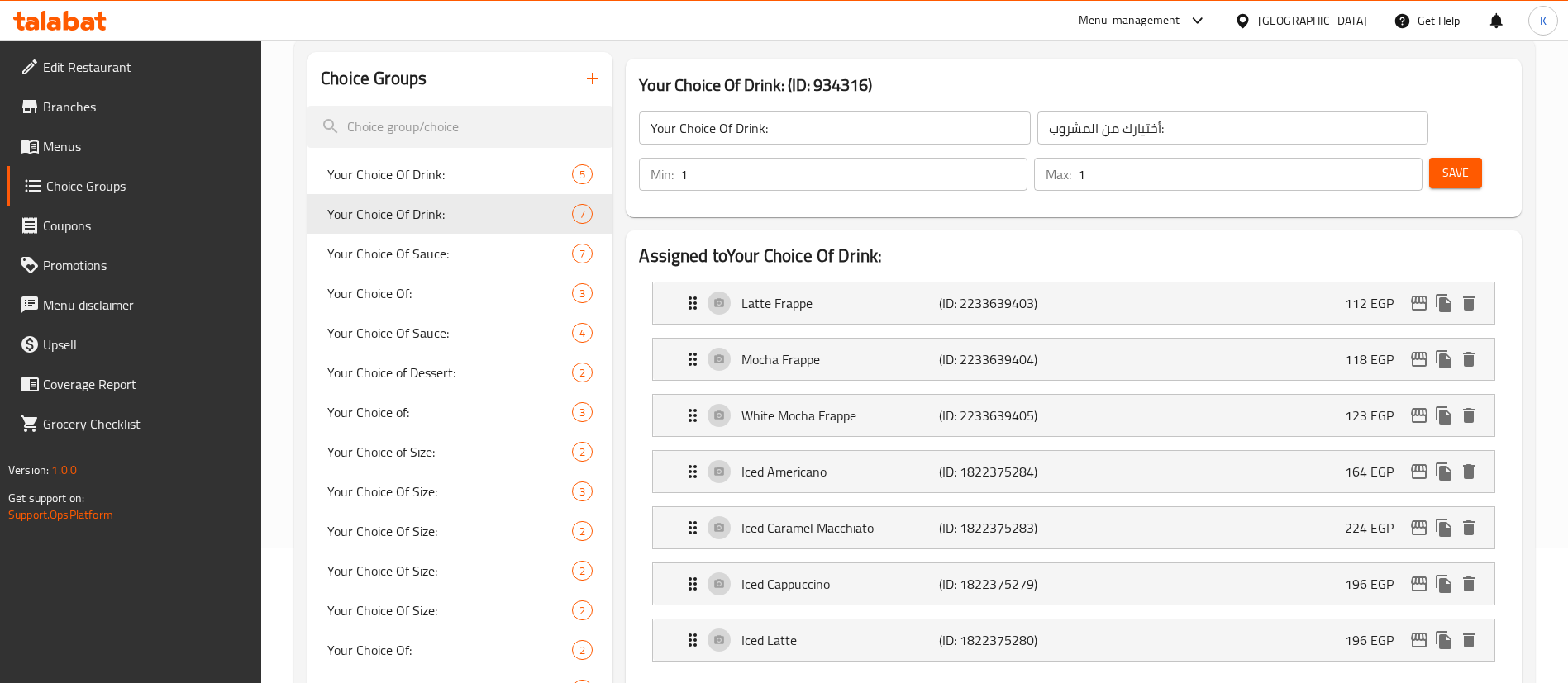
click at [1076, 268] on nav "Latte Frappe (ID: 2233639403) 112 EGP Name (En) Latte Frappe Name (En) Name (Ar…" at bounding box center [1073, 471] width 869 height 406
click at [1090, 283] on div "Latte Frappe (ID: 2233639403) 112 EGP" at bounding box center [1078, 303] width 791 height 42
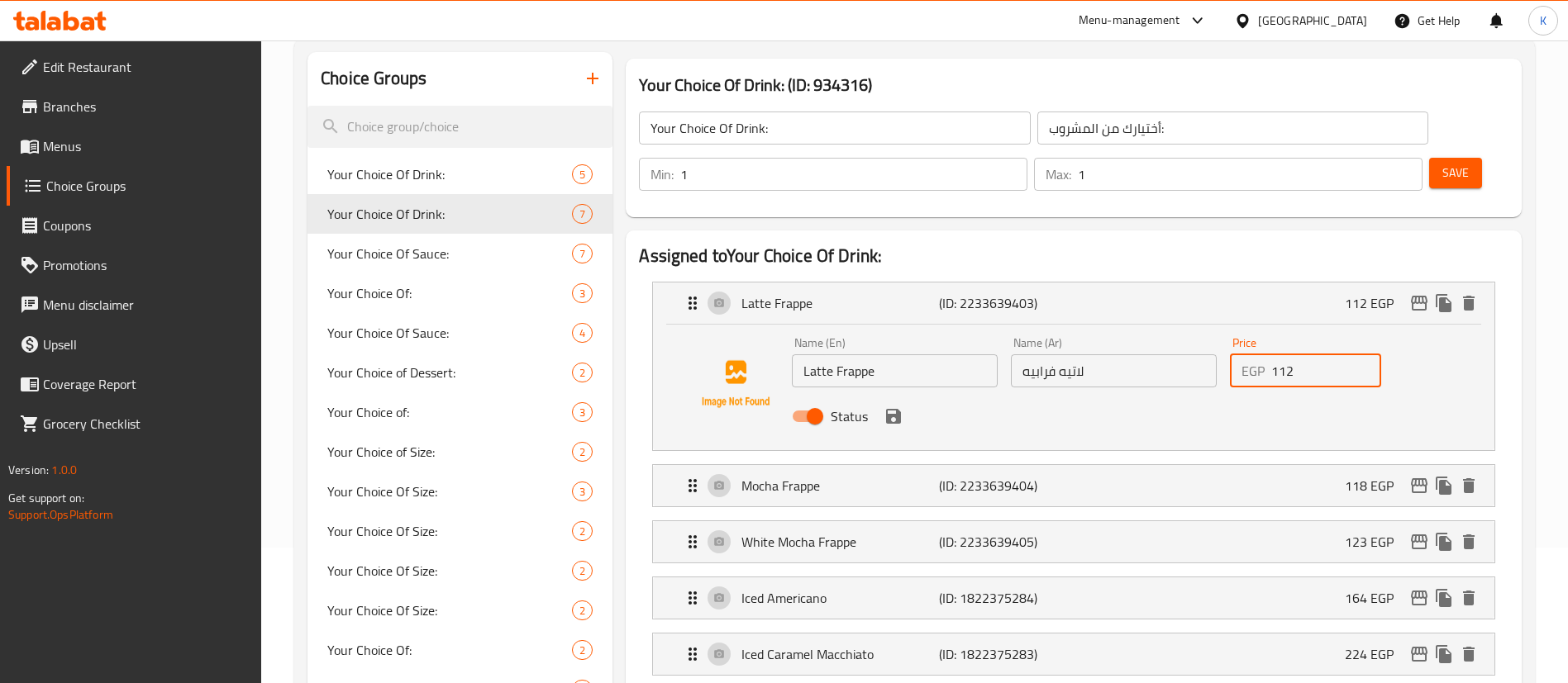
click at [1305, 354] on input "112" at bounding box center [1325, 370] width 110 height 33
paste input "224"
click at [901, 406] on icon "save" at bounding box center [892, 415] width 20 height 20
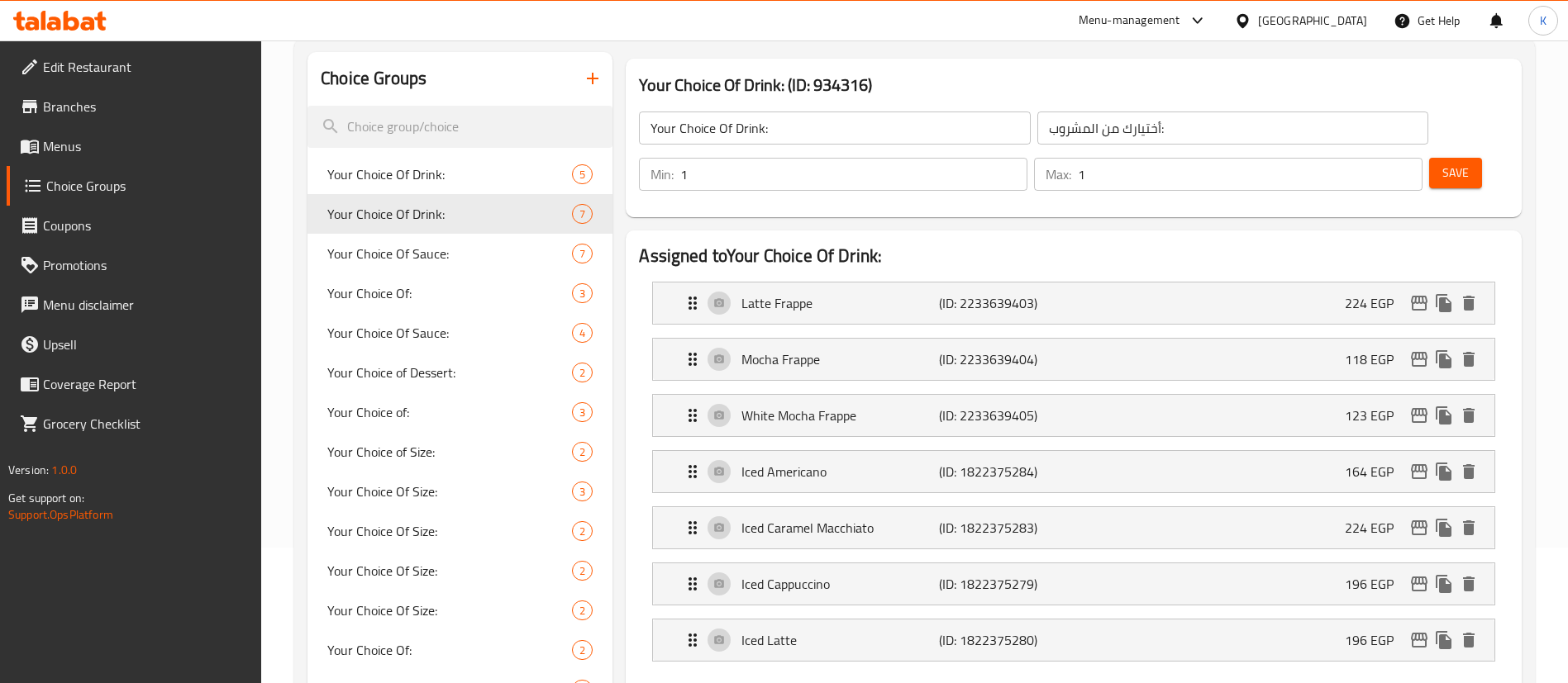
type input "224"
click at [1162, 339] on div "Mocha Frappe (ID: 2233639404) 118 EGP" at bounding box center [1078, 359] width 791 height 42
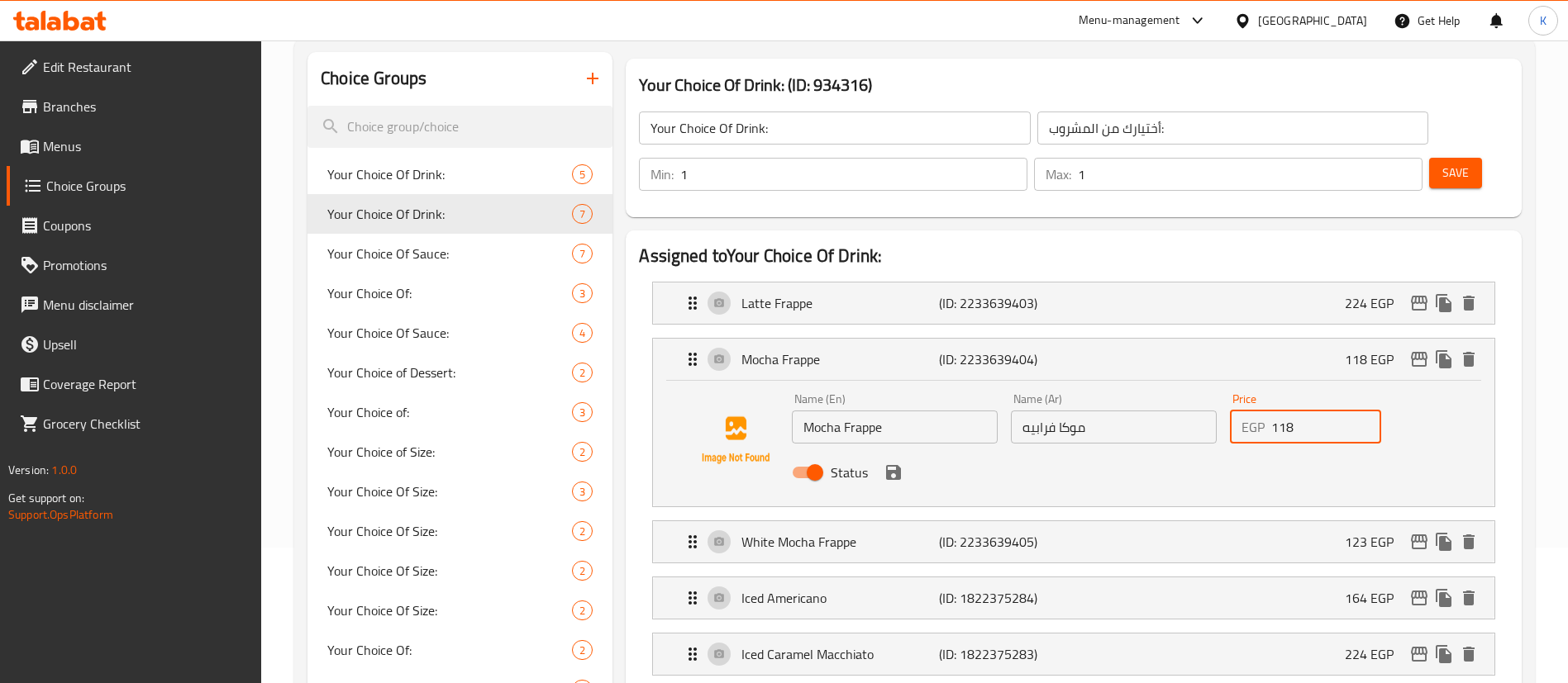
click at [1277, 410] on input "118" at bounding box center [1325, 426] width 110 height 33
paste input "236"
type input "236"
click at [892, 460] on button "save" at bounding box center [893, 472] width 25 height 25
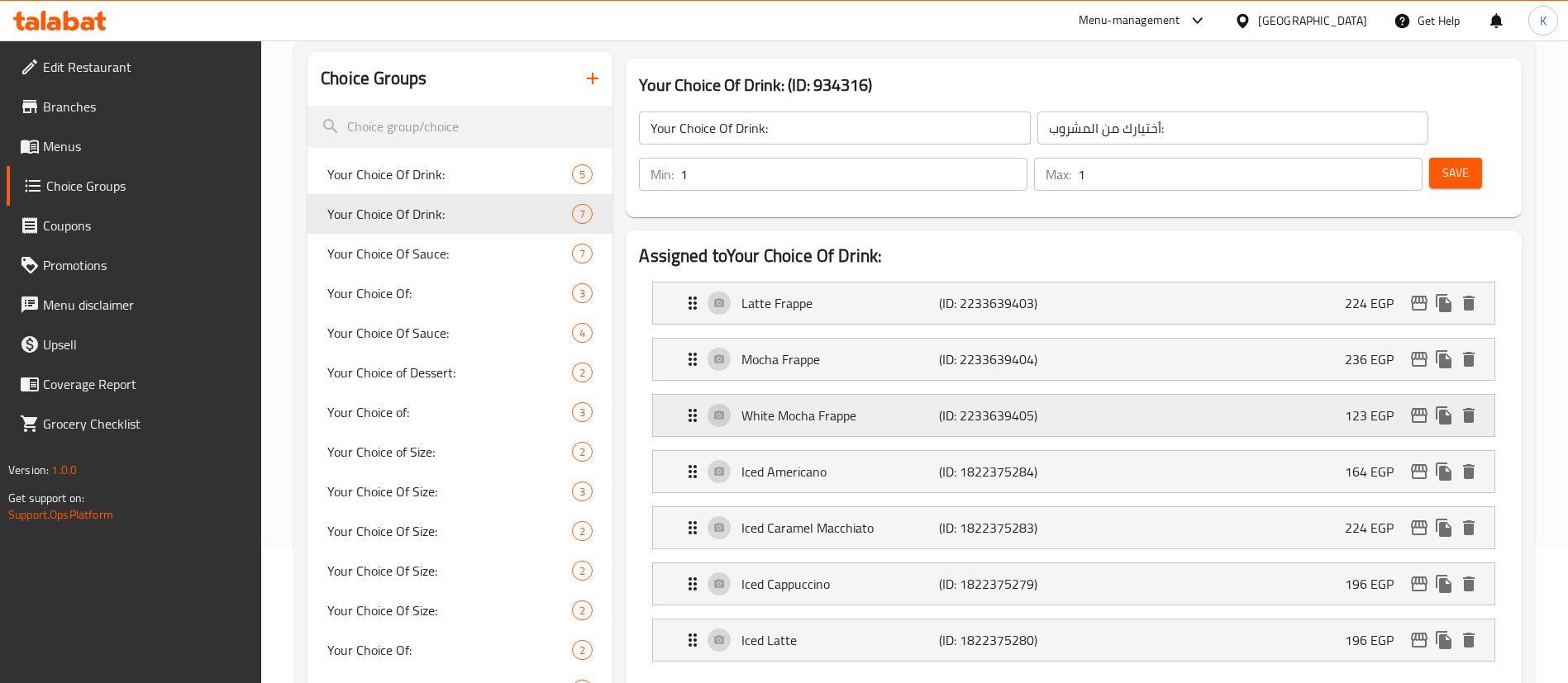
click at [1056, 405] on p "(ID: 2233639405)" at bounding box center [1005, 415] width 132 height 20
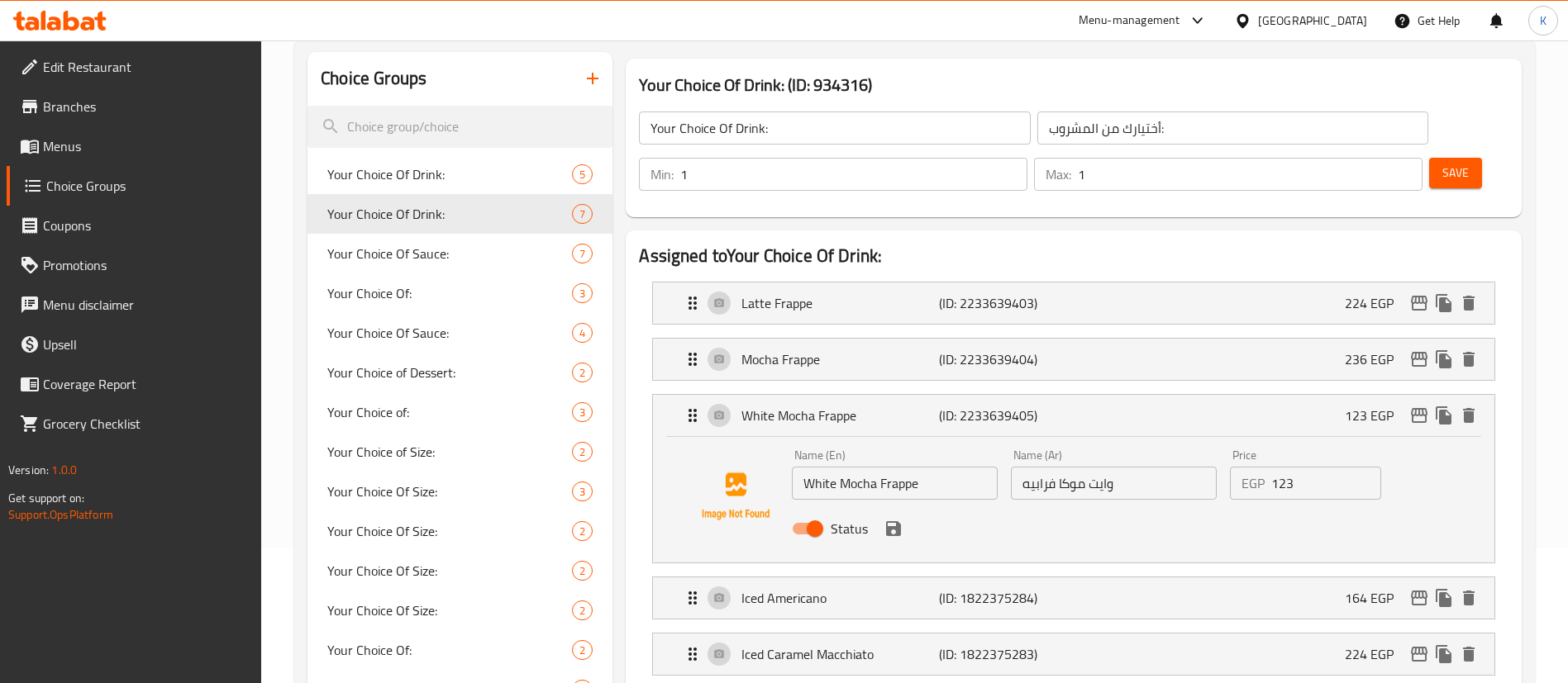
click at [1280, 466] on input "123" at bounding box center [1325, 483] width 110 height 33
paste input "246"
click at [897, 519] on icon "save" at bounding box center [892, 528] width 20 height 20
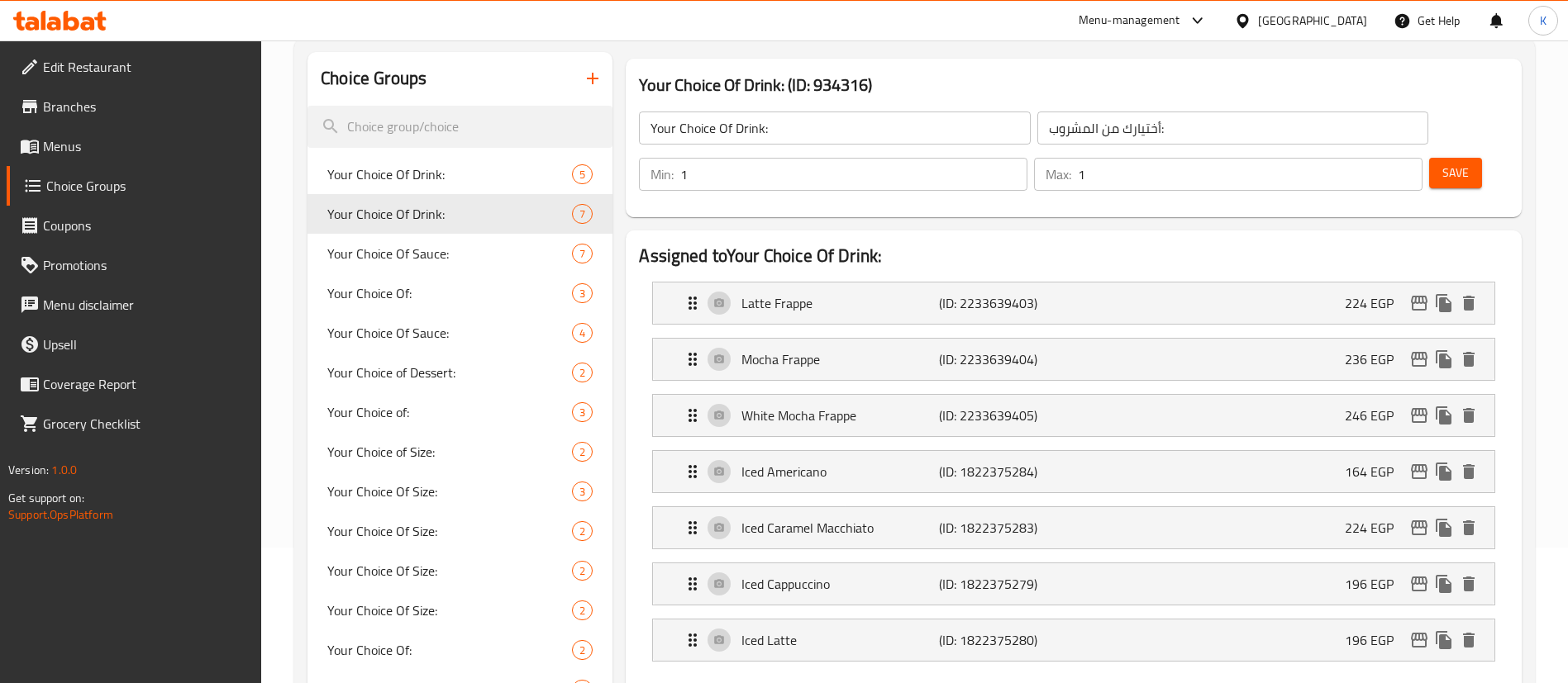
type input "246"
click at [1442, 163] on span "Save" at bounding box center [1455, 173] width 26 height 20
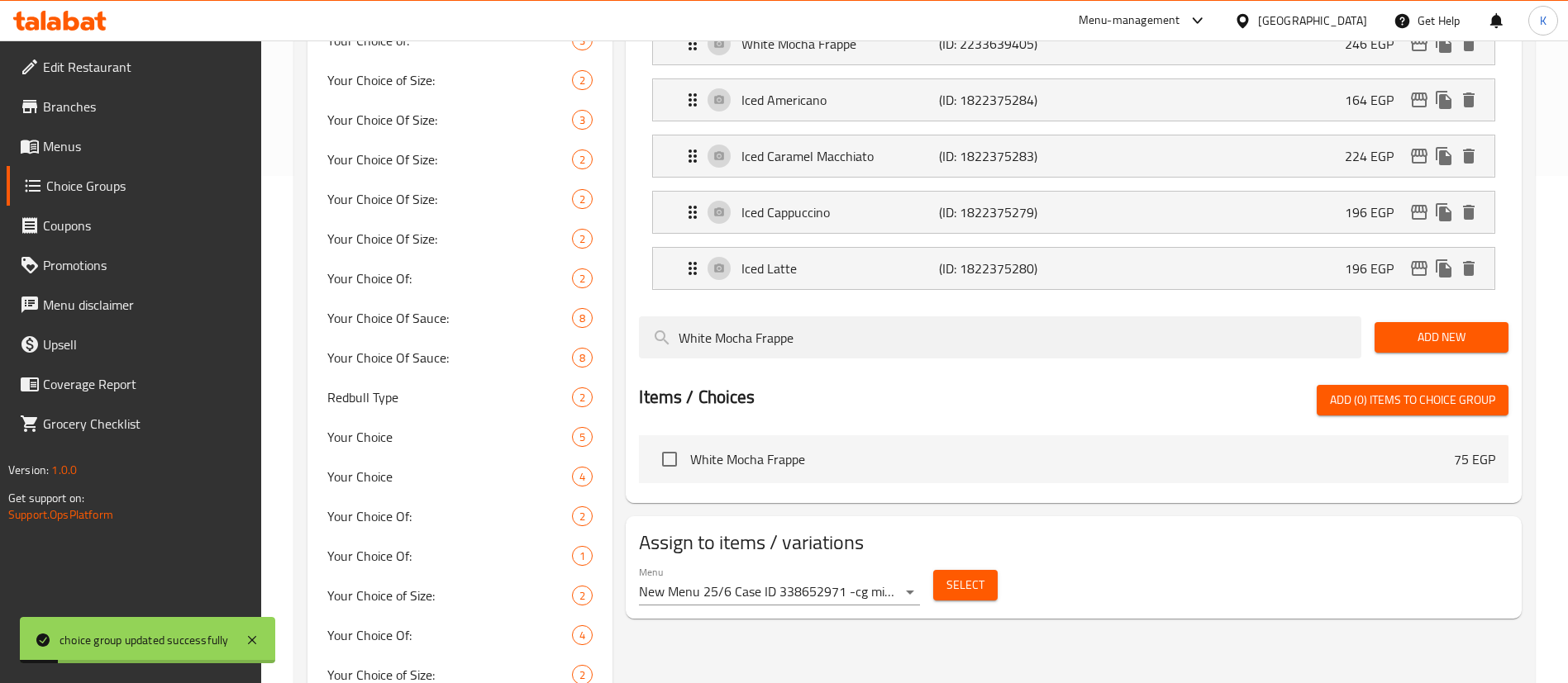
scroll to position [0, 0]
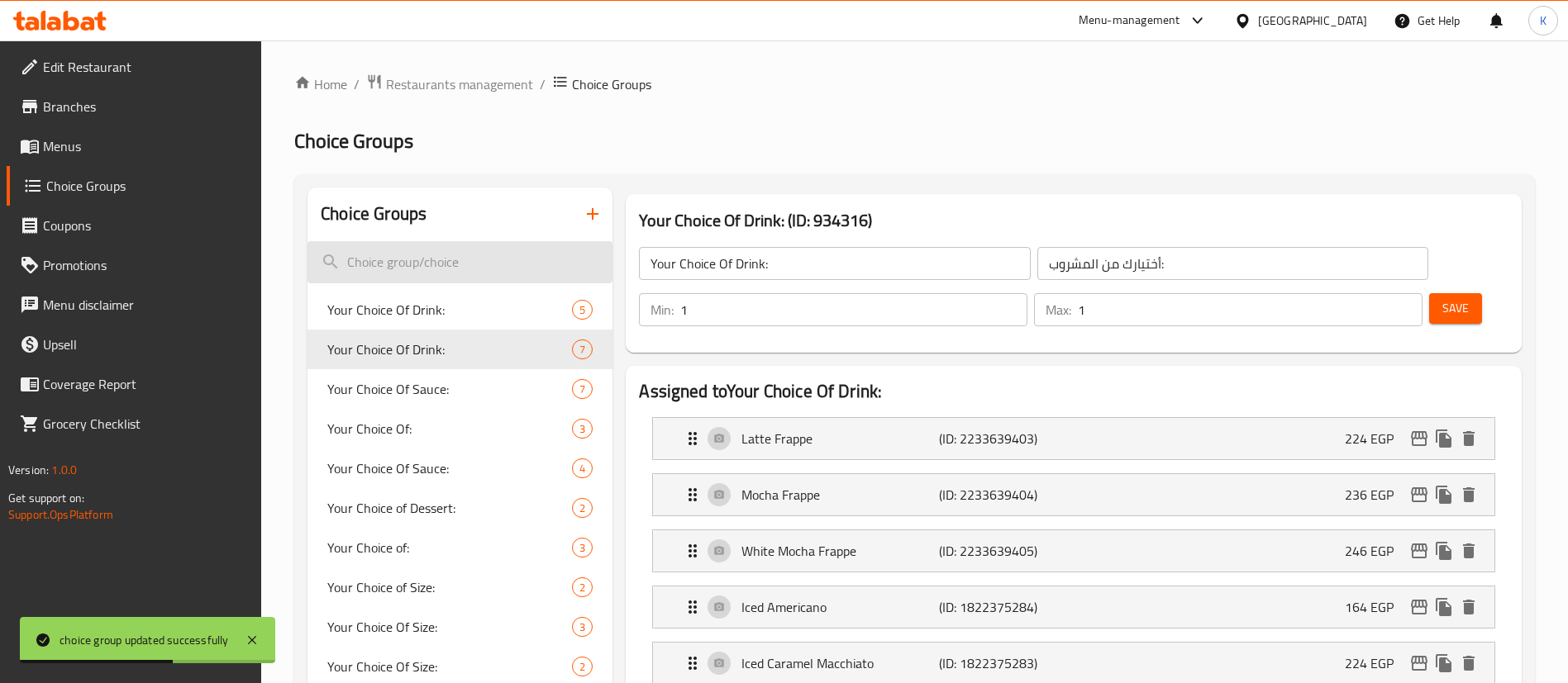
click at [473, 251] on input "search" at bounding box center [460, 262] width 305 height 42
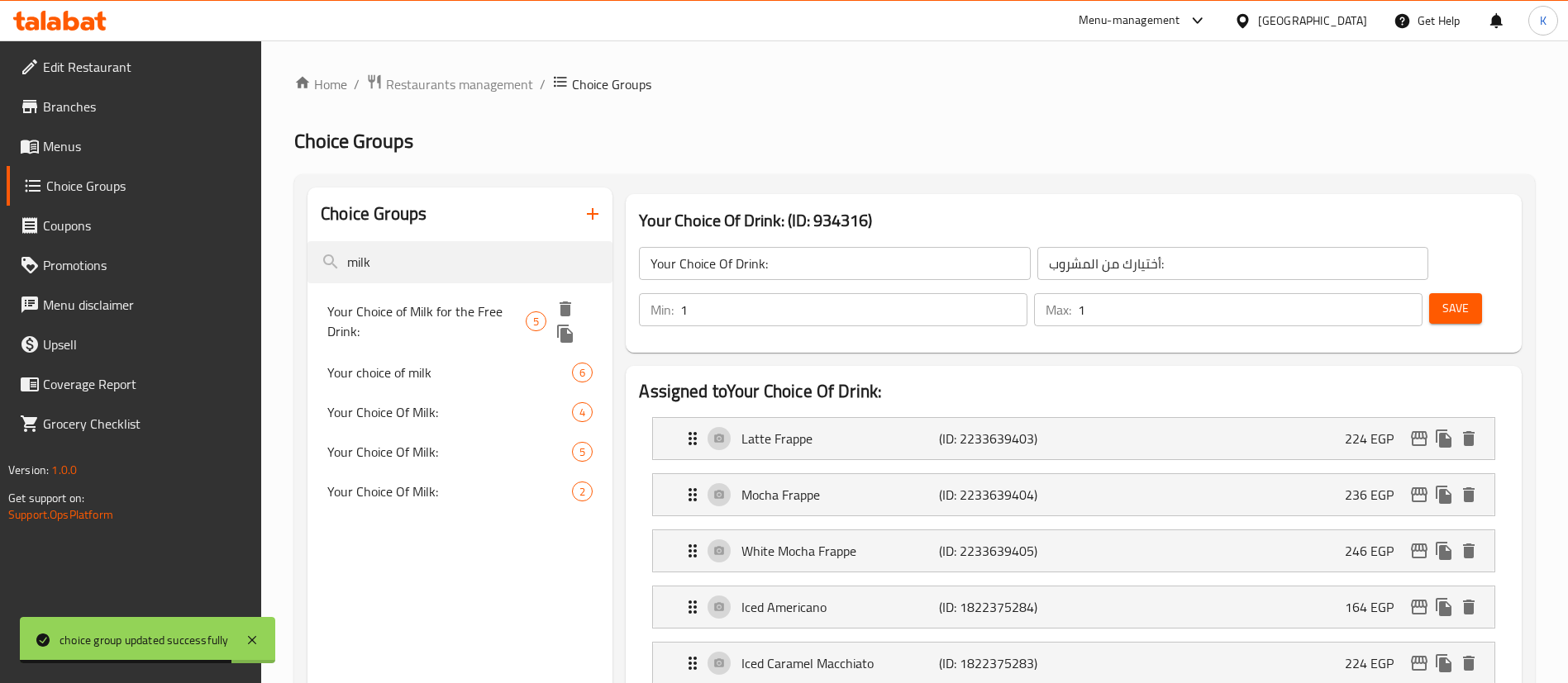
type input "milk"
click at [465, 310] on span "Your Choice of Milk for the Free Drink:" at bounding box center [426, 321] width 198 height 40
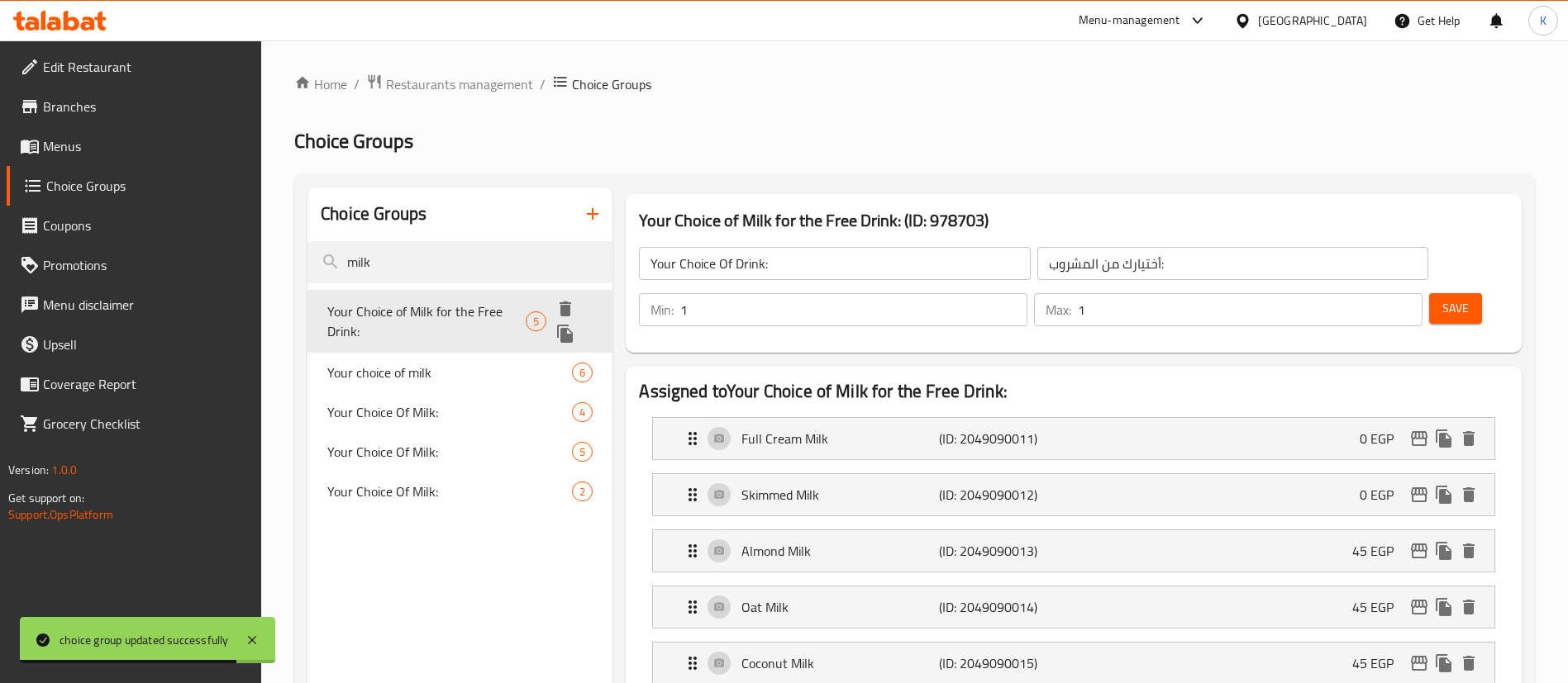
type input "Your Choice of Milk for the Free Drink:"
type input "إختيارك من الحليب للمشروب المجاني:"
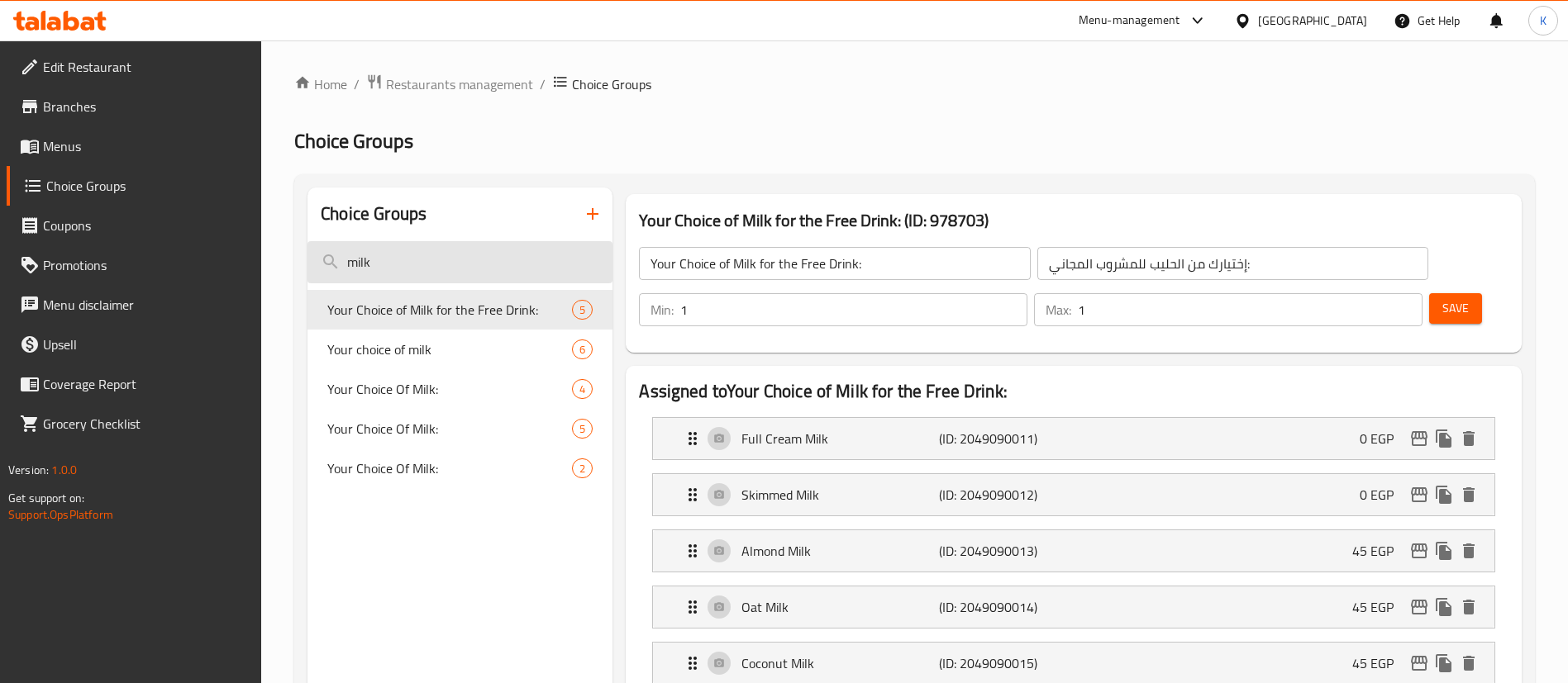
click at [464, 268] on input "milk" at bounding box center [460, 262] width 305 height 42
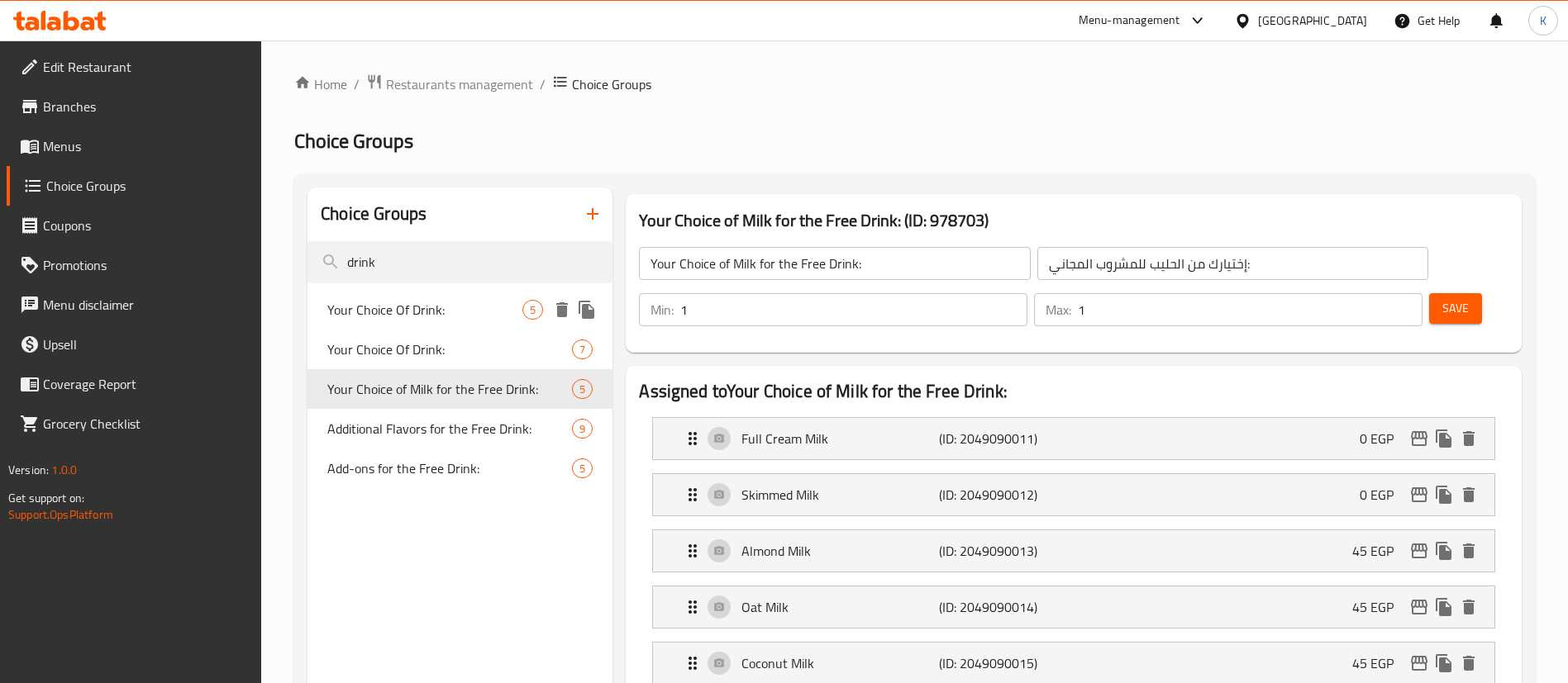
type input "drink"
click at [487, 309] on span "Your Choice Of Drink:" at bounding box center [424, 309] width 195 height 20
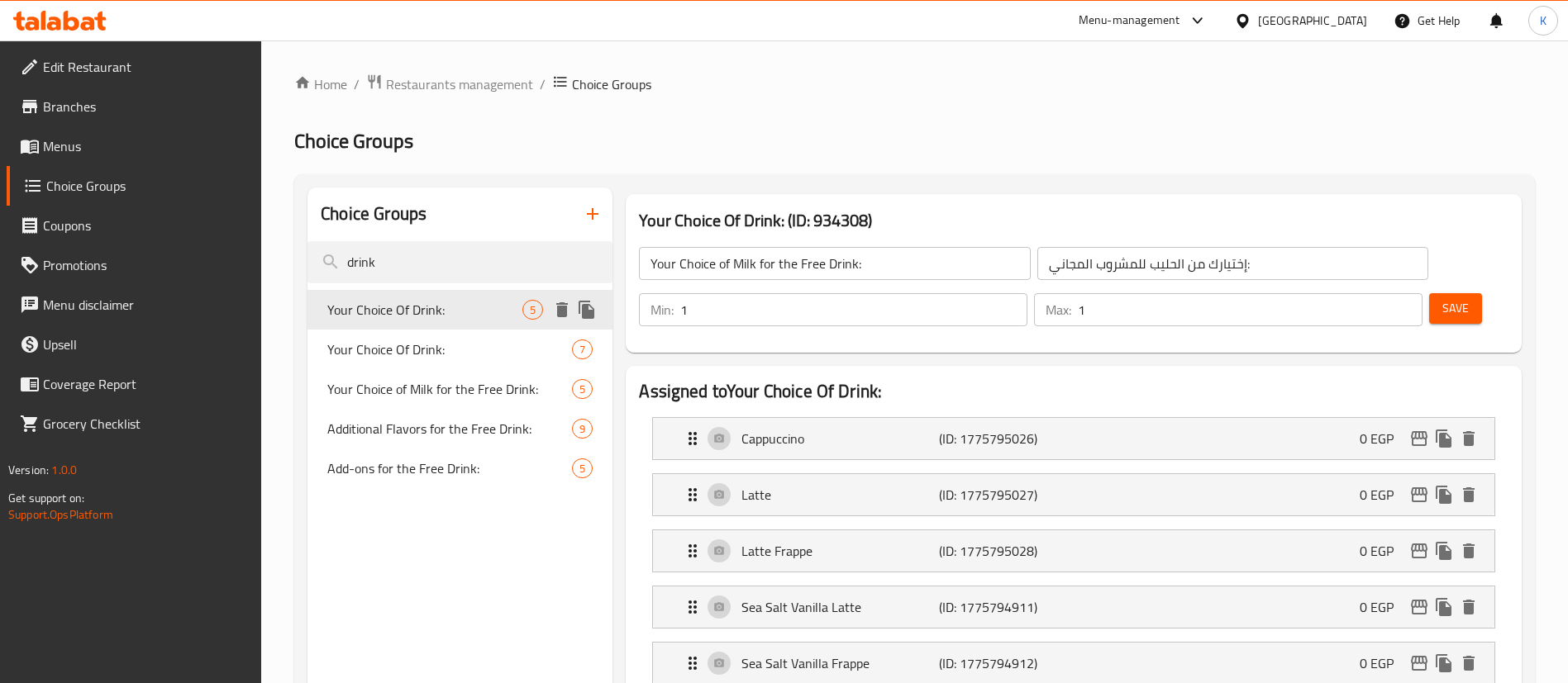
type input "Your Choice Of Drink:"
click at [443, 358] on span "Your Choice Of Drink:" at bounding box center [424, 349] width 195 height 20
type input "أختيارك من المشروب:"
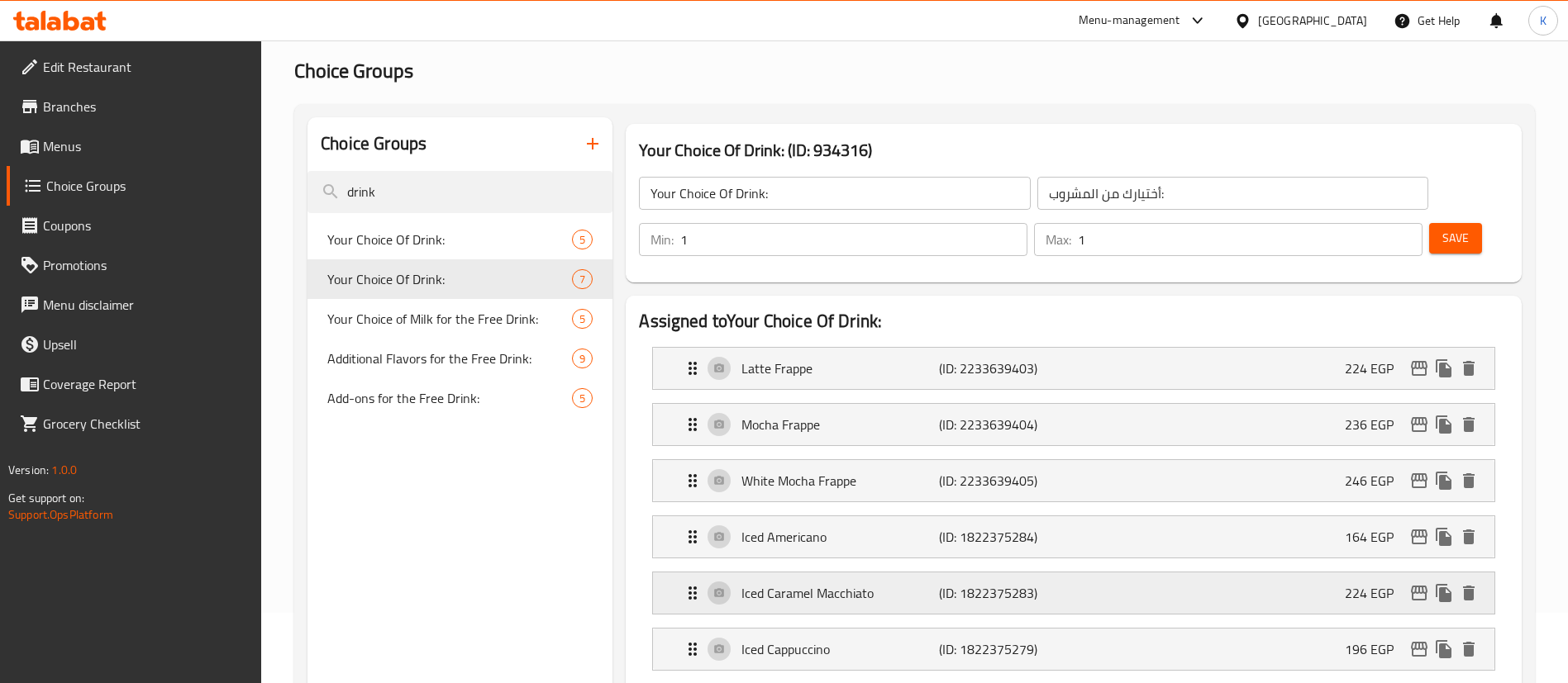
scroll to position [124, 0]
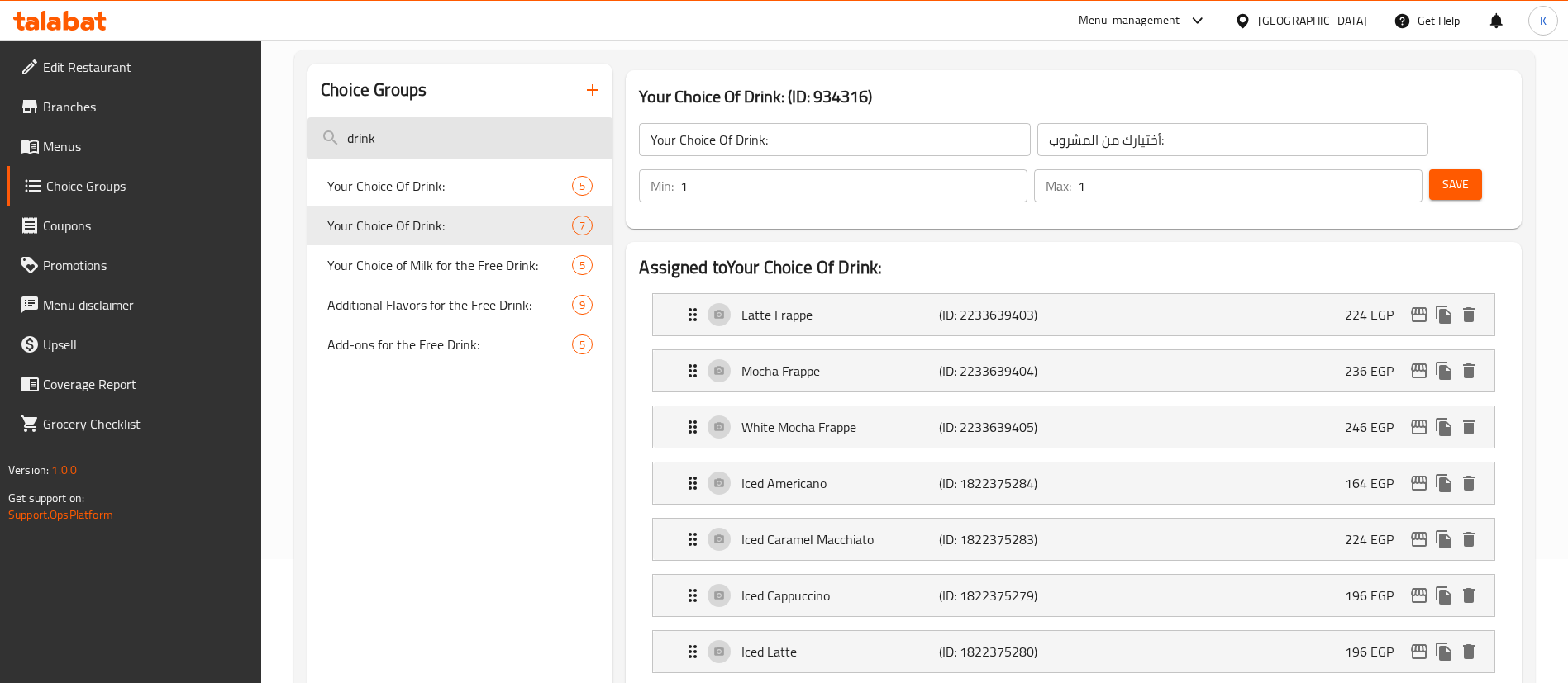
click at [536, 124] on input "drink" at bounding box center [460, 138] width 305 height 42
click at [458, 143] on input "drink" at bounding box center [460, 138] width 305 height 42
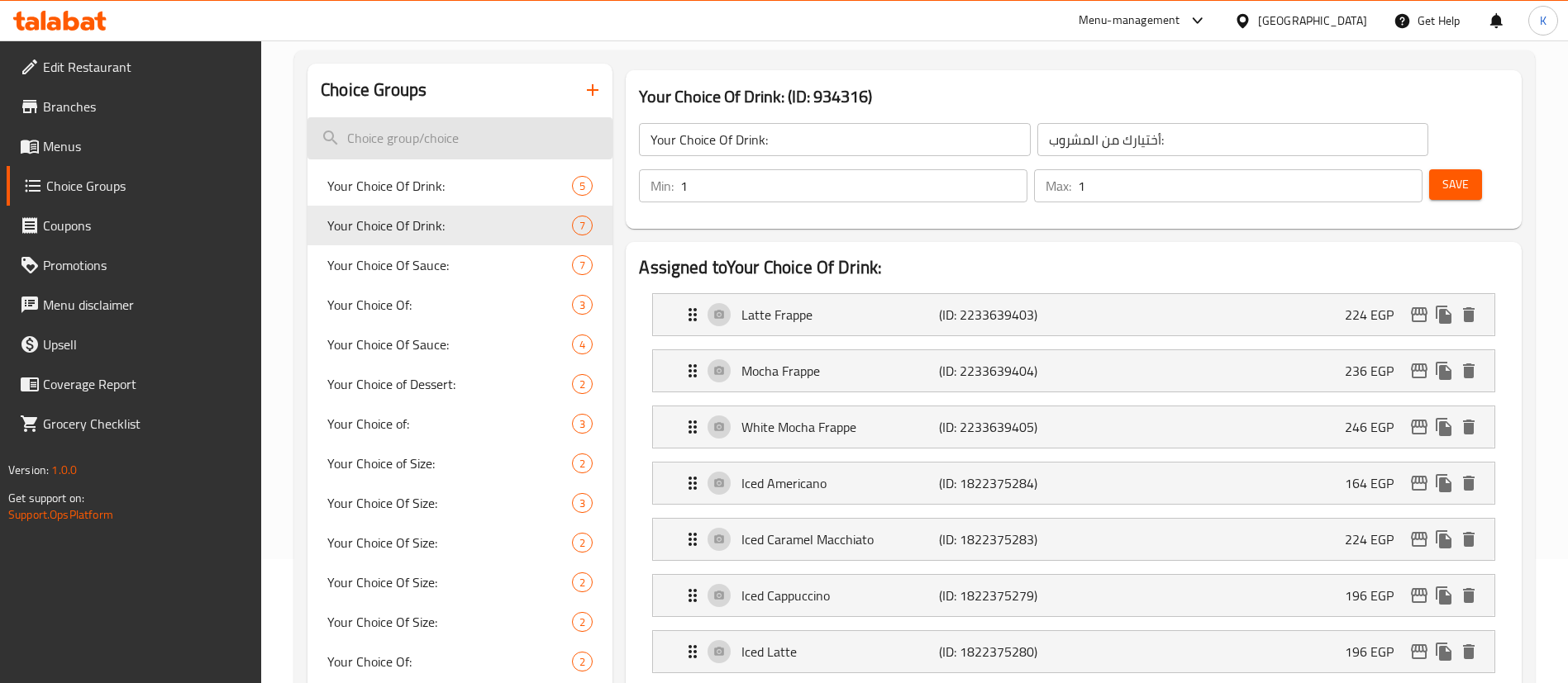
type input "s"
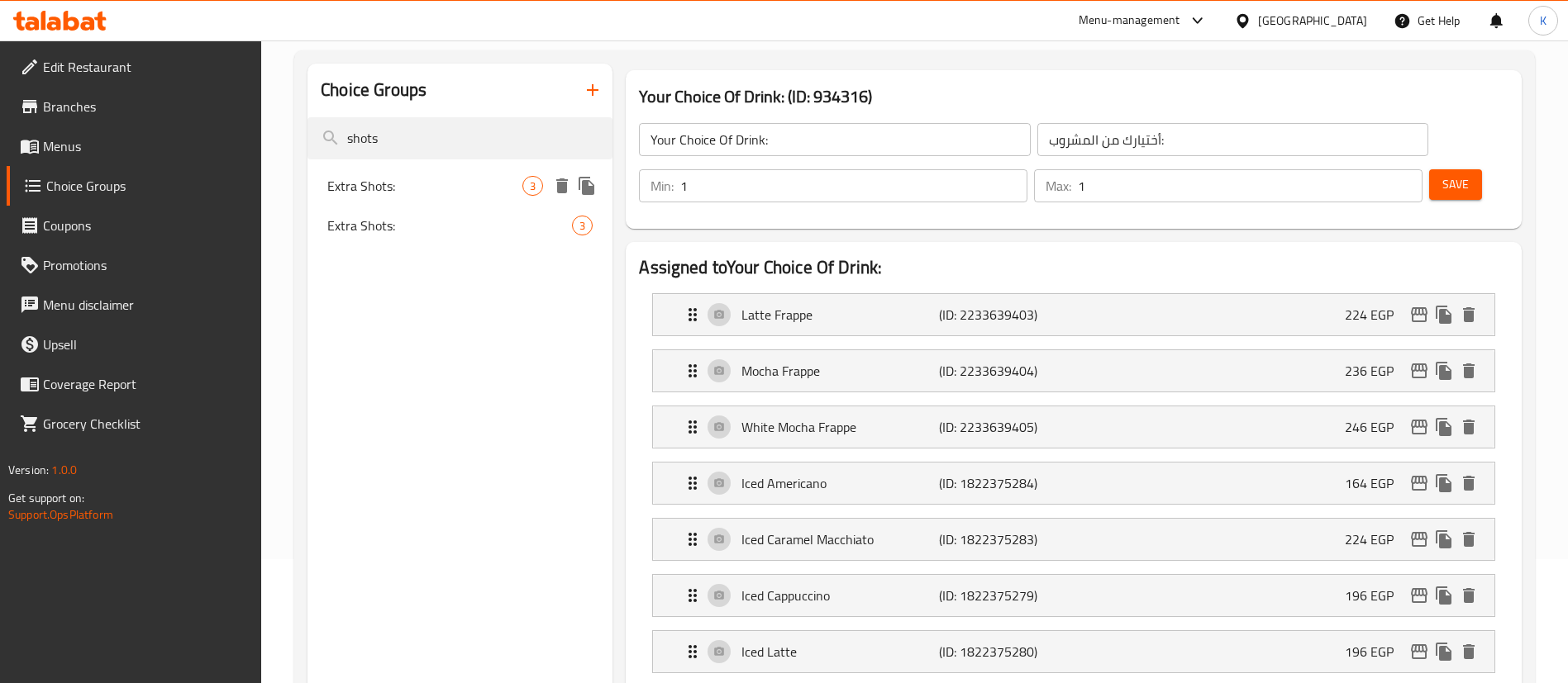
type input "shots"
click at [400, 188] on span "Extra Shots:" at bounding box center [424, 185] width 195 height 20
type input "Extra Shots:"
type input "شوت إضافية:"
type input "0"
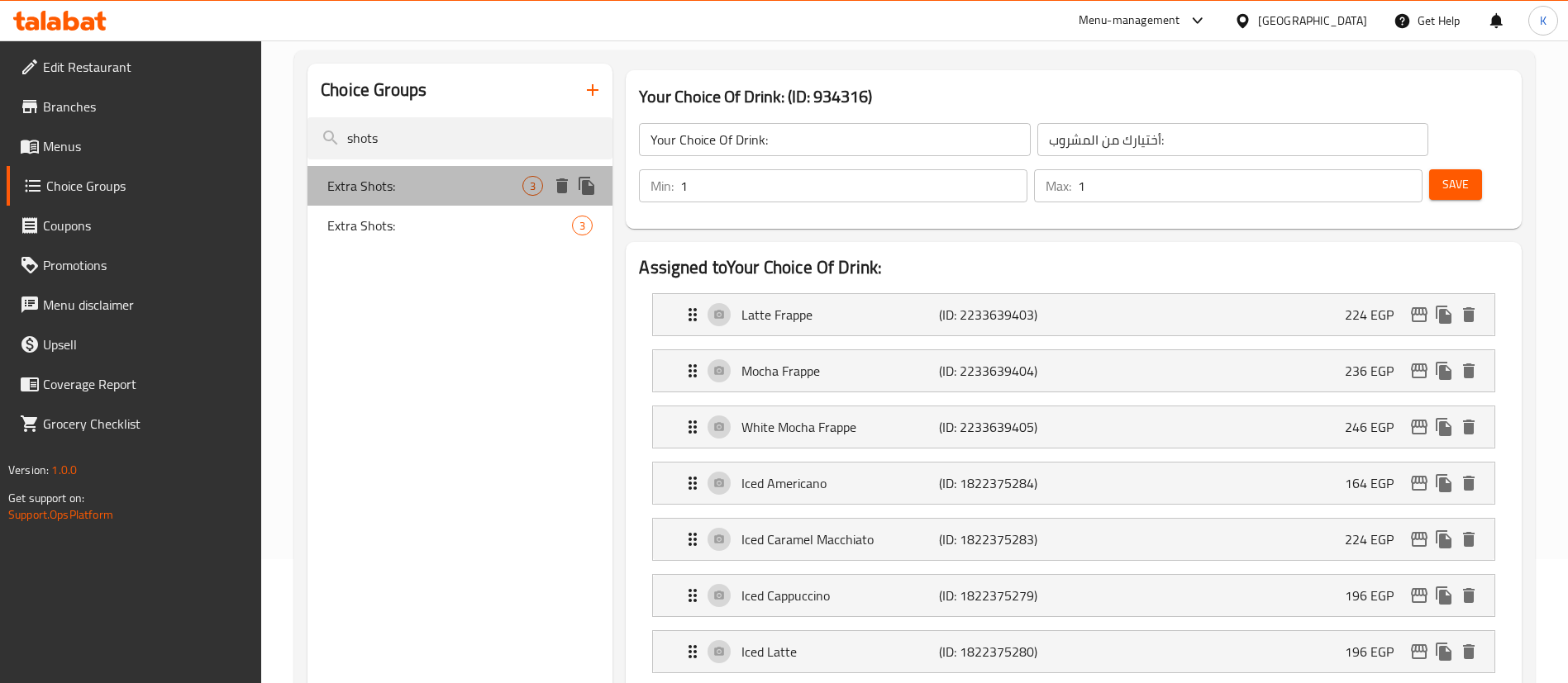
type input "0"
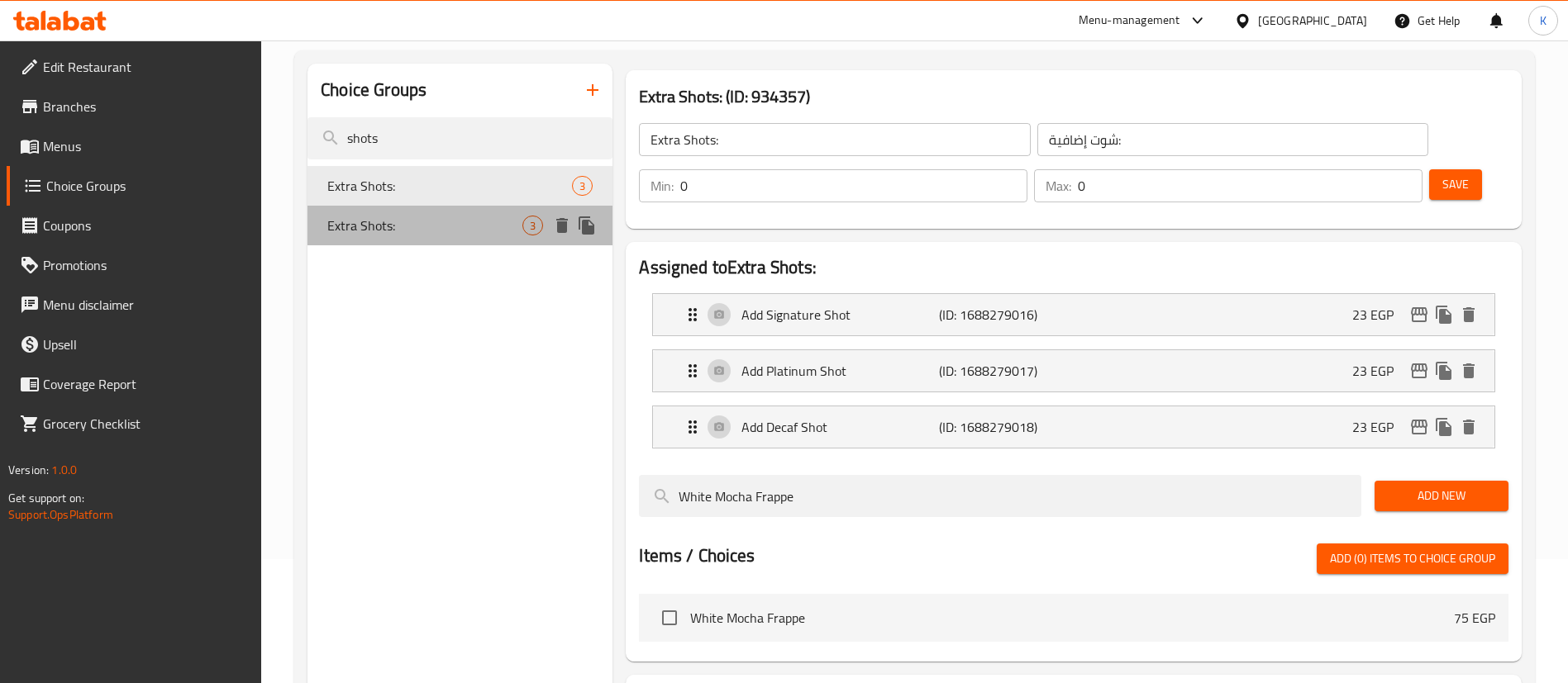
click at [439, 210] on div "Extra Shots: 3" at bounding box center [460, 225] width 305 height 40
type input "شوت إضافي:"
type input "1"
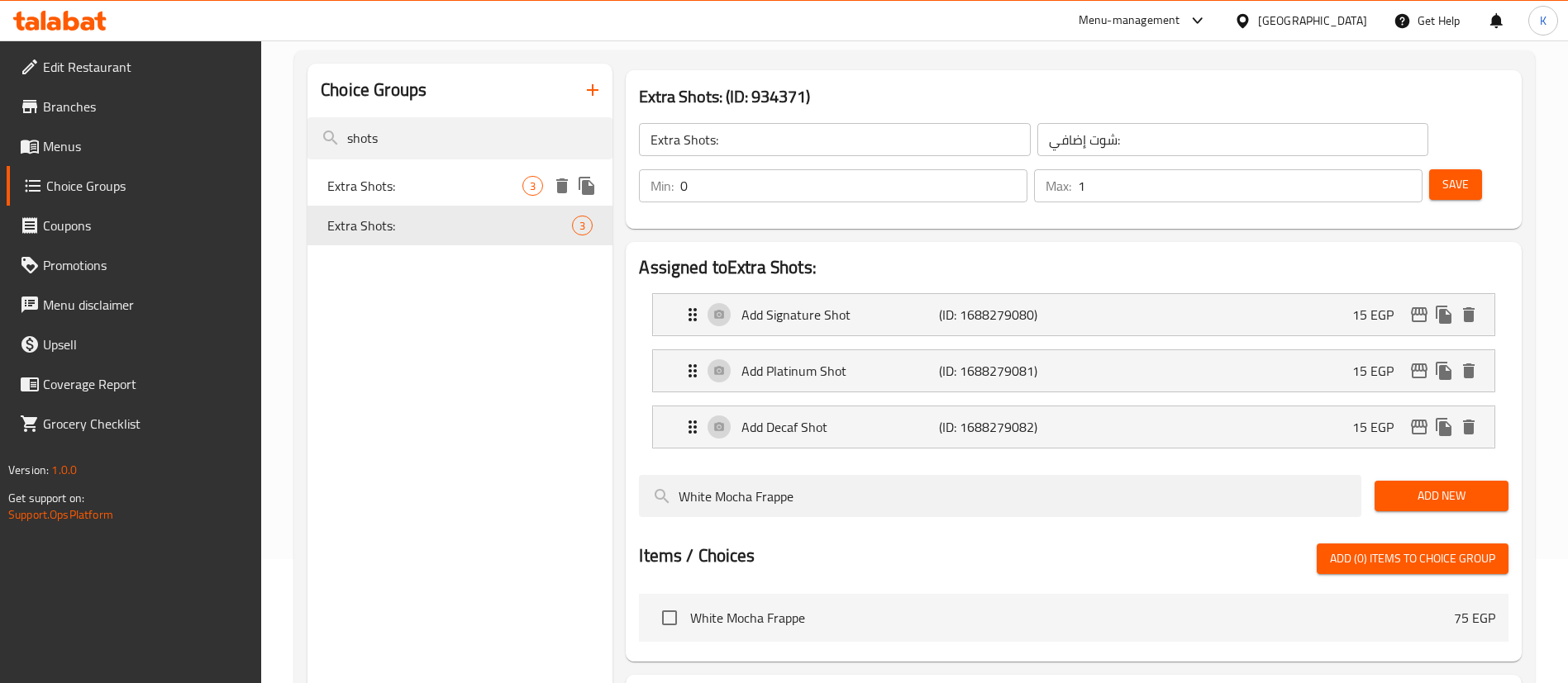
click at [452, 182] on span "Extra Shots:" at bounding box center [424, 185] width 195 height 20
type input "شوت إضافية:"
type input "0"
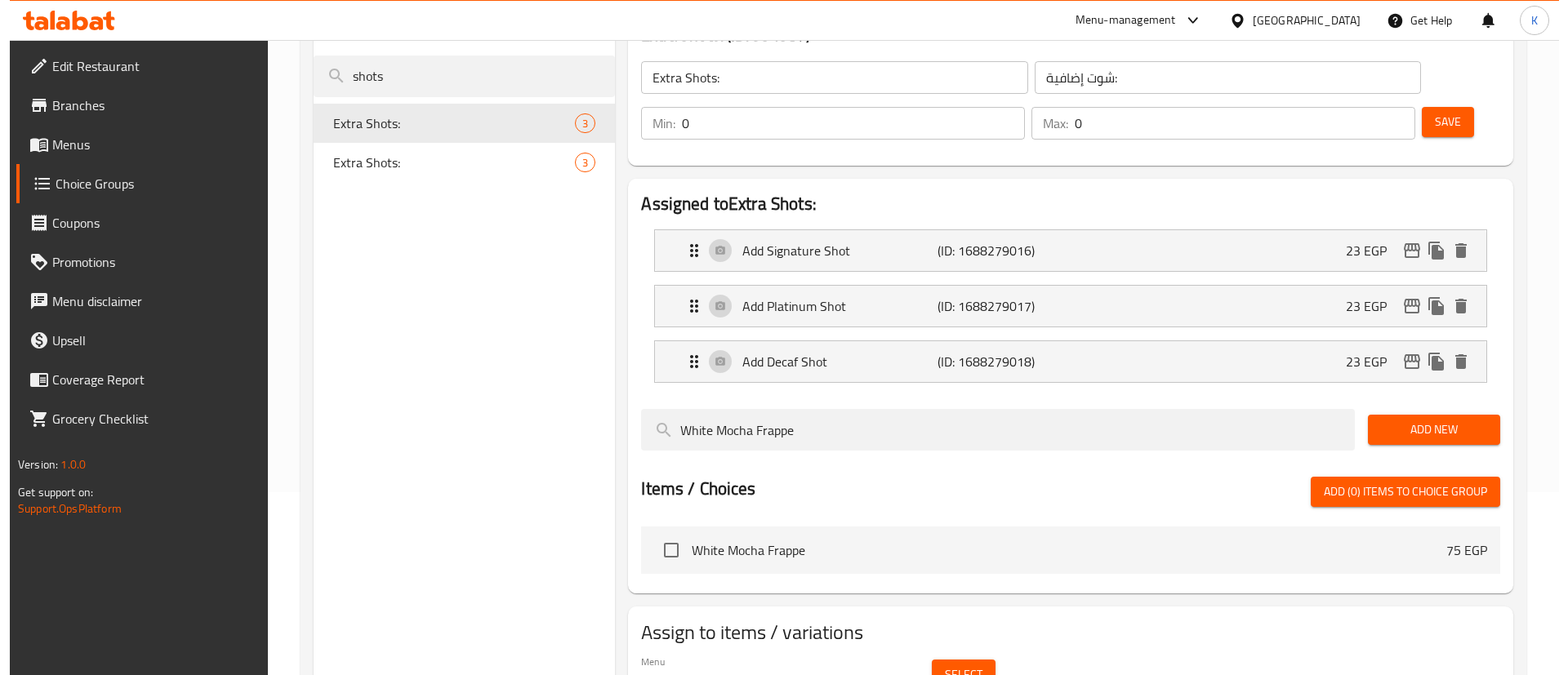
scroll to position [231, 0]
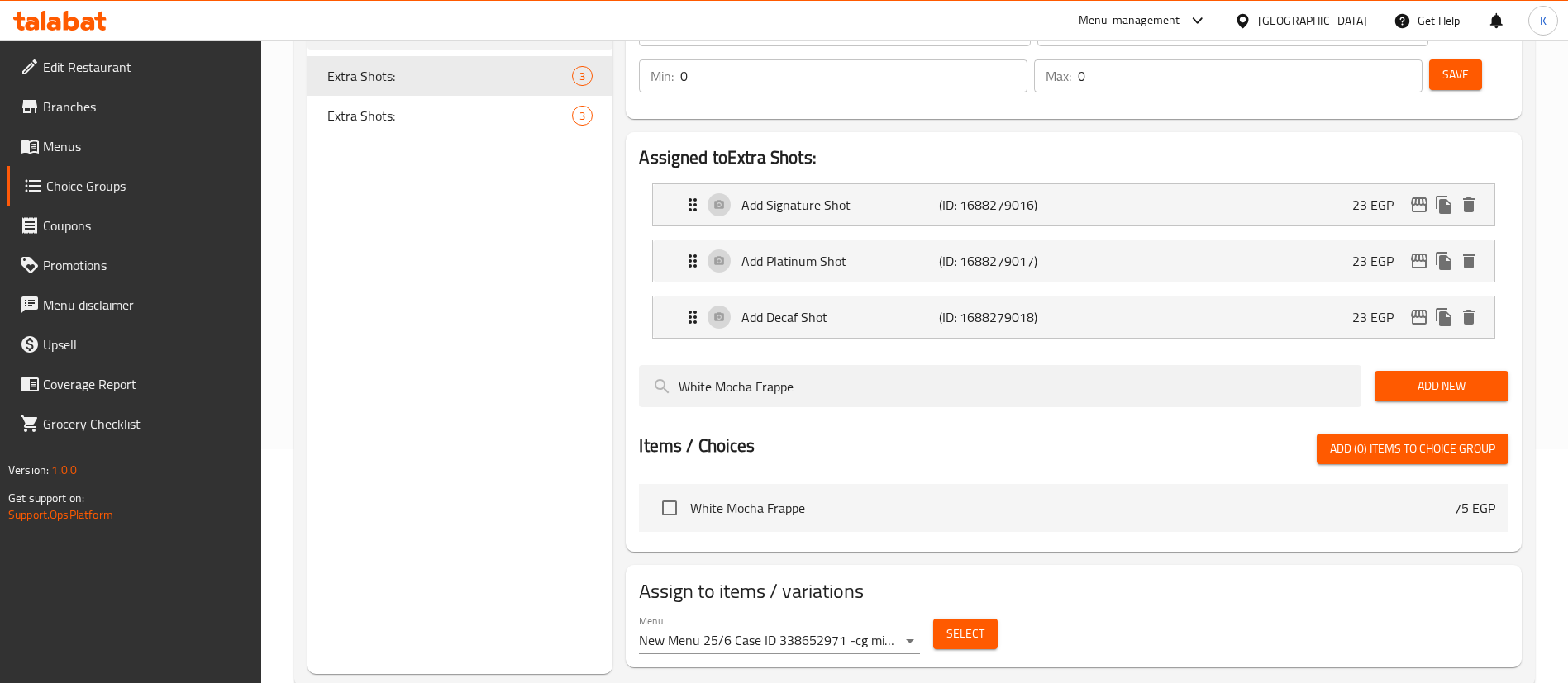
click at [855, 449] on body "​ Menu-management Egypt Get Help K Edit Restaurant Branches Menus Choice Groups…" at bounding box center [784, 127] width 1568 height 642
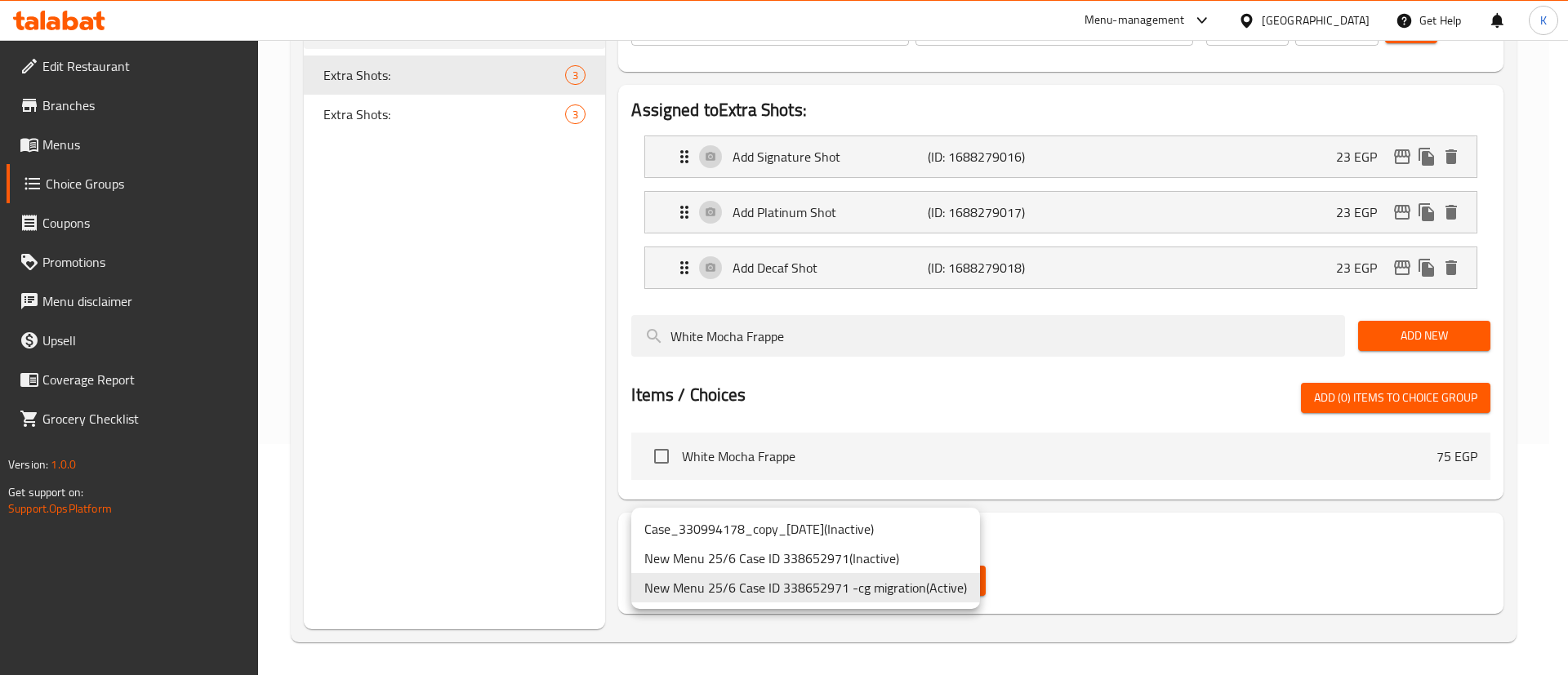
click at [1141, 579] on div at bounding box center [784, 338] width 1568 height 675
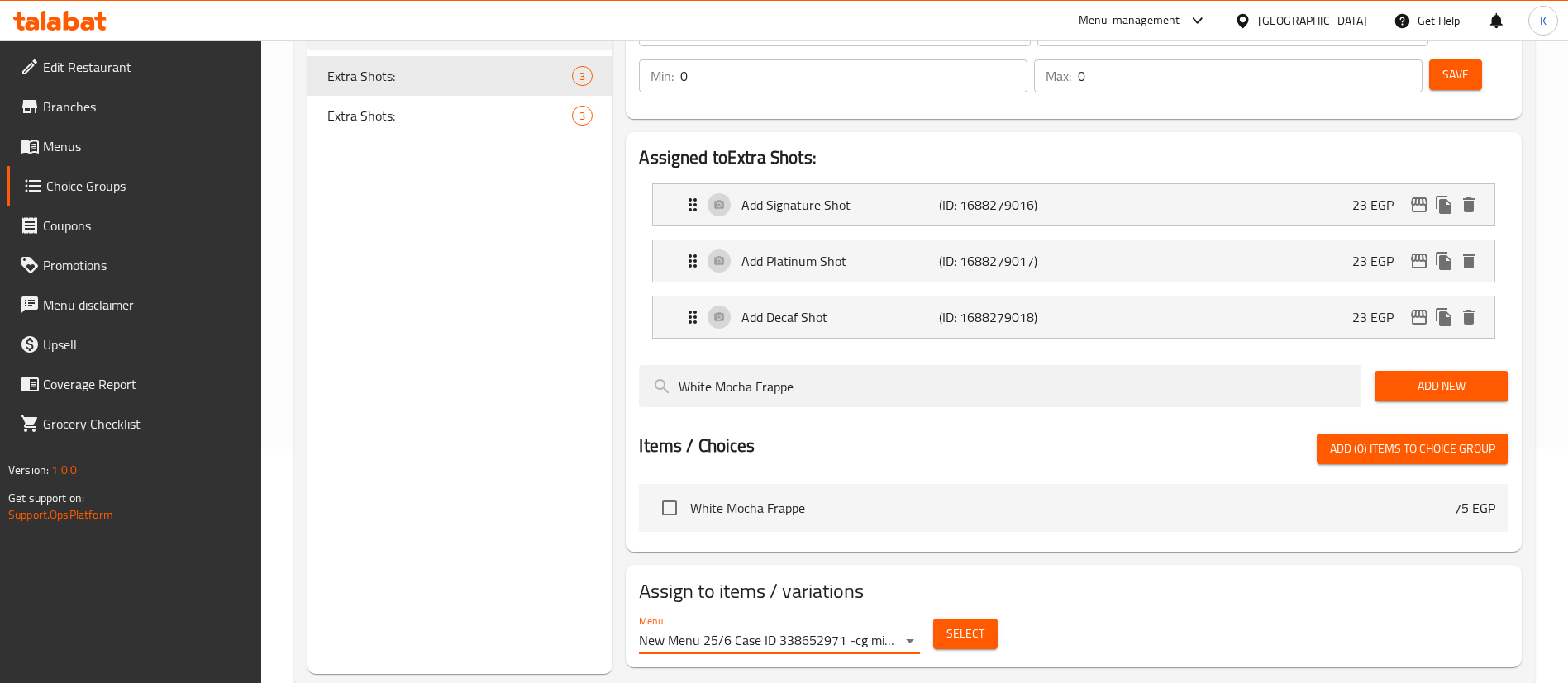
click at [961, 624] on span "Select" at bounding box center [965, 634] width 38 height 20
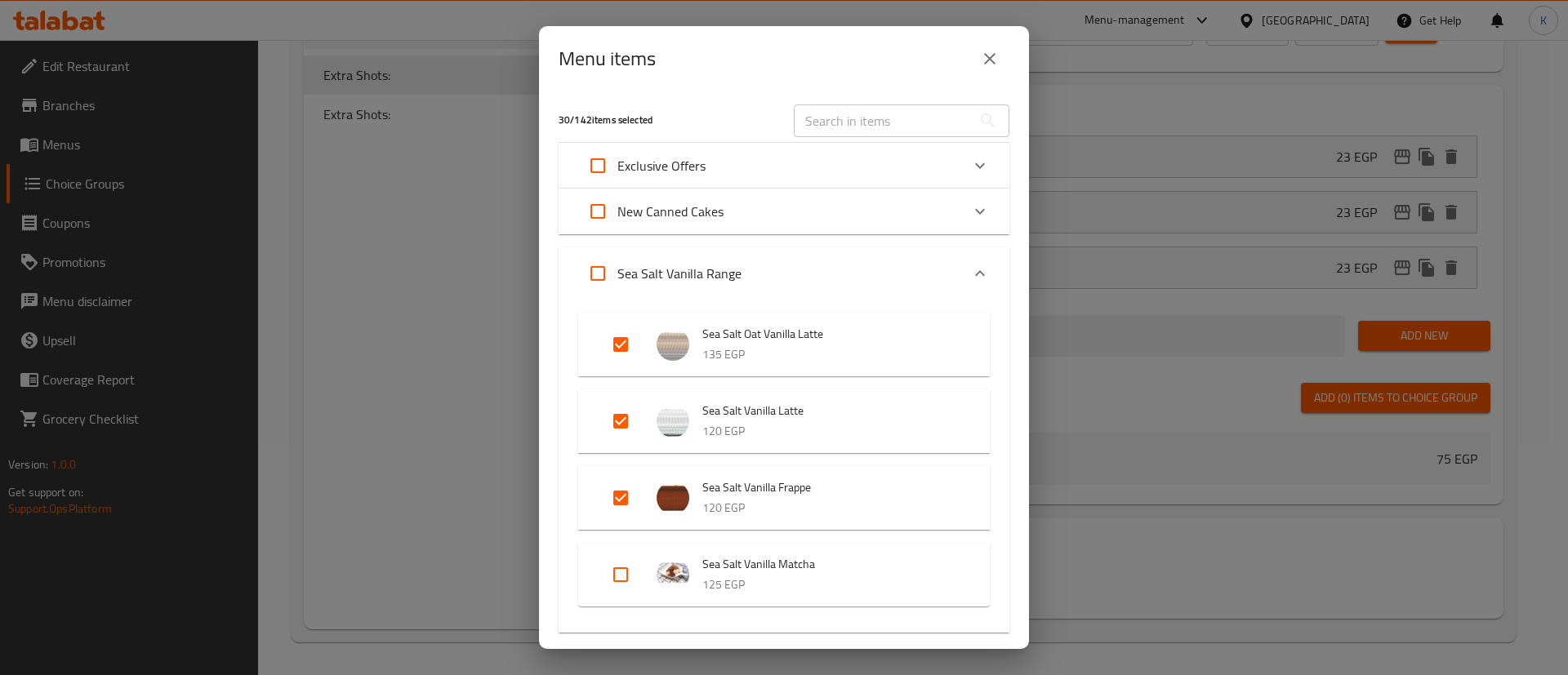
click at [585, 170] on input "Expand" at bounding box center [597, 165] width 39 height 39
checkbox input "true"
click at [970, 164] on icon "Expand" at bounding box center [979, 165] width 19 height 19
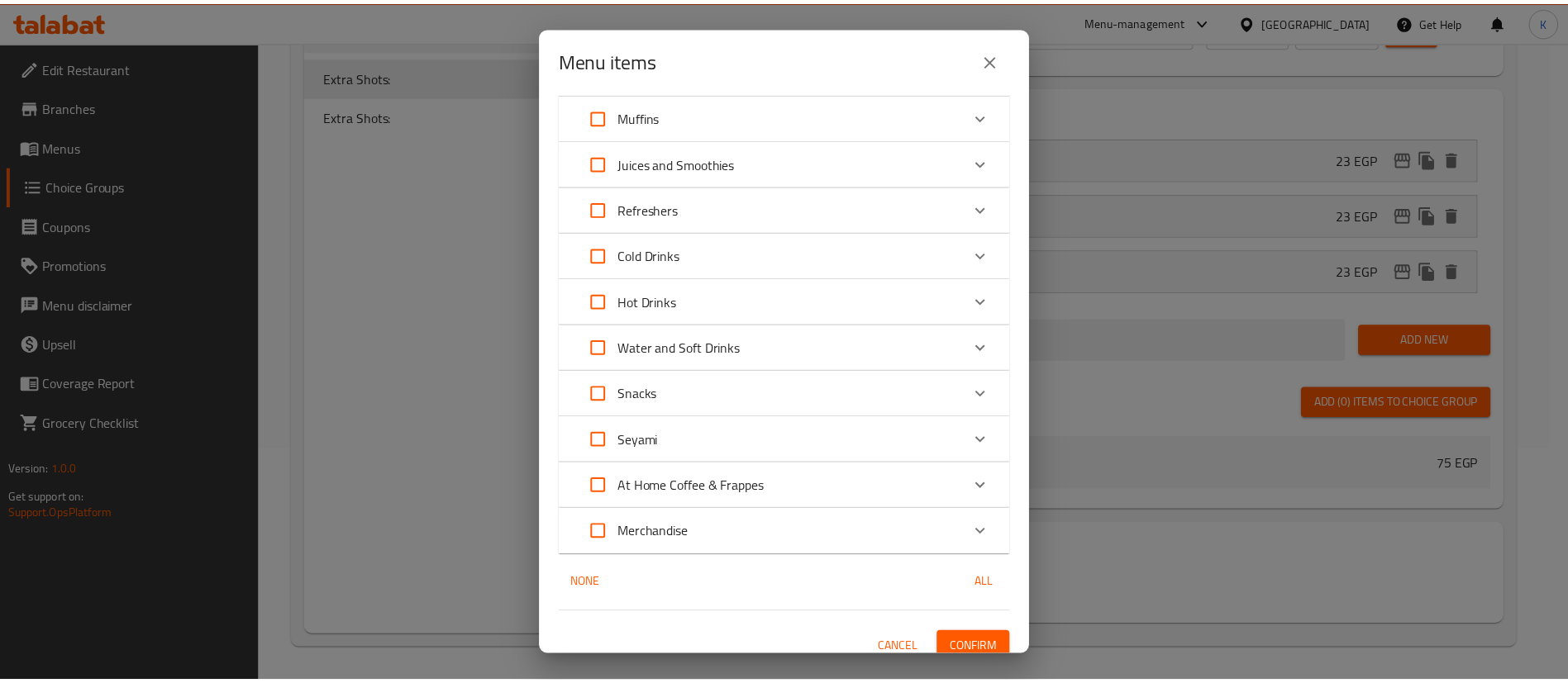
scroll to position [4661, 0]
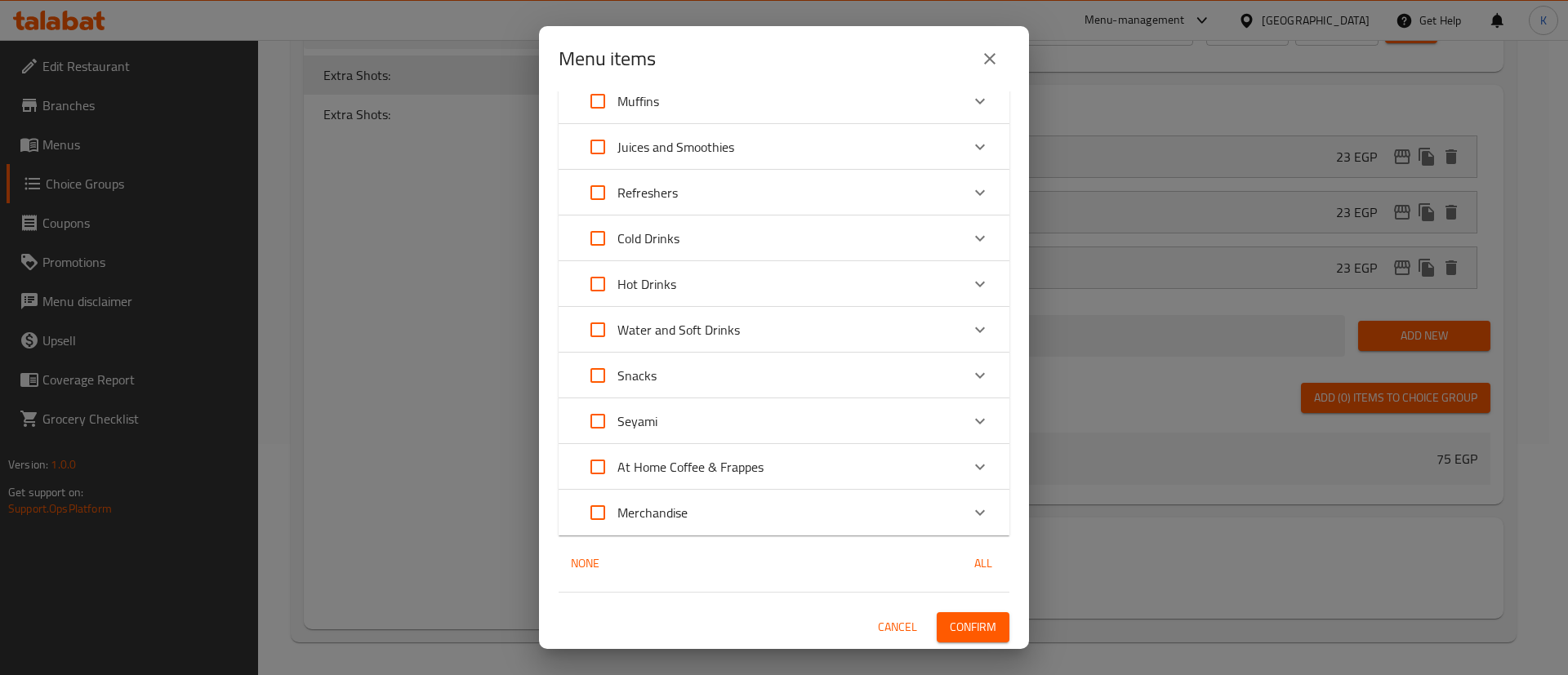
click at [962, 631] on span "Confirm" at bounding box center [973, 627] width 46 height 20
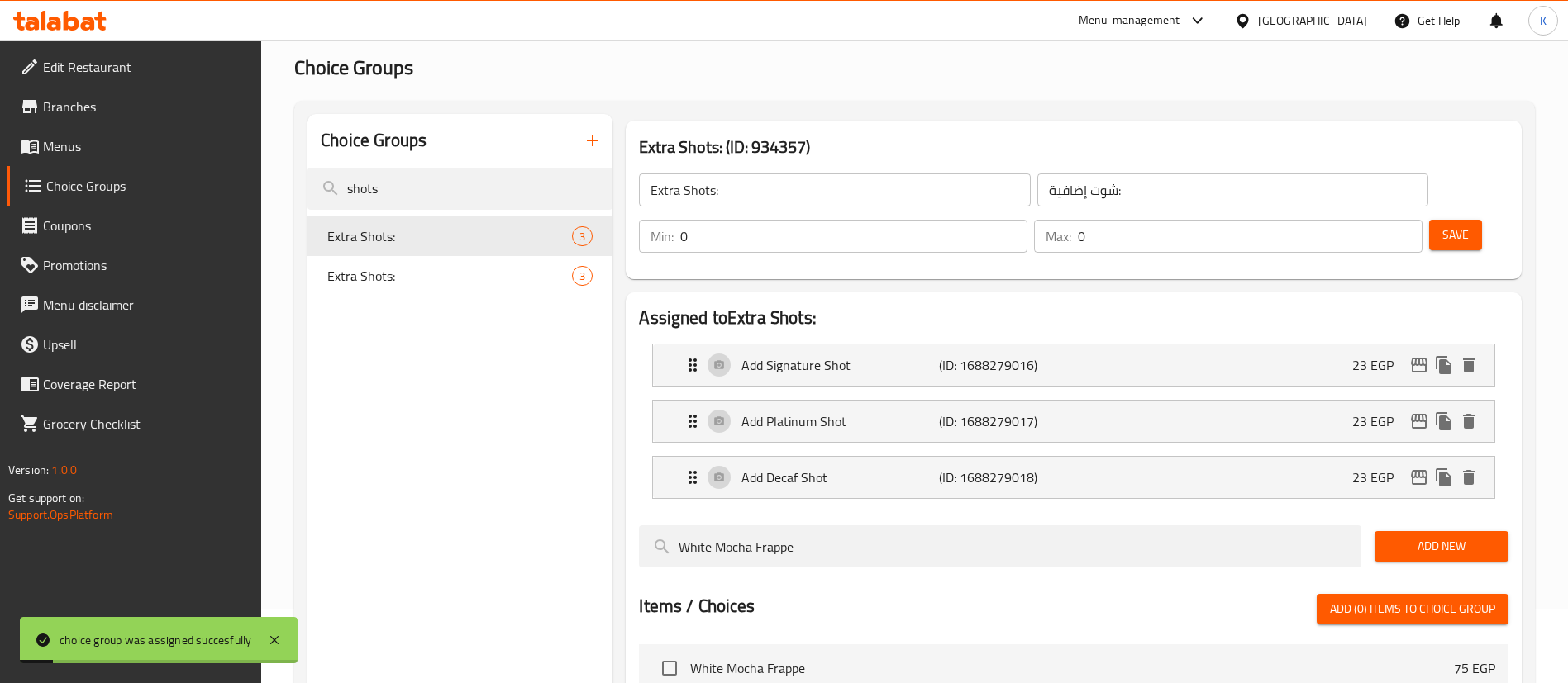
scroll to position [0, 0]
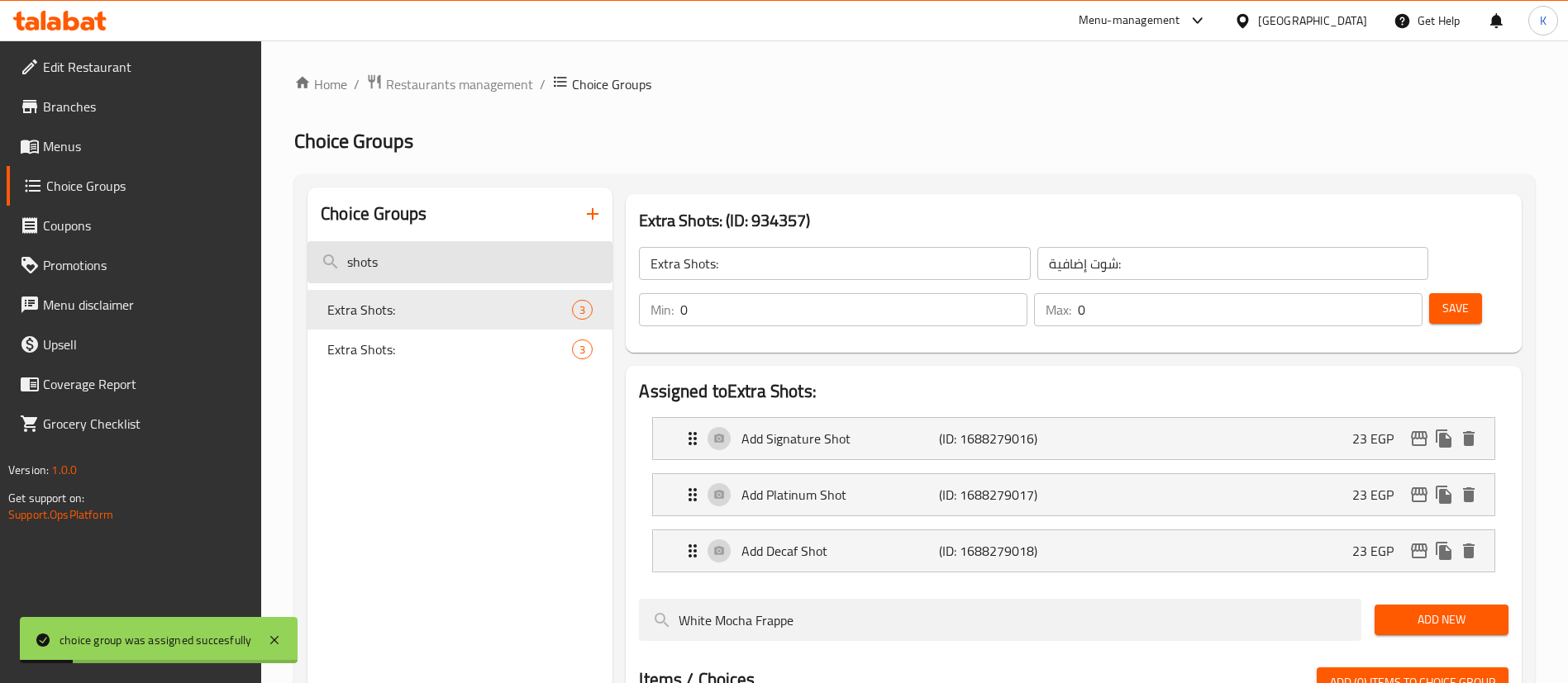
click at [450, 265] on input "shots" at bounding box center [460, 262] width 305 height 42
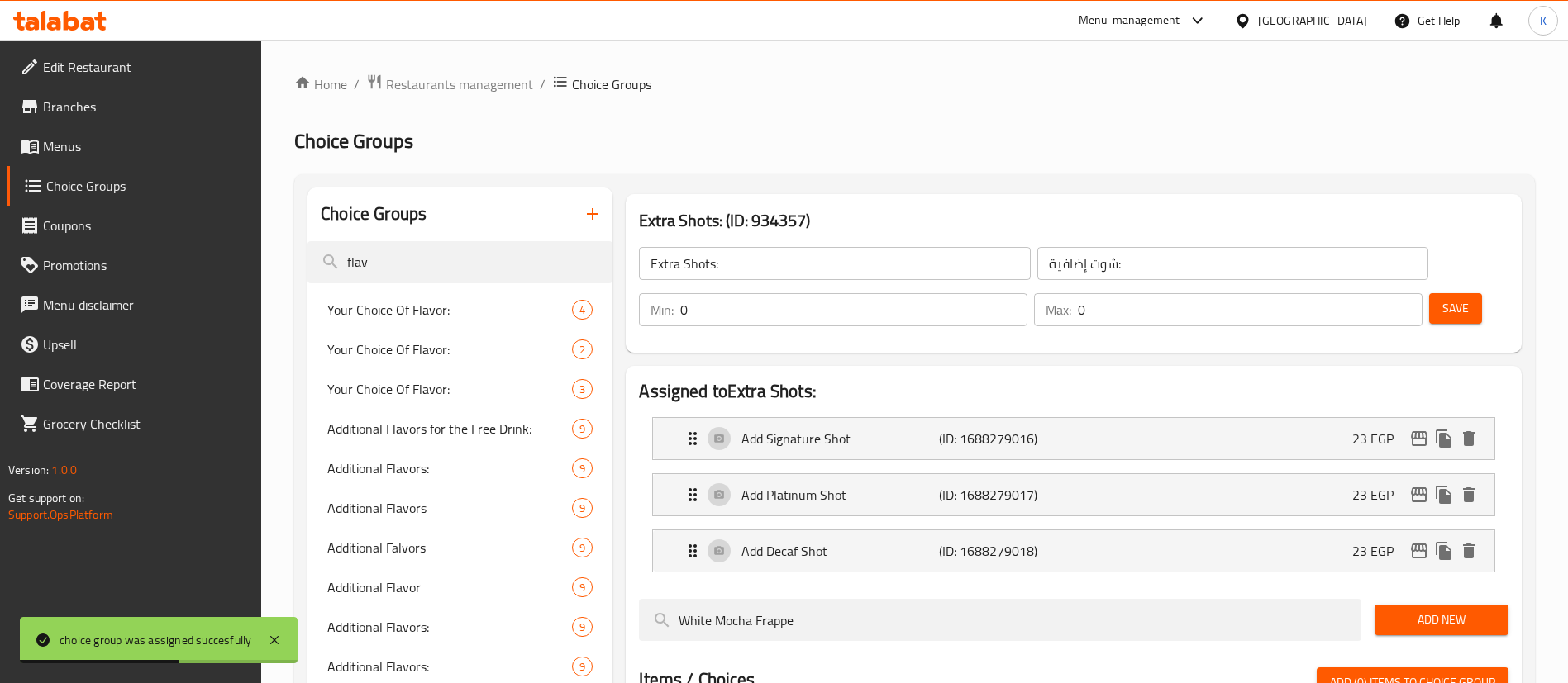
type input "flav"
click at [370, 466] on span "Additional Flavors:" at bounding box center [424, 468] width 195 height 20
type input "Additional Flavors:"
type input "نكهات إضافية:"
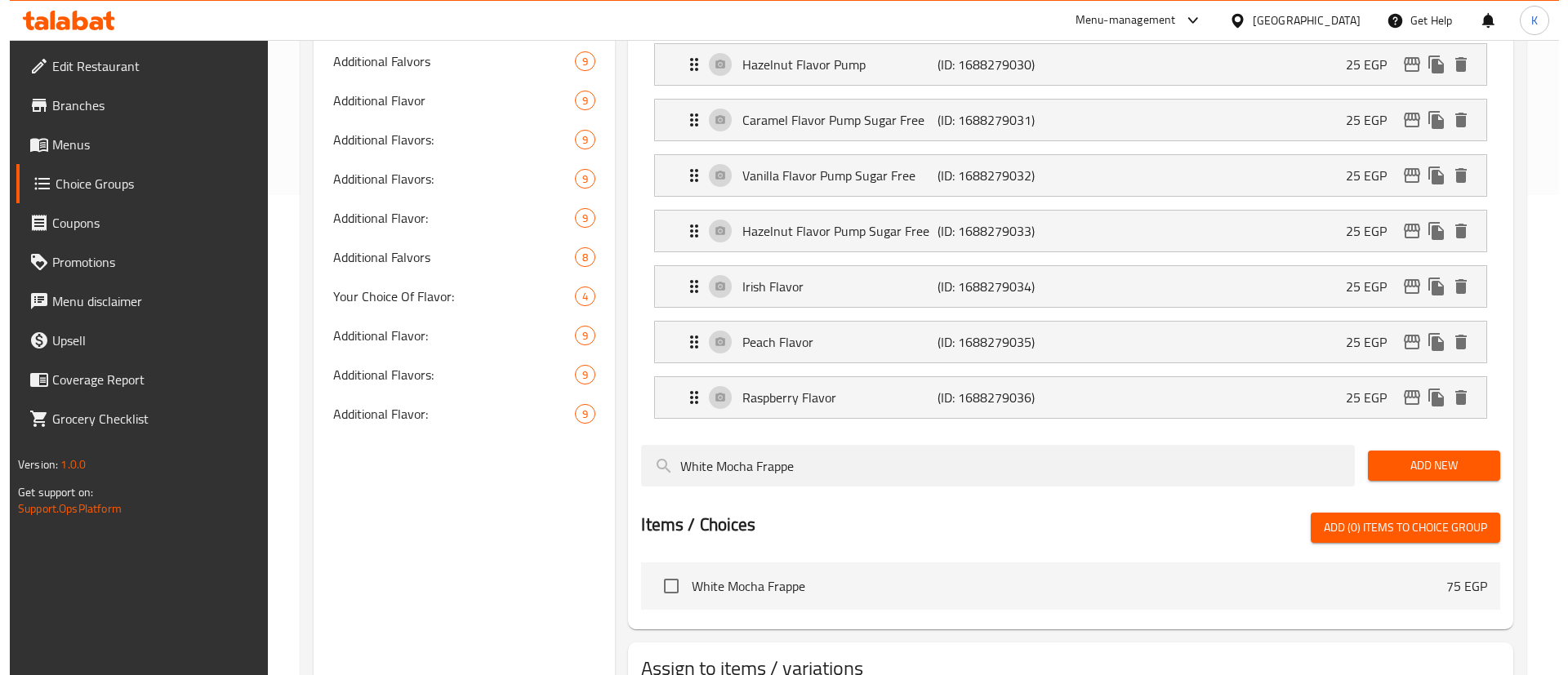
scroll to position [555, 0]
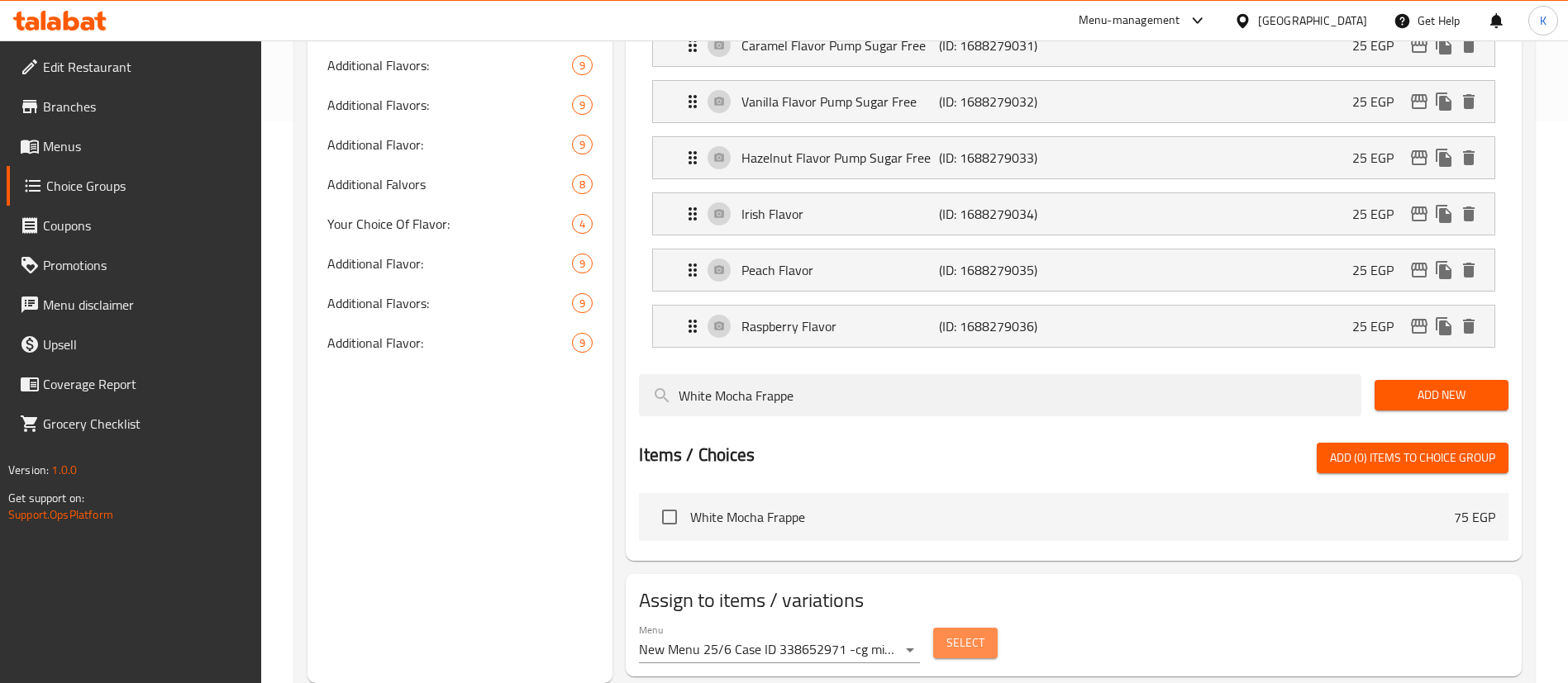
click at [957, 633] on span "Select" at bounding box center [965, 643] width 38 height 20
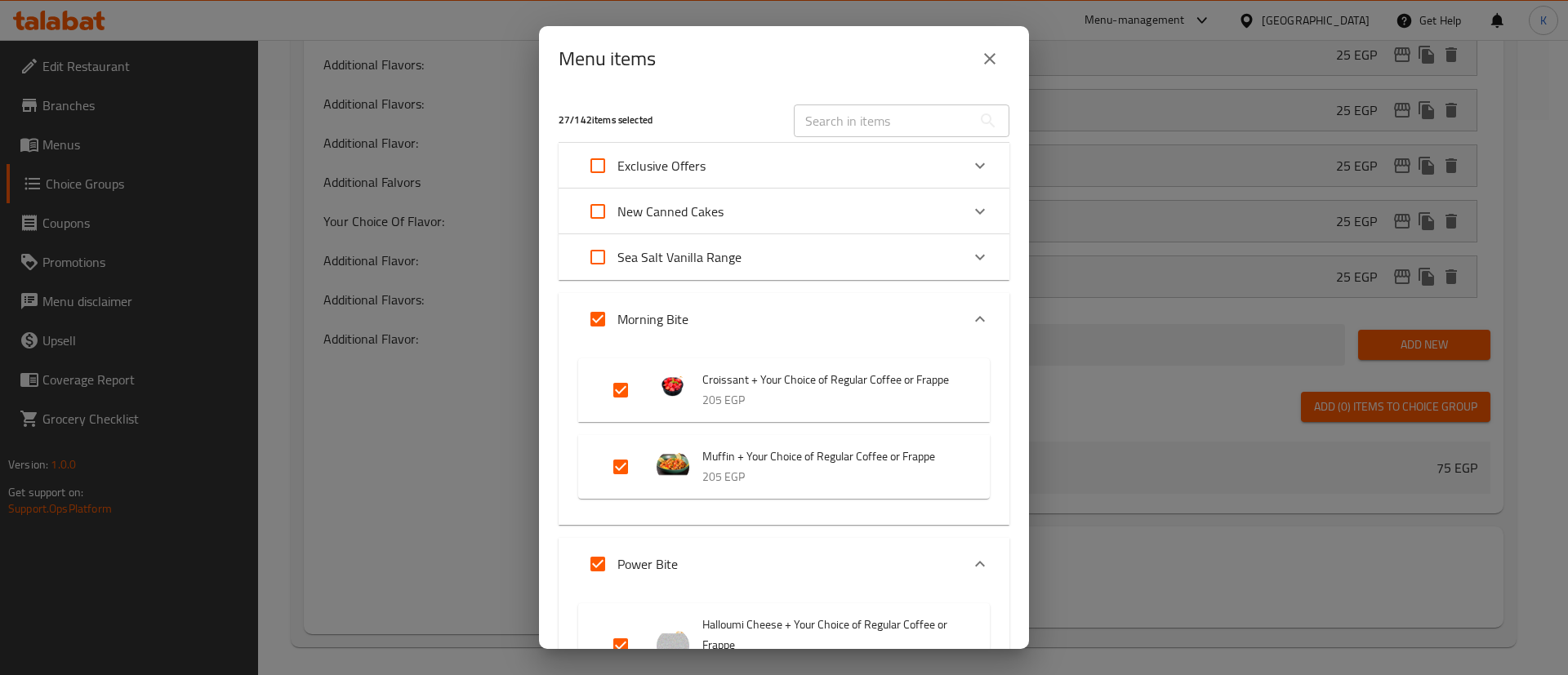
click at [604, 176] on input "Expand" at bounding box center [597, 165] width 39 height 39
checkbox input "true"
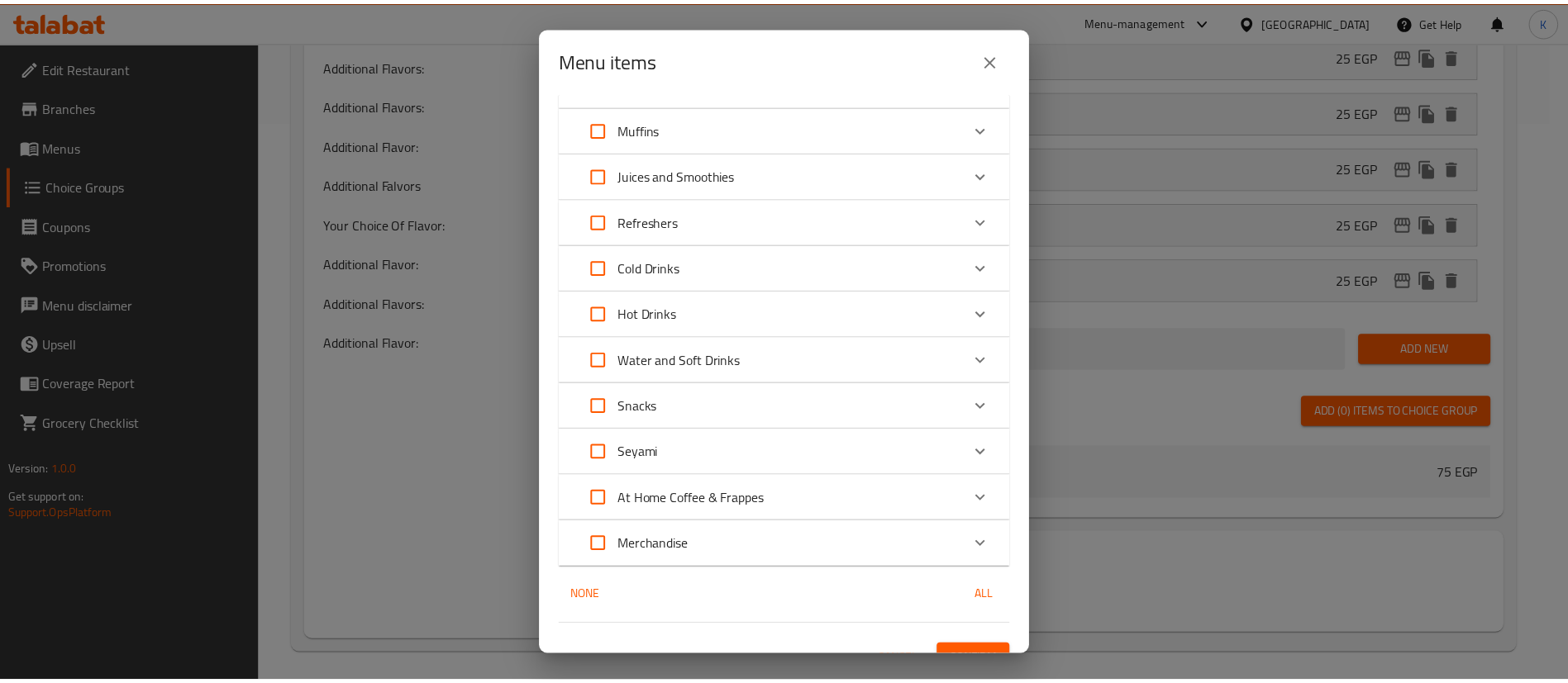
scroll to position [4626, 0]
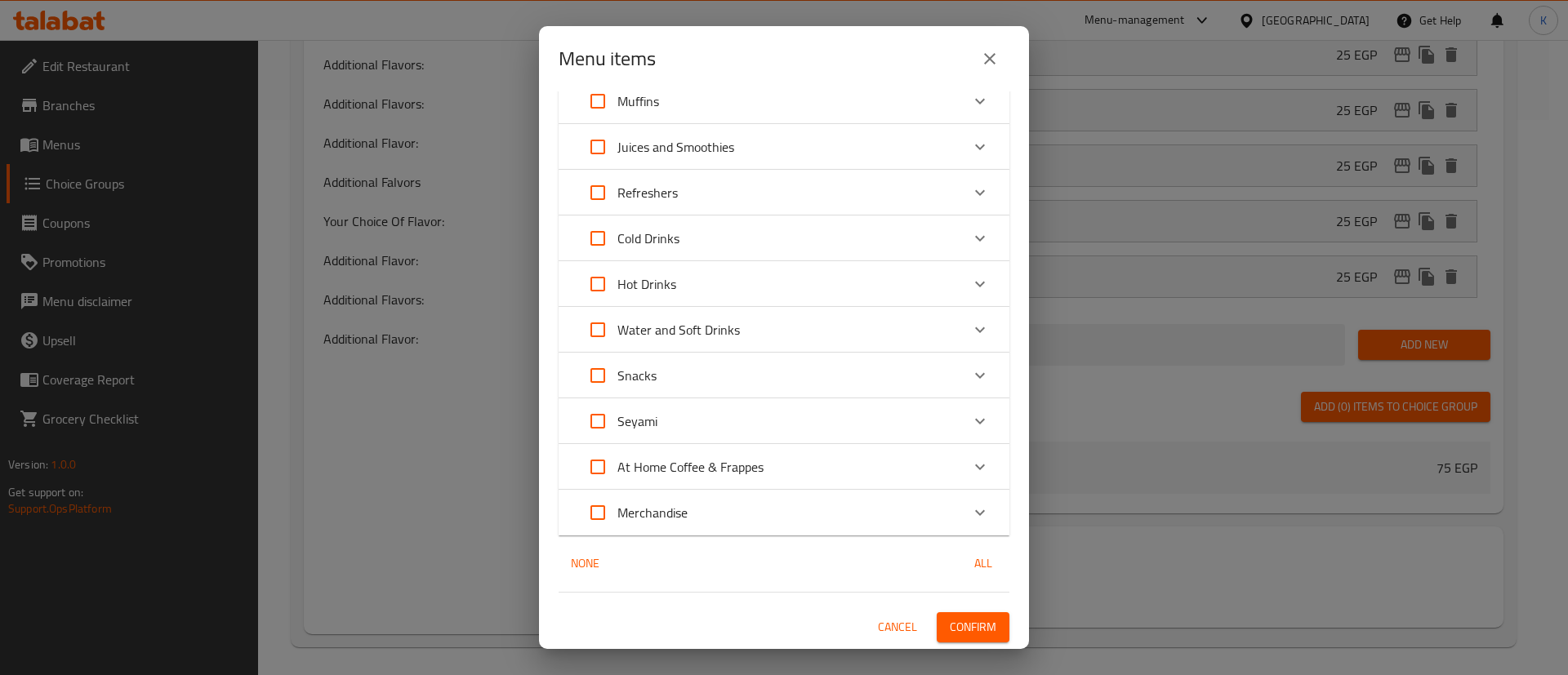
click at [950, 625] on span "Confirm" at bounding box center [973, 627] width 46 height 20
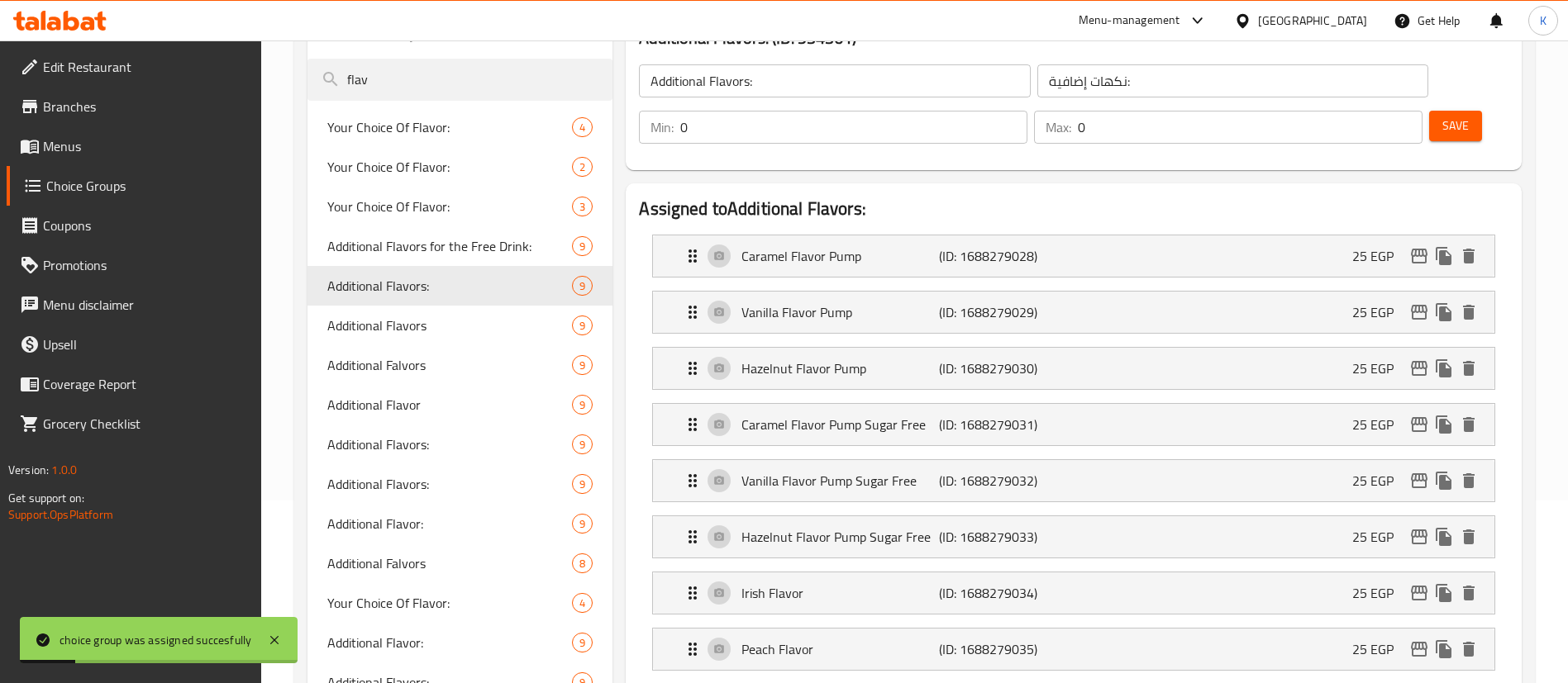
scroll to position [0, 0]
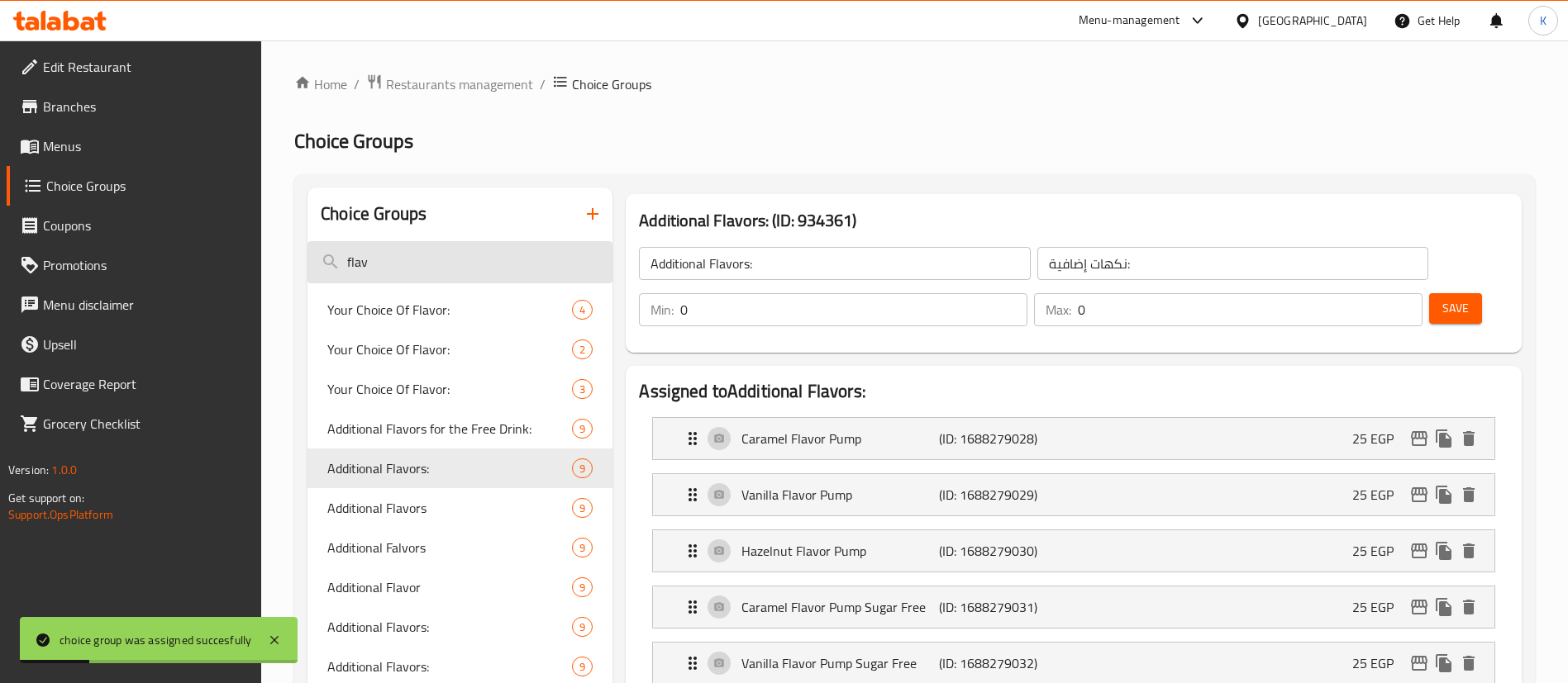
click at [422, 264] on input "flav" at bounding box center [460, 262] width 305 height 42
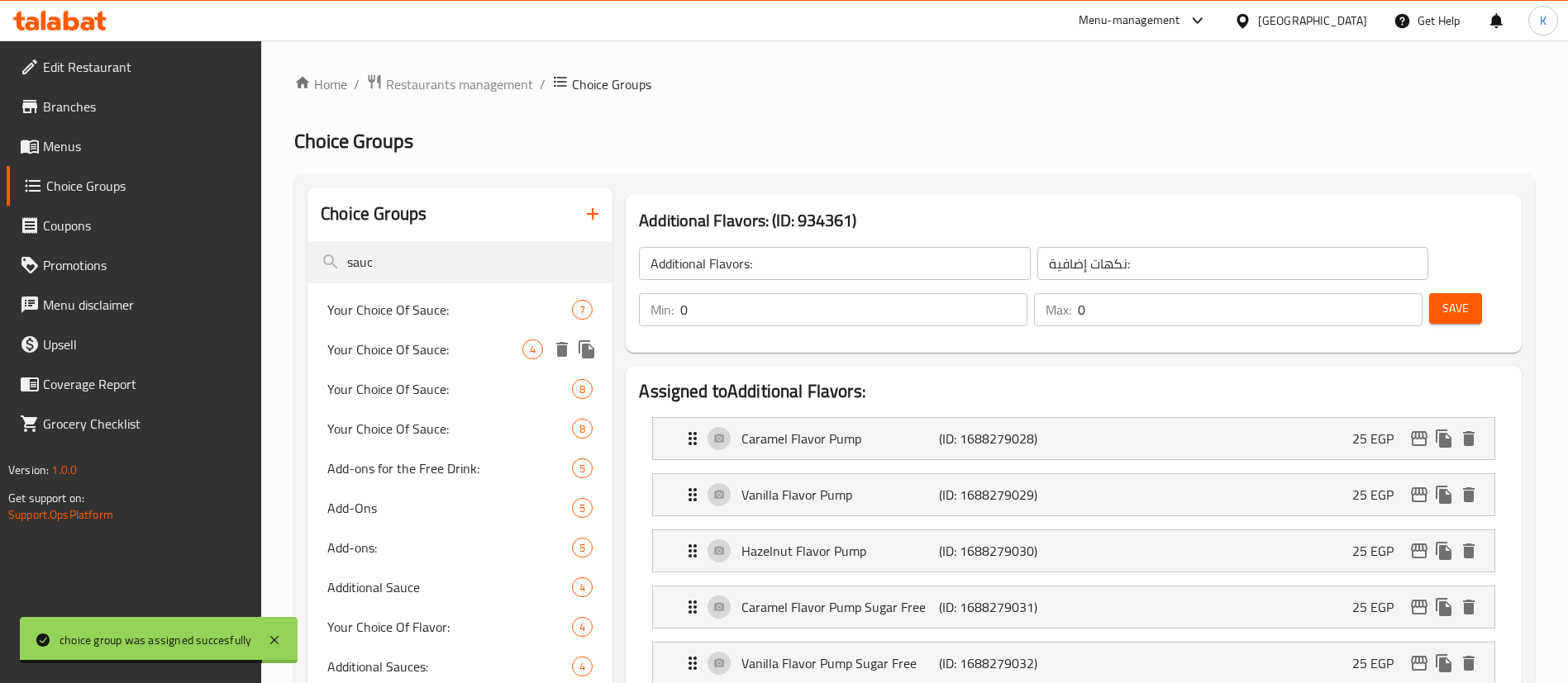
type input "sauc"
click at [414, 347] on span "Your Choice Of Sauce:" at bounding box center [424, 349] width 195 height 20
type input "Your Choice Of Sauce:"
type input "إختيارك من الصوص:"
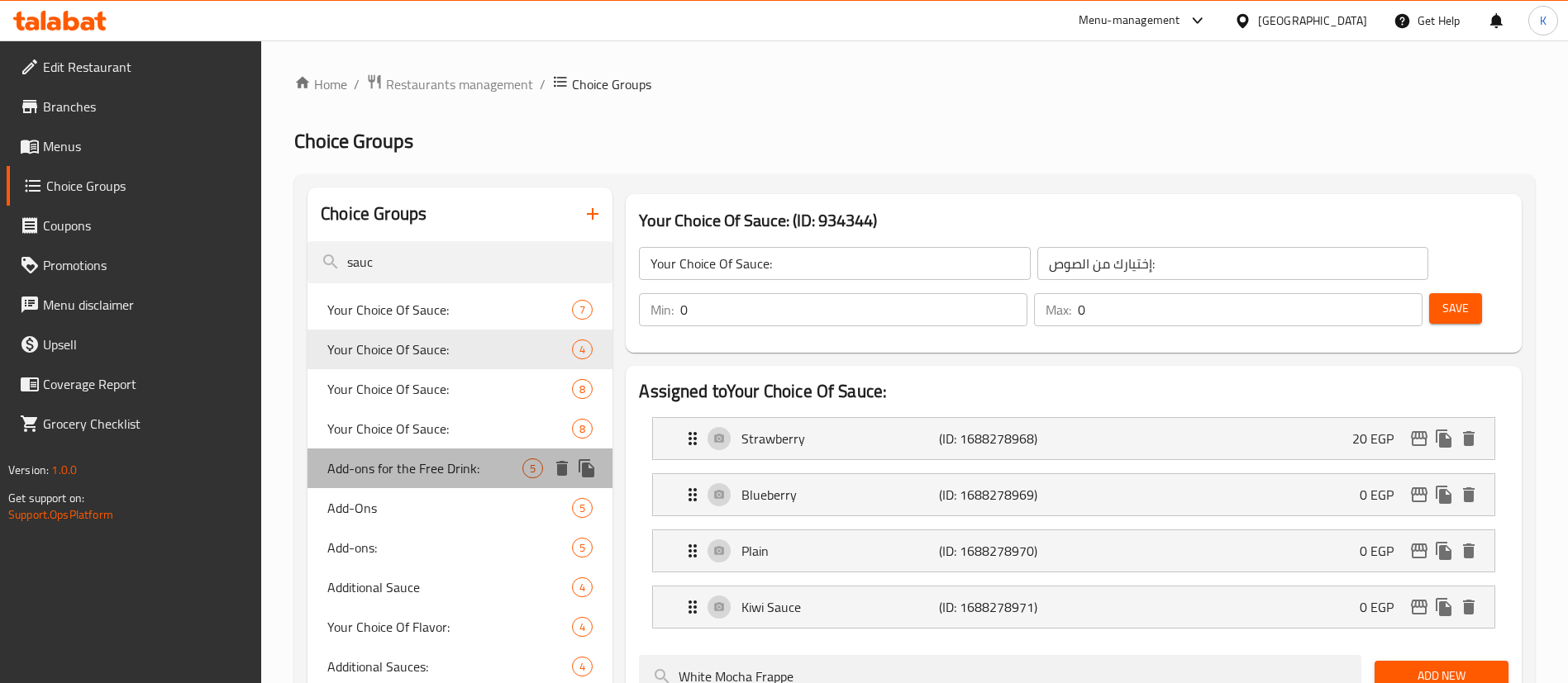
click at [422, 473] on span "Add-ons for the Free Drink:" at bounding box center [424, 468] width 195 height 20
type input "Add-ons for the Free Drink:"
type input "الإضافات للمشروب المجاني:"
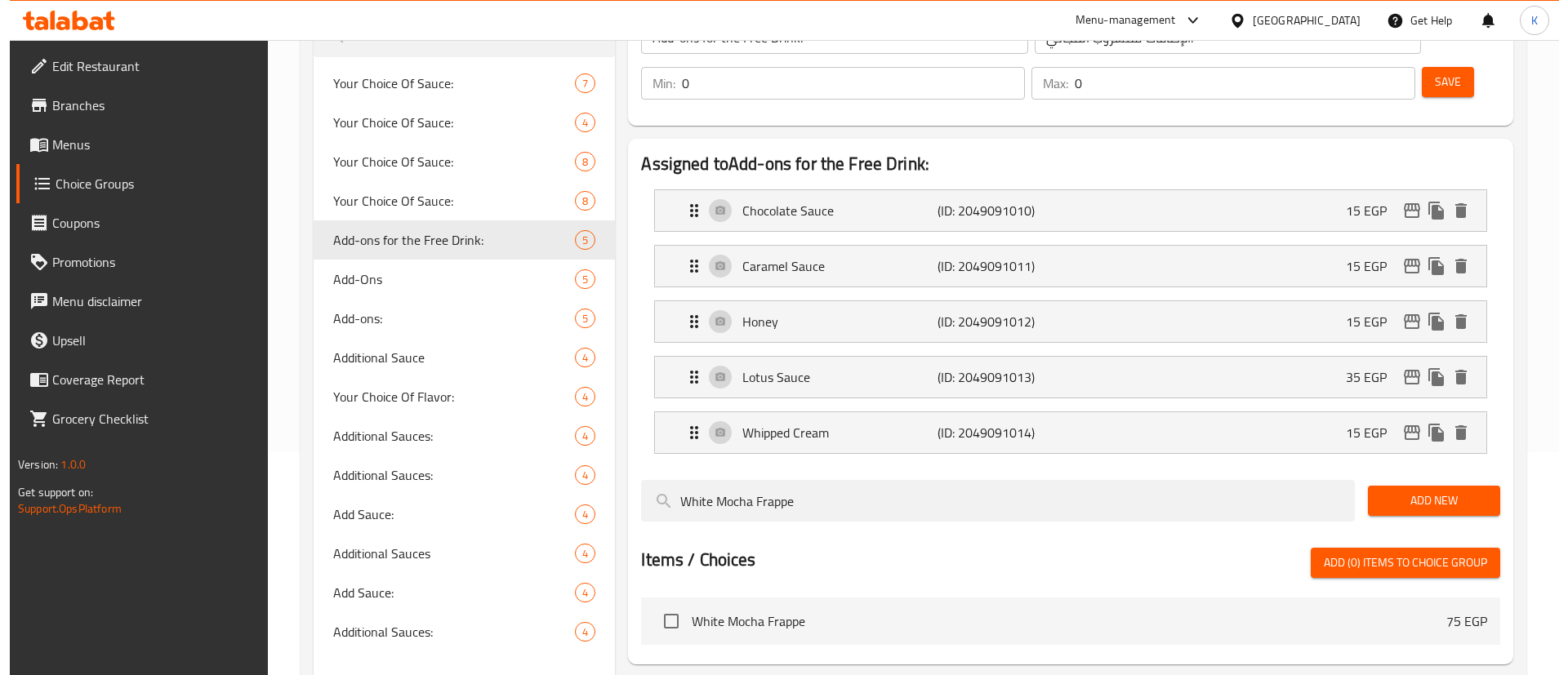
scroll to position [333, 0]
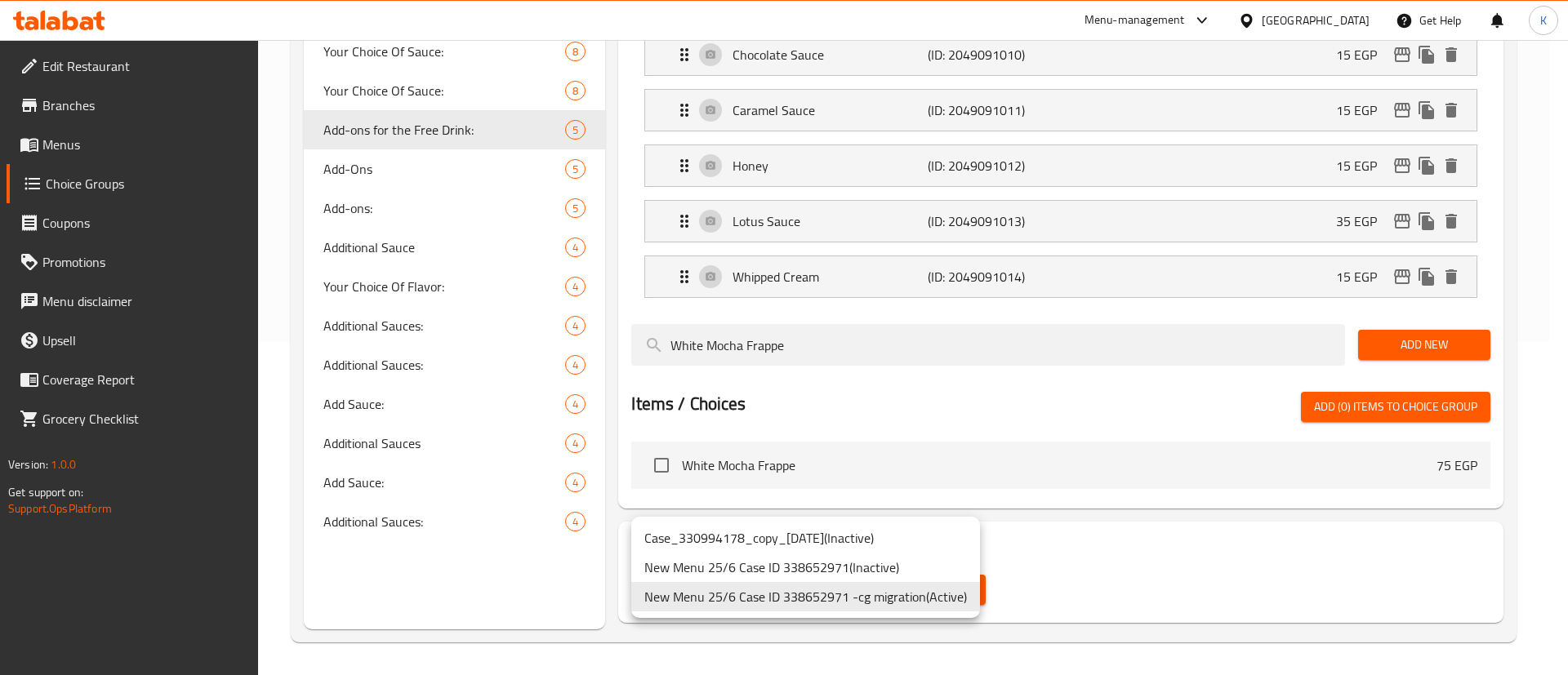
click at [830, 342] on body "​ Menu-management Egypt Get Help K Edit Restaurant Branches Menus Choice Groups…" at bounding box center [784, 24] width 1568 height 635
click at [1134, 585] on div at bounding box center [784, 338] width 1568 height 675
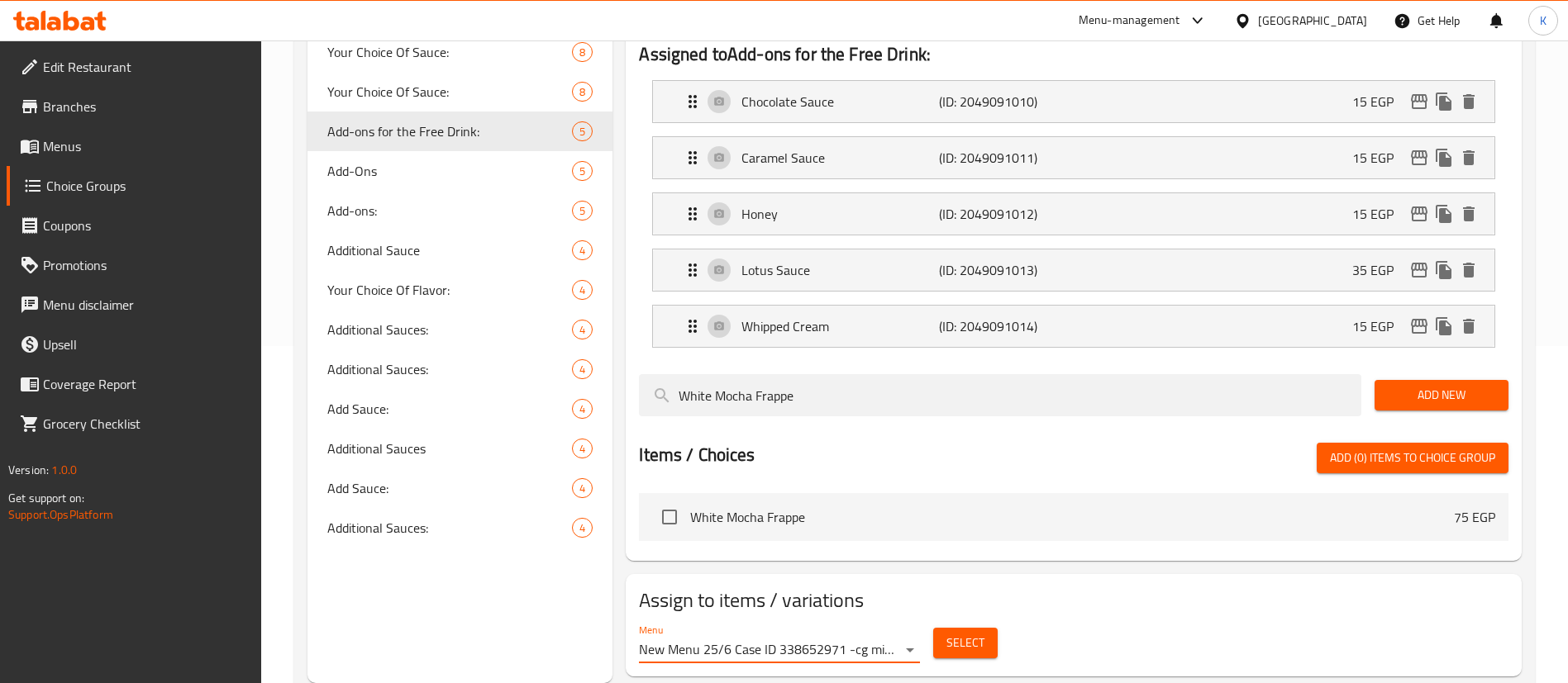
click at [973, 633] on span "Select" at bounding box center [965, 643] width 38 height 20
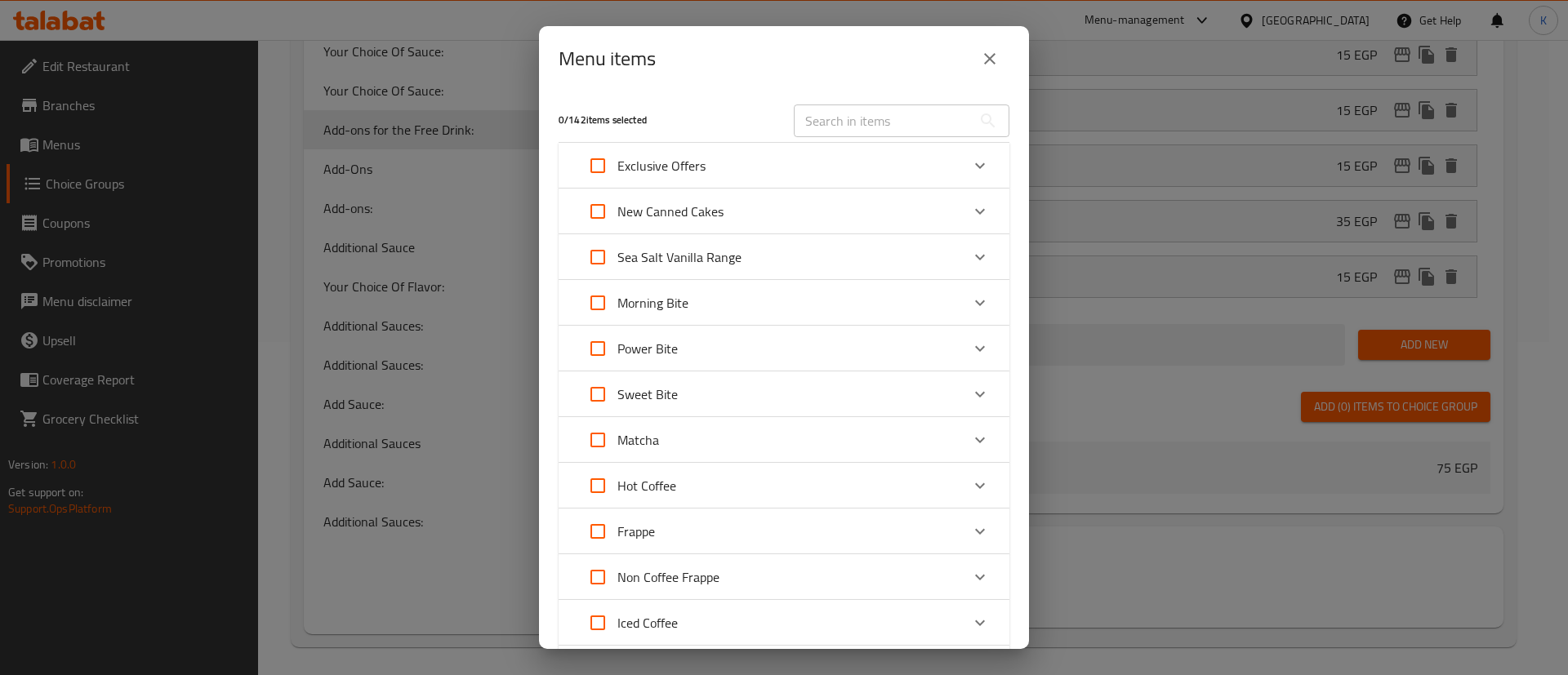
click at [585, 155] on input "Expand" at bounding box center [597, 165] width 39 height 39
checkbox input "true"
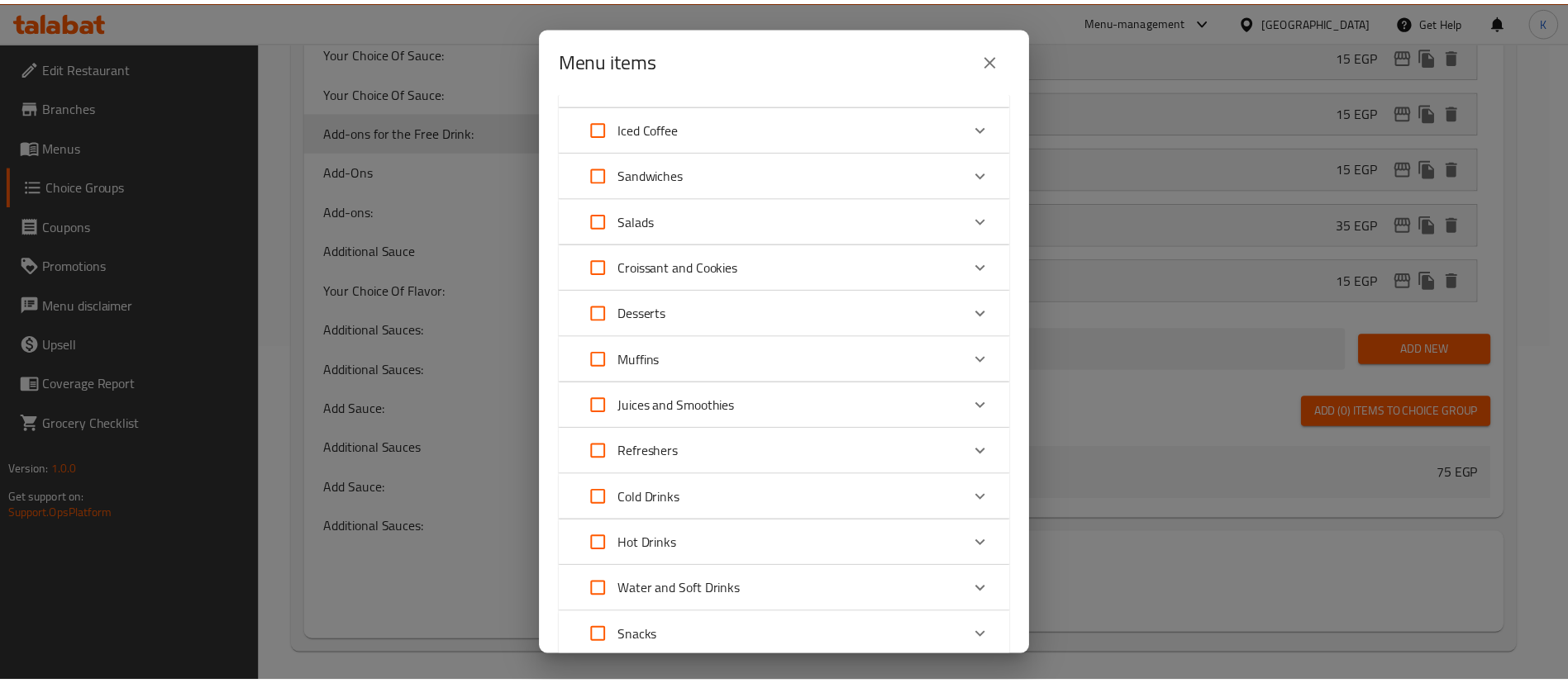
scroll to position [759, 0]
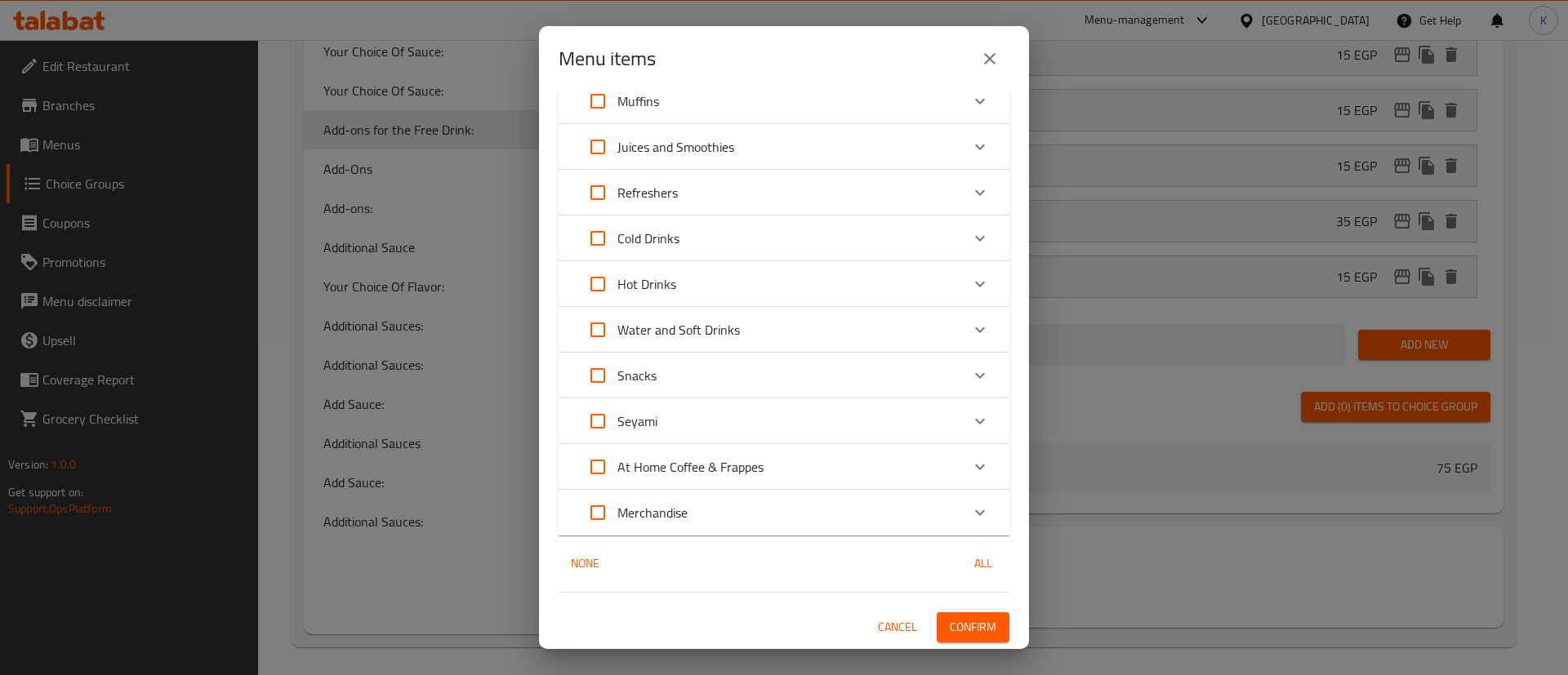
click at [962, 629] on span "Confirm" at bounding box center [973, 627] width 46 height 20
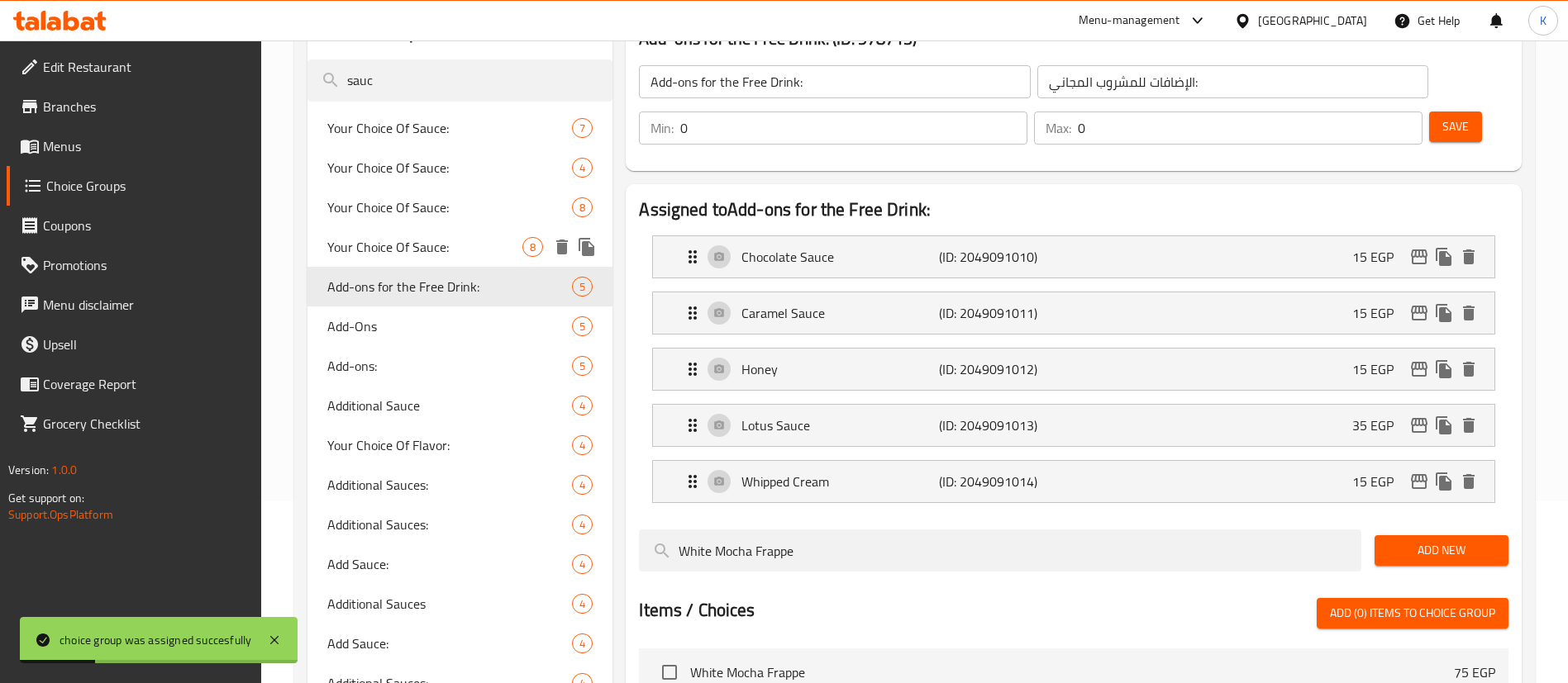
scroll to position [0, 0]
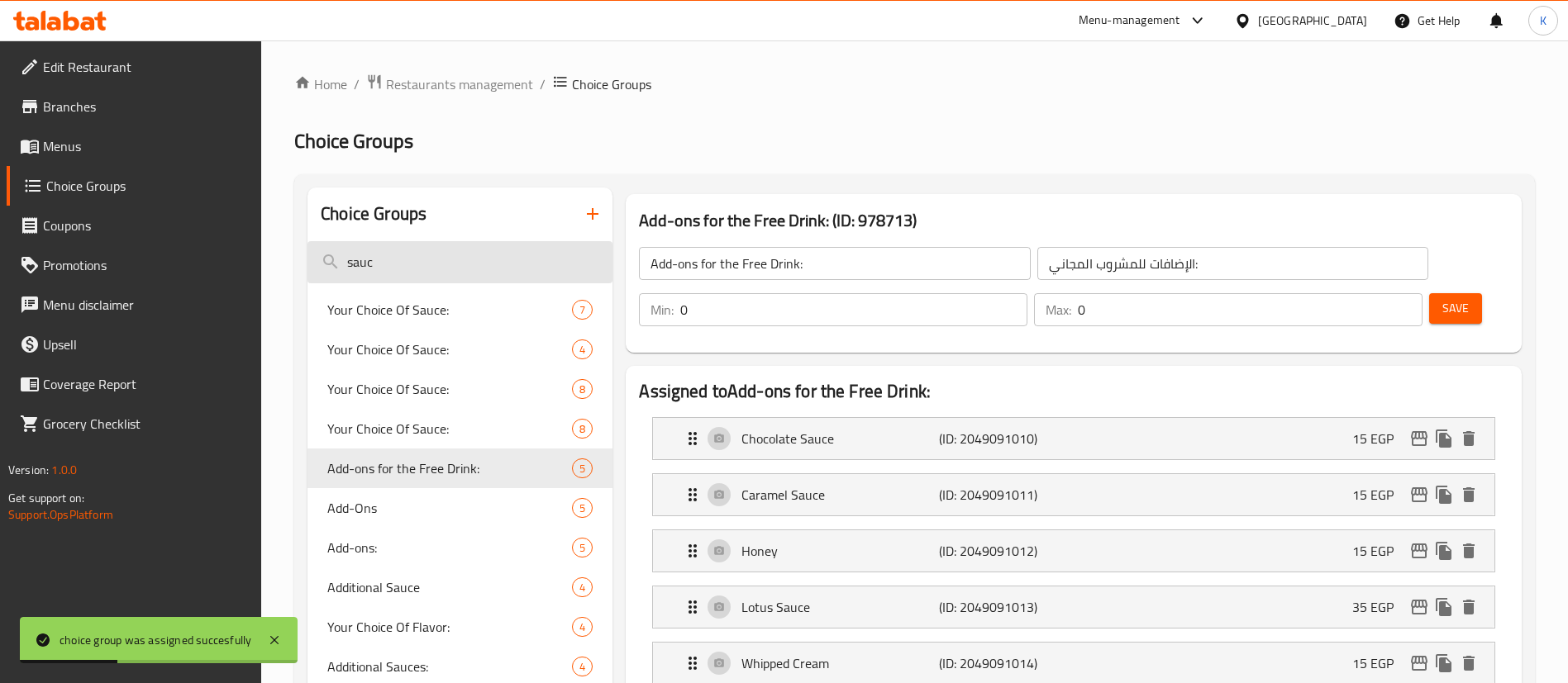
click at [443, 251] on input "sauc" at bounding box center [460, 262] width 305 height 42
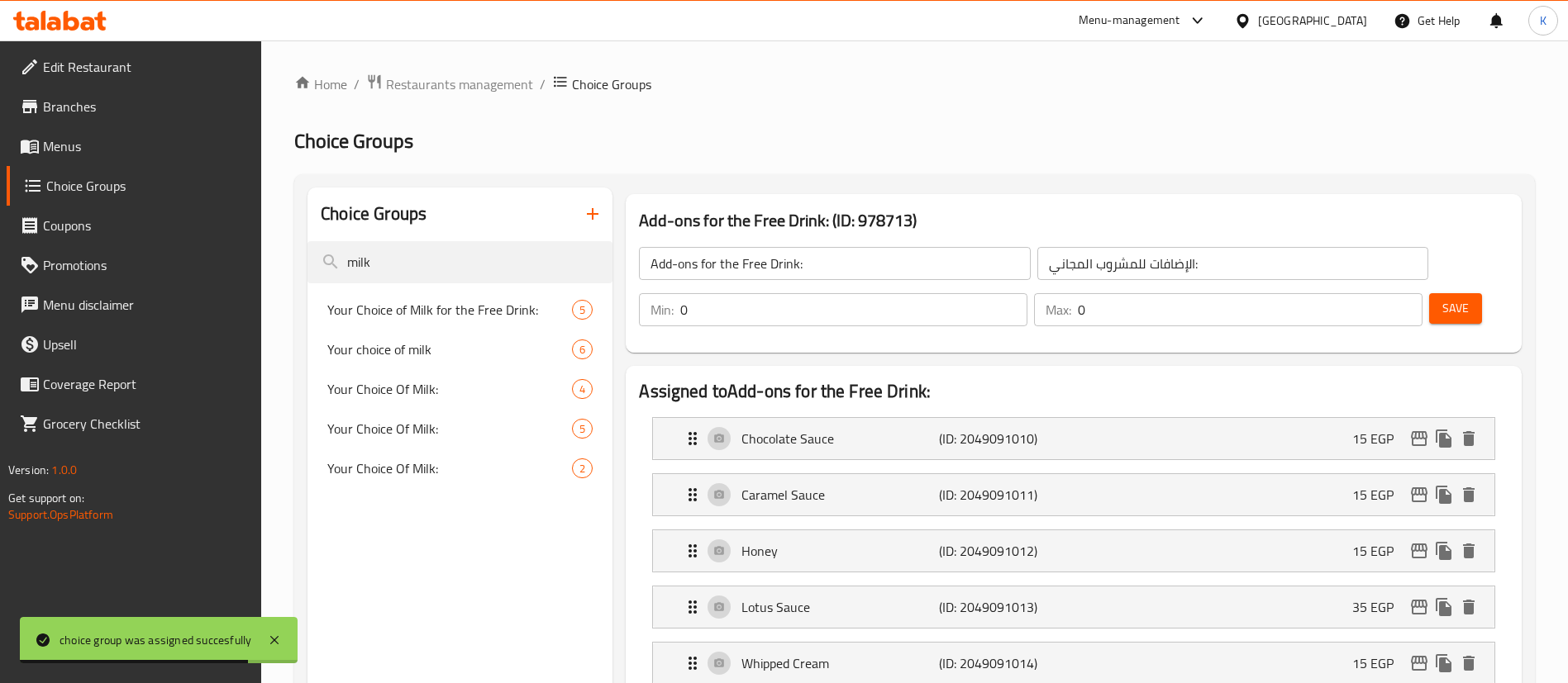
type input "milk"
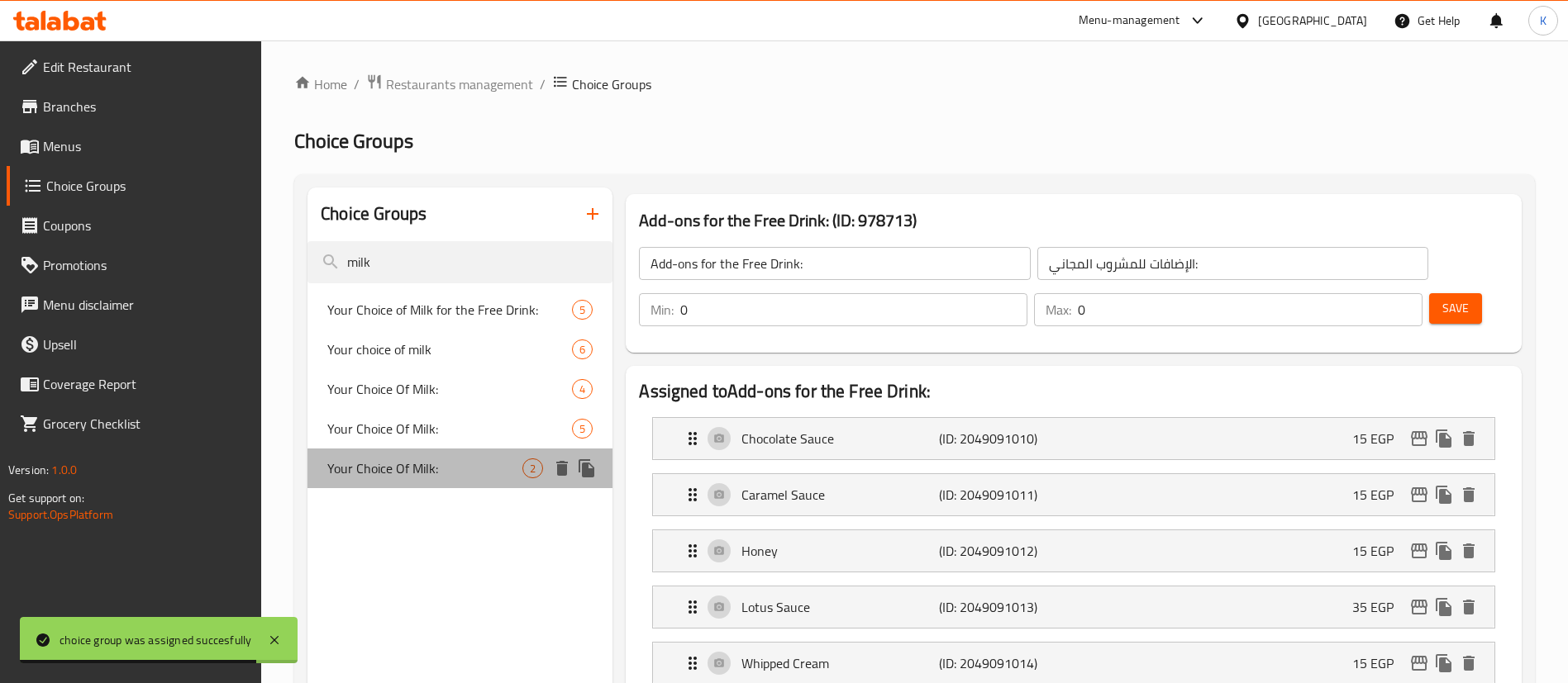
click at [406, 469] on span "Your Choice Of Milk:" at bounding box center [424, 468] width 195 height 20
type input "Your Choice Of Milk:"
type input "إختيارك من الحليب:"
type input "1"
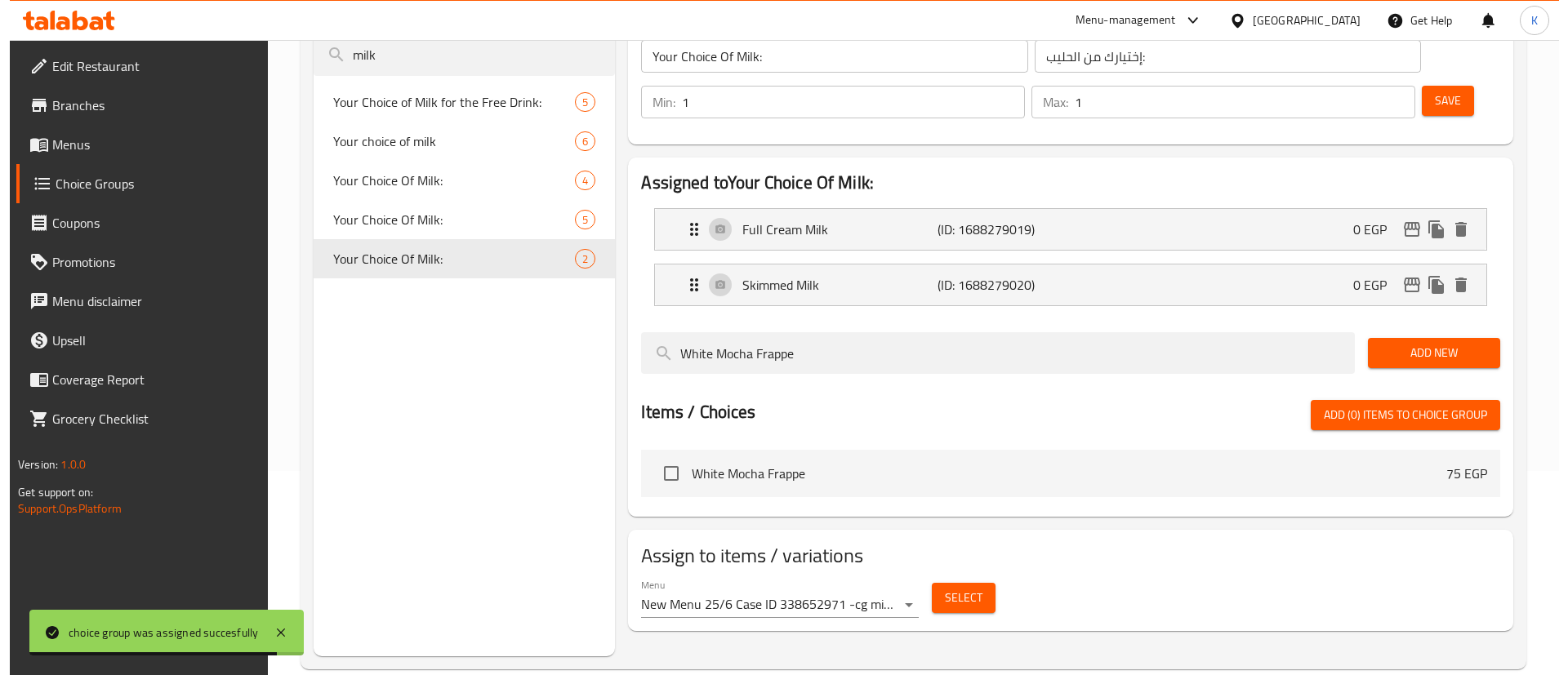
scroll to position [231, 0]
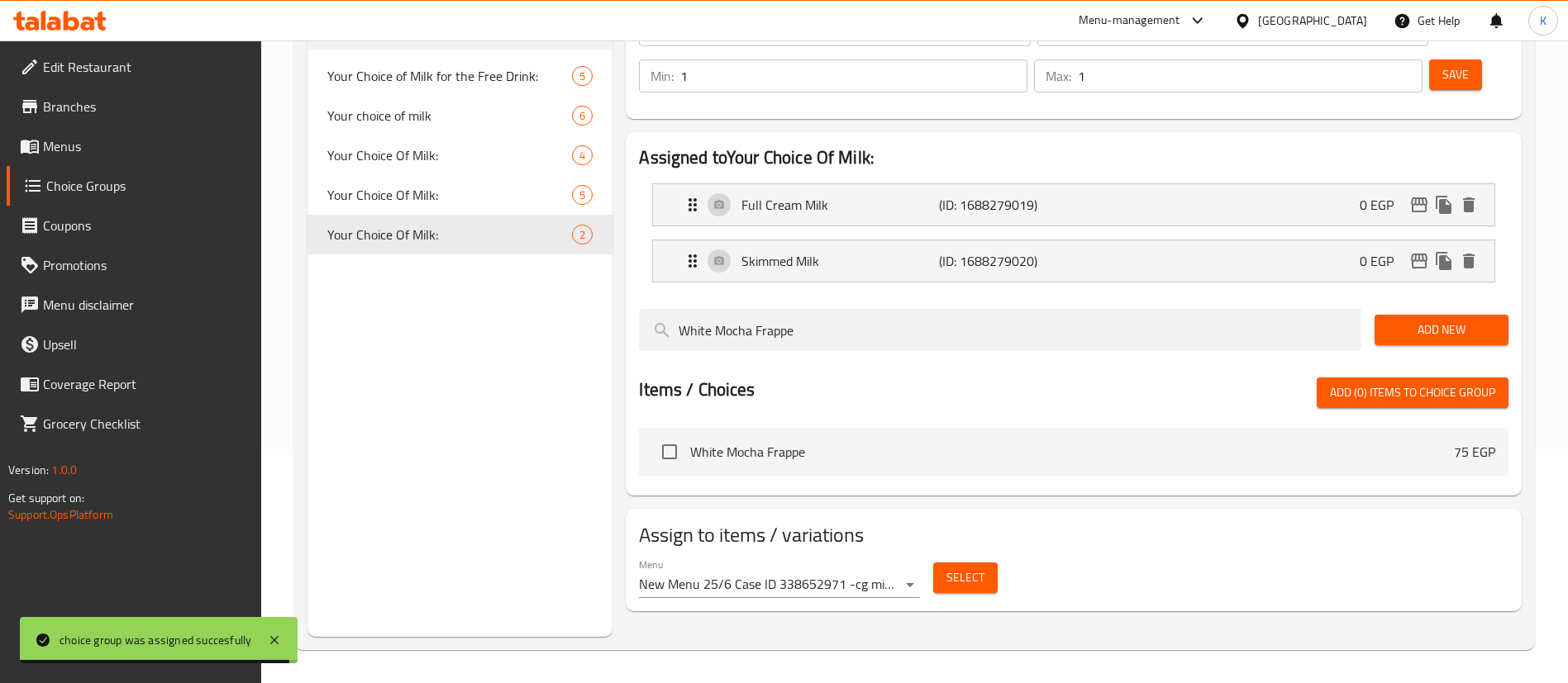
click at [864, 449] on body "choice group was assigned succesfully ​ Menu-management Egypt Get Help K Edit R…" at bounding box center [784, 127] width 1568 height 642
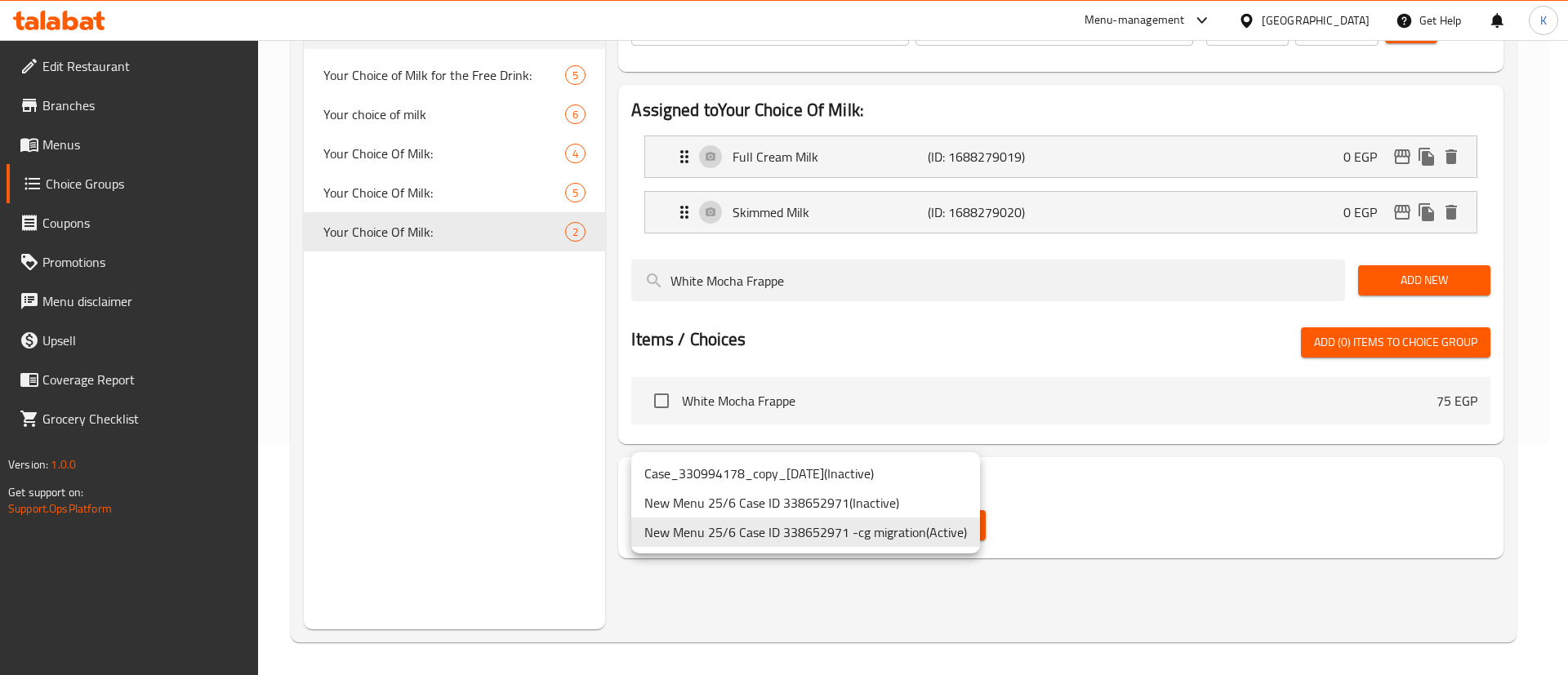
click at [1084, 521] on div at bounding box center [784, 338] width 1568 height 675
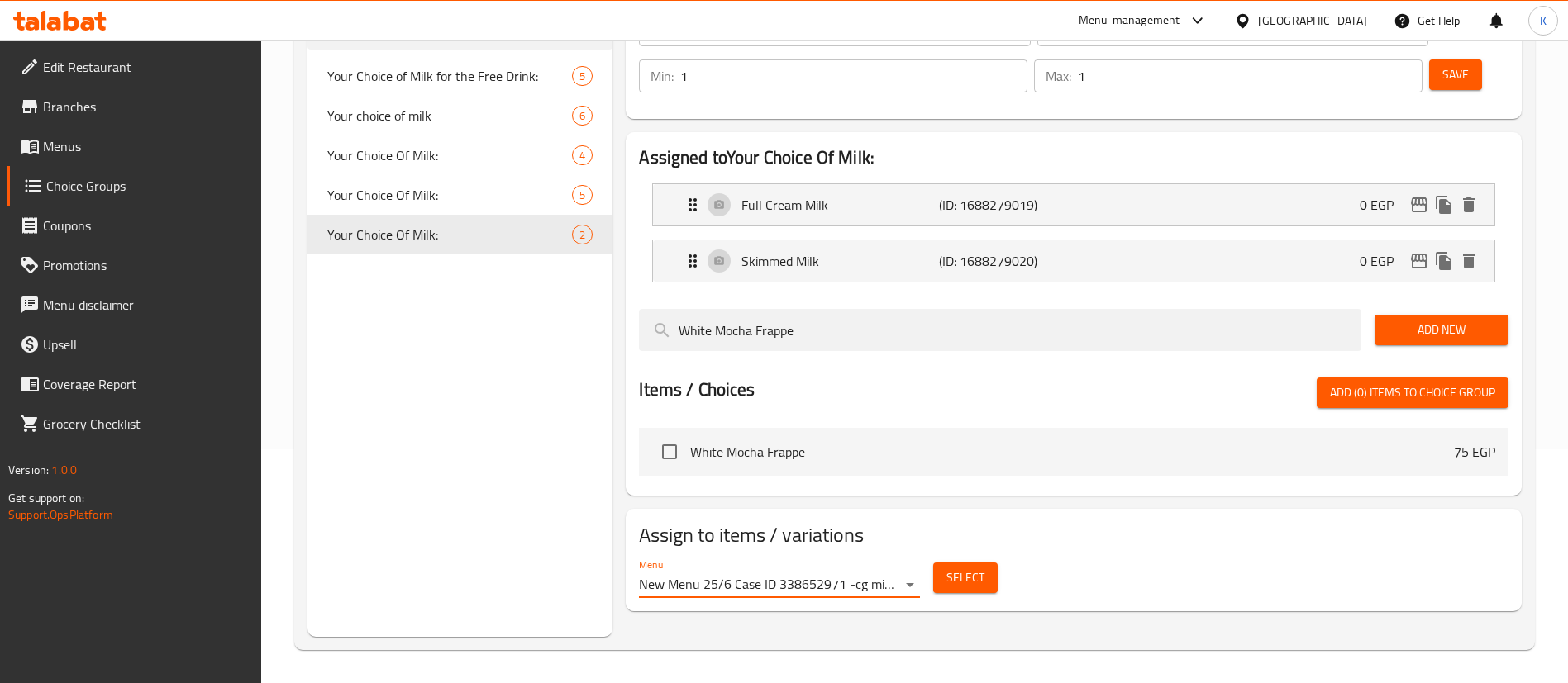
click at [968, 567] on span "Select" at bounding box center [965, 578] width 38 height 20
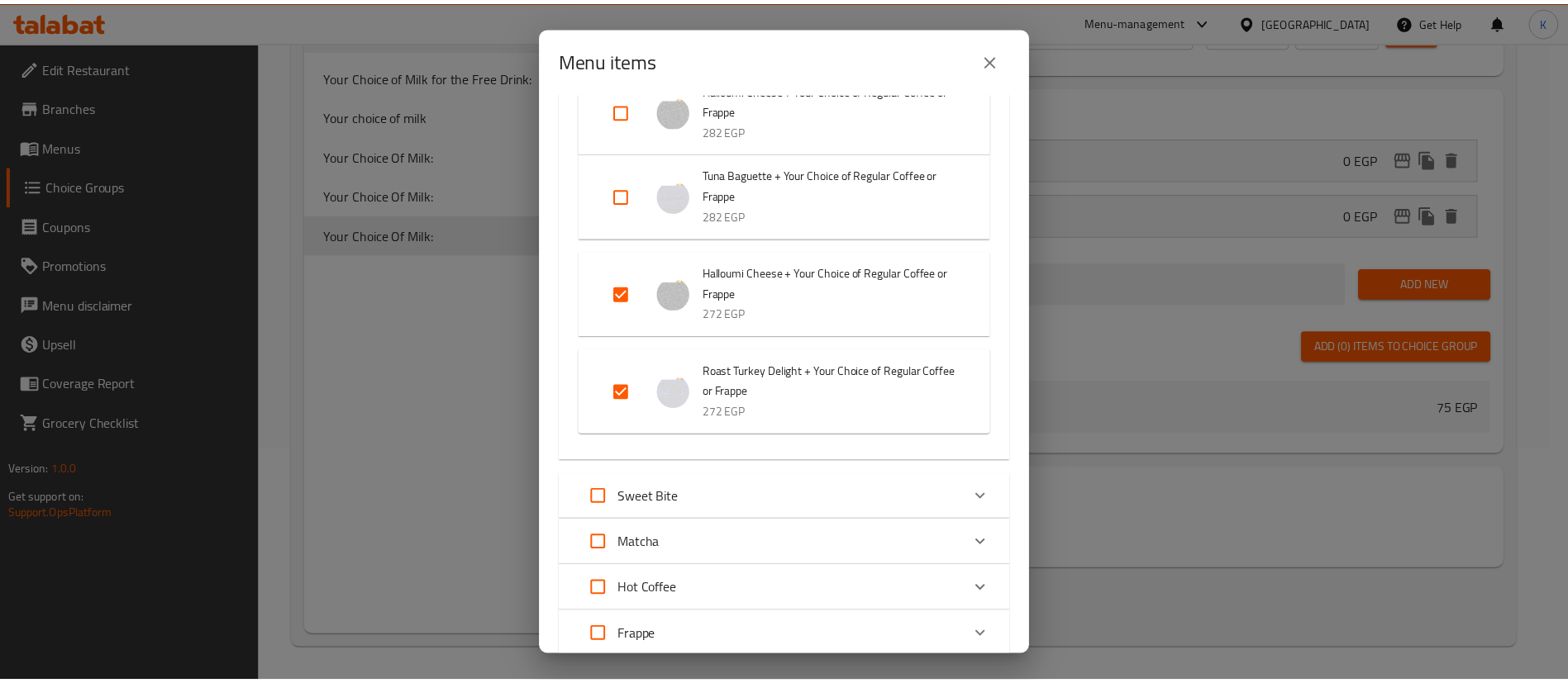
scroll to position [867, 0]
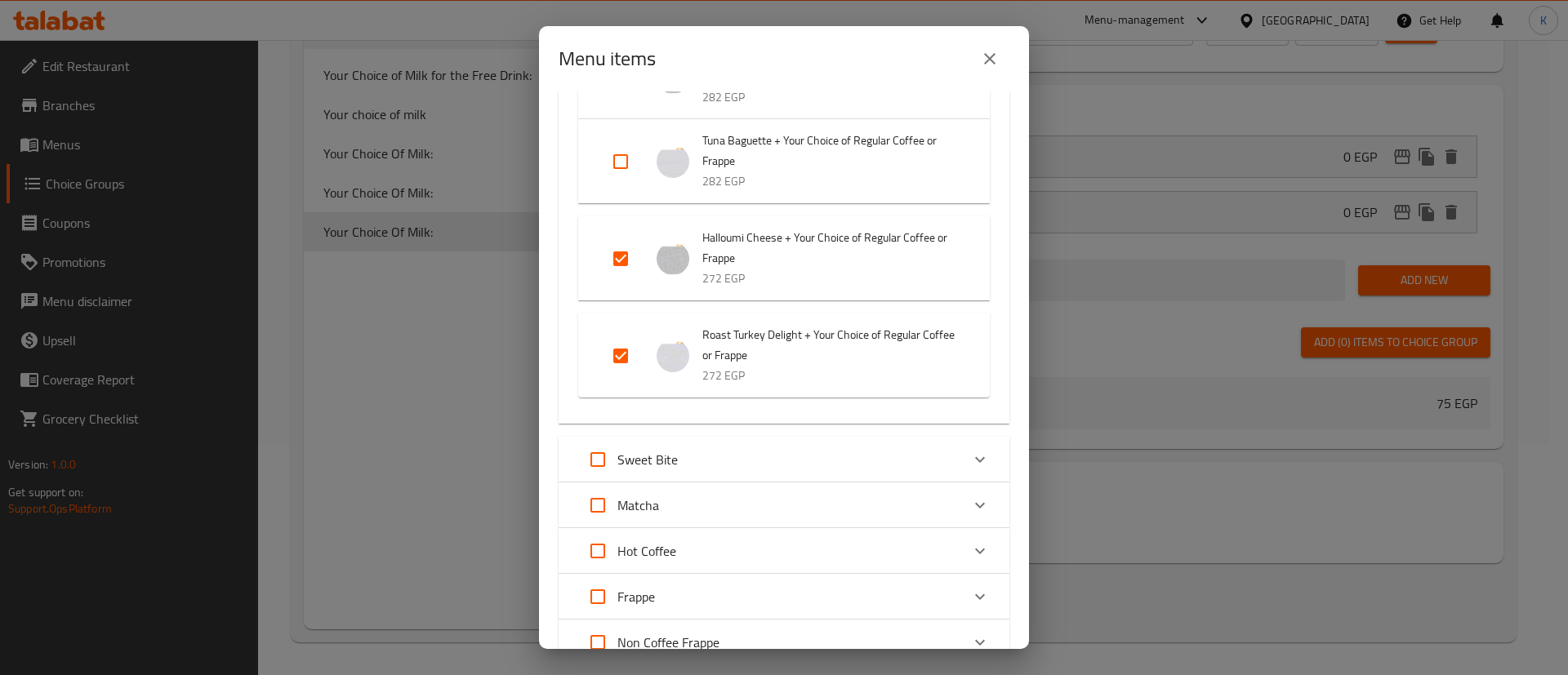
click at [975, 74] on div "Menu items" at bounding box center [784, 59] width 451 height 39
click at [996, 45] on button "close" at bounding box center [989, 59] width 39 height 39
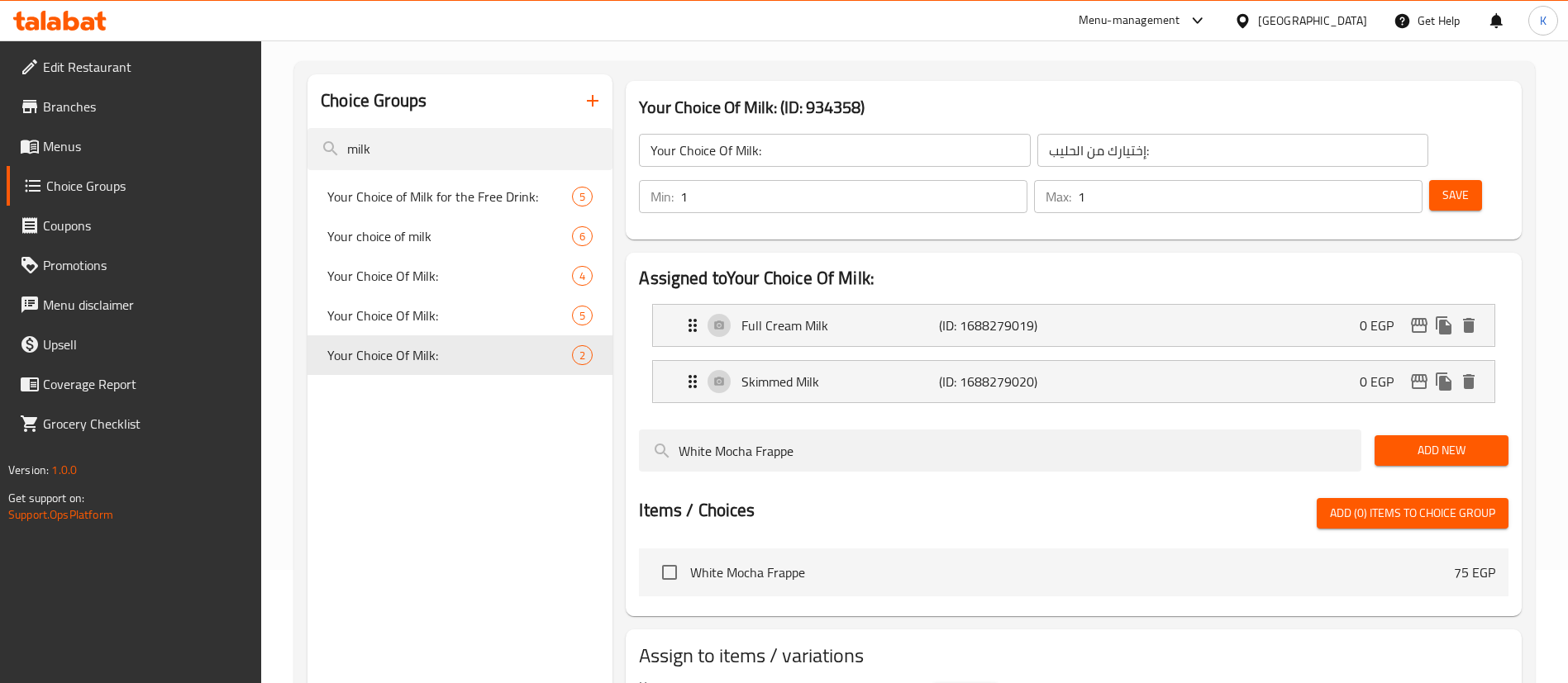
scroll to position [0, 0]
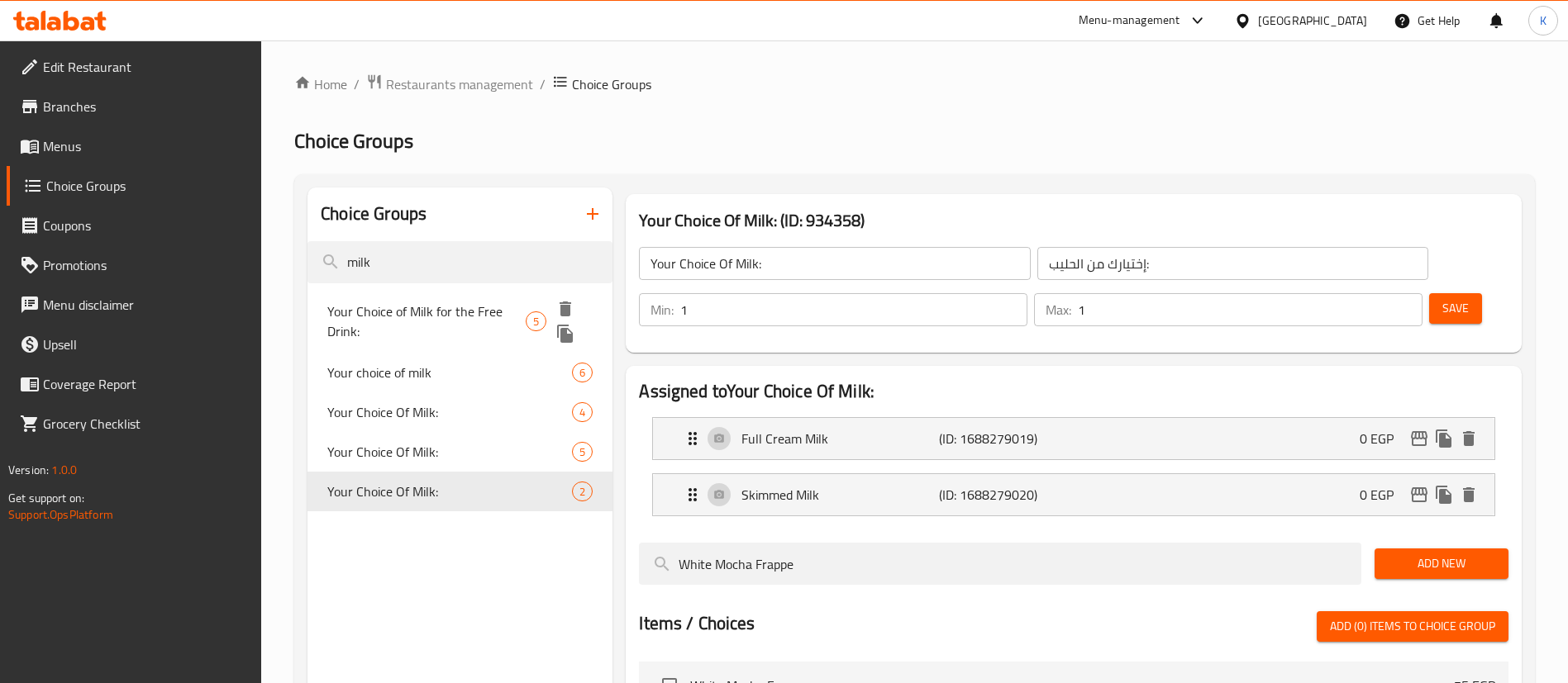
click at [451, 327] on span "Your Choice of Milk for the Free Drink:" at bounding box center [426, 321] width 198 height 40
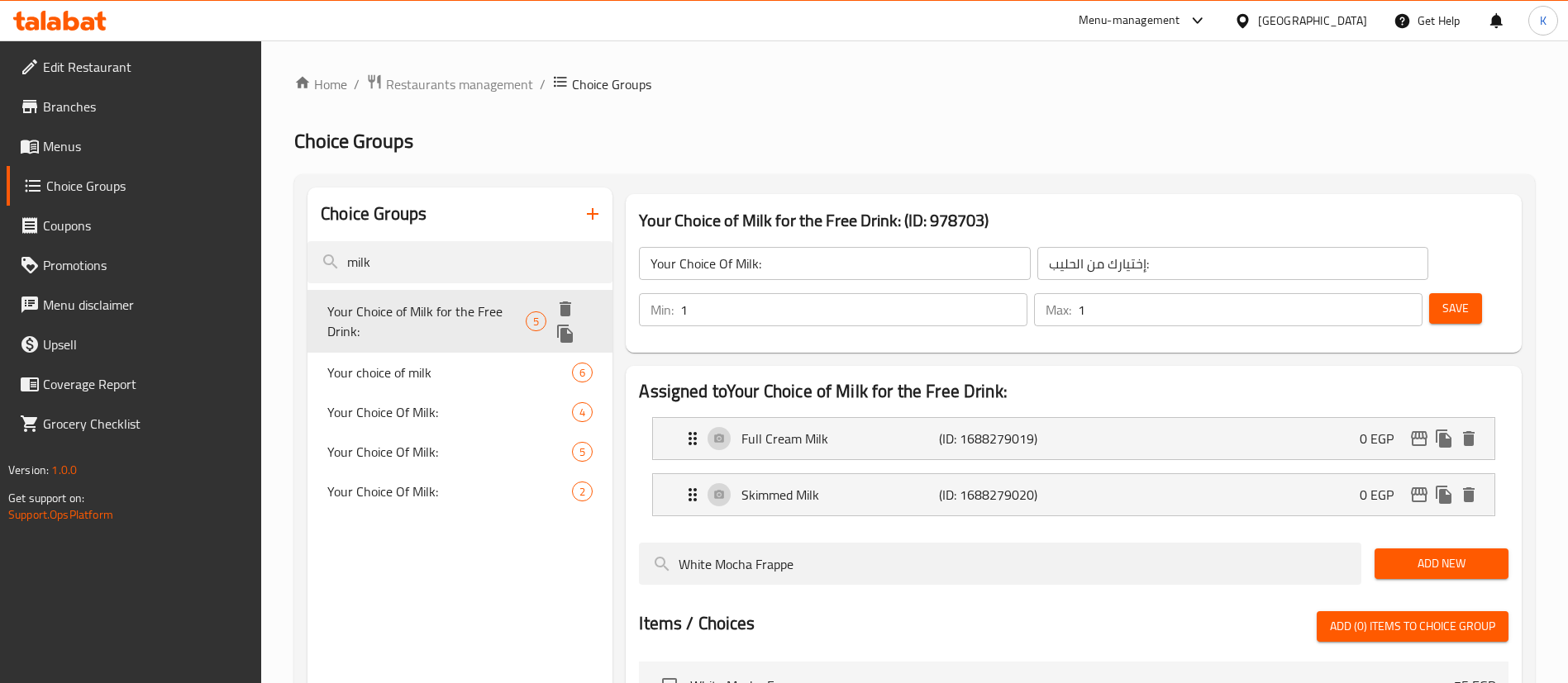
type input "Your Choice of Milk for the Free Drink:"
type input "إختيارك من الحليب للمشروب المجاني:"
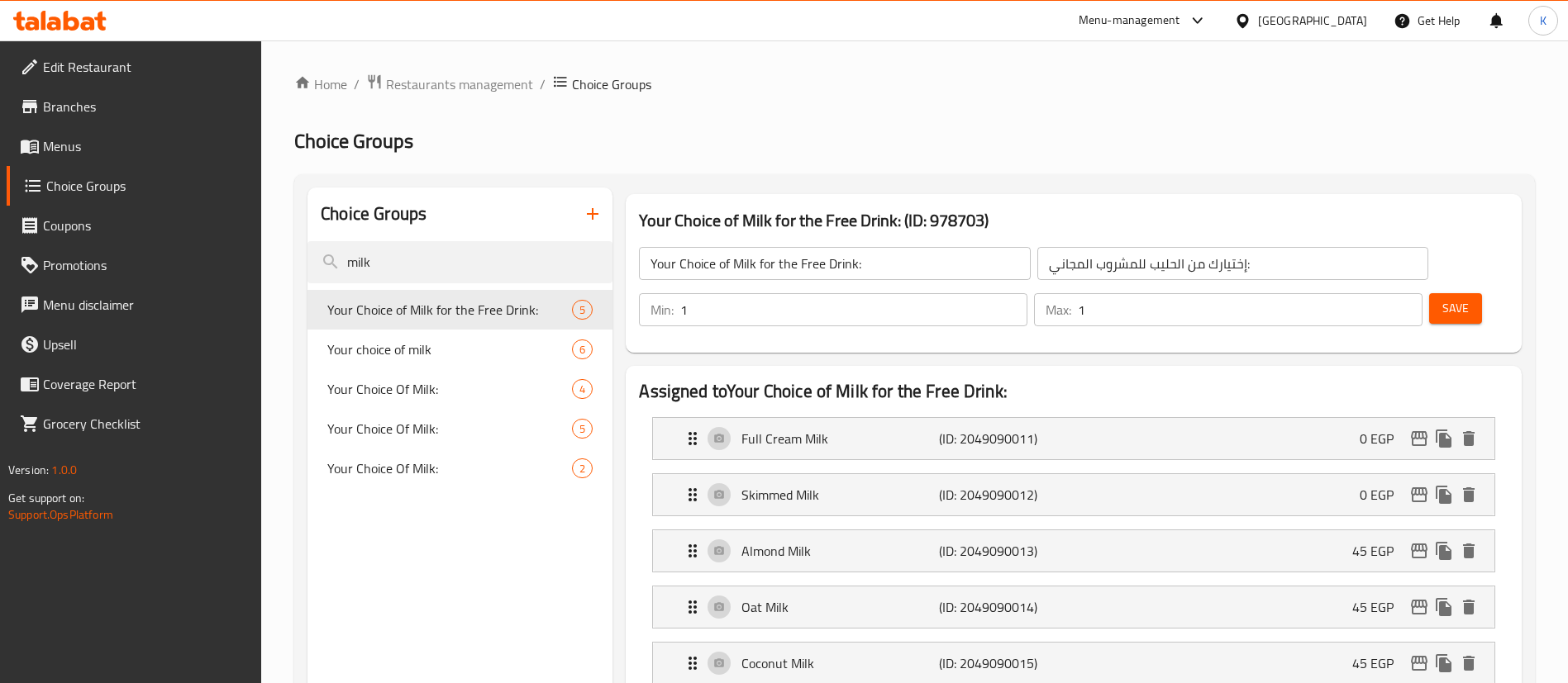
click at [921, 529] on li "Almond Milk (ID: 2049090013) 45 EGP Name (En) Almond Milk Name (En) Name (Ar) ح…" at bounding box center [1073, 550] width 869 height 56
click at [510, 248] on input "milk" at bounding box center [460, 262] width 305 height 42
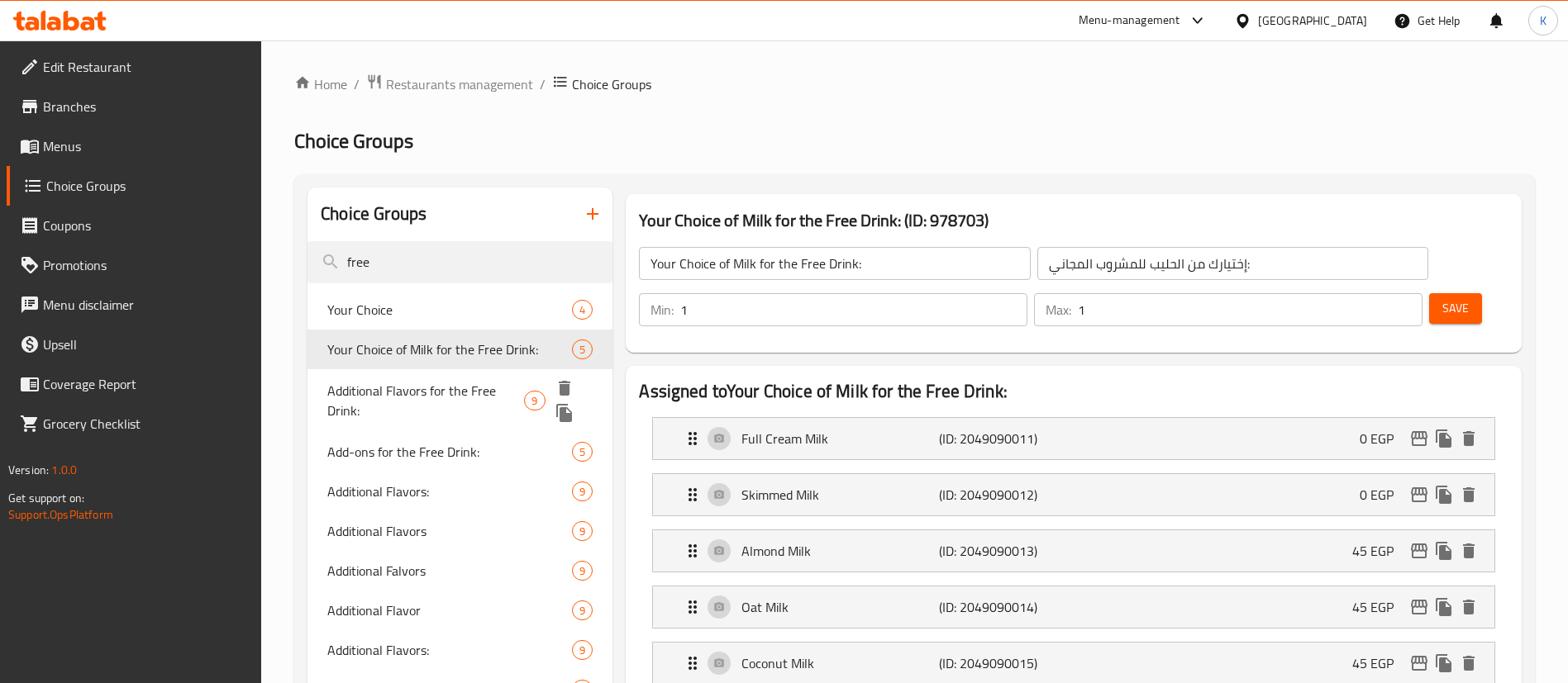
type input "free"
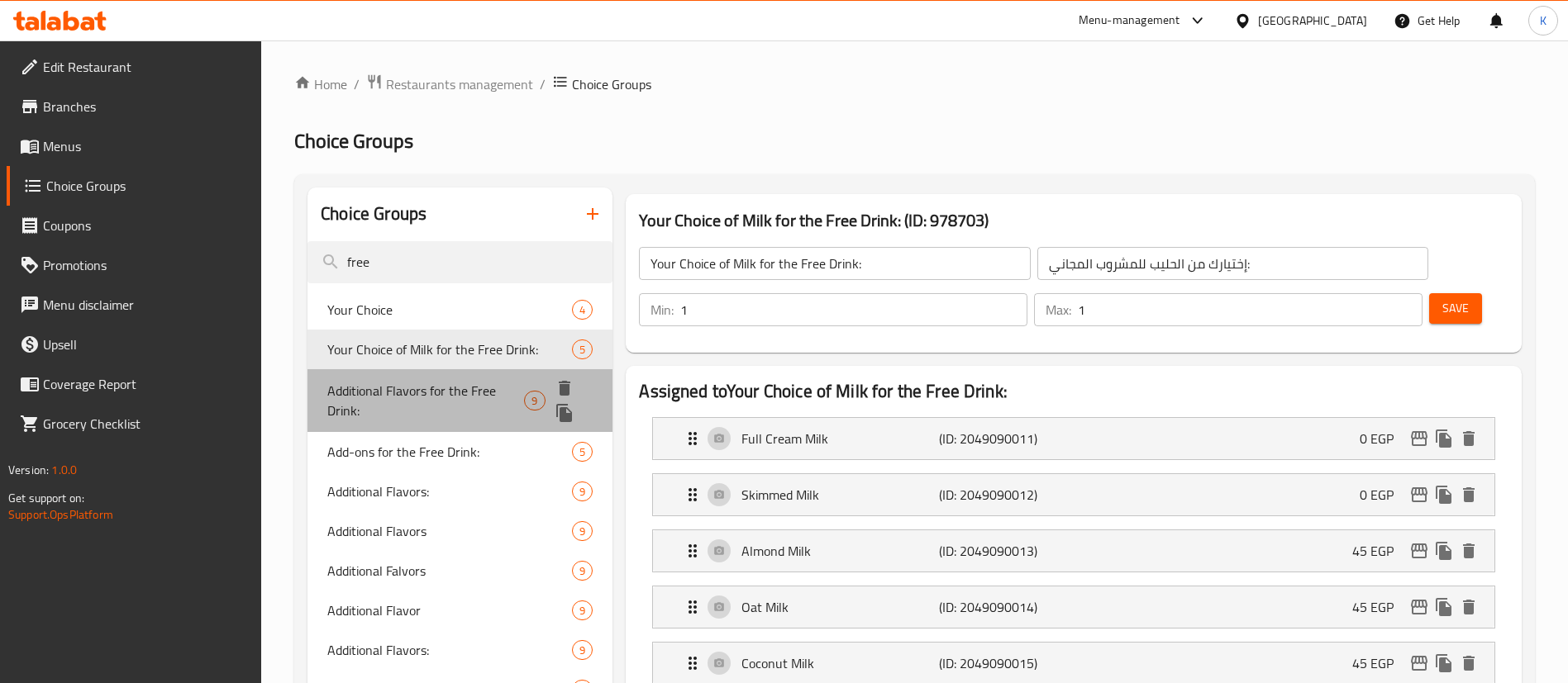
click at [456, 414] on span "Additional Flavors for the Free Drink:" at bounding box center [425, 400] width 196 height 40
type input "Additional Flavors for the Free Drink:"
type input "نكهات إضافية للمشروب المجاني:"
type input "0"
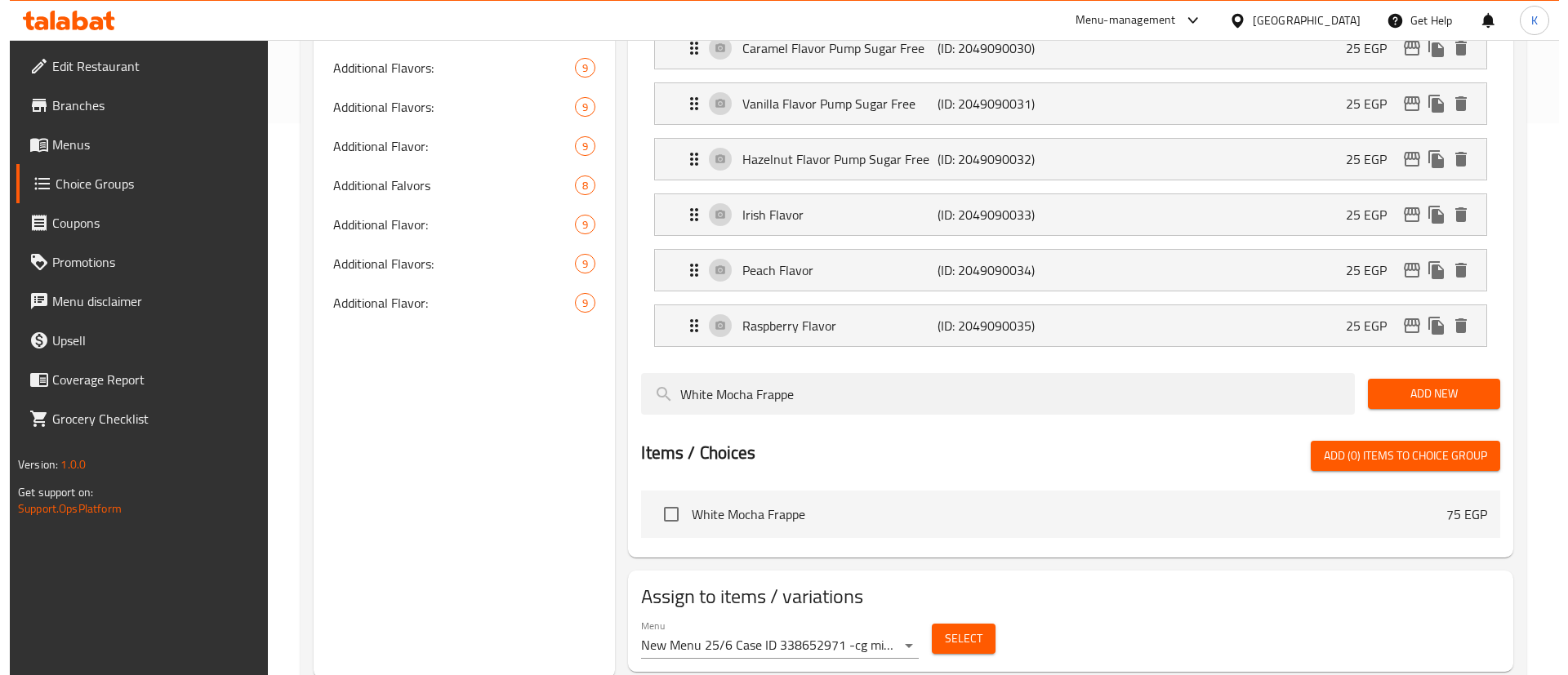
scroll to position [555, 0]
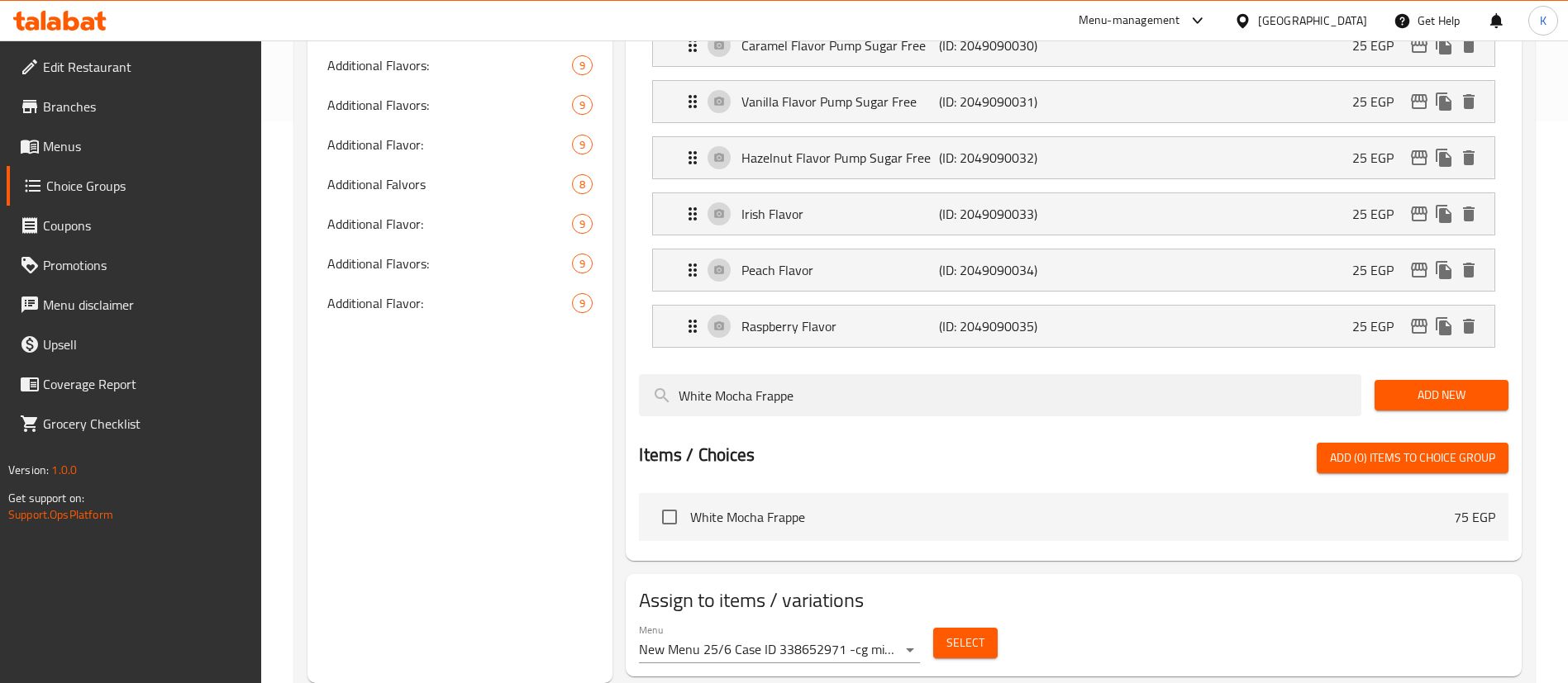
click at [981, 633] on span "Select" at bounding box center [965, 643] width 38 height 20
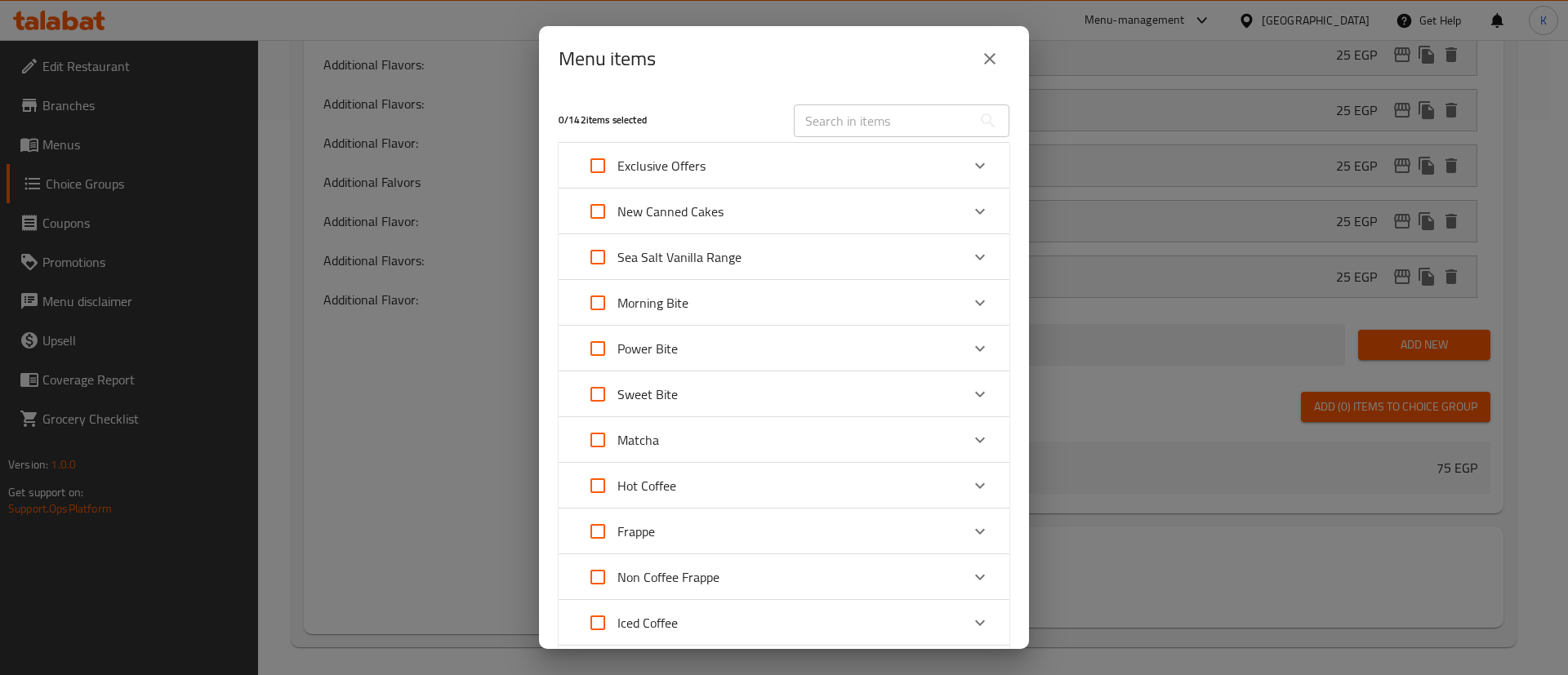
click at [605, 158] on input "Expand" at bounding box center [597, 165] width 39 height 39
checkbox input "true"
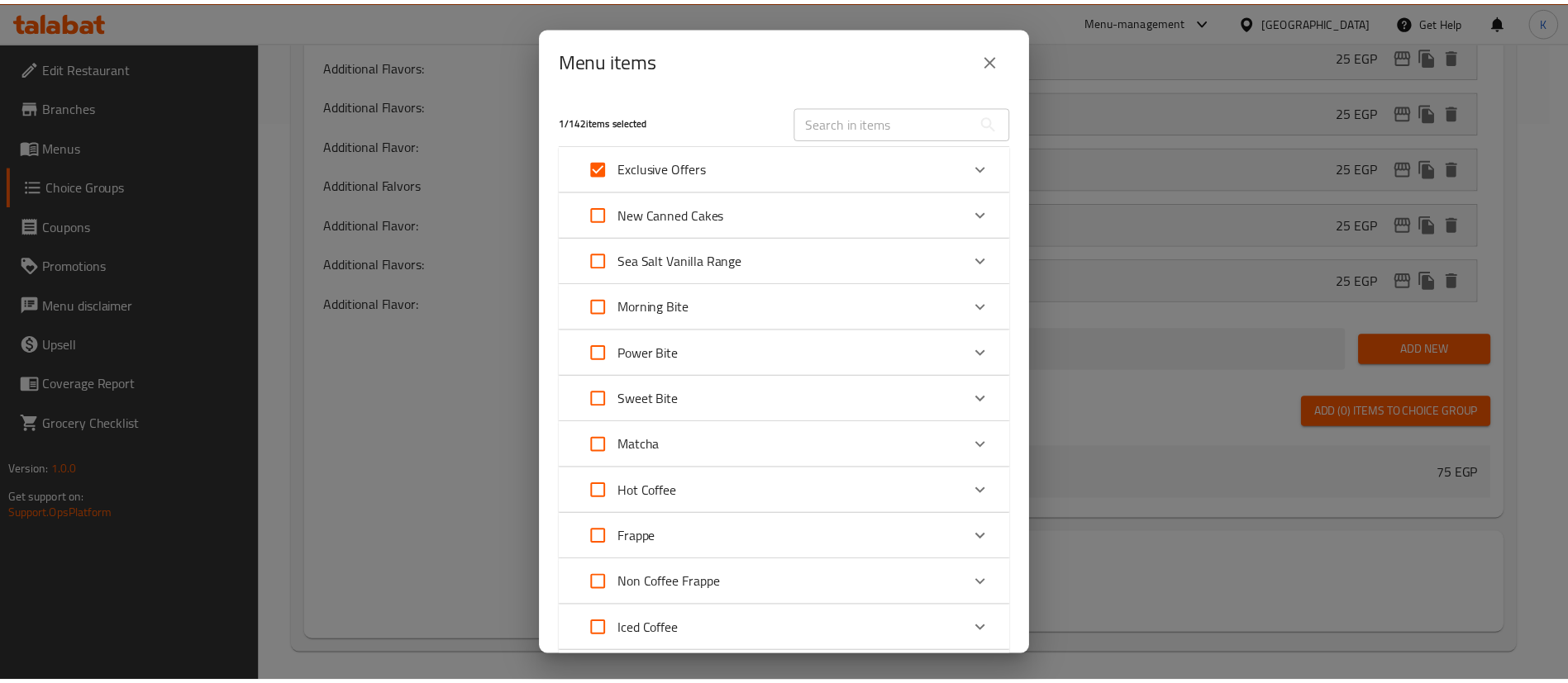
scroll to position [759, 0]
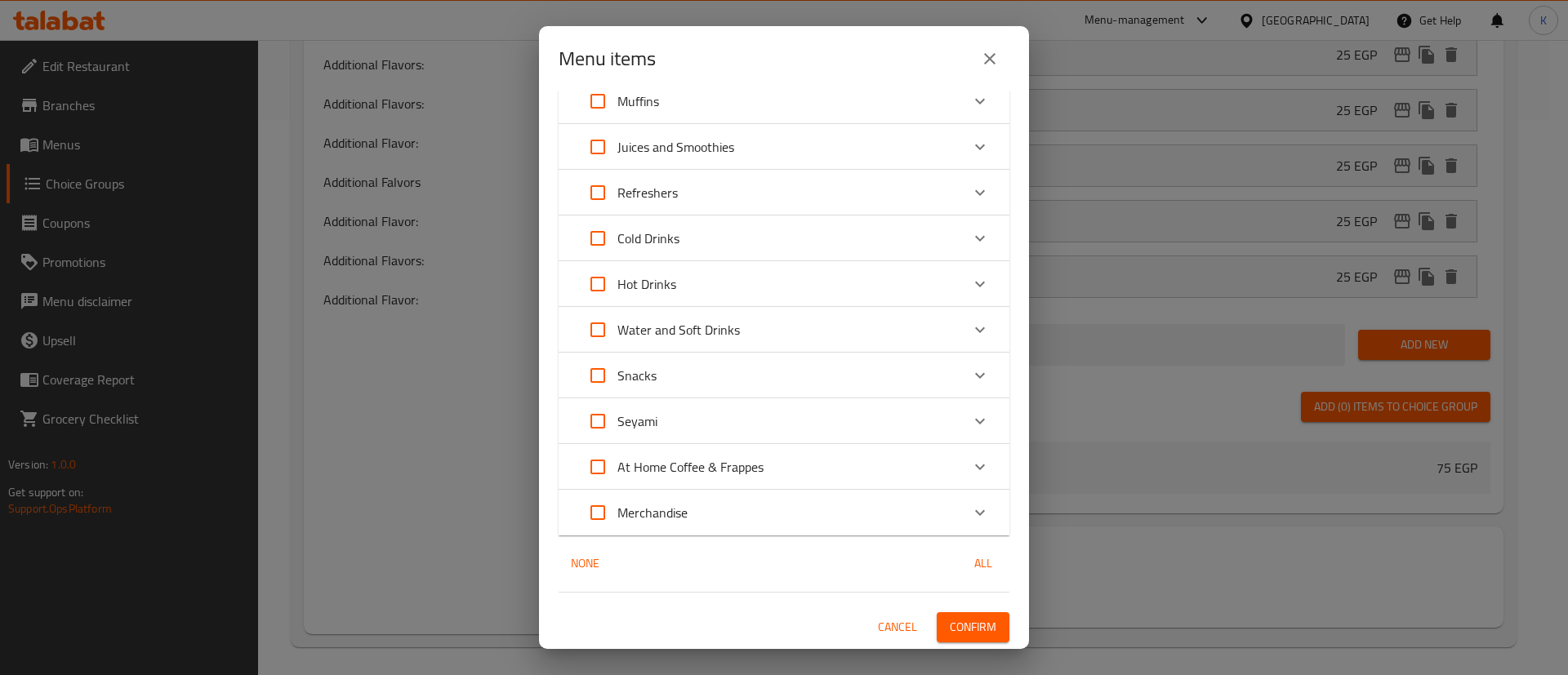
click at [932, 642] on div "1 / 142 items selected ​ Exclusive Offers Buy 1 Get 1 FREE! 0 EGP New Canned Ca…" at bounding box center [784, 370] width 490 height 557
click at [962, 620] on span "Confirm" at bounding box center [973, 627] width 46 height 20
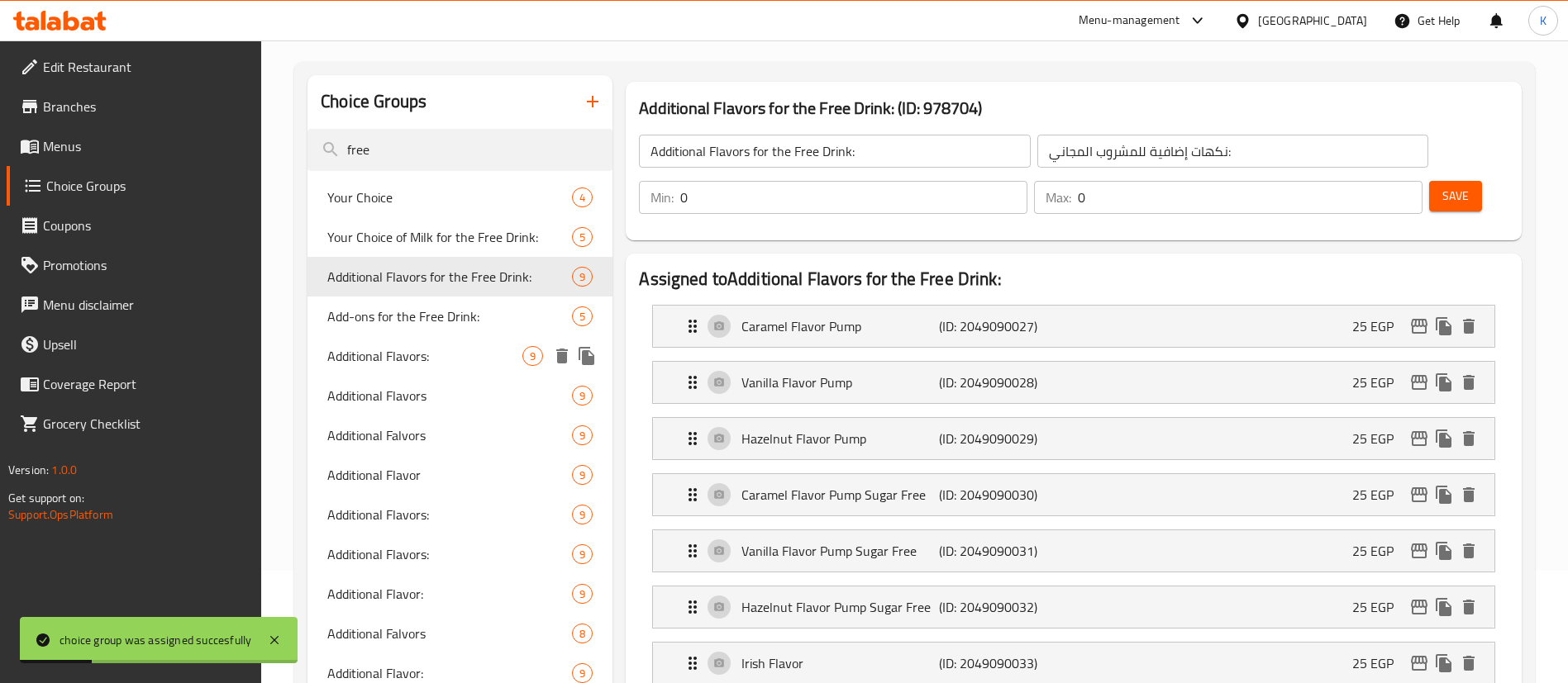
scroll to position [66, 0]
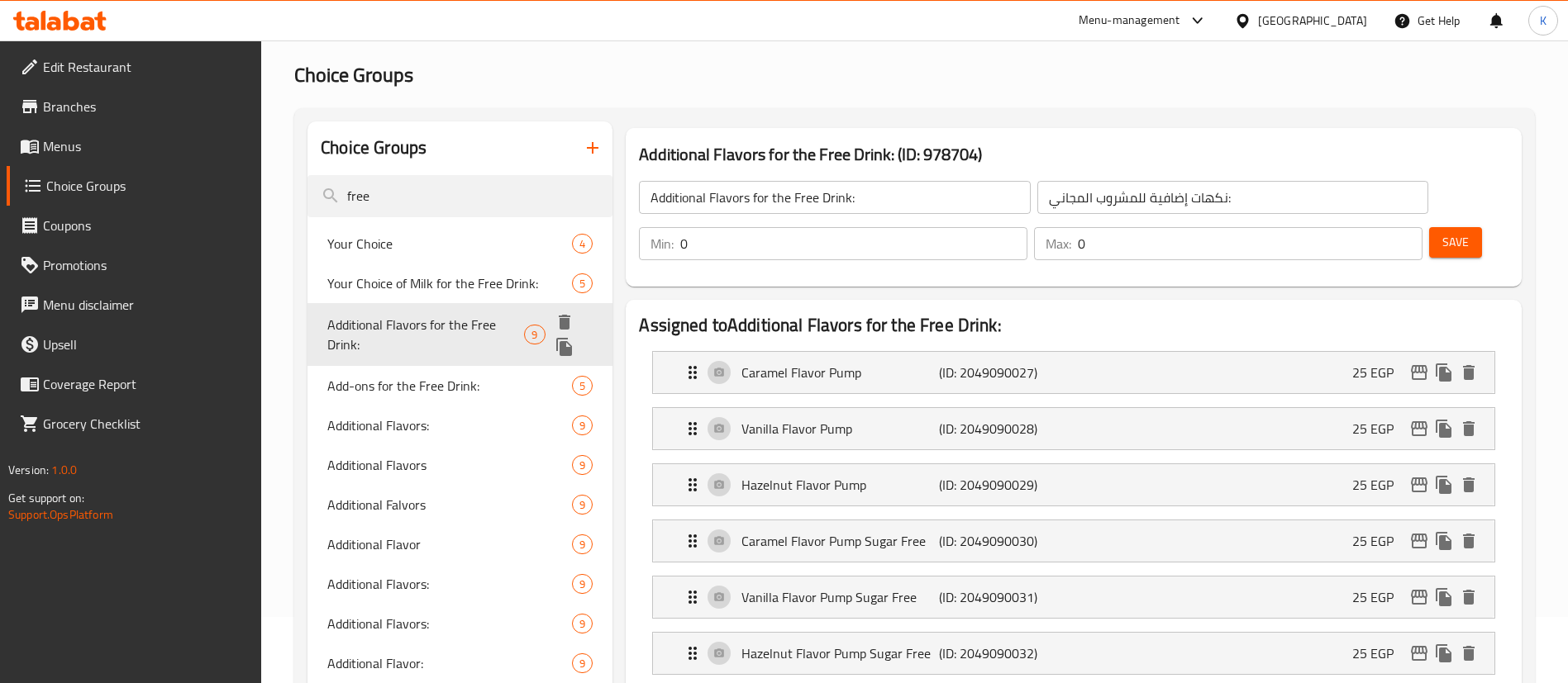
click at [378, 321] on span "Additional Flavors for the Free Drink:" at bounding box center [425, 334] width 196 height 40
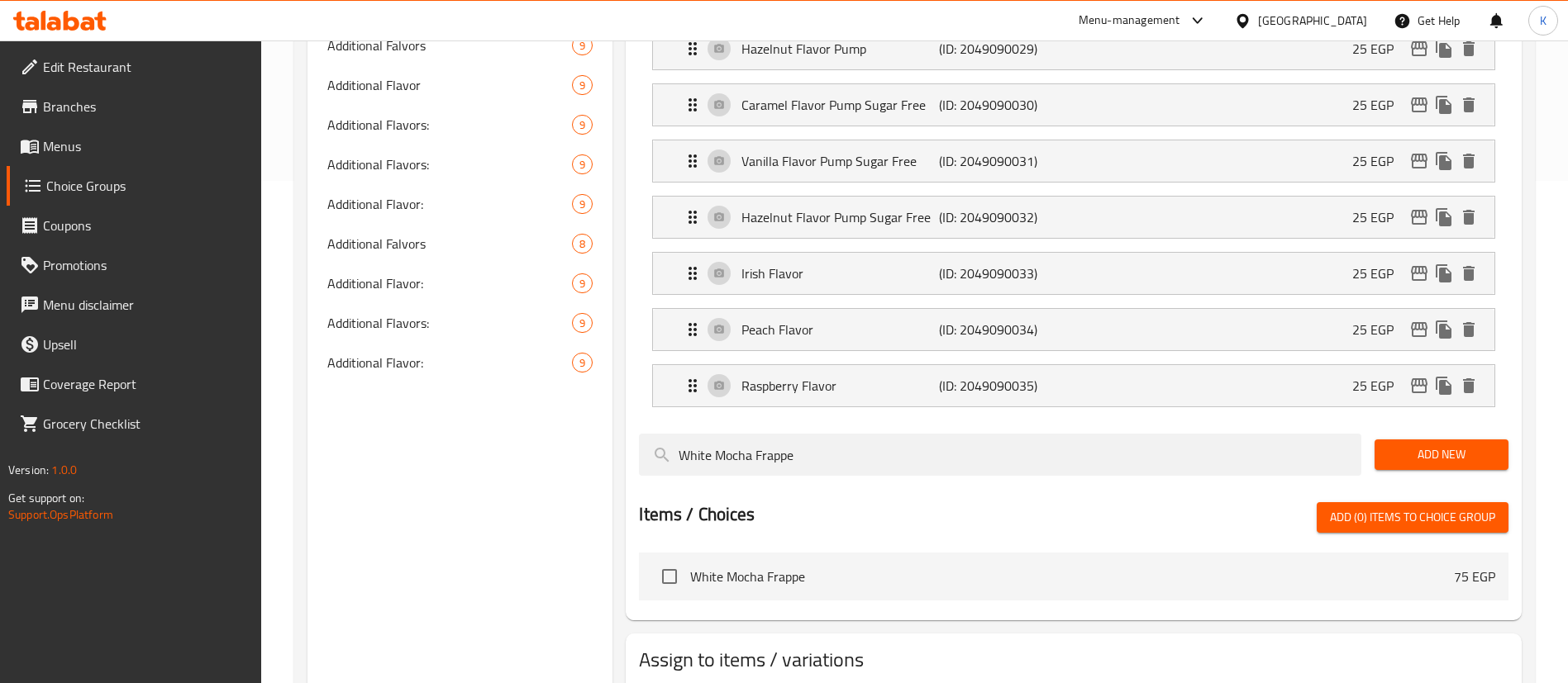
scroll to position [562, 0]
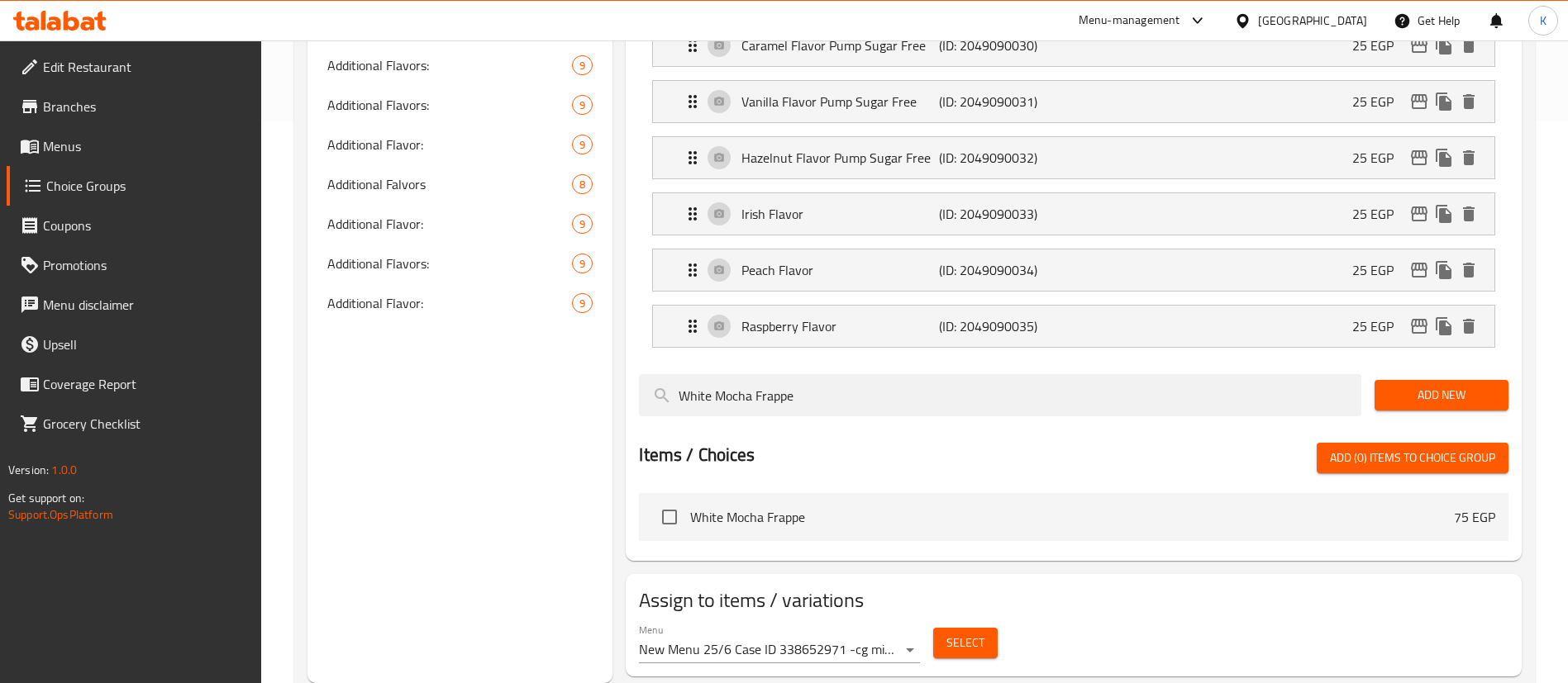
click at [943, 628] on button "Select" at bounding box center [965, 643] width 65 height 31
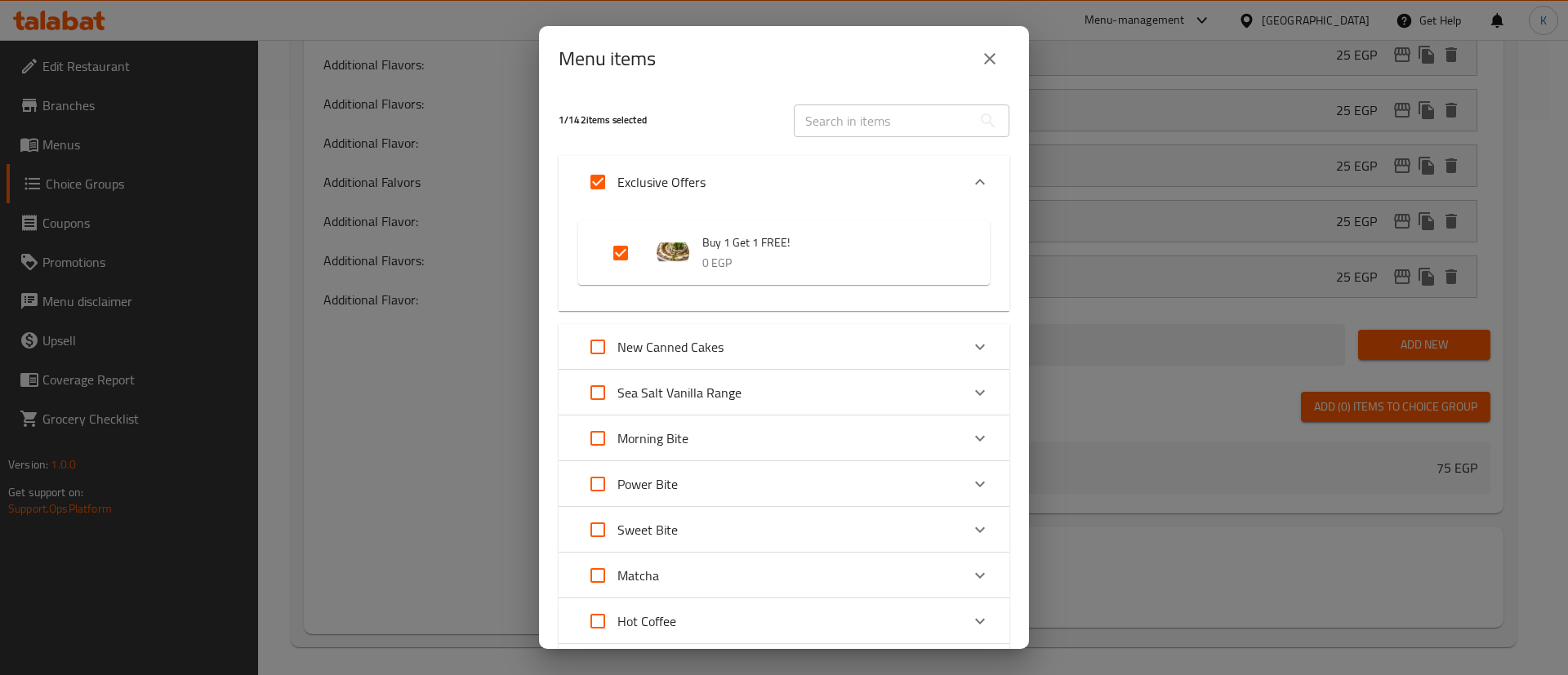
click at [470, 579] on div "Menu items 1 / 142 items selected ​ Exclusive Offers Buy 1 Get 1 FREE! 0 EGP Ne…" at bounding box center [784, 338] width 1568 height 675
click at [984, 65] on icon "close" at bounding box center [989, 58] width 19 height 19
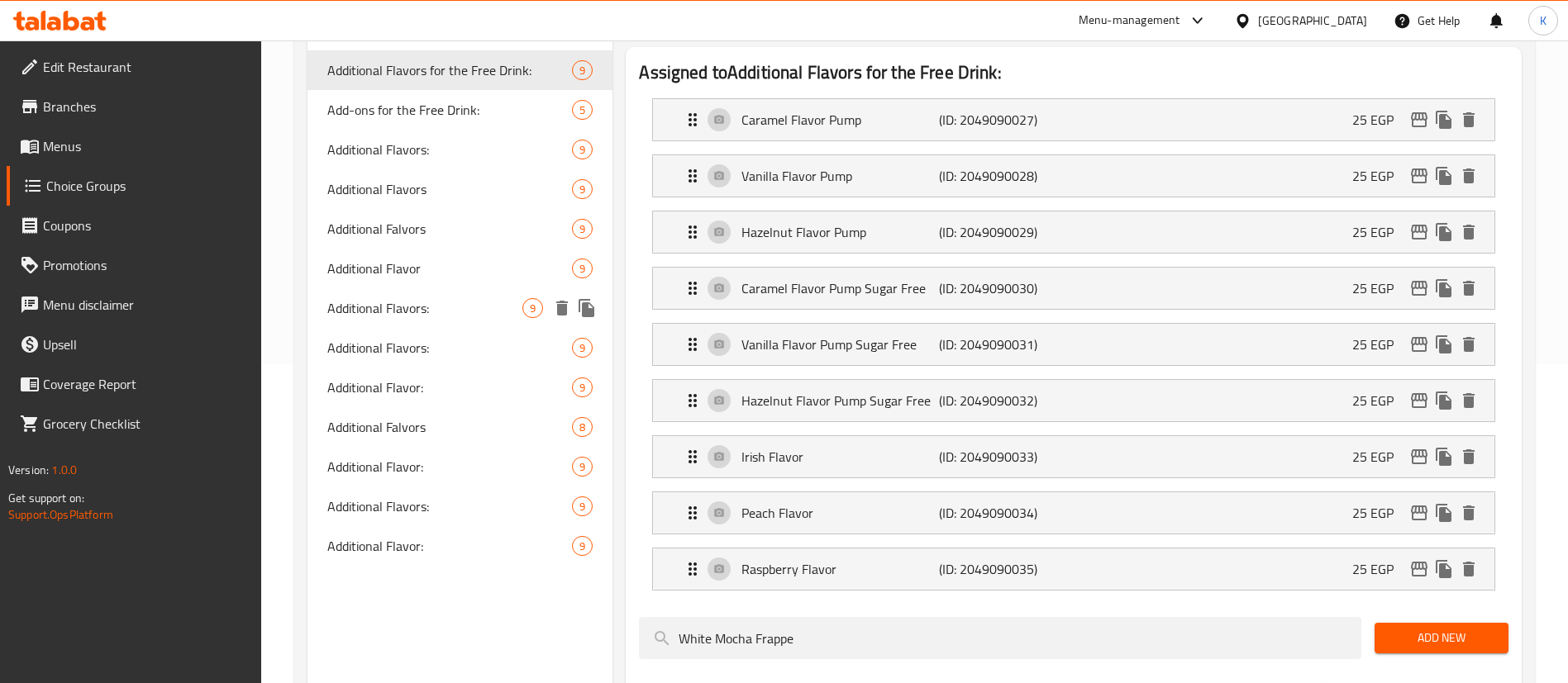
scroll to position [313, 0]
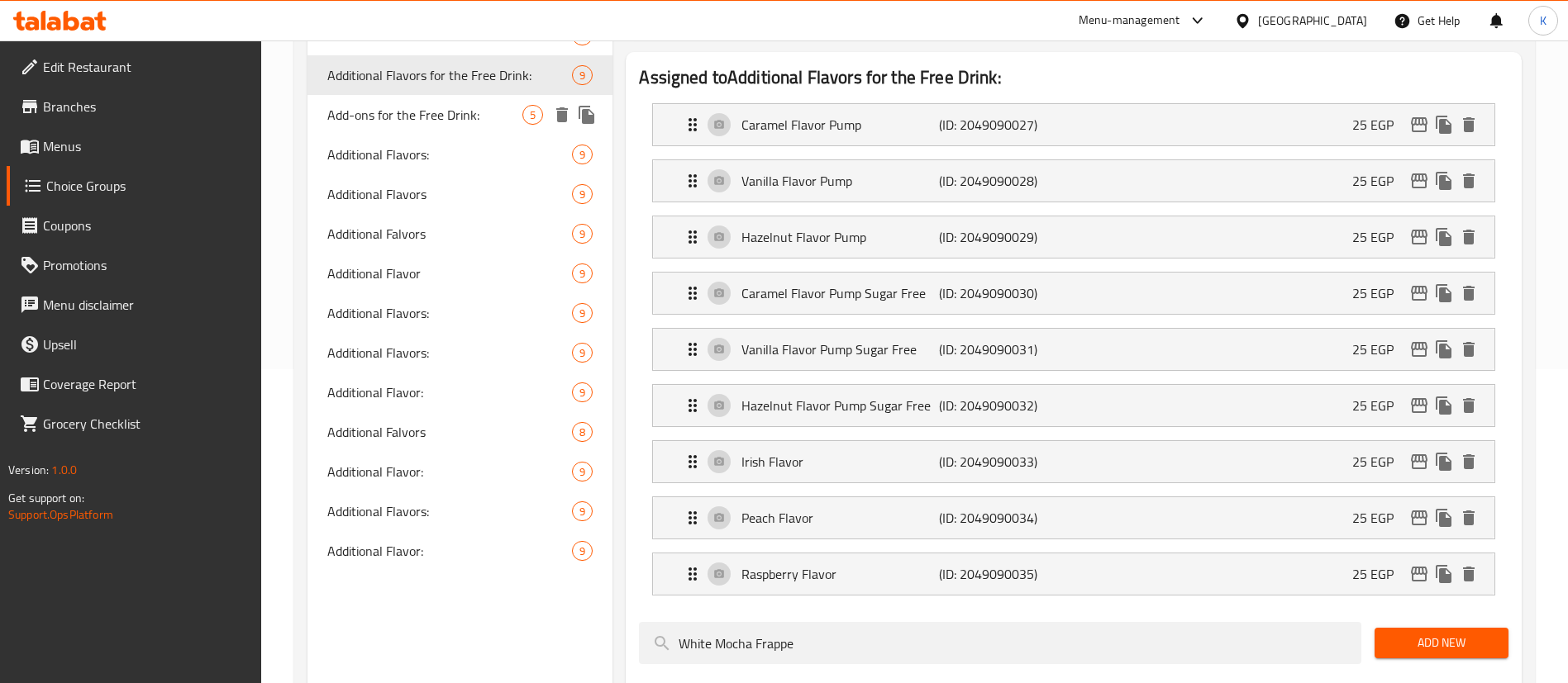
click at [420, 116] on span "Add-ons for the Free Drink:" at bounding box center [424, 114] width 195 height 20
type input "Add-ons for the Free Drink:"
type input "الإضافات للمشروب المجاني:"
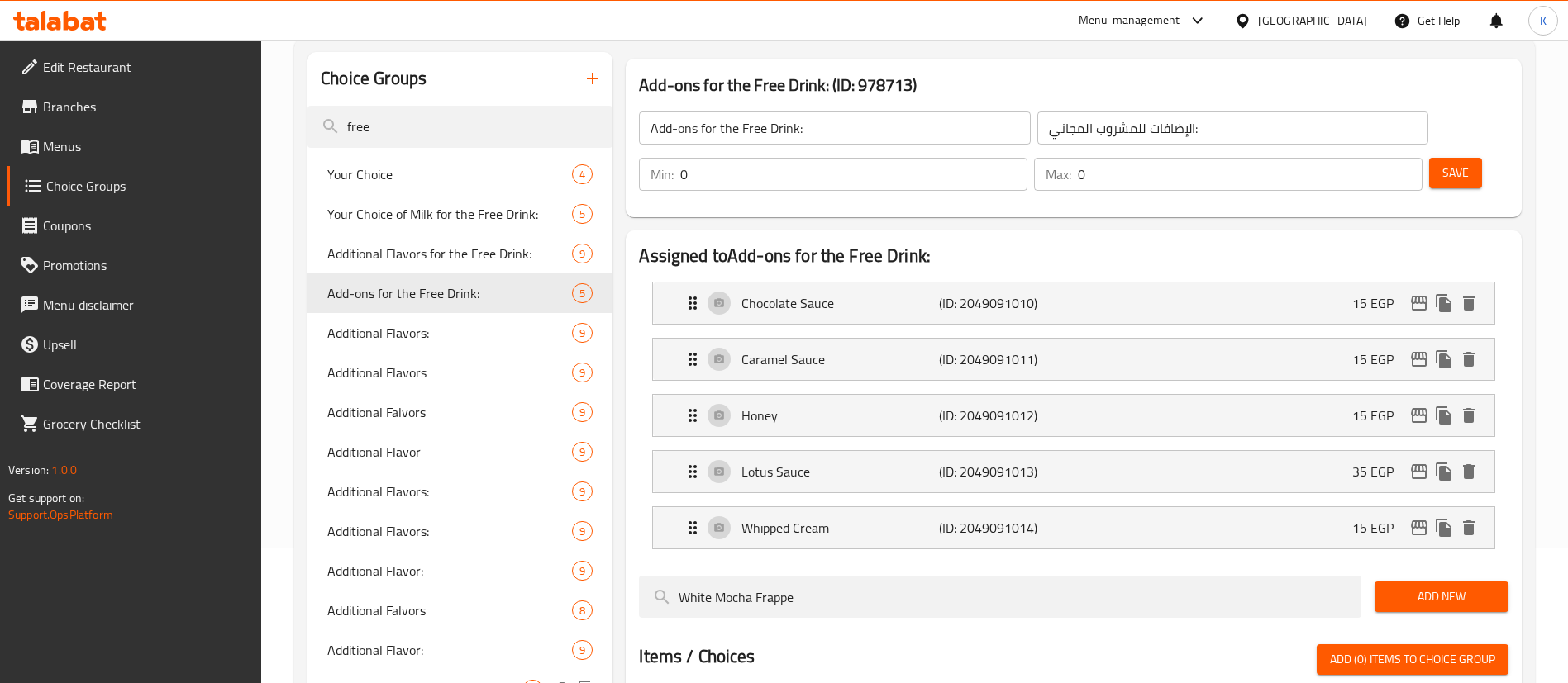
scroll to position [89, 0]
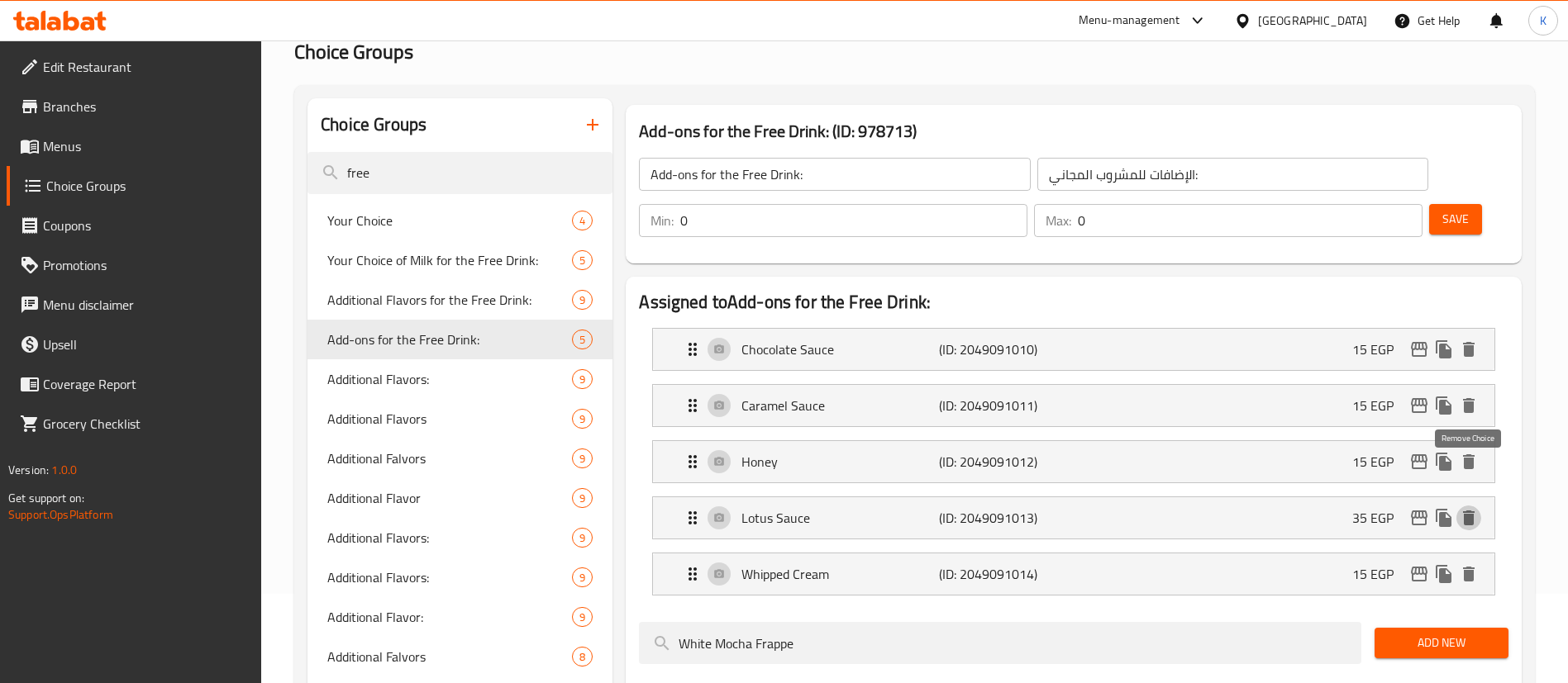
drag, startPoint x: 1473, startPoint y: 472, endPoint x: 1507, endPoint y: 442, distance: 45.3
click at [1475, 508] on icon "delete" at bounding box center [1468, 517] width 20 height 20
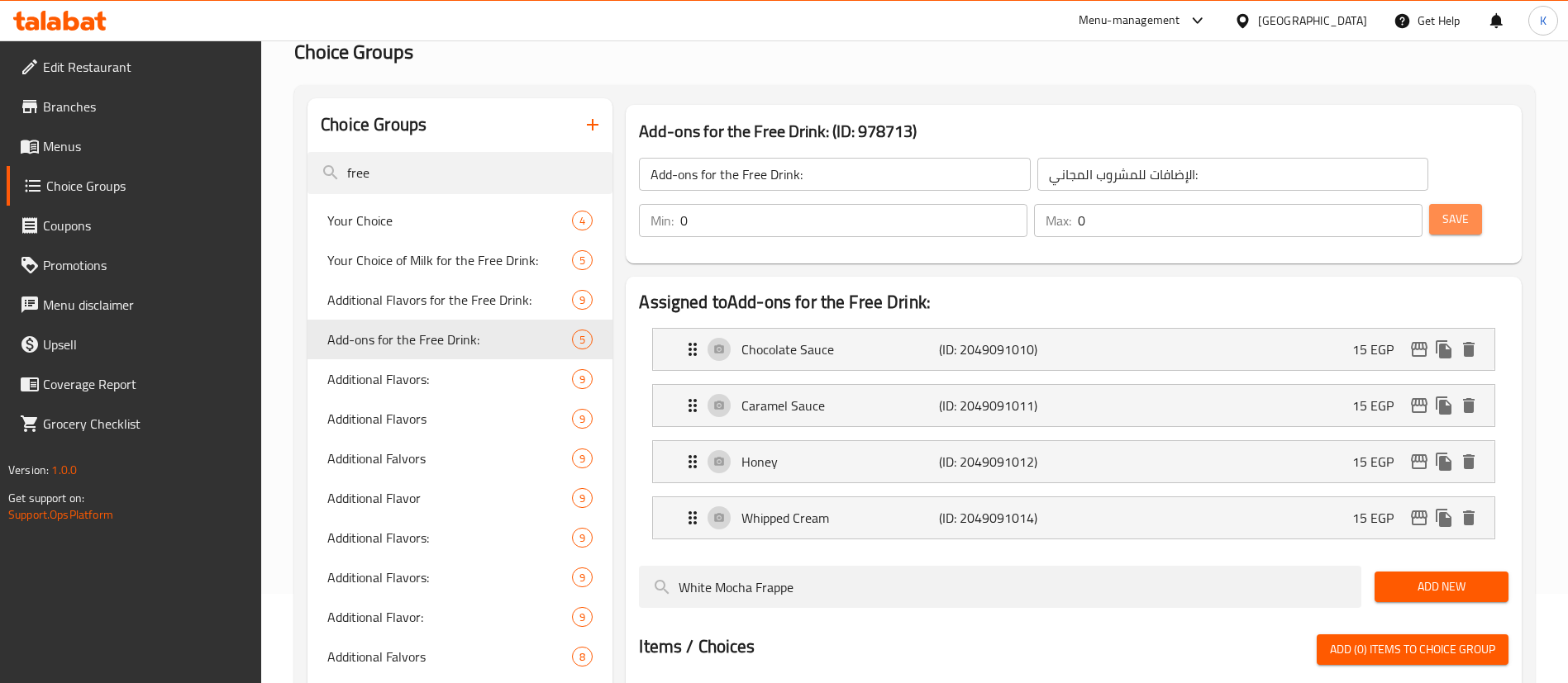
click at [1447, 204] on button "Save" at bounding box center [1455, 219] width 53 height 31
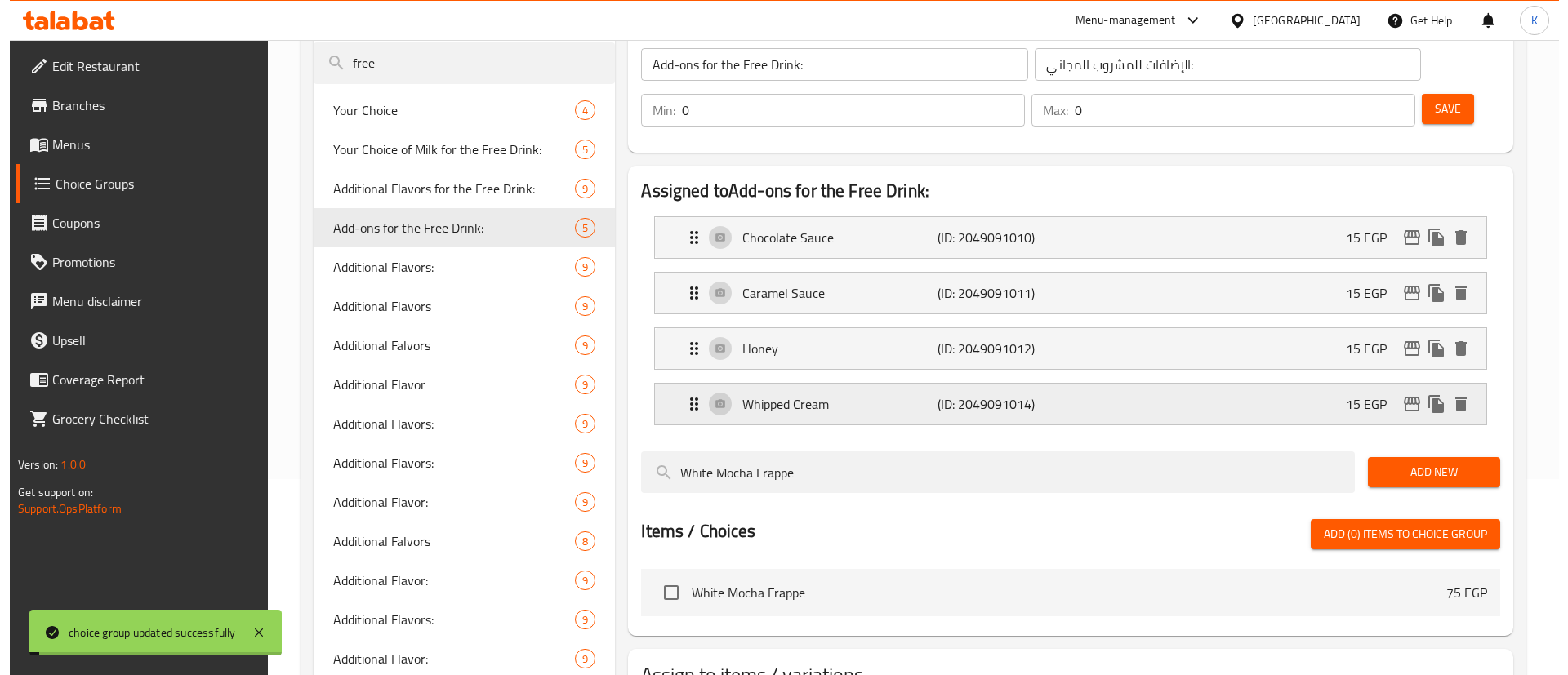
scroll to position [278, 0]
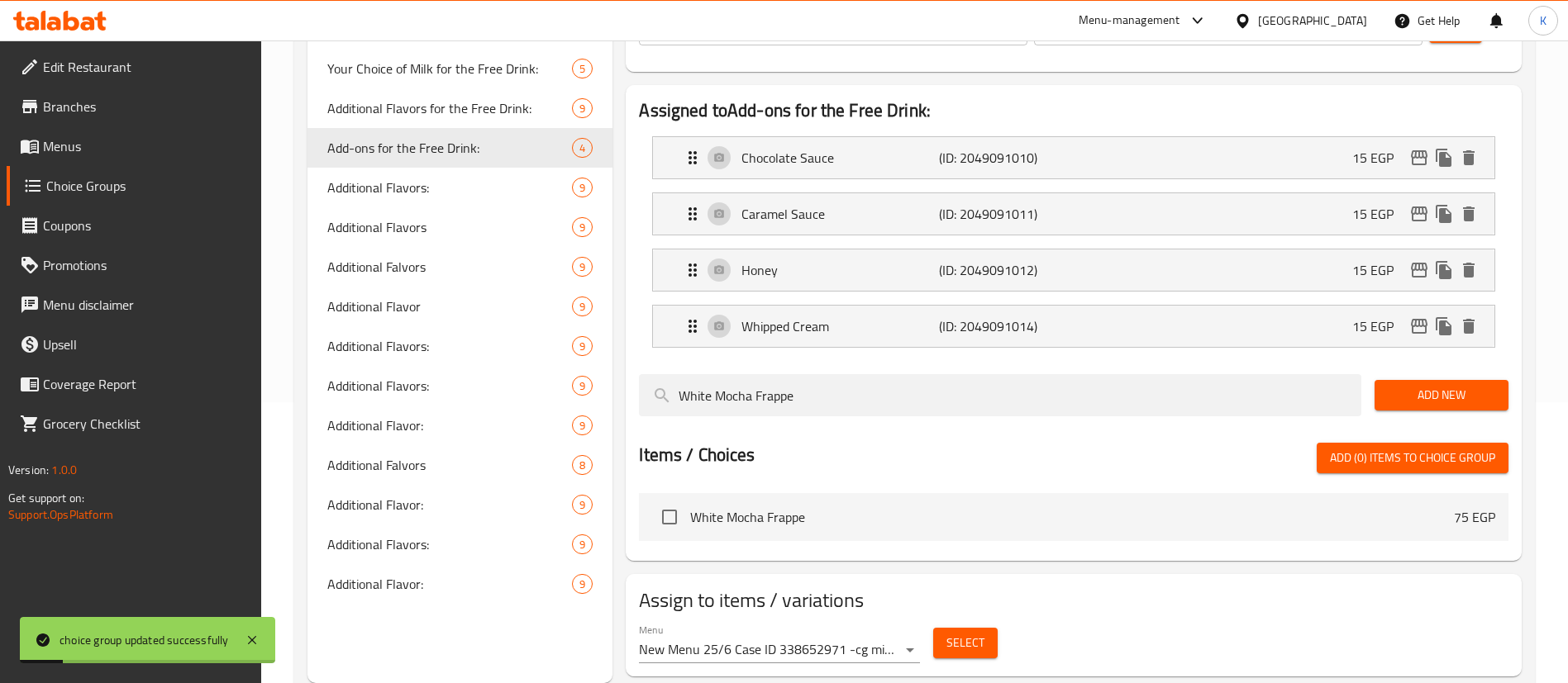
click at [831, 403] on body "choice group updated successfully ​ Menu-management Egypt Get Help K Edit Resta…" at bounding box center [784, 81] width 1568 height 642
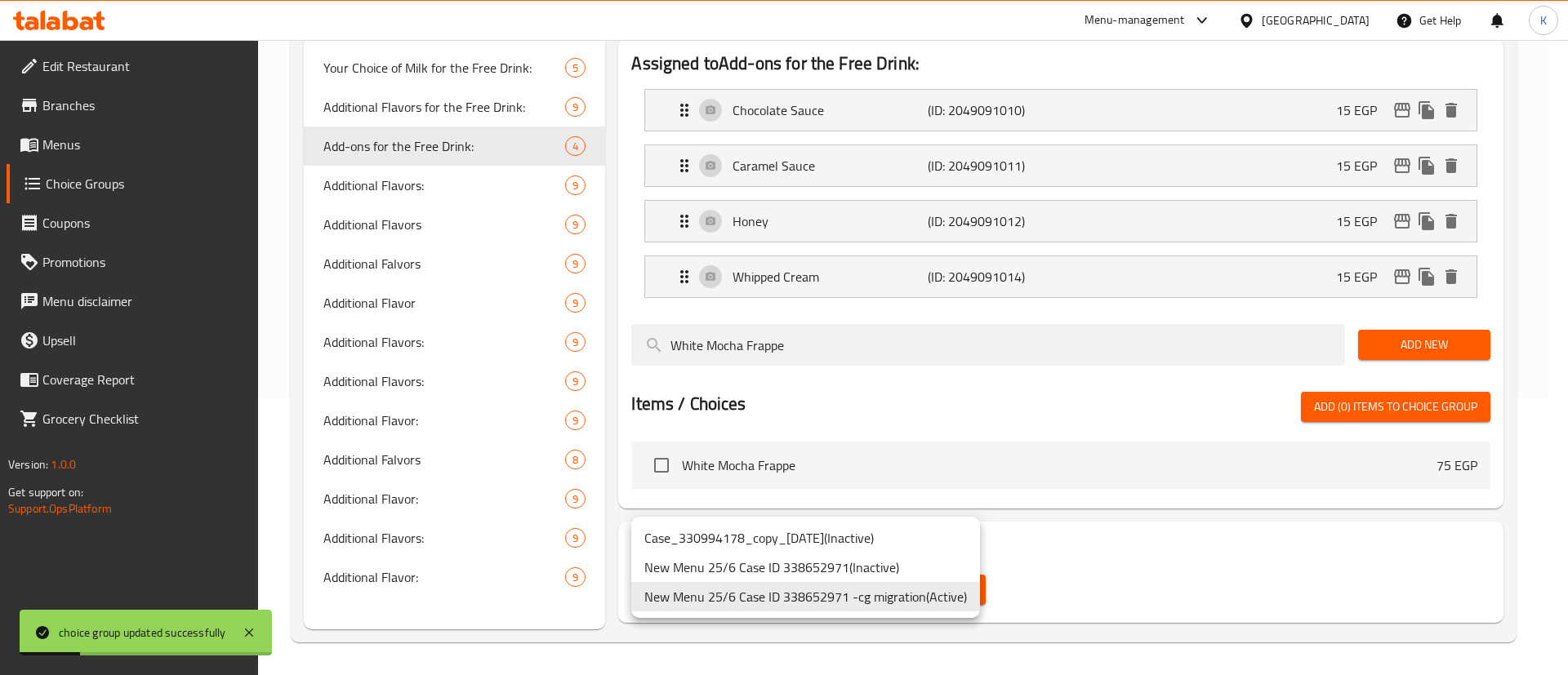
click at [1153, 601] on div at bounding box center [784, 338] width 1568 height 675
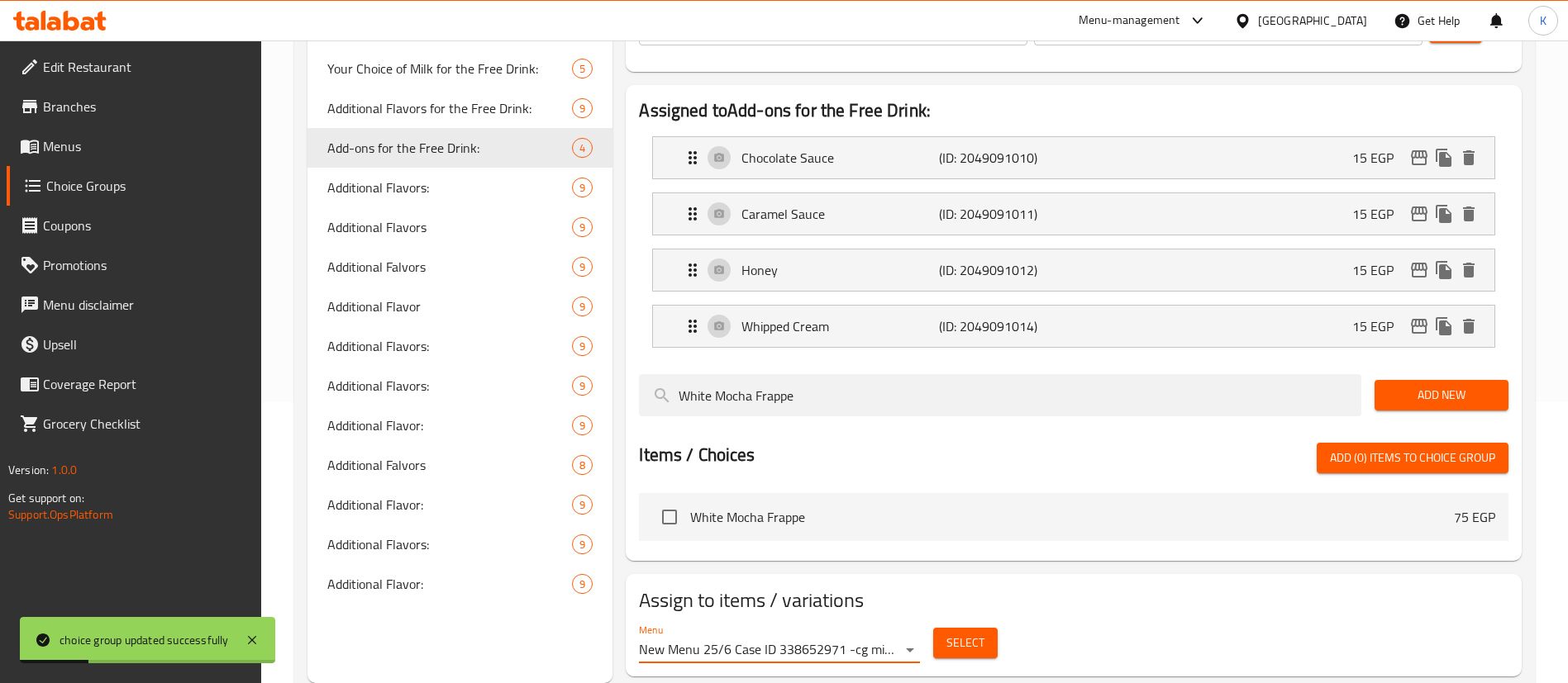
click at [988, 628] on button "Select" at bounding box center [965, 643] width 65 height 31
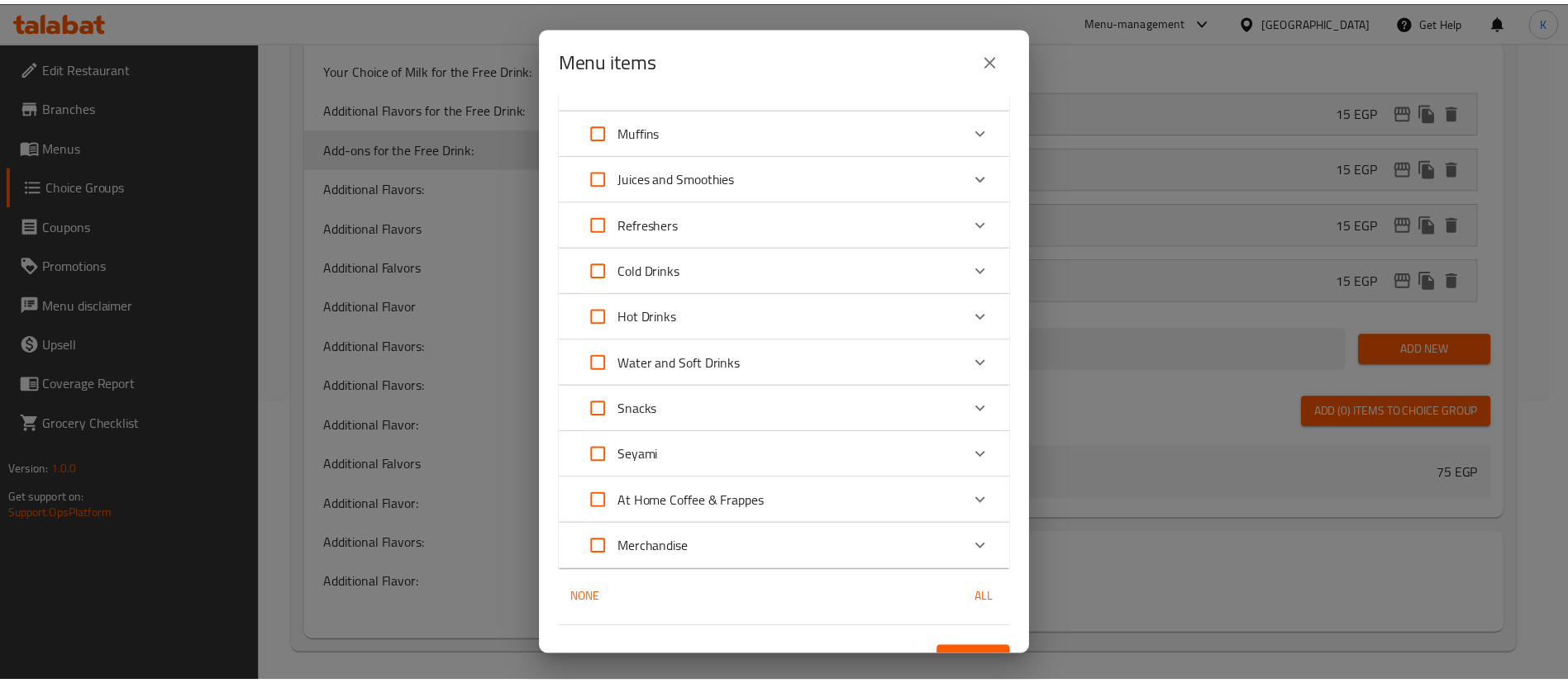
scroll to position [896, 0]
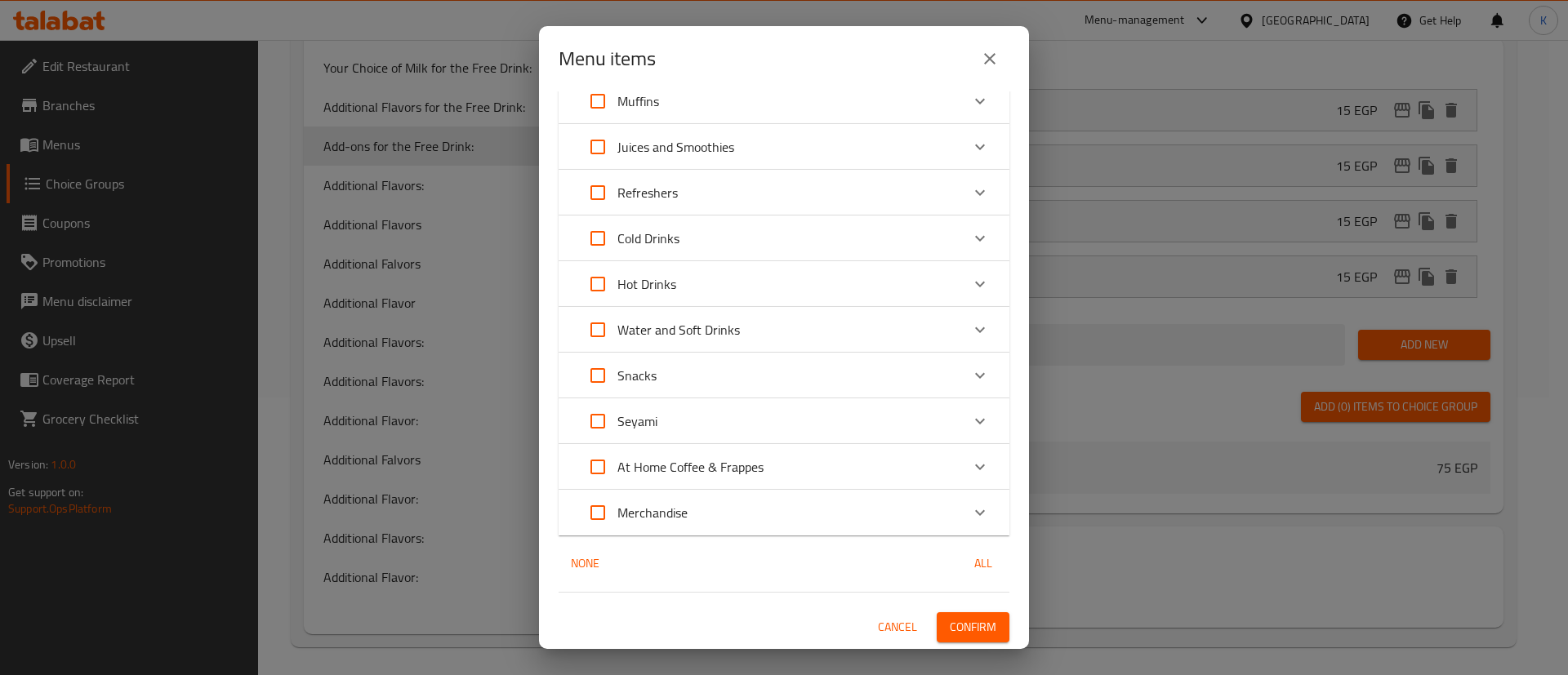
click at [983, 649] on div "Menu items 1 / 142 items selected ​ Exclusive Offers Buy 1 Get 1 FREE! 0 EGP Ne…" at bounding box center [784, 338] width 1568 height 675
click at [984, 625] on button "Confirm" at bounding box center [973, 627] width 73 height 30
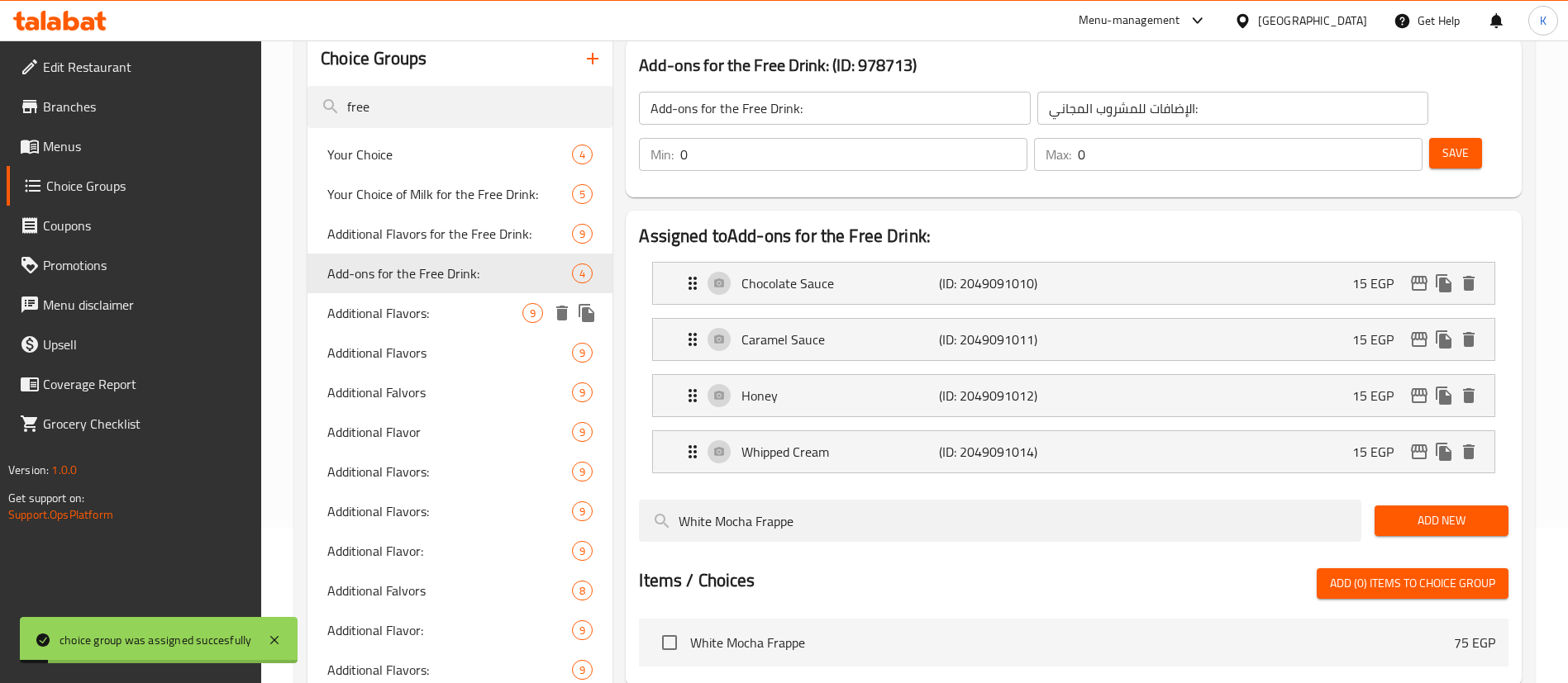
scroll to position [0, 0]
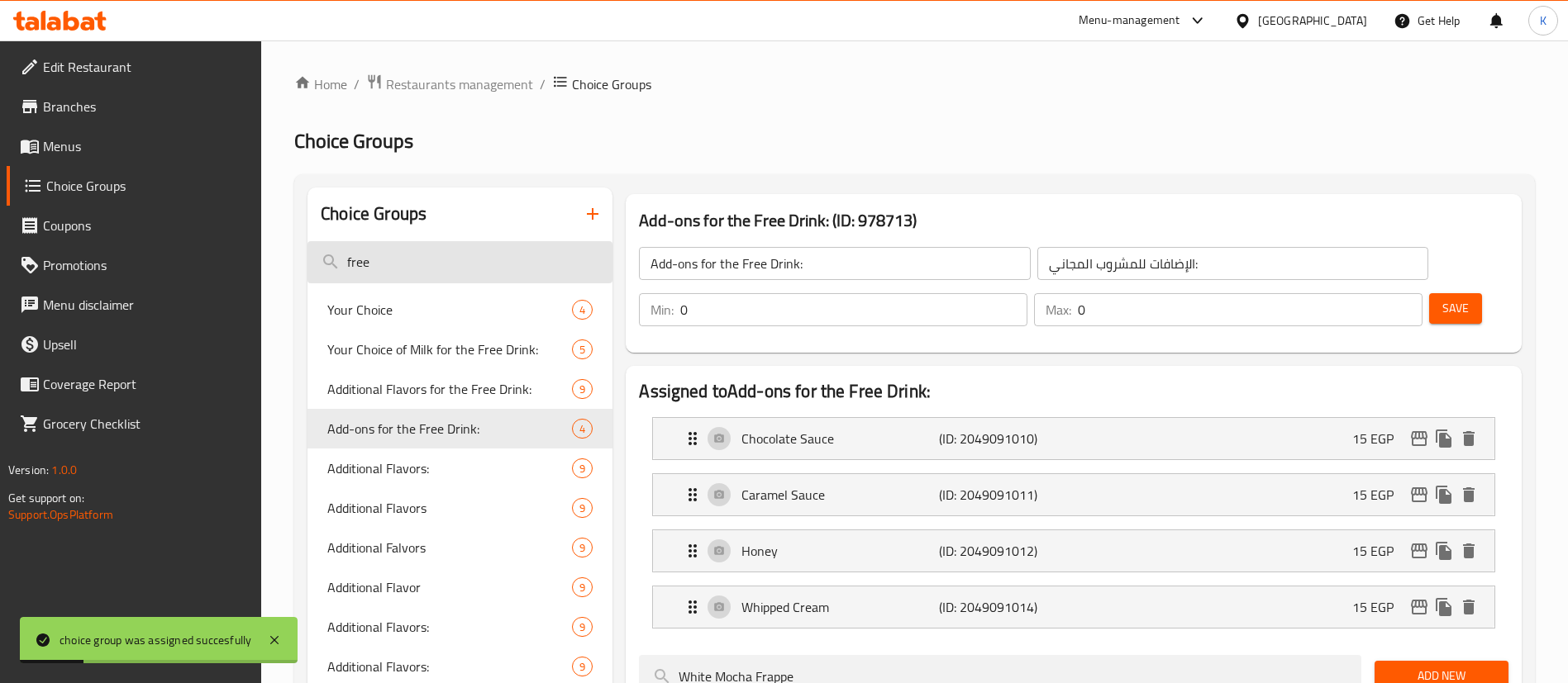
click at [441, 256] on input "free" at bounding box center [460, 262] width 305 height 42
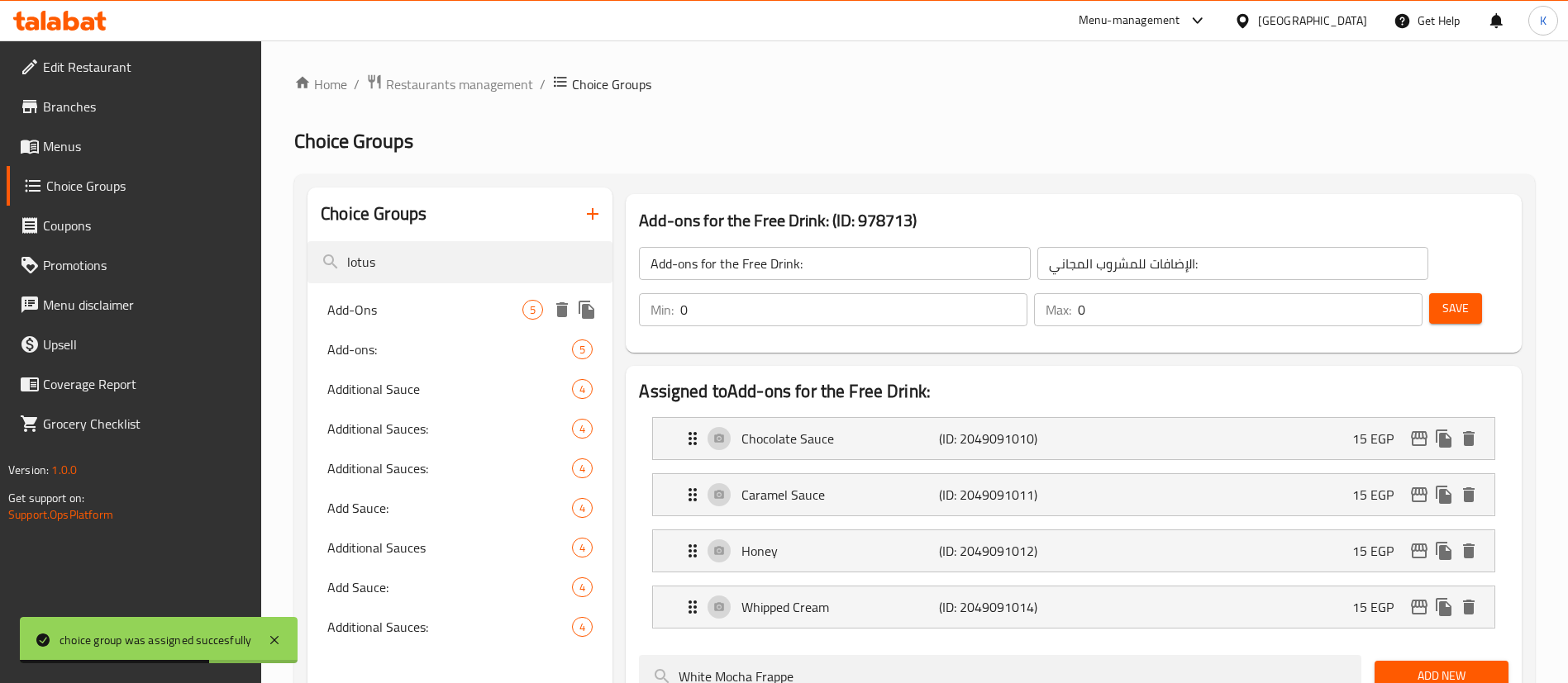
type input "lotus"
click at [372, 325] on div "Add-Ons 5" at bounding box center [460, 309] width 305 height 40
type input "Add-Ons"
type input "إضافات"
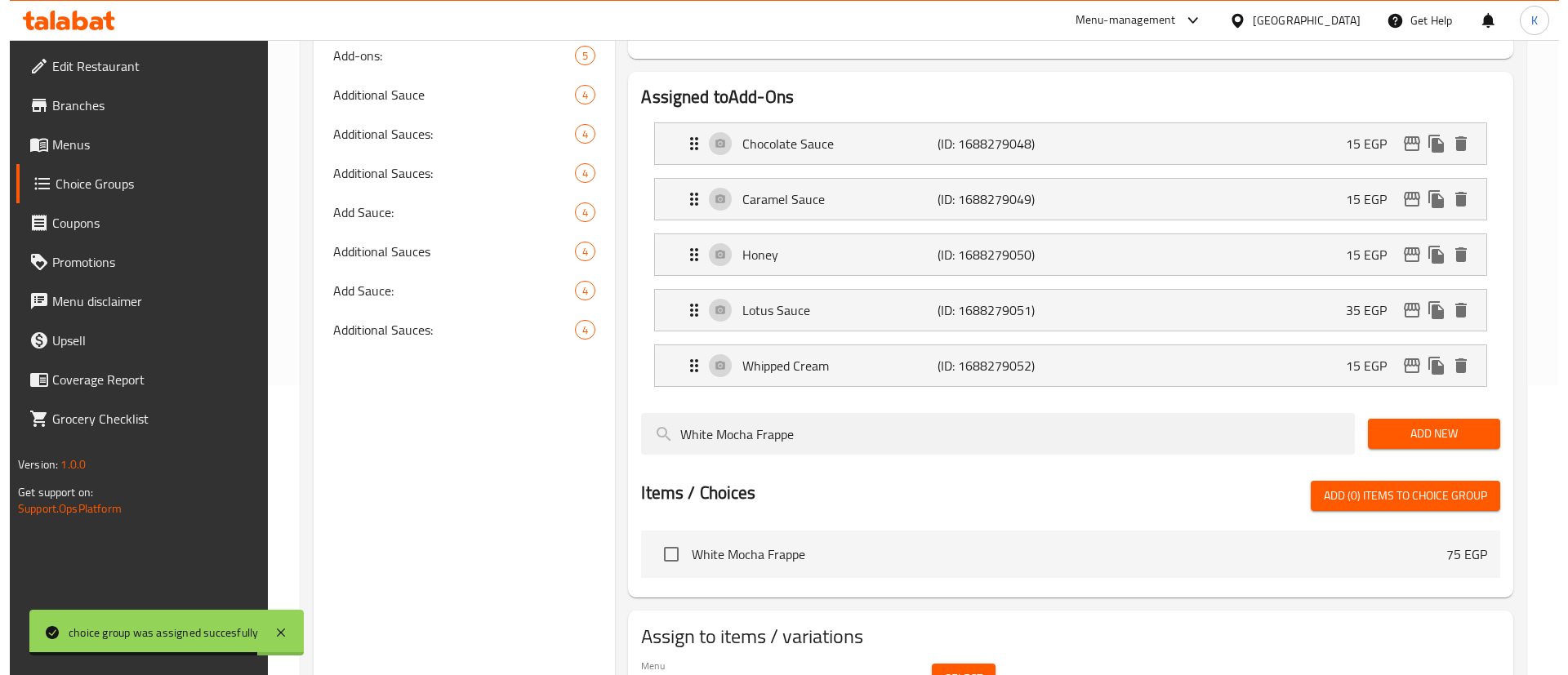
scroll to position [333, 0]
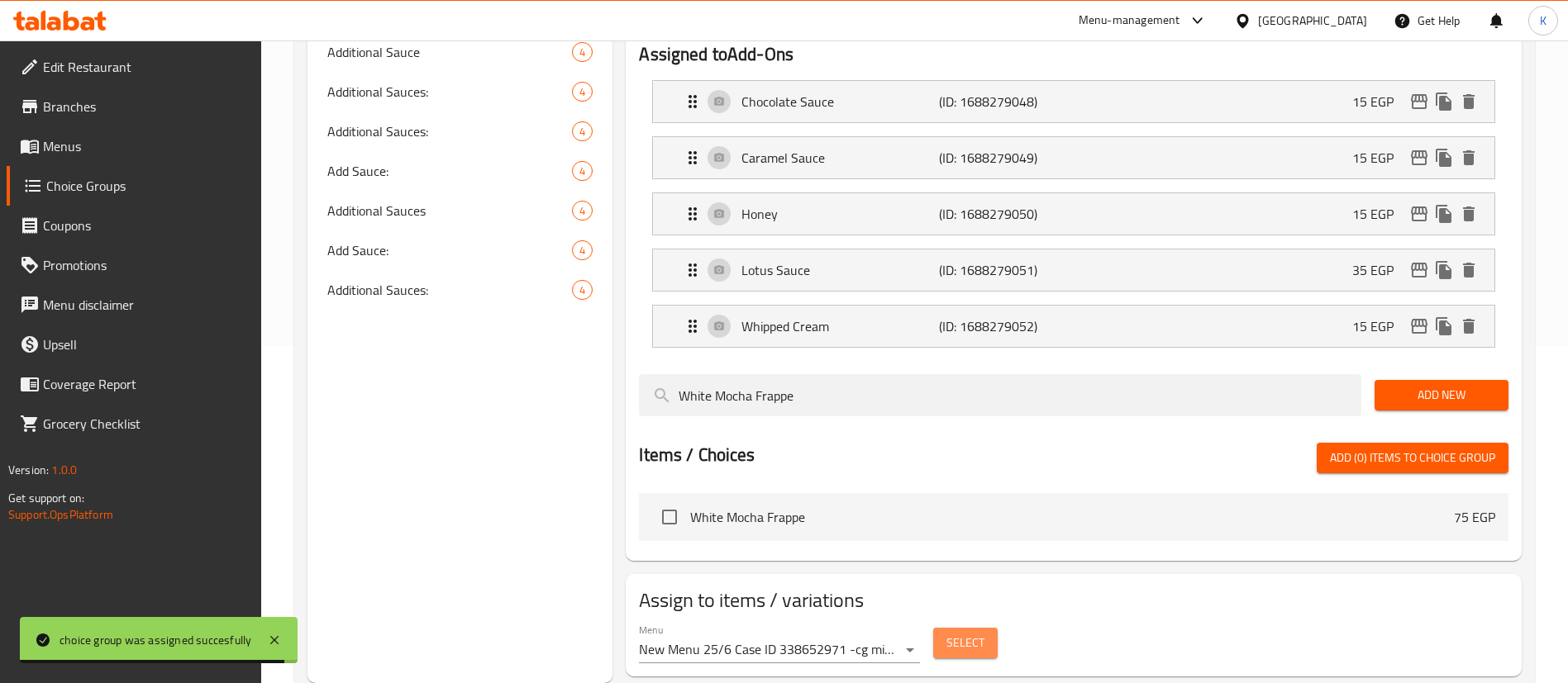
click at [948, 633] on span "Select" at bounding box center [965, 643] width 38 height 20
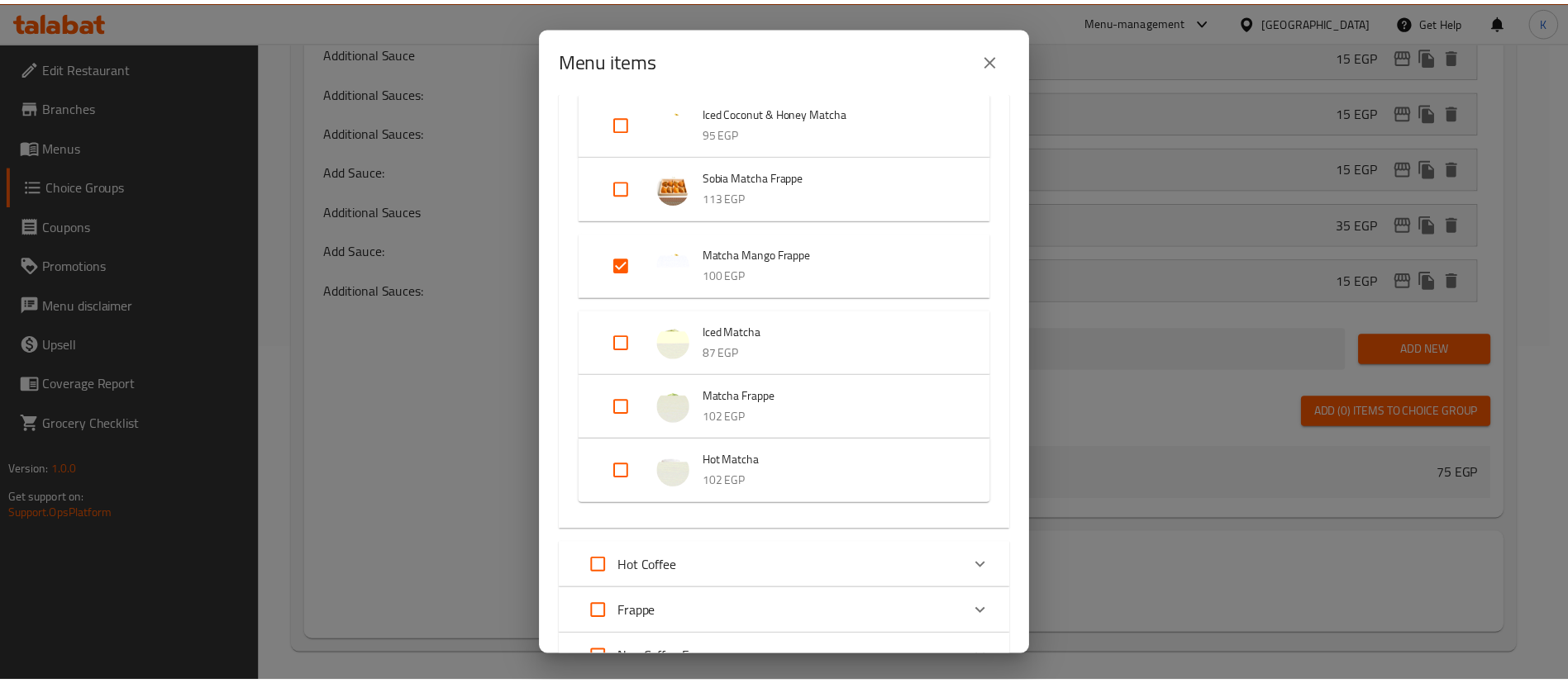
scroll to position [372, 0]
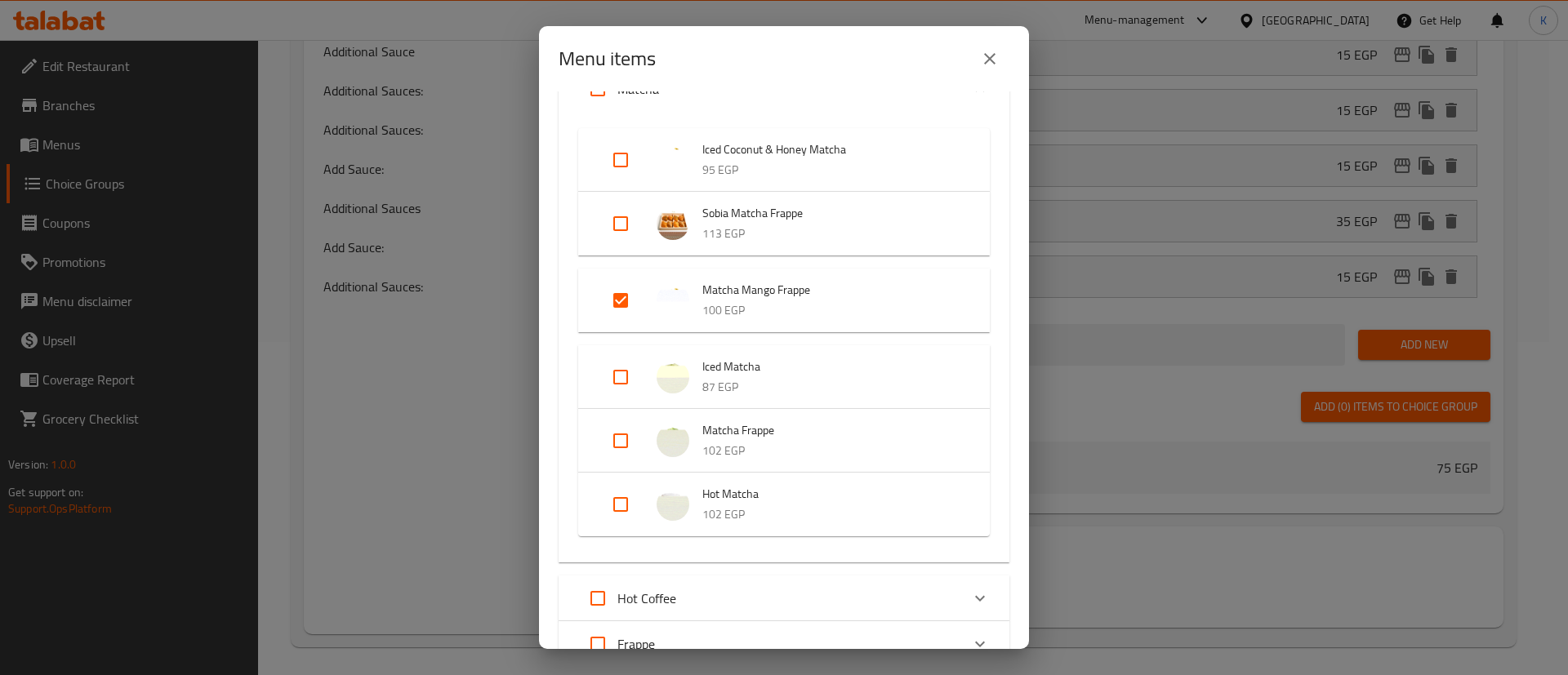
click at [995, 66] on icon "close" at bounding box center [989, 58] width 19 height 19
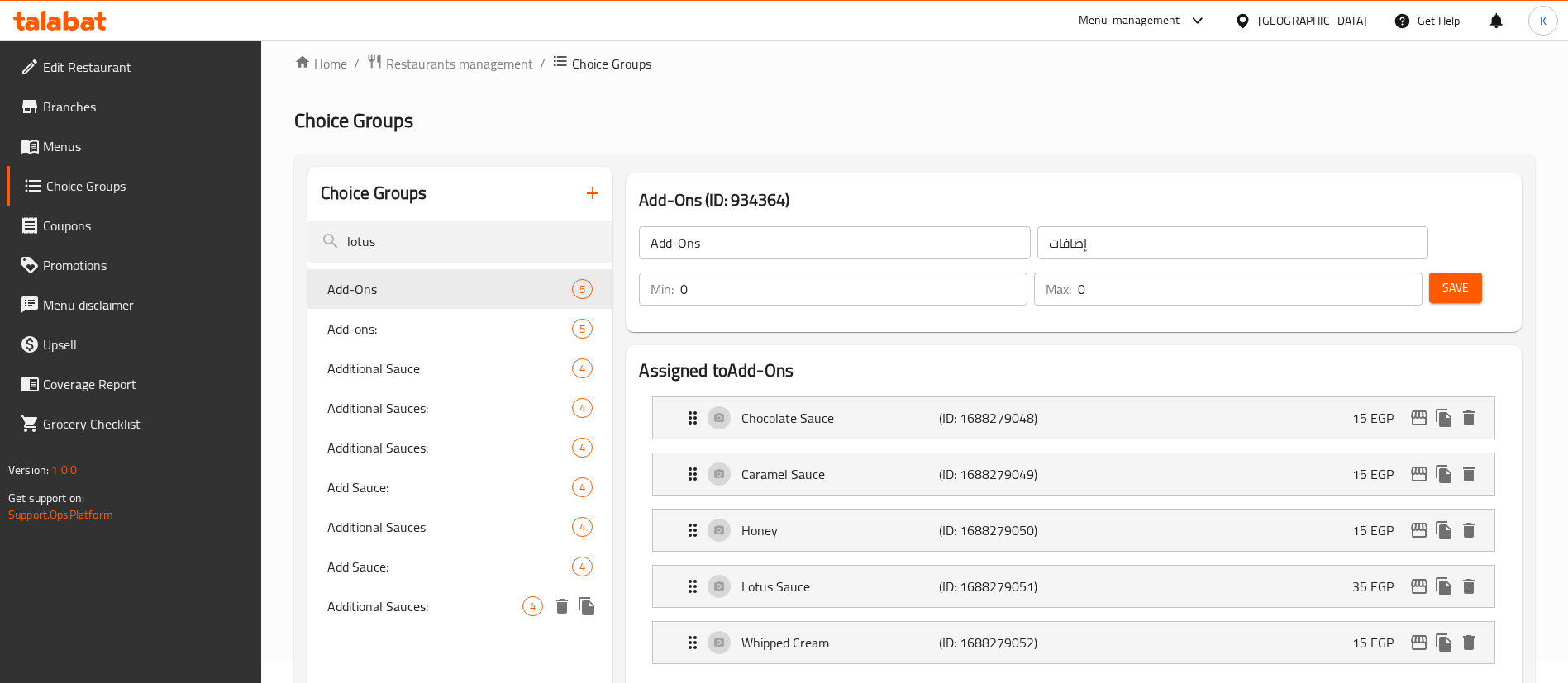
scroll to position [0, 0]
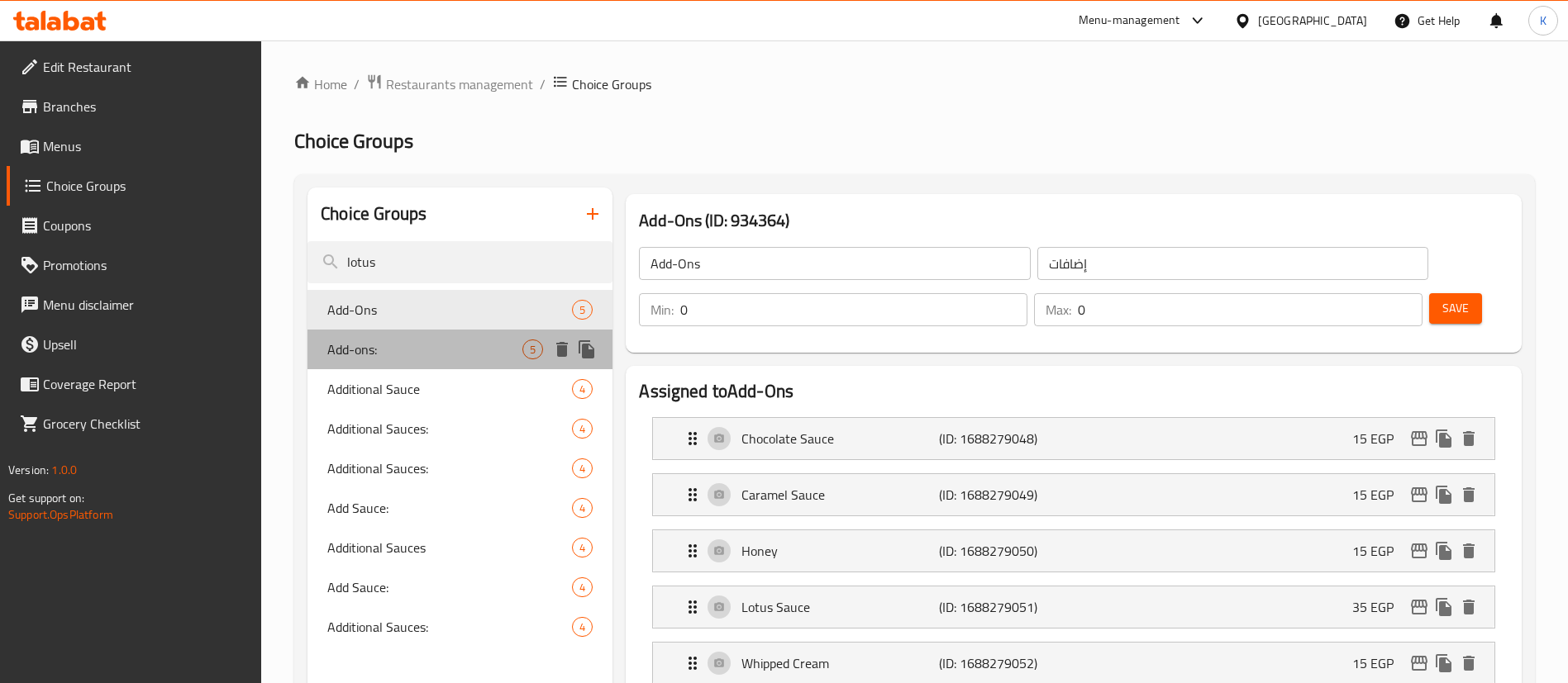
click at [387, 356] on span "Add-ons:" at bounding box center [424, 349] width 195 height 20
type input "Add-ons:"
type input "الإضافات:"
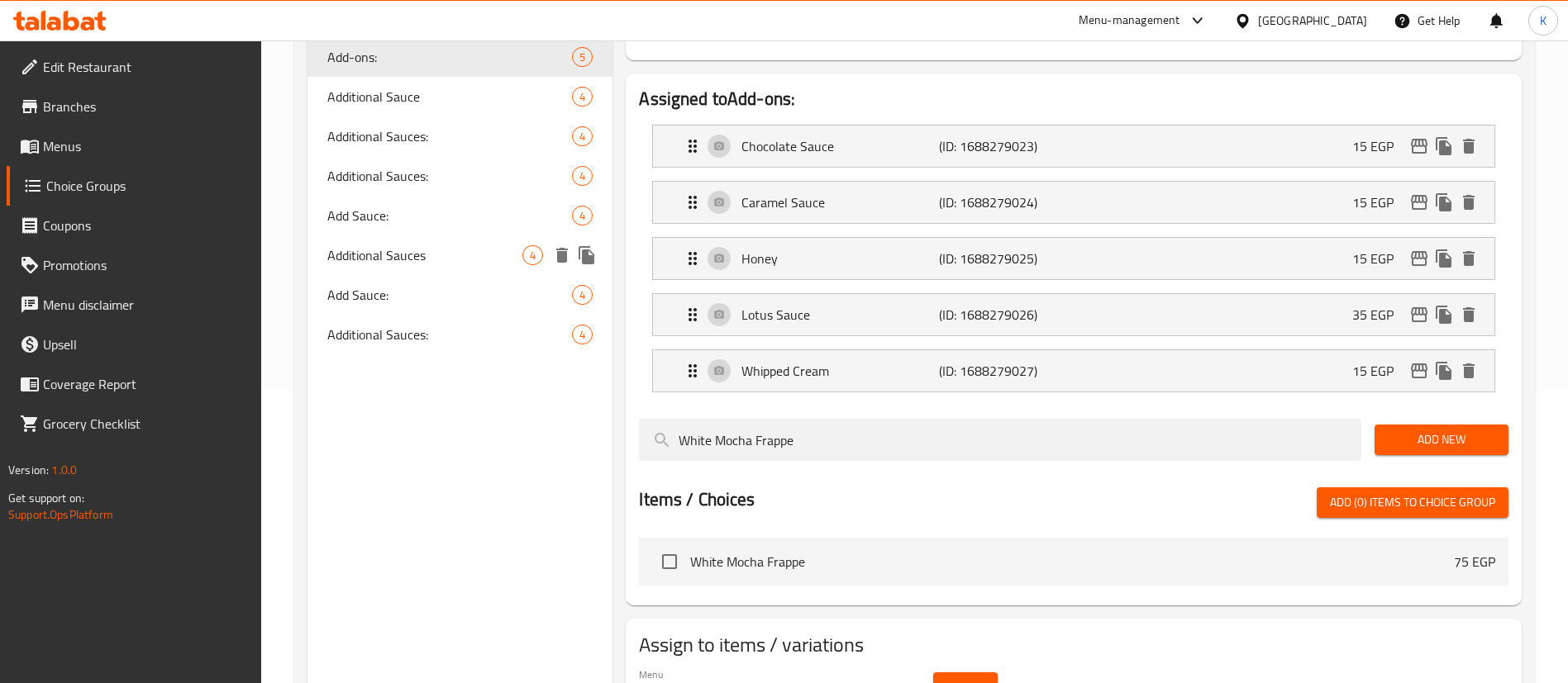
scroll to position [337, 0]
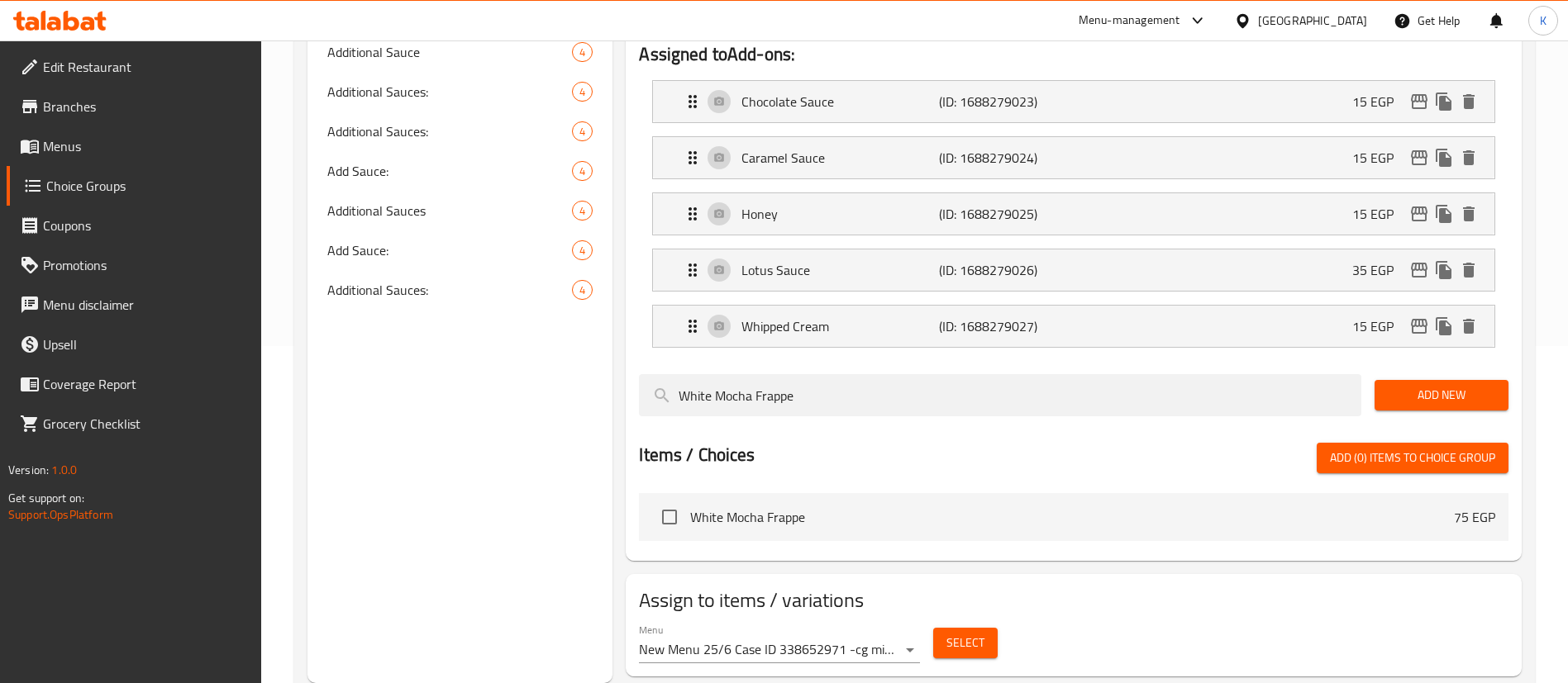
click at [971, 633] on span "Select" at bounding box center [965, 643] width 38 height 20
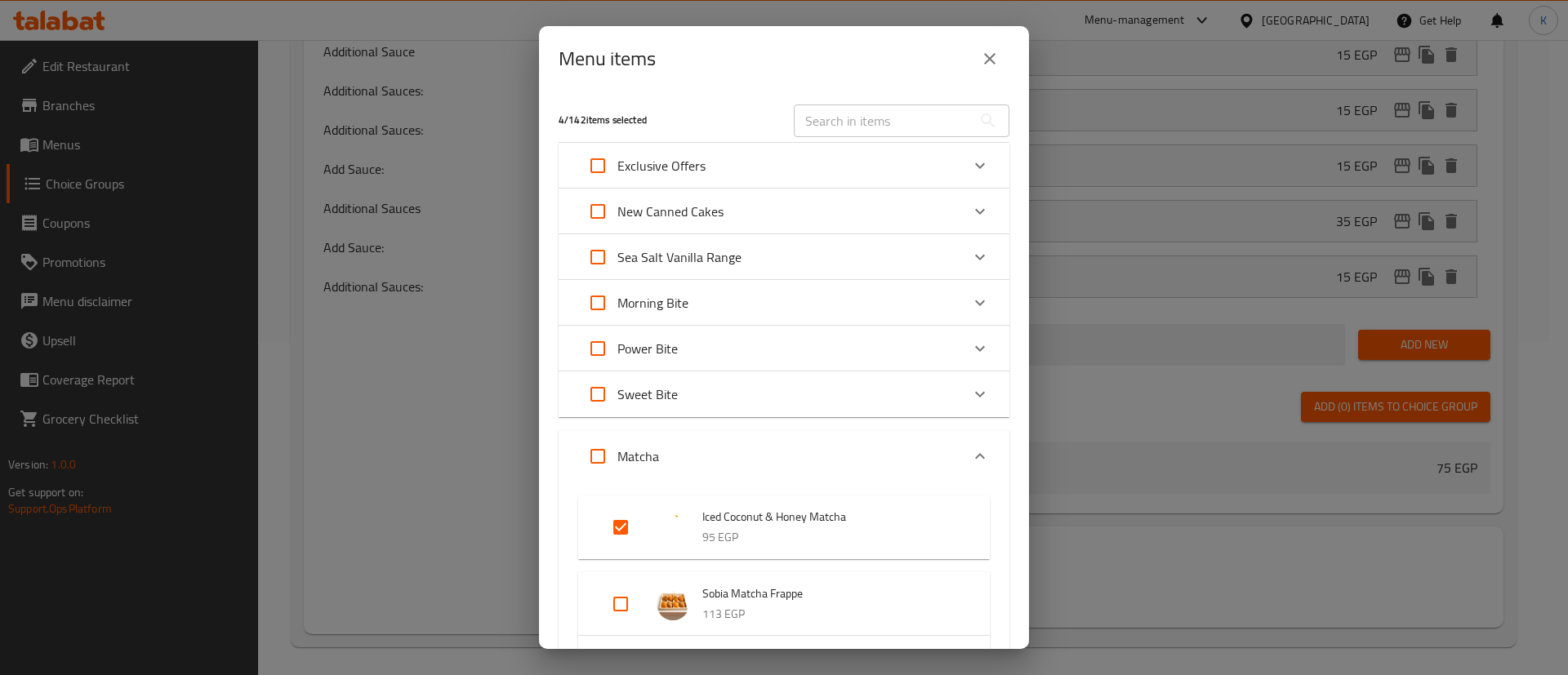
click at [405, 415] on div "Menu items 4 / 142 items selected ​ Exclusive Offers Buy 1 Get 1 FREE! 0 EGP Ne…" at bounding box center [784, 338] width 1568 height 675
click at [985, 65] on icon "close" at bounding box center [989, 58] width 19 height 19
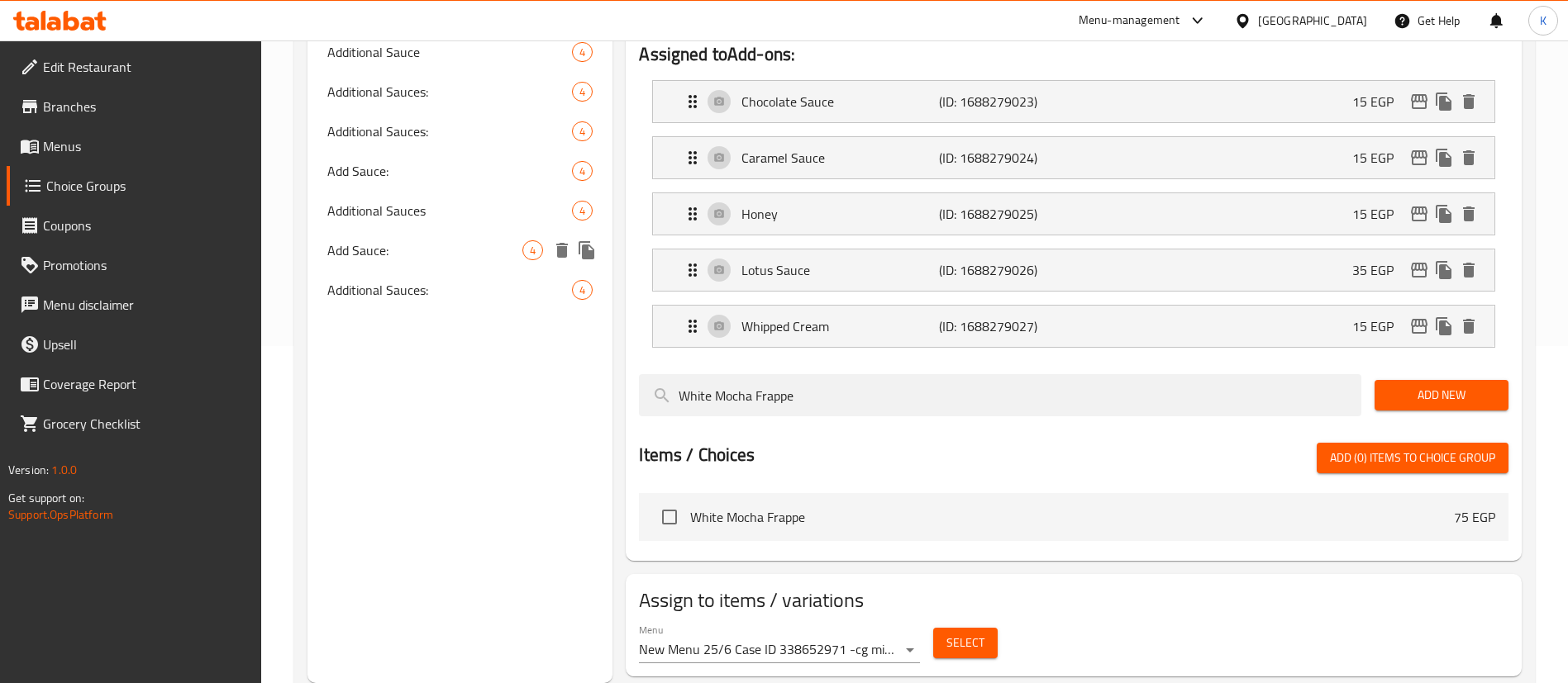
click at [450, 246] on span "Add Sauce:" at bounding box center [424, 250] width 195 height 20
type input "Add Sauce:"
type input "إضافة صوص:"
type input "2"
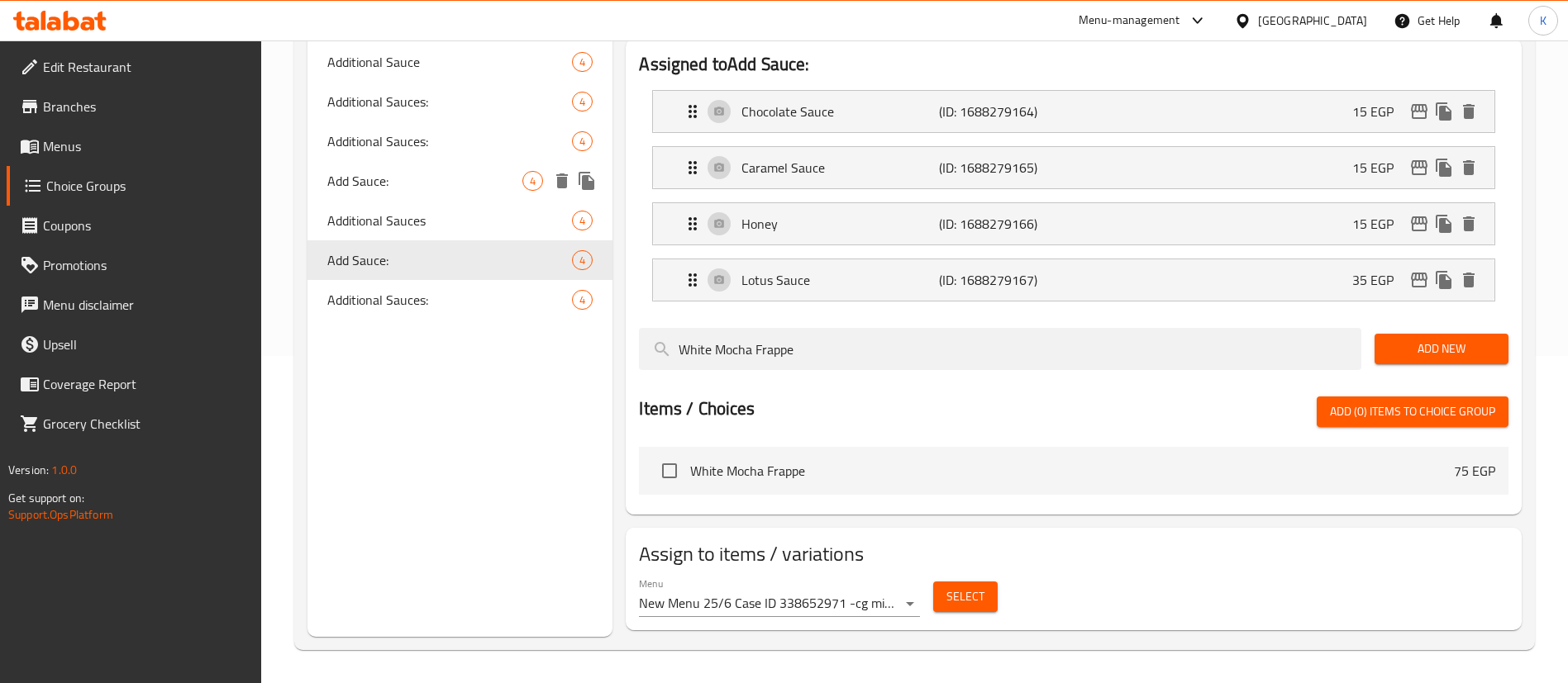
scroll to position [281, 0]
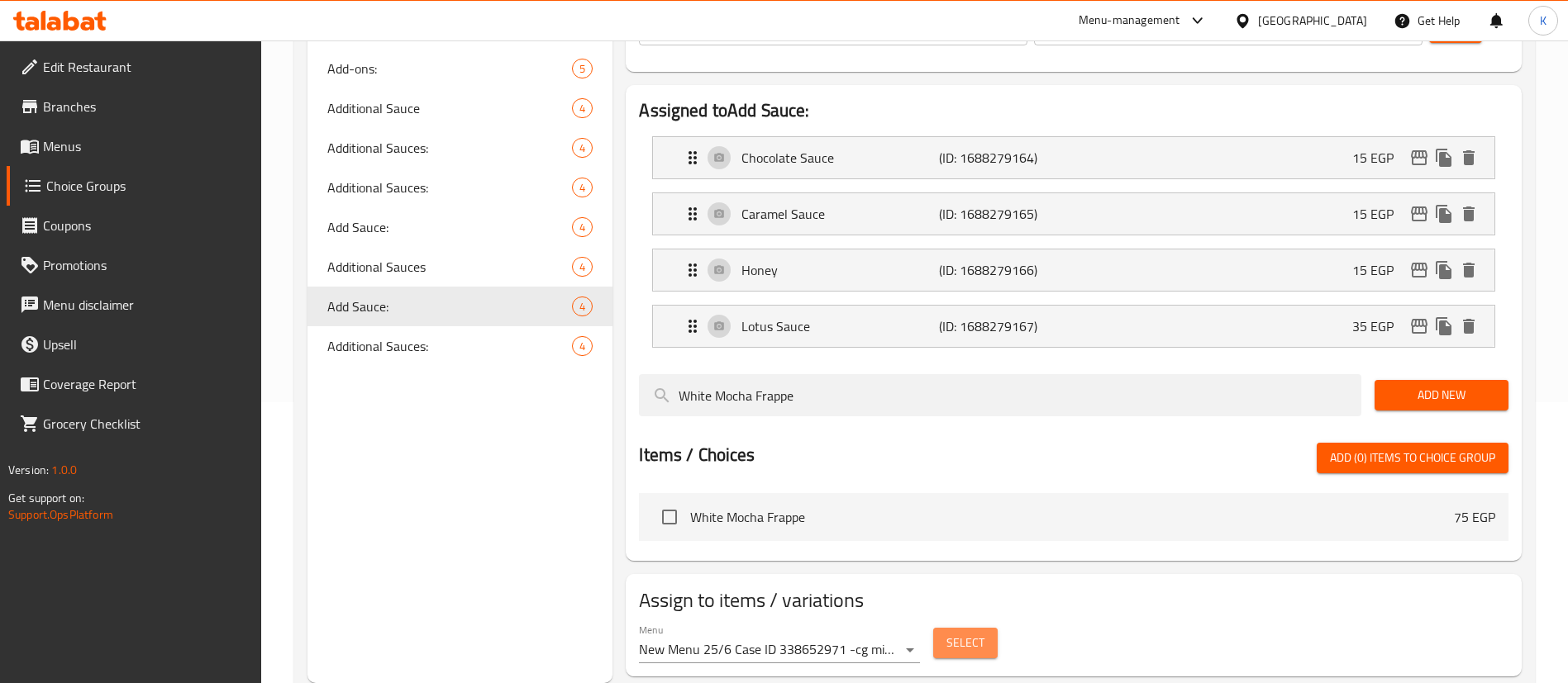
click at [964, 633] on span "Select" at bounding box center [965, 643] width 38 height 20
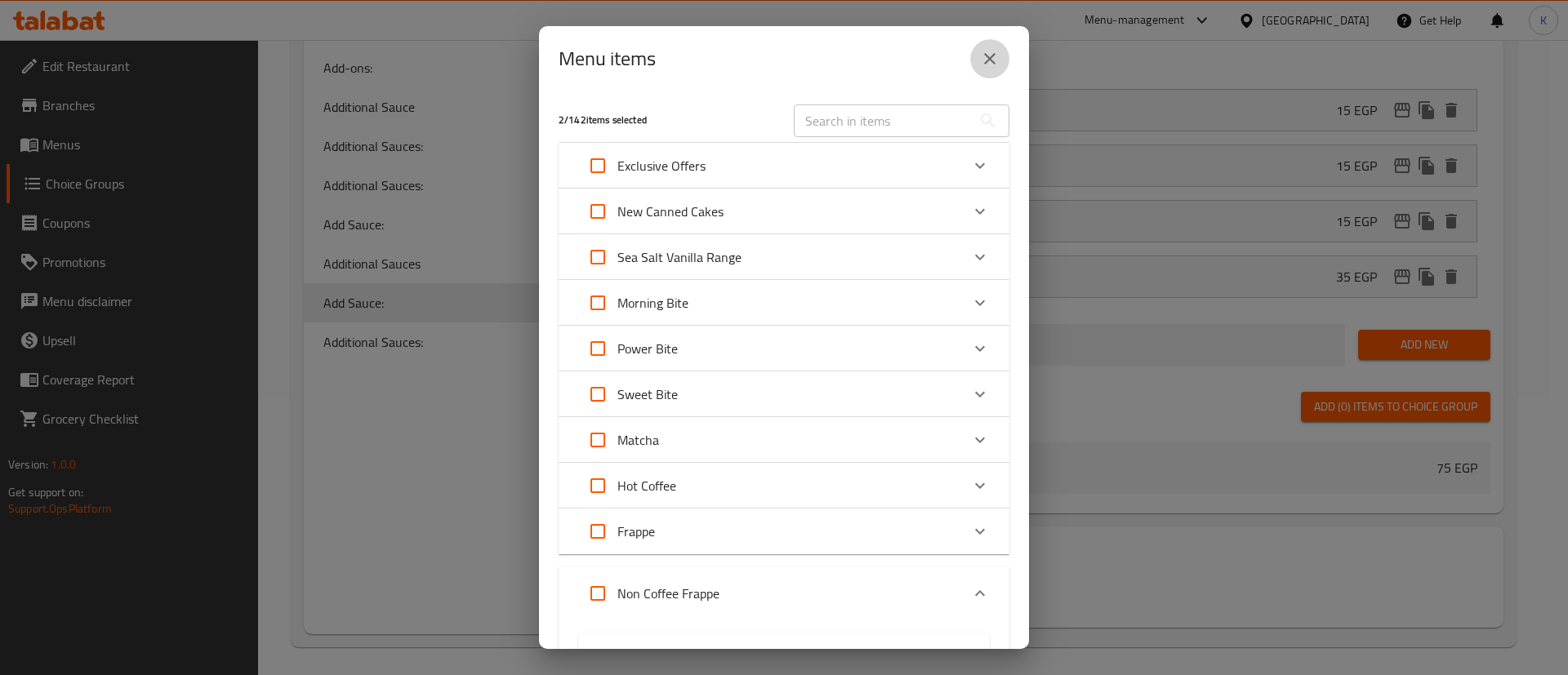
click at [983, 62] on icon "close" at bounding box center [989, 58] width 19 height 19
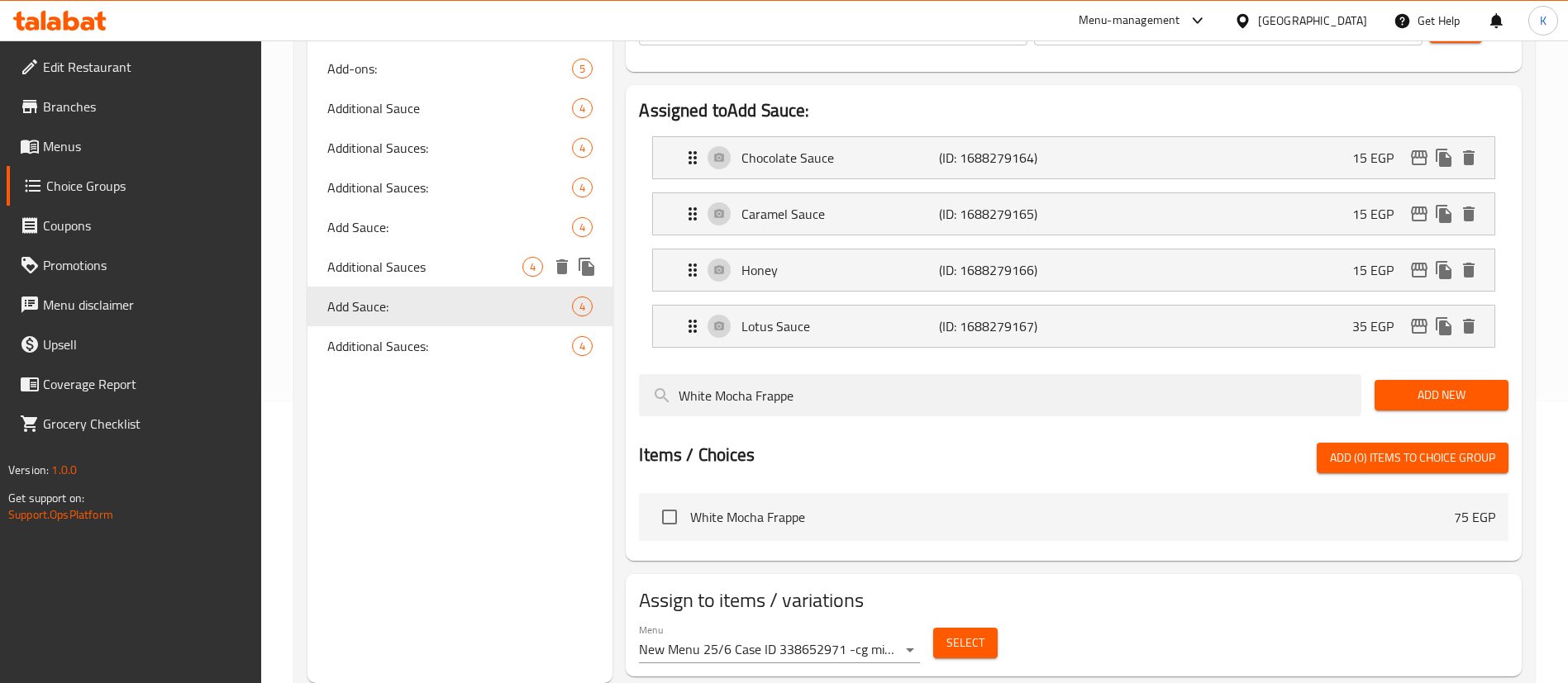
click at [435, 272] on span "Additional Sauces" at bounding box center [424, 266] width 195 height 20
type input "Additional Sauces"
type input "صوص إضافي"
type input "0"
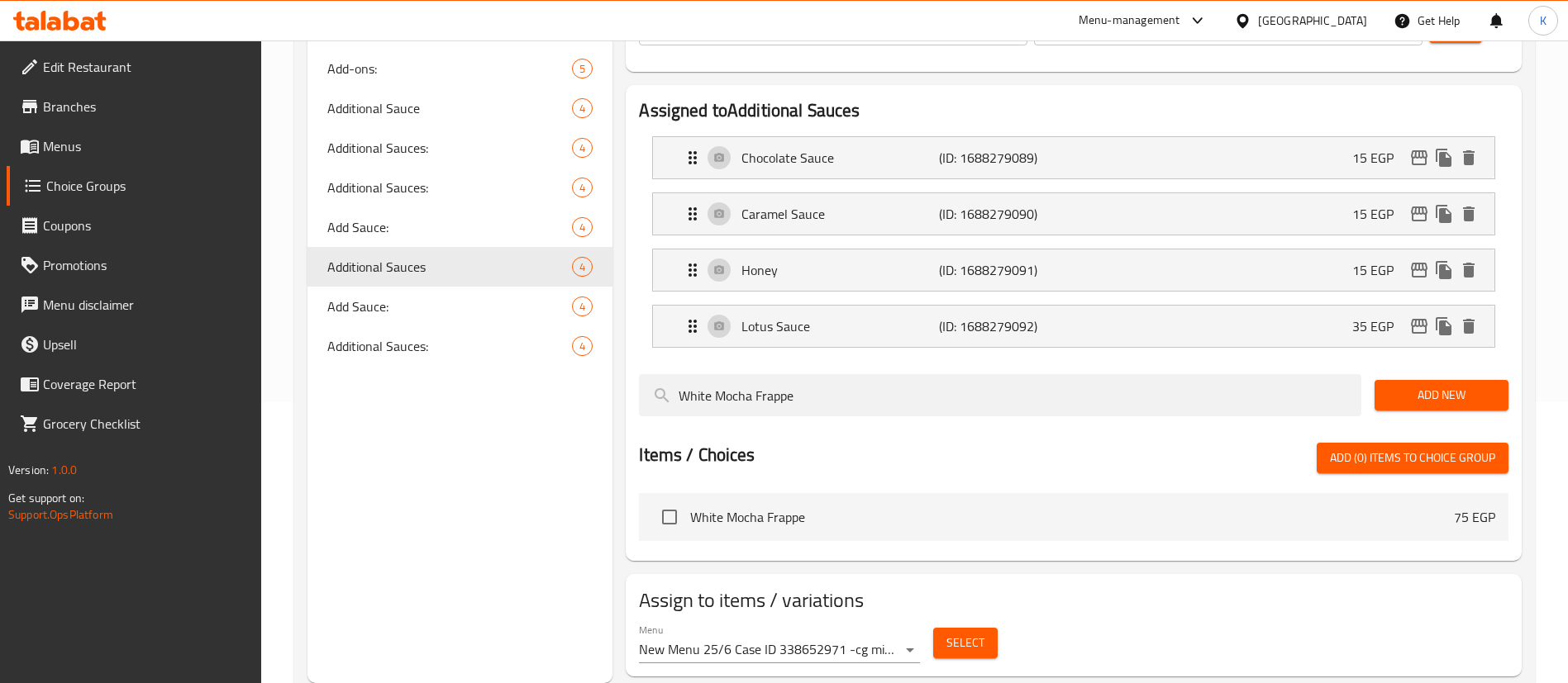
click at [974, 628] on button "Select" at bounding box center [965, 643] width 65 height 31
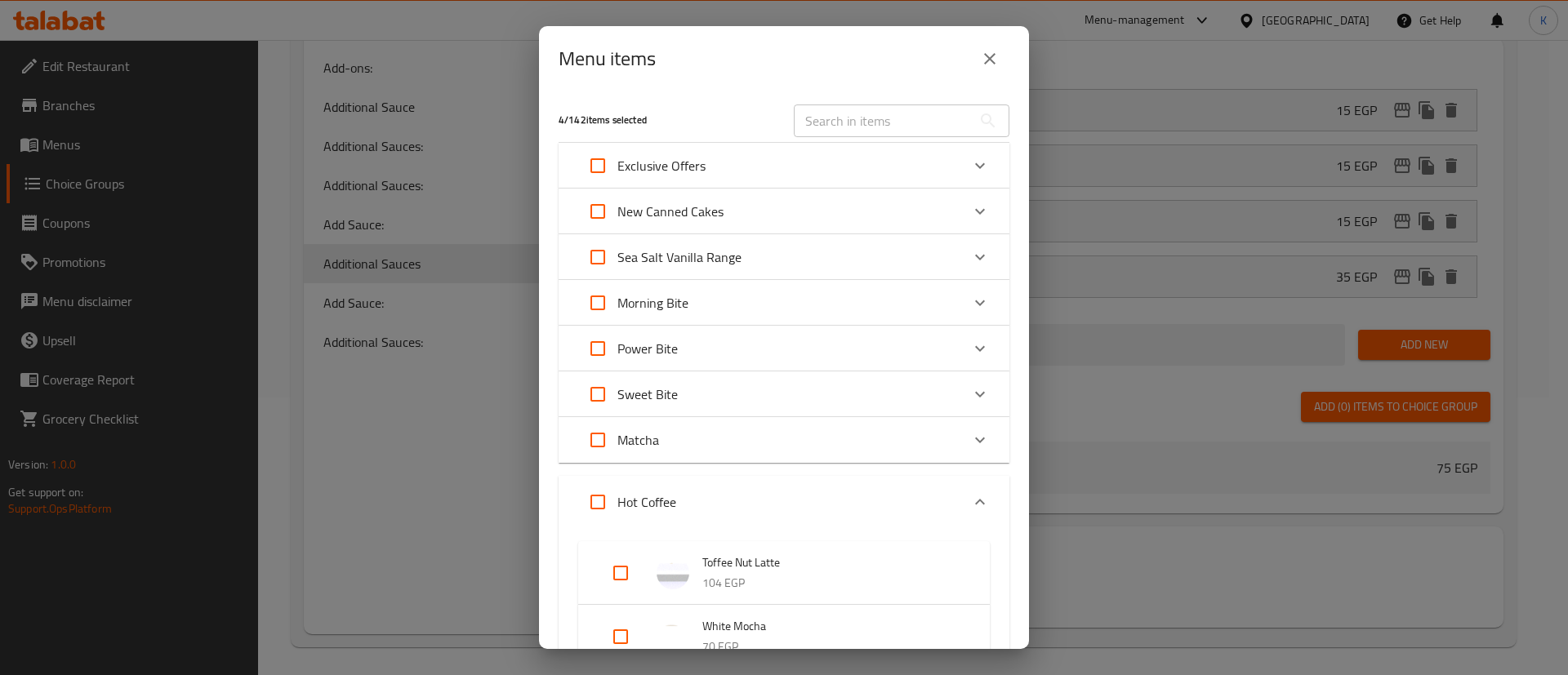
click at [993, 60] on icon "close" at bounding box center [989, 58] width 19 height 19
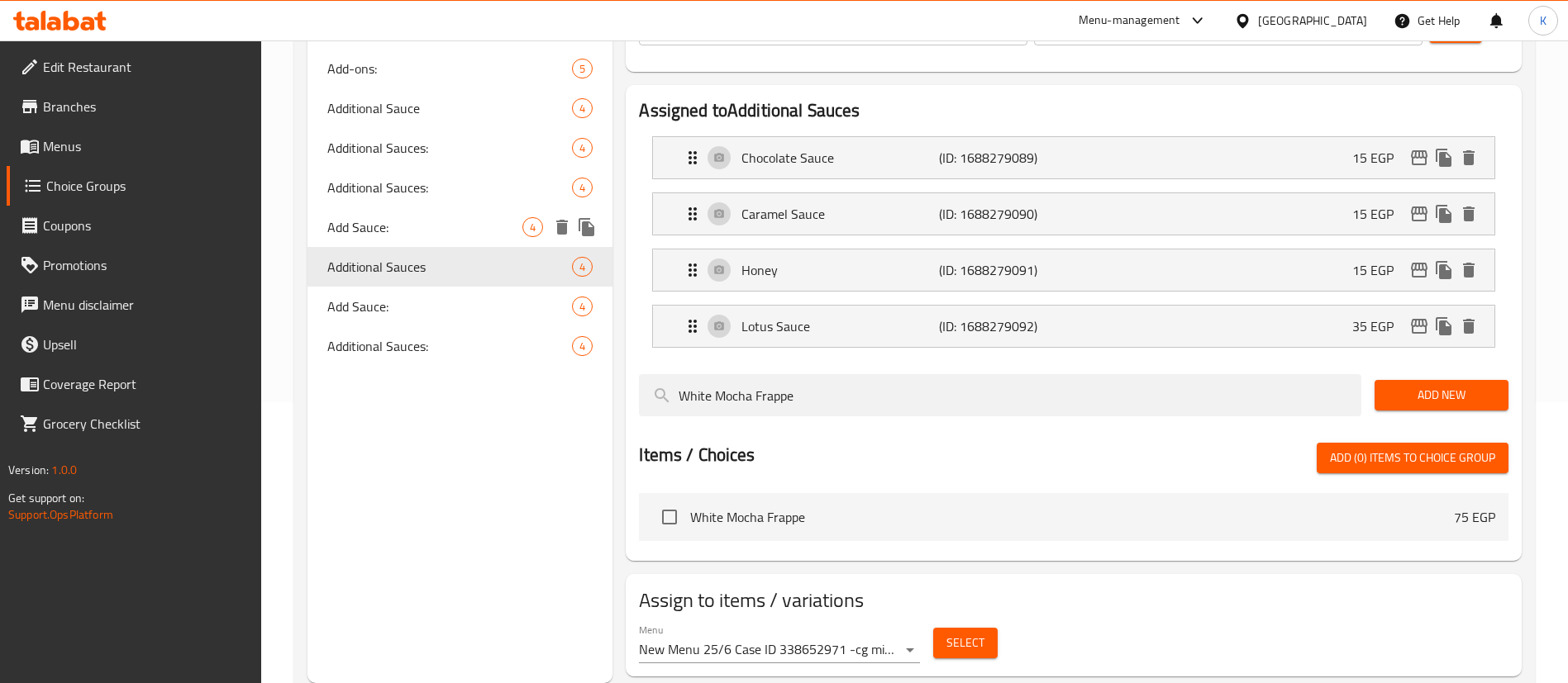
click at [423, 233] on span "Add Sauce:" at bounding box center [424, 227] width 195 height 20
type input "Add Sauce:"
type input "إضافة صوص:"
type input "2"
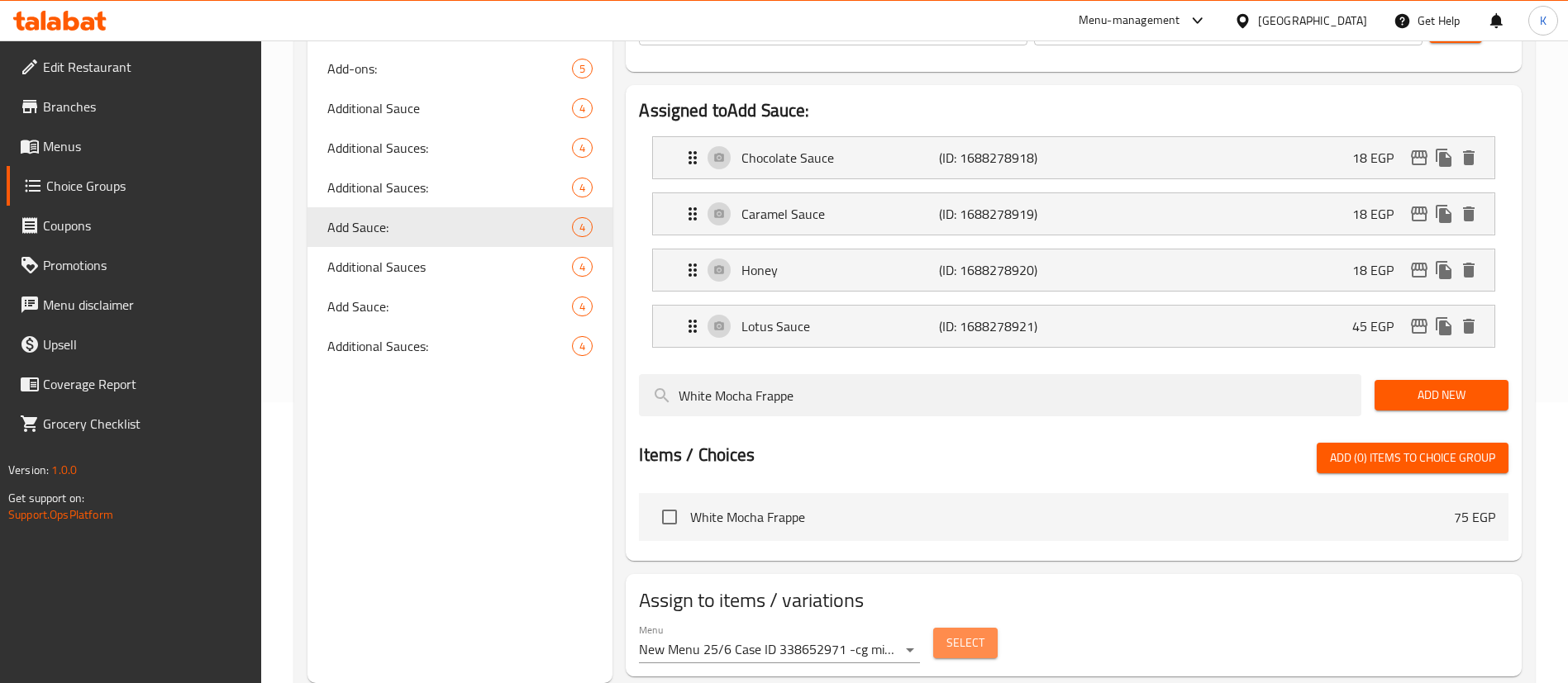
click at [948, 628] on button "Select" at bounding box center [965, 643] width 65 height 31
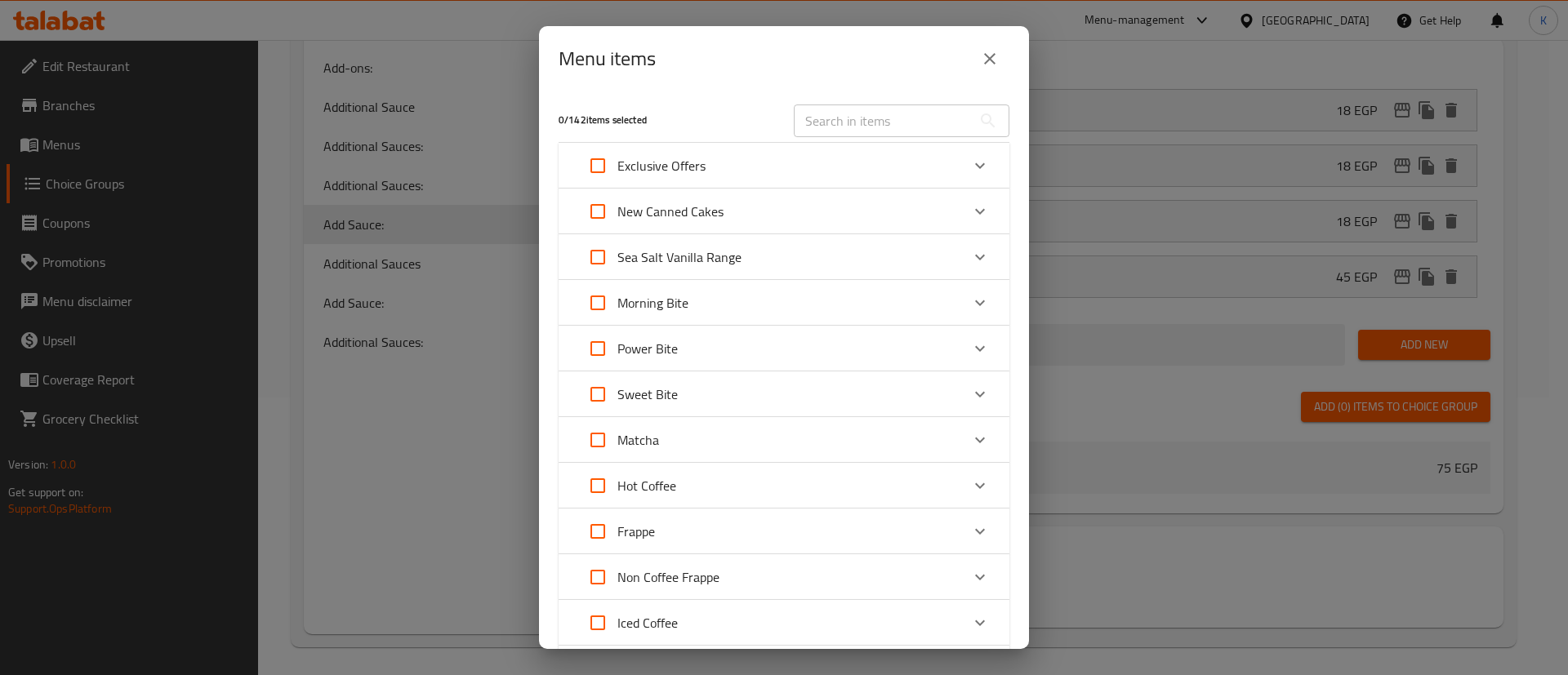
click at [1000, 61] on button "close" at bounding box center [989, 59] width 39 height 39
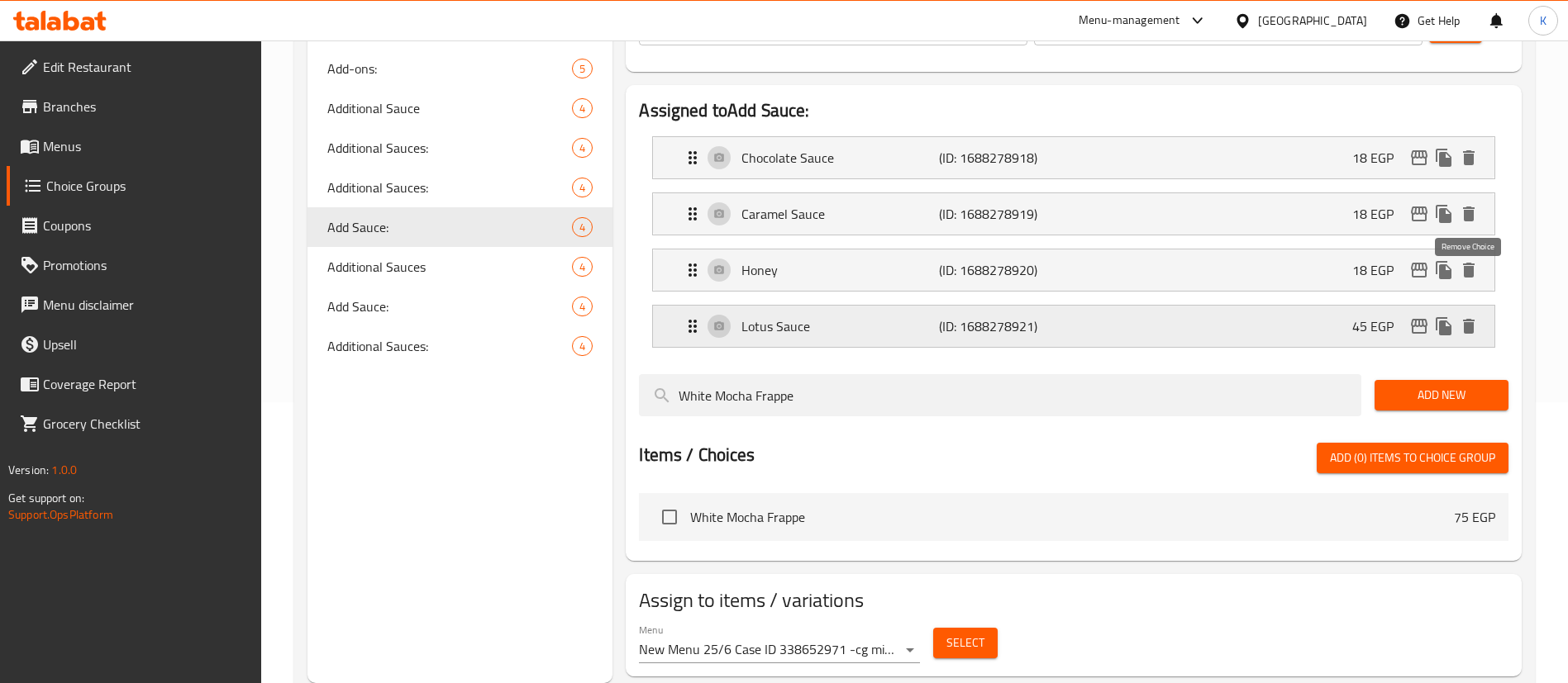
click at [1477, 316] on icon "delete" at bounding box center [1468, 325] width 20 height 20
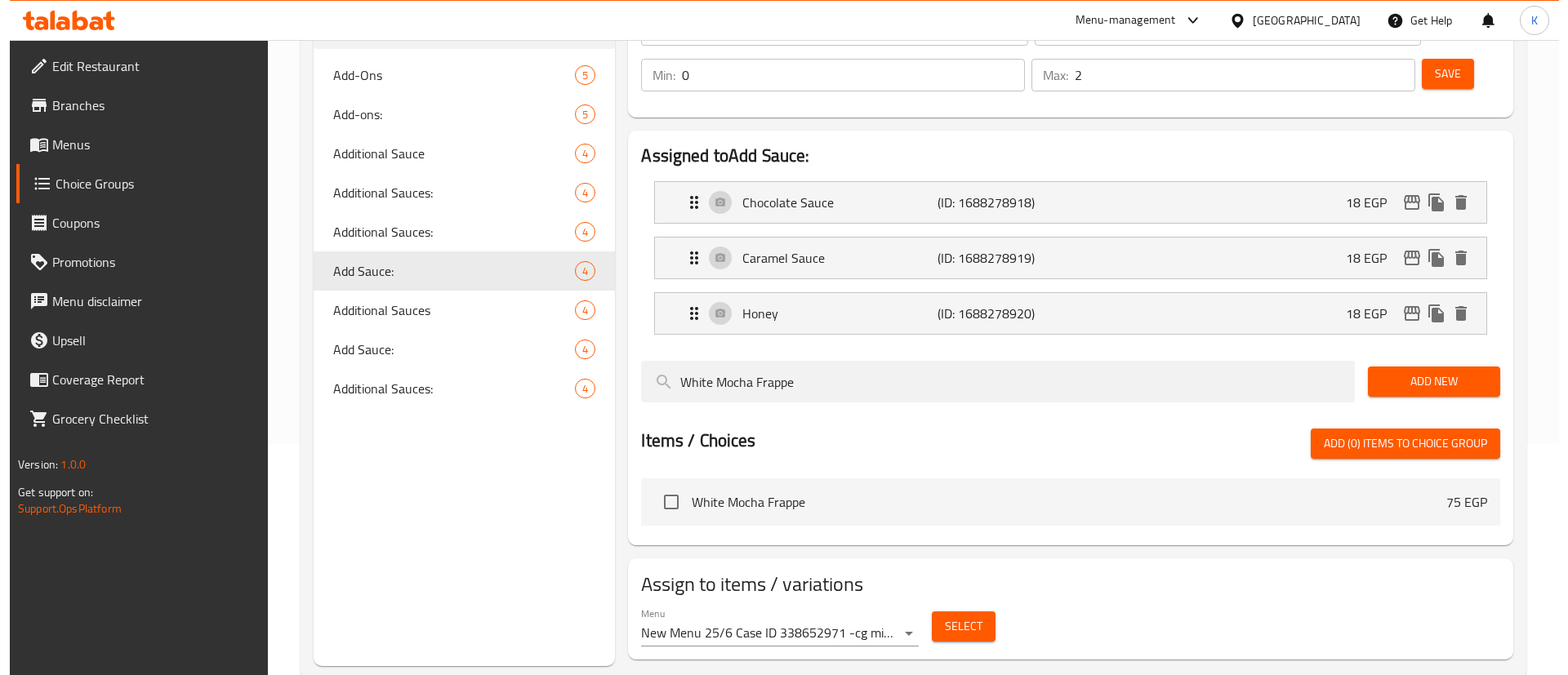
scroll to position [0, 0]
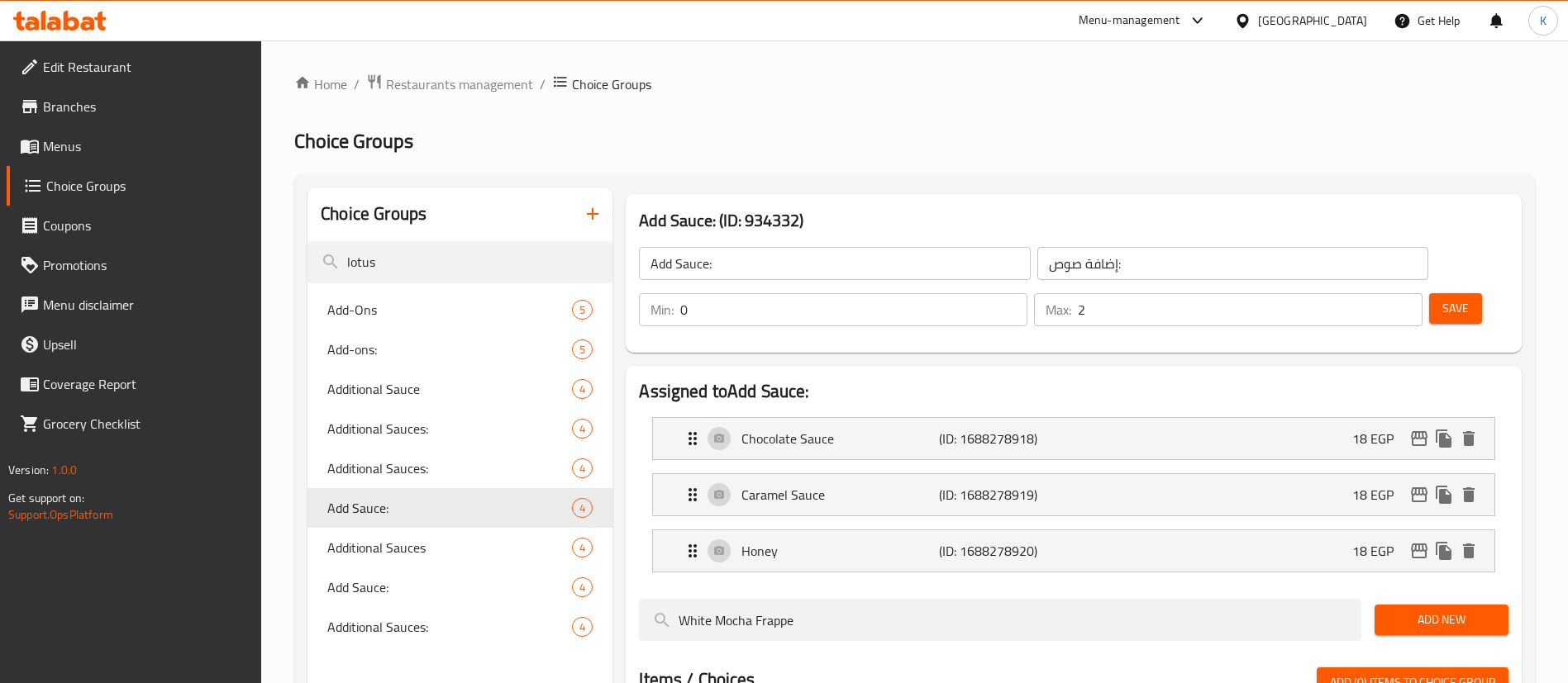
click at [1455, 290] on div "Save" at bounding box center [1462, 309] width 73 height 40
drag, startPoint x: 1427, startPoint y: 259, endPoint x: 1431, endPoint y: 223, distance: 36.2
click at [1442, 298] on span "Save" at bounding box center [1455, 308] width 26 height 20
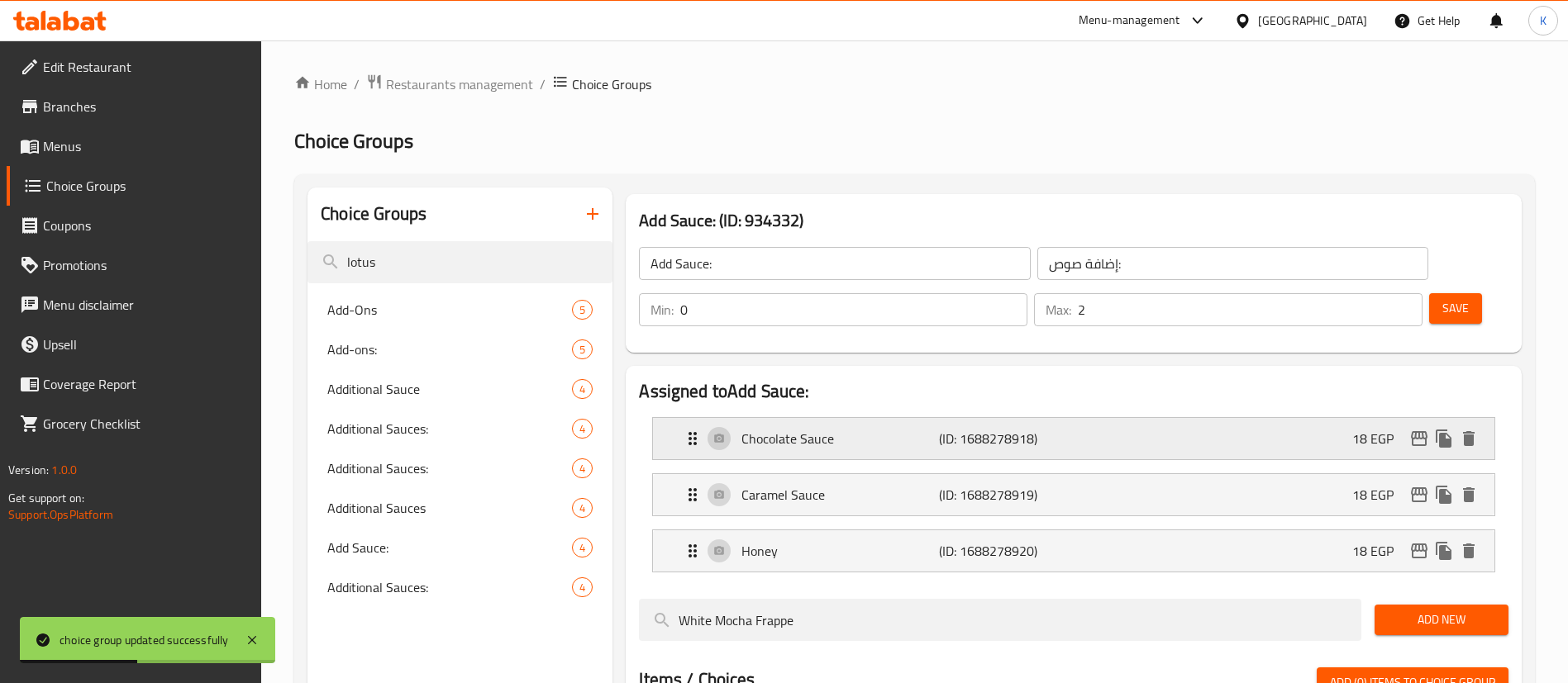
click at [954, 429] on p "(ID: 1688278918)" at bounding box center [1005, 438] width 132 height 20
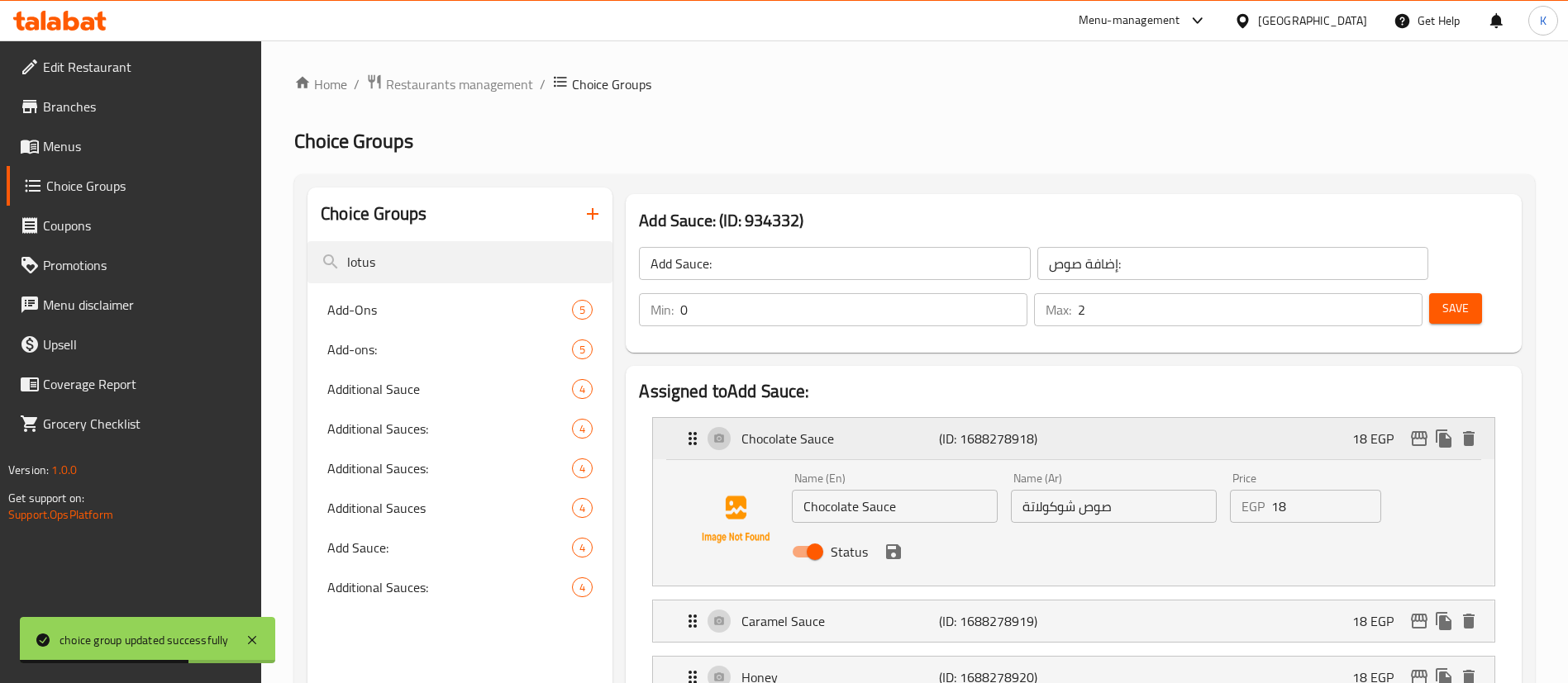
click at [1418, 432] on icon "edit" at bounding box center [1418, 439] width 16 height 15
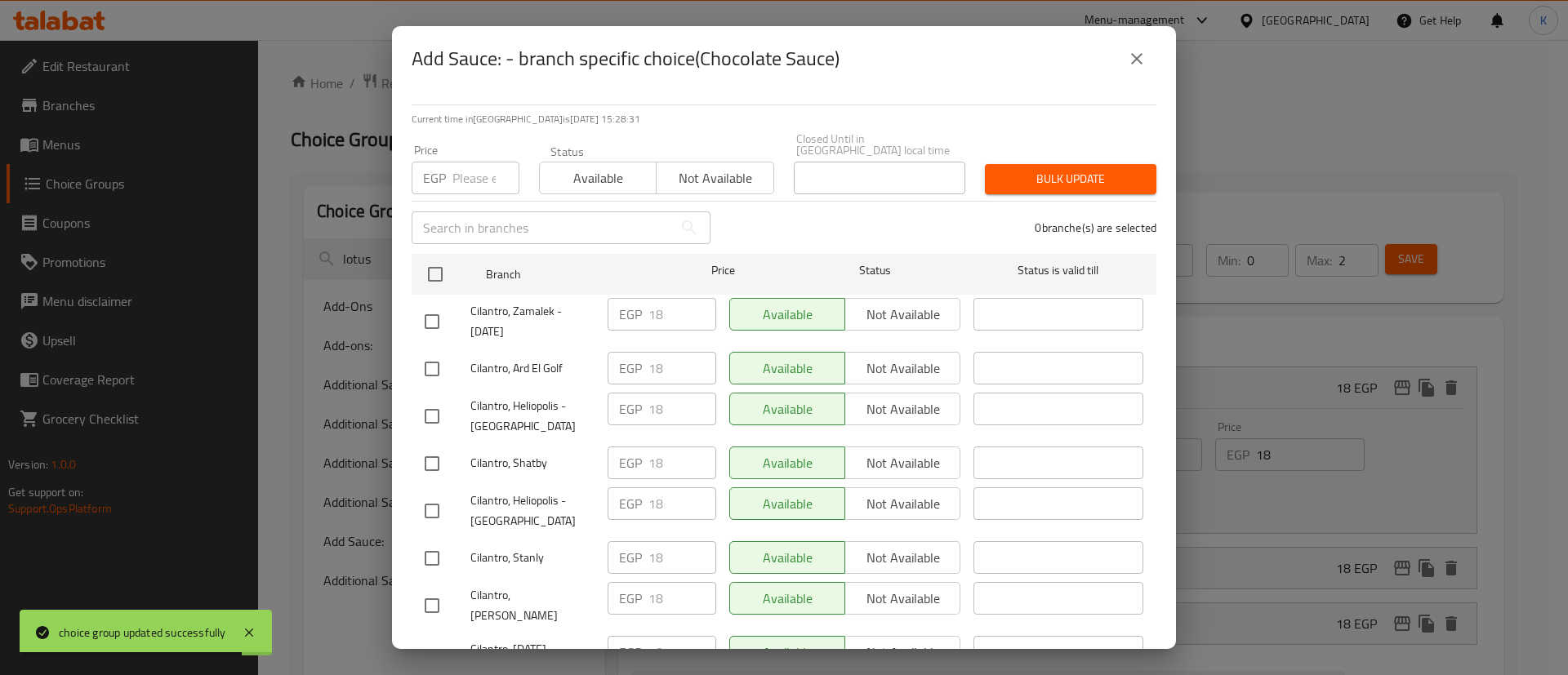
click at [473, 164] on input "number" at bounding box center [486, 178] width 67 height 33
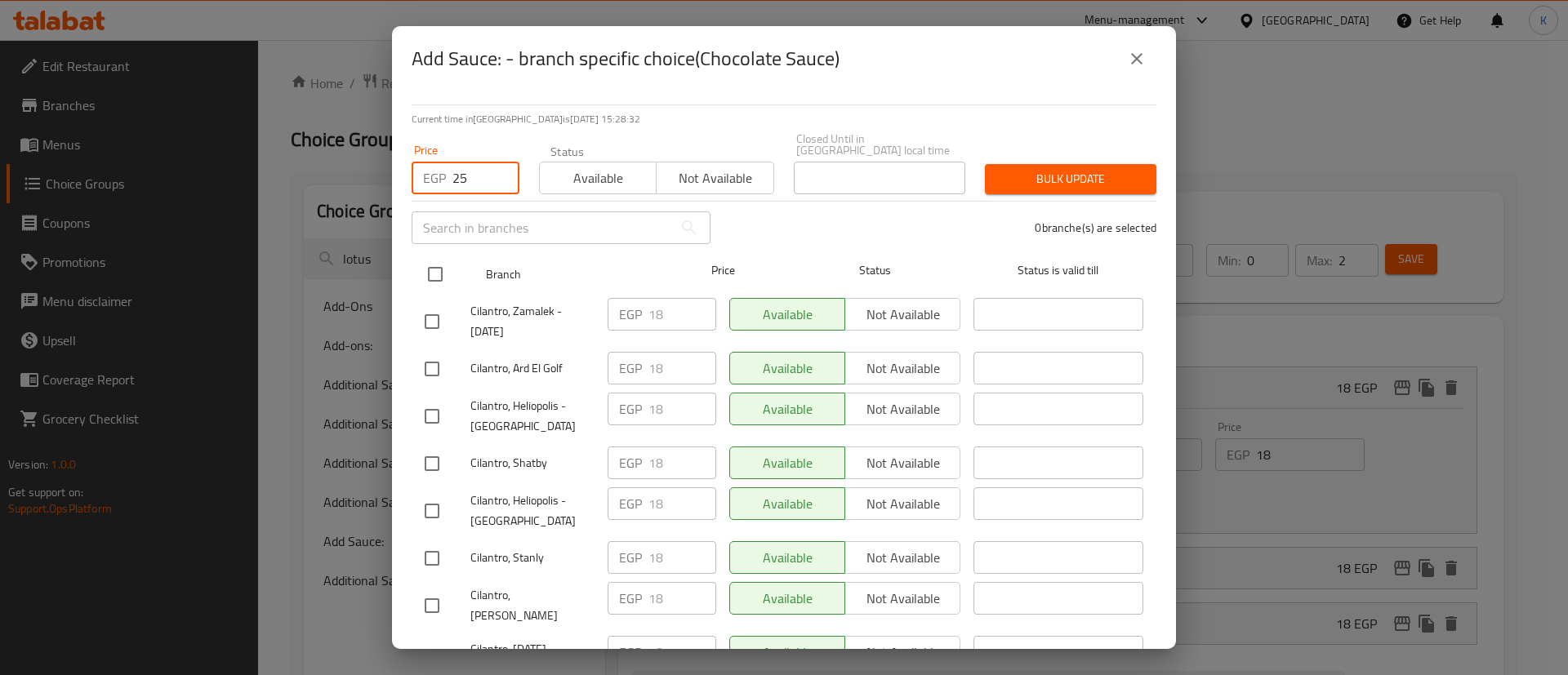
type input "25"
click at [424, 251] on div at bounding box center [448, 275] width 61 height 47
click at [439, 258] on input "checkbox" at bounding box center [435, 274] width 34 height 34
checkbox input "true"
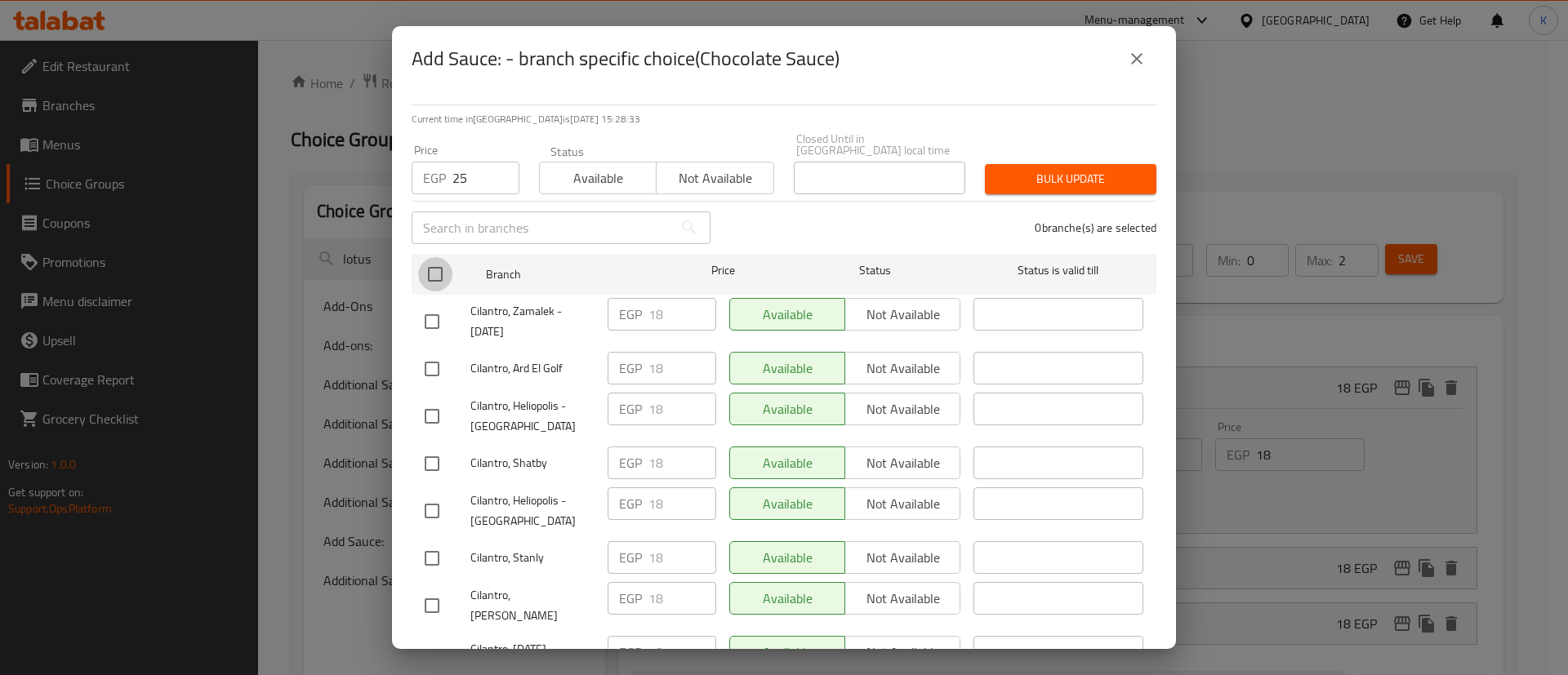
checkbox input "true"
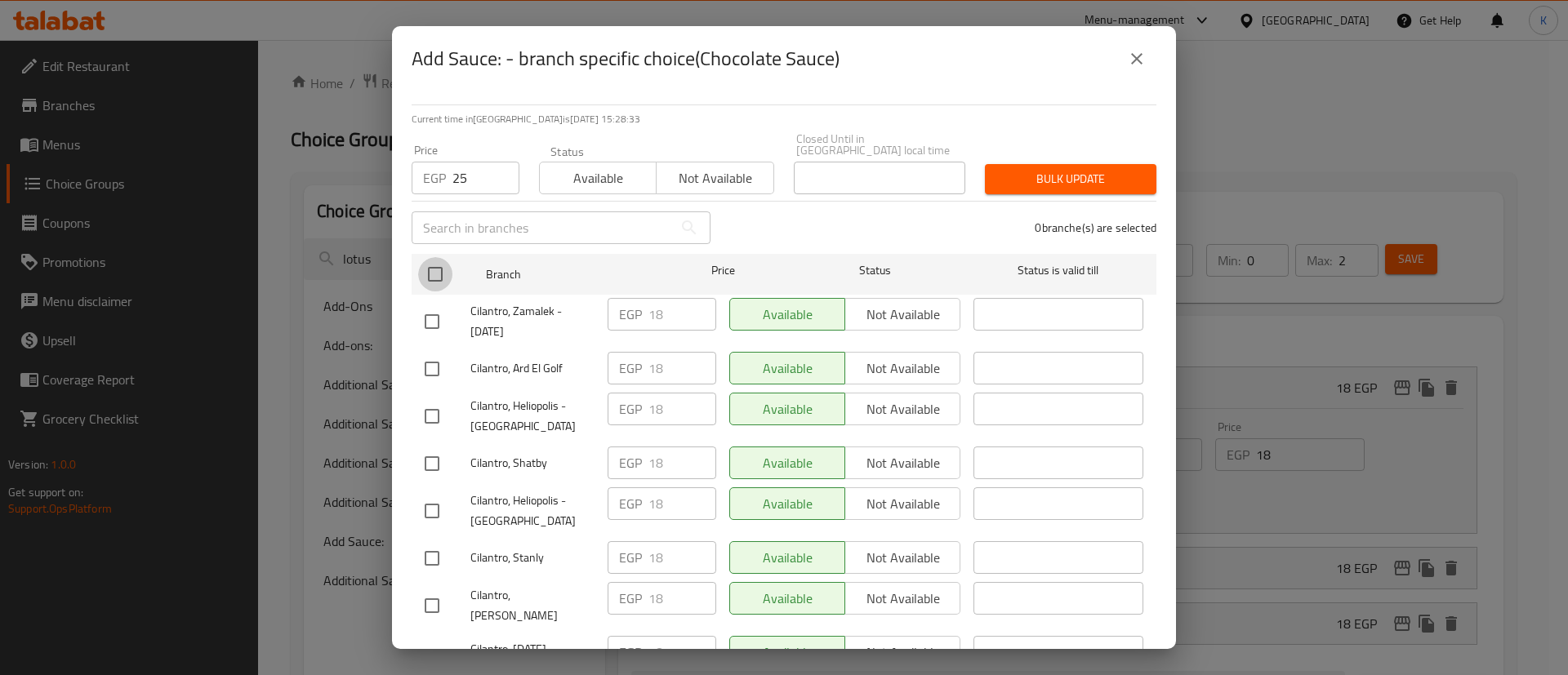
checkbox input "true"
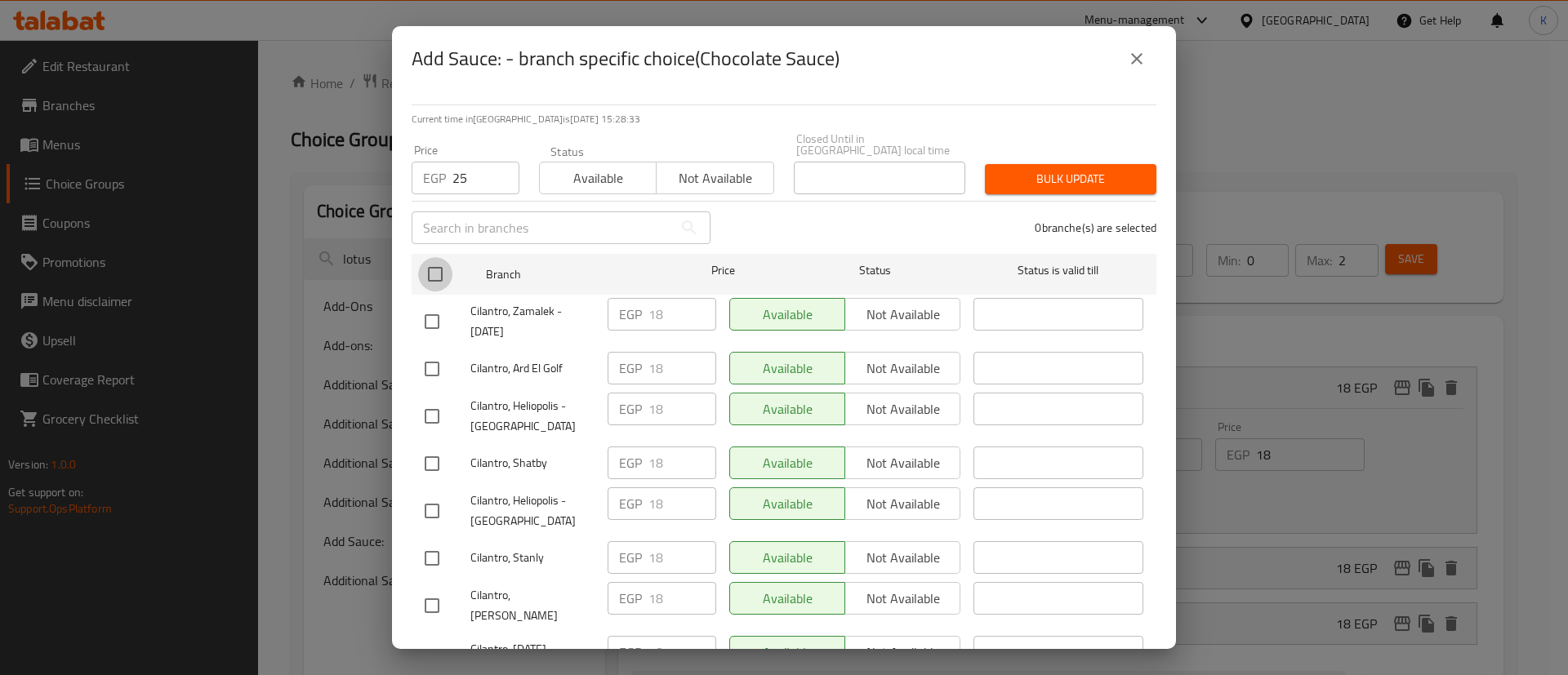
checkbox input "true"
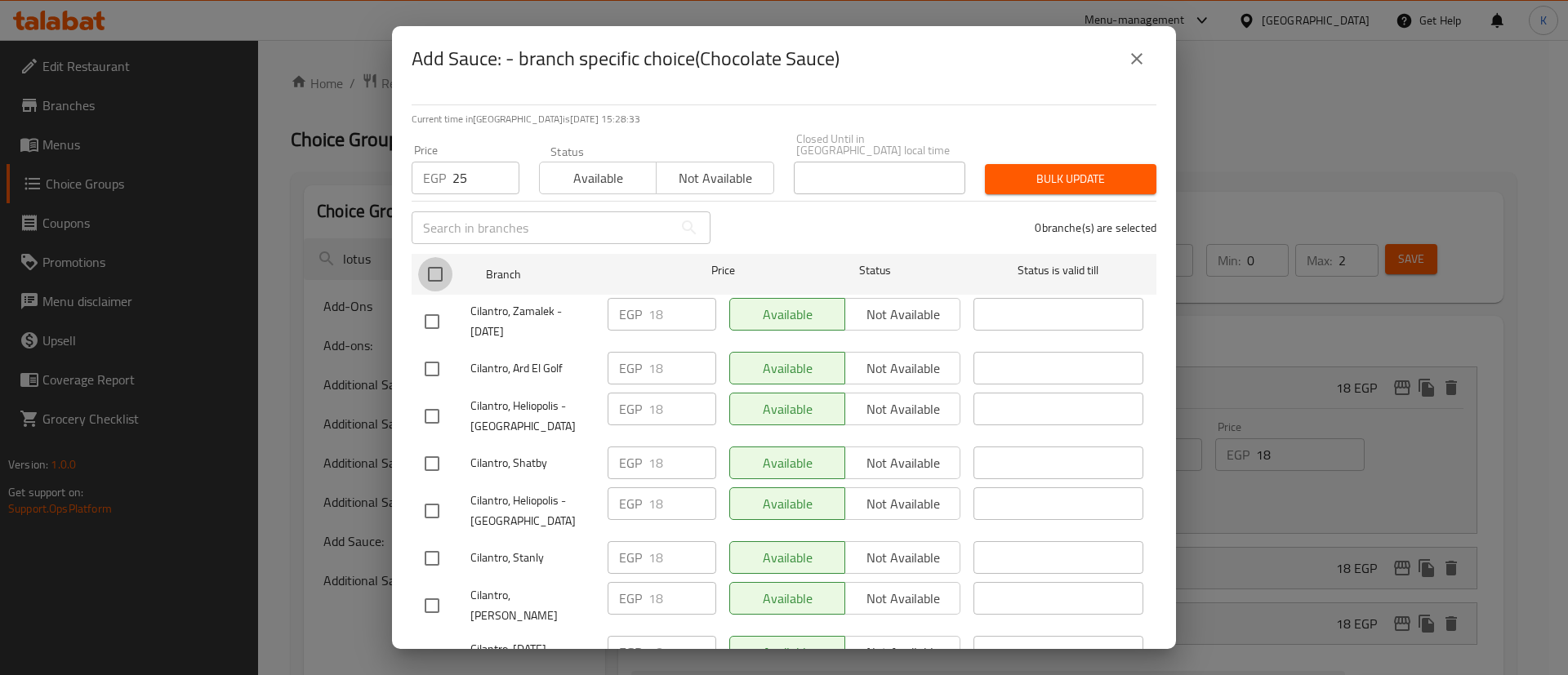
checkbox input "true"
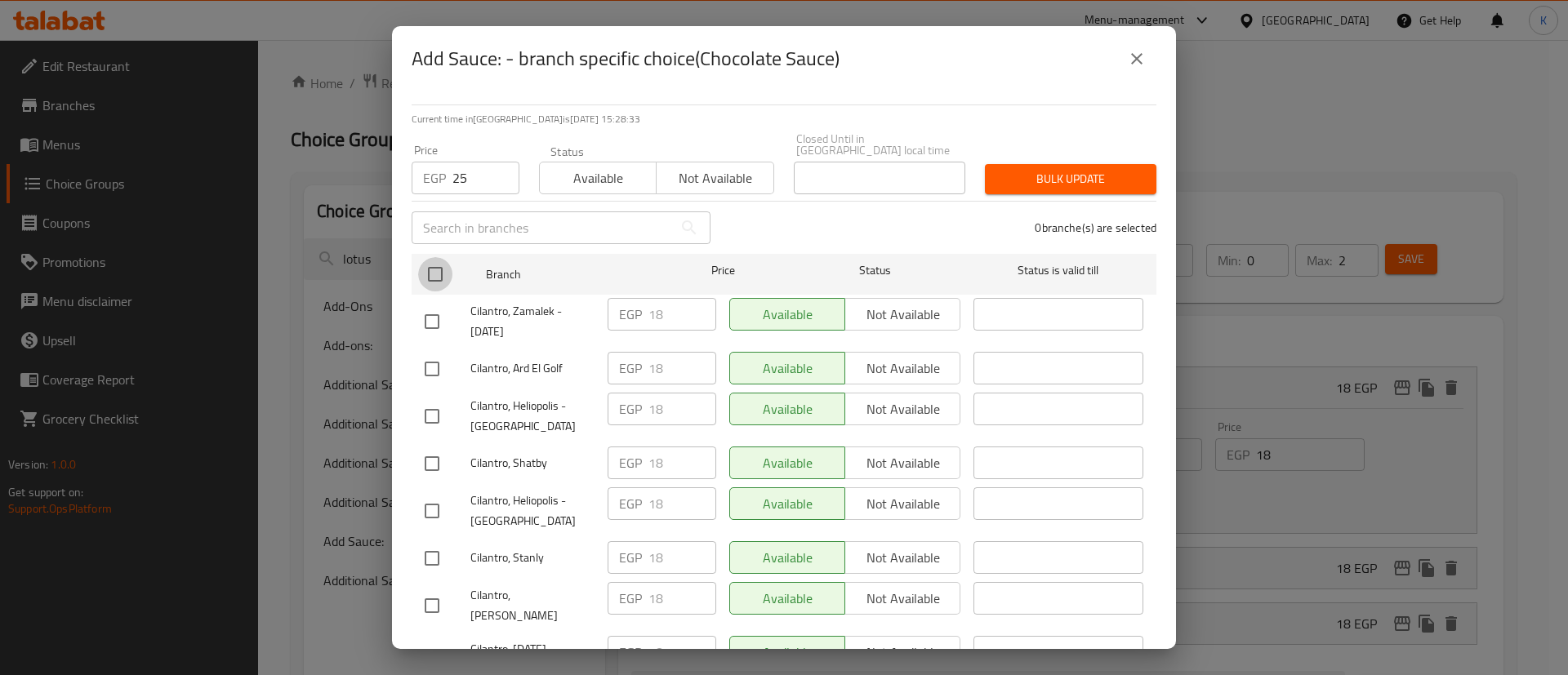
checkbox input "true"
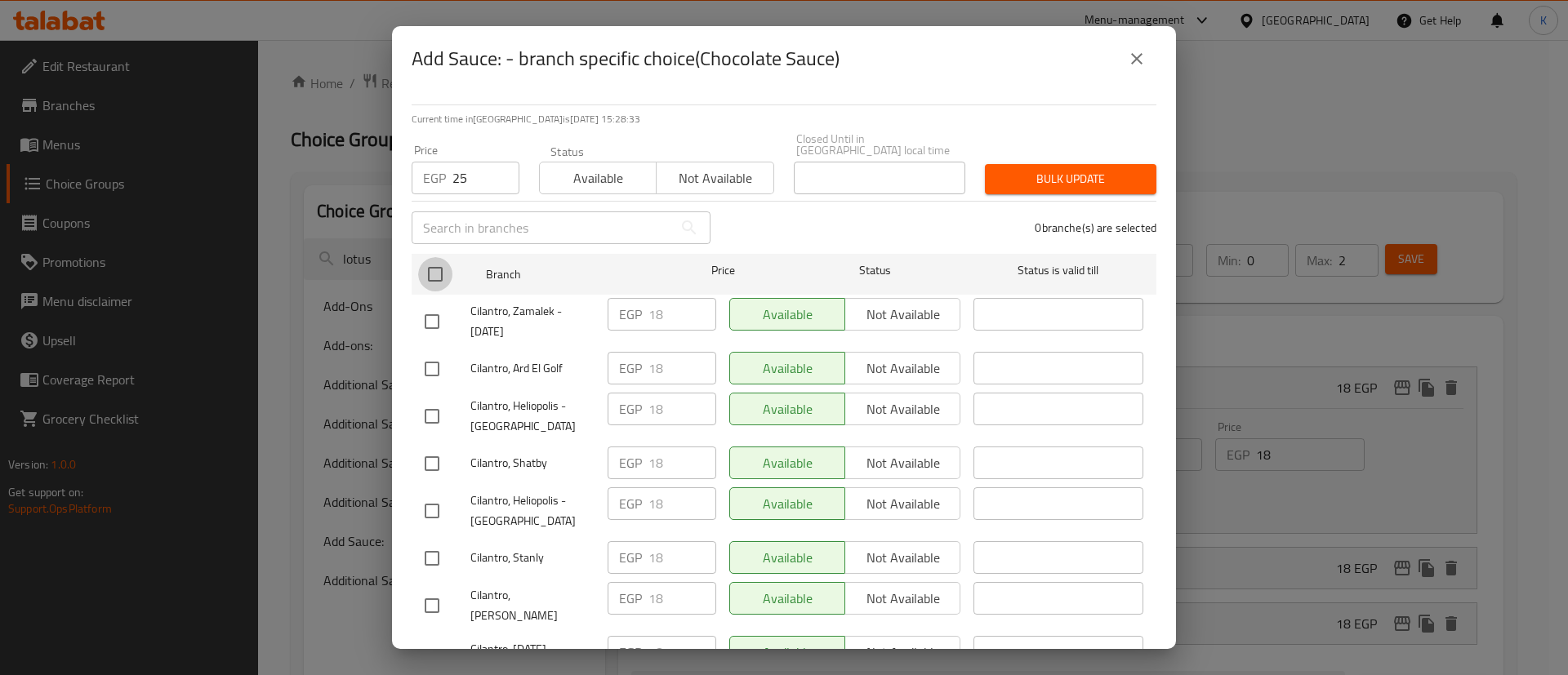
checkbox input "true"
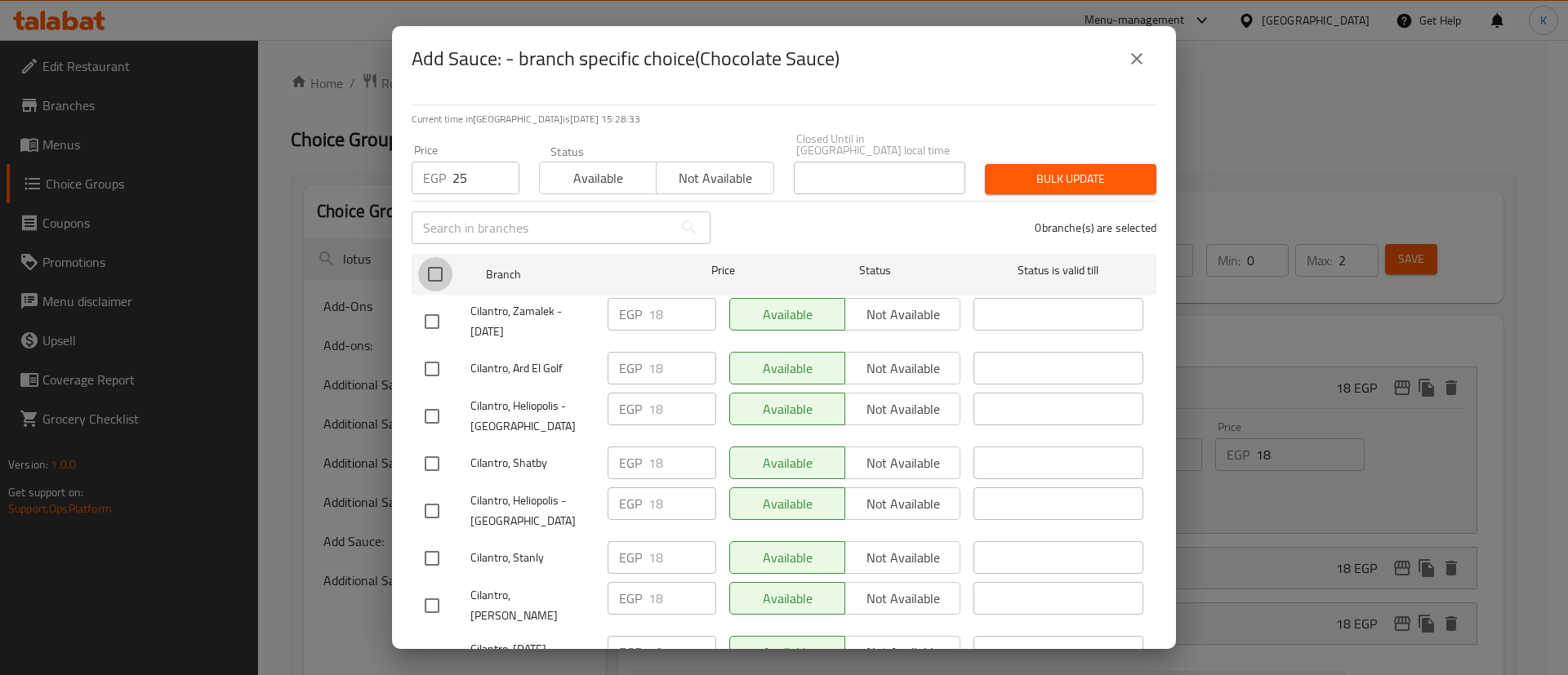
checkbox input "true"
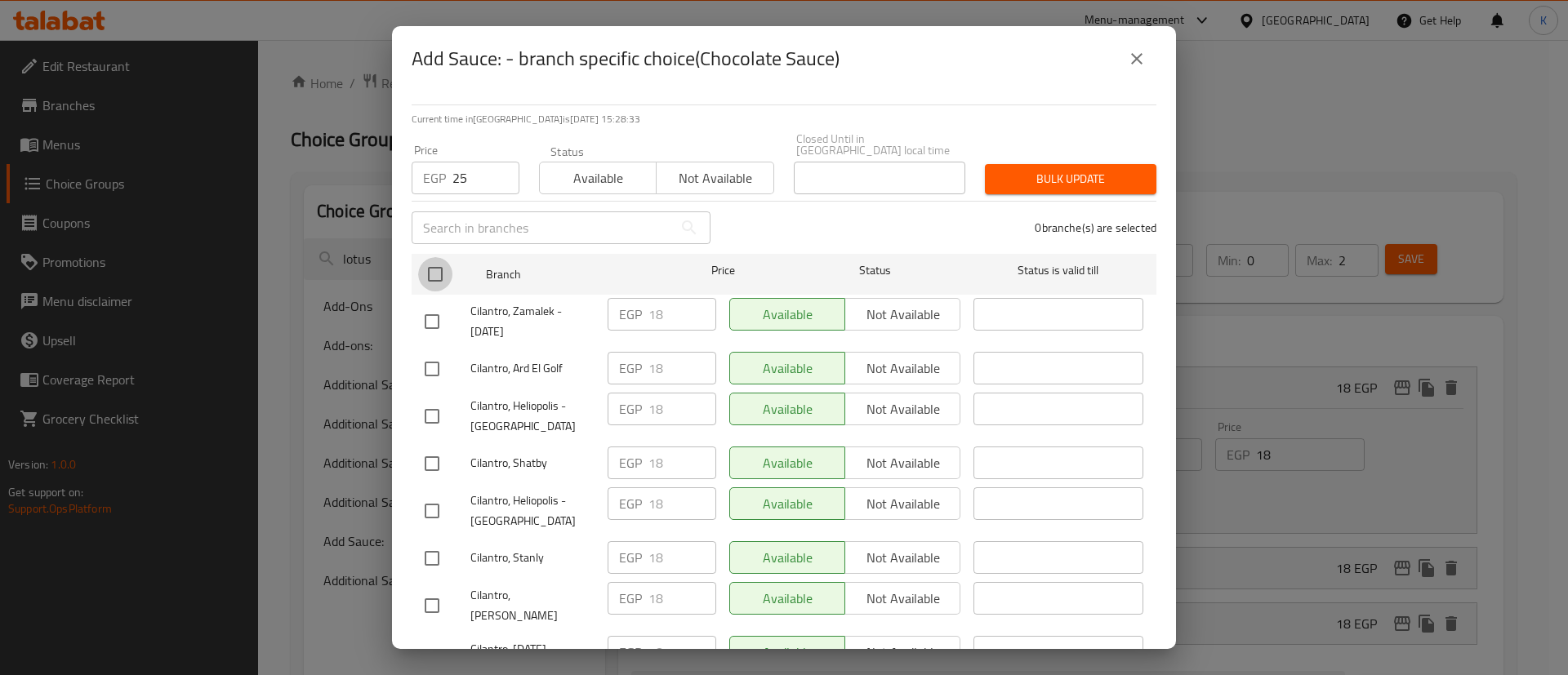
checkbox input "true"
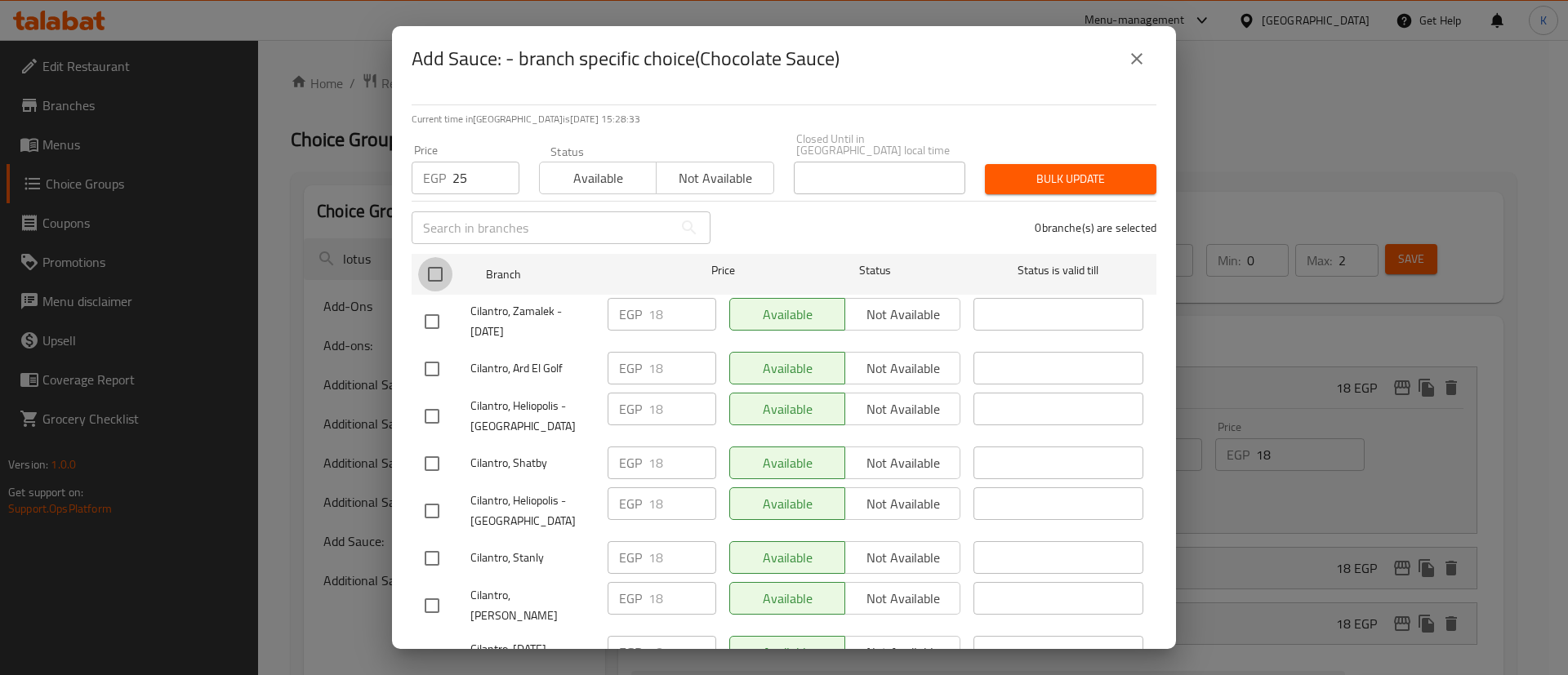
checkbox input "true"
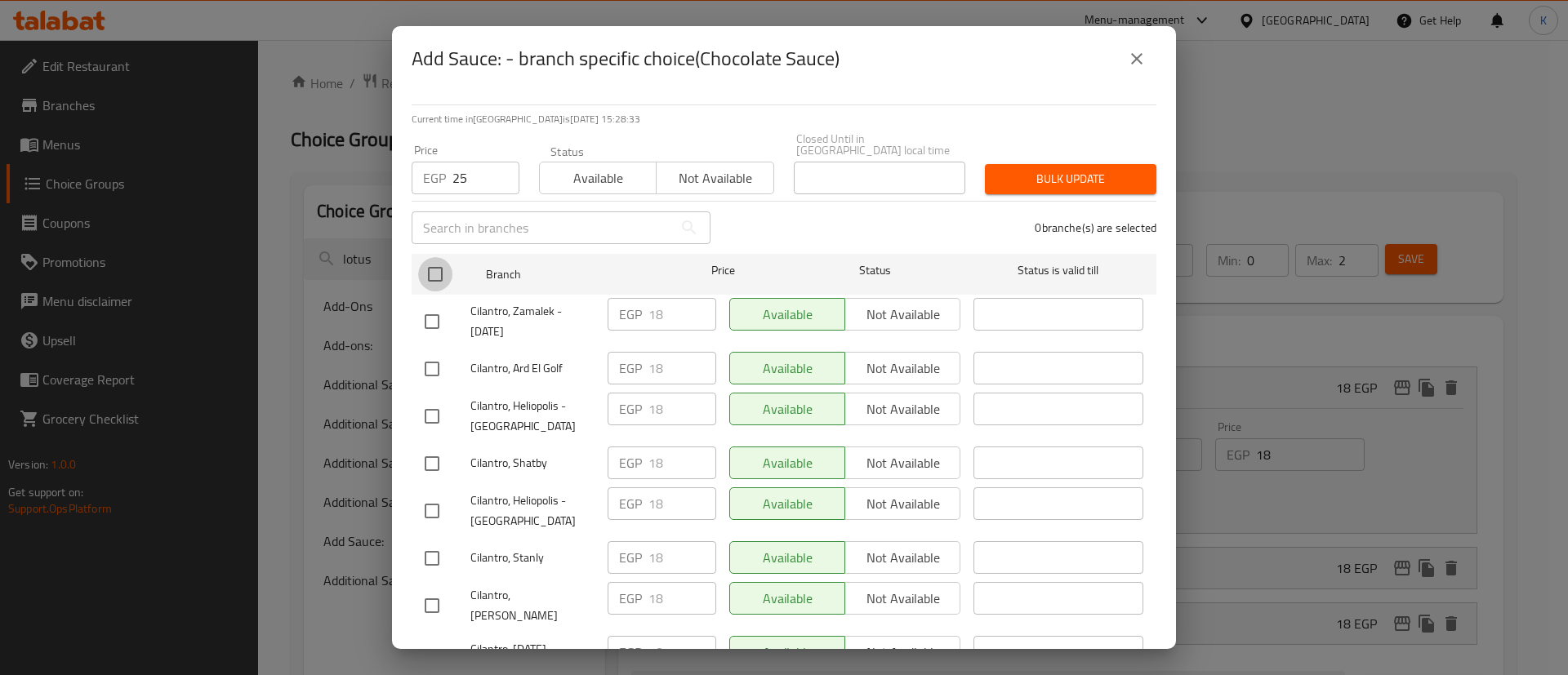
checkbox input "true"
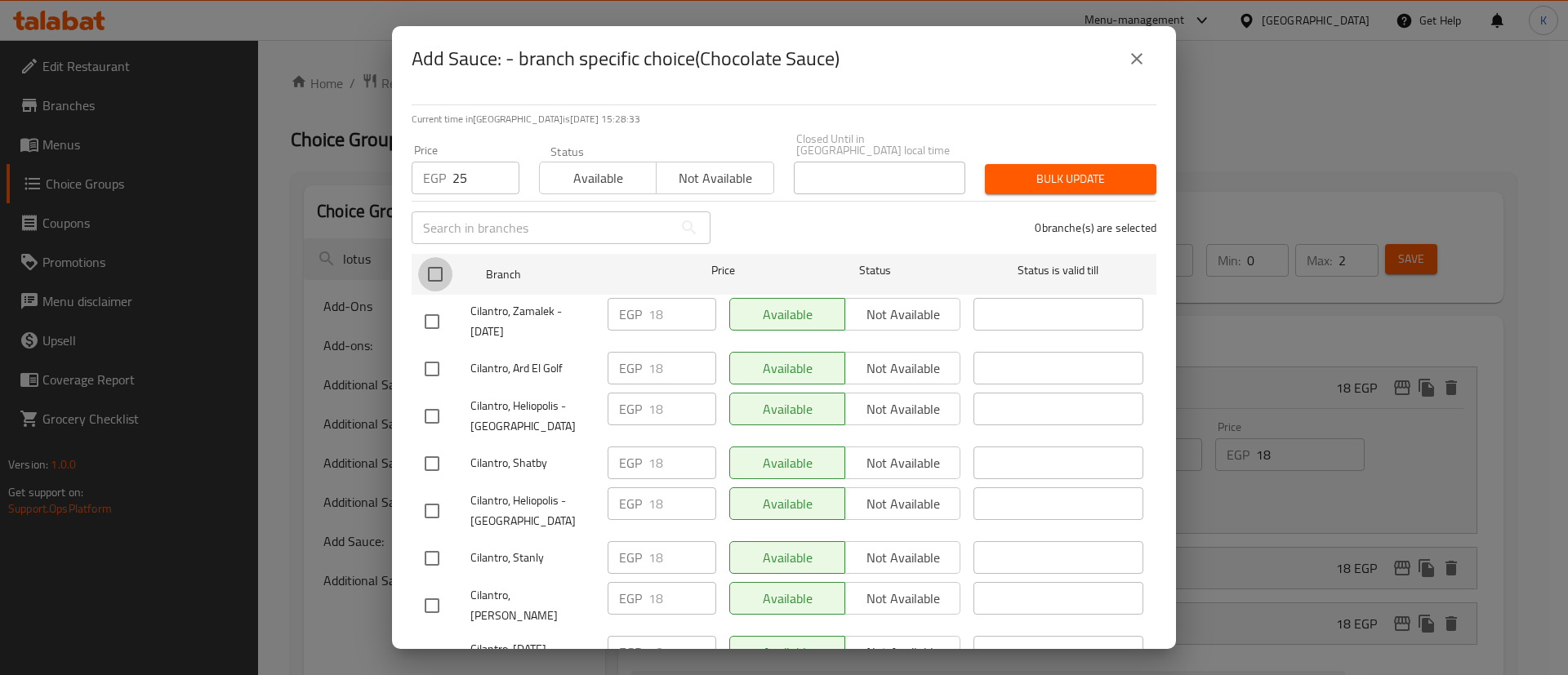
checkbox input "true"
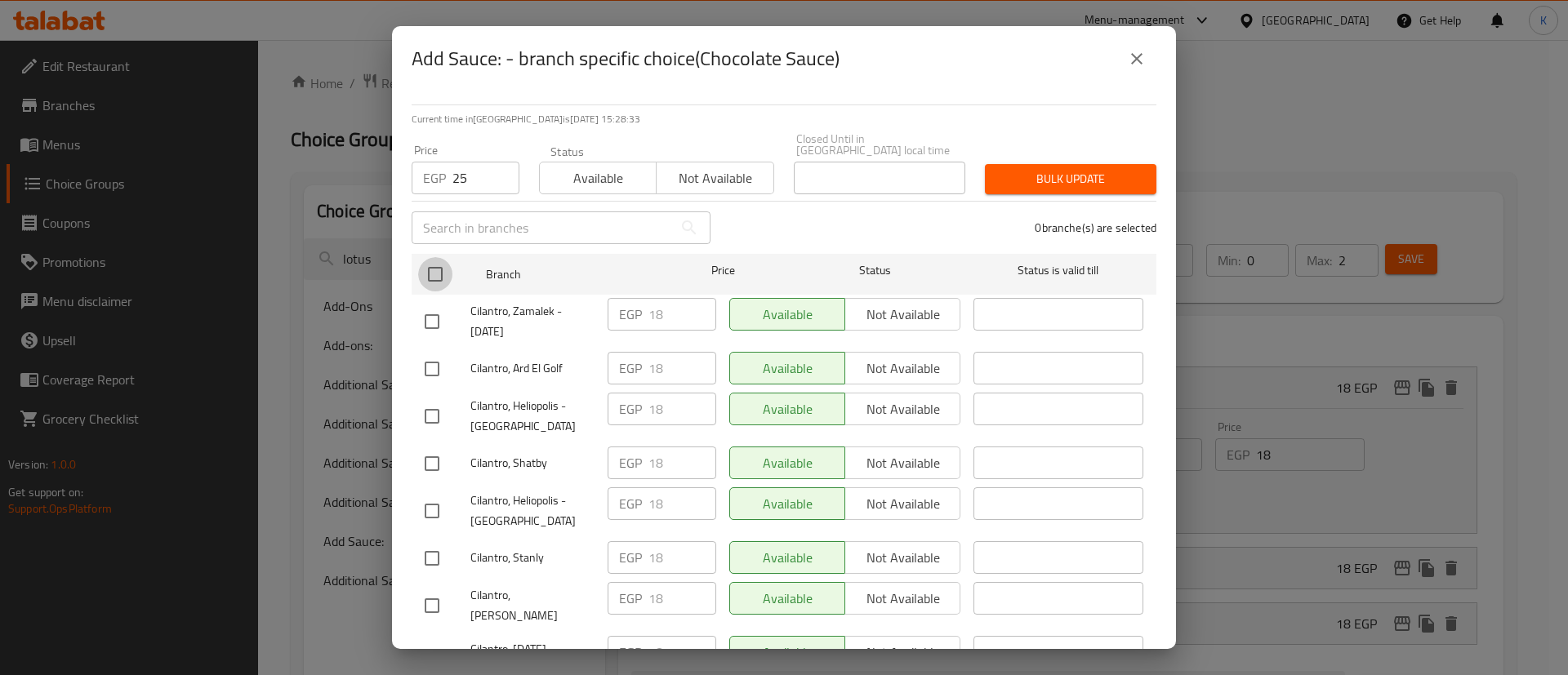
checkbox input "true"
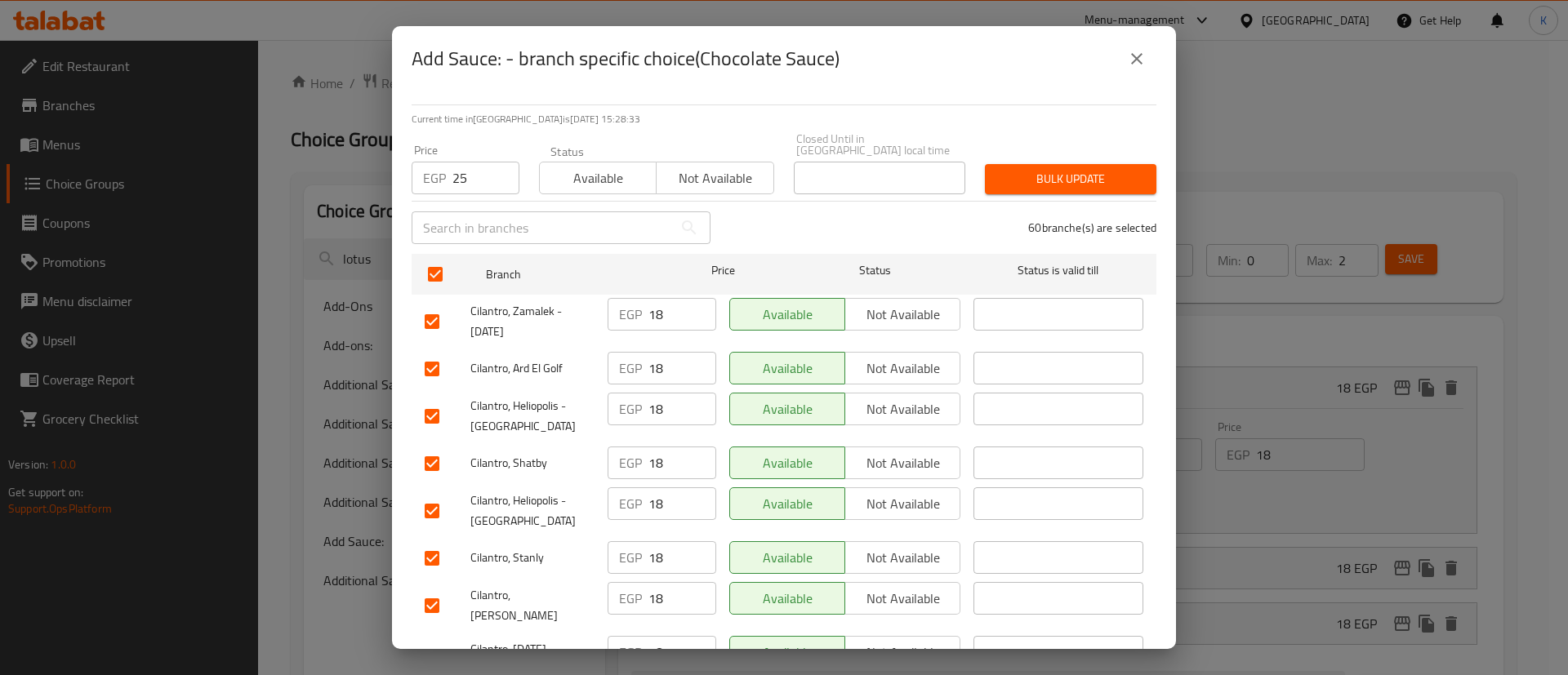
click at [1053, 175] on span "Bulk update" at bounding box center [1070, 179] width 145 height 20
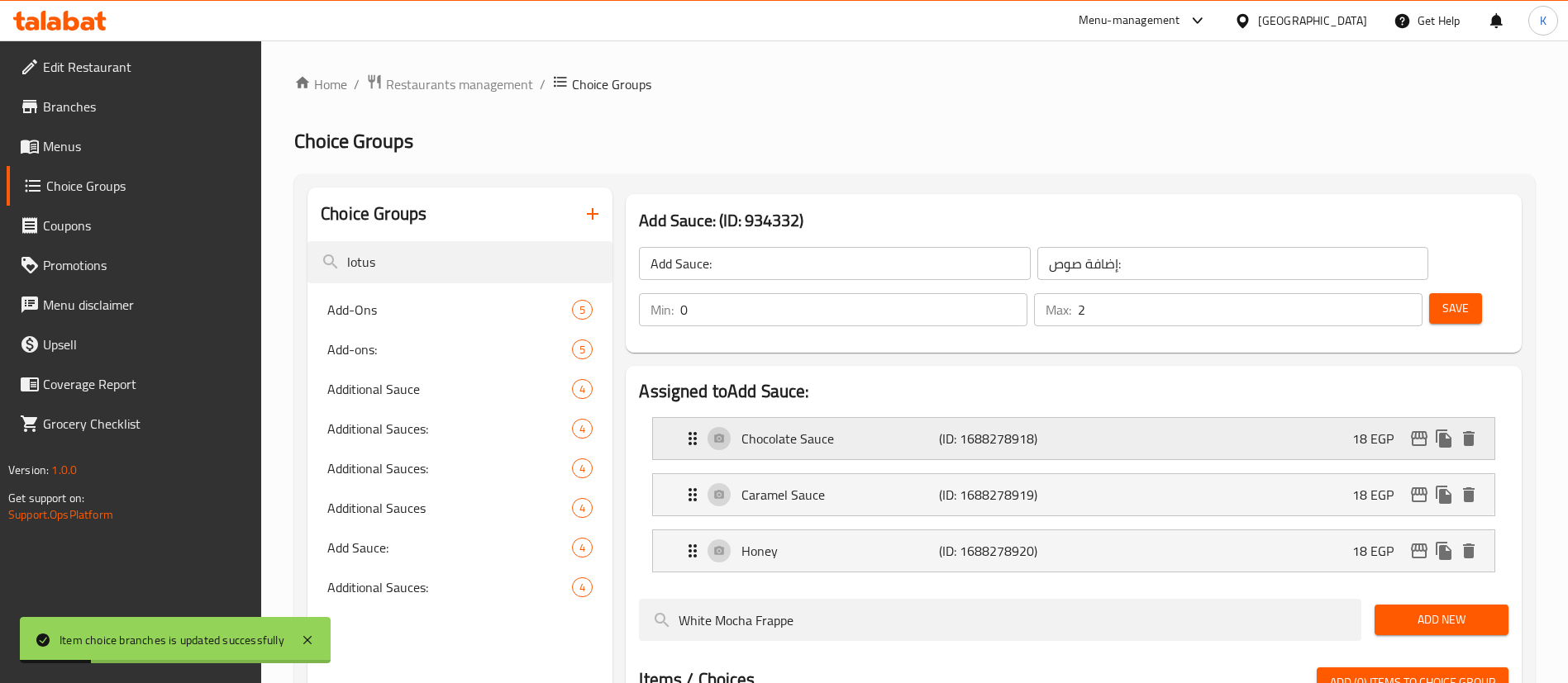
click at [1267, 418] on div "Chocolate Sauce (ID: 1688278918) 18 EGP" at bounding box center [1078, 438] width 791 height 42
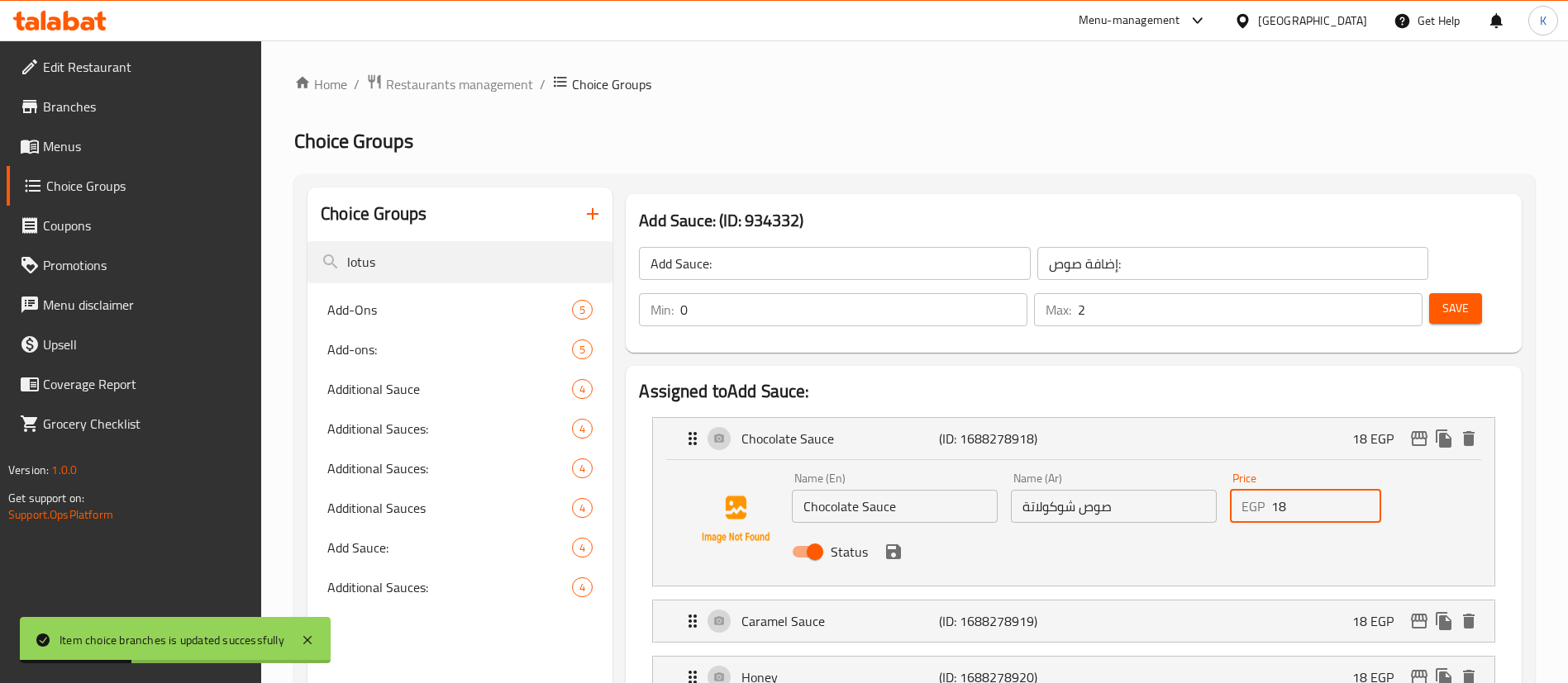
drag, startPoint x: 1297, startPoint y: 459, endPoint x: 1214, endPoint y: 459, distance: 83.0
click at [1214, 466] on div "Name (En) Chocolate Sauce Name (En) Name (Ar) صوص شوكولاتة Name (Ar) Price EGP …" at bounding box center [1113, 519] width 657 height 108
click at [892, 542] on icon "save" at bounding box center [892, 551] width 20 height 20
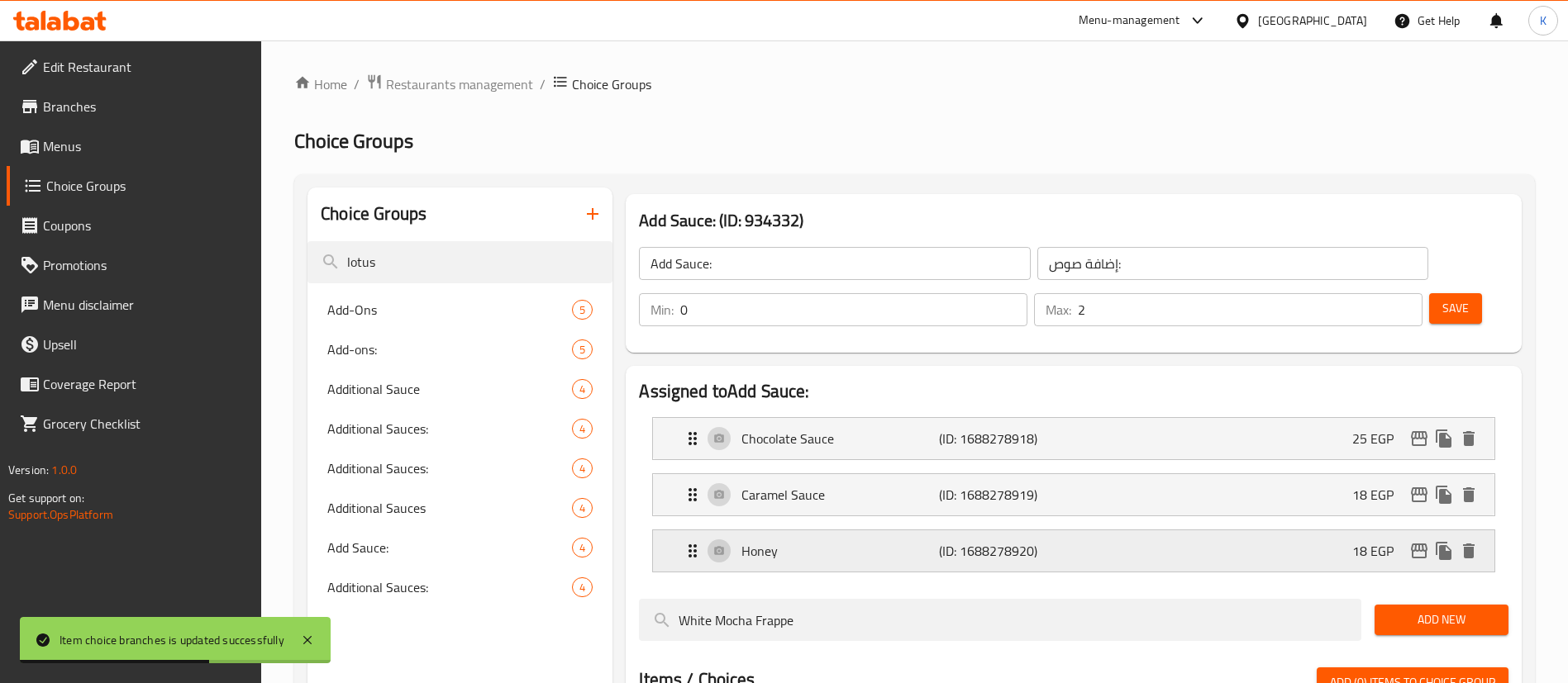
type input "25"
click at [943, 485] on p "(ID: 1688278919)" at bounding box center [1005, 494] width 132 height 20
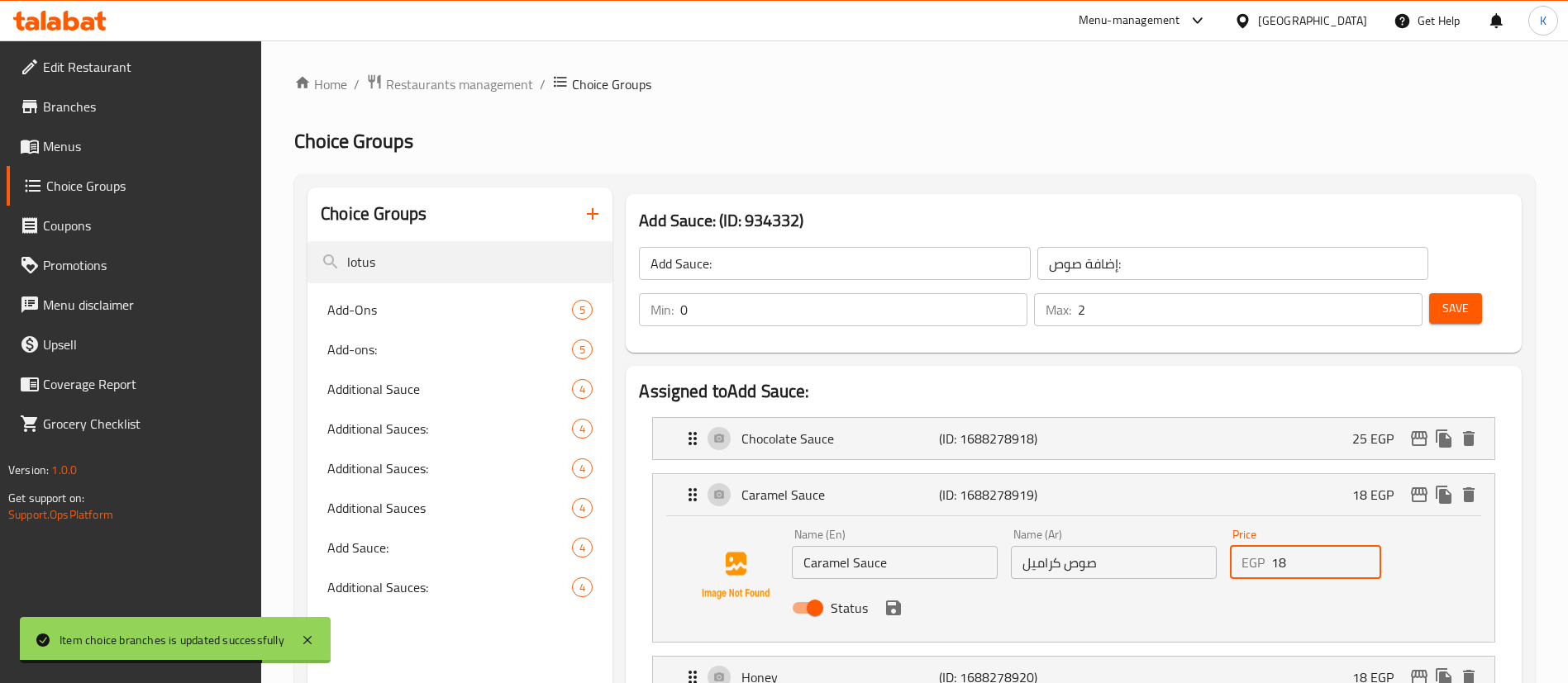
drag, startPoint x: 1313, startPoint y: 520, endPoint x: 1185, endPoint y: 518, distance: 128.0
click at [1185, 522] on div "Name (En) Caramel Sauce Name (En) Name (Ar) صوص كراميل Name (Ar) Price EGP 18 P…" at bounding box center [1113, 576] width 657 height 108
click at [897, 601] on icon "save" at bounding box center [893, 608] width 15 height 15
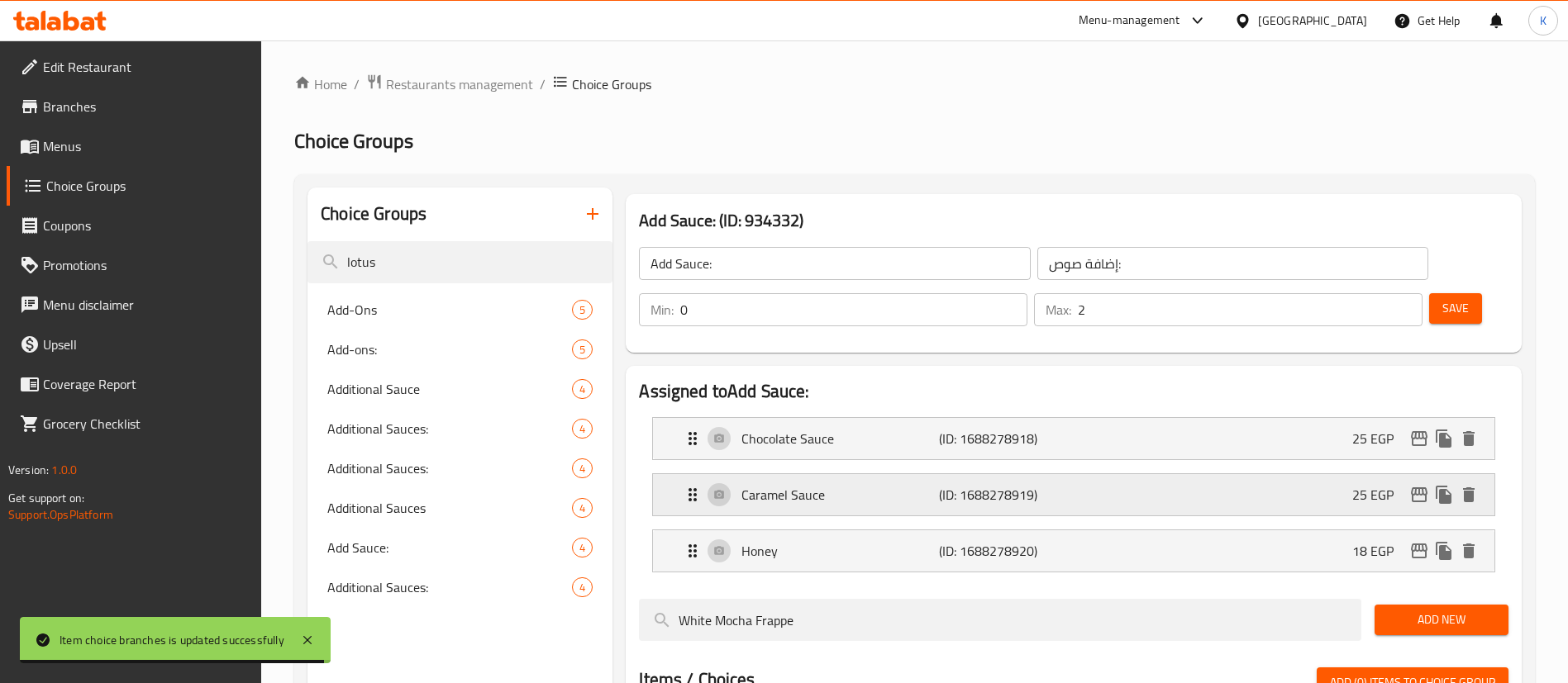
type input "25"
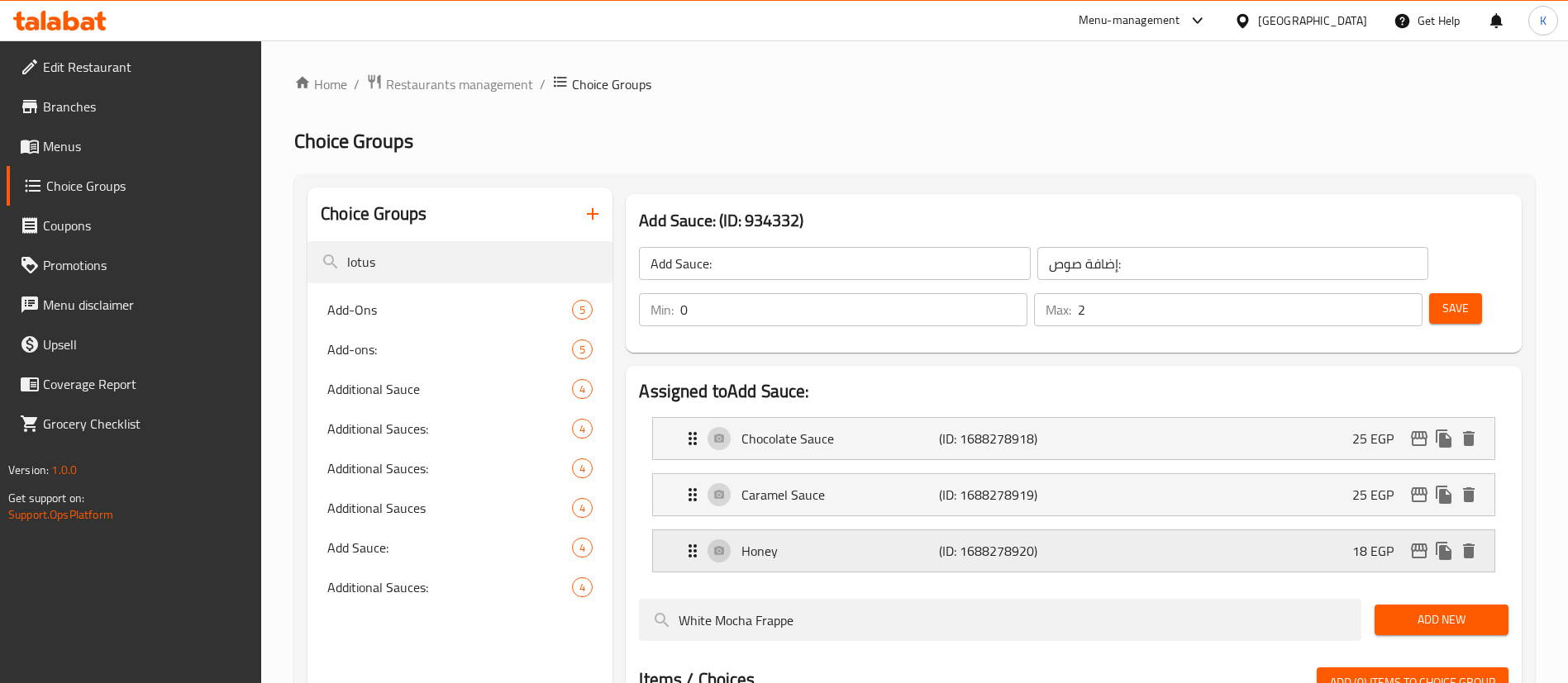
click at [1351, 530] on div "Honey (ID: 1688278920) 18 EGP" at bounding box center [1078, 550] width 791 height 42
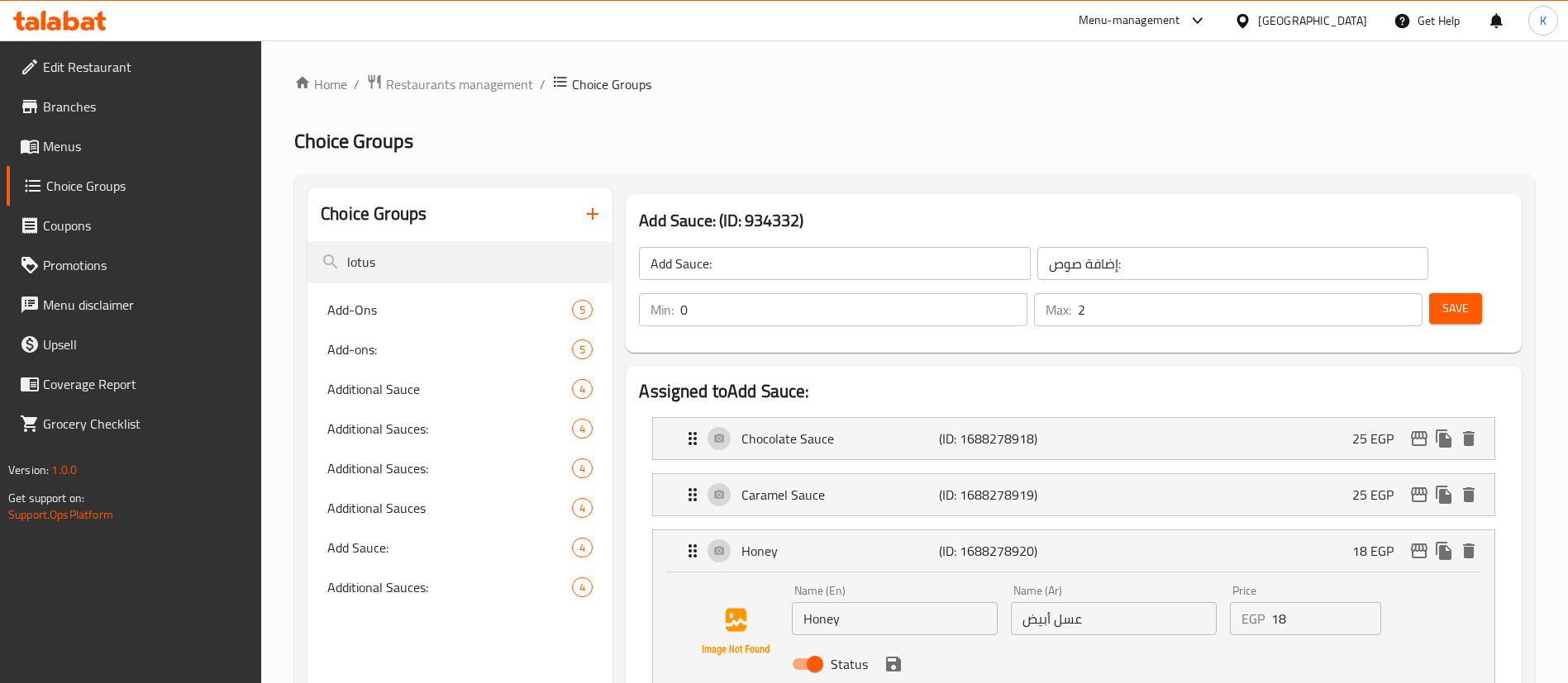
click at [903, 654] on icon "save" at bounding box center [892, 663] width 20 height 20
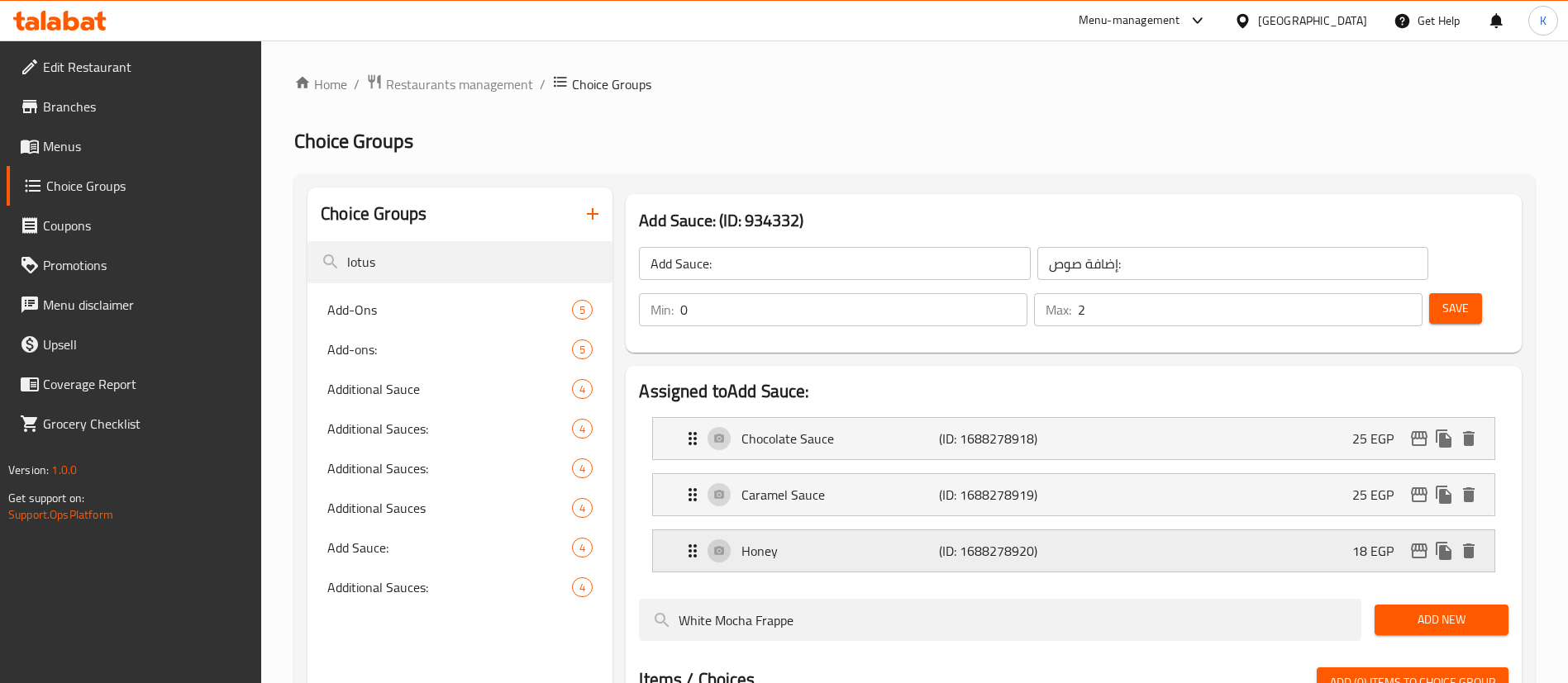
click at [932, 541] on p "Honey" at bounding box center [839, 550] width 196 height 20
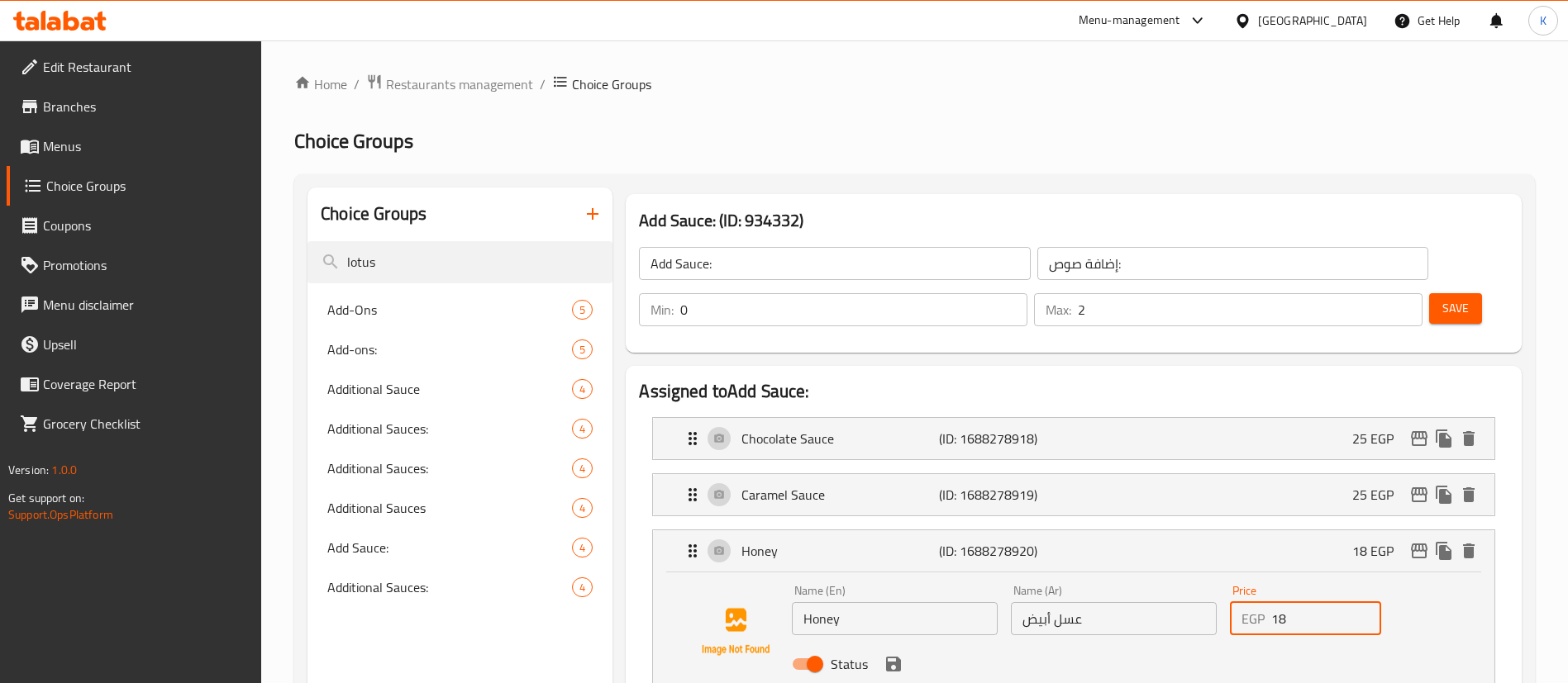
drag, startPoint x: 1305, startPoint y: 581, endPoint x: 1177, endPoint y: 569, distance: 128.6
click at [1179, 579] on div "Name (En) Honey Name (En) Name (Ar) عسل أبيض Name (Ar) Price EGP 18 Price Status" at bounding box center [1113, 632] width 657 height 108
type input "21"
click at [894, 652] on button "save" at bounding box center [893, 663] width 25 height 25
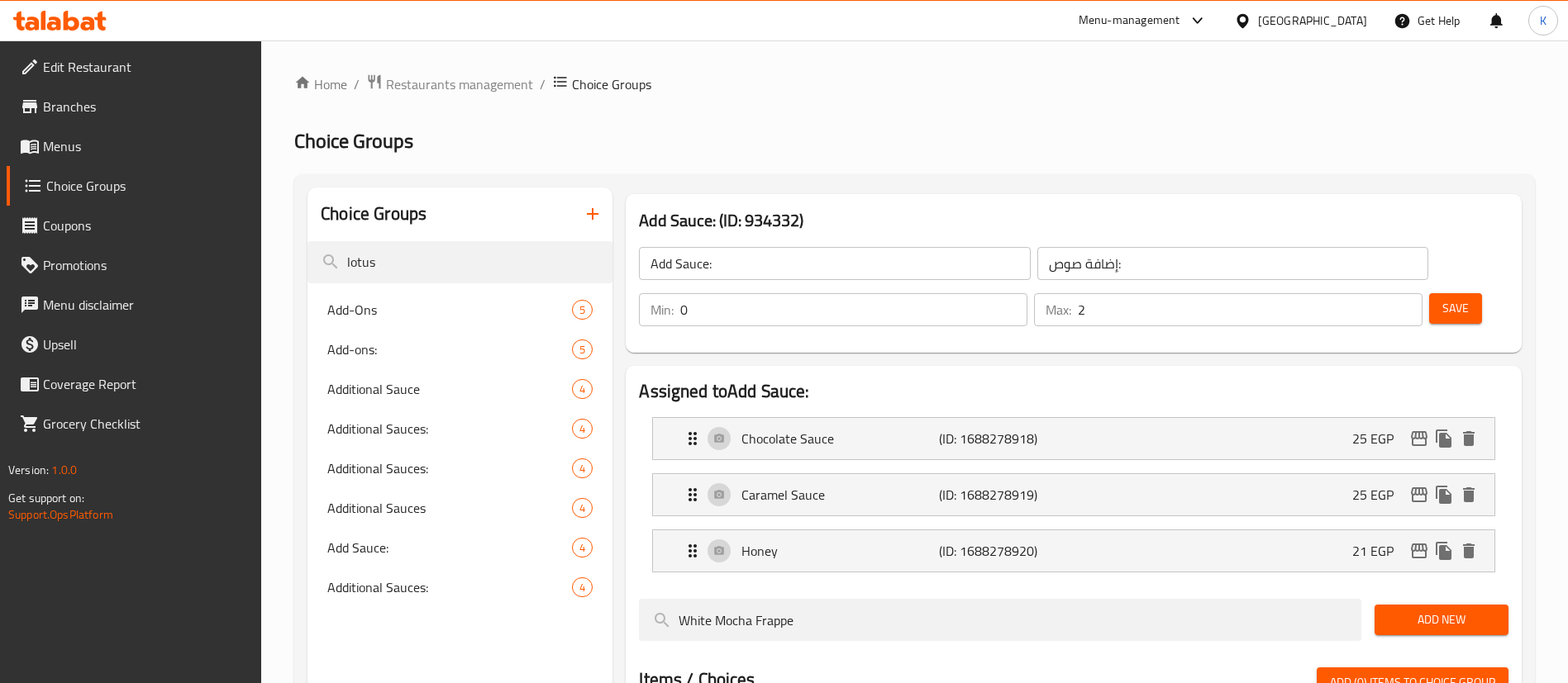
click at [1442, 298] on span "Save" at bounding box center [1455, 308] width 26 height 20
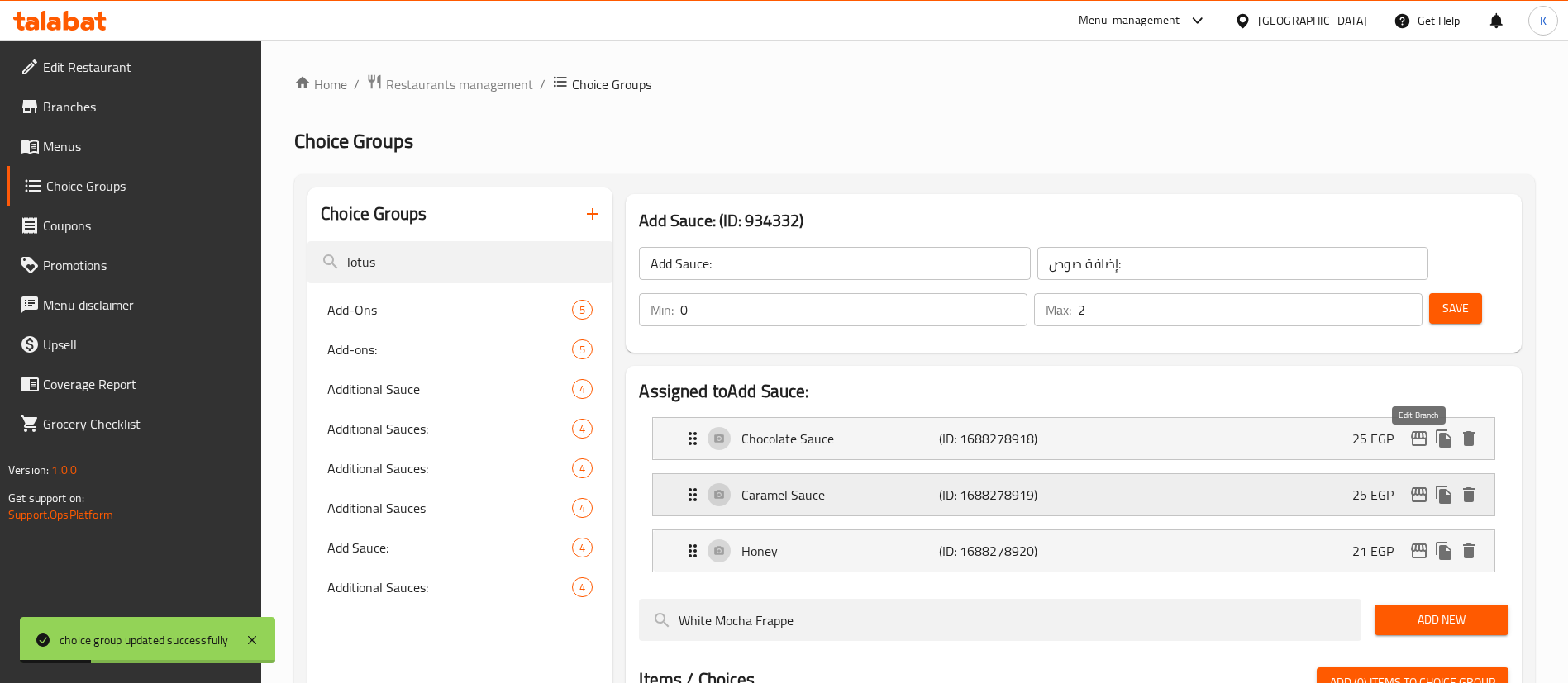
click at [1417, 485] on icon "edit" at bounding box center [1418, 494] width 20 height 20
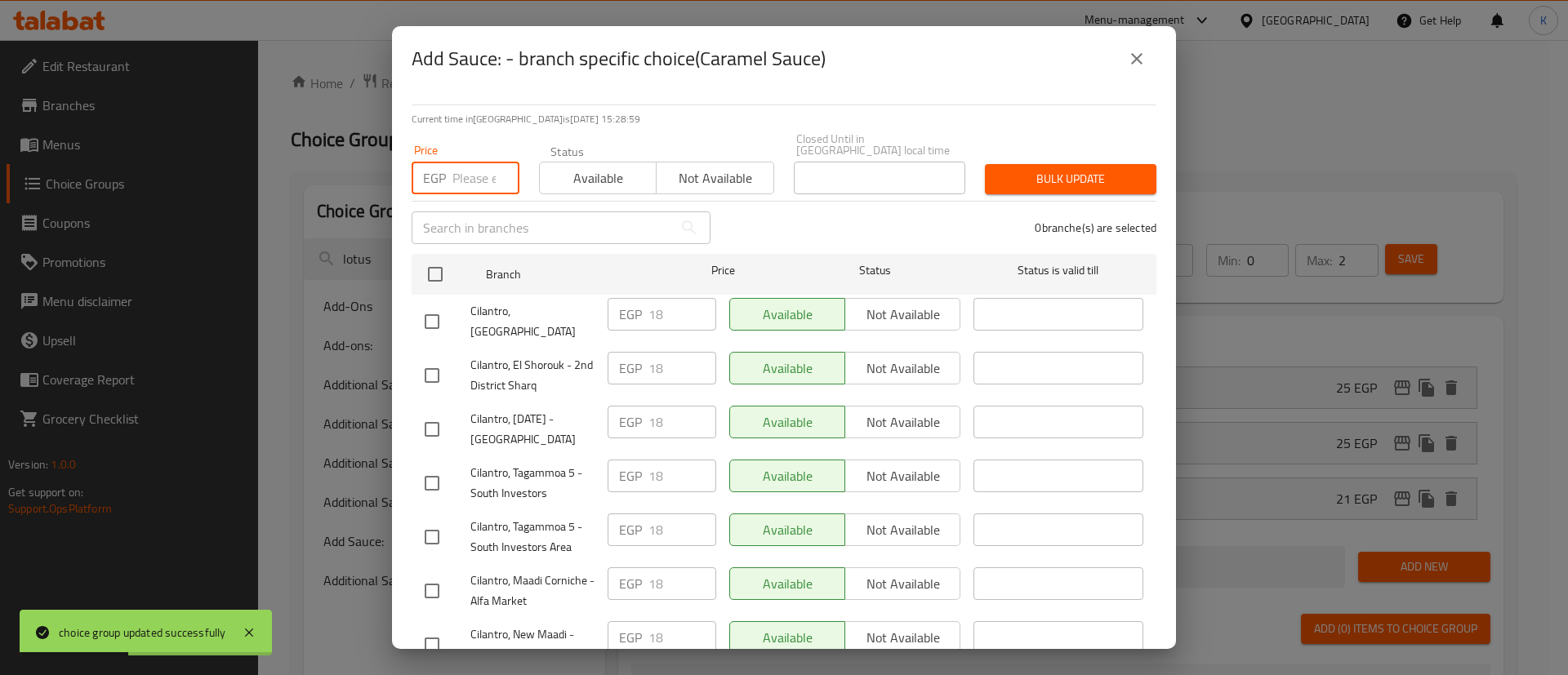
click at [477, 171] on input "number" at bounding box center [486, 178] width 67 height 33
type input "25"
click at [422, 258] on input "checkbox" at bounding box center [435, 274] width 34 height 34
checkbox input "true"
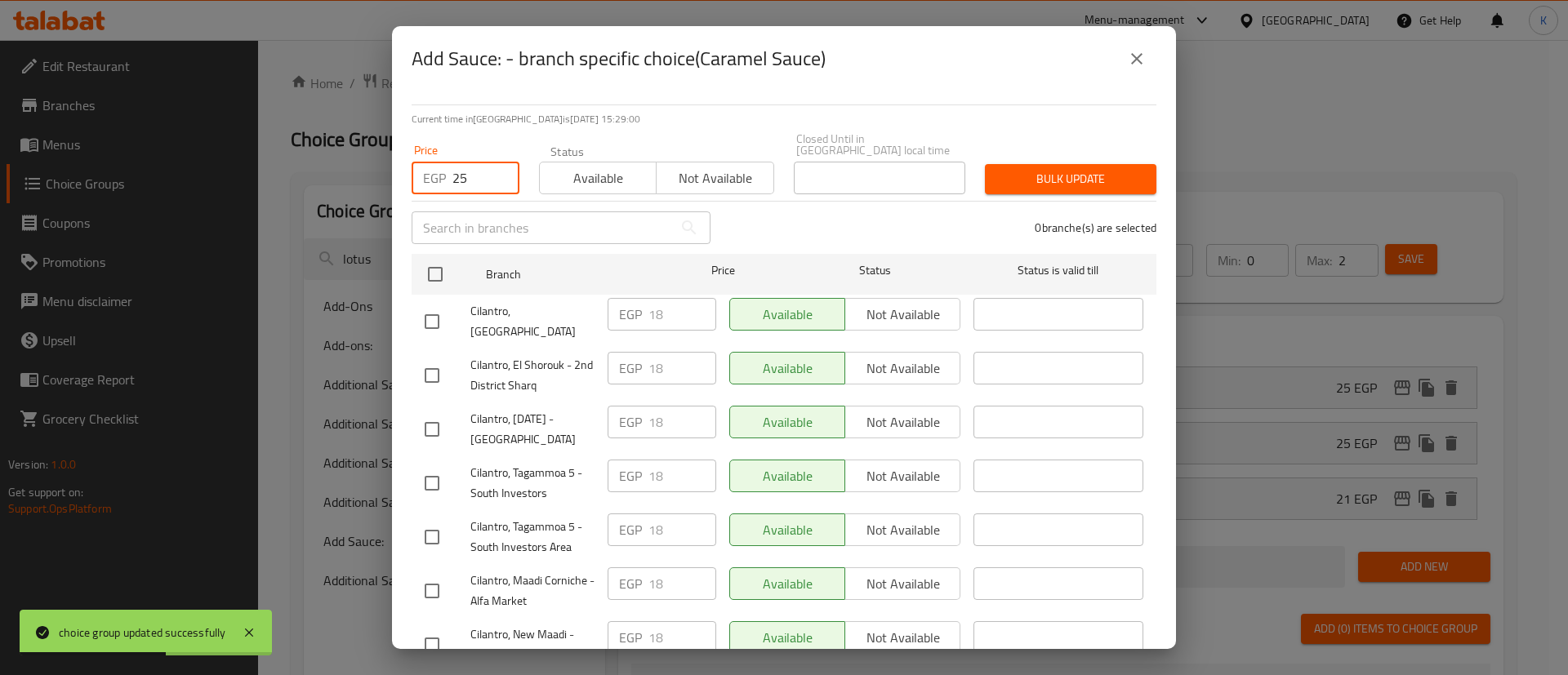
checkbox input "true"
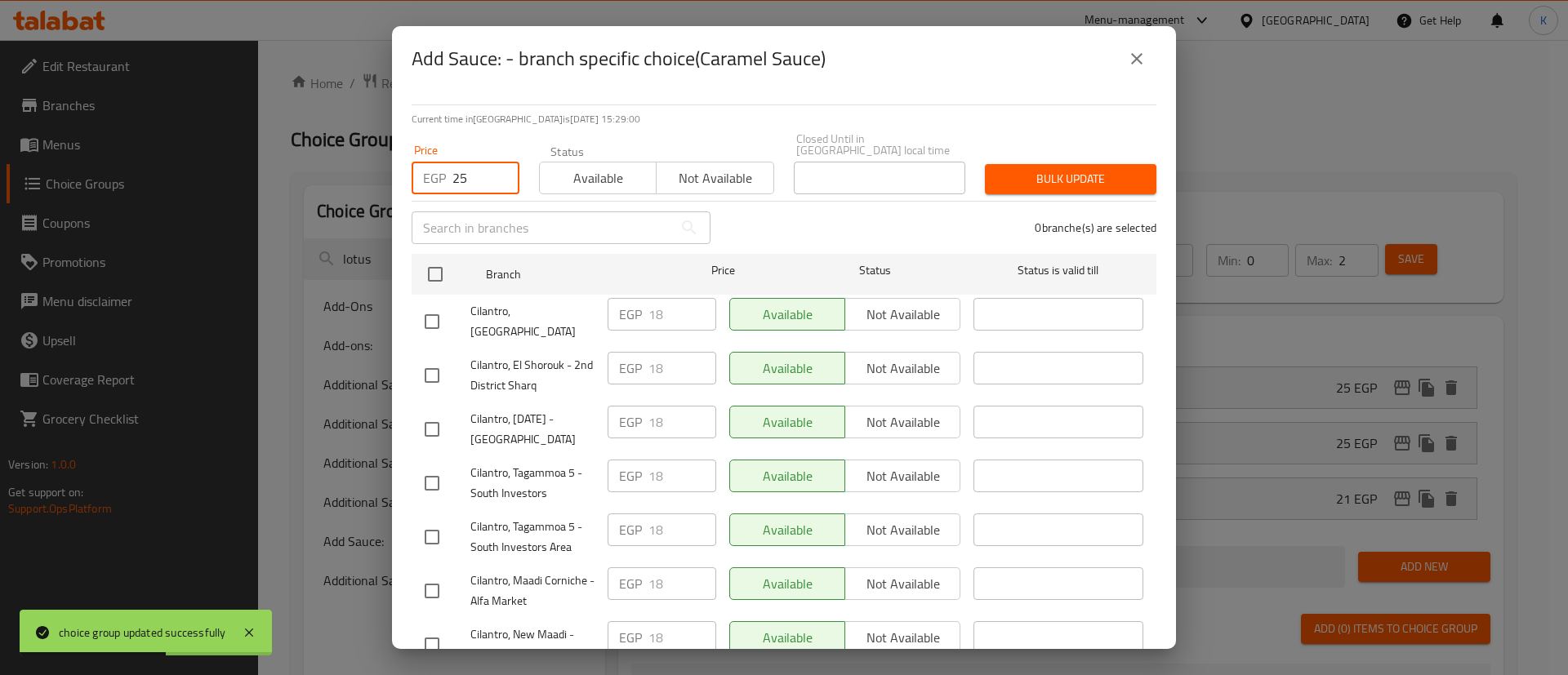
checkbox input "true"
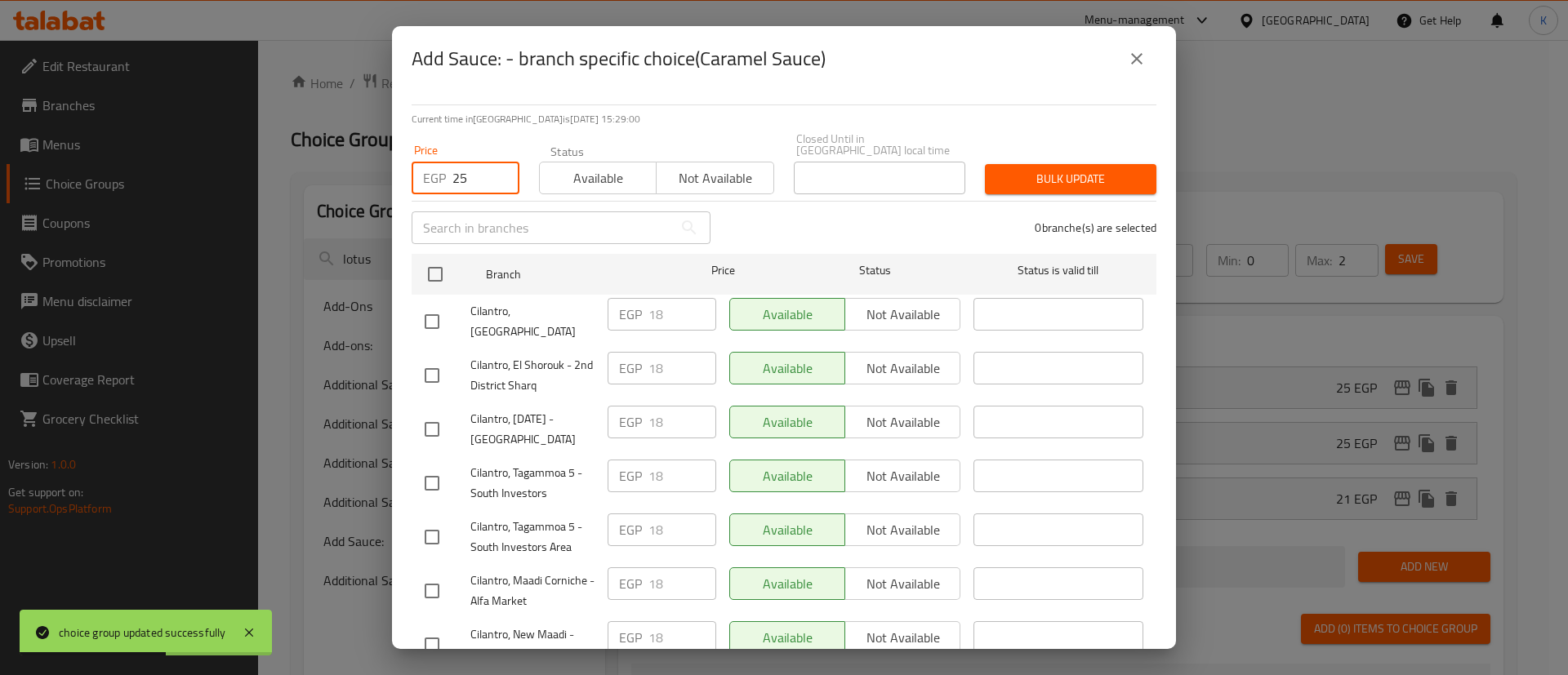
checkbox input "true"
click at [1018, 154] on div "Bulk update" at bounding box center [1071, 179] width 191 height 50
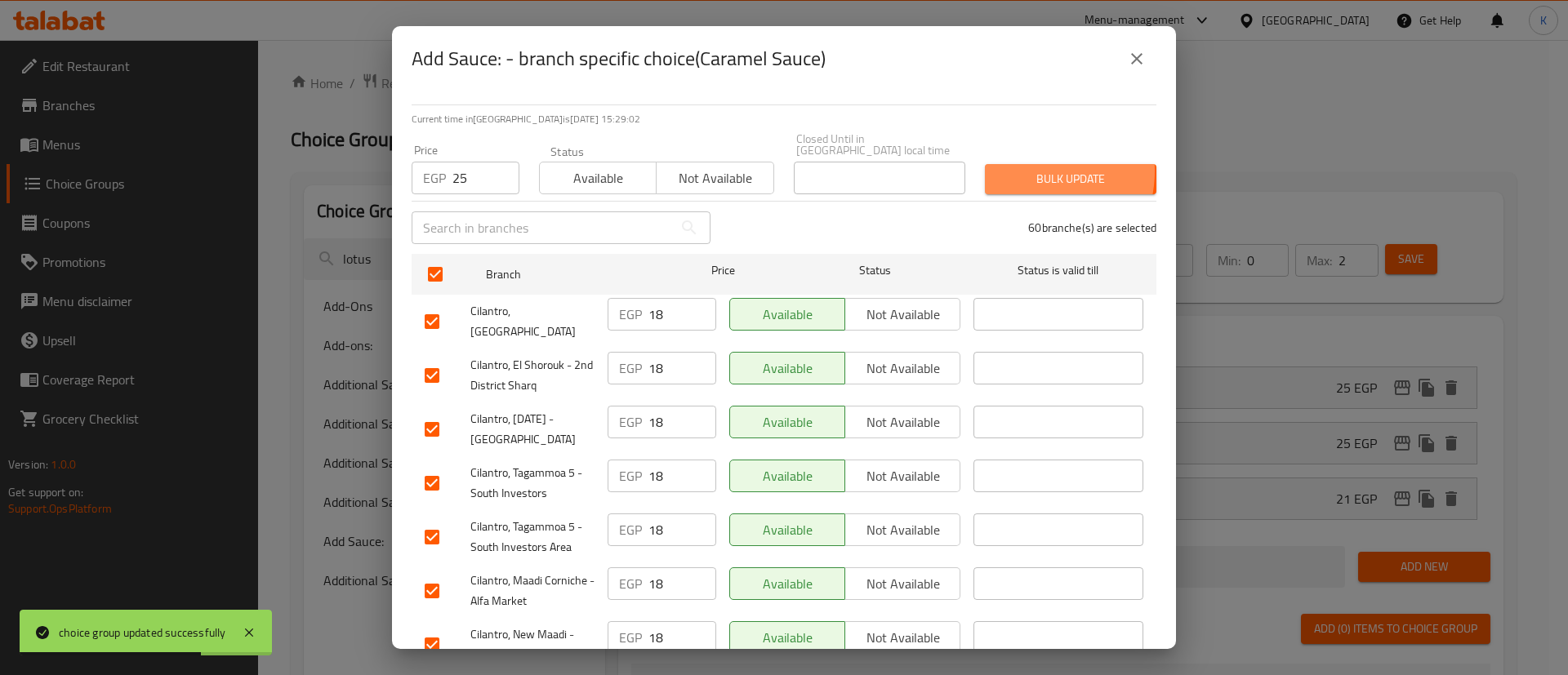
click at [1005, 169] on span "Bulk update" at bounding box center [1070, 179] width 145 height 20
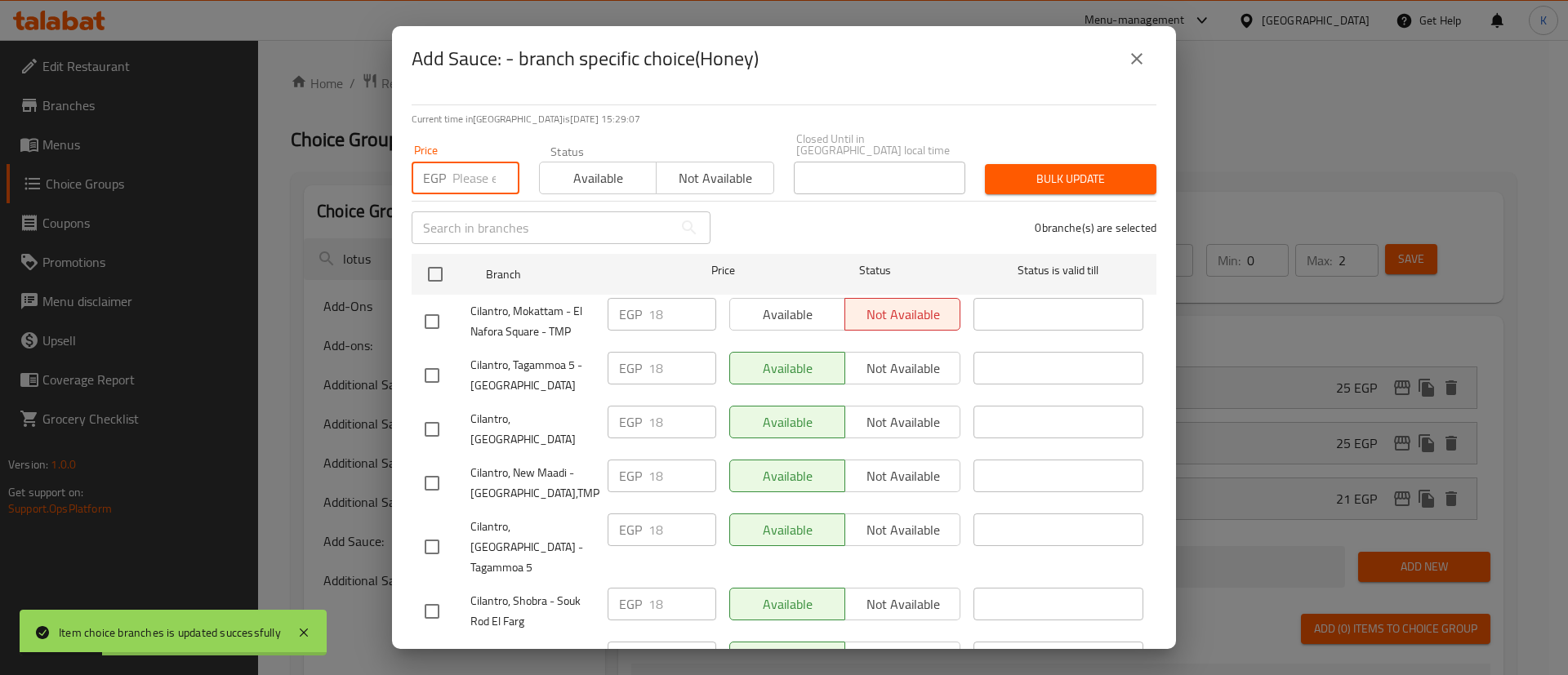
click at [464, 162] on input "number" at bounding box center [486, 178] width 67 height 33
click at [436, 261] on input "checkbox" at bounding box center [435, 274] width 34 height 34
click at [1120, 164] on button "Bulk update" at bounding box center [1071, 179] width 171 height 30
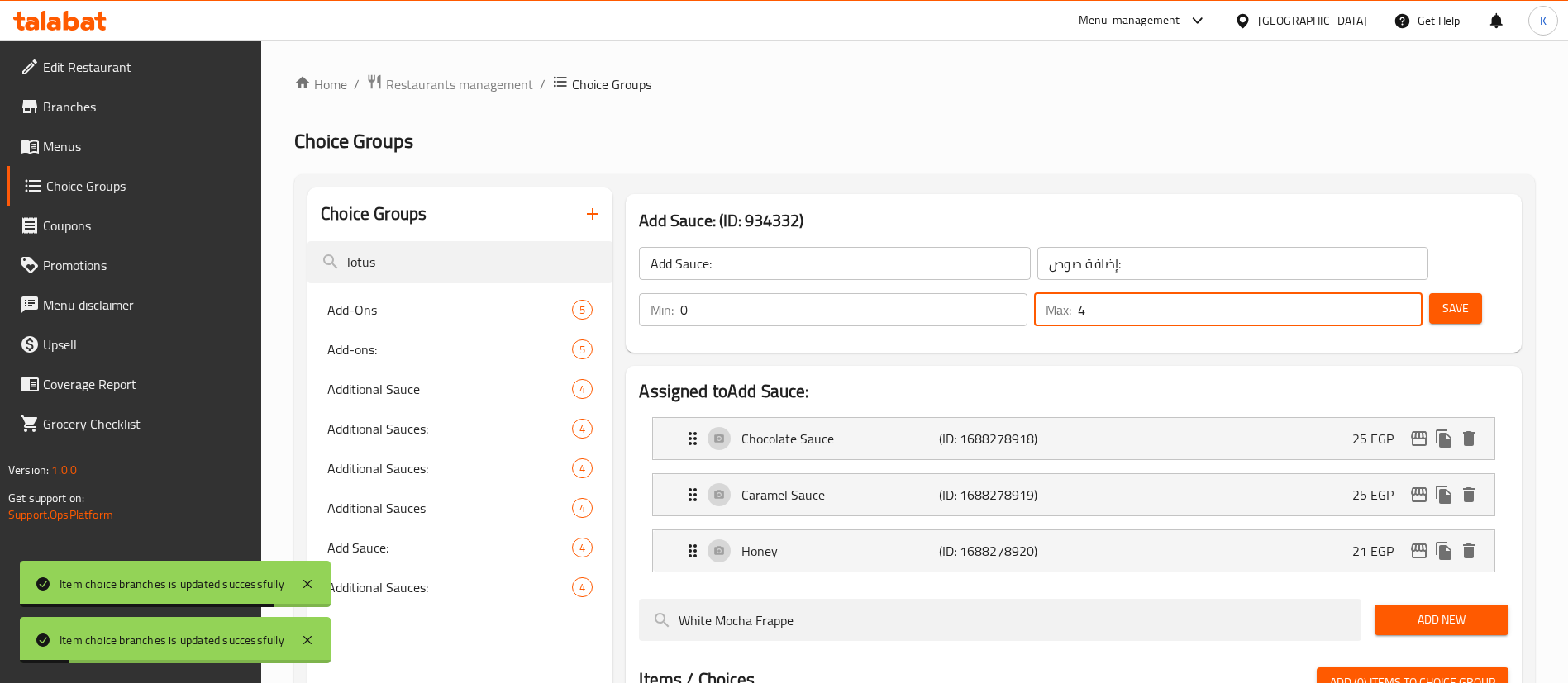
drag, startPoint x: 1375, startPoint y: 259, endPoint x: 1316, endPoint y: 262, distance: 59.1
click at [1316, 293] on input "4" at bounding box center [1249, 309] width 344 height 33
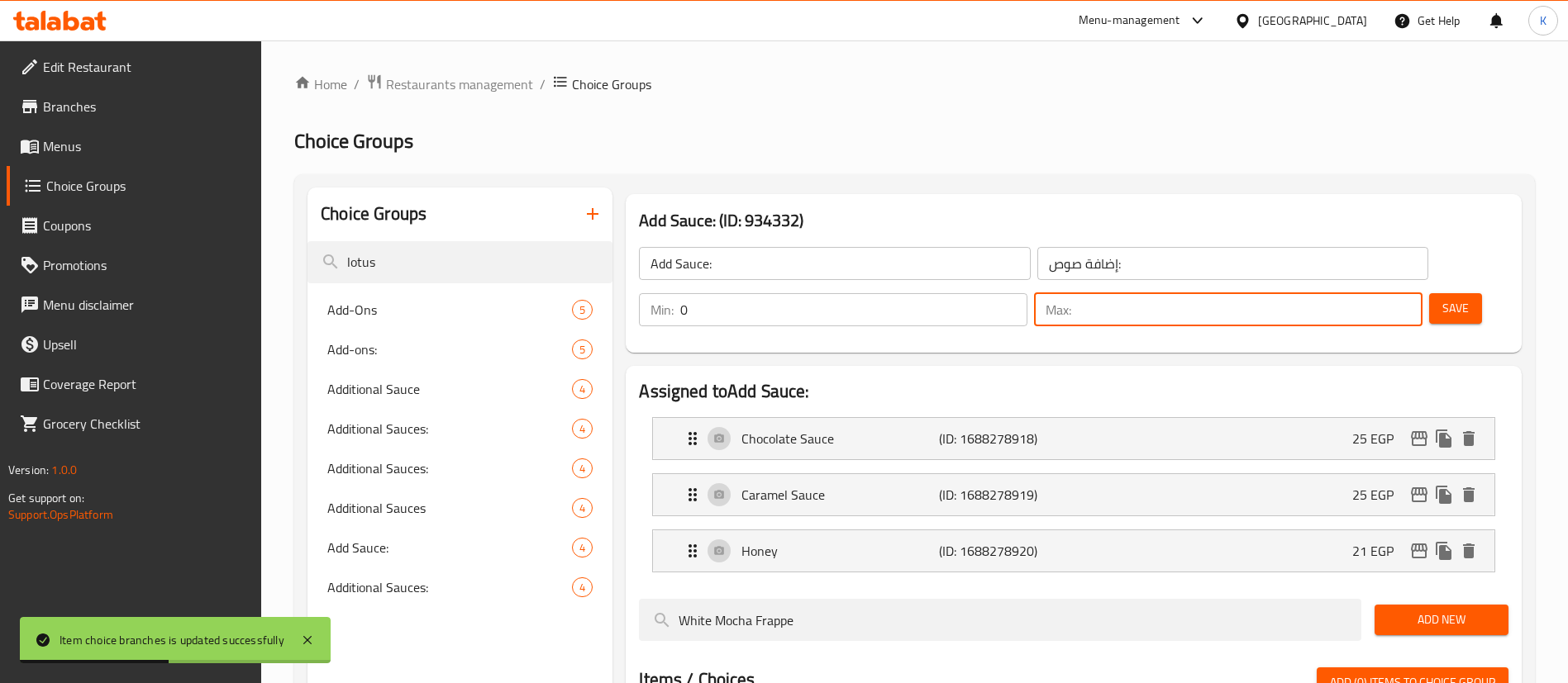
click at [1442, 298] on span "Save" at bounding box center [1455, 308] width 26 height 20
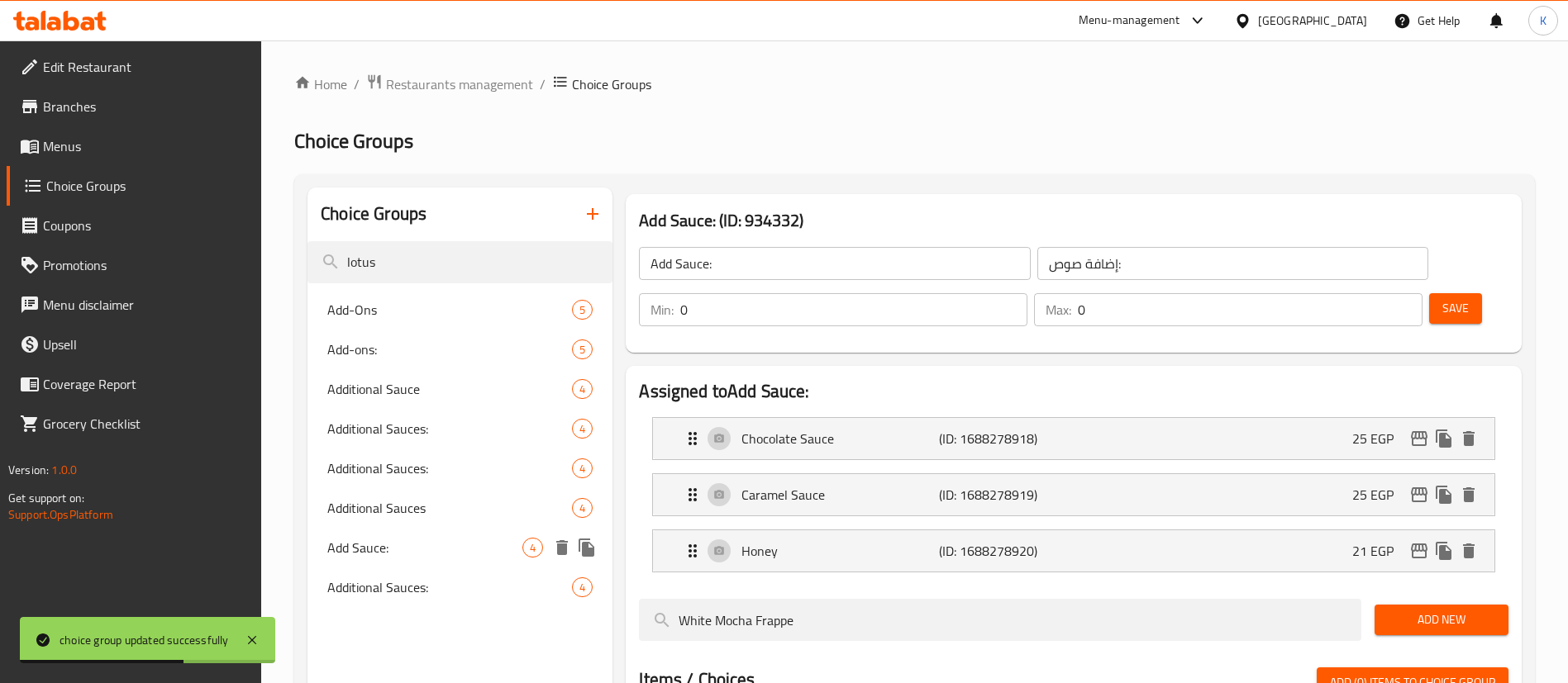
click at [406, 538] on span "Add Sauce:" at bounding box center [424, 547] width 195 height 20
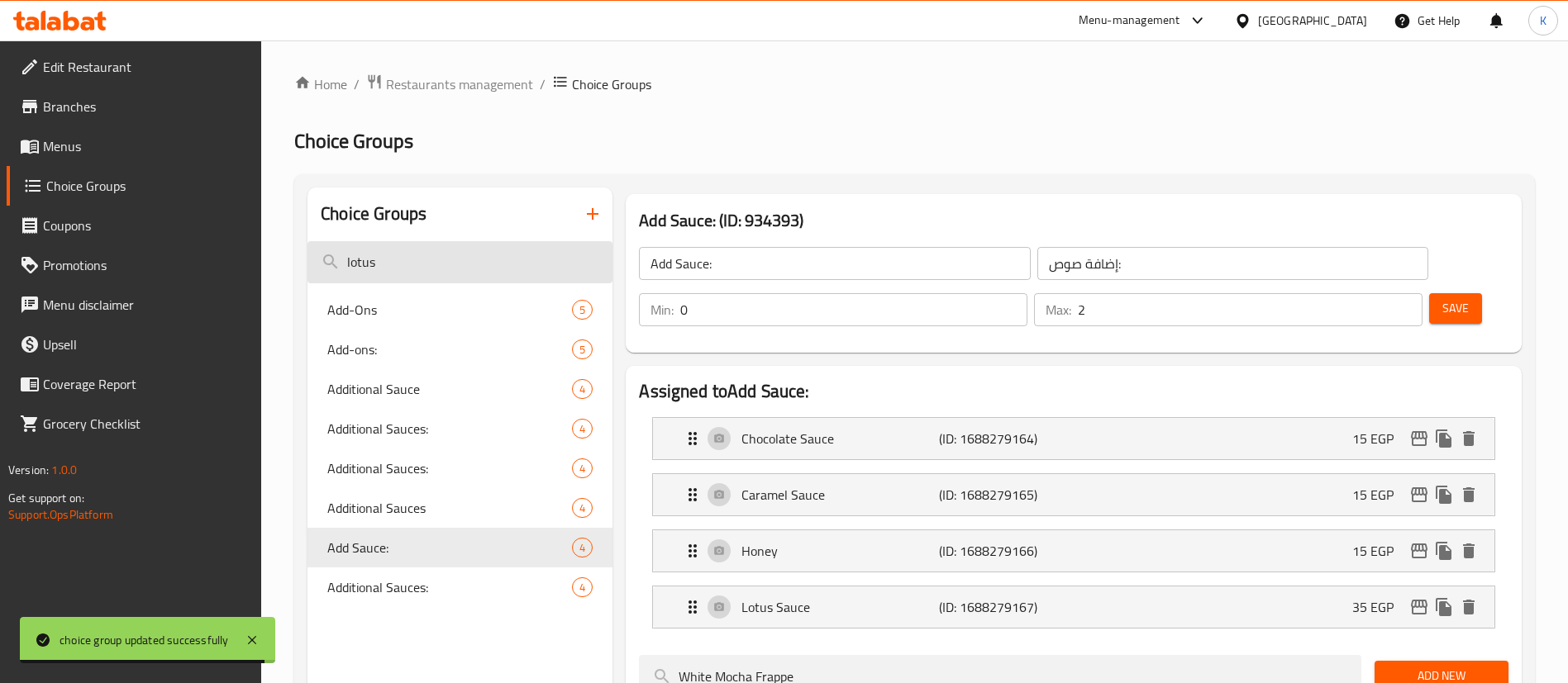
click at [428, 254] on input "lotus" at bounding box center [460, 262] width 305 height 42
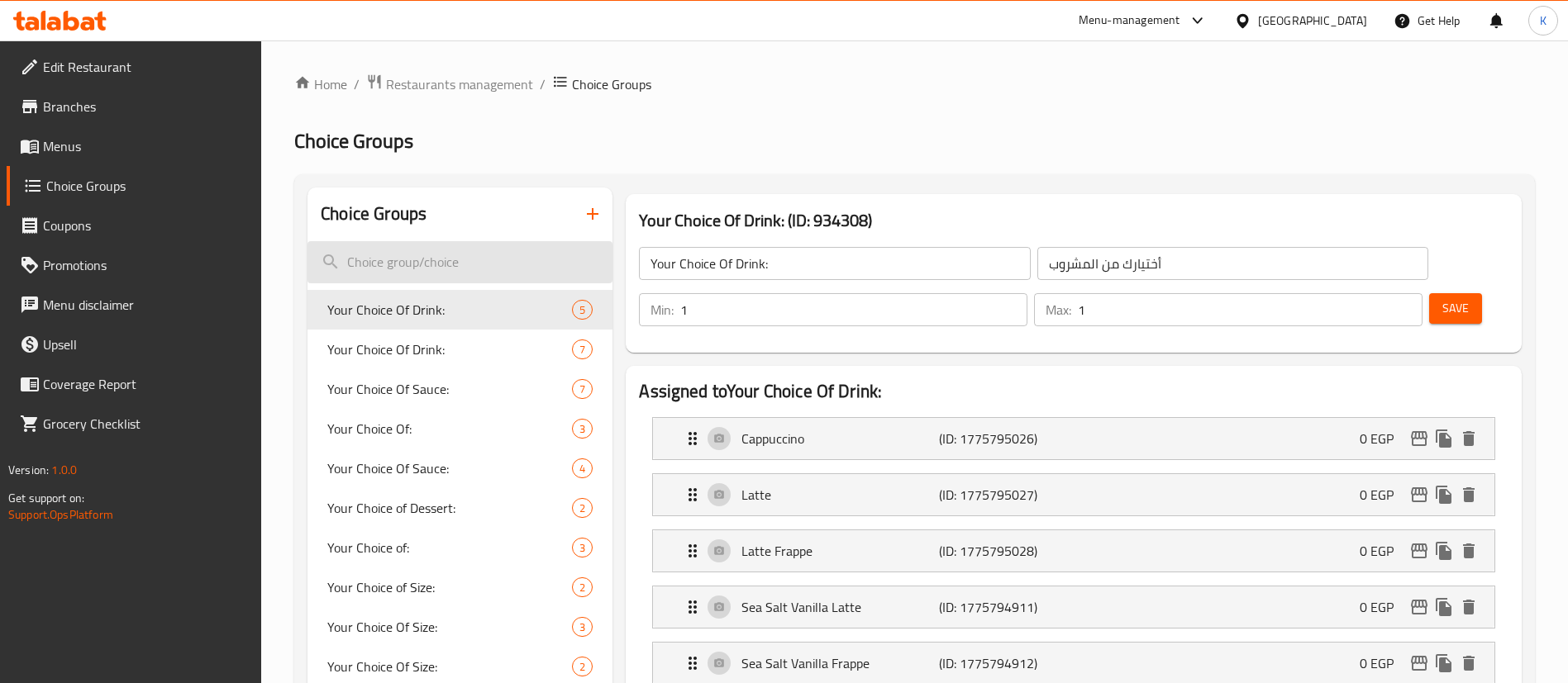
click at [529, 258] on input "search" at bounding box center [460, 262] width 305 height 42
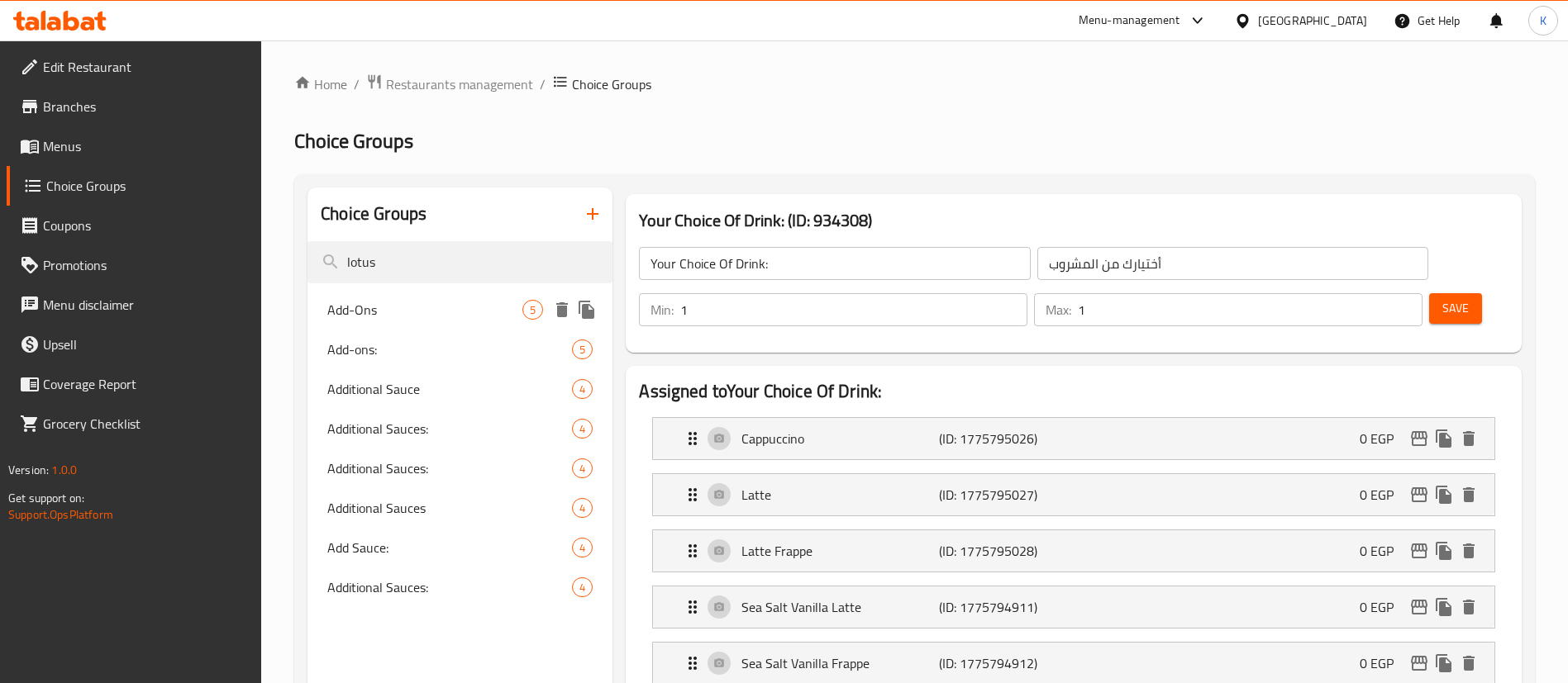
type input "lotus"
click at [388, 311] on span "Add-Ons" at bounding box center [424, 309] width 195 height 20
type input "Add-Ons"
type input "إضافات"
type input "0"
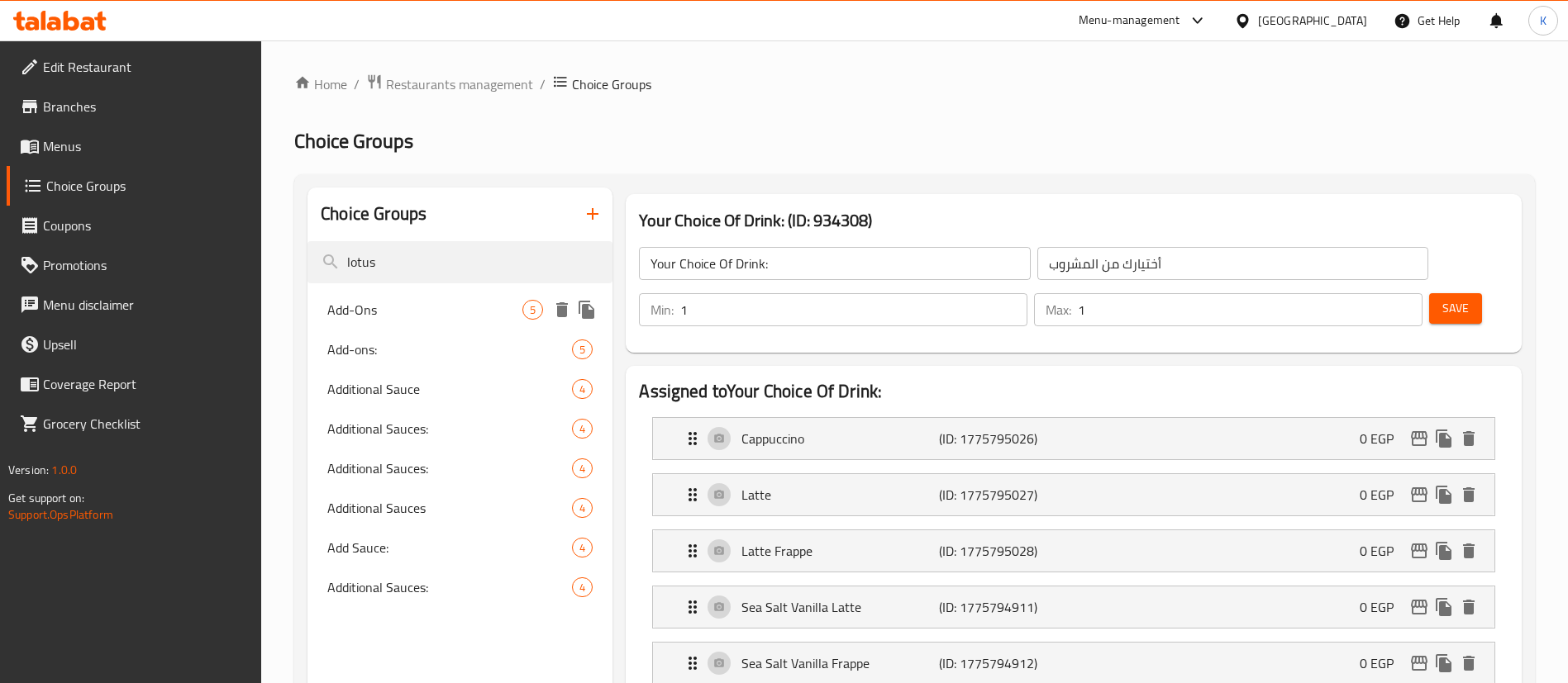
type input "0"
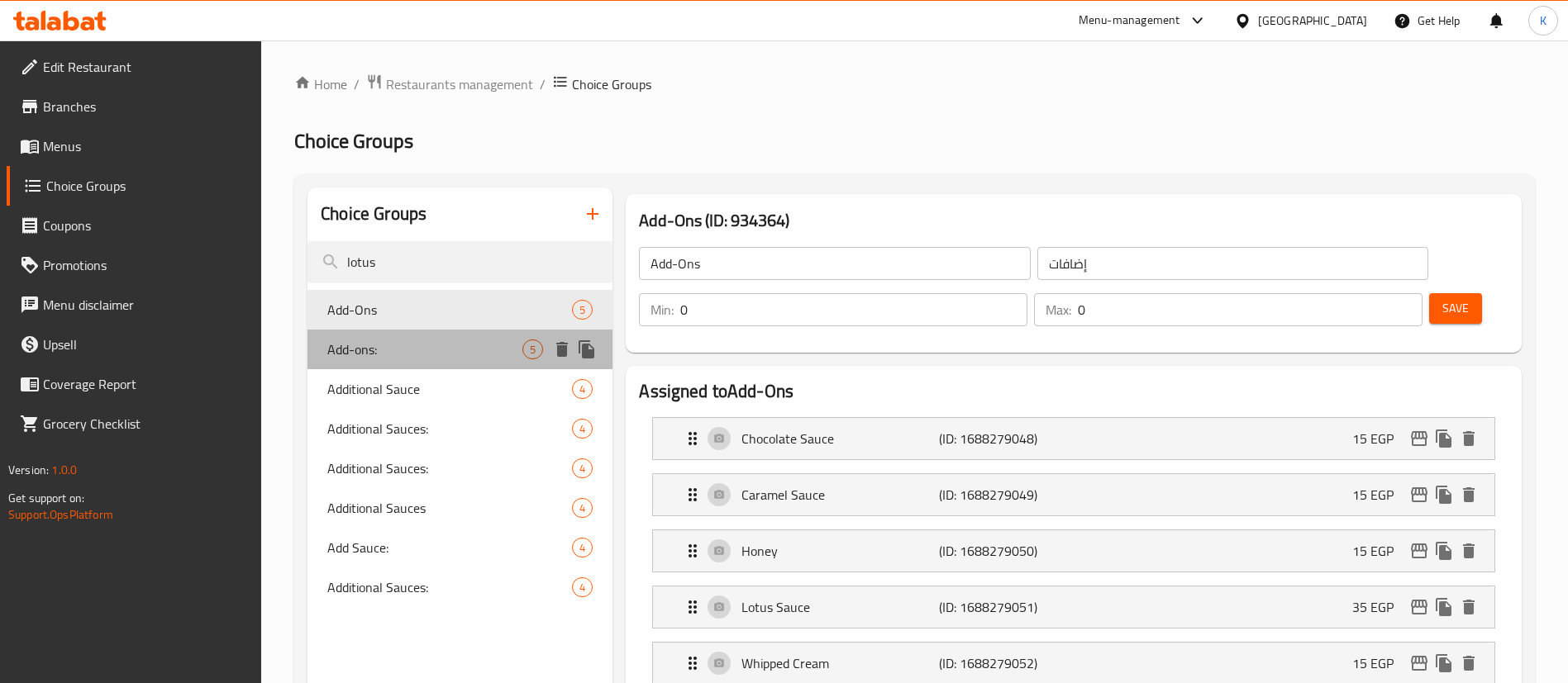
click at [389, 340] on span "Add-ons:" at bounding box center [424, 349] width 195 height 20
type input "Add-ons:"
type input "الإضافات:"
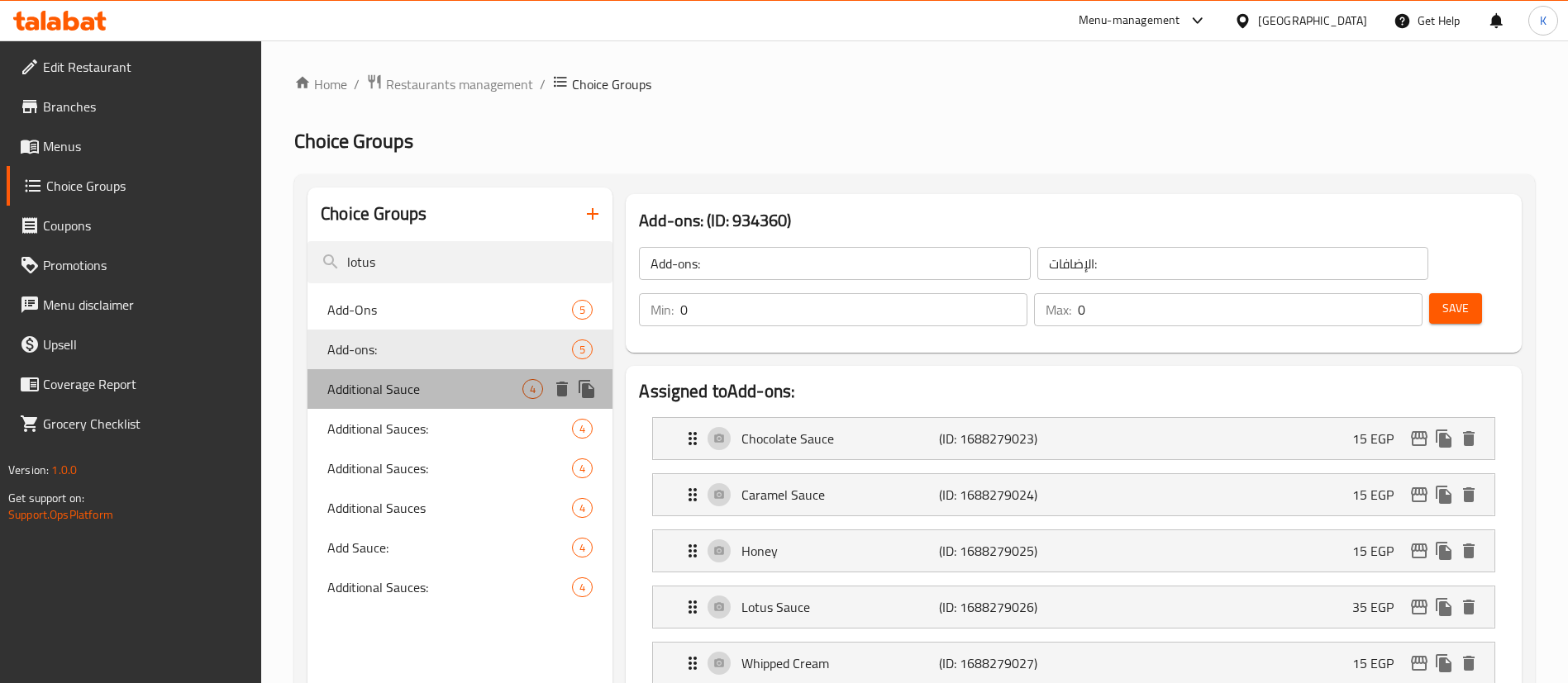
click at [436, 399] on div "Additional Sauce 4" at bounding box center [460, 389] width 305 height 40
type input "Additional Sauce"
type input "صوص إضافى"
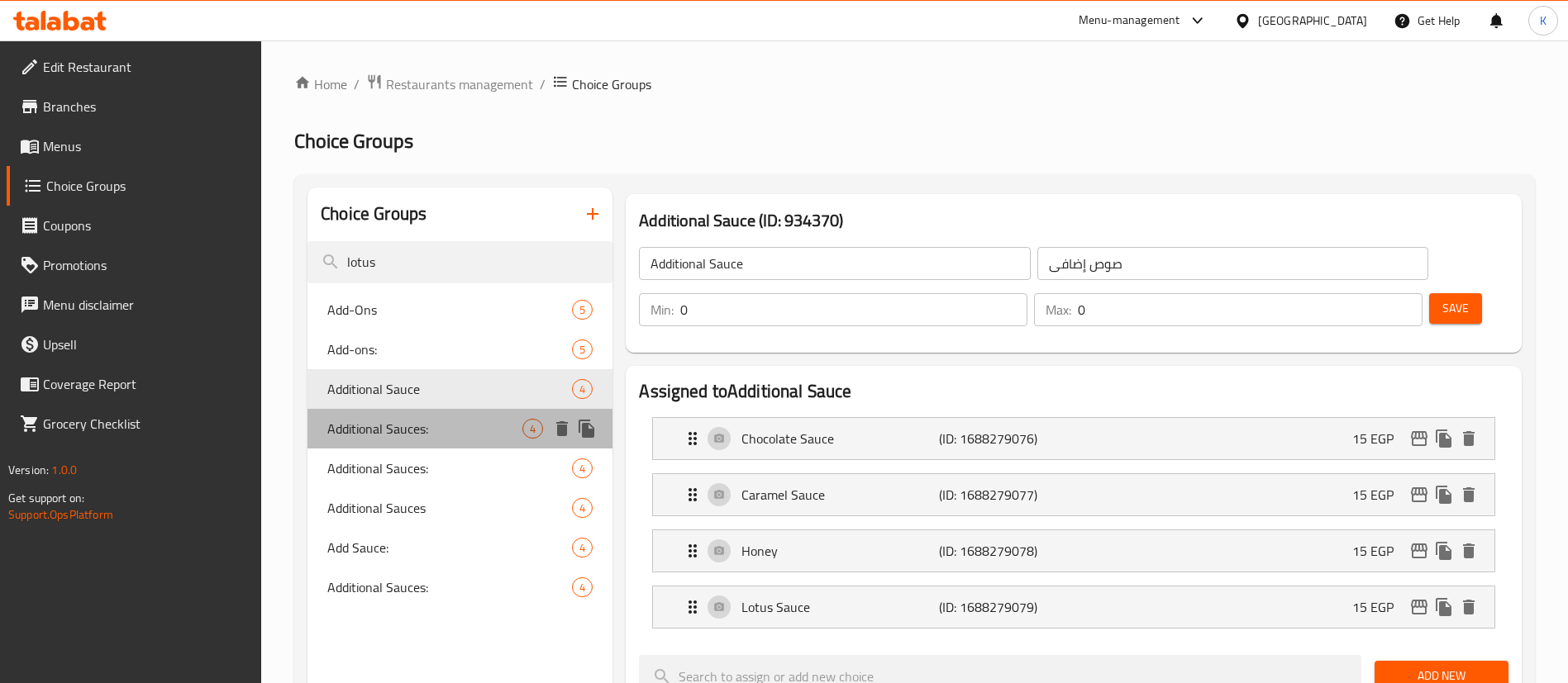
click at [398, 437] on span "Additional Sauces:" at bounding box center [424, 428] width 195 height 20
type input "Additional Sauces:"
type input "صوصات إضافية:"
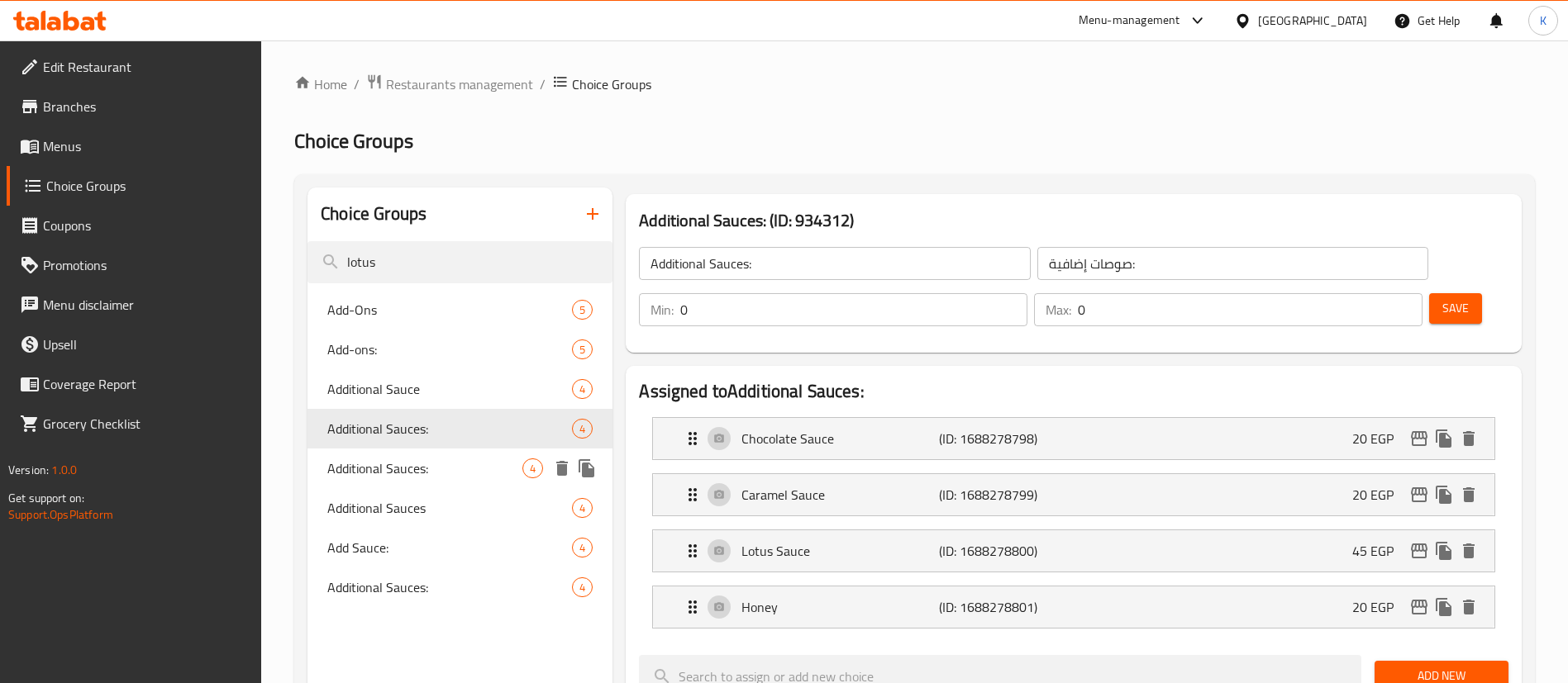
click at [374, 478] on span "Additional Sauces:" at bounding box center [424, 468] width 195 height 20
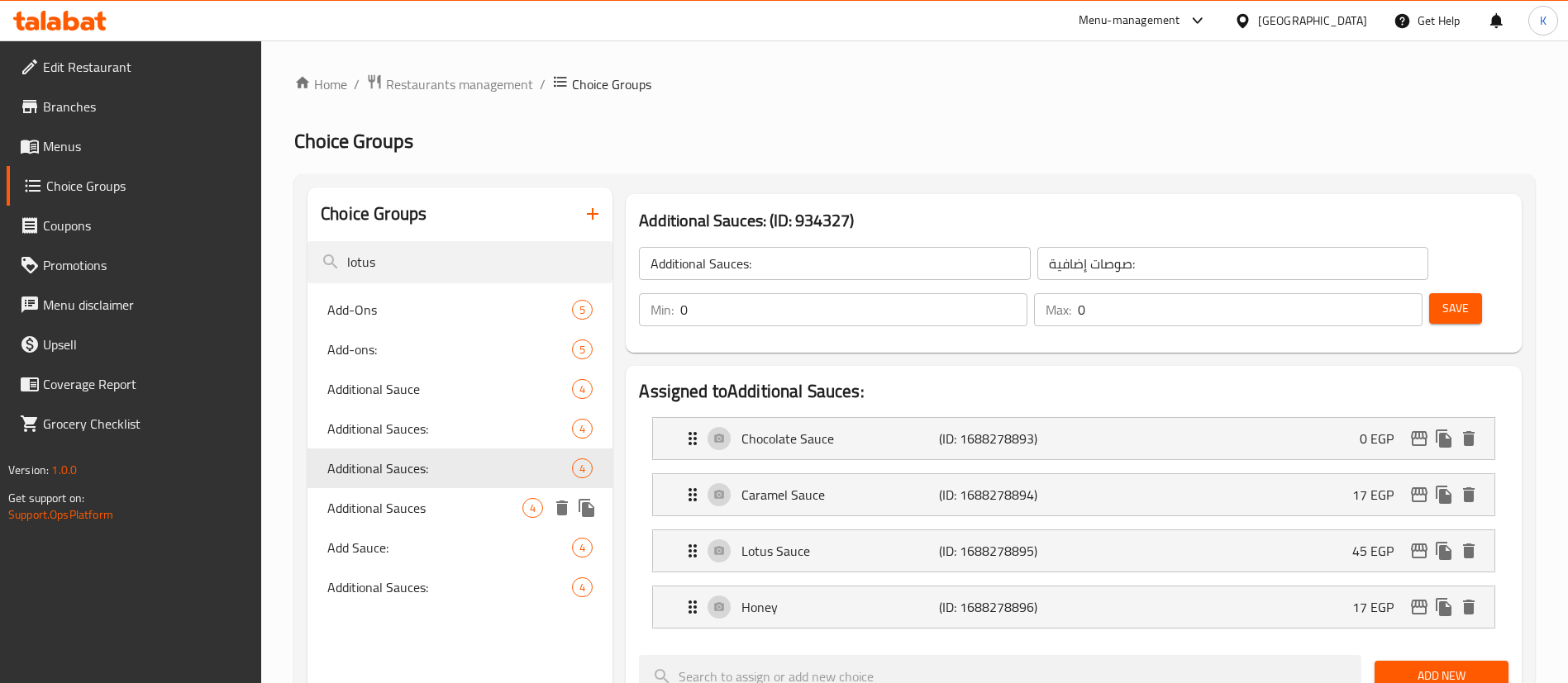
click at [376, 503] on span "Additional Sauces" at bounding box center [424, 507] width 195 height 20
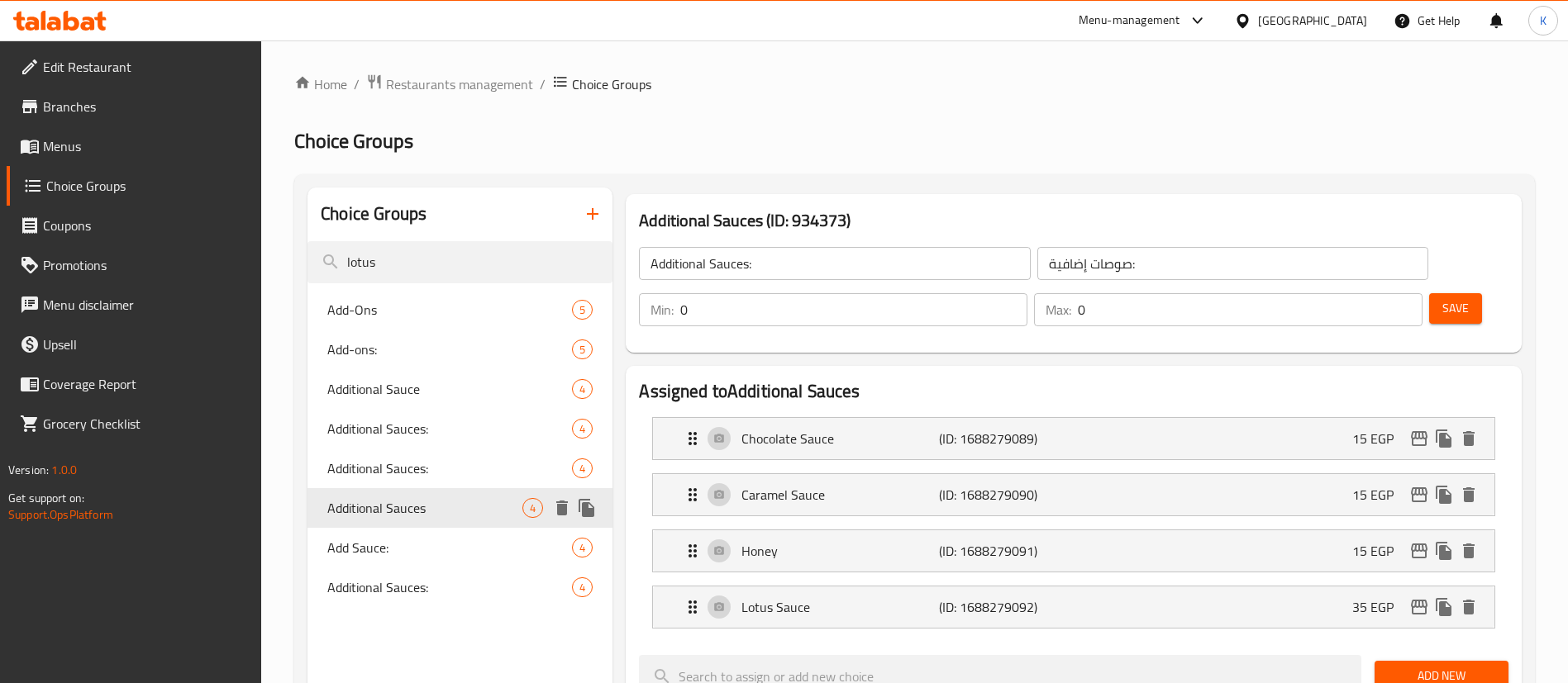
type input "Additional Sauces"
type input "صوص إضافي"
click at [371, 563] on div "Add Sauce: 4" at bounding box center [460, 547] width 305 height 40
type input "Add Sauce:"
type input "إضافة صوص:"
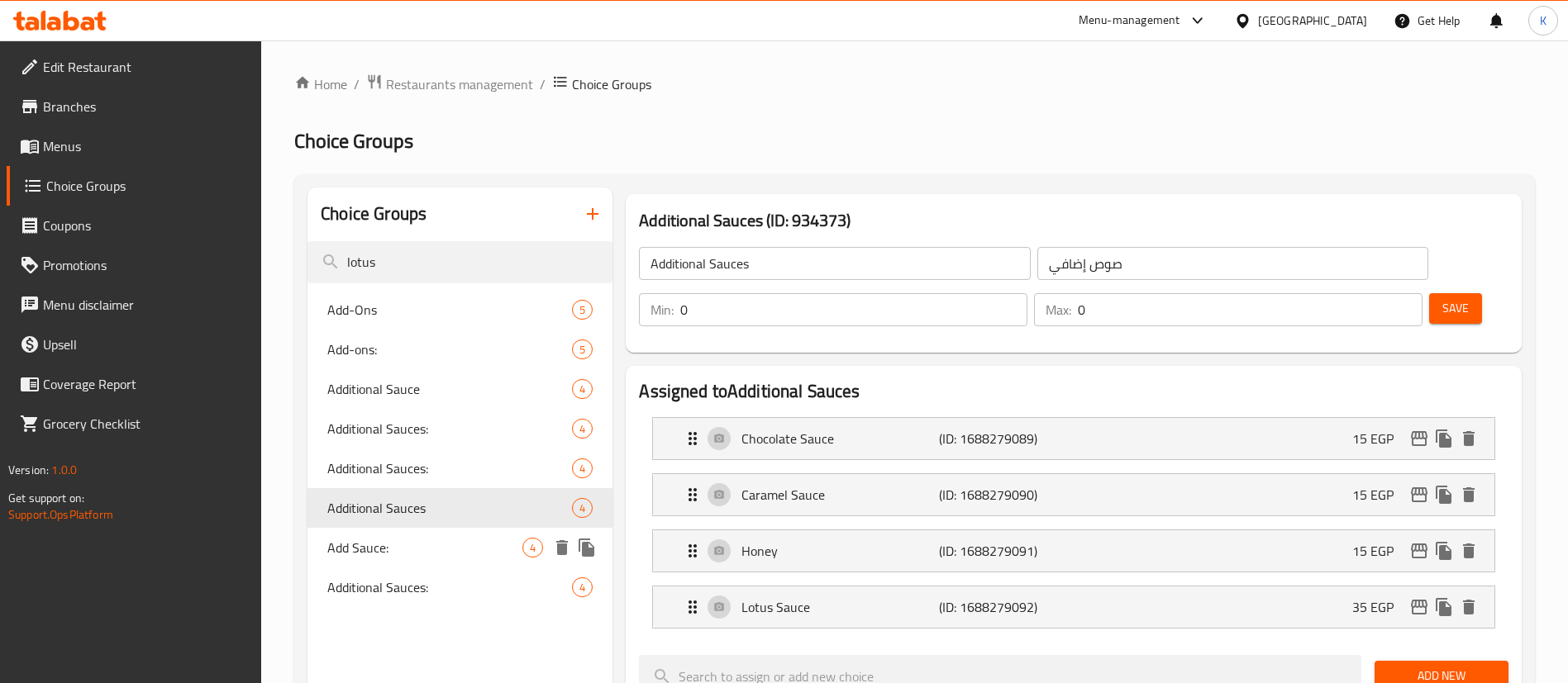
type input "2"
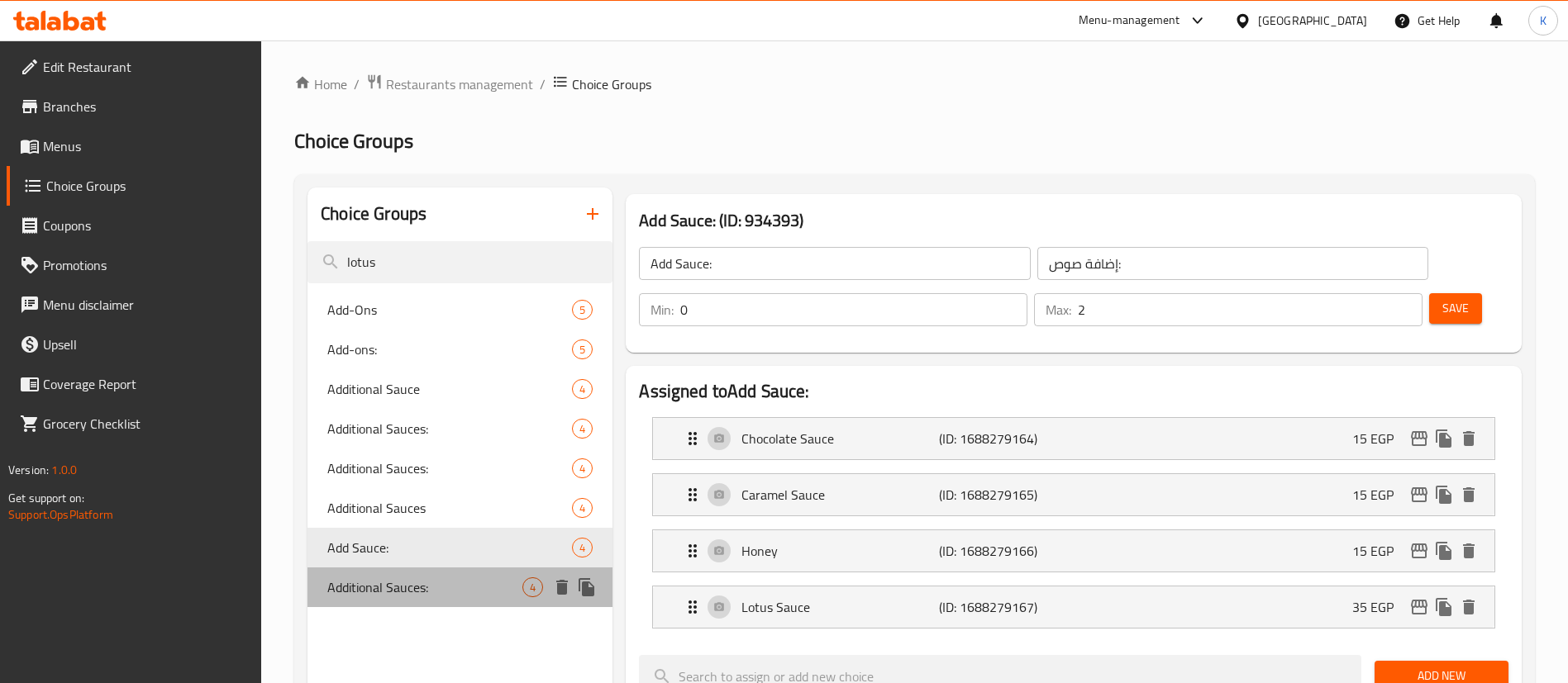
click at [385, 588] on span "Additional Sauces:" at bounding box center [424, 587] width 195 height 20
type input "Additional Sauces:"
type input "صوصات إضافية:"
type input "0"
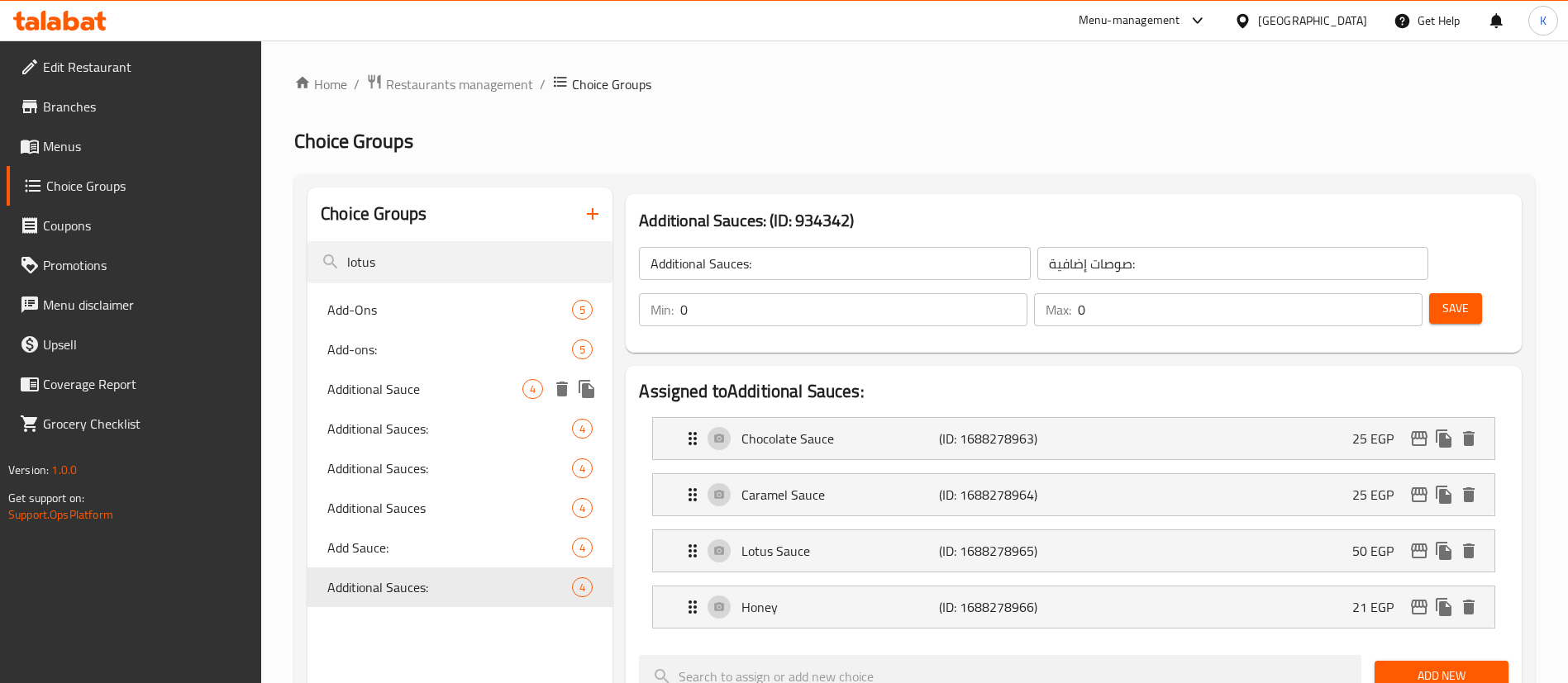
click at [465, 394] on span "Additional Sauce" at bounding box center [424, 388] width 195 height 20
type input "Additional Sauce"
type input "صوص إضافى"
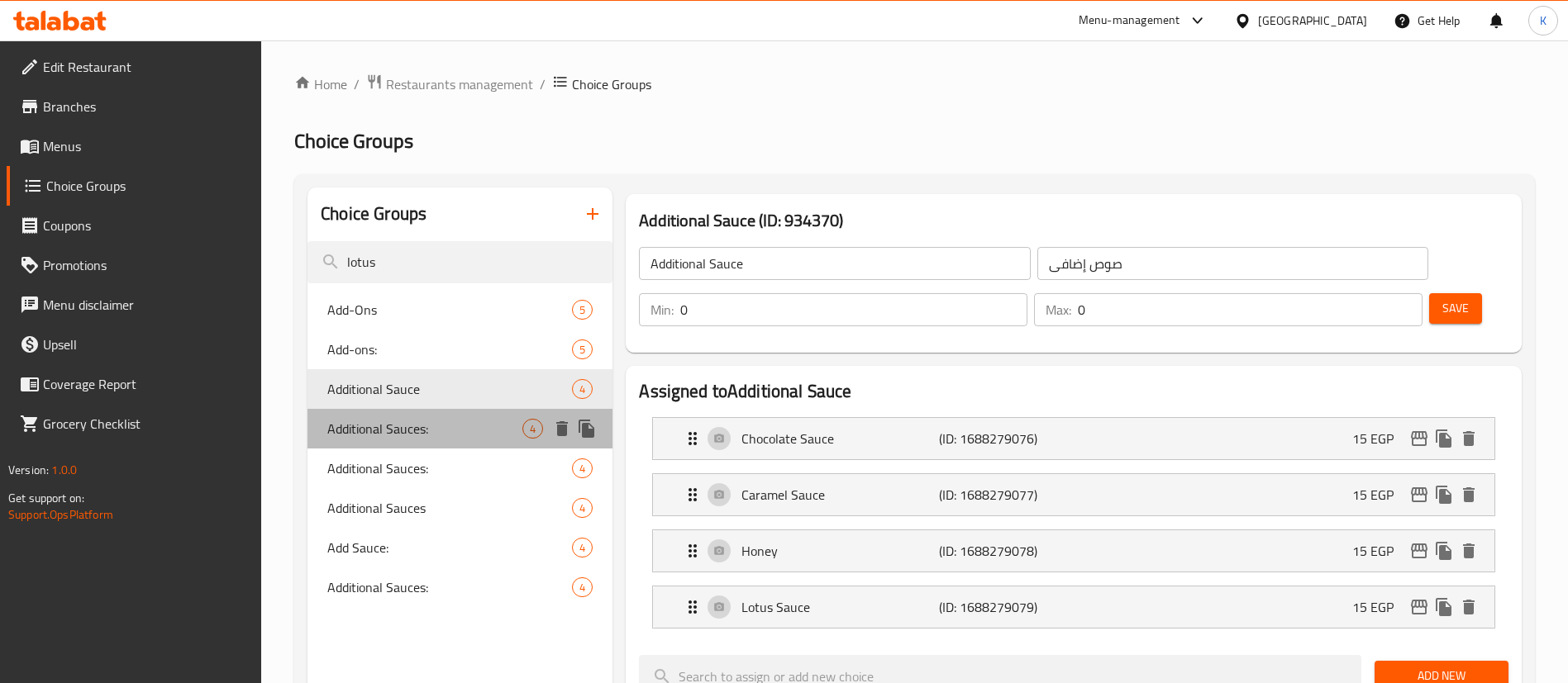
click at [430, 427] on span "Additional Sauces:" at bounding box center [424, 428] width 195 height 20
type input "Additional Sauces:"
type input "صوصات إضافية:"
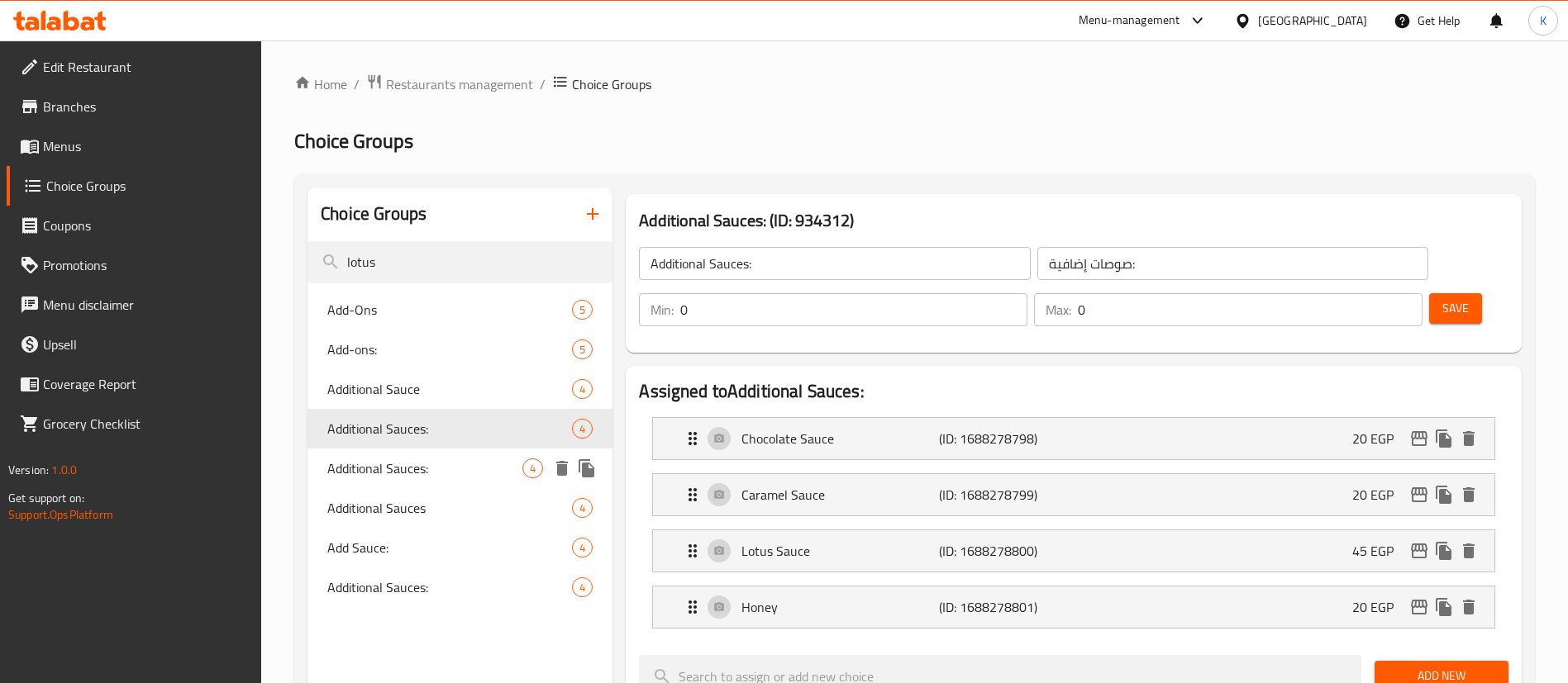
click at [420, 481] on div "Additional Sauces: 4" at bounding box center [460, 468] width 305 height 40
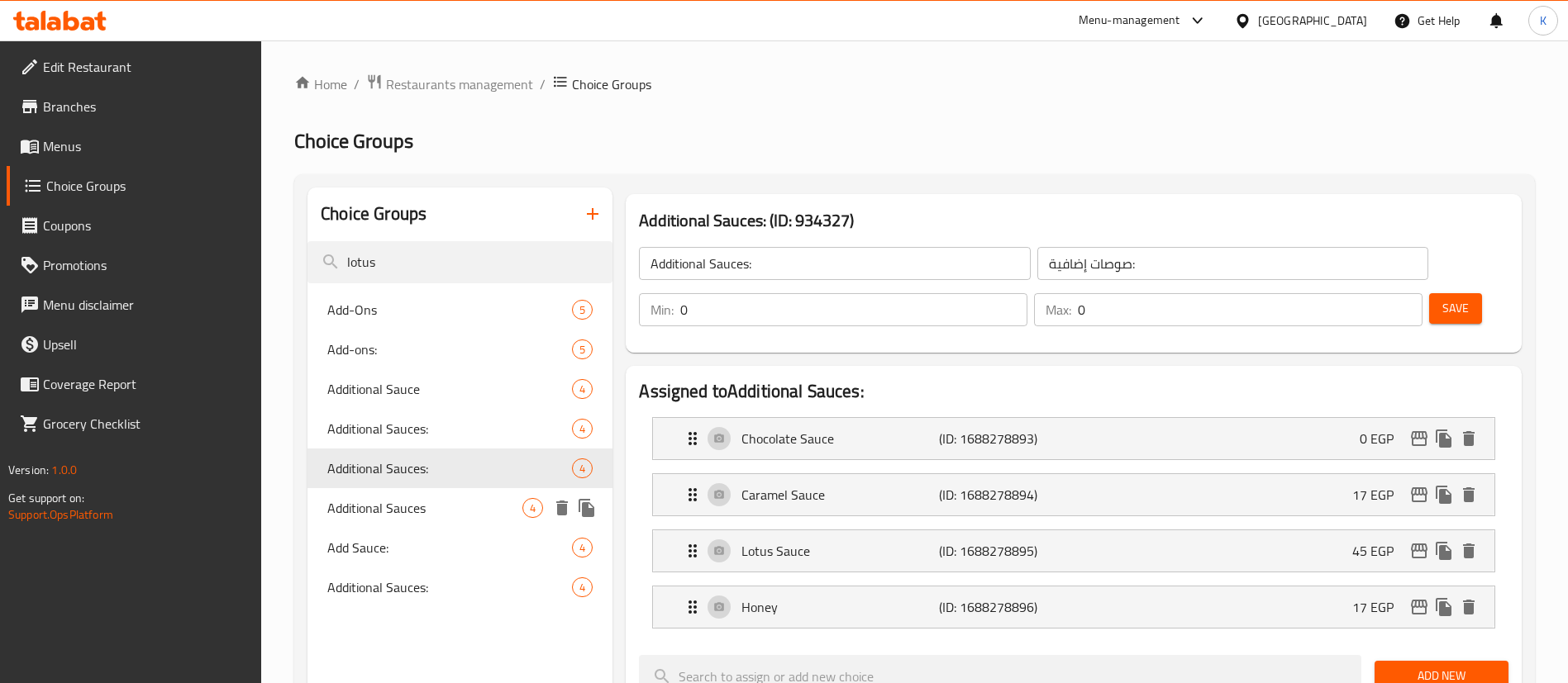
click at [413, 502] on span "Additional Sauces" at bounding box center [424, 507] width 195 height 20
type input "Additional Sauces"
type input "صوص إضافي"
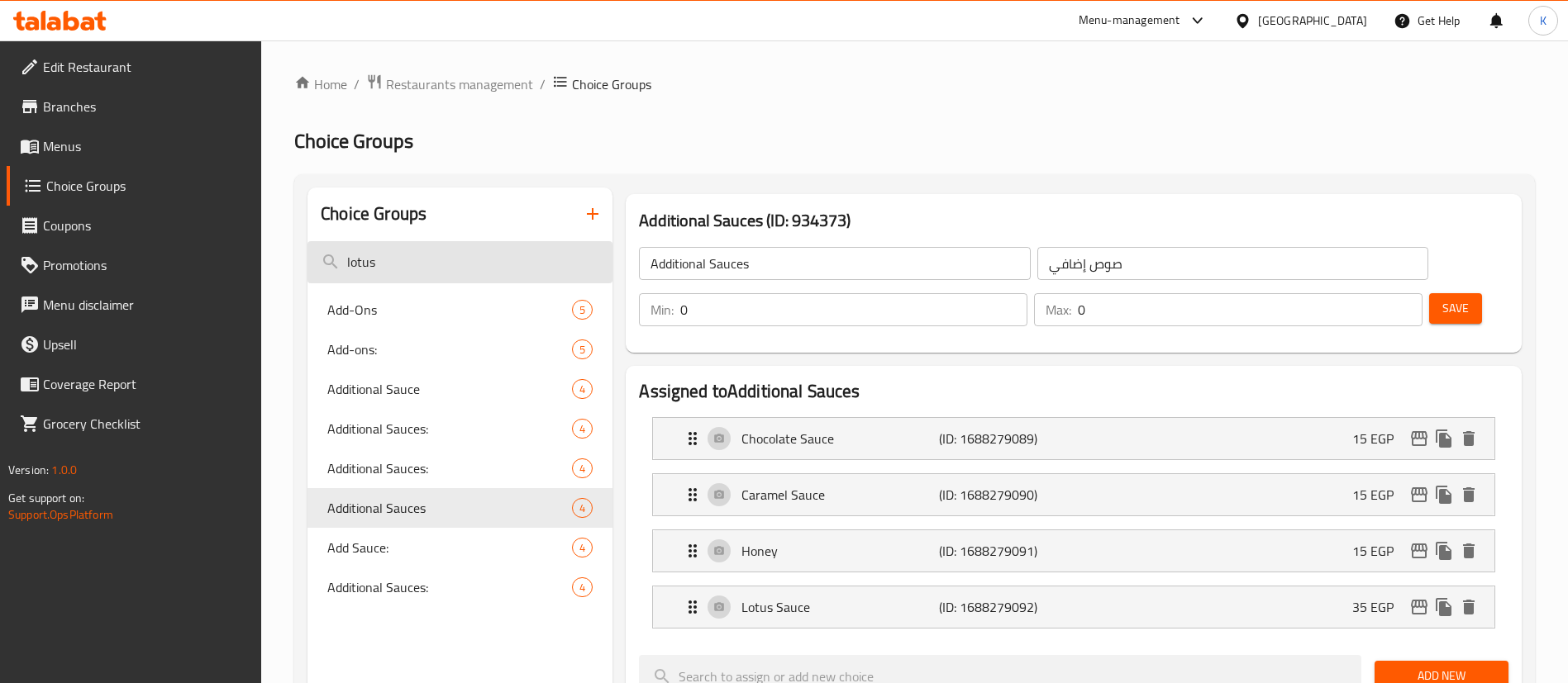
click at [420, 263] on input "lotus" at bounding box center [460, 262] width 305 height 42
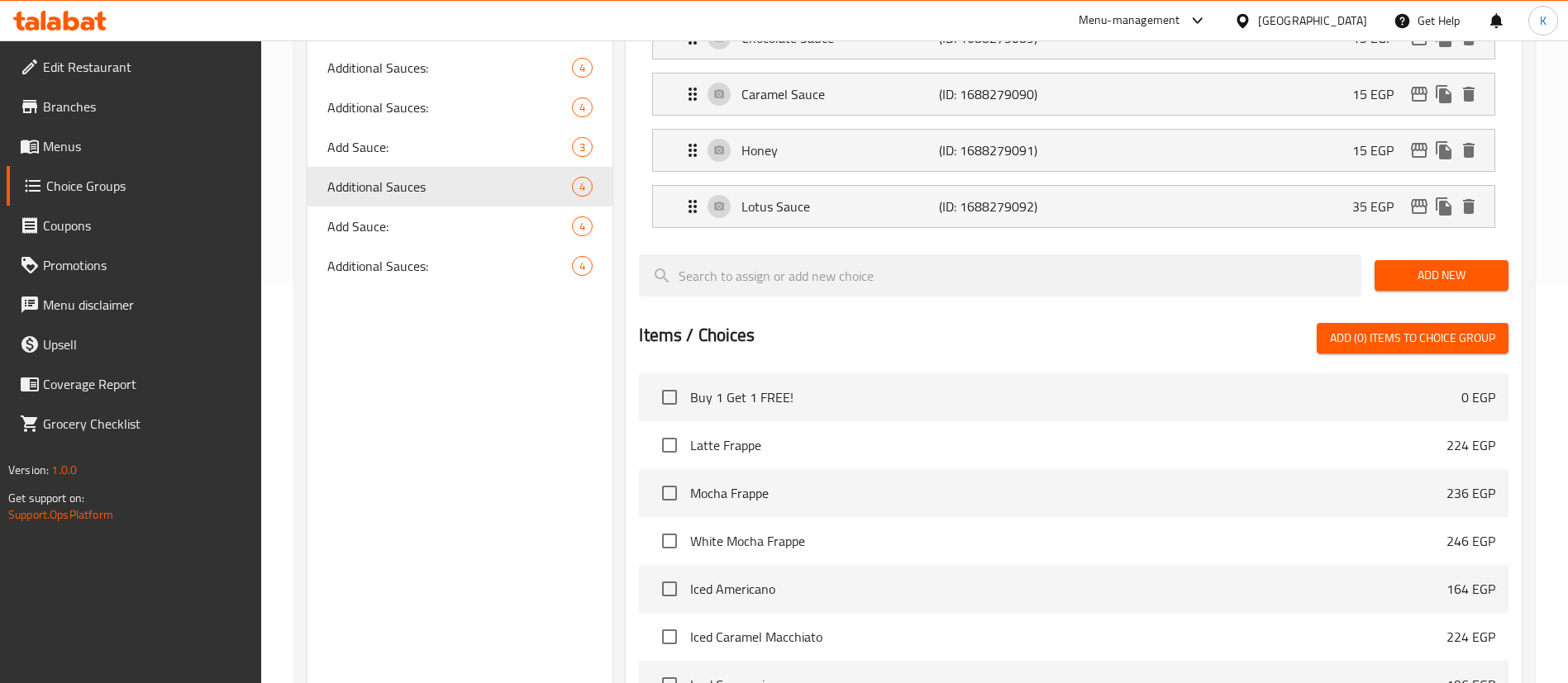
scroll to position [134, 0]
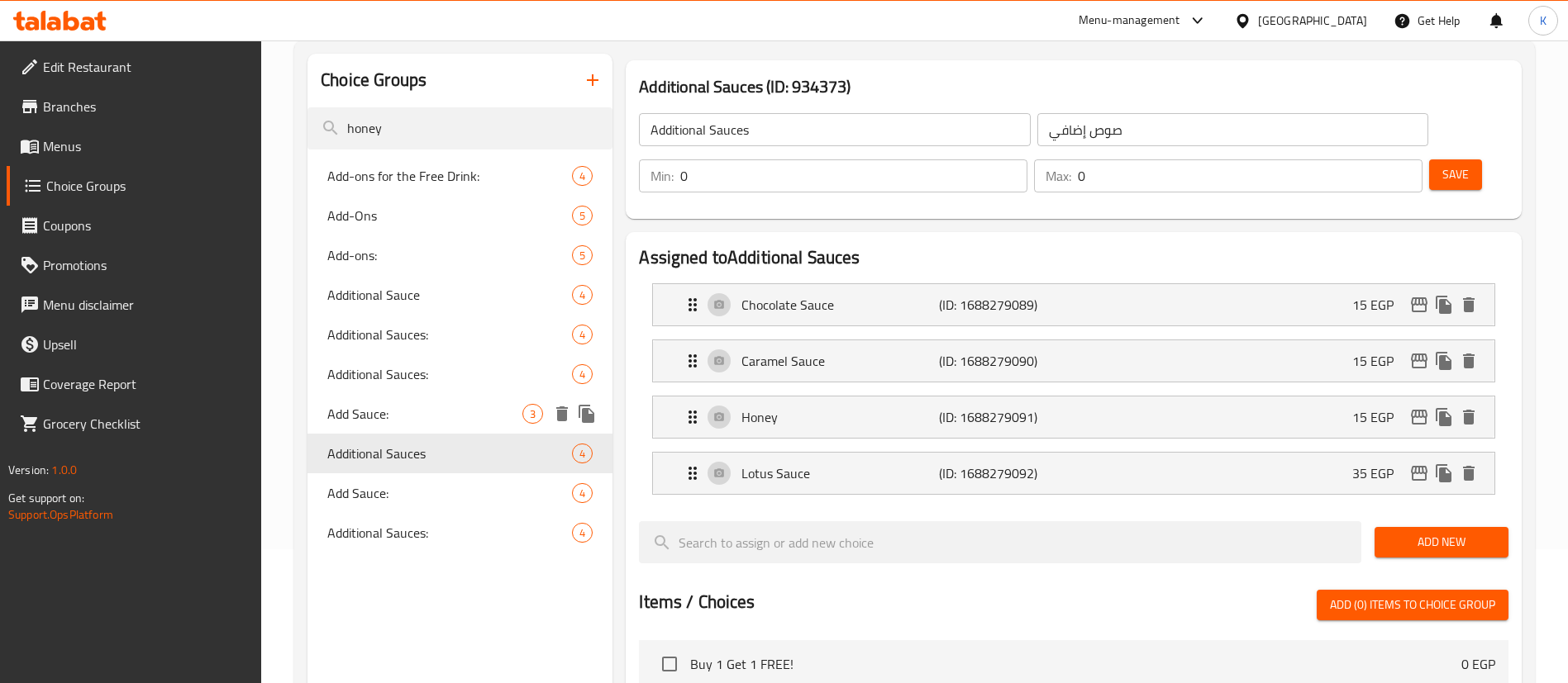
type input "honey"
click at [410, 417] on span "Add Sauce:" at bounding box center [424, 413] width 195 height 20
type input "Add Sauce:"
type input "إضافة صوص:"
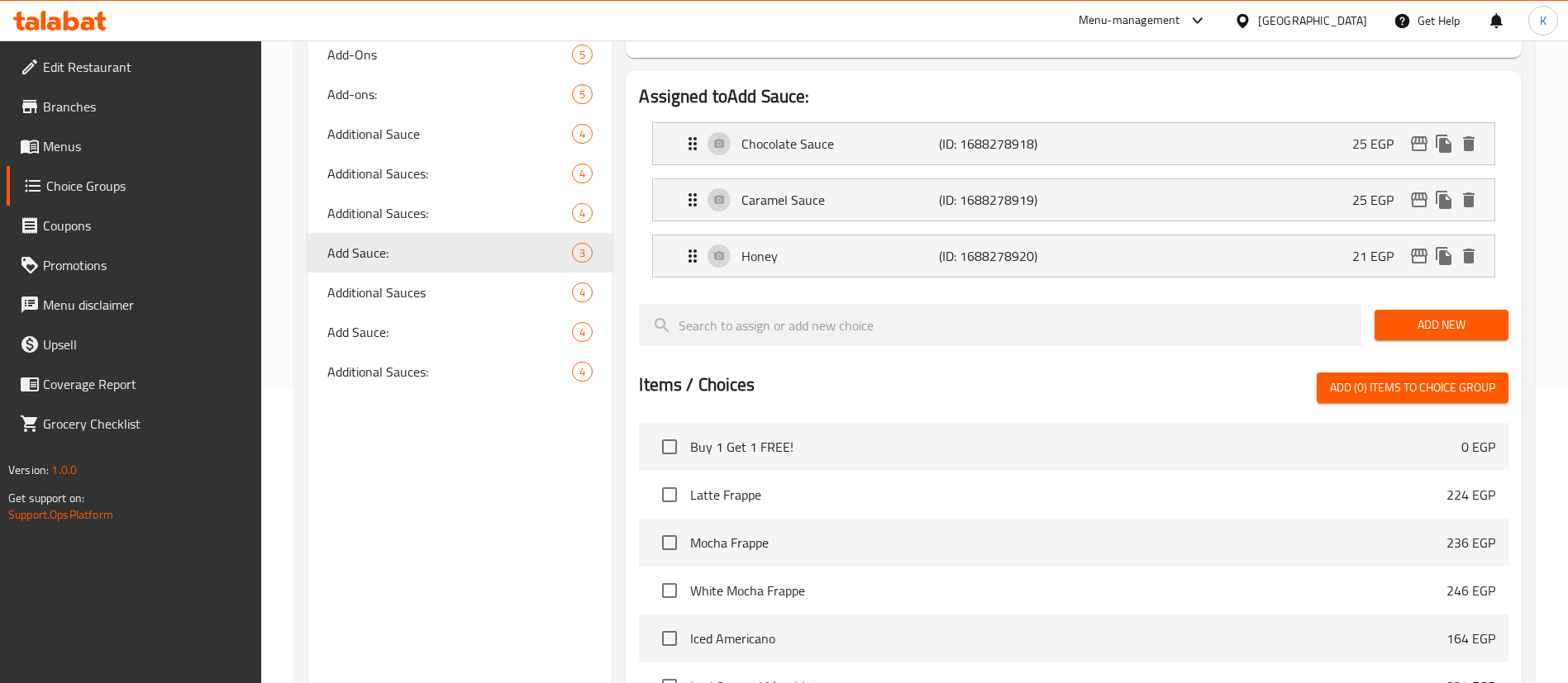
scroll to position [573, 0]
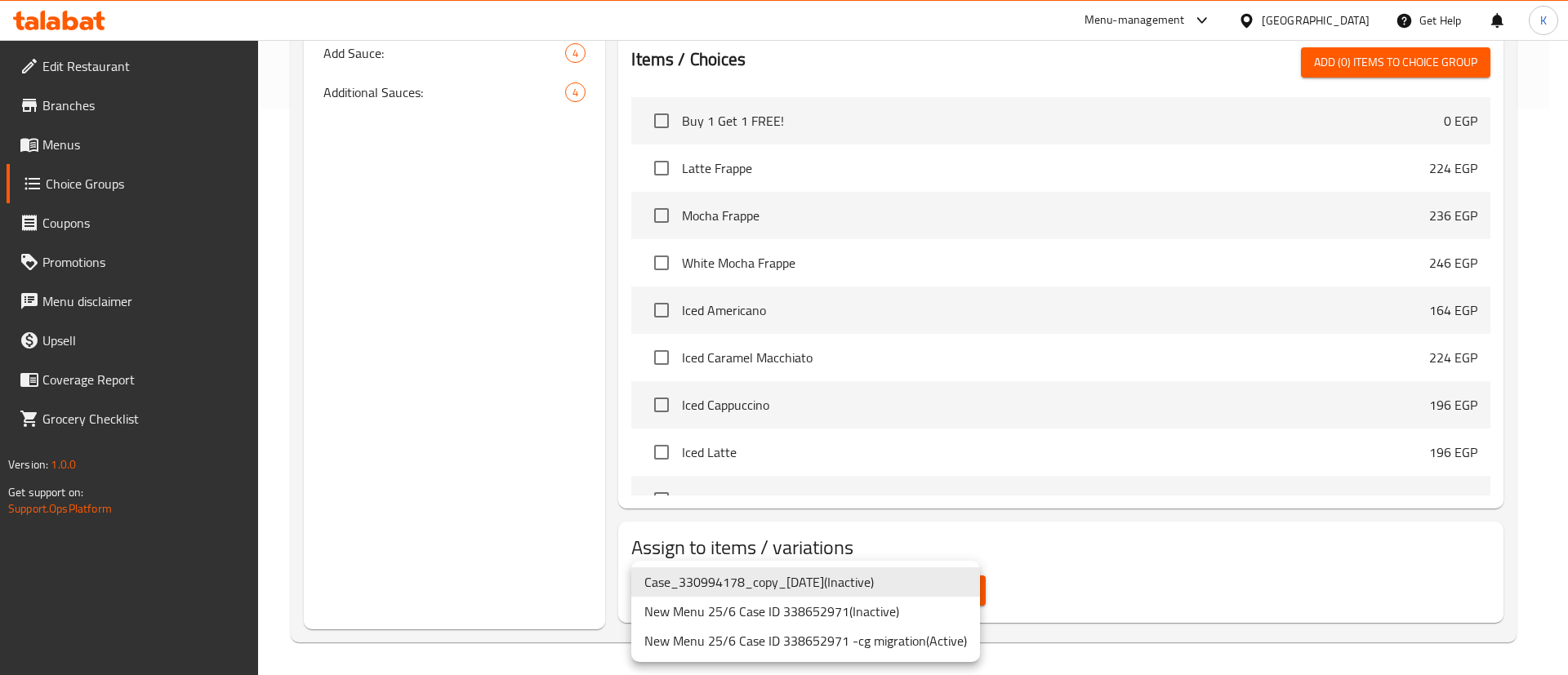
click at [875, 638] on li "New Menu 25/6 Case ID 338652971 -cg migration ( Active )" at bounding box center [805, 641] width 349 height 29
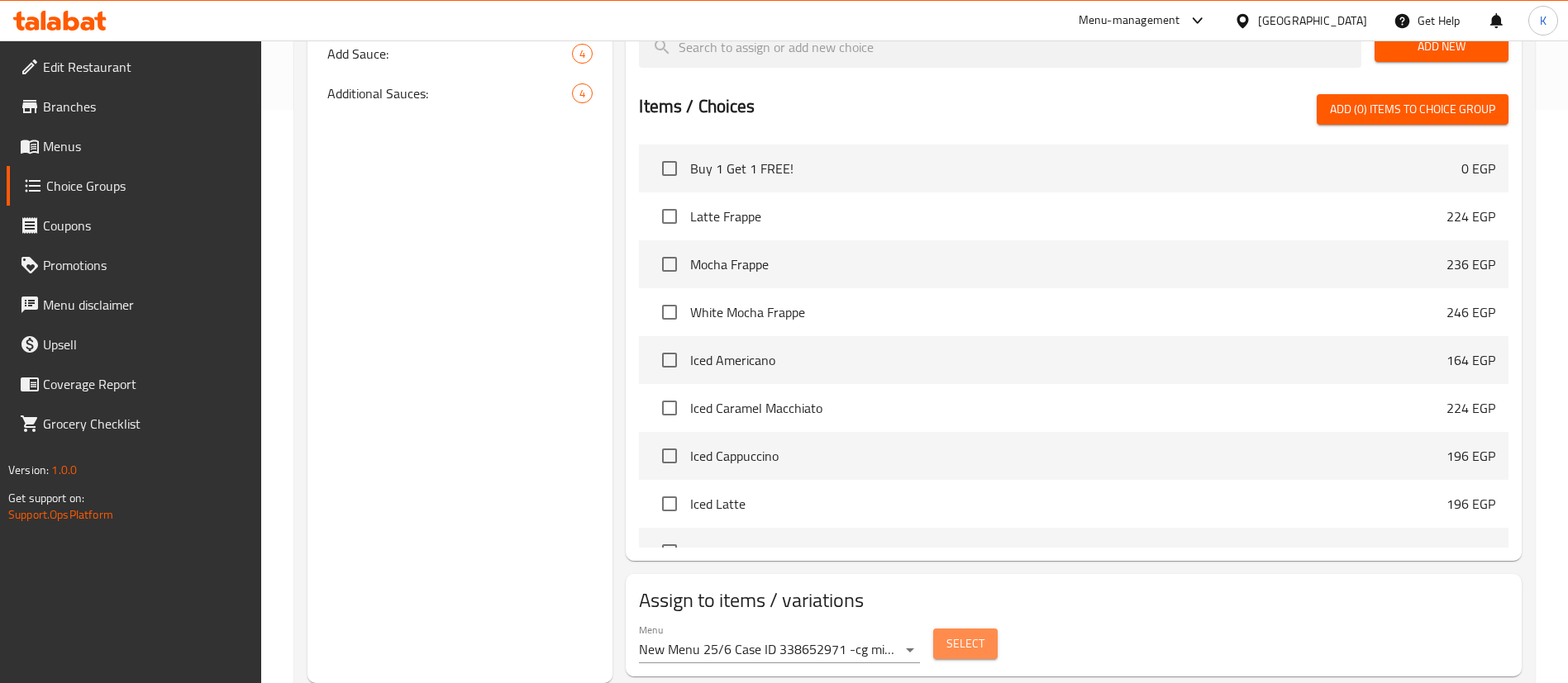
click at [975, 634] on span "Select" at bounding box center [965, 644] width 38 height 20
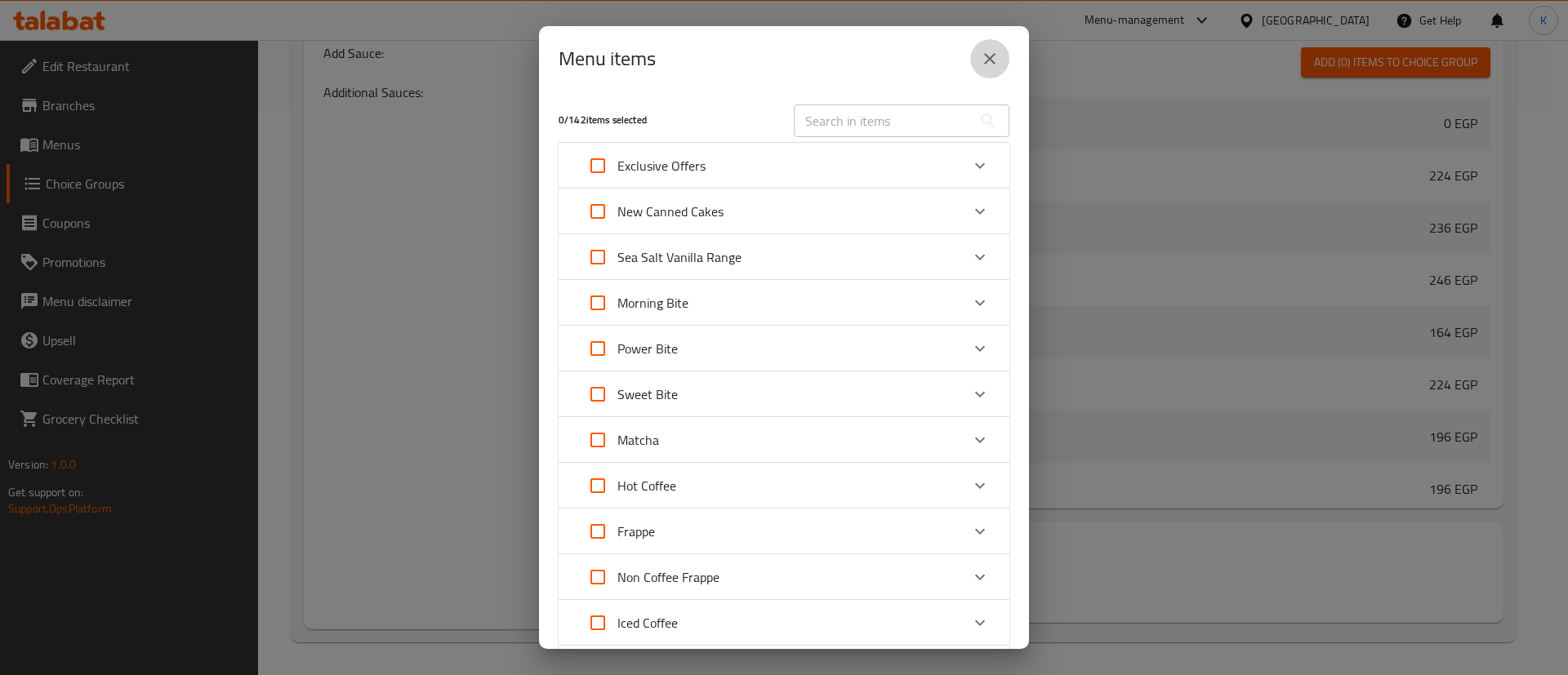
click at [999, 73] on button "close" at bounding box center [989, 59] width 39 height 39
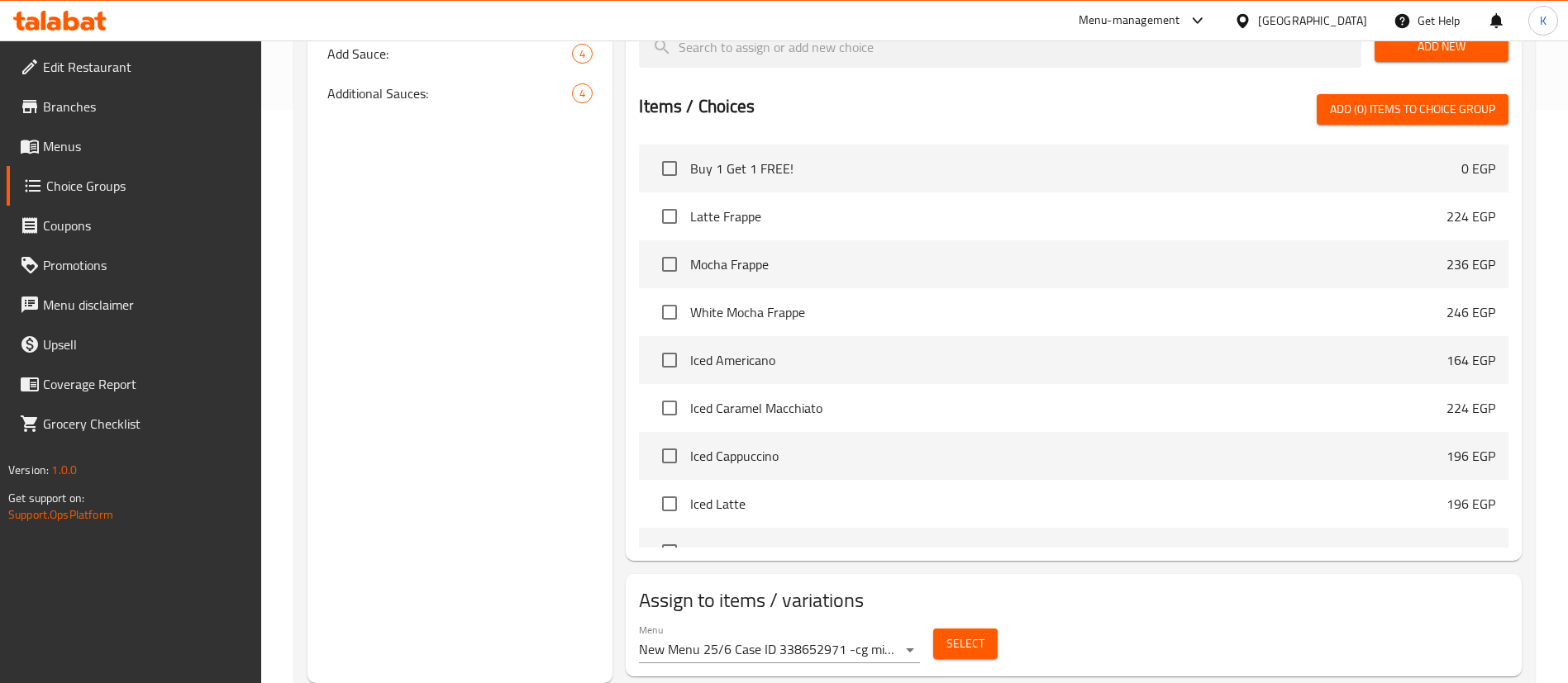
click at [946, 634] on span "Select" at bounding box center [965, 644] width 38 height 20
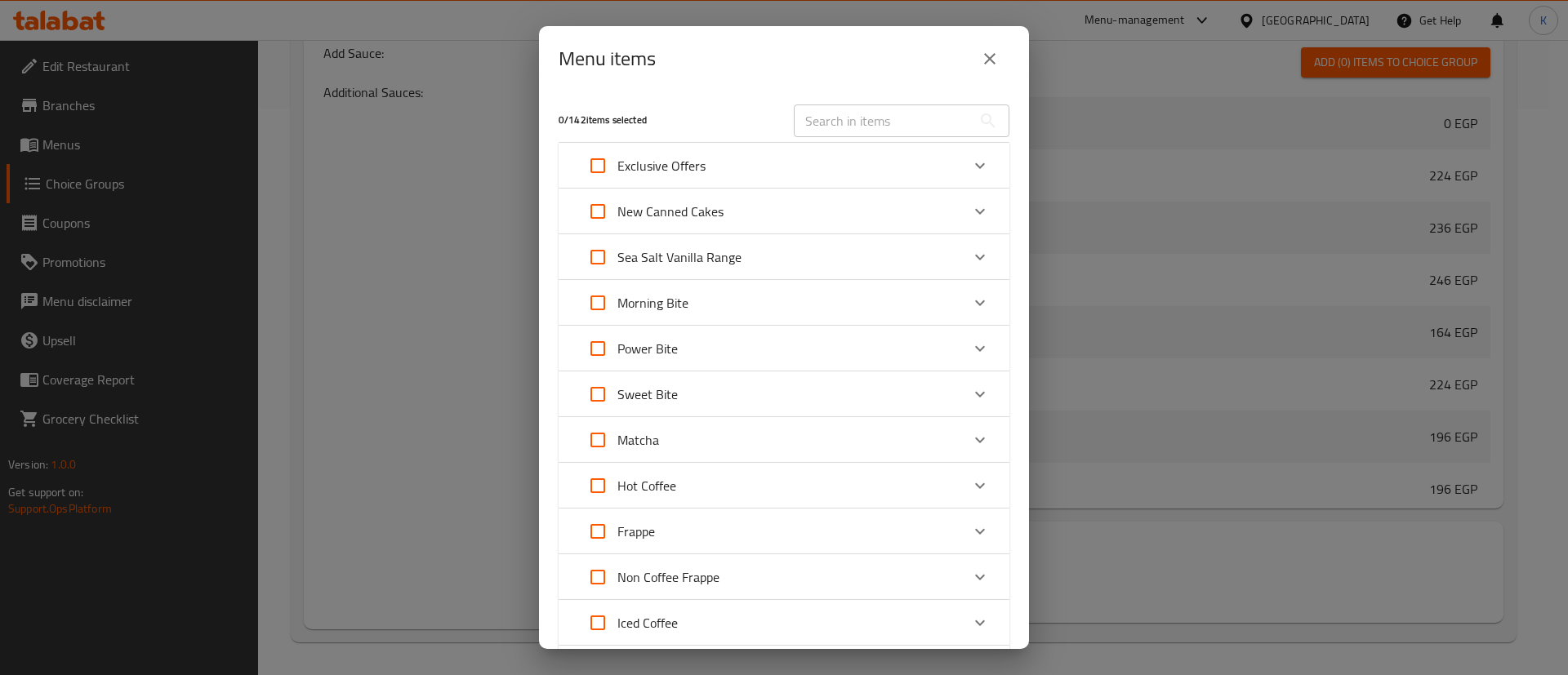
click at [585, 178] on input "Expand" at bounding box center [597, 165] width 39 height 39
checkbox input "true"
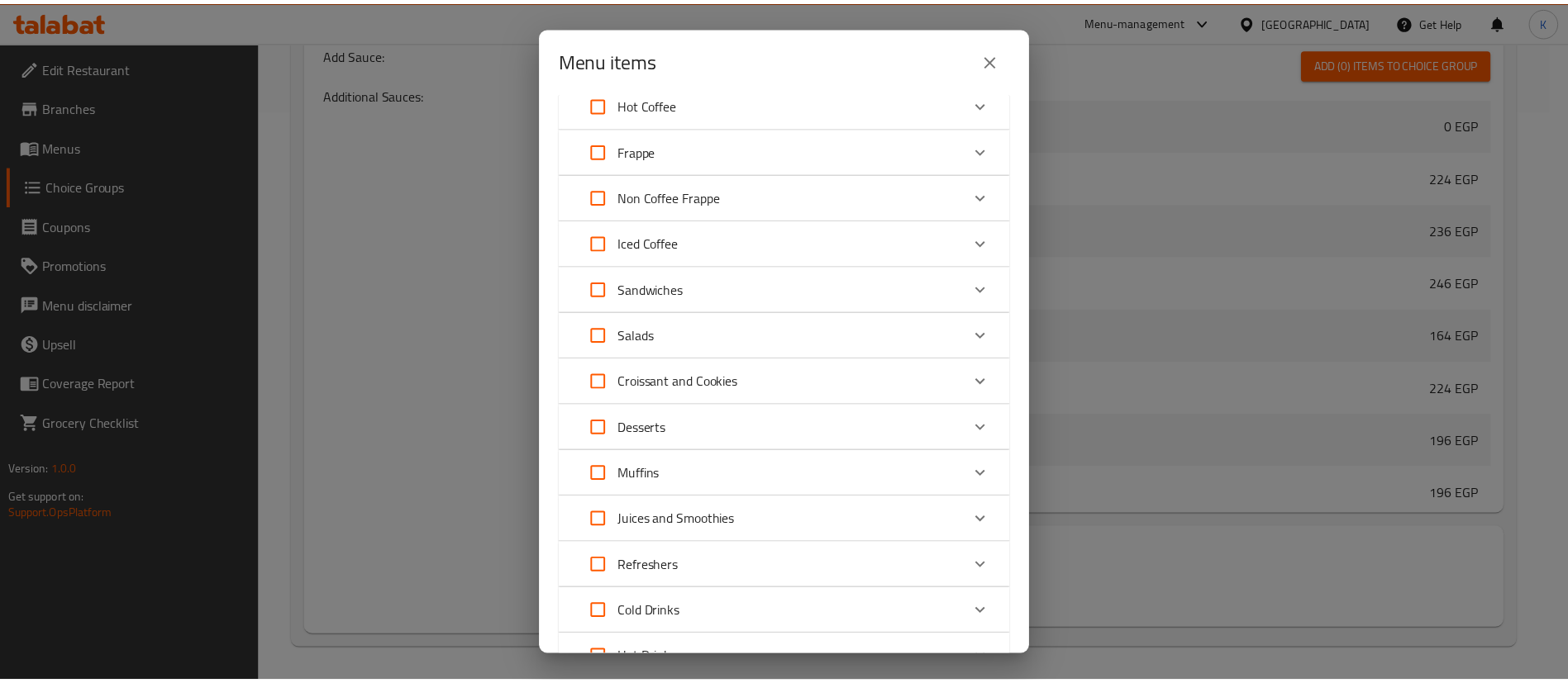
scroll to position [759, 0]
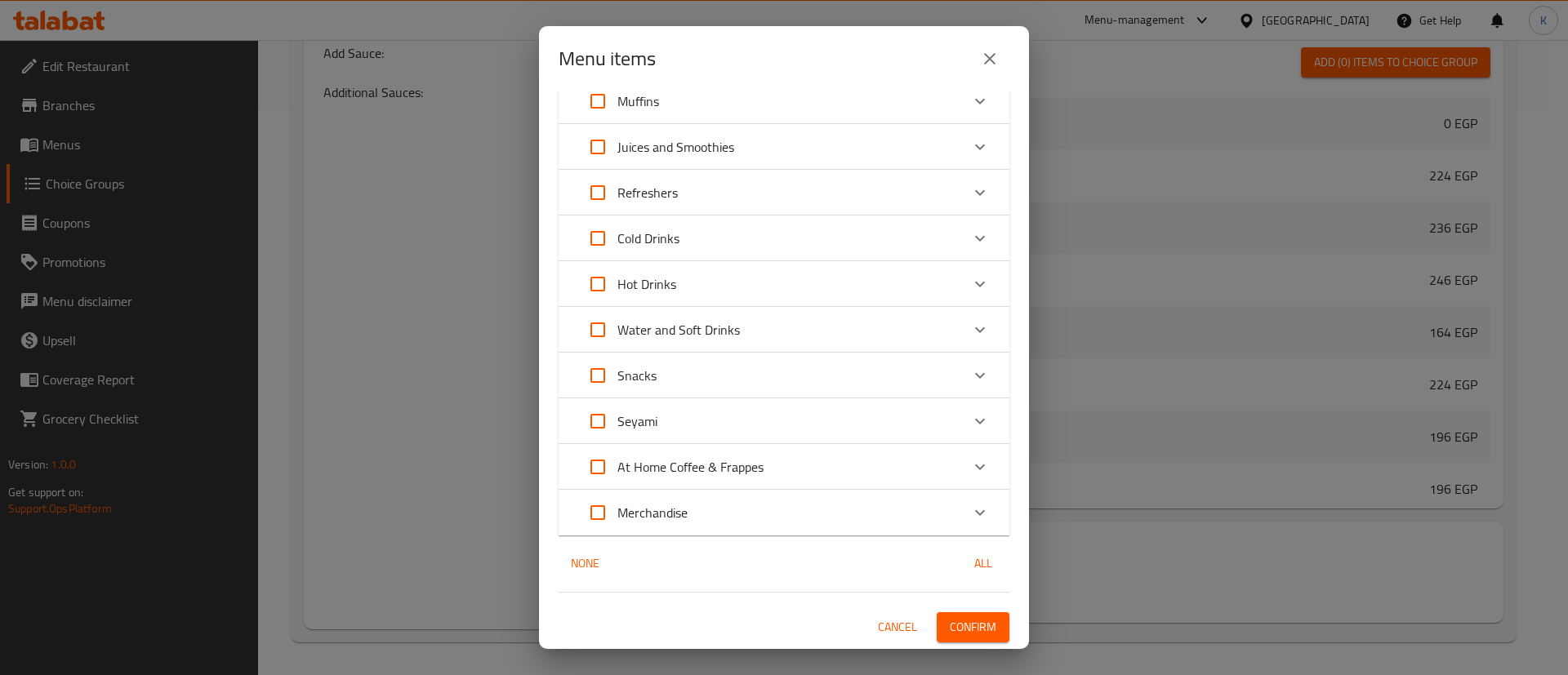
click at [968, 620] on span "Confirm" at bounding box center [973, 627] width 46 height 20
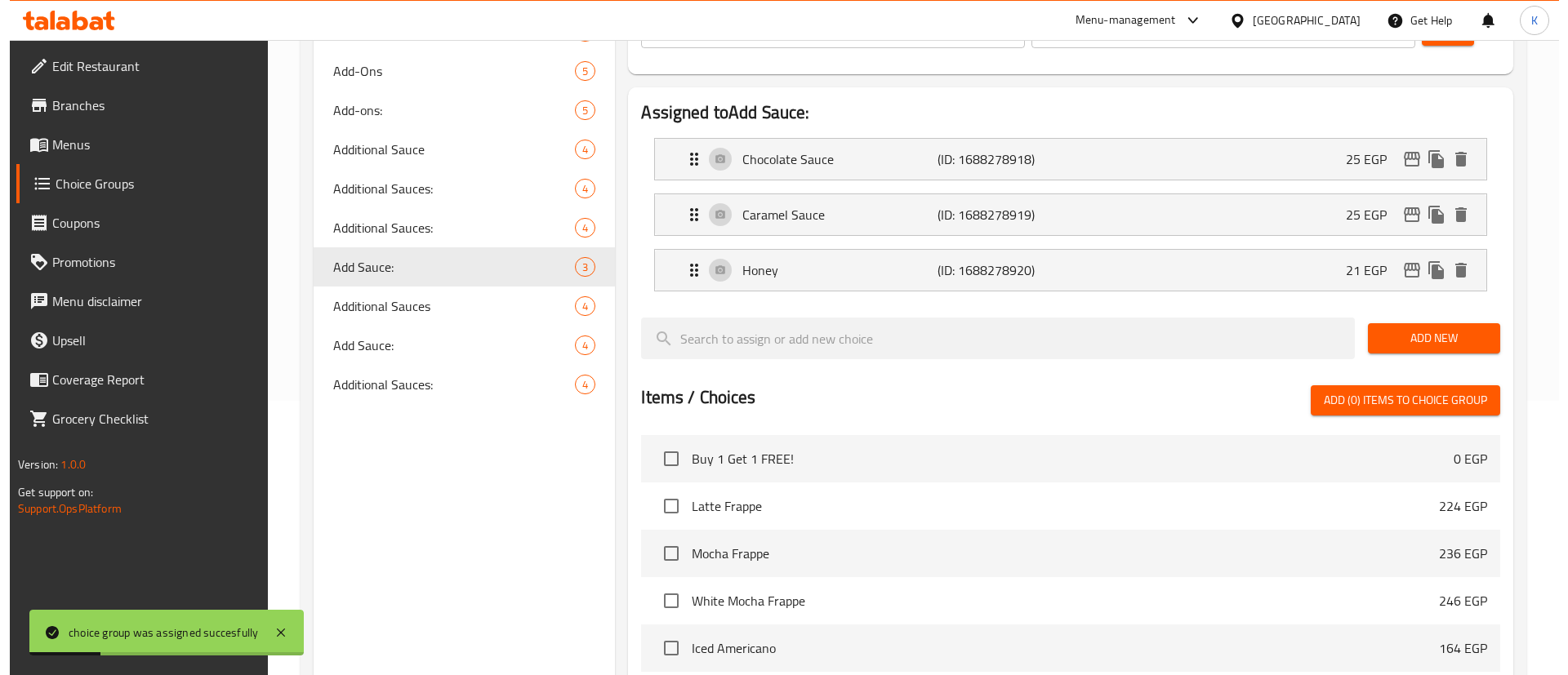
scroll to position [567, 0]
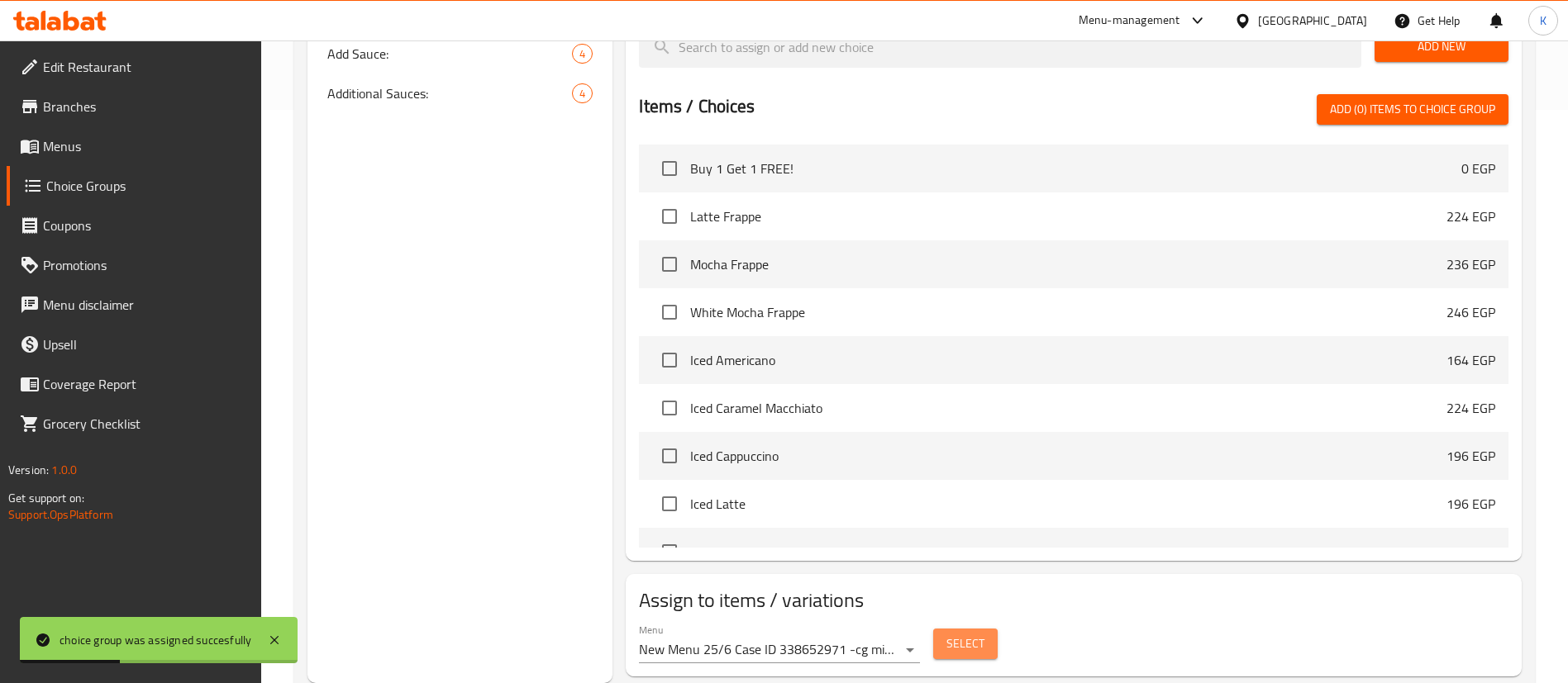
click at [959, 634] on span "Select" at bounding box center [965, 644] width 38 height 20
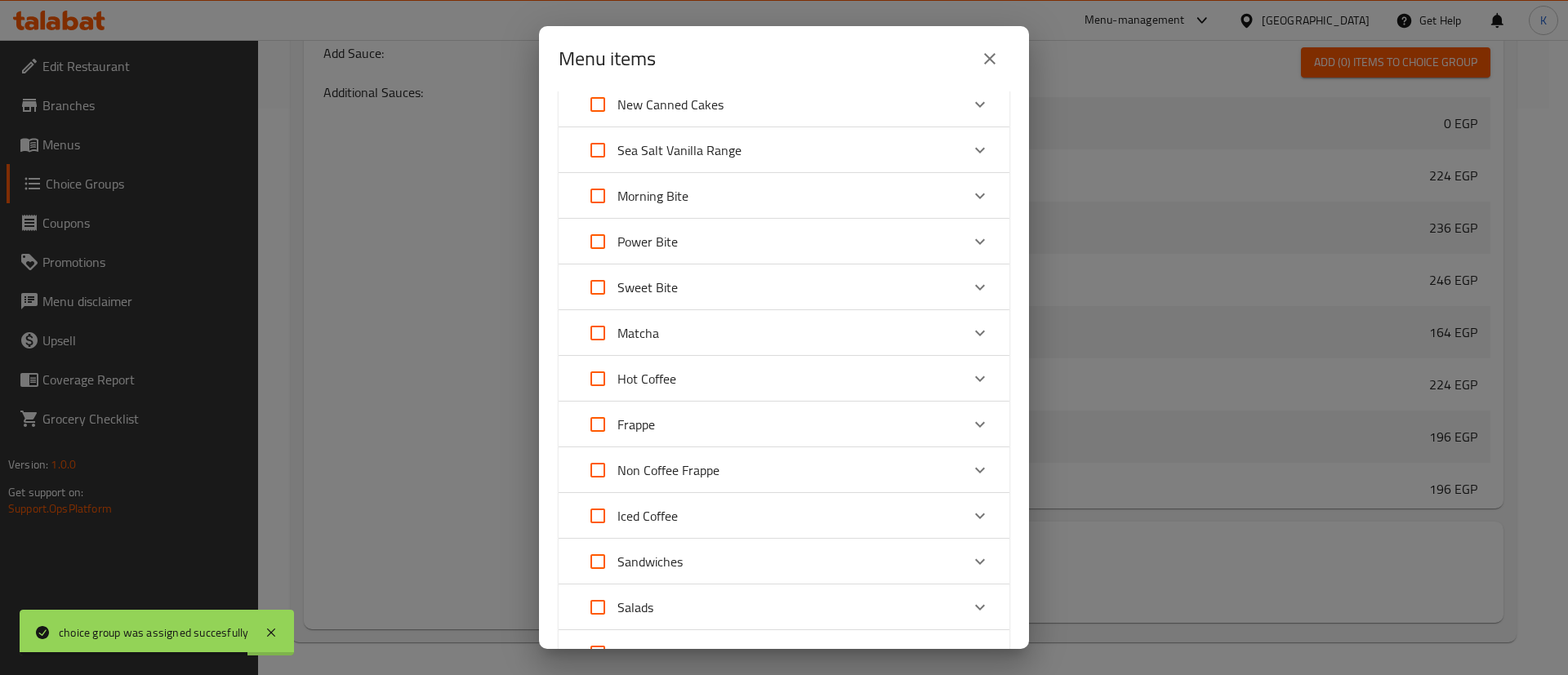
scroll to position [245, 0]
click at [970, 238] on icon "Expand" at bounding box center [979, 238] width 19 height 19
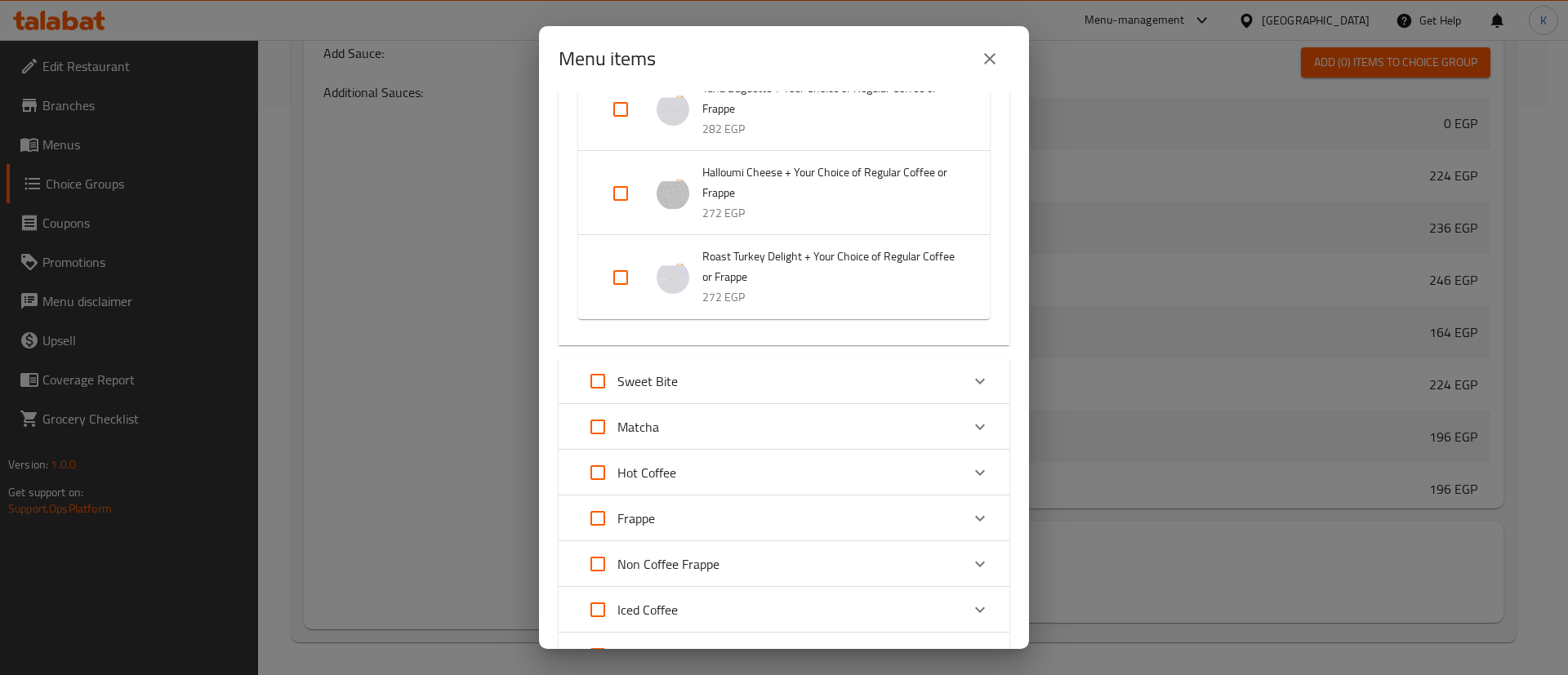
scroll to position [612, 0]
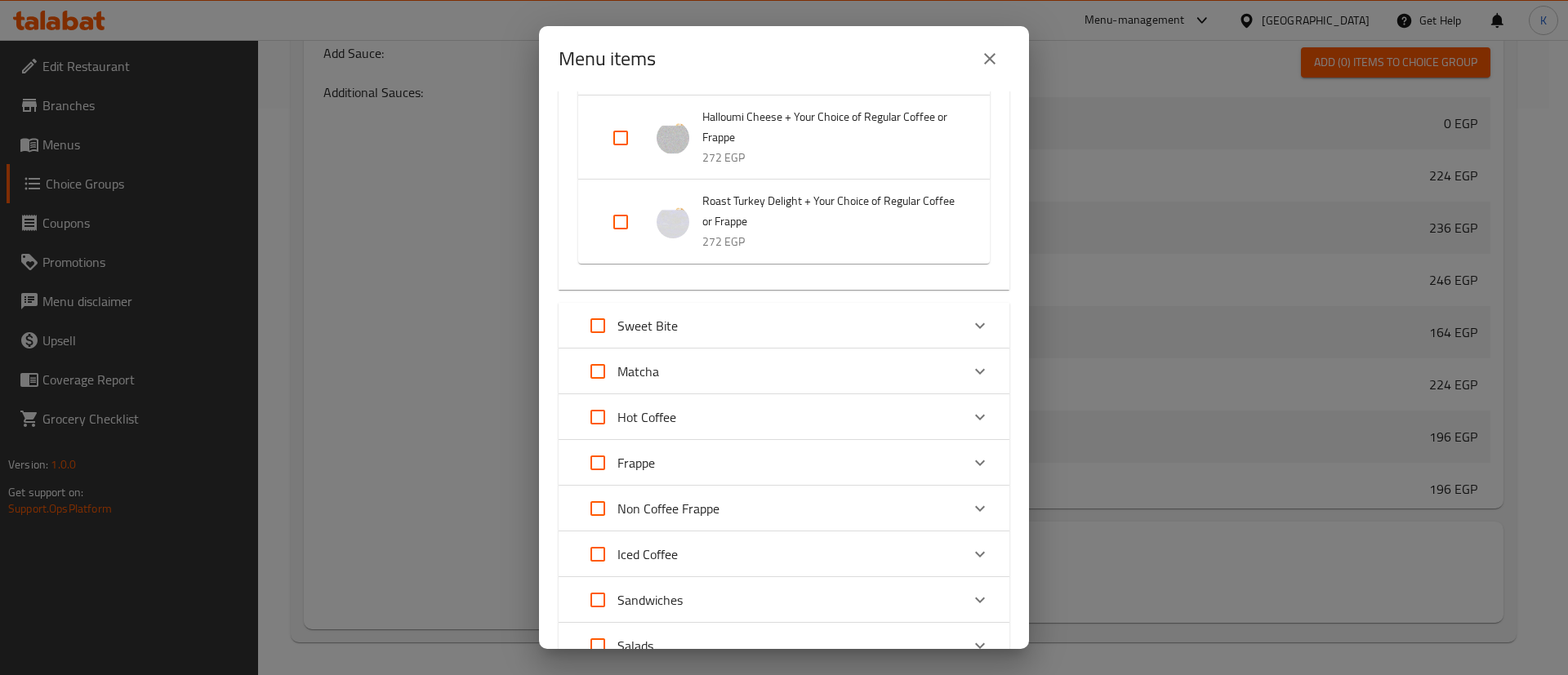
click at [622, 149] on input "Expand" at bounding box center [621, 138] width 39 height 39
checkbox input "true"
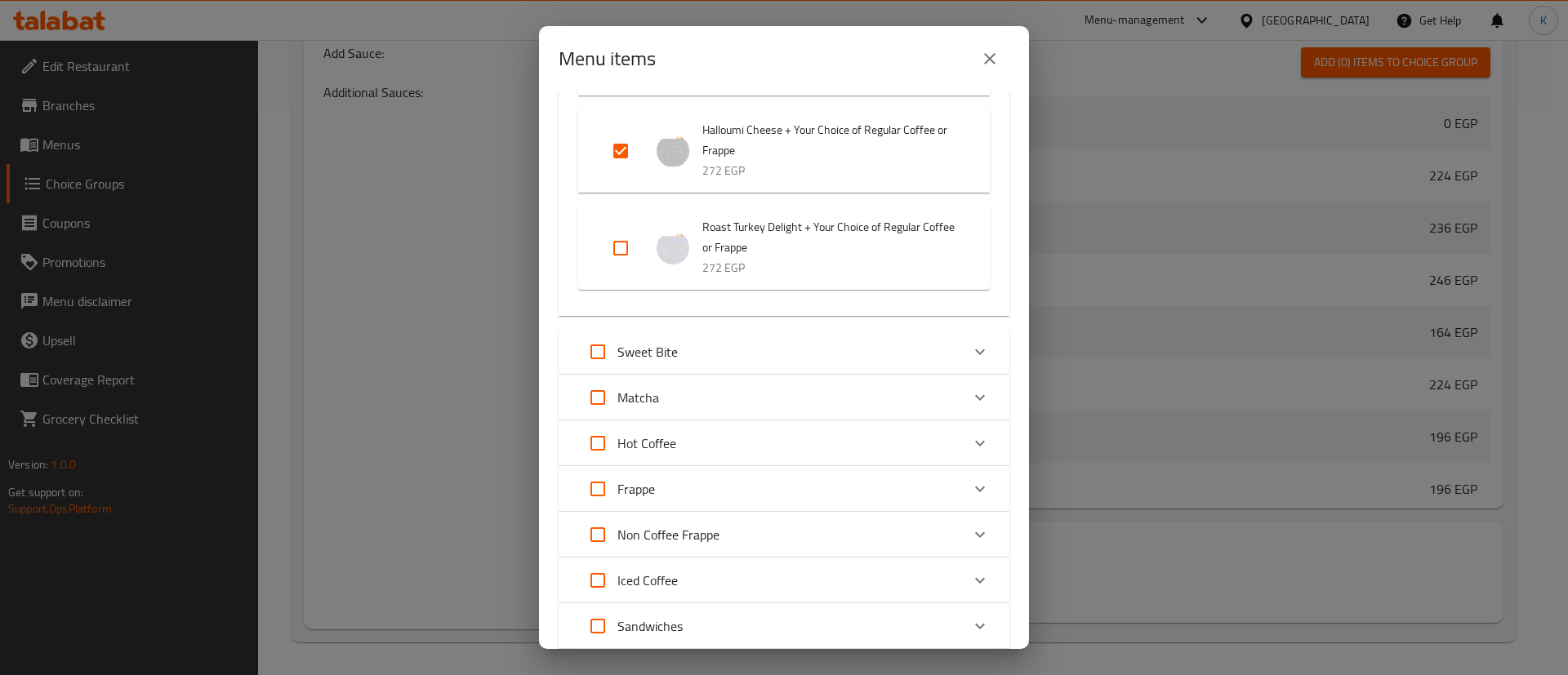
click at [621, 254] on input "Expand" at bounding box center [621, 248] width 39 height 39
checkbox input "true"
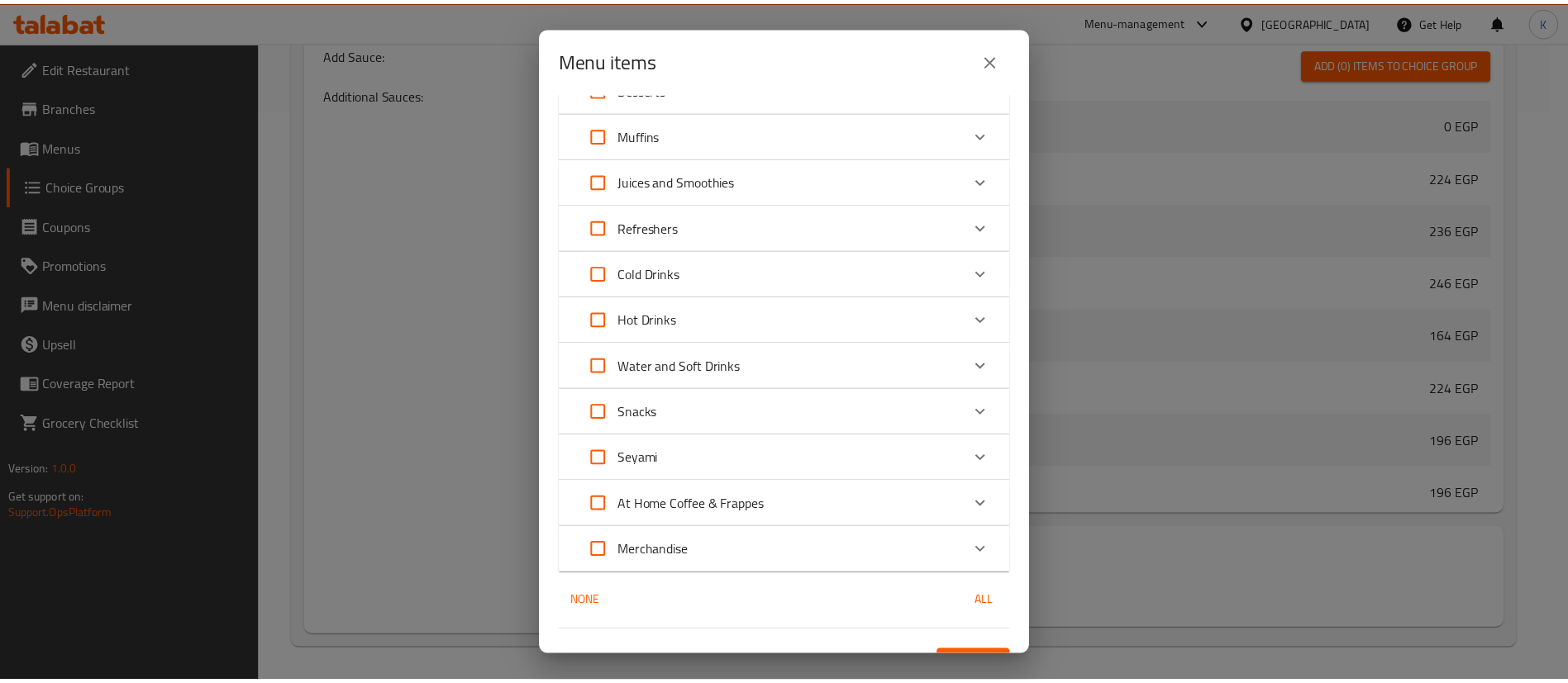
scroll to position [1335, 0]
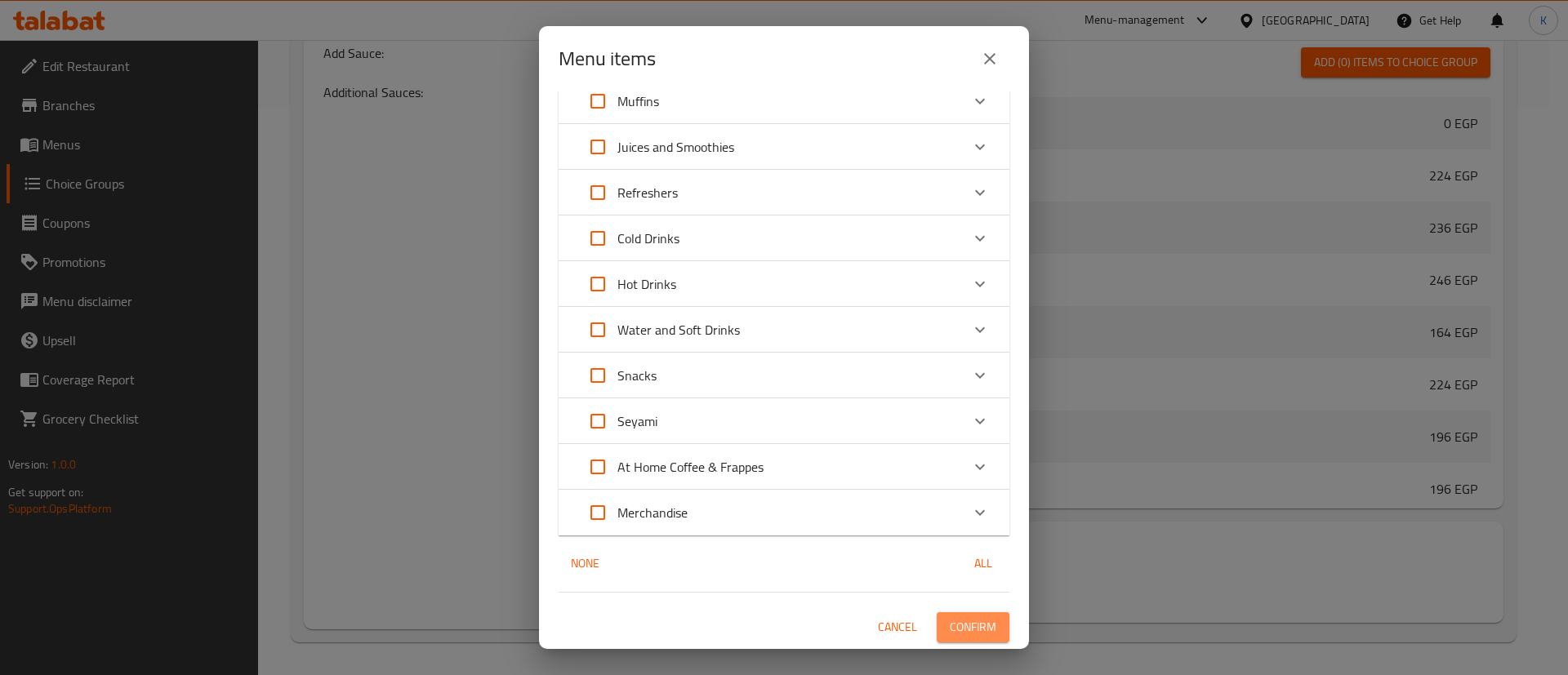
click at [950, 620] on span "Confirm" at bounding box center [973, 627] width 46 height 20
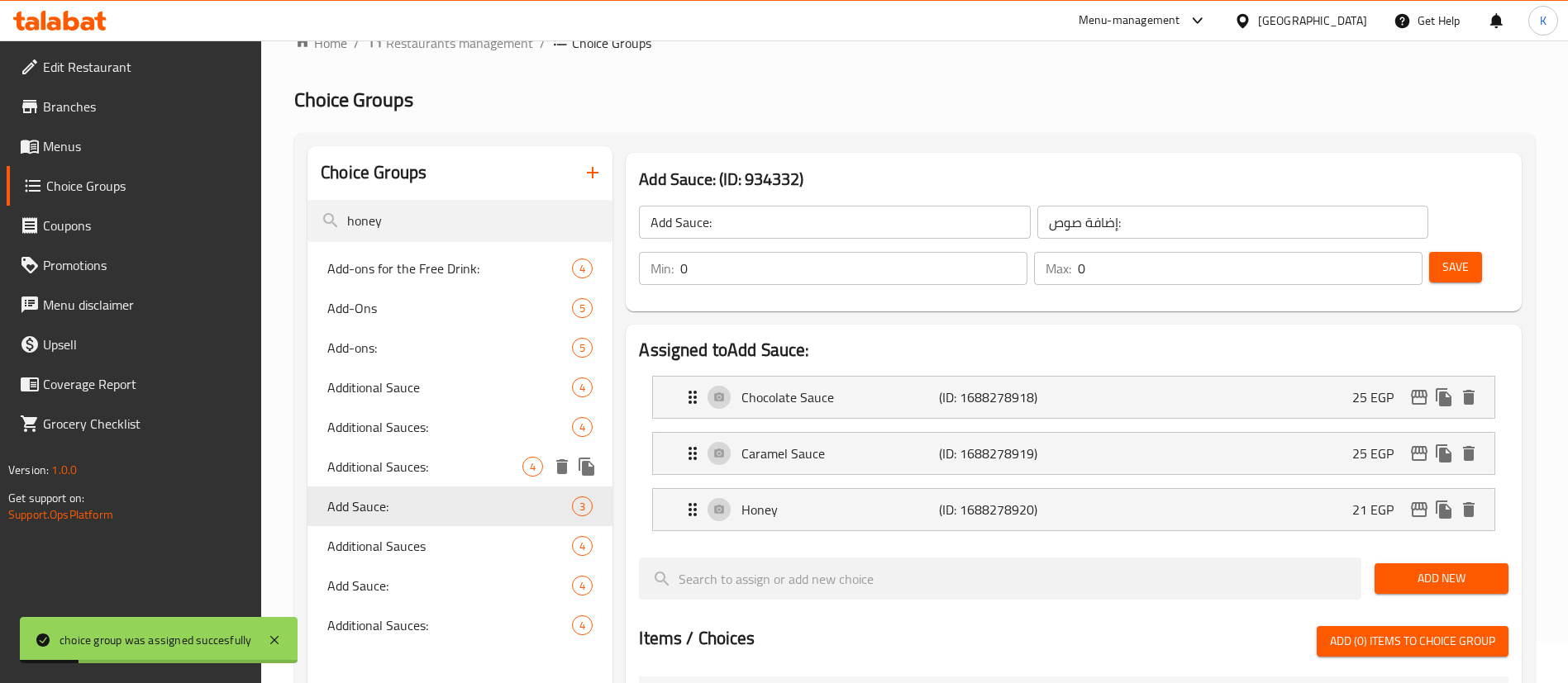
scroll to position [0, 0]
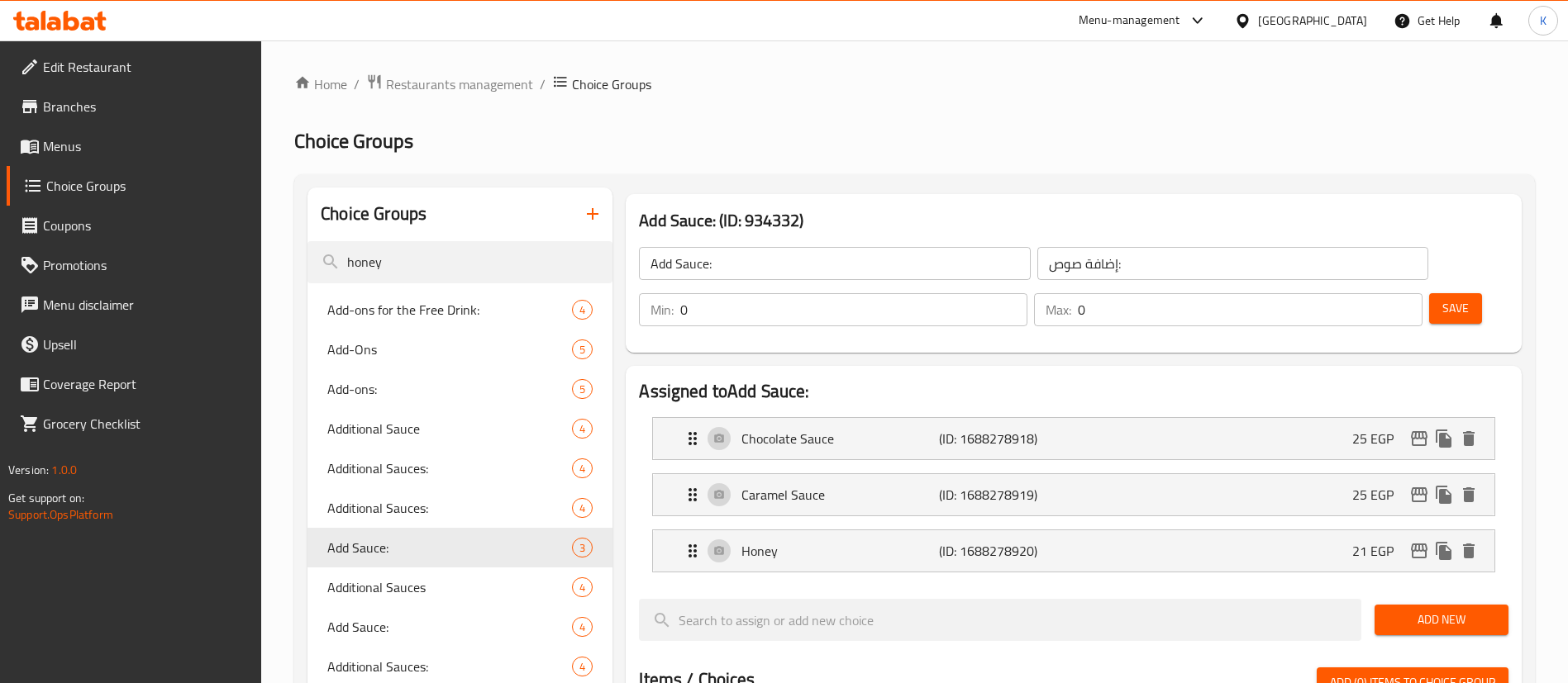
click at [95, 151] on span "Menus" at bounding box center [146, 145] width 206 height 20
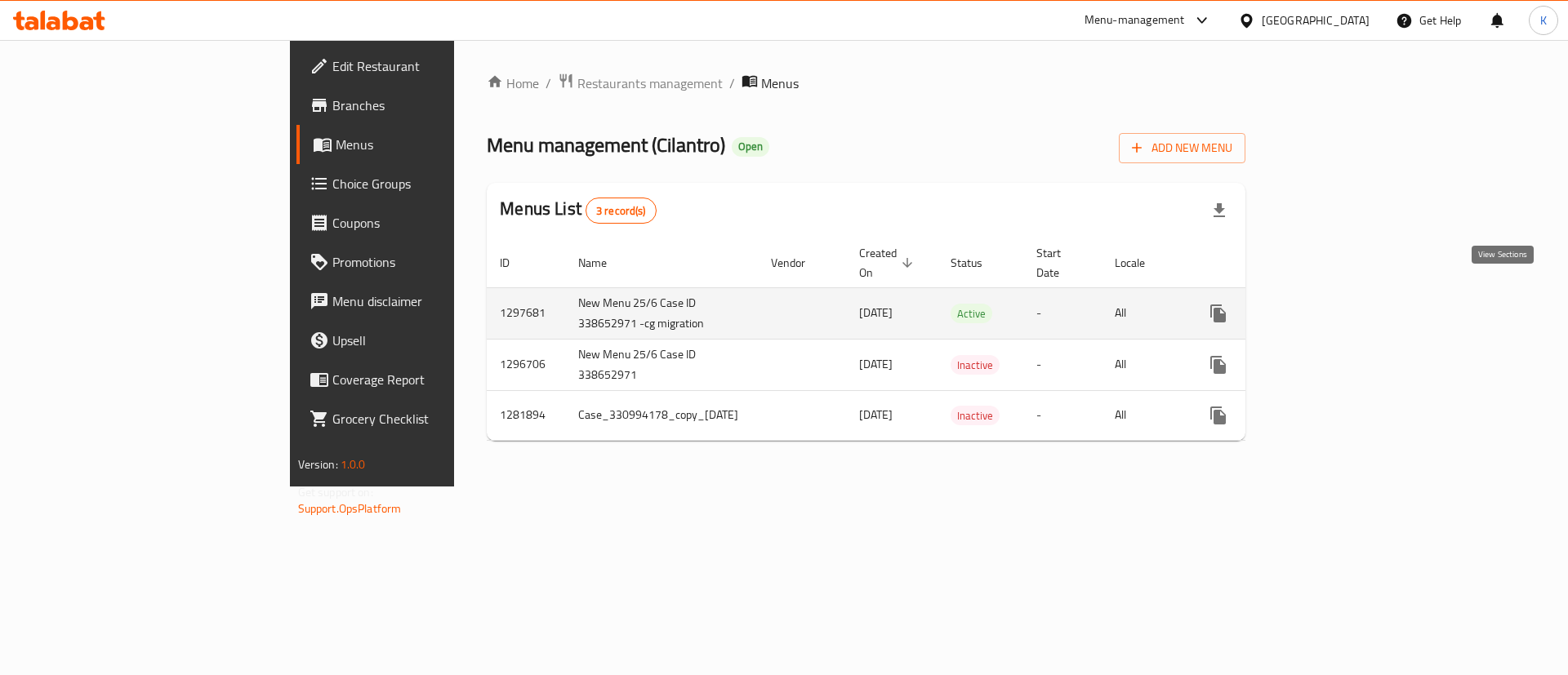
click at [1356, 294] on link "enhanced table" at bounding box center [1335, 313] width 39 height 39
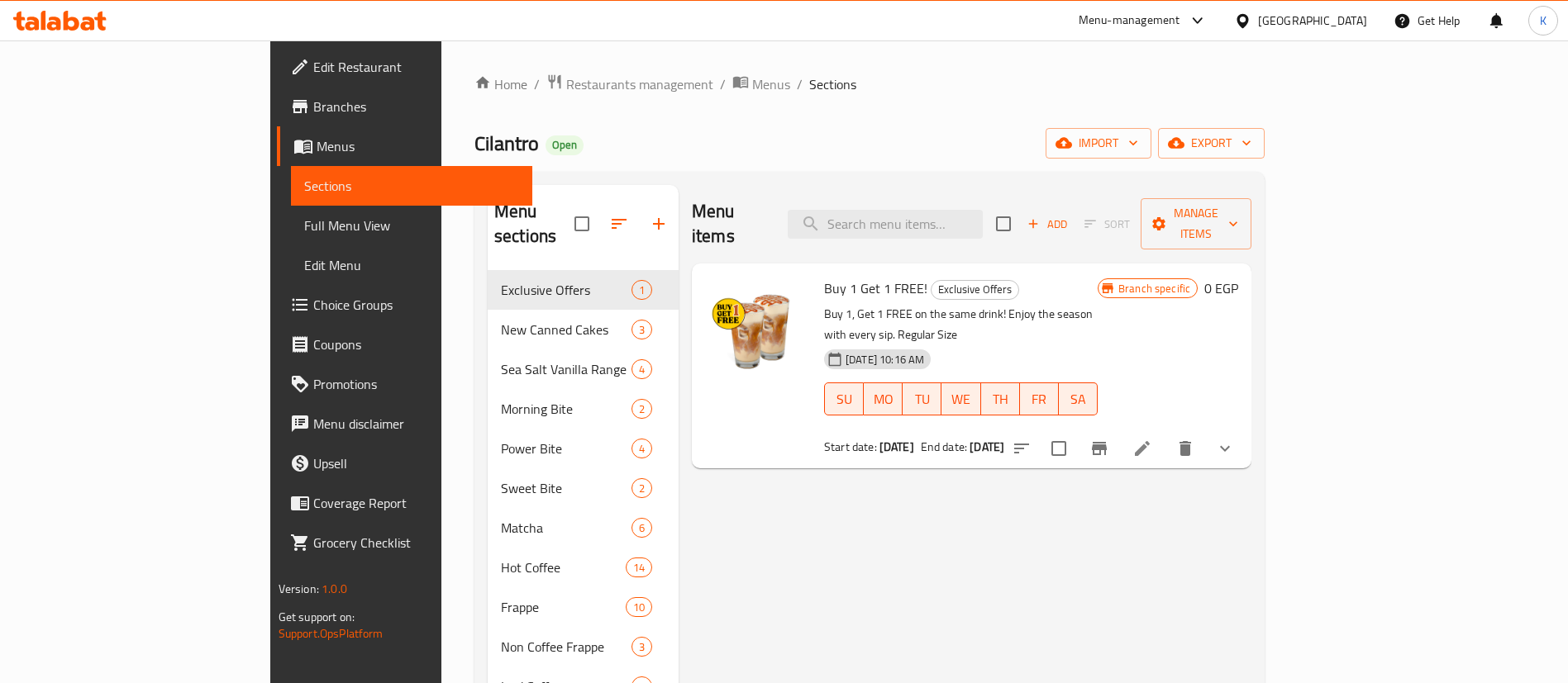
click at [1152, 438] on icon at bounding box center [1141, 448] width 20 height 20
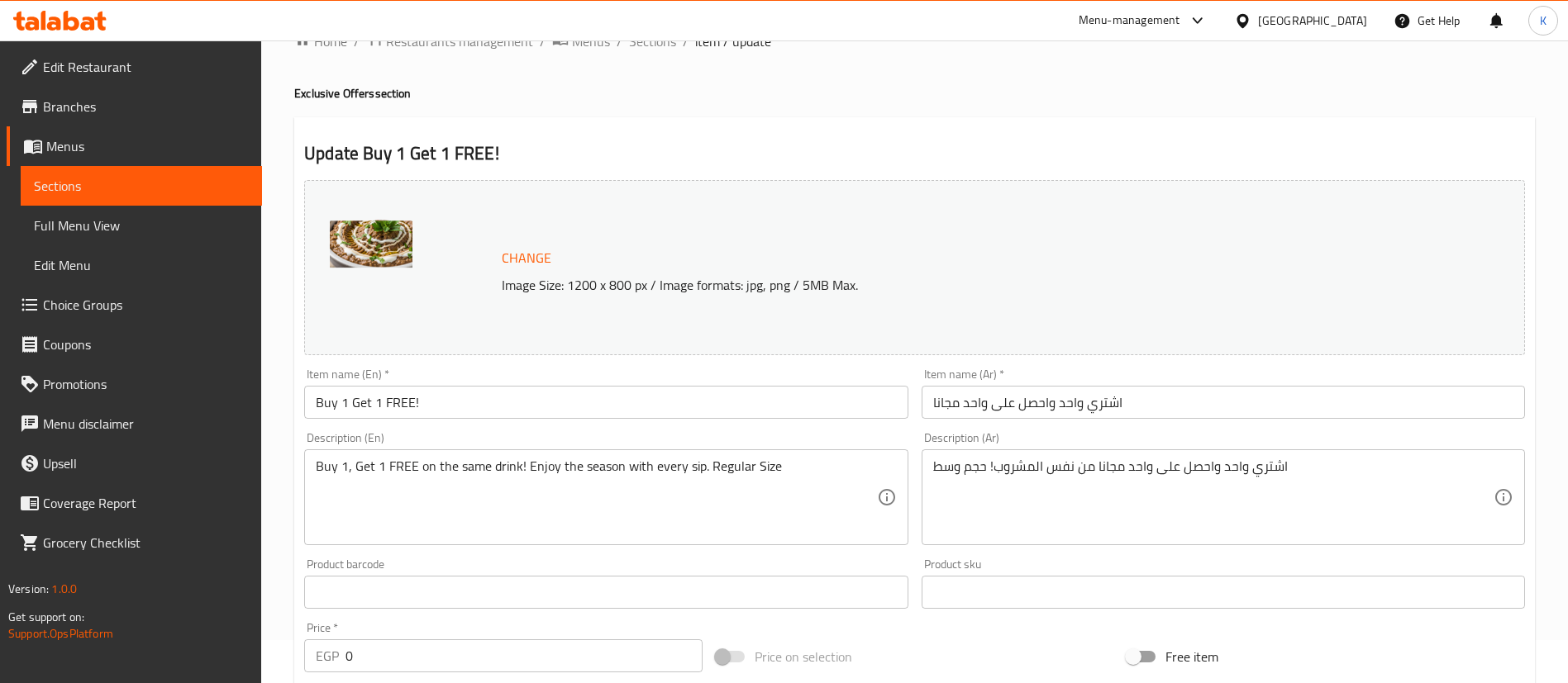
scroll to position [372, 0]
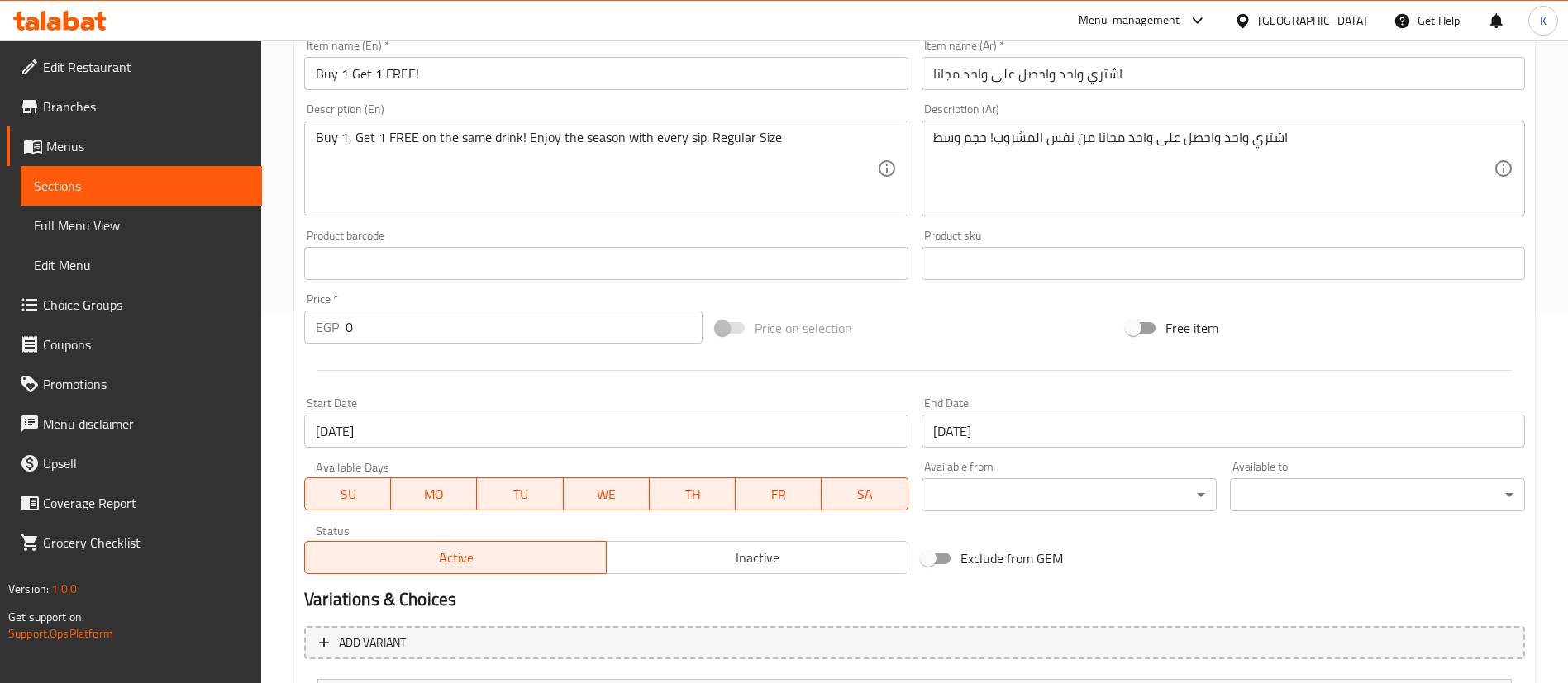
click at [388, 426] on input "[DATE]" at bounding box center [606, 431] width 603 height 33
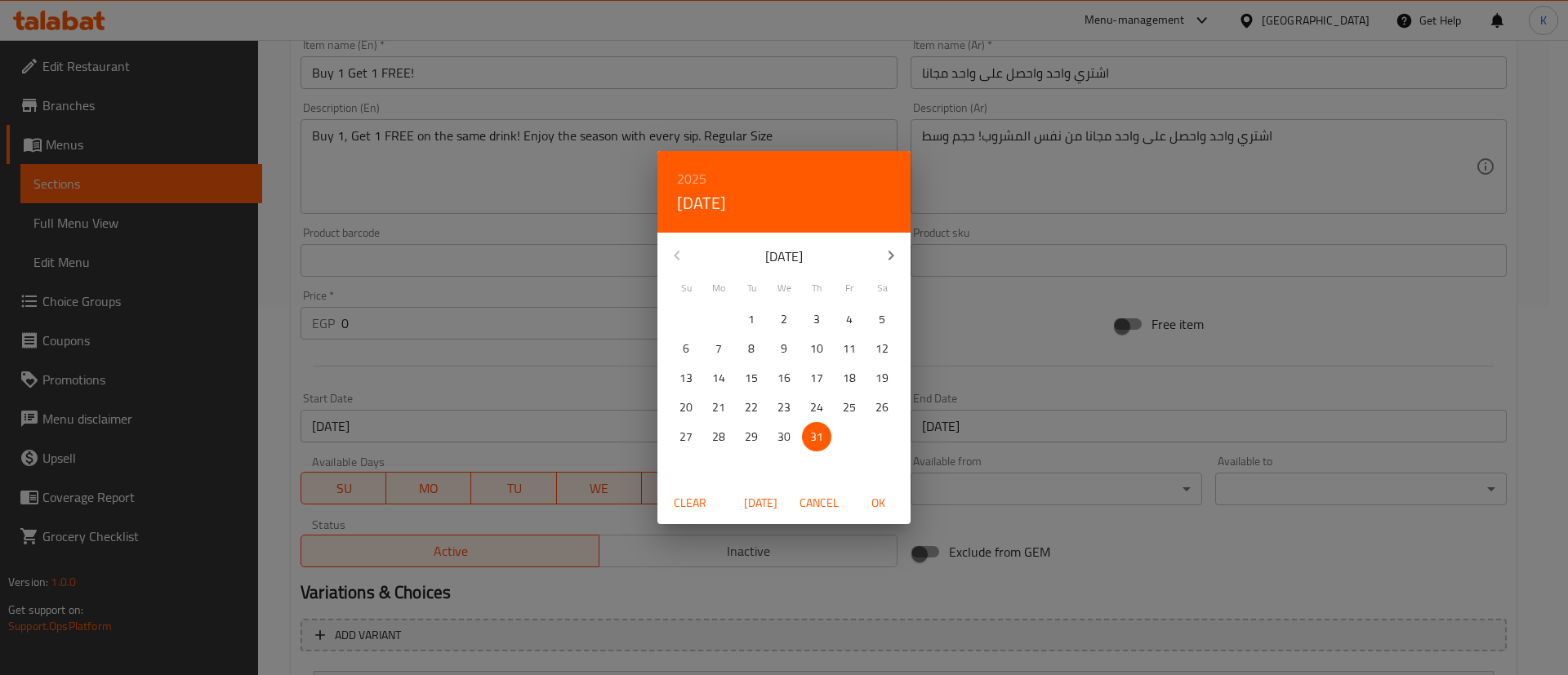
click at [884, 267] on button "button" at bounding box center [890, 255] width 39 height 39
click at [845, 378] on p "15" at bounding box center [849, 379] width 13 height 20
click at [879, 503] on span "OK" at bounding box center [878, 503] width 39 height 20
type input "[DATE]"
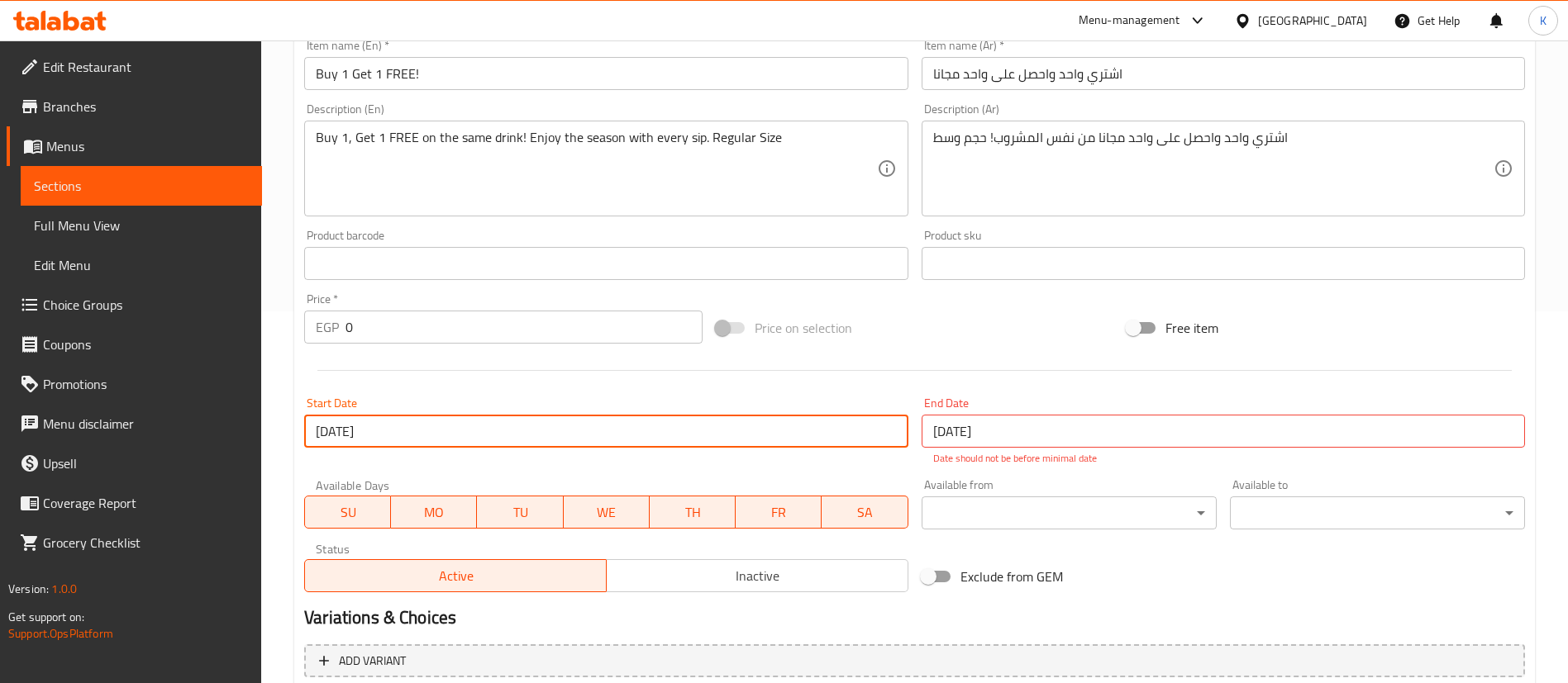
click at [1038, 426] on input "[DATE]" at bounding box center [1223, 431] width 603 height 33
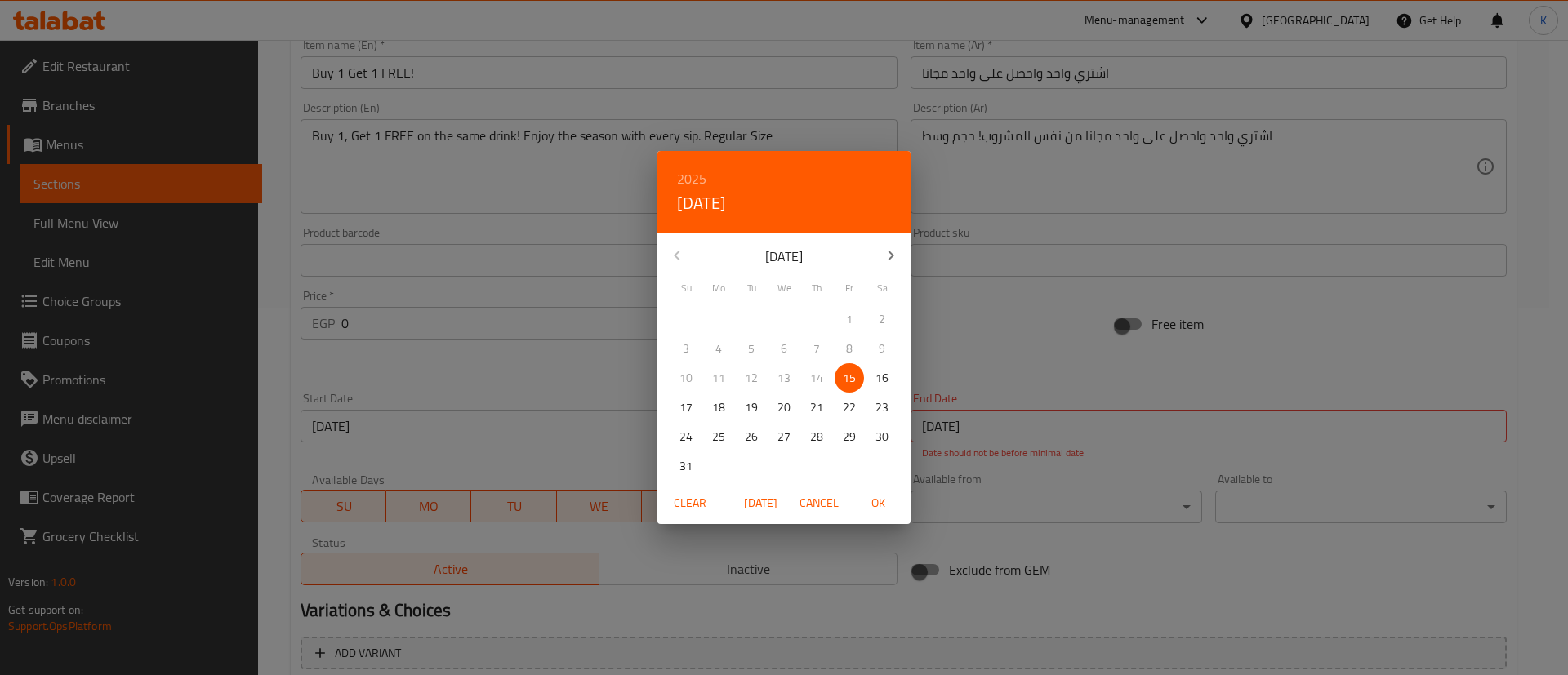
click at [821, 438] on p "28" at bounding box center [817, 437] width 13 height 20
click at [886, 500] on span "OK" at bounding box center [878, 503] width 39 height 20
type input "[DATE]"
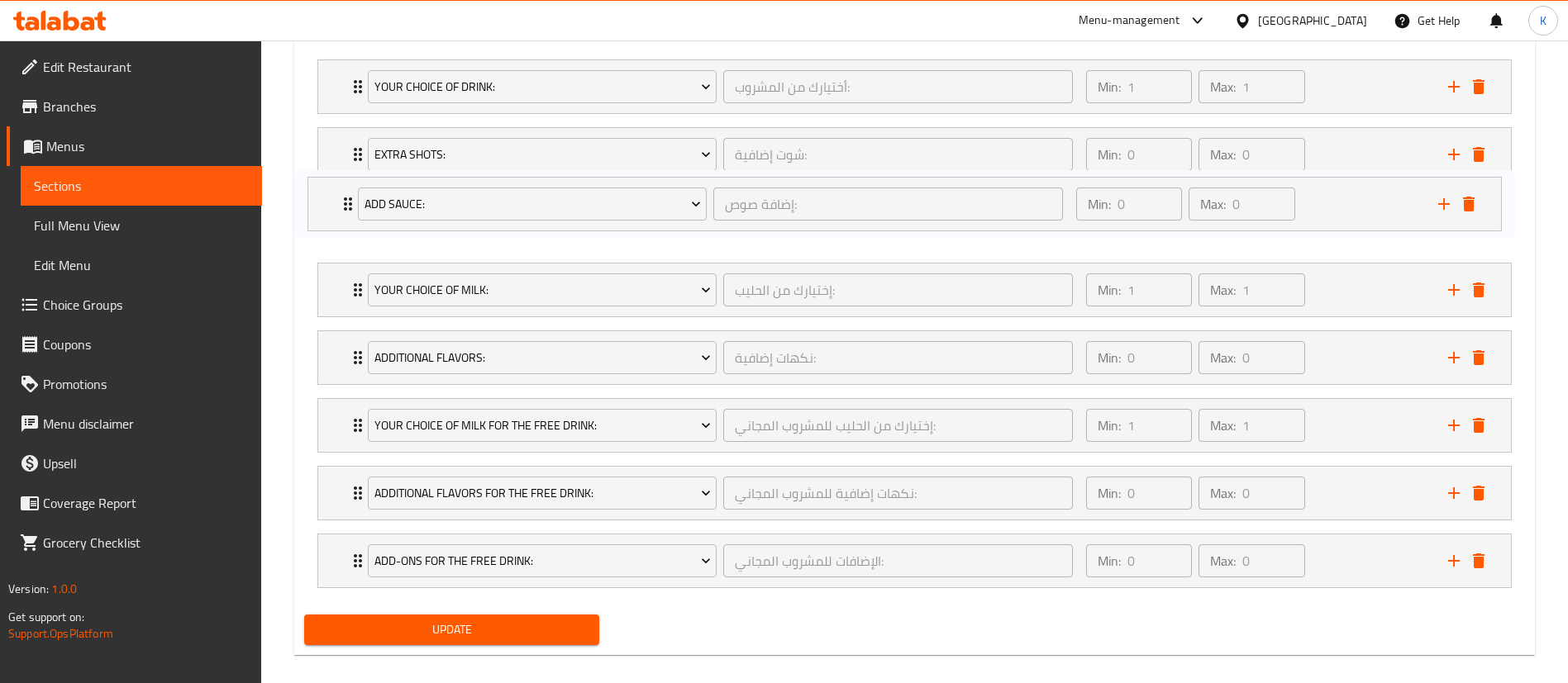
scroll to position [991, 0]
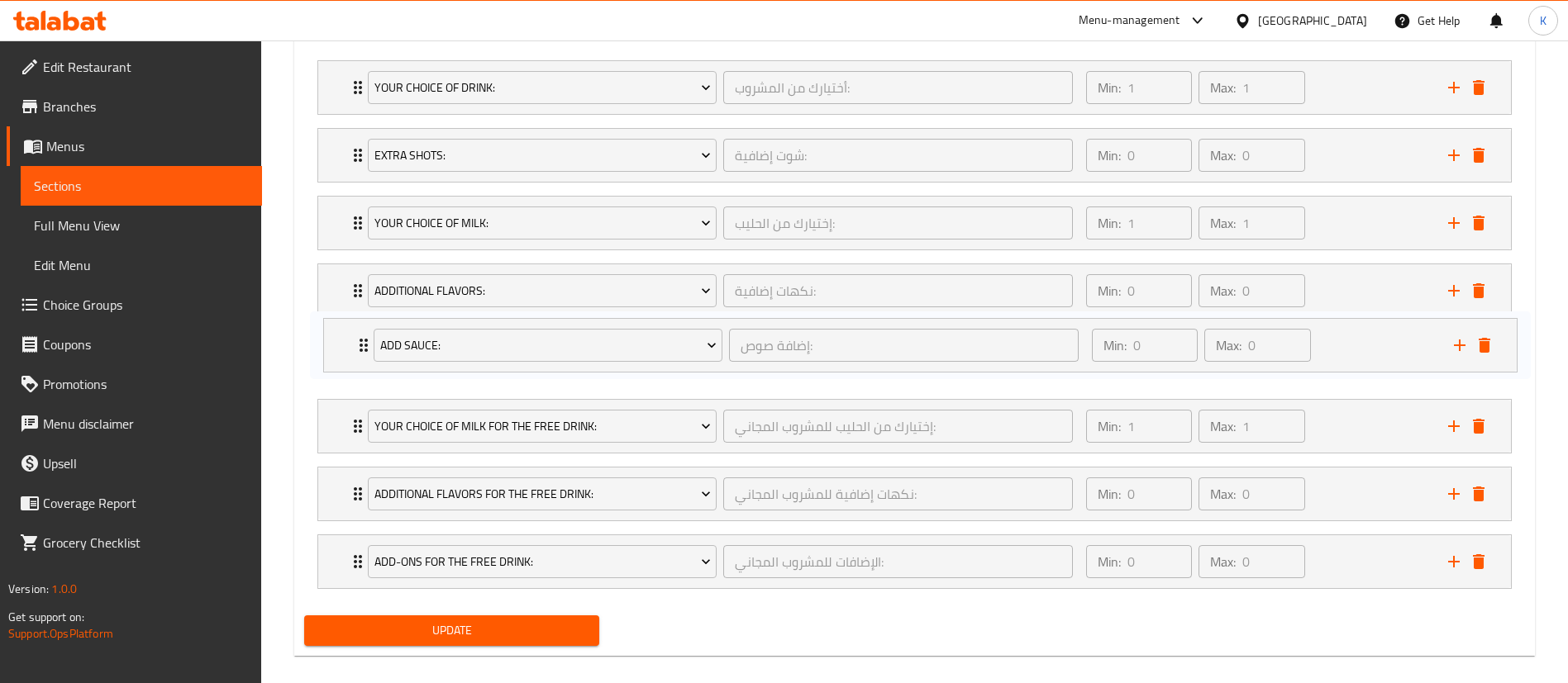
drag, startPoint x: 345, startPoint y: 152, endPoint x: 348, endPoint y: 352, distance: 200.0
click at [348, 352] on div "Your Choice Of Drink: أختيارك من المشروب: ​ Min: 1 ​ Max: 1 ​ Latte Frappe (ID:…" at bounding box center [914, 325] width 1220 height 542
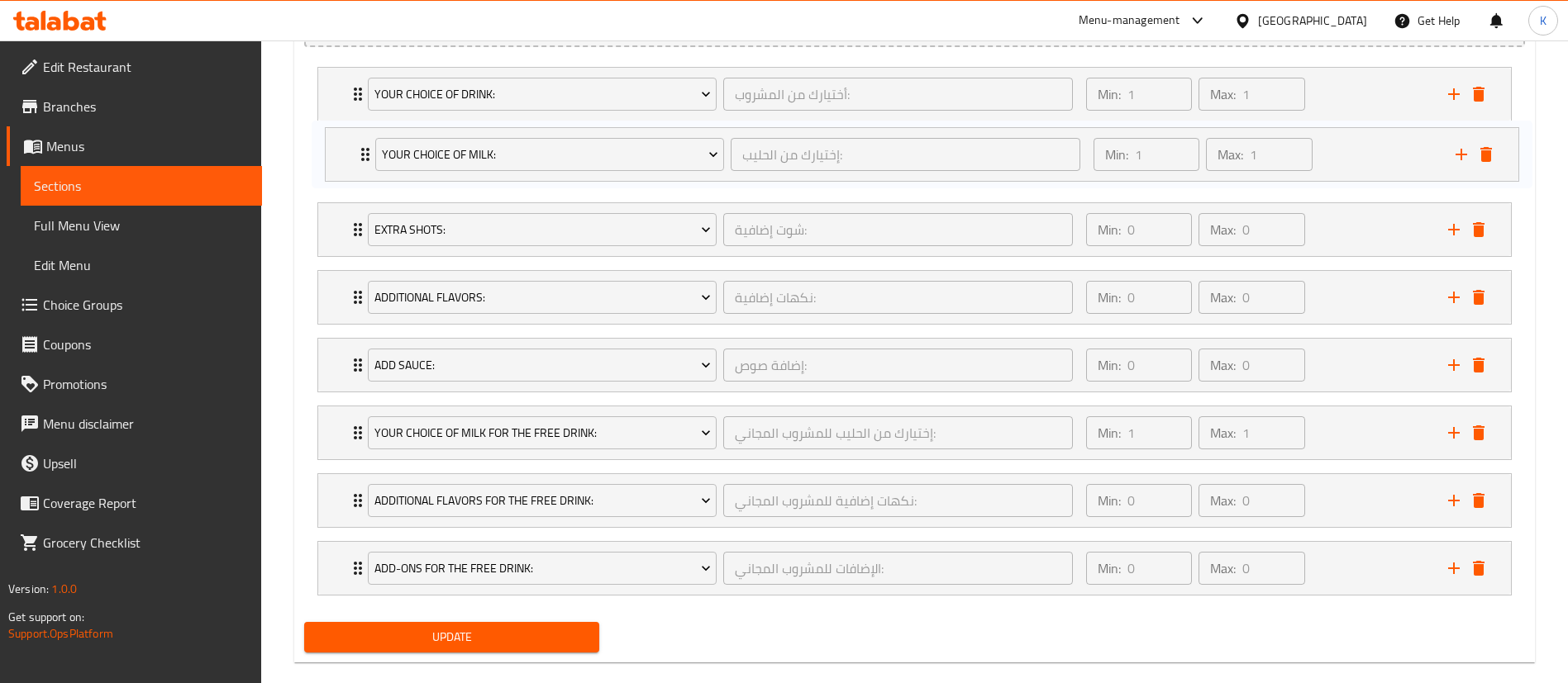
scroll to position [978, 0]
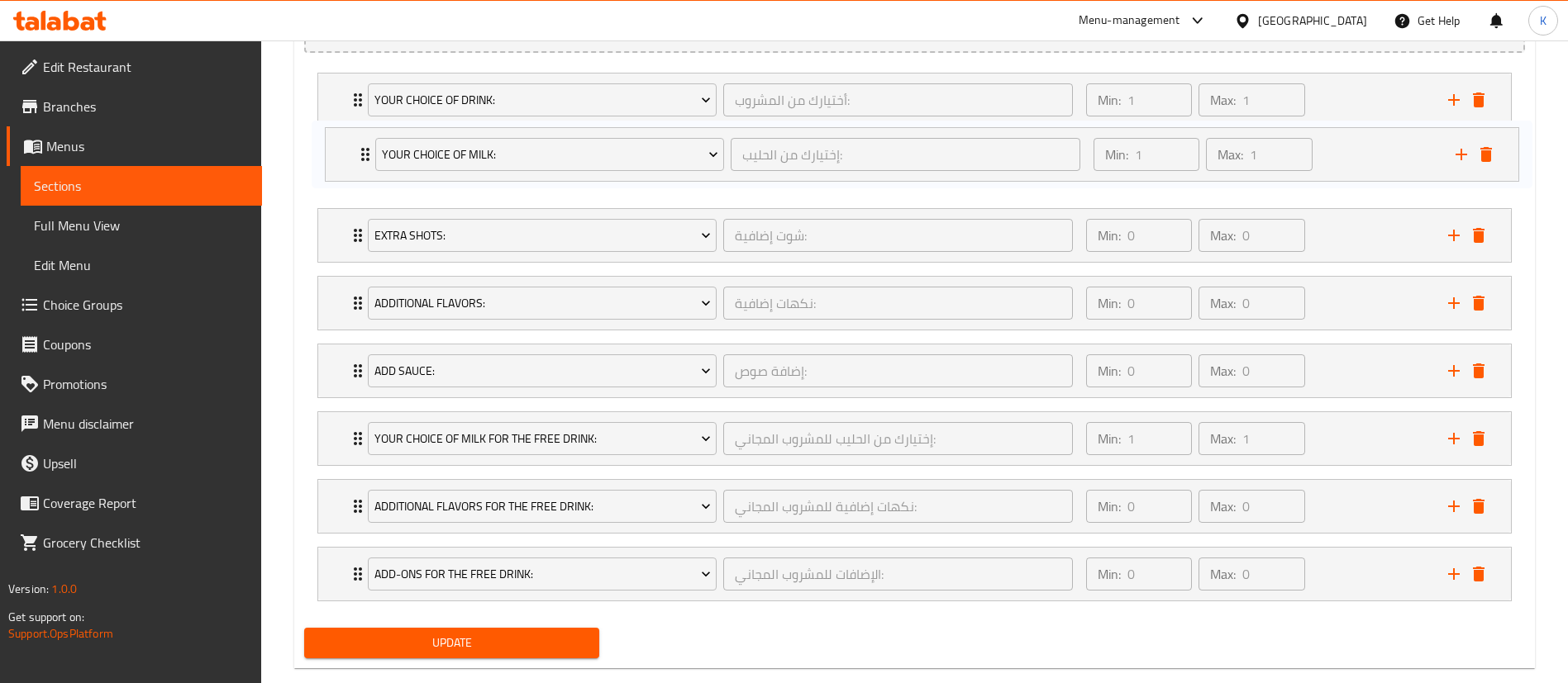
drag, startPoint x: 345, startPoint y: 223, endPoint x: 360, endPoint y: 141, distance: 83.4
click at [360, 141] on div "Your Choice Of Drink: أختيارك من المشروب: ​ Min: 1 ​ Max: 1 ​ Latte Frappe (ID:…" at bounding box center [914, 337] width 1220 height 542
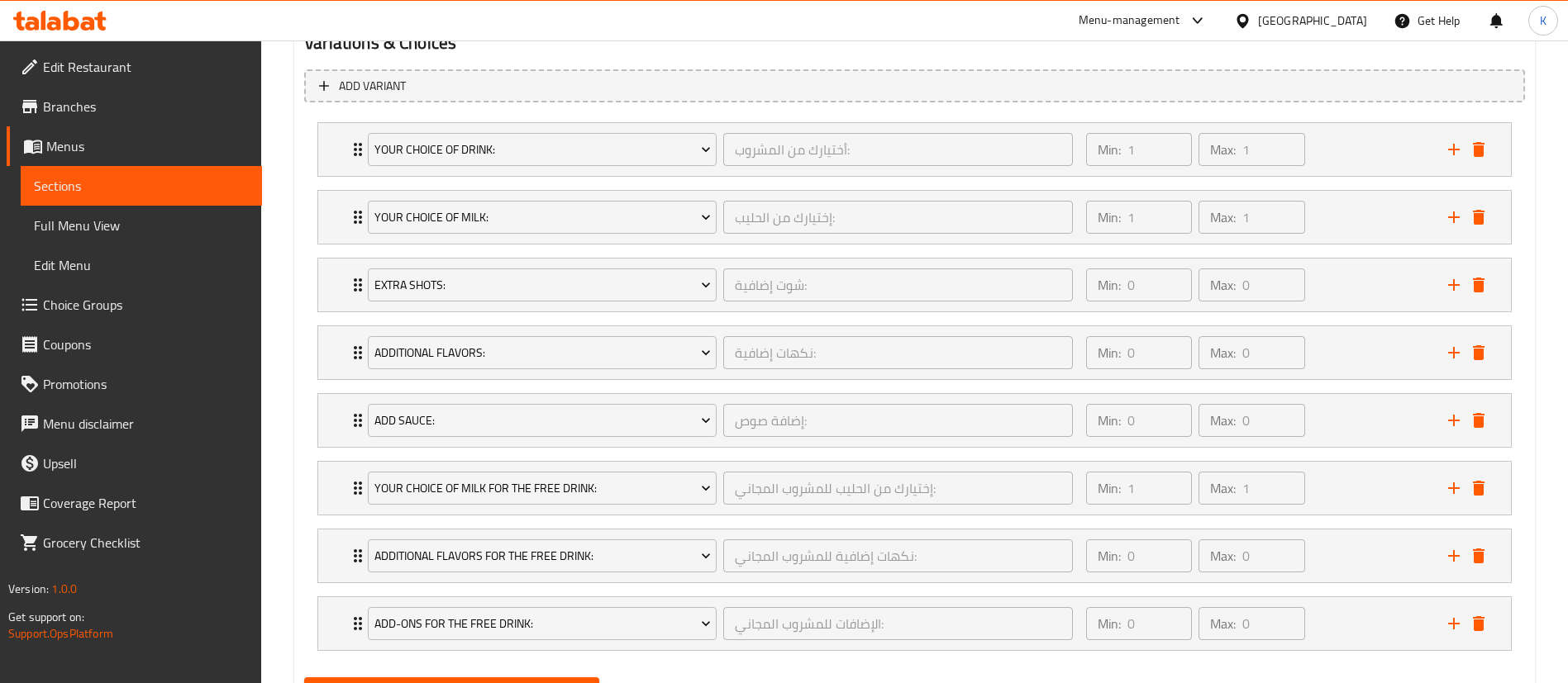
scroll to position [1009, 0]
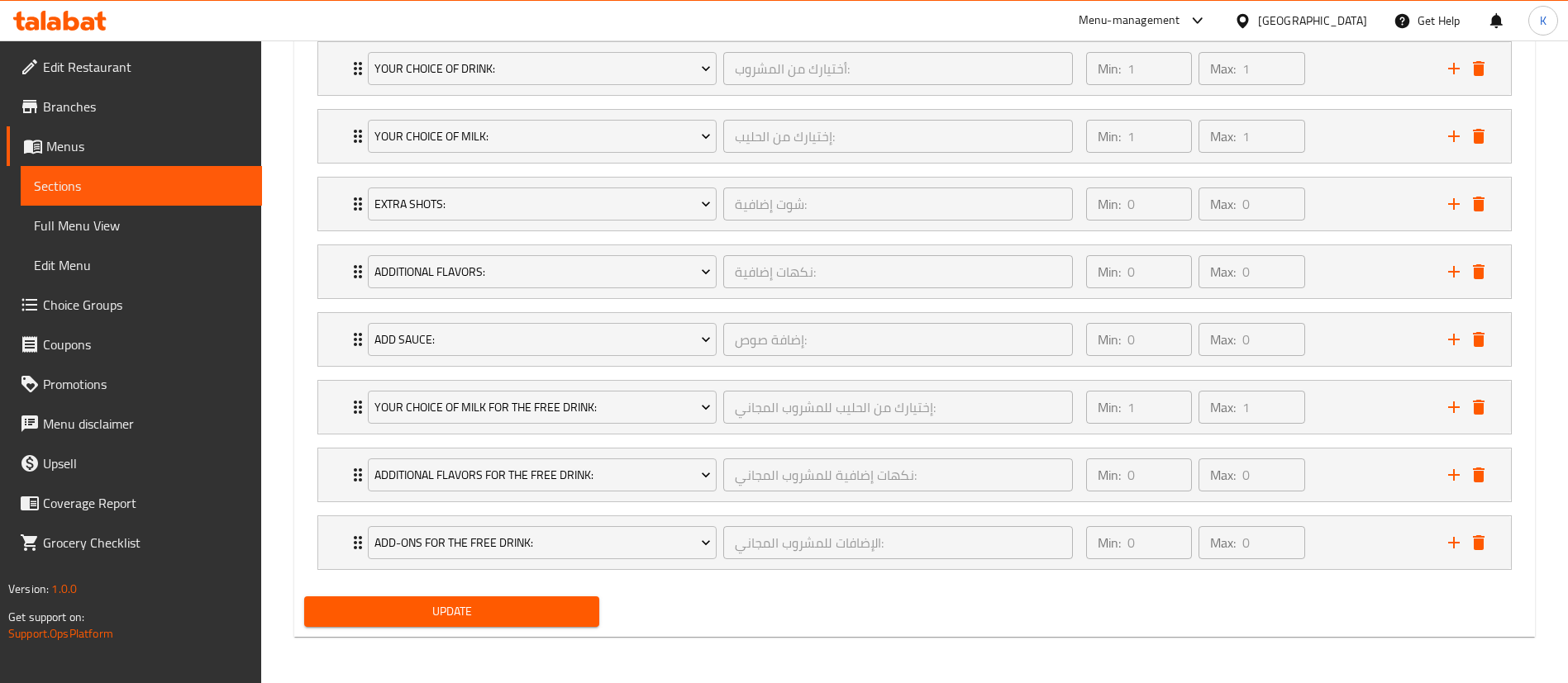
click at [482, 619] on span "Update" at bounding box center [451, 612] width 269 height 20
click at [75, 309] on span "Choice Groups" at bounding box center [146, 304] width 206 height 20
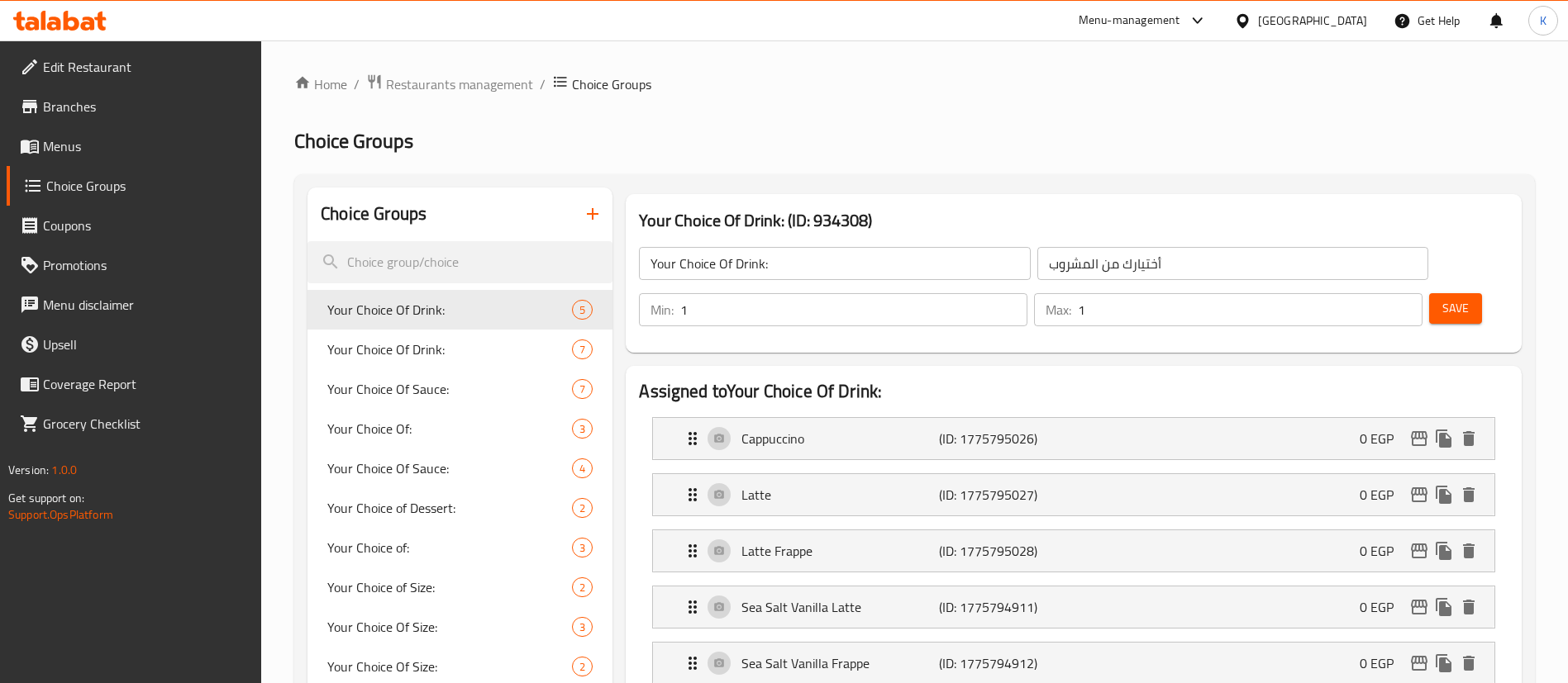
click at [438, 234] on div "Choice Groups" at bounding box center [460, 214] width 305 height 54
click at [433, 246] on input "search" at bounding box center [460, 262] width 305 height 42
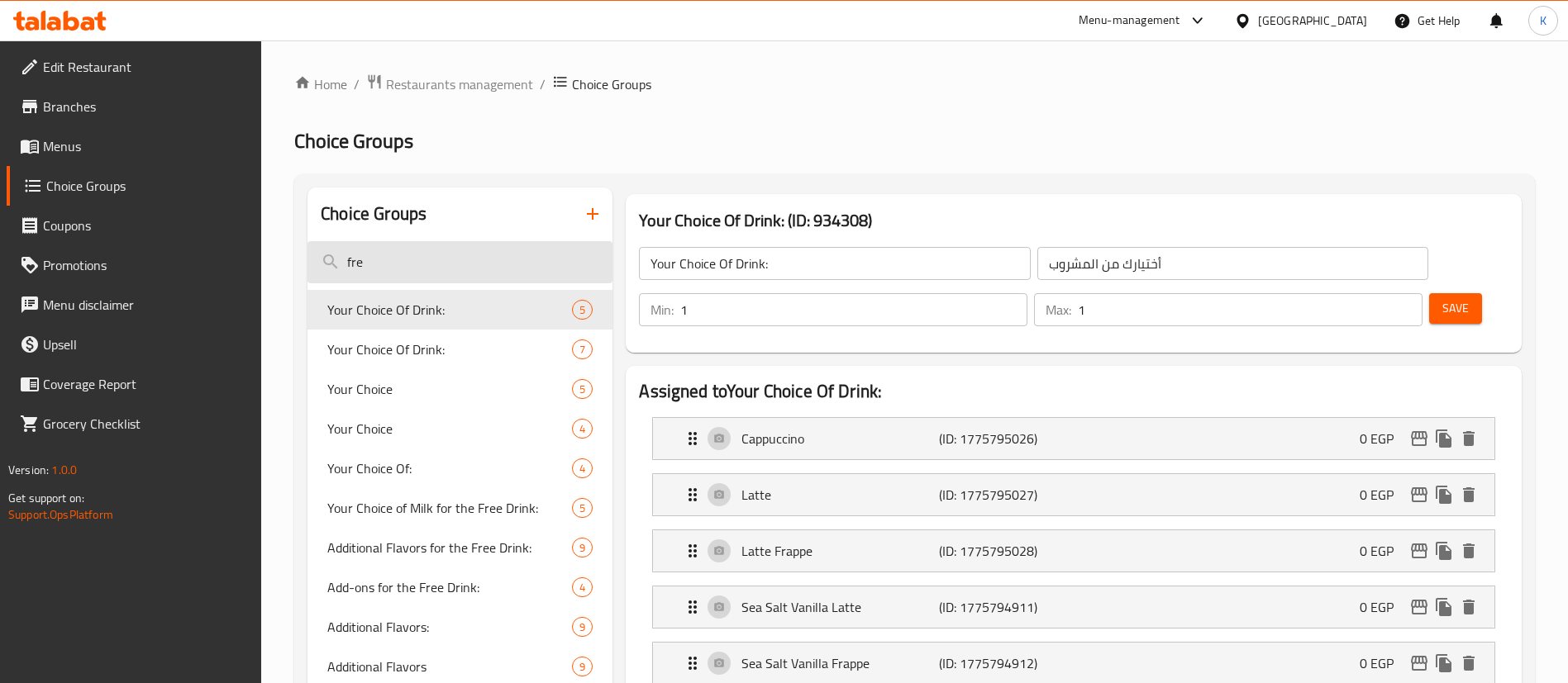
type input "free"
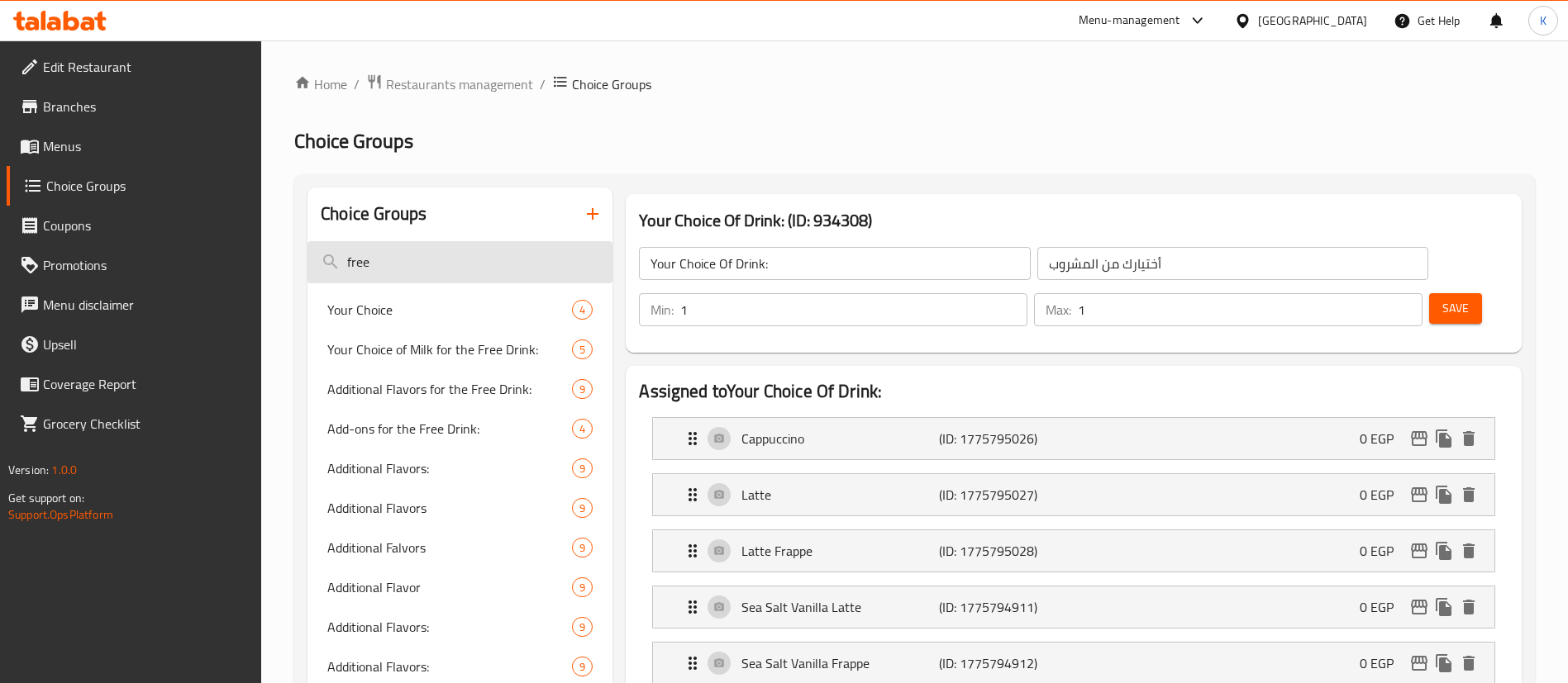
click at [520, 274] on input "free" at bounding box center [460, 262] width 305 height 42
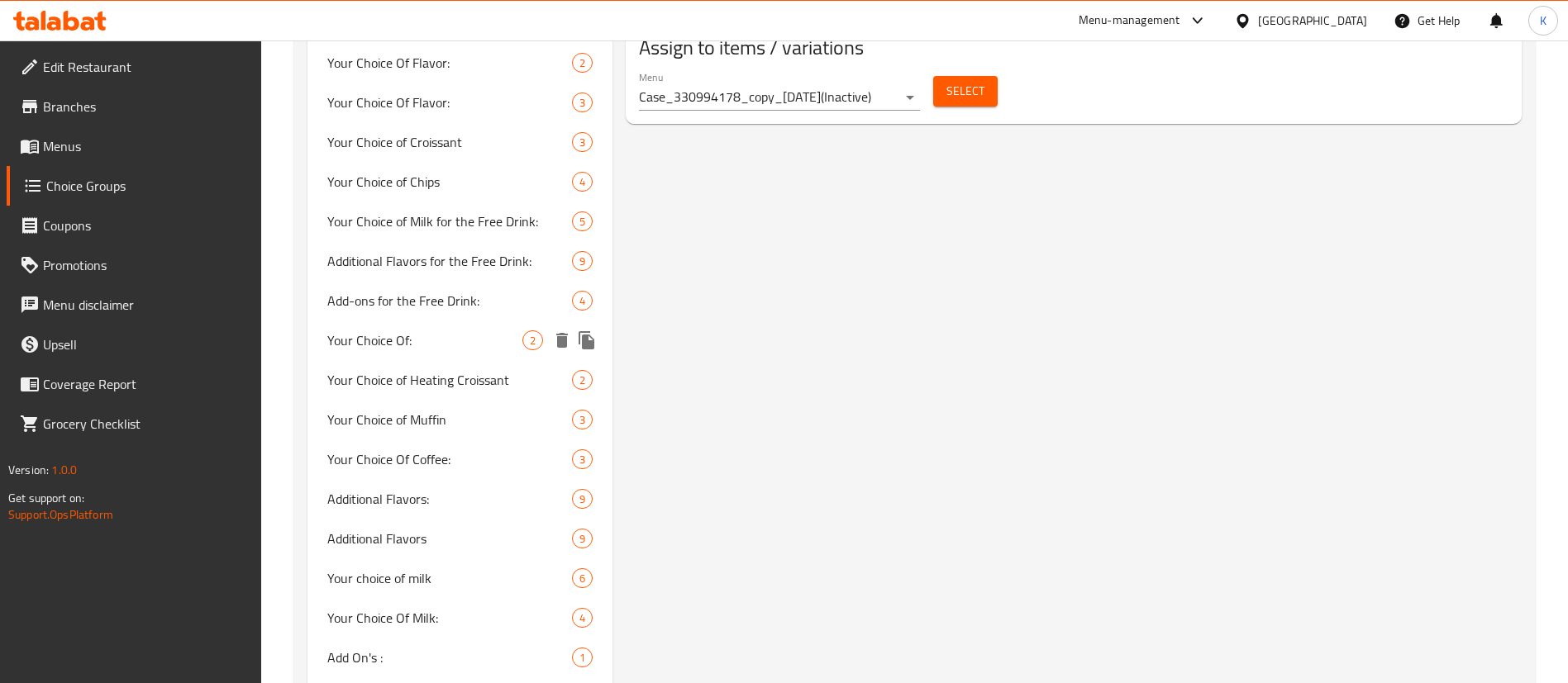
scroll to position [1115, 0]
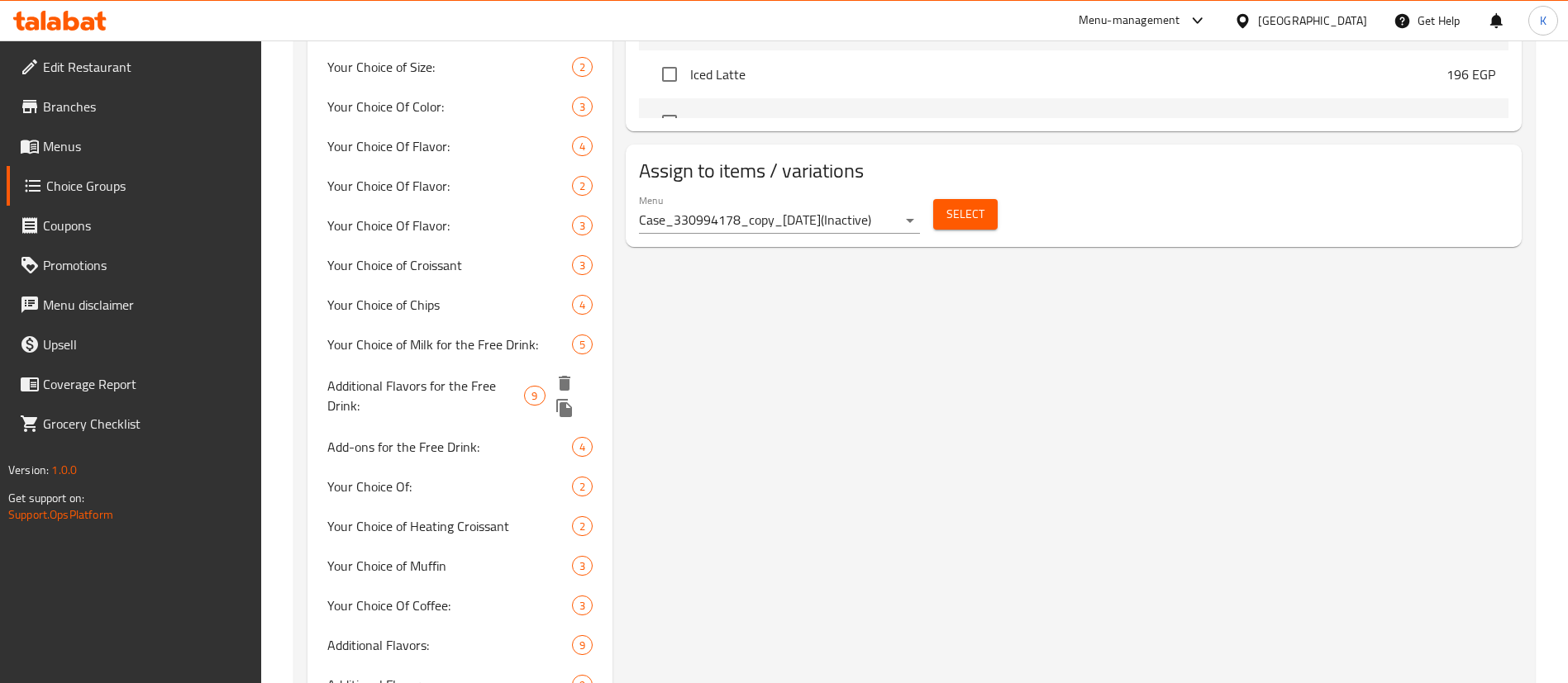
click at [436, 386] on span "Additional Flavors for the Free Drink:" at bounding box center [425, 395] width 196 height 40
type input "Additional Flavors for the Free Drink:"
type input "نكهات إضافية للمشروب المجاني:"
type input "0"
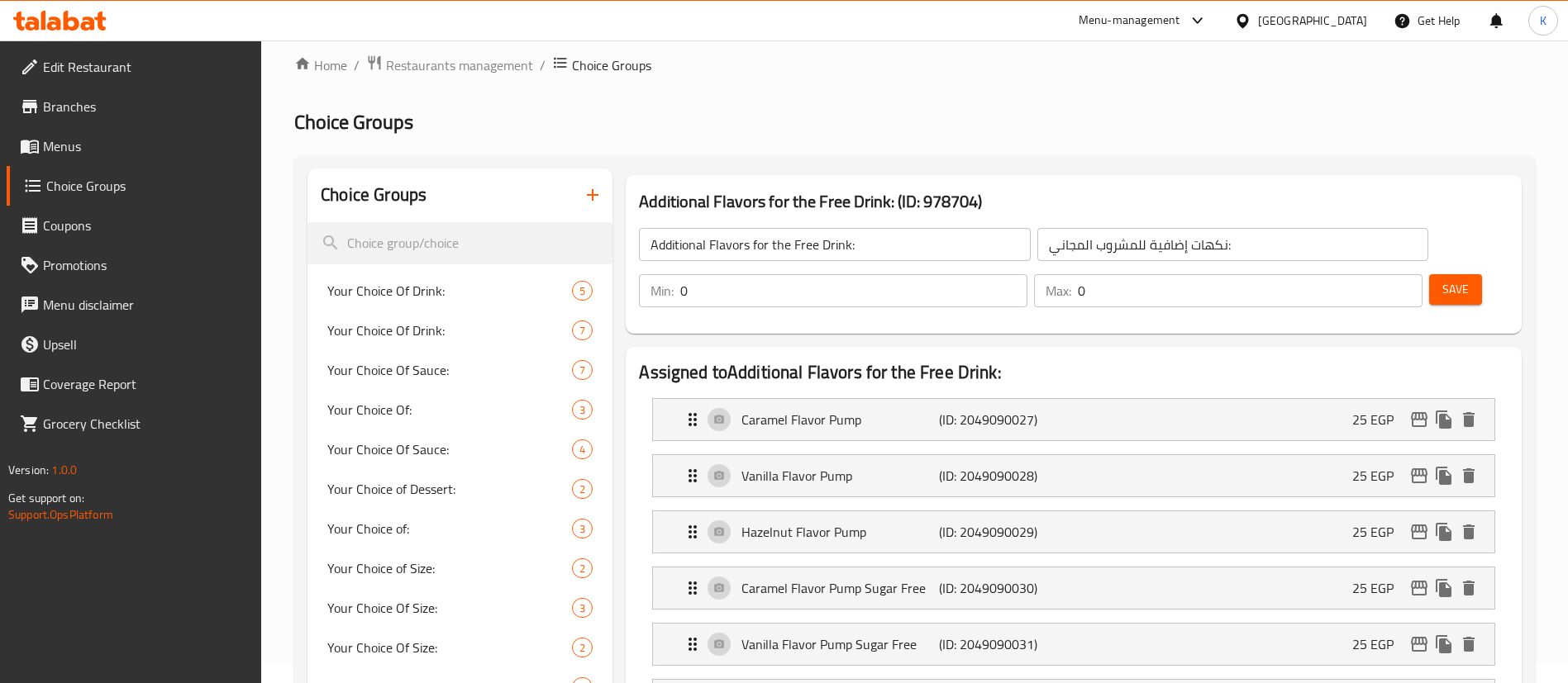
scroll to position [0, 0]
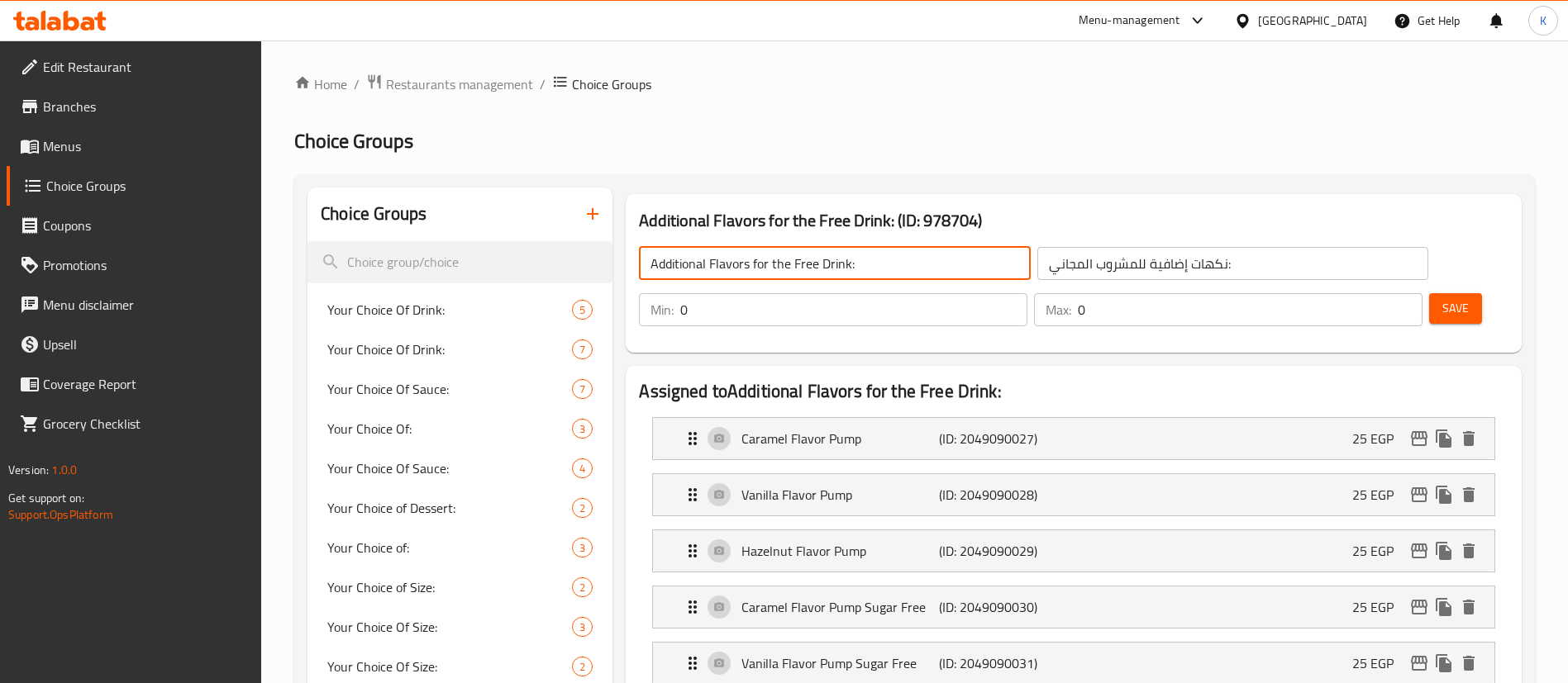
click at [768, 260] on input "Additional Flavors for the Free Drink:" at bounding box center [835, 263] width 391 height 33
click at [768, 262] on input "Additional Flavors for the Free Drink:" at bounding box center [835, 263] width 391 height 33
click at [753, 267] on input "Additional Flavors for the Free Drink:" at bounding box center [835, 263] width 391 height 33
click at [855, 268] on input "Additional Flavors for the Free Drink:" at bounding box center [835, 263] width 391 height 33
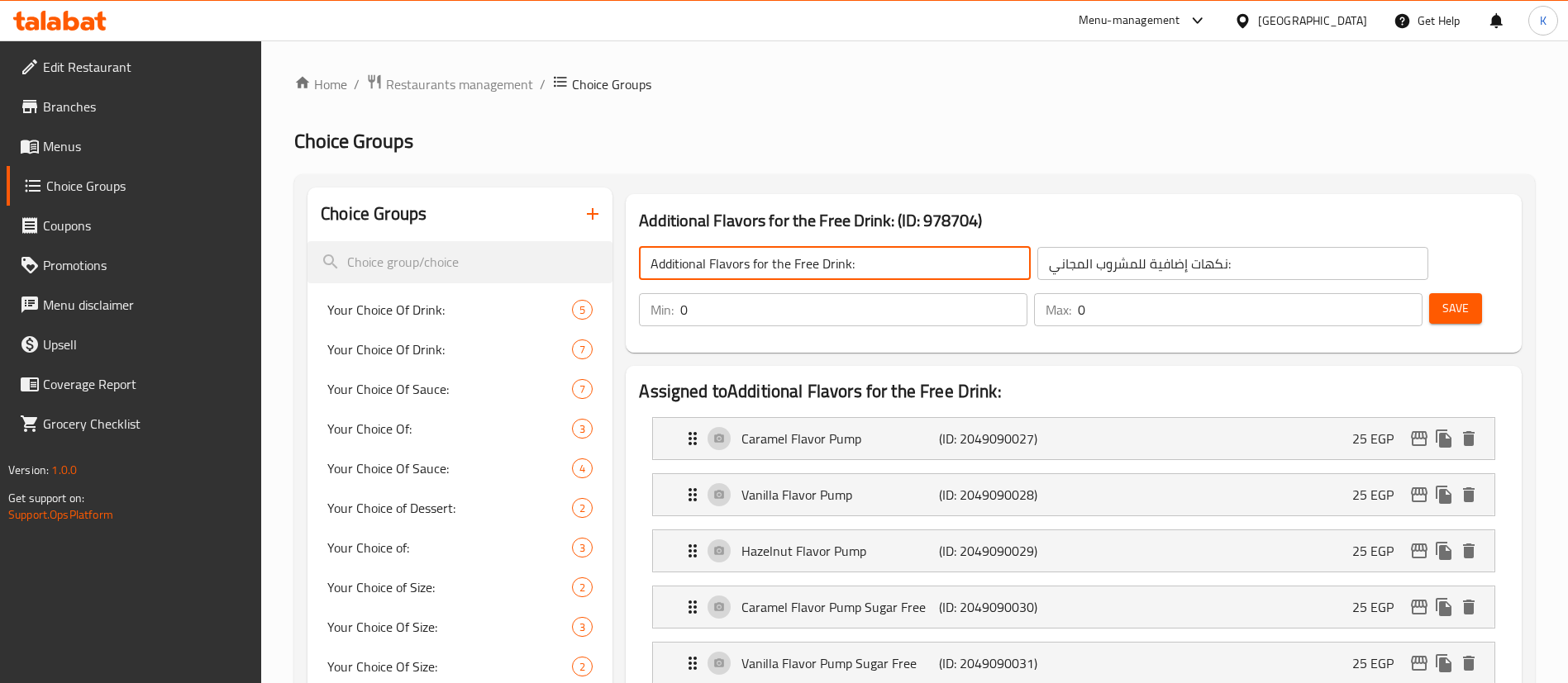
click at [1037, 270] on input "نكهات إضافية للمشروب المجاني:" at bounding box center [1232, 263] width 391 height 33
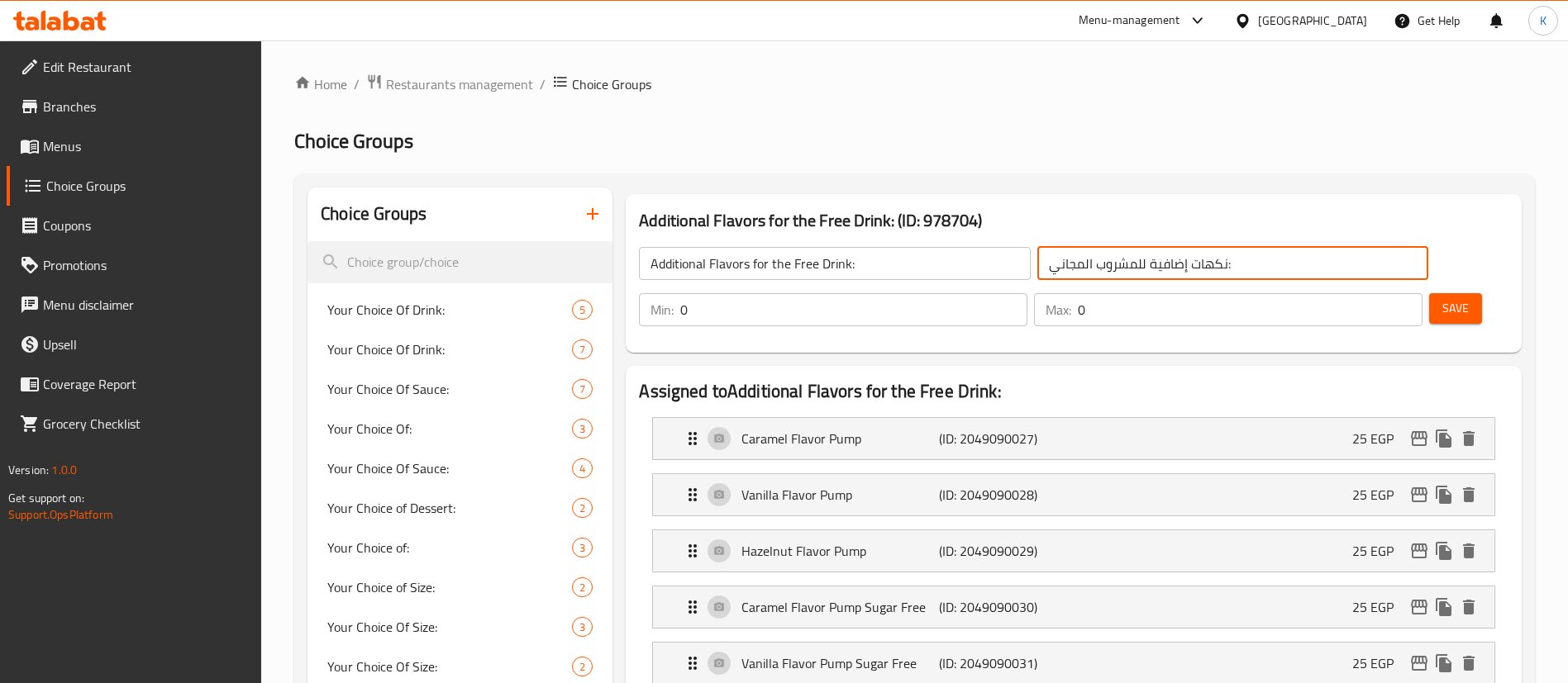
click at [1037, 270] on input "نكهات إضافية للمشروب المجاني:" at bounding box center [1232, 263] width 391 height 33
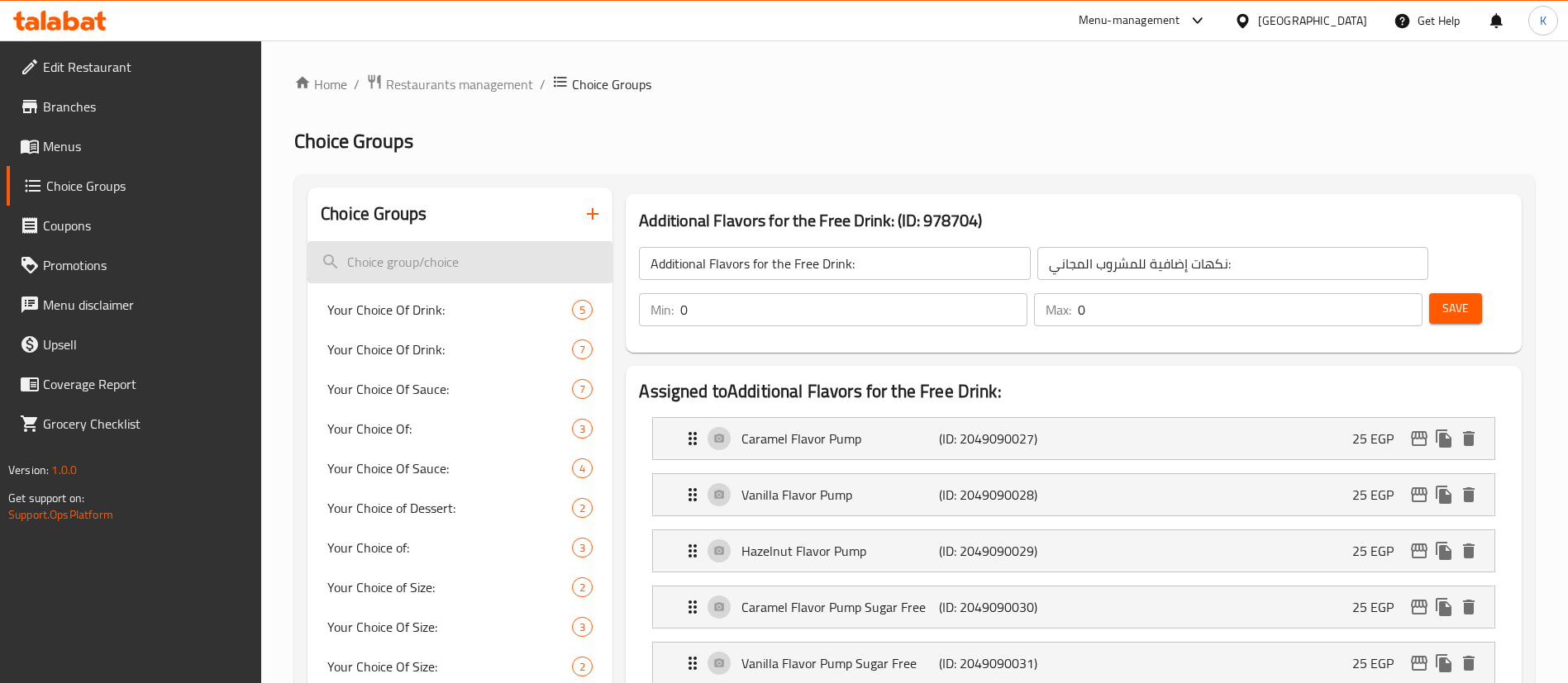
click at [456, 272] on input "search" at bounding box center [460, 262] width 305 height 42
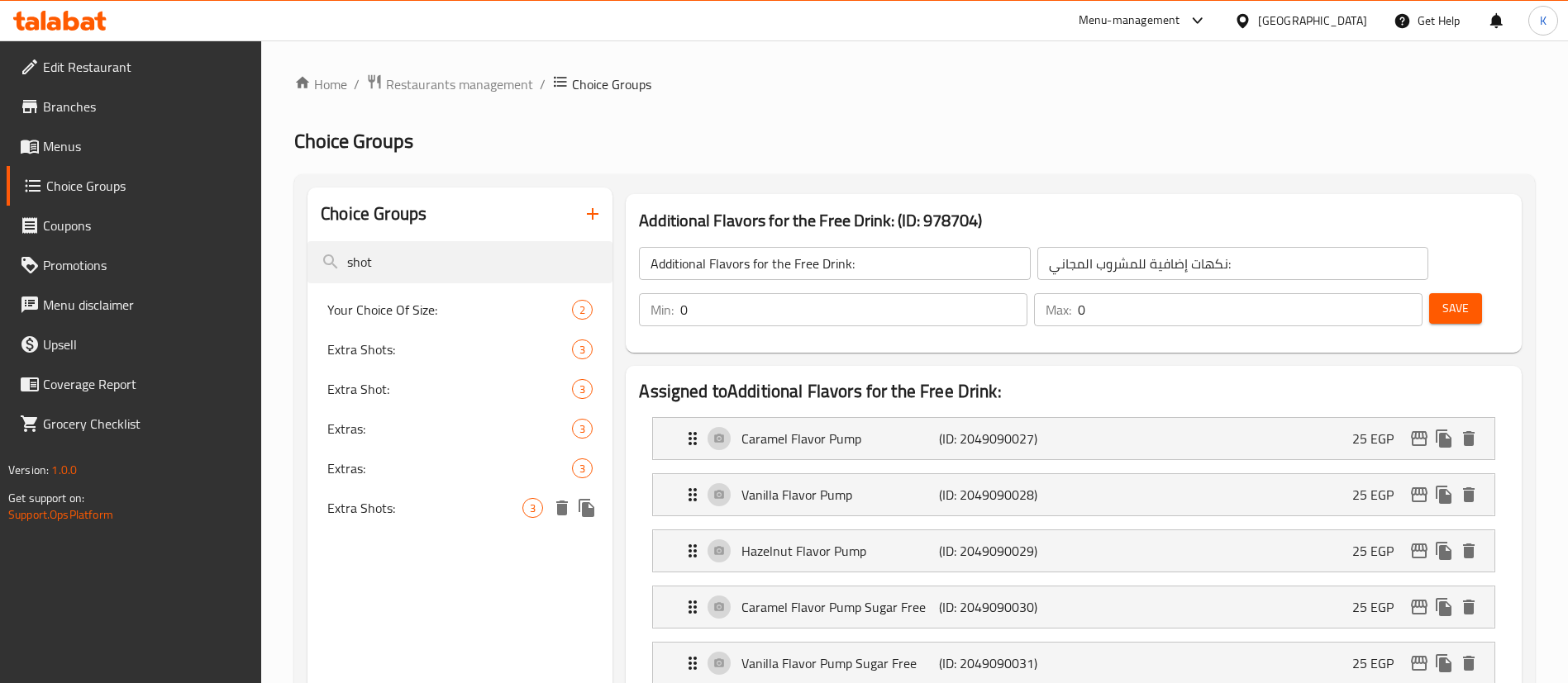
type input "shot"
click at [409, 498] on span "Extra Shots:" at bounding box center [424, 507] width 195 height 20
type input "Extra Shots:"
type input "شوت إضافي:"
type input "1"
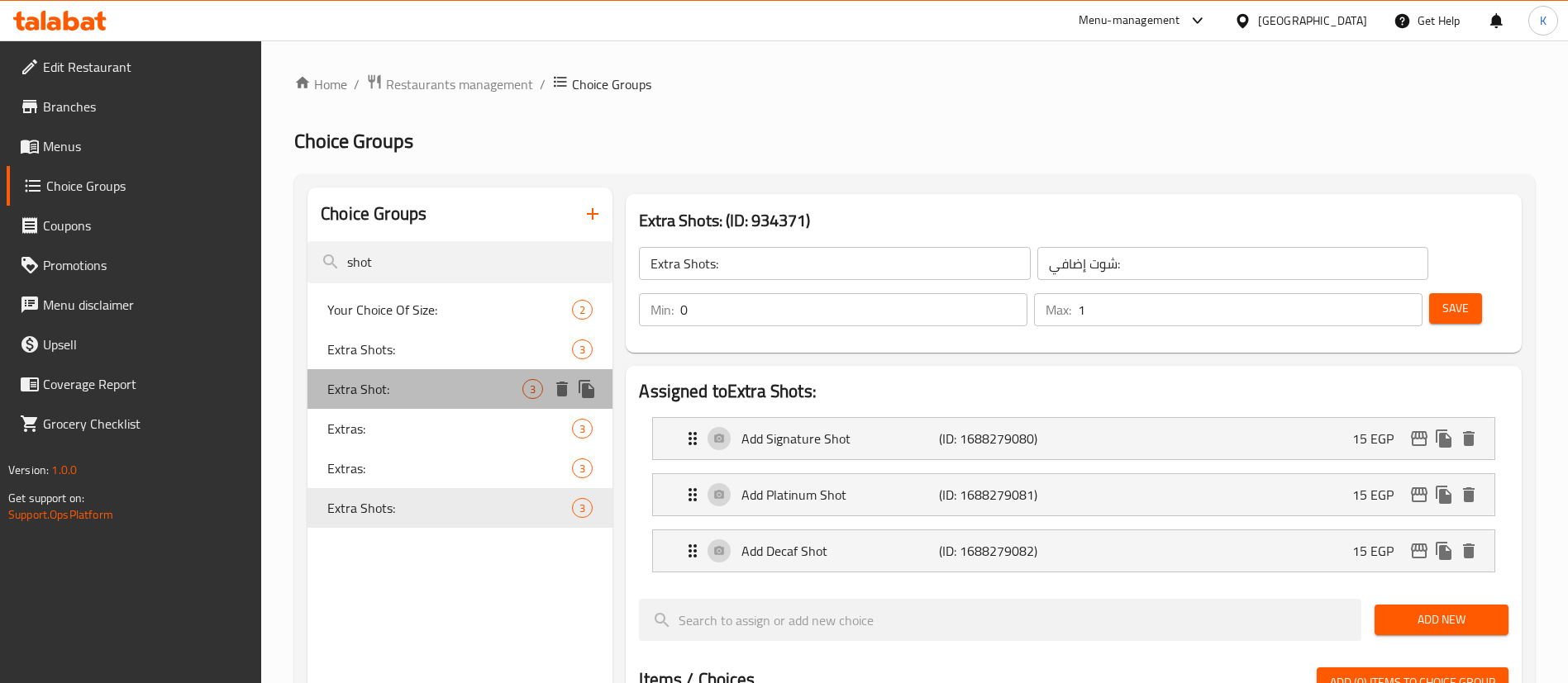
click at [410, 396] on span "Extra Shot:" at bounding box center [424, 388] width 195 height 20
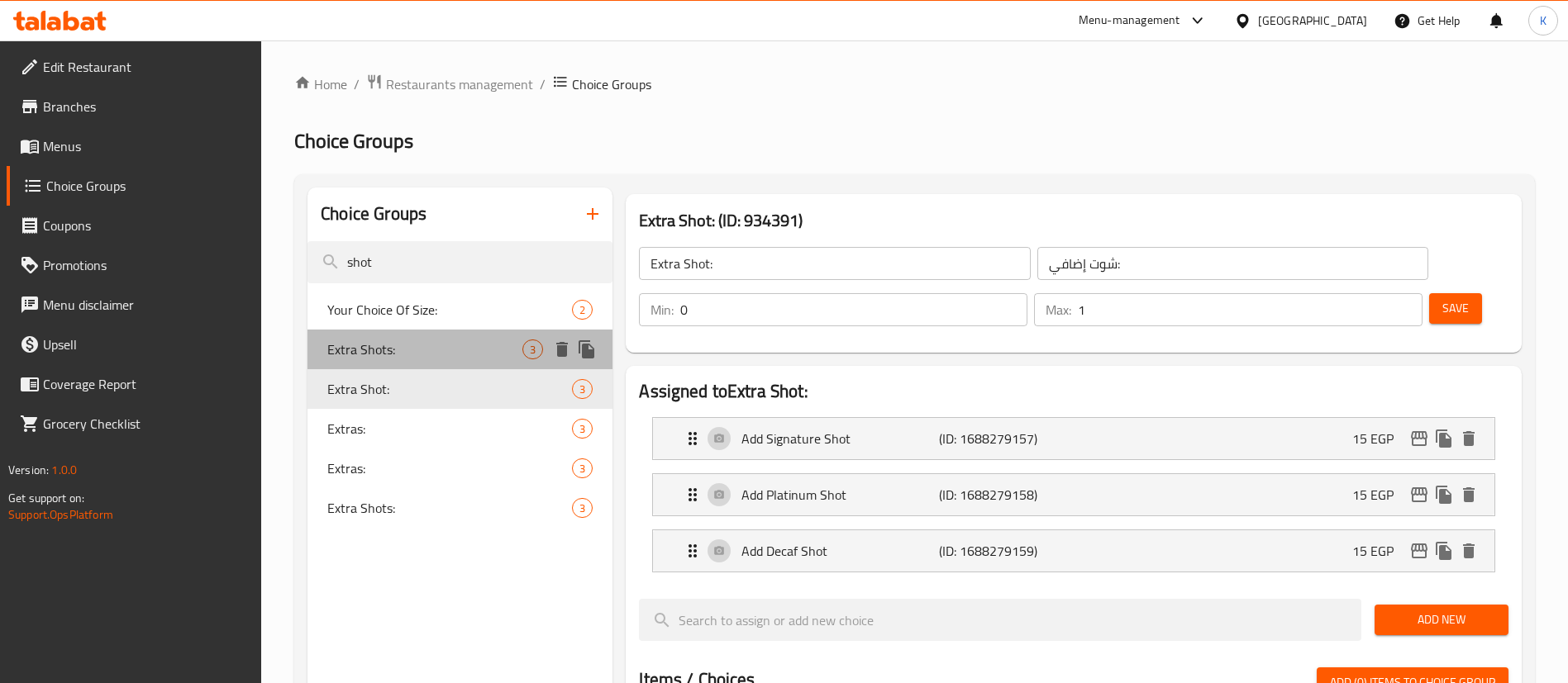
click at [424, 351] on span "Extra Shots:" at bounding box center [424, 349] width 195 height 20
type input "Extra Shots:"
type input "شوت إضافية:"
type input "0"
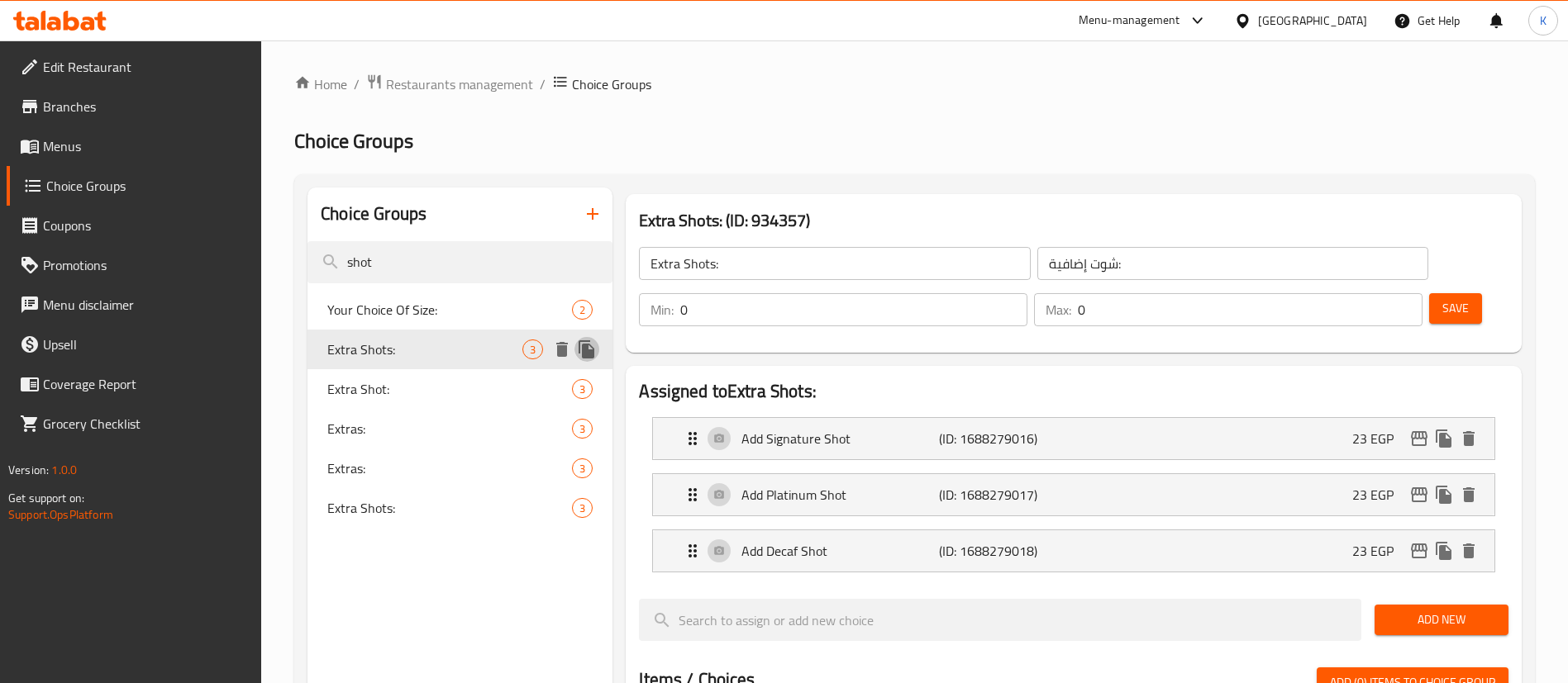
click at [590, 347] on icon "duplicate" at bounding box center [586, 349] width 20 height 20
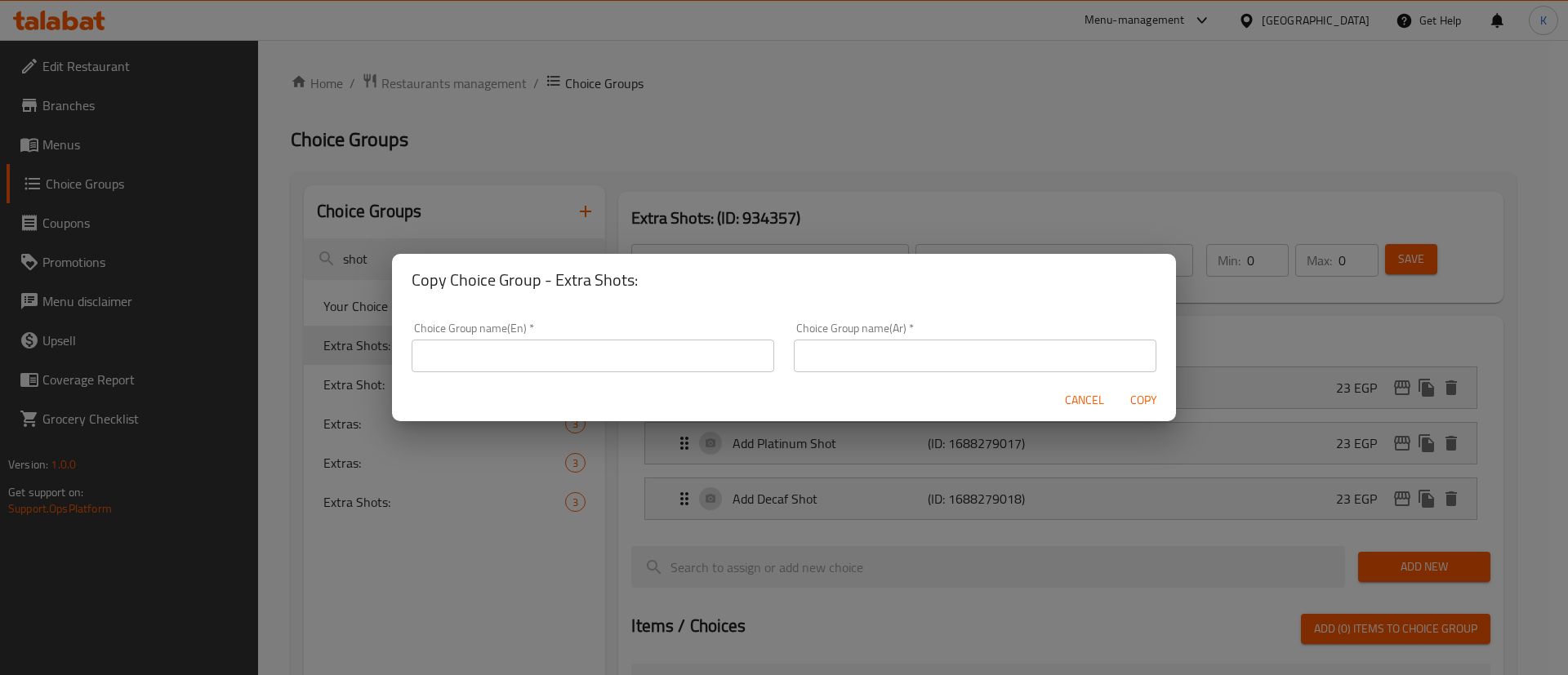
click at [552, 348] on input "text" at bounding box center [593, 355] width 363 height 33
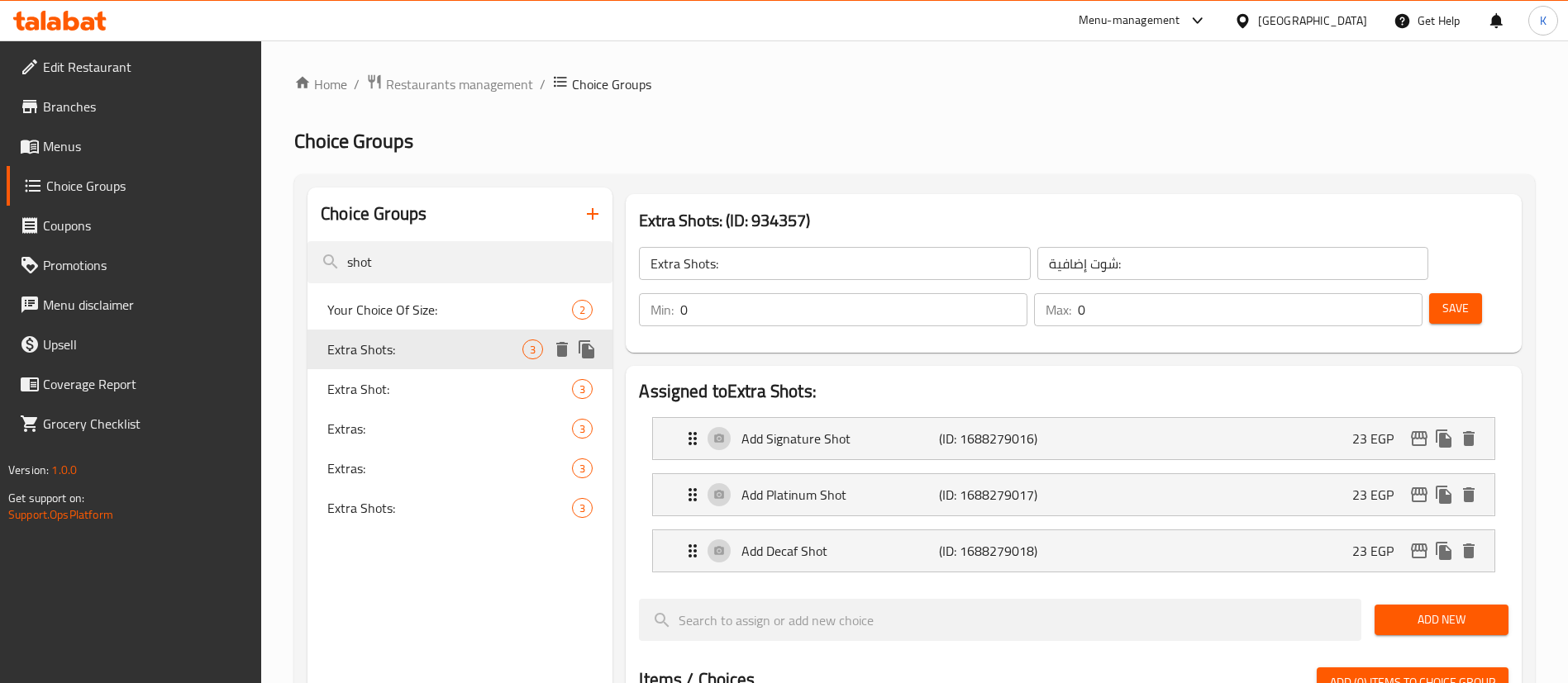
click at [590, 351] on icon "duplicate" at bounding box center [586, 349] width 15 height 18
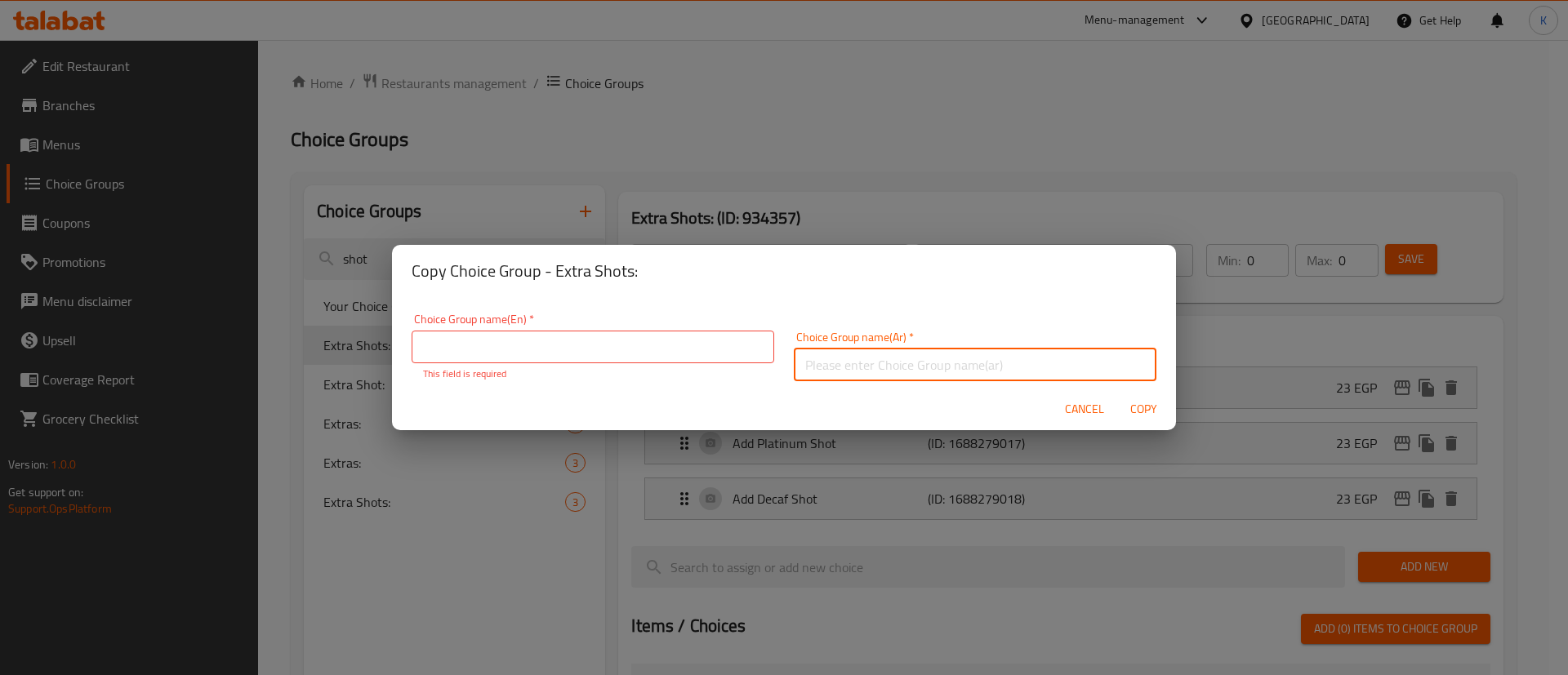
click at [852, 364] on input "text" at bounding box center [975, 364] width 363 height 33
click at [926, 365] on input "شوت إضافية:" at bounding box center [975, 364] width 363 height 33
paste input "للمشروب المجاني:"
type input "شوت إضافيةللمشروب المجاني:"
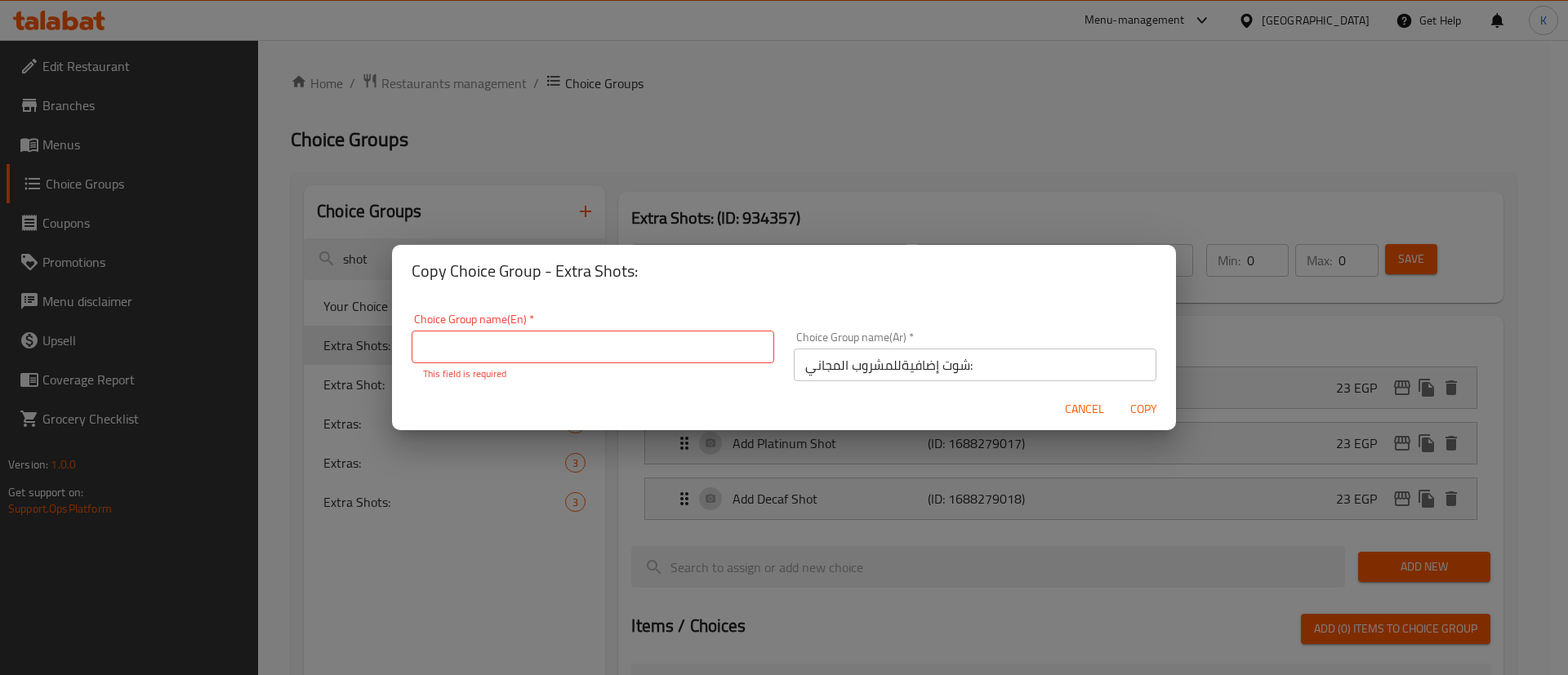
click at [653, 327] on div "Choice Group name(En)   * Choice Group name(En) * This field is required" at bounding box center [593, 347] width 363 height 68
click at [651, 336] on input "text" at bounding box center [593, 347] width 363 height 33
paste input "for the Free Drink:"
type input "Extra Shots for the Free Drink:"
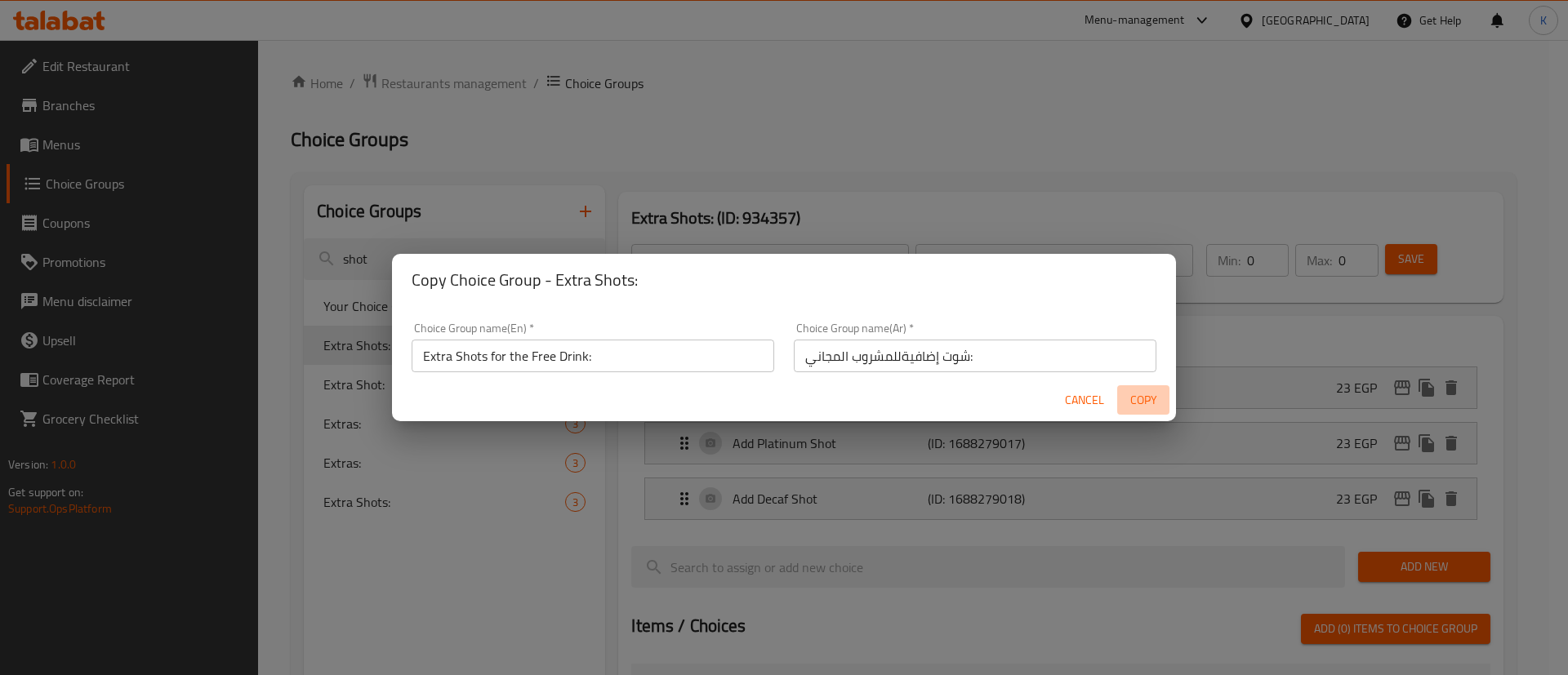
click at [1146, 400] on span "Copy" at bounding box center [1143, 400] width 39 height 20
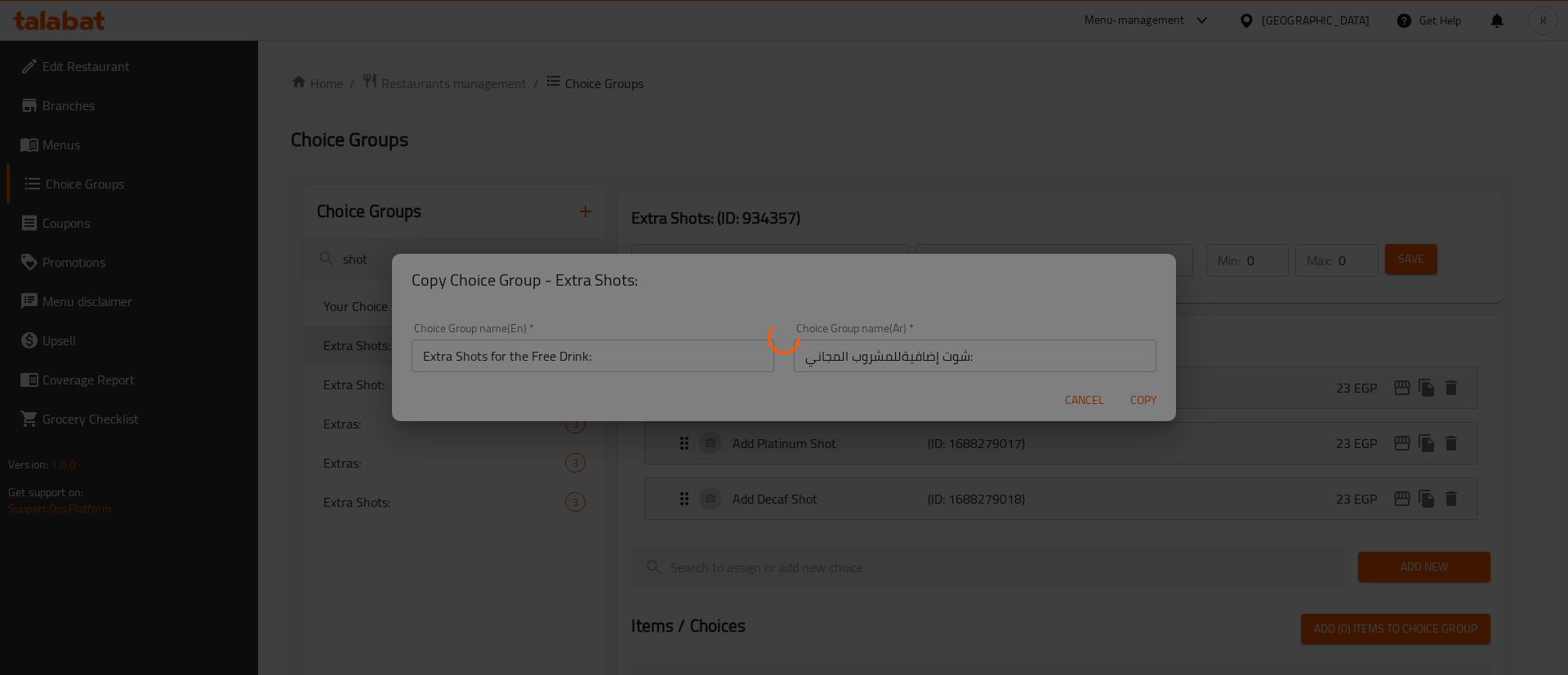
type input "Extra Shots for the Free Drink:"
type input "شوت إضافيةللمشروب المجاني:"
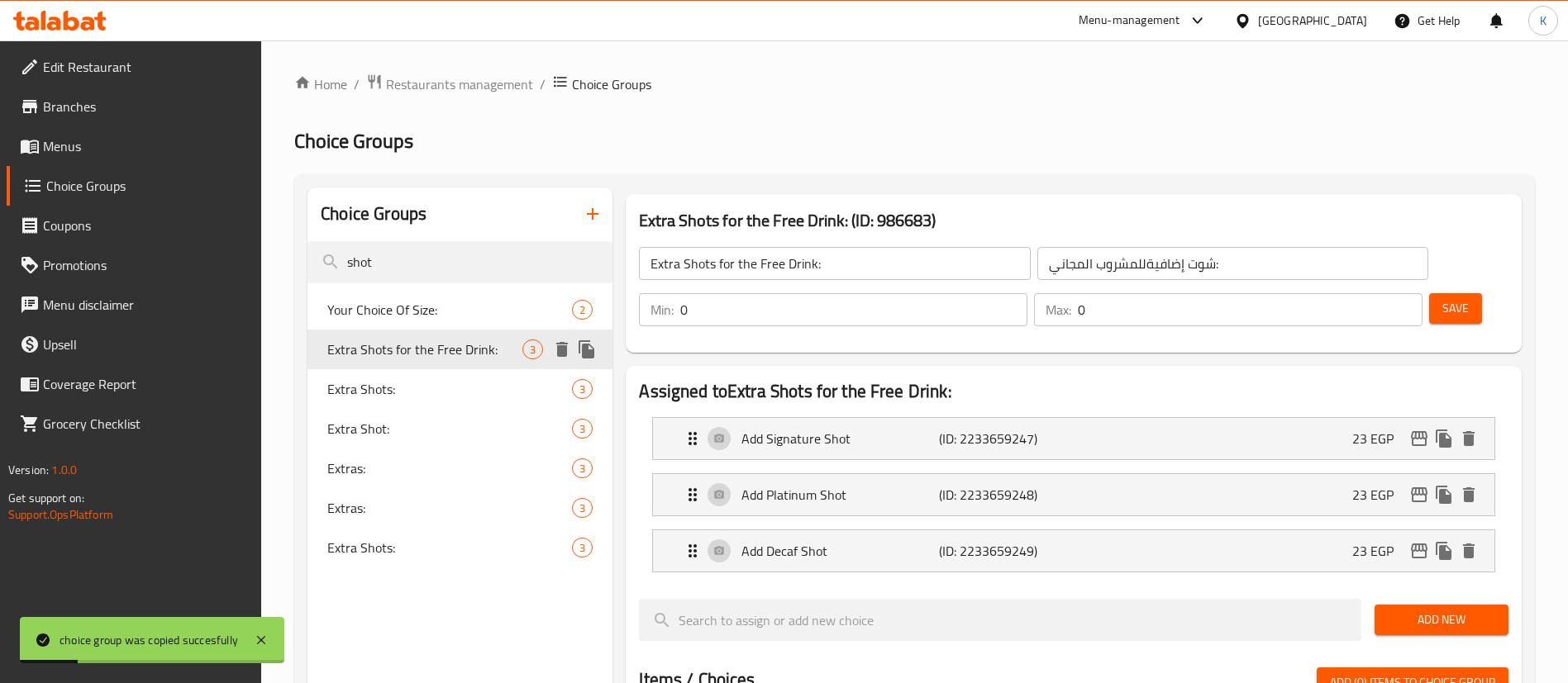
click at [440, 355] on span "Extra Shots for the Free Drink:" at bounding box center [424, 349] width 195 height 20
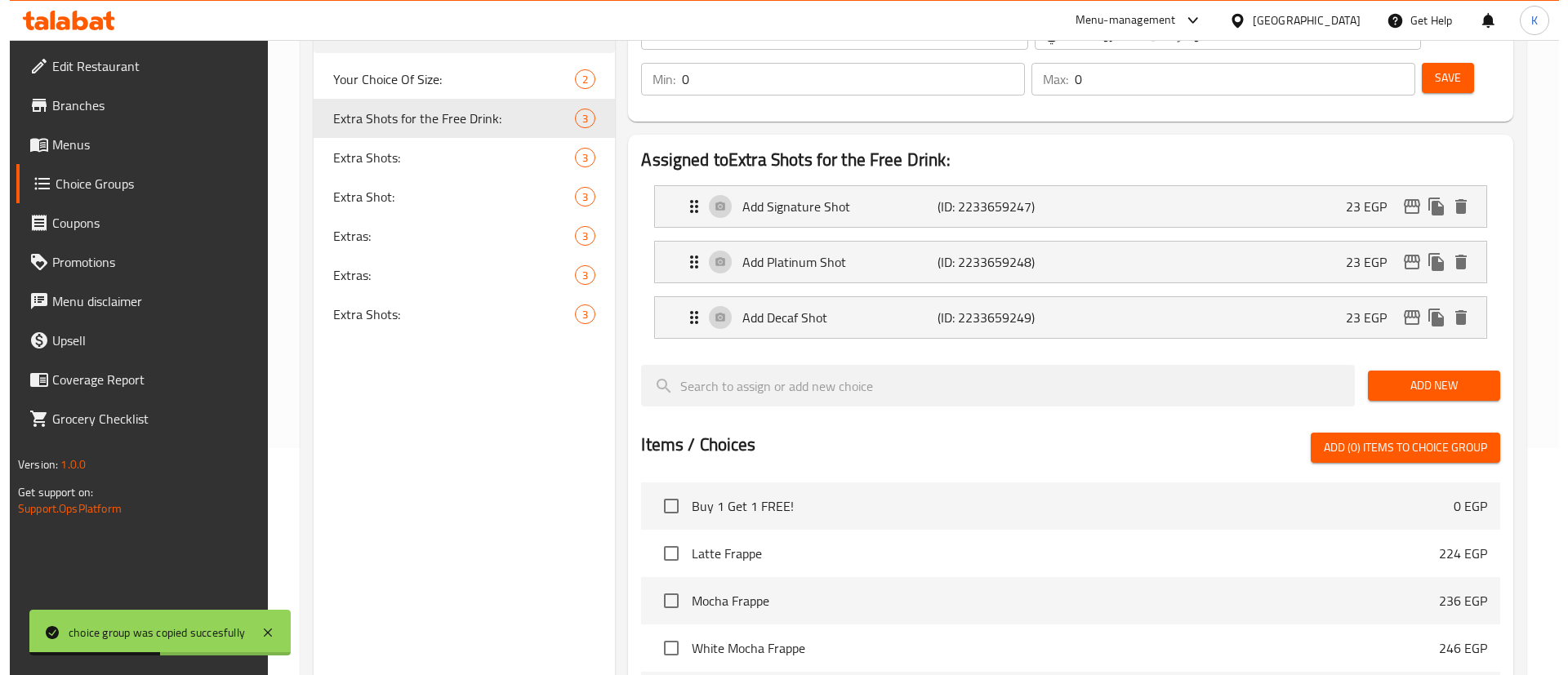
scroll to position [567, 0]
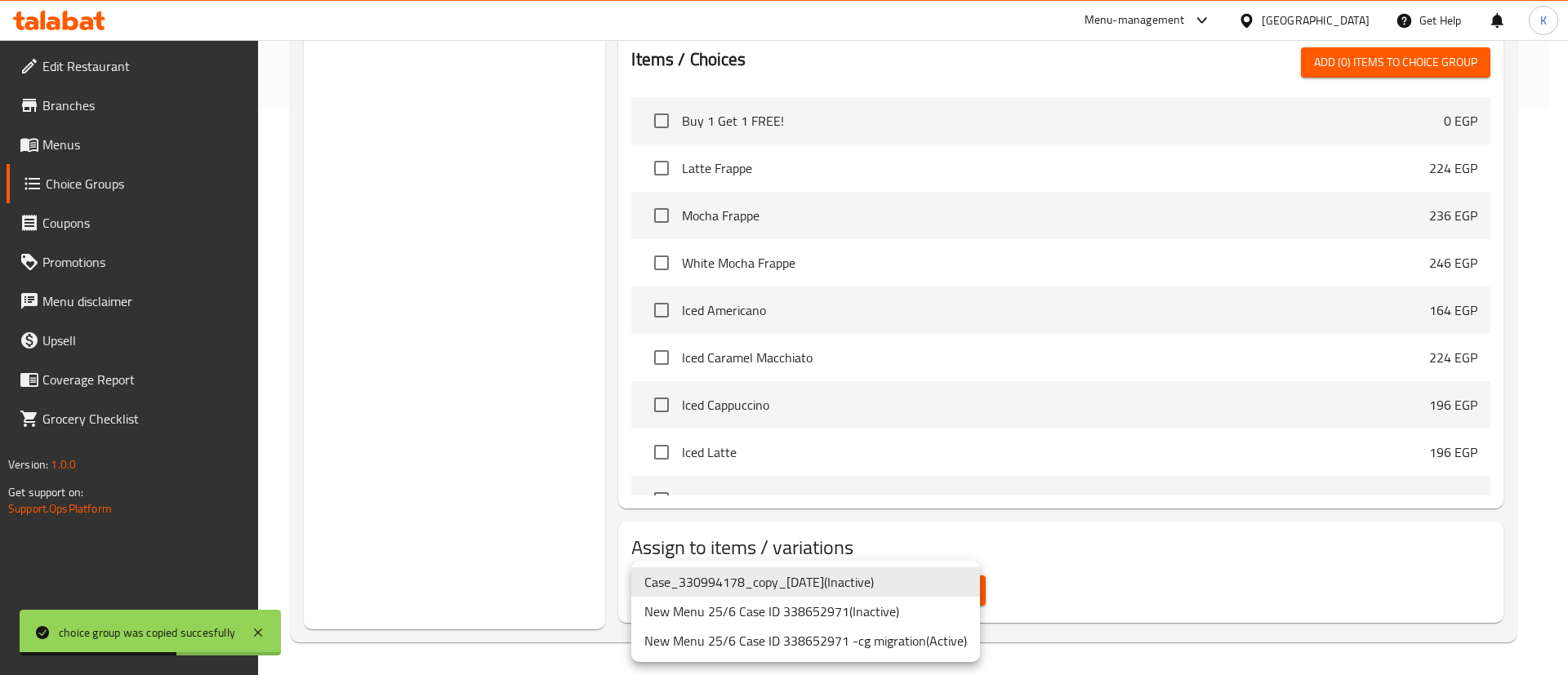
click at [900, 635] on li "New Menu 25/6 Case ID 338652971 -cg migration ( Active )" at bounding box center [805, 641] width 349 height 29
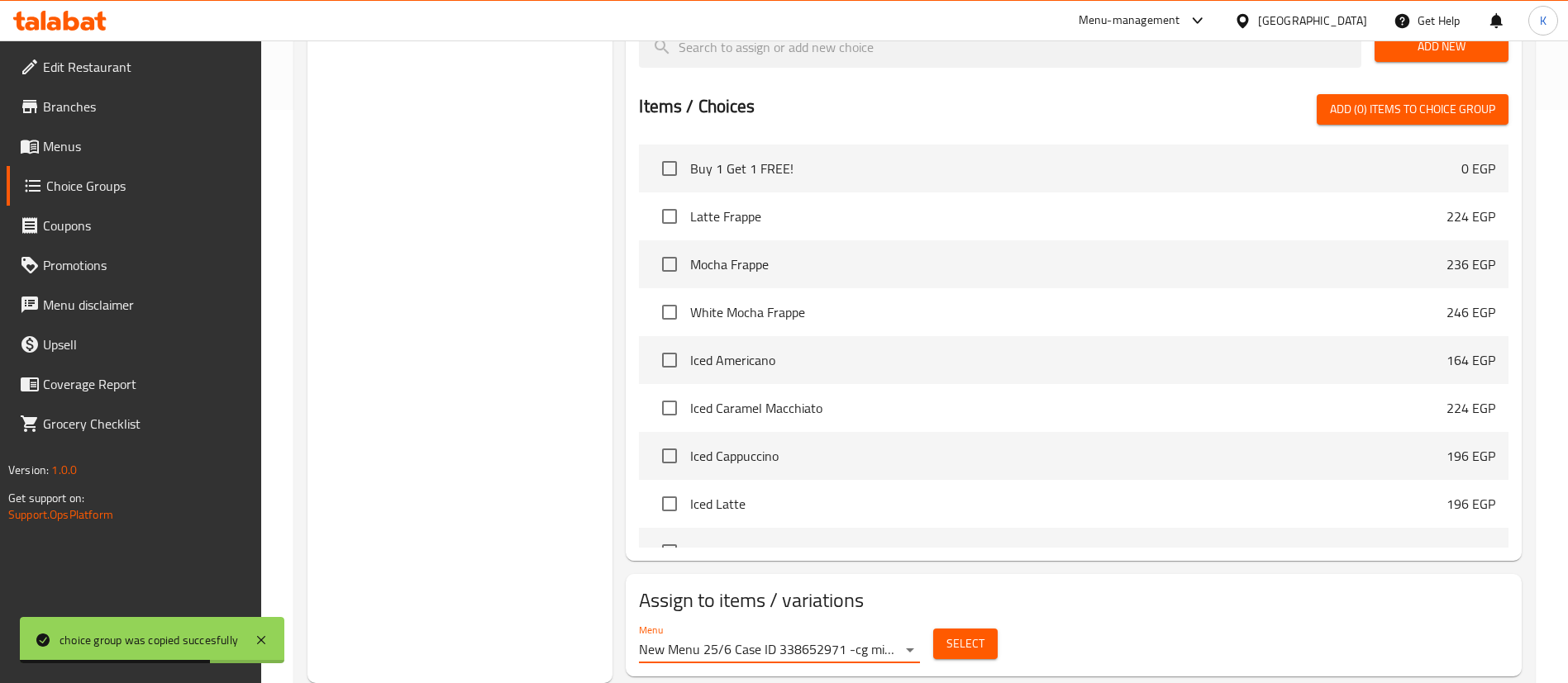
click at [985, 629] on button "Select" at bounding box center [965, 644] width 65 height 31
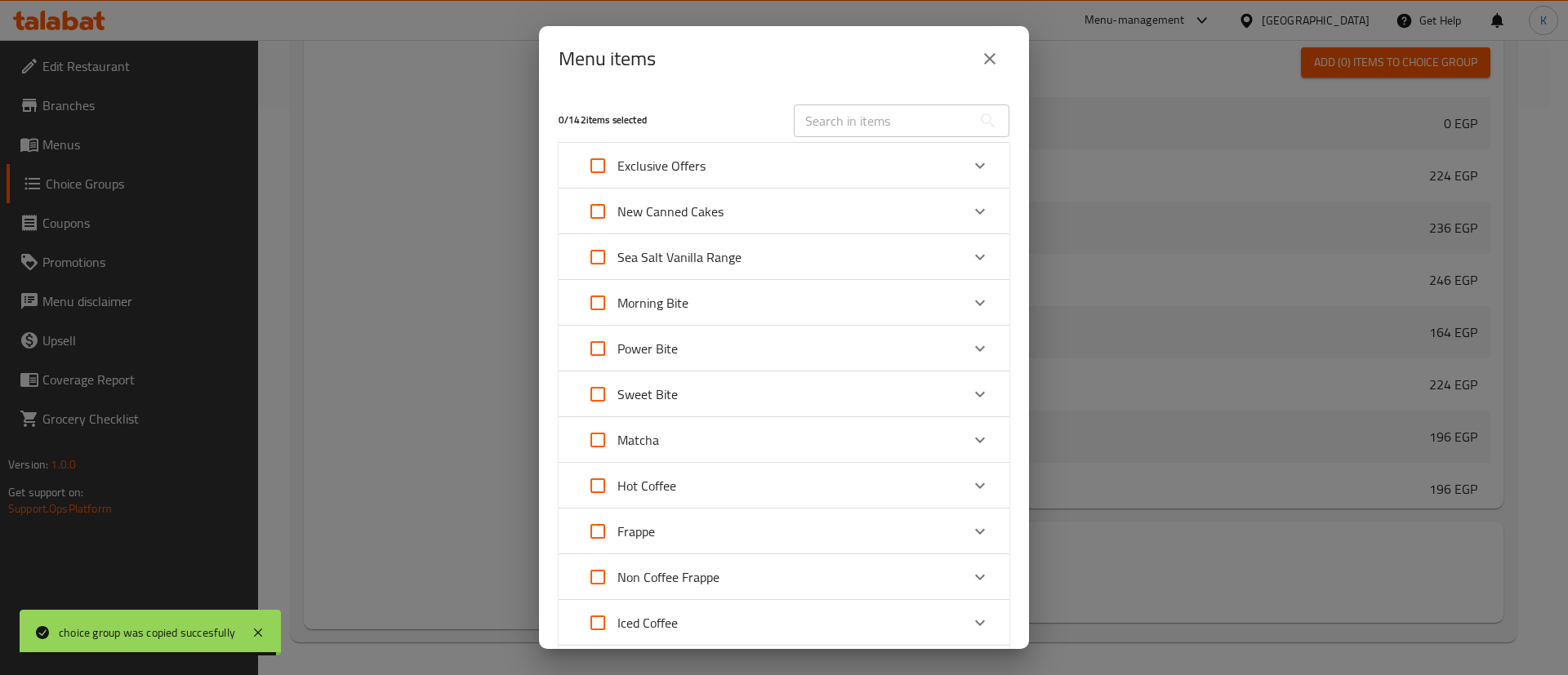
click at [604, 173] on input "Expand" at bounding box center [597, 165] width 39 height 39
checkbox input "true"
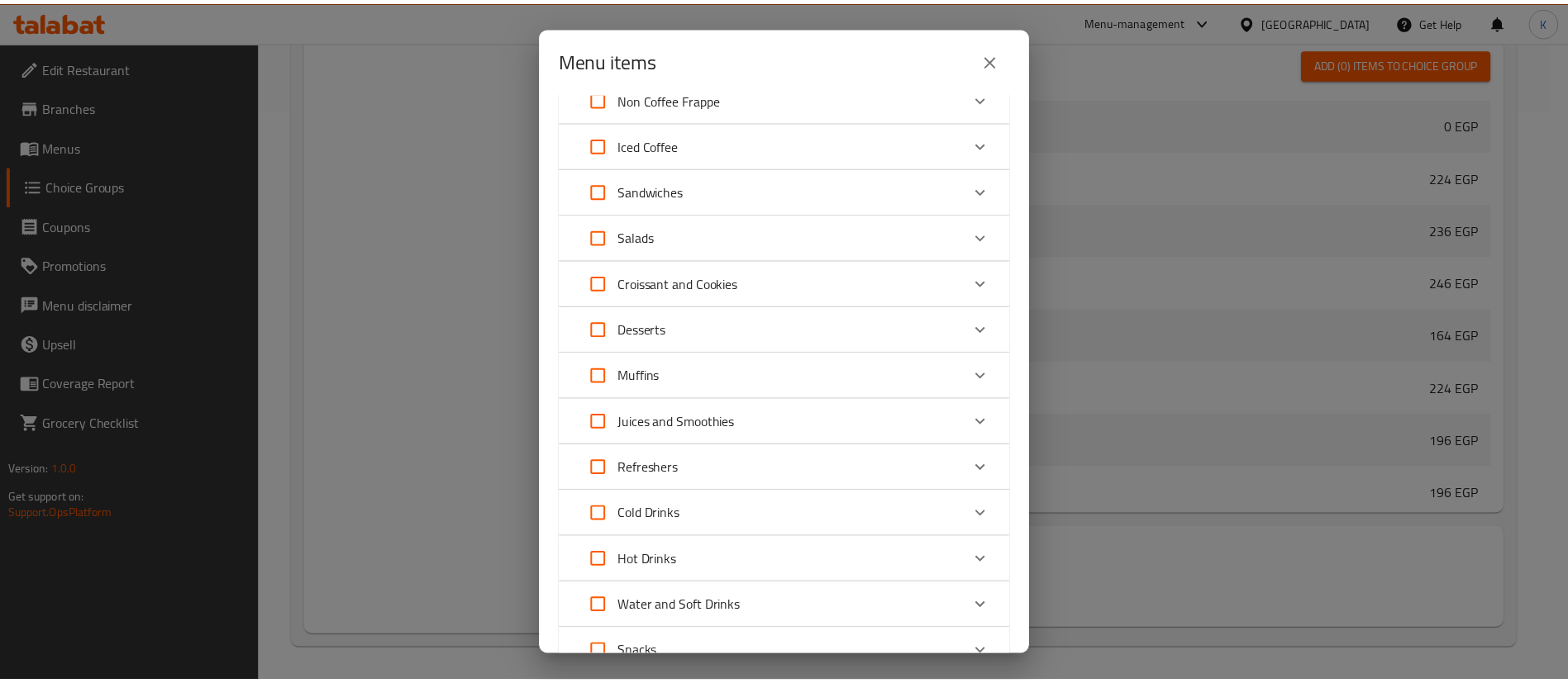
scroll to position [759, 0]
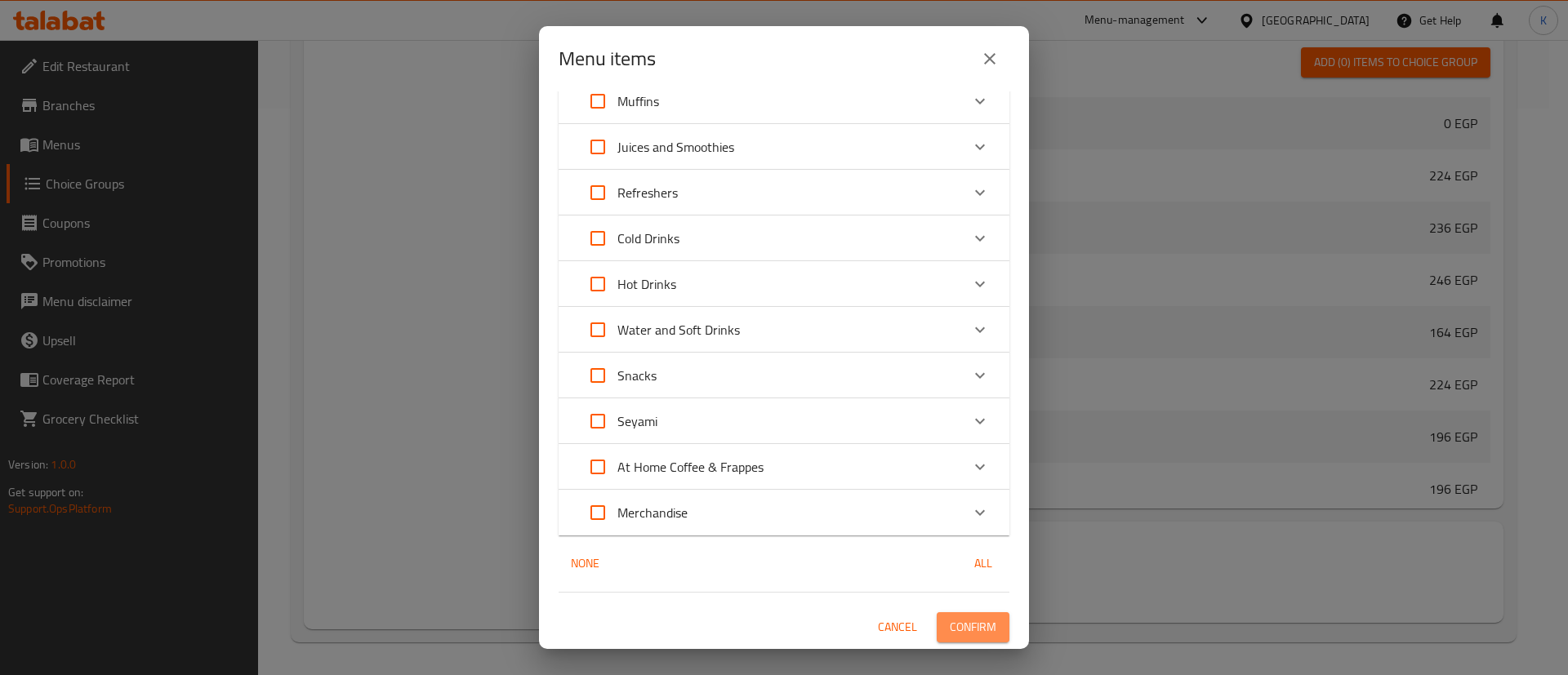
click at [962, 620] on span "Confirm" at bounding box center [973, 627] width 46 height 20
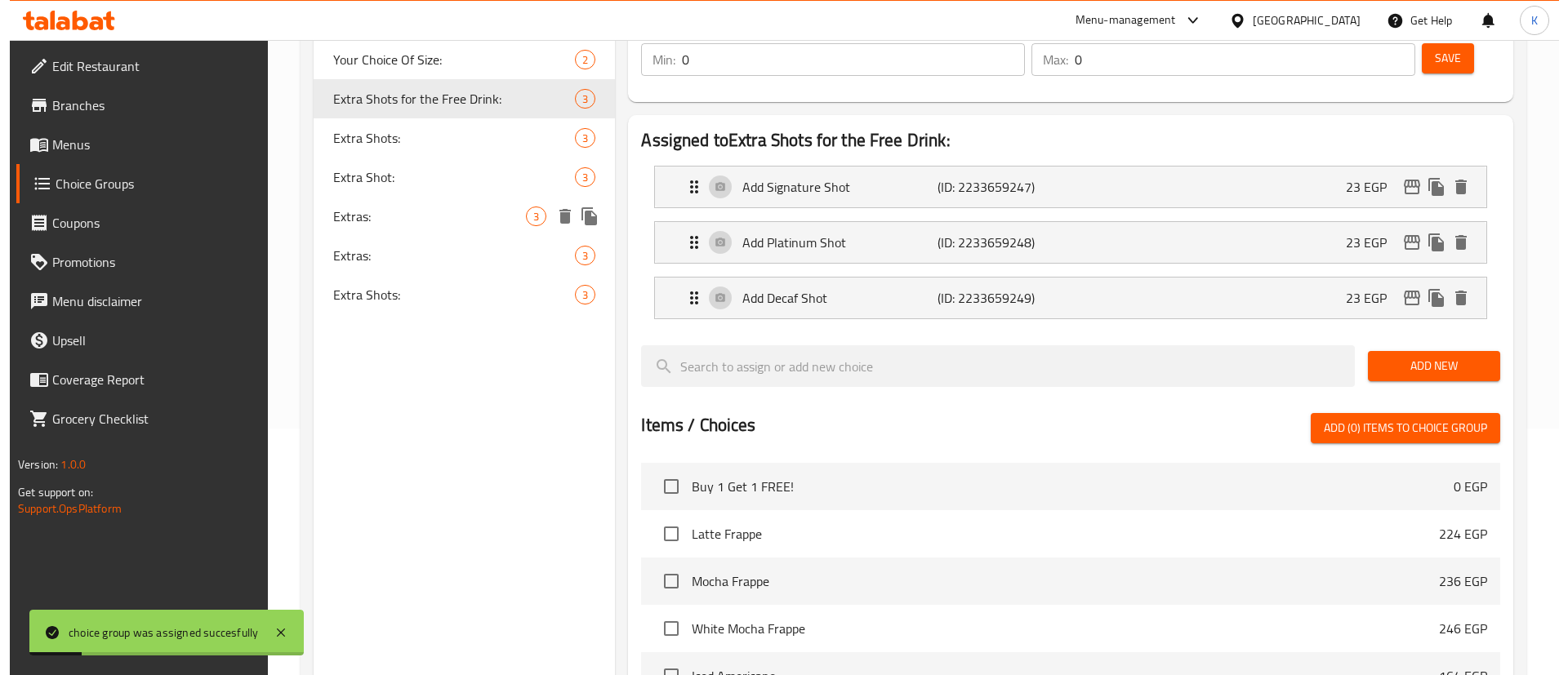
scroll to position [0, 0]
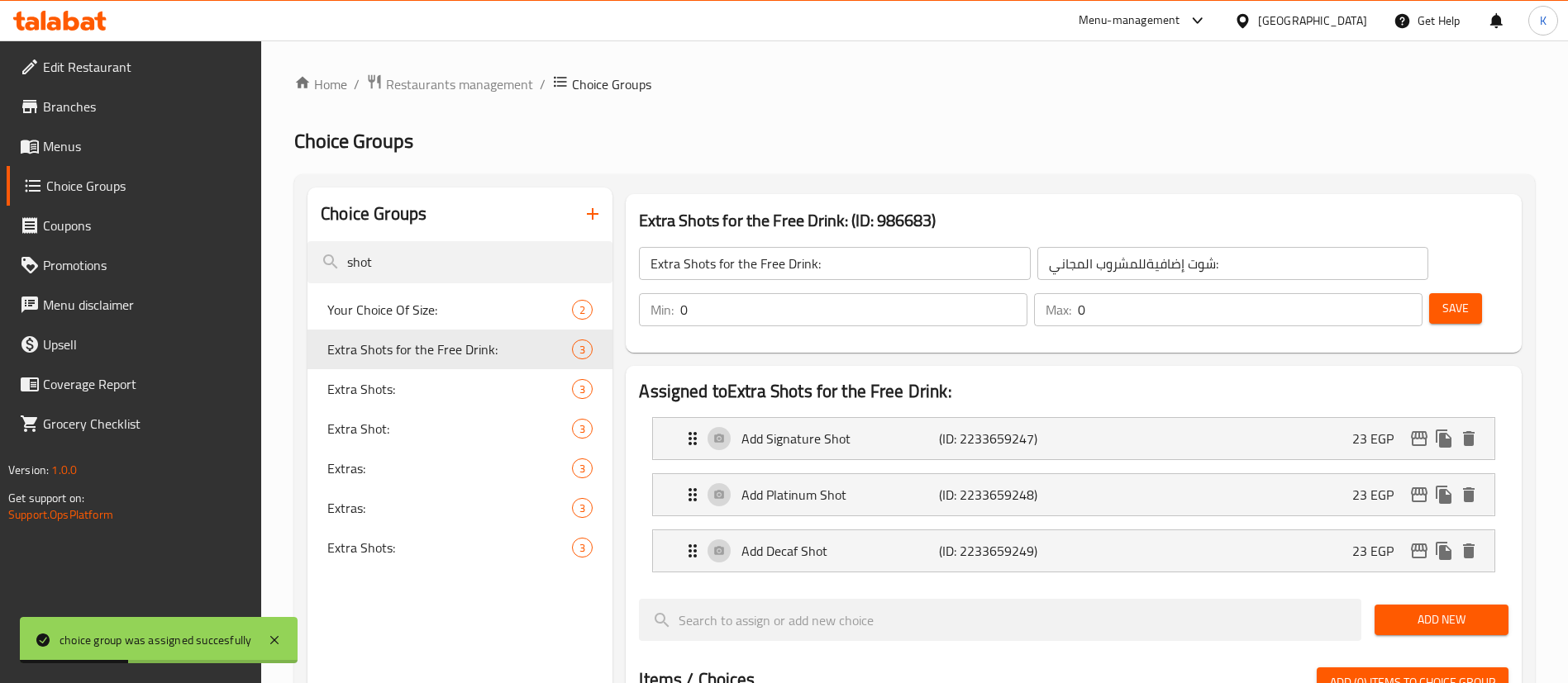
click at [78, 143] on span "Menus" at bounding box center [146, 145] width 206 height 20
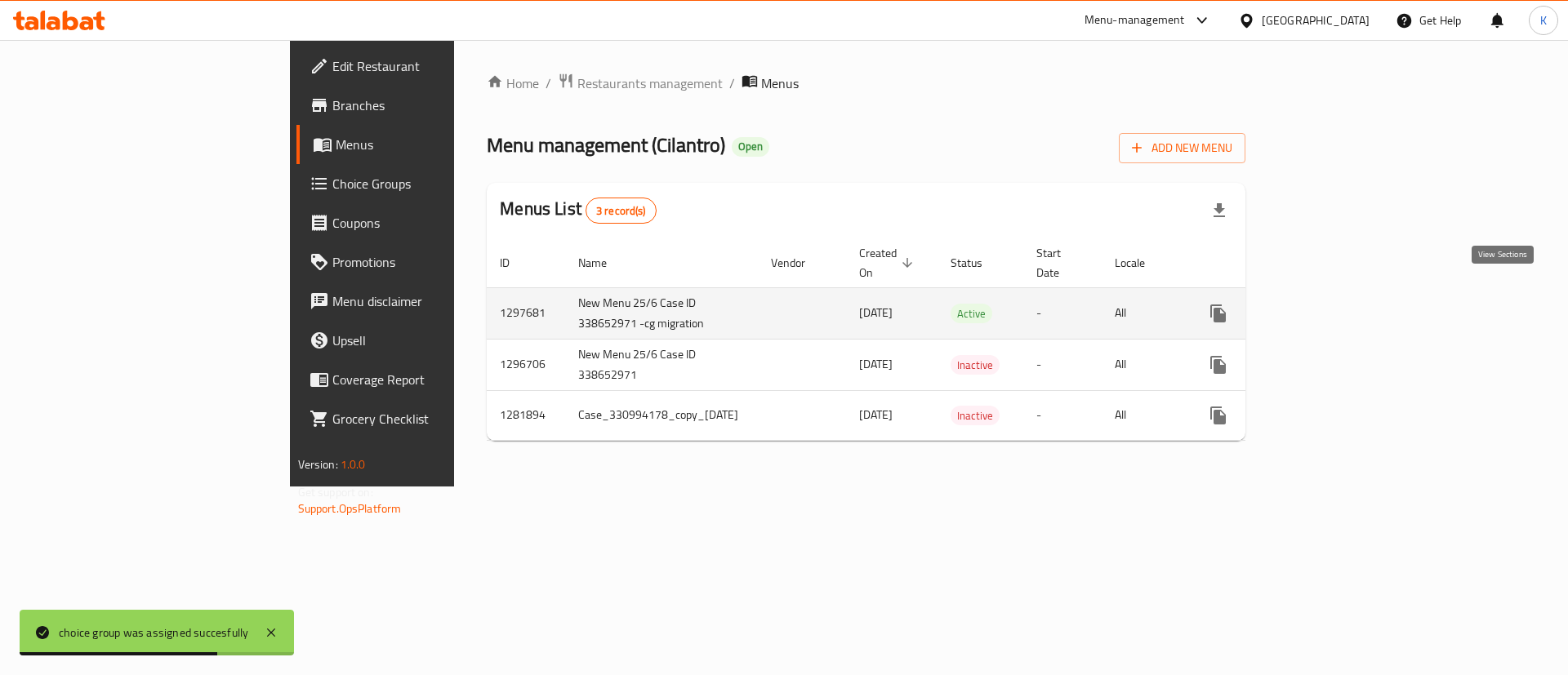
click at [1345, 304] on icon "enhanced table" at bounding box center [1335, 313] width 19 height 19
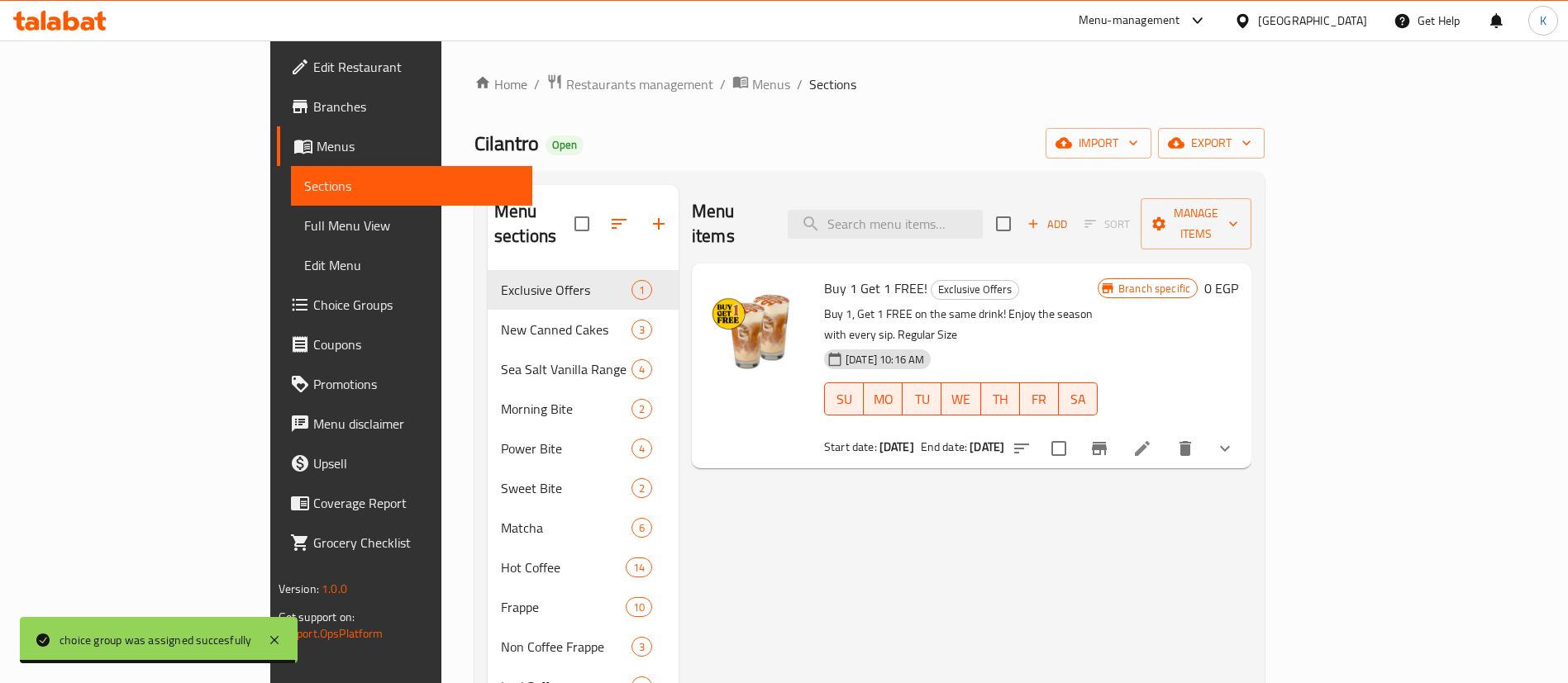
click at [1244, 429] on div at bounding box center [1123, 449] width 243 height 40
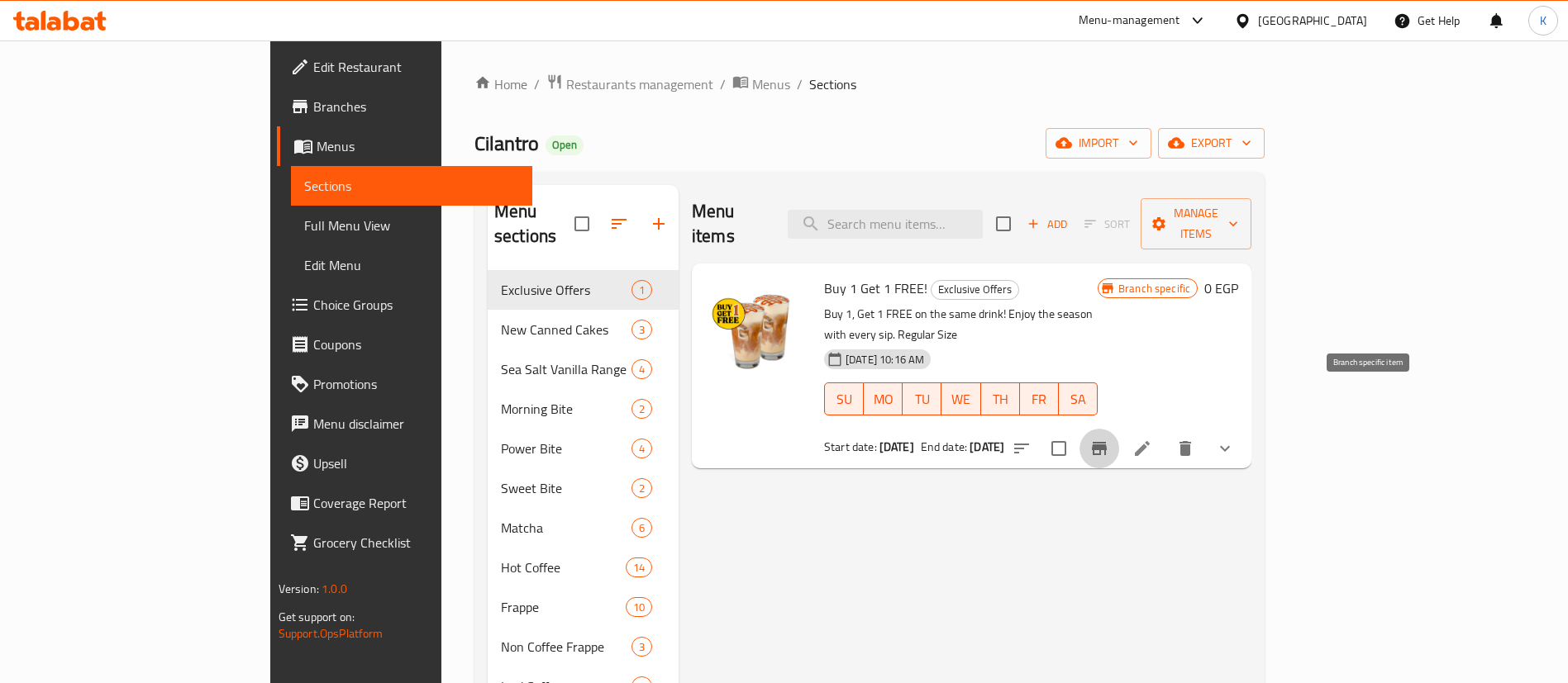
click at [1107, 442] on icon "Branch-specific-item" at bounding box center [1099, 449] width 15 height 14
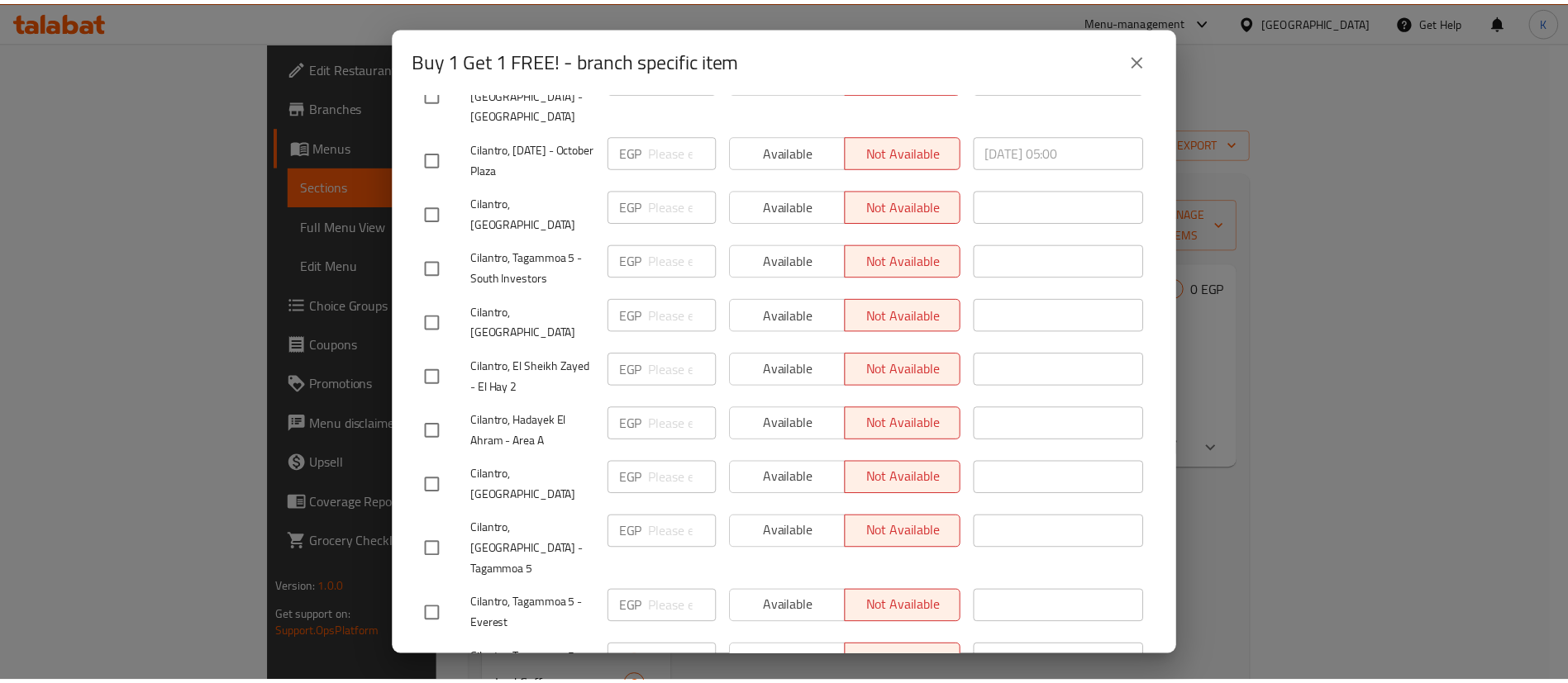
scroll to position [2934, 0]
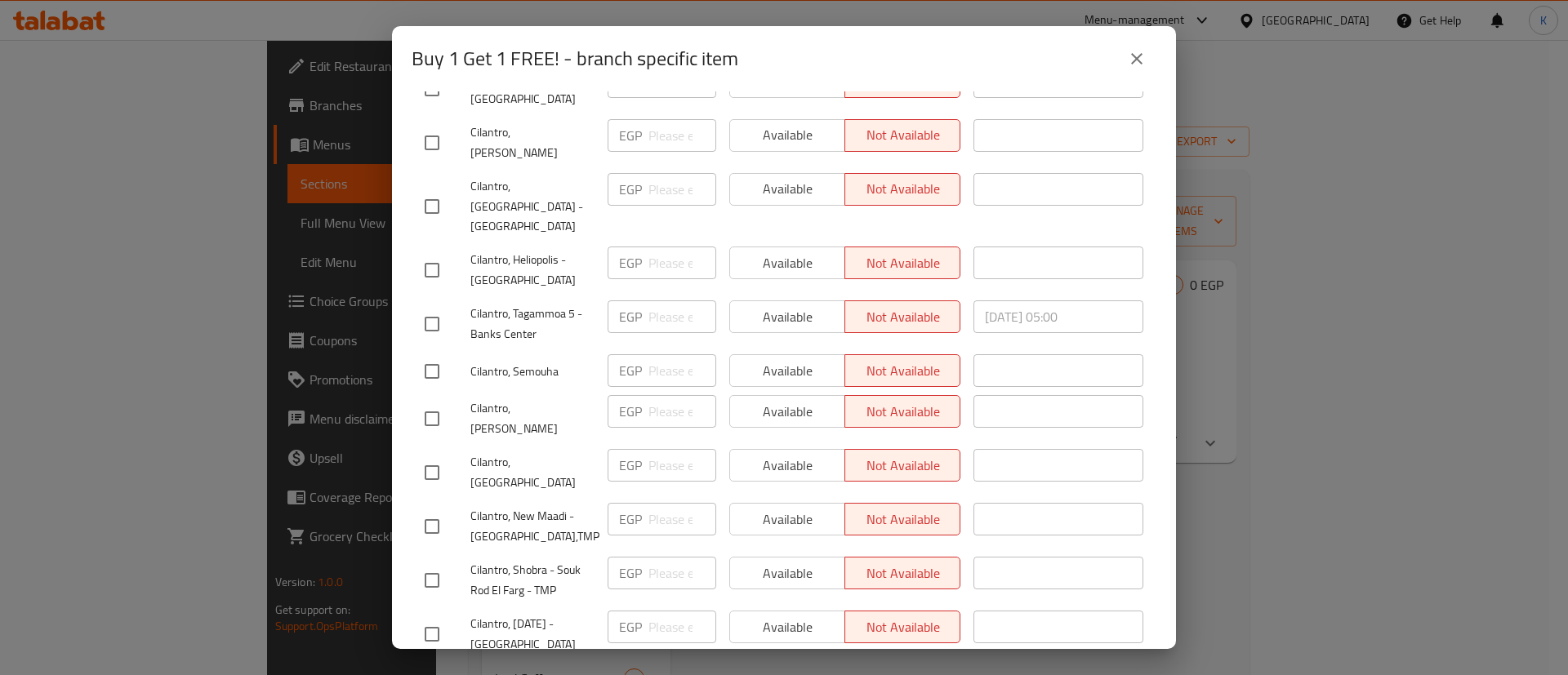
click at [1146, 73] on button "close" at bounding box center [1136, 59] width 39 height 39
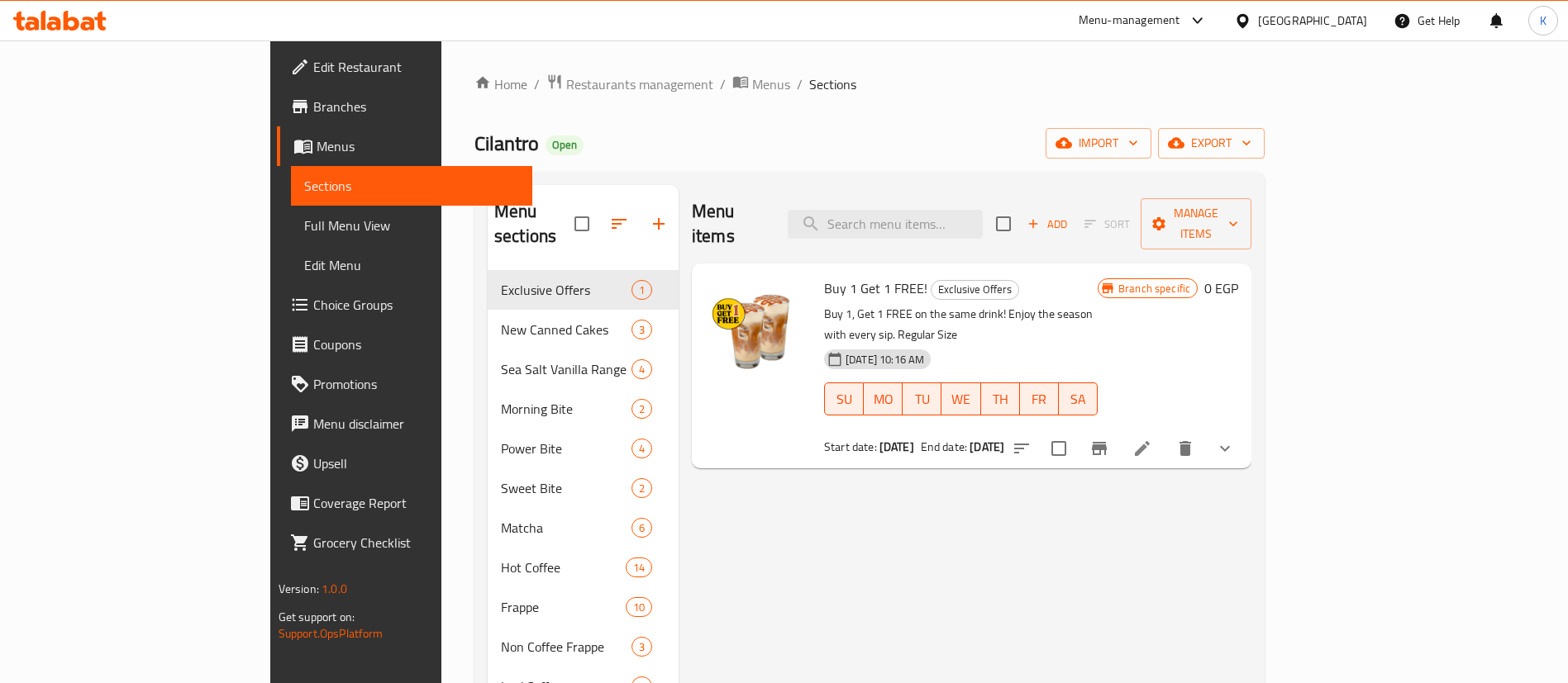
click at [1152, 438] on icon at bounding box center [1141, 448] width 20 height 20
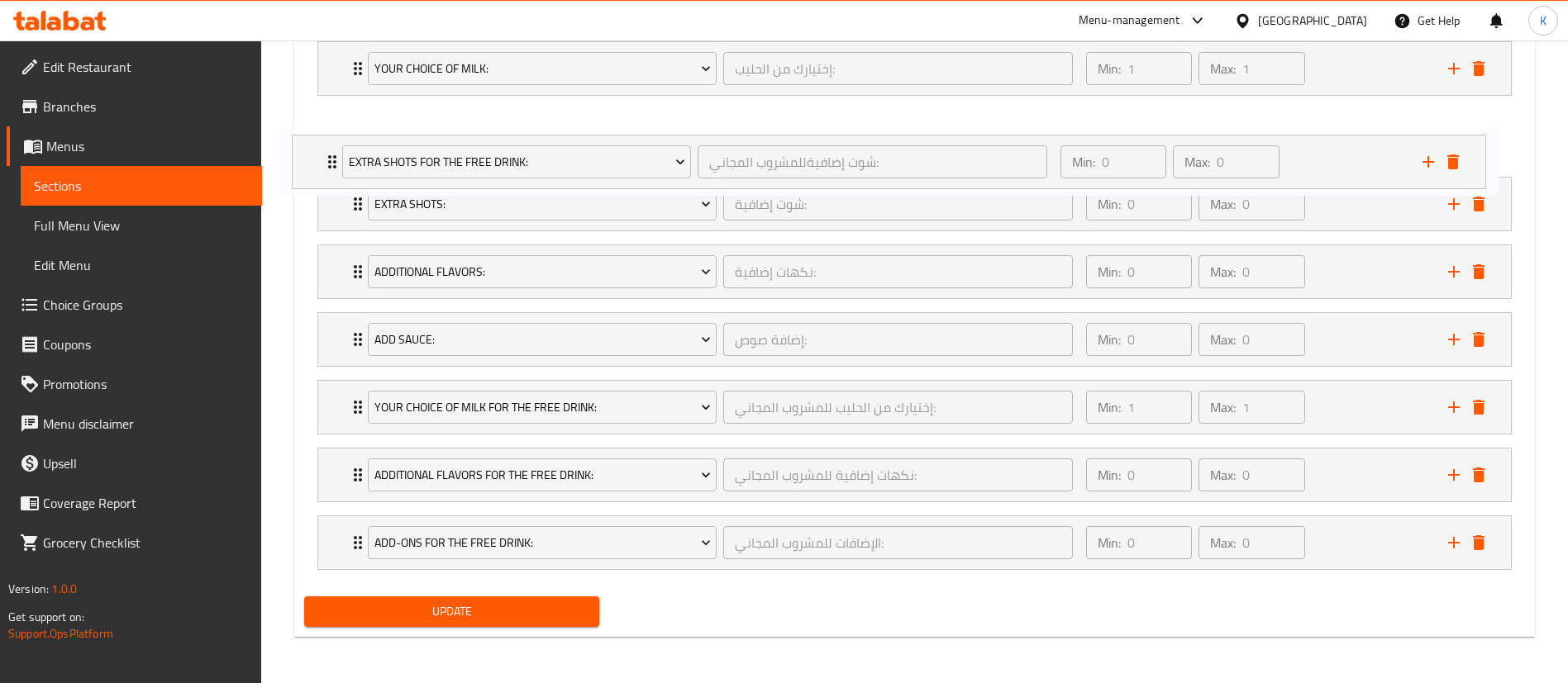
scroll to position [1070, 0]
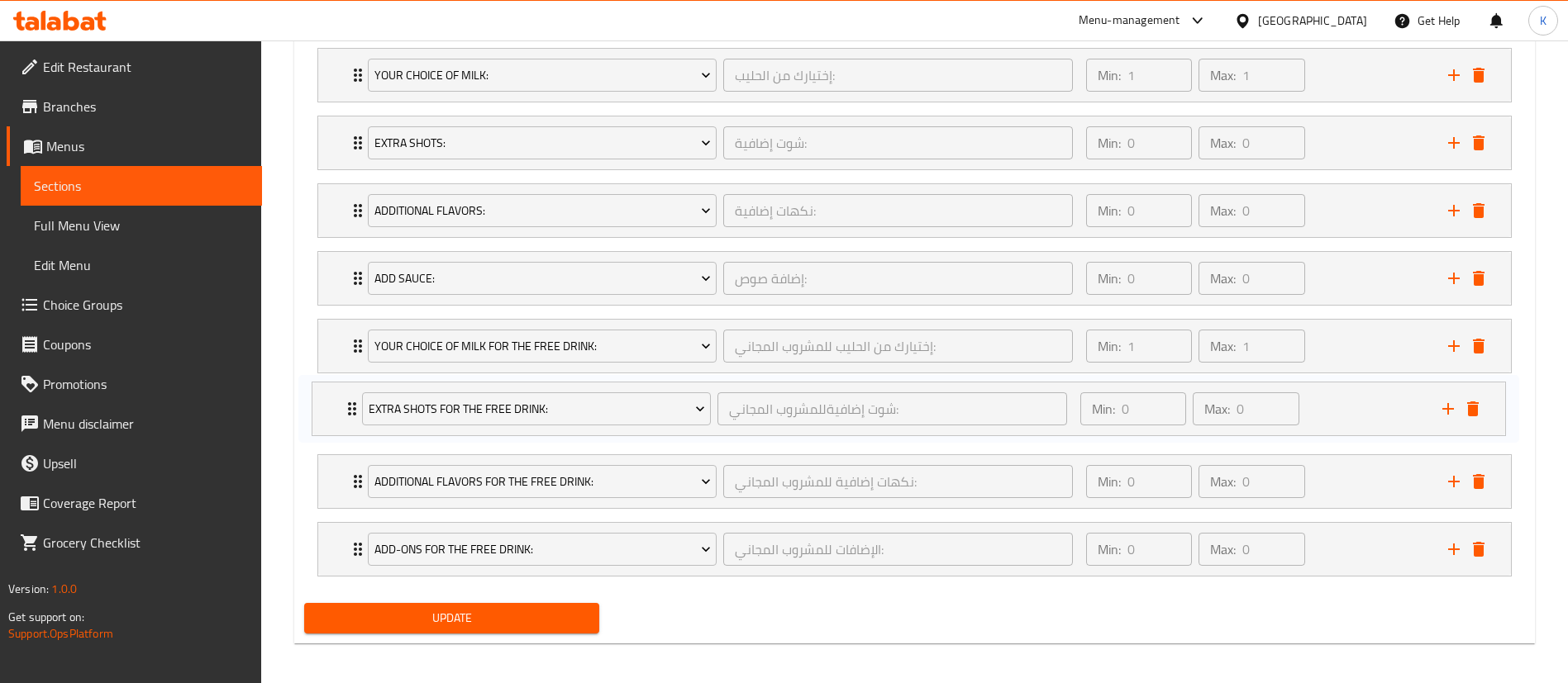
drag, startPoint x: 351, startPoint y: 65, endPoint x: 343, endPoint y: 412, distance: 347.1
click at [343, 412] on div "Your Choice Of Drink: أختيارك من المشروب: ​ Min: 1 ​ Max: 1 ​ Latte Frappe (ID:…" at bounding box center [914, 279] width 1220 height 610
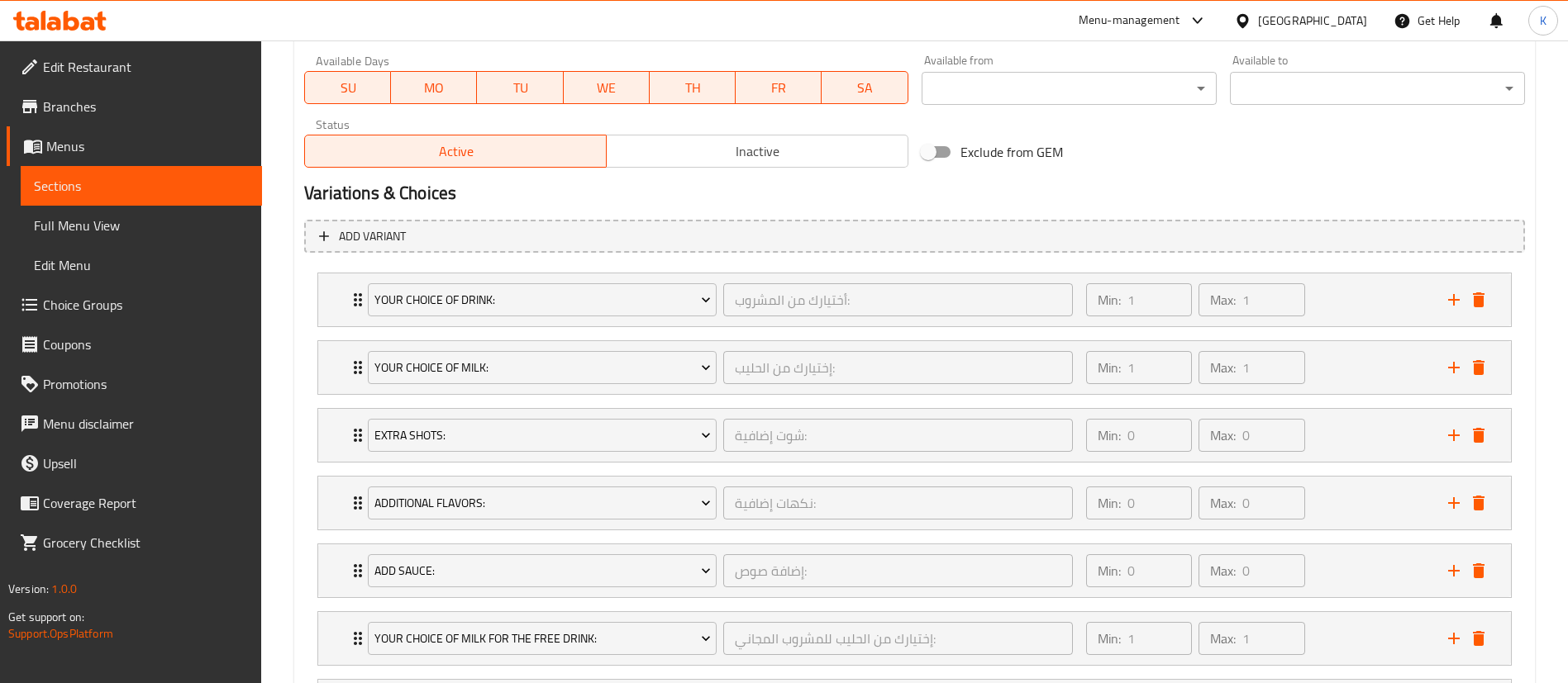
scroll to position [777, 0]
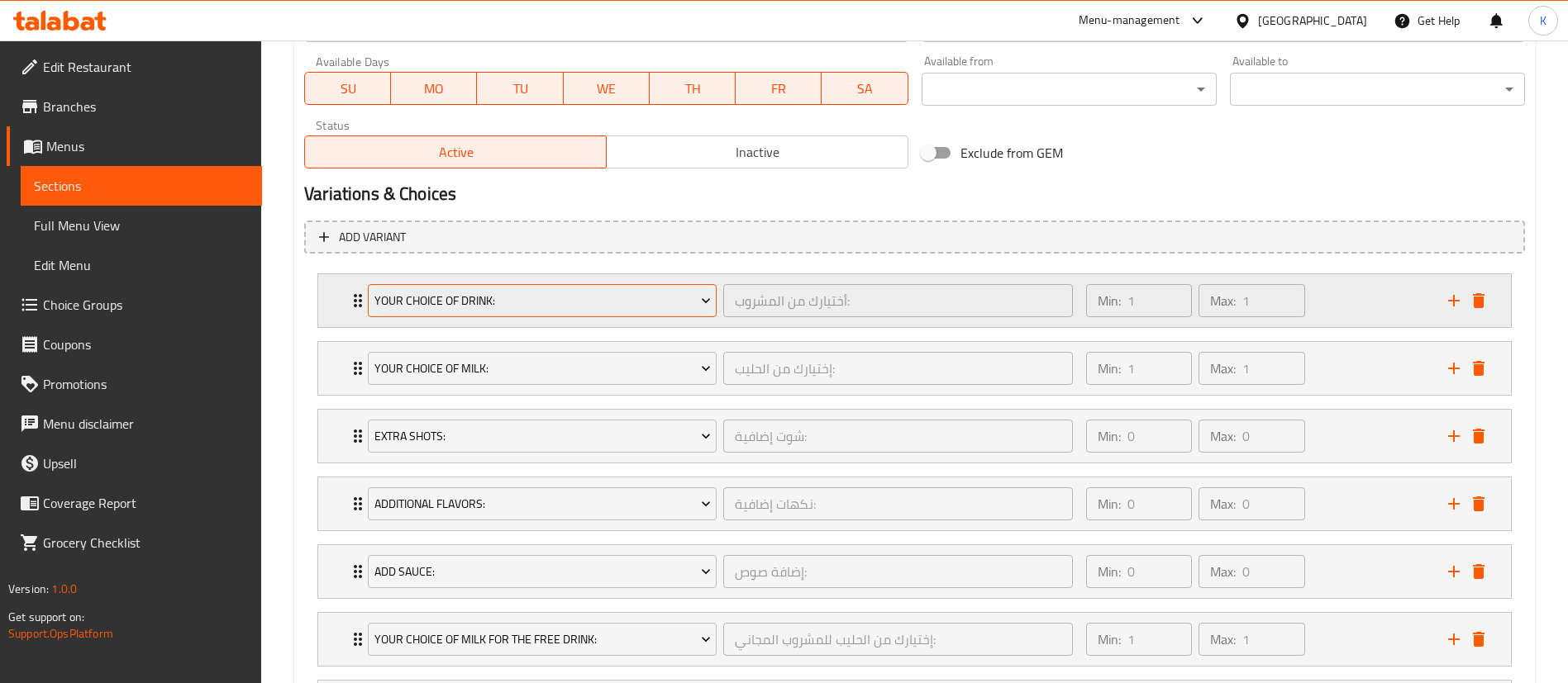
click at [703, 311] on span "Your Choice Of Drink:" at bounding box center [542, 301] width 337 height 20
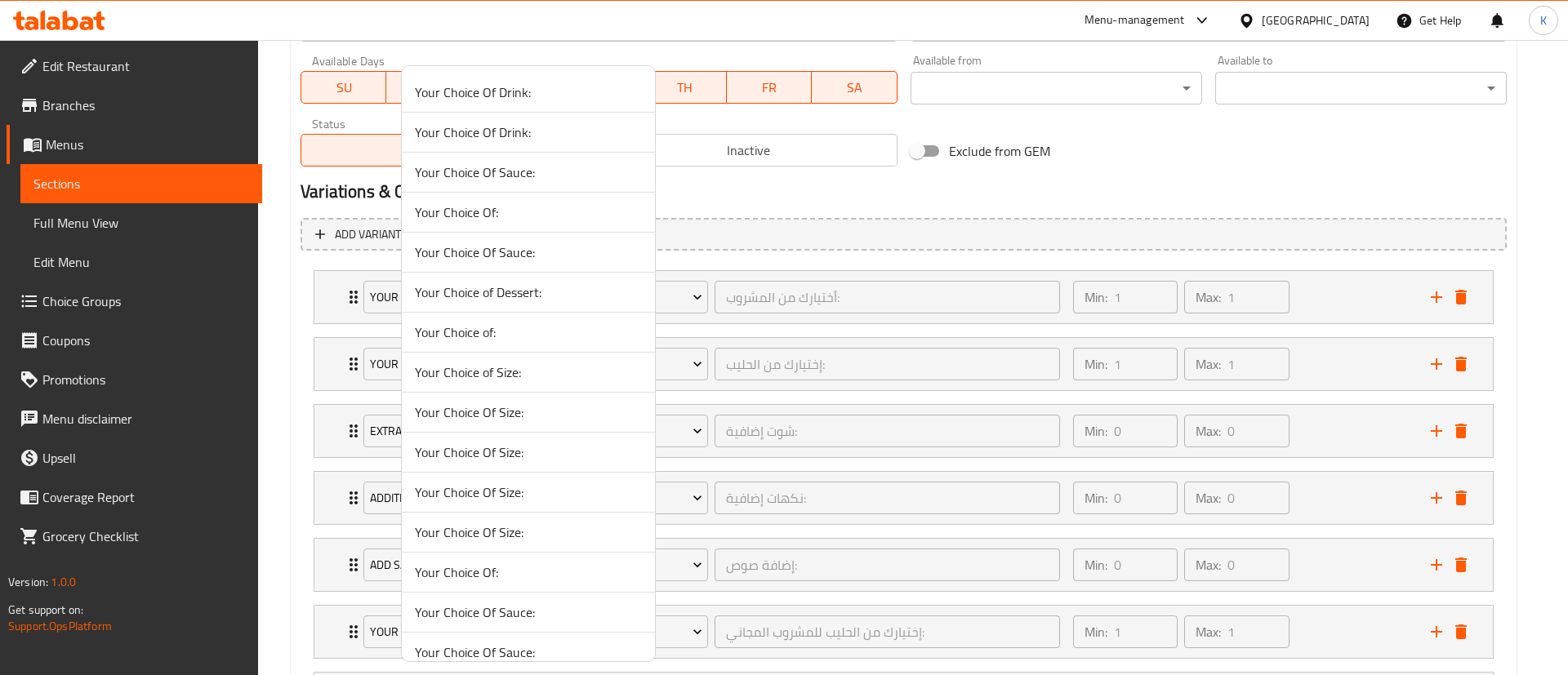
click at [1340, 296] on div at bounding box center [784, 338] width 1568 height 675
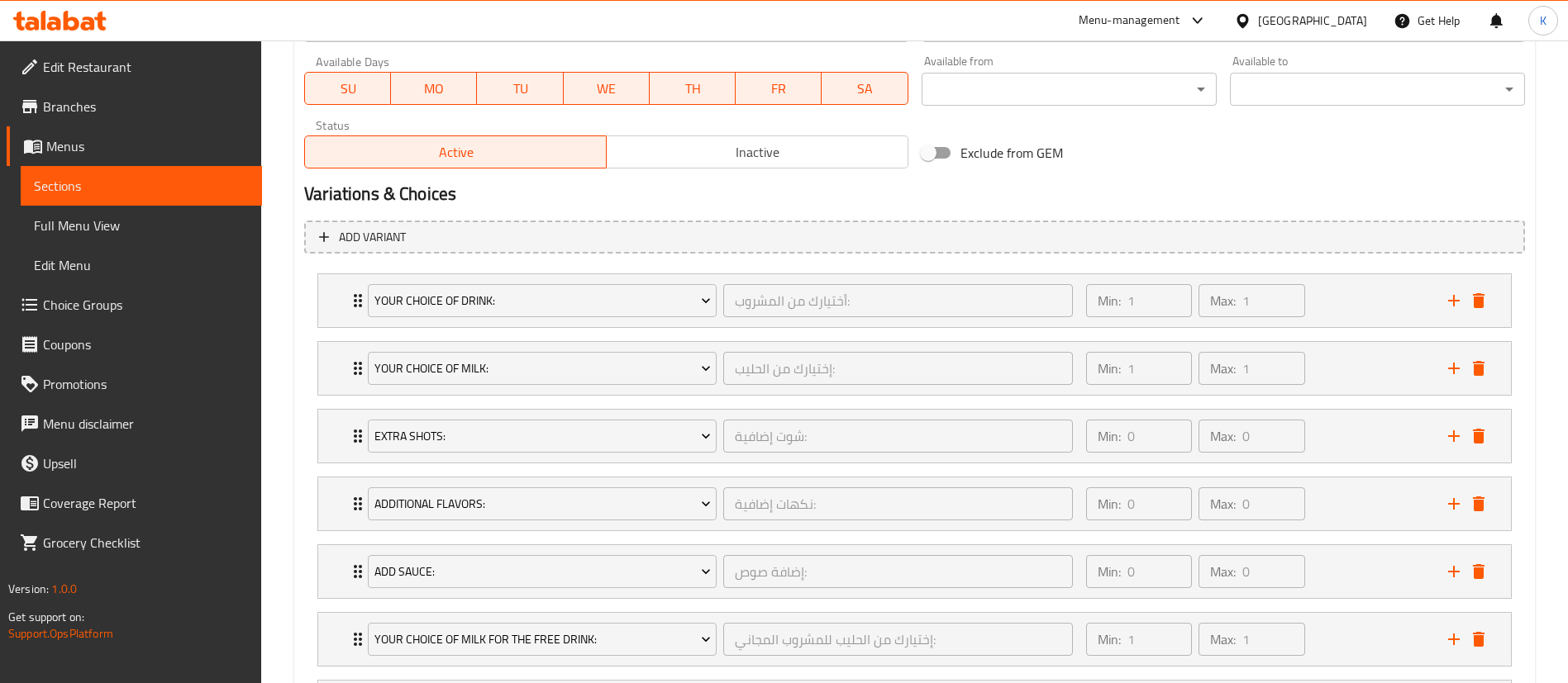
click at [1356, 300] on div "Min: 1 ​ Max: 1 ​" at bounding box center [1257, 301] width 362 height 53
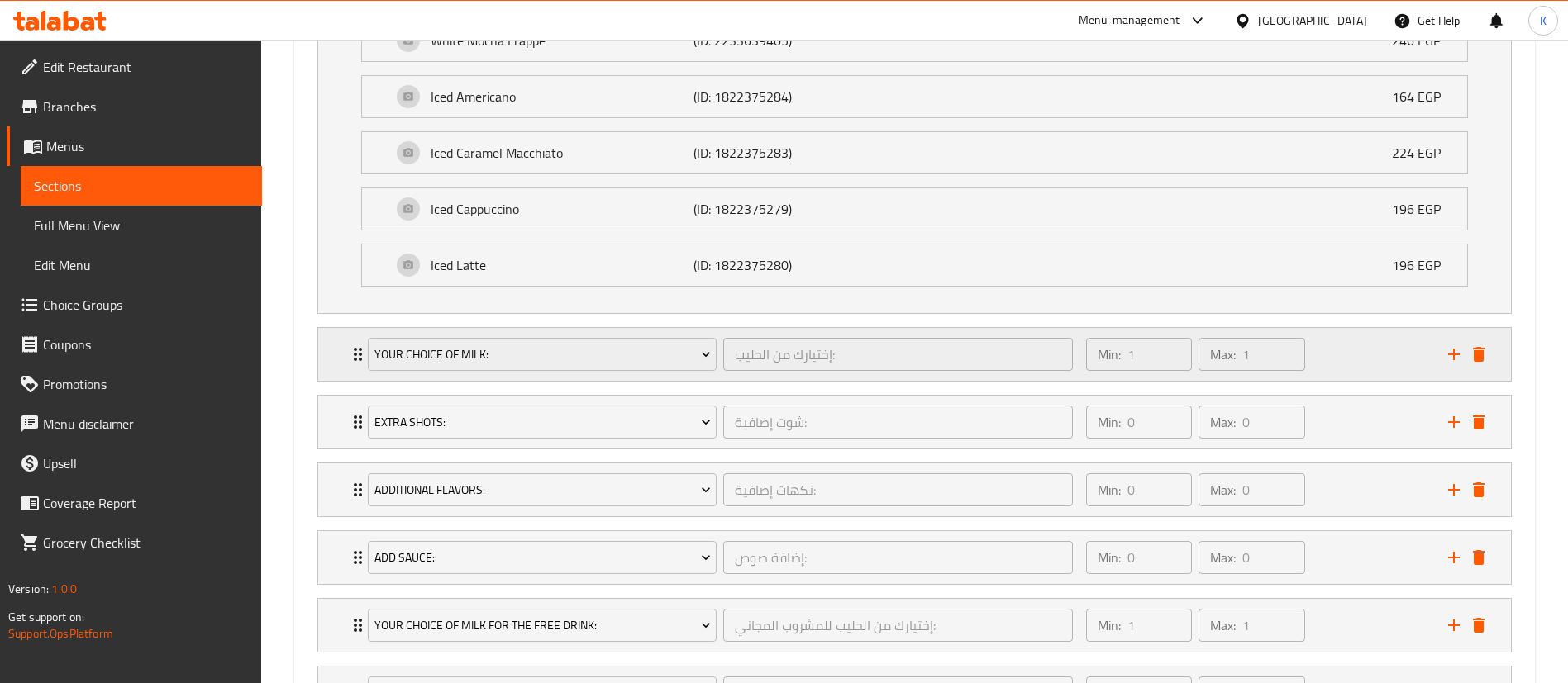
scroll to position [991, 0]
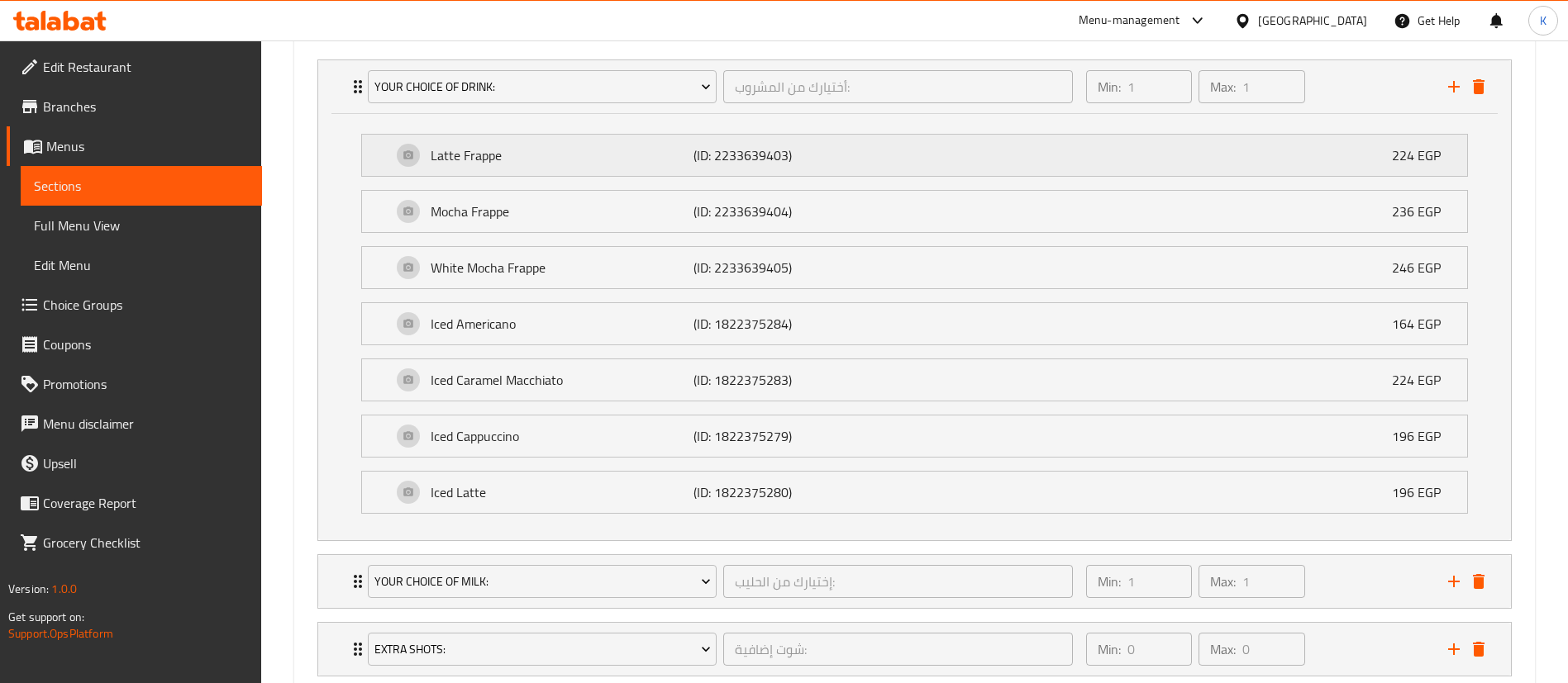
click at [816, 144] on div "Latte Frappe (ID: 2233639403) 224 EGP" at bounding box center [920, 155] width 1056 height 42
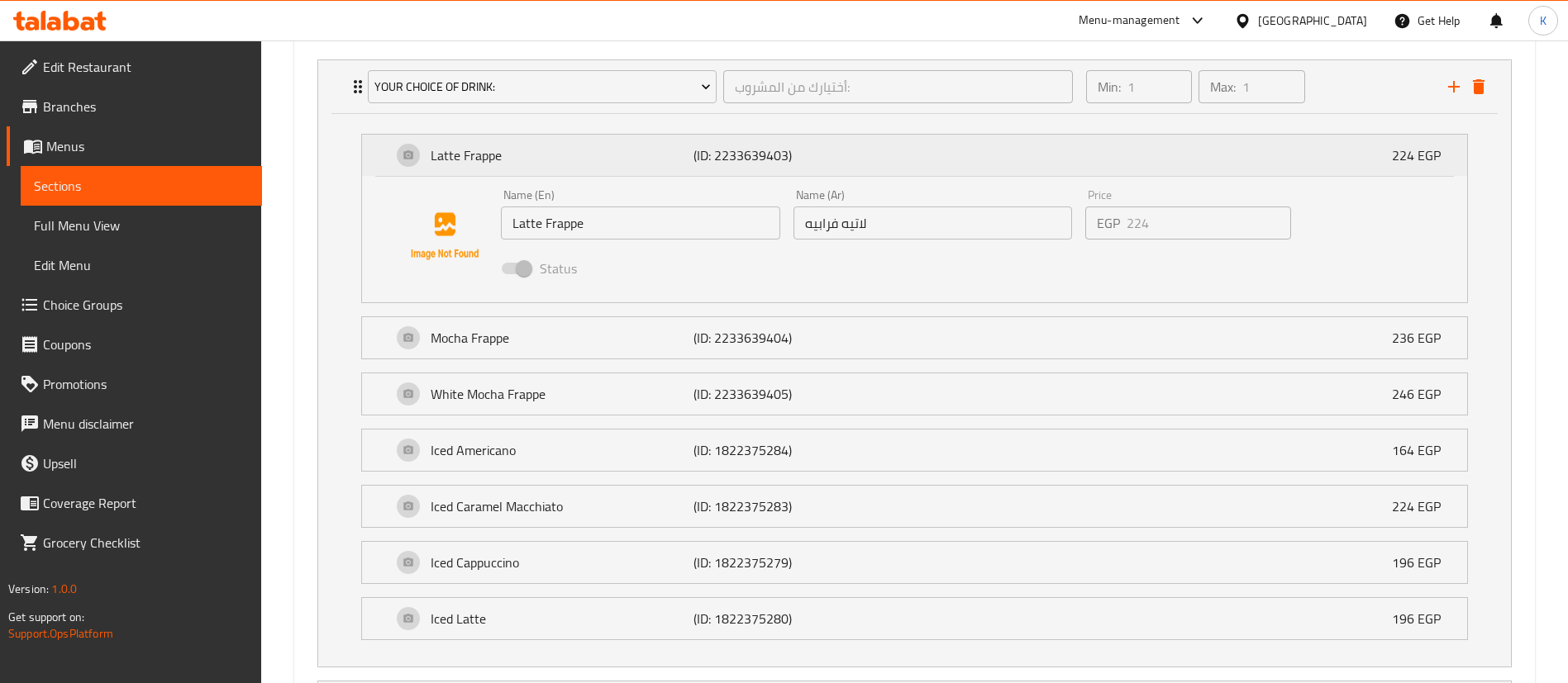
click at [744, 145] on p "(ID: 2233639403)" at bounding box center [781, 155] width 175 height 20
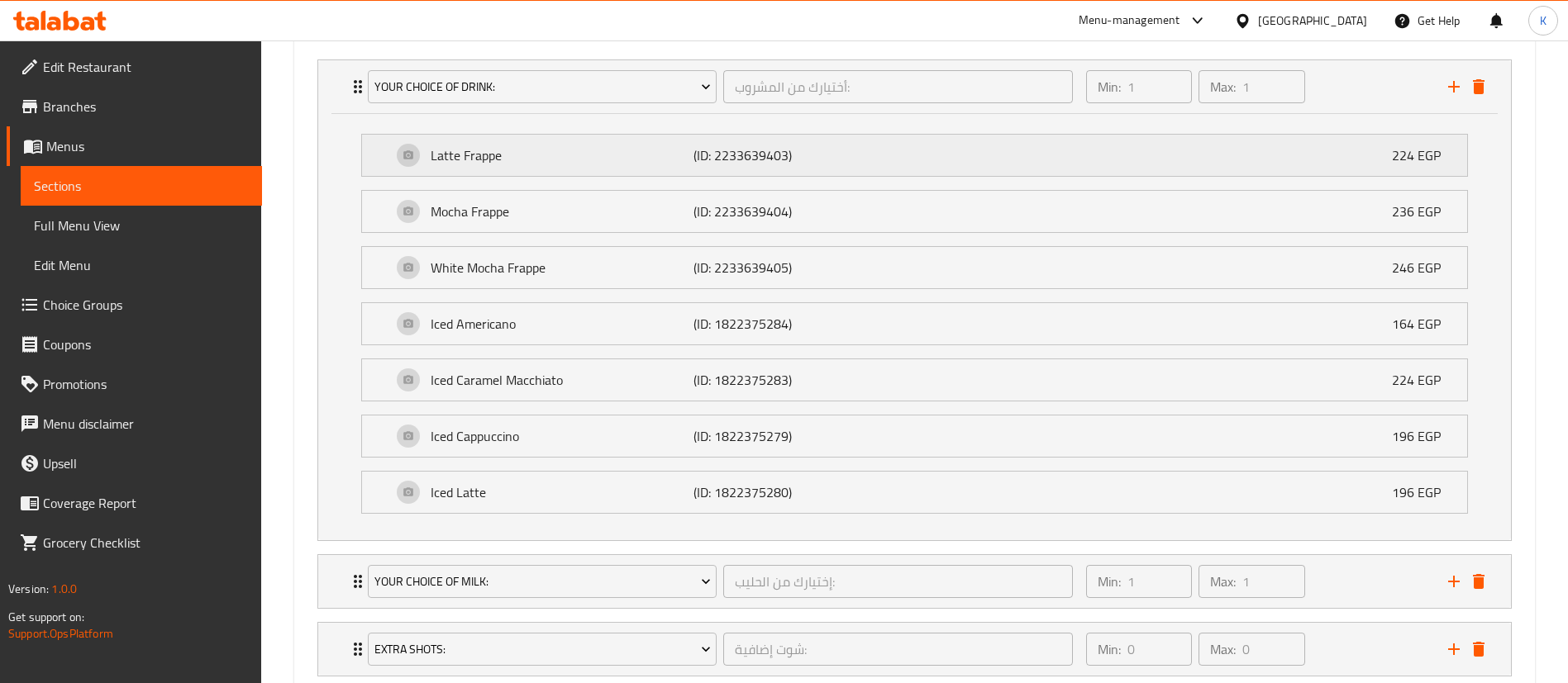
click at [744, 145] on p "(ID: 2233639403)" at bounding box center [781, 155] width 175 height 20
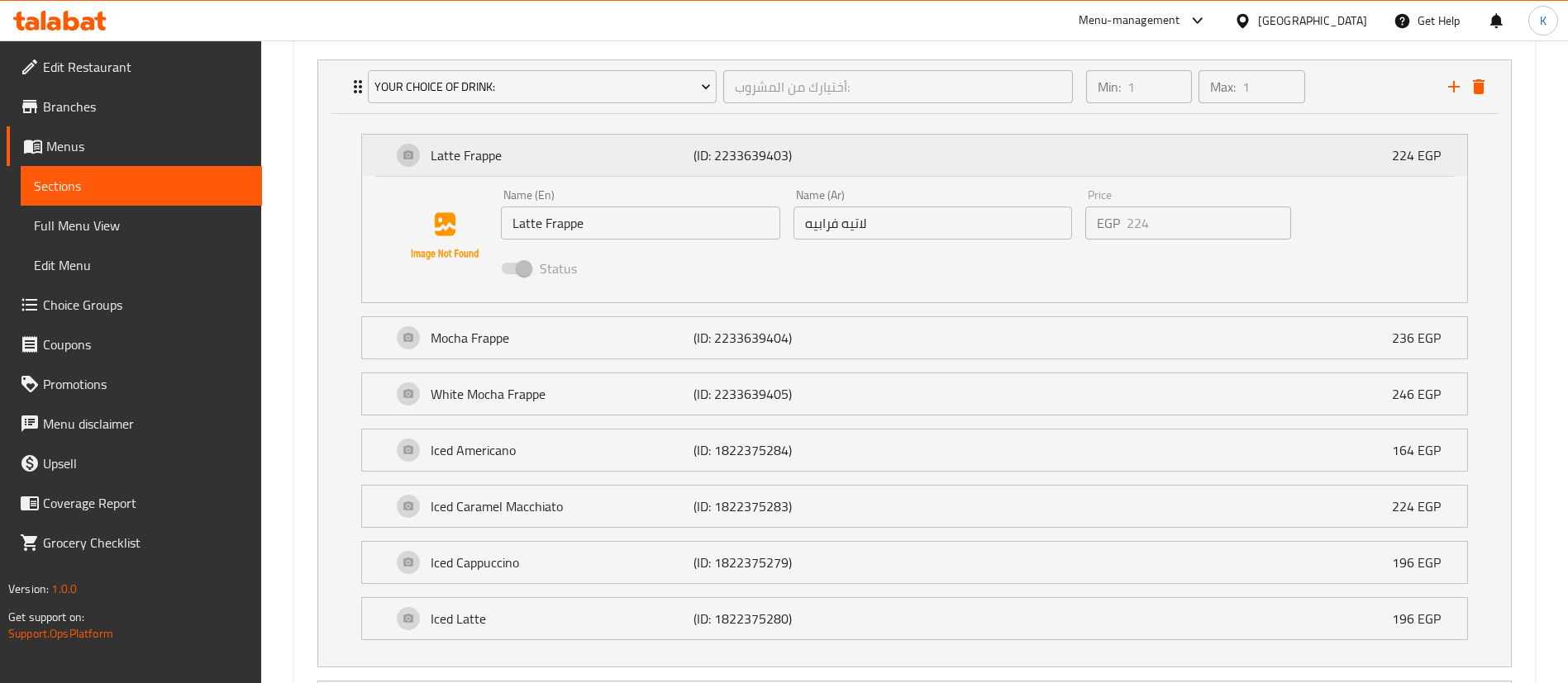
click at [732, 149] on p "(ID: 2233639403)" at bounding box center [781, 155] width 175 height 20
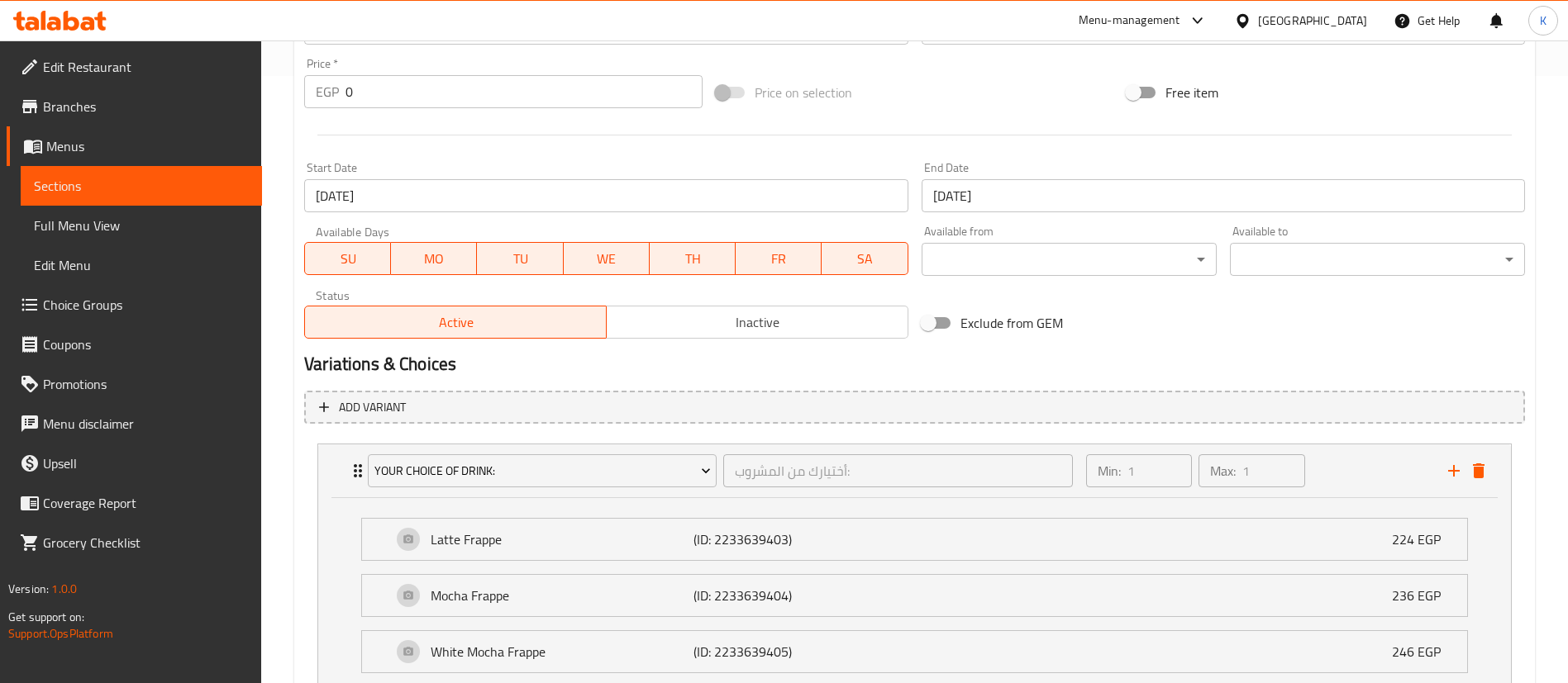
scroll to position [372, 0]
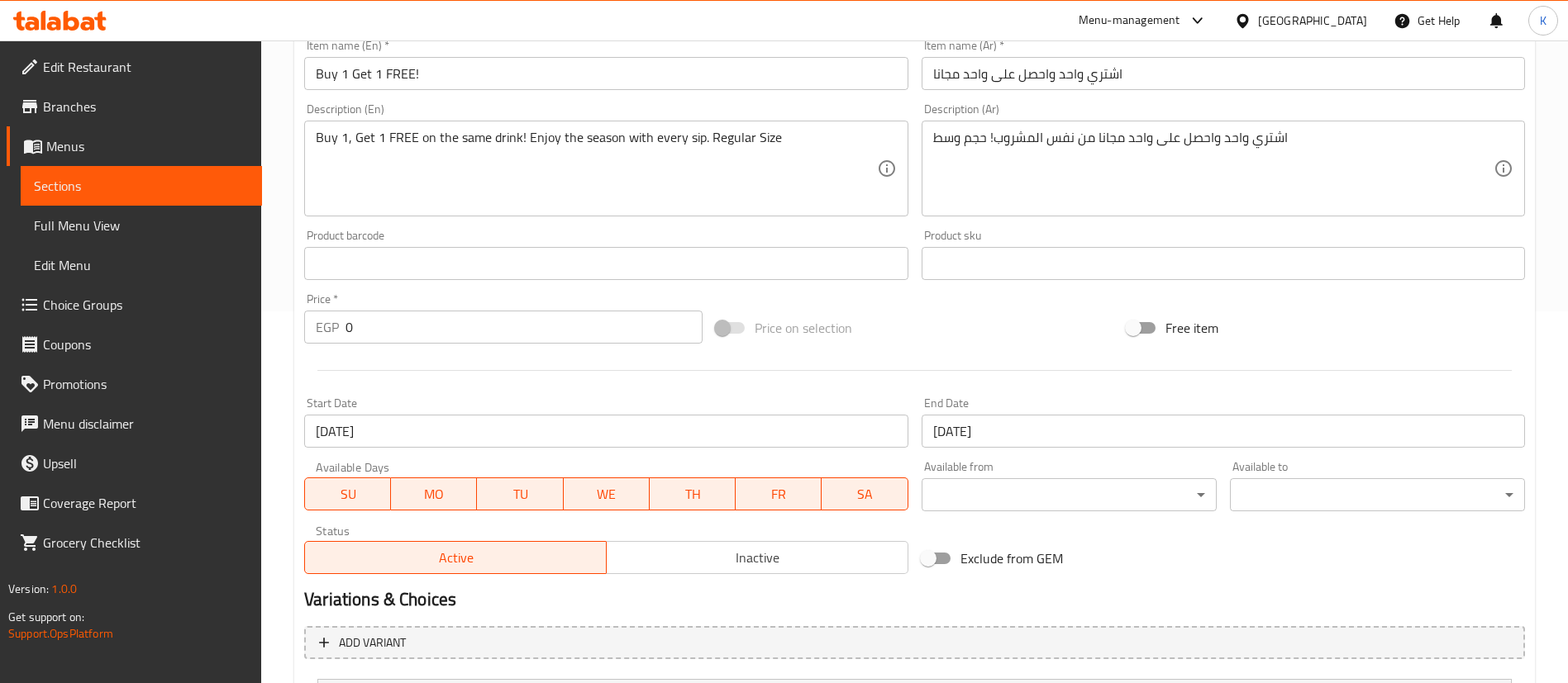
click at [78, 297] on span "Choice Groups" at bounding box center [146, 304] width 206 height 20
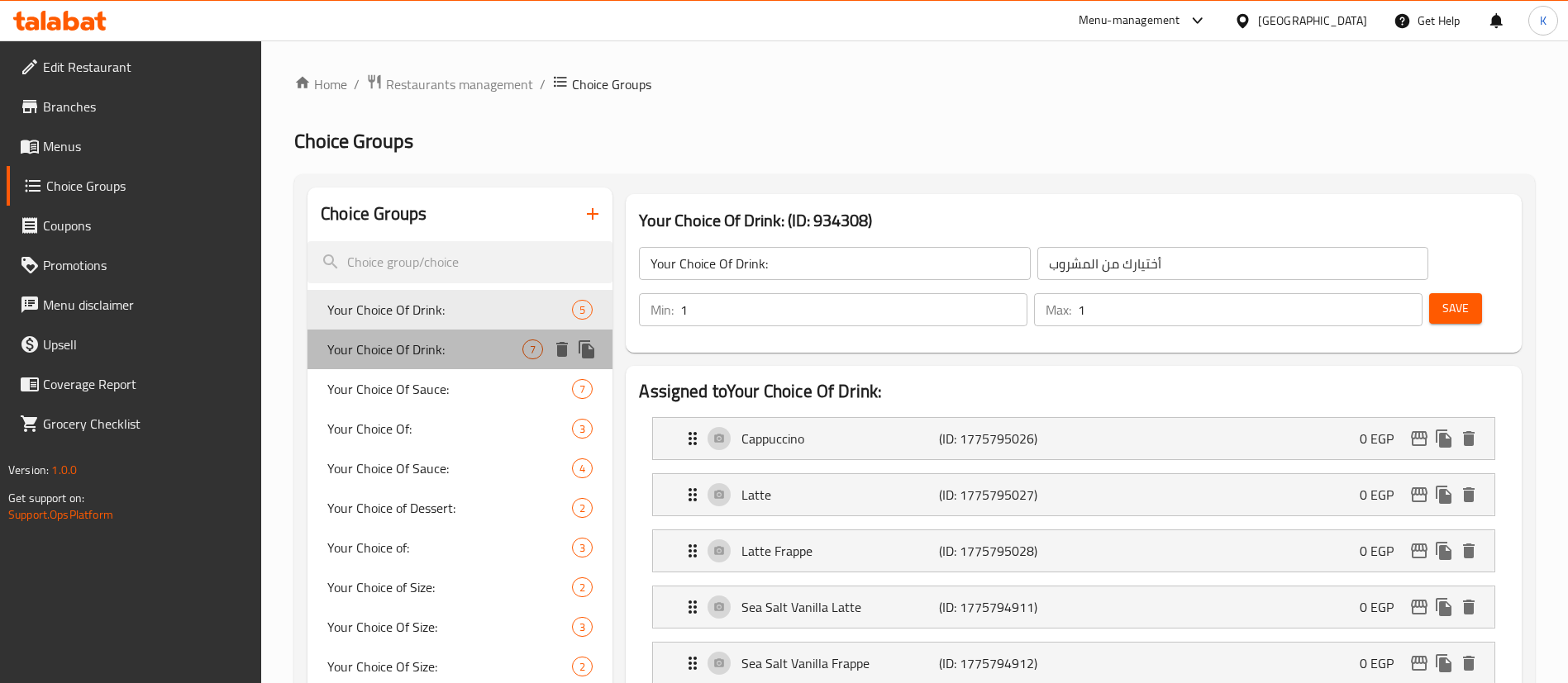
click at [451, 354] on span "Your Choice Of Drink:" at bounding box center [424, 349] width 195 height 20
type input "أختيارك من المشروب:"
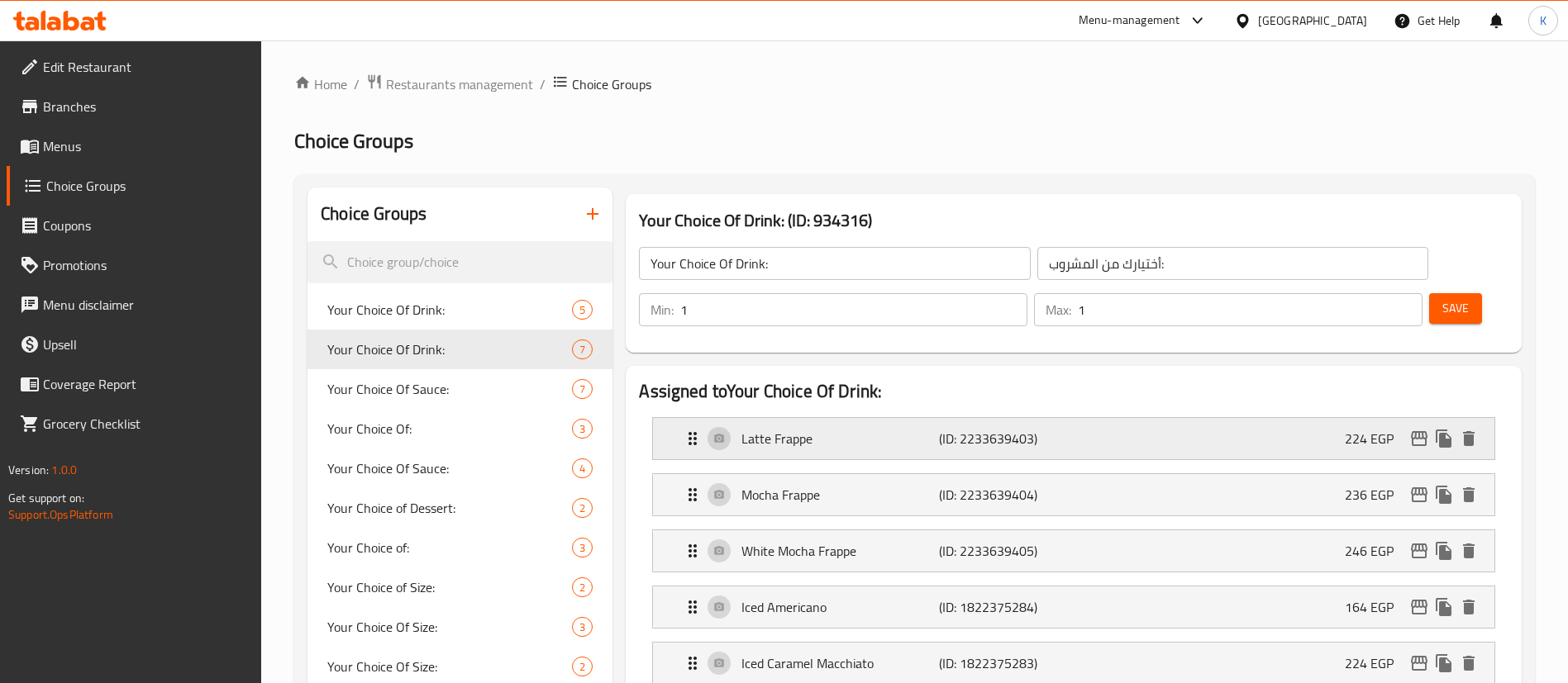
click at [1010, 429] on p "(ID: 2233639403)" at bounding box center [1005, 438] width 132 height 20
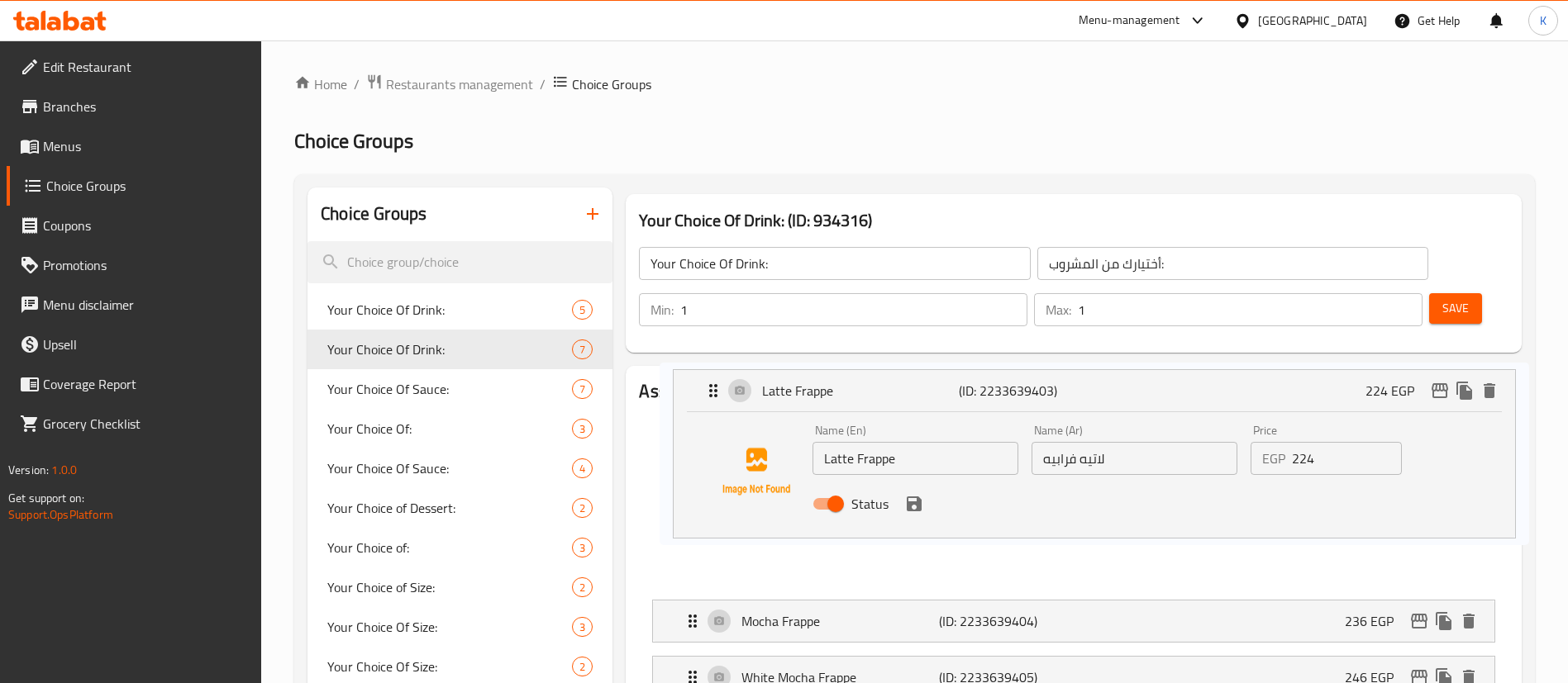
drag, startPoint x: 960, startPoint y: 389, endPoint x: 992, endPoint y: 383, distance: 32.6
click at [992, 404] on nav "Latte Frappe (ID: 2233639403) 224 EGP Name (En) Latte Frappe Name (En) Name (Ar…" at bounding box center [1073, 669] width 869 height 533
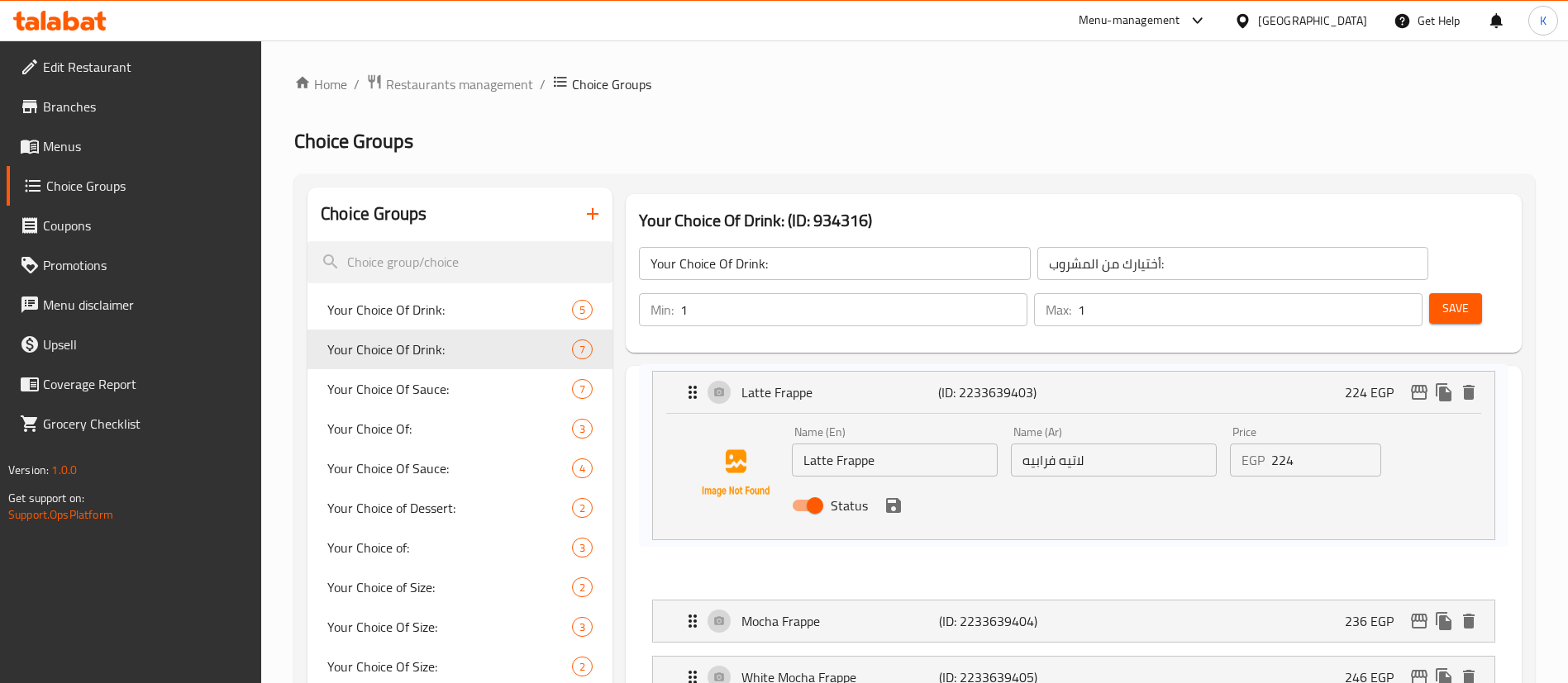
click at [992, 396] on p "(ID: 2233639403)" at bounding box center [1004, 392] width 132 height 20
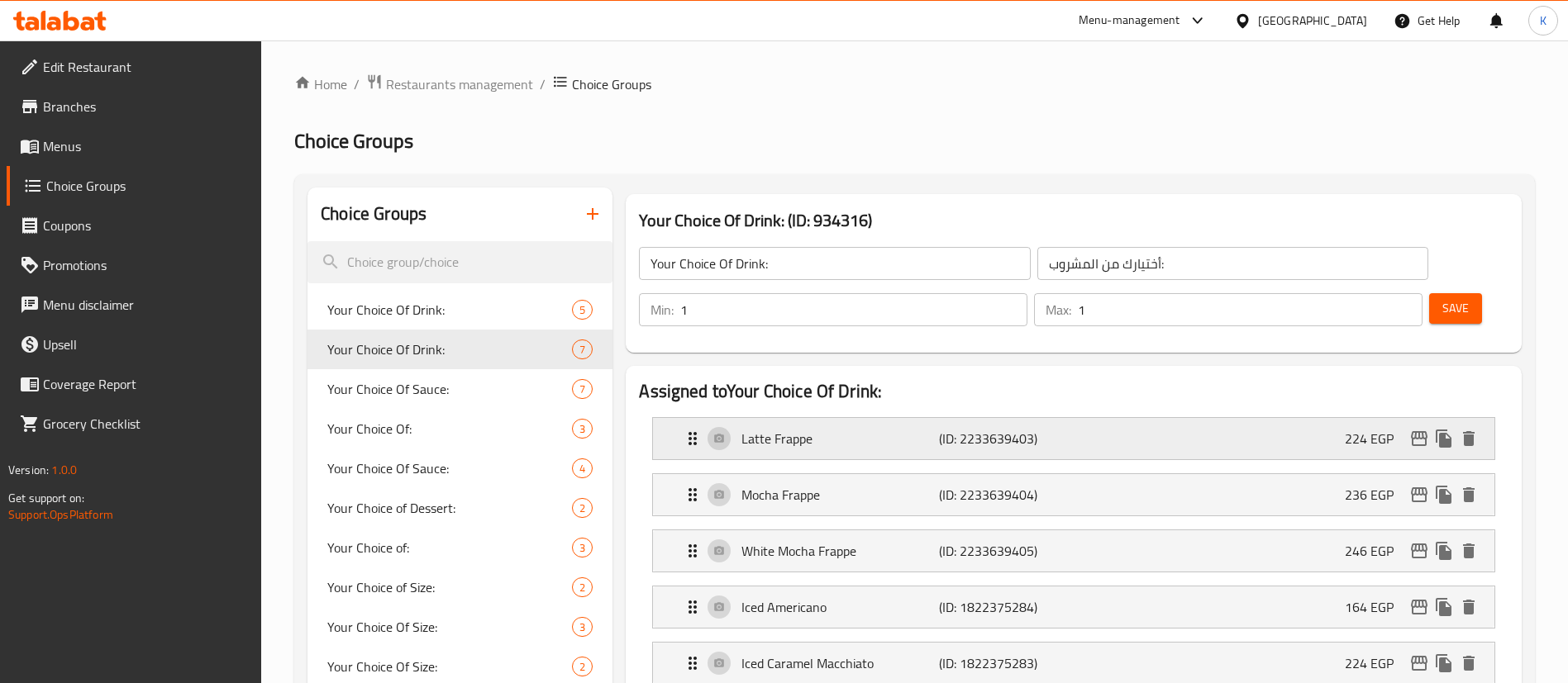
click at [996, 429] on p "(ID: 2233639403)" at bounding box center [1005, 438] width 132 height 20
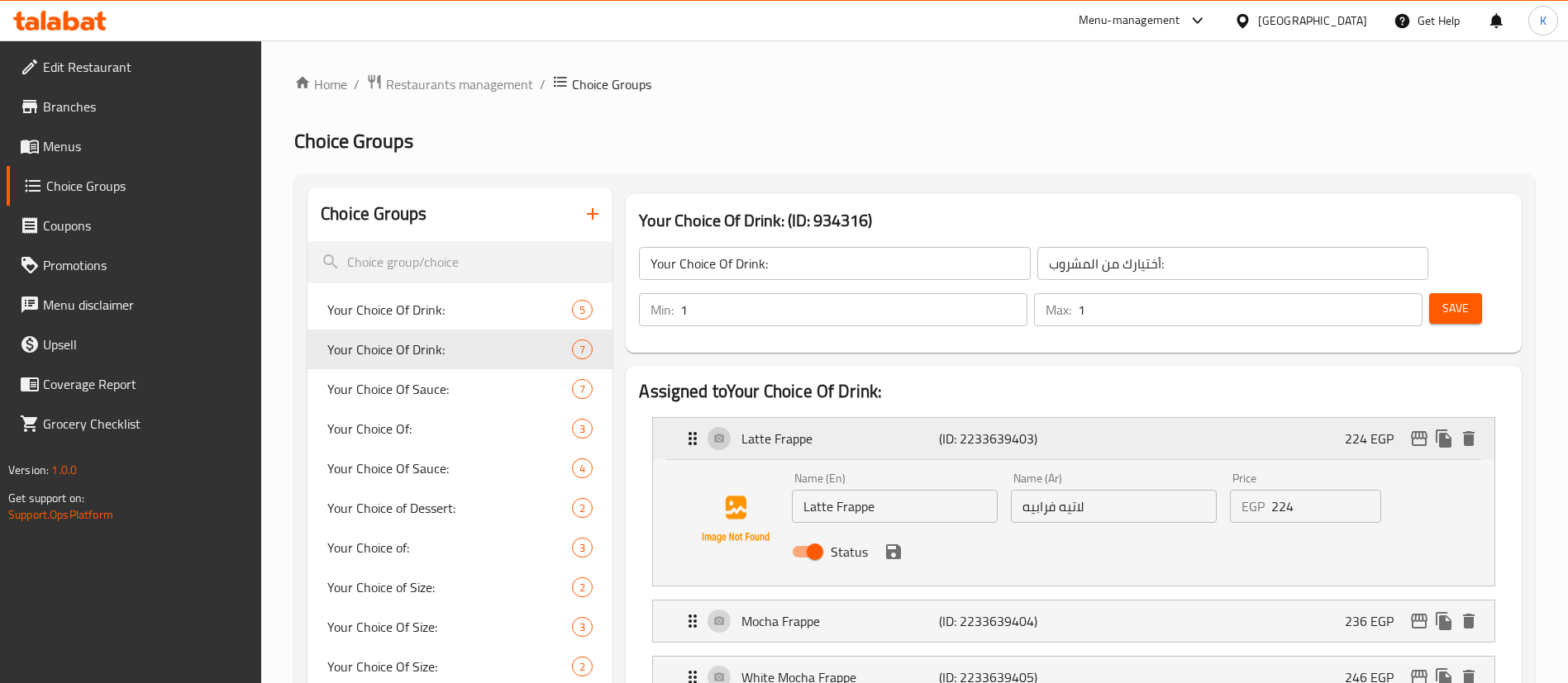
click at [996, 429] on p "(ID: 2233639403)" at bounding box center [1005, 438] width 132 height 20
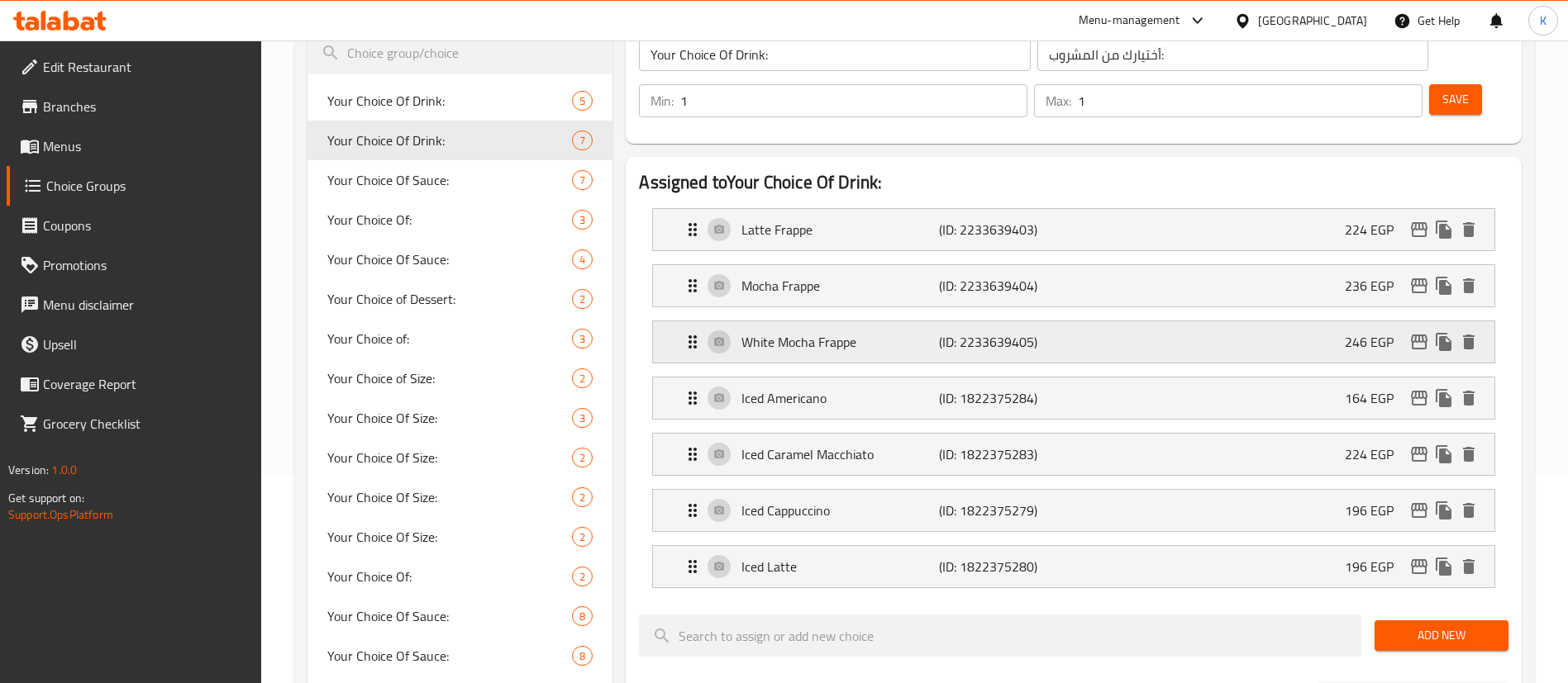
scroll to position [248, 0]
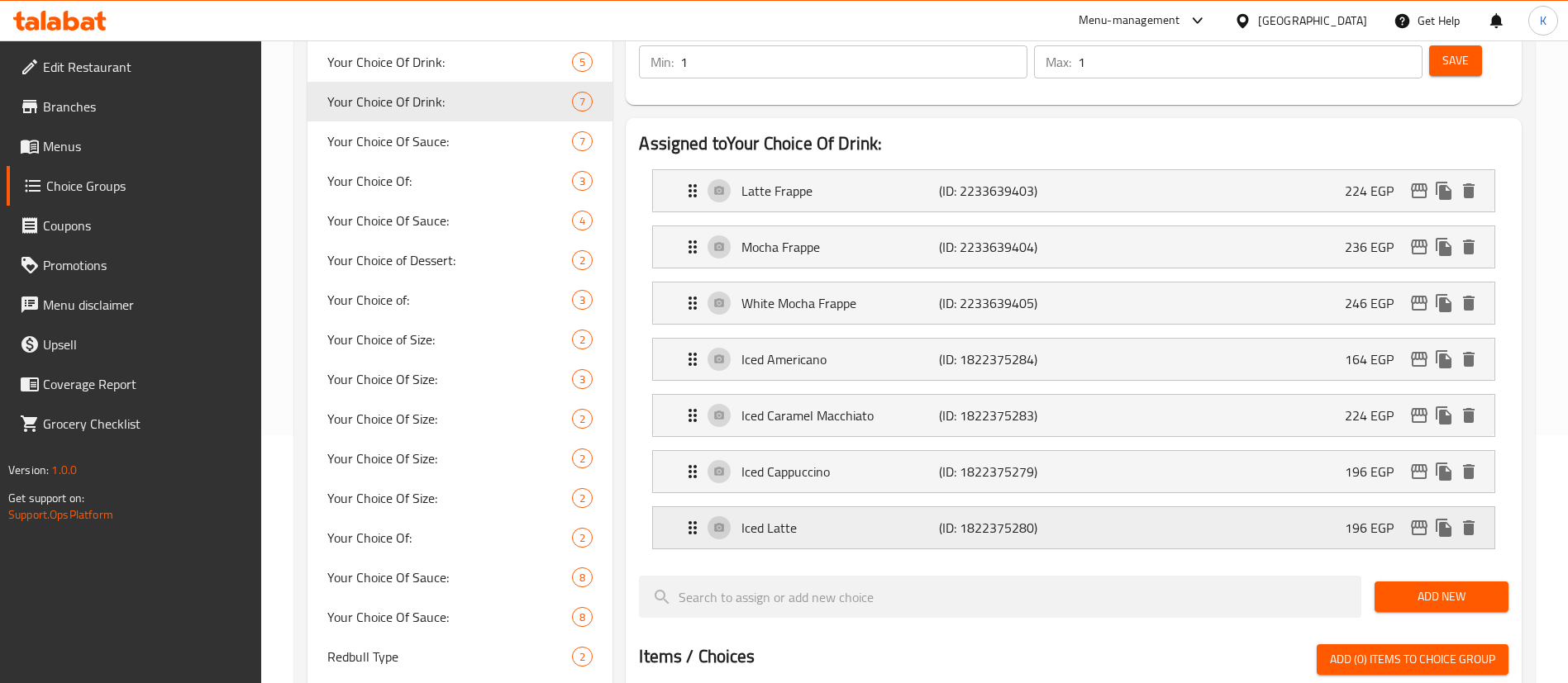
click at [1012, 518] on p "(ID: 1822375280)" at bounding box center [1005, 528] width 132 height 20
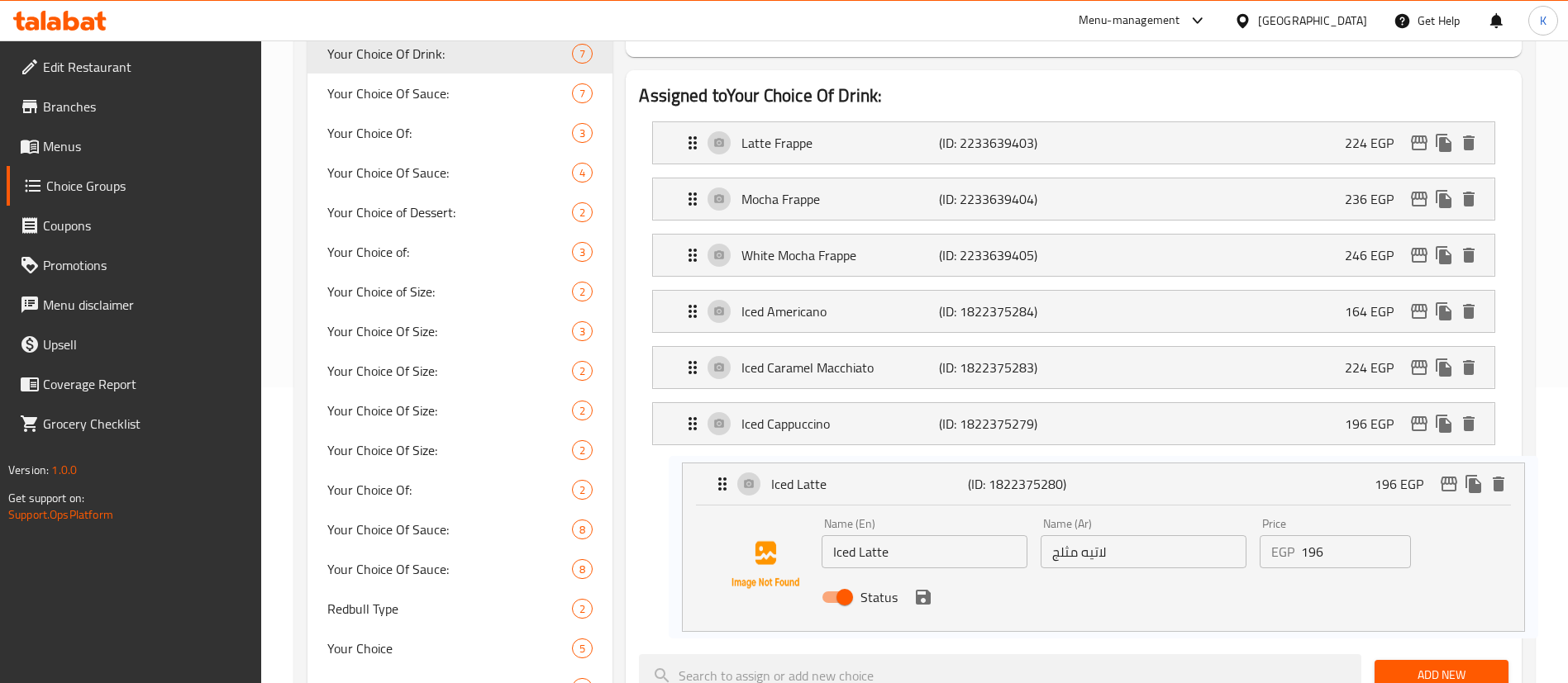
scroll to position [304, 0]
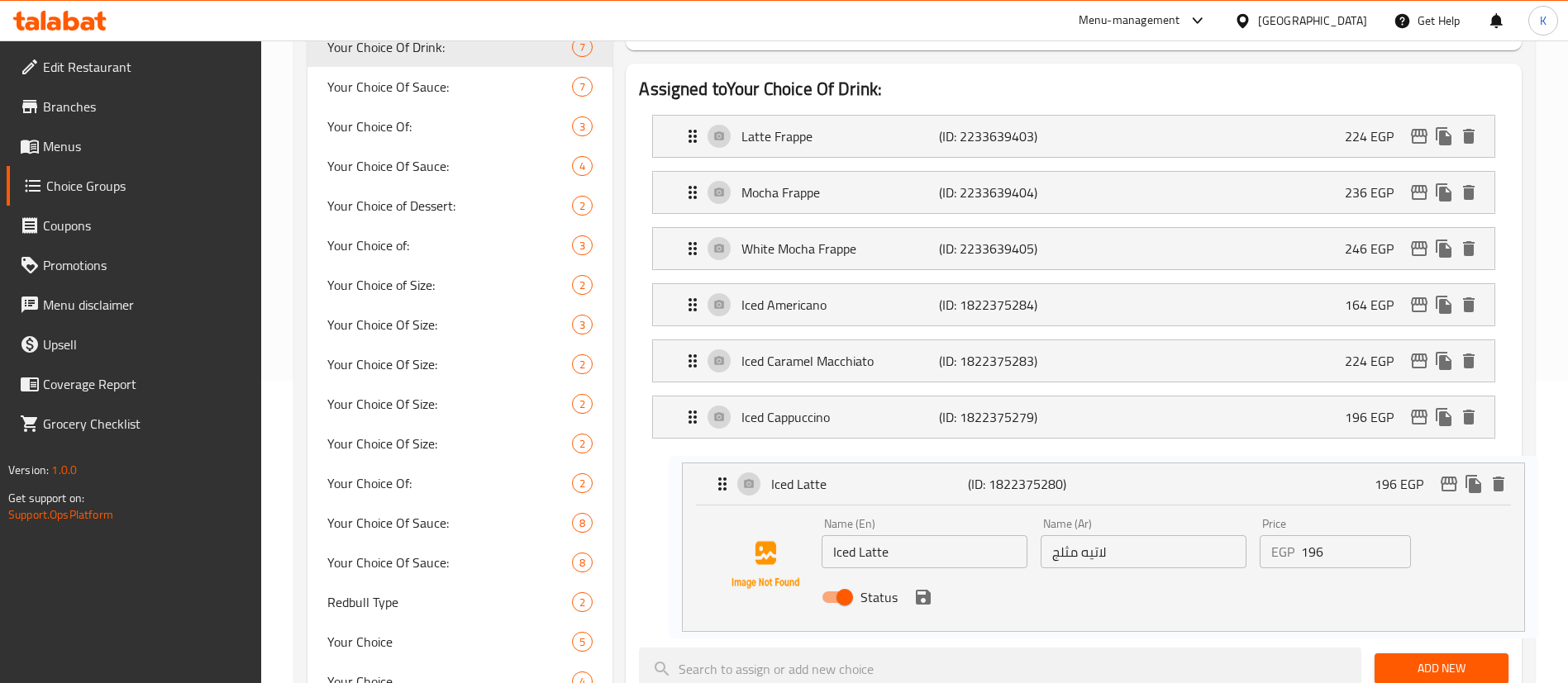
drag, startPoint x: 926, startPoint y: 474, endPoint x: 962, endPoint y: 479, distance: 36.3
click at [962, 479] on nav "Latte Frappe (ID: 2233639403) 224 EGP Name (En) Latte Frappe Name (En) Name (Ar…" at bounding box center [1073, 368] width 869 height 533
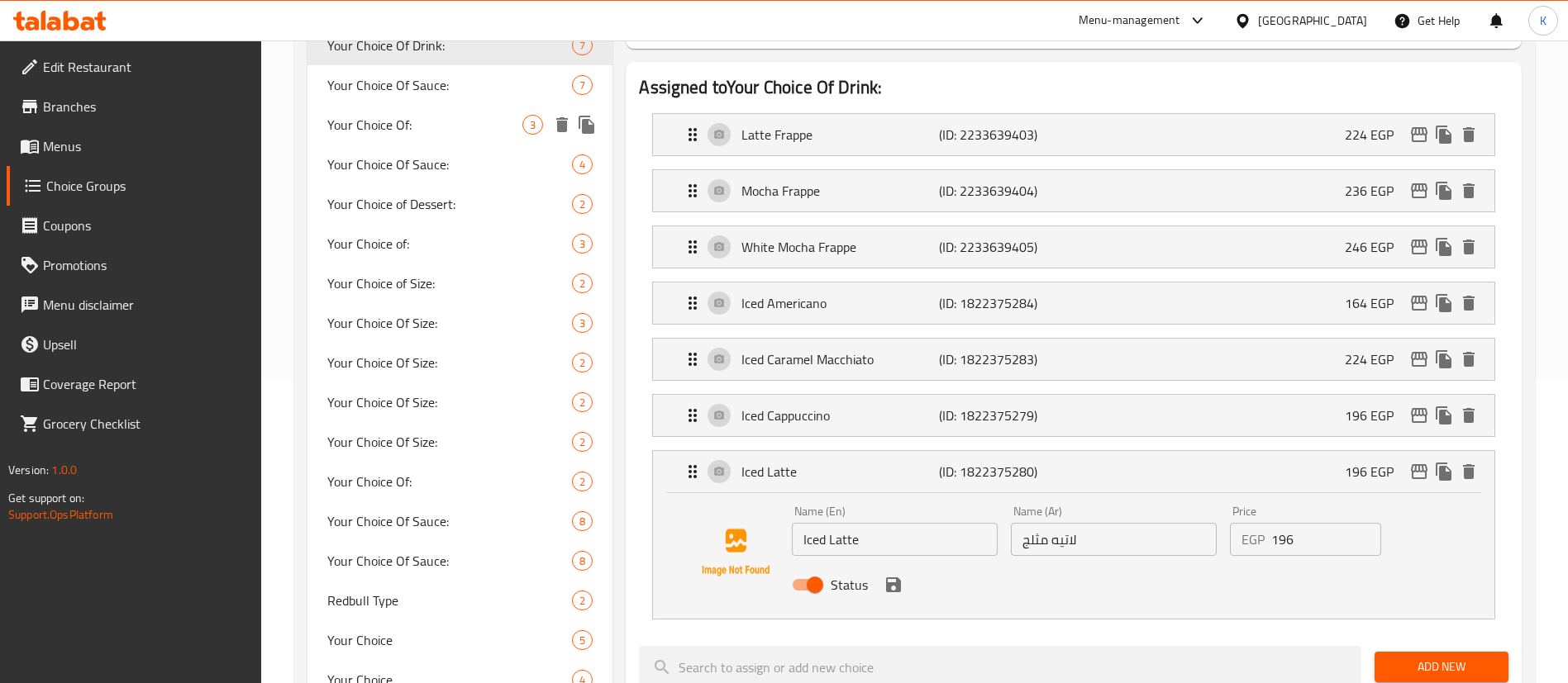
scroll to position [56, 0]
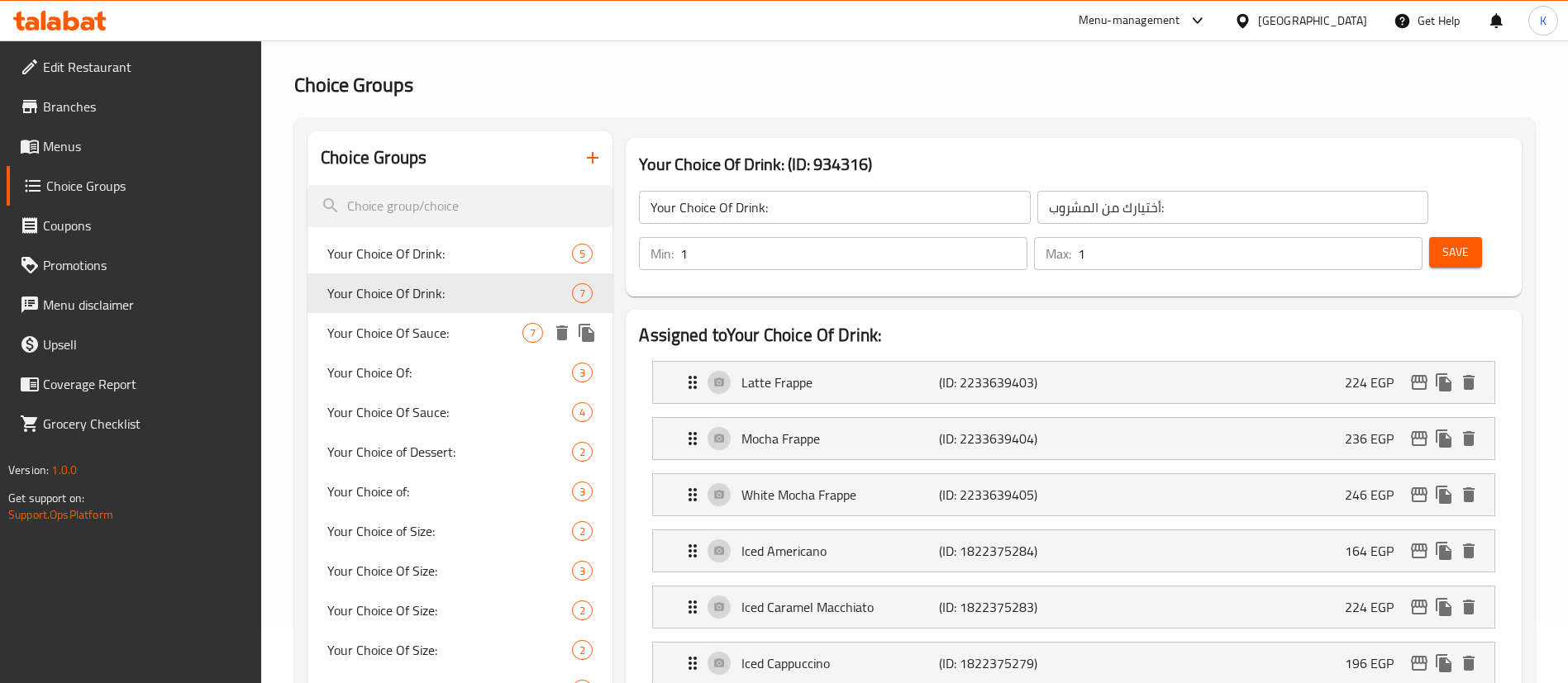
click at [437, 325] on span "Your Choice Of Sauce:" at bounding box center [424, 332] width 195 height 20
type input "Your Choice Of Sauce:"
type input "إختيارك من الصوص:"
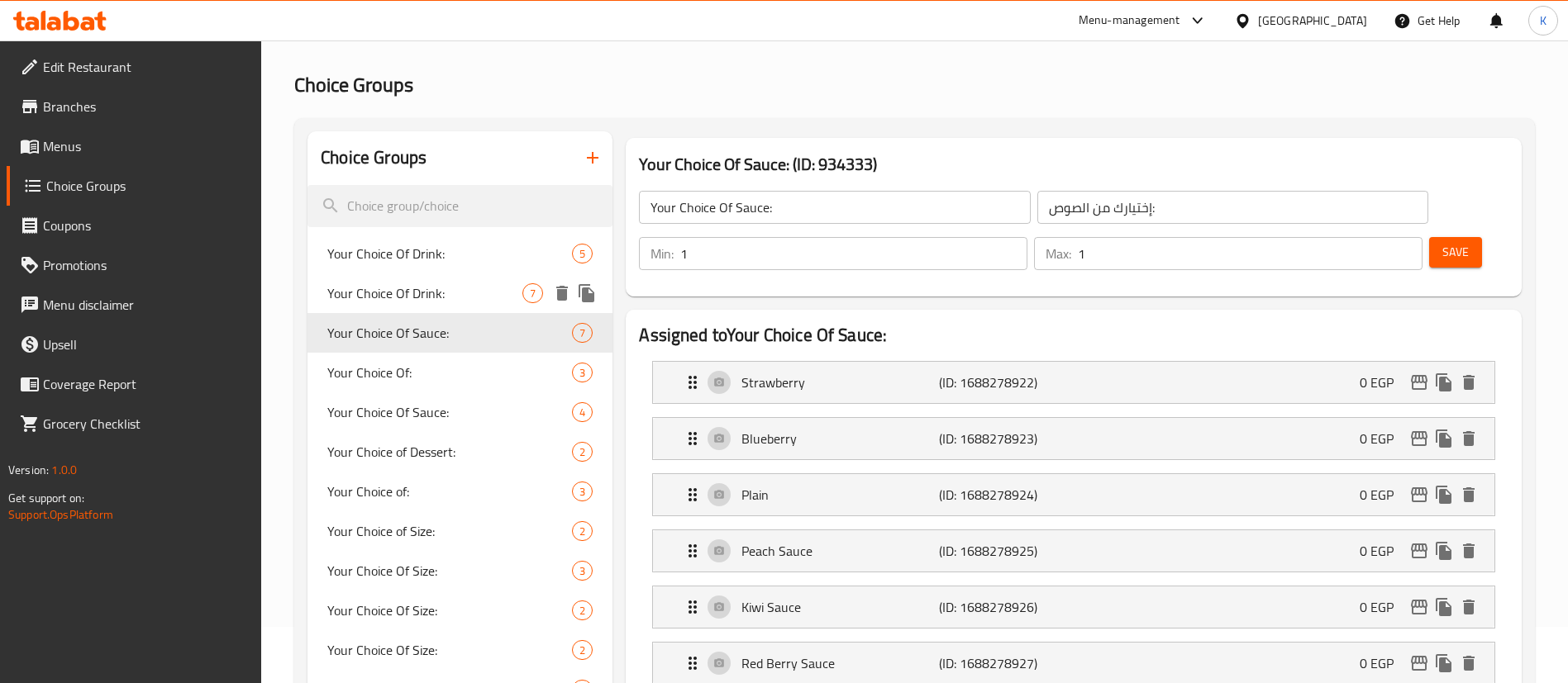
click at [433, 288] on span "Your Choice Of Drink:" at bounding box center [424, 293] width 195 height 20
type input "Your Choice Of Drink:"
type input "أختيارك من المشروب:"
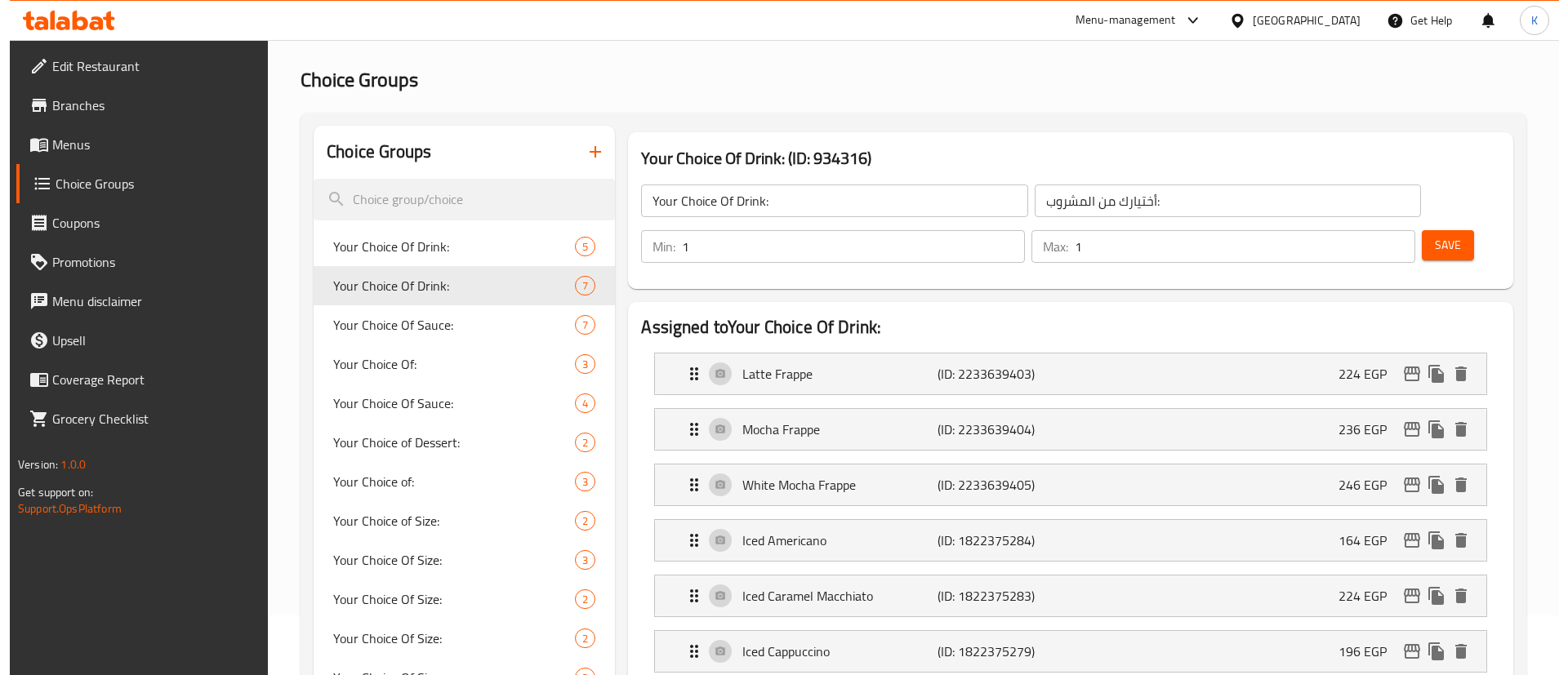
scroll to position [0, 0]
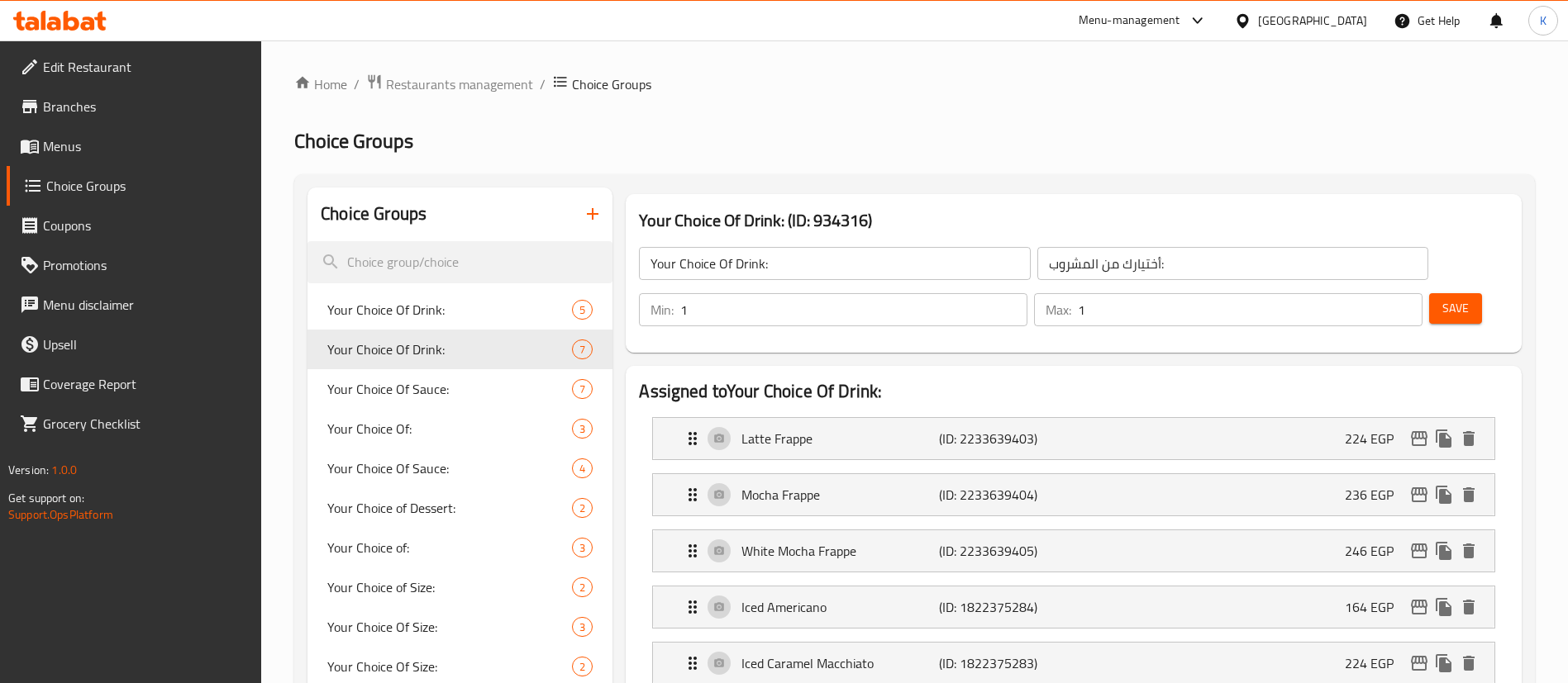
click at [74, 142] on span "Menus" at bounding box center [146, 145] width 206 height 20
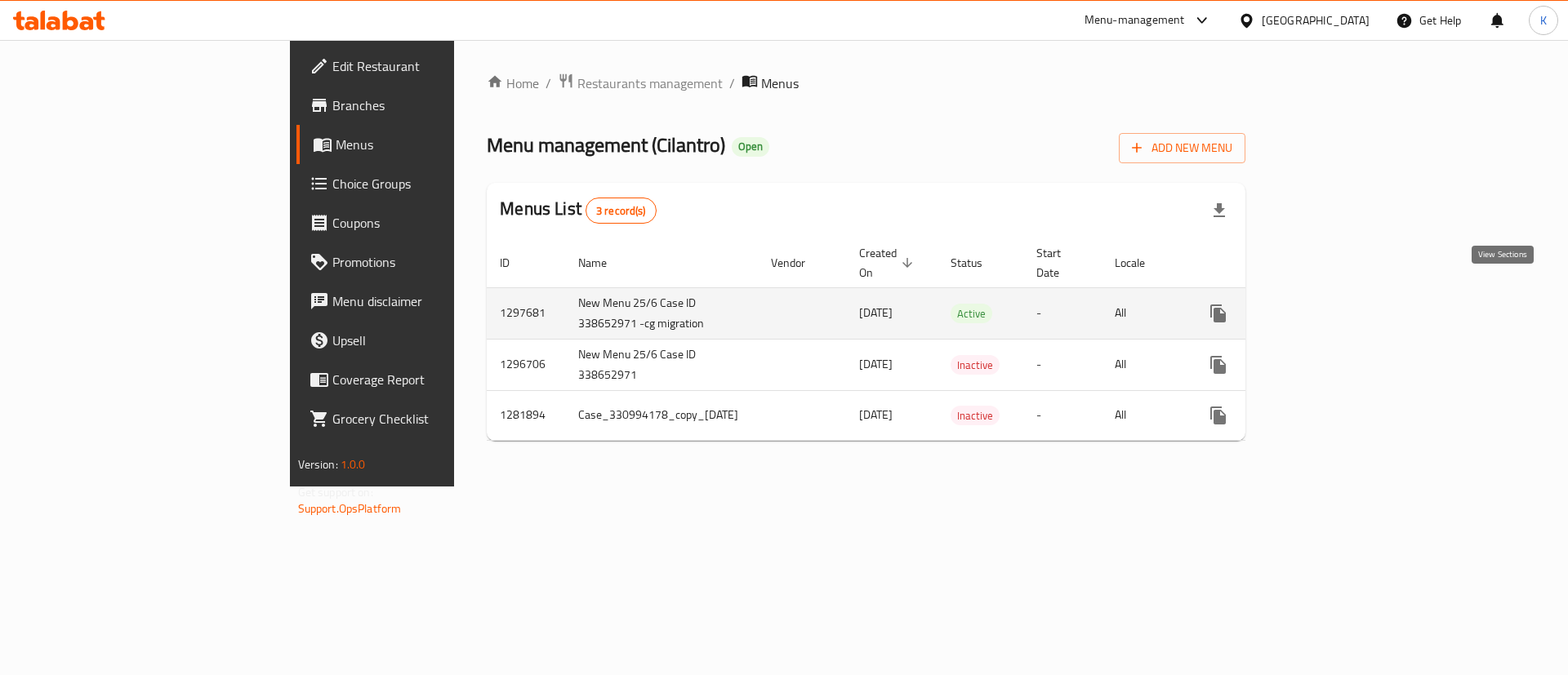
click at [1356, 294] on link "enhanced table" at bounding box center [1335, 313] width 39 height 39
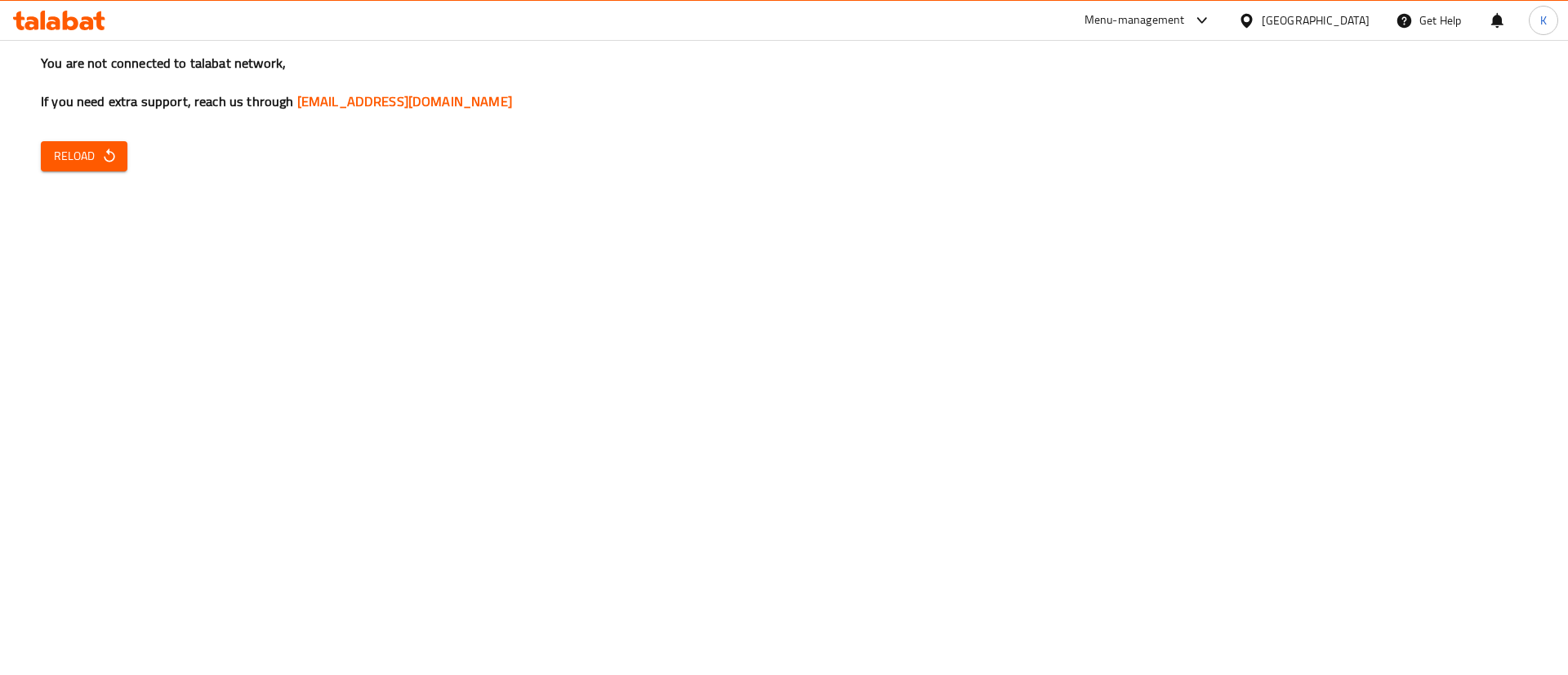
click at [78, 127] on div "You are not connected to talabat network, If you need extra support, reach us t…" at bounding box center [784, 338] width 1568 height 675
drag, startPoint x: 1400, startPoint y: 193, endPoint x: 1381, endPoint y: 55, distance: 139.3
click at [1404, 165] on div "You are not connected to talabat network, If you need extra support, reach us t…" at bounding box center [784, 338] width 1568 height 675
click at [91, 141] on button "Reload" at bounding box center [84, 156] width 87 height 30
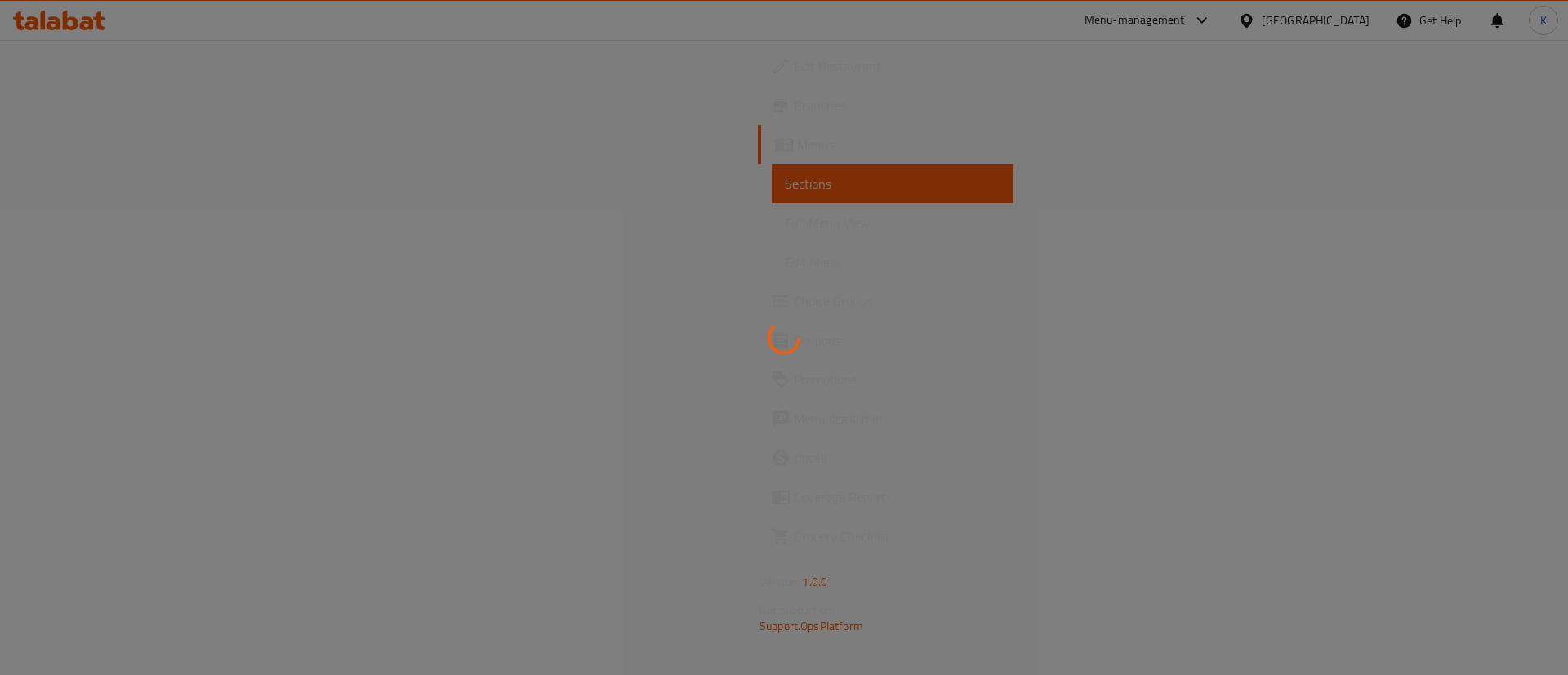
click at [213, 240] on div at bounding box center [784, 338] width 1568 height 675
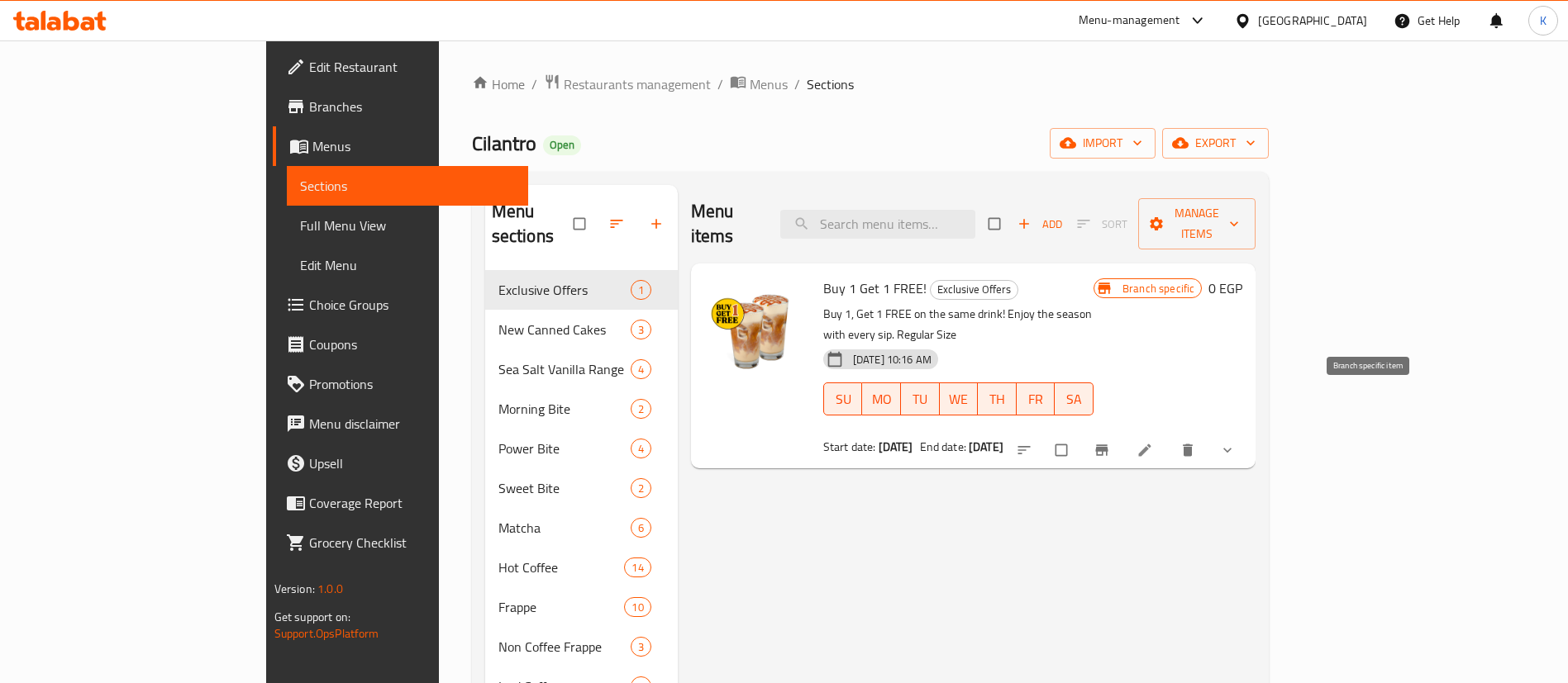
click at [1110, 442] on icon "Branch-specific-item" at bounding box center [1101, 449] width 16 height 16
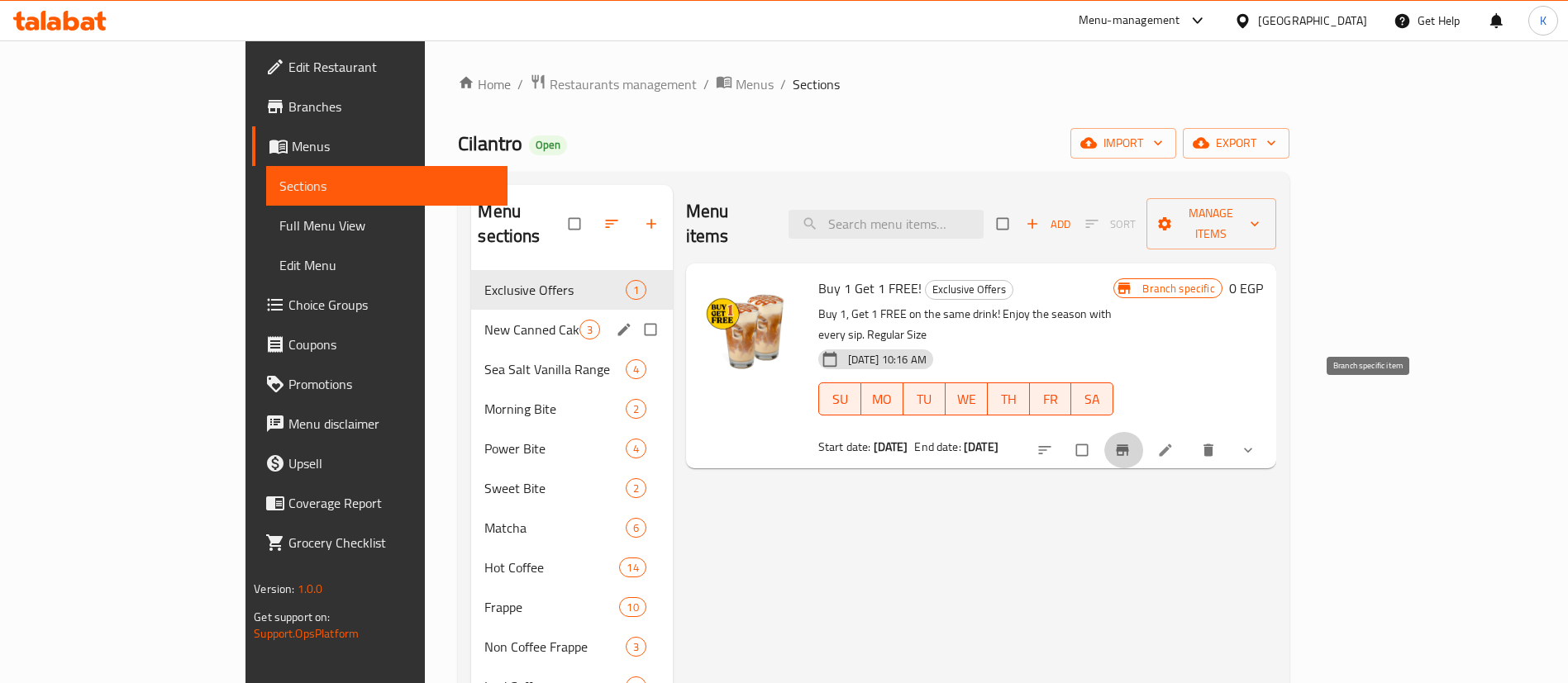
click at [484, 319] on span "New Canned Cakes" at bounding box center [531, 329] width 94 height 20
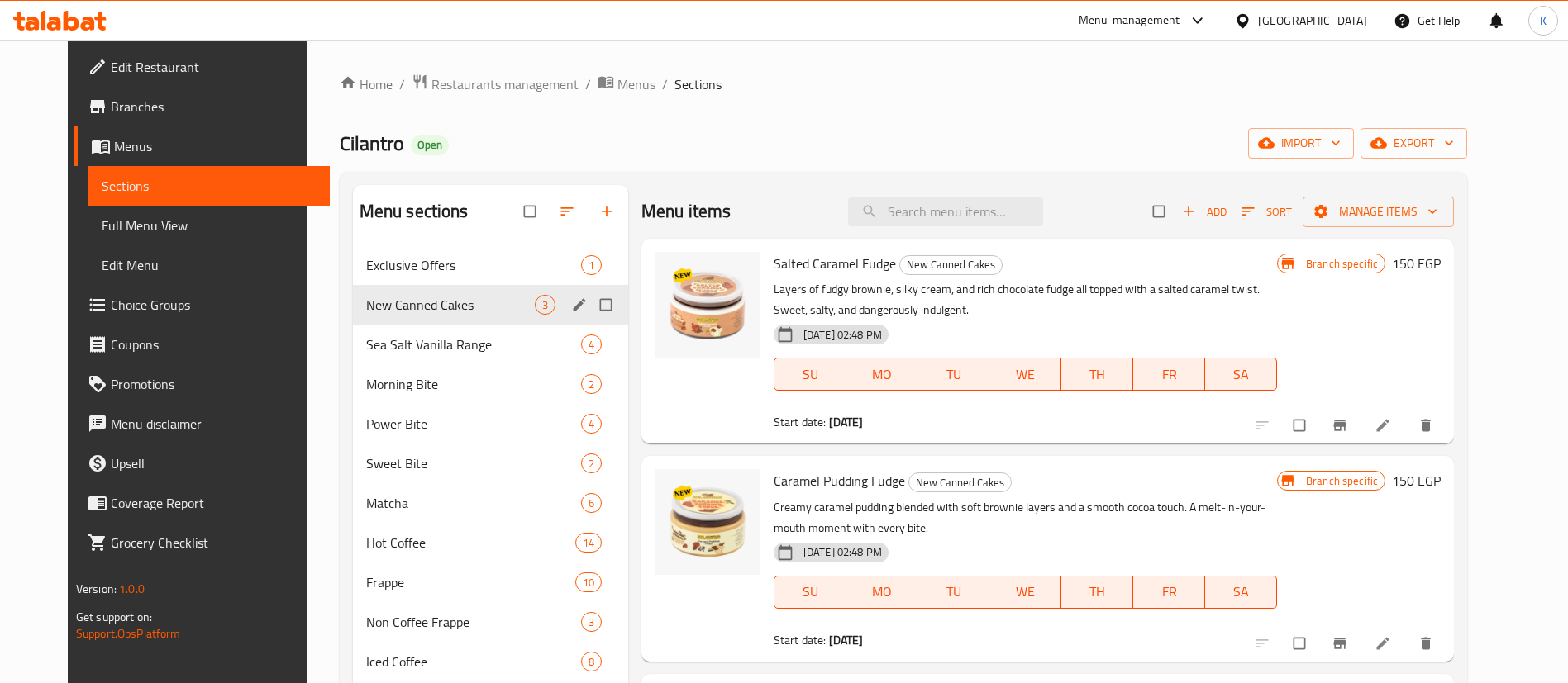
click at [395, 315] on div "New Canned Cakes 3" at bounding box center [490, 304] width 275 height 40
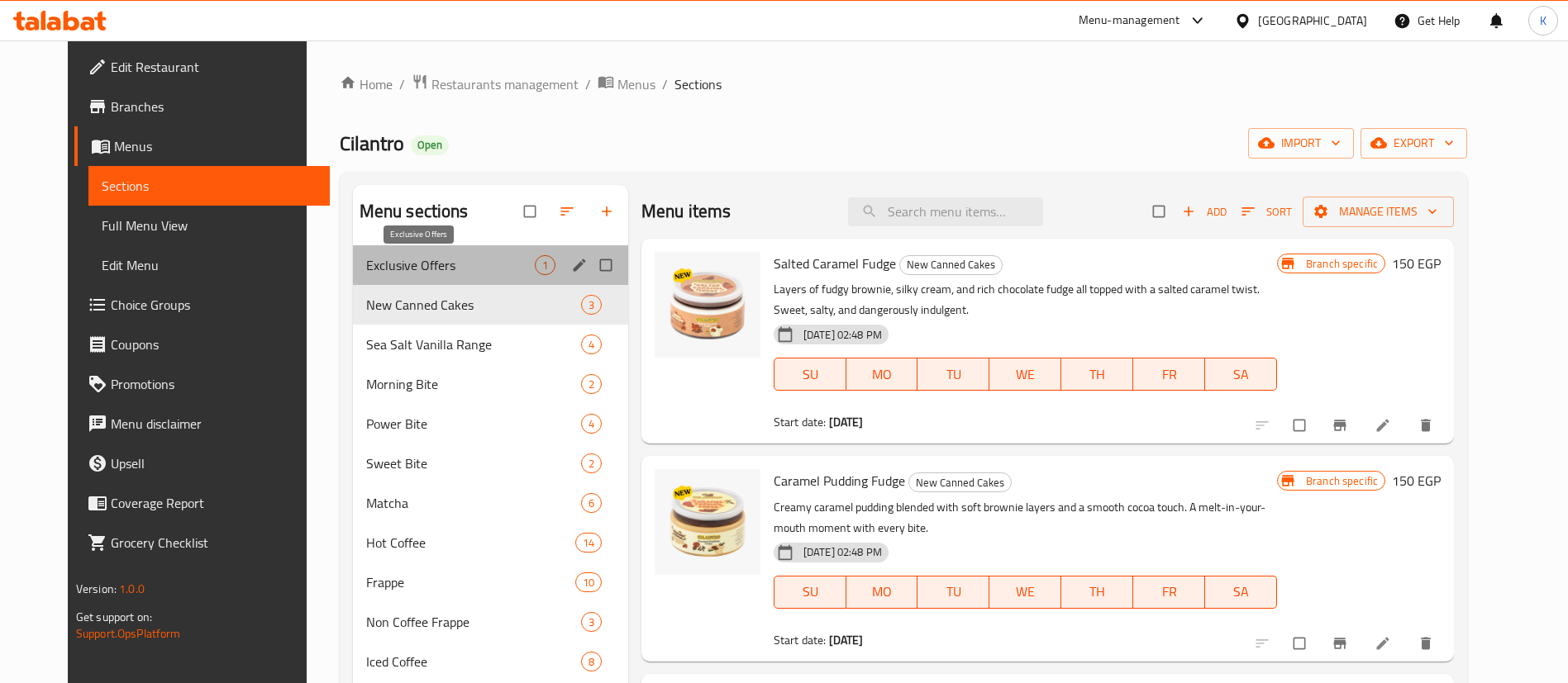
click at [414, 261] on span "Exclusive Offers" at bounding box center [450, 264] width 168 height 20
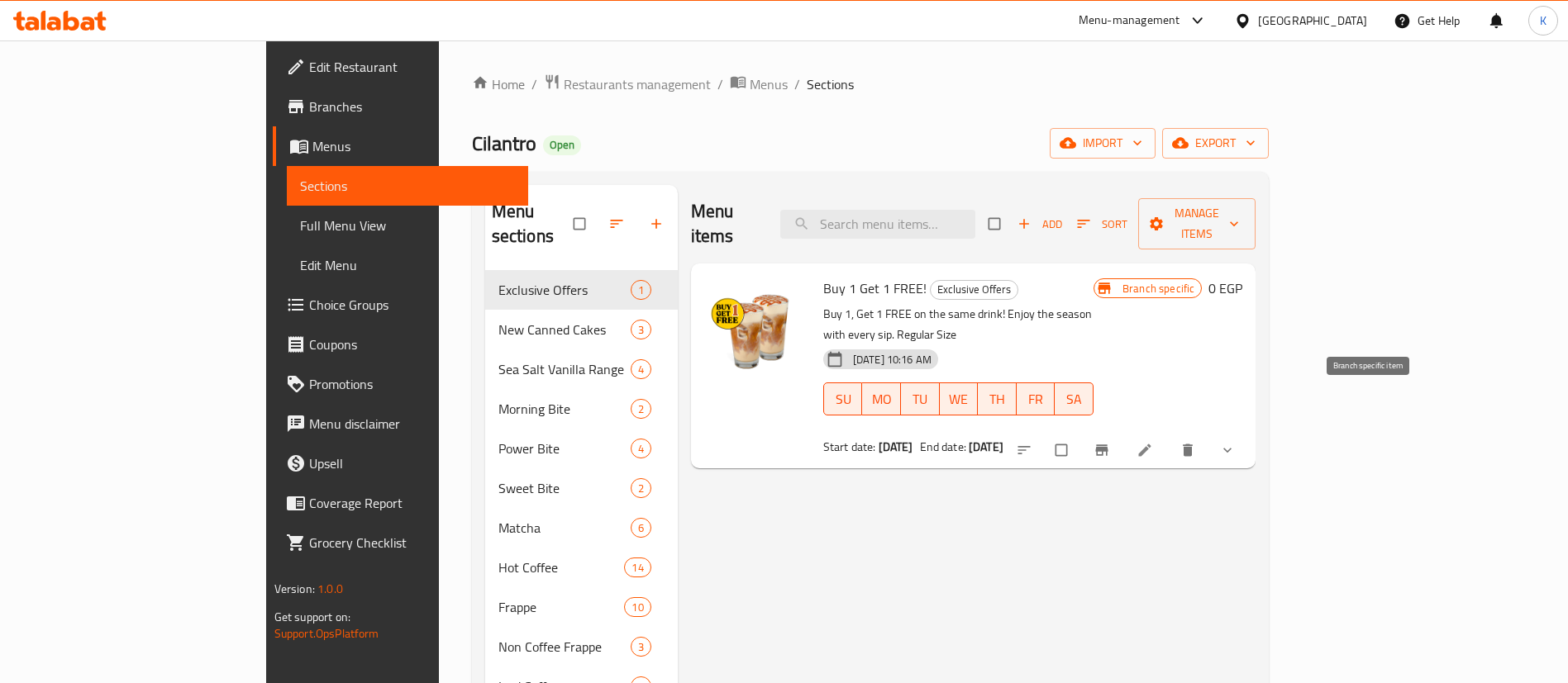
click at [1110, 442] on icon "Branch-specific-item" at bounding box center [1101, 449] width 16 height 16
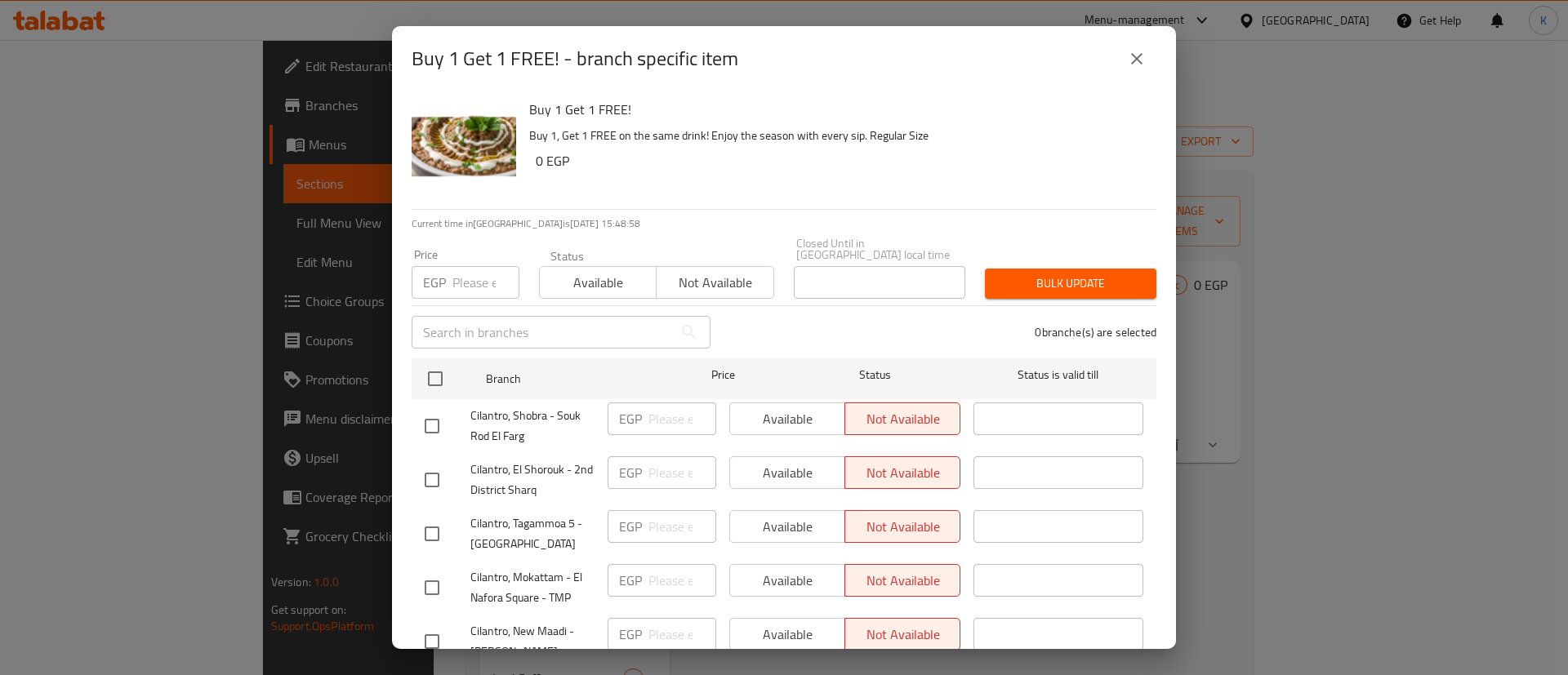
click at [963, 94] on div "Buy 1 Get 1 FREE! Buy 1, Get 1 FREE on the same drink! Enjoy the season with ev…" at bounding box center [836, 150] width 627 height 118
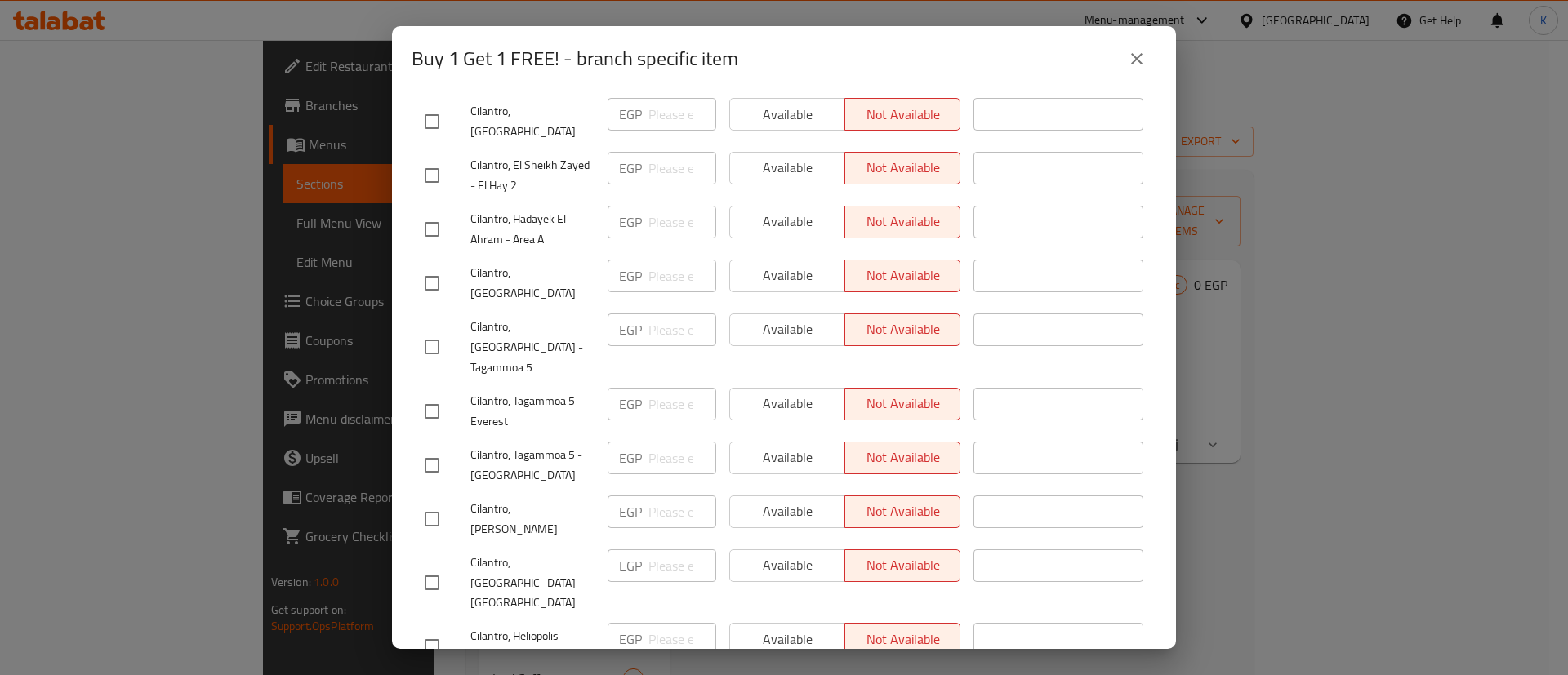
click at [432, 630] on input "checkbox" at bounding box center [432, 646] width 34 height 34
checkbox input "true"
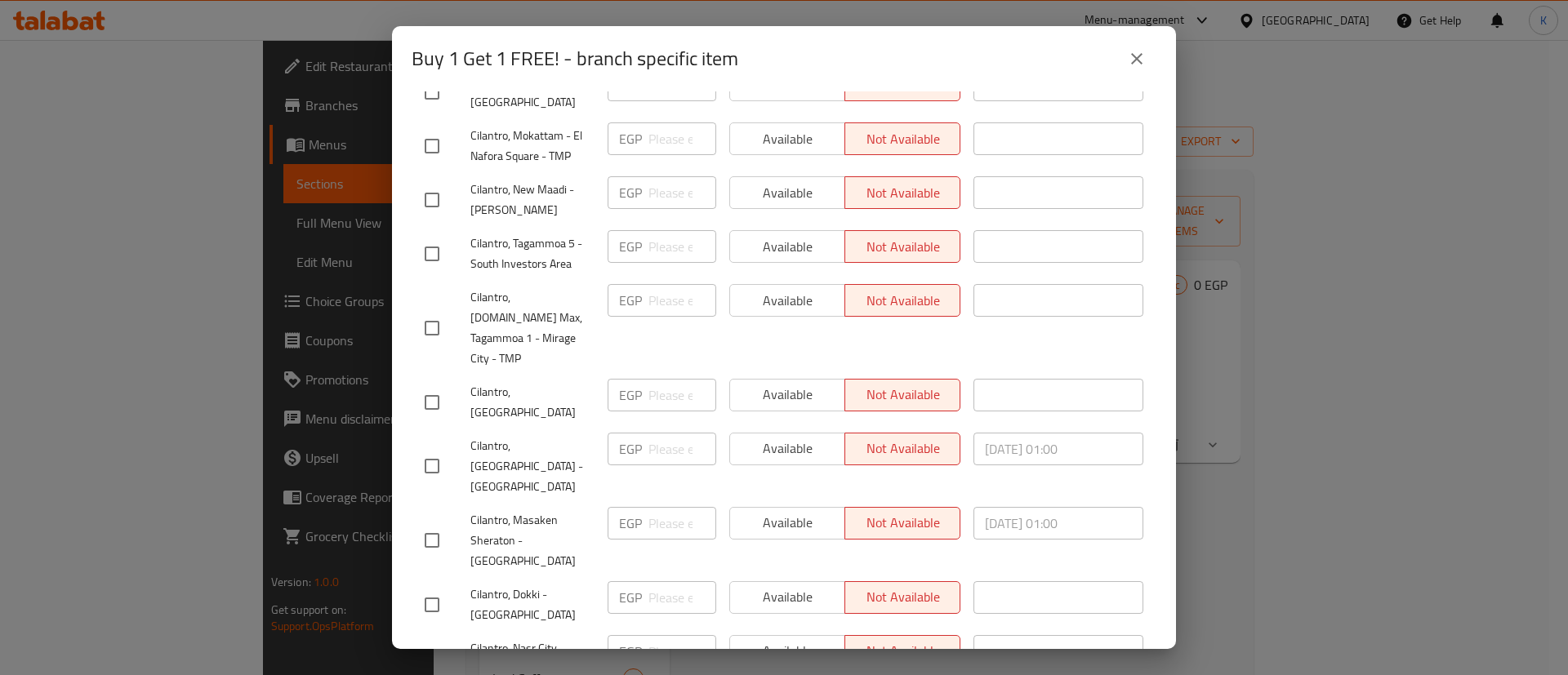
scroll to position [0, 0]
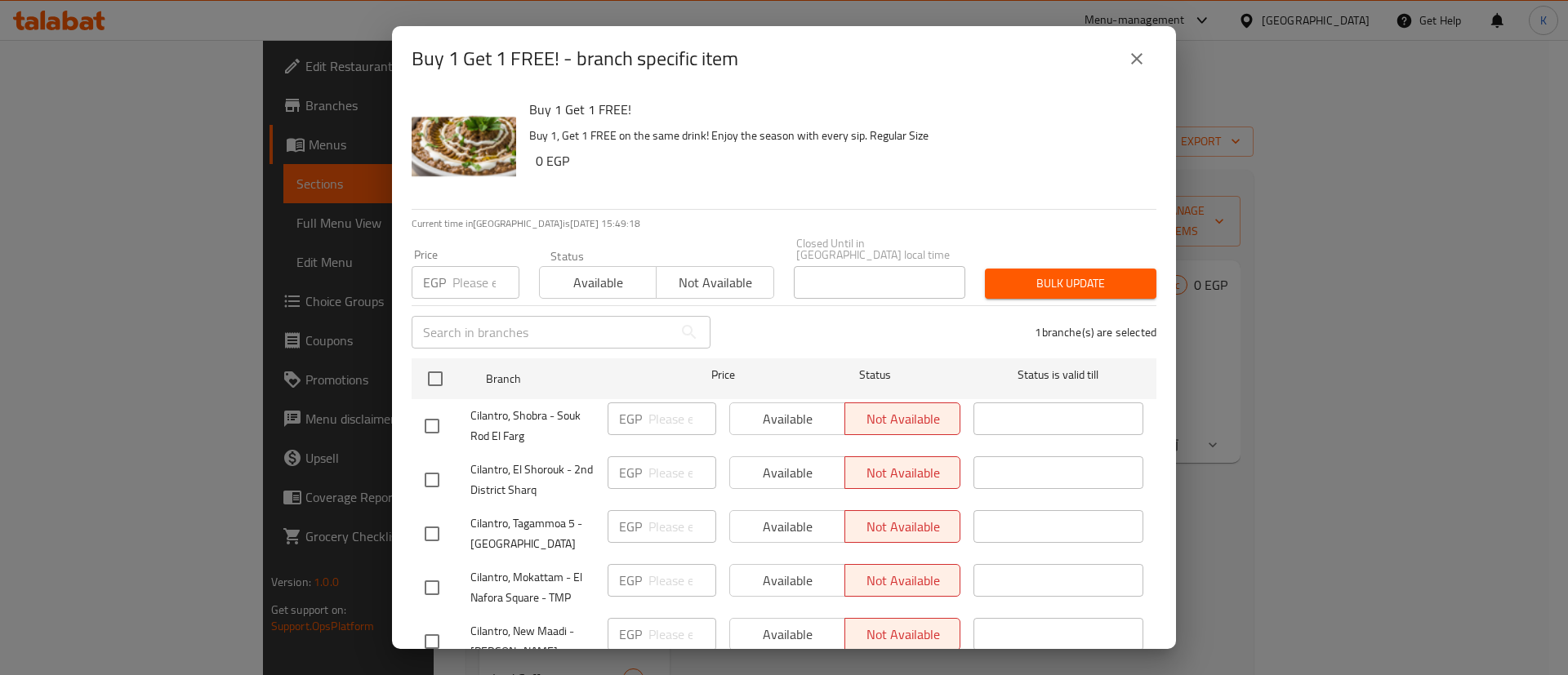
click at [609, 272] on span "Available" at bounding box center [597, 283] width 103 height 24
click at [1036, 259] on div "Bulk update" at bounding box center [1071, 283] width 191 height 50
click at [1022, 259] on div "Bulk update" at bounding box center [1071, 283] width 191 height 50
click at [1020, 280] on span "Bulk update" at bounding box center [1070, 284] width 145 height 20
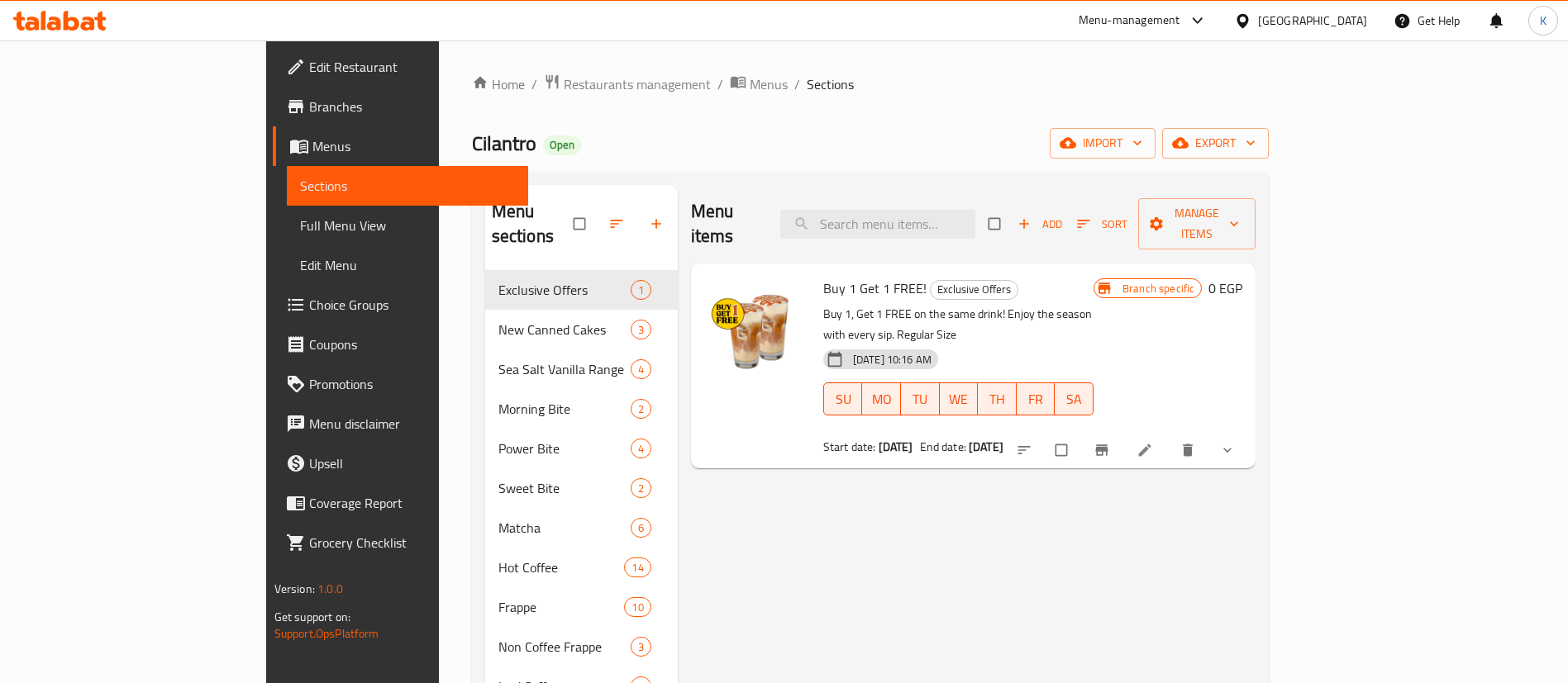
click at [309, 308] on span "Choice Groups" at bounding box center [412, 304] width 206 height 20
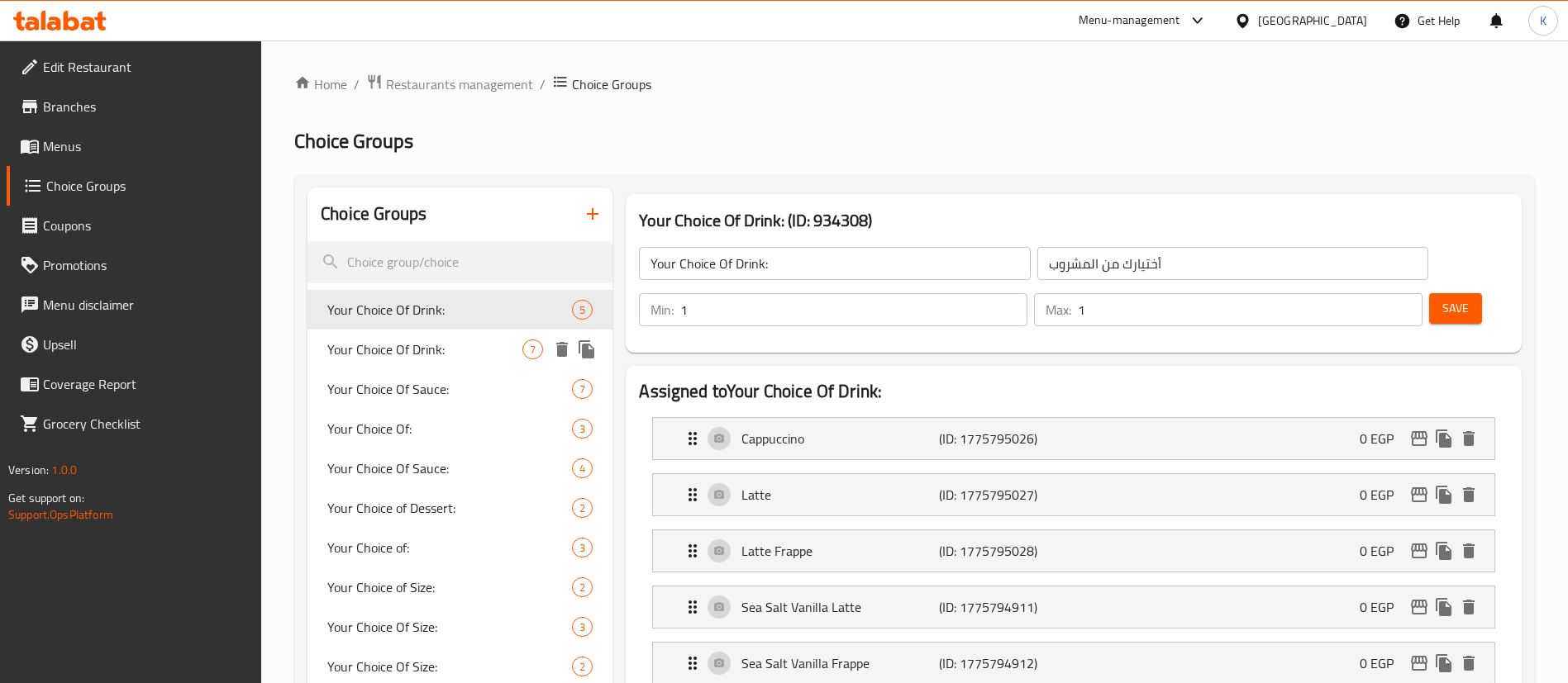
click at [412, 362] on div "Your Choice Of Drink: 7" at bounding box center [460, 349] width 305 height 40
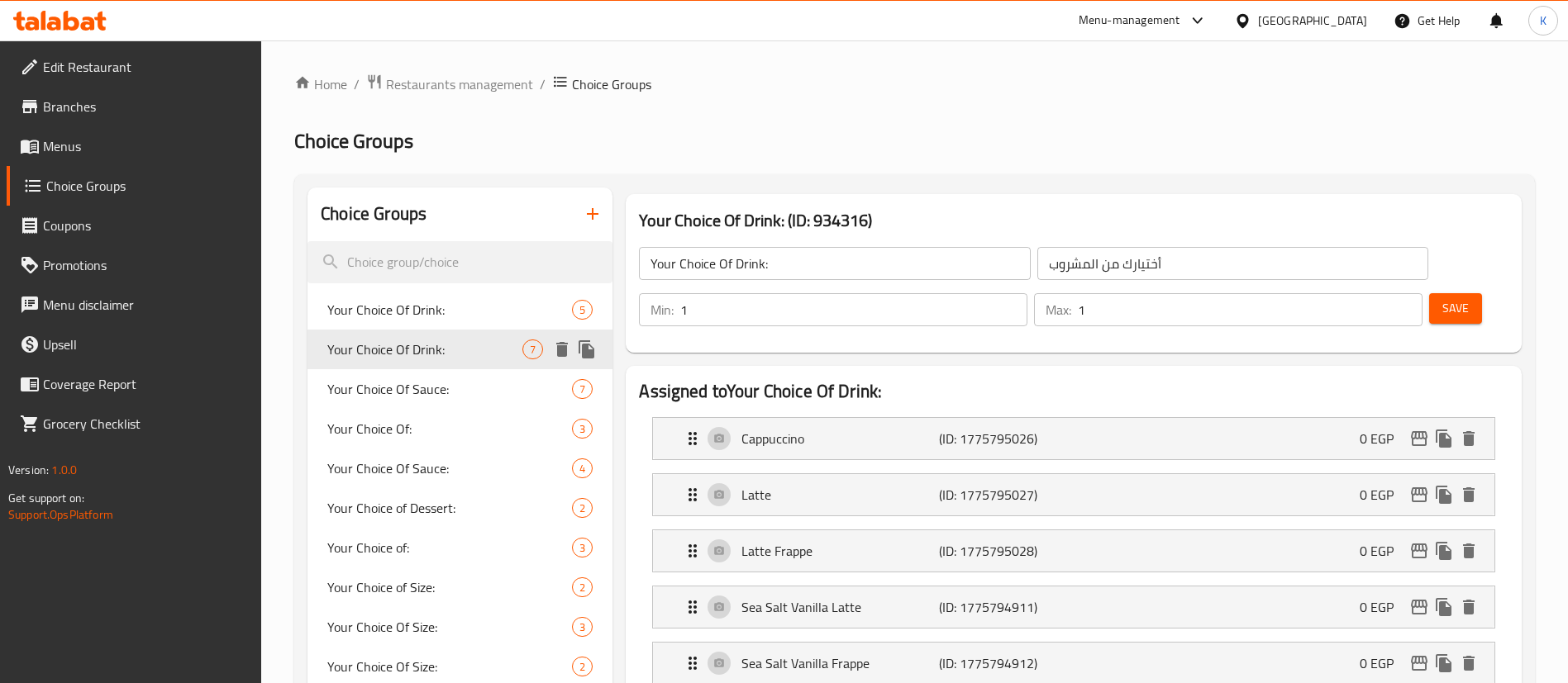
type input "أختيارك من المشروب:"
click at [828, 220] on h3 "Your Choice Of Drink: (ID: 934316)" at bounding box center [1073, 220] width 869 height 26
copy h3 "934316"
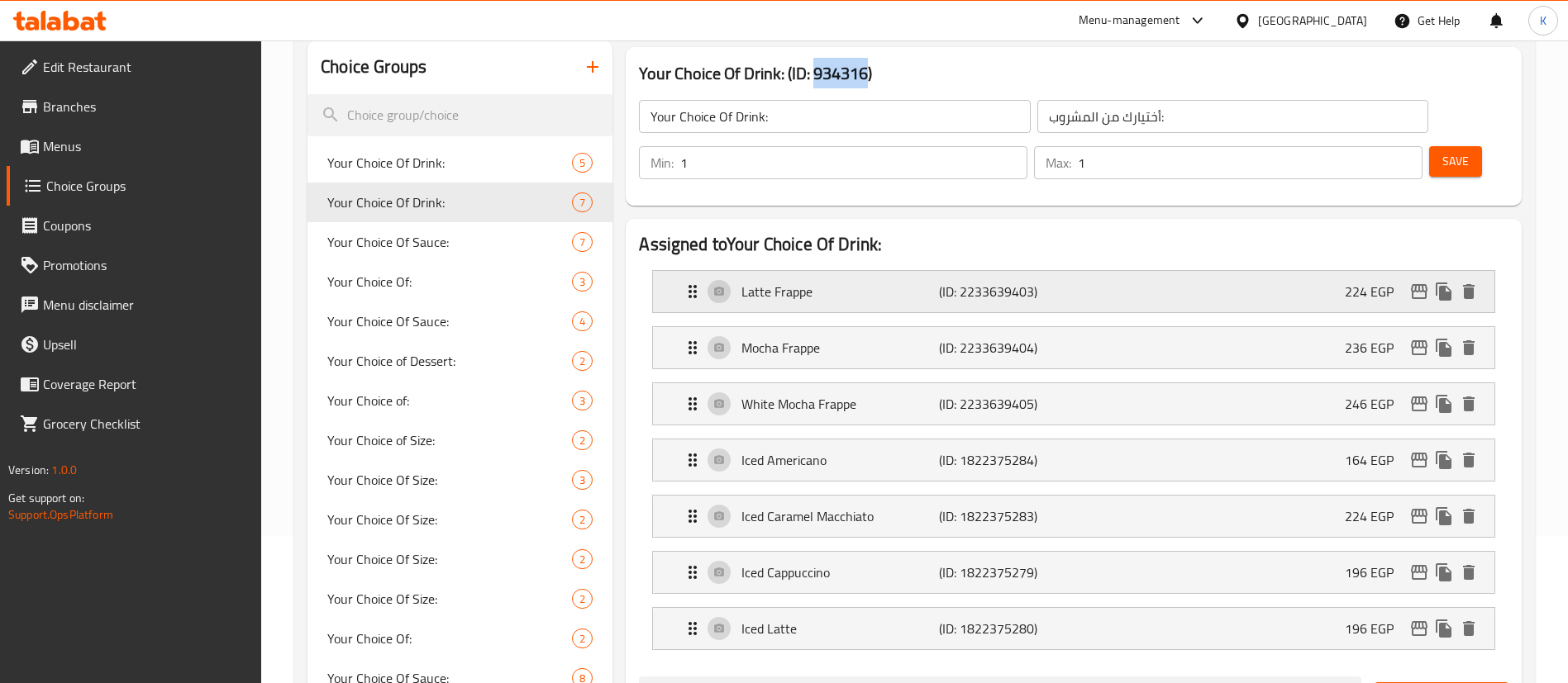
scroll to position [124, 0]
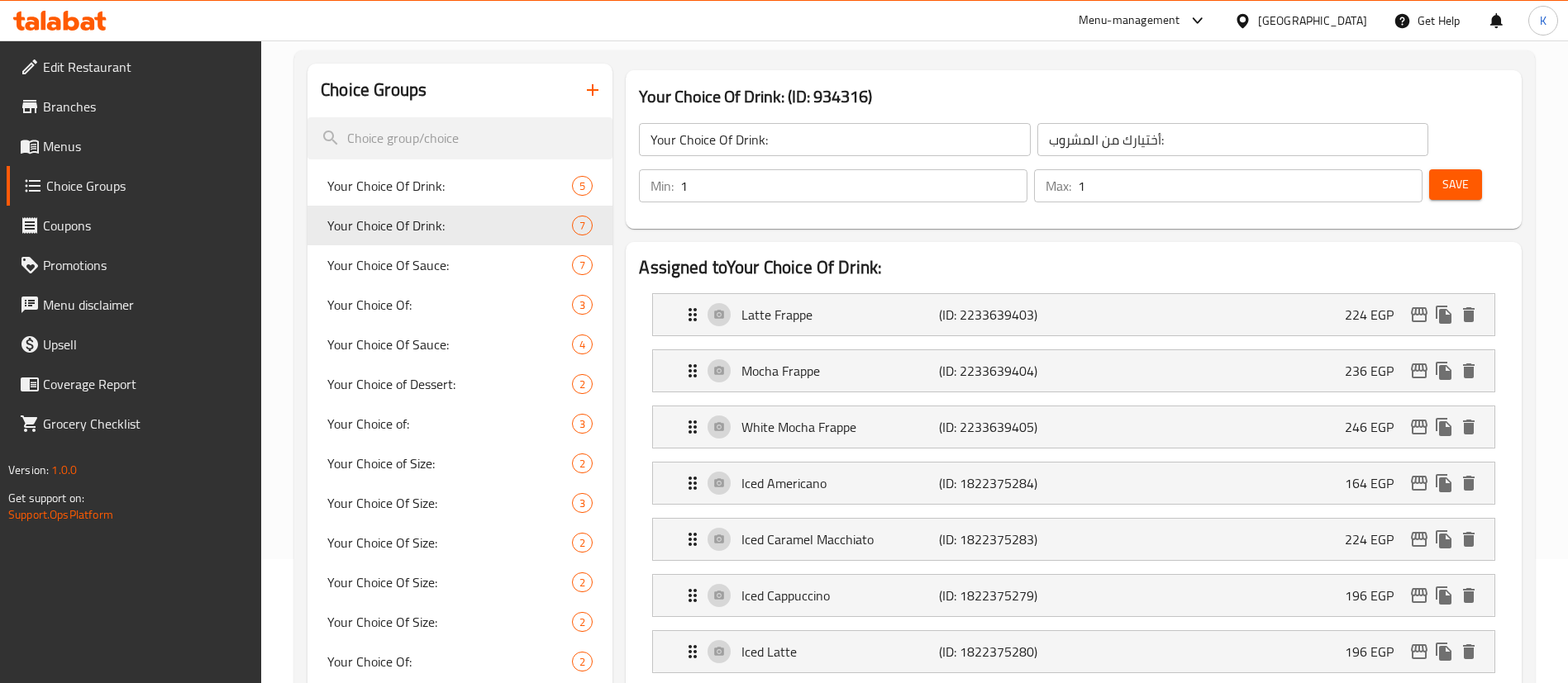
click at [811, 105] on h3 "Your Choice Of Drink: (ID: 934316)" at bounding box center [1073, 96] width 869 height 26
click at [825, 99] on h3 "Your Choice Of Drink: (ID: 934316)" at bounding box center [1073, 96] width 869 height 26
copy h3 "934316"
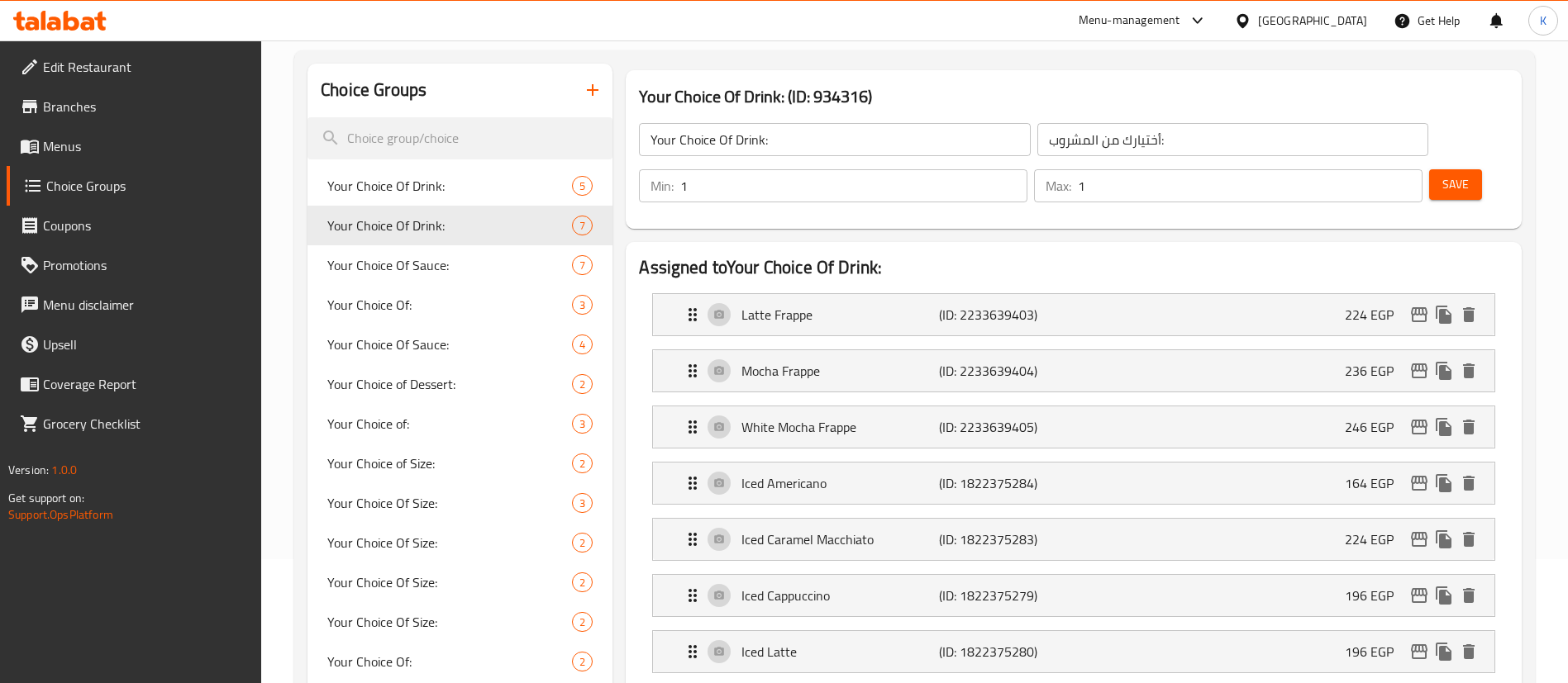
click at [971, 90] on h3 "Your Choice Of Drink: (ID: 934316)" at bounding box center [1073, 96] width 869 height 26
click at [821, 92] on h3 "Your Choice Of Drink: (ID: 934316)" at bounding box center [1073, 96] width 869 height 26
drag, startPoint x: 813, startPoint y: 90, endPoint x: 870, endPoint y: 75, distance: 58.9
click at [870, 75] on div "Your Choice Of Drink: (ID: 934316) Your Choice Of Drink: ​ أختيارك من المشروب: …" at bounding box center [1073, 150] width 896 height 159
copy h3 "934316"
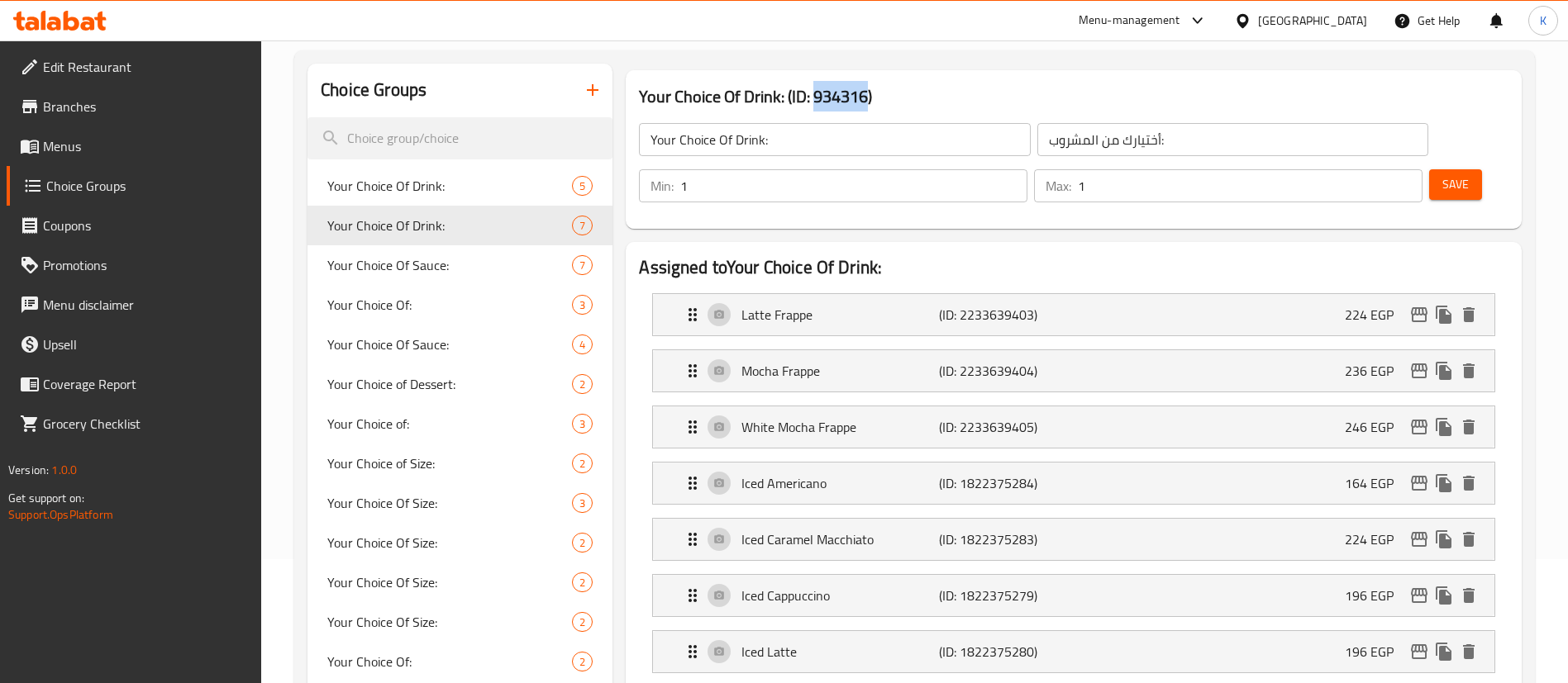
click at [65, 151] on span "Menus" at bounding box center [146, 145] width 206 height 20
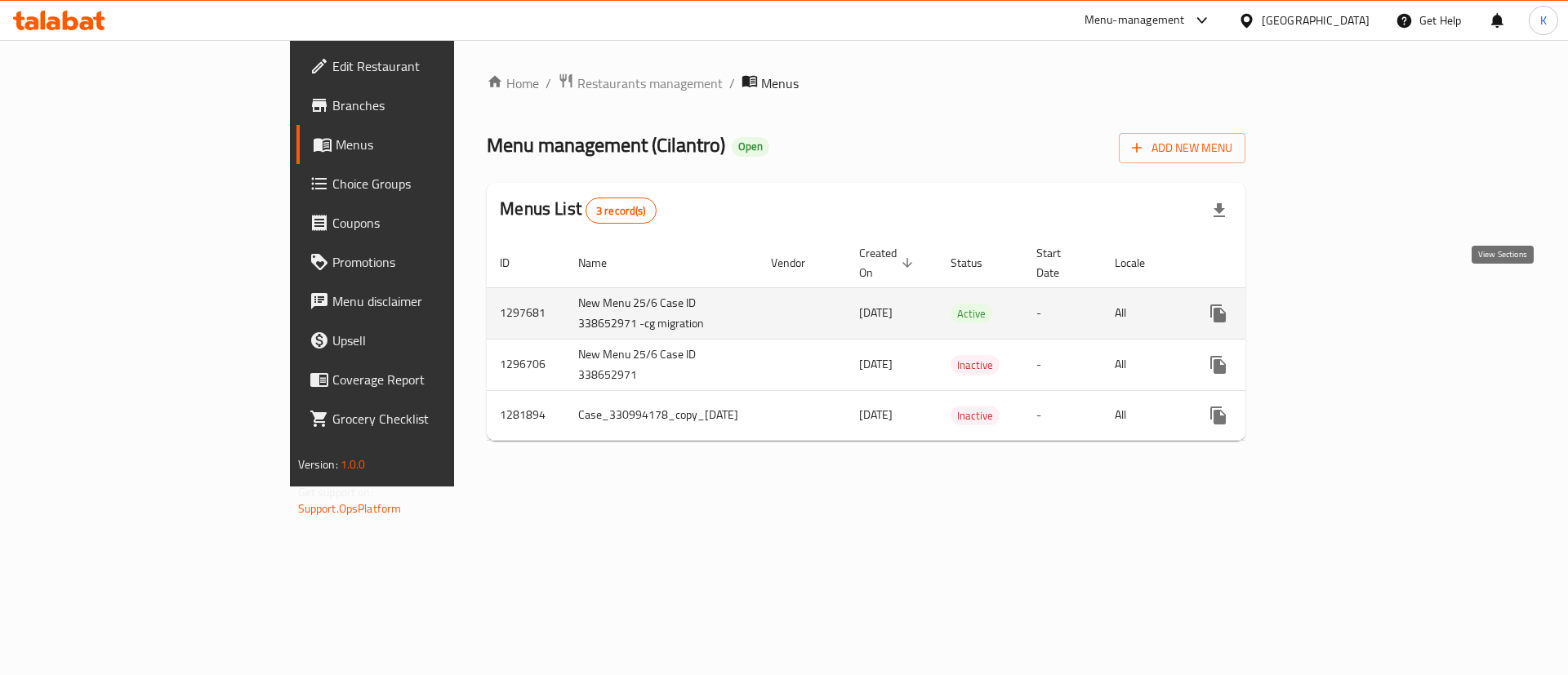
click at [1356, 305] on link "enhanced table" at bounding box center [1335, 313] width 39 height 39
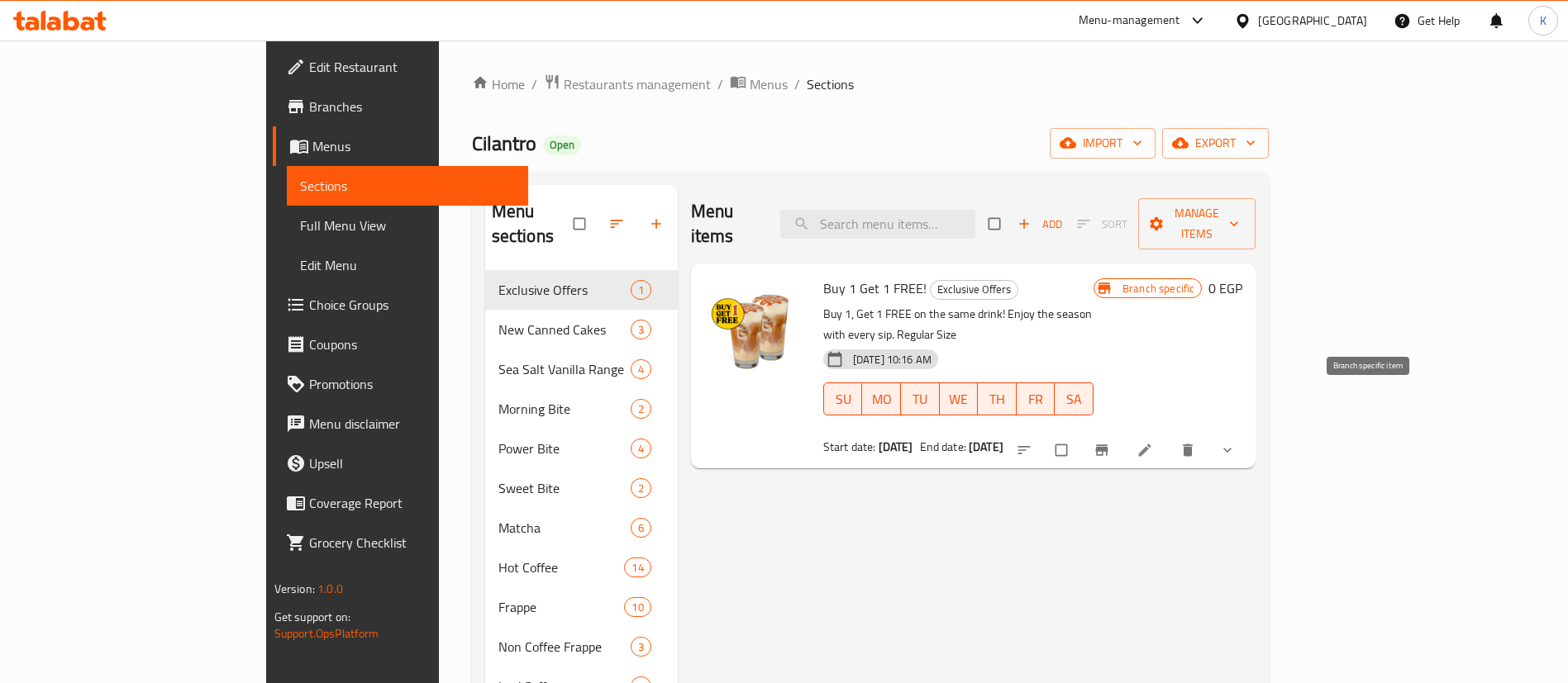
click at [1110, 442] on icon "Branch-specific-item" at bounding box center [1101, 449] width 16 height 16
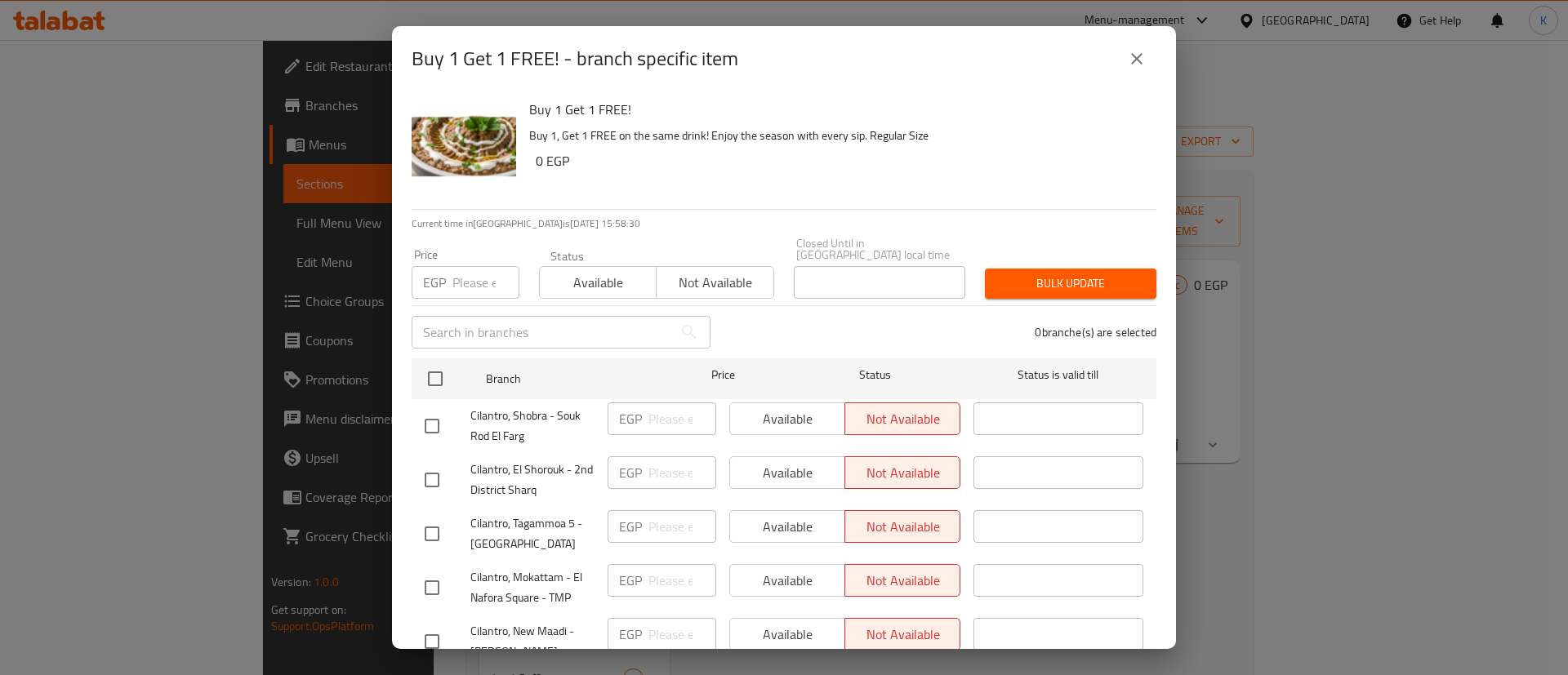
scroll to position [2523, 0]
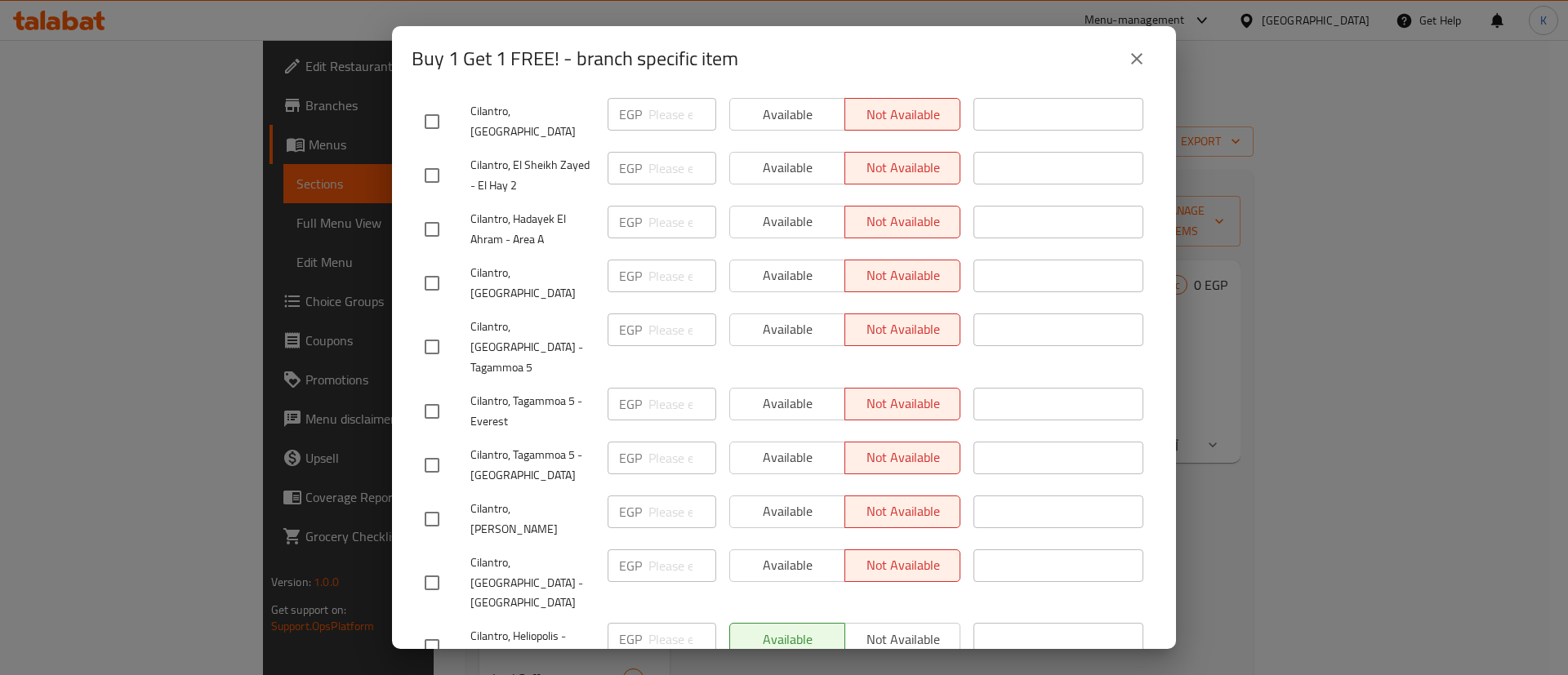
click at [430, 630] on input "checkbox" at bounding box center [432, 646] width 34 height 34
checkbox input "true"
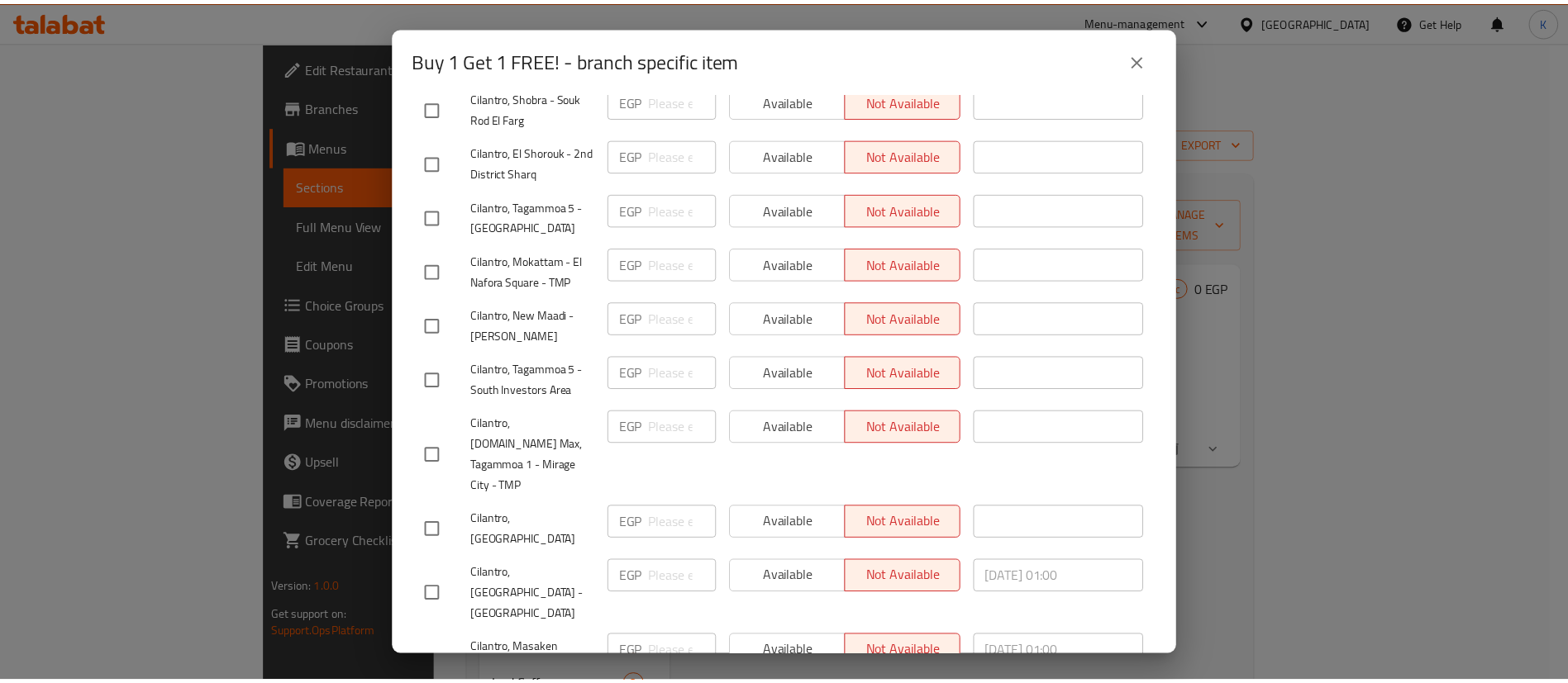
scroll to position [0, 0]
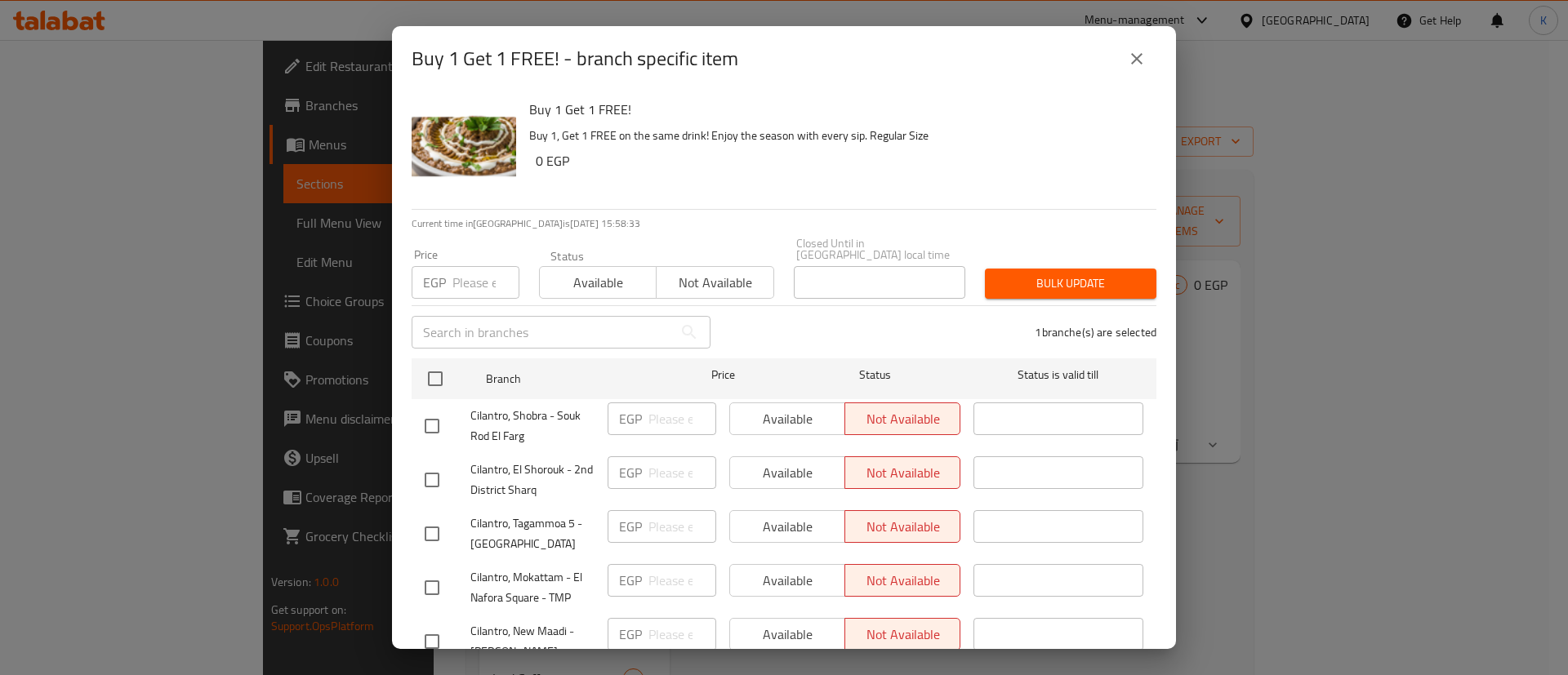
click at [723, 266] on button "Not available" at bounding box center [715, 282] width 118 height 33
click at [1063, 282] on button "Bulk update" at bounding box center [1071, 284] width 171 height 30
